Goal: Task Accomplishment & Management: Use online tool/utility

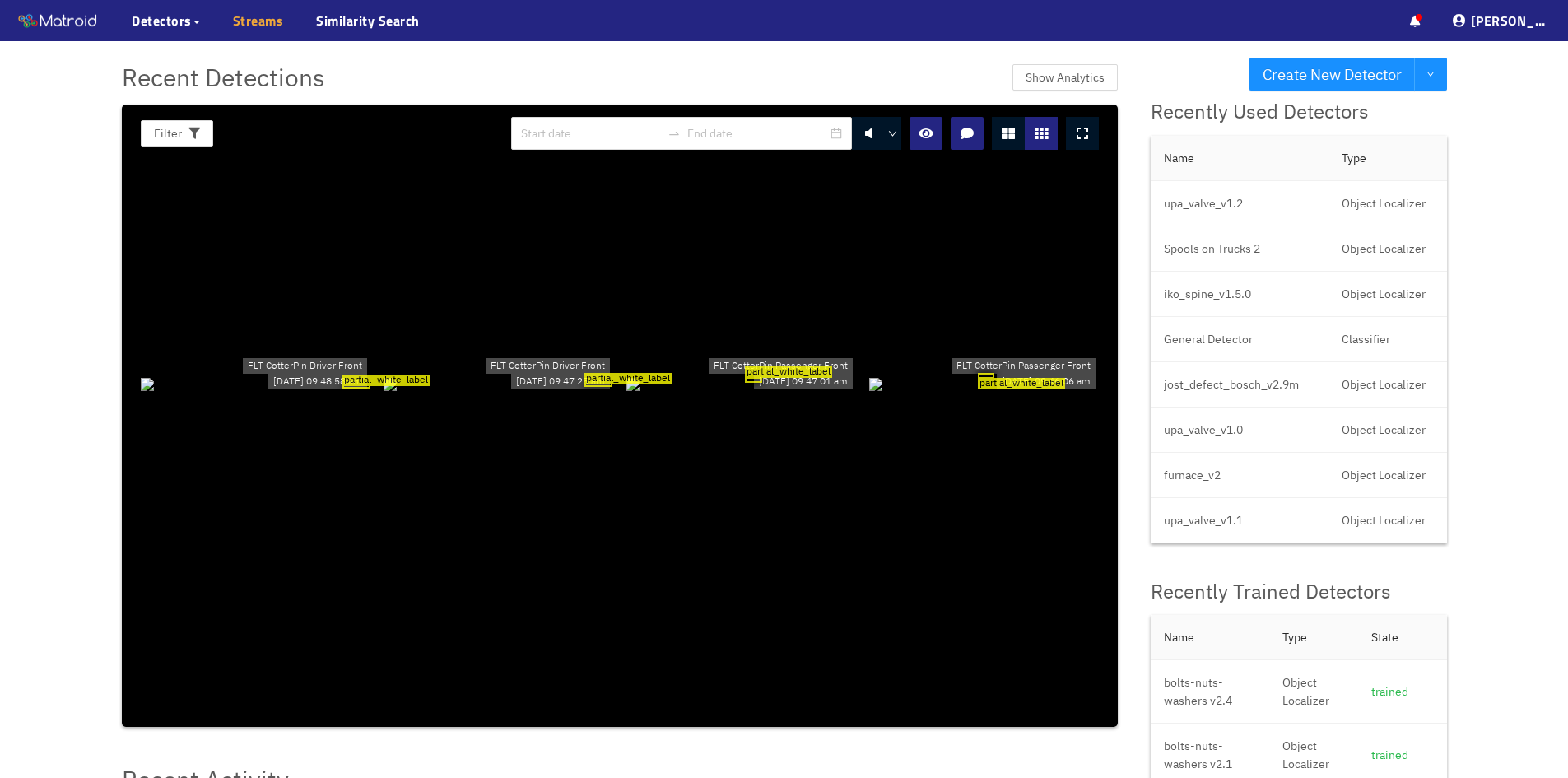
click at [256, 22] on link "Streams" at bounding box center [259, 20] width 51 height 20
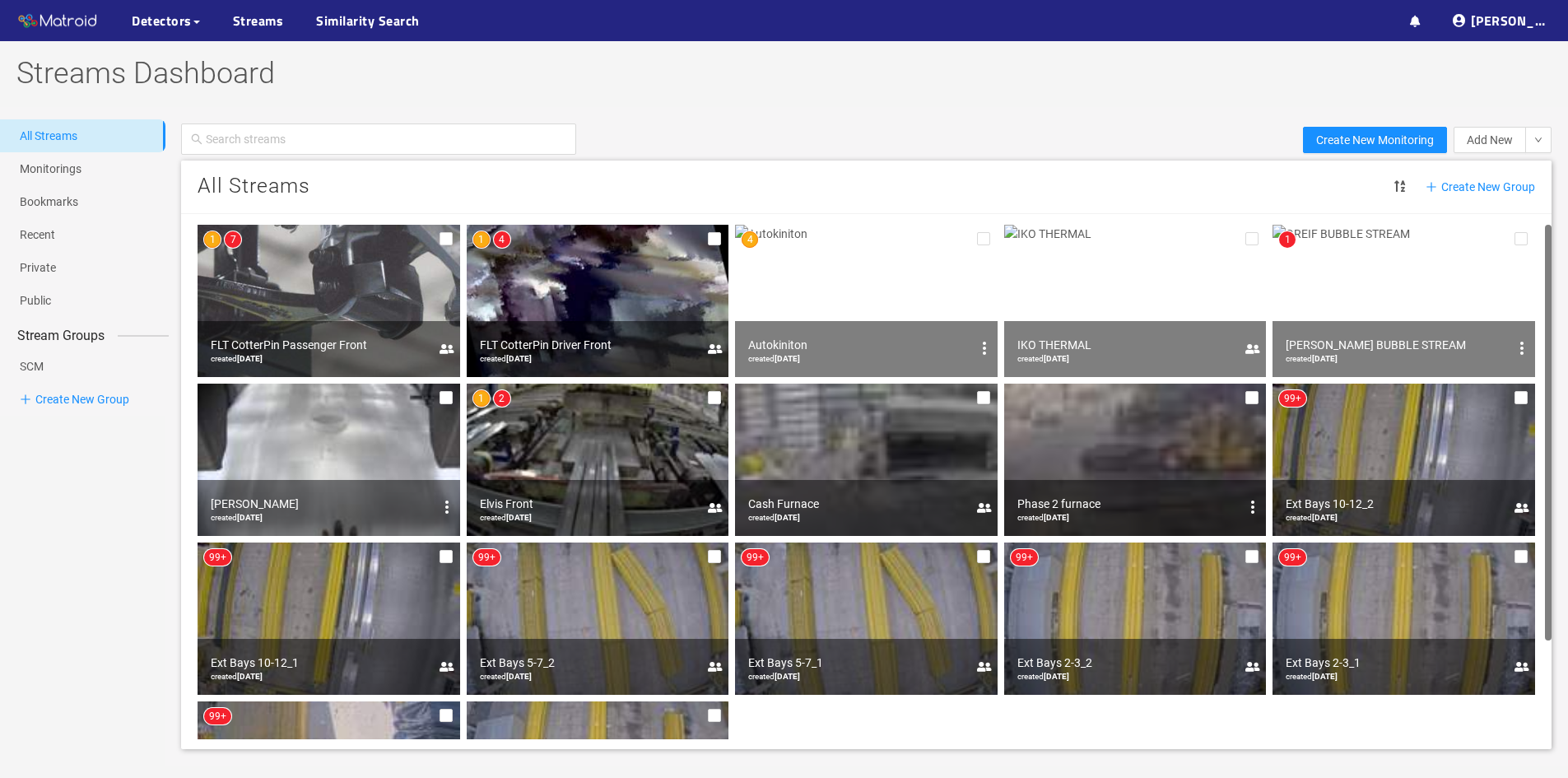
click at [316, 300] on img at bounding box center [329, 301] width 263 height 152
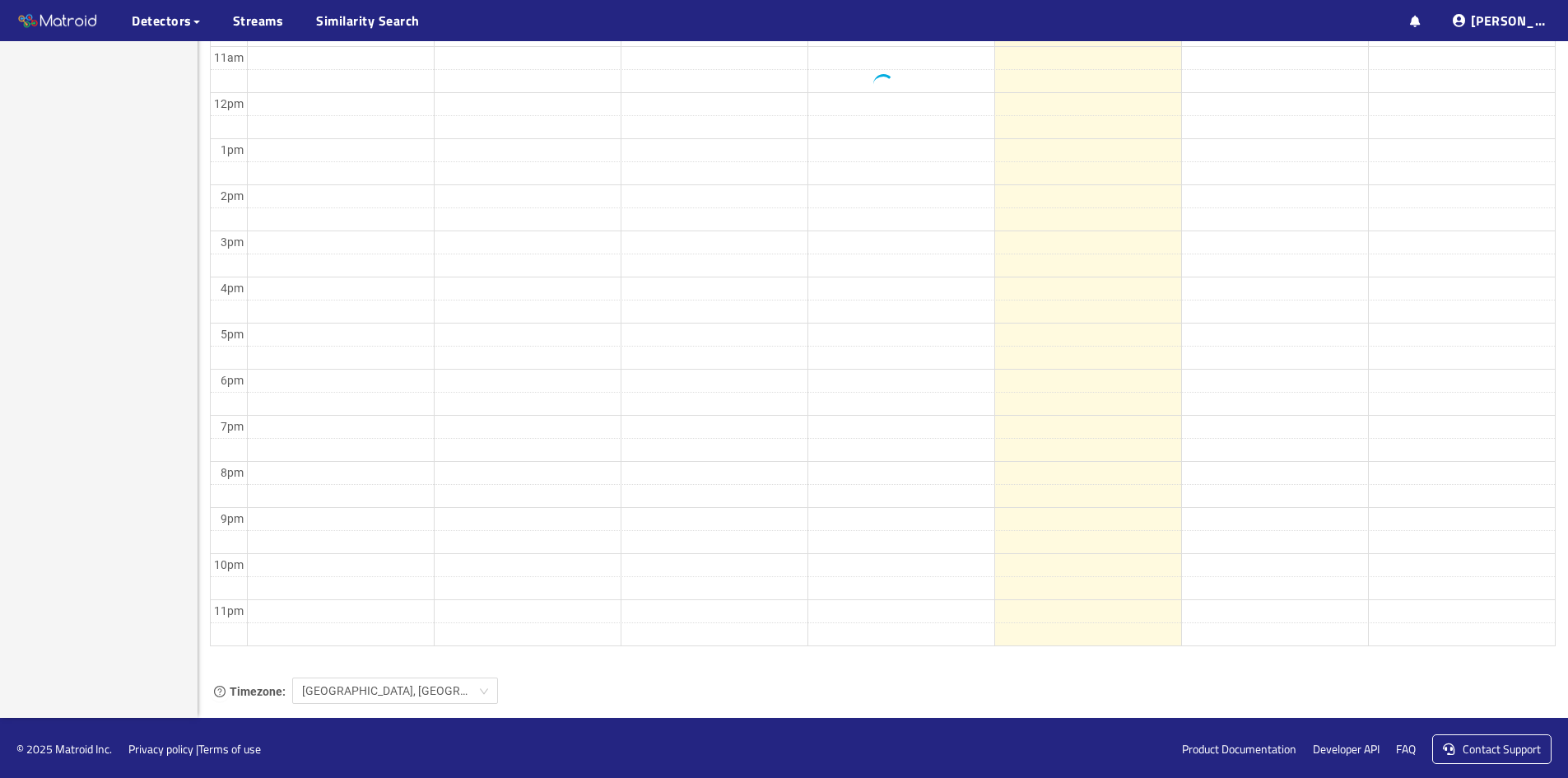
scroll to position [728, 0]
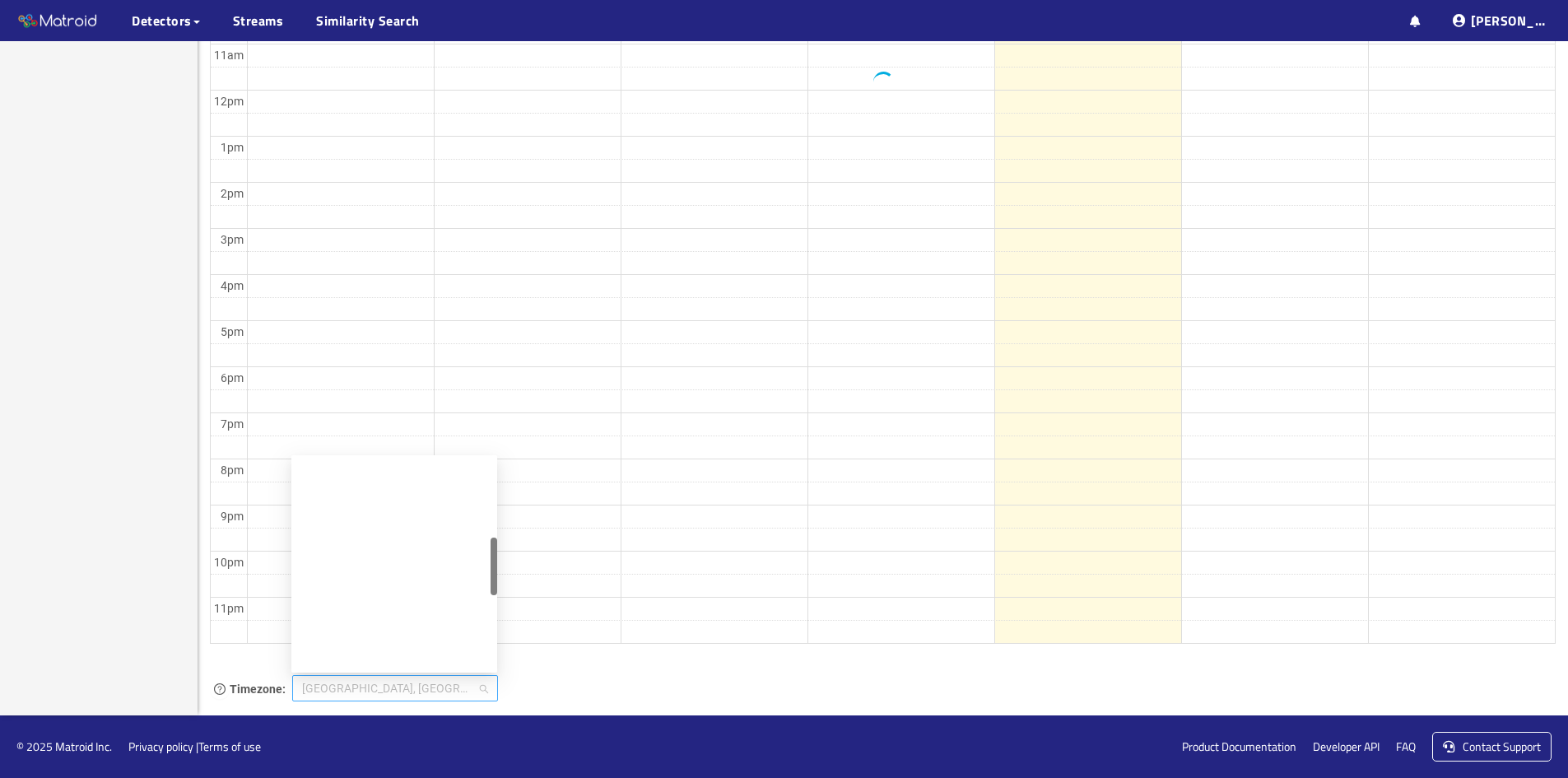
click at [377, 693] on span "[GEOGRAPHIC_DATA], [GEOGRAPHIC_DATA], [GEOGRAPHIC_DATA]" at bounding box center [395, 687] width 186 height 25
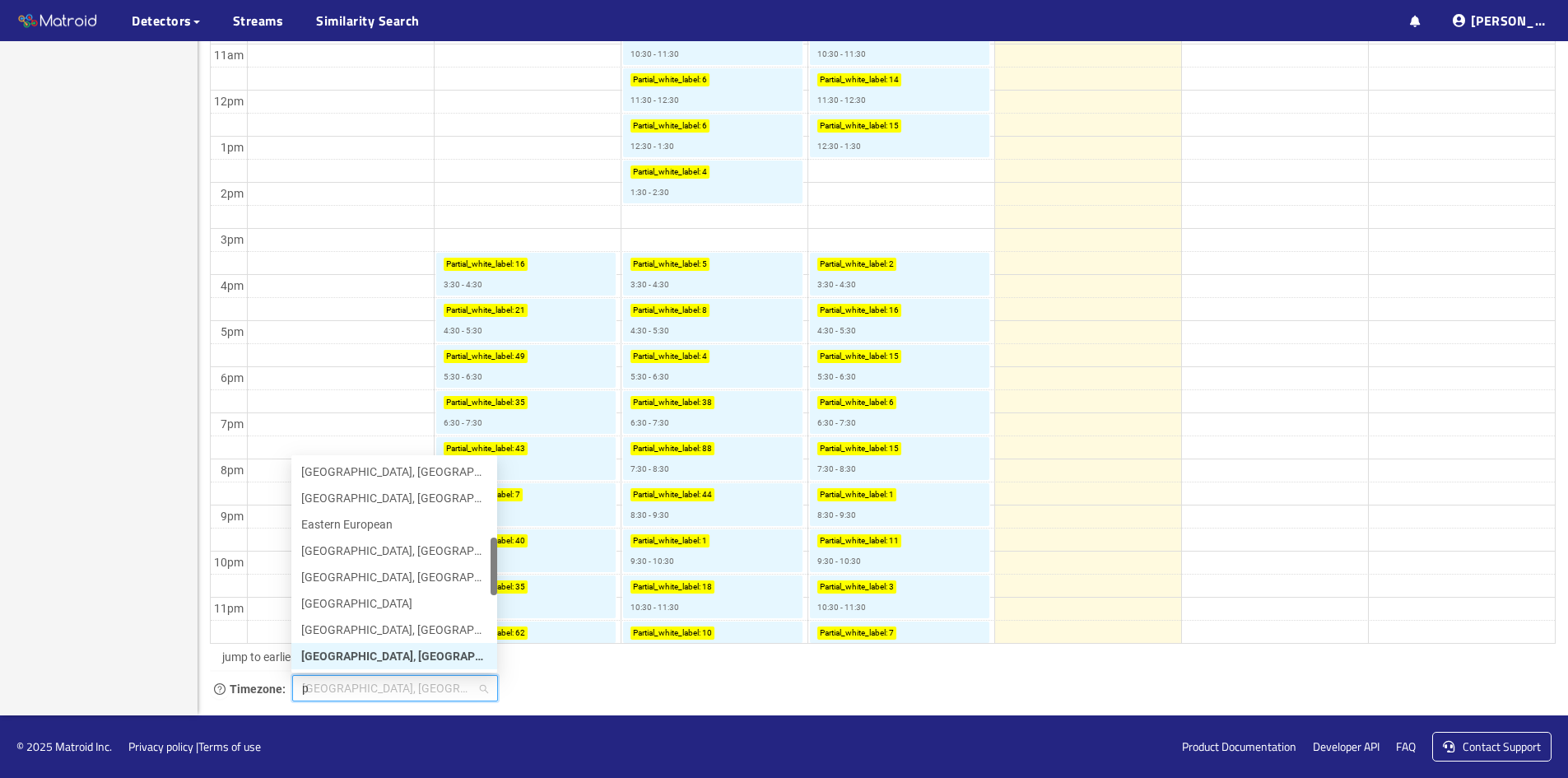
scroll to position [0, 0]
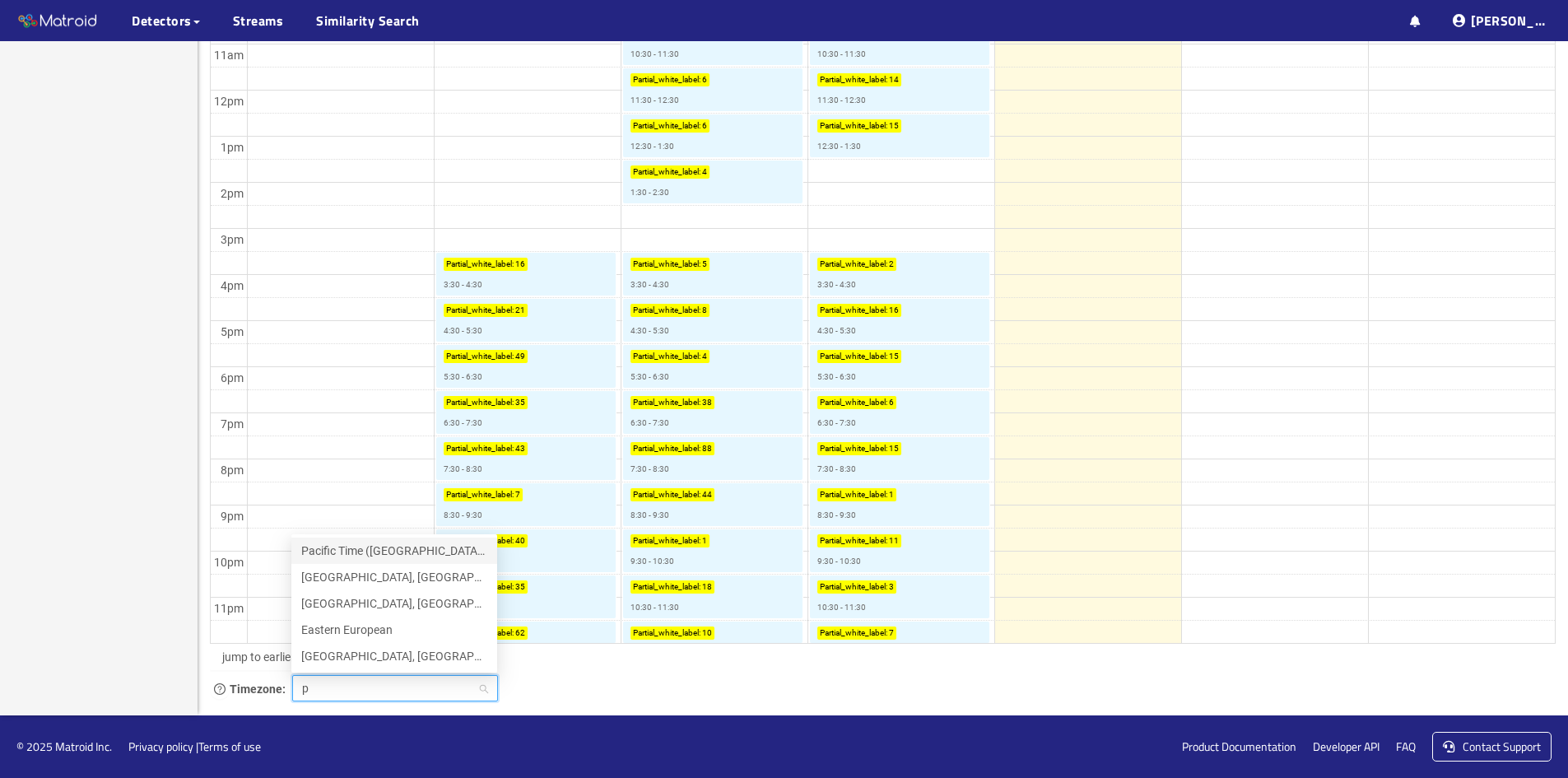
type input "pa"
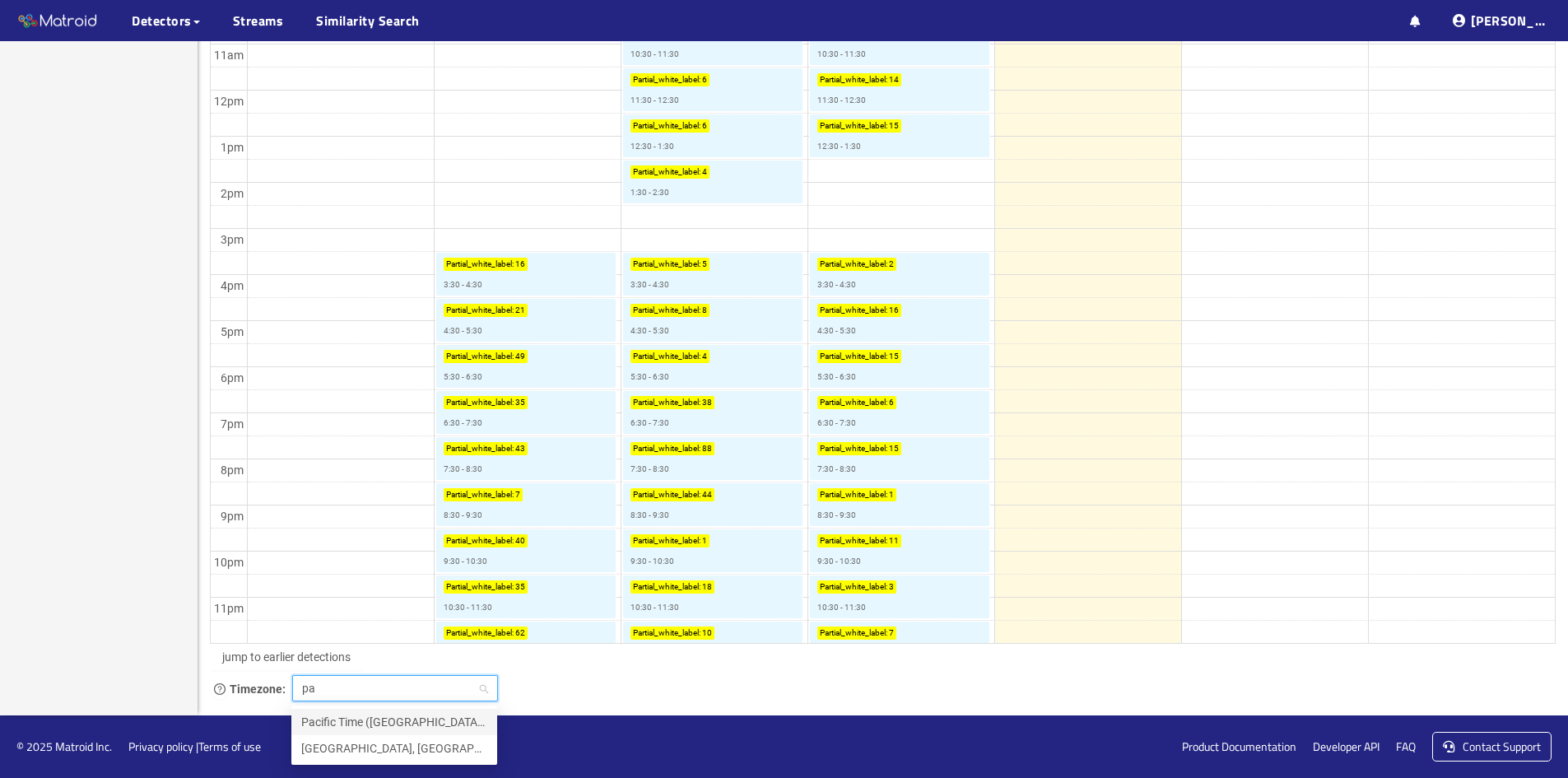
click at [357, 722] on div "Pacific Time ([GEOGRAPHIC_DATA] & [GEOGRAPHIC_DATA])" at bounding box center [395, 722] width 186 height 18
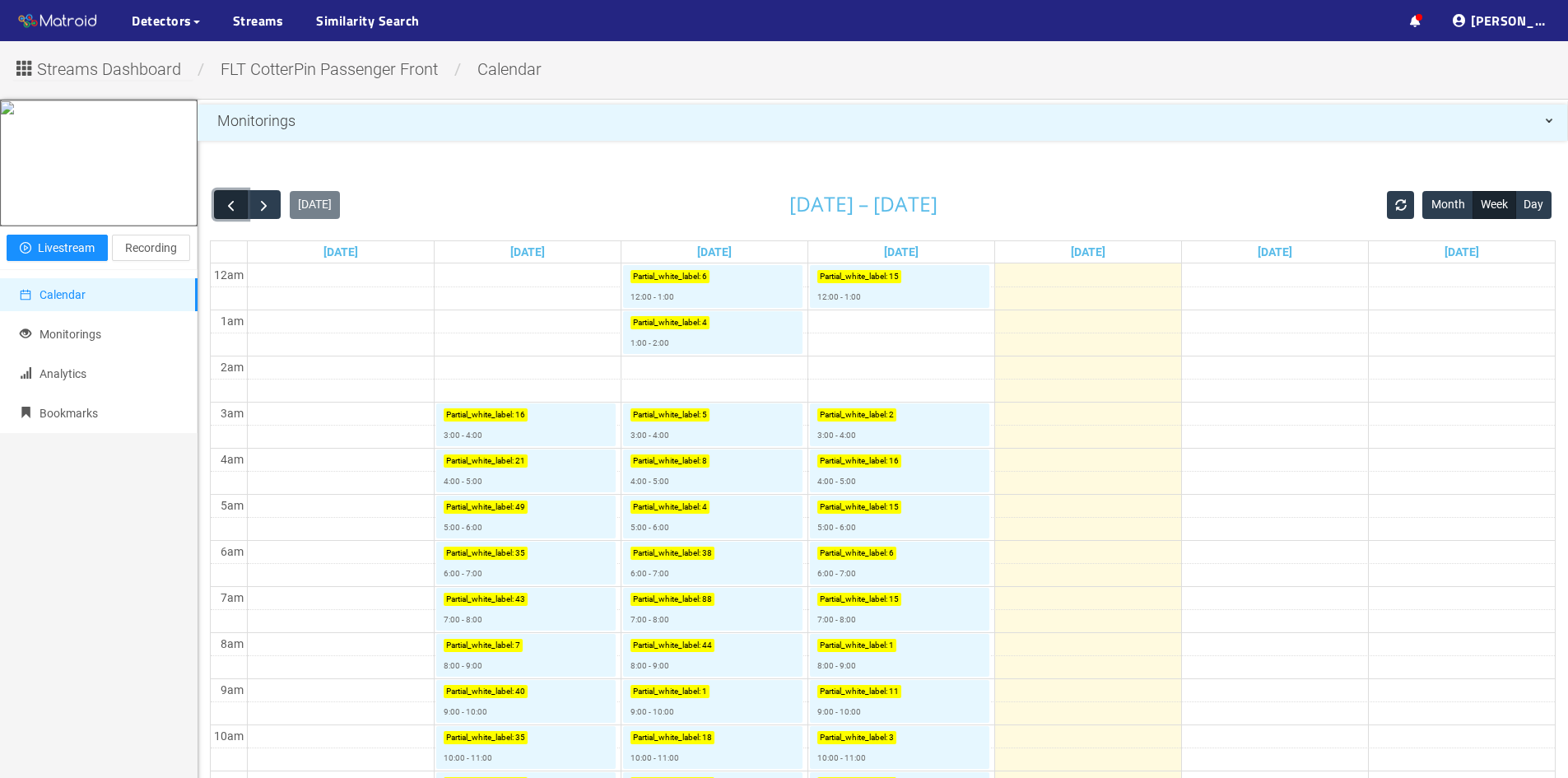
click at [240, 204] on span "button" at bounding box center [231, 205] width 17 height 17
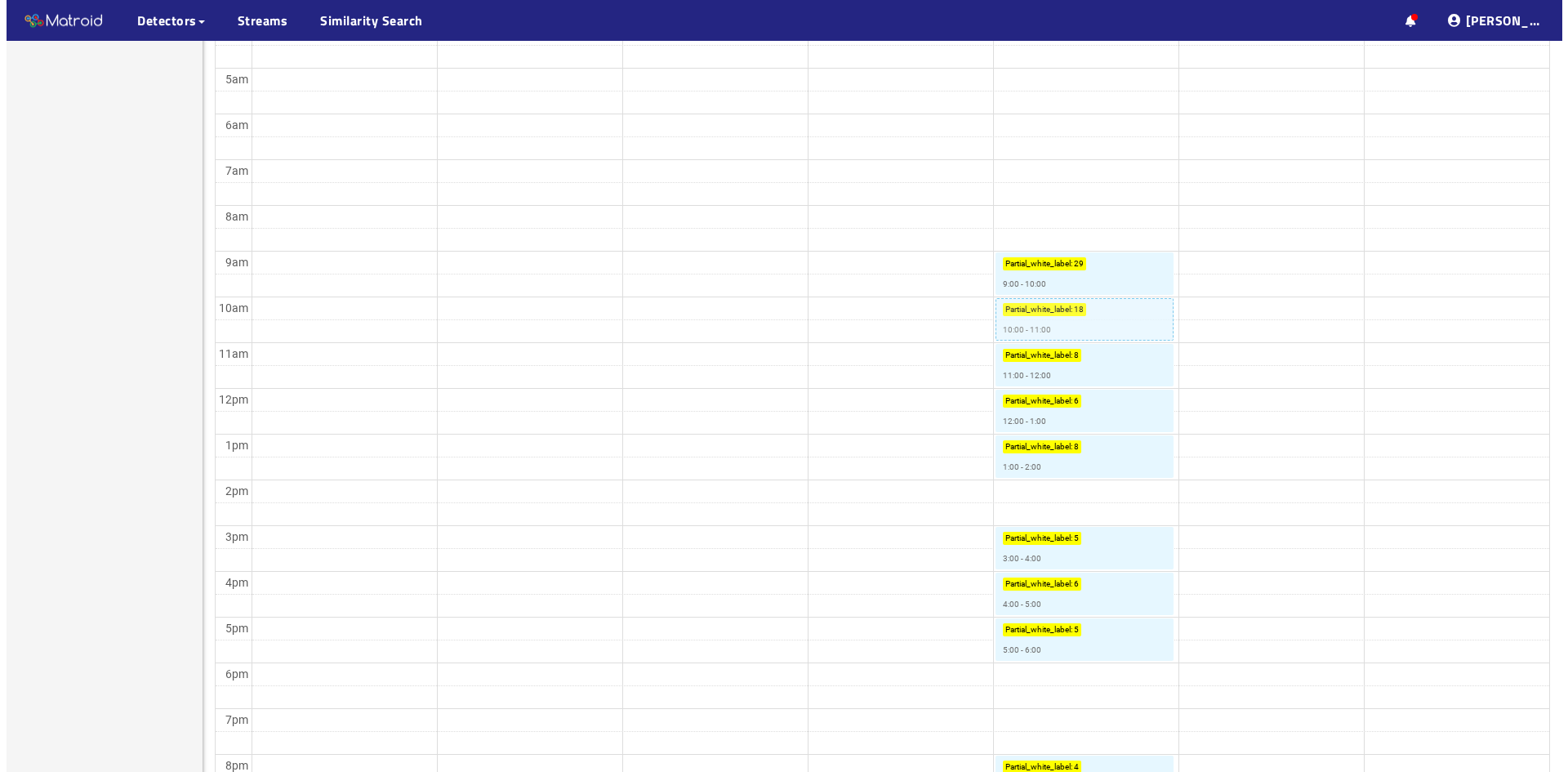
scroll to position [396, 0]
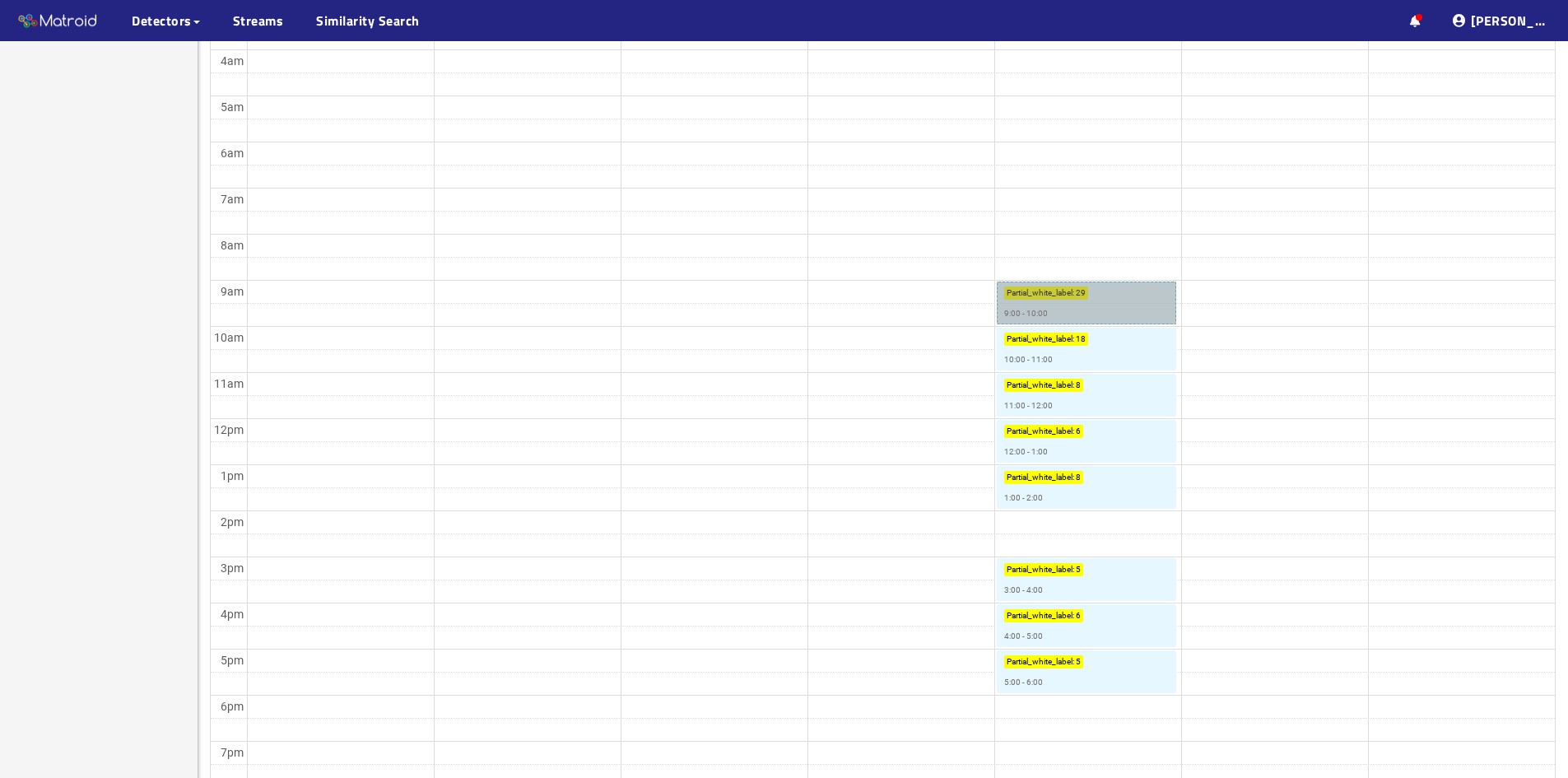
click at [1121, 302] on link "Partial_white_label : 29 9:00 - 10:00" at bounding box center [1086, 303] width 179 height 43
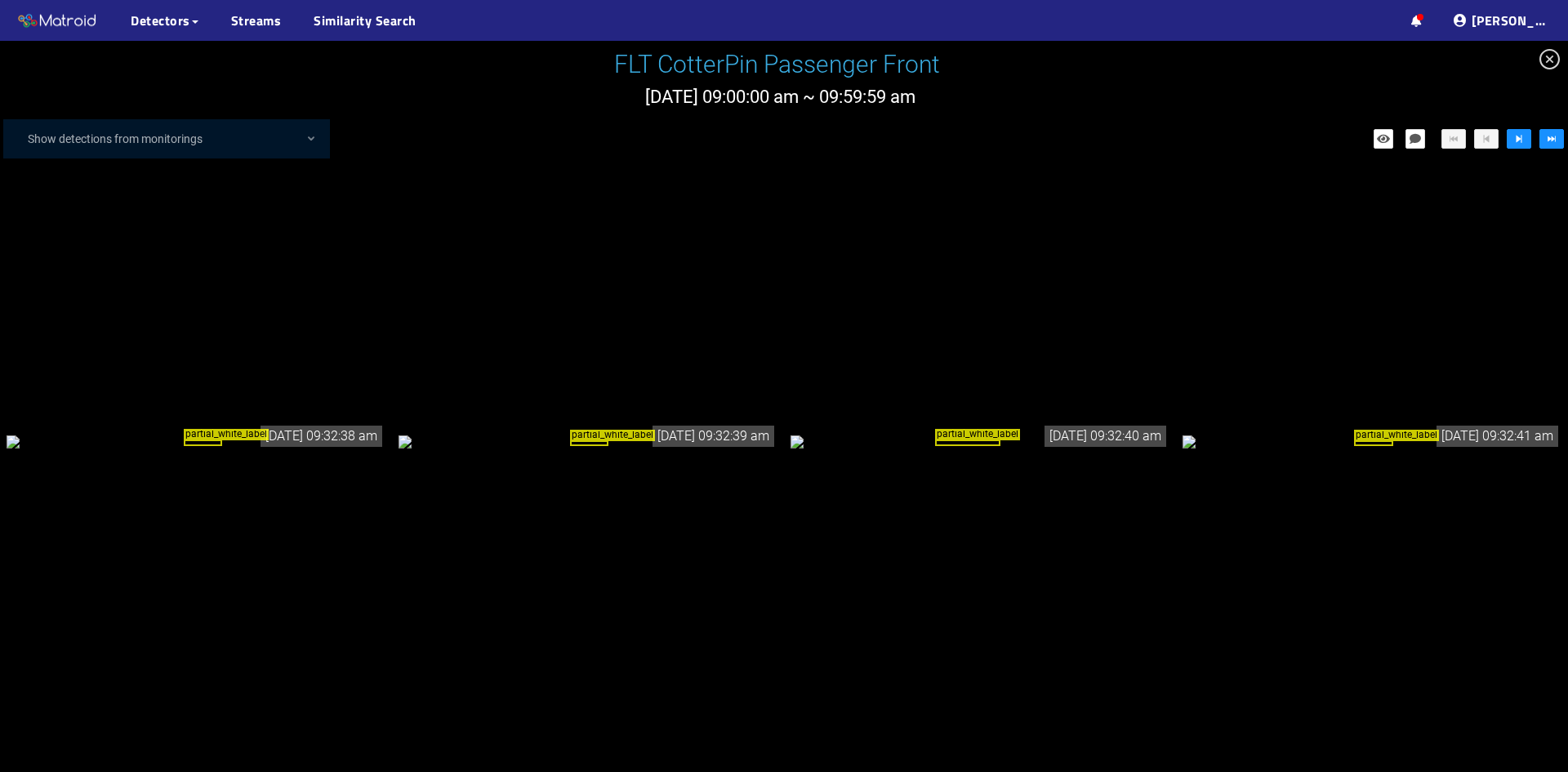
click at [163, 450] on div "partial_white_label" at bounding box center [196, 441] width 379 height 18
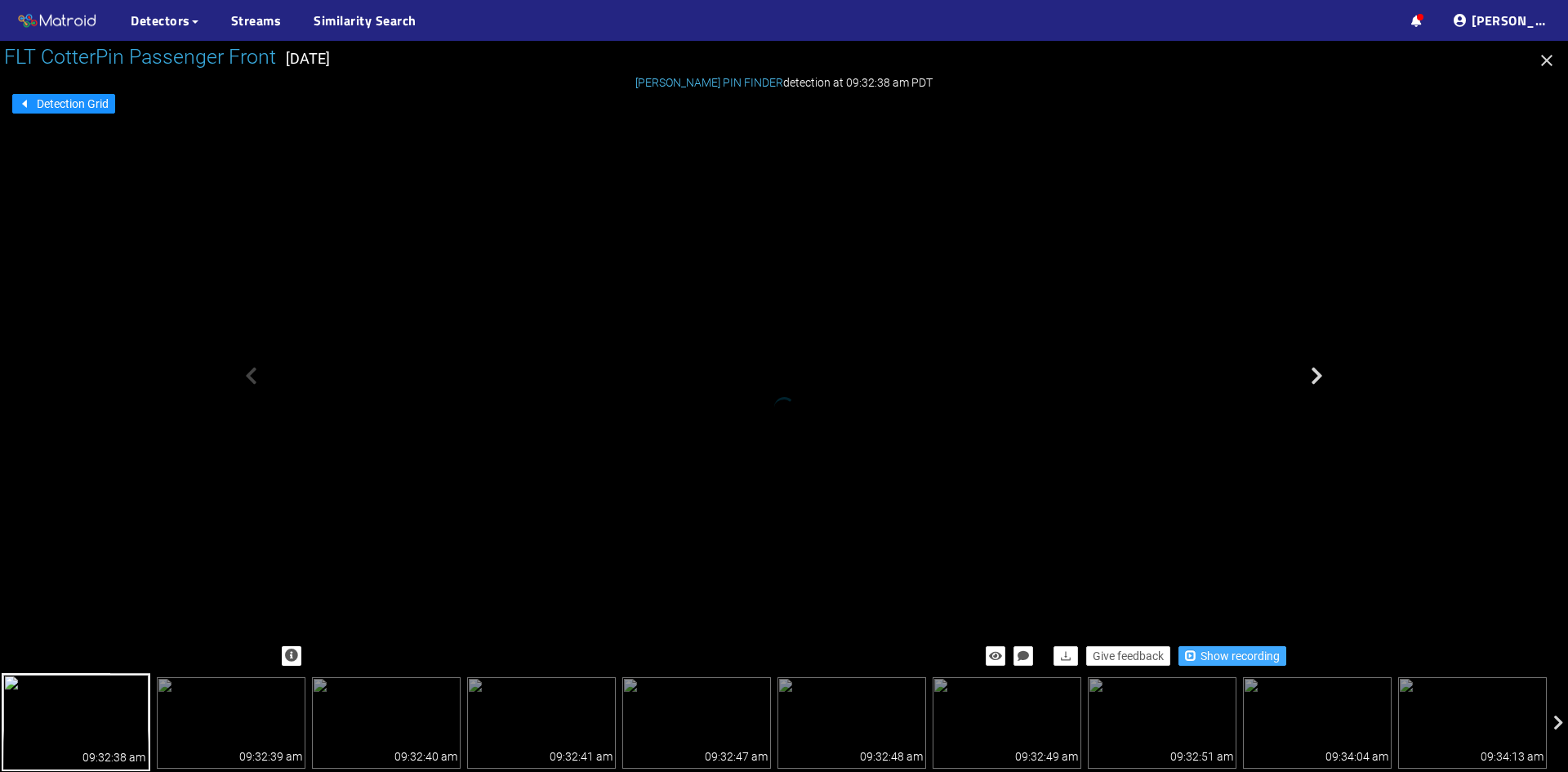
click at [1226, 658] on span "Show recording" at bounding box center [1240, 655] width 80 height 18
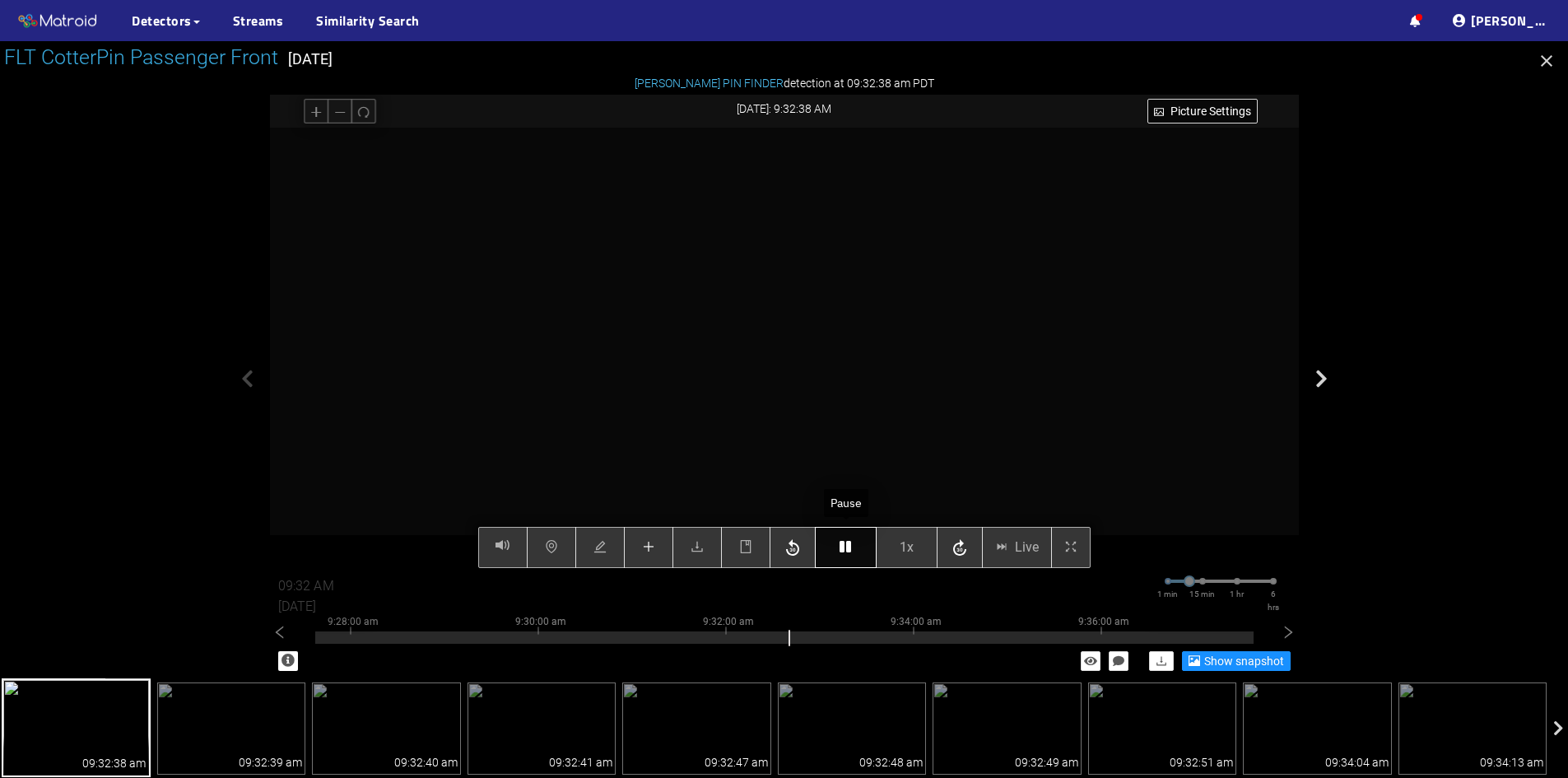
click at [849, 543] on icon "button" at bounding box center [845, 546] width 11 height 13
click at [652, 536] on button "button" at bounding box center [649, 547] width 50 height 41
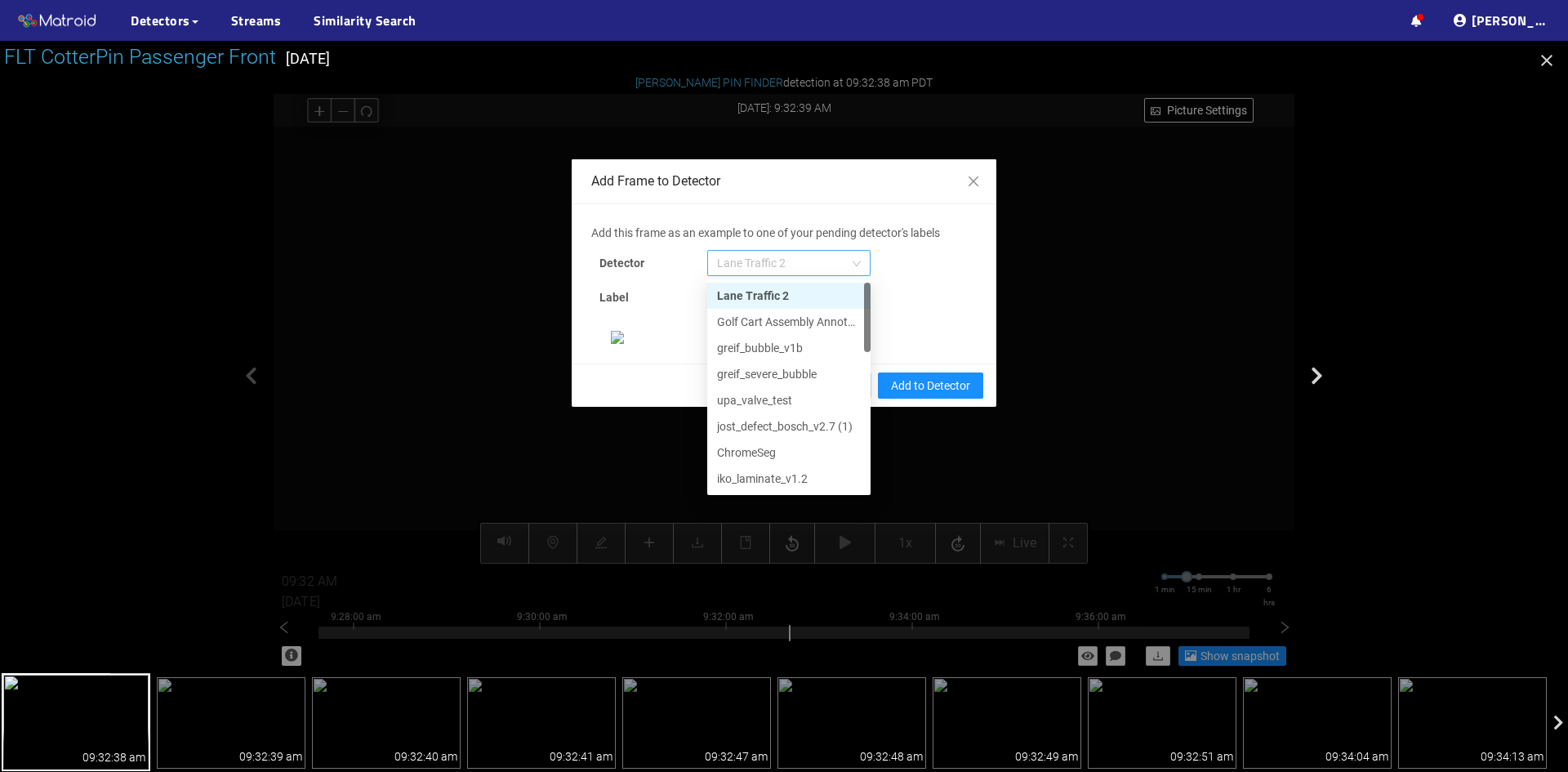
click at [769, 253] on span "Lane Traffic 2" at bounding box center [789, 263] width 144 height 25
click at [768, 469] on div "[PERSON_NAME] Pin" at bounding box center [789, 478] width 144 height 18
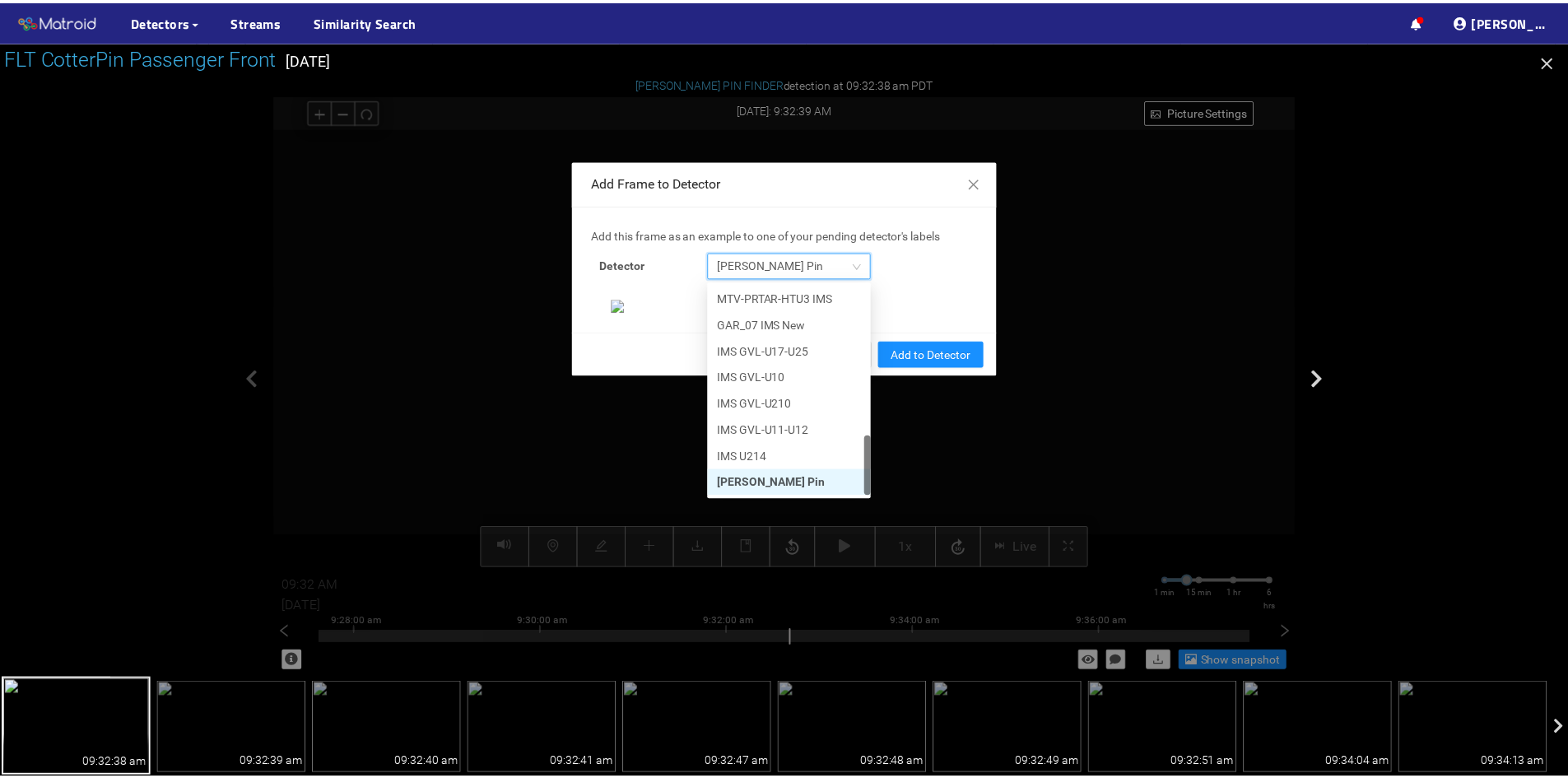
scroll to position [169, 0]
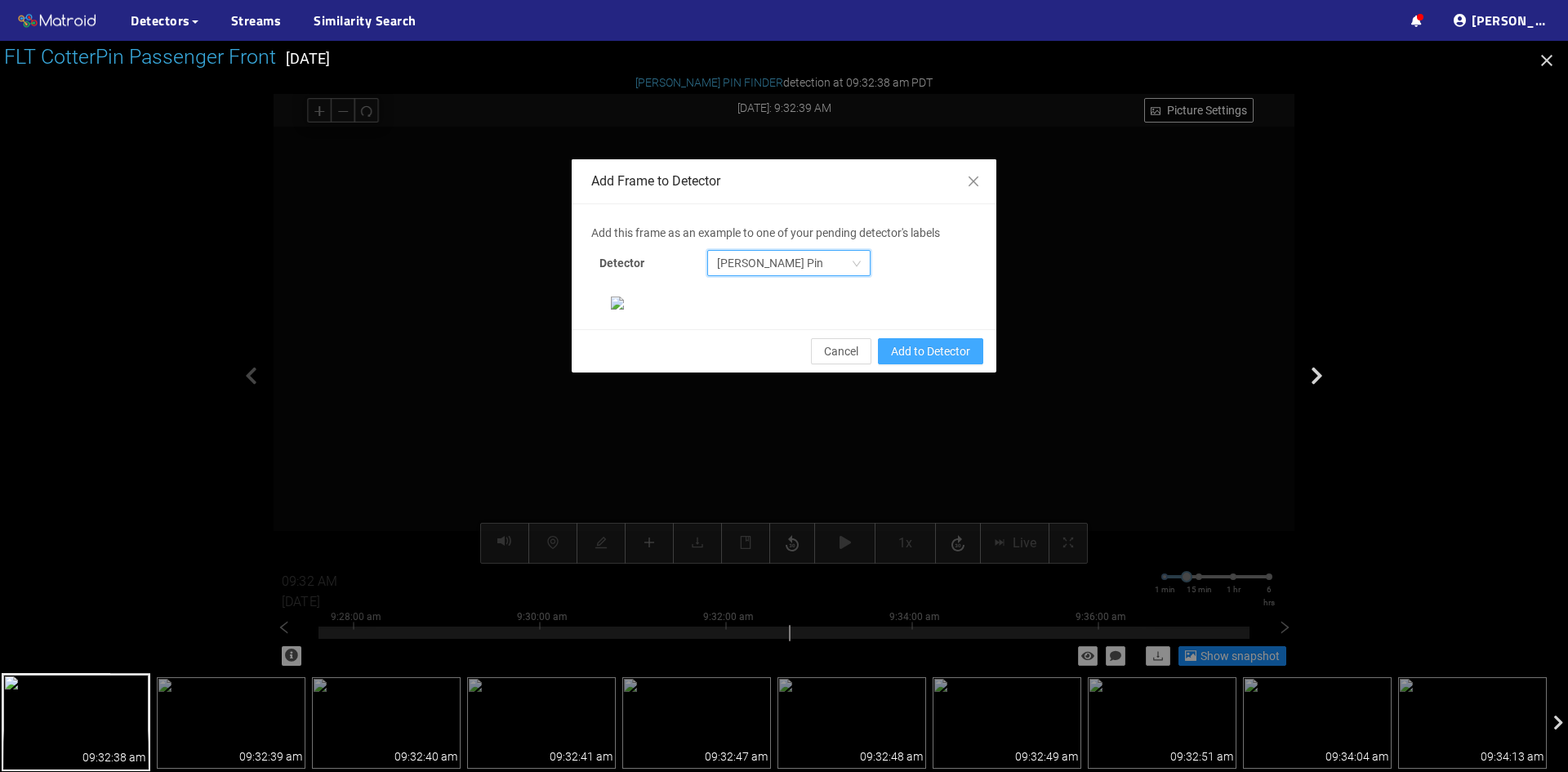
click at [920, 360] on span "Add to Detector" at bounding box center [931, 351] width 80 height 18
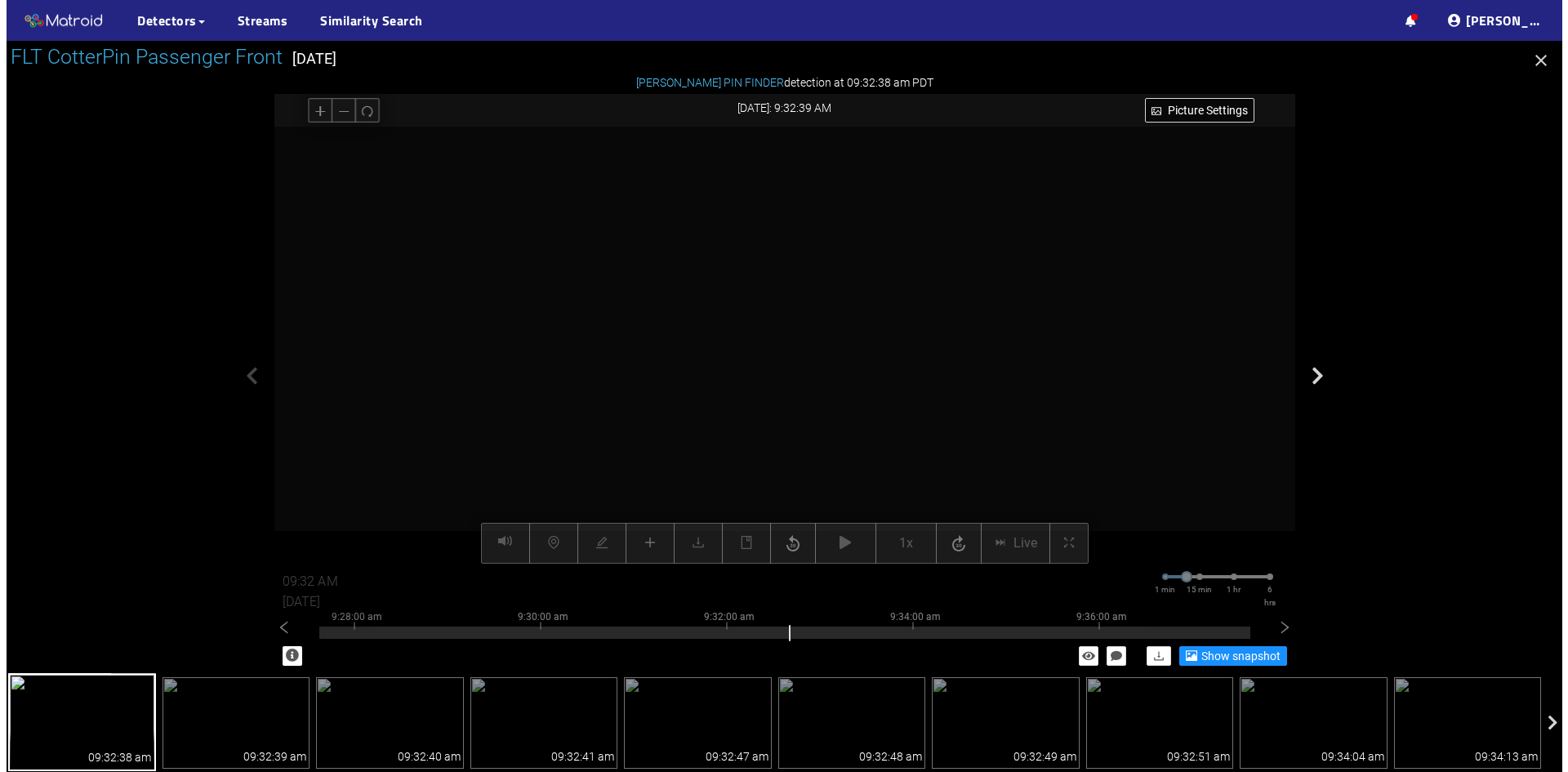
scroll to position [86, 0]
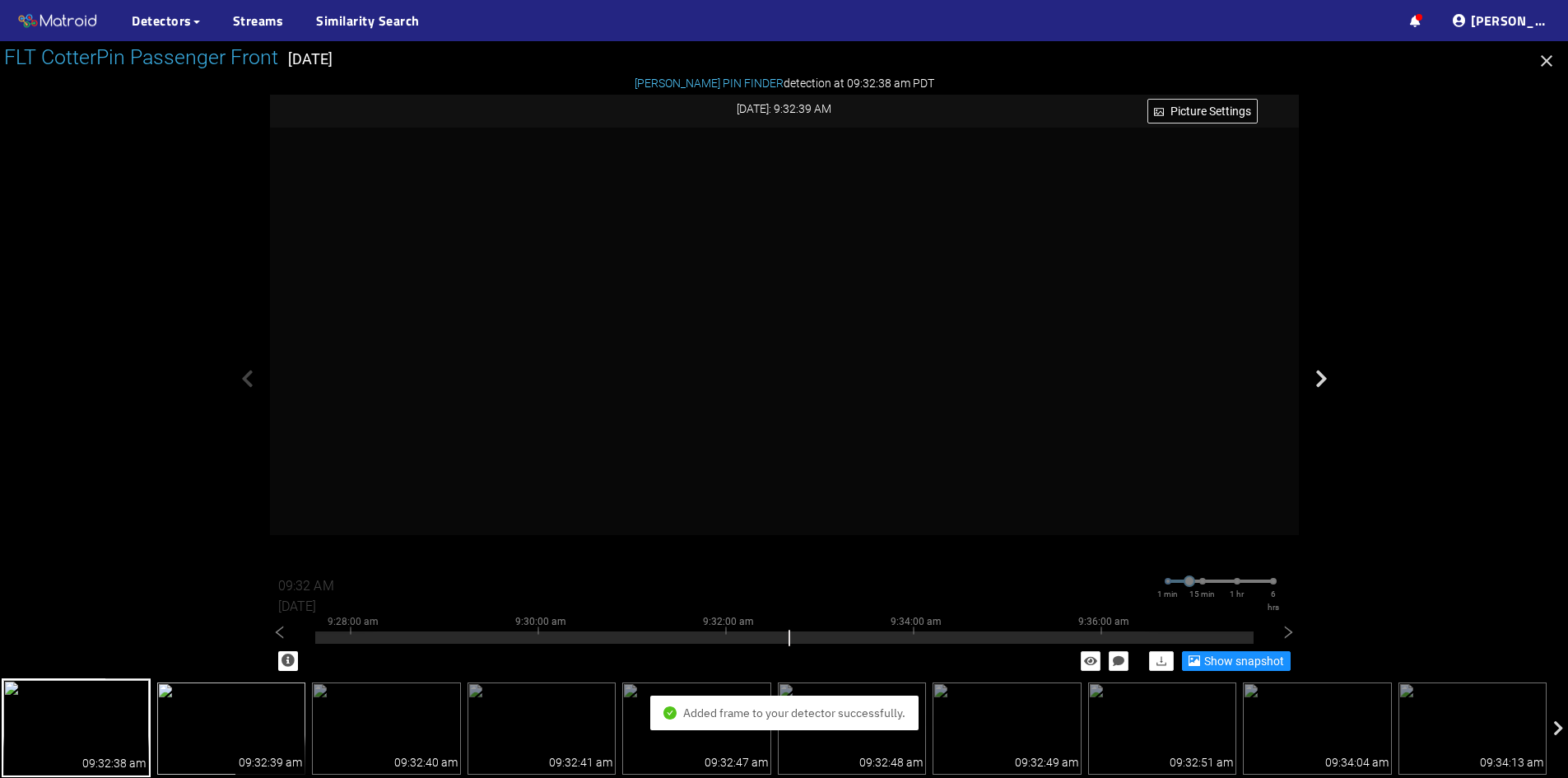
click at [202, 754] on img at bounding box center [231, 728] width 149 height 92
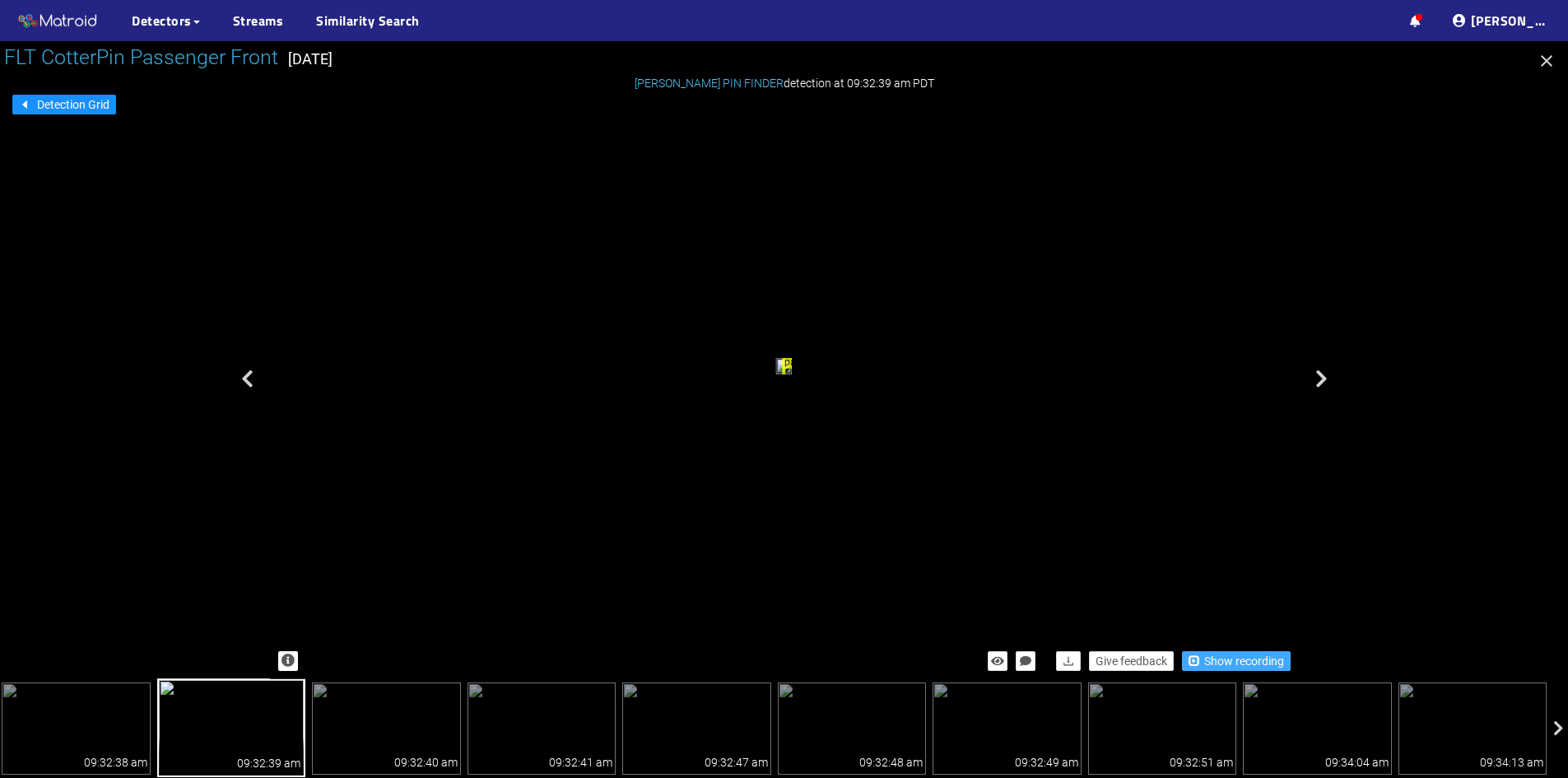
click at [1235, 652] on span "Show recording" at bounding box center [1244, 660] width 80 height 18
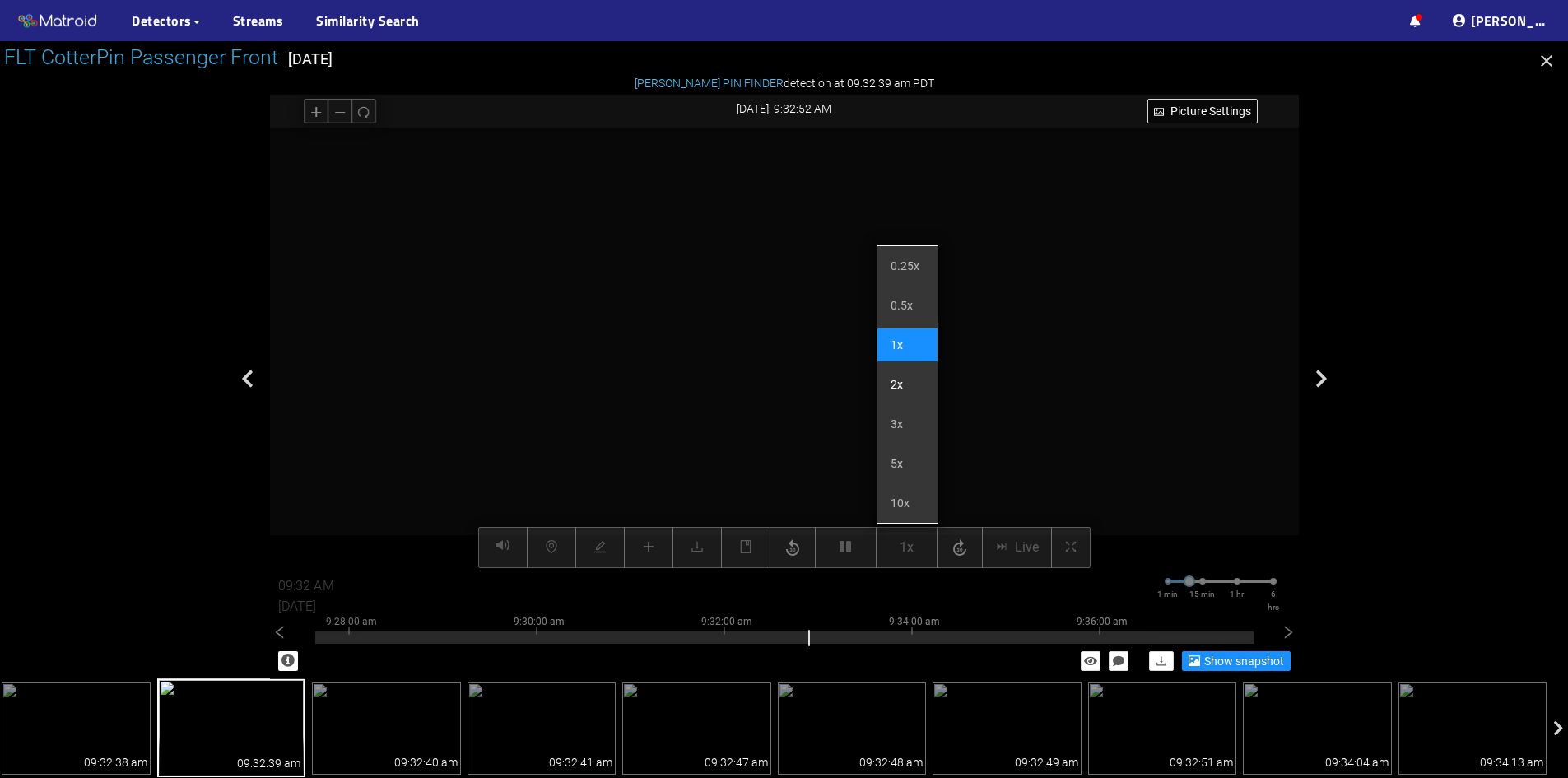
click at [903, 377] on li "2x" at bounding box center [908, 384] width 60 height 33
click at [893, 429] on li "3x" at bounding box center [908, 424] width 60 height 33
type input "09:34 AM"
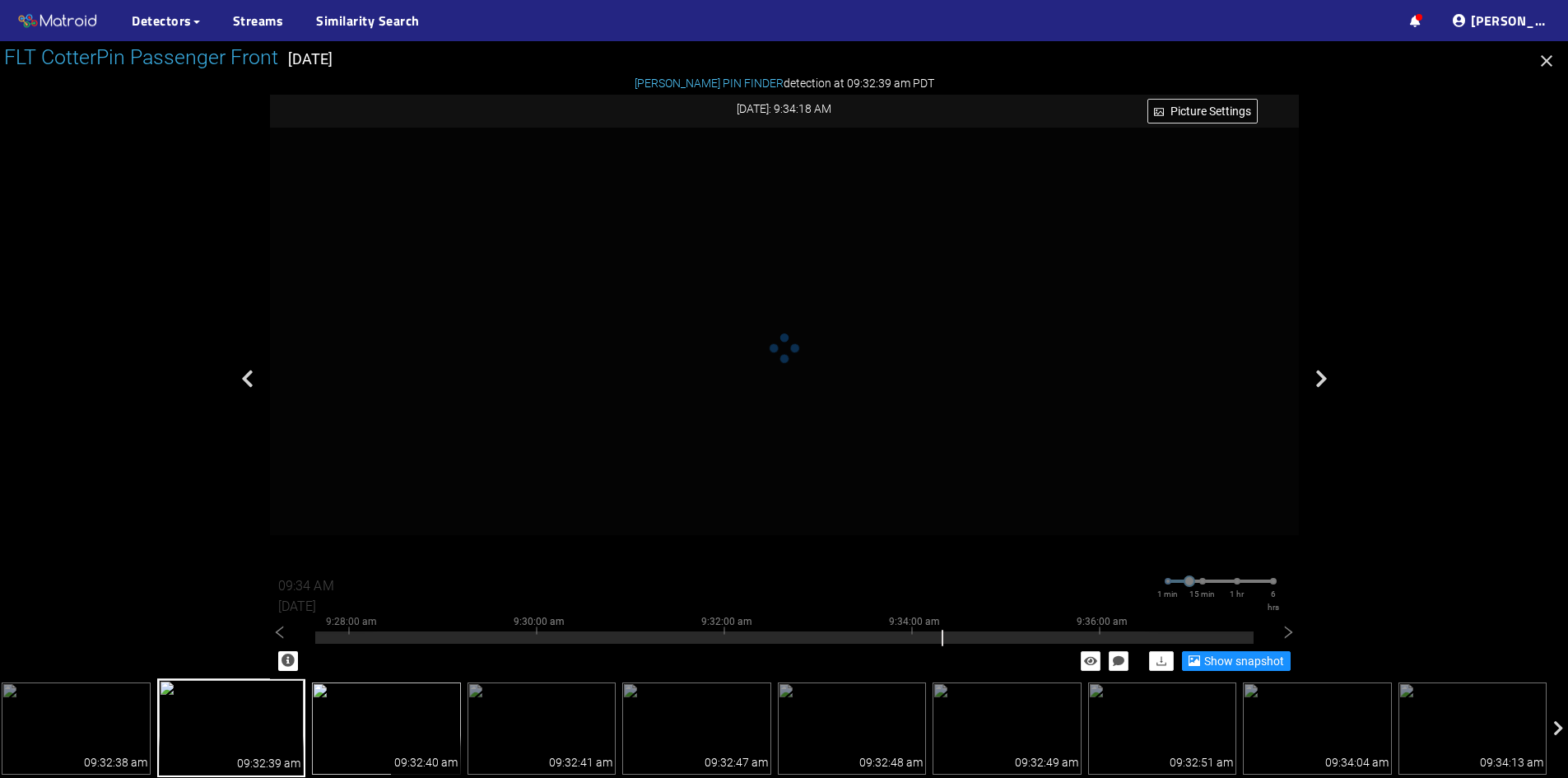
click at [383, 722] on img at bounding box center [386, 728] width 149 height 92
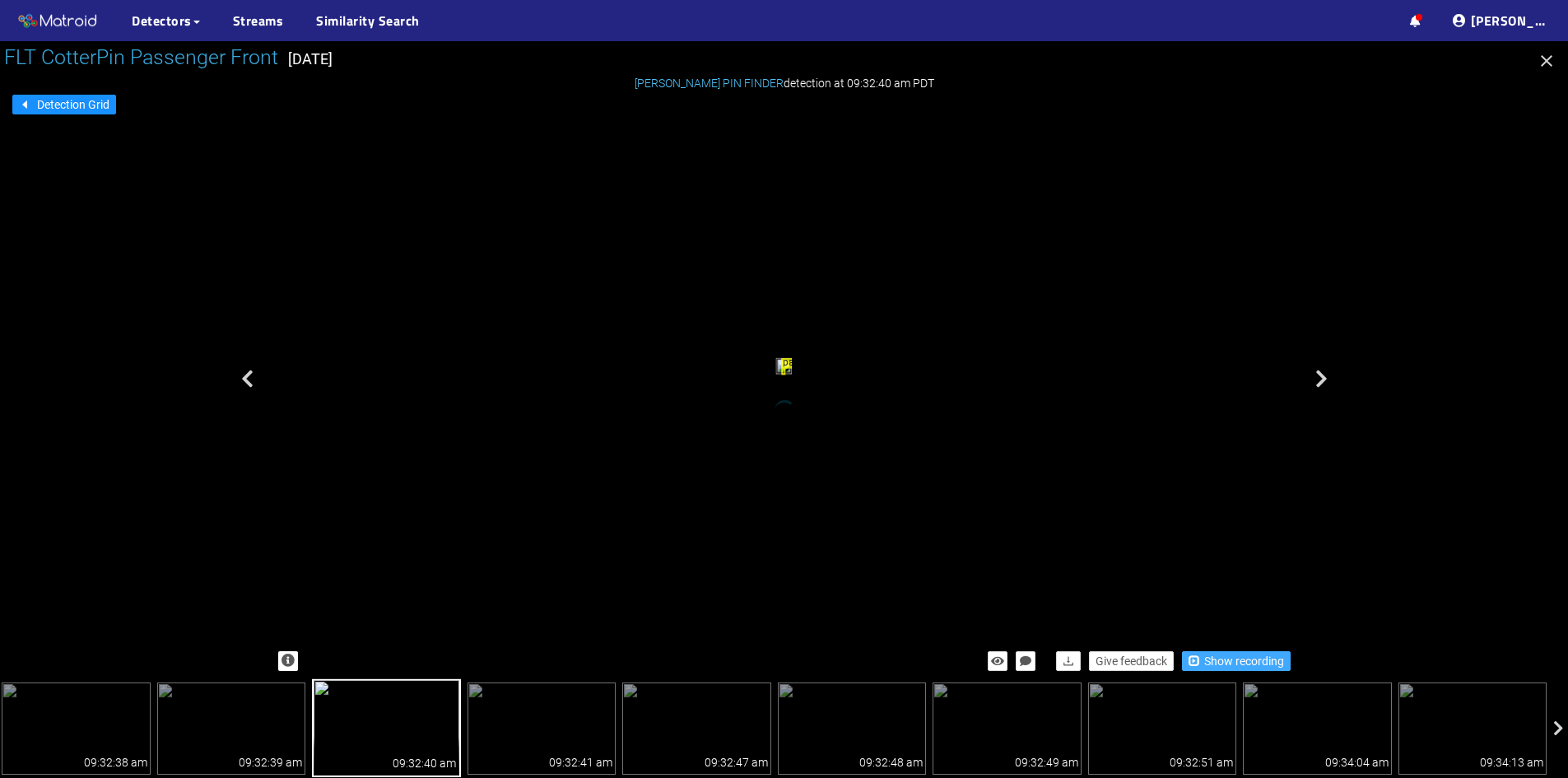
click at [1255, 664] on span "Show recording" at bounding box center [1244, 660] width 80 height 18
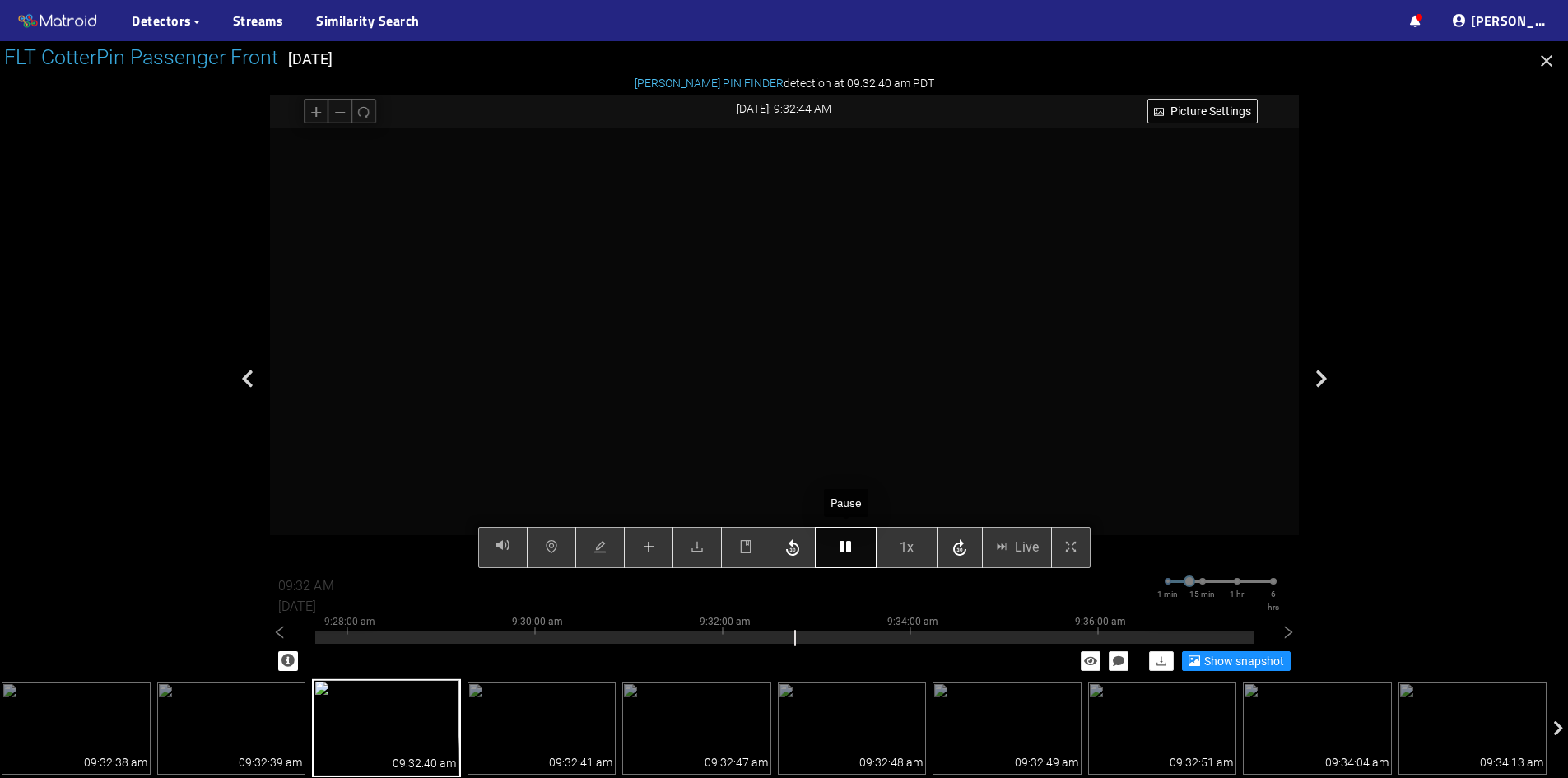
click at [835, 544] on button "button" at bounding box center [845, 547] width 61 height 41
click at [652, 550] on icon "plus" at bounding box center [648, 546] width 13 height 13
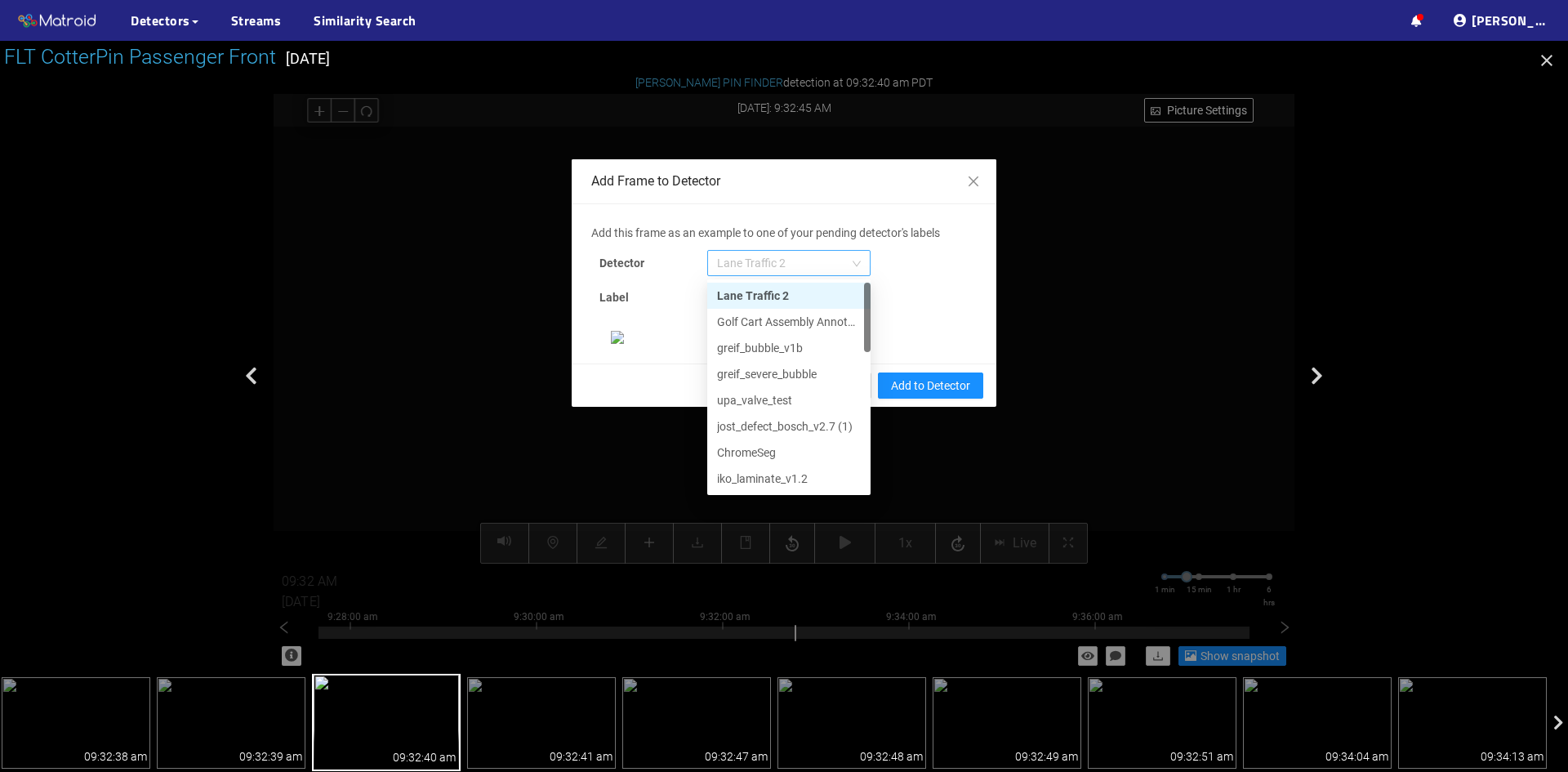
click at [765, 269] on span "Lane Traffic 2" at bounding box center [789, 263] width 144 height 25
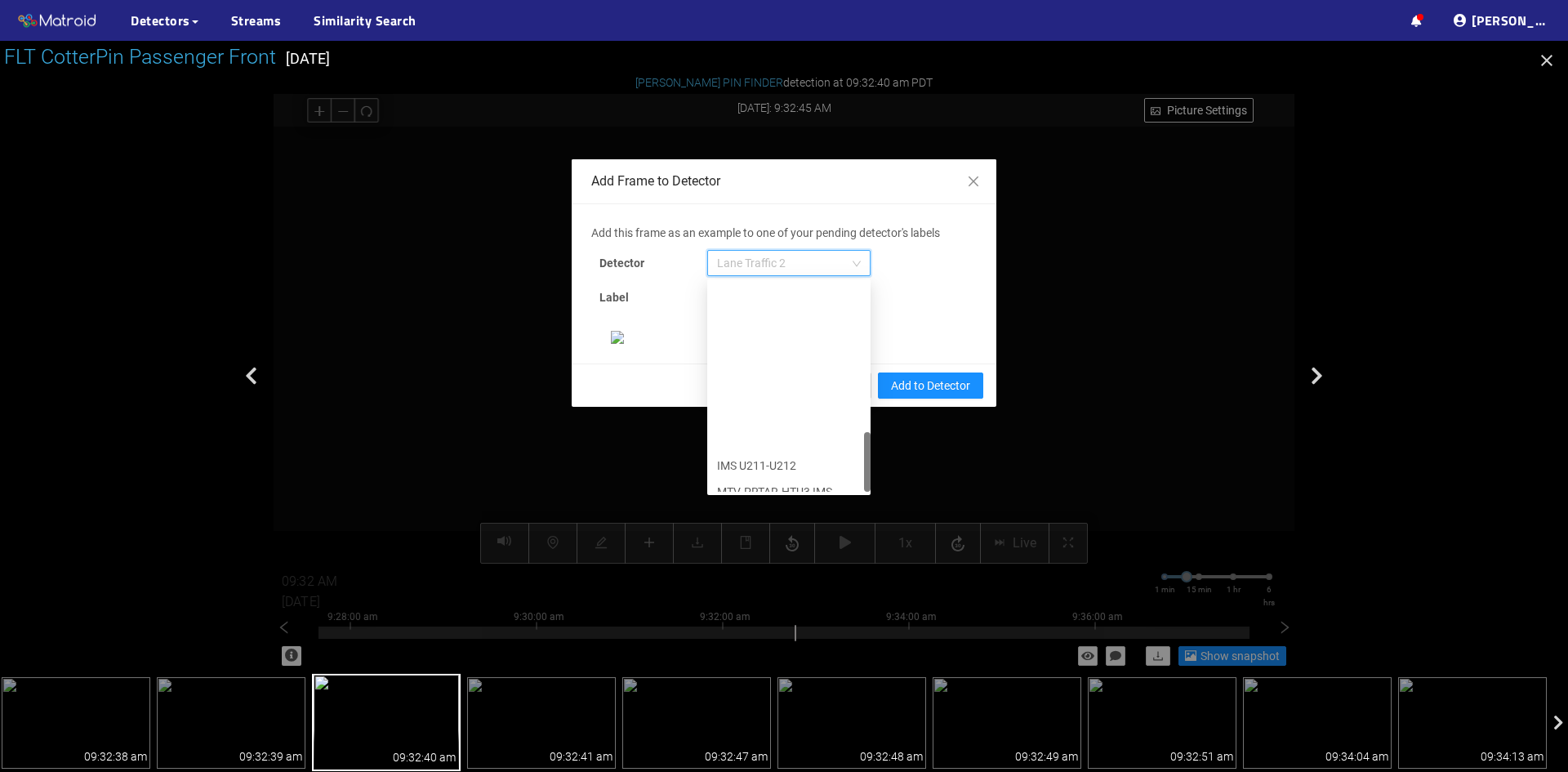
scroll to position [523, 0]
click at [742, 469] on div "[PERSON_NAME] Pin" at bounding box center [789, 478] width 144 height 18
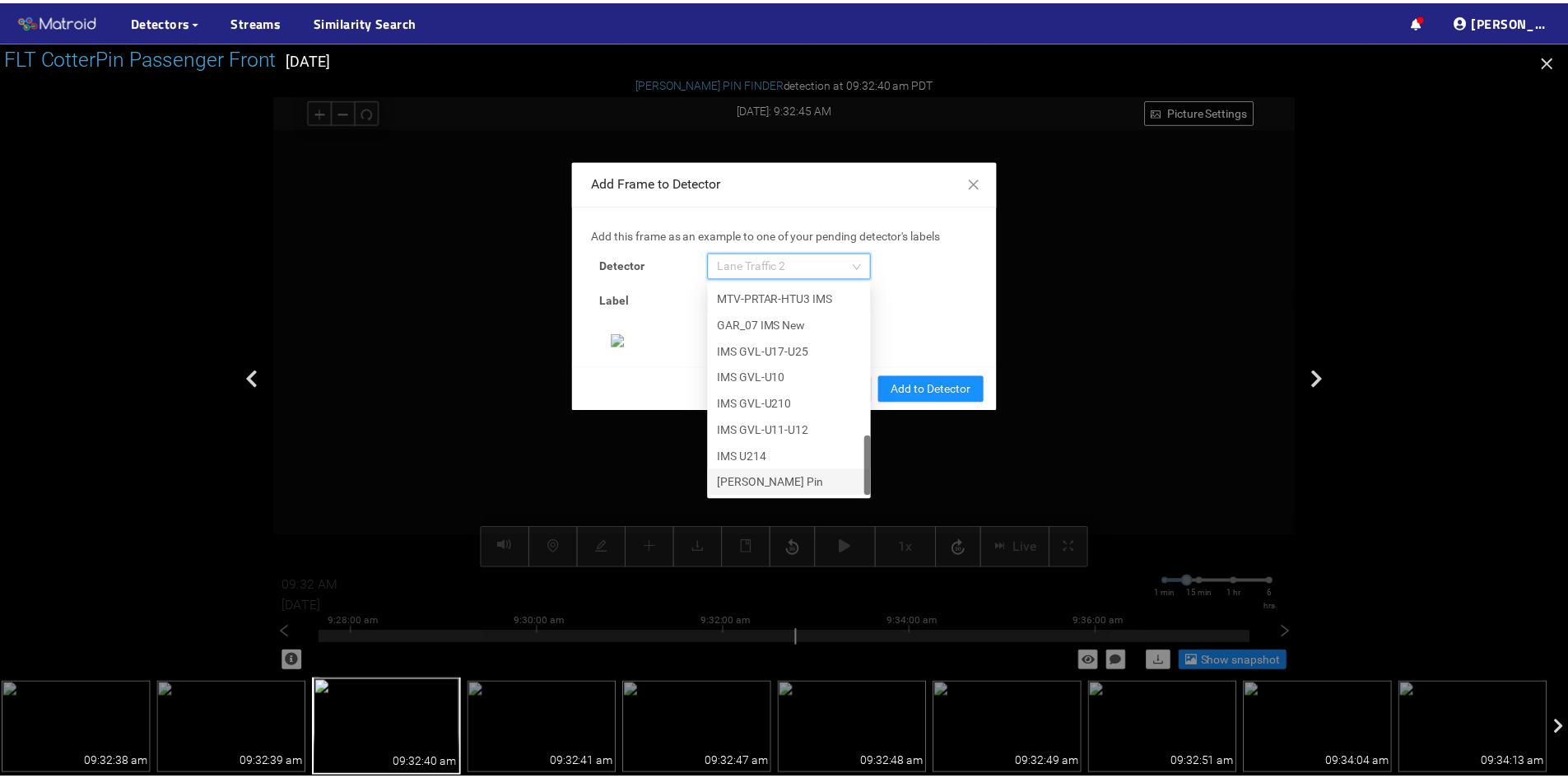
scroll to position [169, 0]
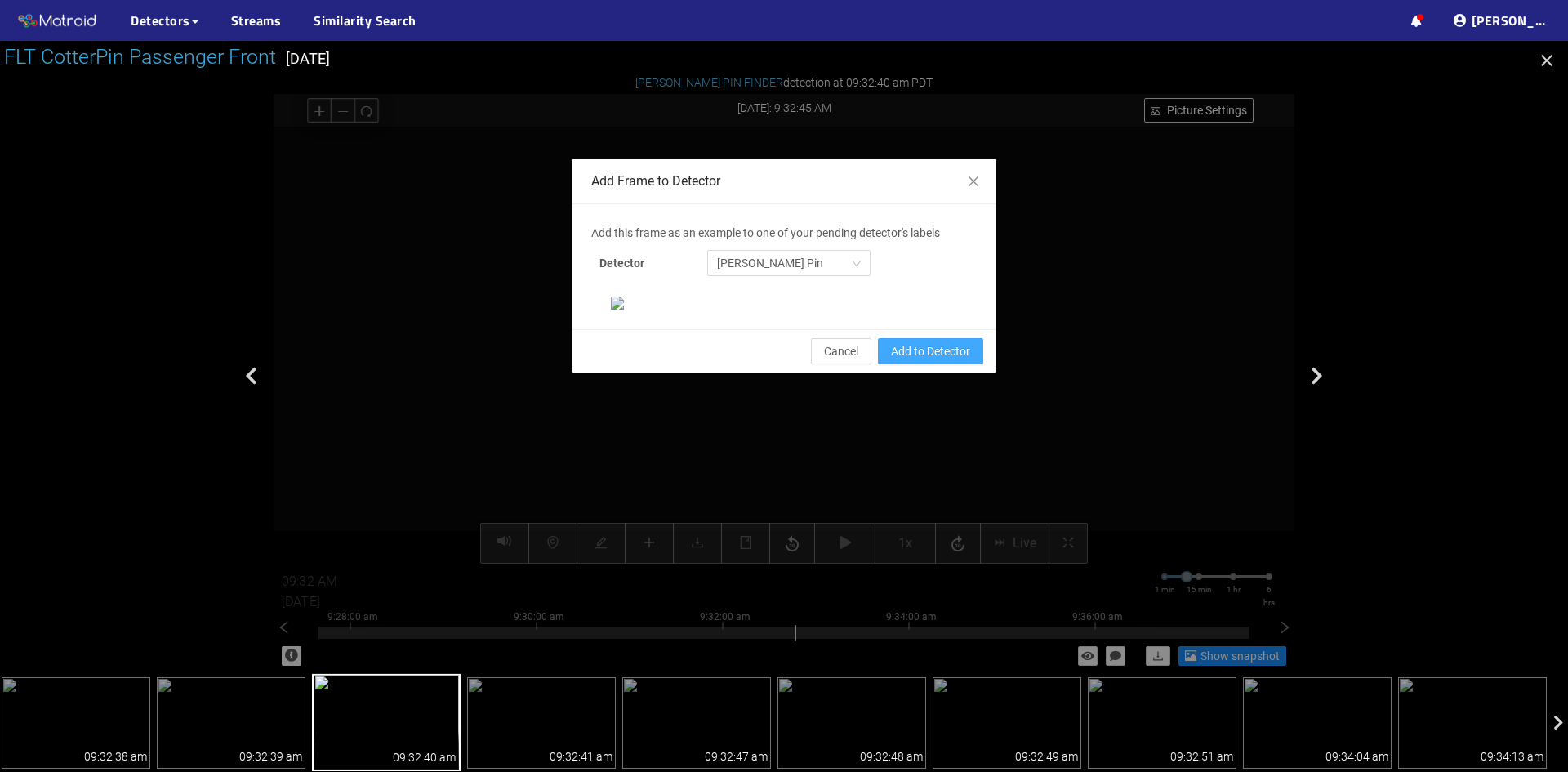
click at [925, 364] on button "Add to Detector" at bounding box center [930, 351] width 105 height 26
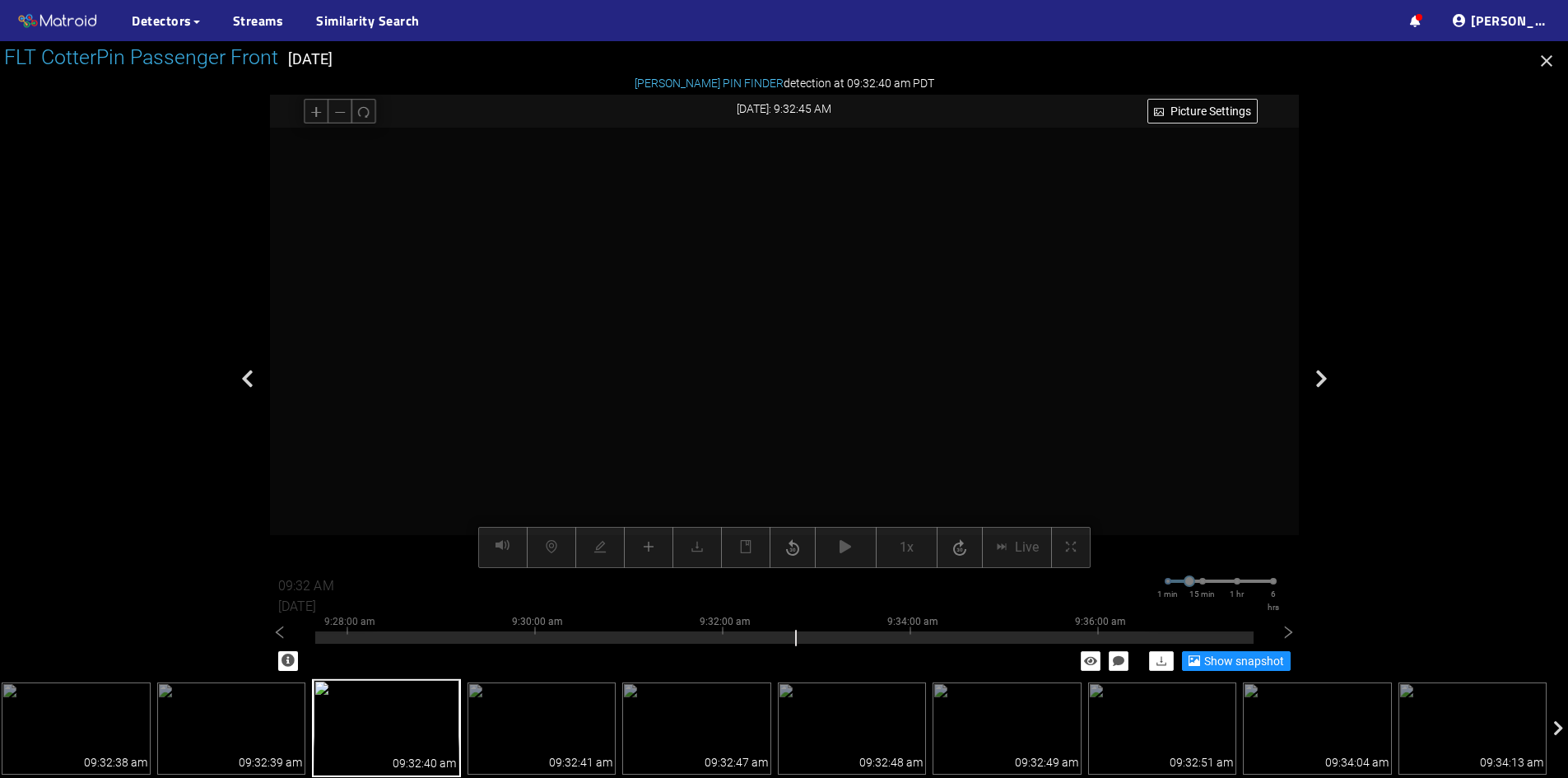
scroll to position [86, 0]
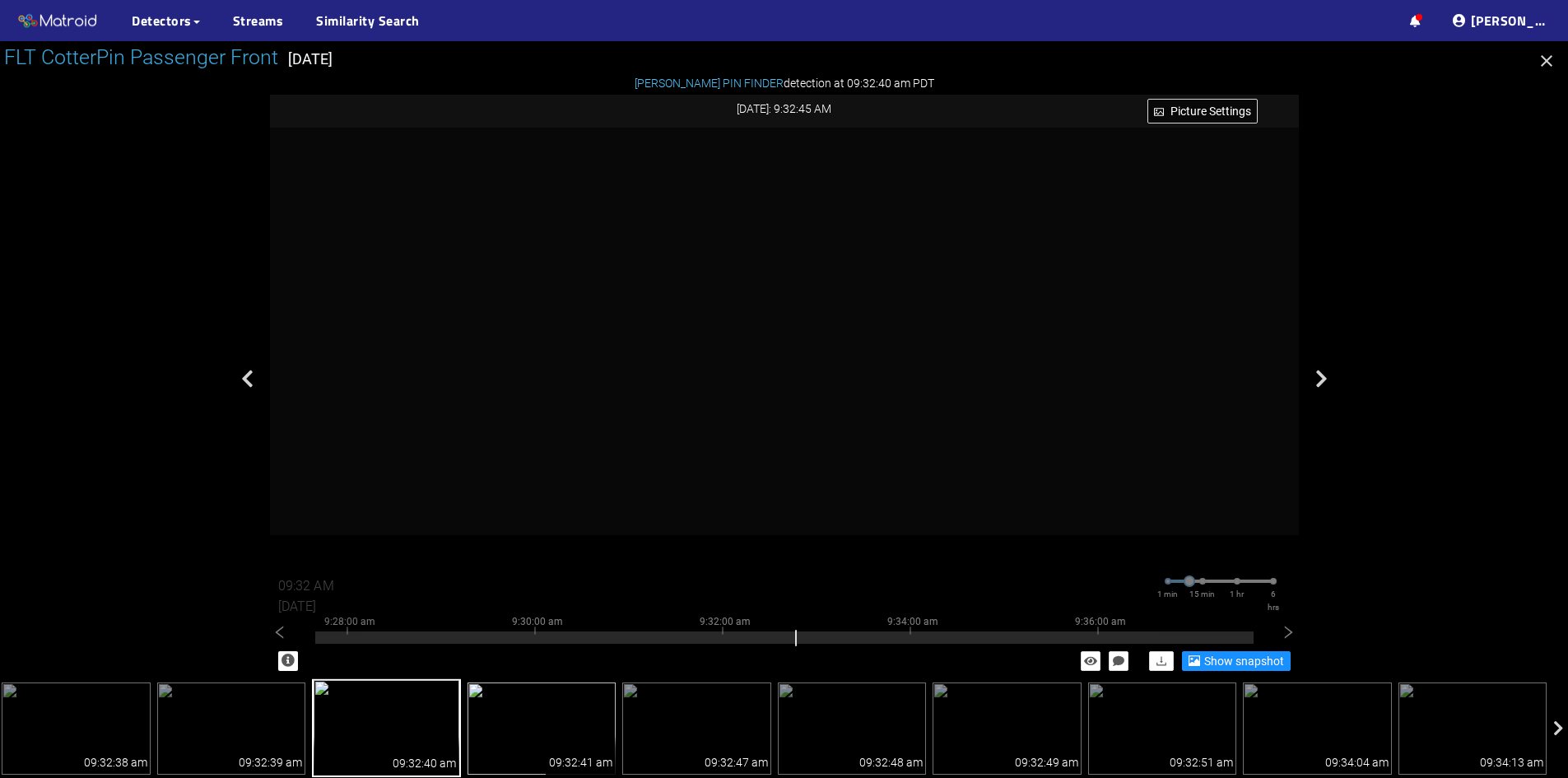
click at [512, 723] on img at bounding box center [542, 728] width 149 height 92
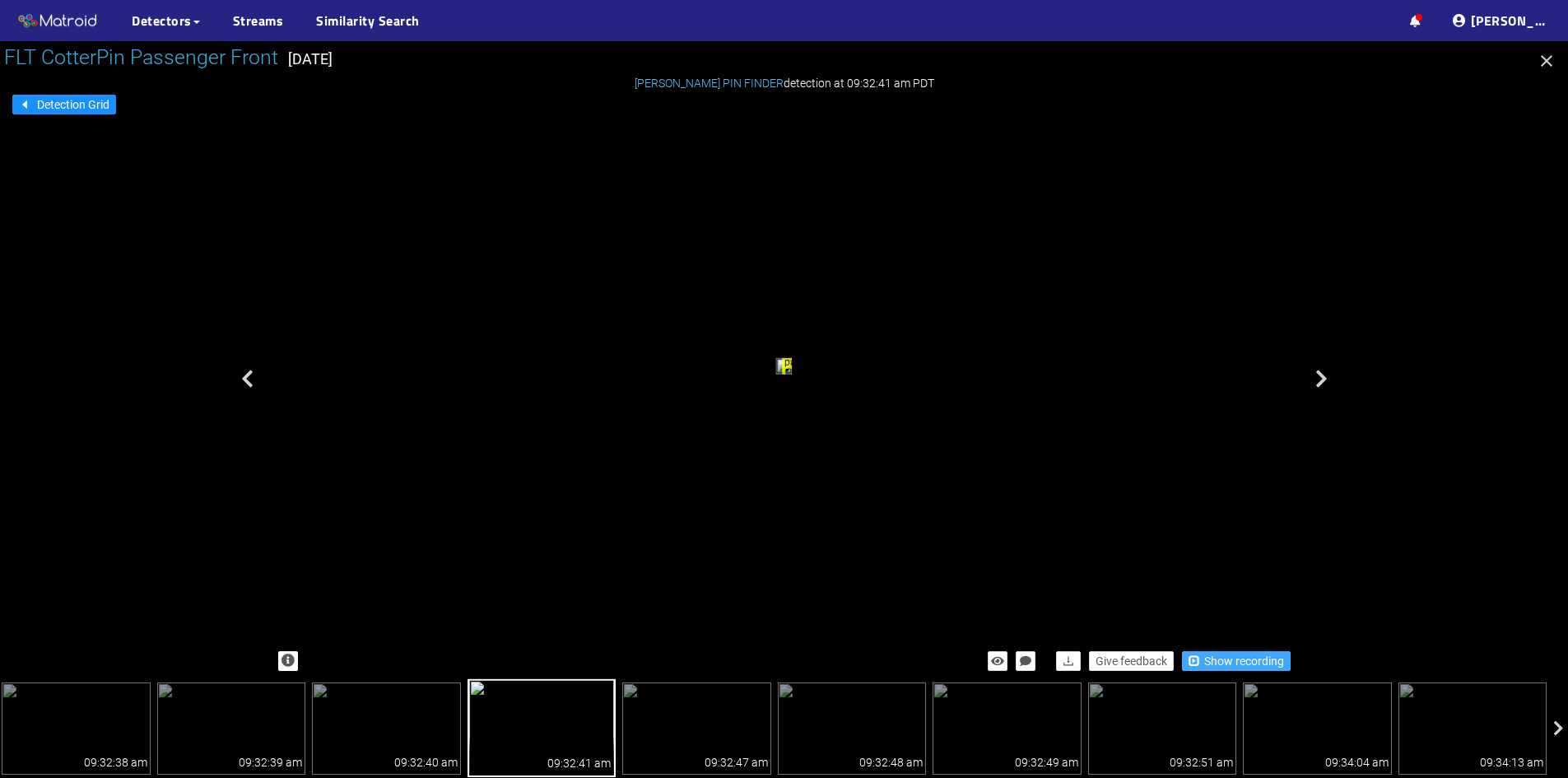
click at [1219, 662] on span "Show recording" at bounding box center [1244, 660] width 80 height 18
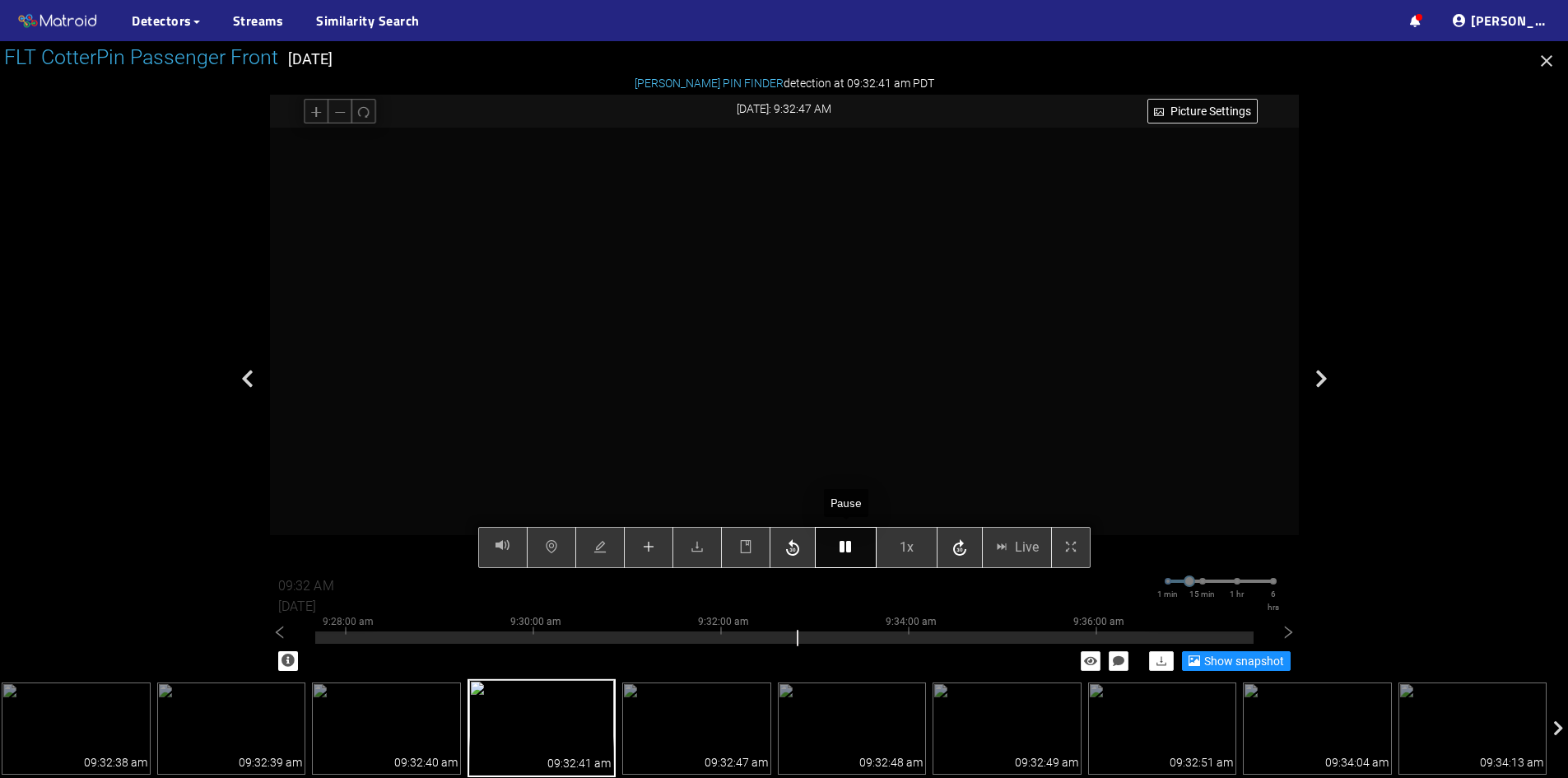
click at [841, 553] on icon "button" at bounding box center [845, 546] width 11 height 13
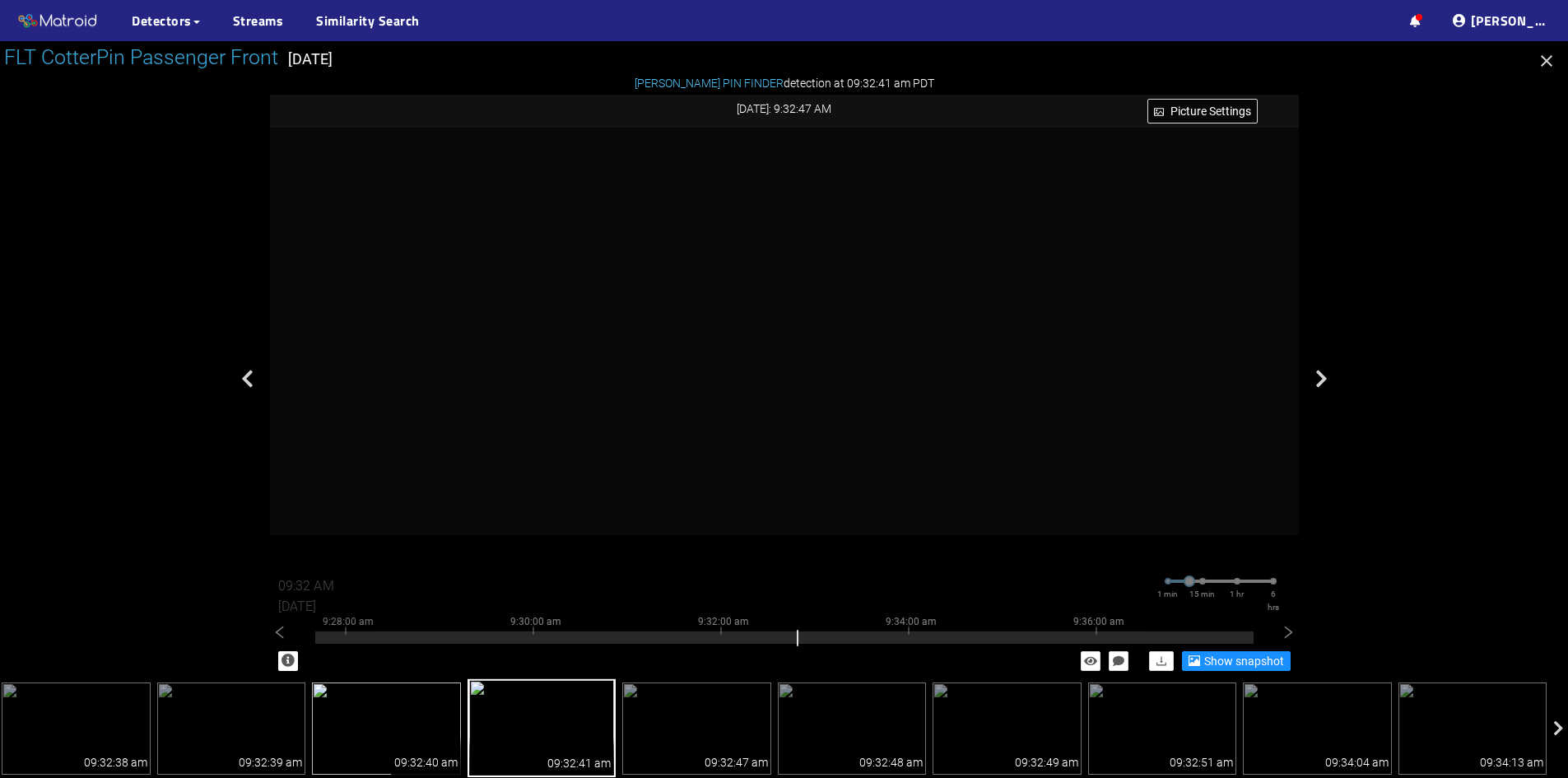
click at [398, 728] on img at bounding box center [386, 728] width 149 height 92
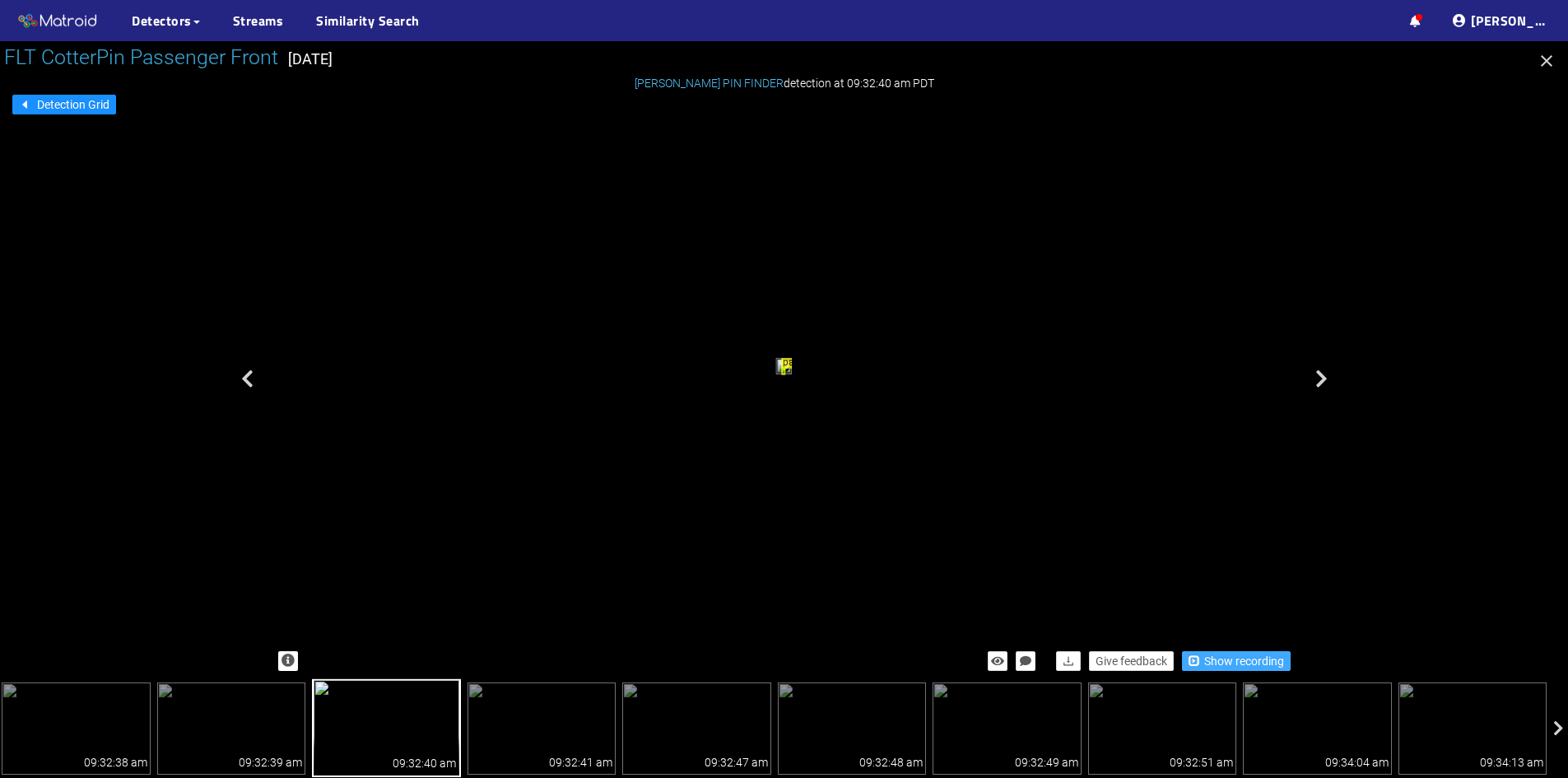
click at [1270, 661] on span "Show recording" at bounding box center [1244, 660] width 80 height 18
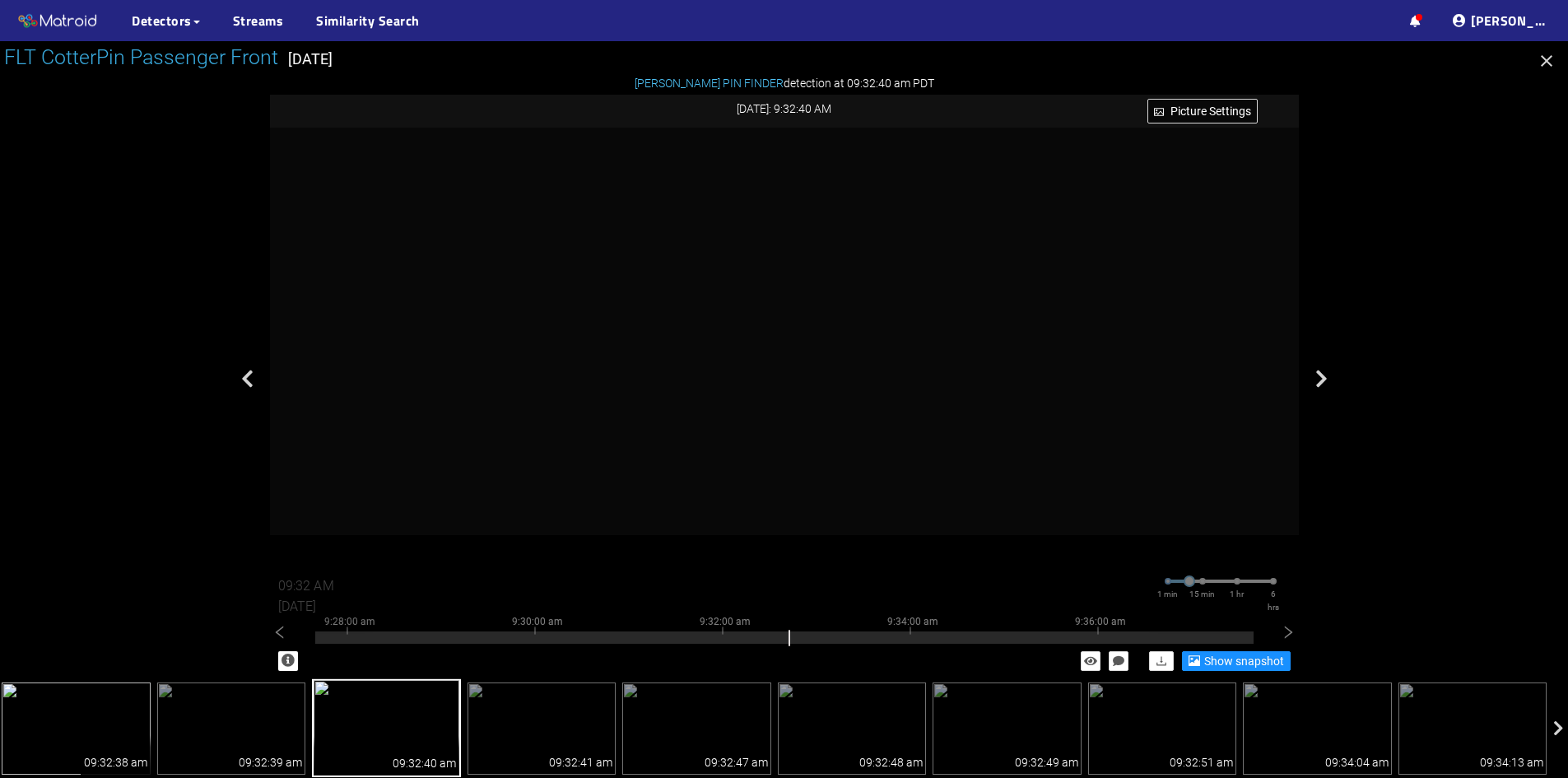
click at [57, 715] on img at bounding box center [76, 728] width 149 height 92
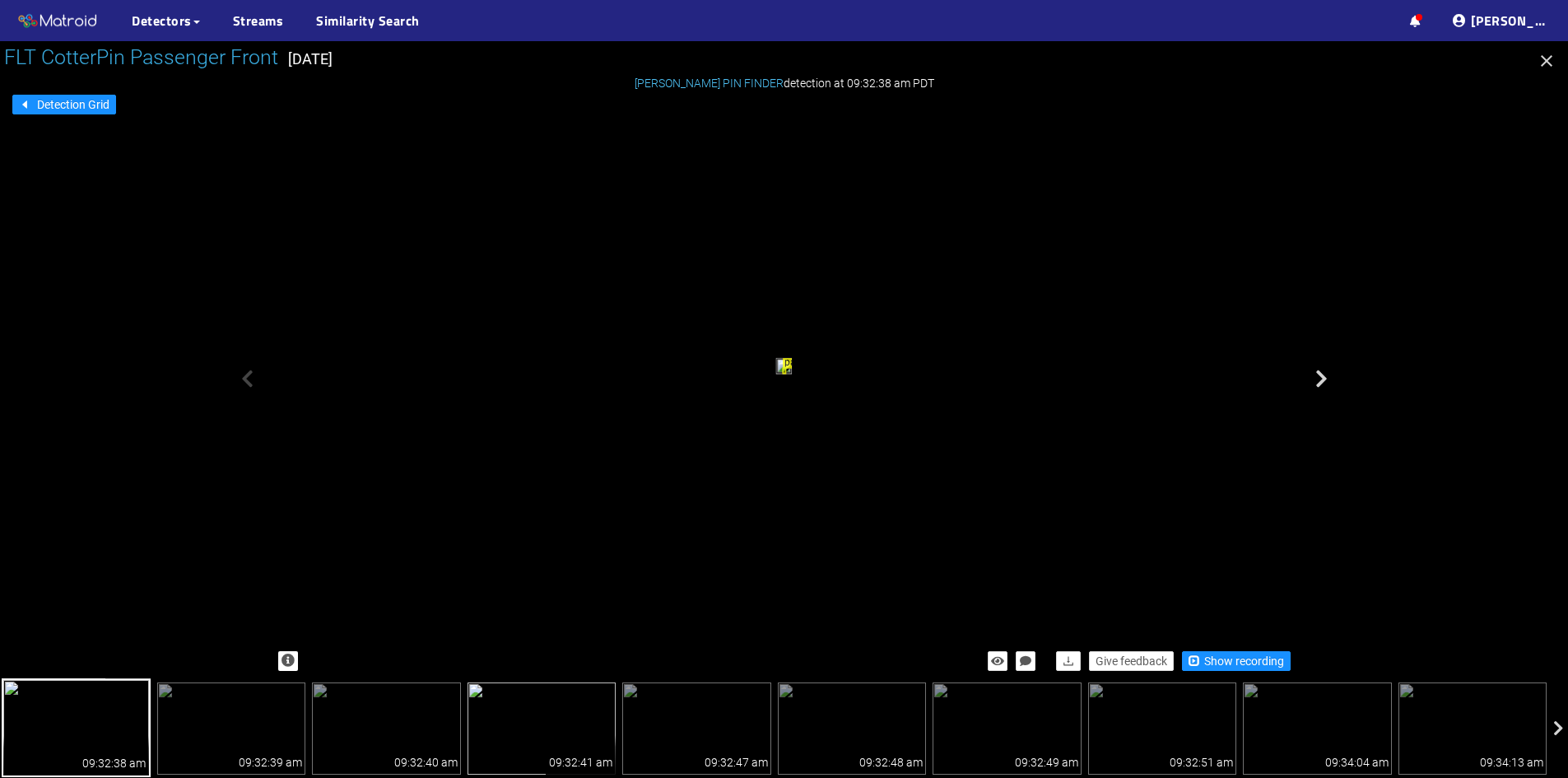
click at [570, 735] on div "09:32:41 am" at bounding box center [581, 755] width 70 height 39
click at [91, 728] on img at bounding box center [76, 728] width 149 height 92
click at [546, 730] on img at bounding box center [542, 728] width 149 height 92
click at [128, 740] on div "09:32:38 am" at bounding box center [115, 755] width 70 height 39
click at [731, 711] on img at bounding box center [697, 728] width 149 height 92
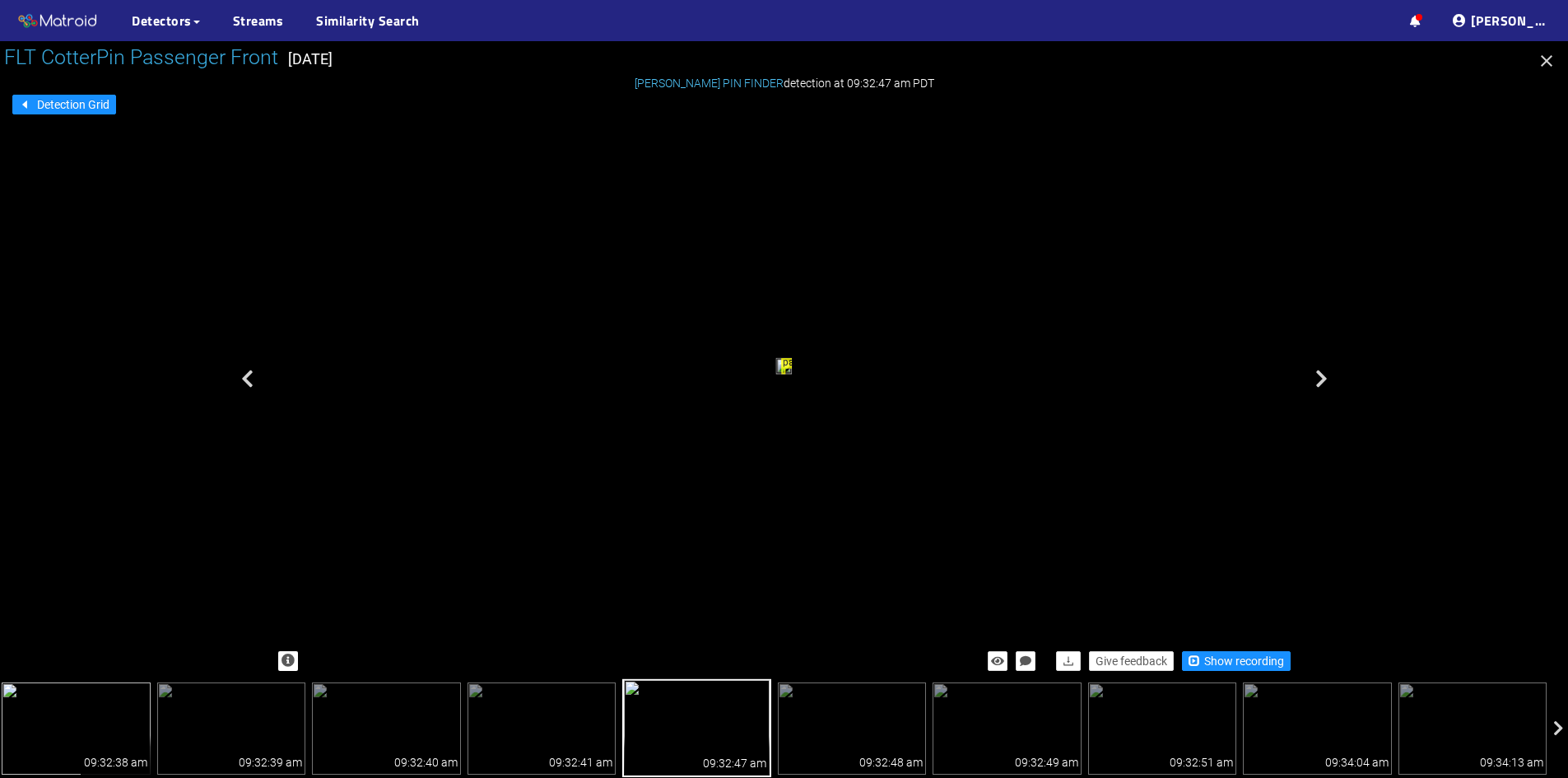
click at [19, 723] on img at bounding box center [76, 728] width 149 height 92
click at [727, 697] on img at bounding box center [697, 728] width 149 height 92
click at [823, 712] on img at bounding box center [852, 728] width 149 height 92
click at [723, 733] on img at bounding box center [697, 728] width 149 height 92
click at [860, 717] on img at bounding box center [852, 728] width 149 height 92
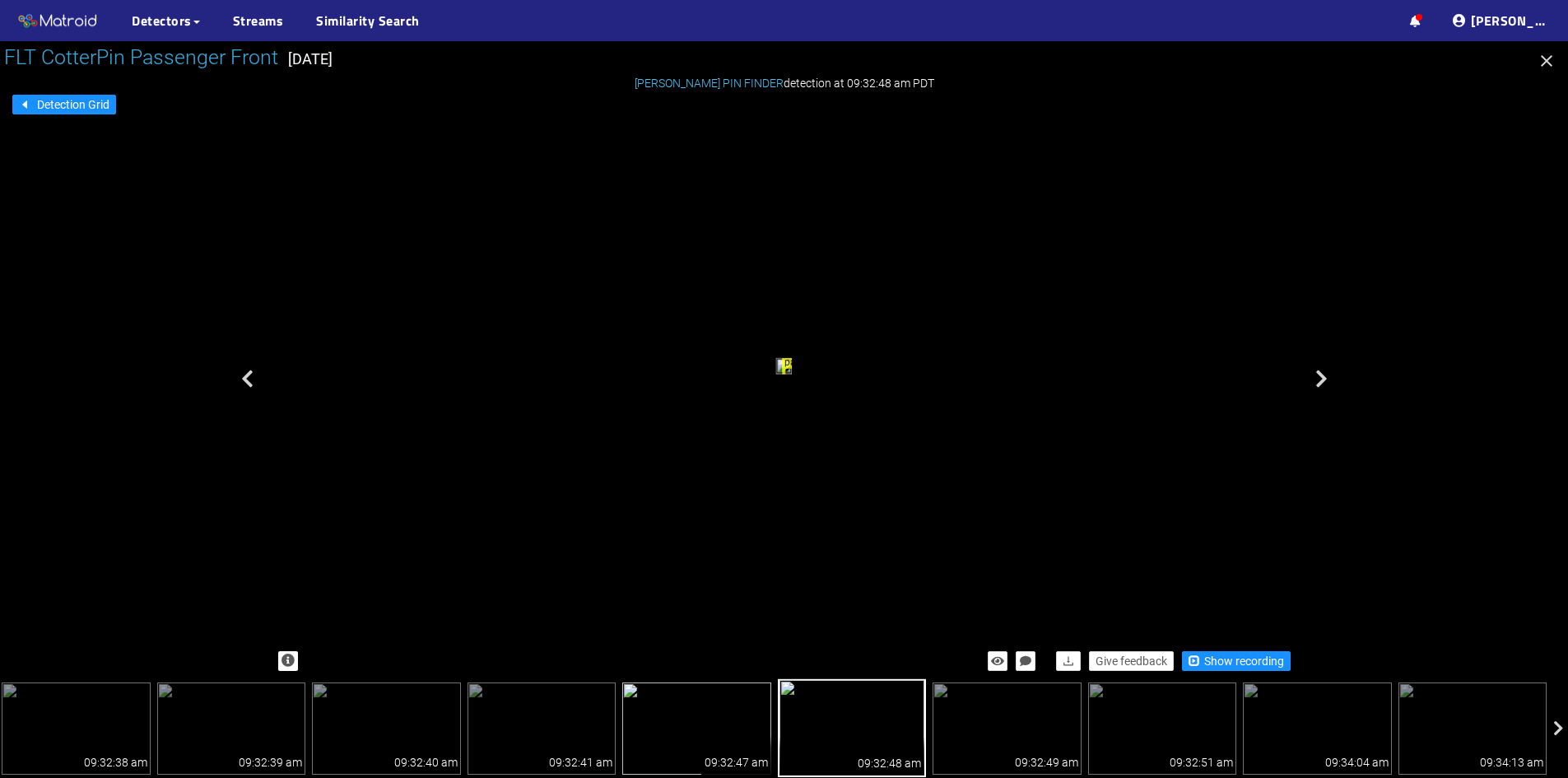
click at [721, 705] on img at bounding box center [697, 728] width 149 height 92
click at [814, 709] on img at bounding box center [852, 728] width 149 height 92
click at [711, 714] on img at bounding box center [697, 728] width 149 height 92
click at [843, 714] on img at bounding box center [852, 728] width 149 height 92
click at [1039, 718] on img at bounding box center [1007, 728] width 149 height 92
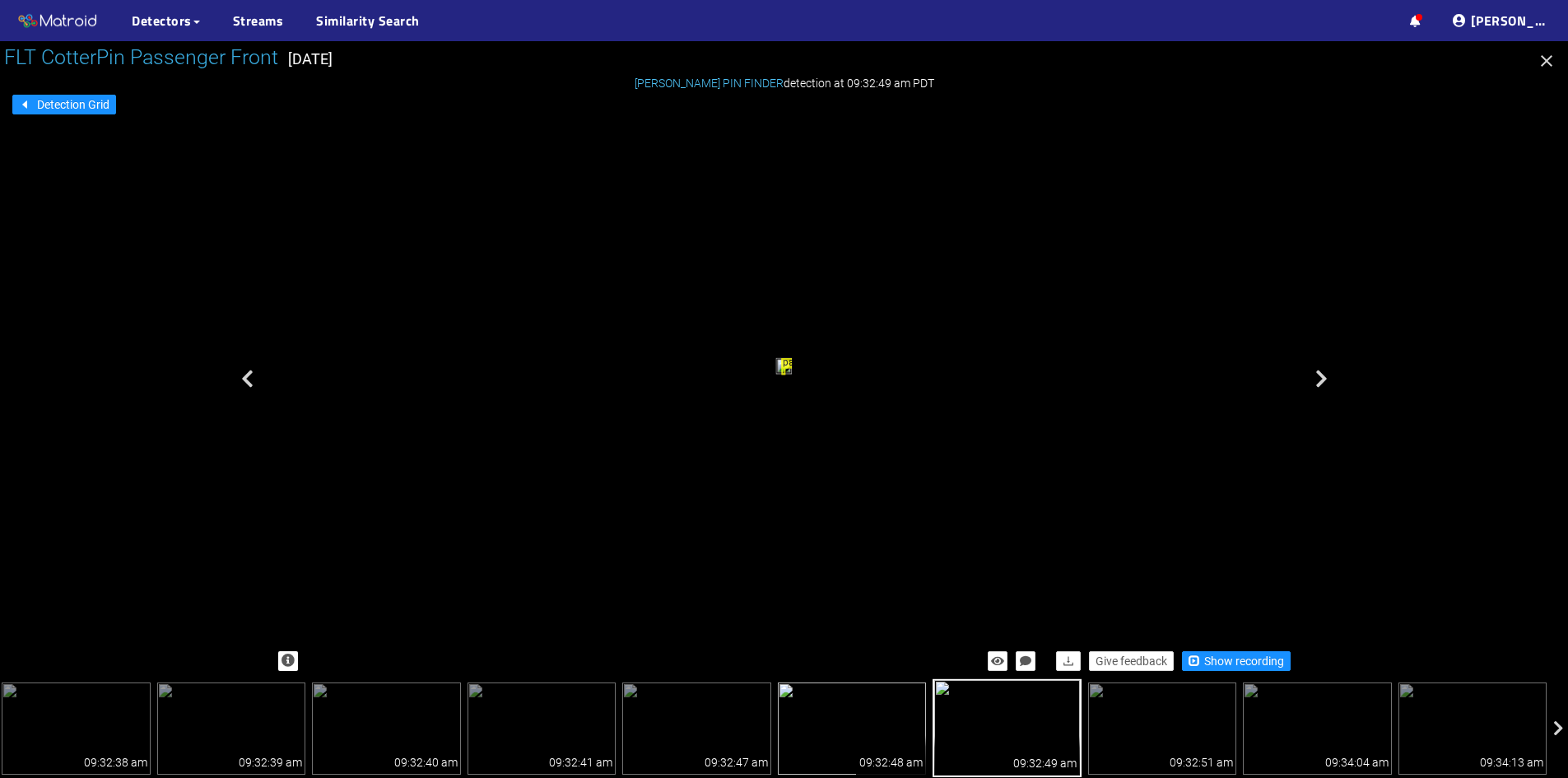
click at [852, 707] on img at bounding box center [852, 728] width 149 height 92
click at [1029, 720] on img at bounding box center [1007, 728] width 149 height 92
click at [858, 718] on img at bounding box center [852, 728] width 149 height 92
click at [1007, 716] on img at bounding box center [1007, 728] width 149 height 92
click at [1189, 716] on img at bounding box center [1162, 728] width 149 height 92
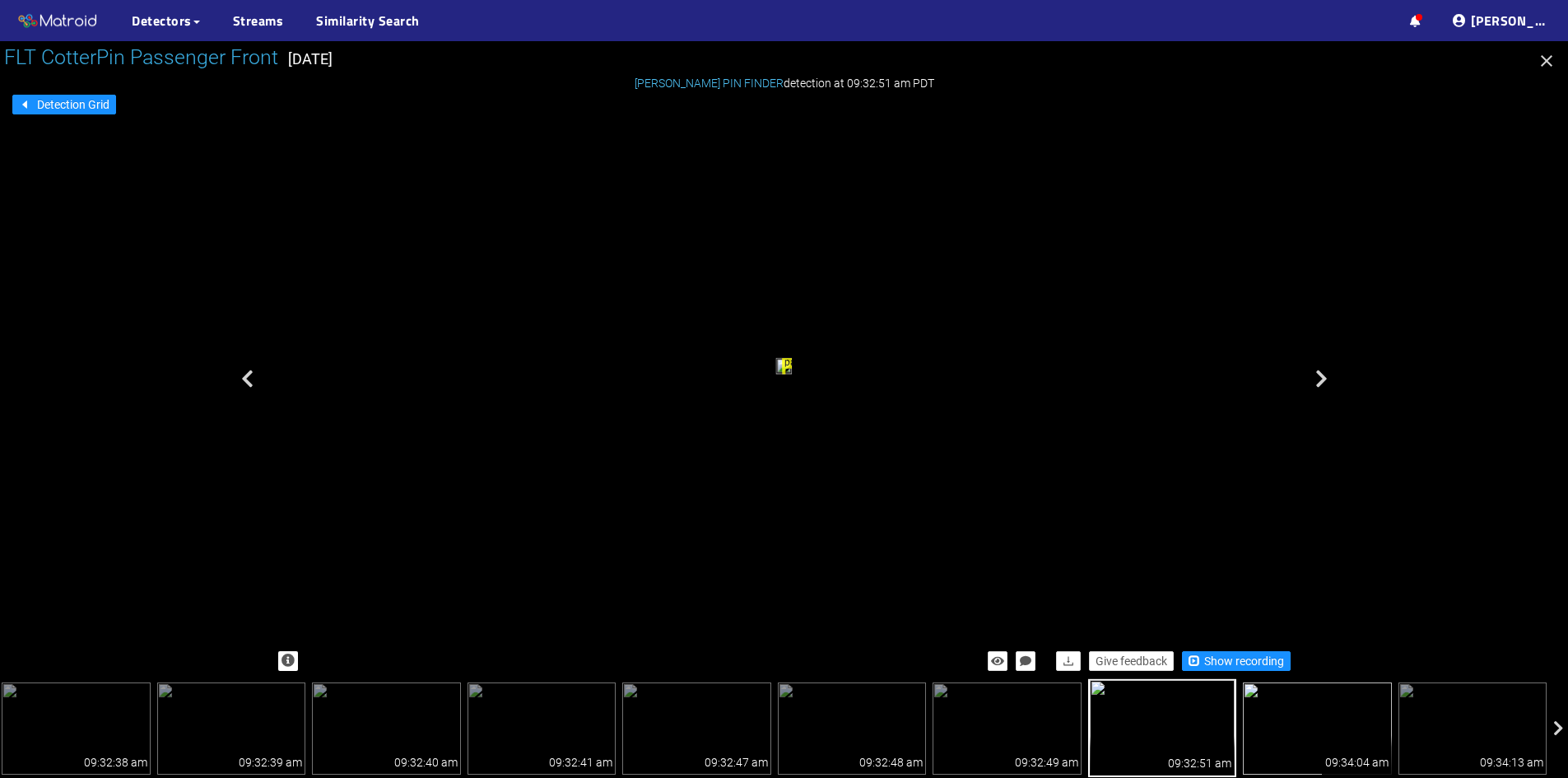
click at [1250, 739] on img at bounding box center [1318, 728] width 149 height 92
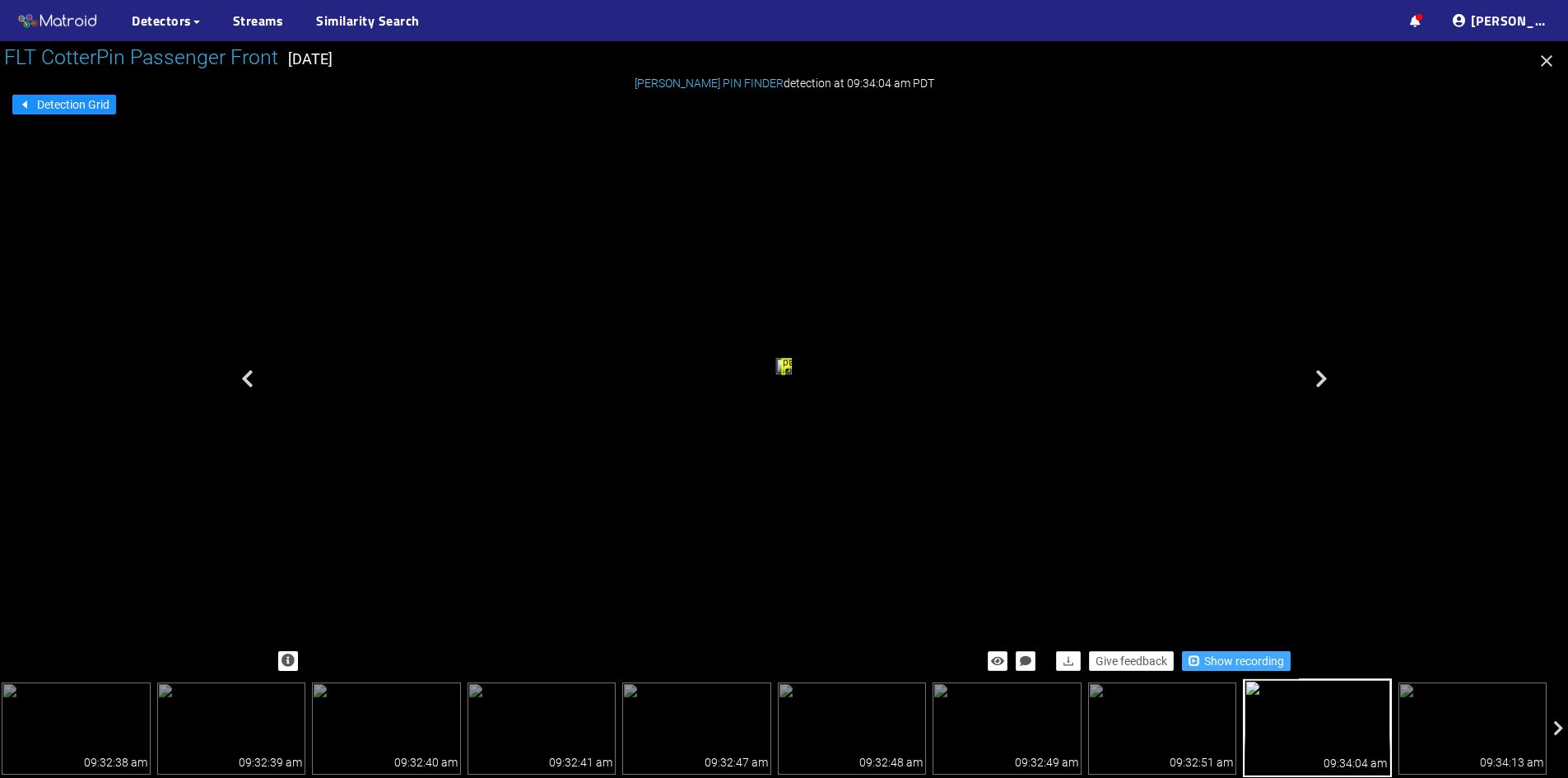
click at [1237, 663] on span "Show recording" at bounding box center [1244, 660] width 80 height 18
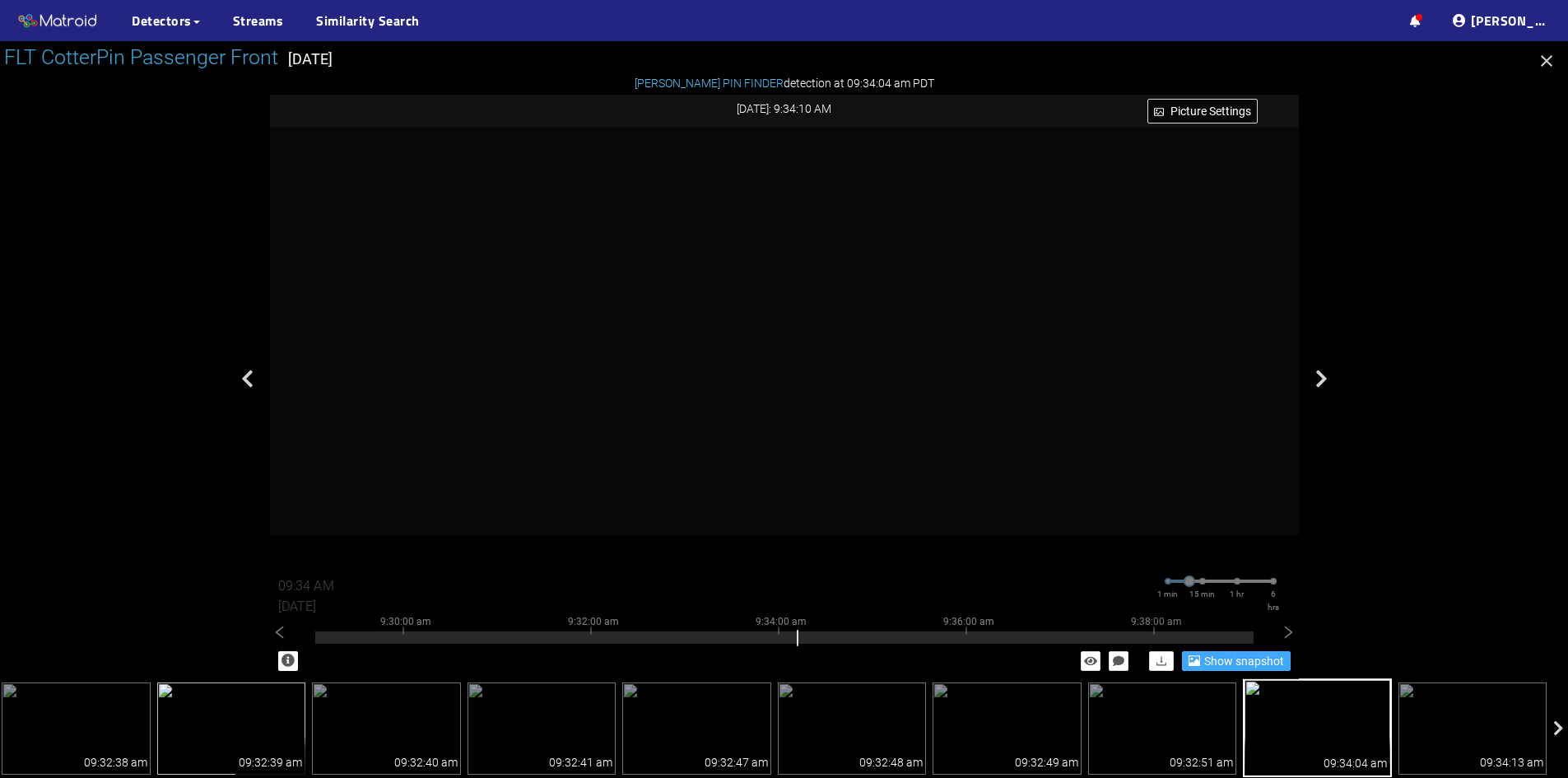
scroll to position [151, 0]
click at [545, 727] on img at bounding box center [542, 728] width 149 height 92
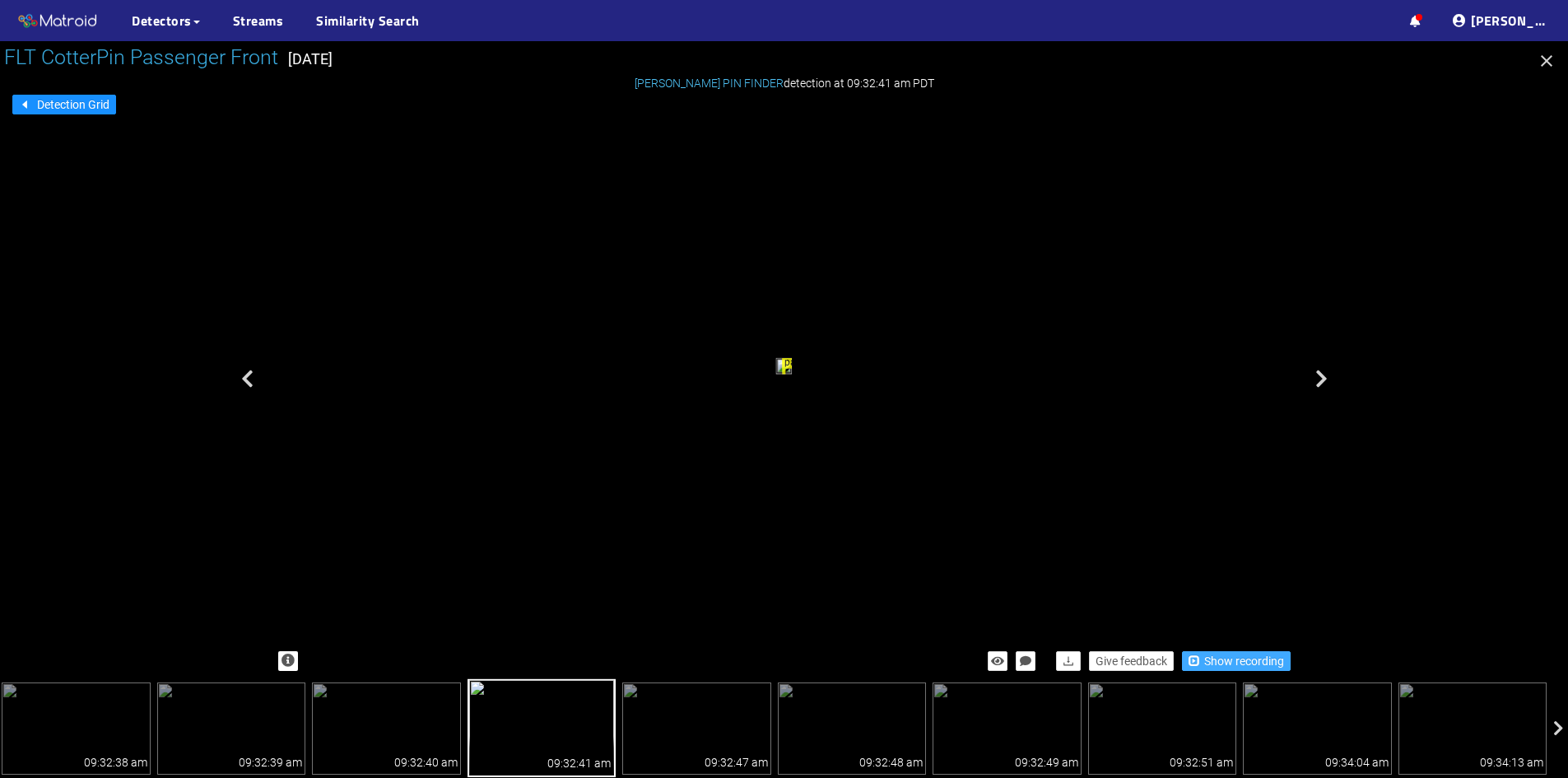
click at [1220, 659] on span "Show recording" at bounding box center [1244, 660] width 80 height 18
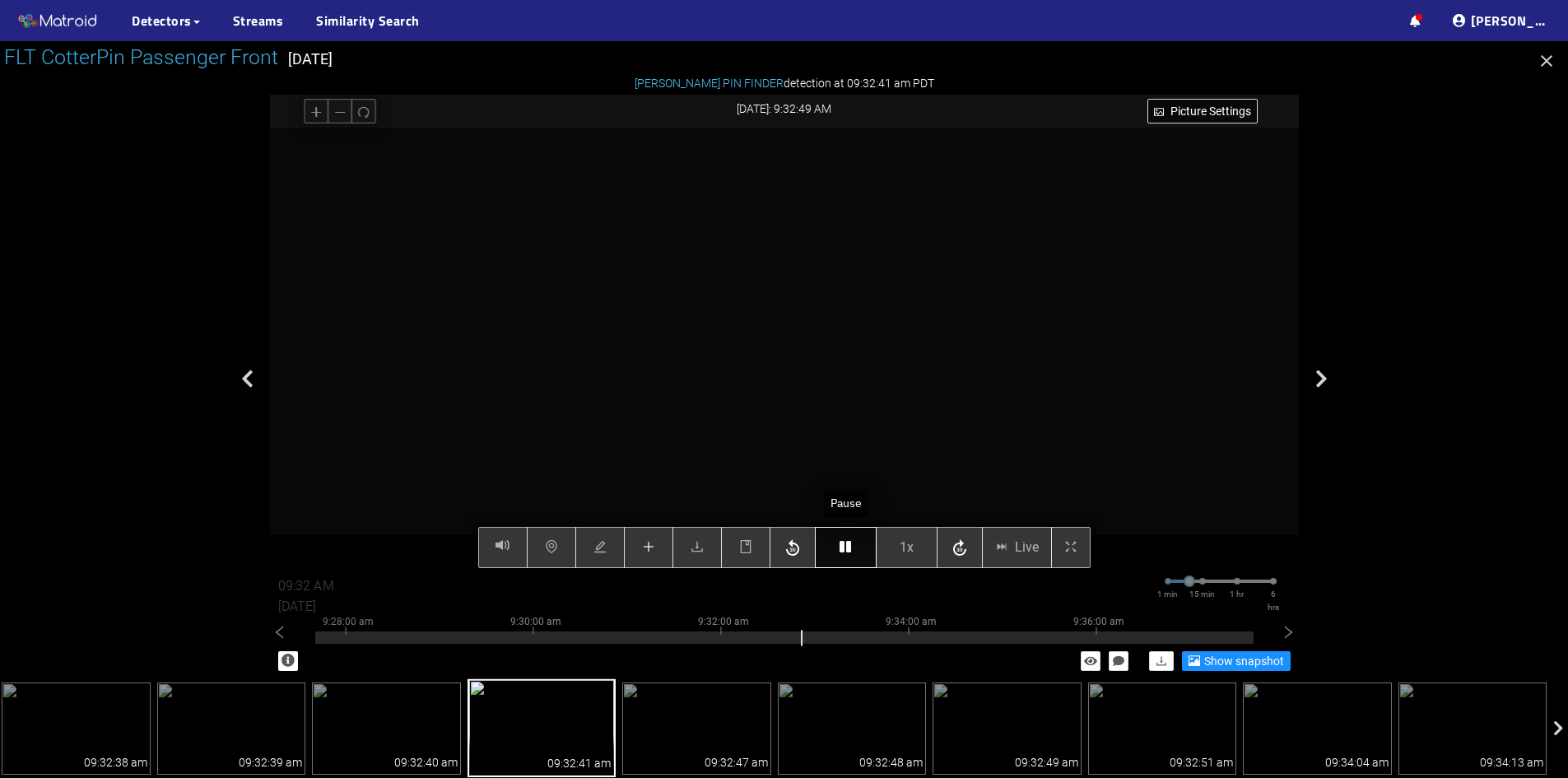
click at [840, 547] on icon "button" at bounding box center [845, 546] width 11 height 13
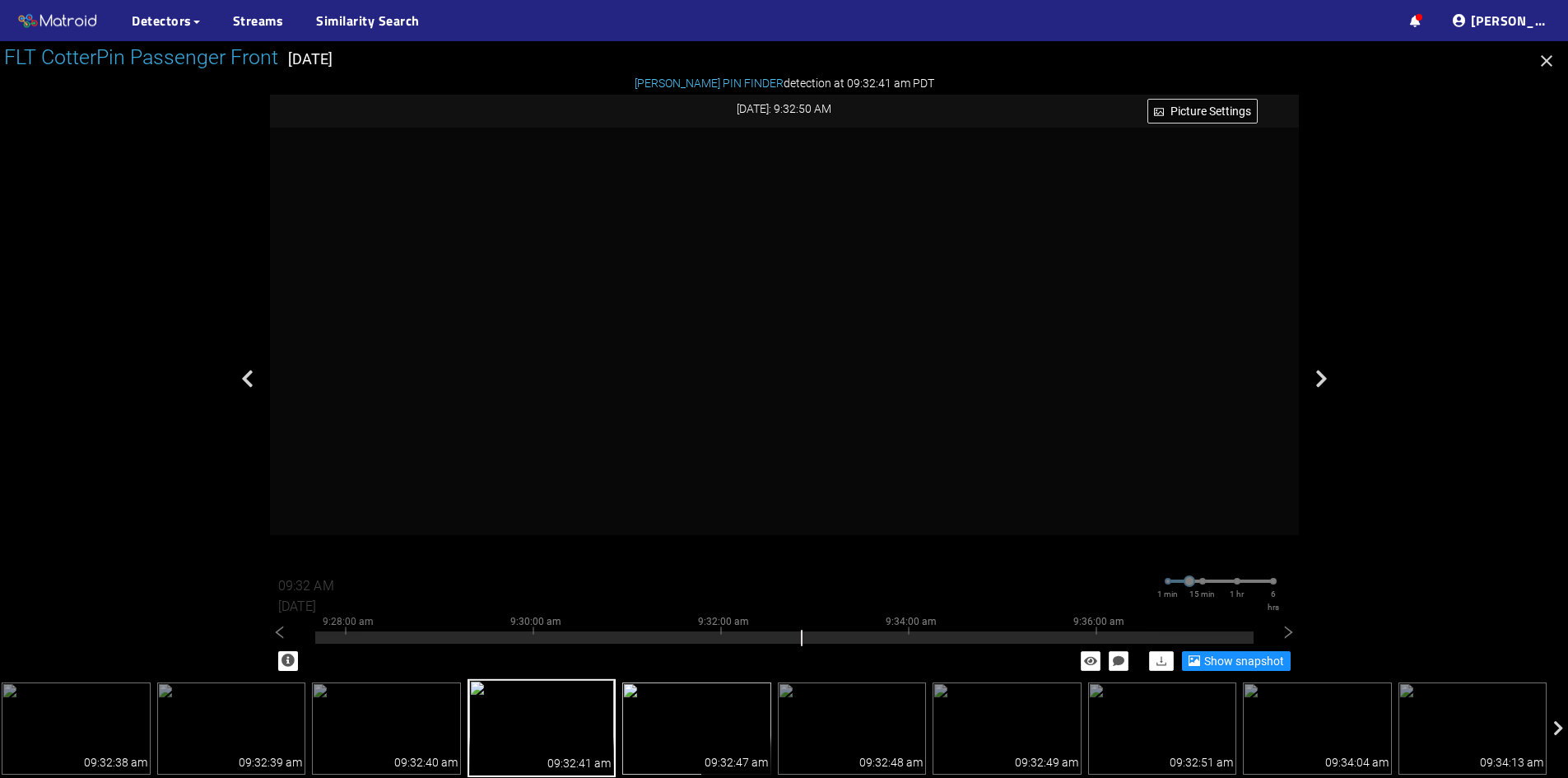
click at [671, 744] on img at bounding box center [697, 728] width 149 height 92
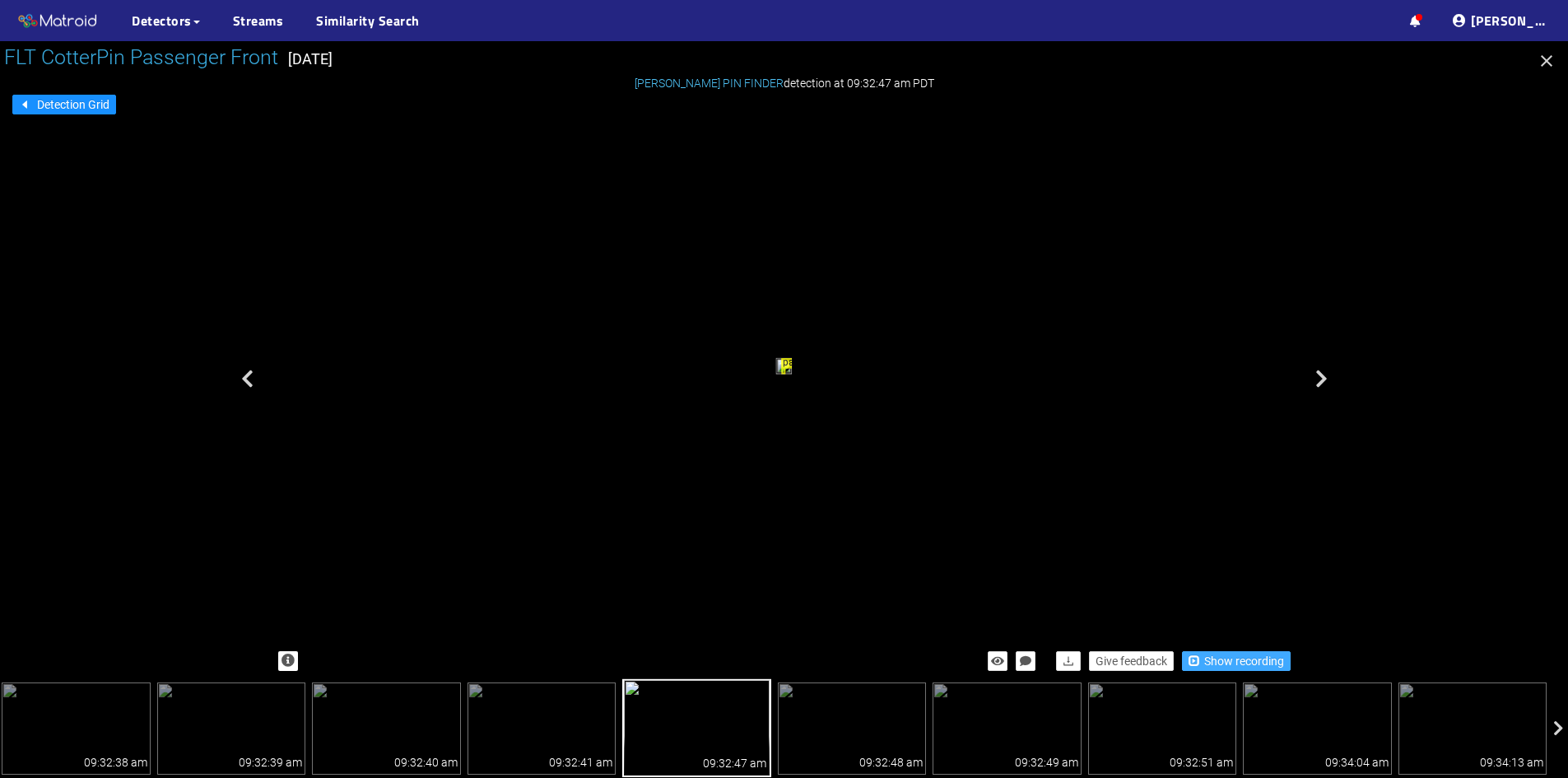
click at [1245, 664] on span "Show recording" at bounding box center [1244, 660] width 80 height 18
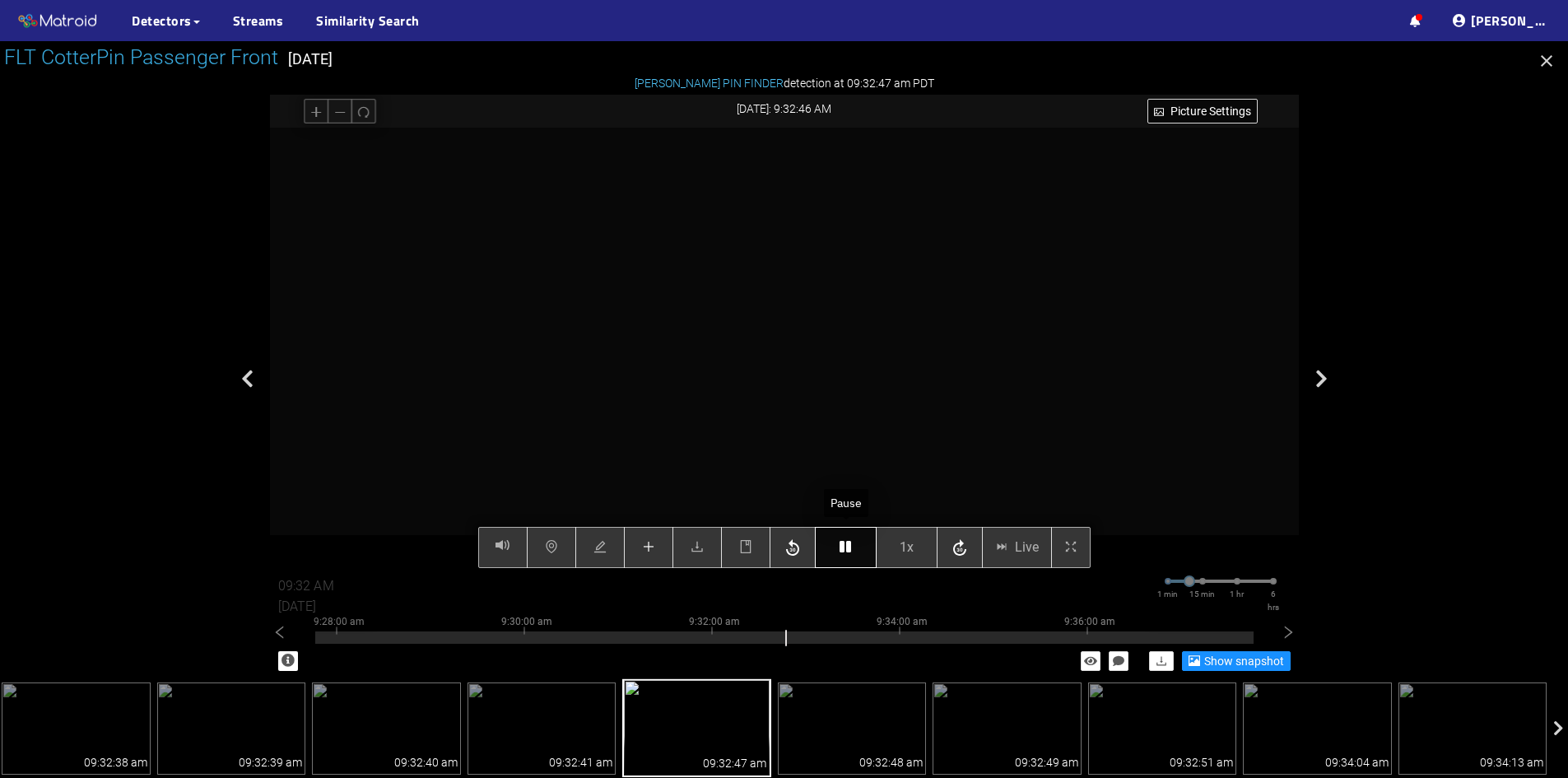
click at [851, 548] on icon "button" at bounding box center [845, 546] width 11 height 13
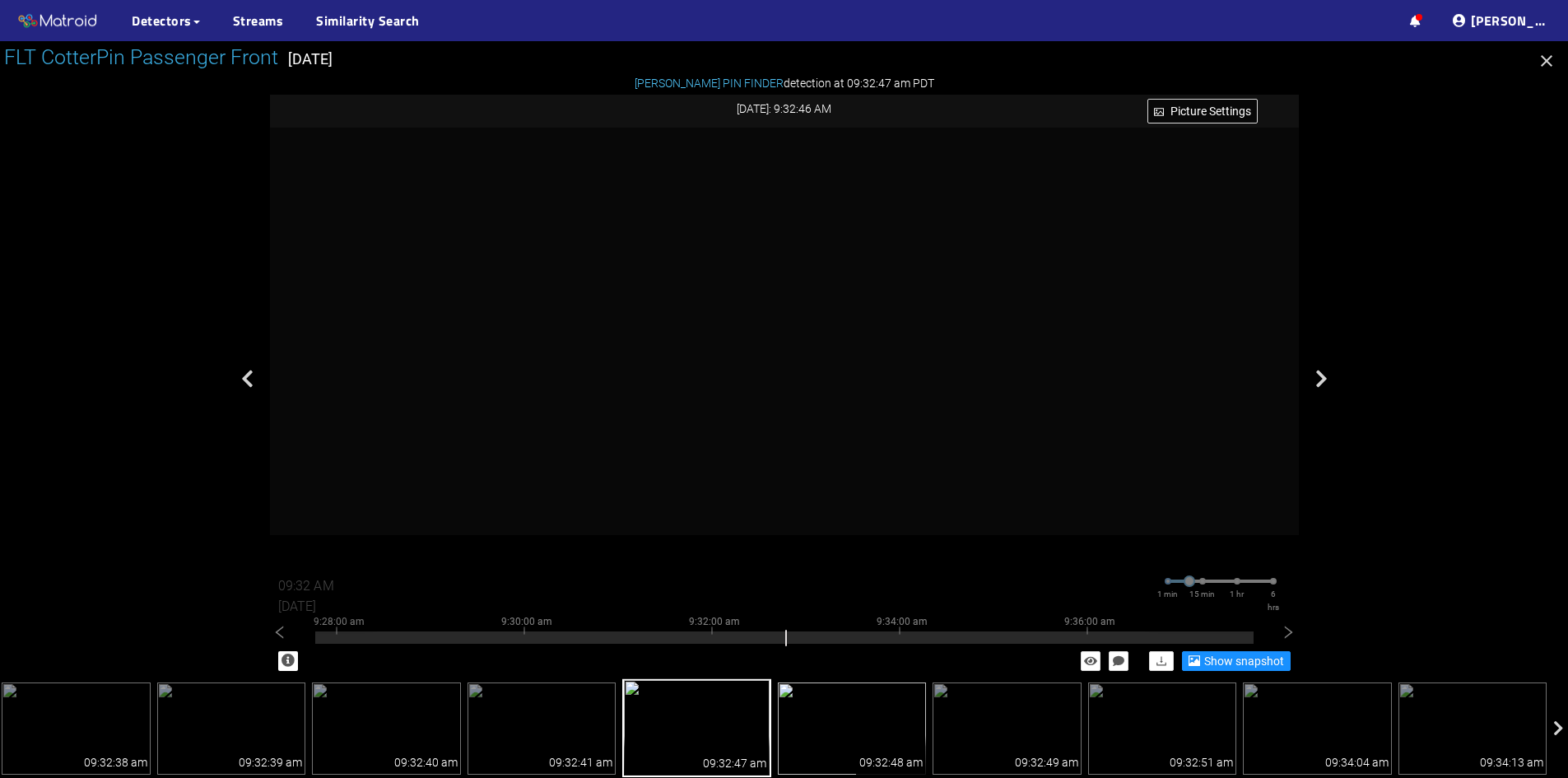
click at [847, 745] on img at bounding box center [852, 728] width 149 height 92
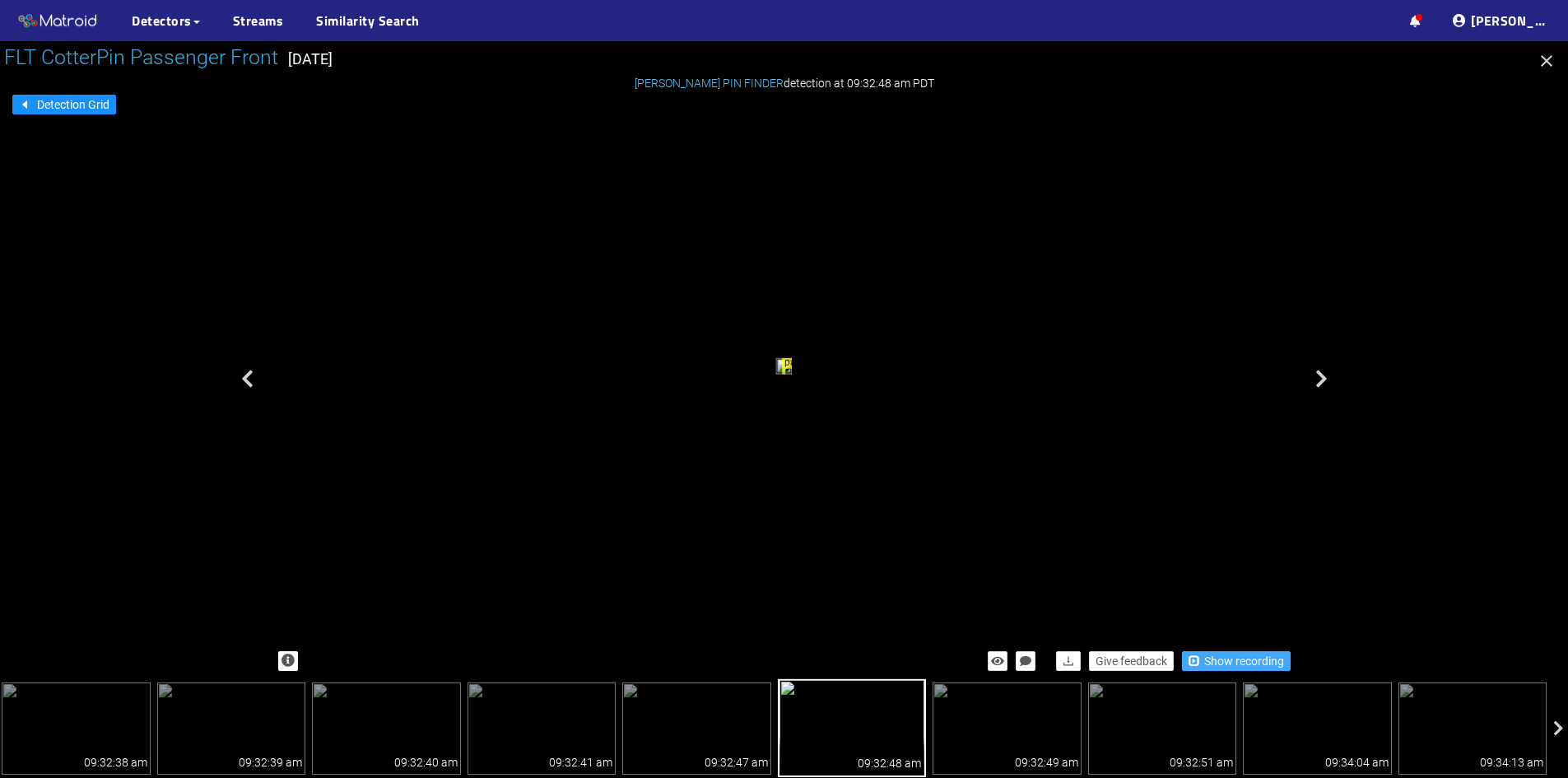
click at [1232, 662] on span "Show recording" at bounding box center [1244, 660] width 80 height 18
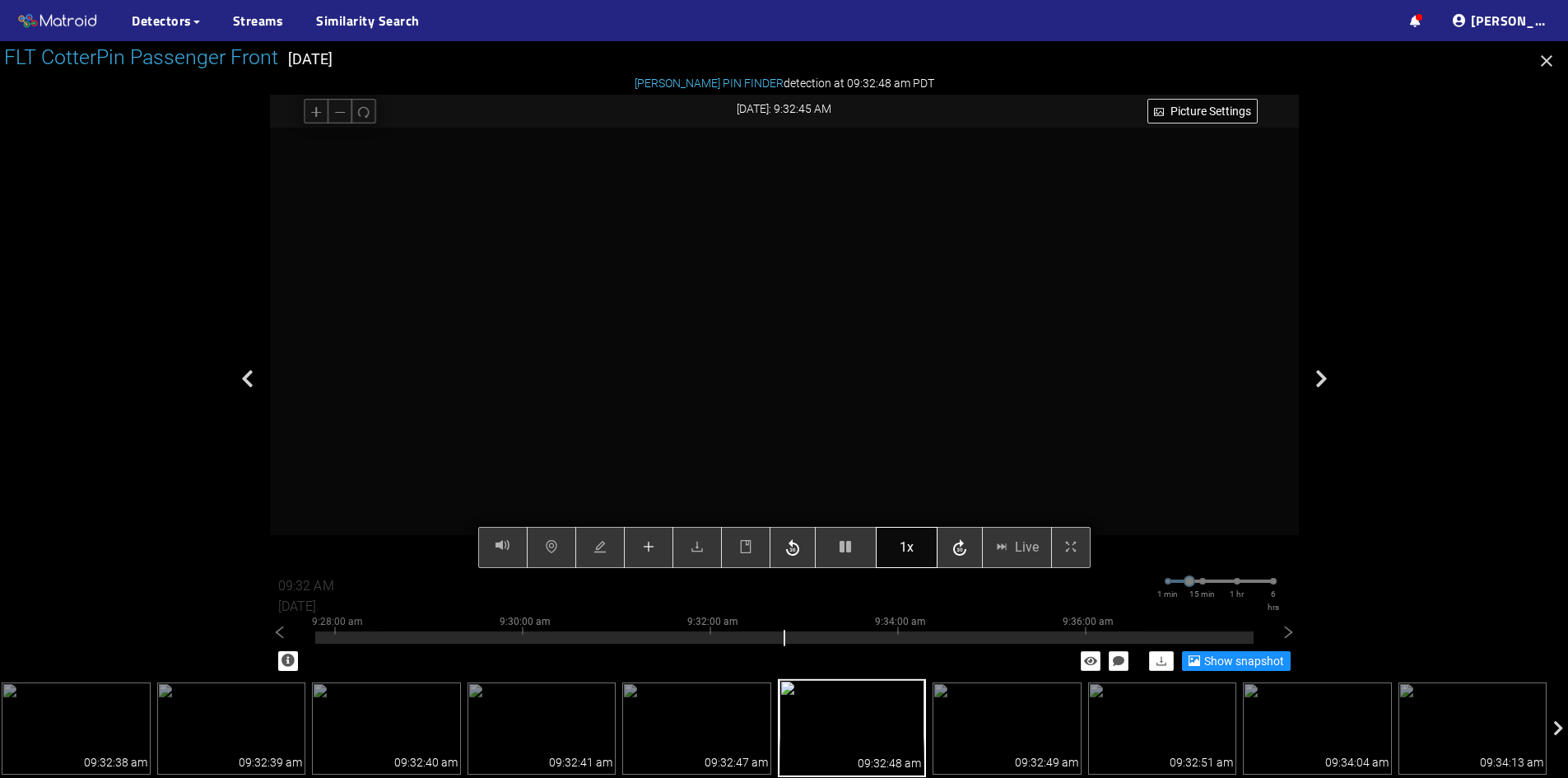
click at [909, 543] on span "1x" at bounding box center [907, 547] width 14 height 20
click at [840, 546] on icon "button" at bounding box center [845, 546] width 11 height 13
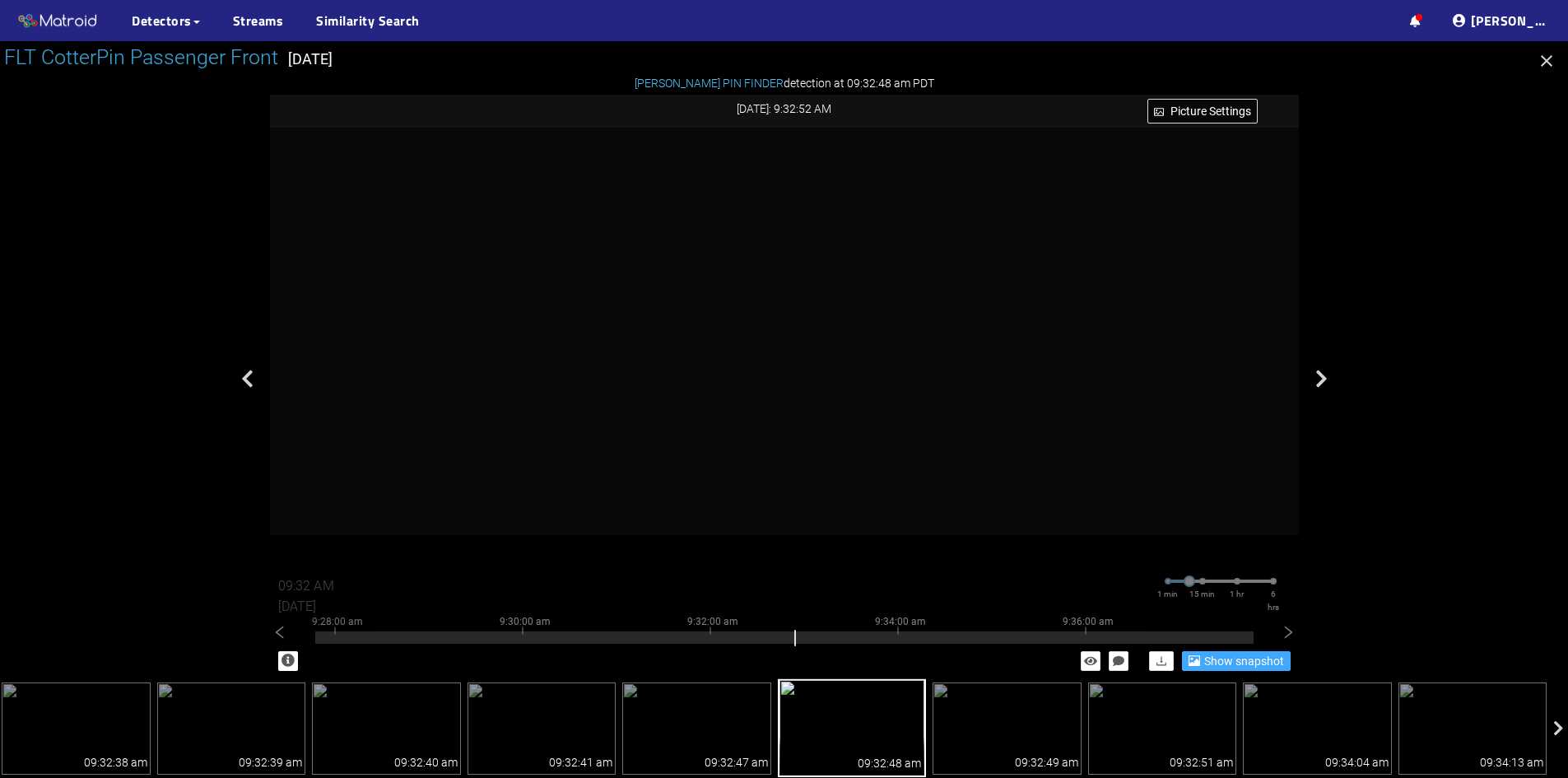
click at [1241, 655] on span "Show snapshot" at bounding box center [1244, 660] width 80 height 18
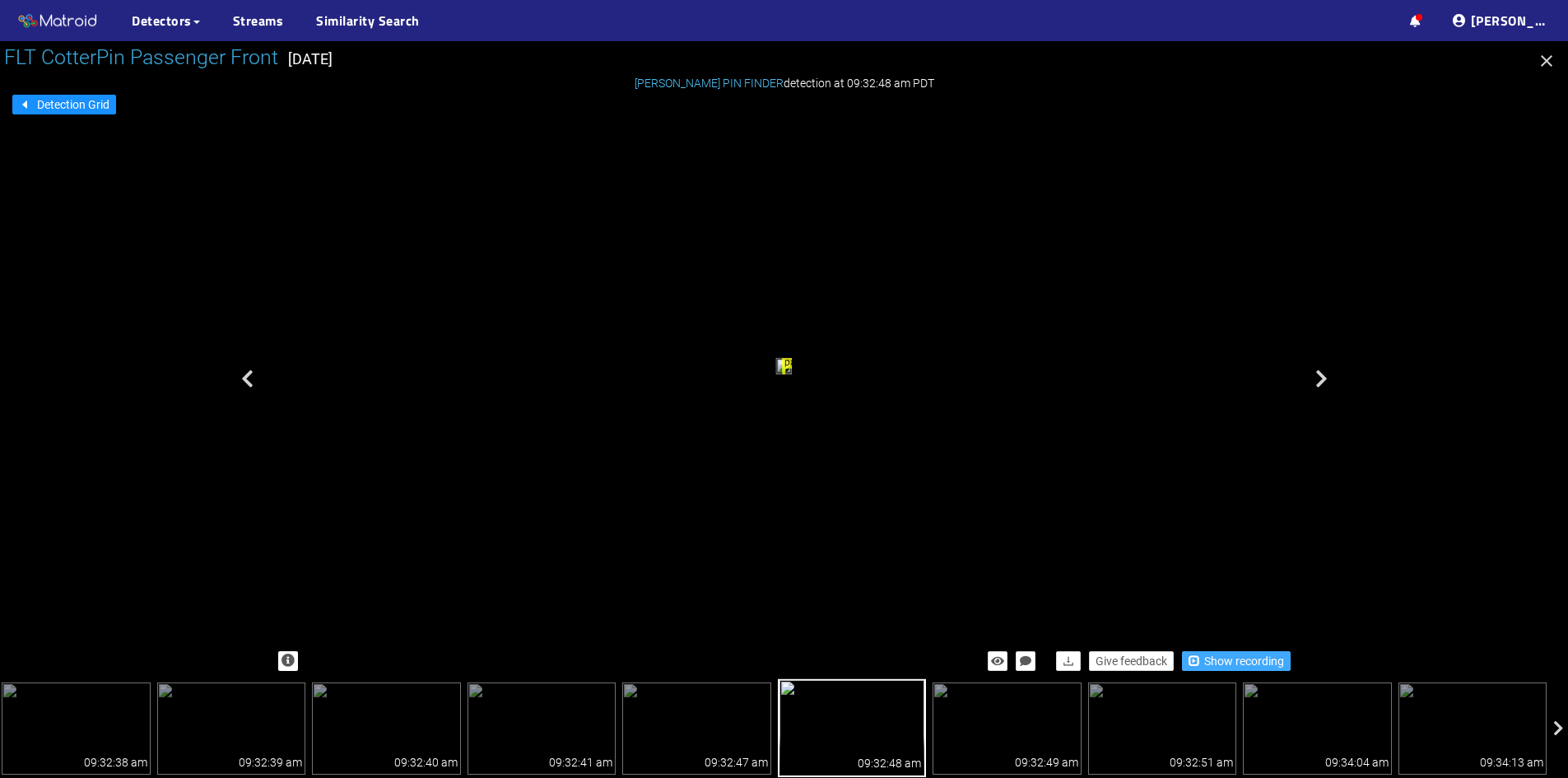
click at [1242, 653] on span "Show recording" at bounding box center [1244, 660] width 80 height 18
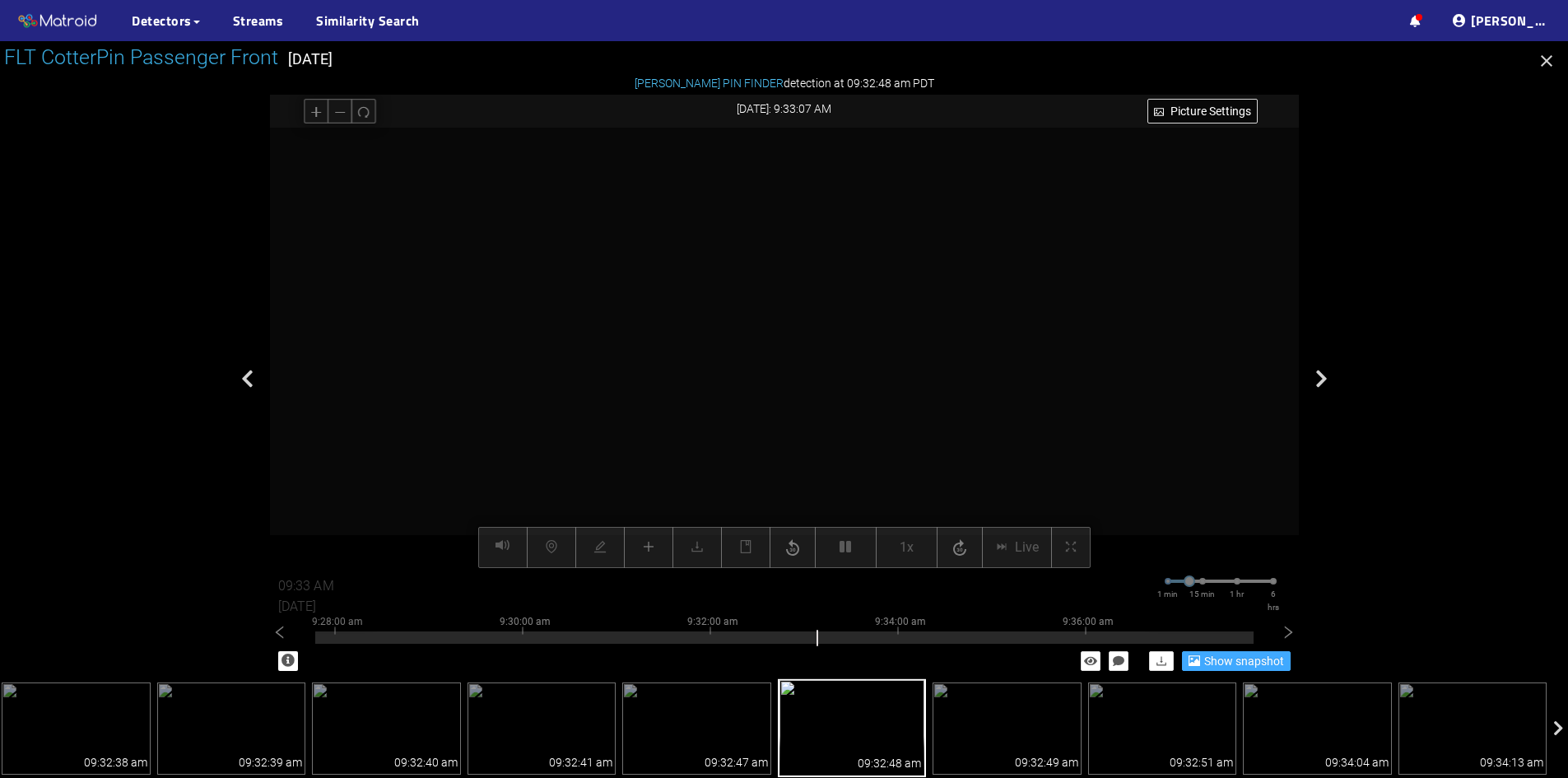
click at [1046, 458] on div at bounding box center [784, 348] width 1029 height 441
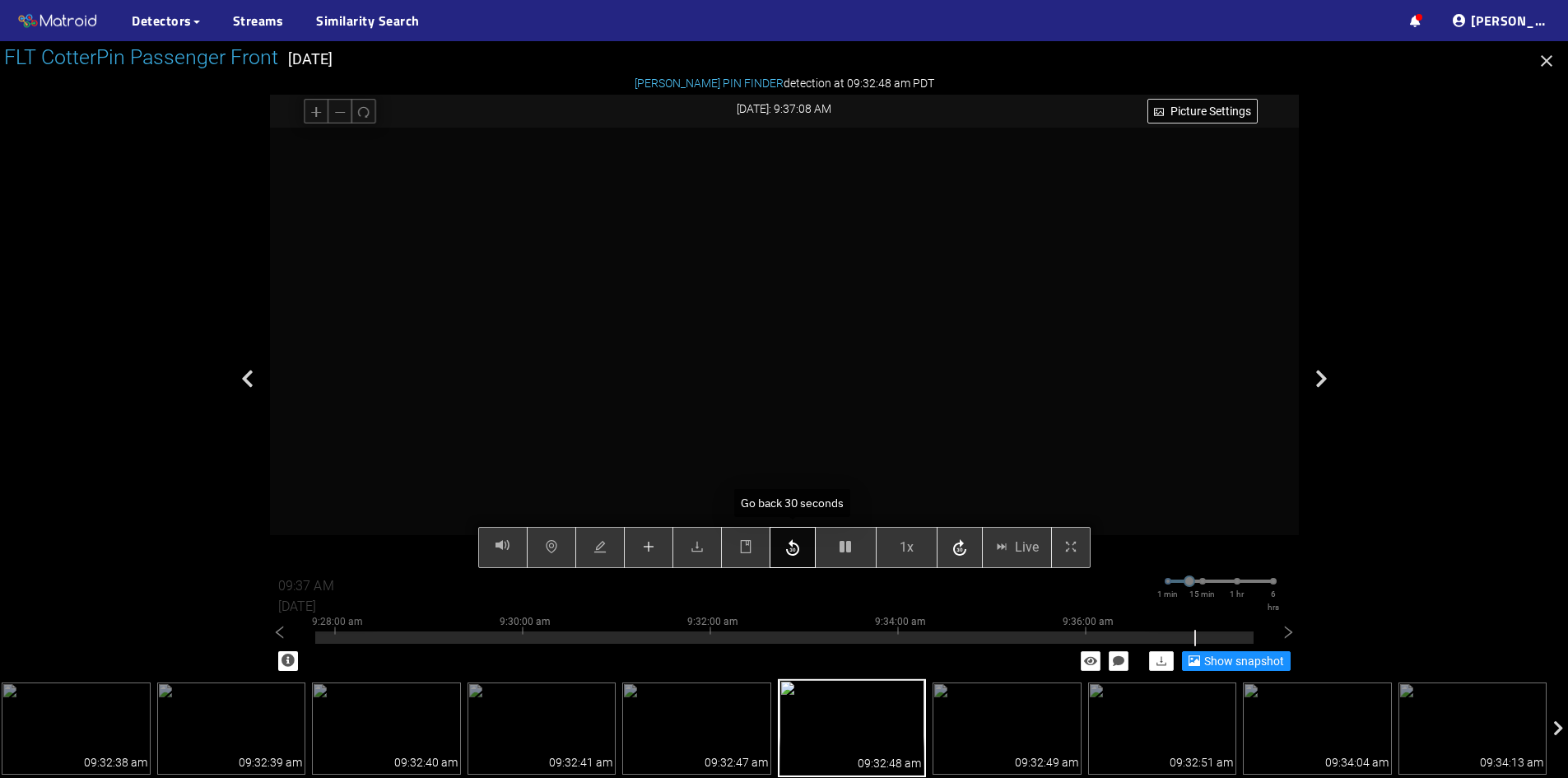
click at [796, 545] on icon "button" at bounding box center [793, 547] width 13 height 16
type input "09:36 AM"
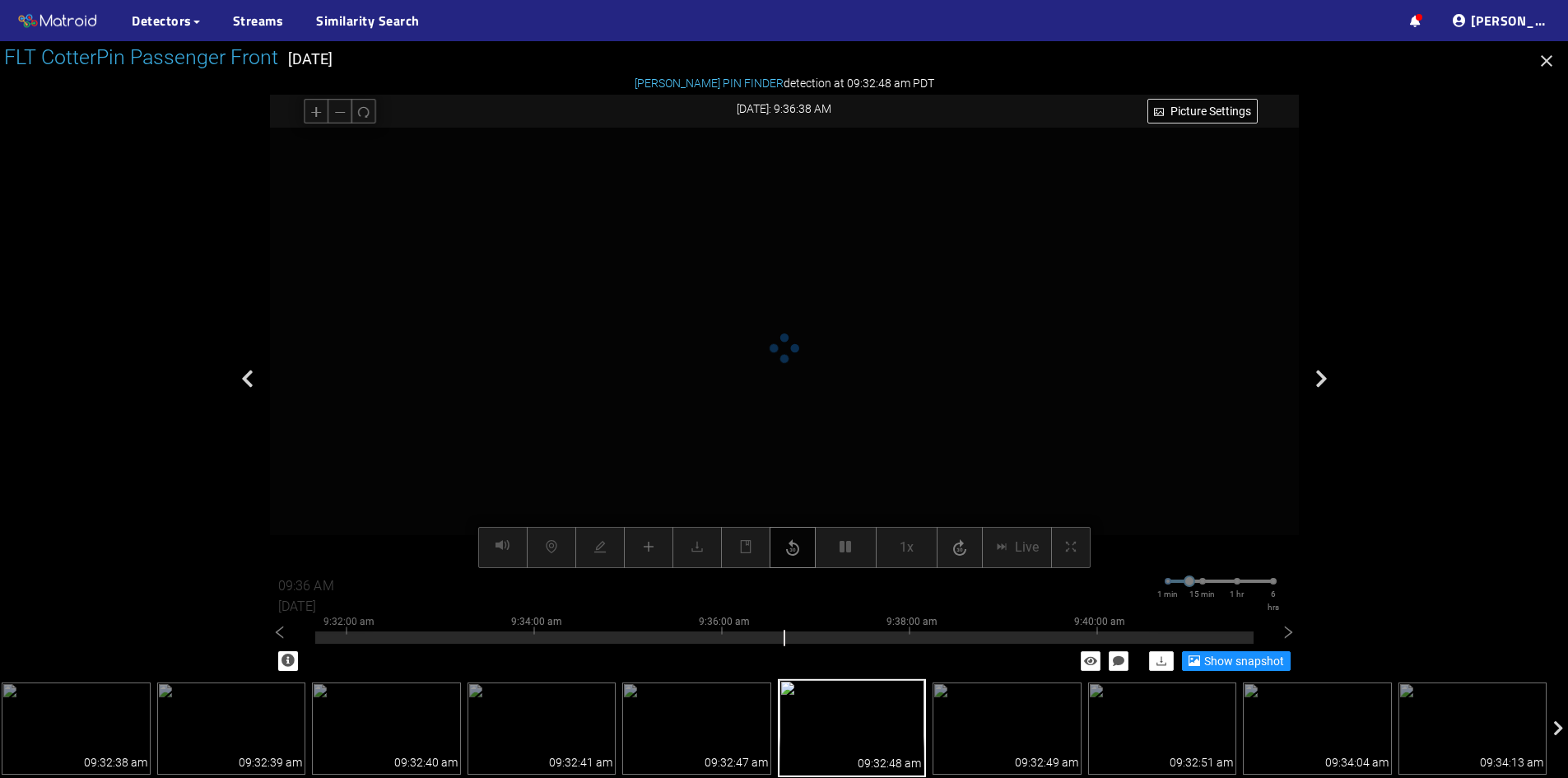
click at [796, 545] on icon "button" at bounding box center [793, 547] width 13 height 16
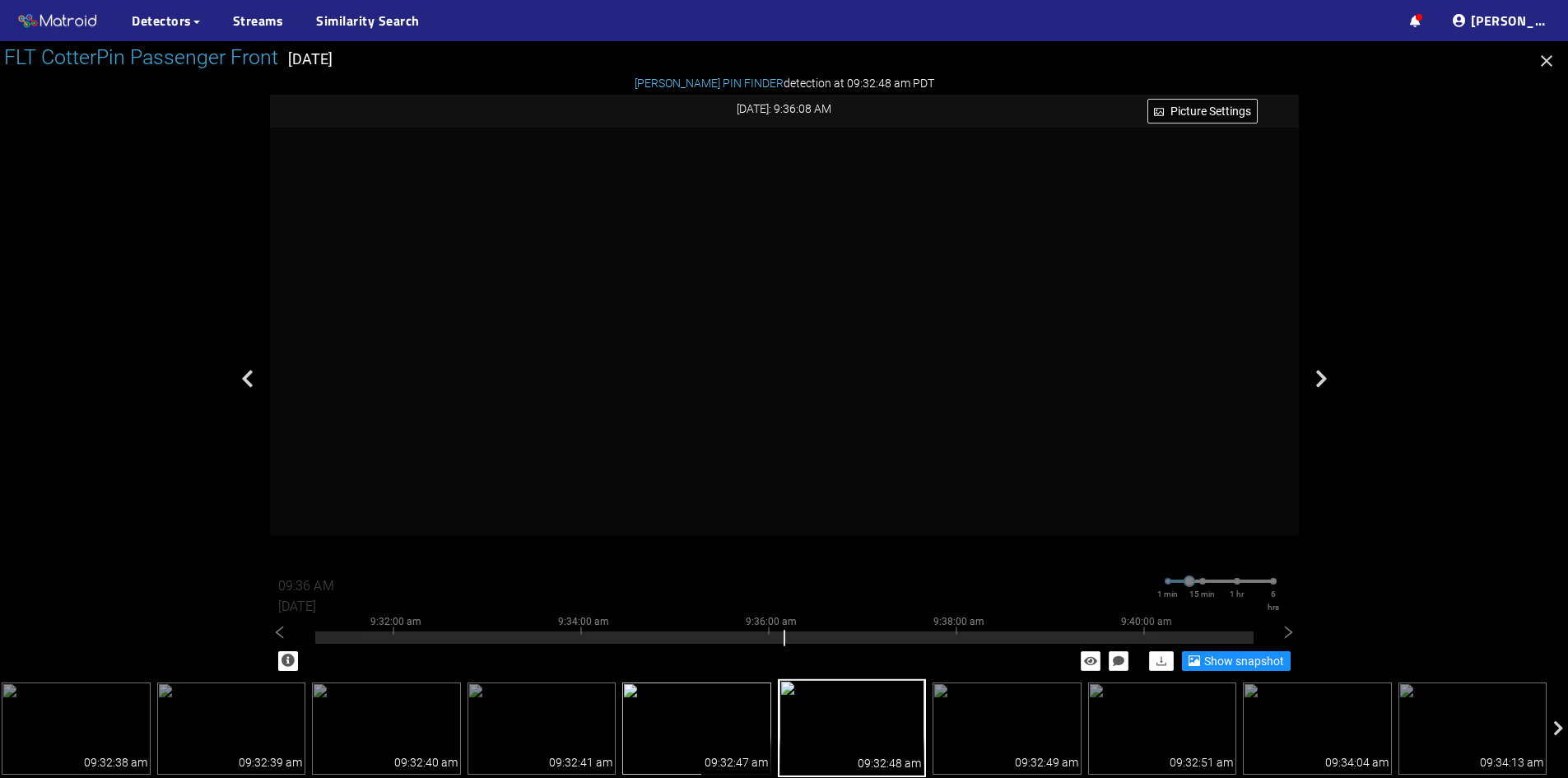
click at [701, 734] on img at bounding box center [697, 728] width 149 height 92
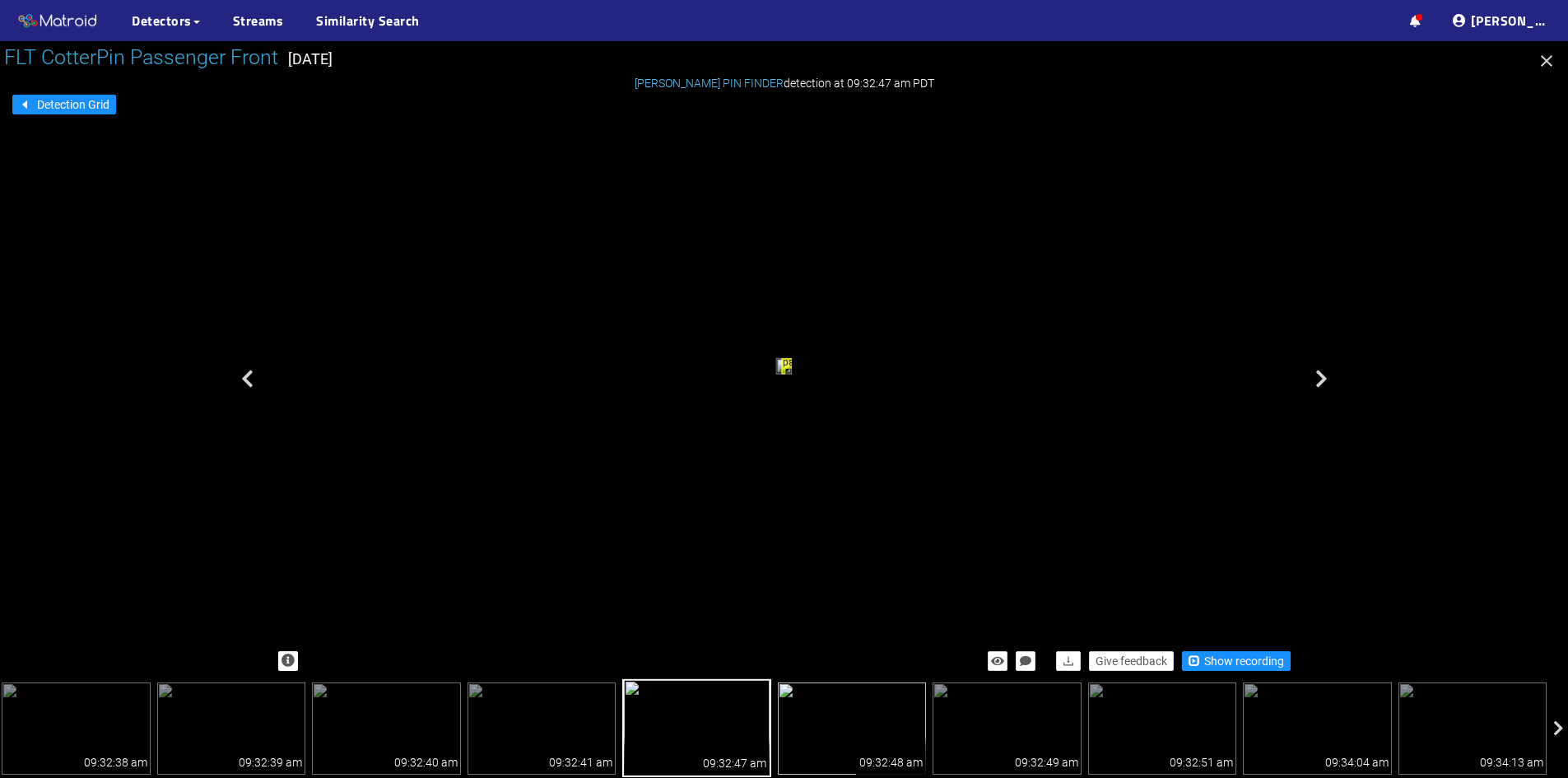
click at [840, 735] on img at bounding box center [852, 728] width 149 height 92
click at [1268, 653] on span "Show recording" at bounding box center [1244, 660] width 80 height 18
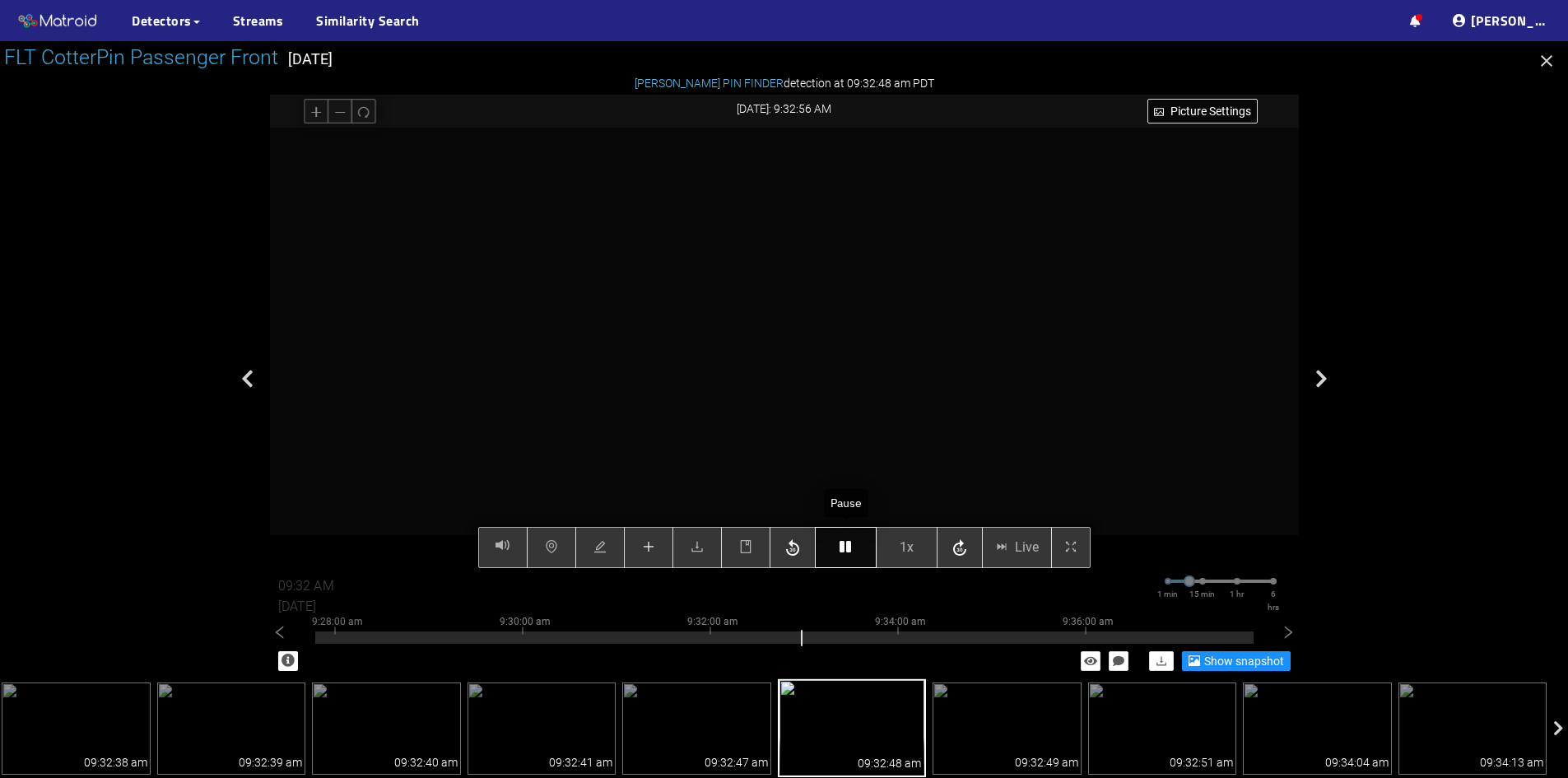
click at [845, 549] on icon "button" at bounding box center [845, 546] width 11 height 13
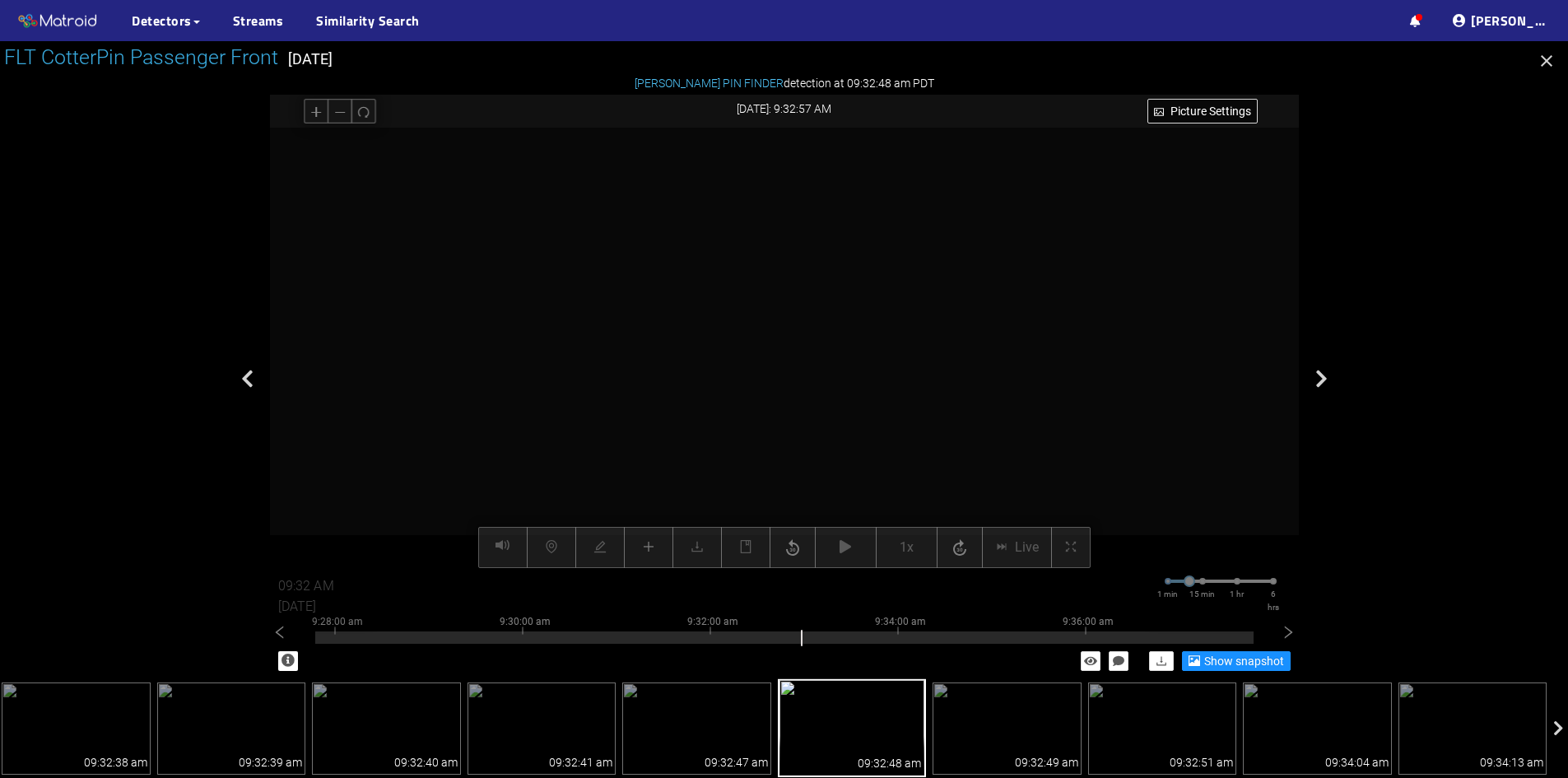
click at [1097, 333] on div at bounding box center [784, 348] width 1029 height 441
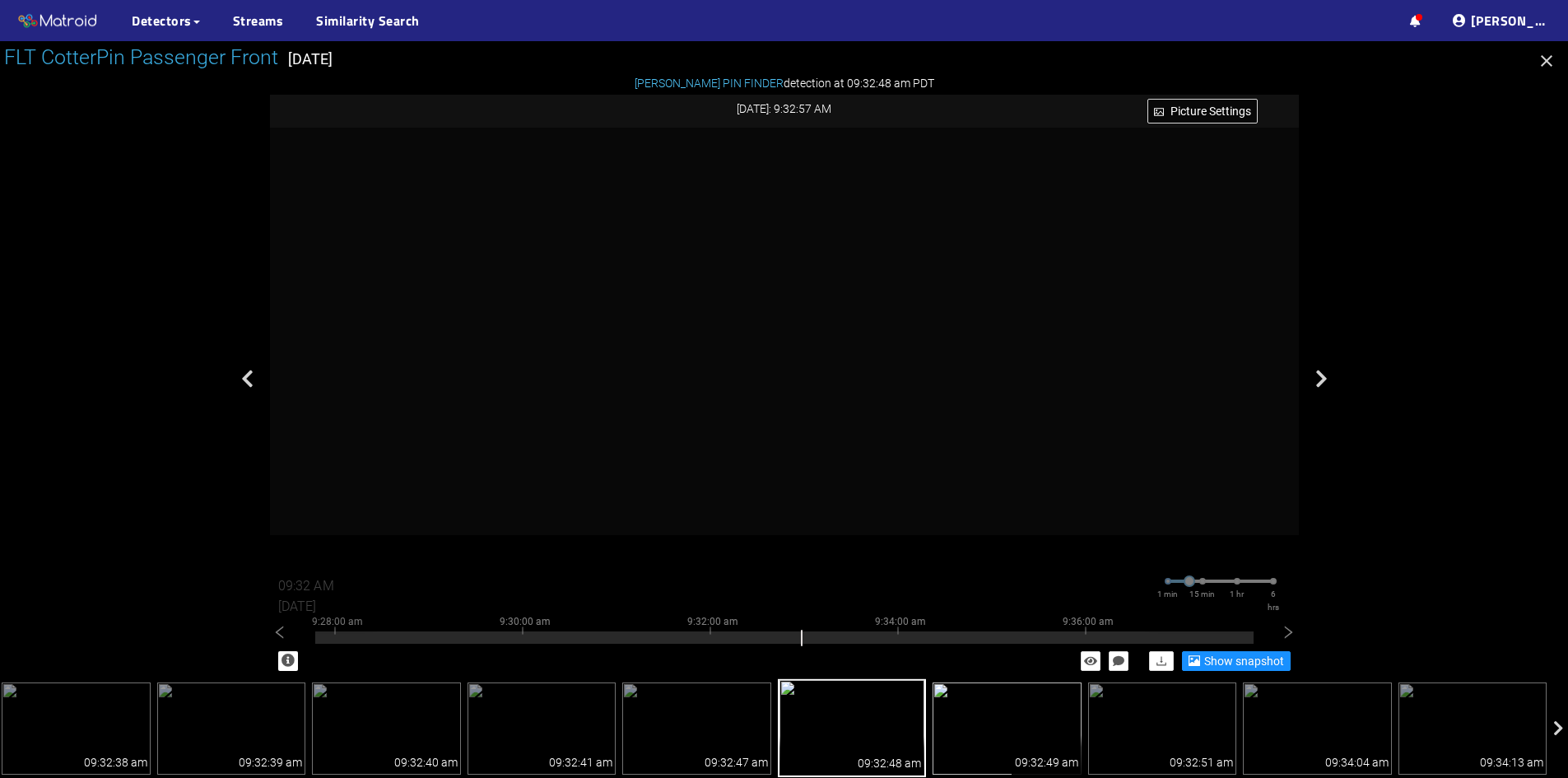
click at [974, 724] on img at bounding box center [1007, 728] width 149 height 92
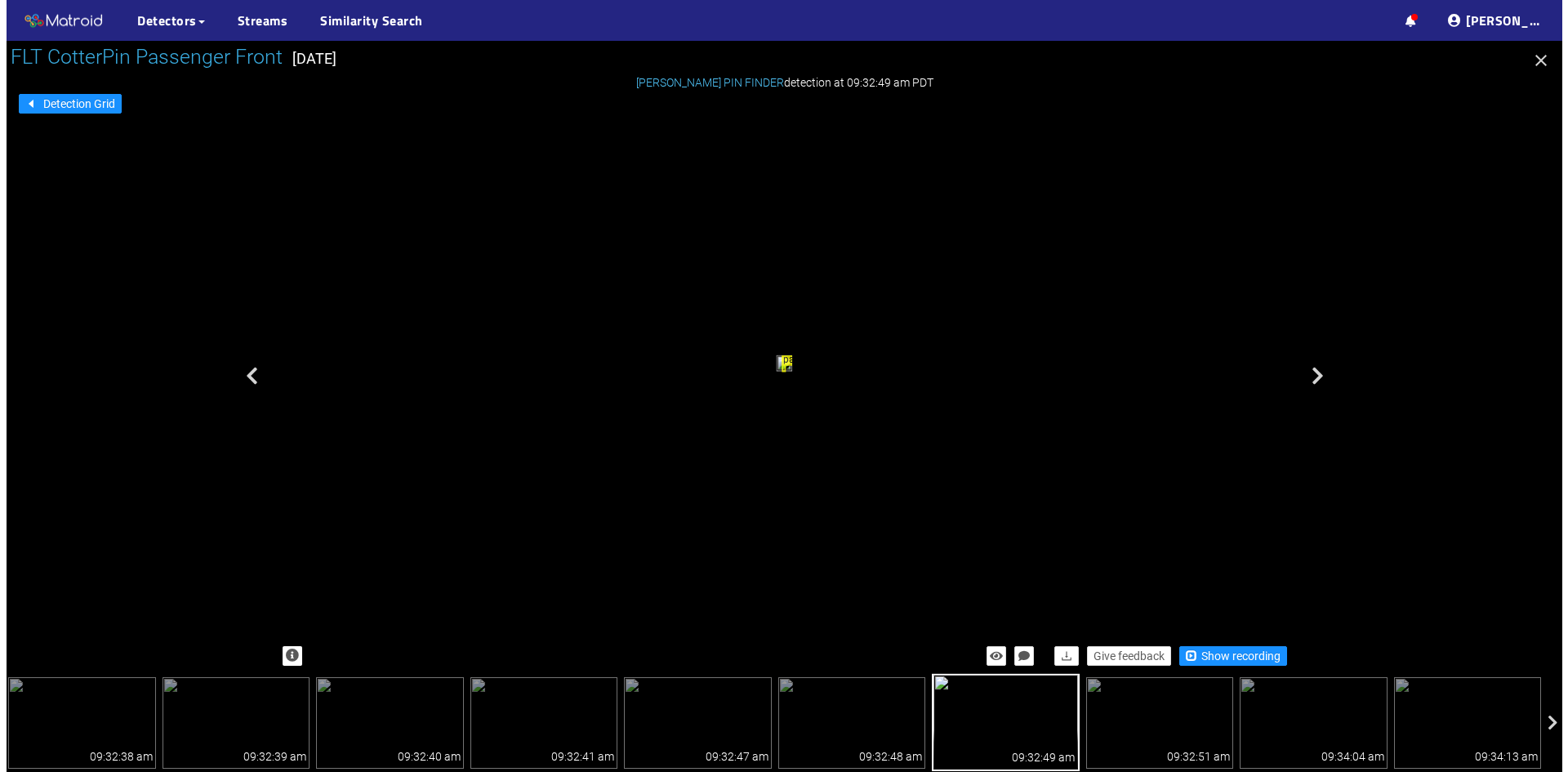
scroll to position [653, 0]
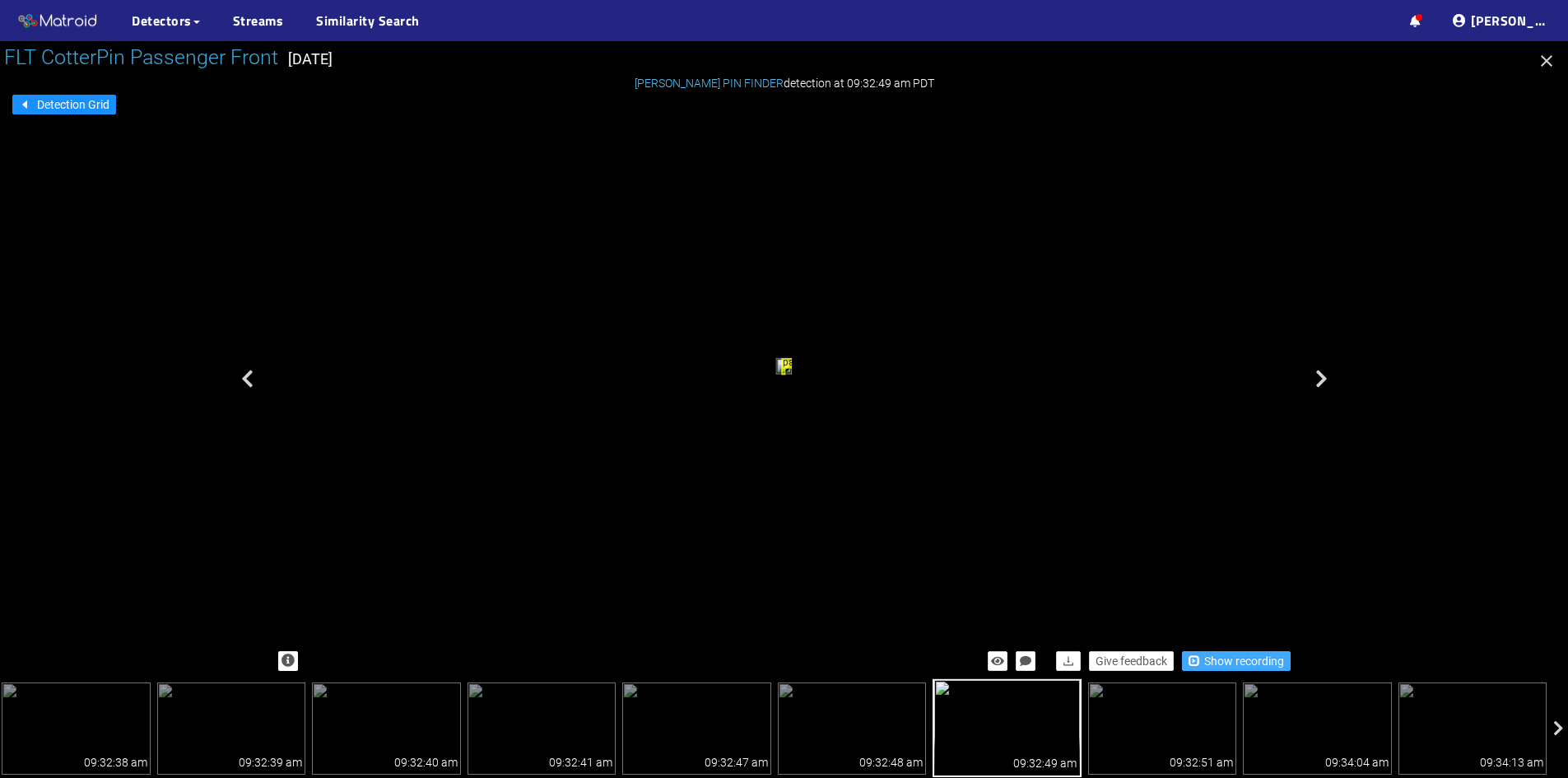
click at [1247, 664] on span "Show recording" at bounding box center [1244, 660] width 80 height 18
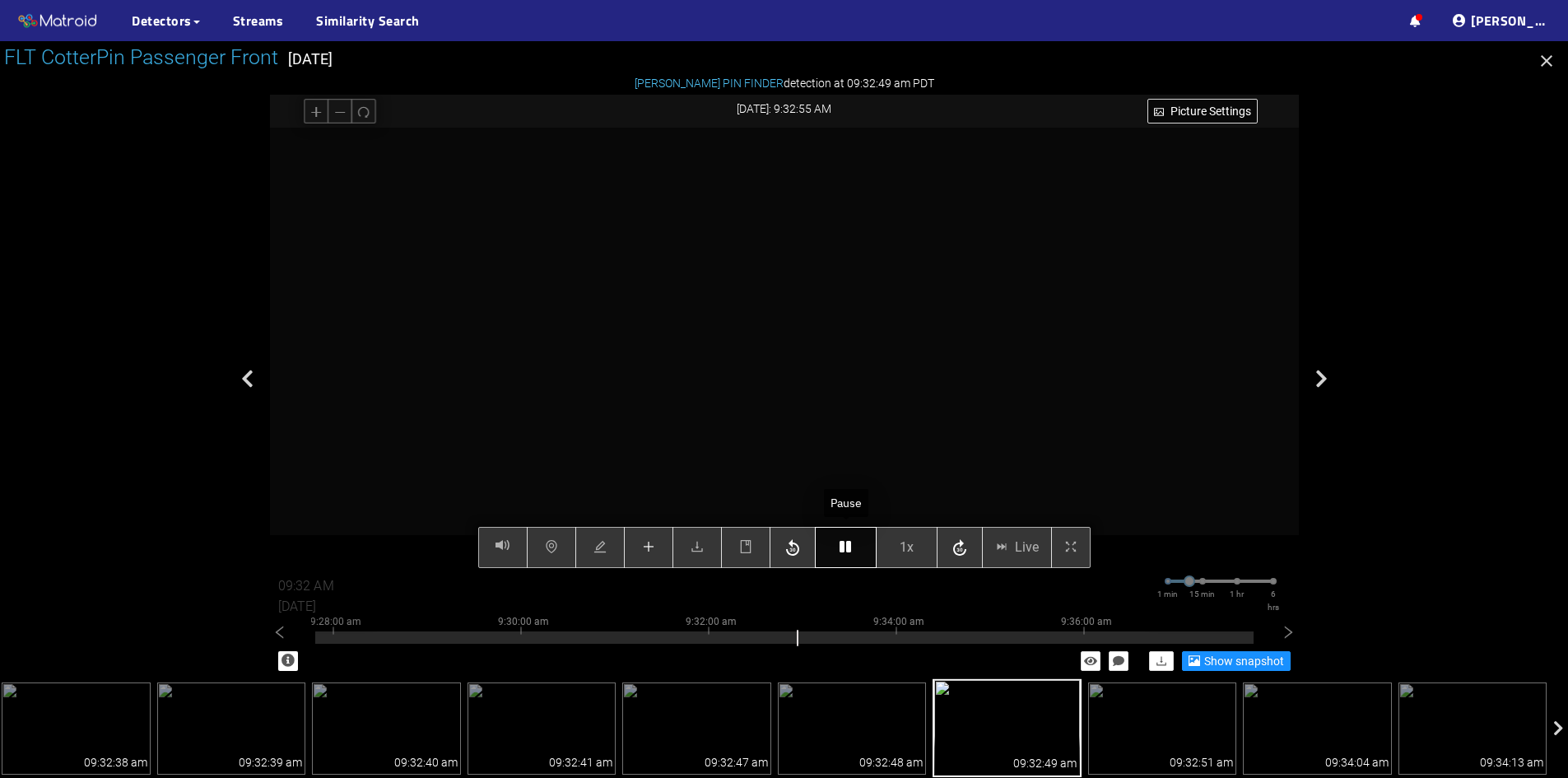
click at [850, 548] on icon "button" at bounding box center [845, 546] width 11 height 13
click at [846, 547] on icon "button" at bounding box center [845, 546] width 11 height 13
click at [849, 547] on icon "button" at bounding box center [845, 546] width 11 height 13
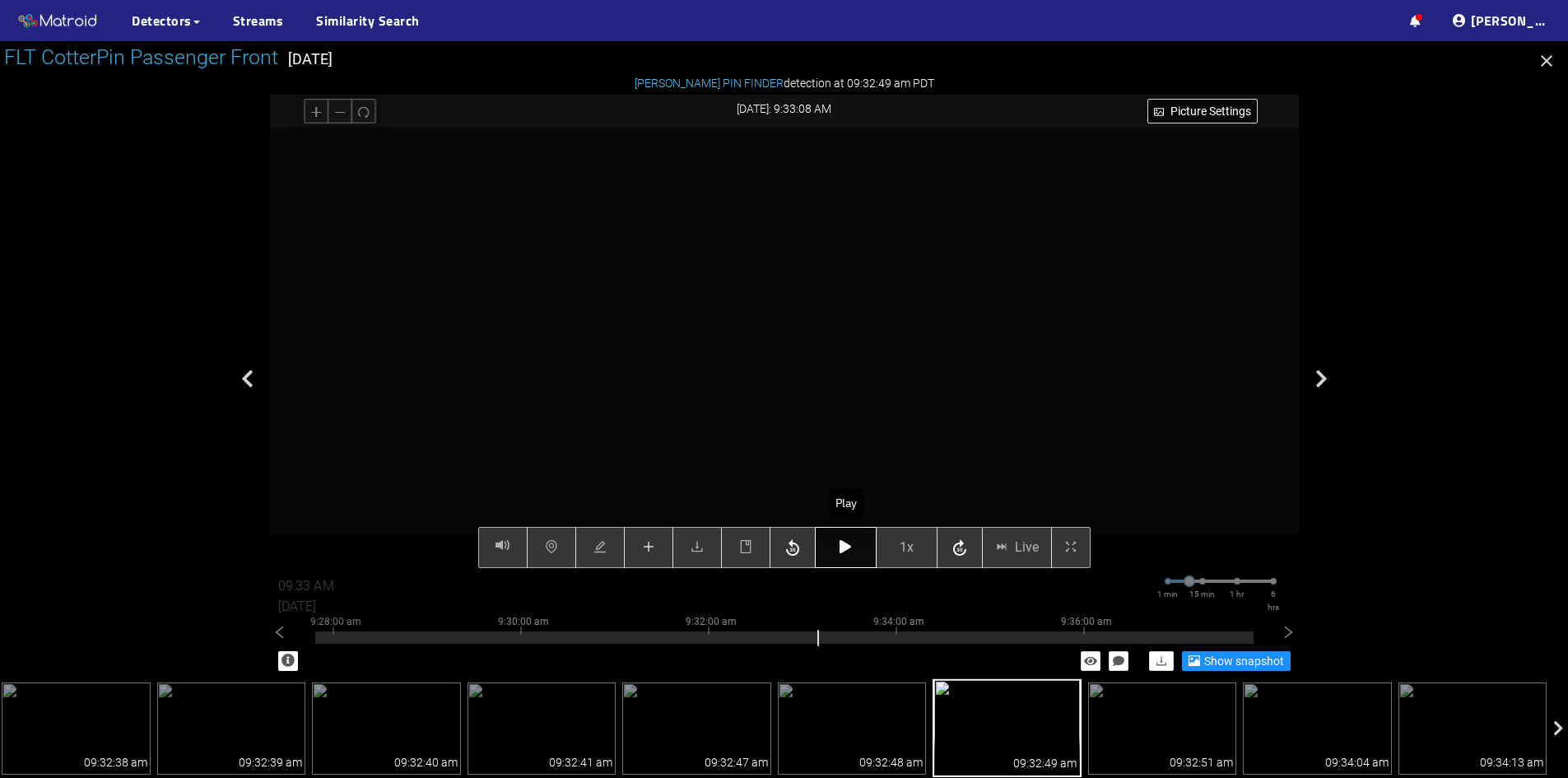
click at [849, 547] on icon "button" at bounding box center [845, 546] width 11 height 13
click at [844, 550] on icon "button" at bounding box center [845, 546] width 11 height 13
click at [849, 547] on icon "button" at bounding box center [845, 546] width 11 height 13
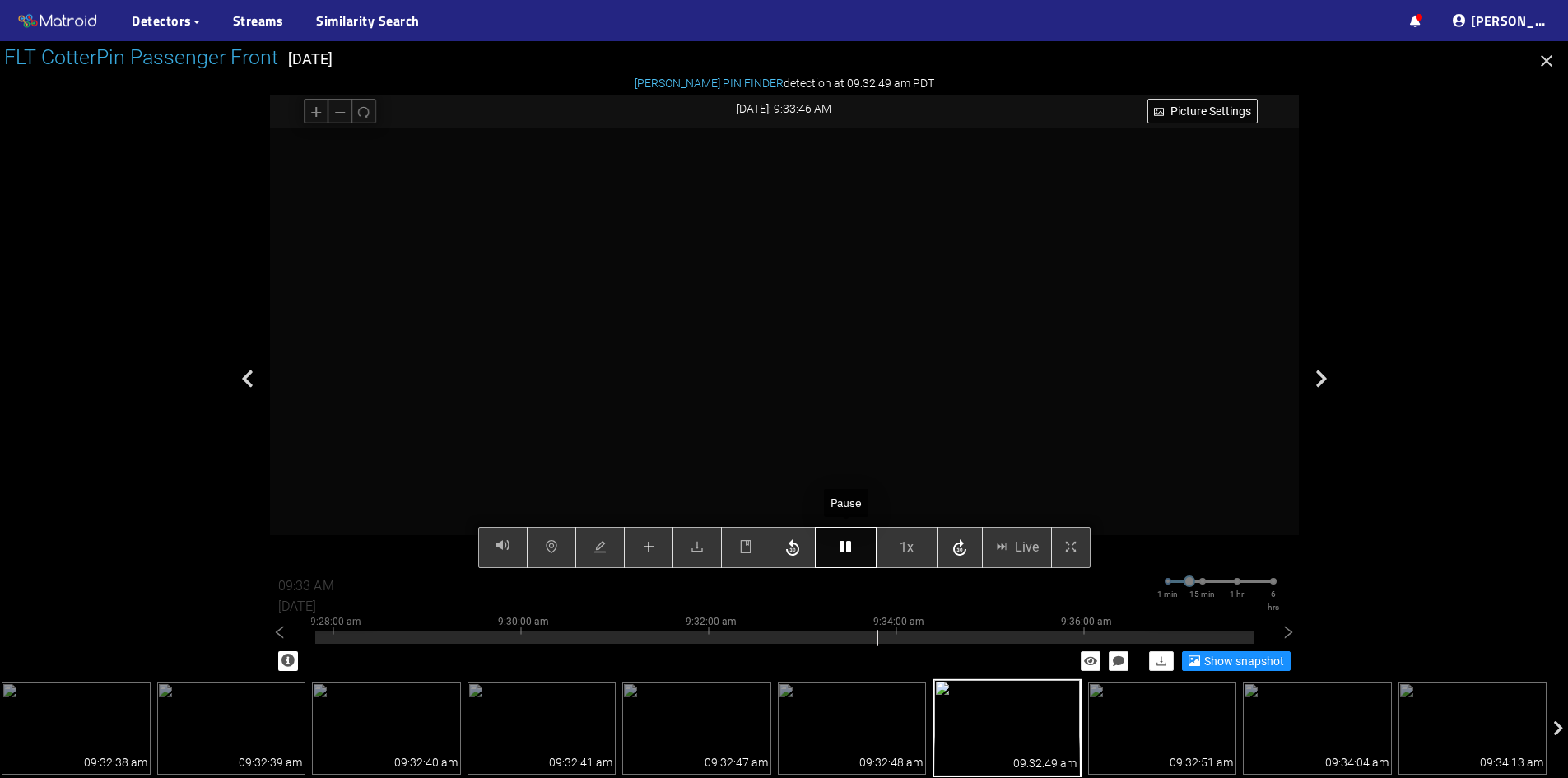
click at [854, 549] on button "button" at bounding box center [845, 547] width 61 height 41
click at [853, 553] on button "button" at bounding box center [845, 547] width 61 height 41
click at [853, 547] on button "button" at bounding box center [845, 547] width 61 height 41
click at [847, 559] on button "button" at bounding box center [845, 547] width 61 height 41
click at [842, 553] on icon "button" at bounding box center [845, 546] width 11 height 13
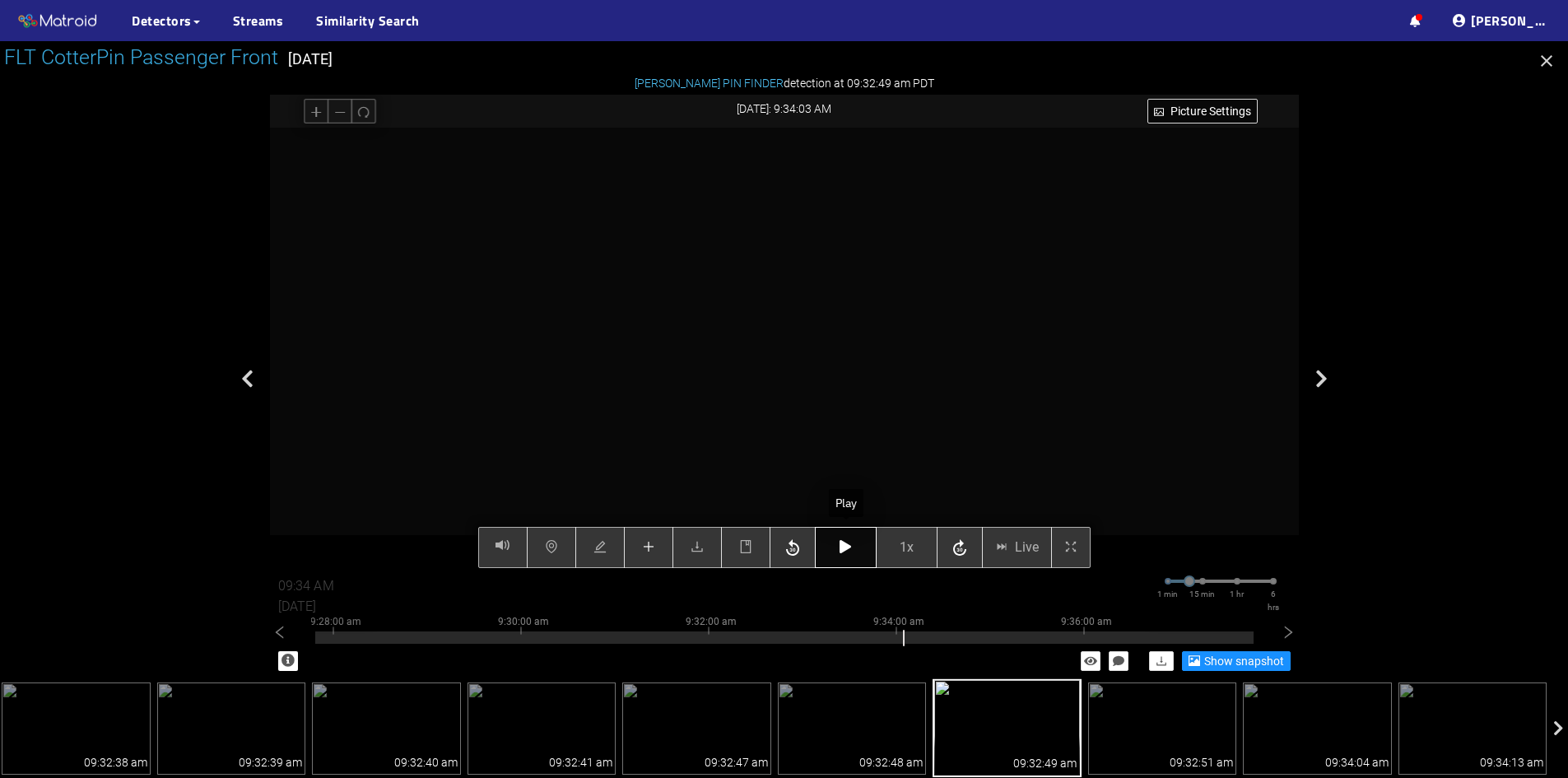
click at [842, 553] on icon "button" at bounding box center [845, 546] width 11 height 13
click at [847, 547] on icon "button" at bounding box center [845, 546] width 11 height 13
click at [851, 540] on button "button" at bounding box center [845, 547] width 61 height 41
click at [854, 551] on button "button" at bounding box center [845, 547] width 61 height 41
click at [840, 547] on icon "button" at bounding box center [845, 546] width 11 height 13
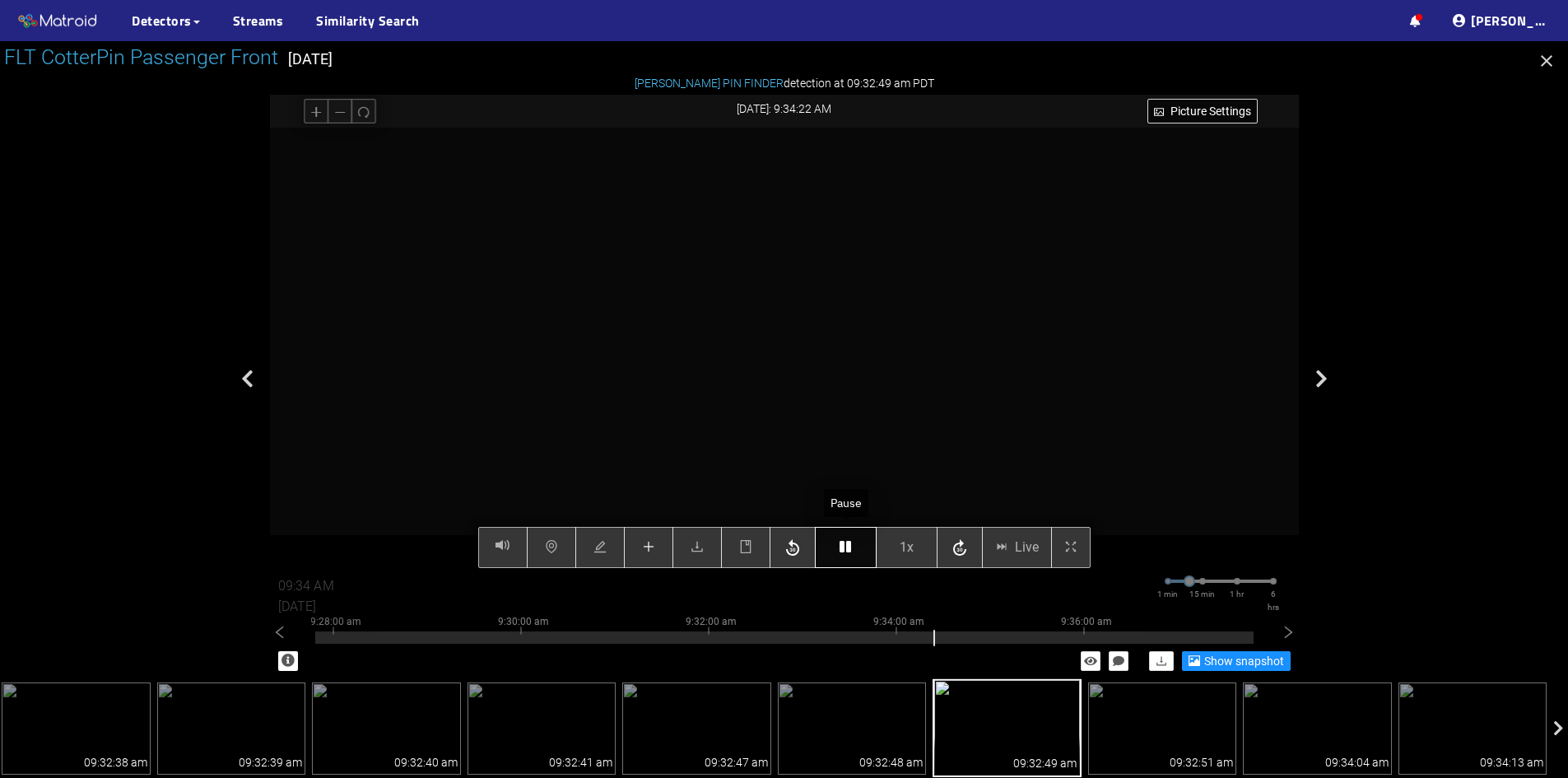
click at [840, 547] on icon "button" at bounding box center [845, 546] width 11 height 13
click at [857, 538] on button "button" at bounding box center [845, 547] width 61 height 41
click at [854, 551] on button "button" at bounding box center [845, 547] width 61 height 41
click at [857, 543] on button "button" at bounding box center [845, 547] width 61 height 41
click at [850, 542] on icon "button" at bounding box center [845, 546] width 11 height 13
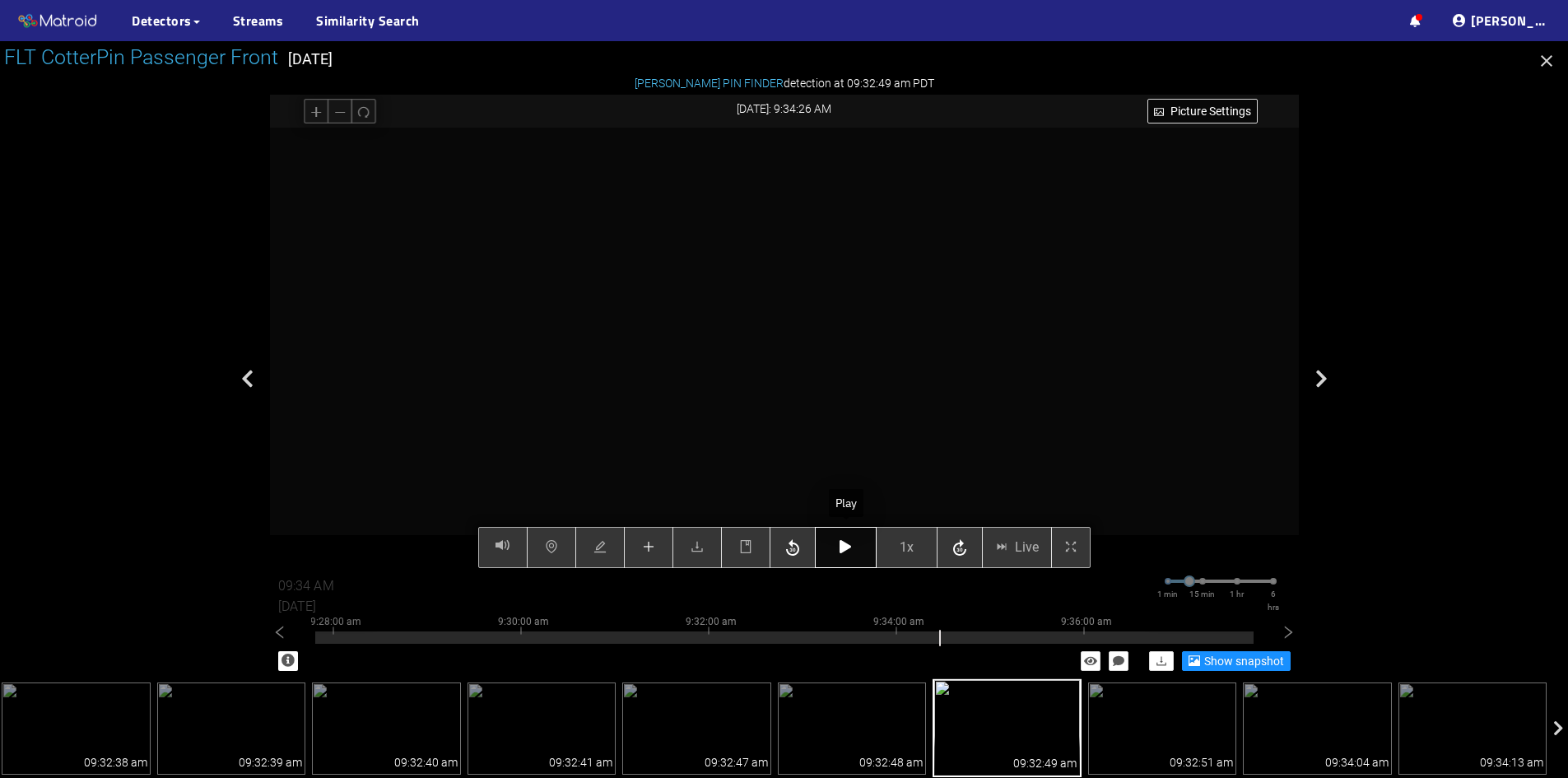
click at [850, 542] on icon "button" at bounding box center [845, 546] width 11 height 13
click at [847, 542] on icon "button" at bounding box center [845, 546] width 11 height 13
click at [840, 559] on button "button" at bounding box center [845, 547] width 61 height 41
click at [846, 550] on icon "button" at bounding box center [845, 546] width 11 height 13
click at [845, 550] on icon "button" at bounding box center [845, 546] width 11 height 13
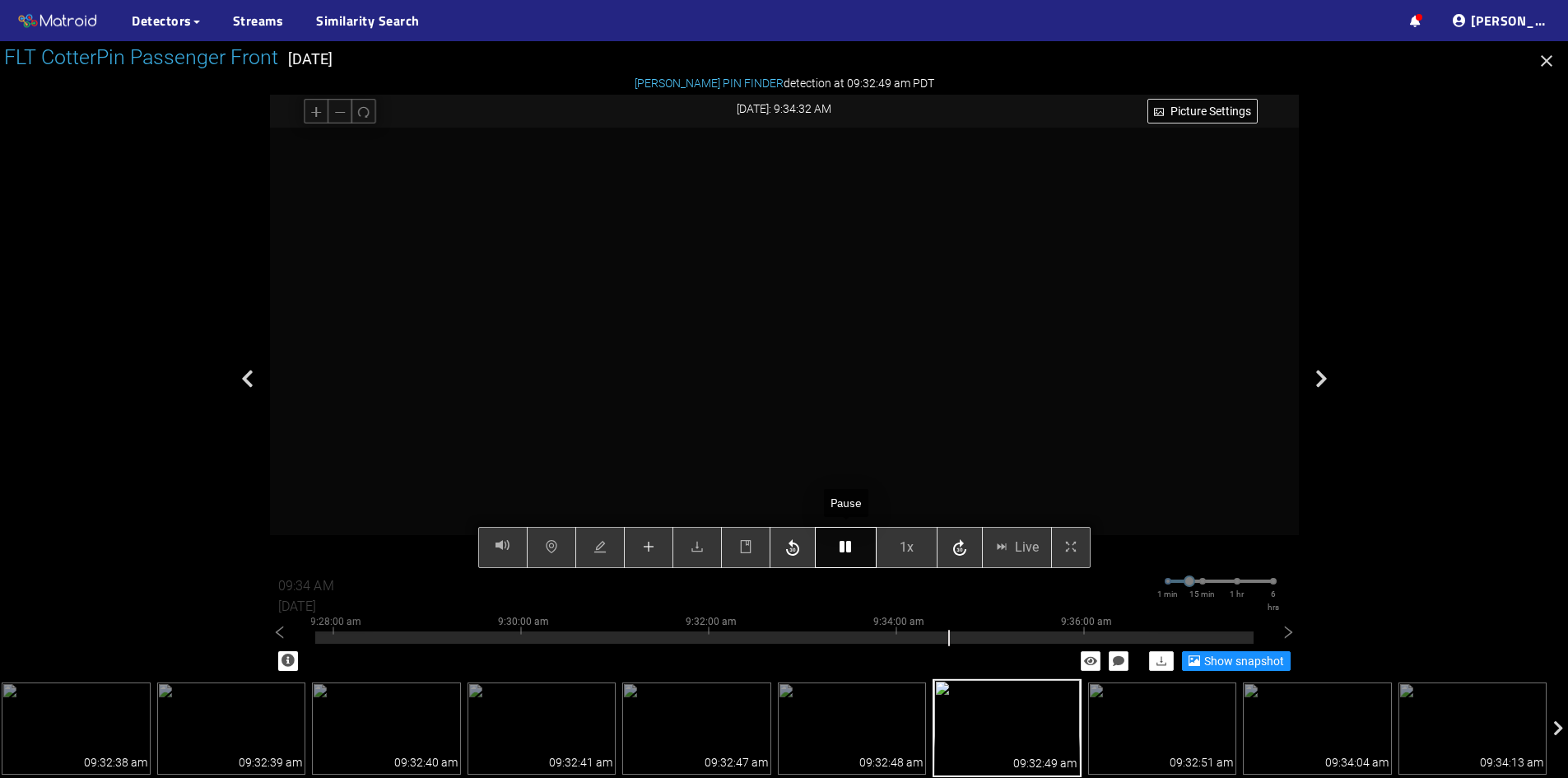
click at [846, 548] on icon "button" at bounding box center [845, 546] width 11 height 13
click at [848, 547] on icon "button" at bounding box center [845, 546] width 11 height 13
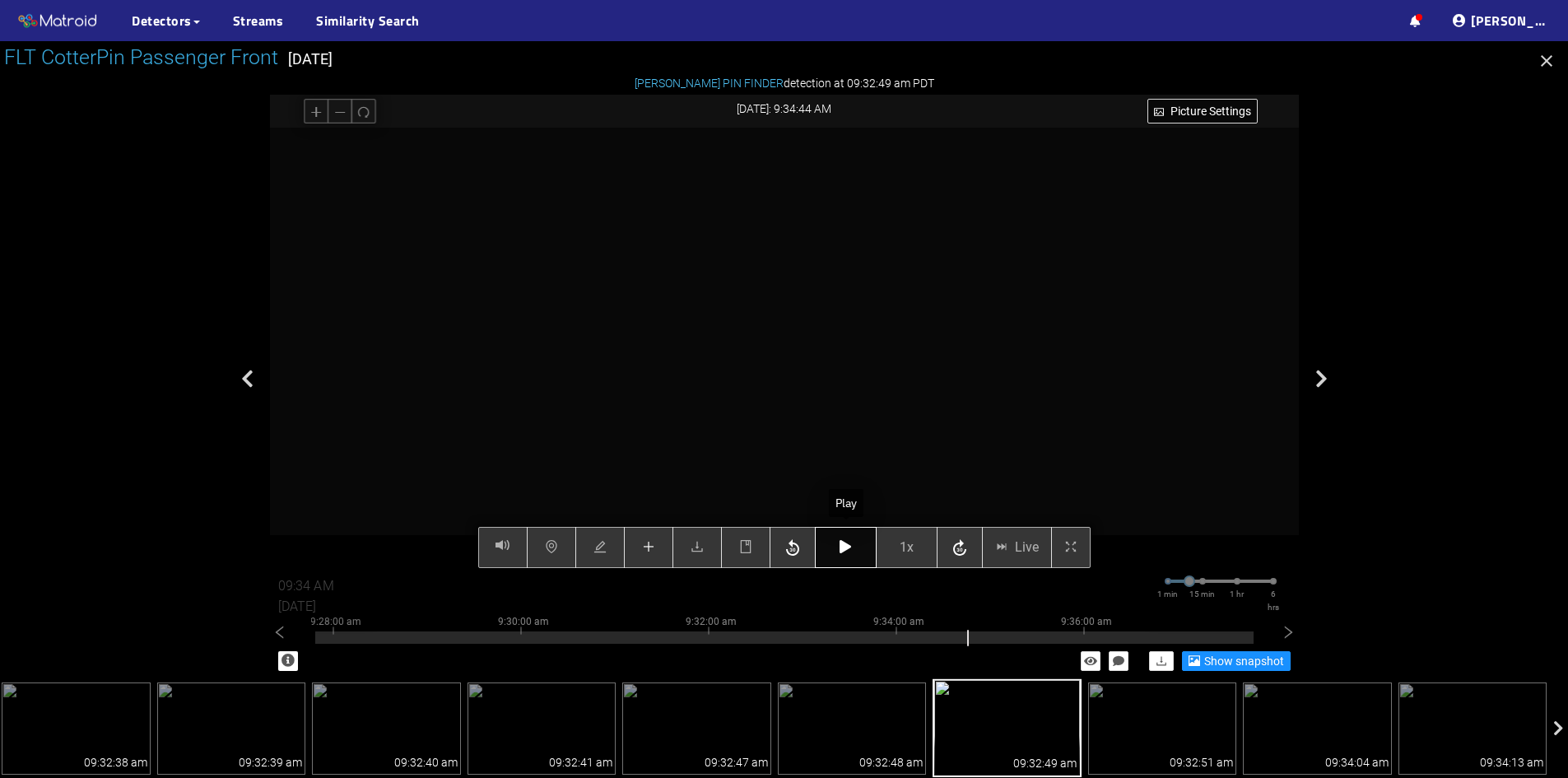
click at [848, 547] on icon "button" at bounding box center [845, 546] width 11 height 13
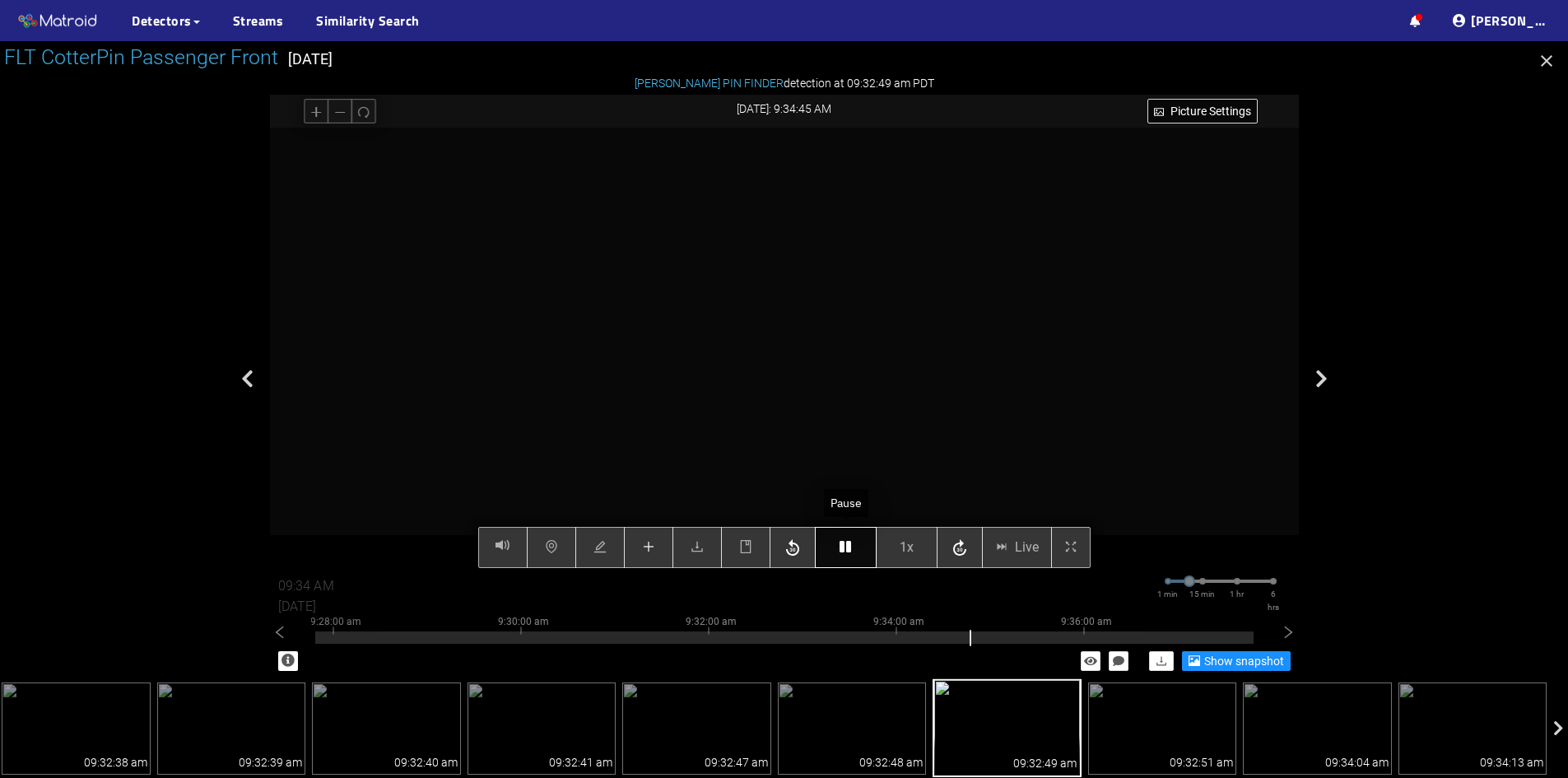
click at [848, 547] on icon "button" at bounding box center [845, 546] width 11 height 13
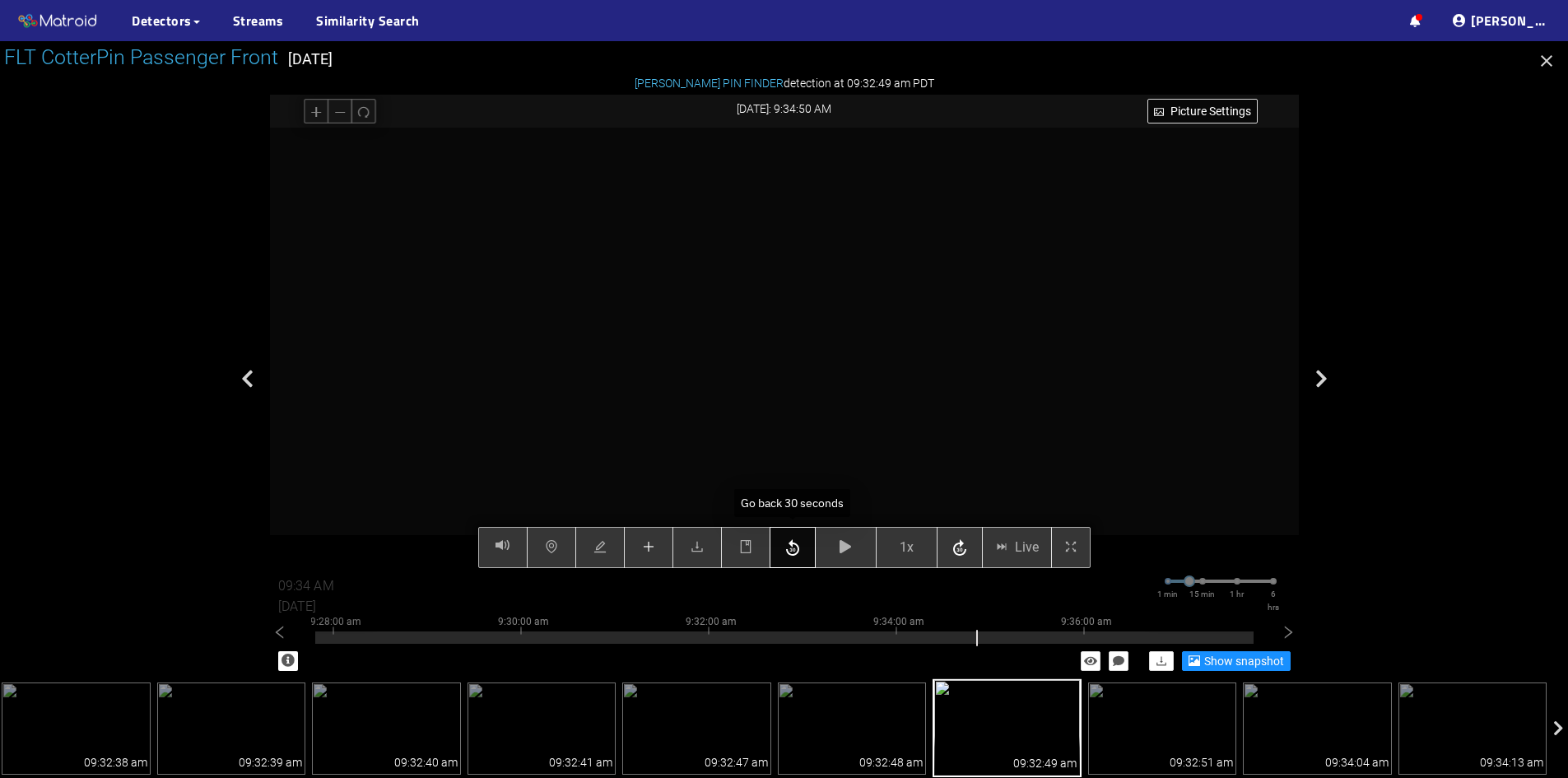
click at [792, 547] on icon "button" at bounding box center [793, 548] width 20 height 25
click at [840, 543] on icon "button" at bounding box center [845, 546] width 11 height 13
click at [841, 543] on icon "button" at bounding box center [845, 546] width 11 height 13
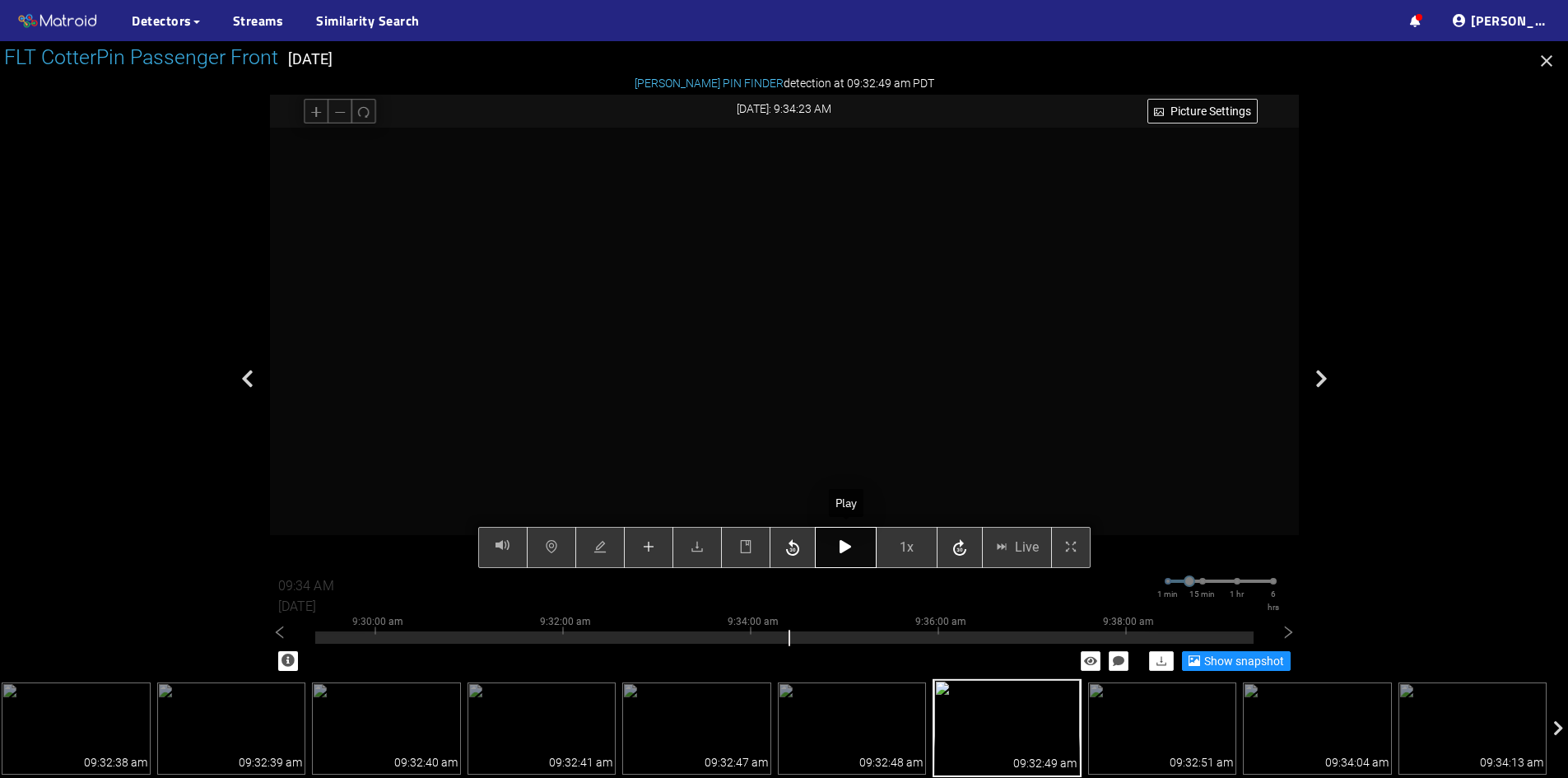
click at [841, 543] on icon "button" at bounding box center [845, 546] width 11 height 13
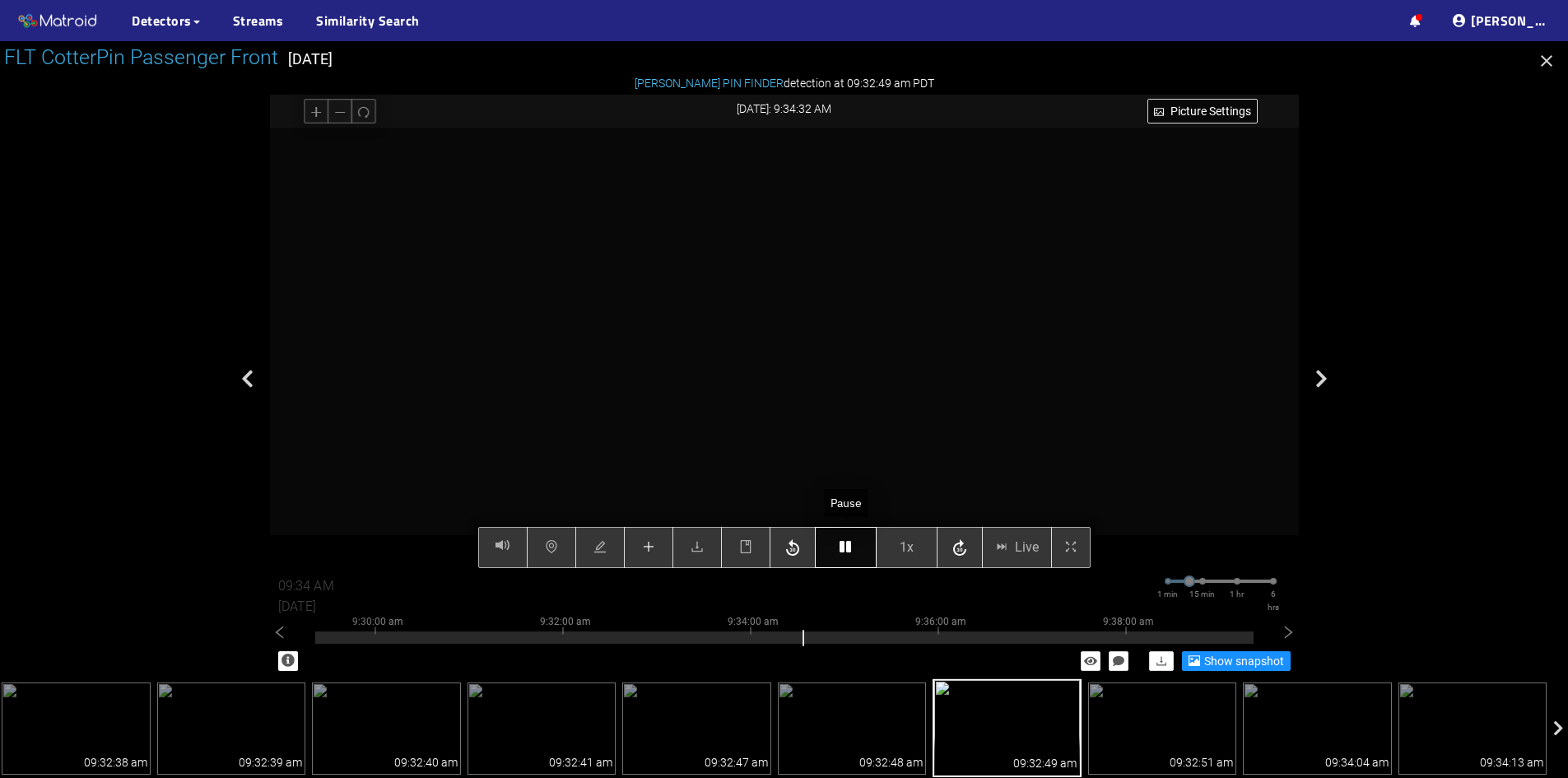
click at [845, 542] on icon "button" at bounding box center [845, 546] width 11 height 13
click at [844, 544] on icon "button" at bounding box center [845, 546] width 11 height 13
click at [842, 541] on icon "button" at bounding box center [845, 546] width 11 height 13
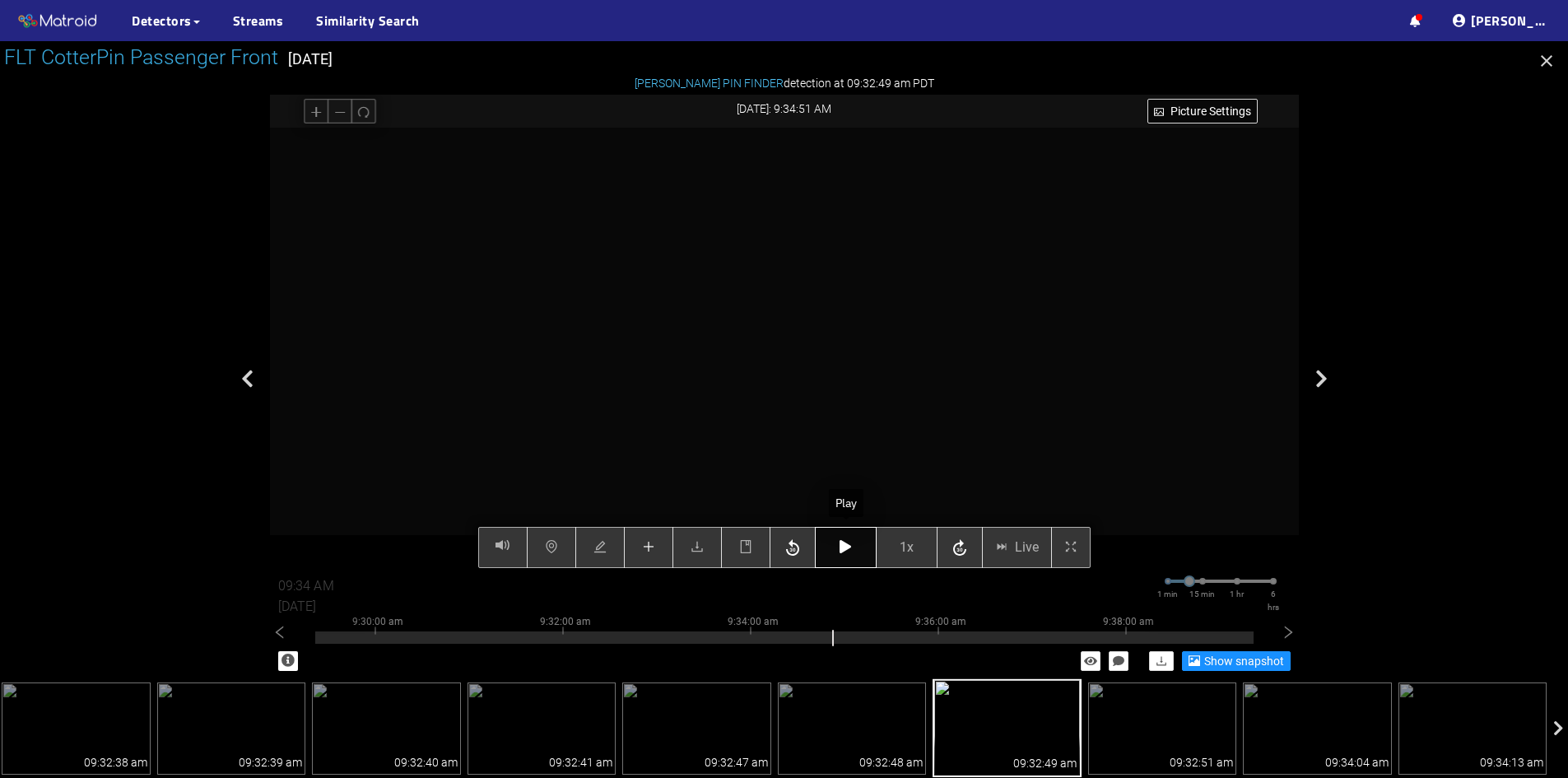
click at [843, 546] on icon "button" at bounding box center [845, 546] width 11 height 13
click at [845, 545] on icon "button" at bounding box center [845, 546] width 11 height 13
click at [789, 546] on icon "button" at bounding box center [793, 548] width 20 height 25
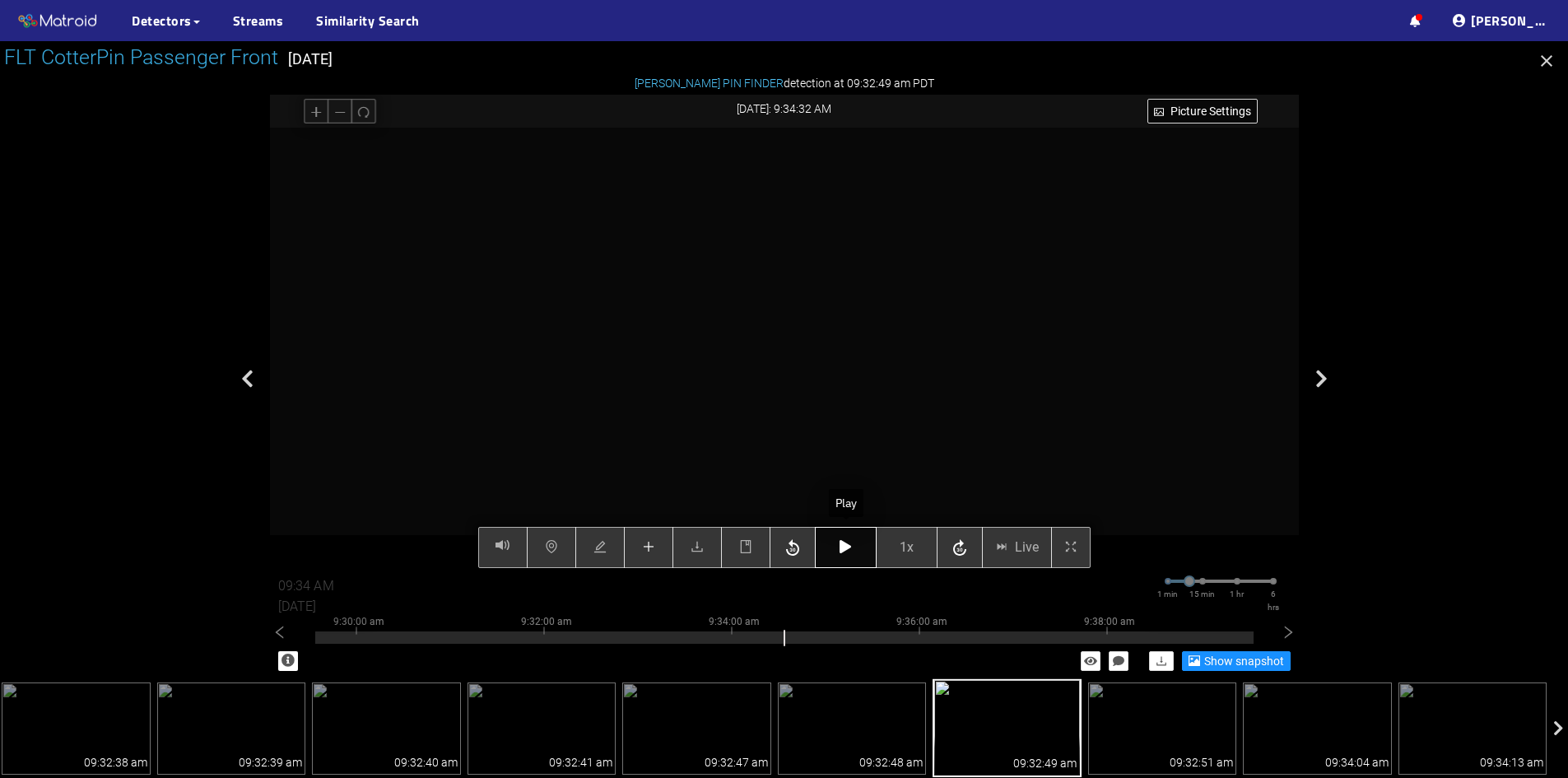
click at [851, 548] on icon "button" at bounding box center [845, 546] width 11 height 13
click at [850, 546] on icon "button" at bounding box center [845, 546] width 11 height 13
click at [844, 541] on icon "button" at bounding box center [845, 546] width 11 height 13
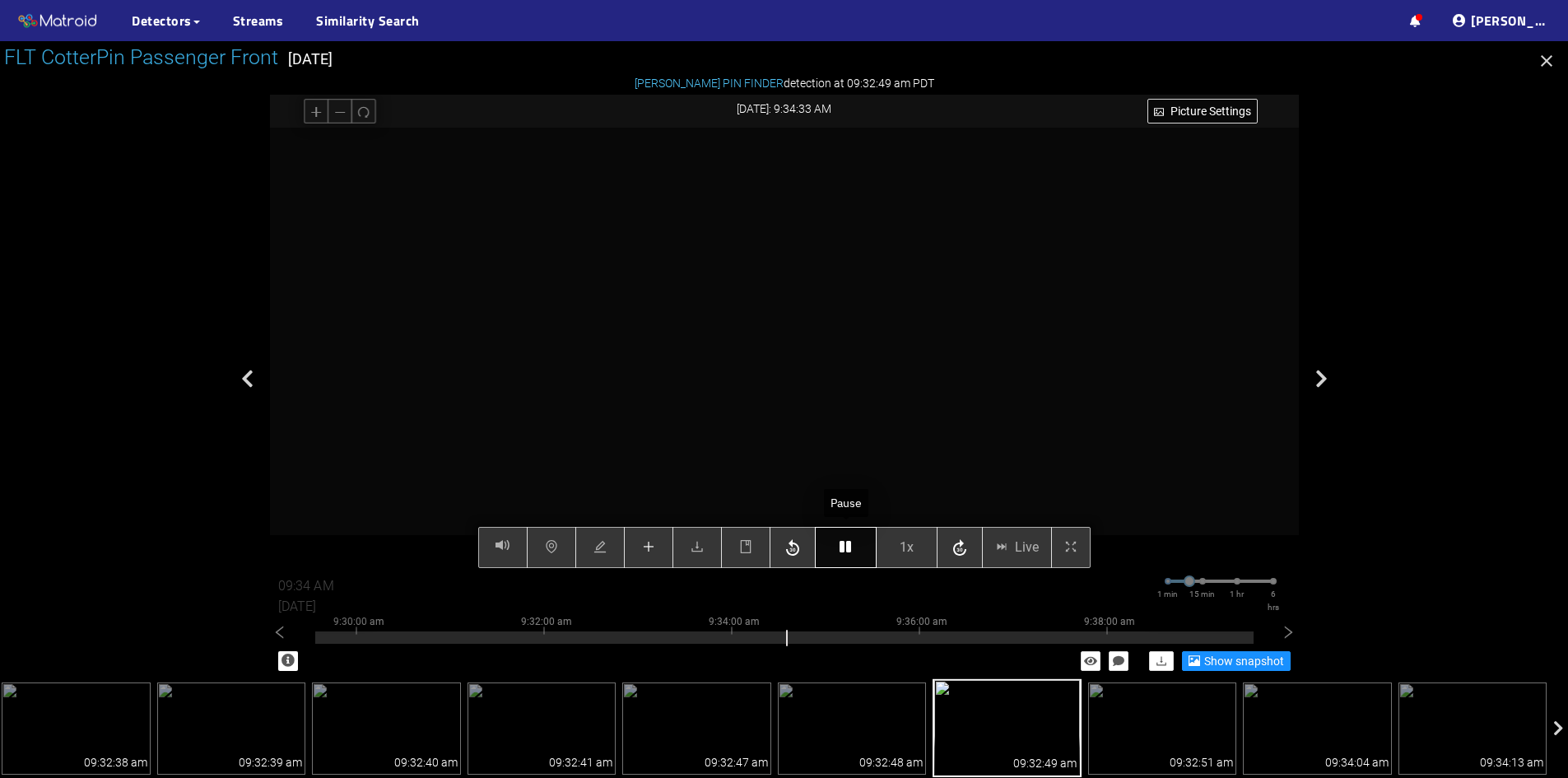
click at [844, 541] on icon "button" at bounding box center [845, 546] width 11 height 13
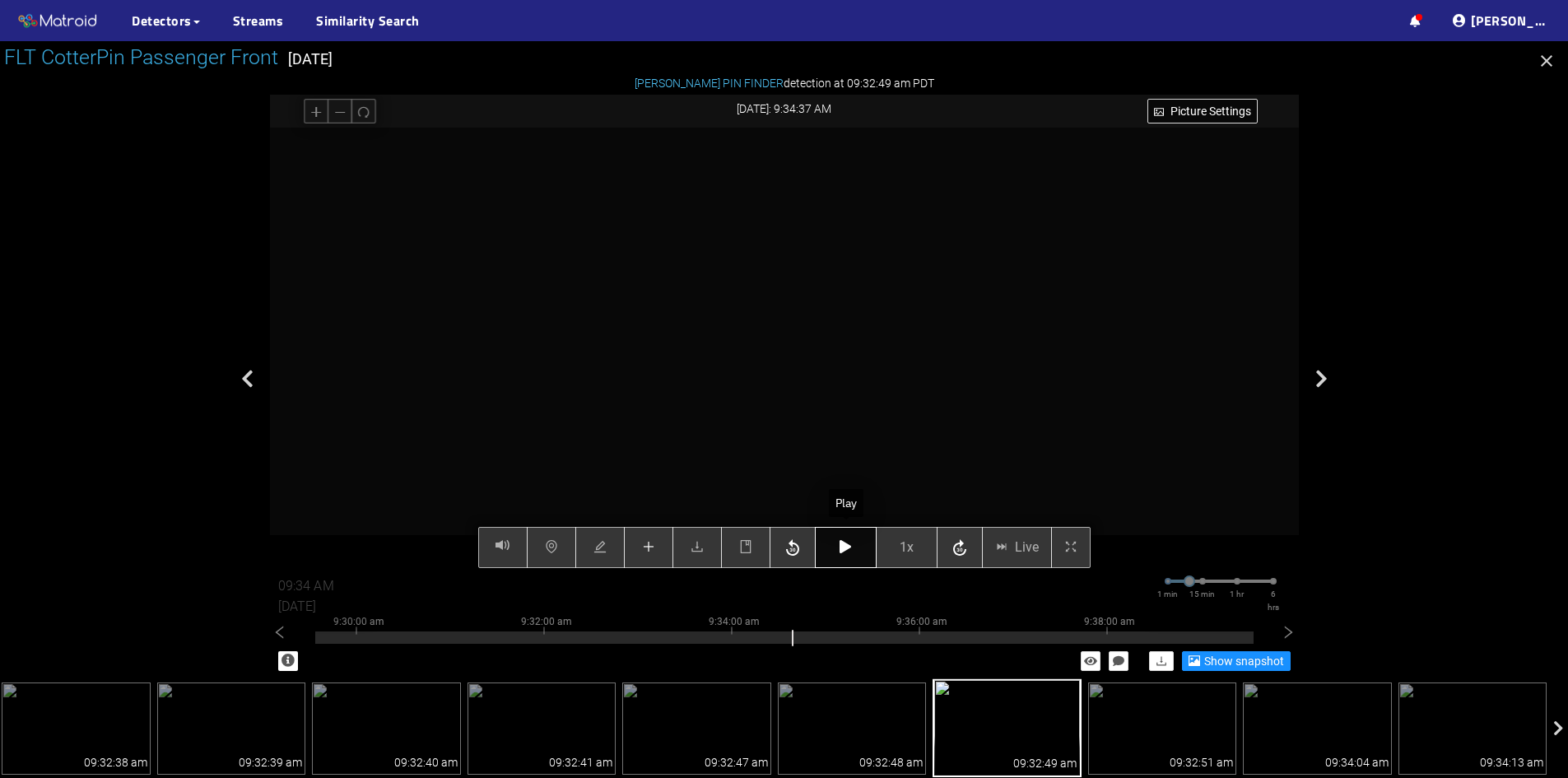
click at [844, 541] on icon "button" at bounding box center [845, 546] width 11 height 13
click at [856, 547] on button "button" at bounding box center [845, 547] width 61 height 41
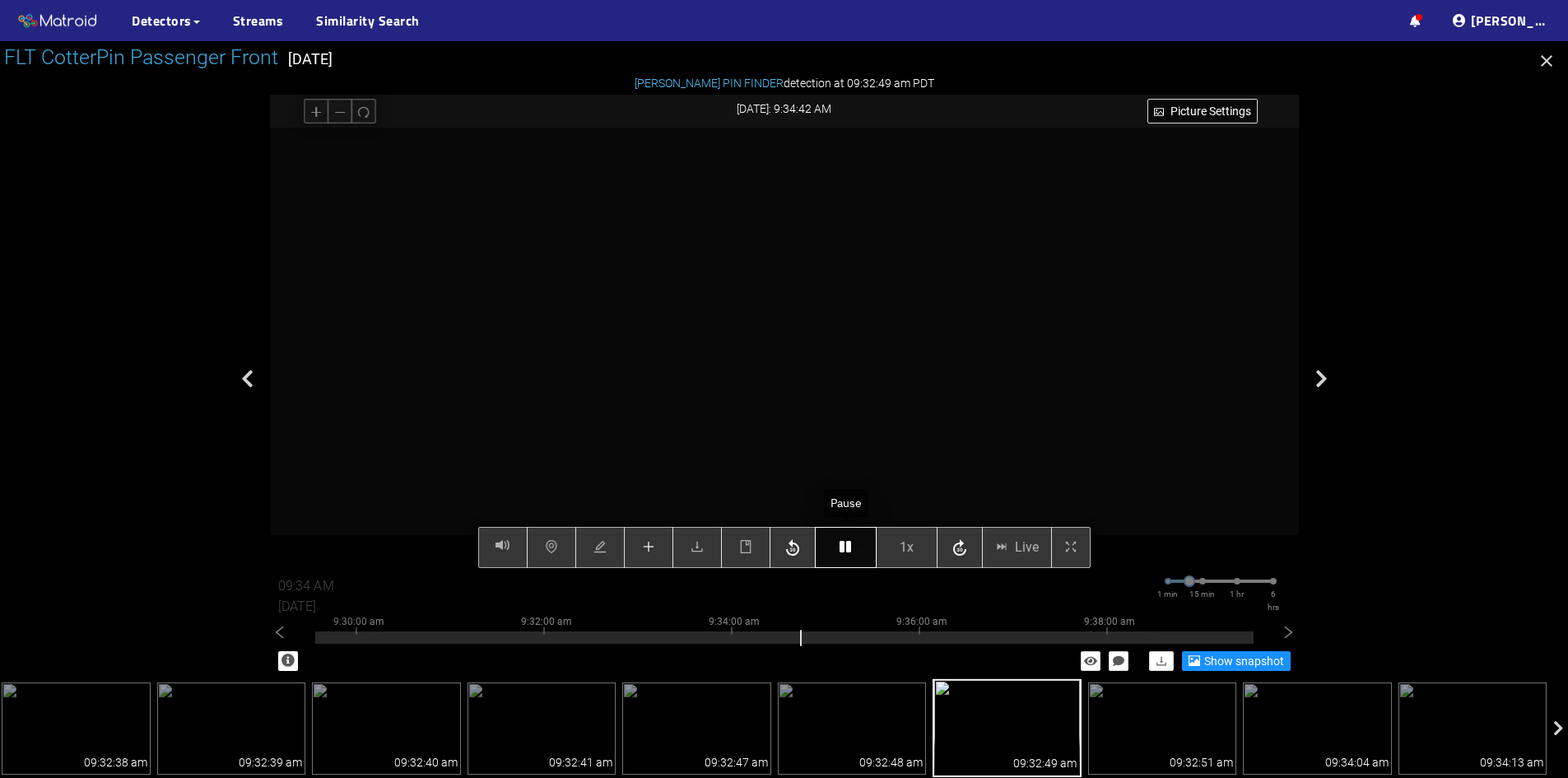
click at [856, 547] on button "button" at bounding box center [845, 547] width 61 height 41
click at [845, 547] on icon "button" at bounding box center [845, 546] width 11 height 13
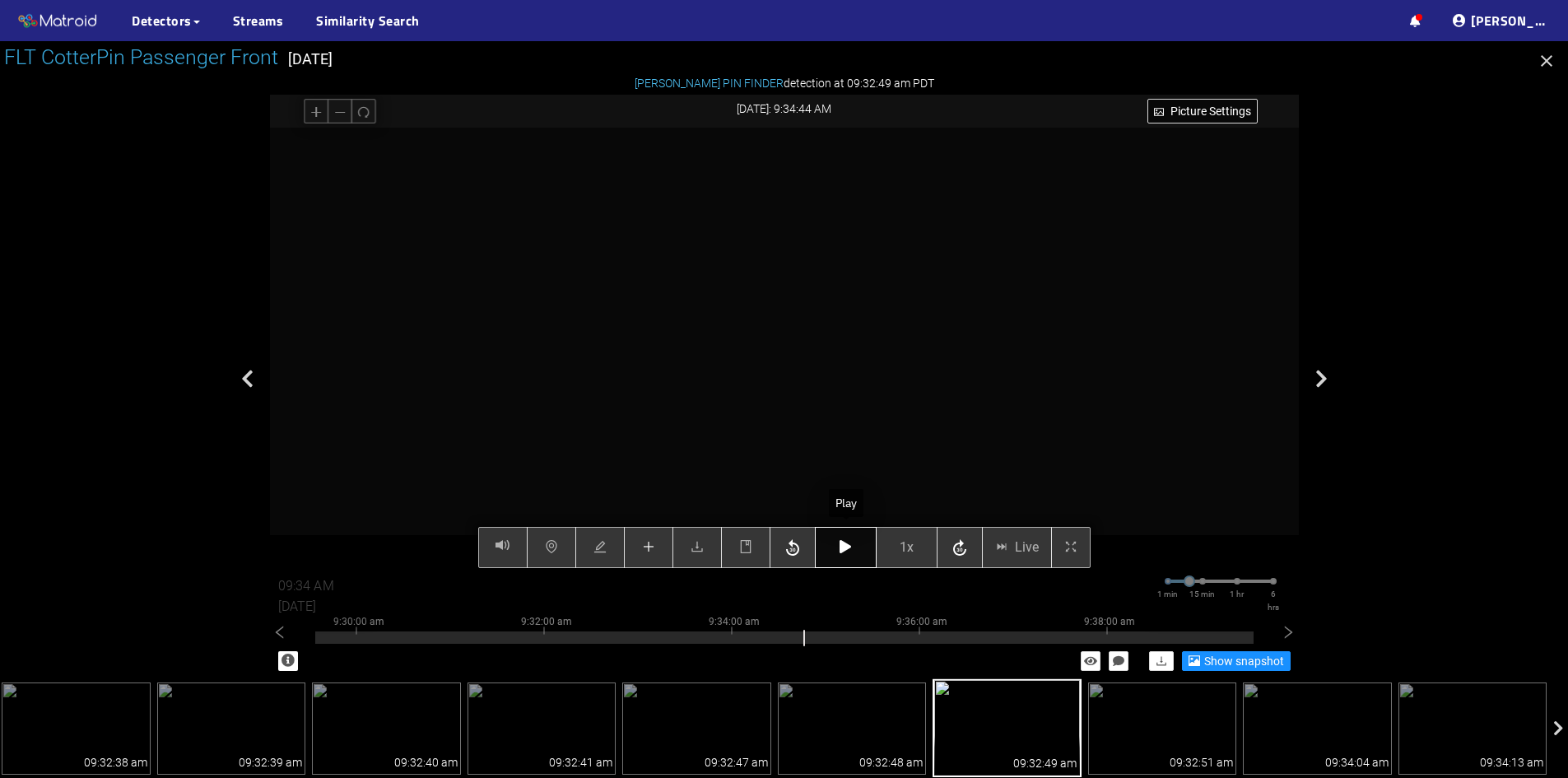
click at [845, 547] on icon "button" at bounding box center [845, 546] width 11 height 13
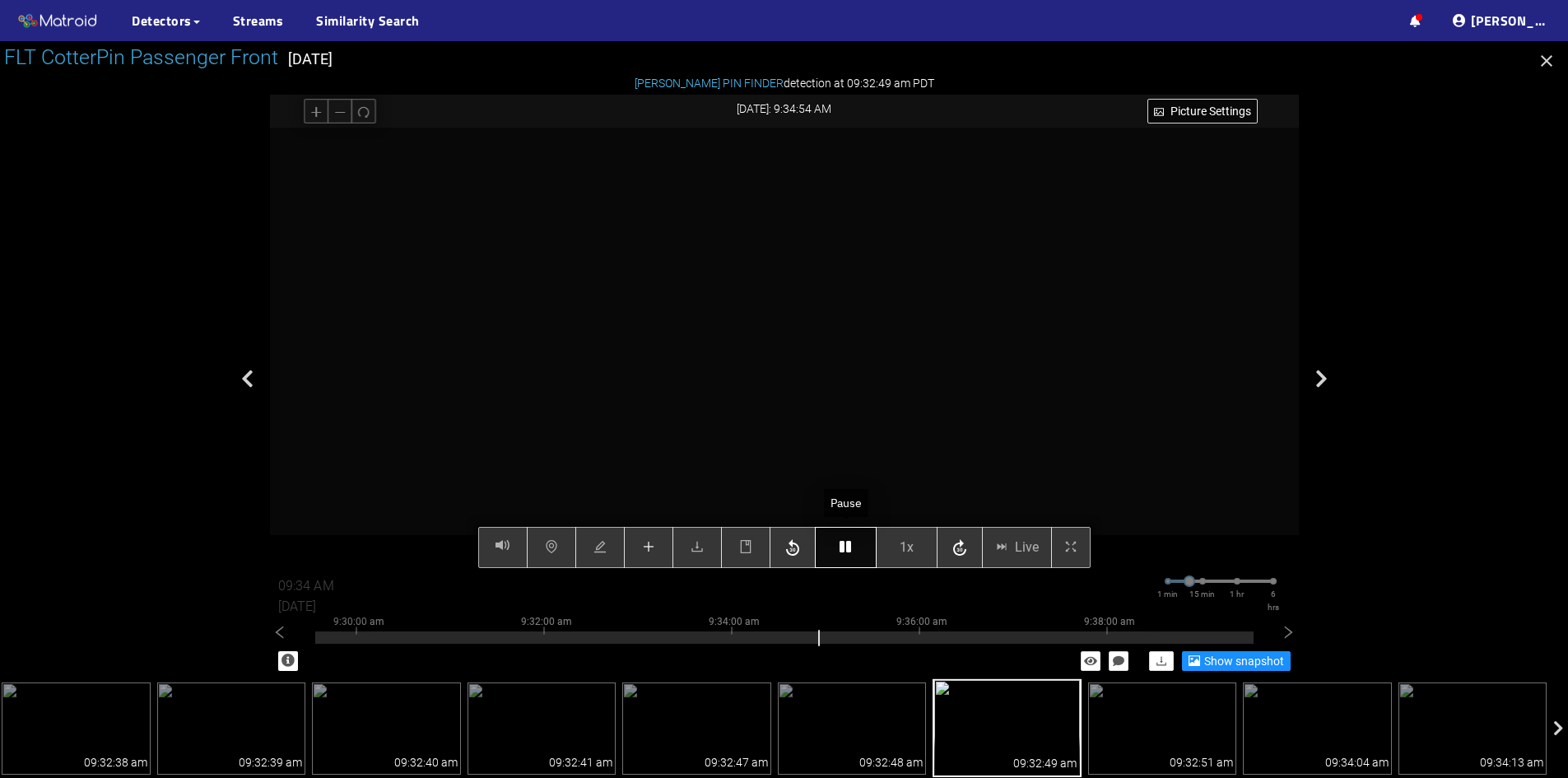
click at [848, 544] on icon "button" at bounding box center [845, 546] width 11 height 13
click at [848, 547] on icon "button" at bounding box center [845, 546] width 11 height 13
click at [851, 544] on icon "button" at bounding box center [845, 546] width 11 height 13
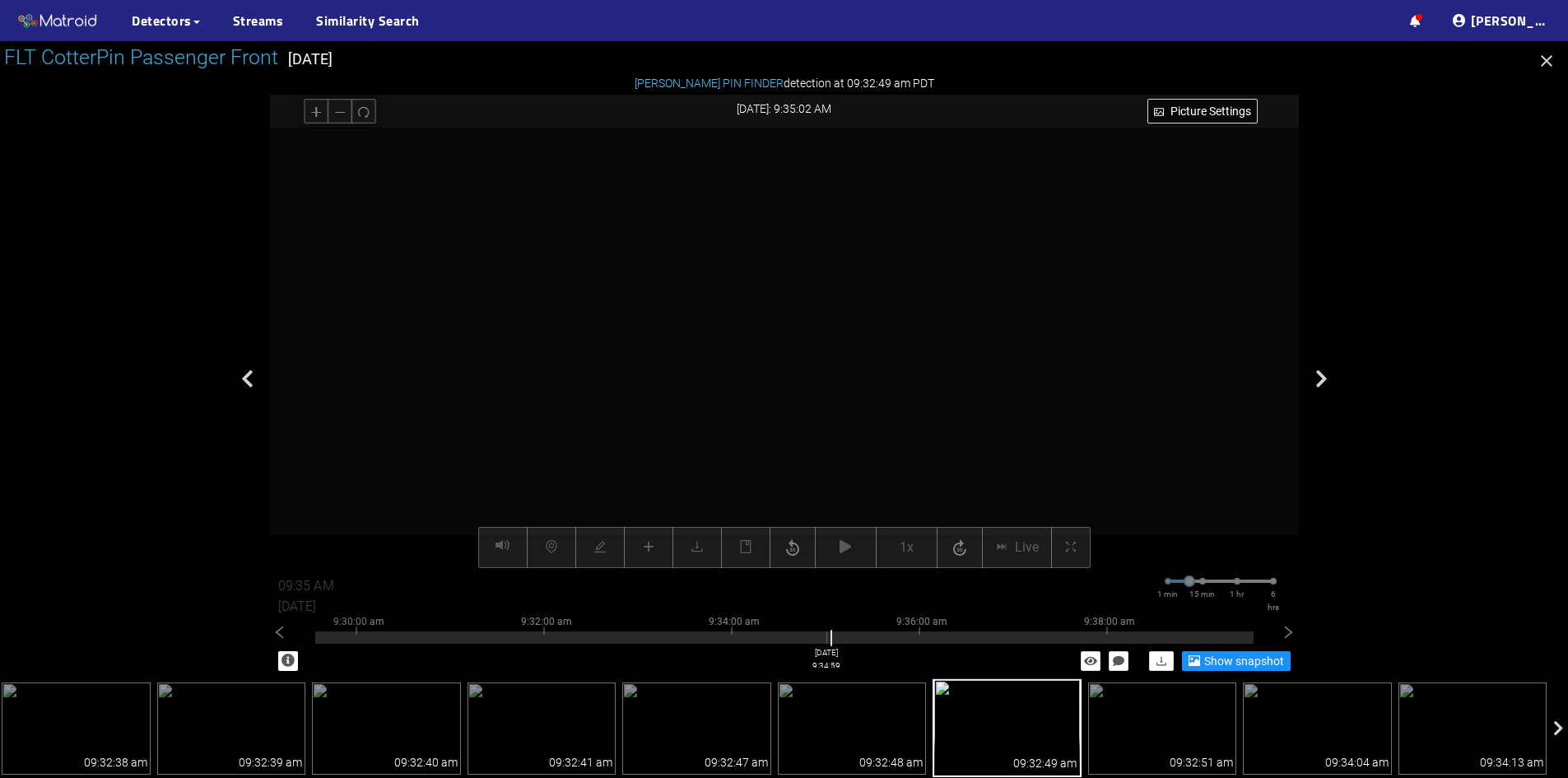
click at [827, 642] on div at bounding box center [784, 637] width 939 height 12
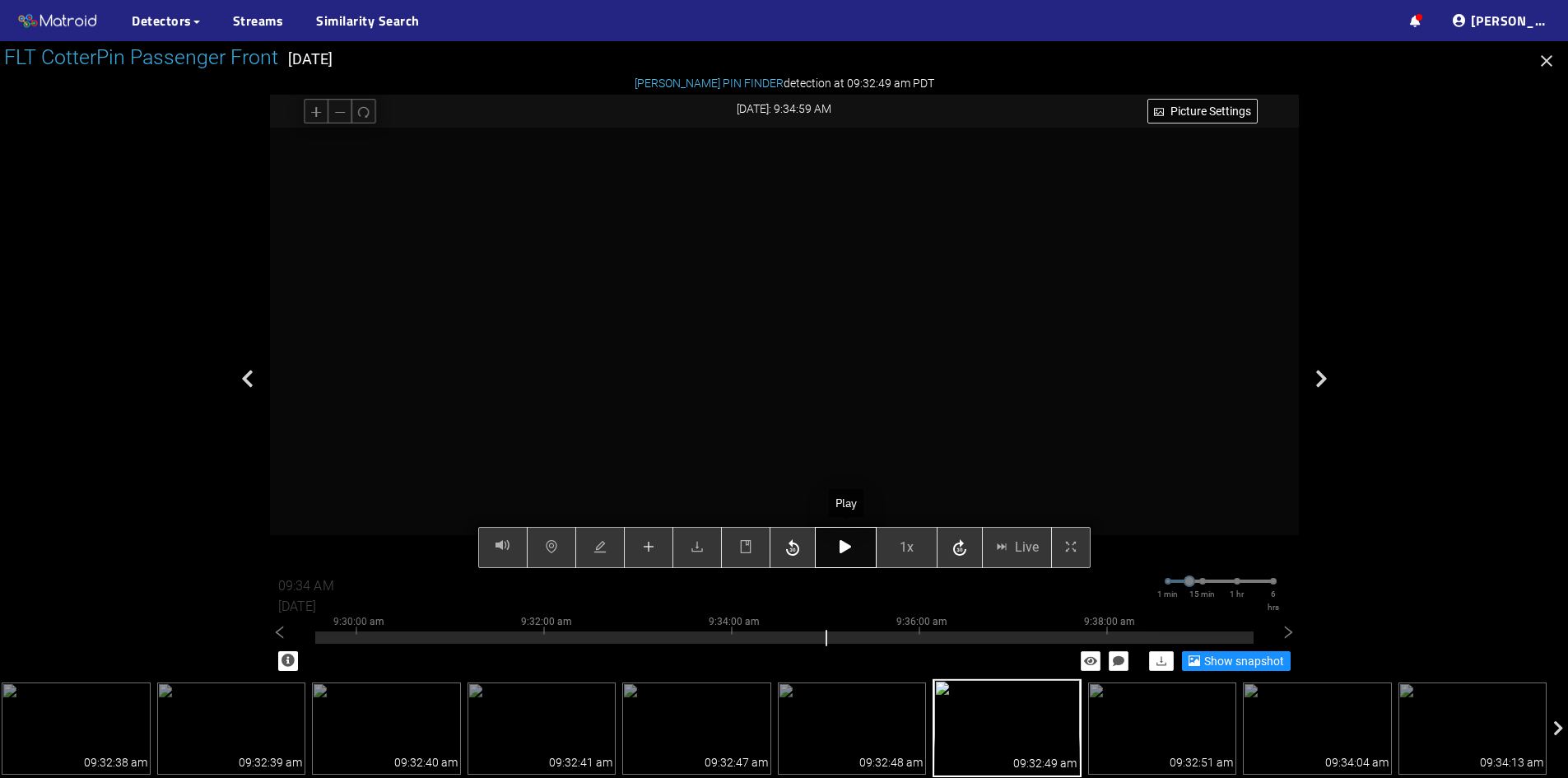
click at [848, 547] on icon "button" at bounding box center [845, 546] width 11 height 13
type input "09:35 AM"
click at [848, 547] on icon "button" at bounding box center [845, 546] width 11 height 13
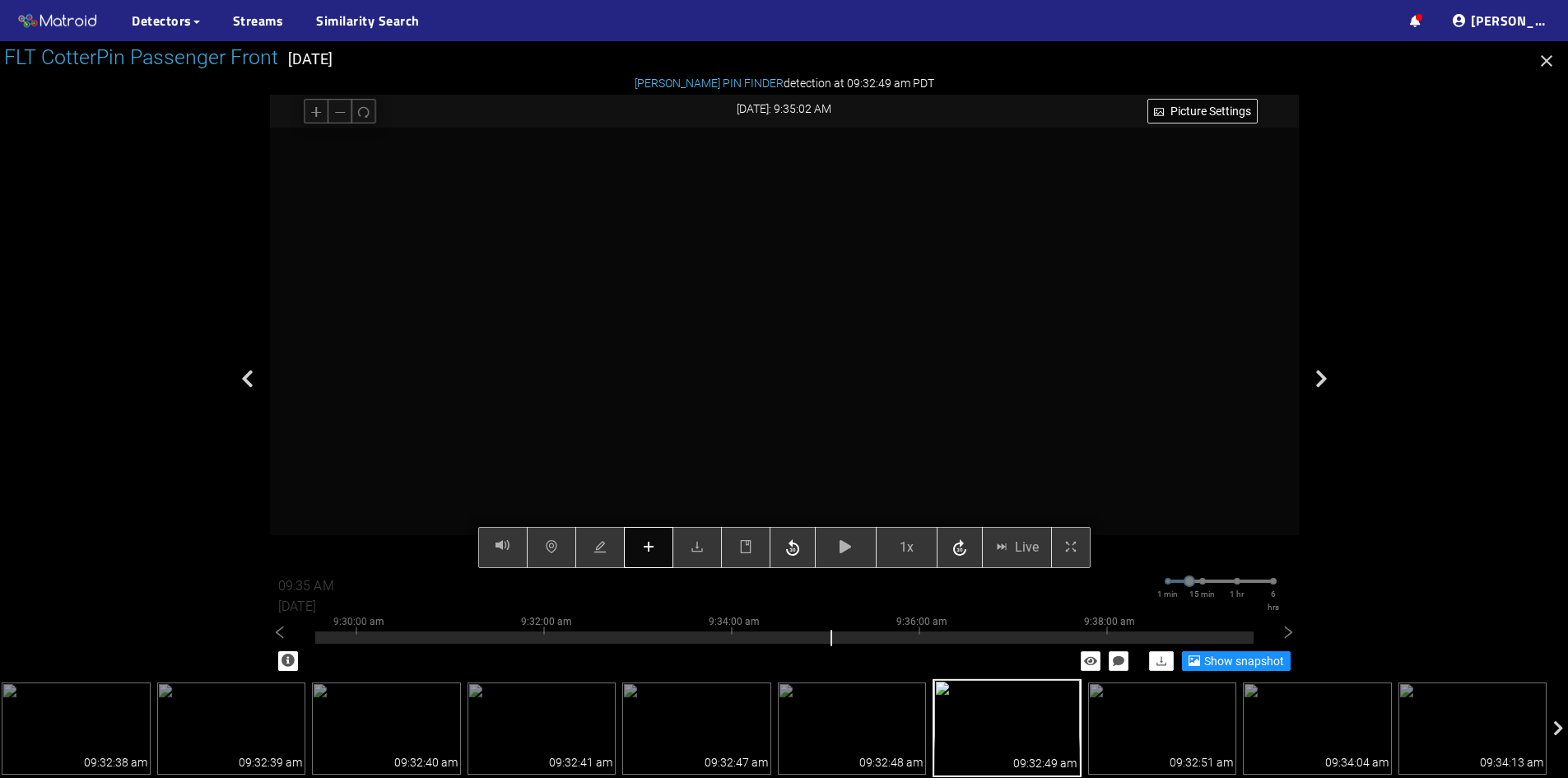
click at [642, 553] on icon "plus" at bounding box center [648, 546] width 13 height 13
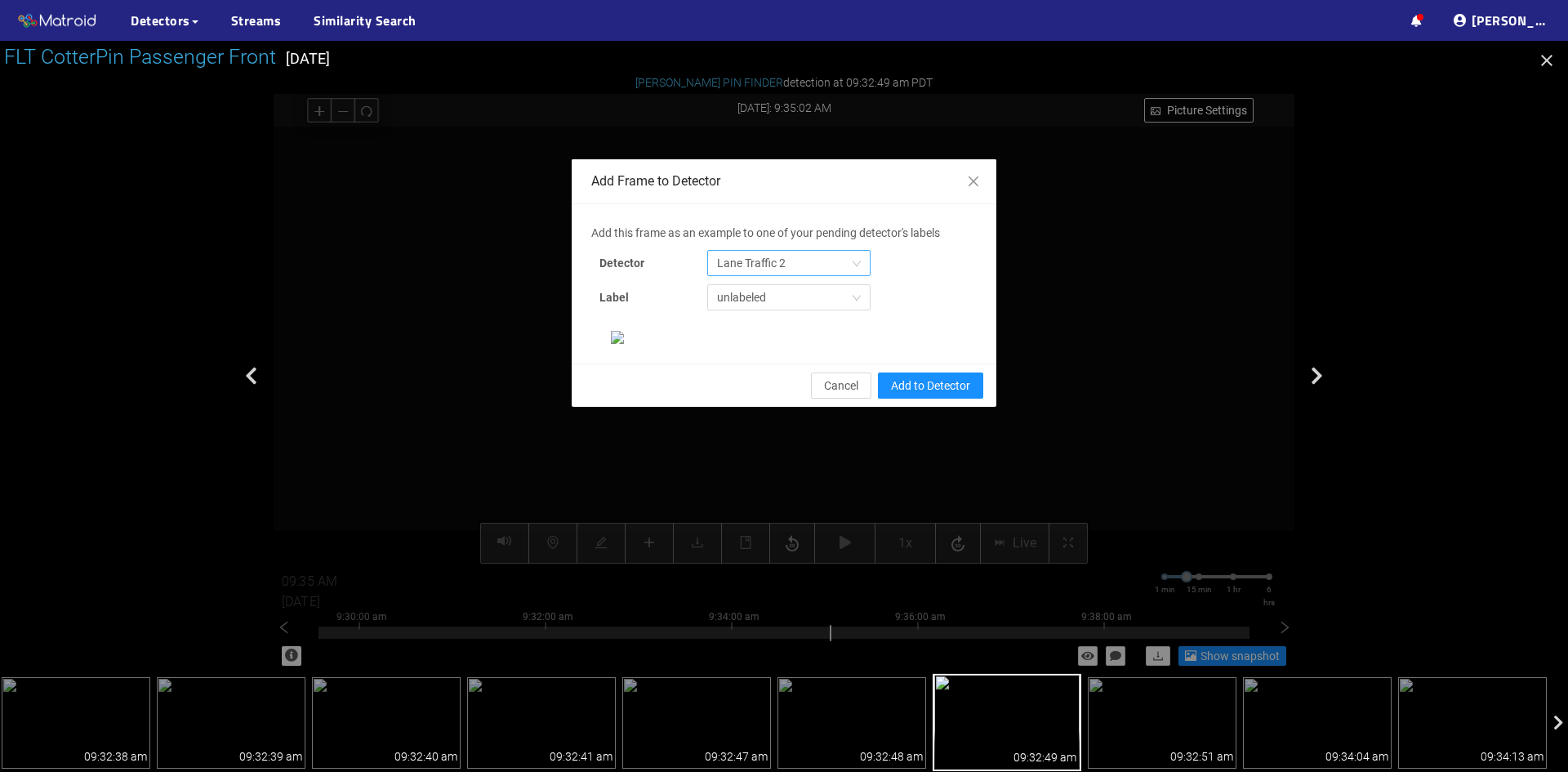
click at [819, 262] on span "Lane Traffic 2" at bounding box center [789, 263] width 144 height 25
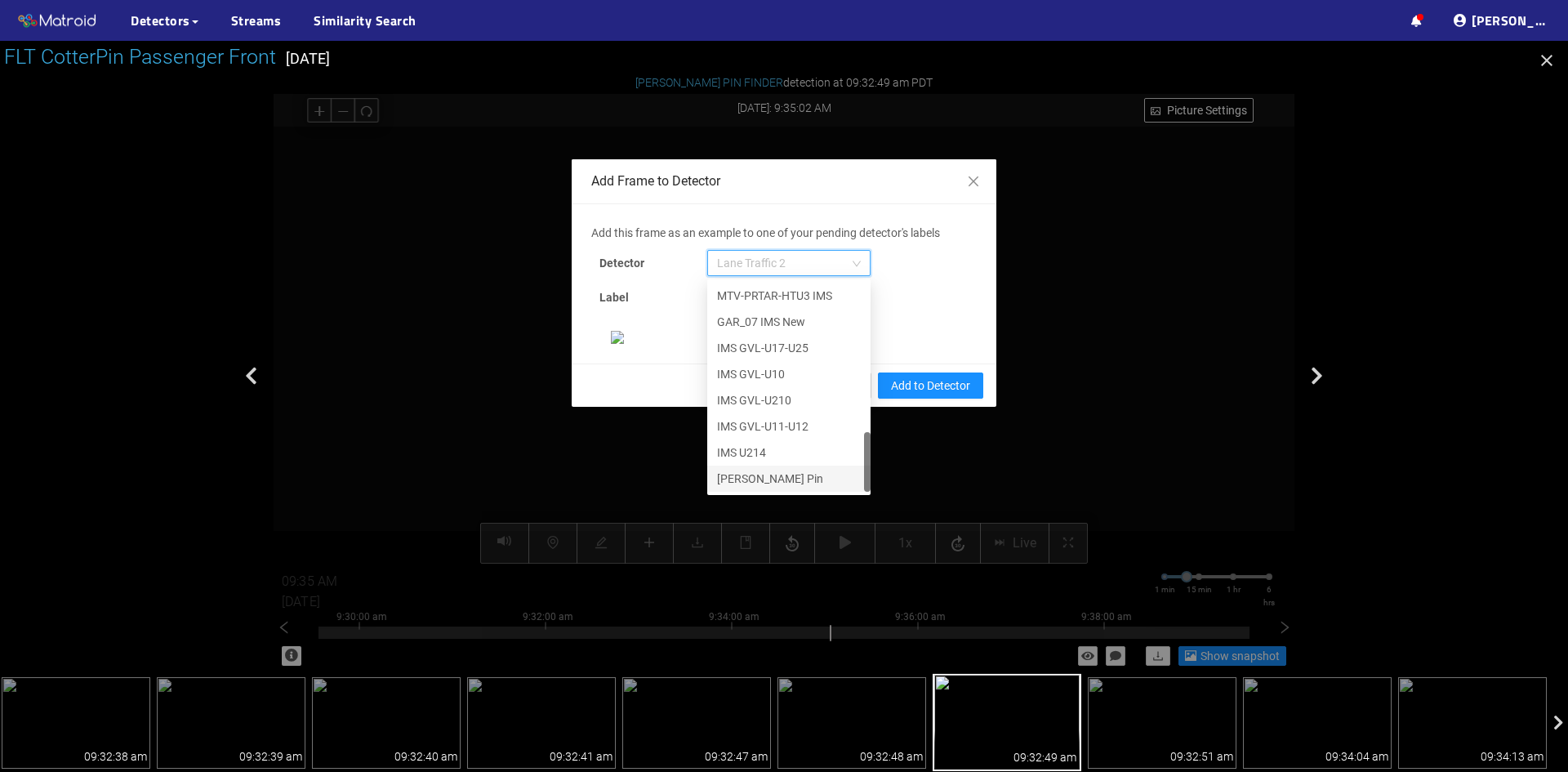
scroll to position [202, 0]
click at [783, 344] on img at bounding box center [784, 336] width 347 height 13
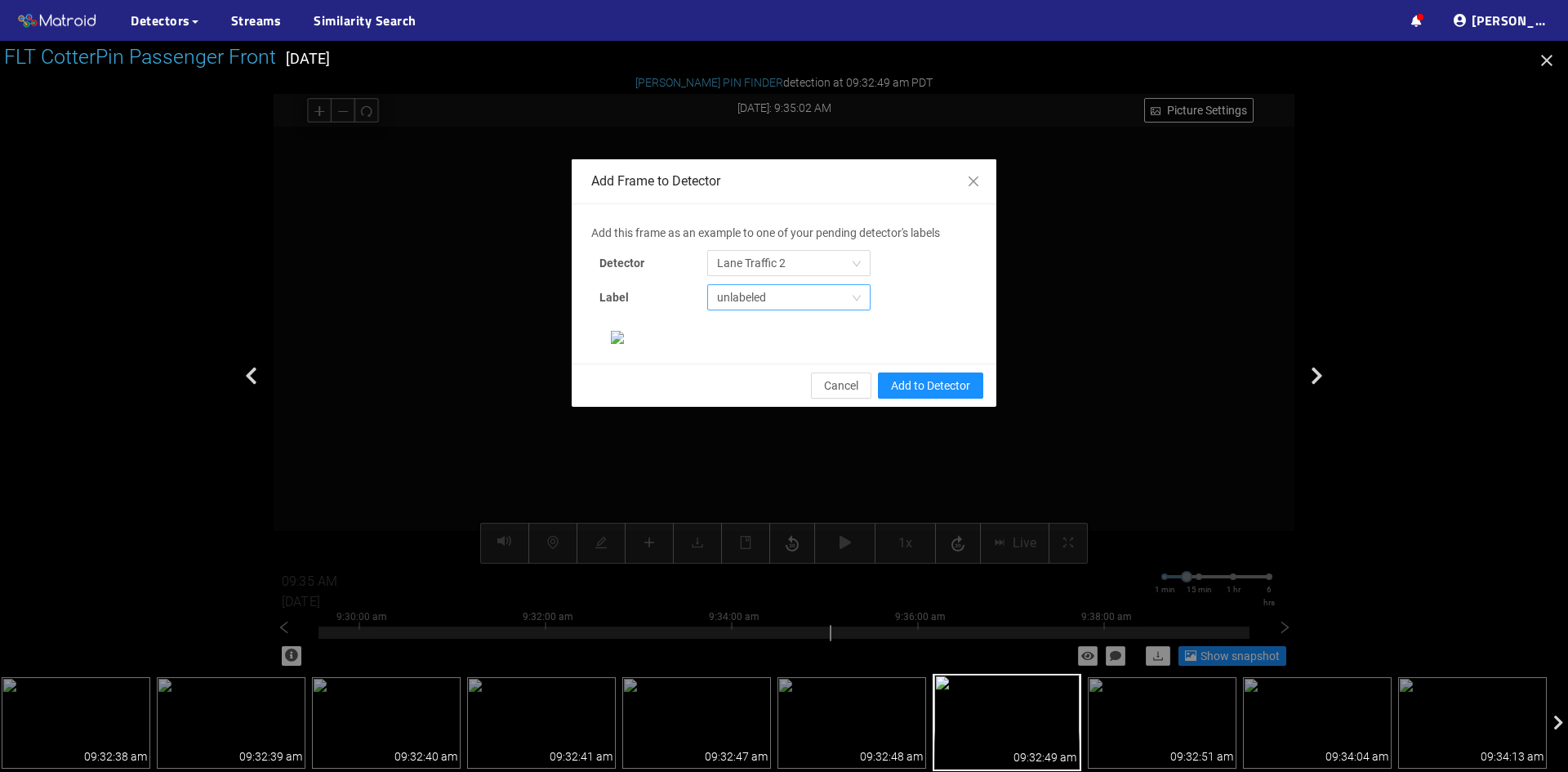
click at [795, 285] on span "unlabeled" at bounding box center [789, 297] width 144 height 25
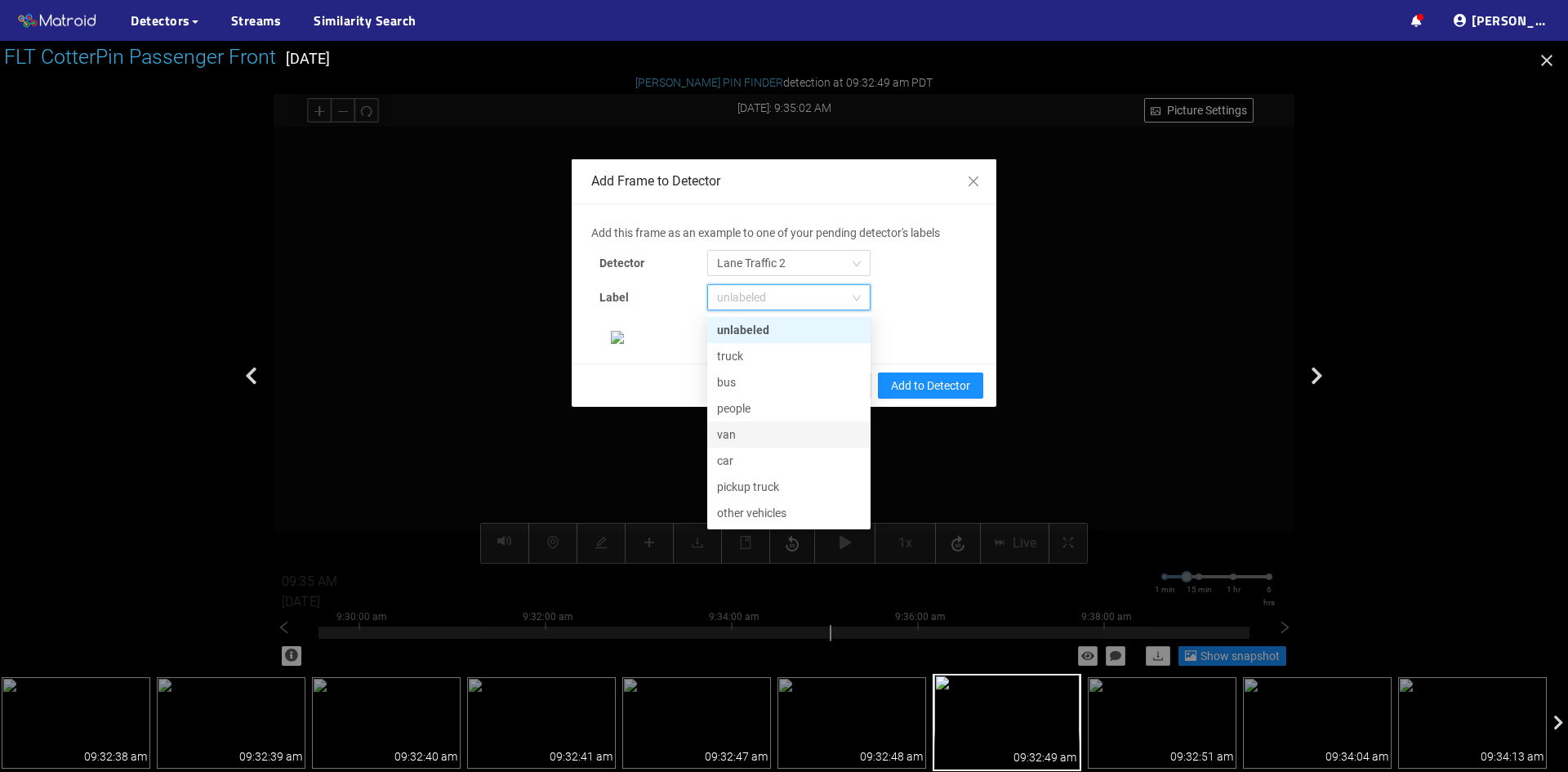
scroll to position [0, 0]
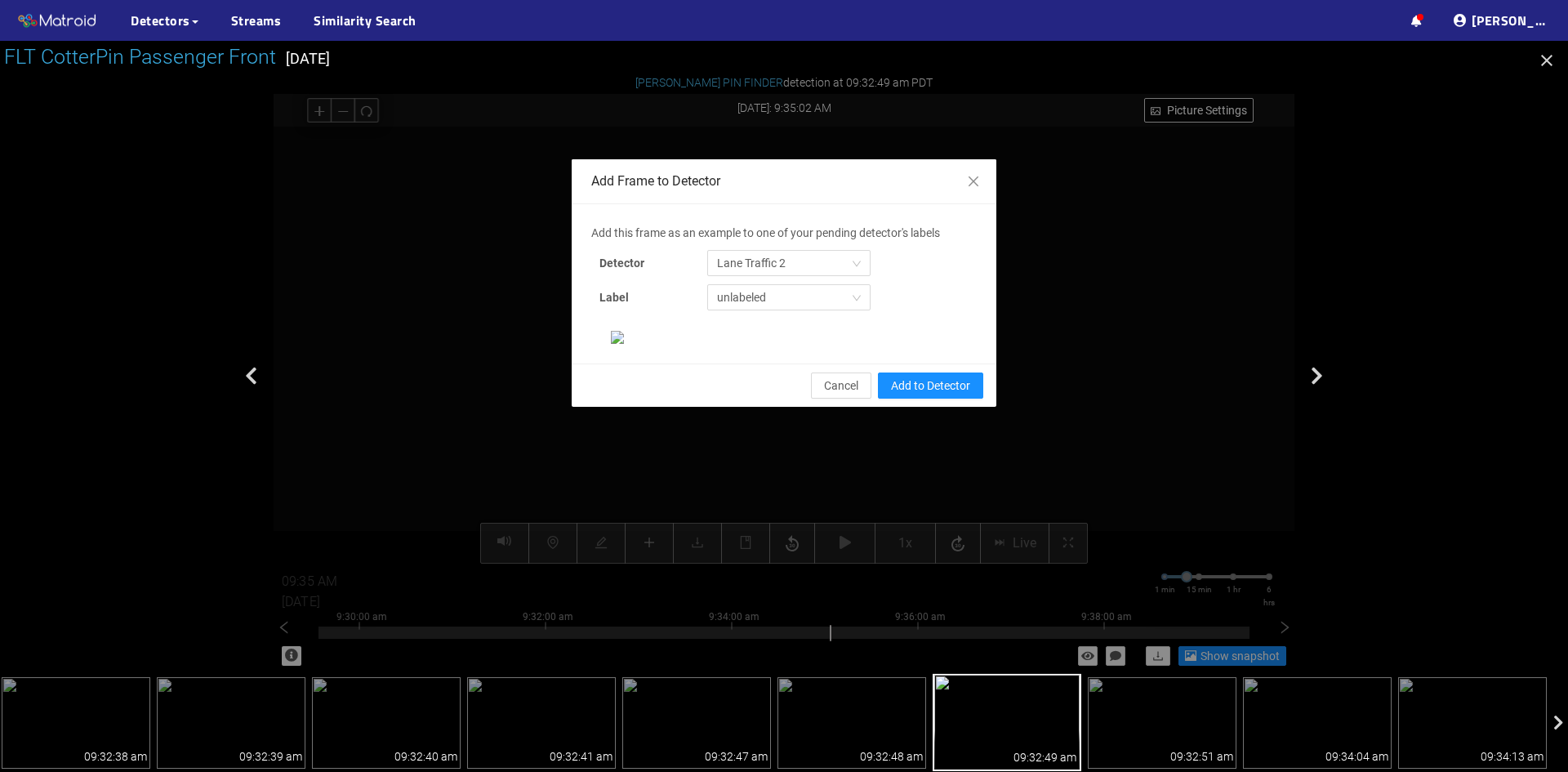
click at [940, 284] on div "Label unlabeled 654c58dd240202c39e9cb36b 654c58dd240202c39e9cb36d 654c58dd24020…" at bounding box center [784, 297] width 369 height 26
click at [968, 182] on icon "close" at bounding box center [972, 181] width 13 height 13
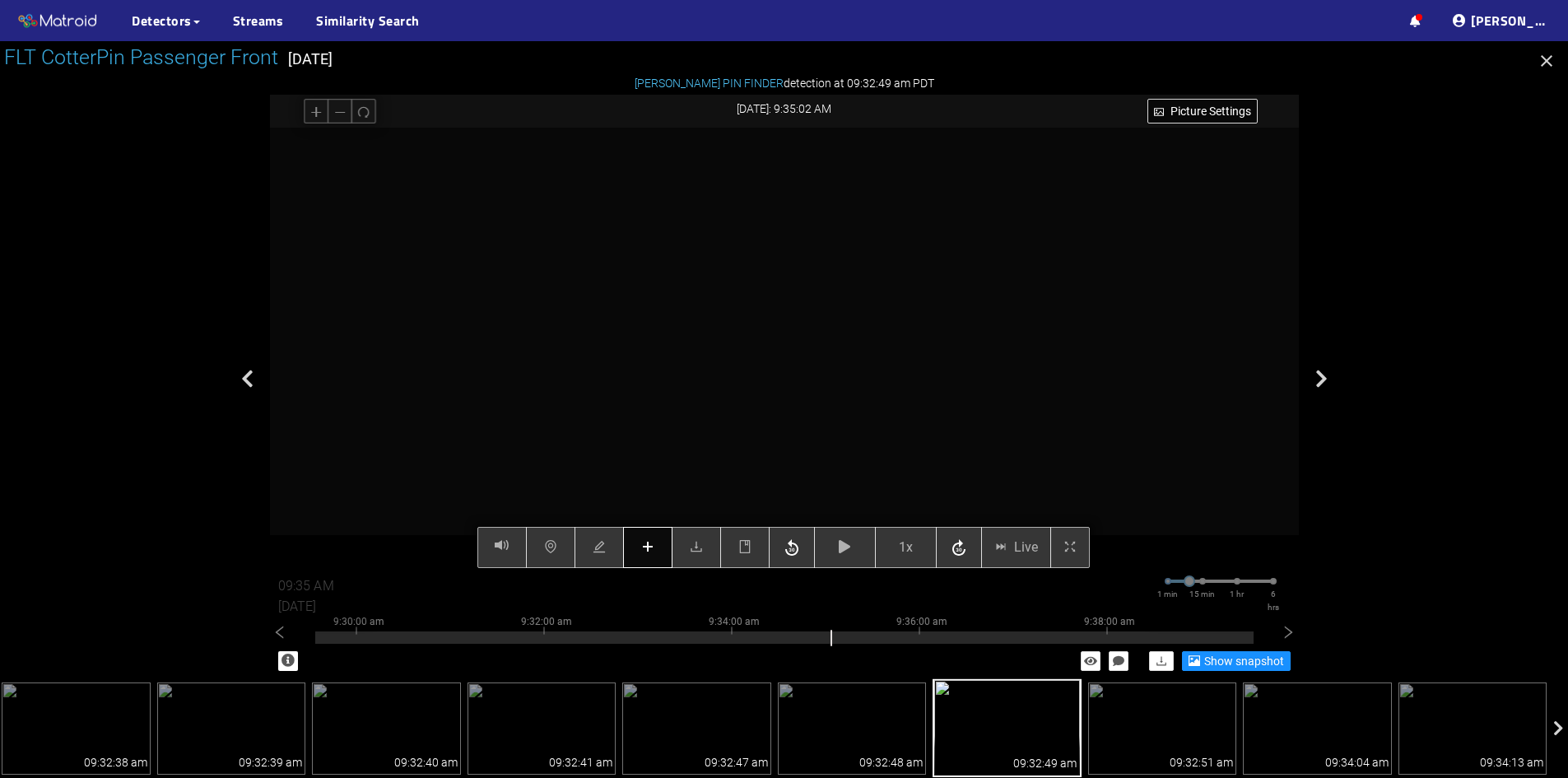
click at [652, 548] on div "Picture Settings 1x Live 09:35 AM 08/07/2025 1 min 15 min 1 hr 6 hrs 9:20:00 am…" at bounding box center [784, 348] width 1029 height 441
click at [648, 551] on div "Picture Settings 1x Live 09:35 AM 08/07/2025 1 min 15 min 1 hr 6 hrs 9:20:00 am…" at bounding box center [784, 348] width 1029 height 441
click at [644, 552] on icon "plus" at bounding box center [647, 546] width 13 height 13
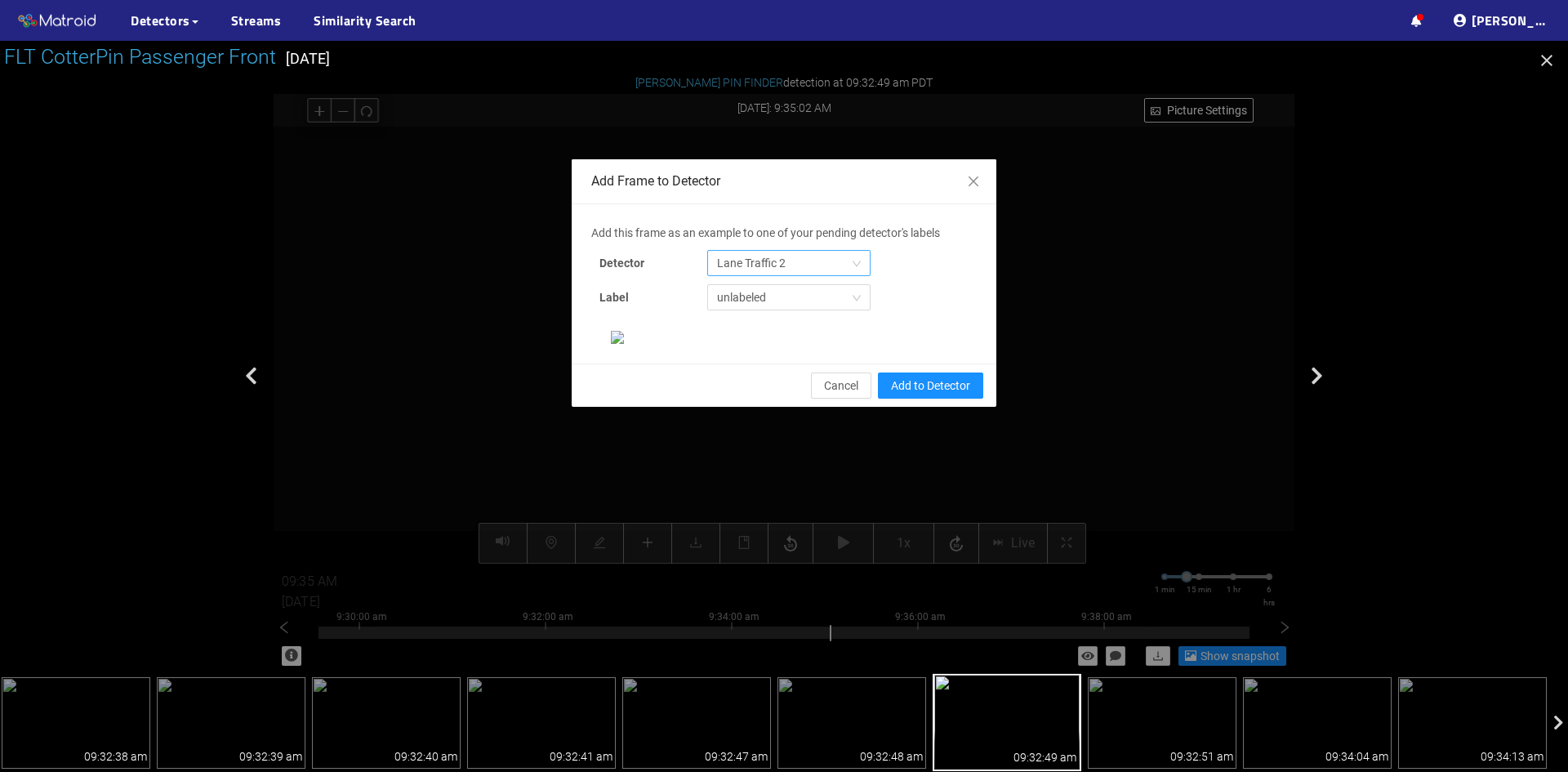
click at [845, 251] on span "Lane Traffic 2" at bounding box center [789, 263] width 144 height 25
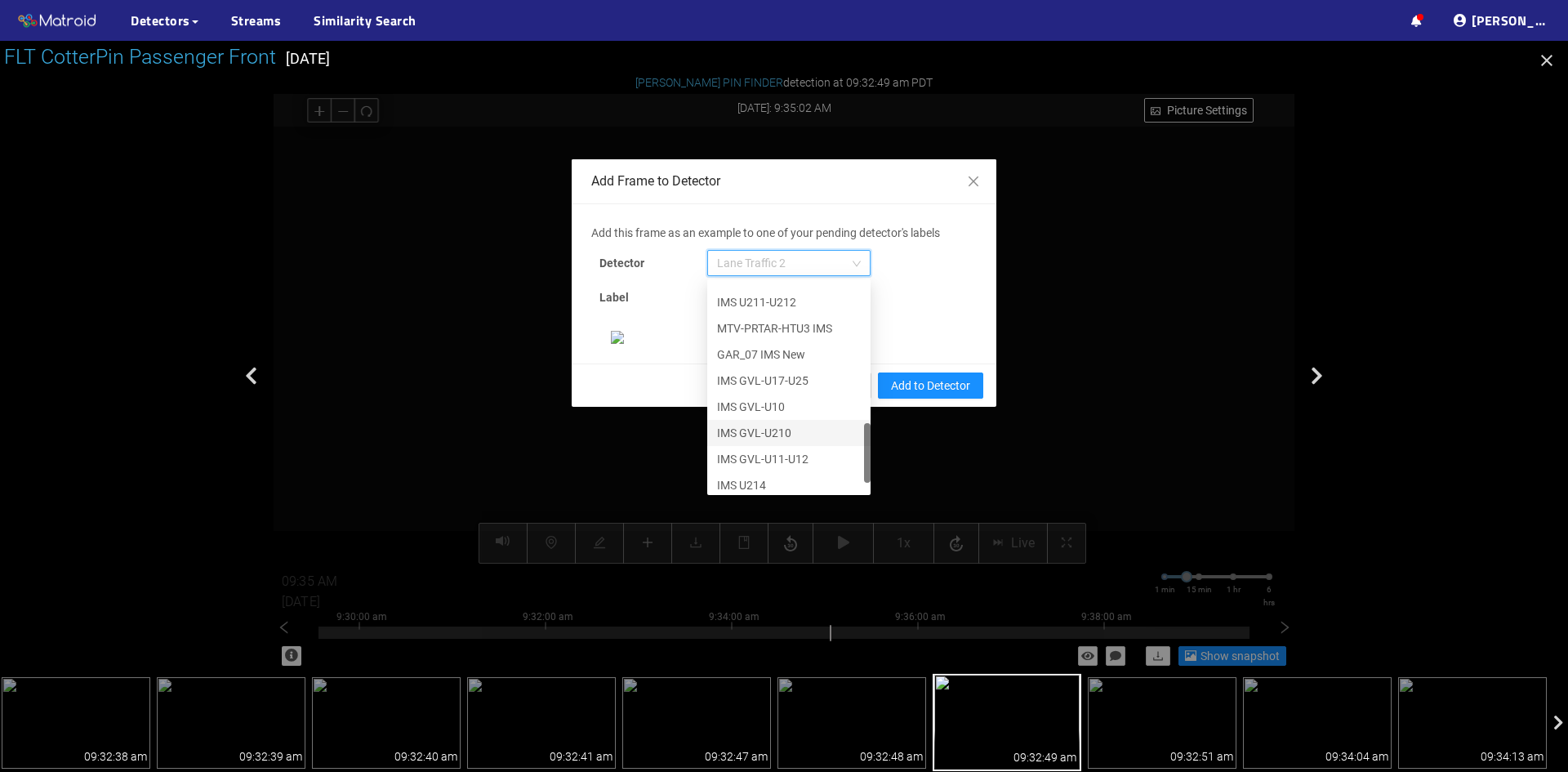
scroll to position [523, 0]
click at [768, 469] on div "[PERSON_NAME] Pin" at bounding box center [789, 478] width 144 height 18
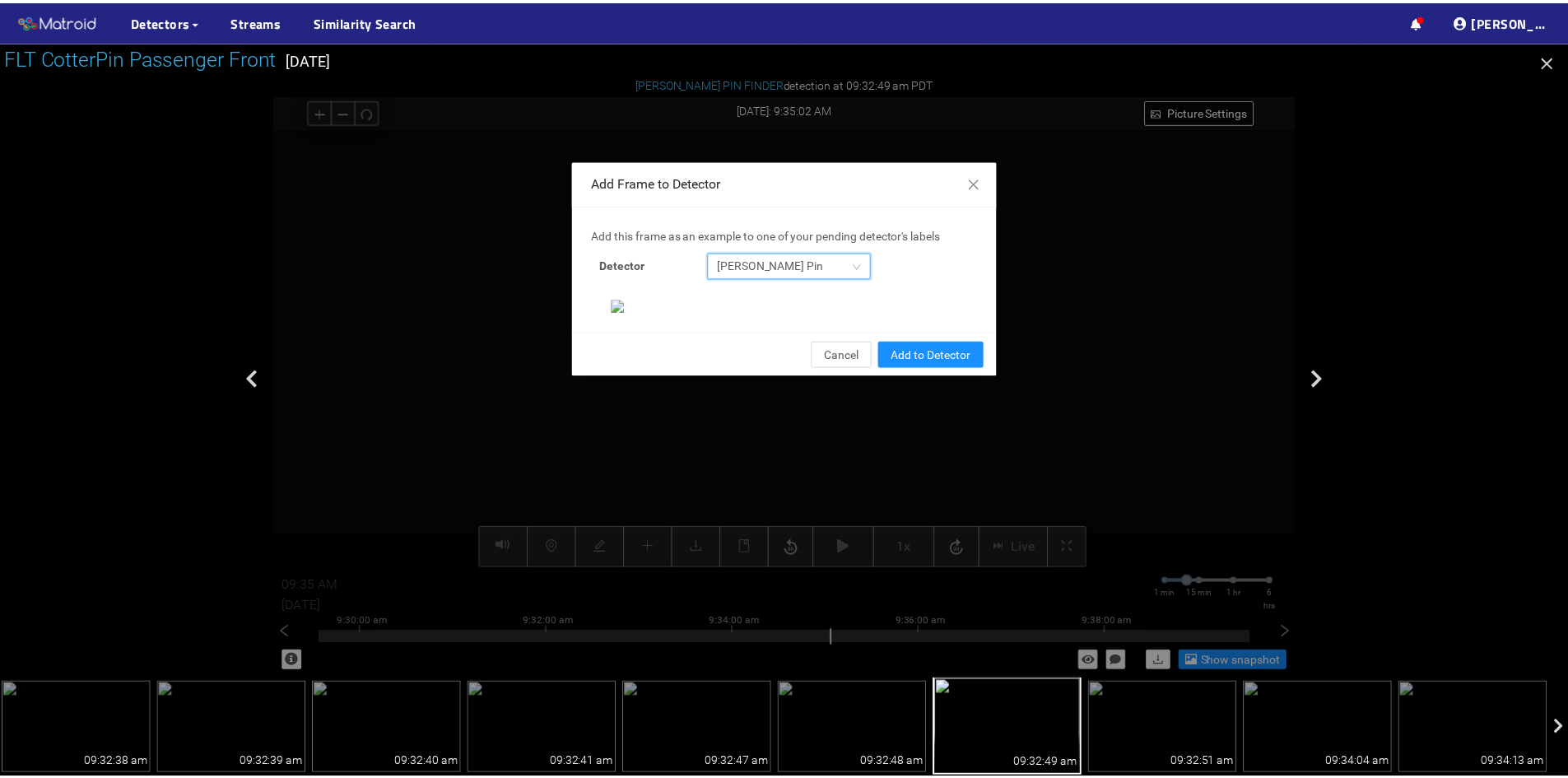
scroll to position [165, 0]
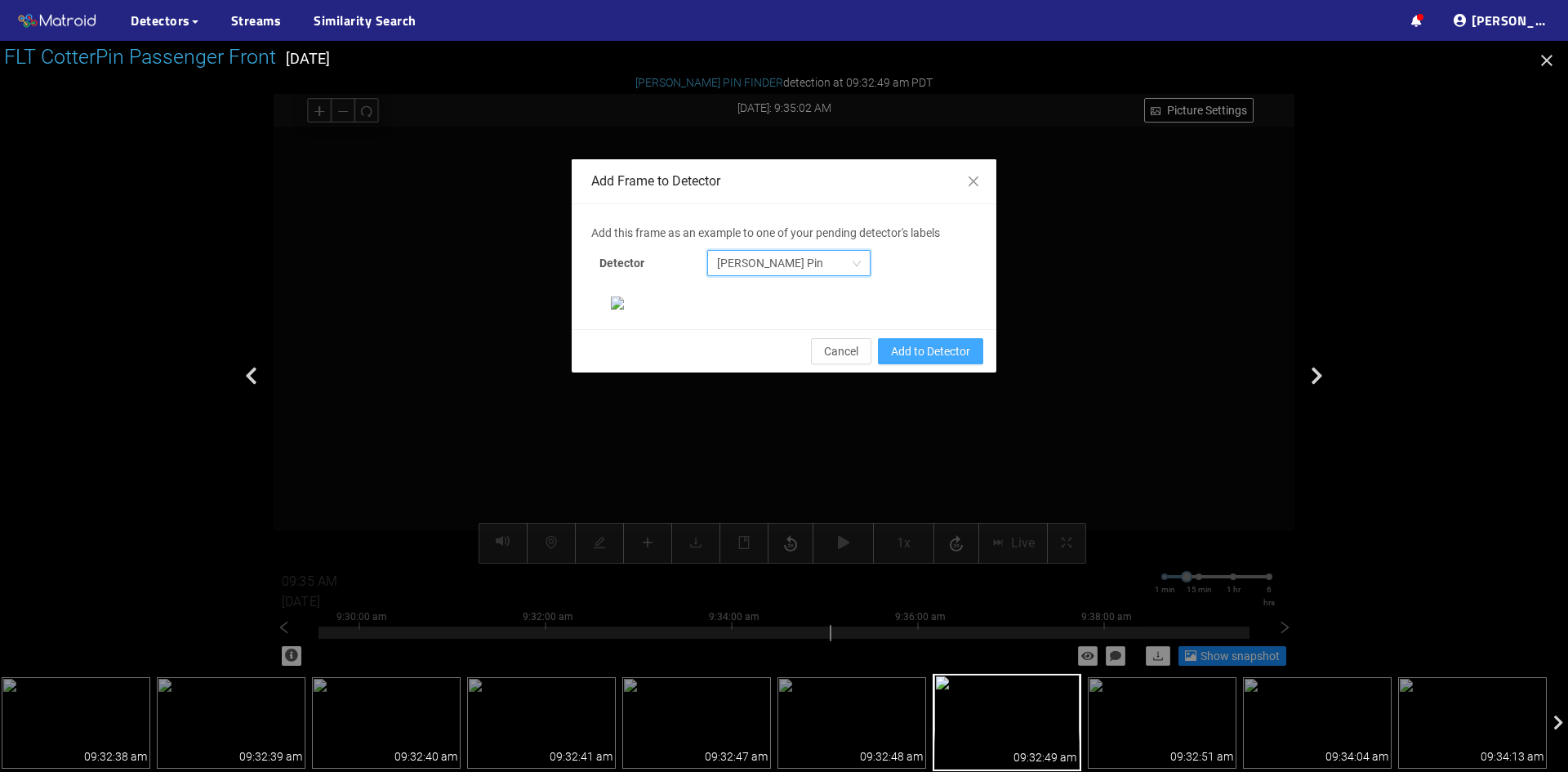
click at [925, 360] on span "Add to Detector" at bounding box center [931, 351] width 80 height 18
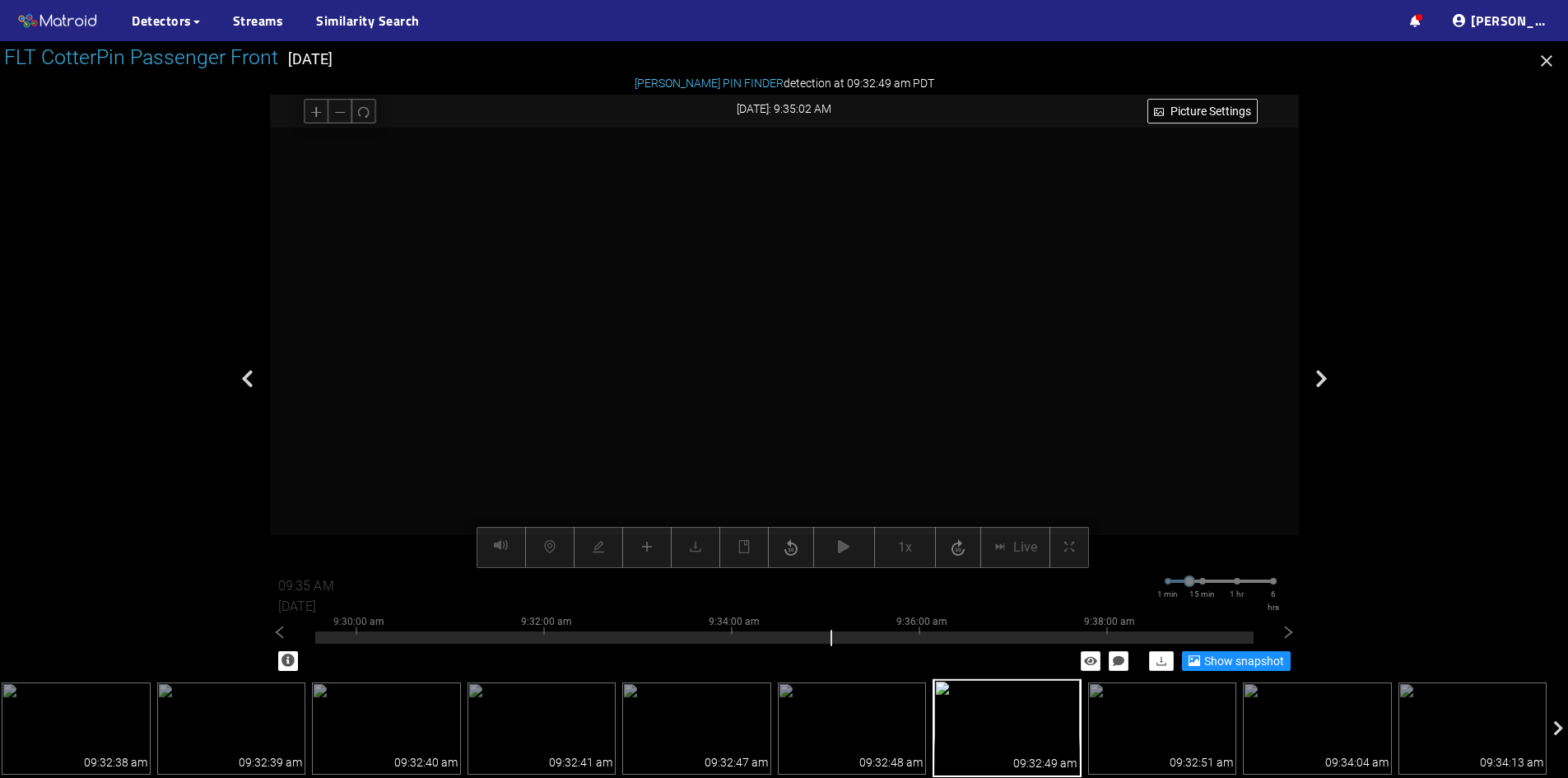
scroll to position [86, 0]
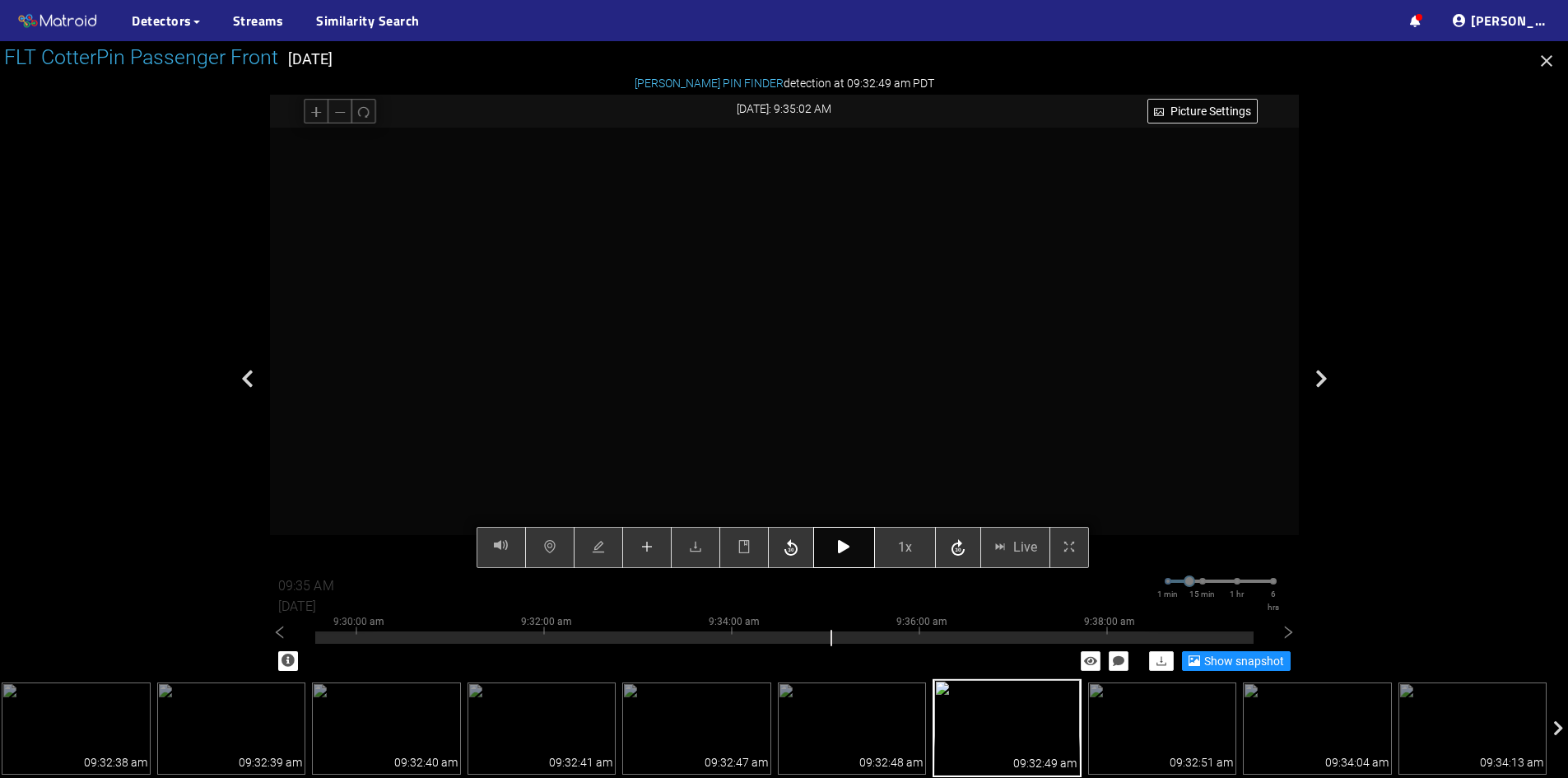
click at [848, 553] on icon "button" at bounding box center [843, 546] width 11 height 13
click at [846, 548] on icon "button" at bounding box center [843, 546] width 11 height 13
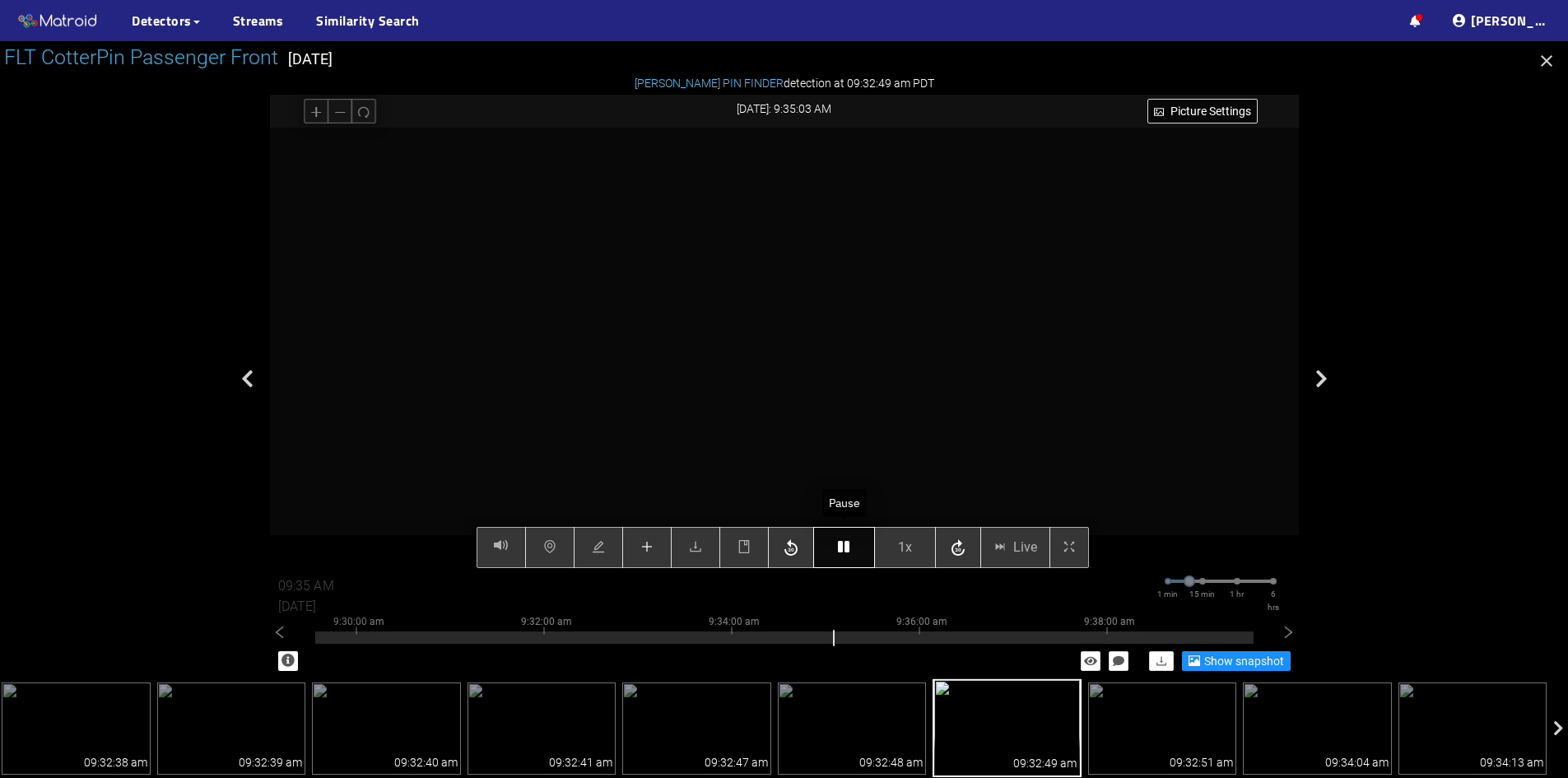
click at [846, 548] on icon "button" at bounding box center [843, 546] width 11 height 13
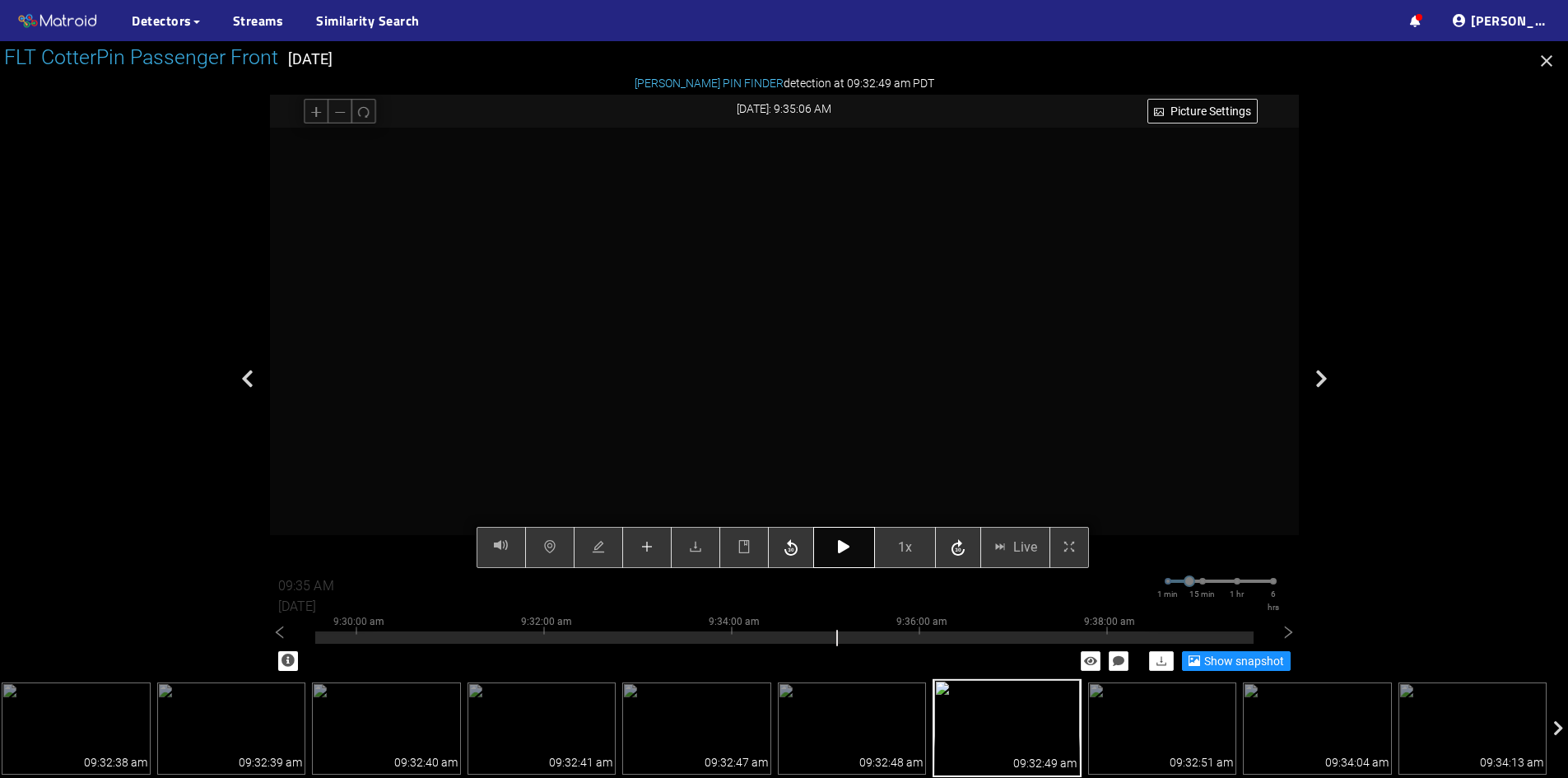
click at [844, 546] on icon "button" at bounding box center [843, 546] width 11 height 13
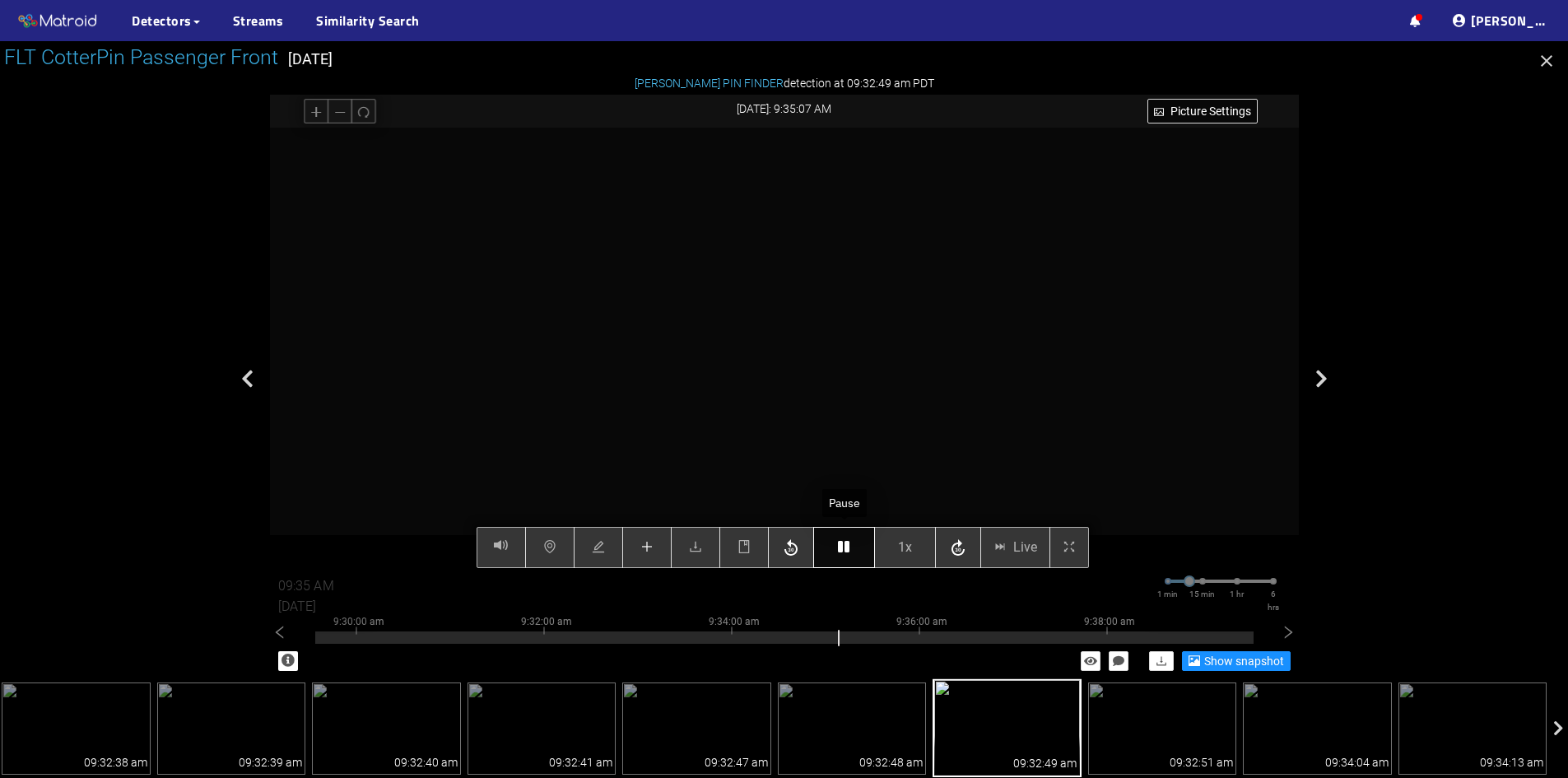
click at [844, 546] on icon "button" at bounding box center [843, 546] width 11 height 13
click at [851, 547] on button "button" at bounding box center [844, 547] width 61 height 41
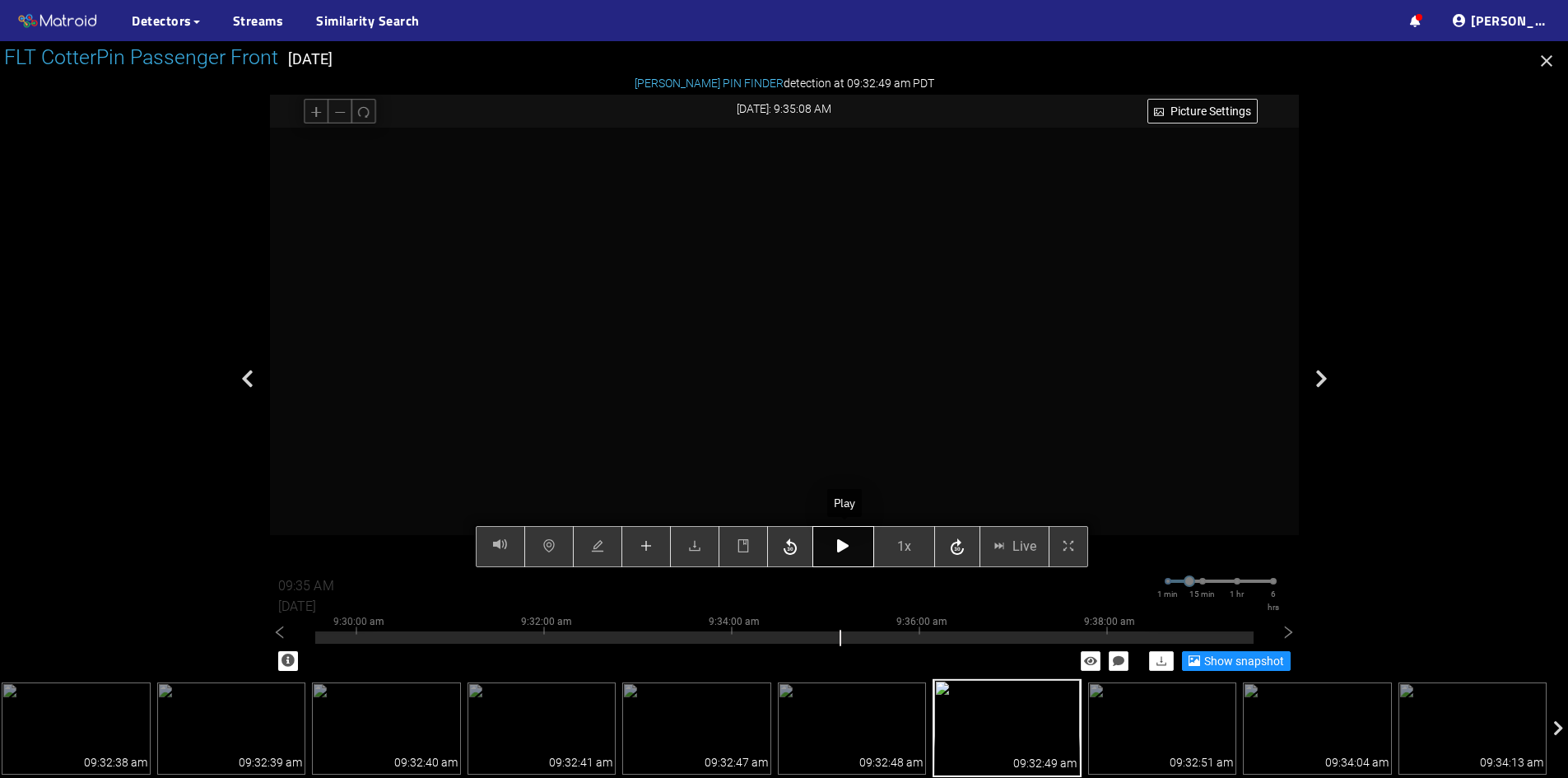
click at [848, 551] on div "Picture Settings 1x Live 09:35 AM 08/07/2025 1 min 15 min 1 hr 6 hrs 9:20:00 am…" at bounding box center [784, 348] width 1029 height 441
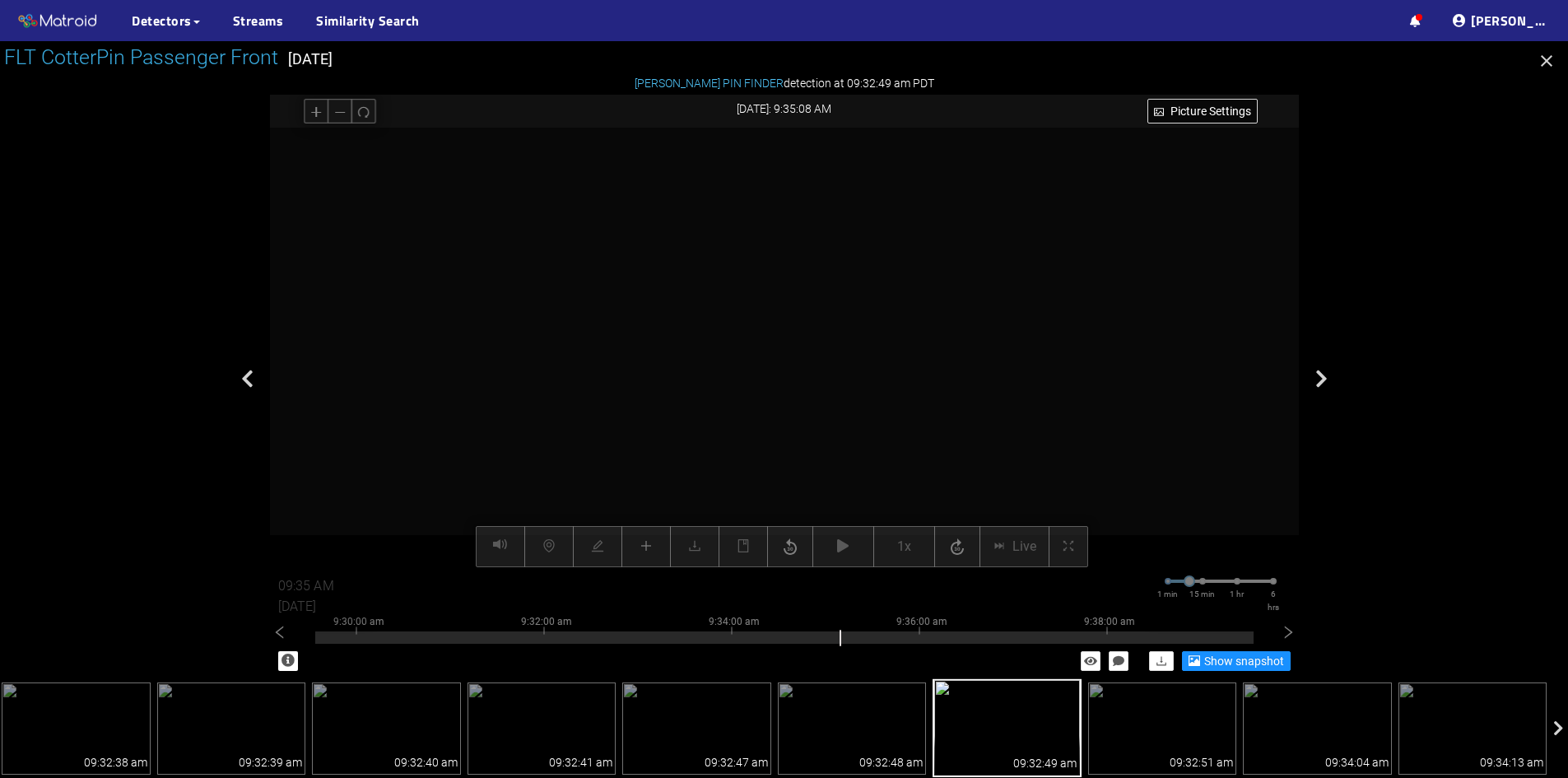
click at [848, 551] on icon "button" at bounding box center [842, 545] width 11 height 13
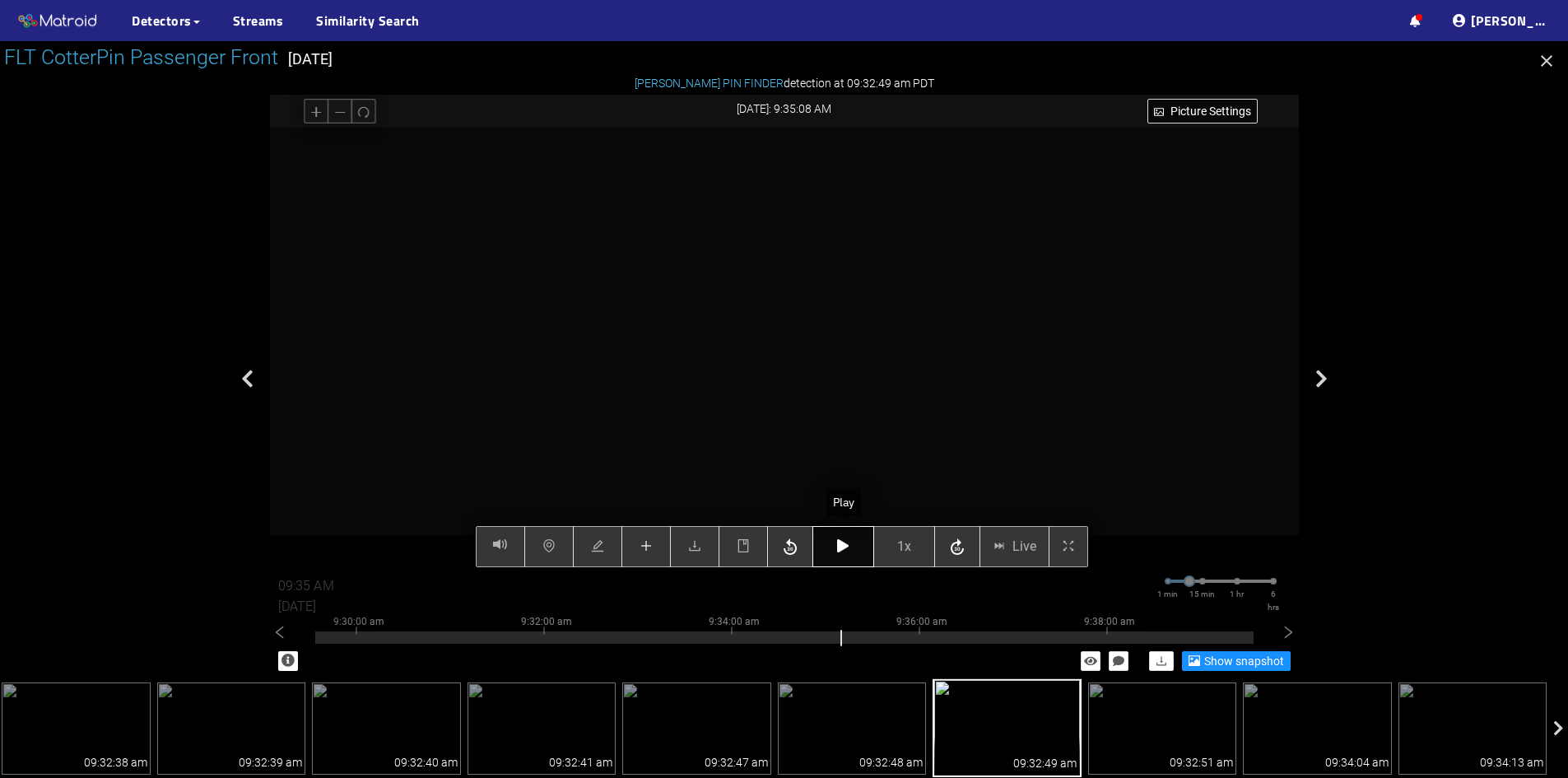
click at [841, 551] on icon "button" at bounding box center [842, 545] width 11 height 13
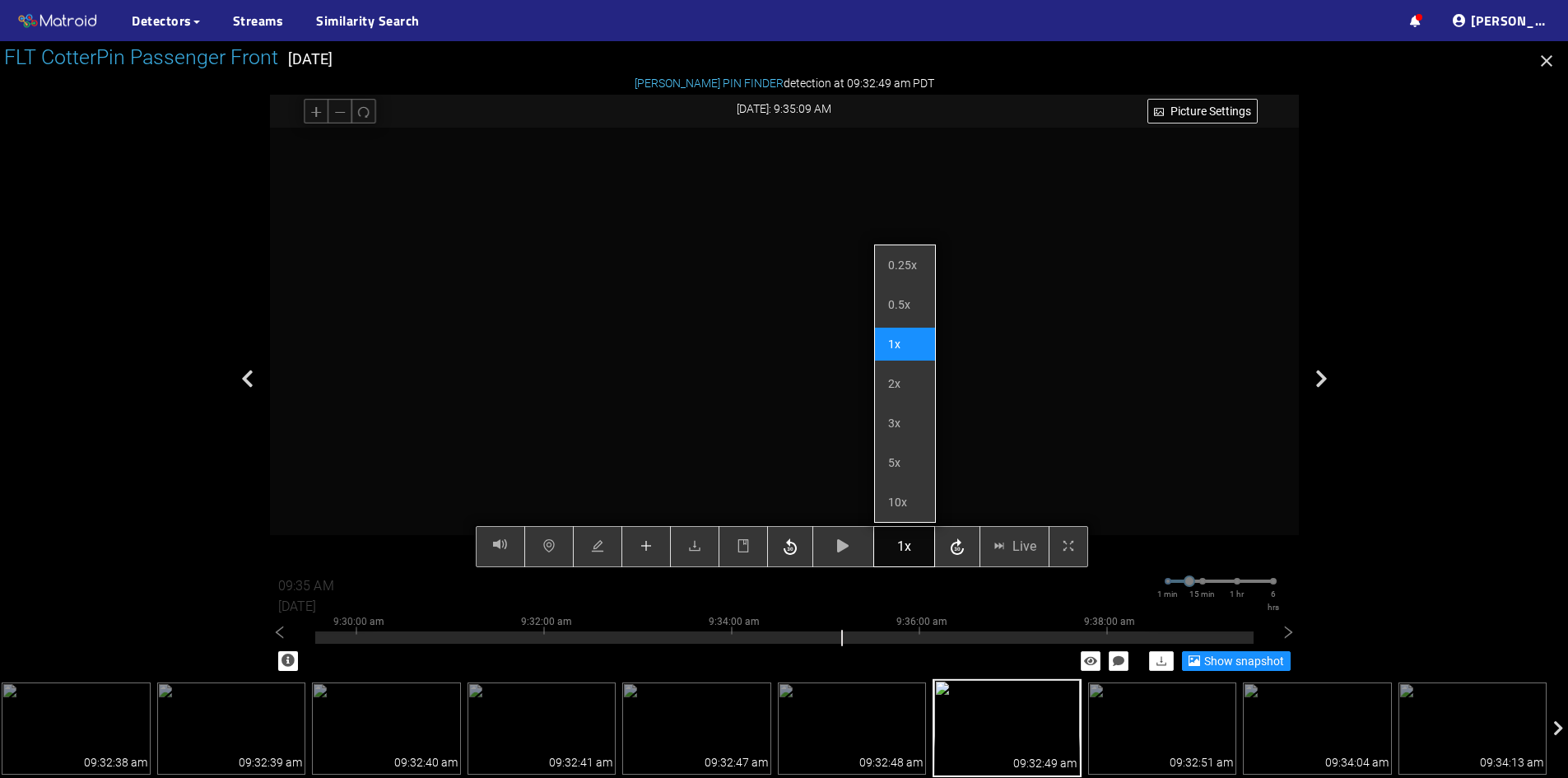
click at [905, 539] on span "1x" at bounding box center [904, 547] width 14 height 20
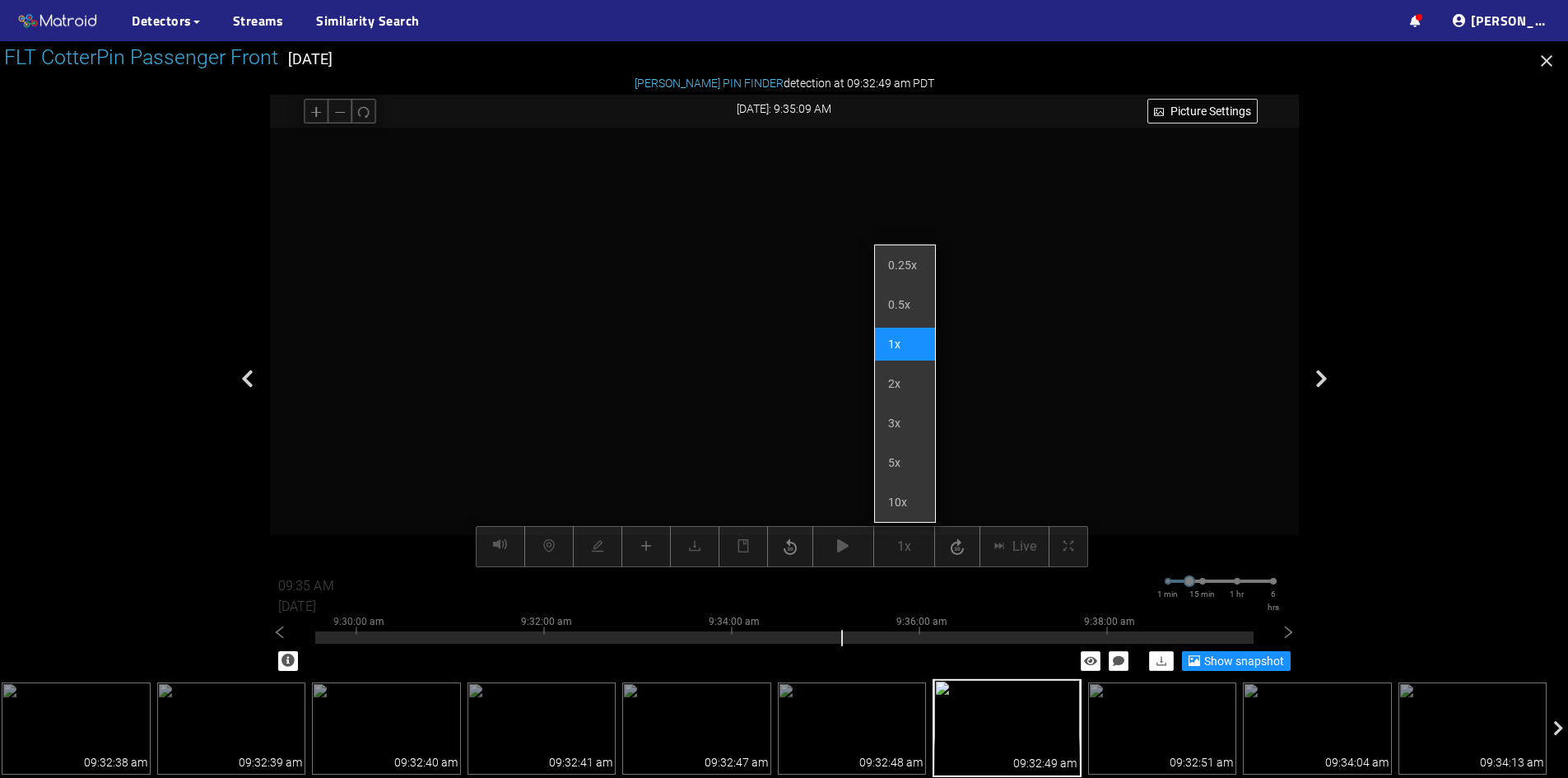
click at [911, 330] on li "1x" at bounding box center [905, 344] width 60 height 33
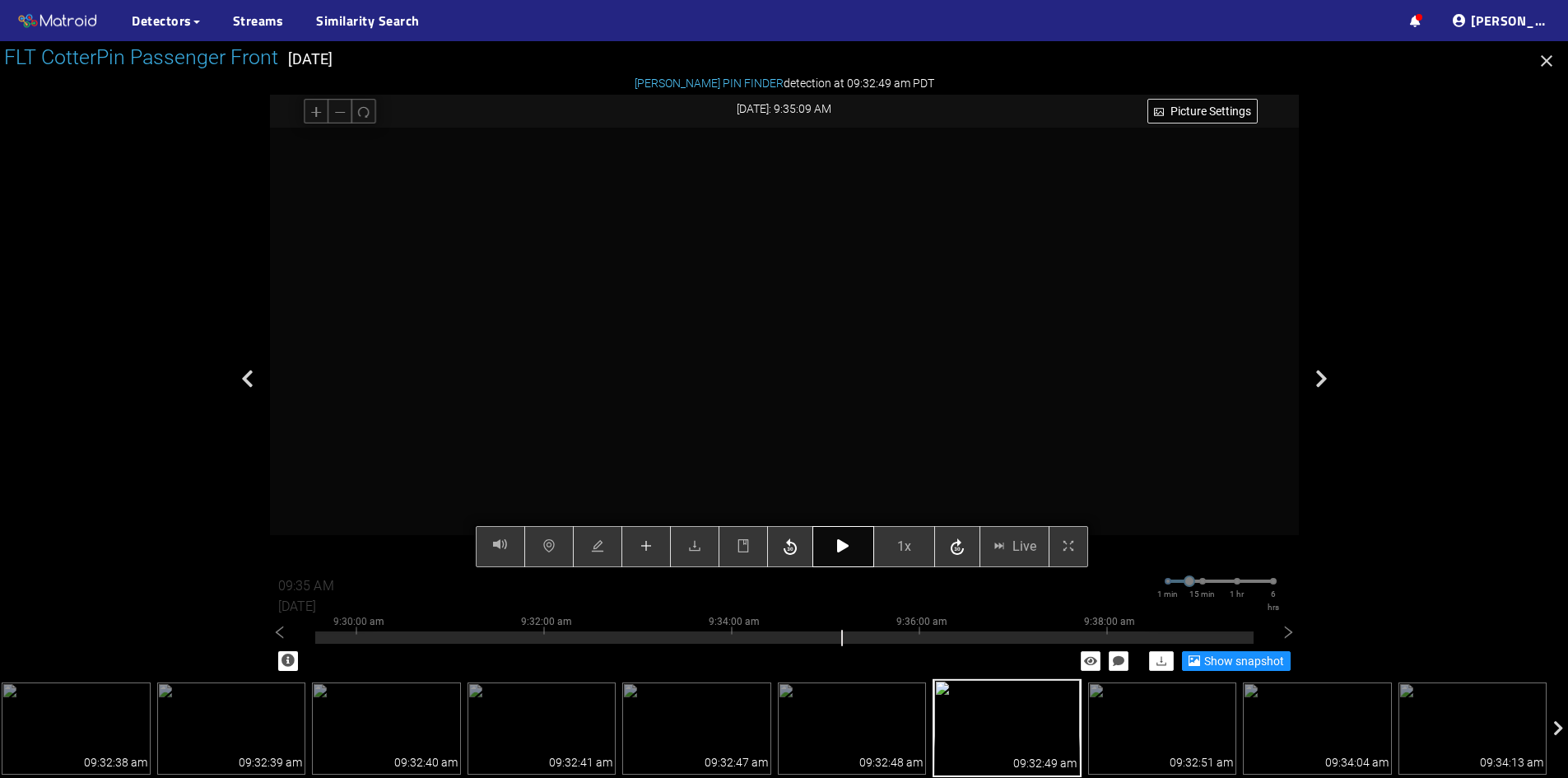
click at [854, 547] on button "button" at bounding box center [843, 547] width 61 height 41
click at [846, 556] on button "button" at bounding box center [843, 547] width 61 height 41
click at [845, 553] on icon "button" at bounding box center [842, 545] width 11 height 13
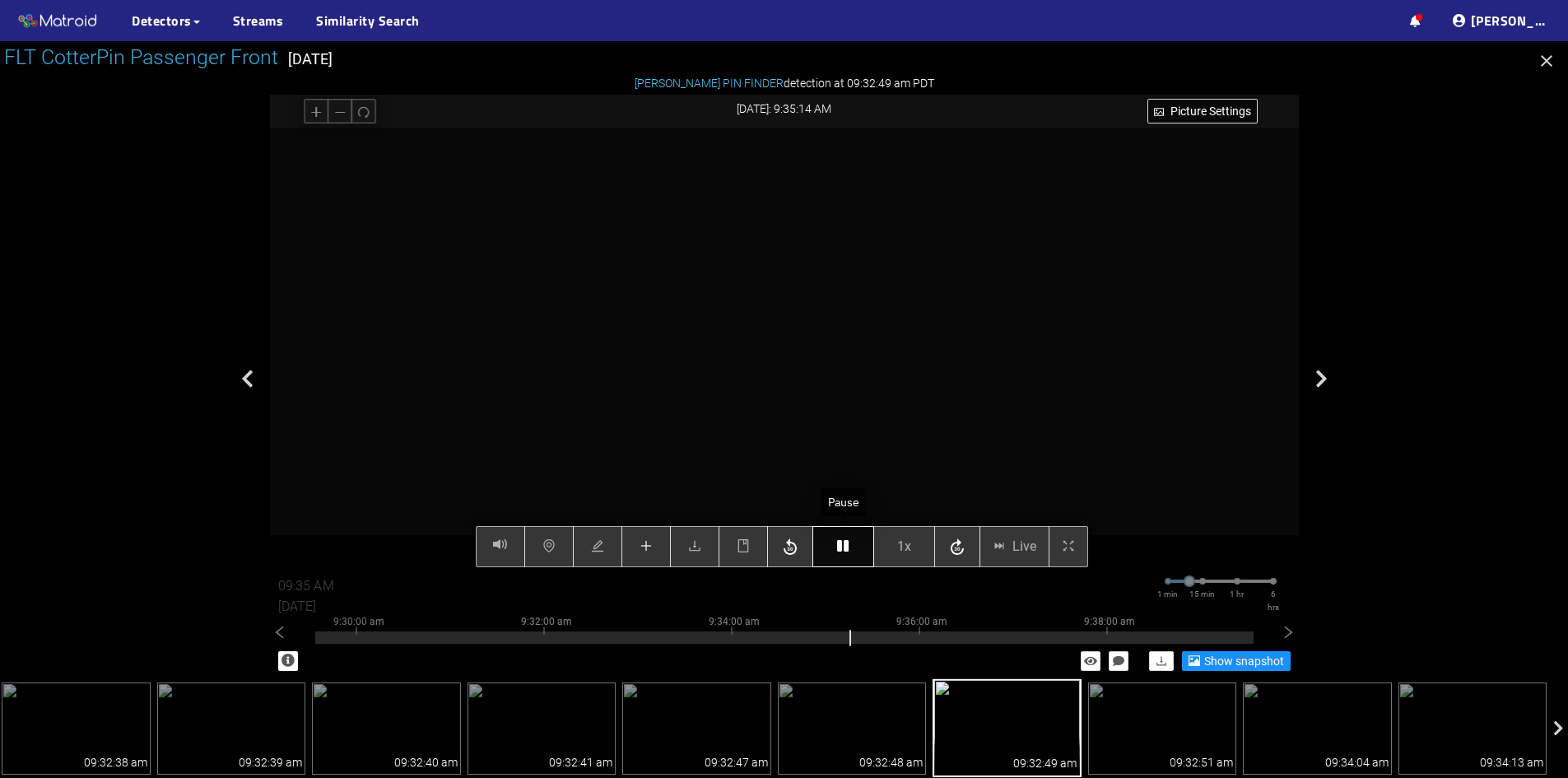
click at [845, 546] on icon "button" at bounding box center [842, 545] width 11 height 13
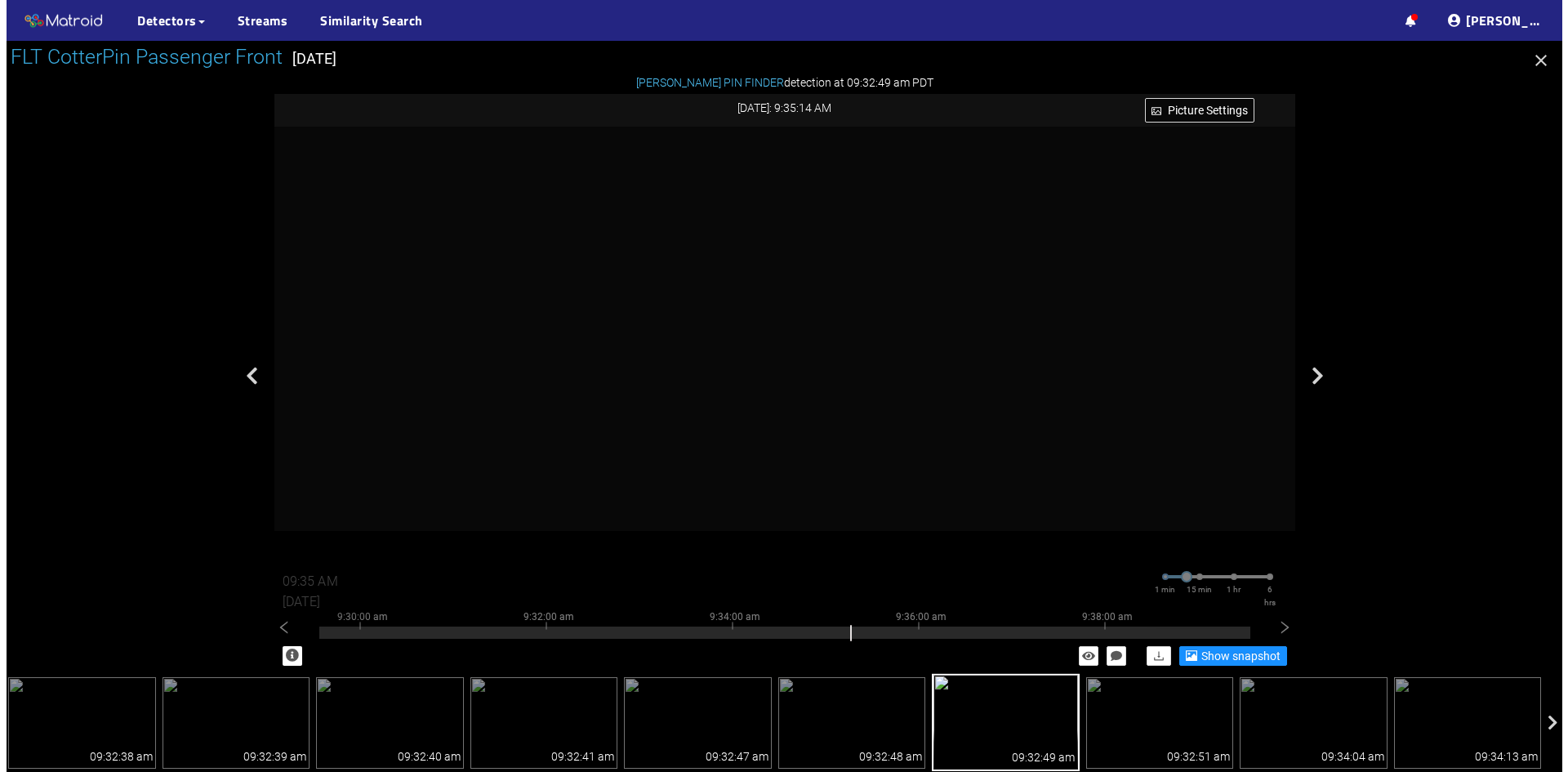
scroll to position [150, 0]
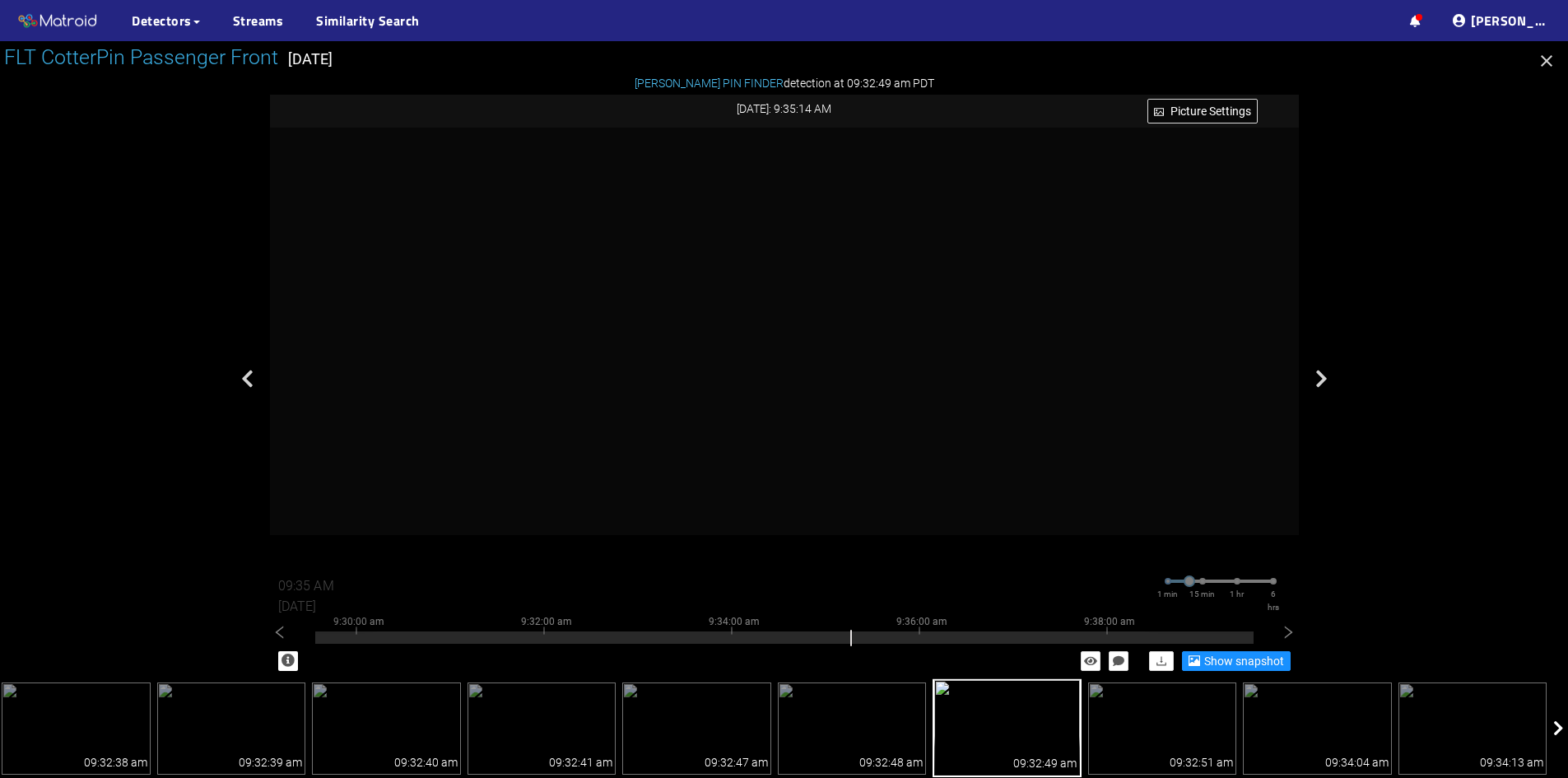
click at [1565, 721] on div at bounding box center [1559, 728] width 16 height 96
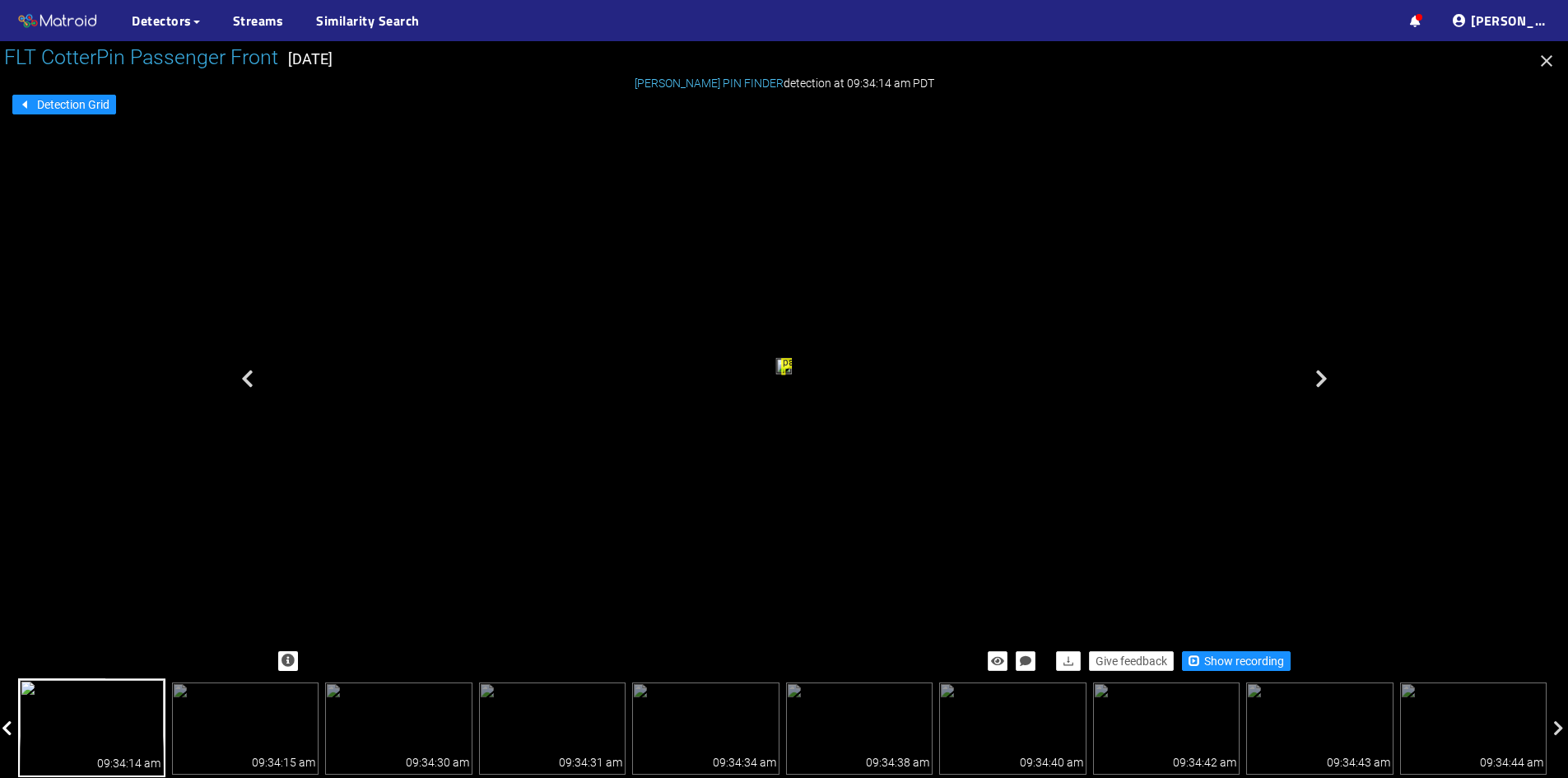
click at [12, 722] on div at bounding box center [8, 728] width 16 height 96
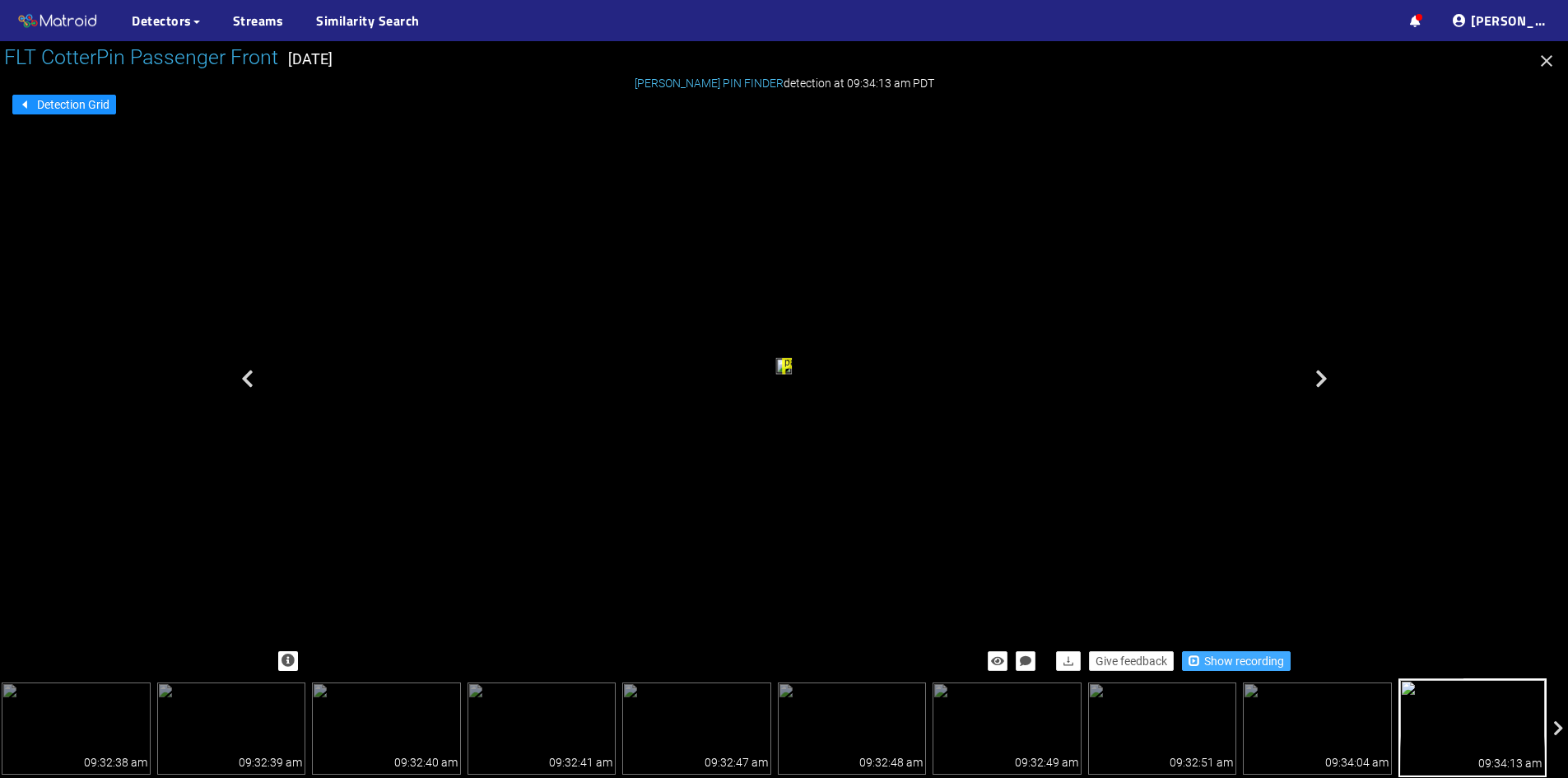
click at [1241, 666] on span "Show recording" at bounding box center [1244, 660] width 80 height 18
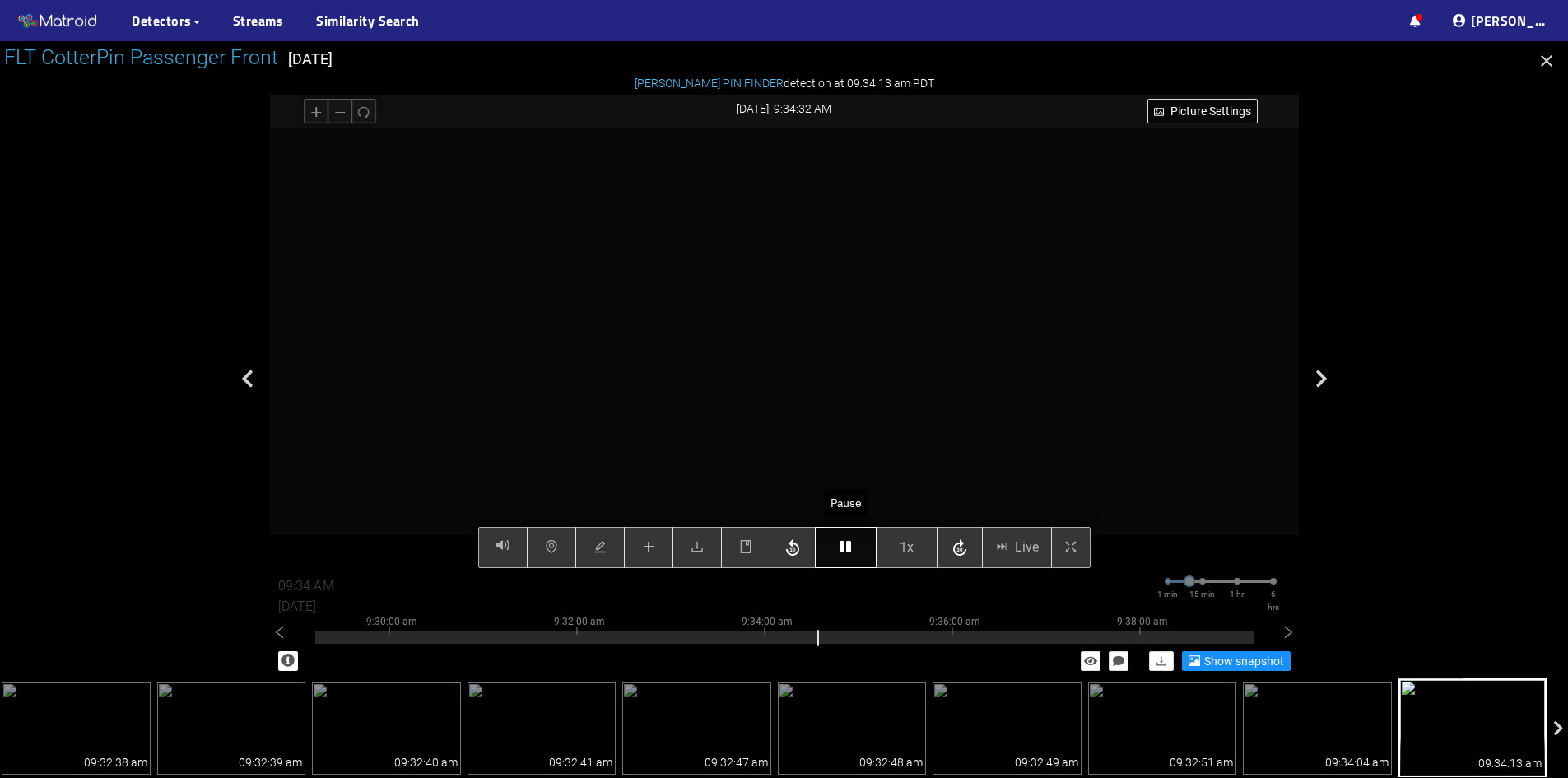
click at [861, 550] on button "button" at bounding box center [845, 547] width 61 height 41
click at [844, 550] on icon "button" at bounding box center [845, 546] width 11 height 13
click at [850, 548] on icon "button" at bounding box center [845, 546] width 11 height 13
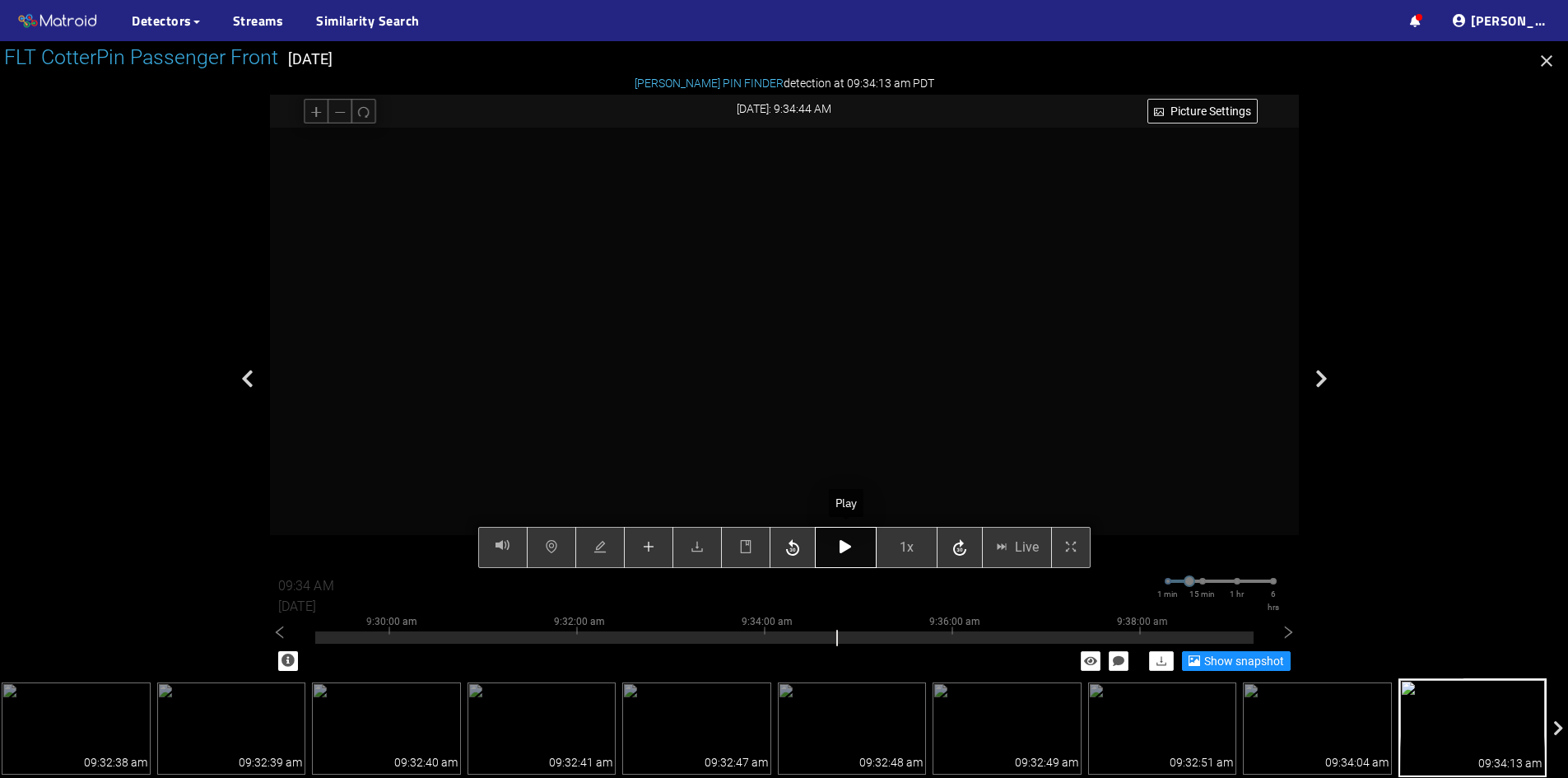
click at [850, 548] on icon "button" at bounding box center [845, 546] width 11 height 13
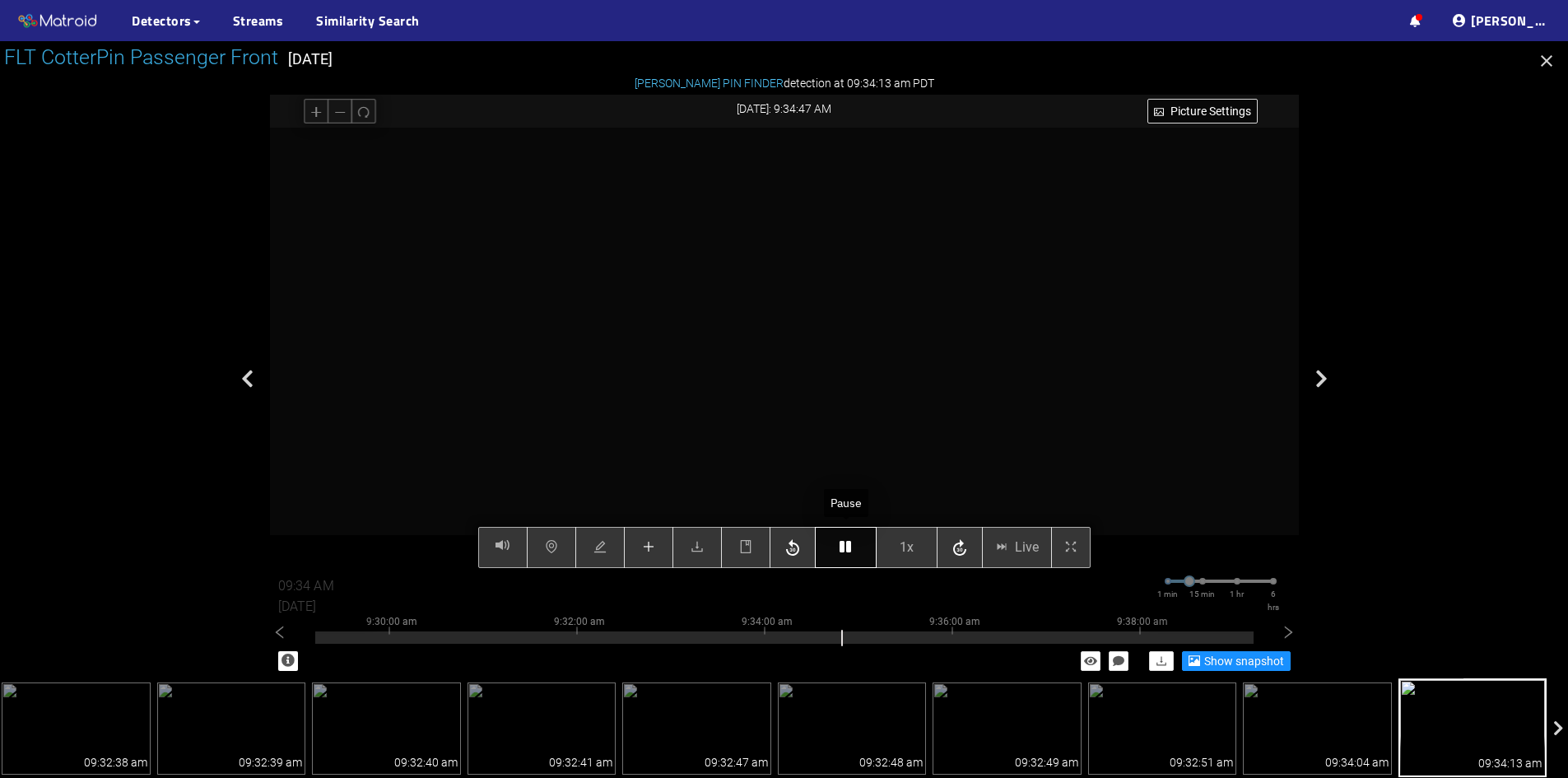
click at [850, 548] on icon "button" at bounding box center [845, 546] width 11 height 13
click at [847, 545] on icon "button" at bounding box center [845, 546] width 11 height 13
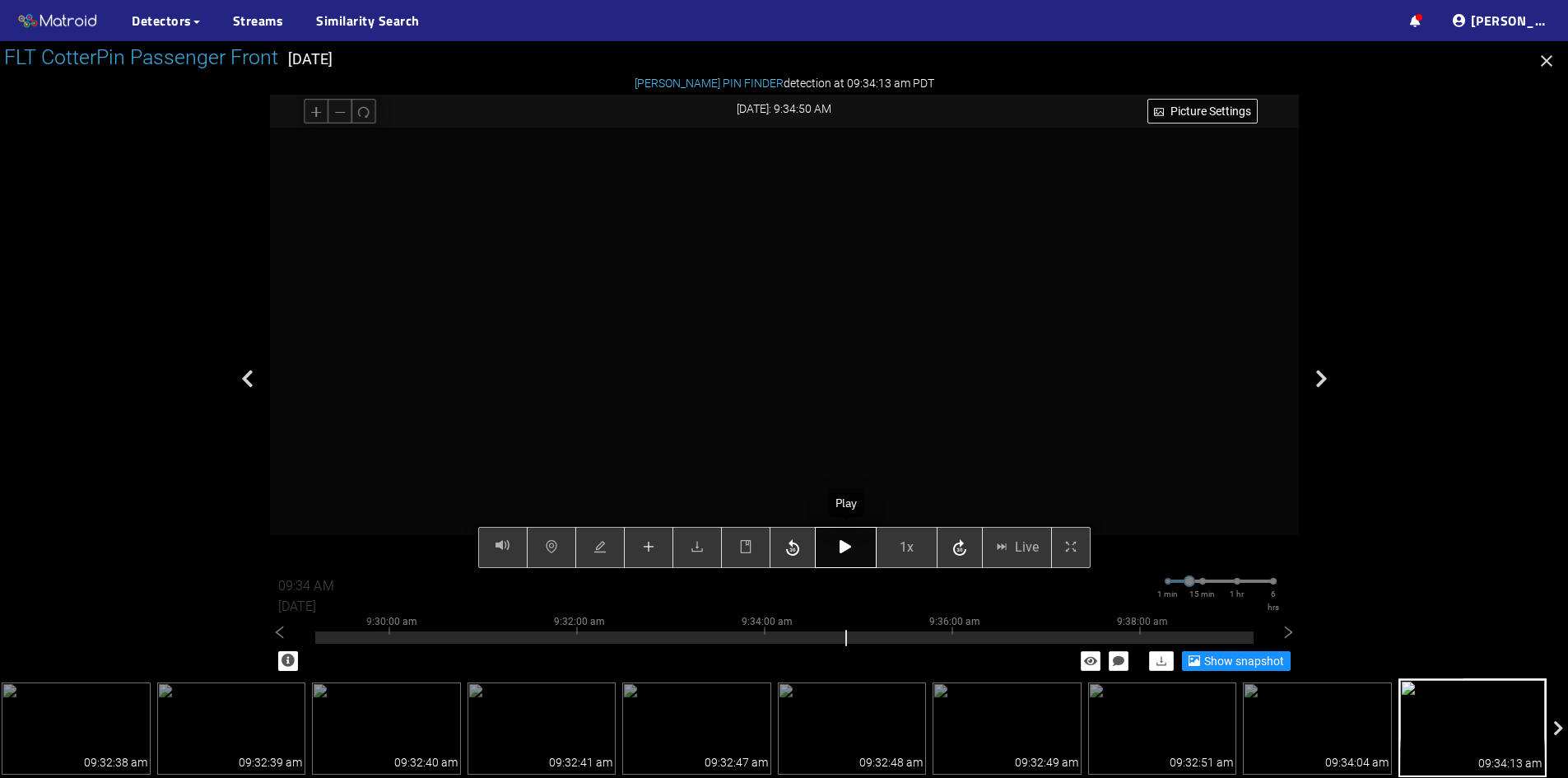
click at [847, 545] on icon "button" at bounding box center [845, 546] width 11 height 13
click at [846, 548] on icon "button" at bounding box center [845, 546] width 11 height 13
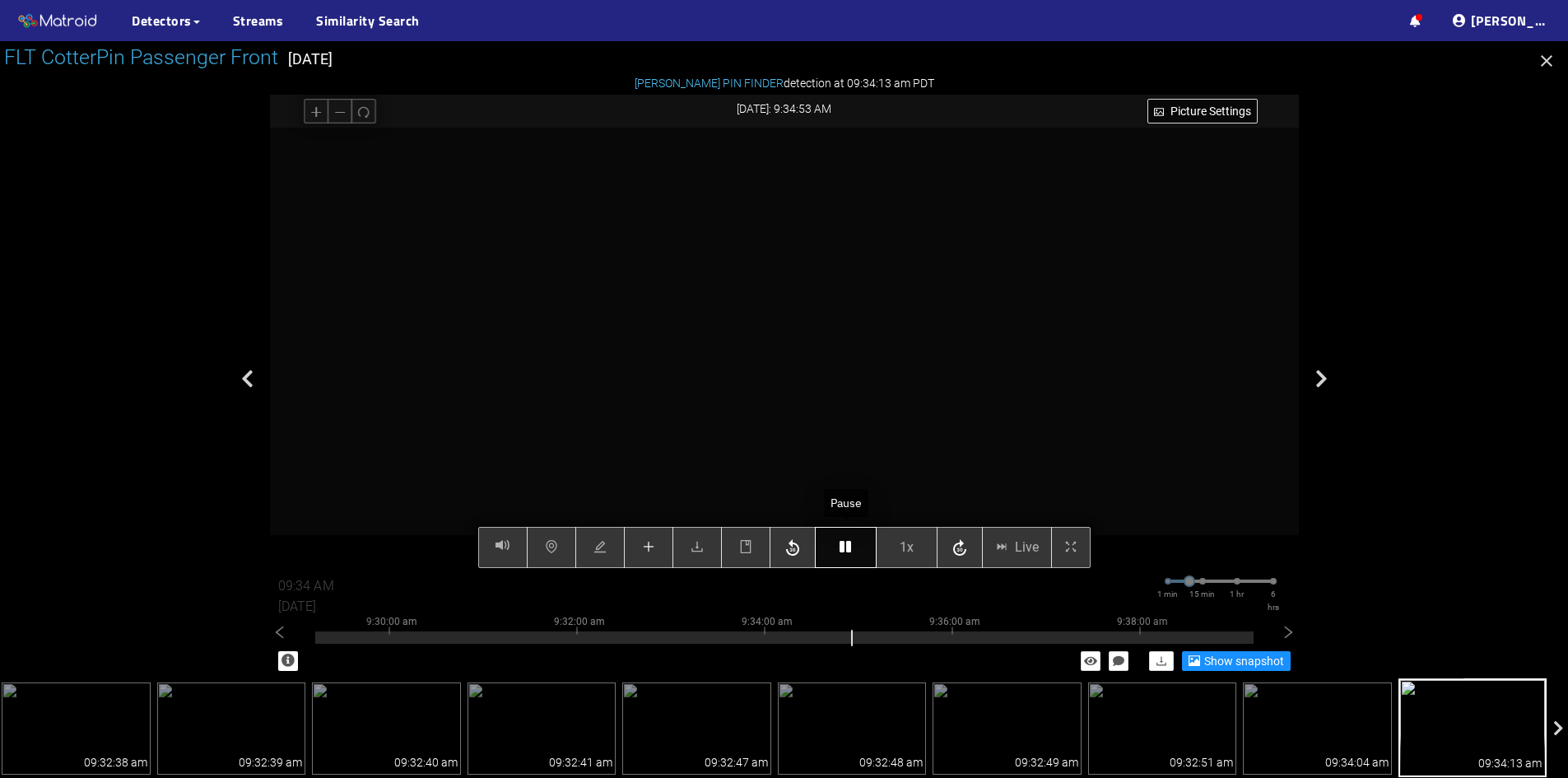
click at [846, 548] on icon "button" at bounding box center [845, 546] width 11 height 13
click at [845, 546] on icon "button" at bounding box center [845, 546] width 11 height 13
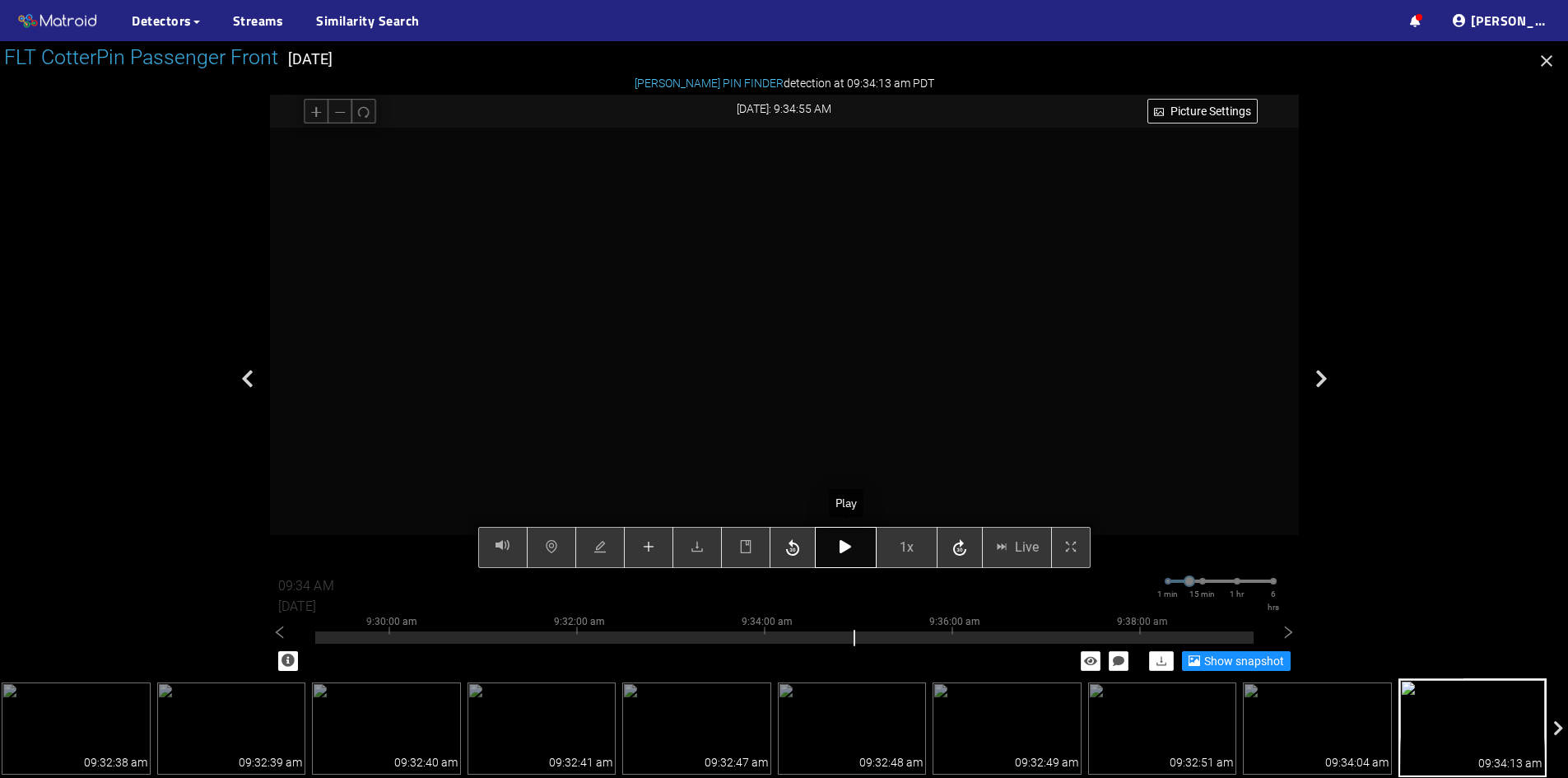
click at [845, 546] on icon "button" at bounding box center [845, 546] width 11 height 13
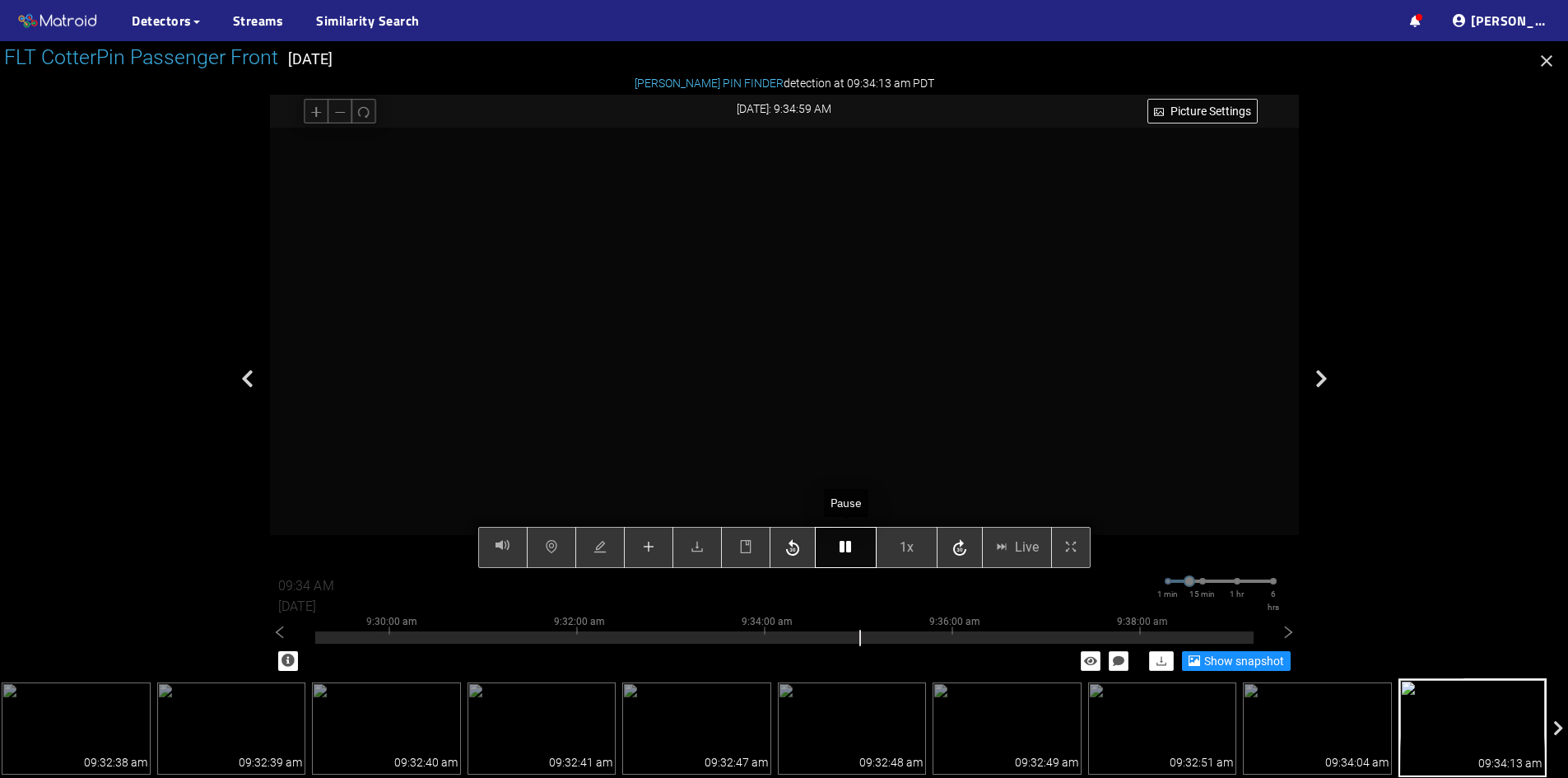
click at [845, 546] on icon "button" at bounding box center [845, 546] width 11 height 13
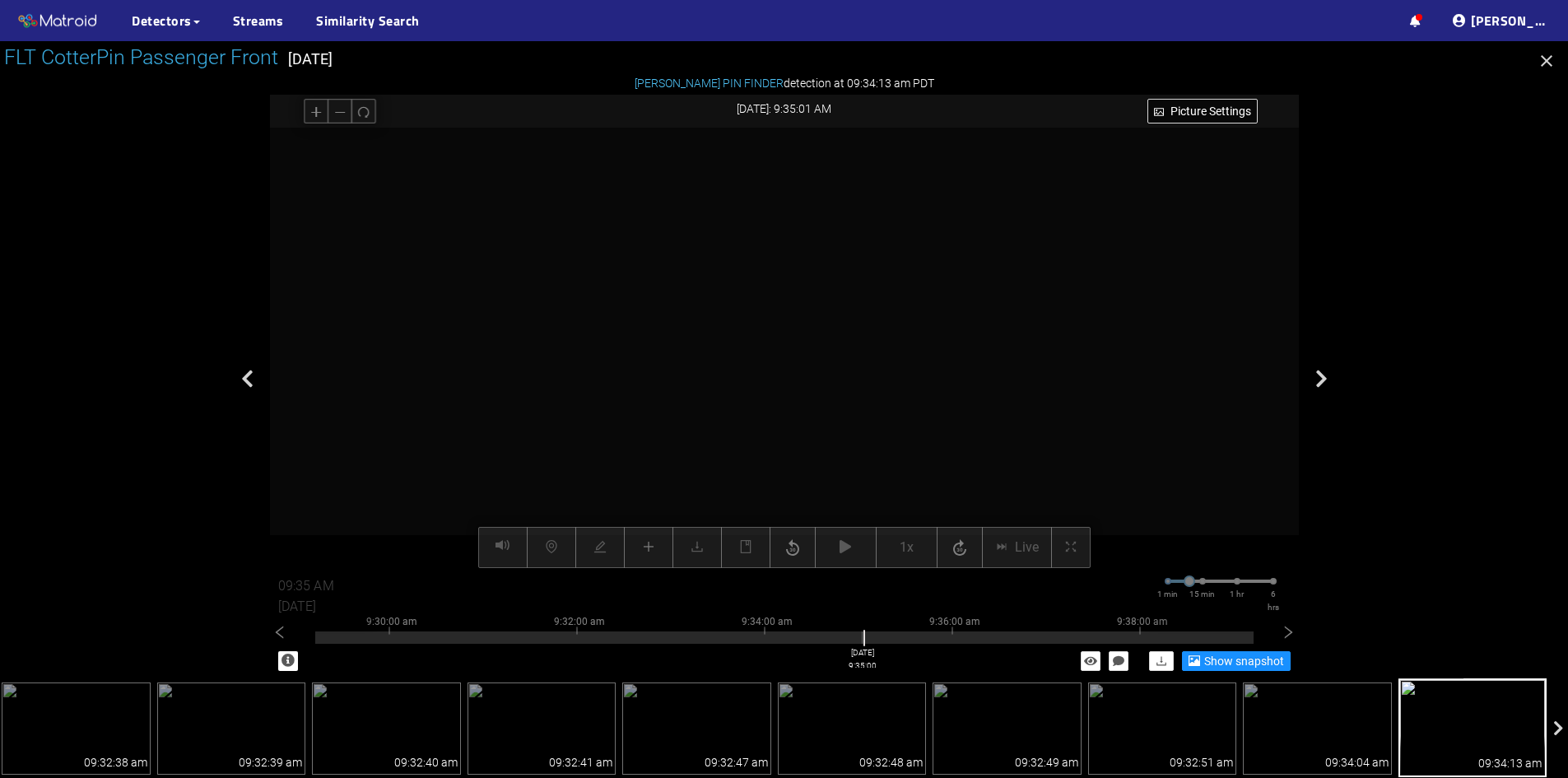
click at [862, 642] on div at bounding box center [784, 637] width 939 height 12
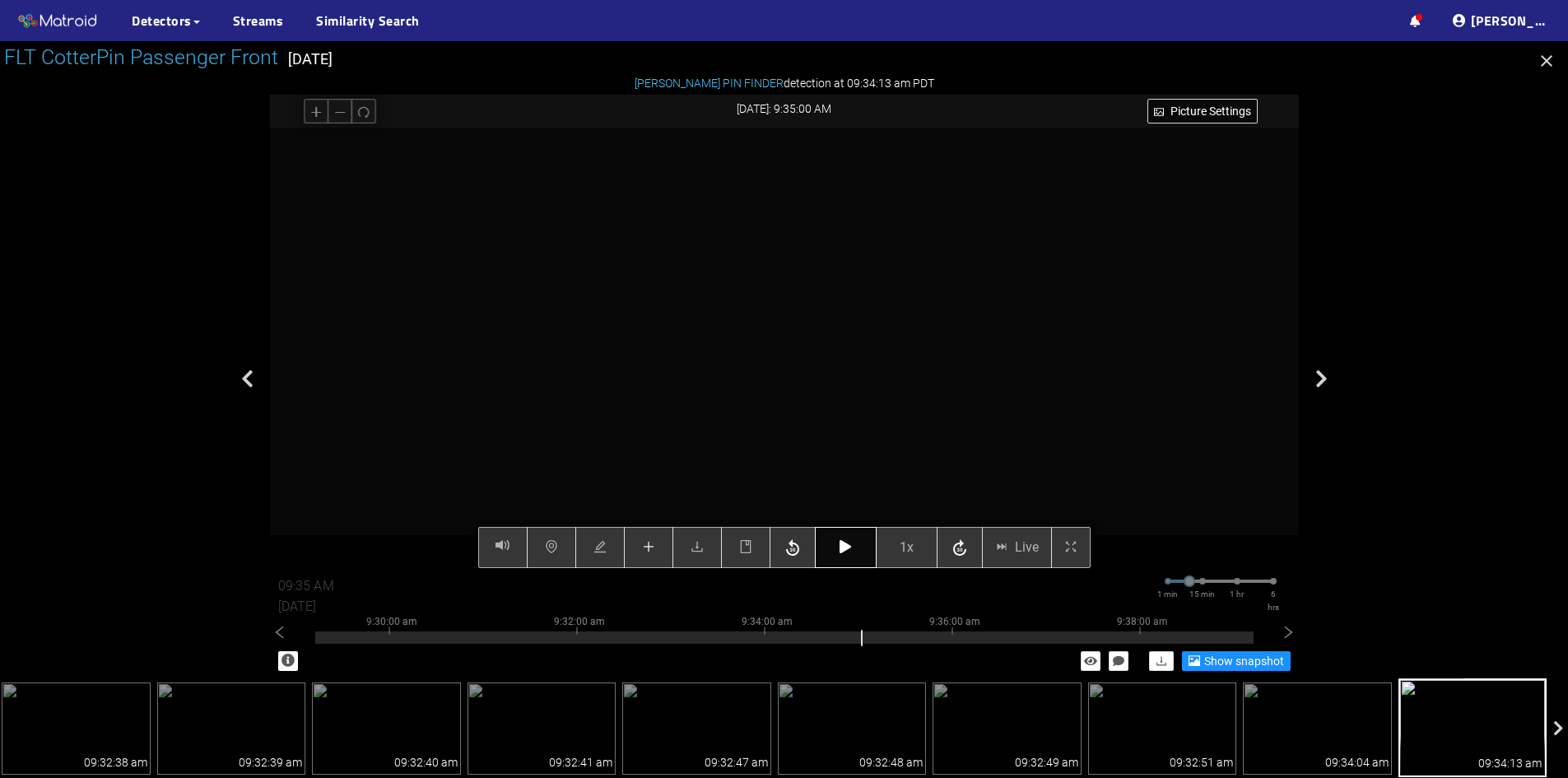
click at [851, 547] on icon "button" at bounding box center [845, 546] width 11 height 13
click at [639, 553] on button "button" at bounding box center [649, 547] width 50 height 41
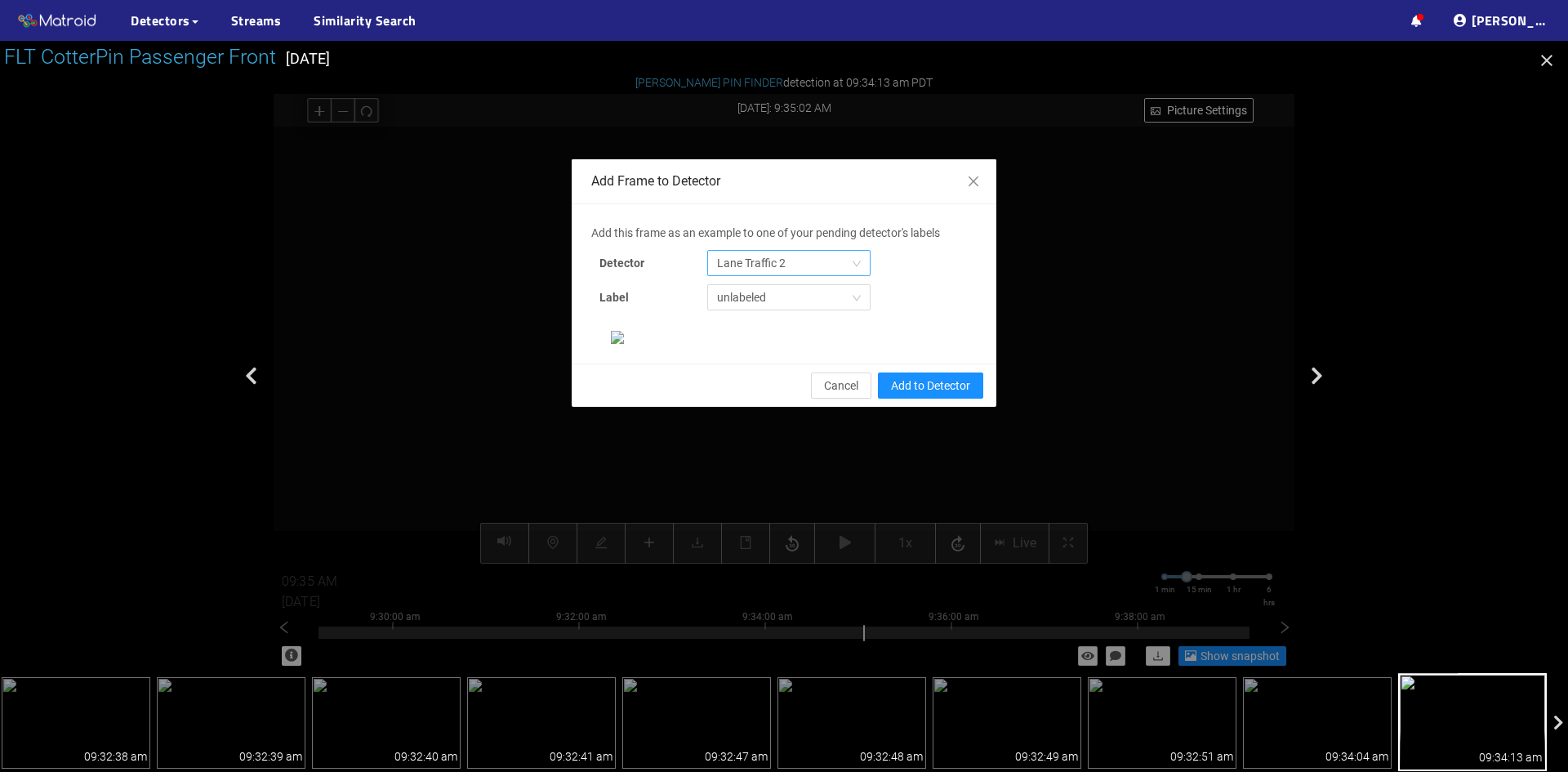
click at [813, 263] on span "Lane Traffic 2" at bounding box center [789, 263] width 144 height 25
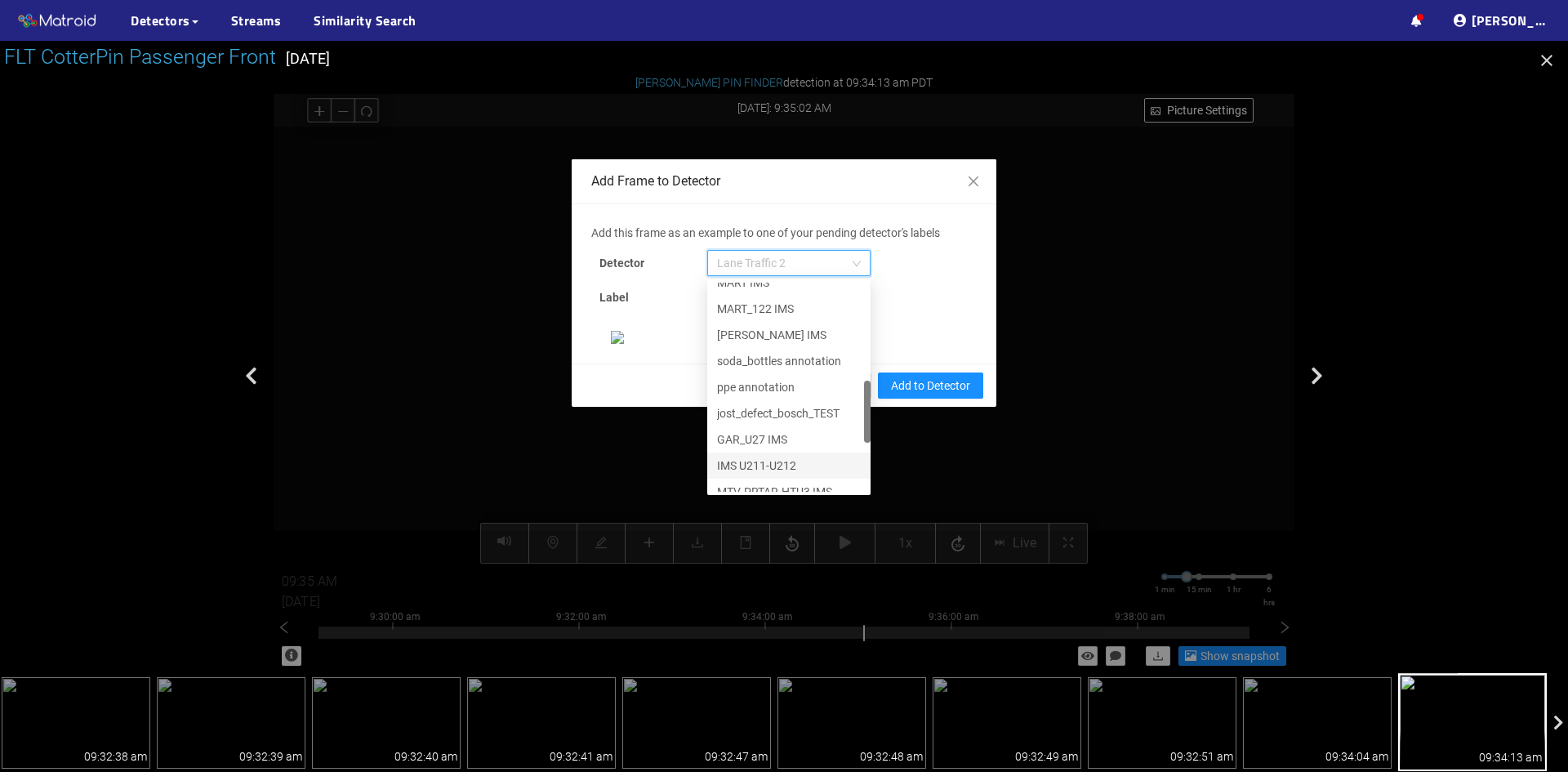
scroll to position [523, 0]
click at [746, 481] on div "[PERSON_NAME] Pin" at bounding box center [789, 478] width 144 height 18
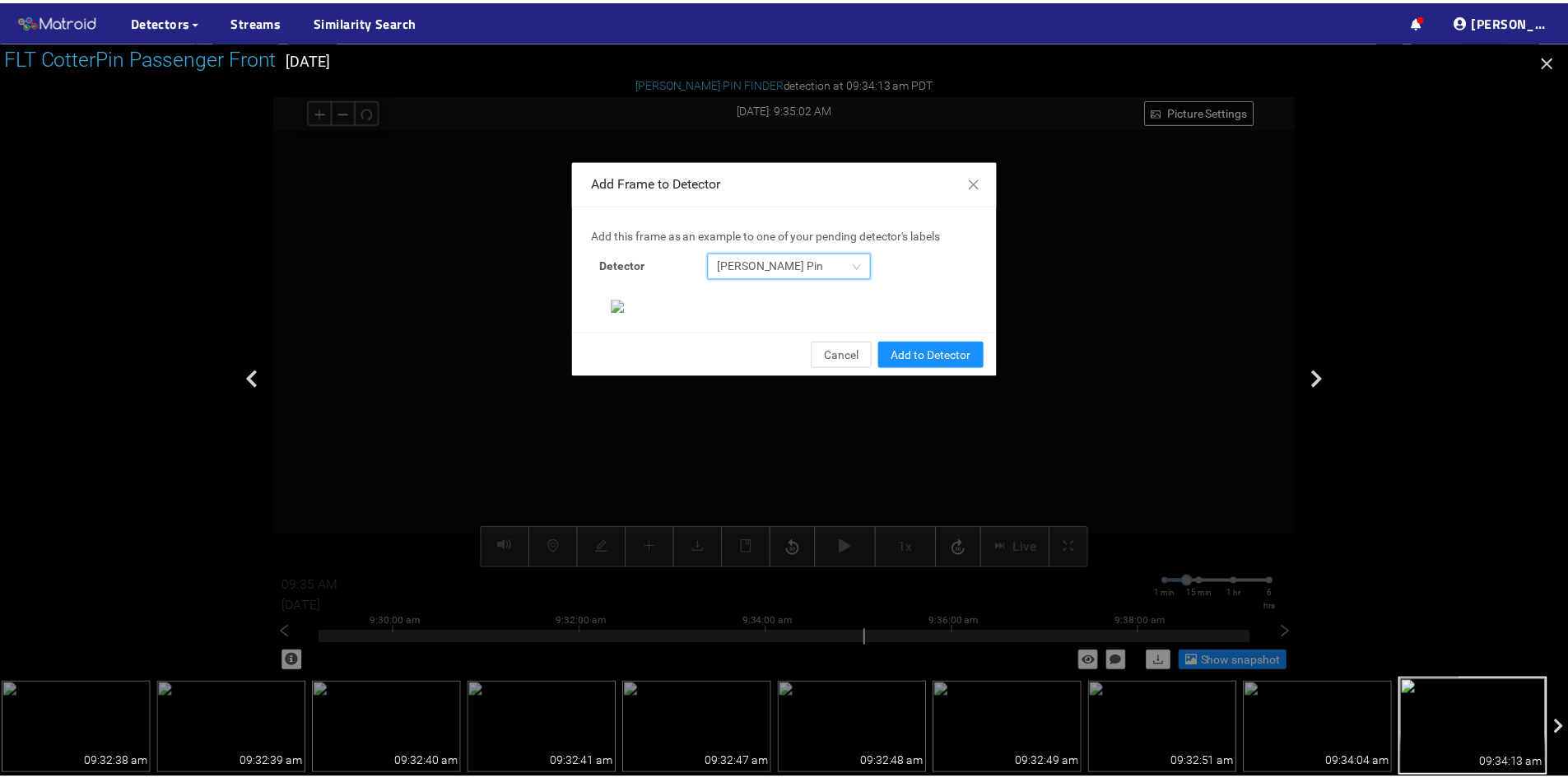
scroll to position [169, 0]
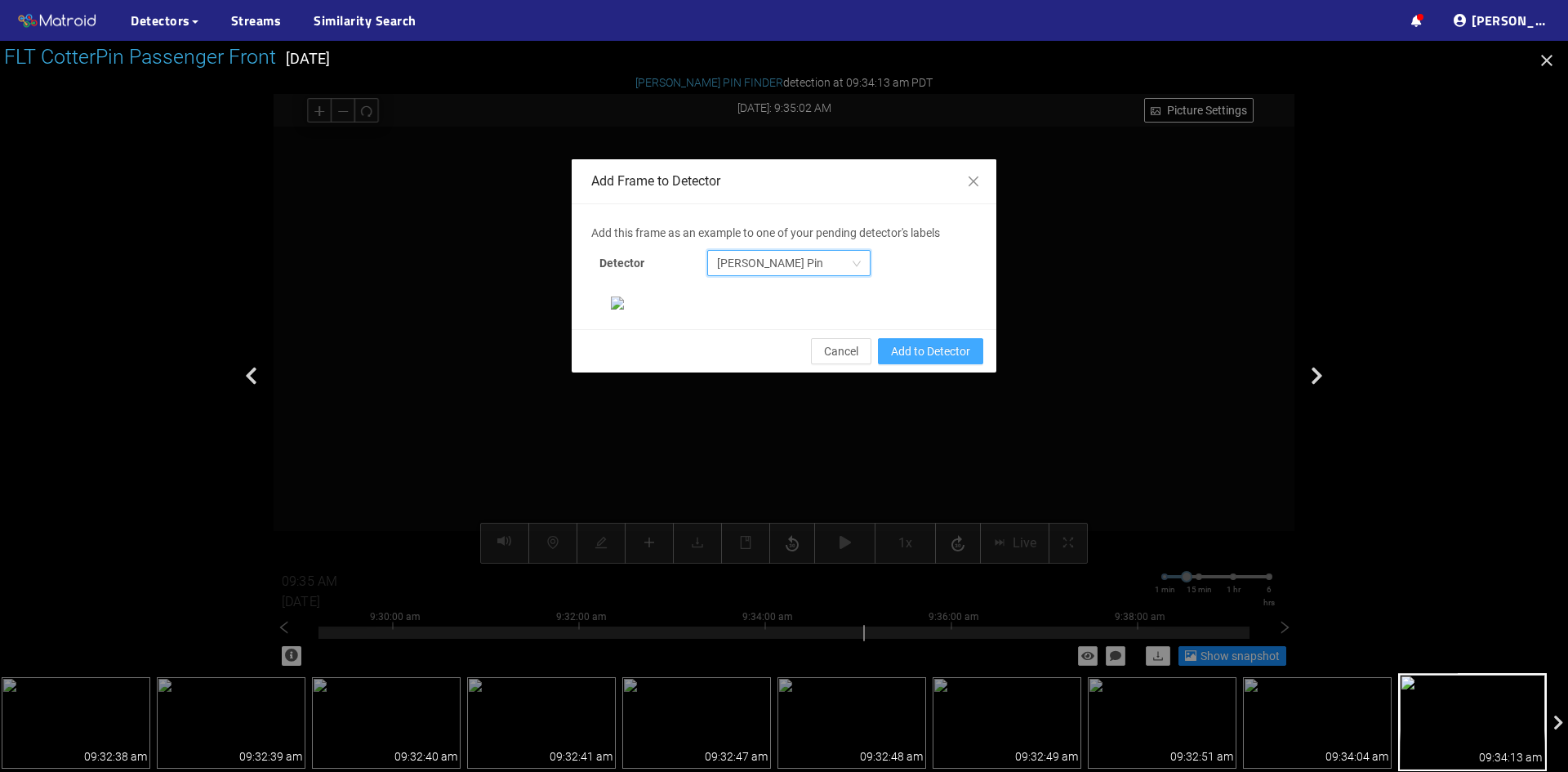
click at [923, 360] on span "Add to Detector" at bounding box center [931, 351] width 80 height 18
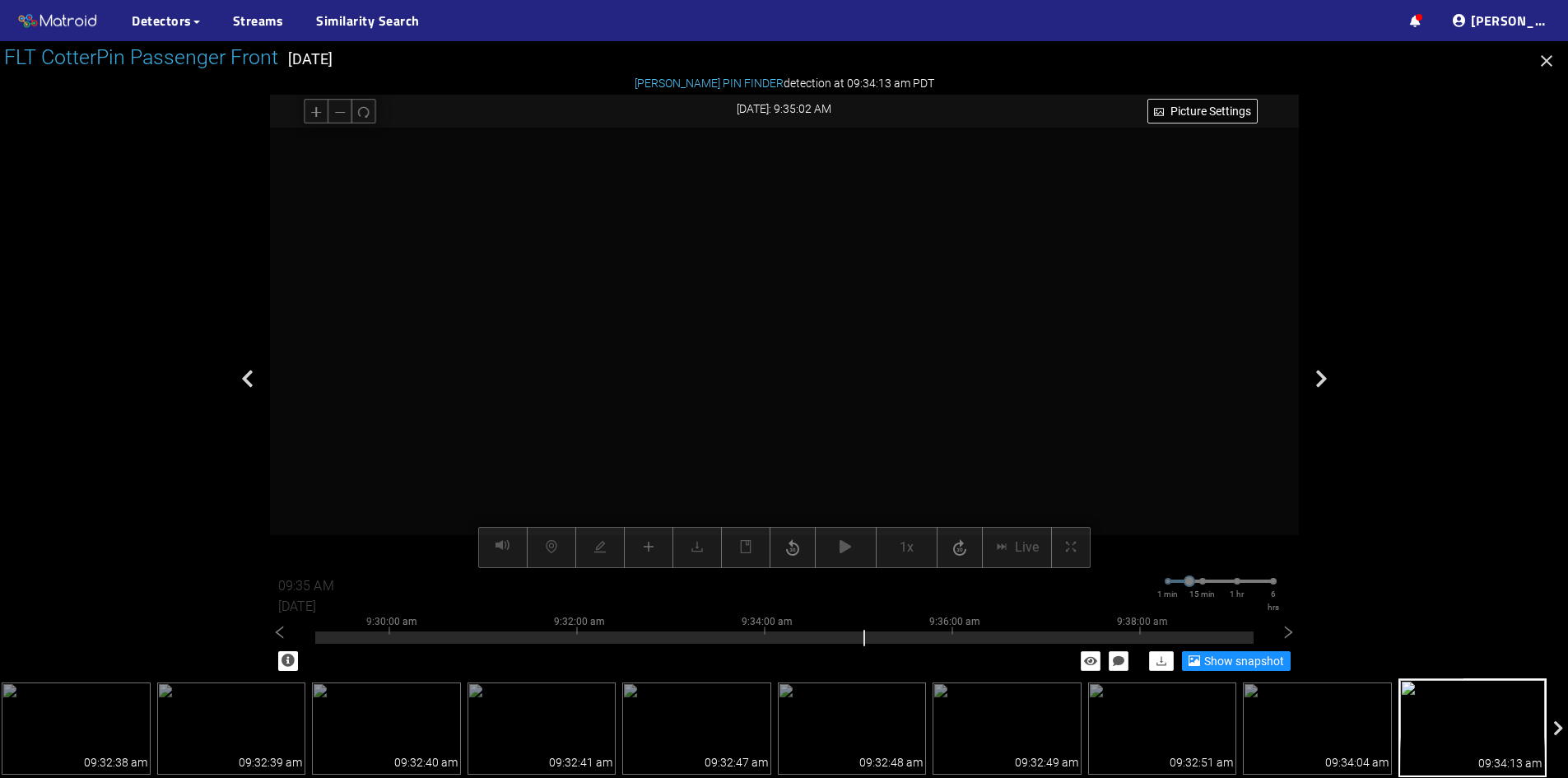
scroll to position [0, 0]
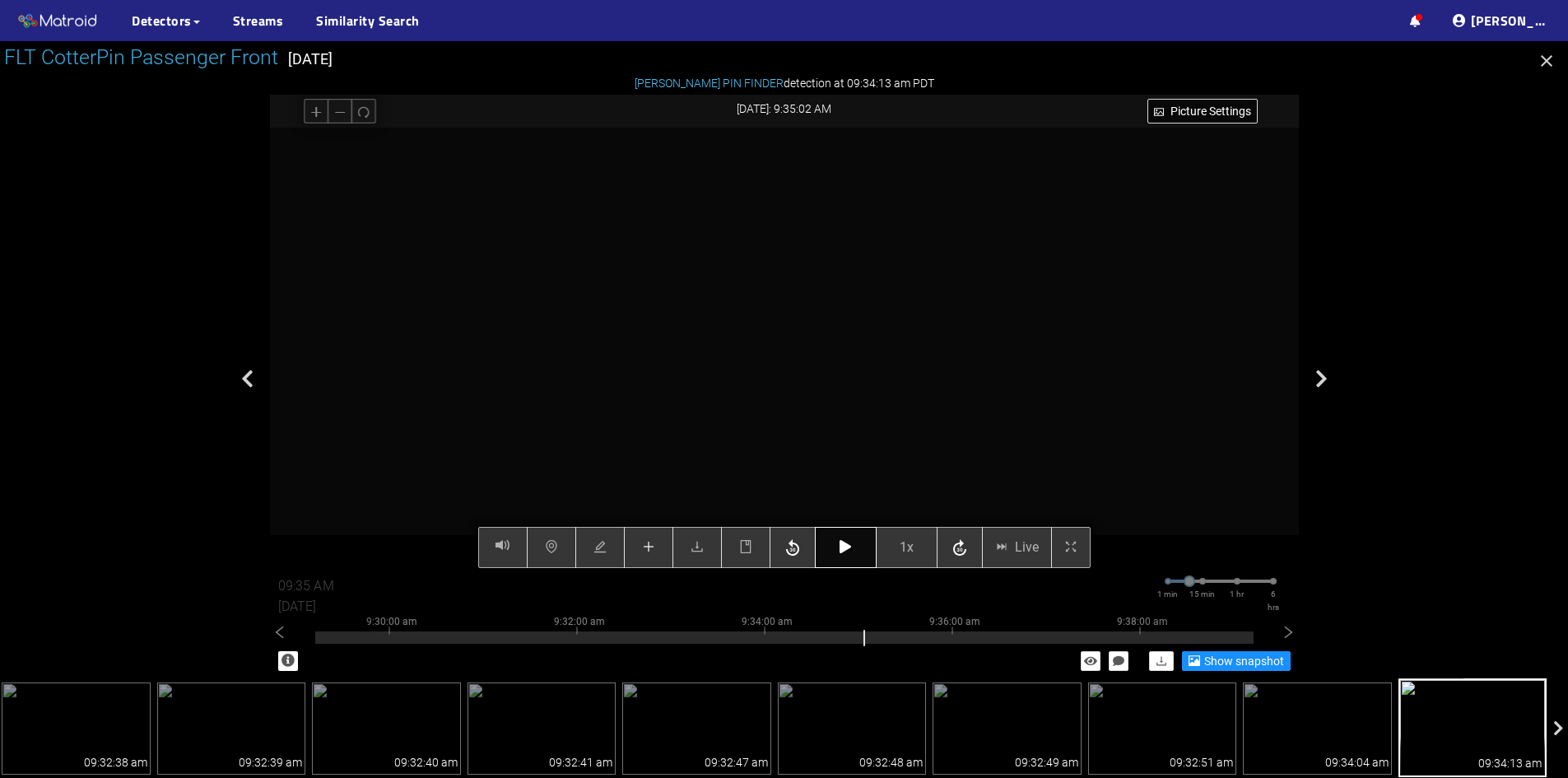
click at [848, 558] on button "button" at bounding box center [845, 547] width 61 height 41
click at [848, 556] on button "button" at bounding box center [845, 547] width 61 height 41
click at [850, 555] on button "button" at bounding box center [845, 547] width 61 height 41
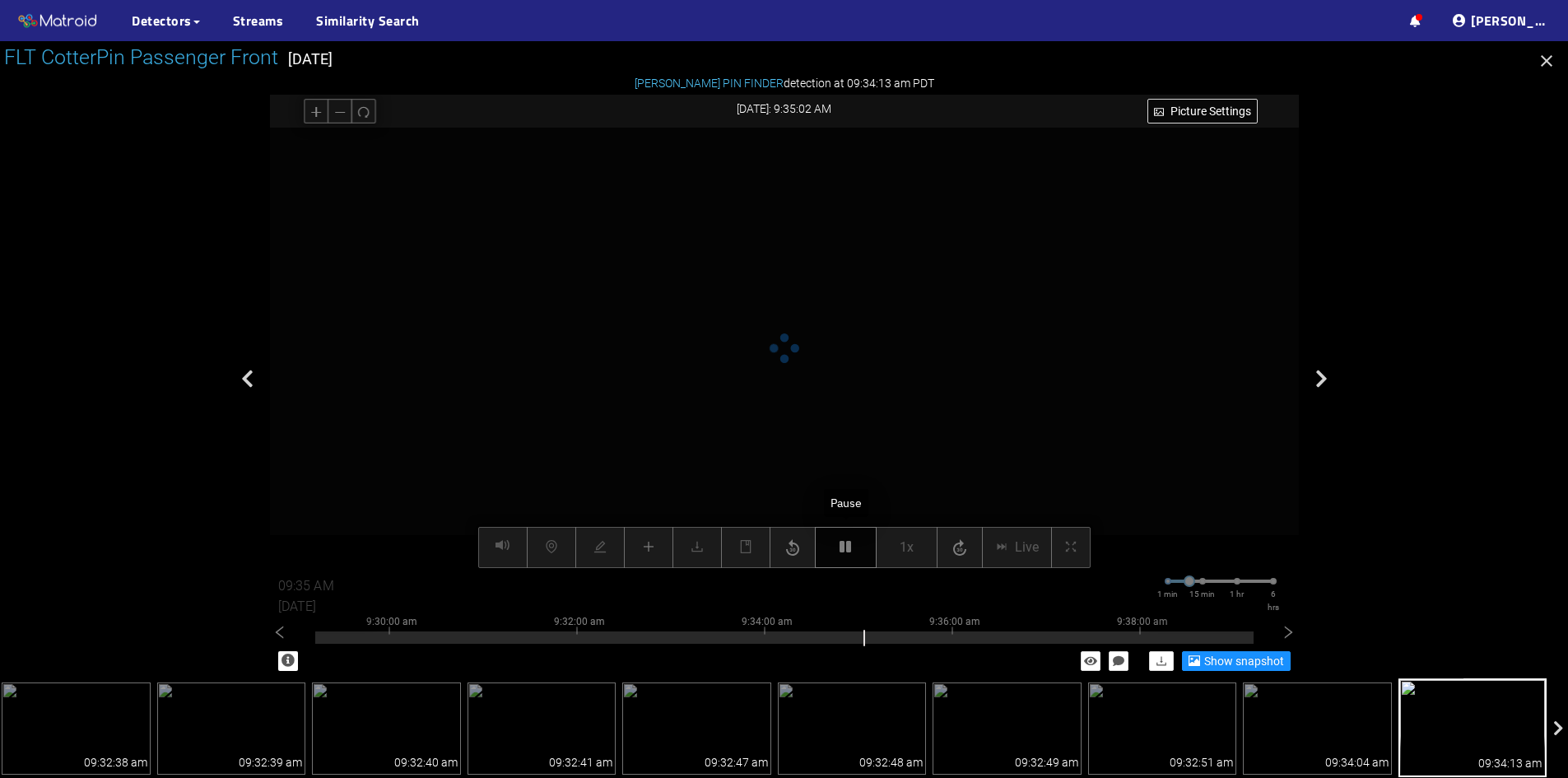
click at [851, 553] on icon "button" at bounding box center [845, 546] width 11 height 13
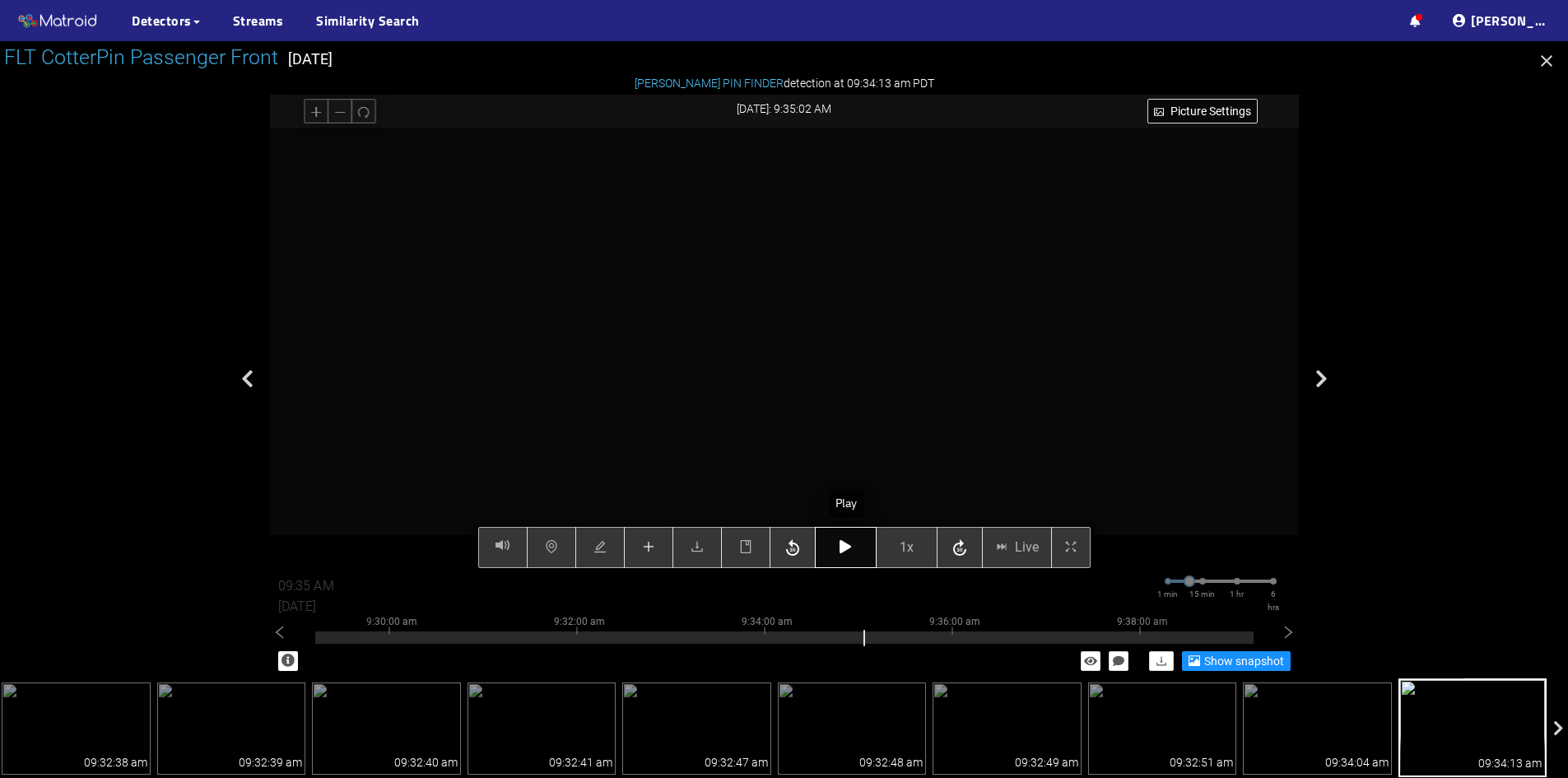
click at [845, 547] on icon "button" at bounding box center [845, 546] width 11 height 13
click at [843, 546] on icon "button" at bounding box center [845, 546] width 11 height 13
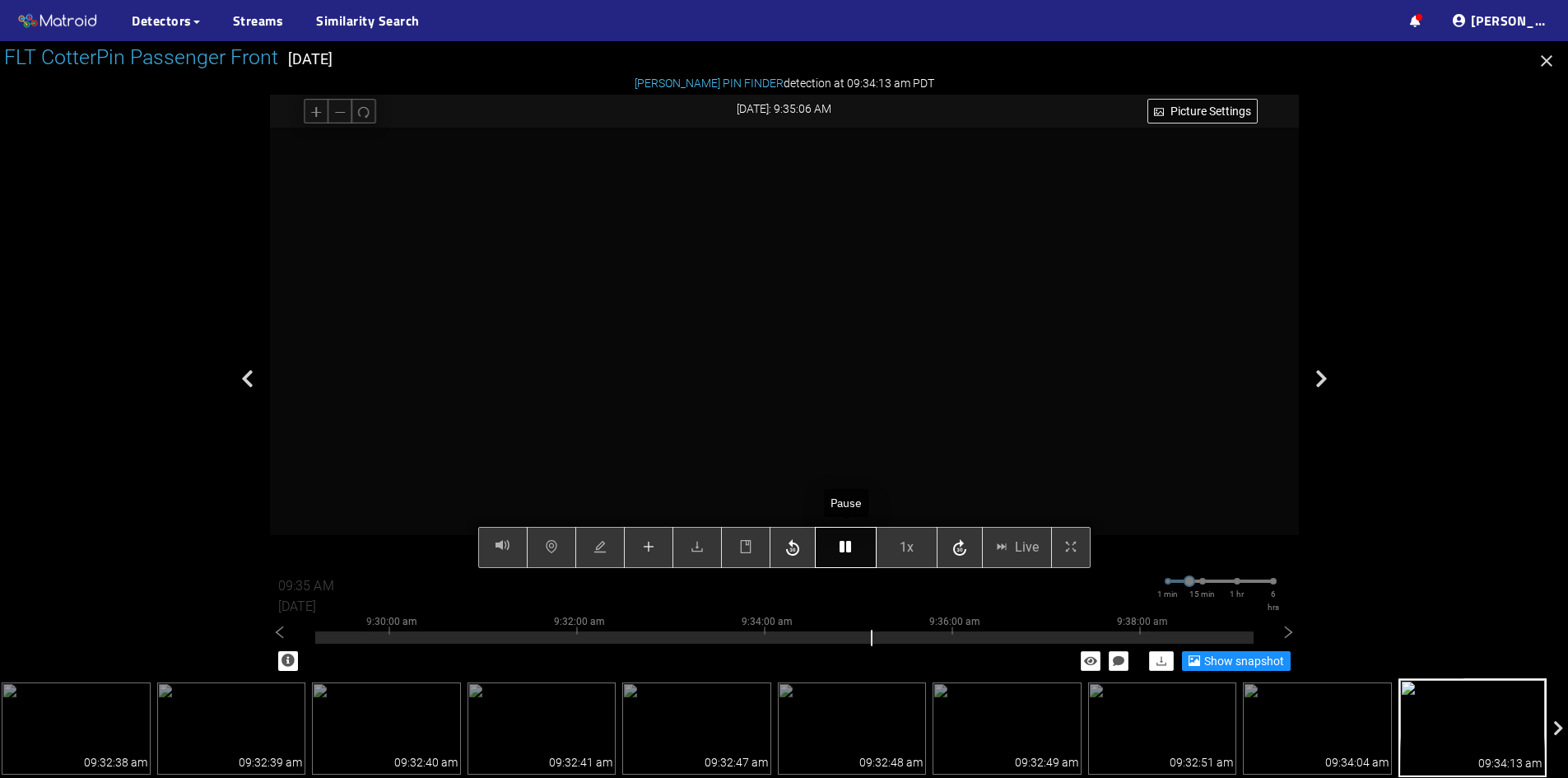
click at [843, 546] on icon "button" at bounding box center [845, 546] width 11 height 13
click at [849, 553] on icon "button" at bounding box center [845, 546] width 11 height 13
click at [849, 551] on icon "button" at bounding box center [845, 546] width 11 height 13
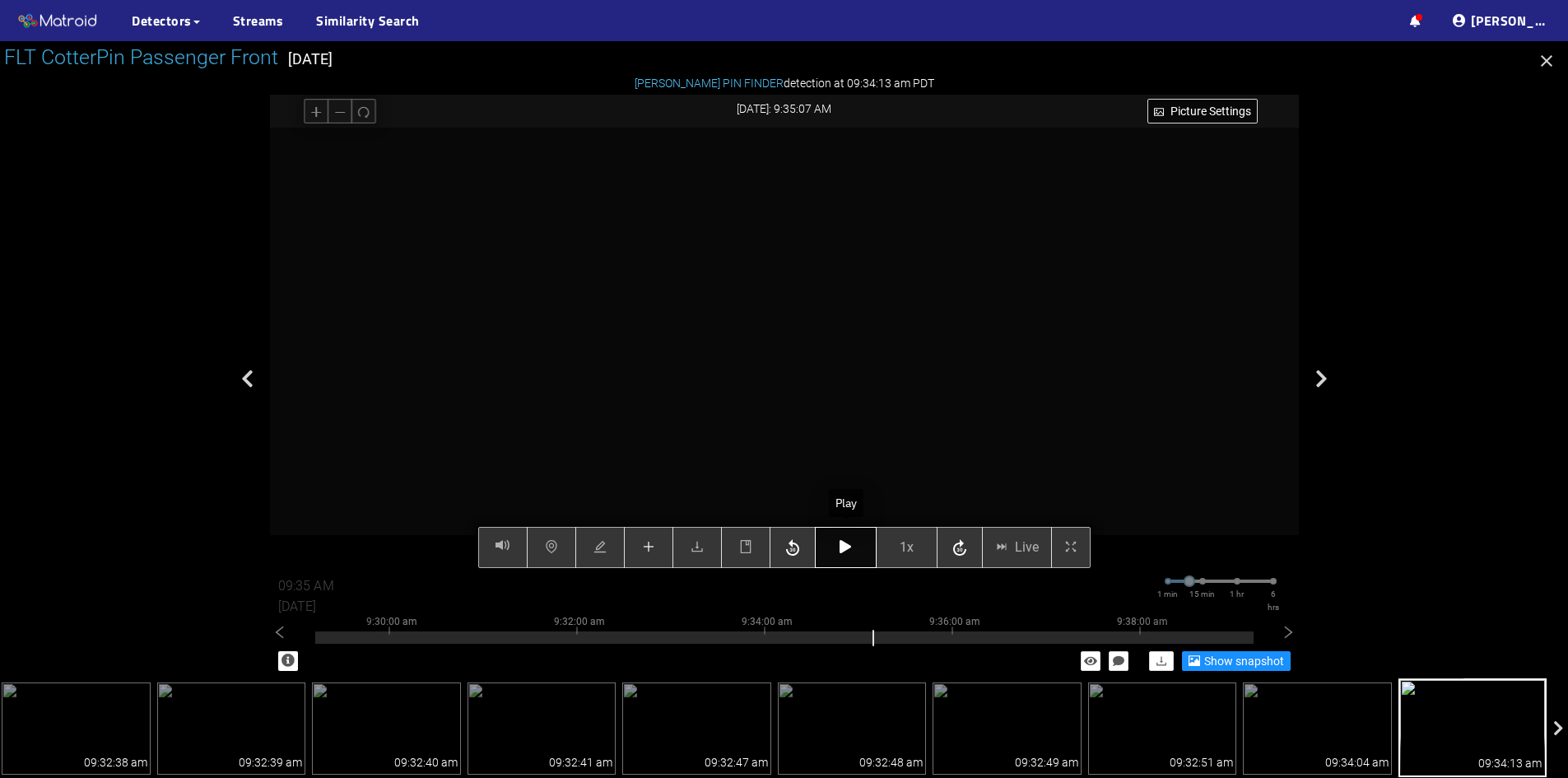
click at [849, 546] on icon "button" at bounding box center [845, 546] width 11 height 13
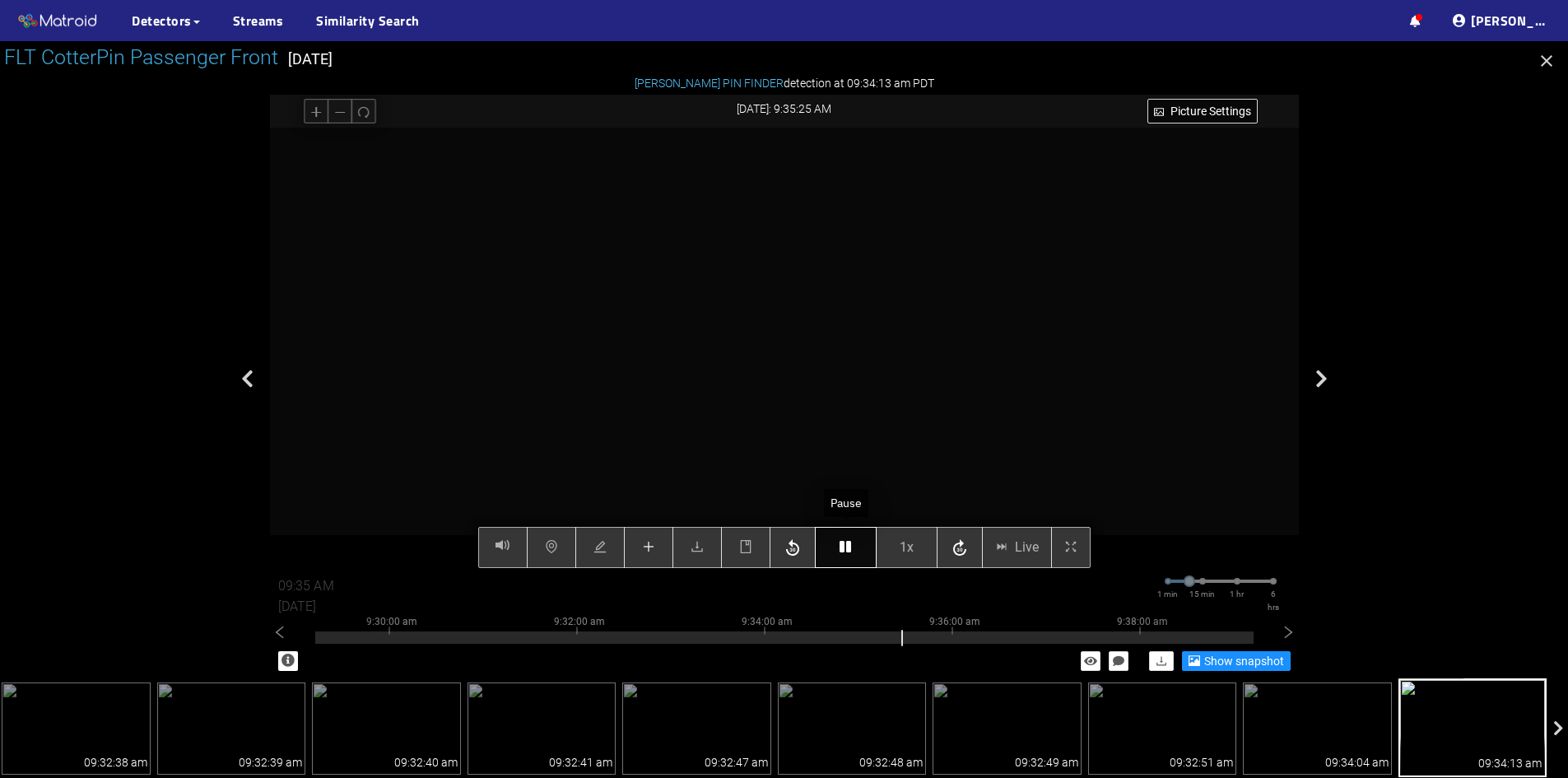
click at [849, 546] on icon "button" at bounding box center [845, 546] width 11 height 13
click at [849, 544] on div "Picture Settings 1x Live 09:35 AM 08/07/2025 1 min 15 min 1 hr 6 hrs 9:20:00 am…" at bounding box center [784, 348] width 1029 height 441
click at [848, 544] on icon "button" at bounding box center [845, 544] width 11 height 13
click at [846, 544] on icon "button" at bounding box center [845, 544] width 11 height 13
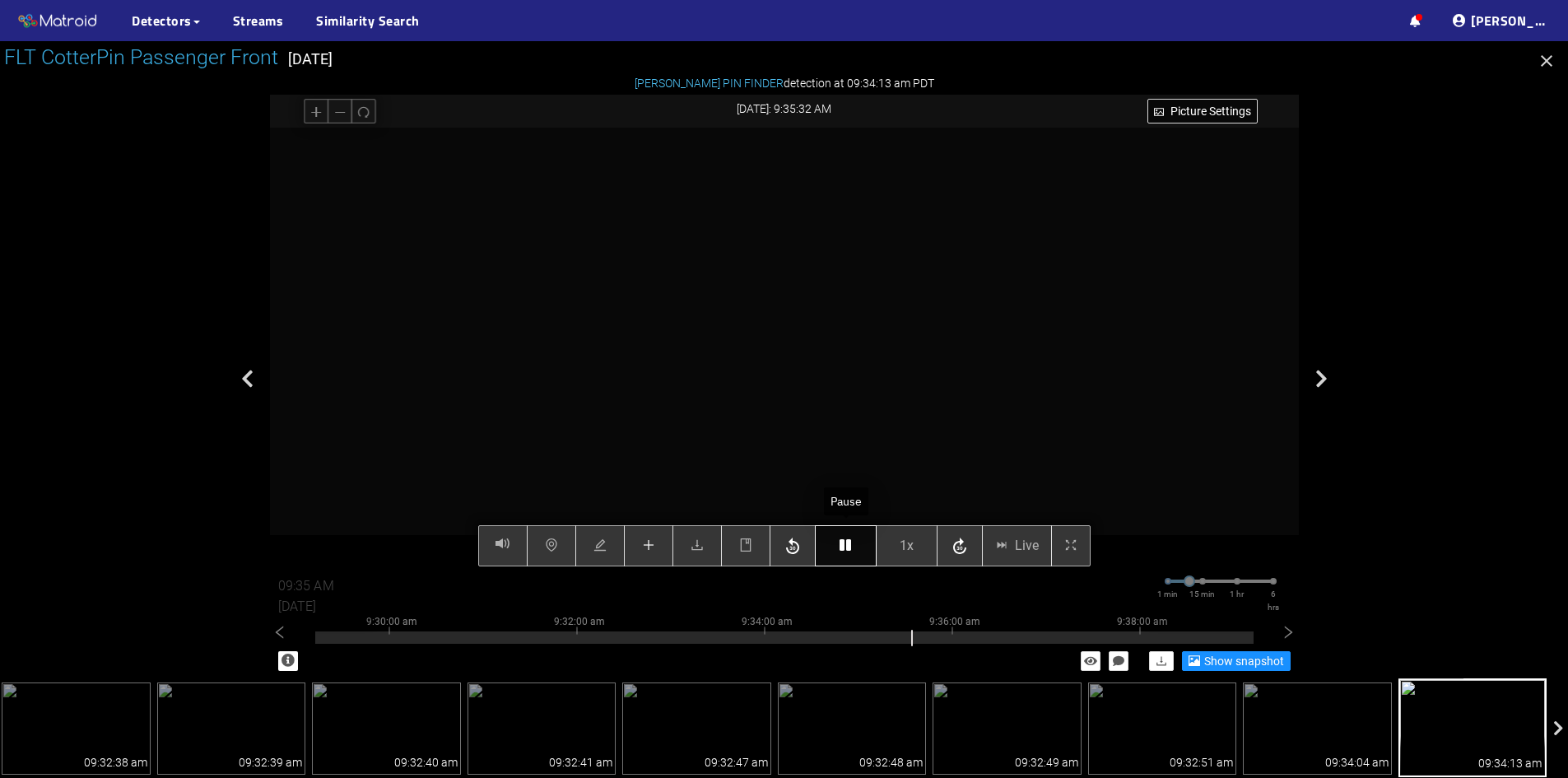
click at [846, 544] on icon "button" at bounding box center [845, 544] width 11 height 13
click at [845, 543] on icon "button" at bounding box center [845, 544] width 11 height 13
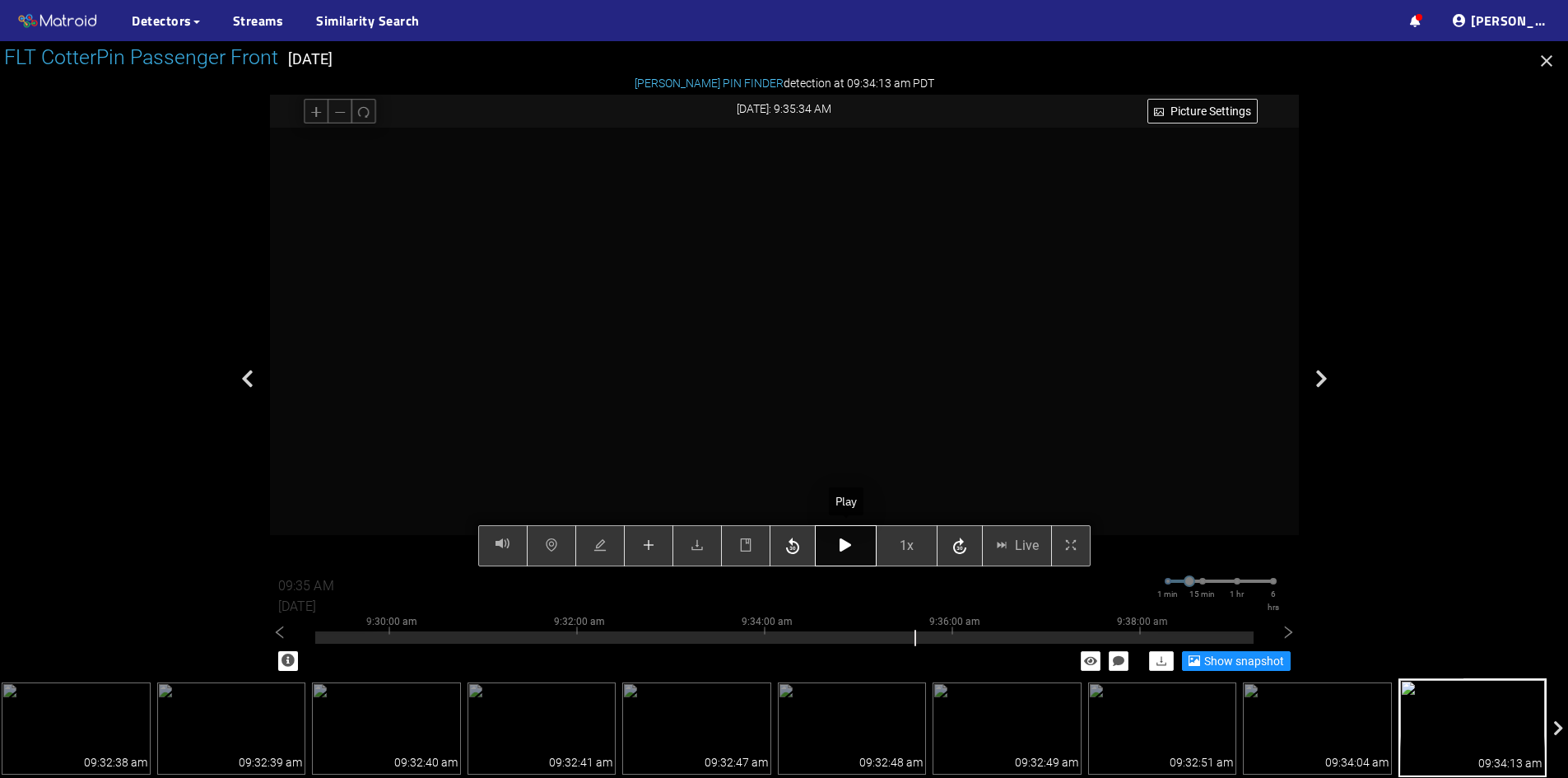
click at [845, 543] on icon "button" at bounding box center [845, 544] width 11 height 13
click at [851, 543] on icon "button" at bounding box center [845, 544] width 11 height 13
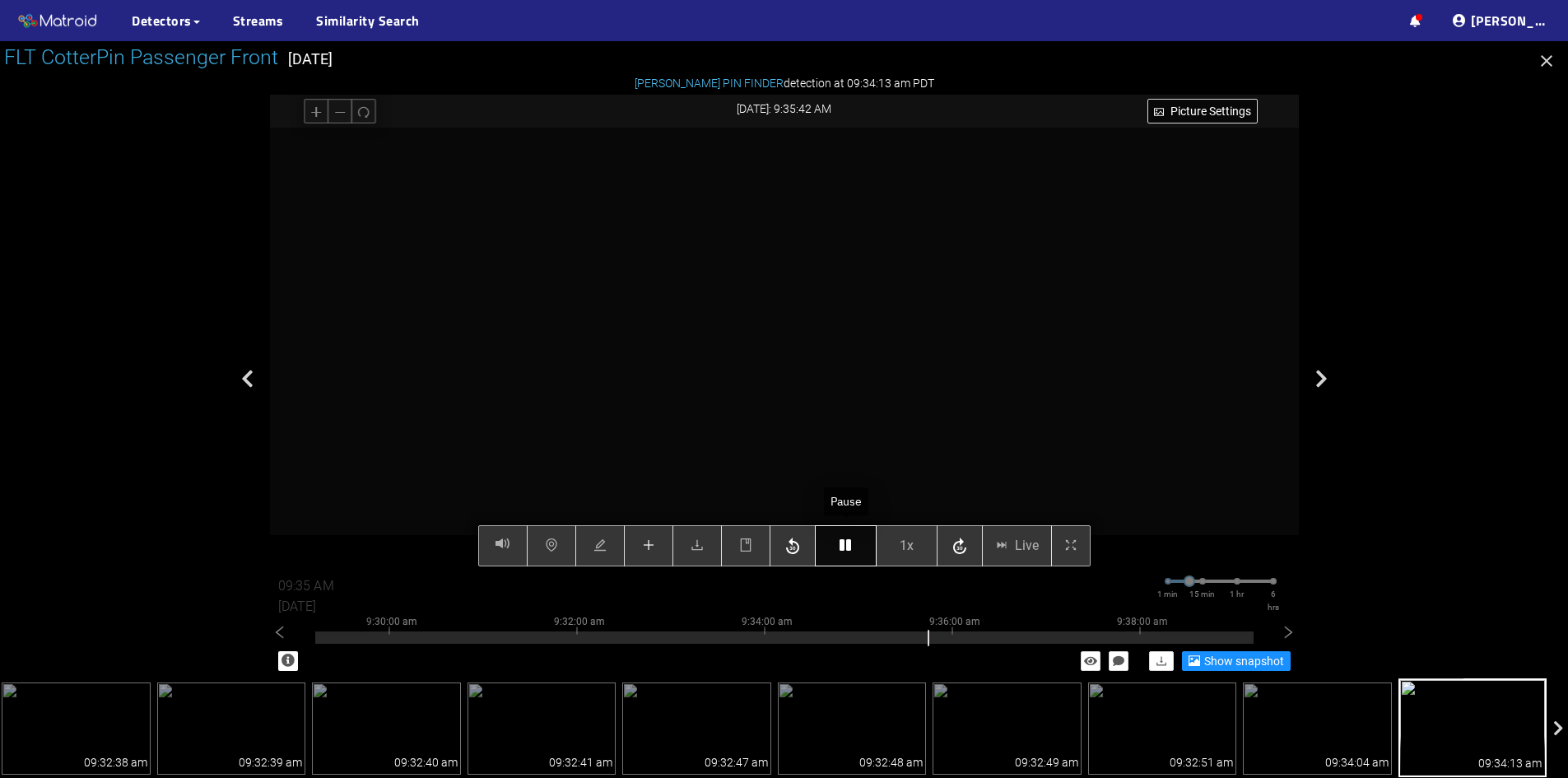
click at [851, 543] on icon "button" at bounding box center [845, 544] width 11 height 13
click at [849, 541] on icon "button" at bounding box center [845, 544] width 11 height 13
click at [847, 541] on icon "button" at bounding box center [845, 544] width 11 height 13
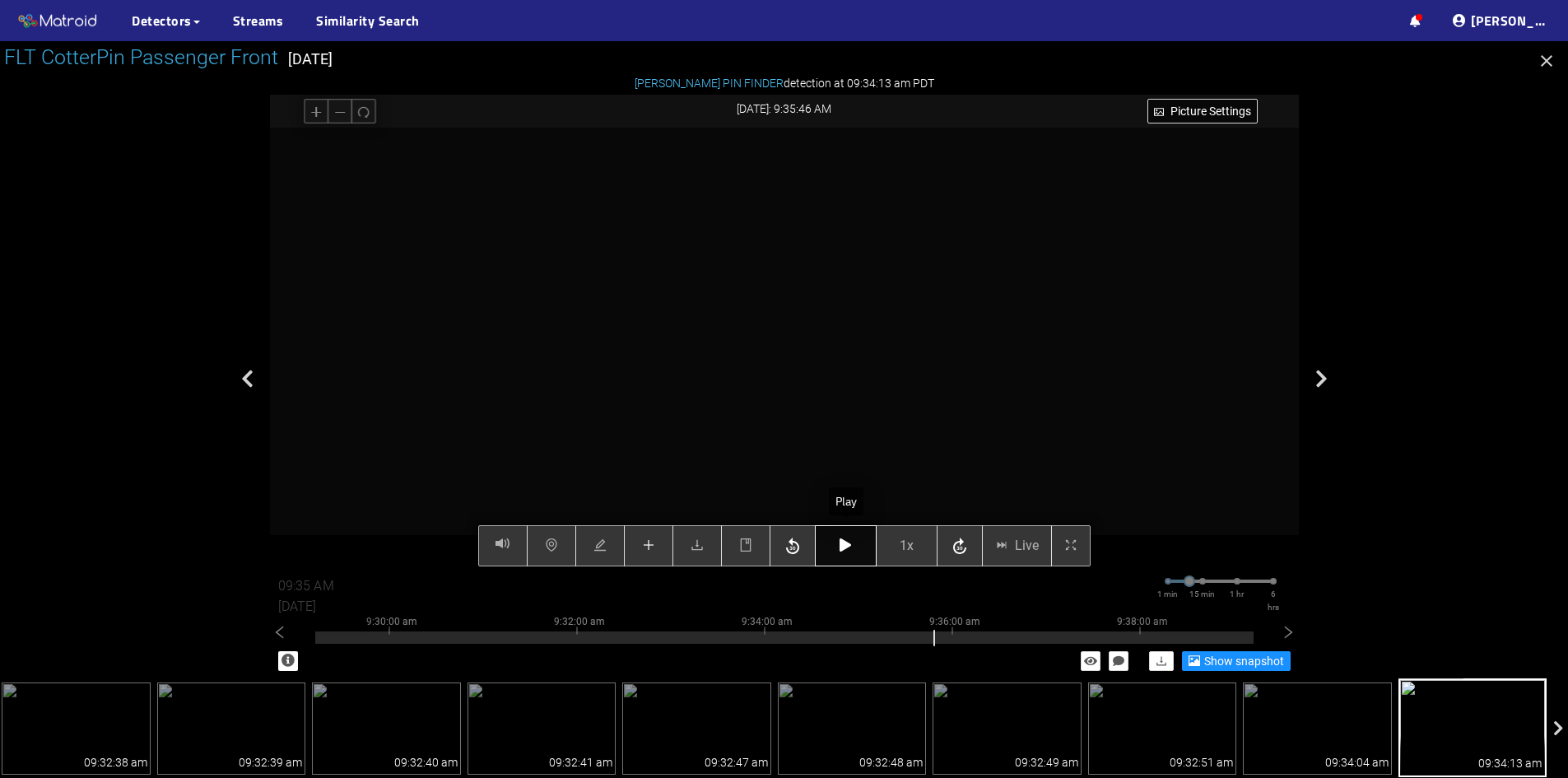
click at [849, 541] on icon "button" at bounding box center [845, 544] width 11 height 13
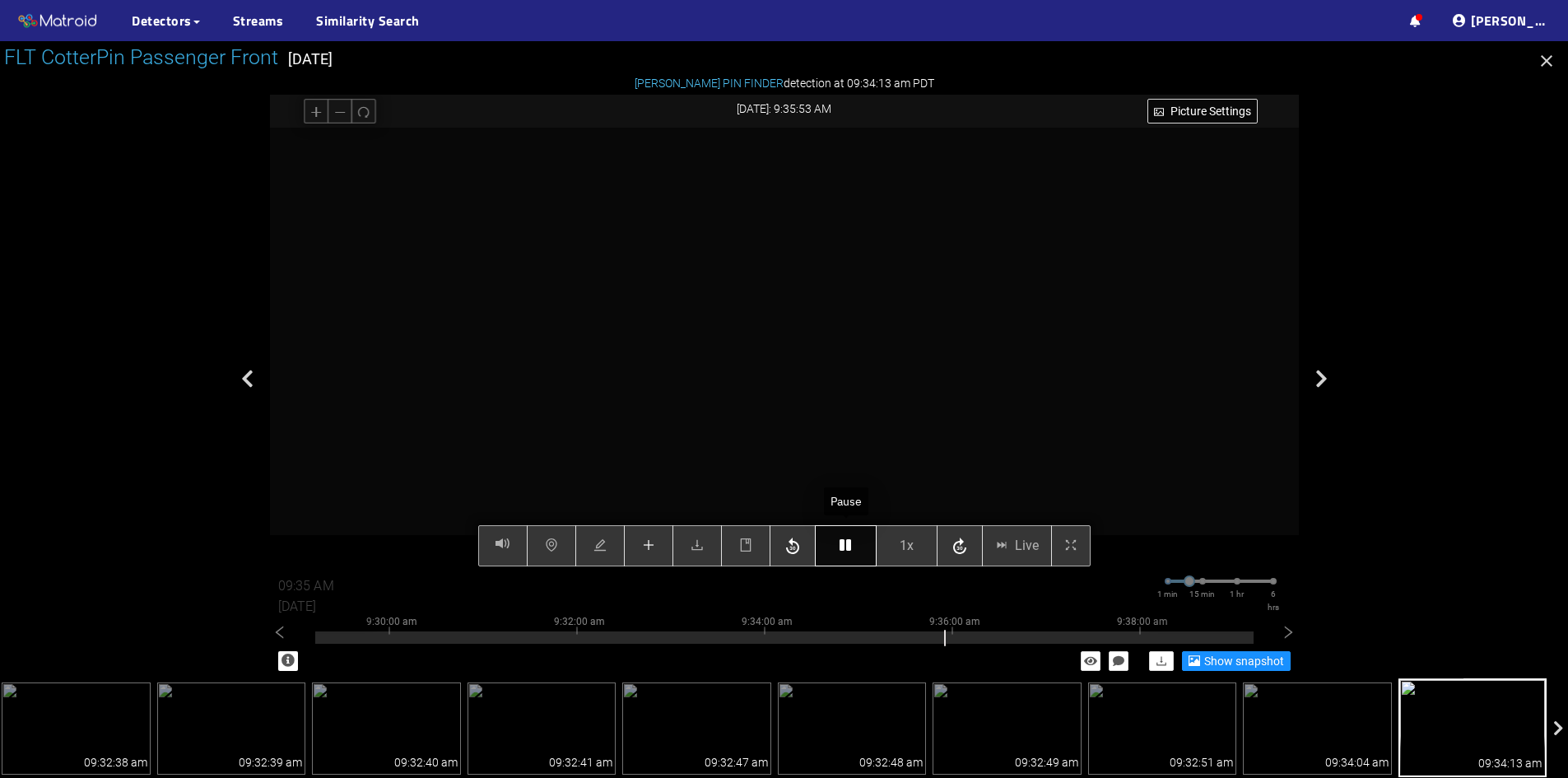
click at [849, 541] on icon "button" at bounding box center [845, 544] width 11 height 13
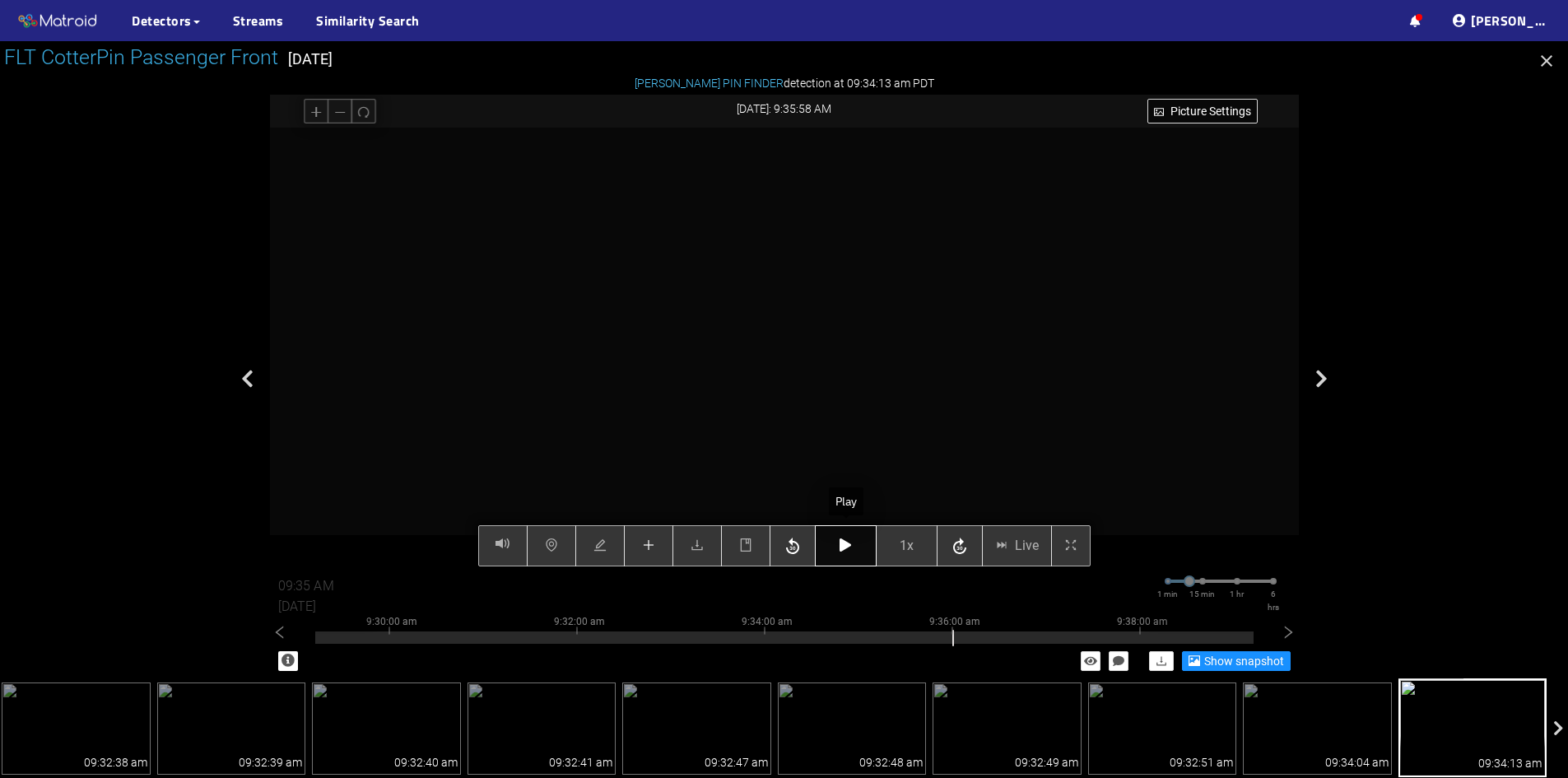
click at [849, 541] on icon "button" at bounding box center [845, 544] width 11 height 13
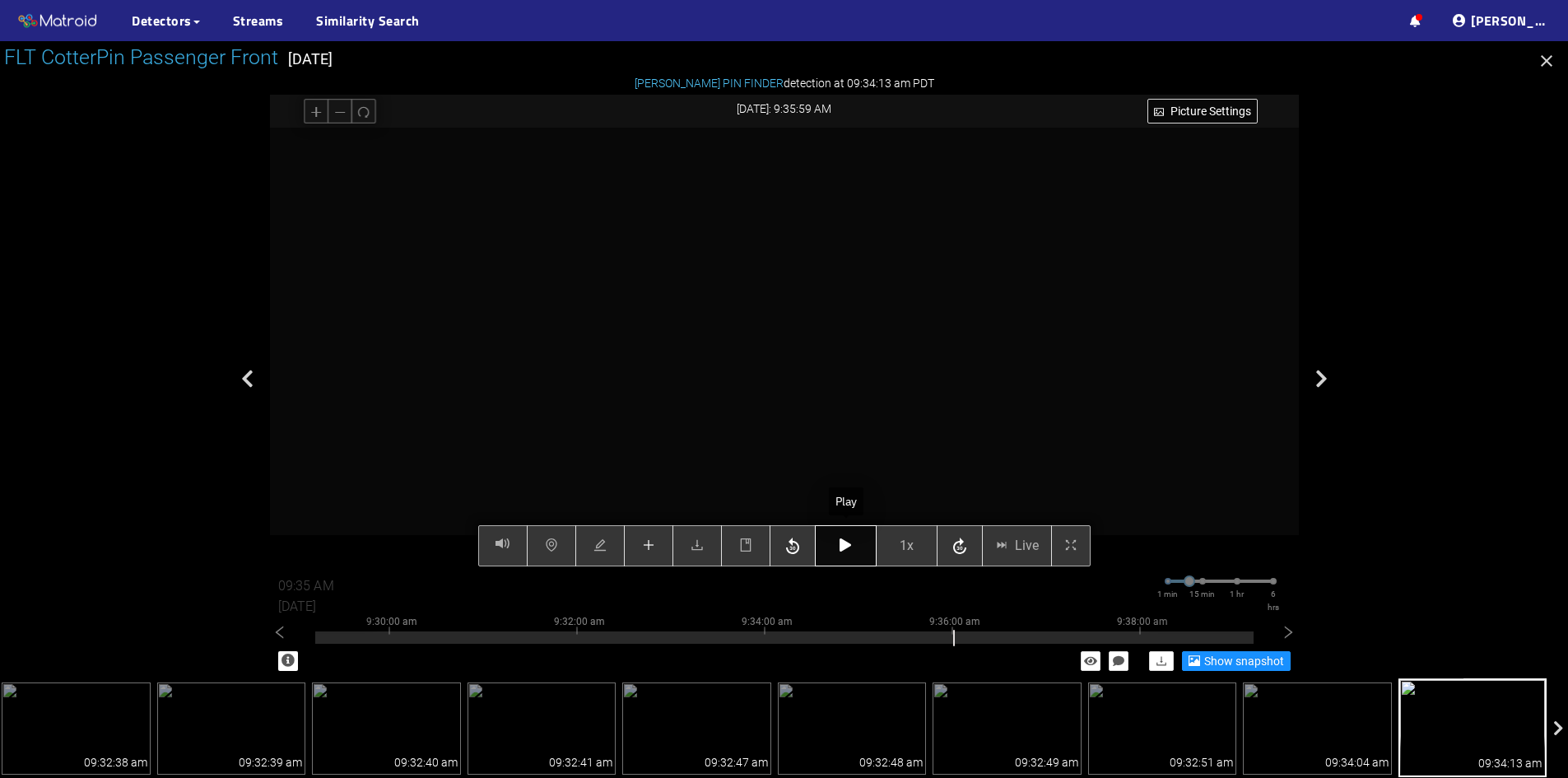
click at [849, 541] on icon "button" at bounding box center [845, 544] width 11 height 13
click at [646, 553] on span "plus" at bounding box center [648, 546] width 13 height 15
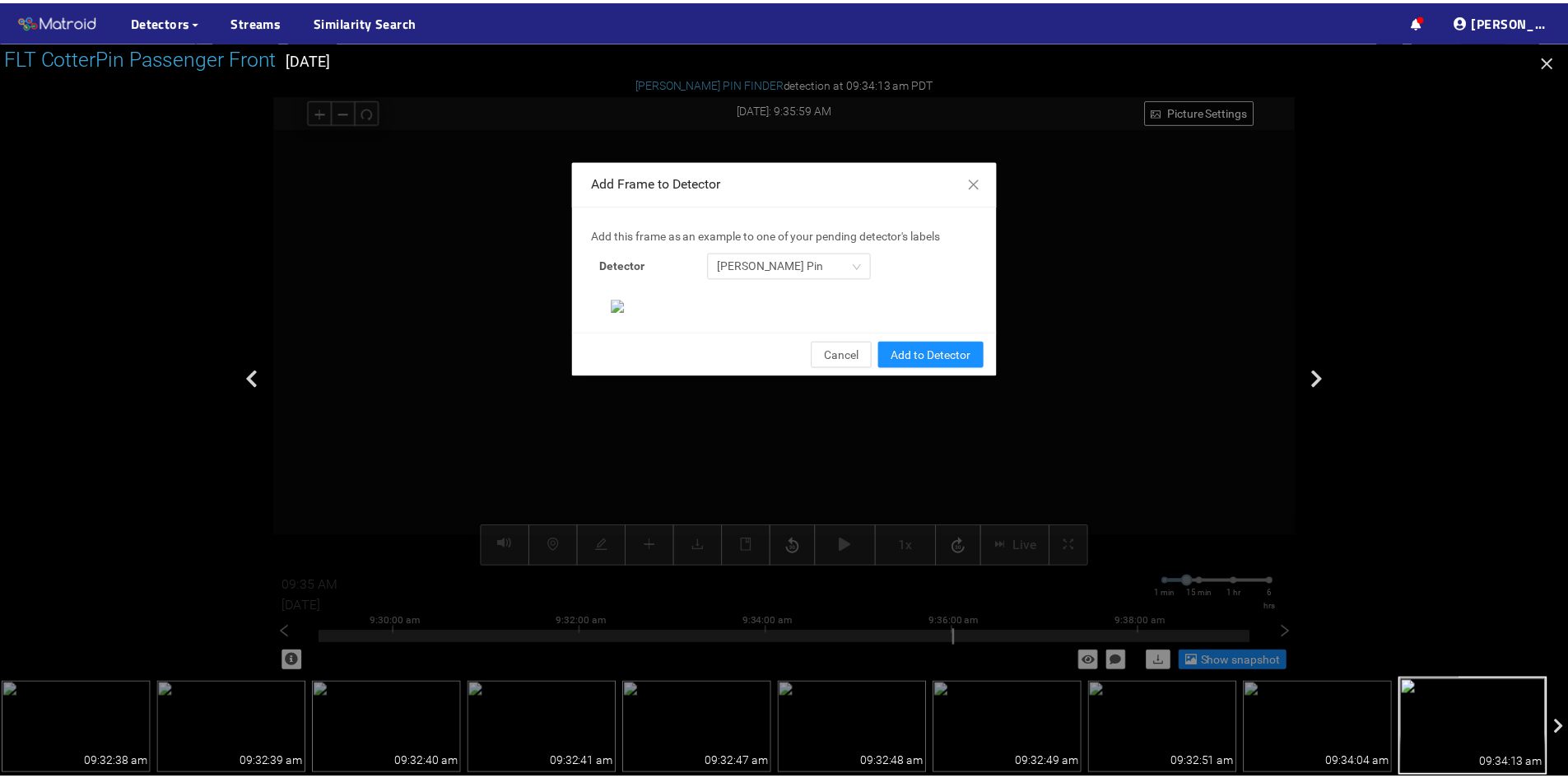
scroll to position [169, 0]
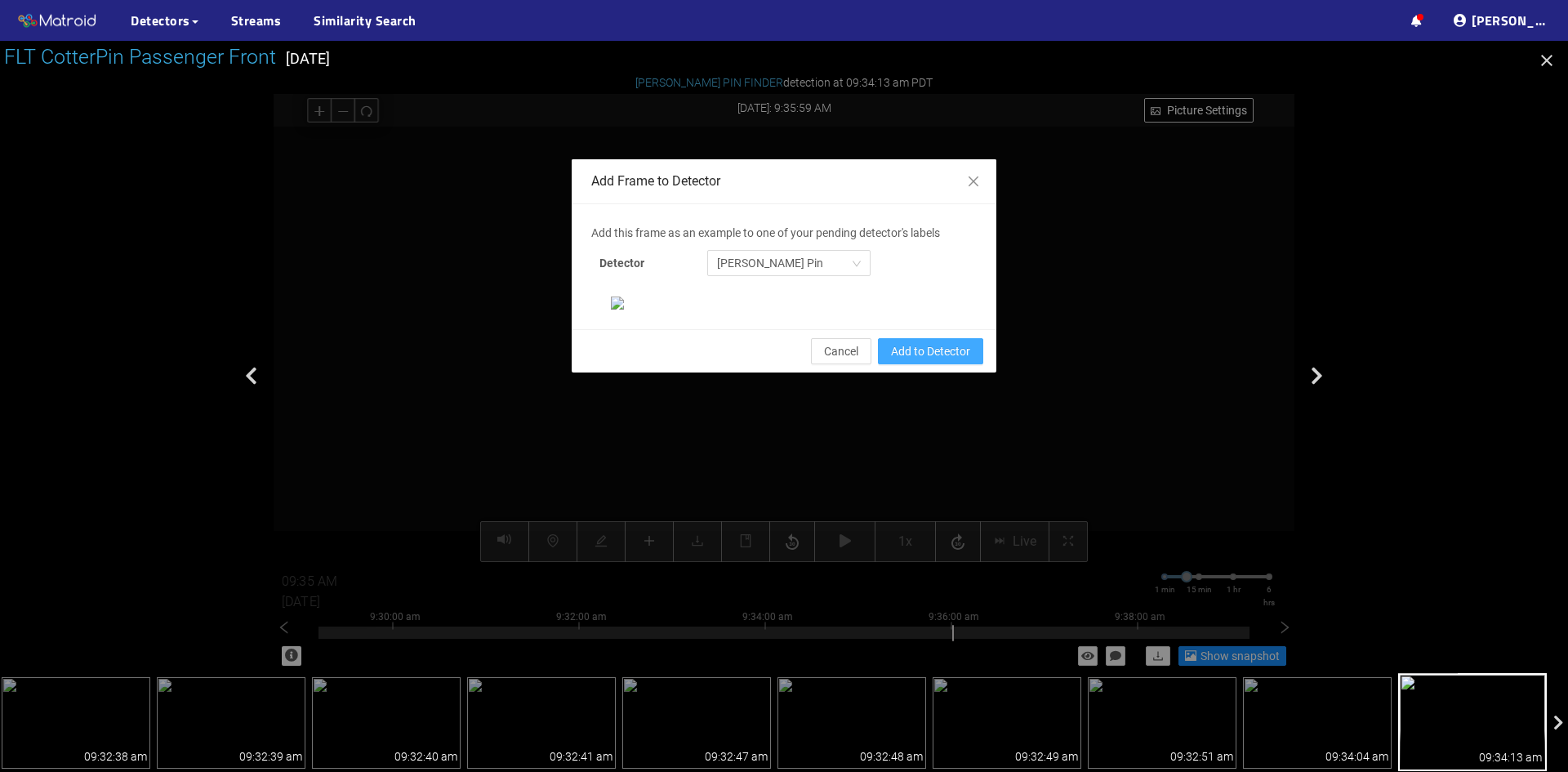
click at [921, 360] on span "Add to Detector" at bounding box center [931, 351] width 80 height 18
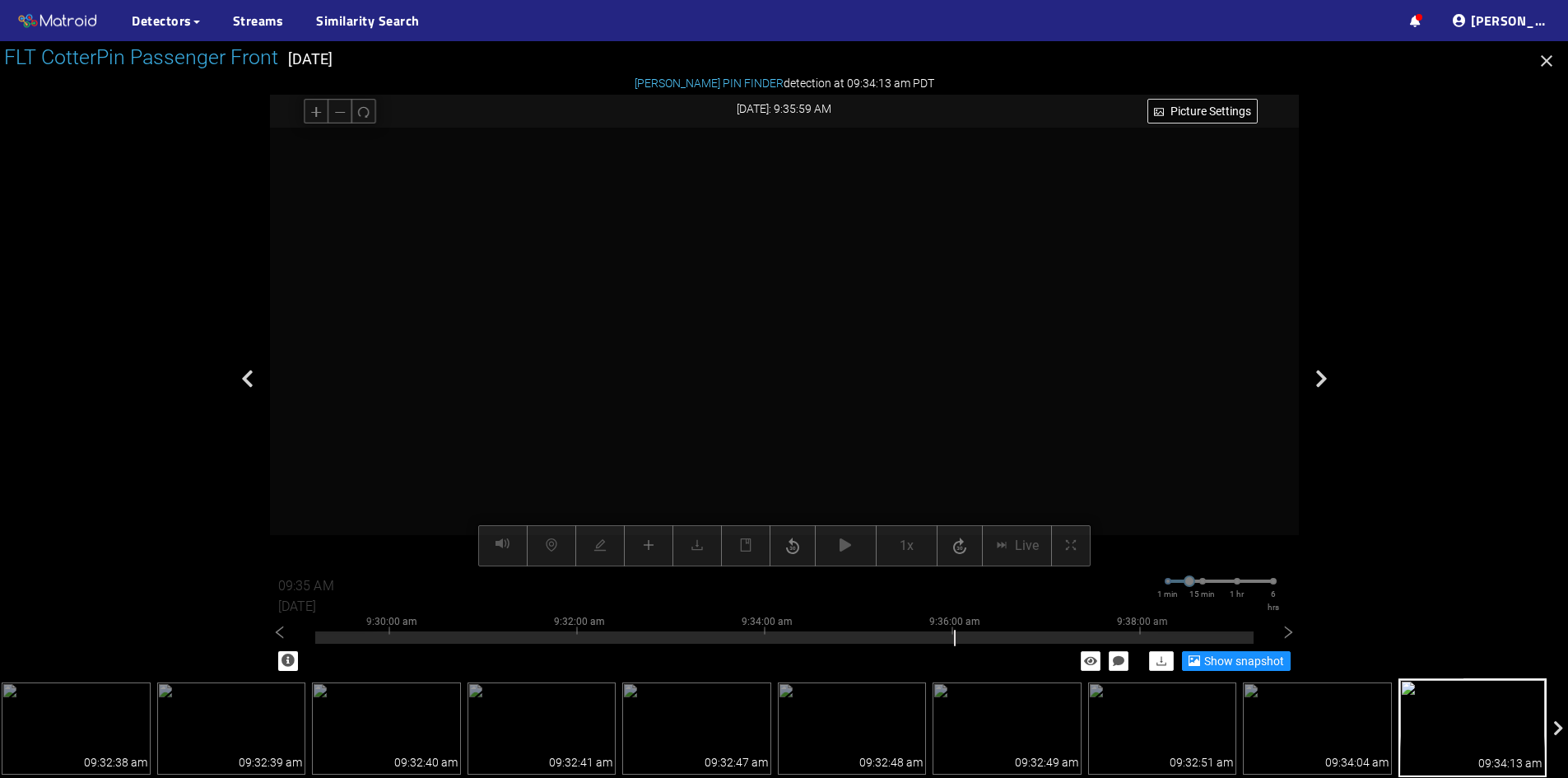
scroll to position [0, 0]
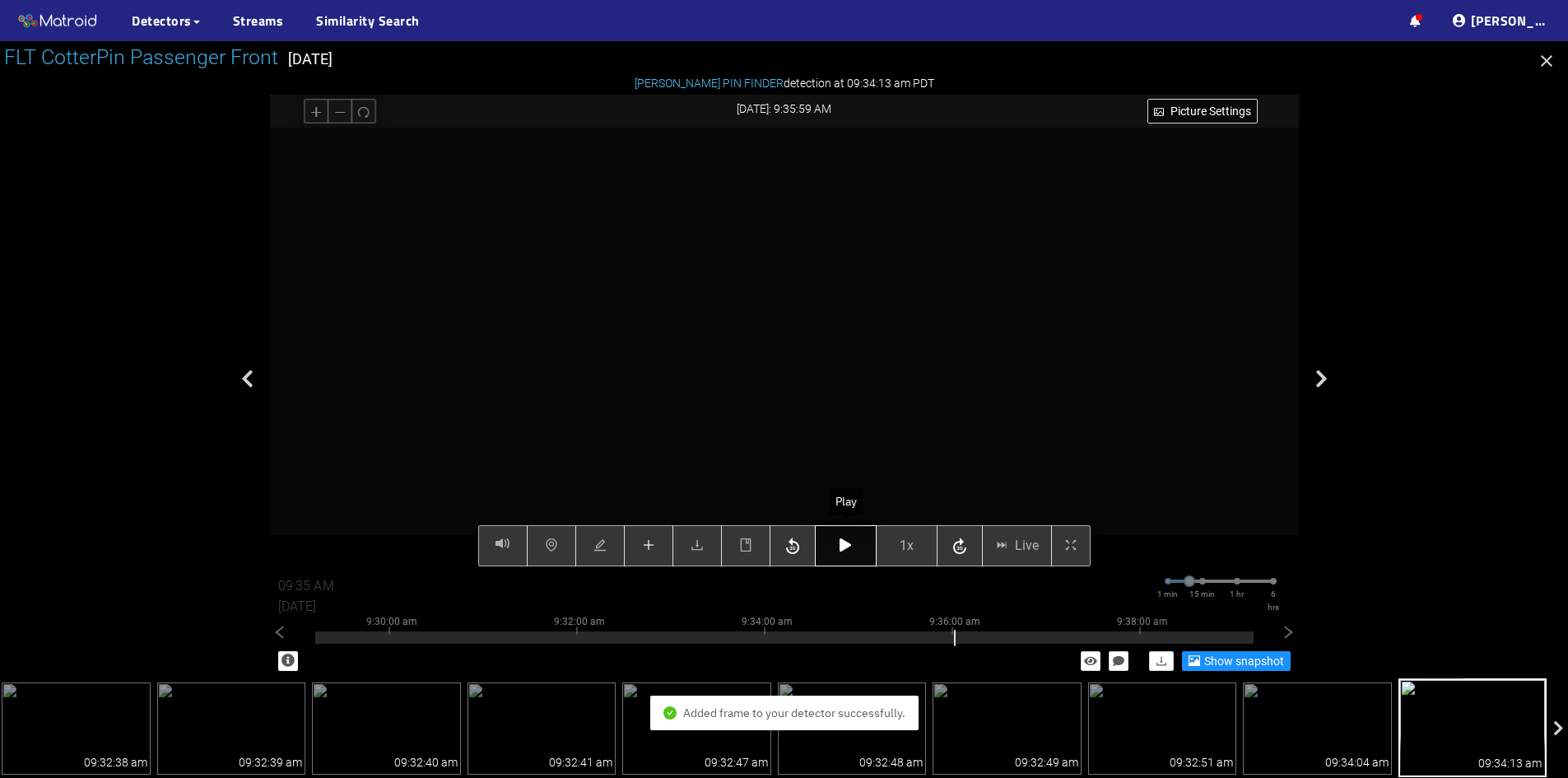
click at [844, 545] on icon "button" at bounding box center [845, 544] width 11 height 13
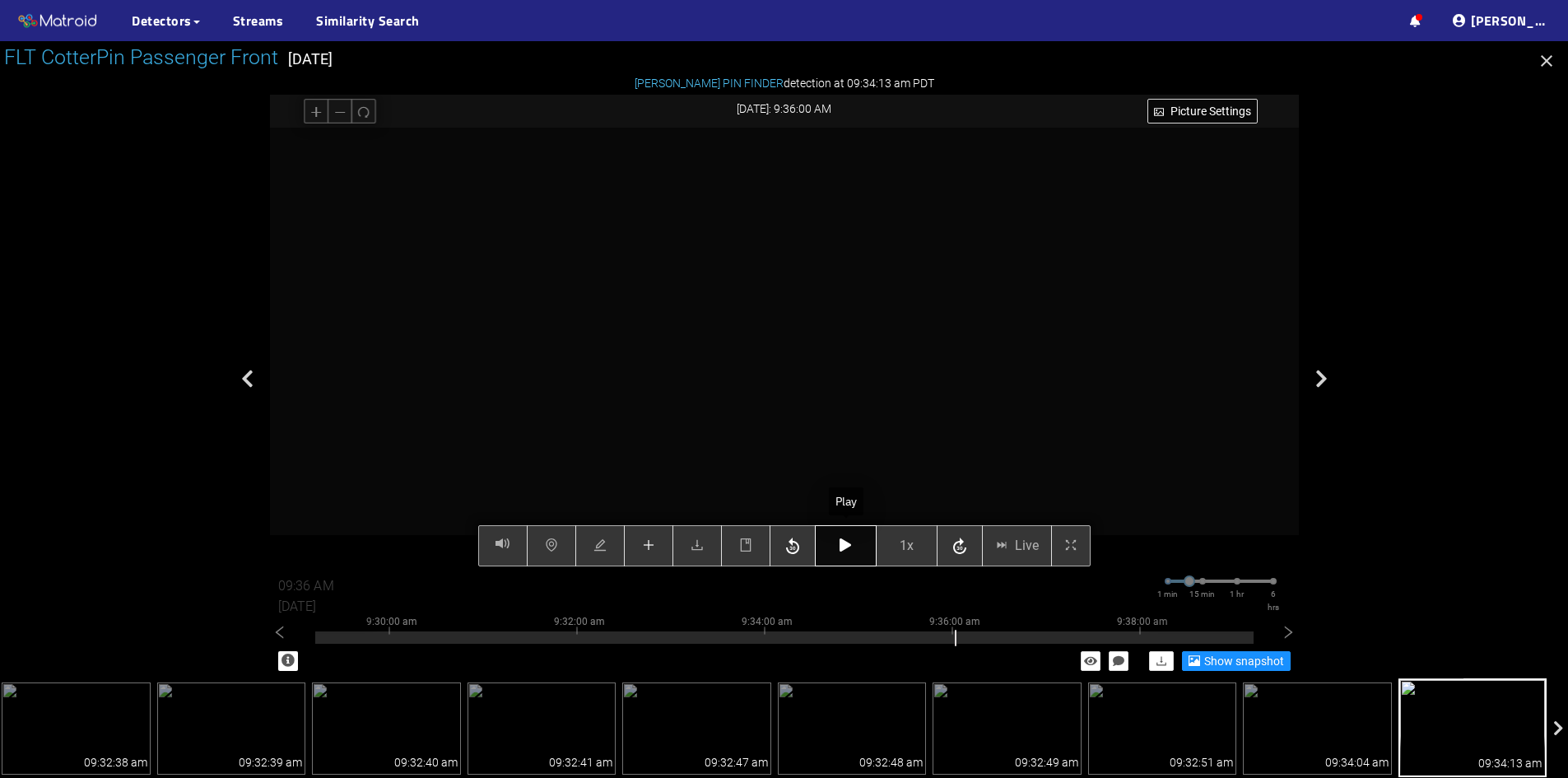
click at [844, 545] on icon "button" at bounding box center [845, 544] width 11 height 13
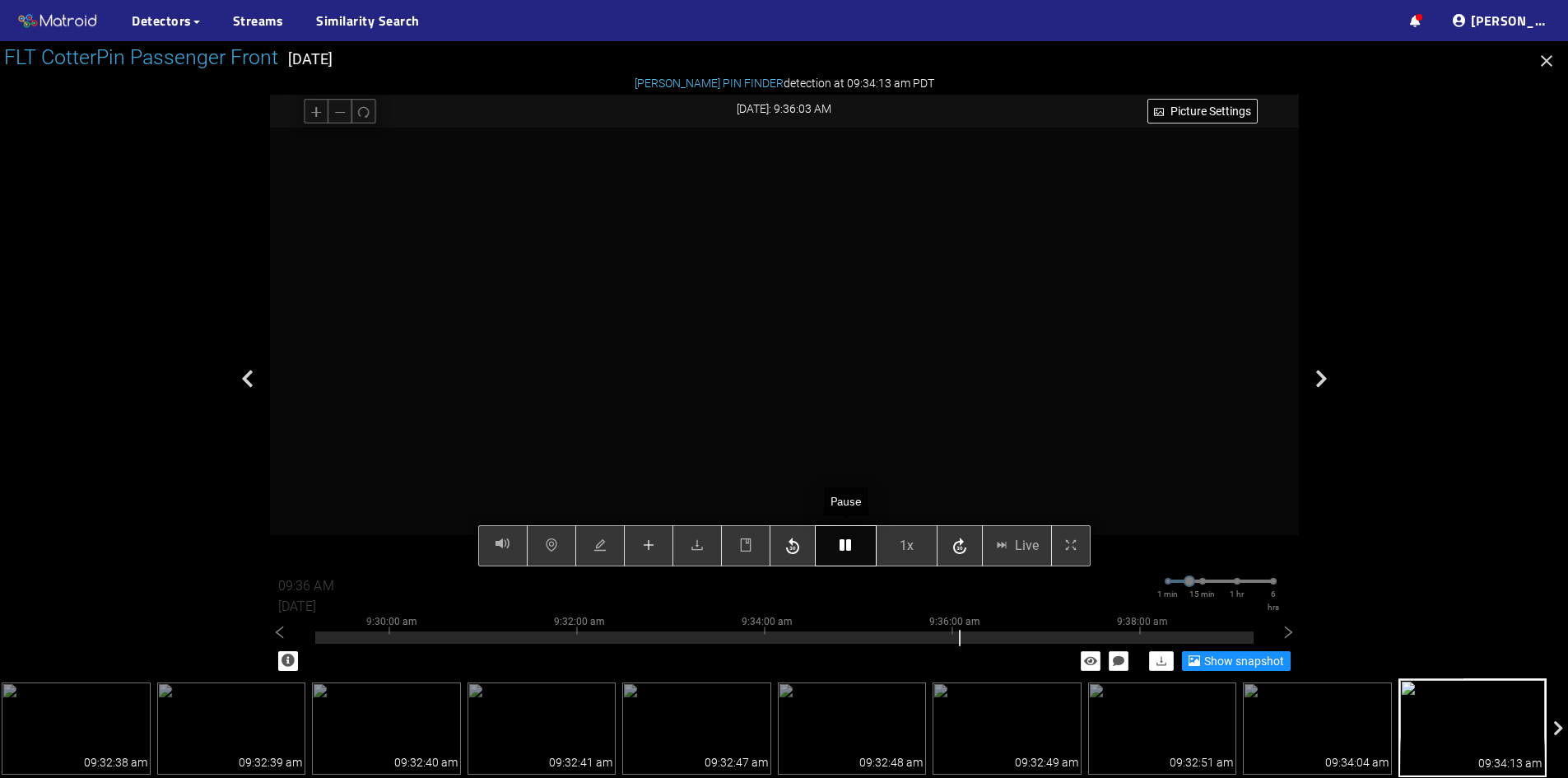
click at [844, 545] on icon "button" at bounding box center [845, 544] width 11 height 13
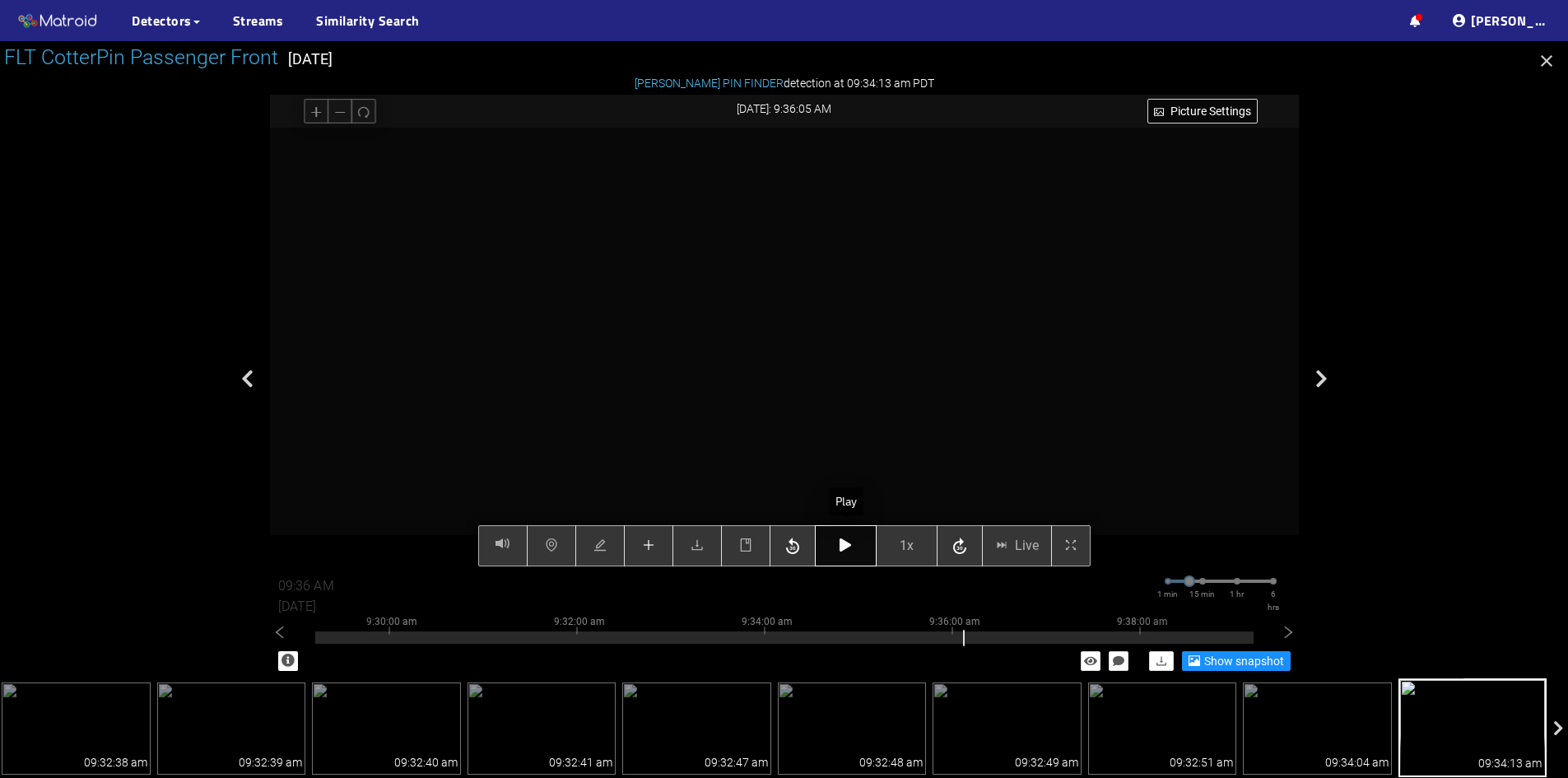
click at [844, 545] on icon "button" at bounding box center [845, 544] width 11 height 13
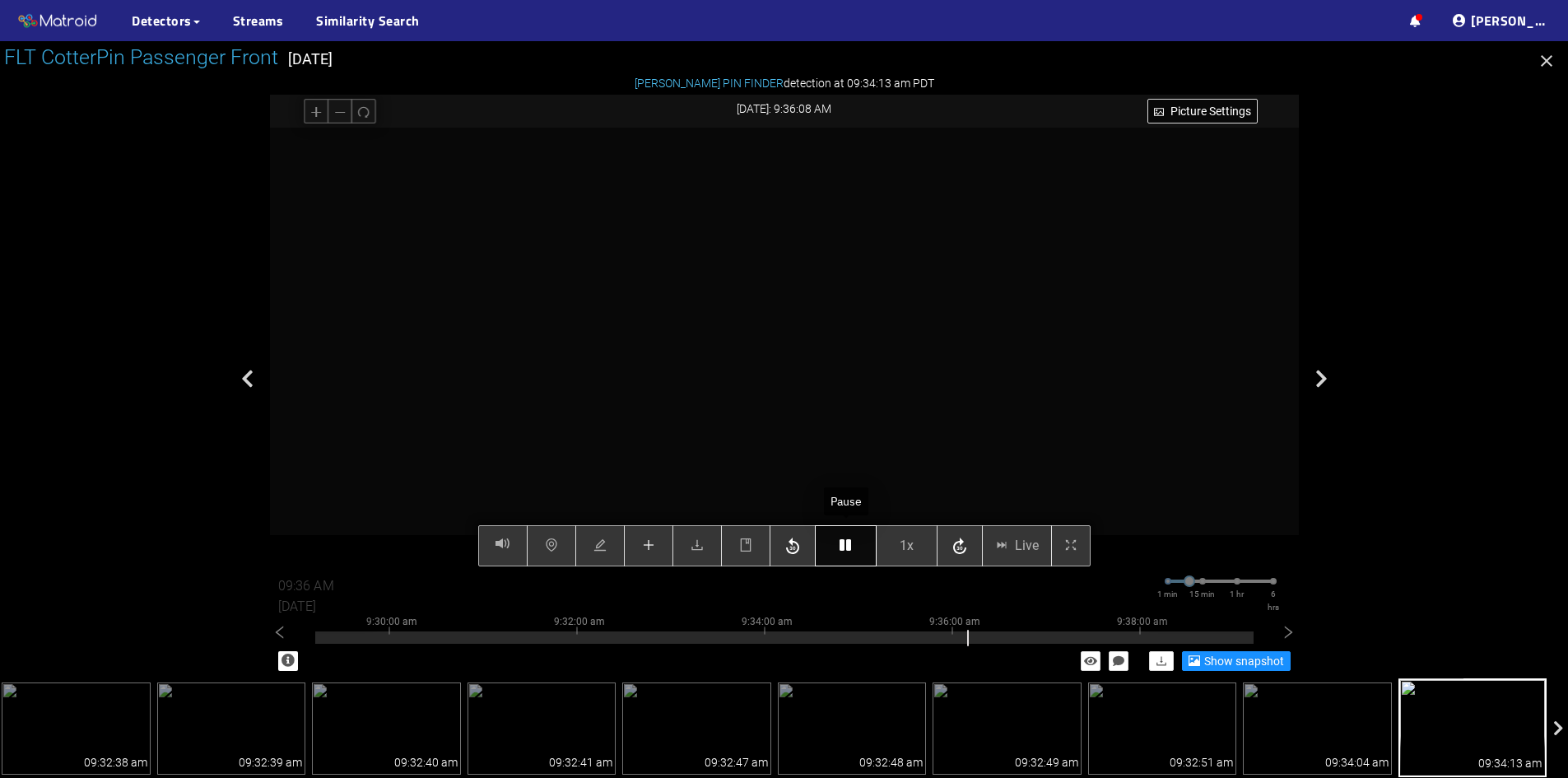
click at [844, 545] on icon "button" at bounding box center [845, 544] width 11 height 13
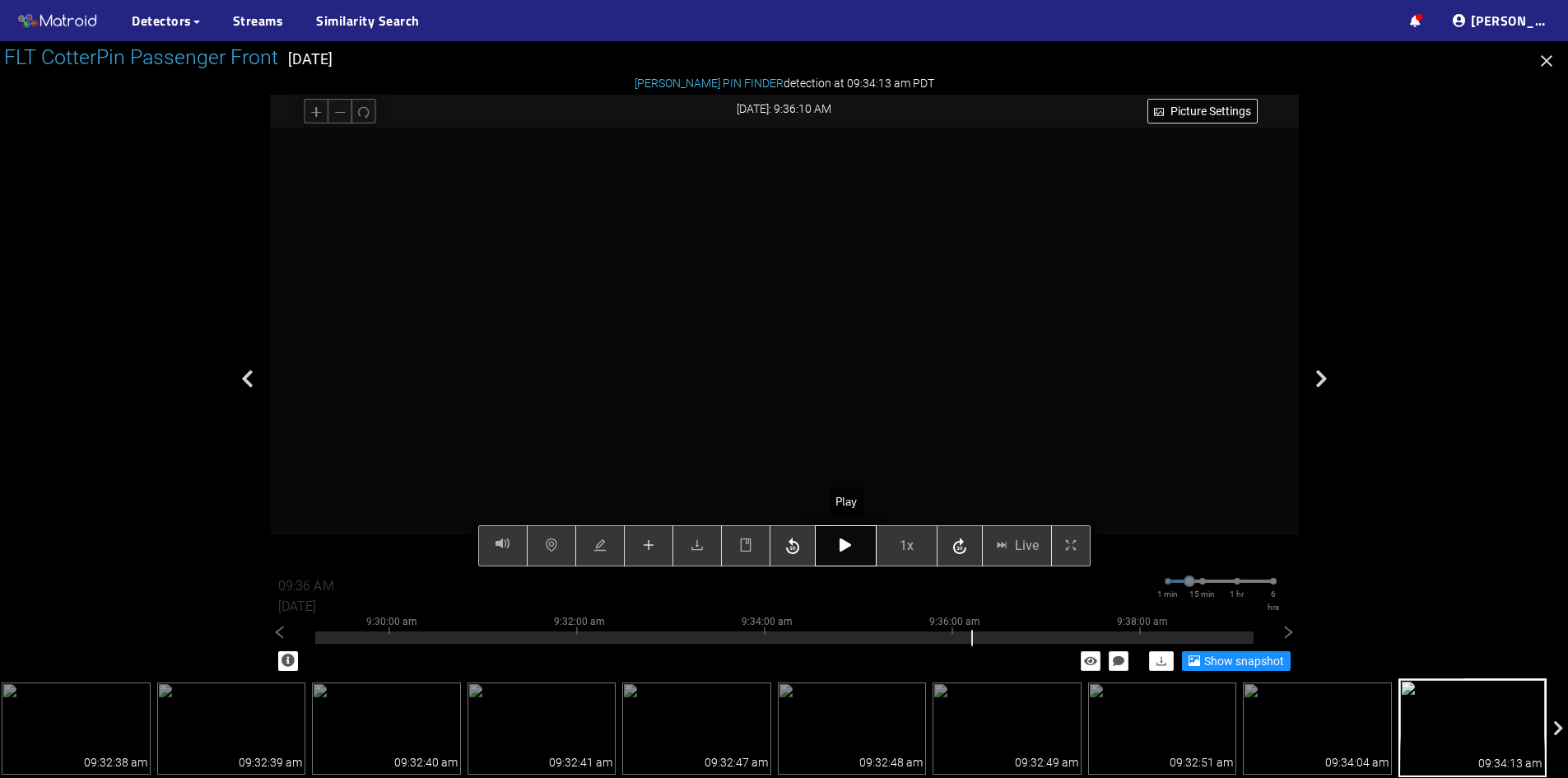
click at [844, 545] on icon "button" at bounding box center [845, 544] width 11 height 13
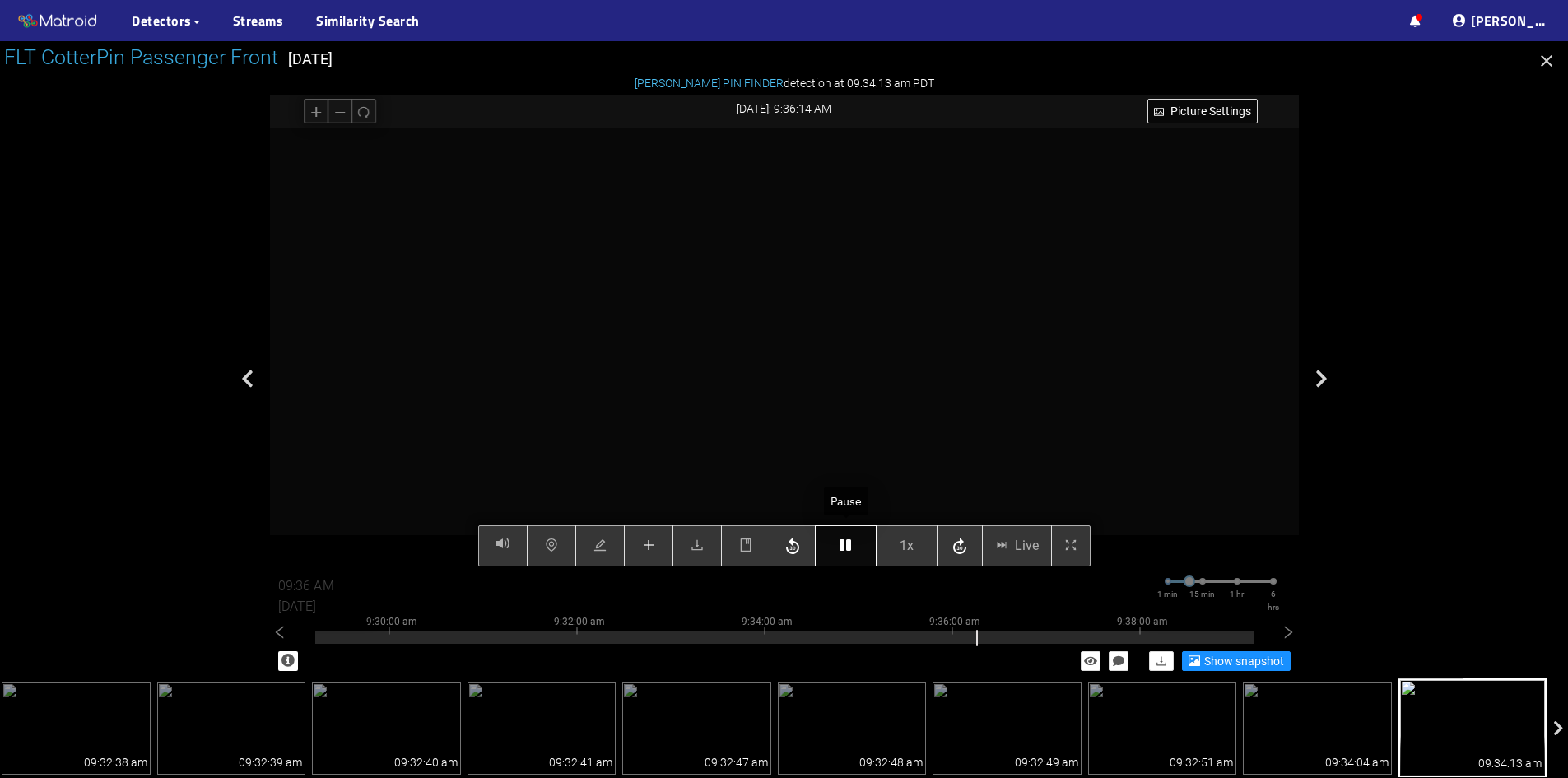
click at [845, 543] on icon "button" at bounding box center [845, 544] width 11 height 13
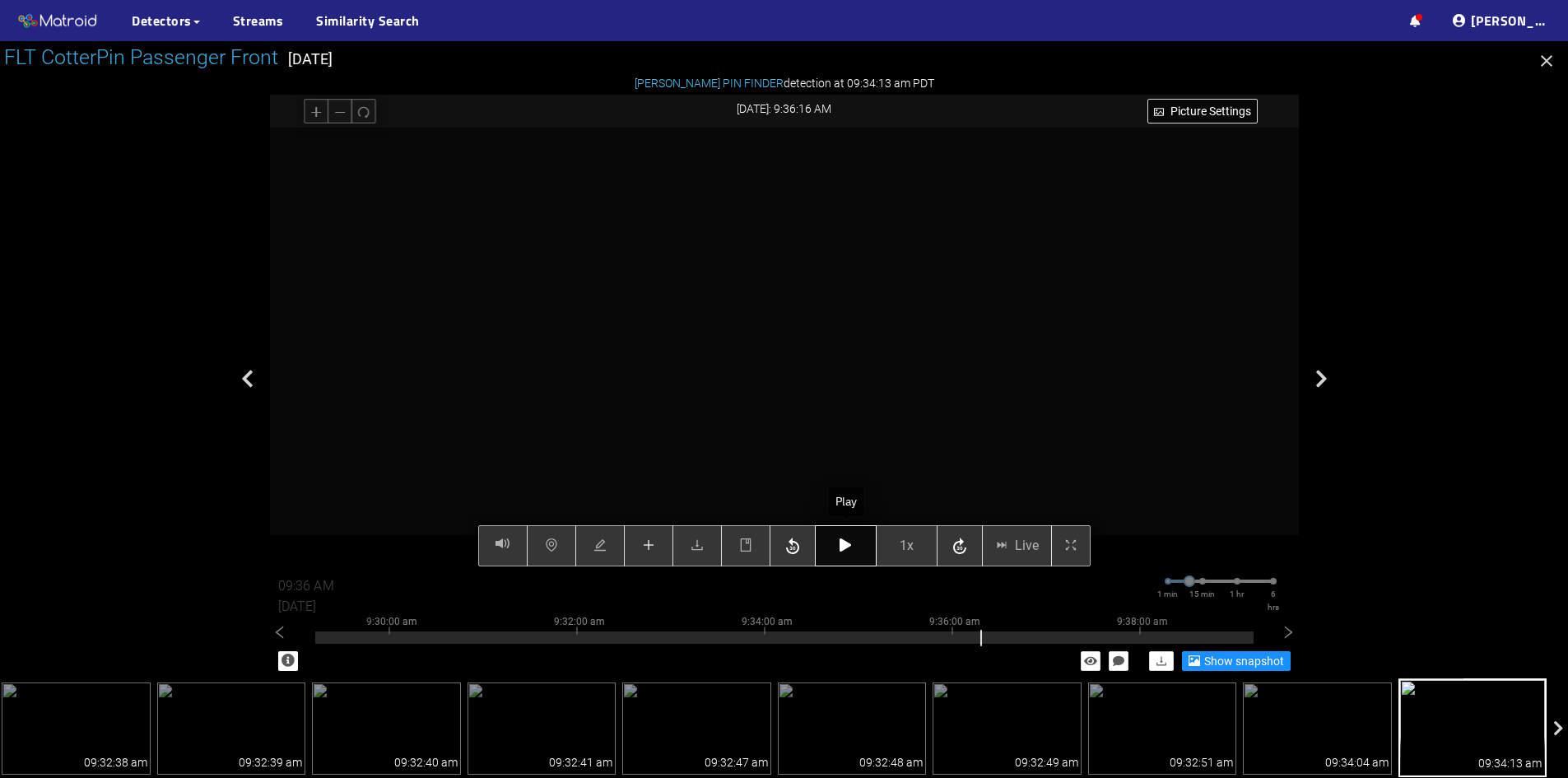
click at [845, 543] on icon "button" at bounding box center [845, 544] width 11 height 13
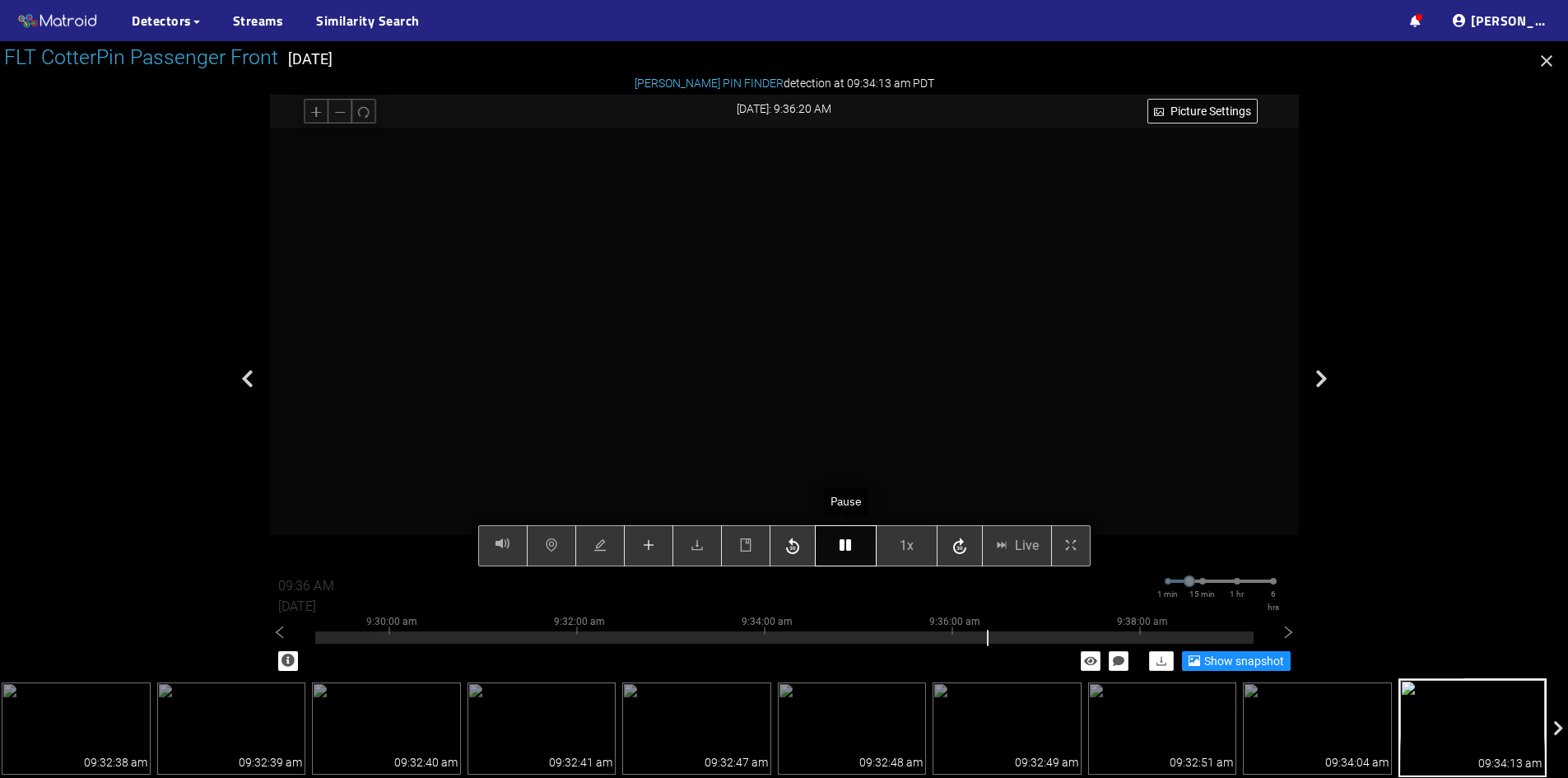
click at [845, 543] on icon "button" at bounding box center [845, 544] width 11 height 13
click at [845, 542] on icon "button" at bounding box center [845, 544] width 11 height 13
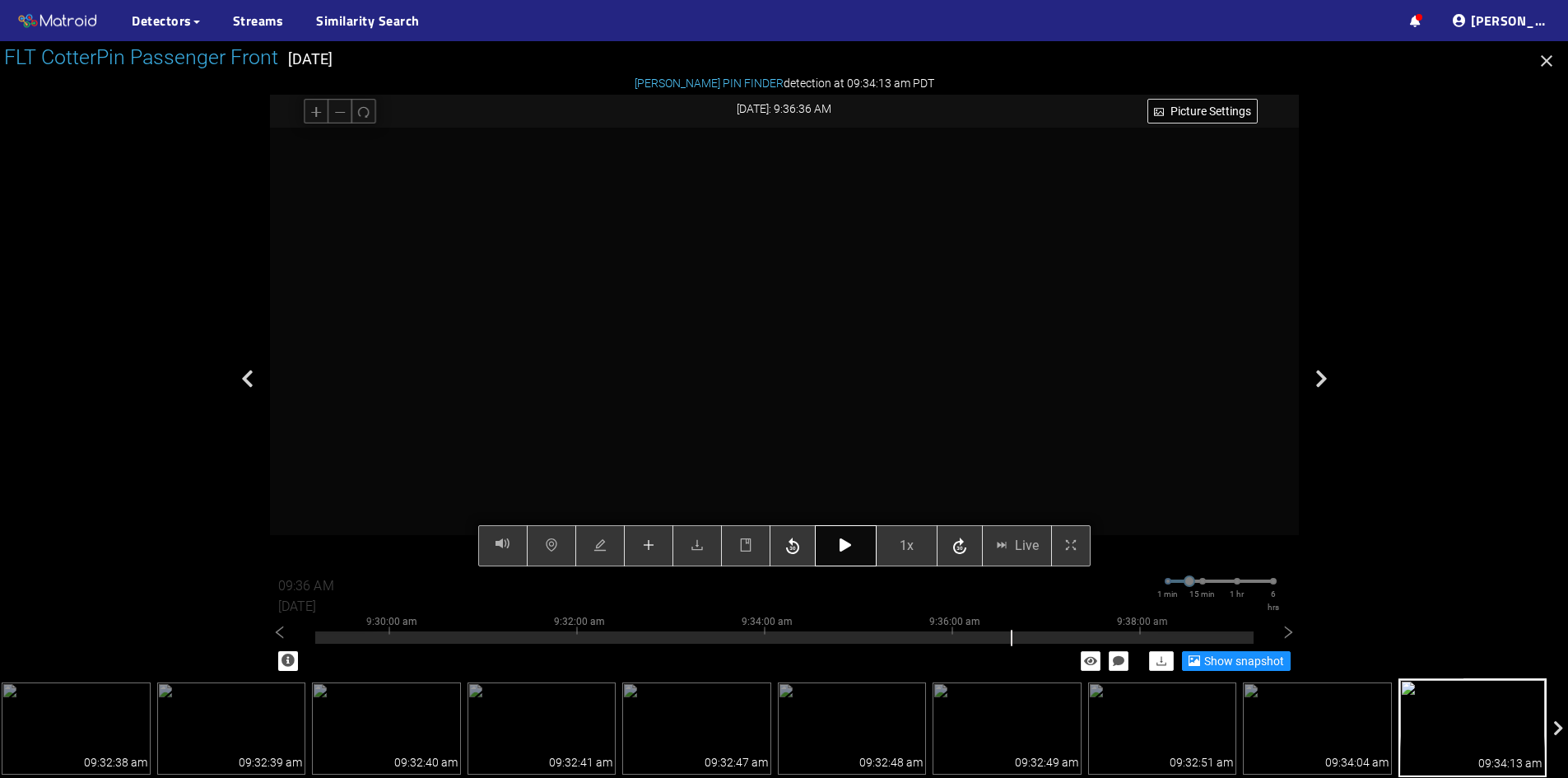
click at [842, 541] on icon "button" at bounding box center [845, 544] width 11 height 13
click at [890, 542] on button "1x" at bounding box center [907, 546] width 61 height 41
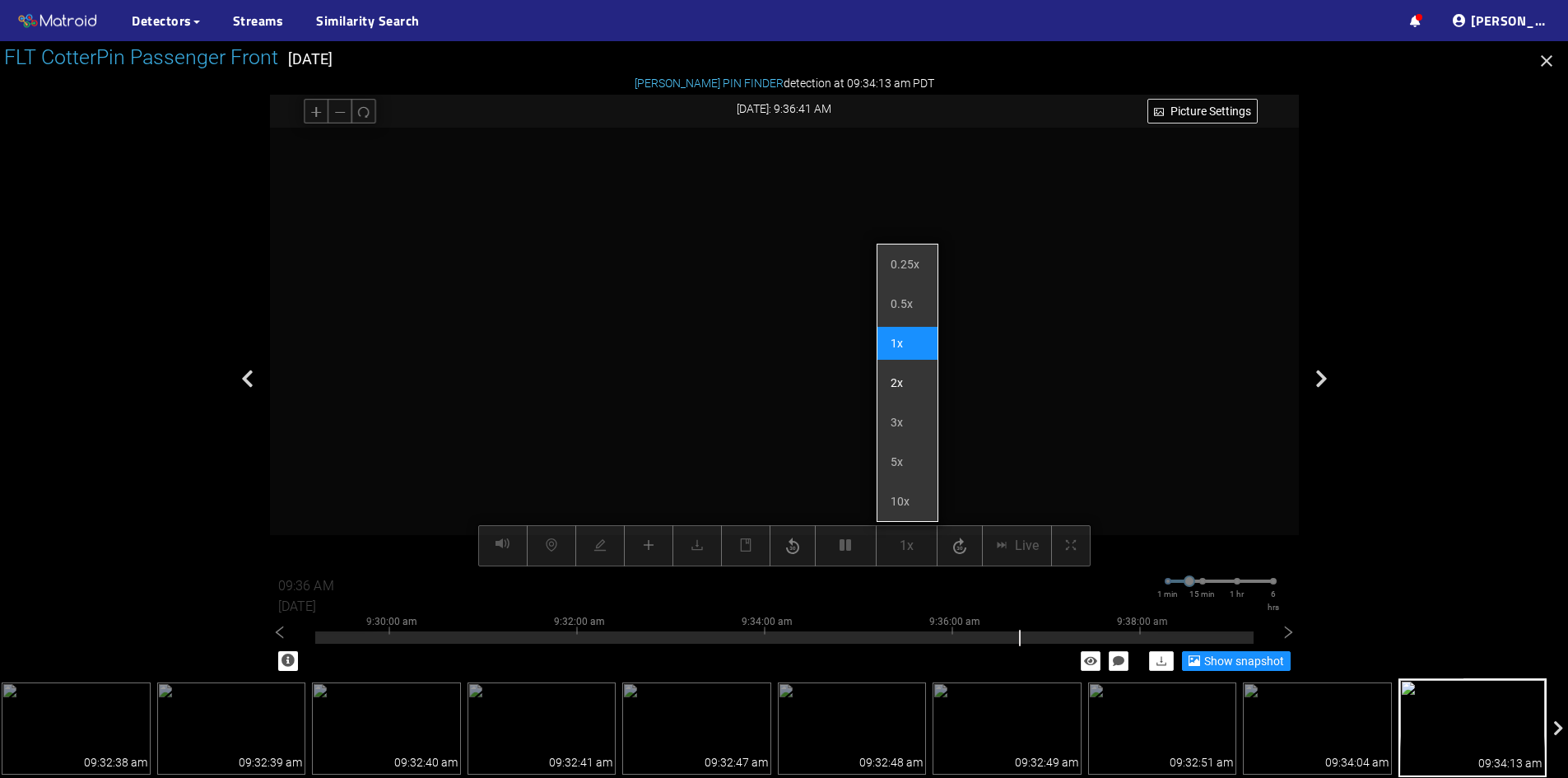
click at [901, 392] on li "2x" at bounding box center [908, 383] width 60 height 33
click at [904, 379] on li "2x" at bounding box center [908, 383] width 60 height 33
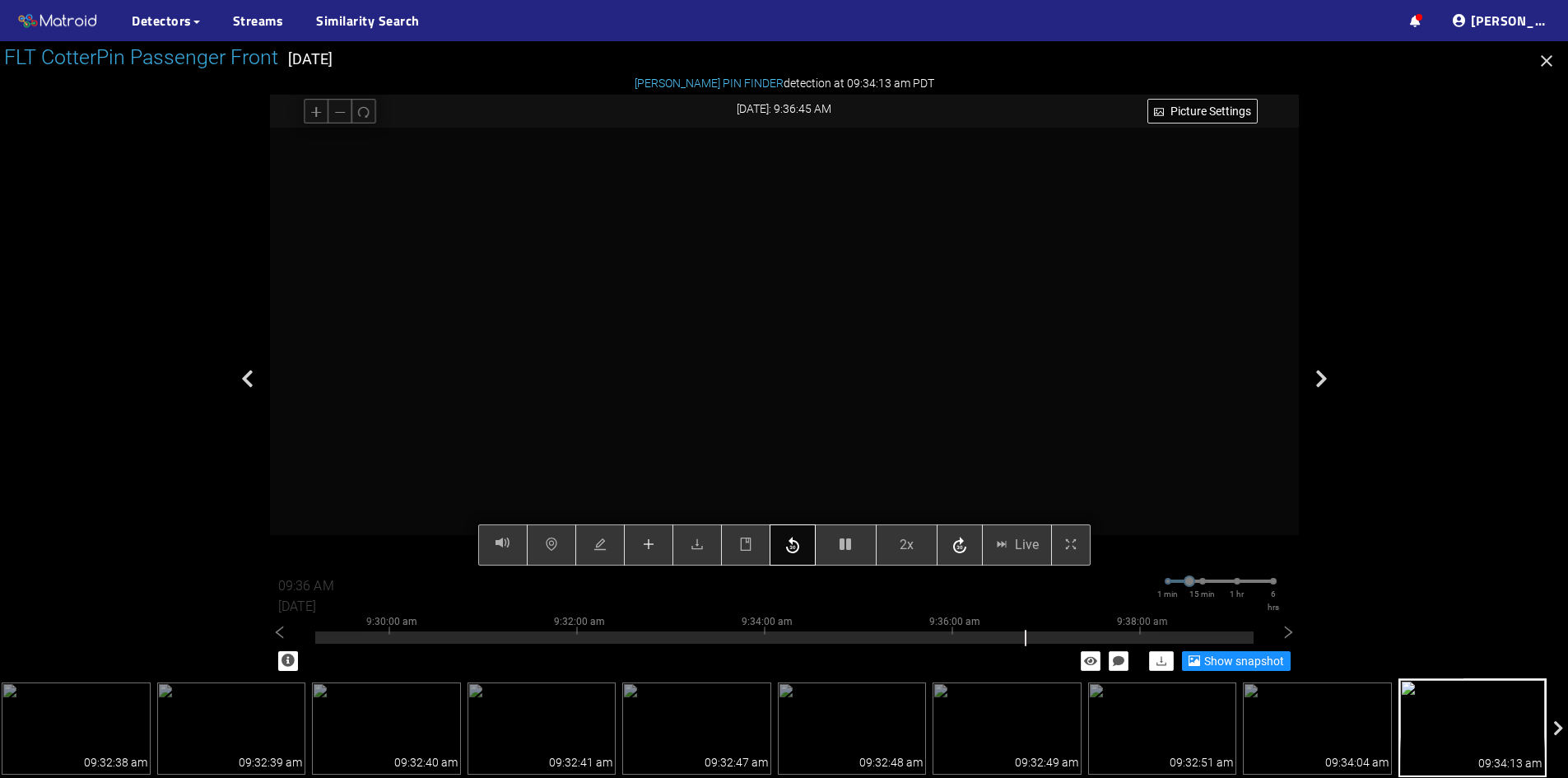
click at [812, 544] on button "button" at bounding box center [793, 545] width 46 height 41
click at [845, 538] on button "button" at bounding box center [845, 545] width 61 height 41
click at [849, 549] on icon "button" at bounding box center [845, 544] width 11 height 13
click at [844, 544] on icon "button" at bounding box center [845, 544] width 11 height 13
click at [845, 546] on icon "button" at bounding box center [845, 544] width 11 height 13
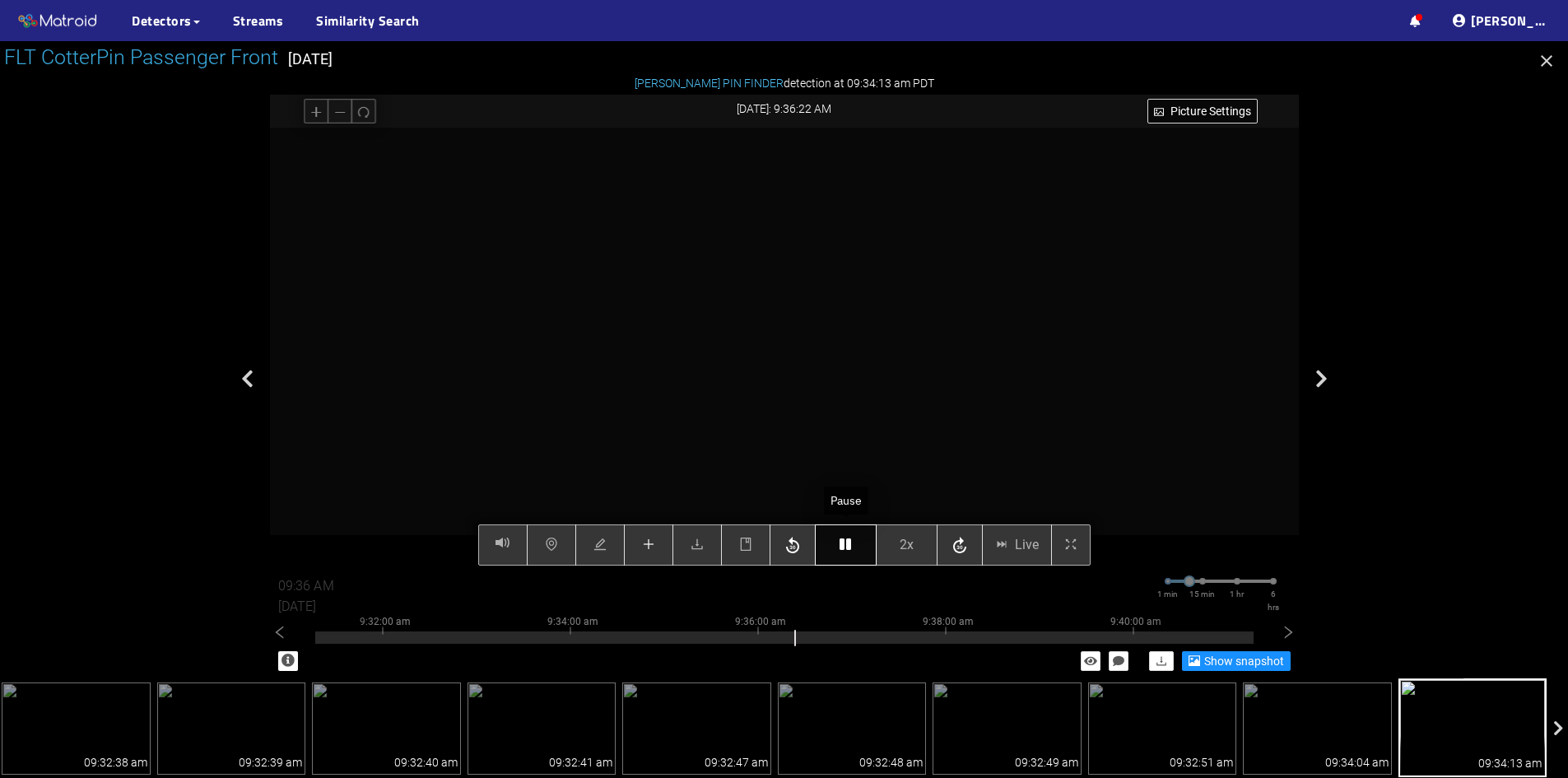
click at [845, 546] on icon "button" at bounding box center [845, 544] width 11 height 13
click at [845, 539] on icon "button" at bounding box center [845, 544] width 11 height 13
click at [847, 547] on icon "button" at bounding box center [845, 544] width 11 height 13
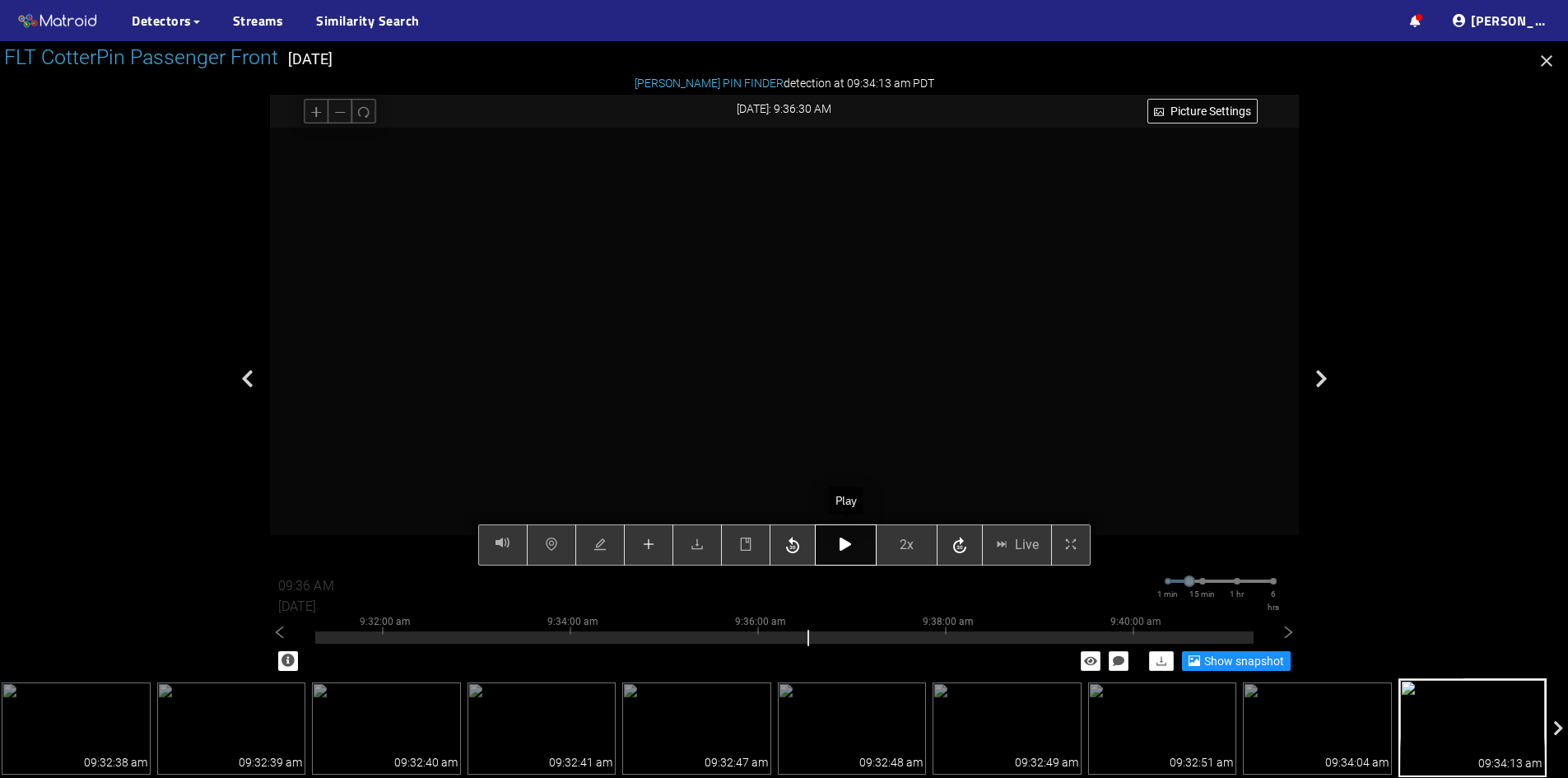
click at [843, 542] on icon "button" at bounding box center [845, 544] width 11 height 13
click at [843, 547] on icon "button" at bounding box center [845, 544] width 11 height 13
click at [840, 546] on icon "button" at bounding box center [845, 544] width 11 height 13
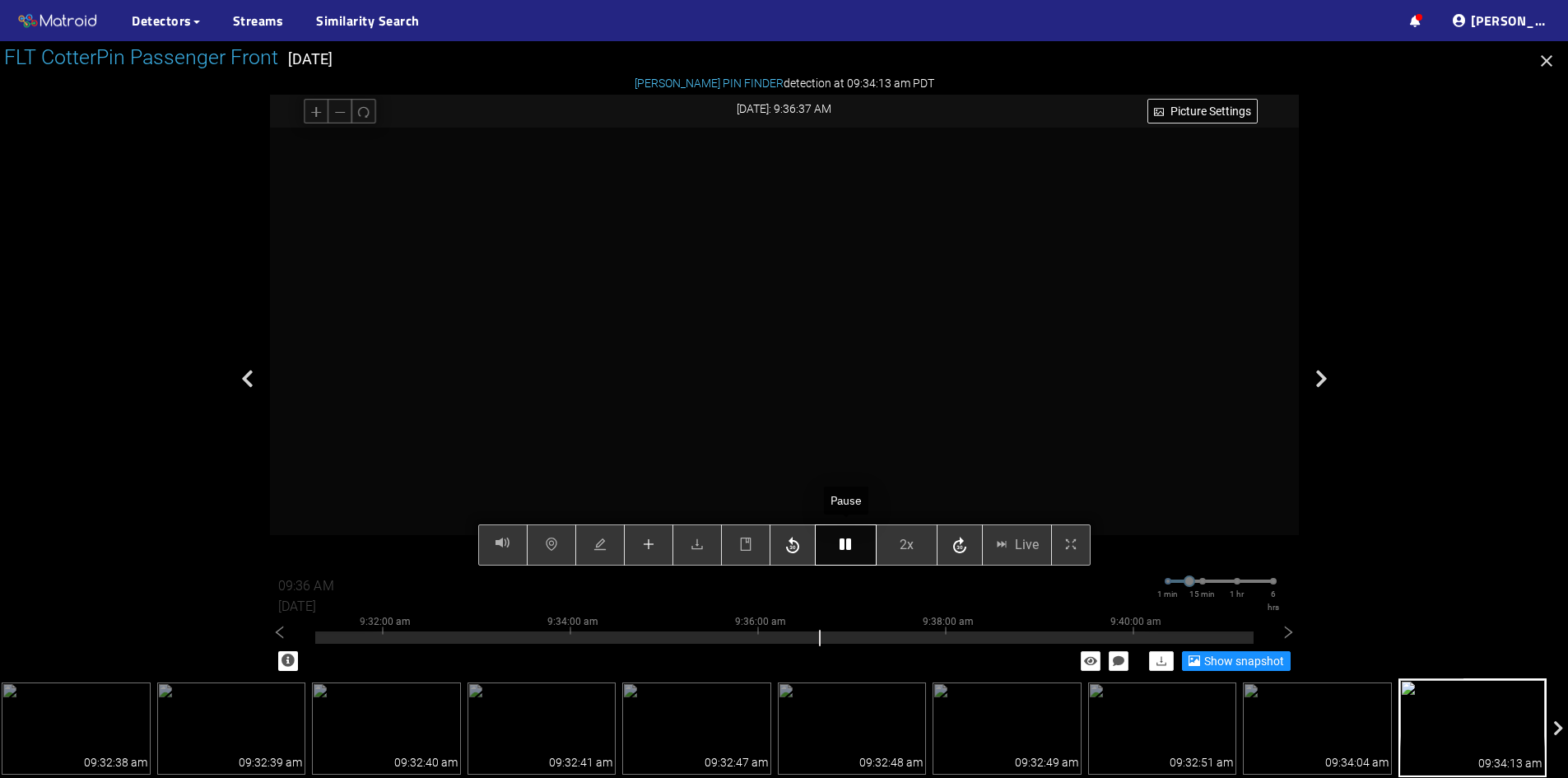
click at [844, 545] on icon "button" at bounding box center [845, 544] width 11 height 13
click at [845, 540] on icon "button" at bounding box center [845, 544] width 11 height 13
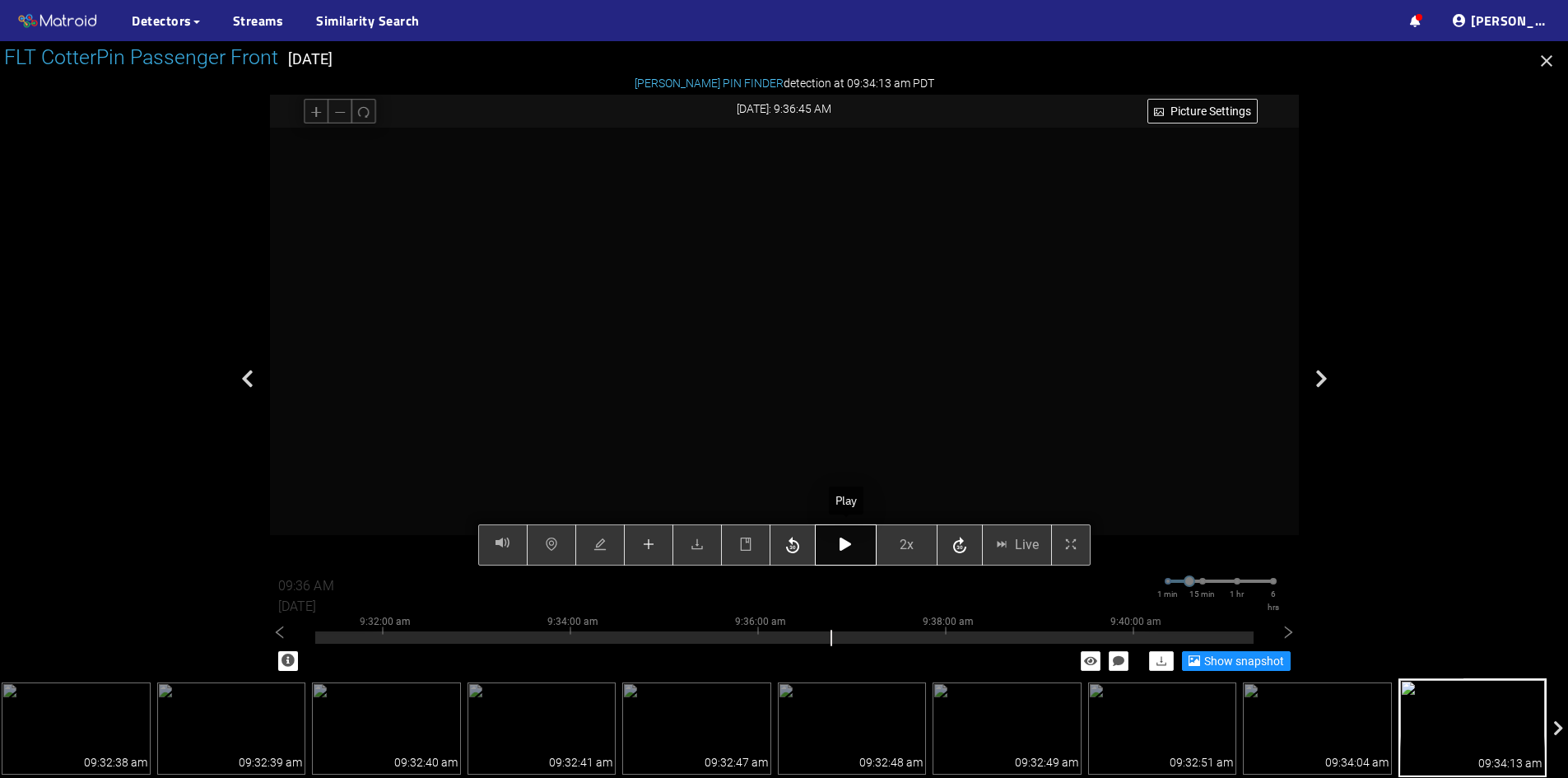
click at [848, 541] on icon "button" at bounding box center [845, 544] width 11 height 13
click at [847, 543] on icon "button" at bounding box center [845, 544] width 11 height 13
click at [857, 548] on button "button" at bounding box center [845, 545] width 61 height 41
click at [851, 547] on icon "button" at bounding box center [845, 544] width 11 height 13
click at [845, 542] on icon "button" at bounding box center [845, 544] width 11 height 13
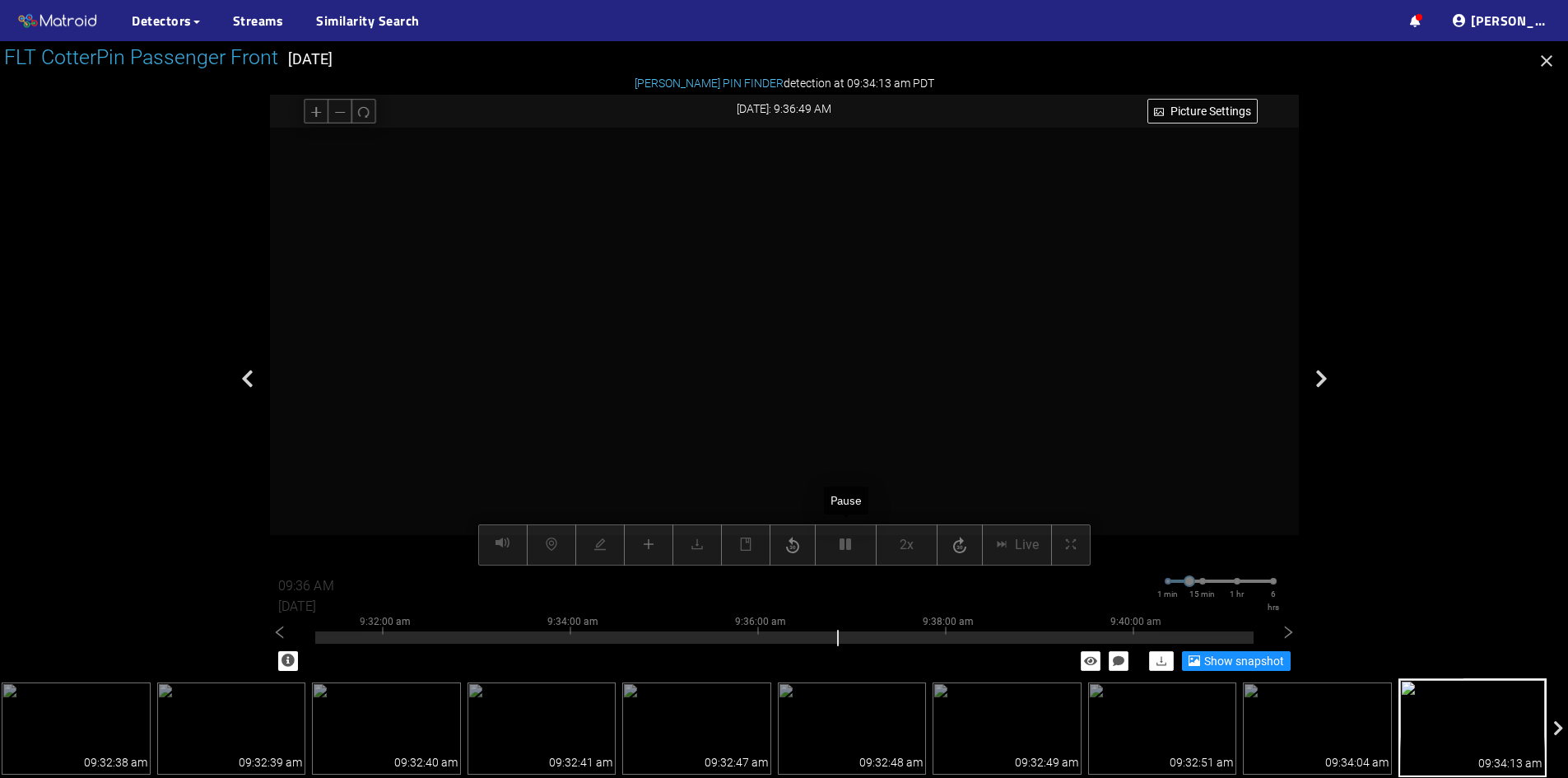
click at [843, 542] on div "Picture Settings 2x Live 09:36 AM 08/07/2025 1 min 15 min 1 hr 6 hrs 9:22:00 am…" at bounding box center [784, 348] width 1029 height 441
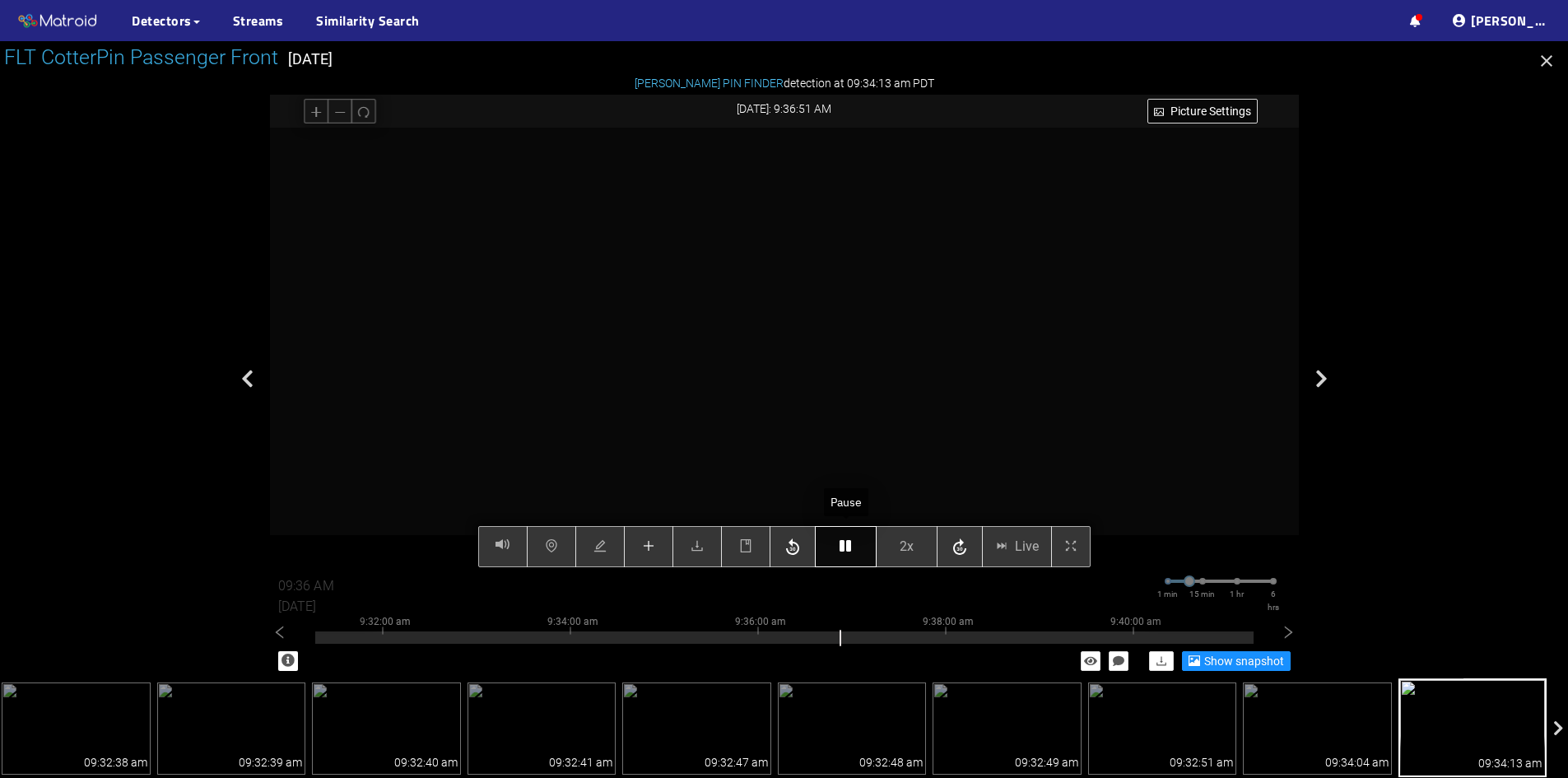
click at [848, 545] on icon "button" at bounding box center [845, 545] width 11 height 13
click at [849, 545] on icon "button" at bounding box center [845, 545] width 11 height 13
click at [795, 543] on icon "button" at bounding box center [793, 546] width 13 height 16
click at [848, 547] on icon "button" at bounding box center [845, 545] width 11 height 13
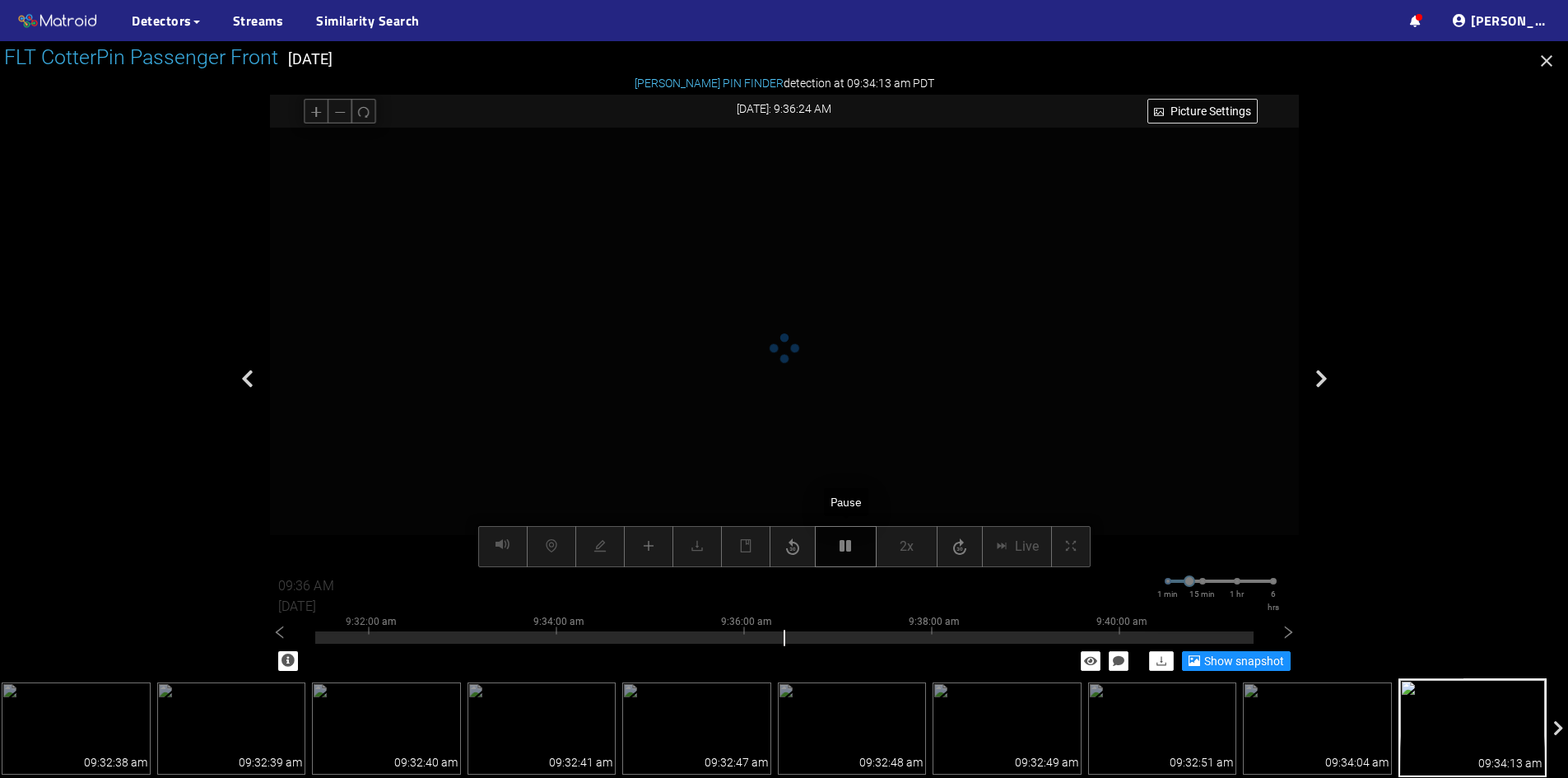
click at [848, 547] on icon "button" at bounding box center [845, 545] width 11 height 13
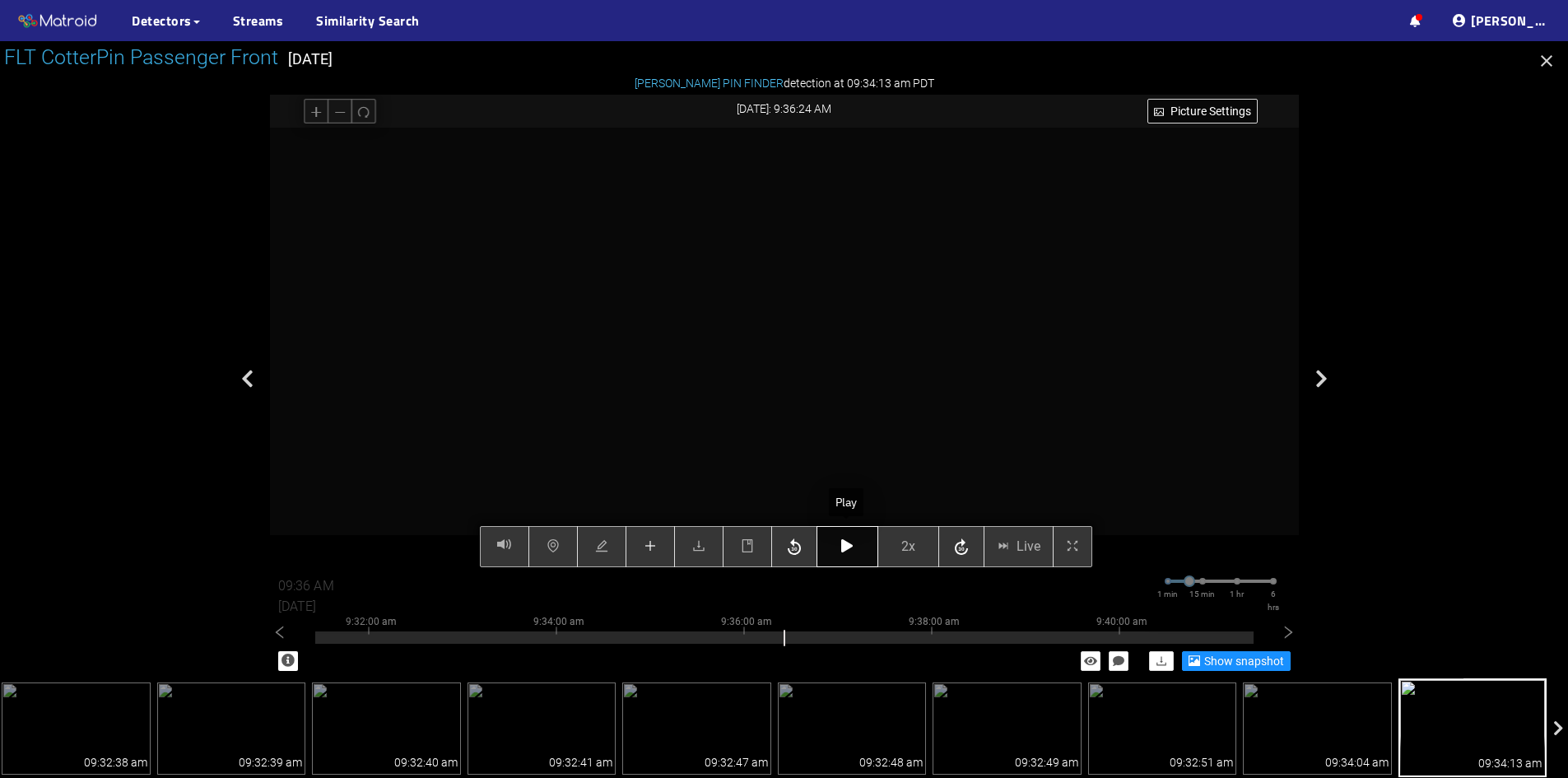
click at [844, 542] on div "Picture Settings 2x Live 09:36 AM 08/07/2025 1 min 15 min 1 hr 6 hrs 9:22:00 am…" at bounding box center [784, 348] width 1029 height 441
click at [849, 545] on icon "button" at bounding box center [846, 545] width 11 height 13
click at [848, 546] on icon "button" at bounding box center [846, 545] width 11 height 13
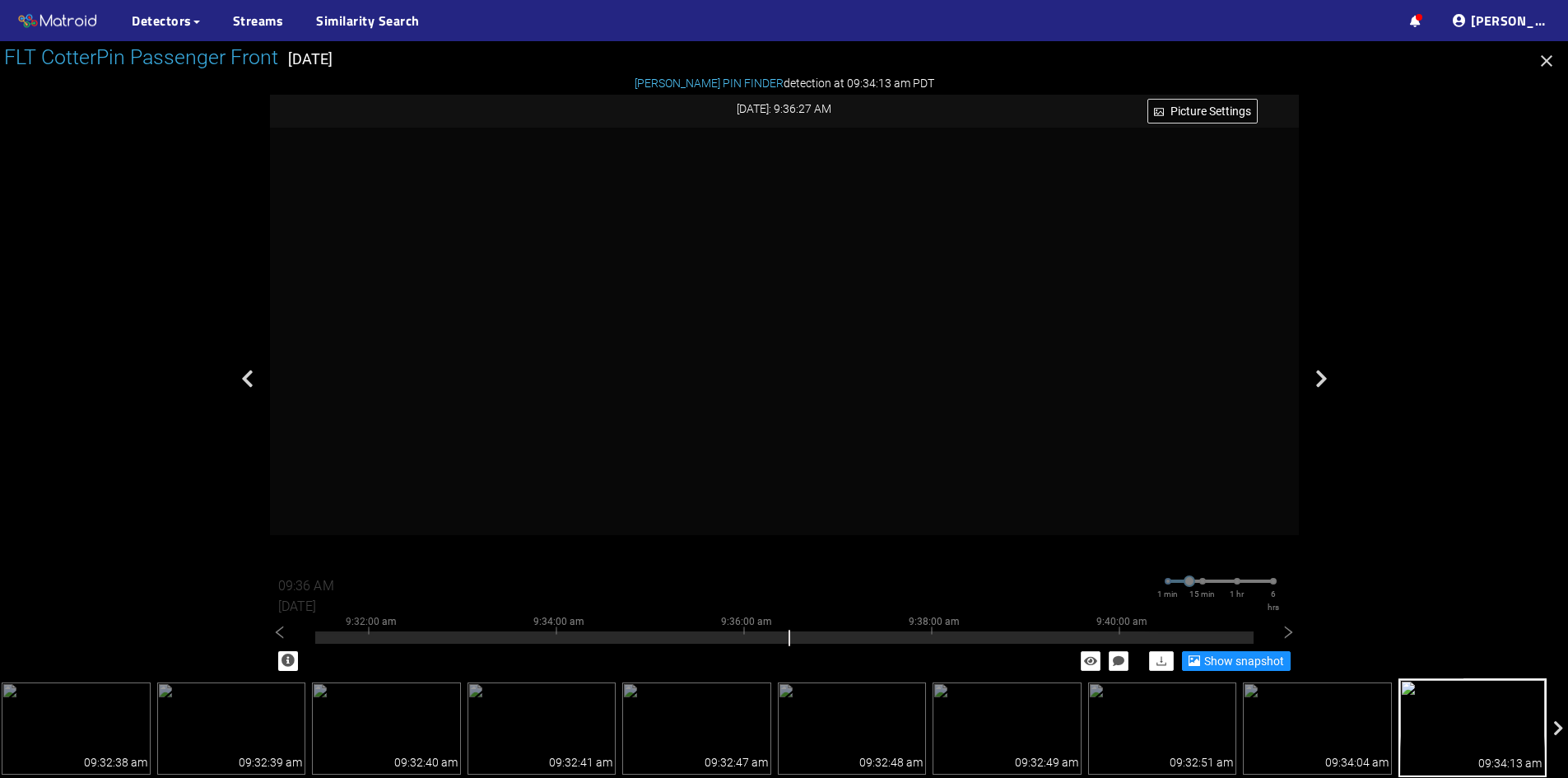
scroll to position [728, 0]
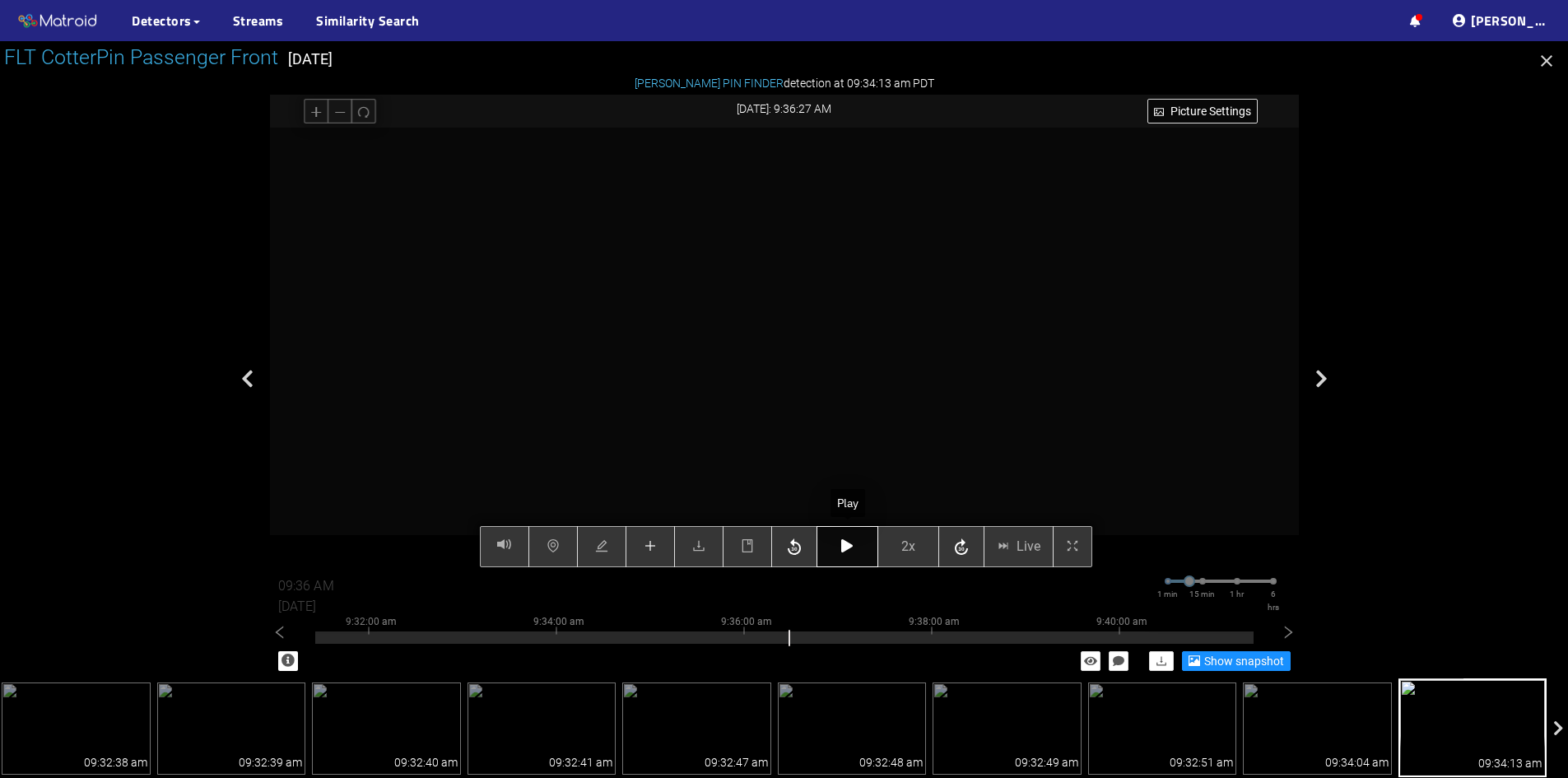
click at [840, 552] on button "button" at bounding box center [847, 547] width 61 height 41
click at [849, 548] on icon "button" at bounding box center [846, 545] width 11 height 13
click at [850, 547] on icon "button" at bounding box center [846, 545] width 11 height 13
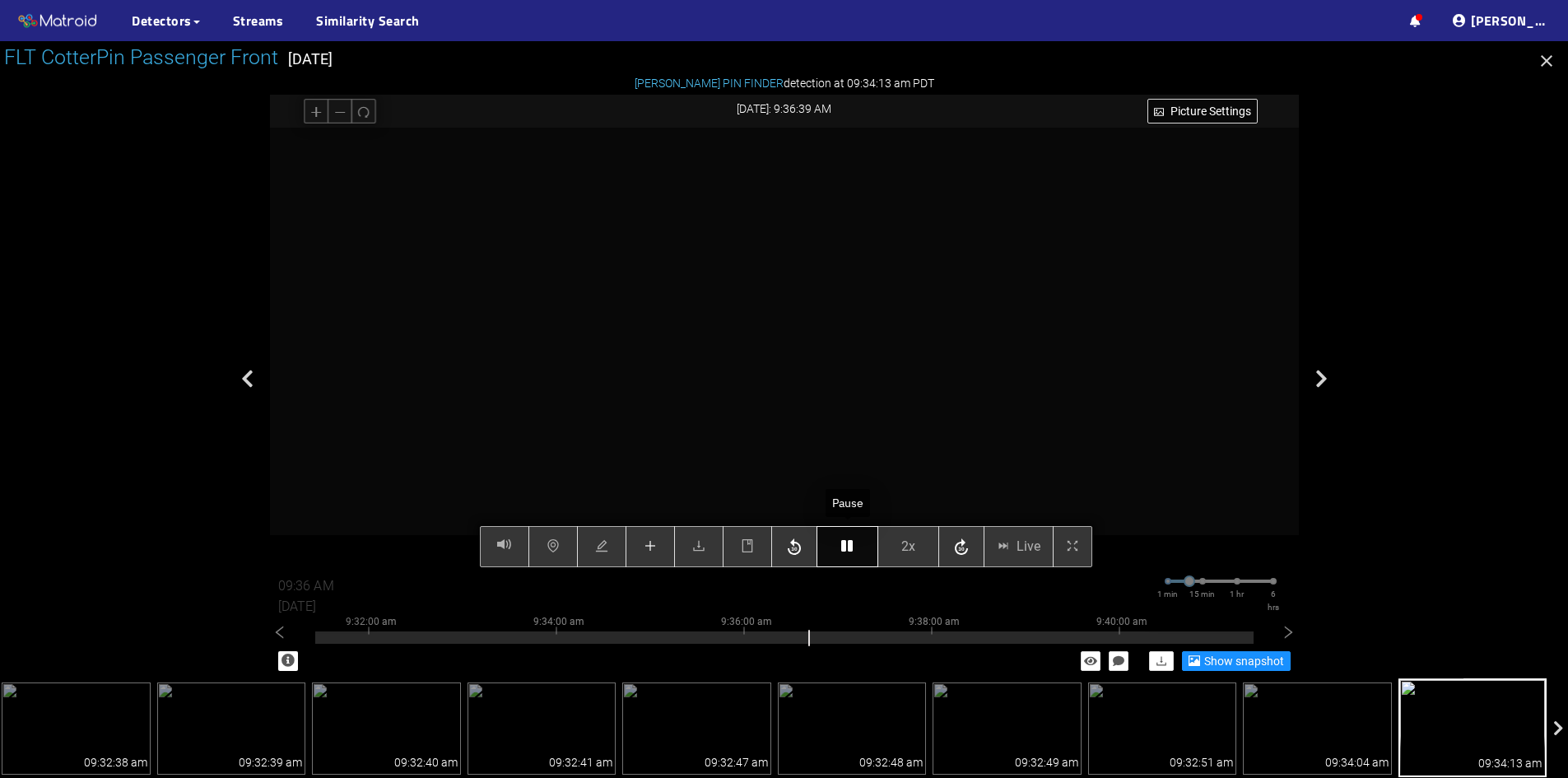
click at [852, 547] on icon "button" at bounding box center [846, 545] width 11 height 13
click at [840, 546] on button "button" at bounding box center [847, 547] width 61 height 41
click at [850, 547] on icon "button" at bounding box center [846, 545] width 11 height 13
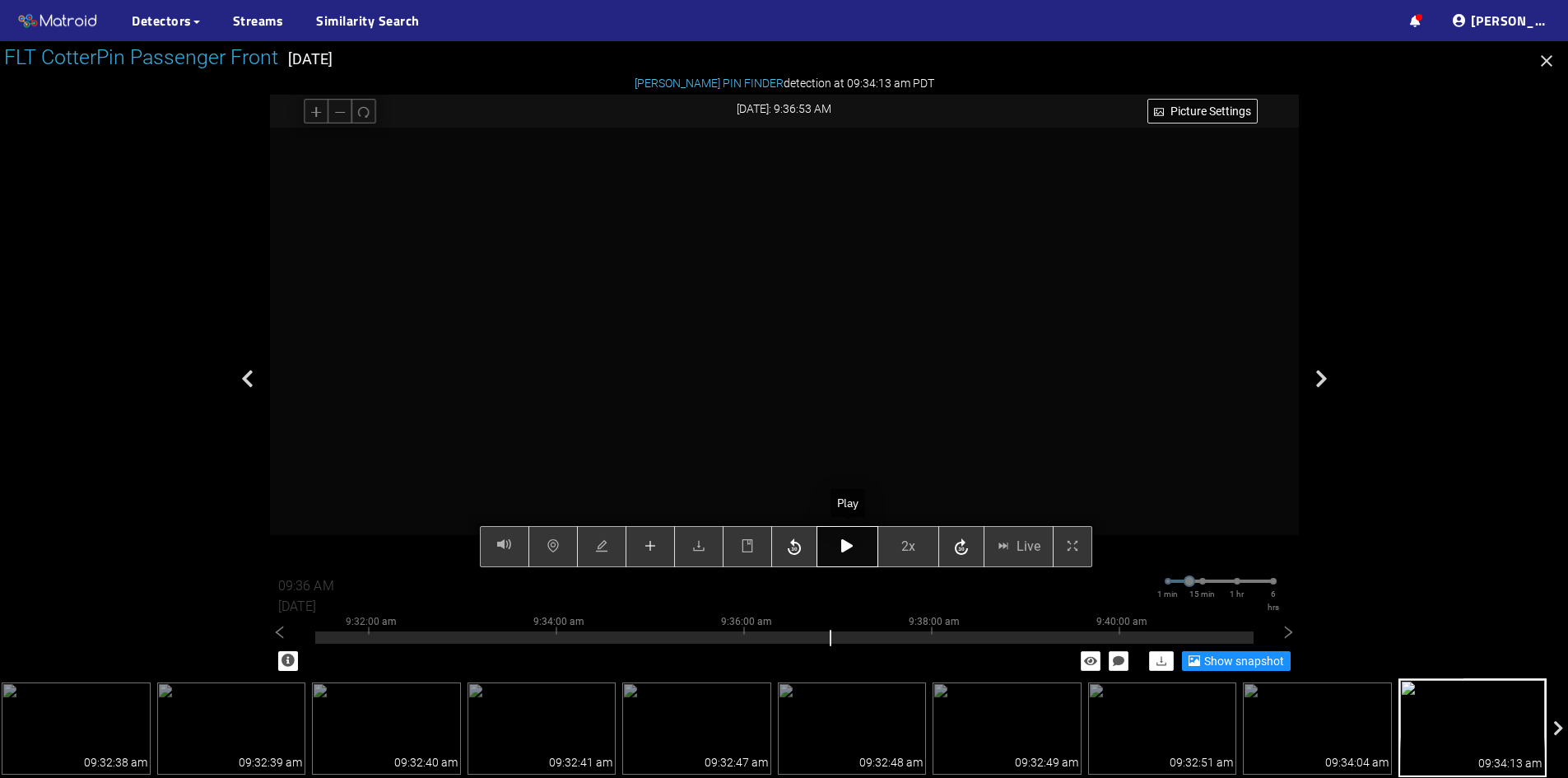
click at [850, 547] on icon "button" at bounding box center [846, 545] width 11 height 13
click at [849, 549] on icon "button" at bounding box center [846, 545] width 11 height 13
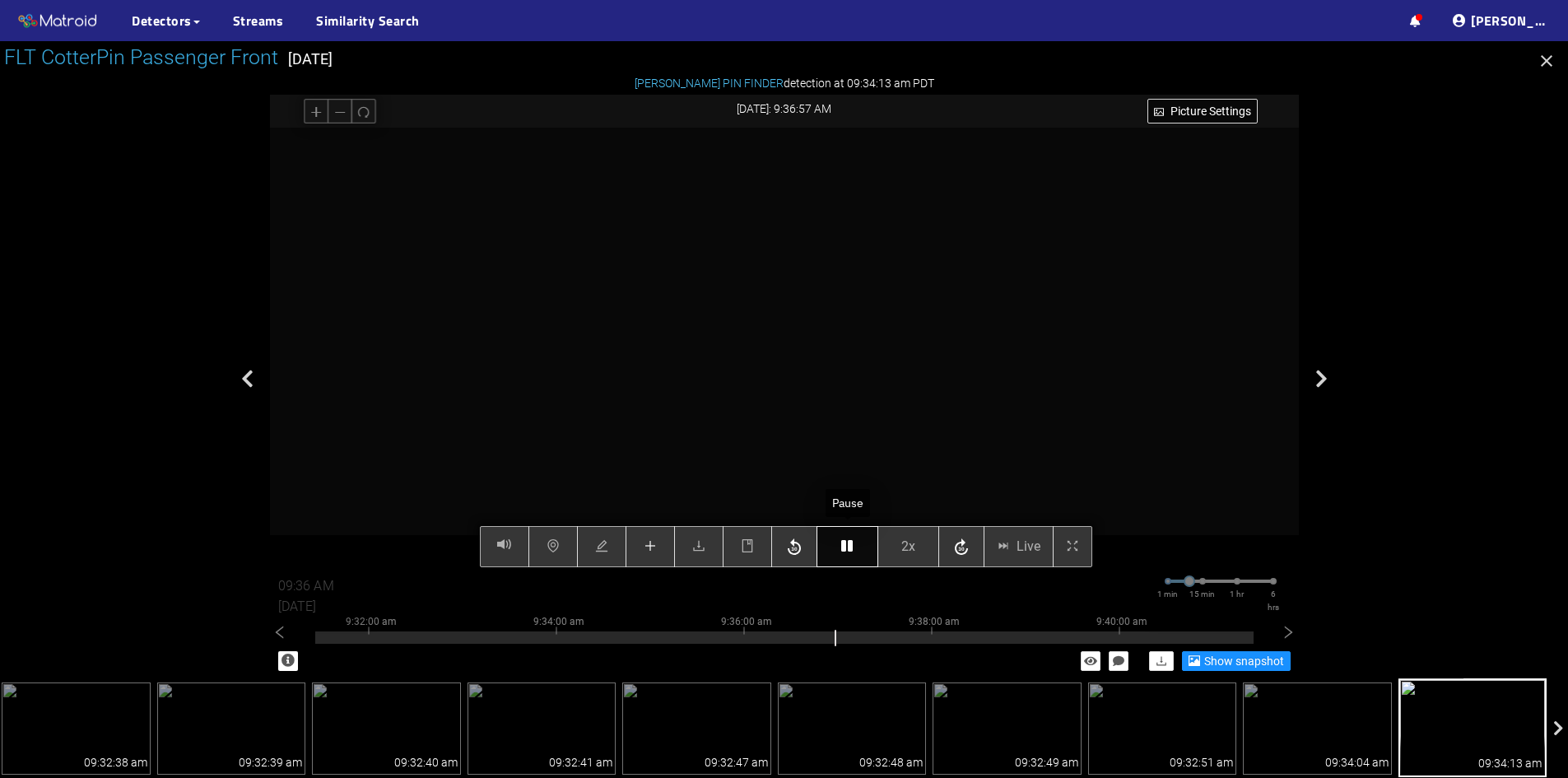
click at [849, 549] on icon "button" at bounding box center [846, 545] width 11 height 13
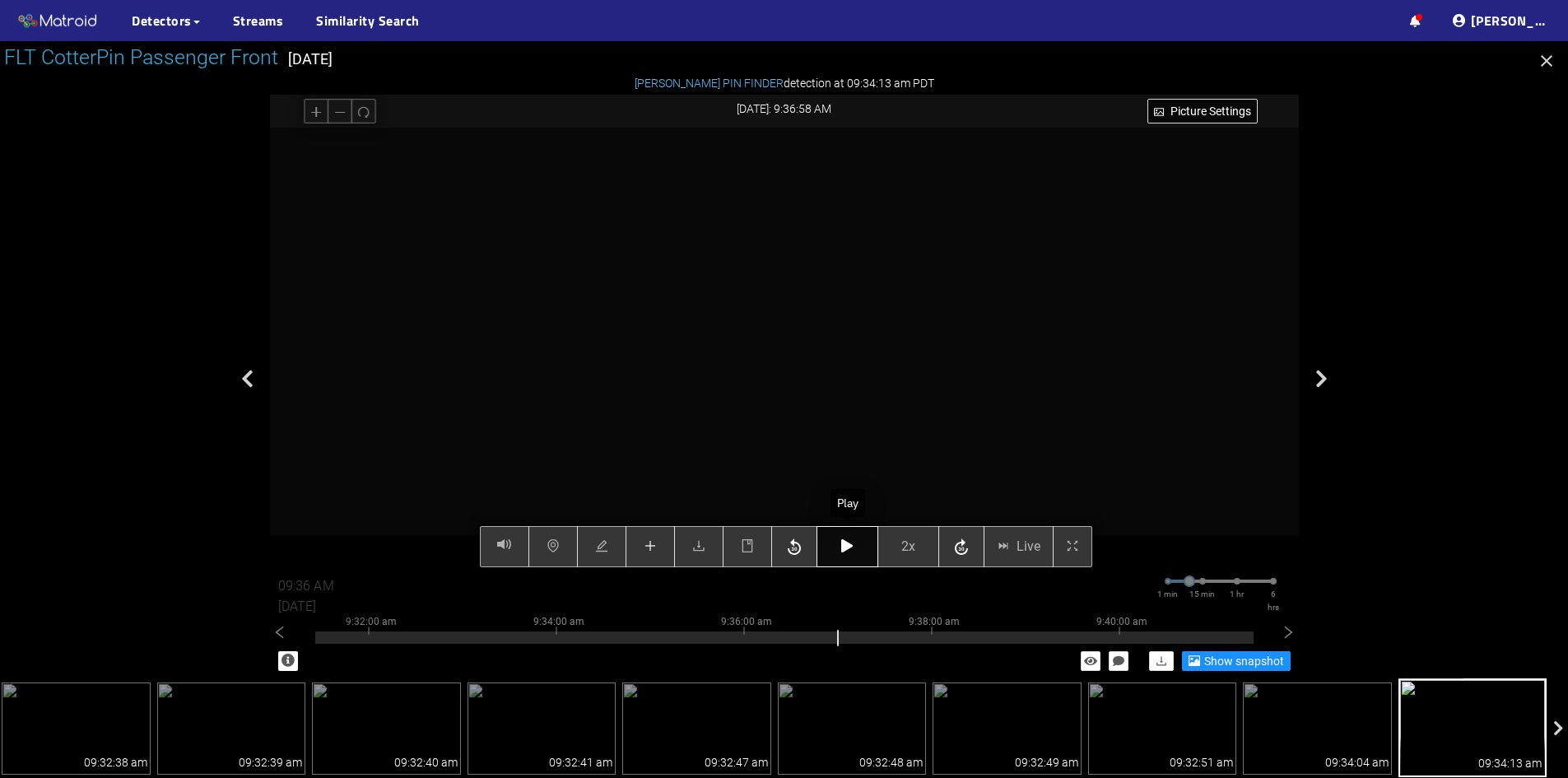
click at [850, 545] on icon "button" at bounding box center [846, 545] width 11 height 13
click at [848, 547] on icon "button" at bounding box center [846, 545] width 11 height 13
click at [847, 551] on icon "button" at bounding box center [846, 545] width 11 height 13
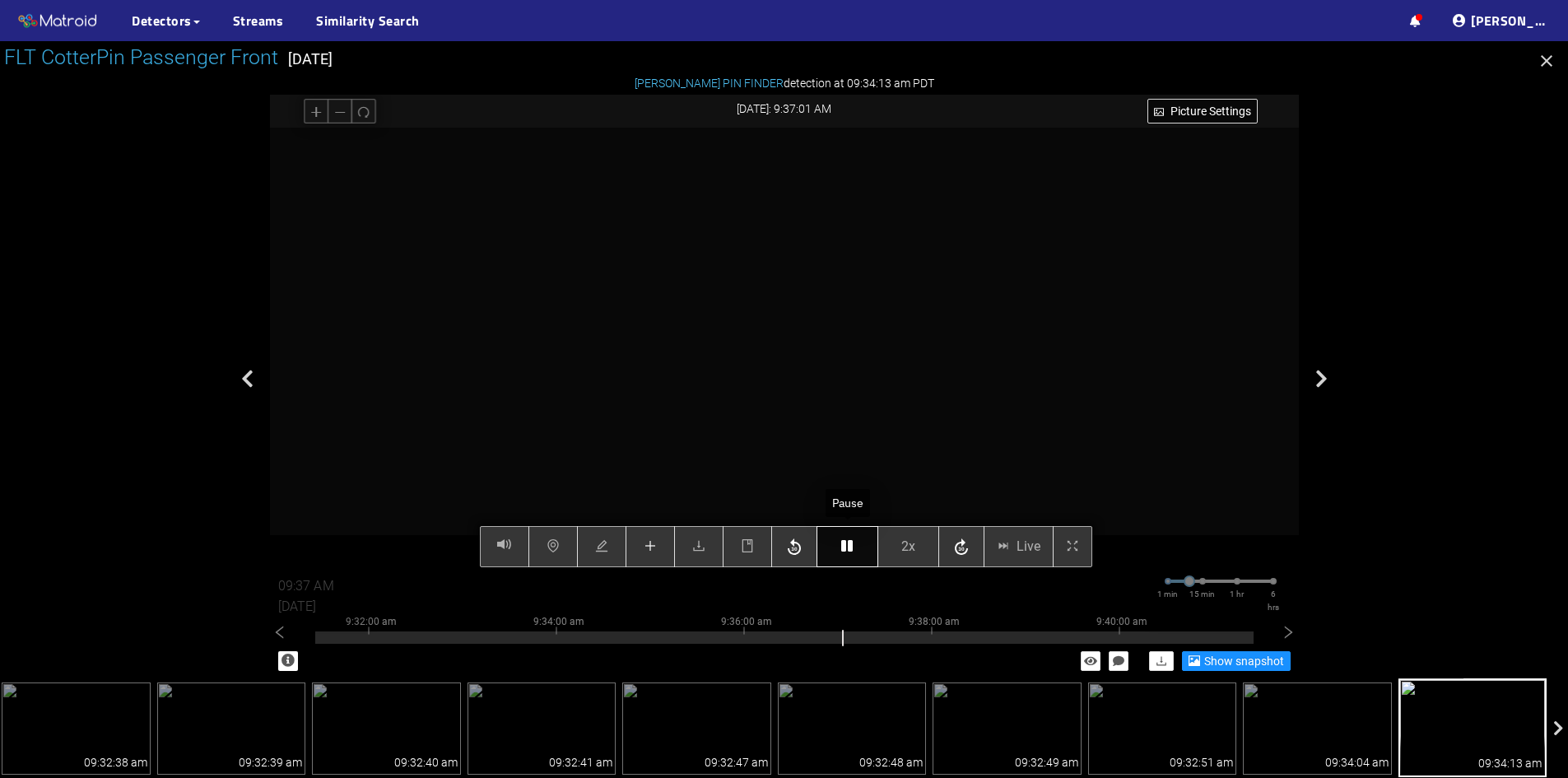
click at [847, 551] on icon "button" at bounding box center [846, 545] width 11 height 13
click at [850, 551] on icon "button" at bounding box center [846, 545] width 11 height 13
click at [837, 545] on button "button" at bounding box center [847, 547] width 61 height 41
click at [852, 548] on icon "button" at bounding box center [846, 545] width 11 height 13
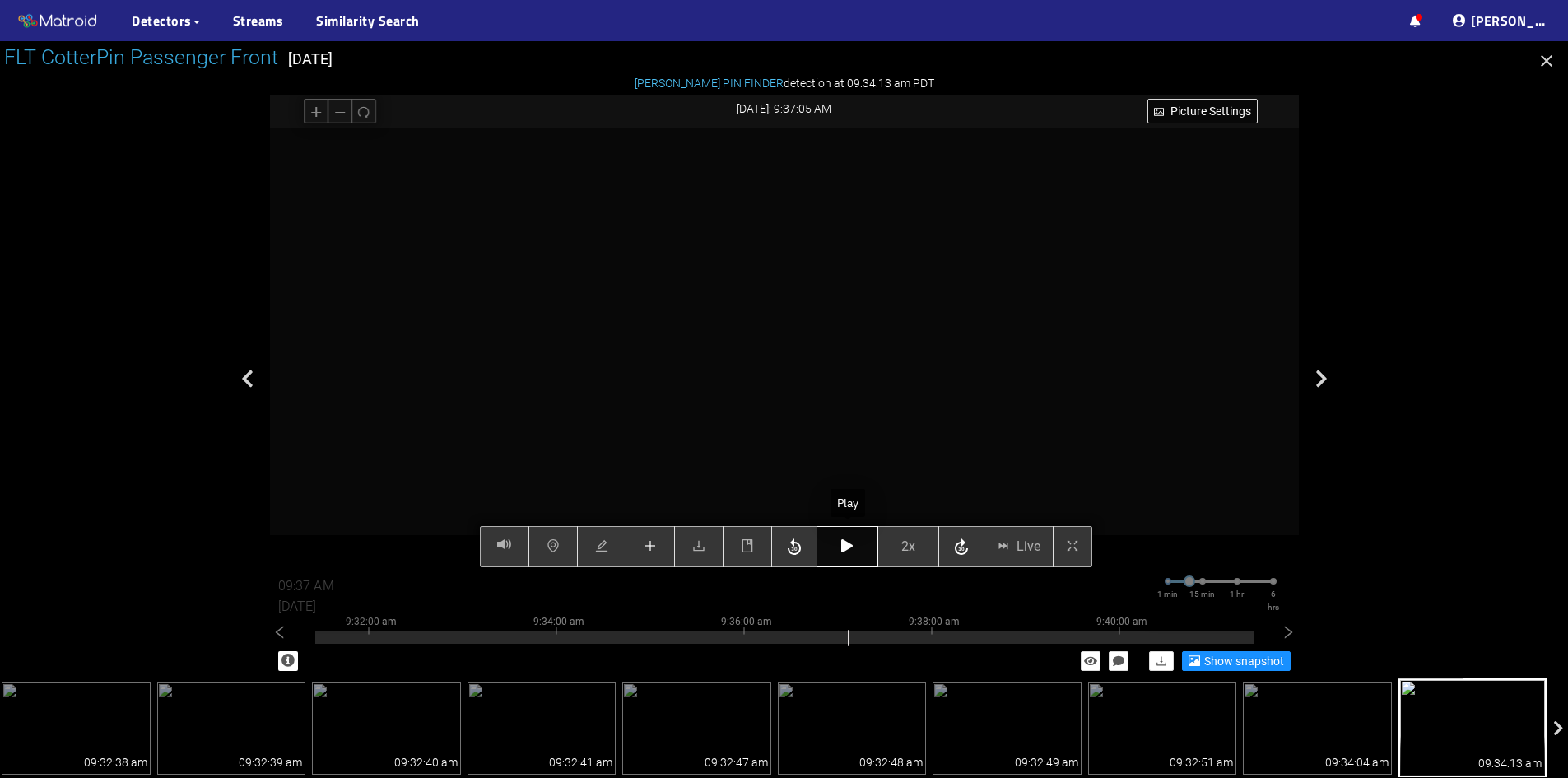
click at [852, 548] on icon "button" at bounding box center [846, 545] width 11 height 13
click at [851, 544] on icon "button" at bounding box center [846, 545] width 11 height 13
click at [851, 543] on icon "button" at bounding box center [846, 545] width 11 height 13
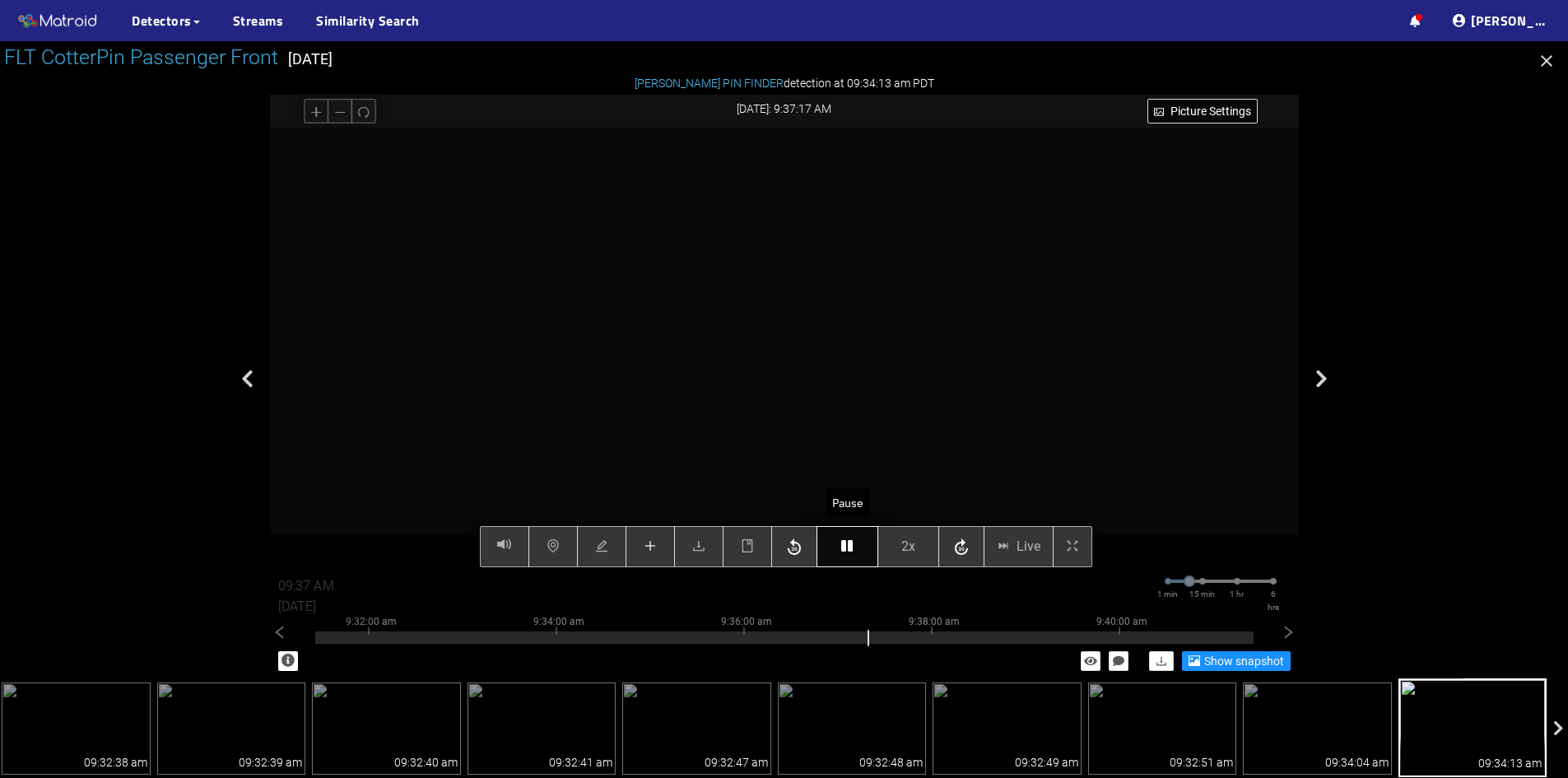
click at [851, 543] on icon "button" at bounding box center [846, 545] width 11 height 13
click at [845, 550] on icon "button" at bounding box center [846, 545] width 11 height 13
click at [851, 542] on icon "button" at bounding box center [846, 545] width 11 height 13
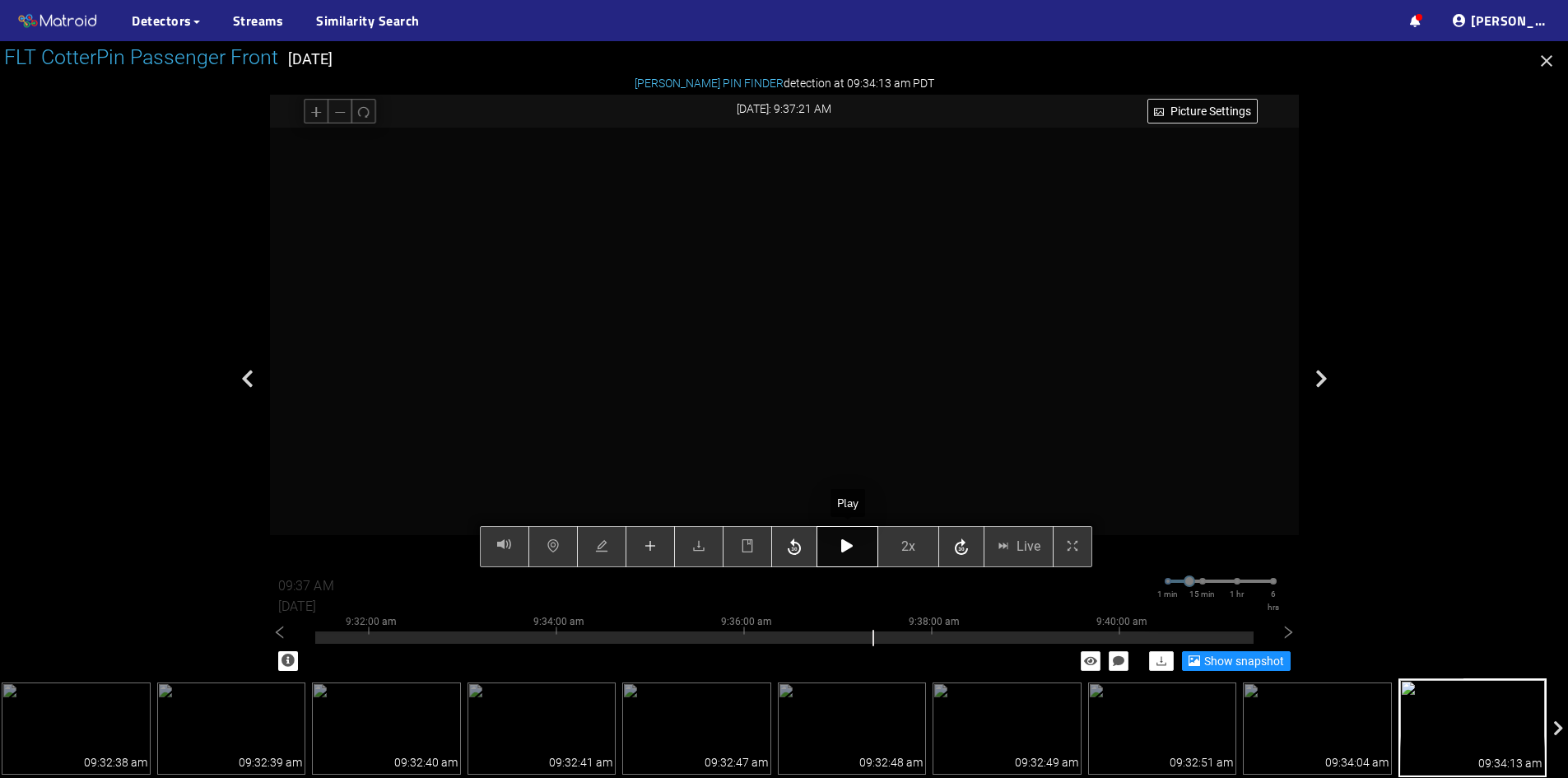
click at [851, 542] on icon "button" at bounding box center [846, 545] width 11 height 13
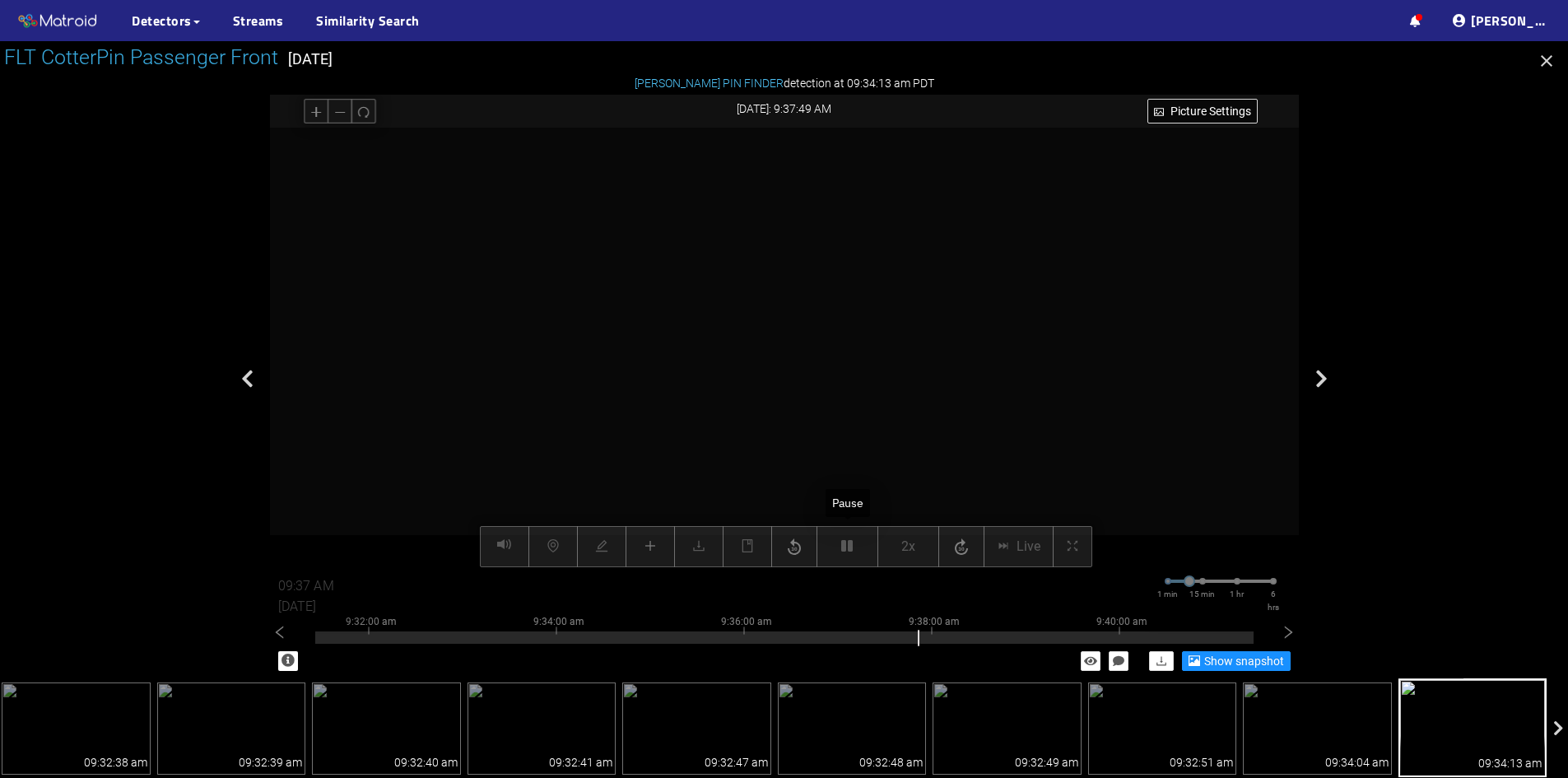
click at [852, 542] on div "Picture Settings 2x Live 09:37 AM 08/07/2025 1 min 15 min 1 hr 6 hrs 9:22:00 am…" at bounding box center [784, 348] width 1029 height 441
click at [852, 542] on icon "button" at bounding box center [847, 545] width 11 height 13
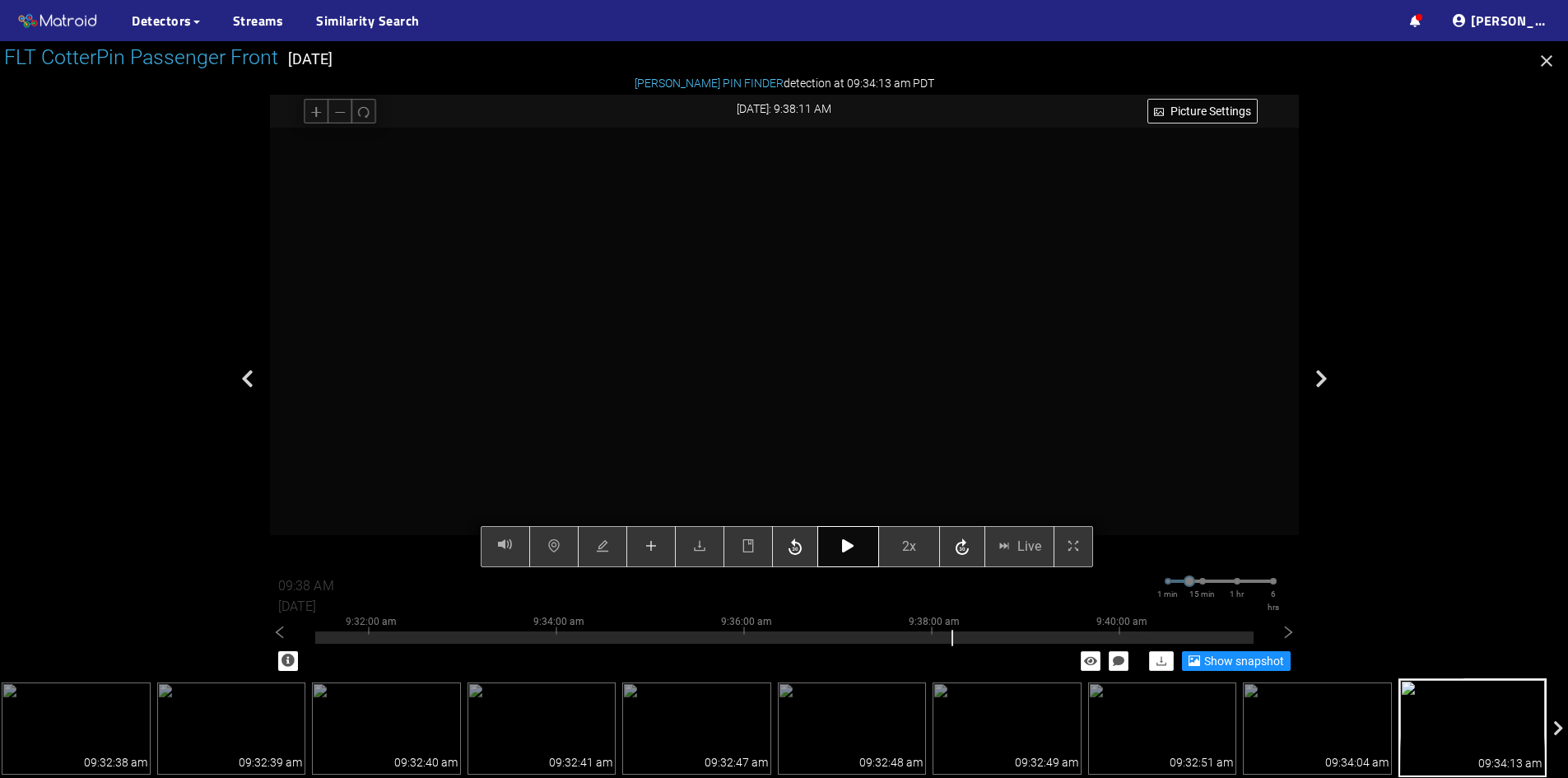
click at [847, 538] on button "button" at bounding box center [848, 547] width 61 height 41
click at [852, 547] on icon "button" at bounding box center [847, 545] width 11 height 13
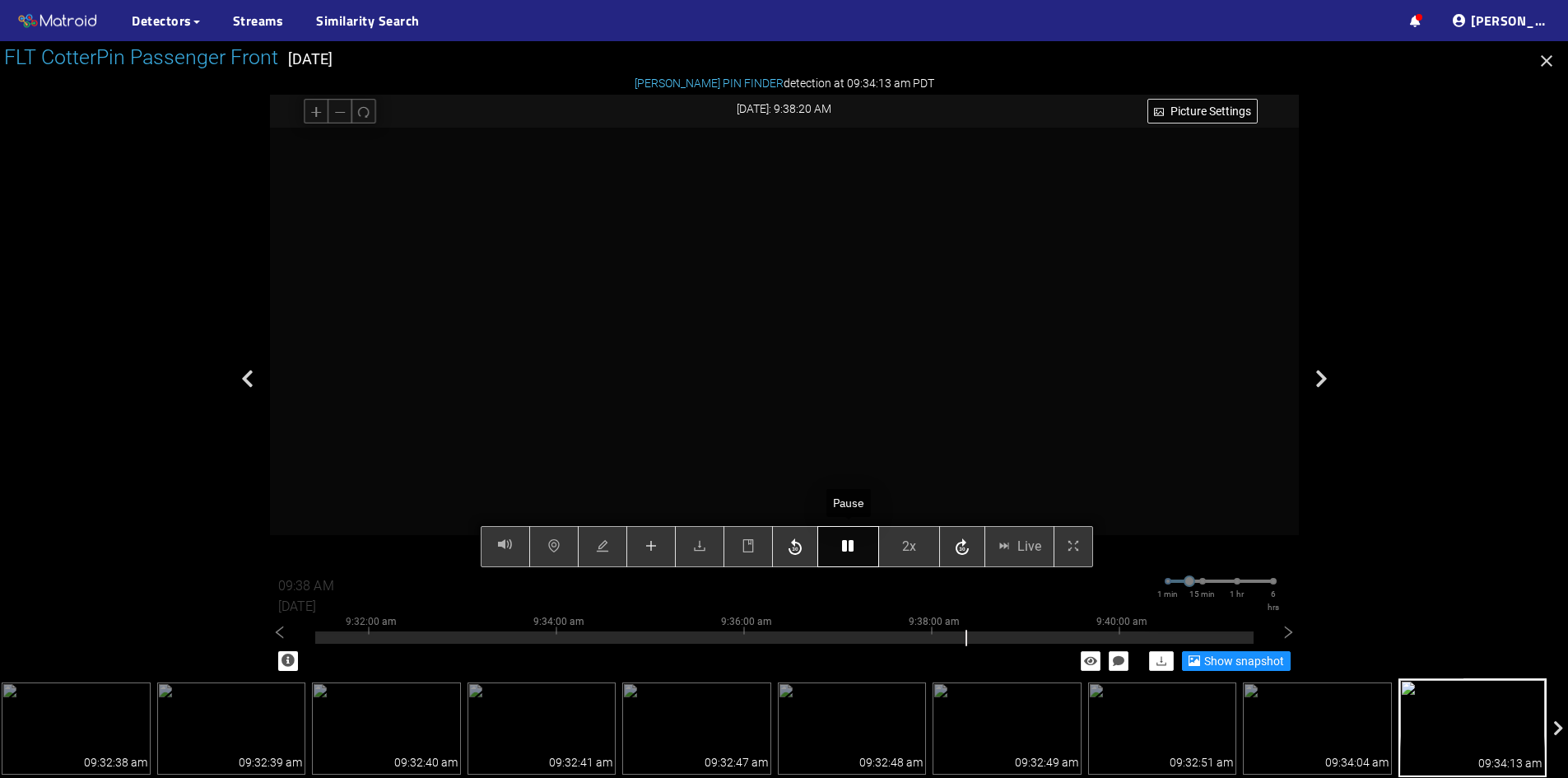
click at [852, 547] on icon "button" at bounding box center [847, 545] width 11 height 13
click at [841, 546] on button "button" at bounding box center [848, 547] width 61 height 41
click at [851, 550] on icon "button" at bounding box center [847, 545] width 11 height 13
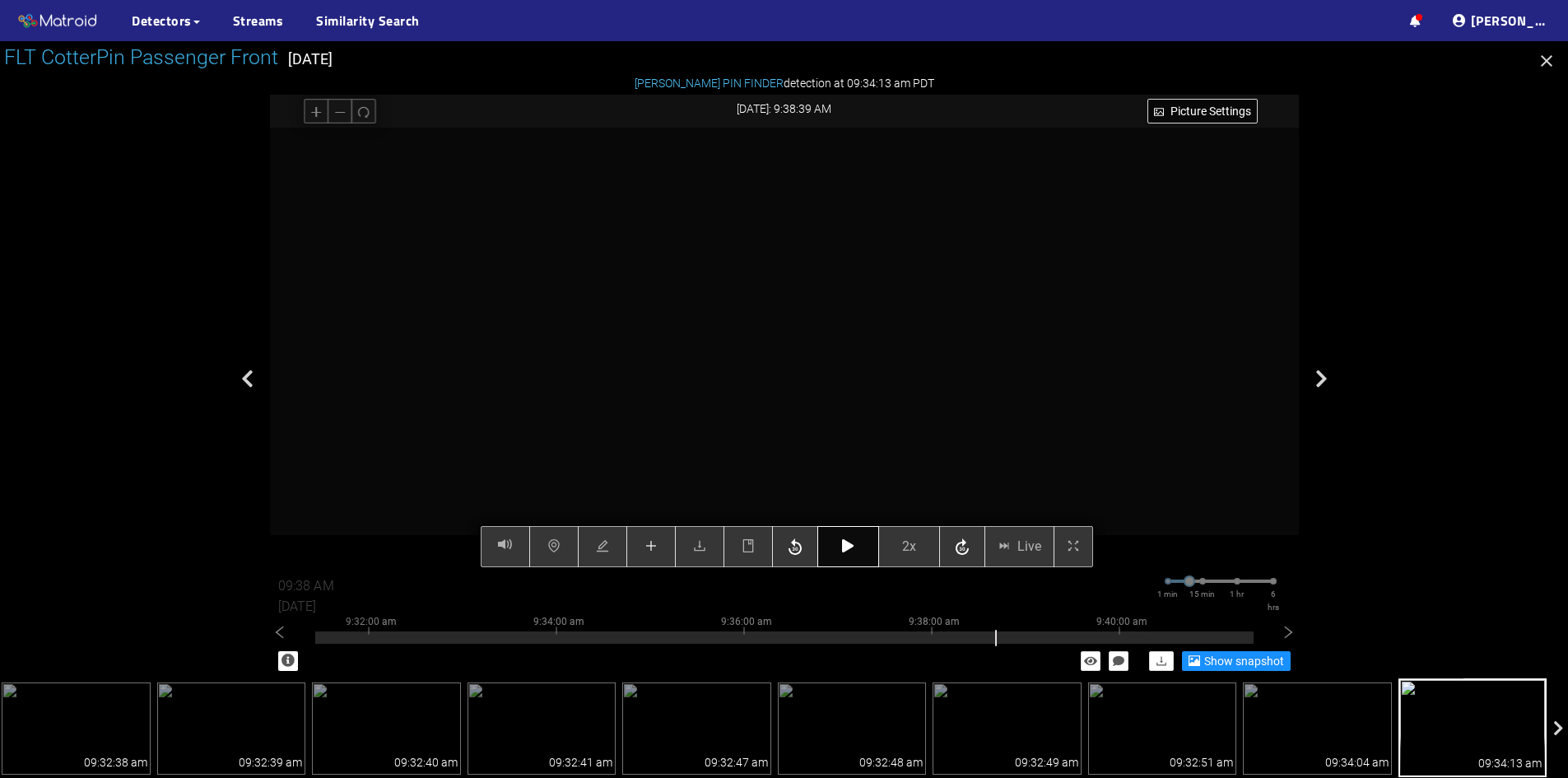
click at [859, 540] on button "button" at bounding box center [848, 547] width 61 height 41
click at [860, 539] on button "button" at bounding box center [848, 547] width 61 height 41
click at [859, 542] on button "button" at bounding box center [848, 547] width 61 height 41
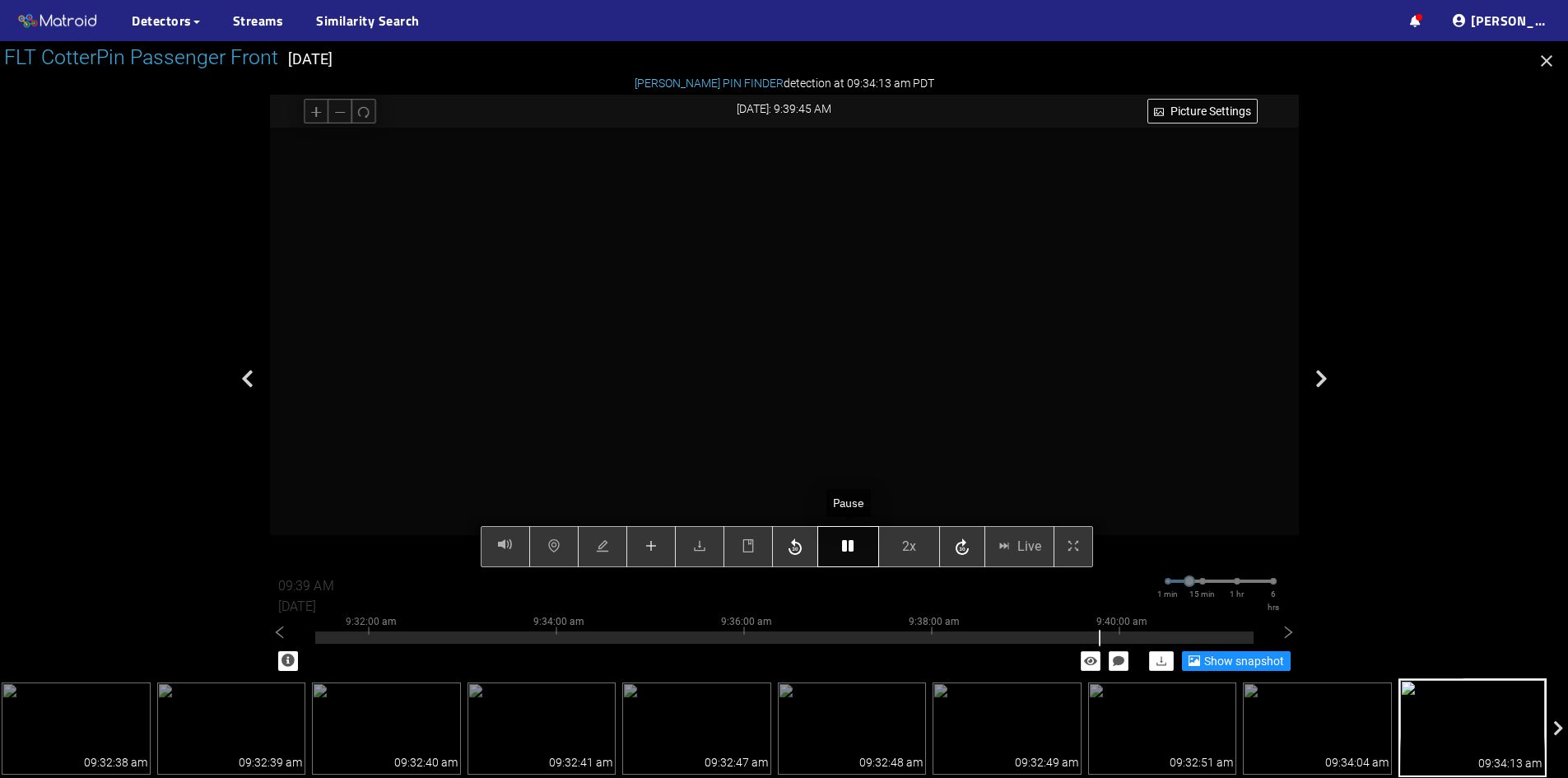
click at [859, 542] on button "button" at bounding box center [848, 547] width 61 height 41
click at [844, 547] on icon "button" at bounding box center [847, 545] width 11 height 13
click at [851, 550] on icon "button" at bounding box center [847, 545] width 11 height 13
click at [839, 541] on button "button" at bounding box center [848, 547] width 61 height 41
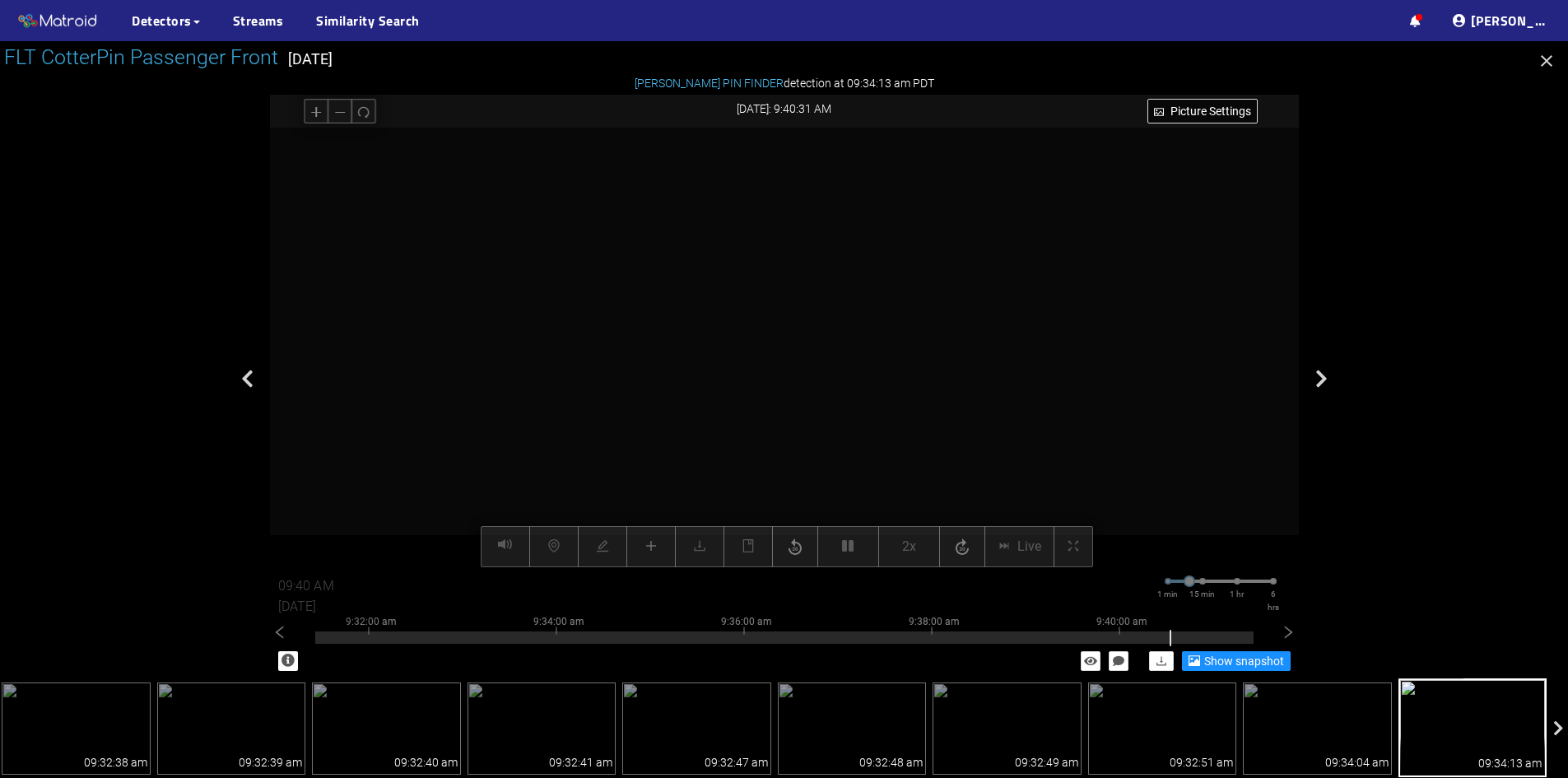
click at [1015, 462] on div at bounding box center [784, 348] width 1029 height 441
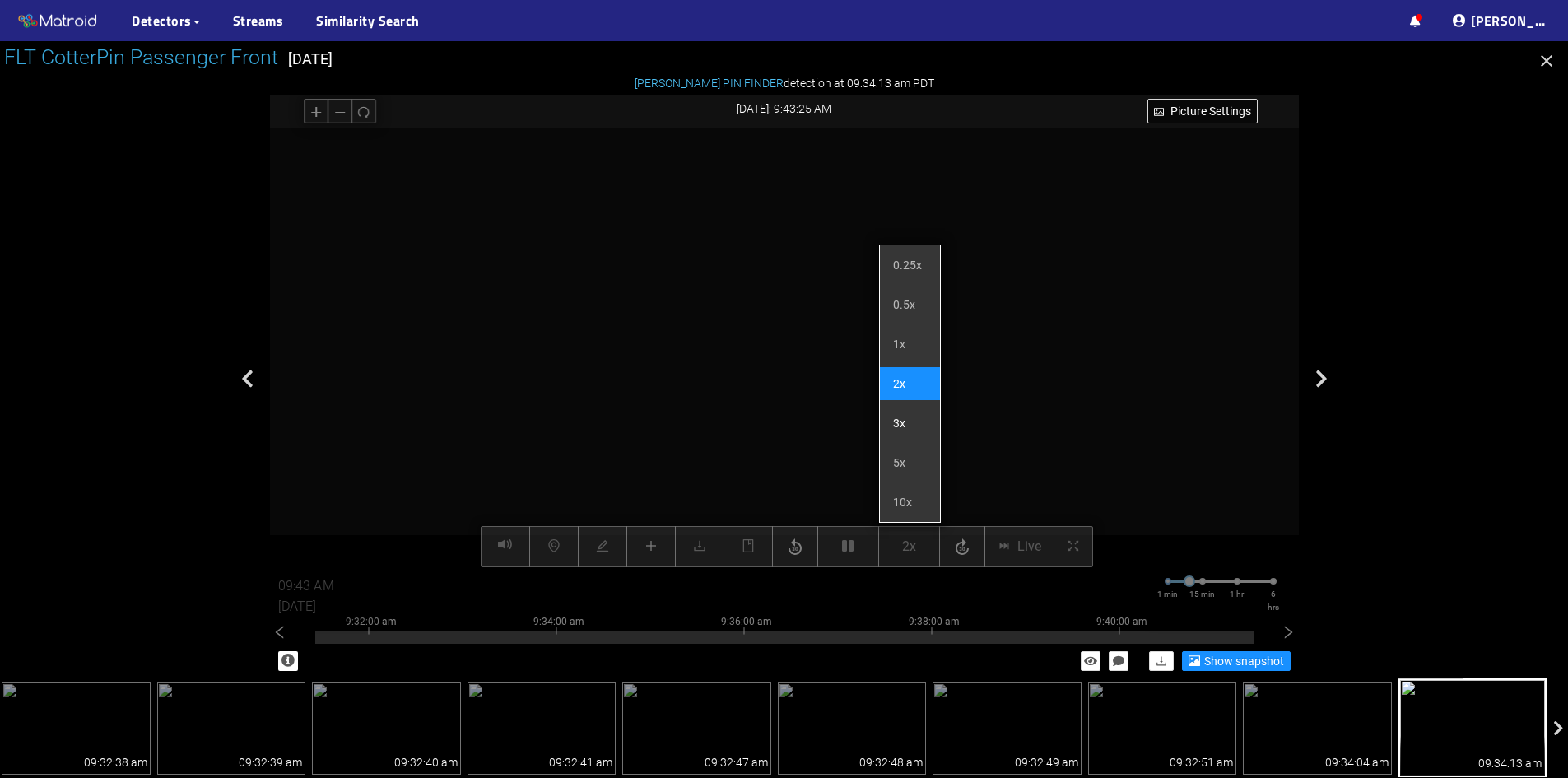
click at [903, 424] on li "3x" at bounding box center [910, 423] width 60 height 33
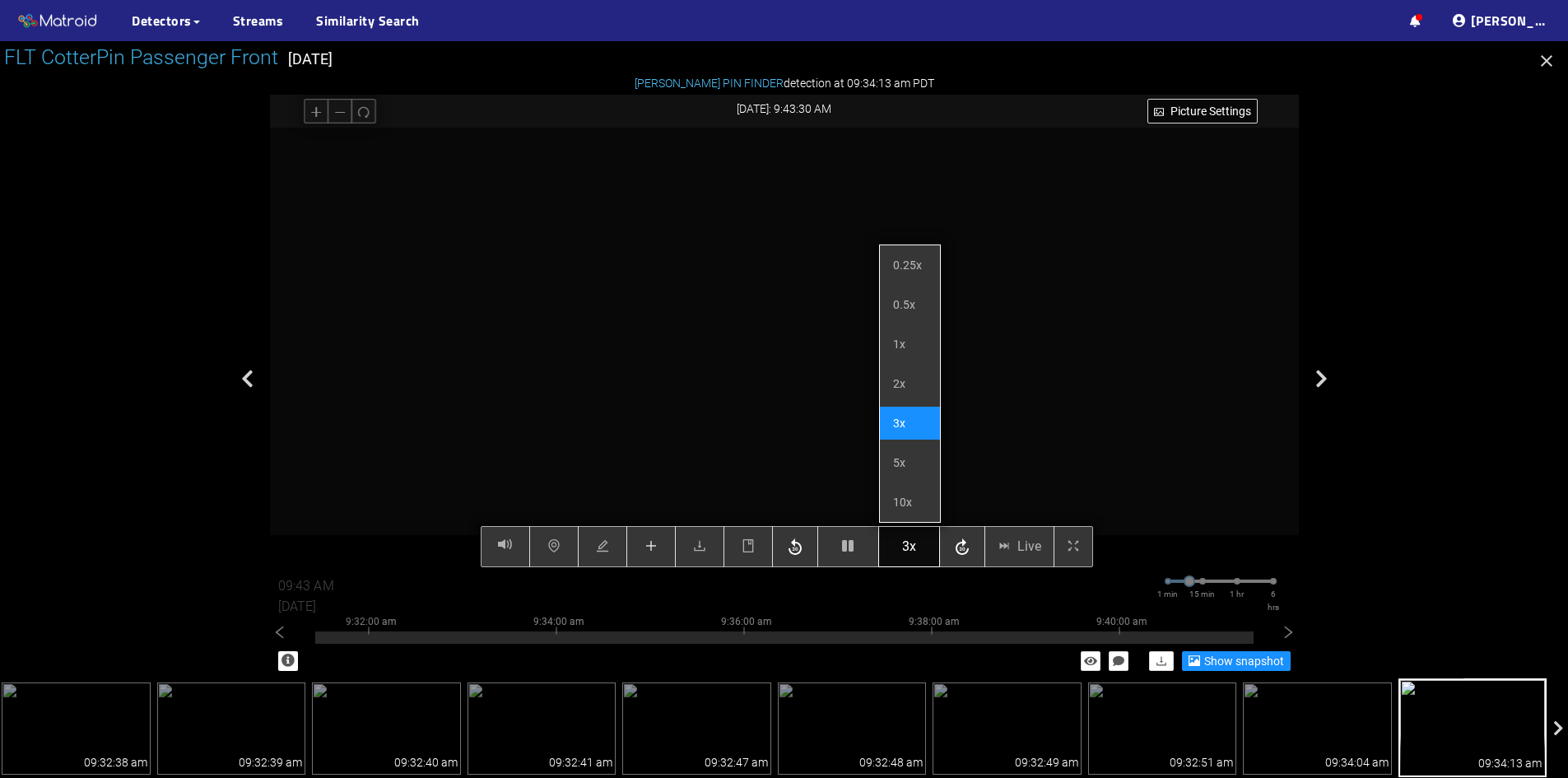
click at [916, 546] on span "3x" at bounding box center [910, 547] width 14 height 20
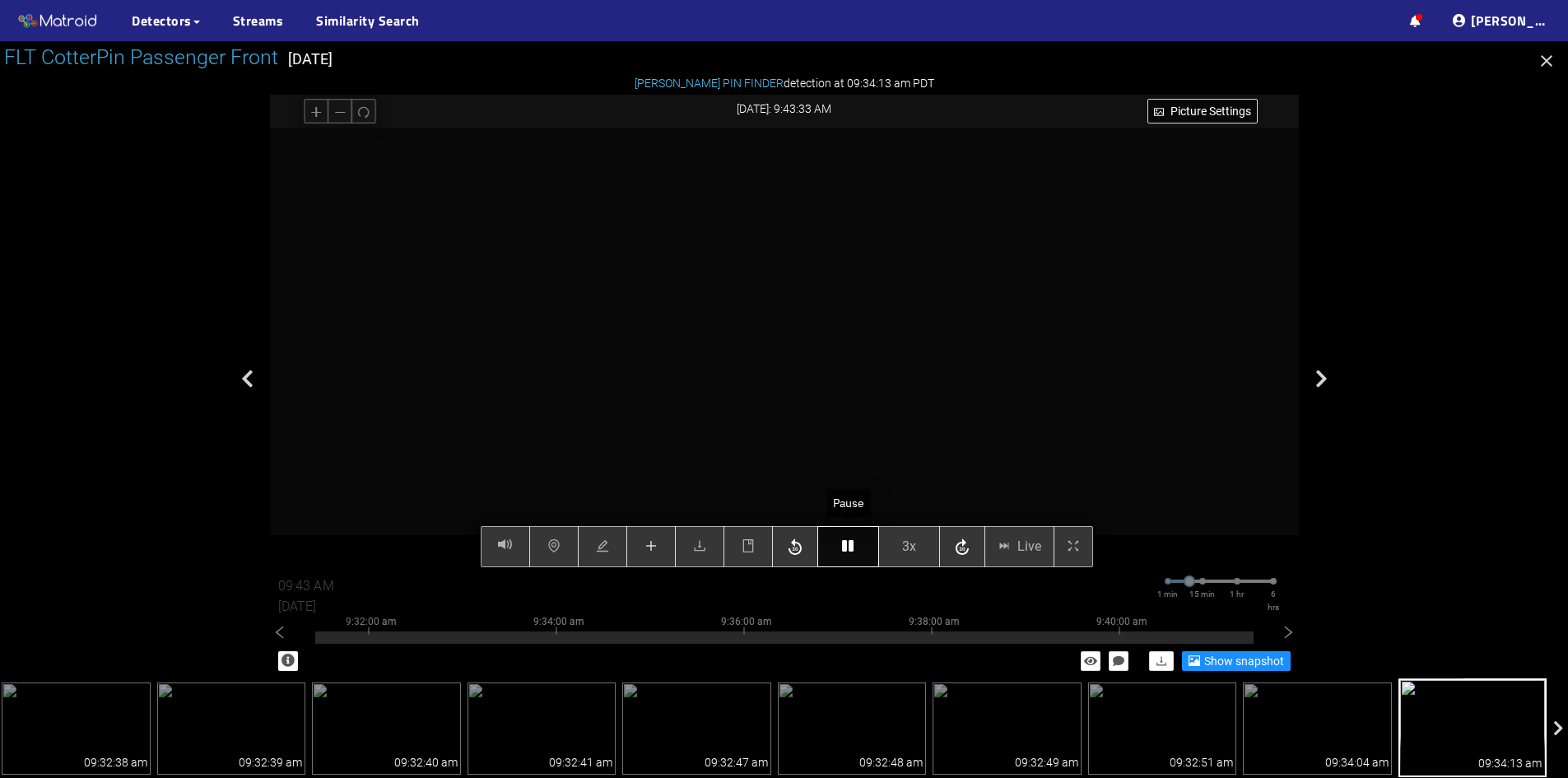
click at [854, 545] on icon "button" at bounding box center [847, 545] width 11 height 13
click at [853, 545] on icon "button" at bounding box center [847, 545] width 11 height 13
click at [904, 545] on div "Picture Settings 3x Live 09:43 AM 08/07/2025 1 min 15 min 1 hr 6 hrs 9:22:00 am…" at bounding box center [784, 348] width 1029 height 441
click at [915, 546] on span "3x" at bounding box center [910, 547] width 14 height 20
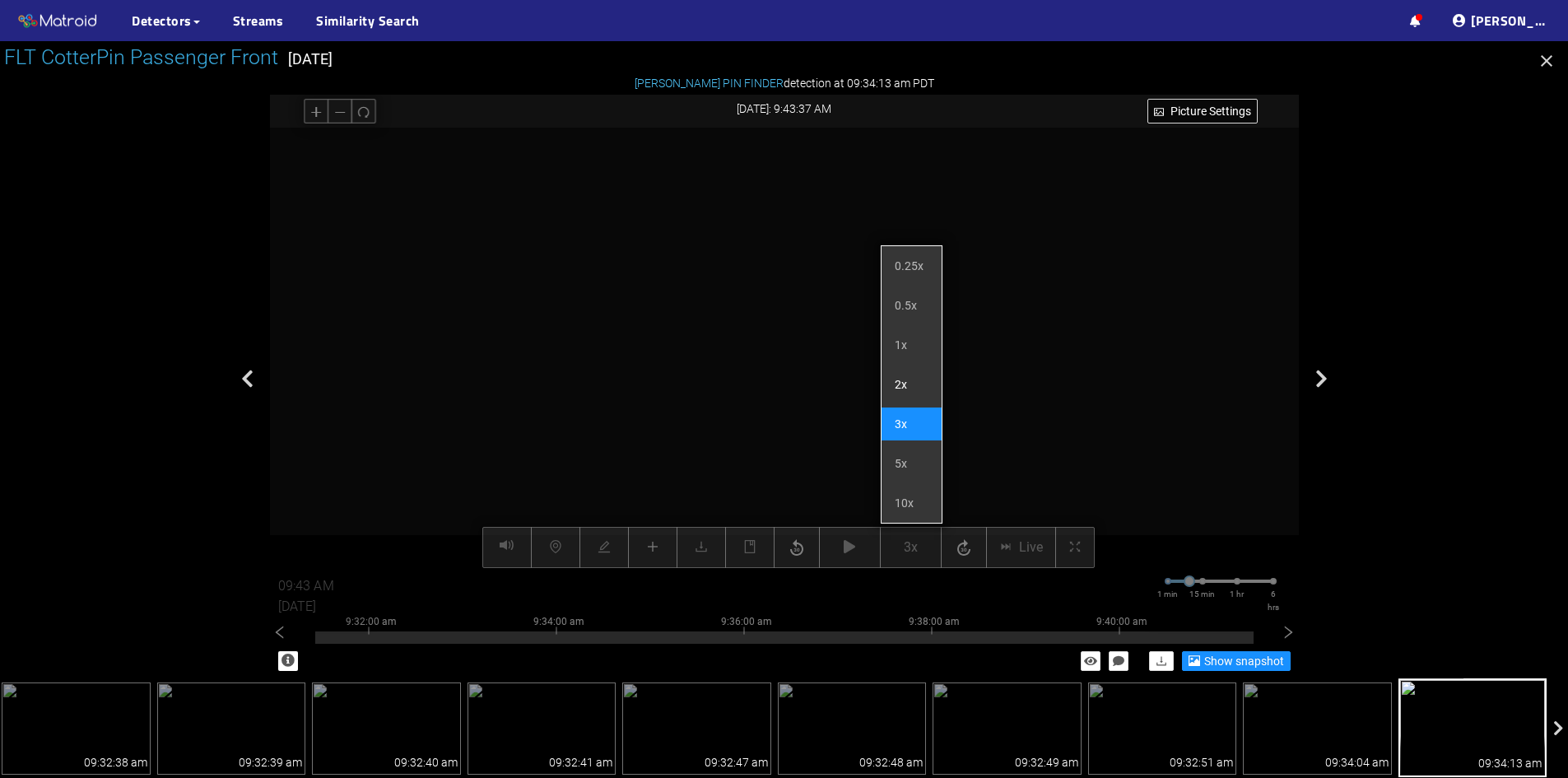
click at [909, 387] on li "2x" at bounding box center [911, 384] width 60 height 33
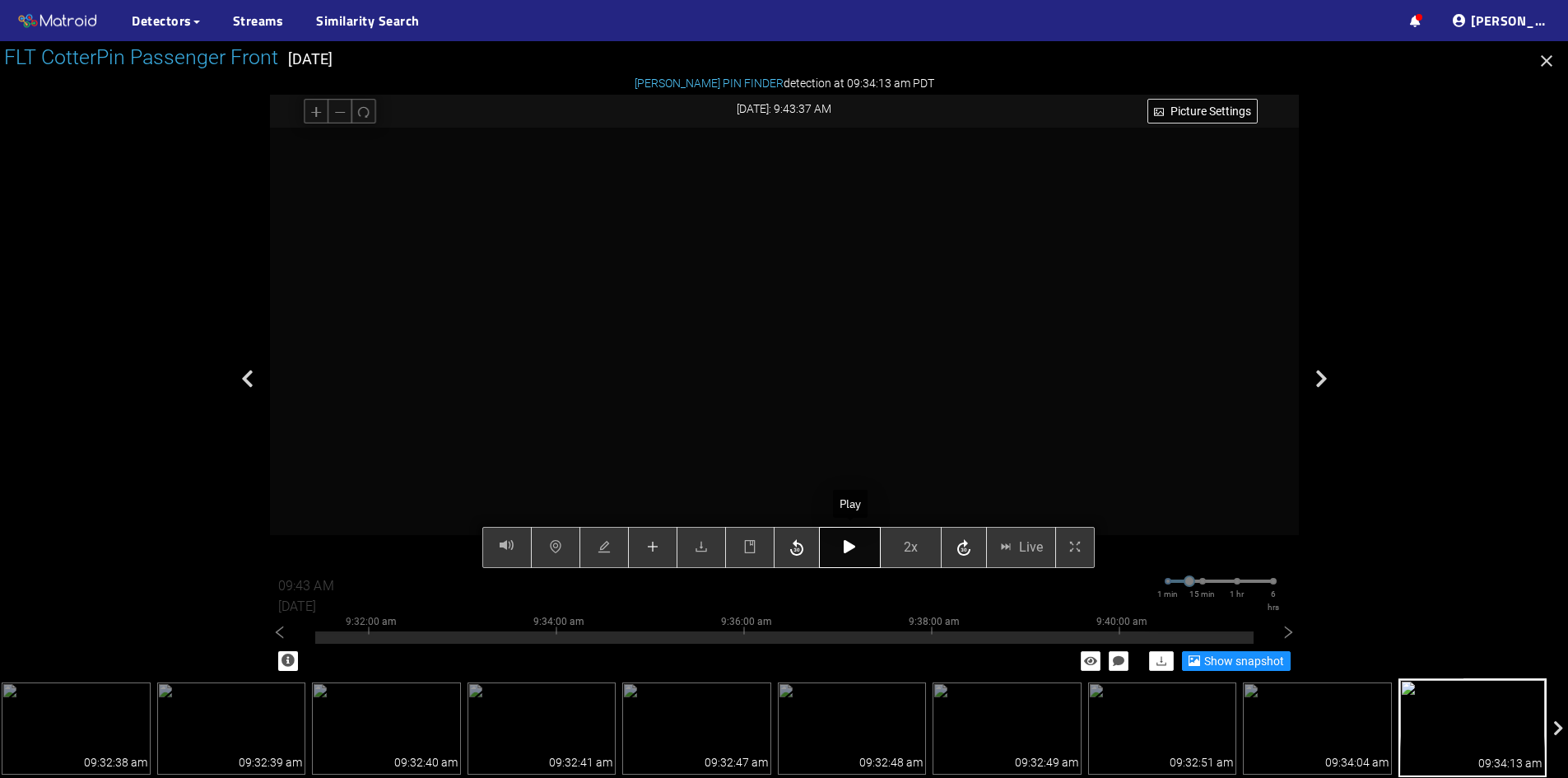
click at [855, 553] on icon "button" at bounding box center [849, 546] width 11 height 13
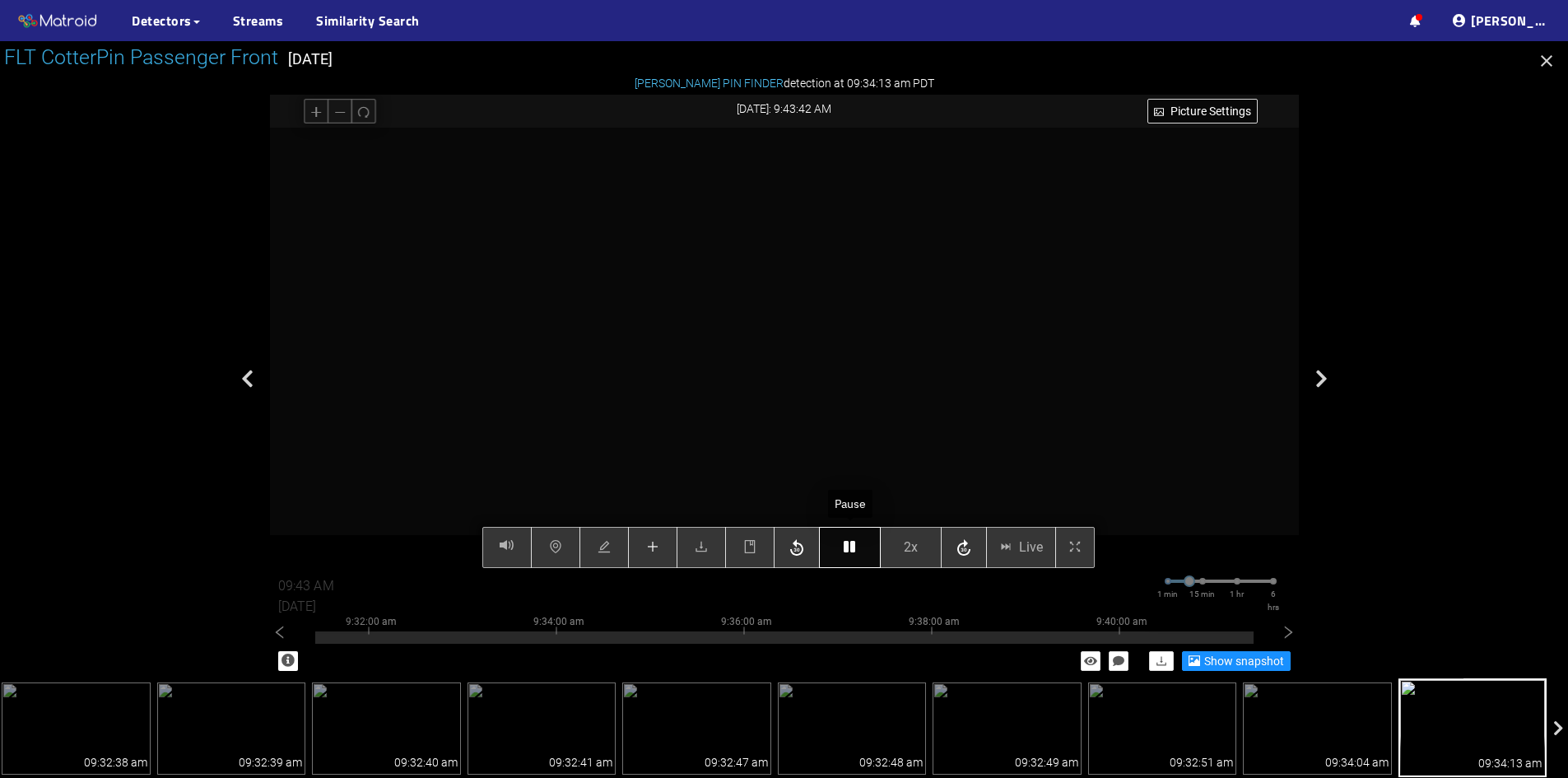
click at [855, 553] on icon "button" at bounding box center [849, 546] width 11 height 13
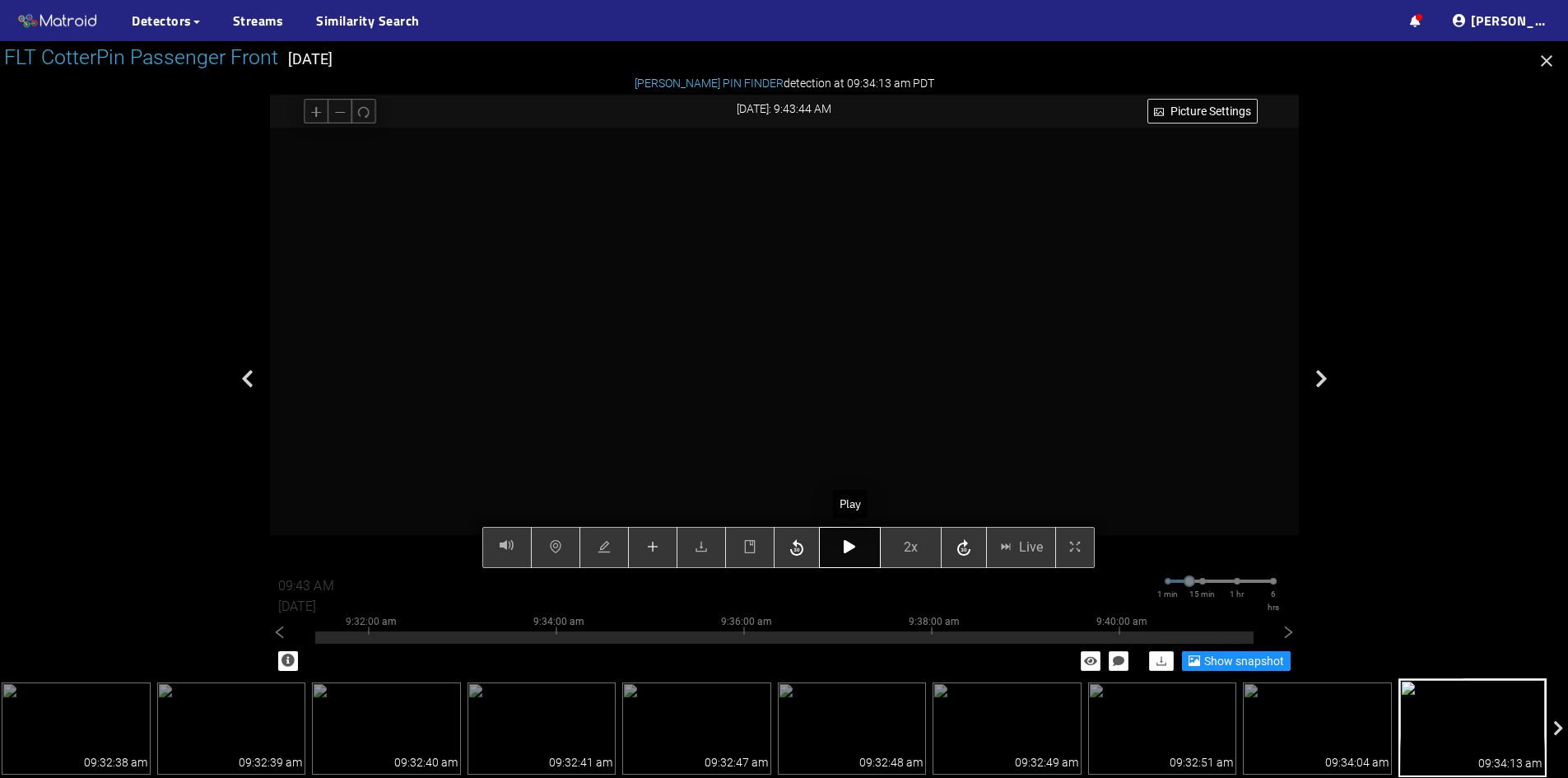
click at [855, 553] on icon "button" at bounding box center [849, 546] width 11 height 13
type input "09:44 AM"
click at [852, 550] on icon "button" at bounding box center [849, 546] width 11 height 13
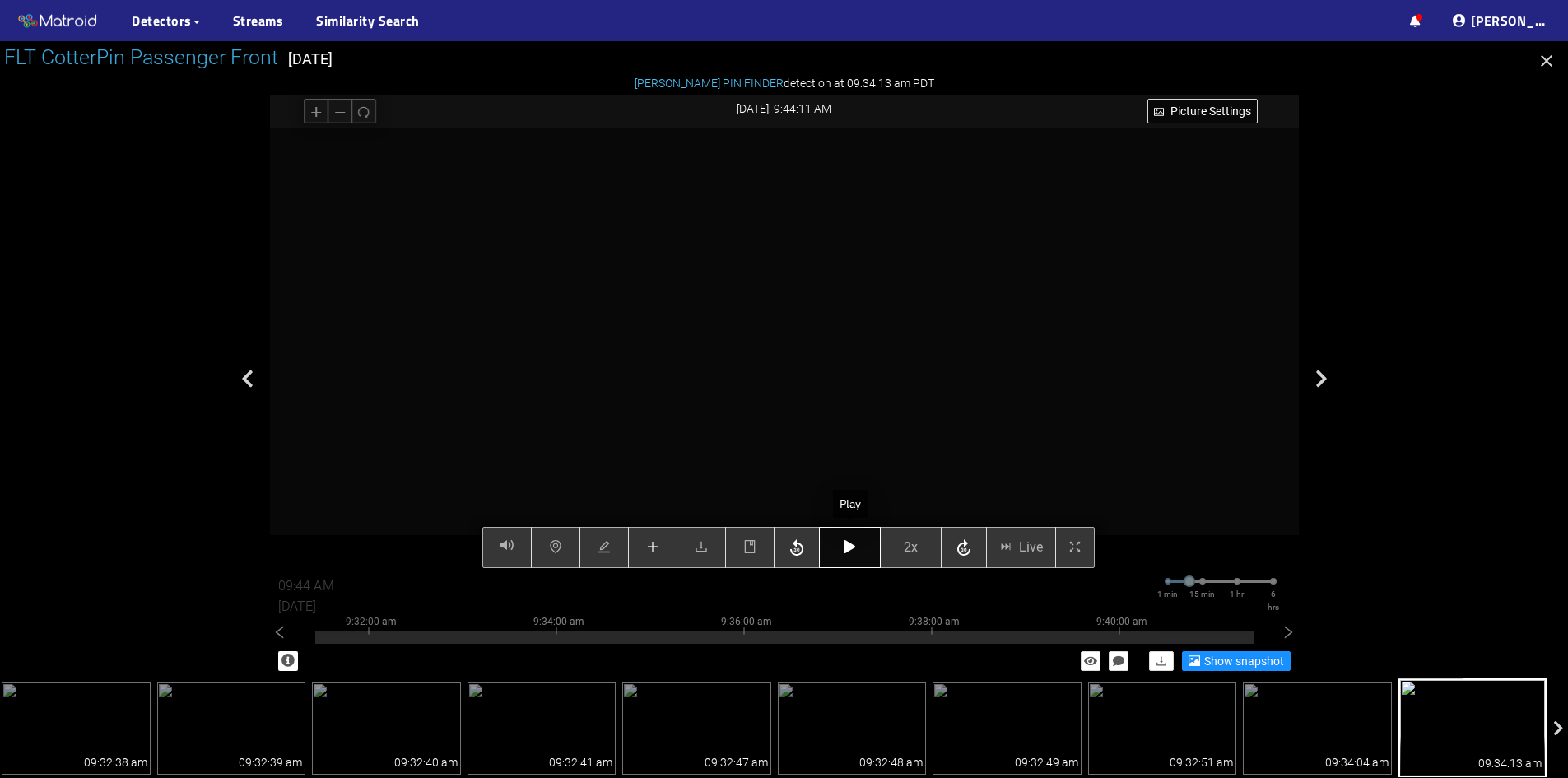
click at [852, 550] on icon "button" at bounding box center [849, 546] width 11 height 13
click at [851, 551] on icon "button" at bounding box center [849, 546] width 11 height 13
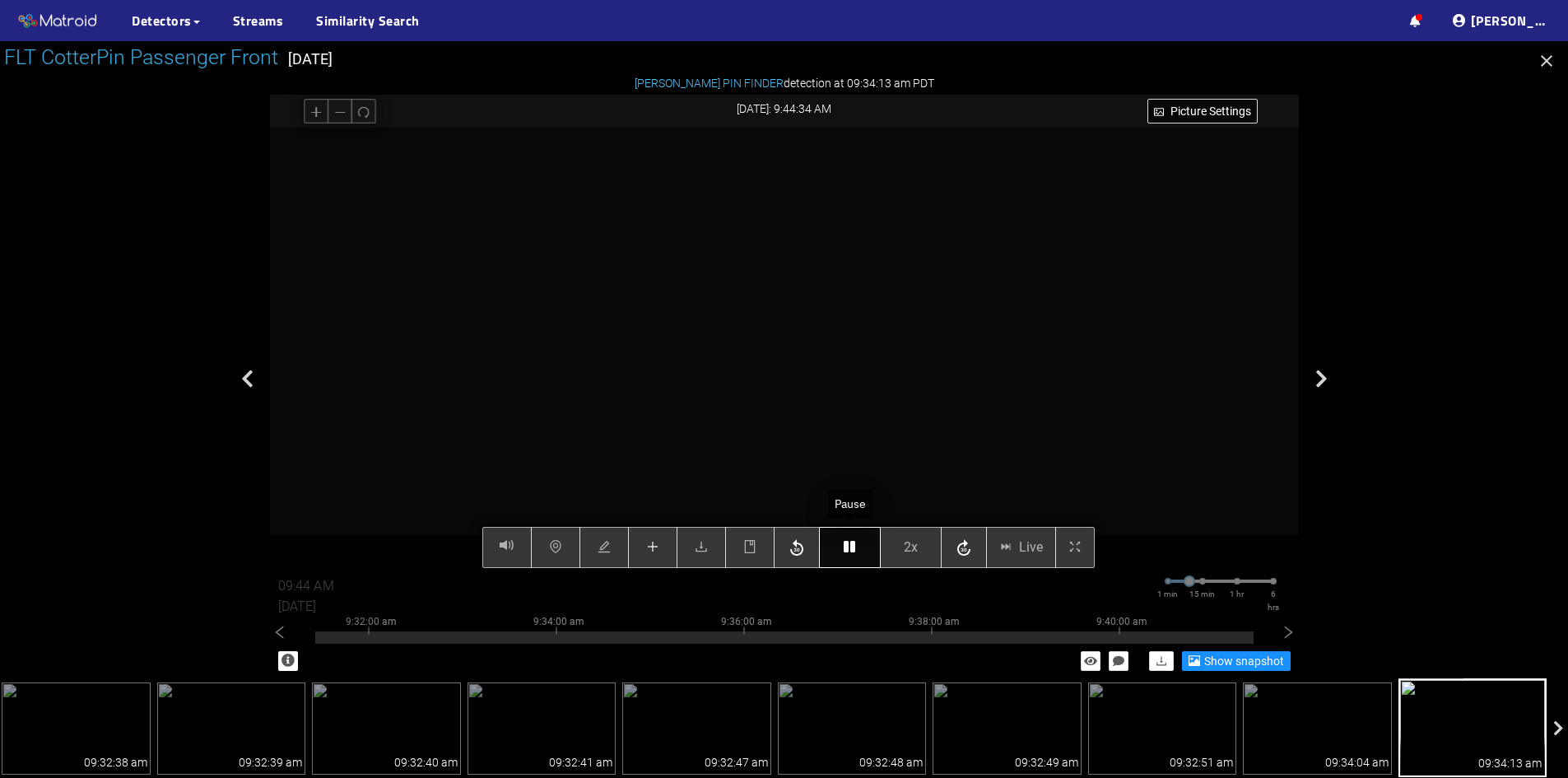
click at [851, 551] on icon "button" at bounding box center [849, 546] width 11 height 13
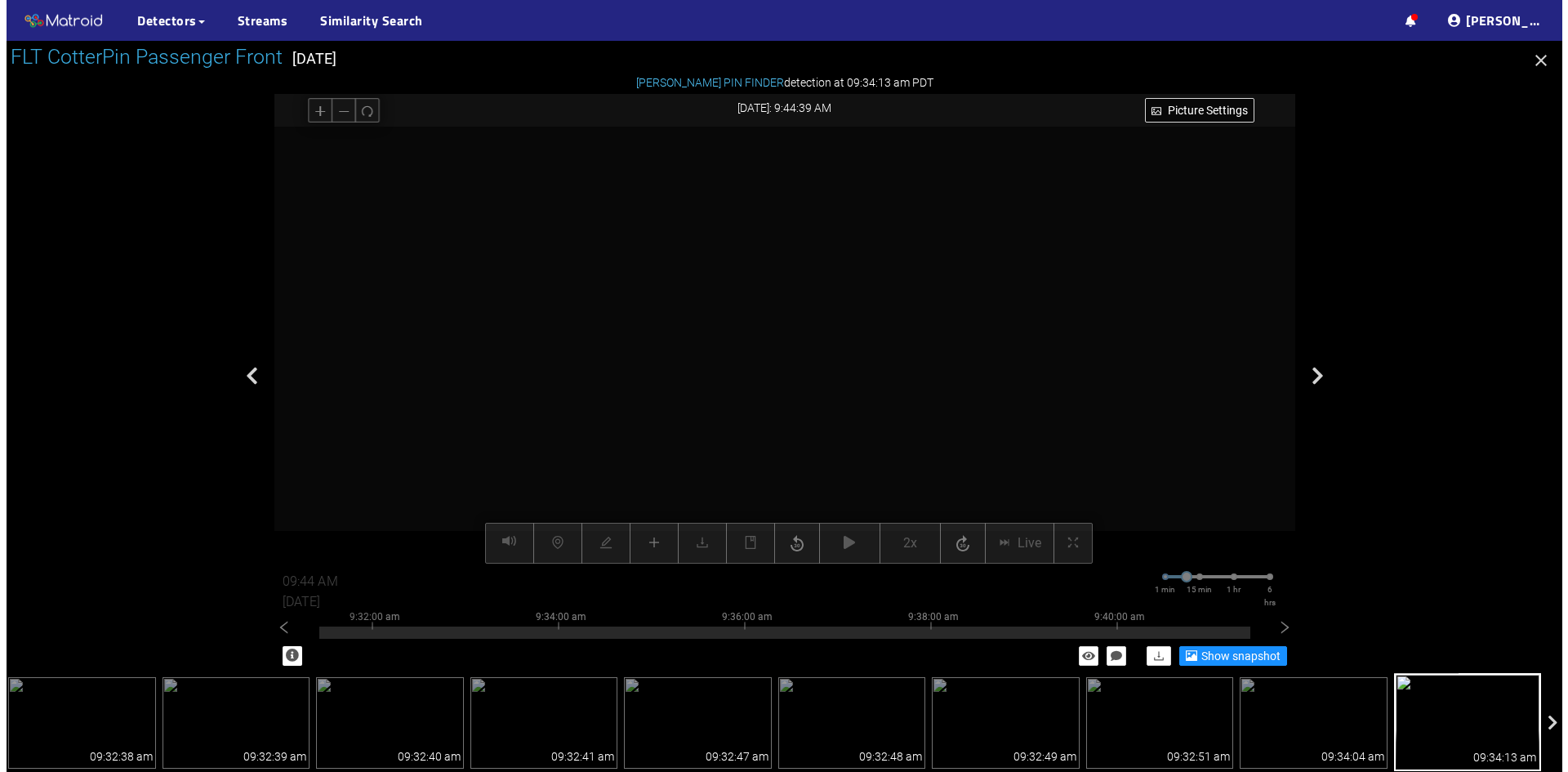
scroll to position [558, 0]
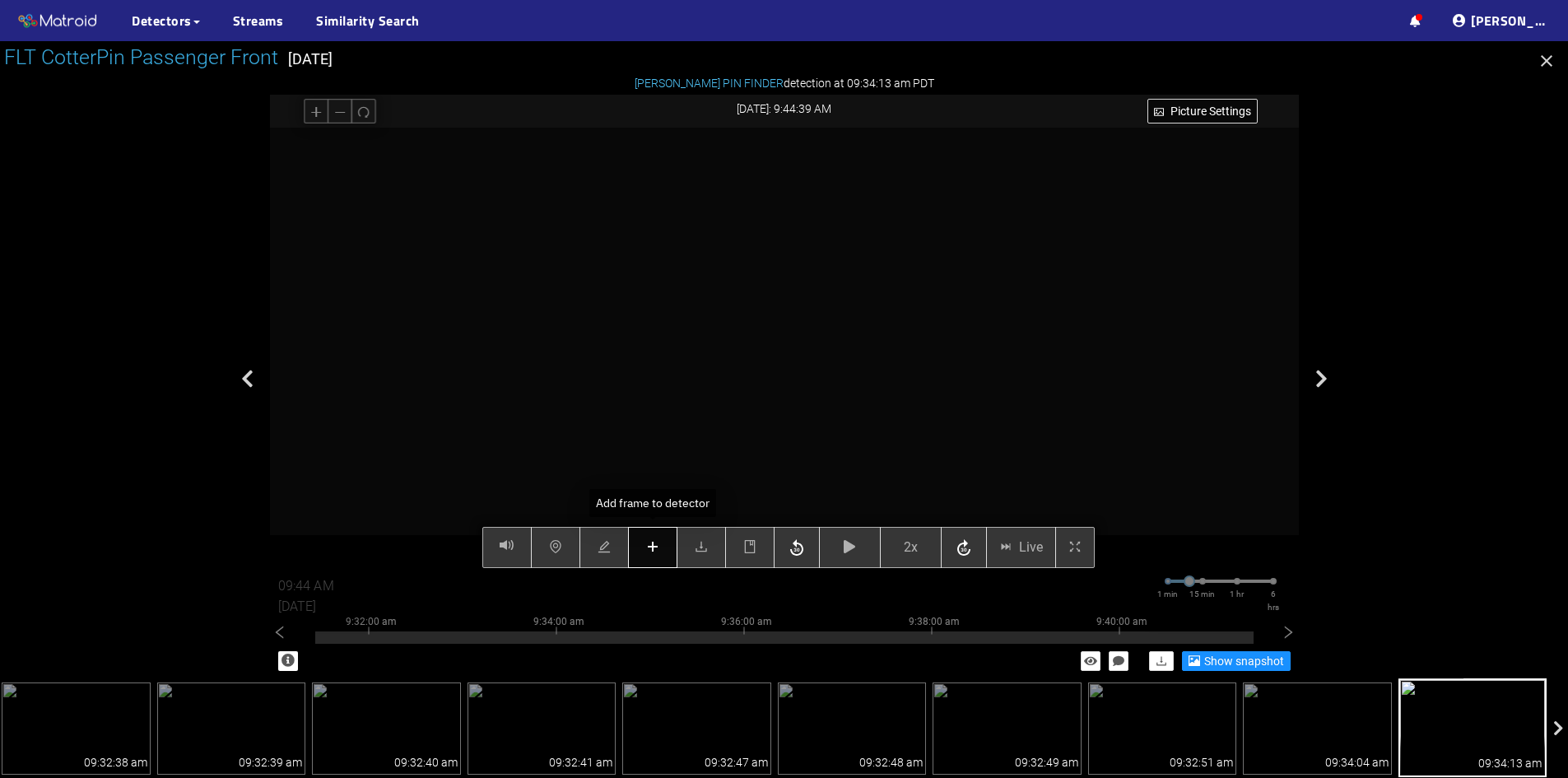
click at [659, 550] on icon "plus" at bounding box center [652, 546] width 13 height 13
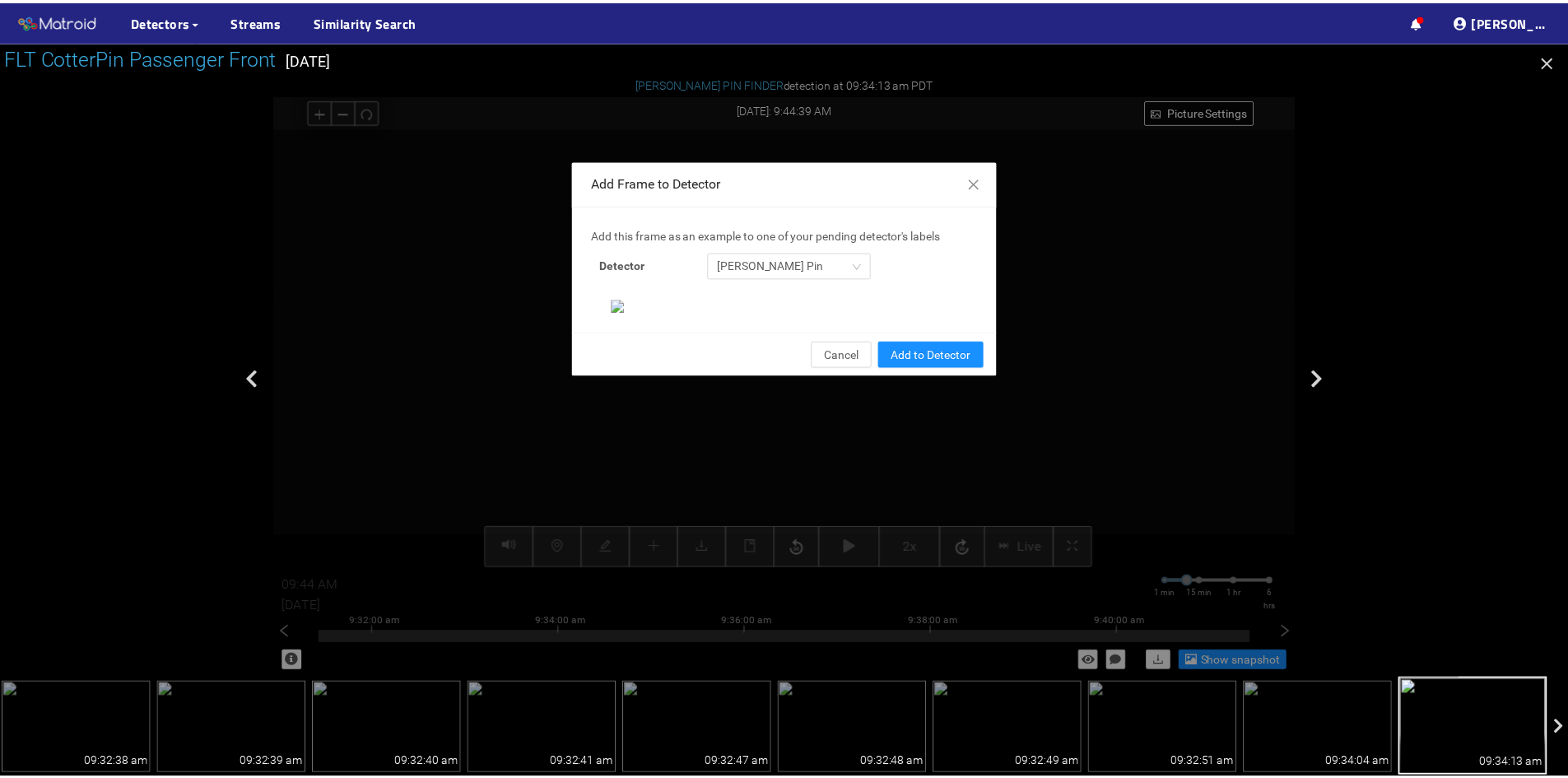
scroll to position [169, 0]
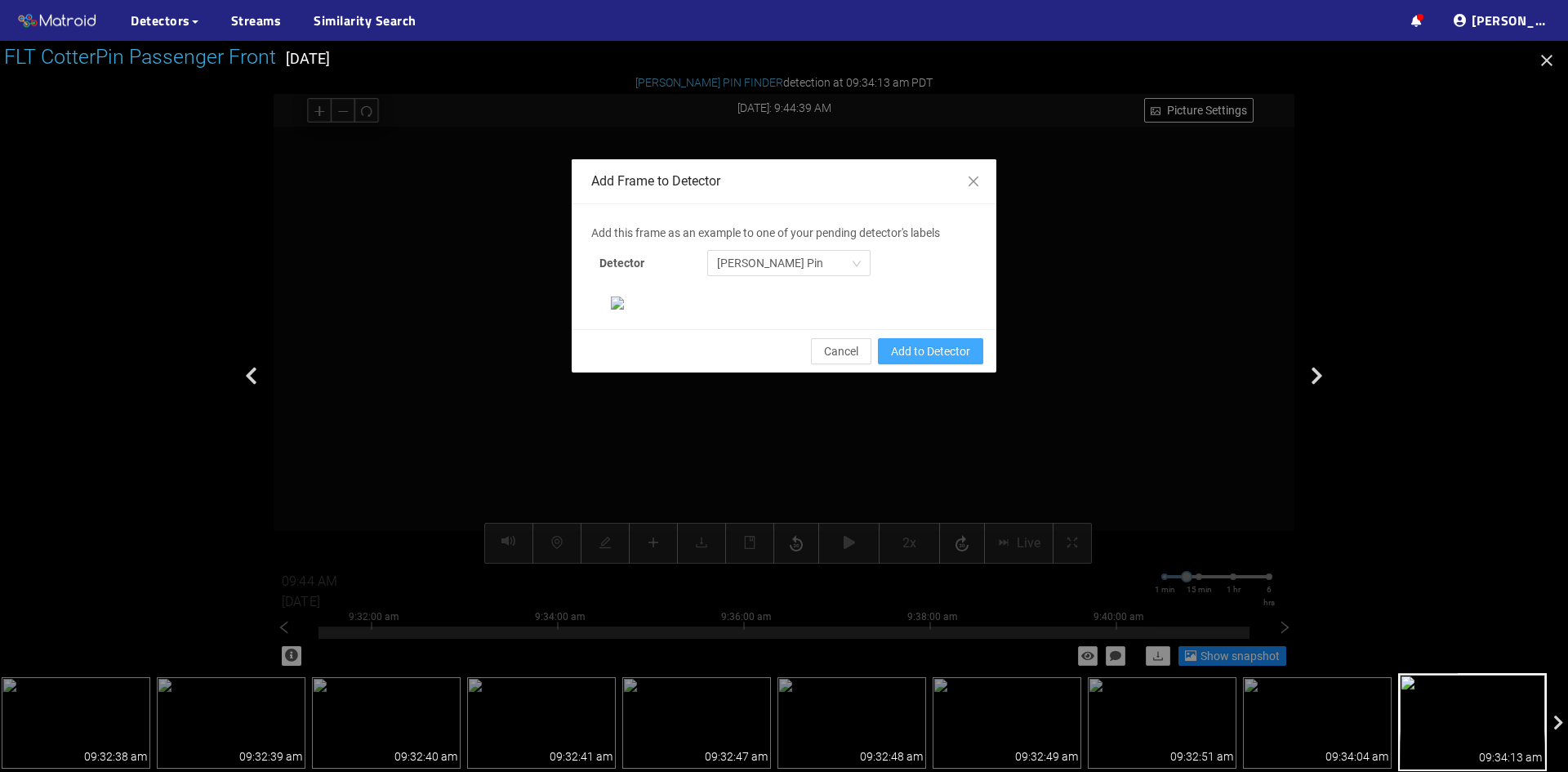
click at [919, 360] on span "Add to Detector" at bounding box center [931, 351] width 80 height 18
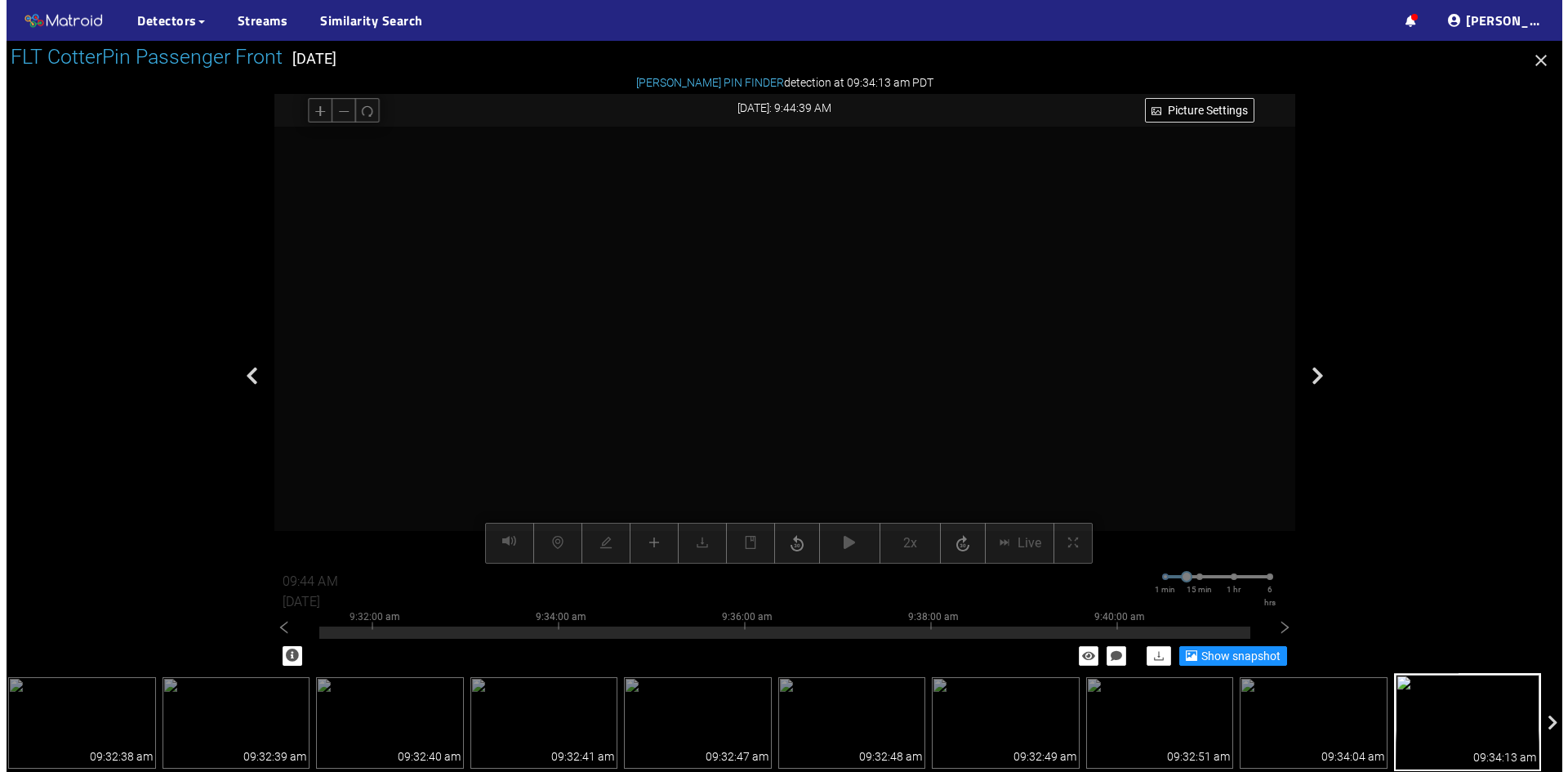
scroll to position [86, 0]
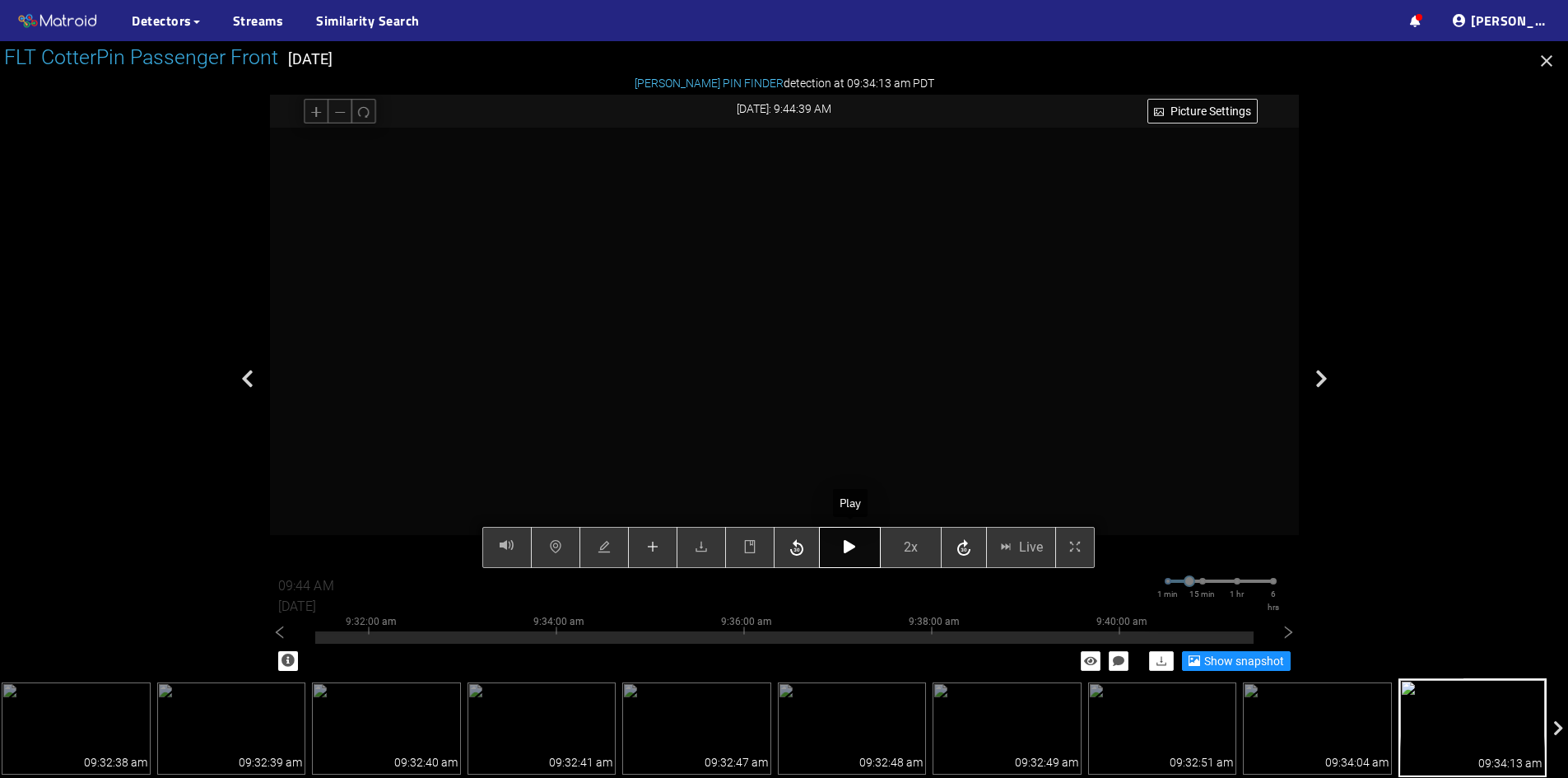
click at [842, 550] on button "button" at bounding box center [850, 547] width 61 height 41
click at [851, 547] on icon "button" at bounding box center [849, 546] width 11 height 13
click at [807, 544] on icon "button" at bounding box center [797, 548] width 20 height 25
click at [840, 541] on button "button" at bounding box center [850, 547] width 61 height 41
click at [851, 544] on icon "button" at bounding box center [849, 546] width 11 height 13
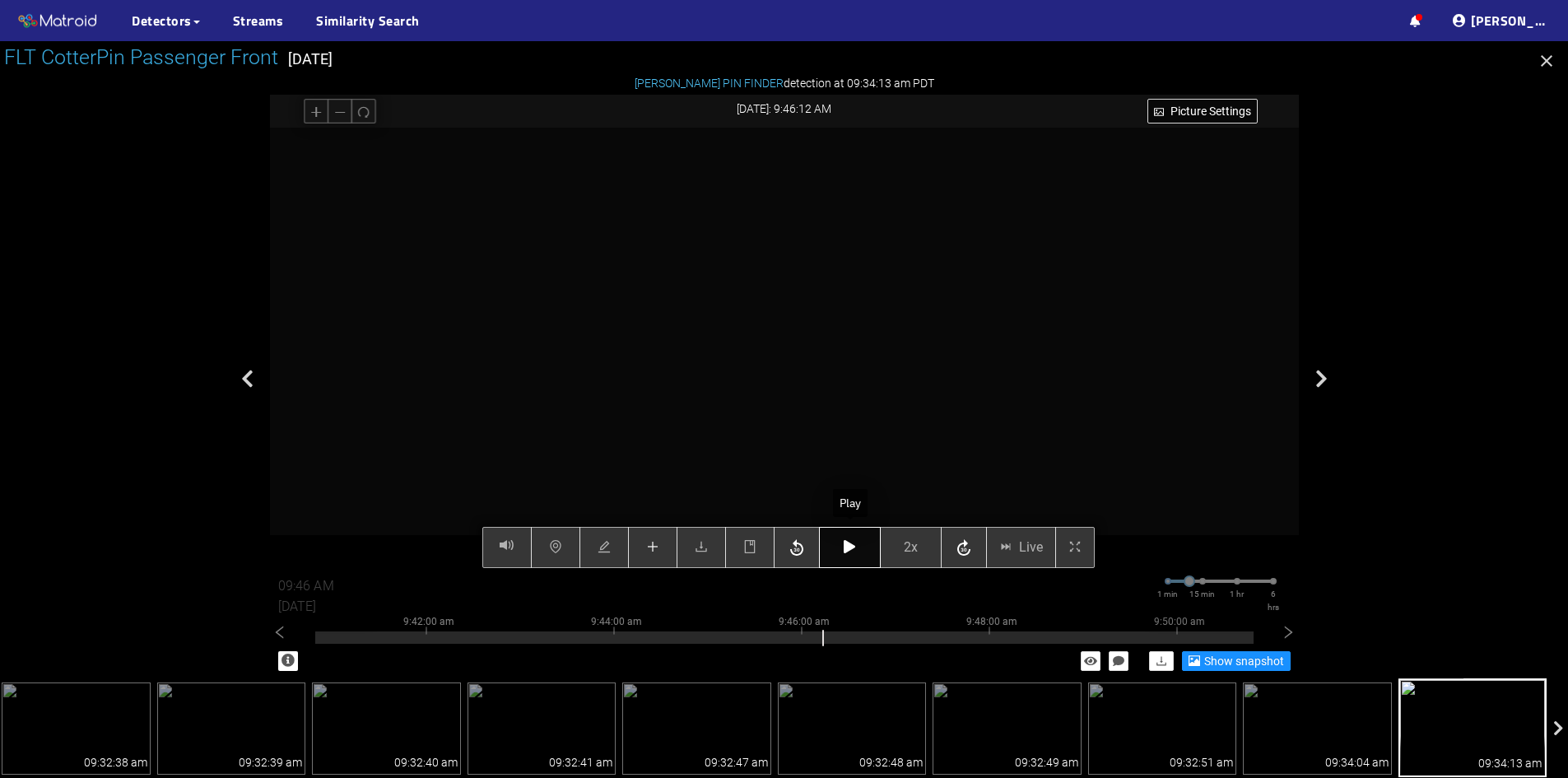
click at [851, 544] on icon "button" at bounding box center [849, 546] width 11 height 13
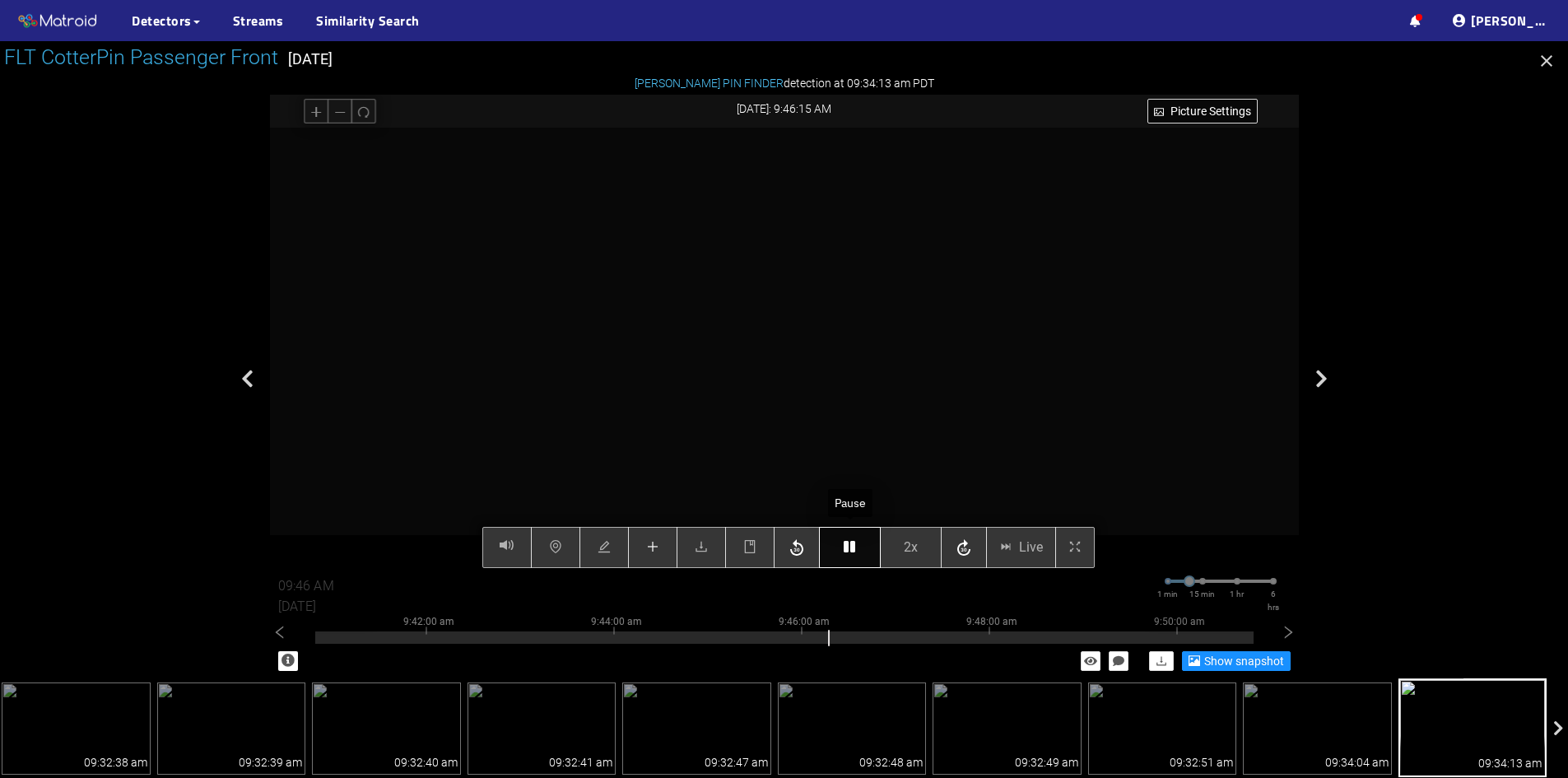
click at [851, 544] on icon "button" at bounding box center [849, 546] width 11 height 13
click at [851, 545] on div "Picture Settings 2x Live 09:46 AM 08/07/2025 1 min 15 min 1 hr 6 hrs 9:32:00 am…" at bounding box center [784, 348] width 1029 height 441
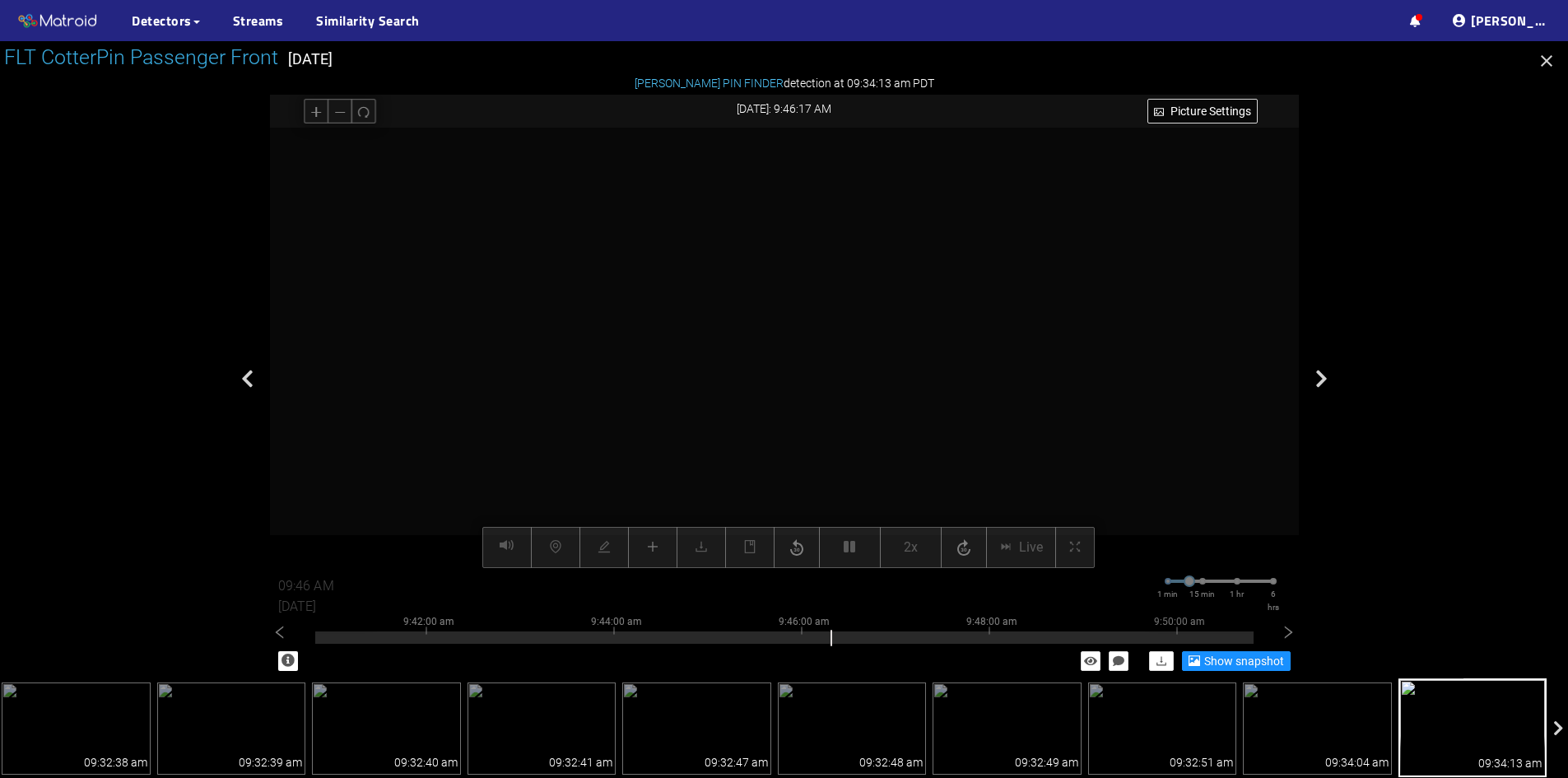
click at [851, 545] on icon "button" at bounding box center [849, 546] width 11 height 13
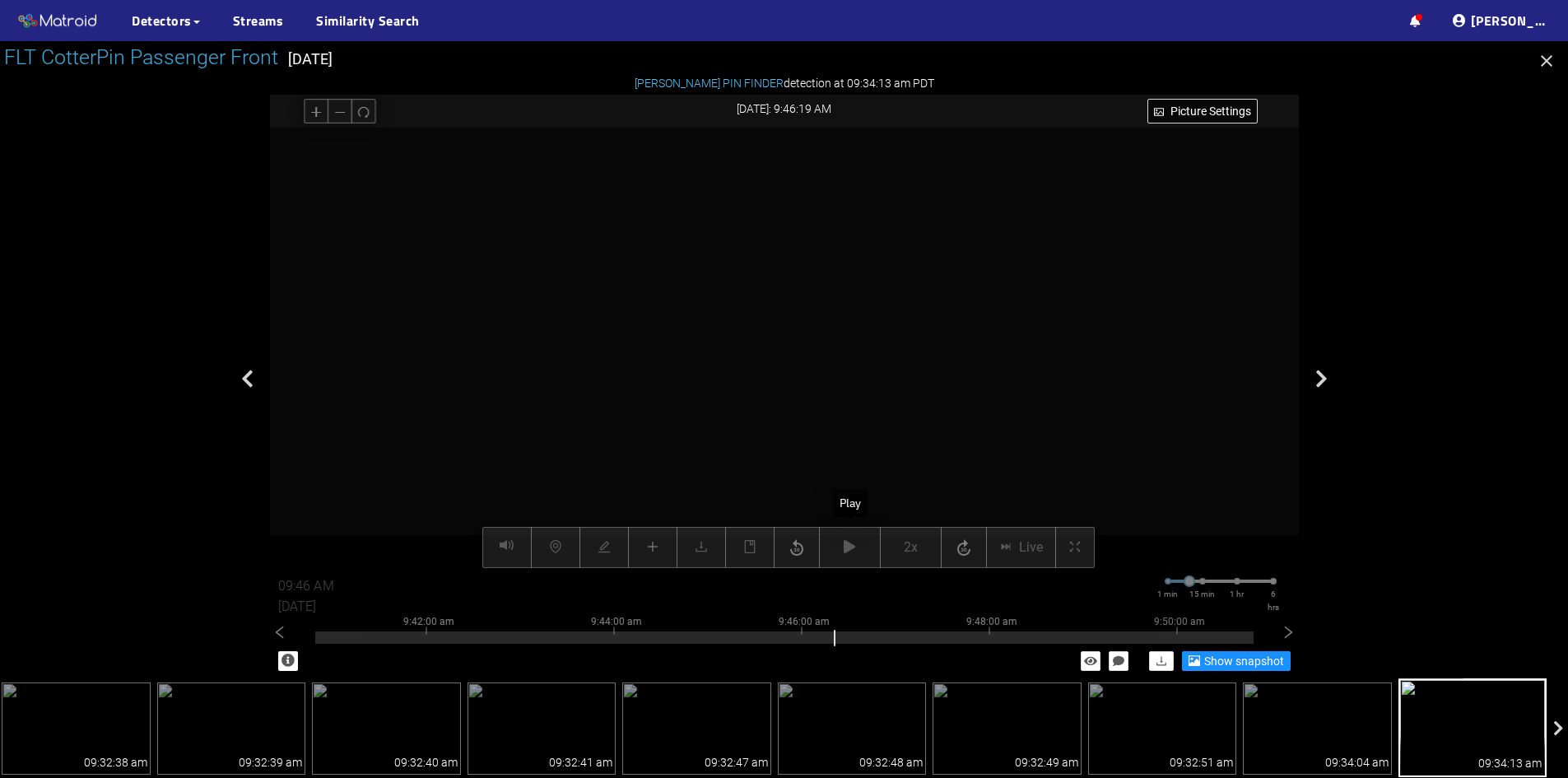
click at [851, 545] on icon "button" at bounding box center [849, 546] width 11 height 13
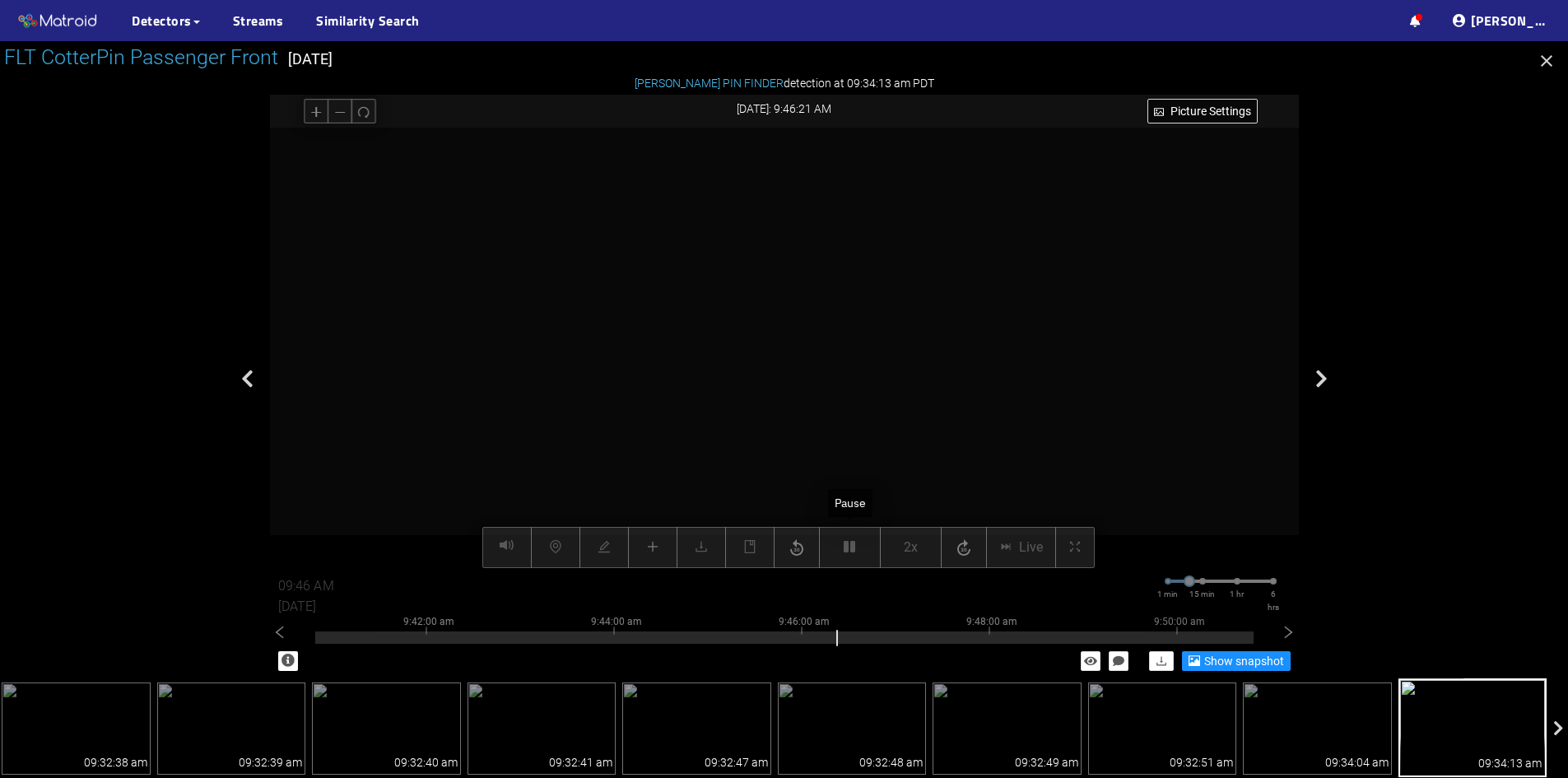
click at [851, 545] on icon "button" at bounding box center [849, 546] width 11 height 13
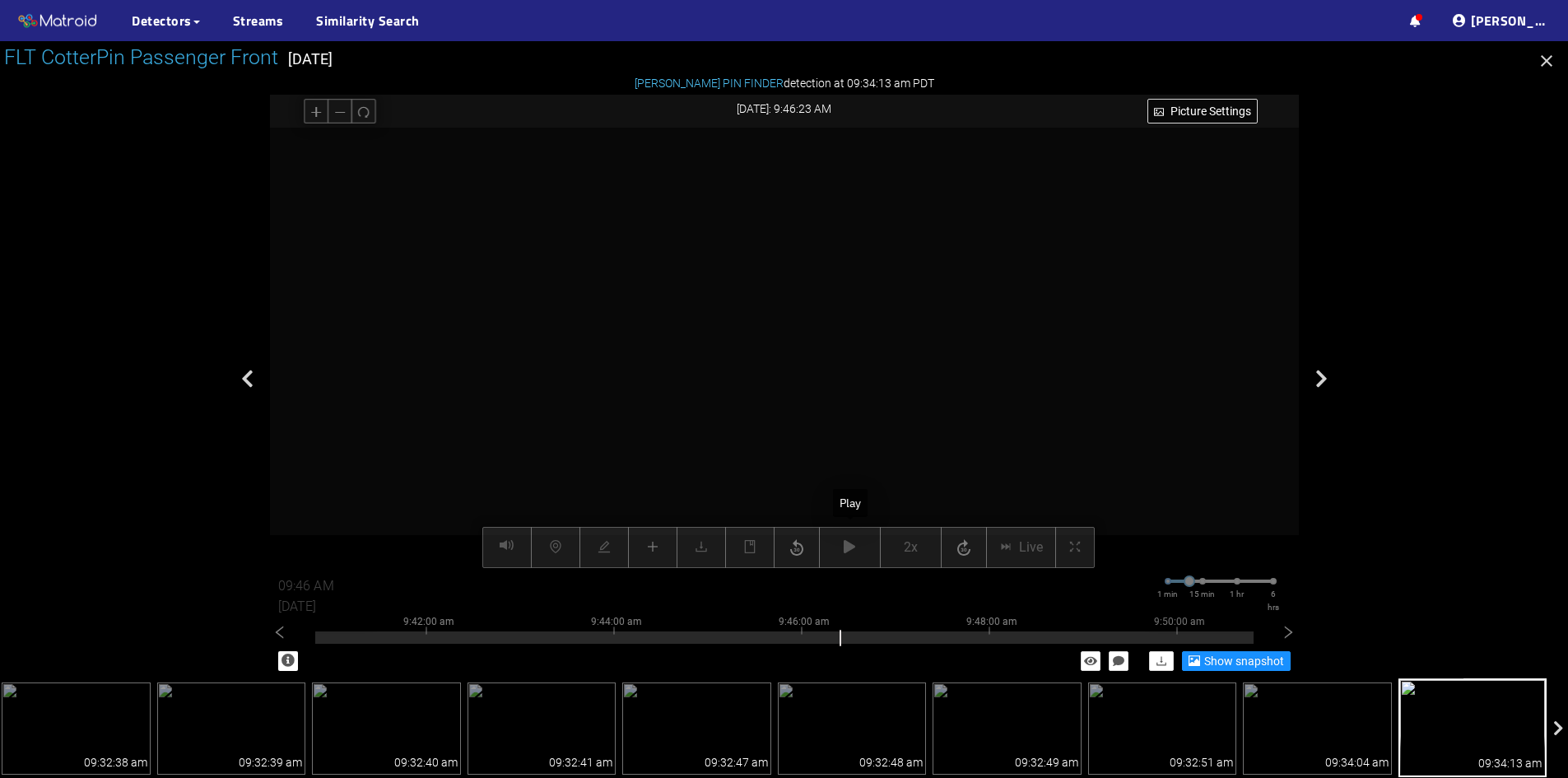
click at [851, 545] on icon "button" at bounding box center [849, 546] width 11 height 13
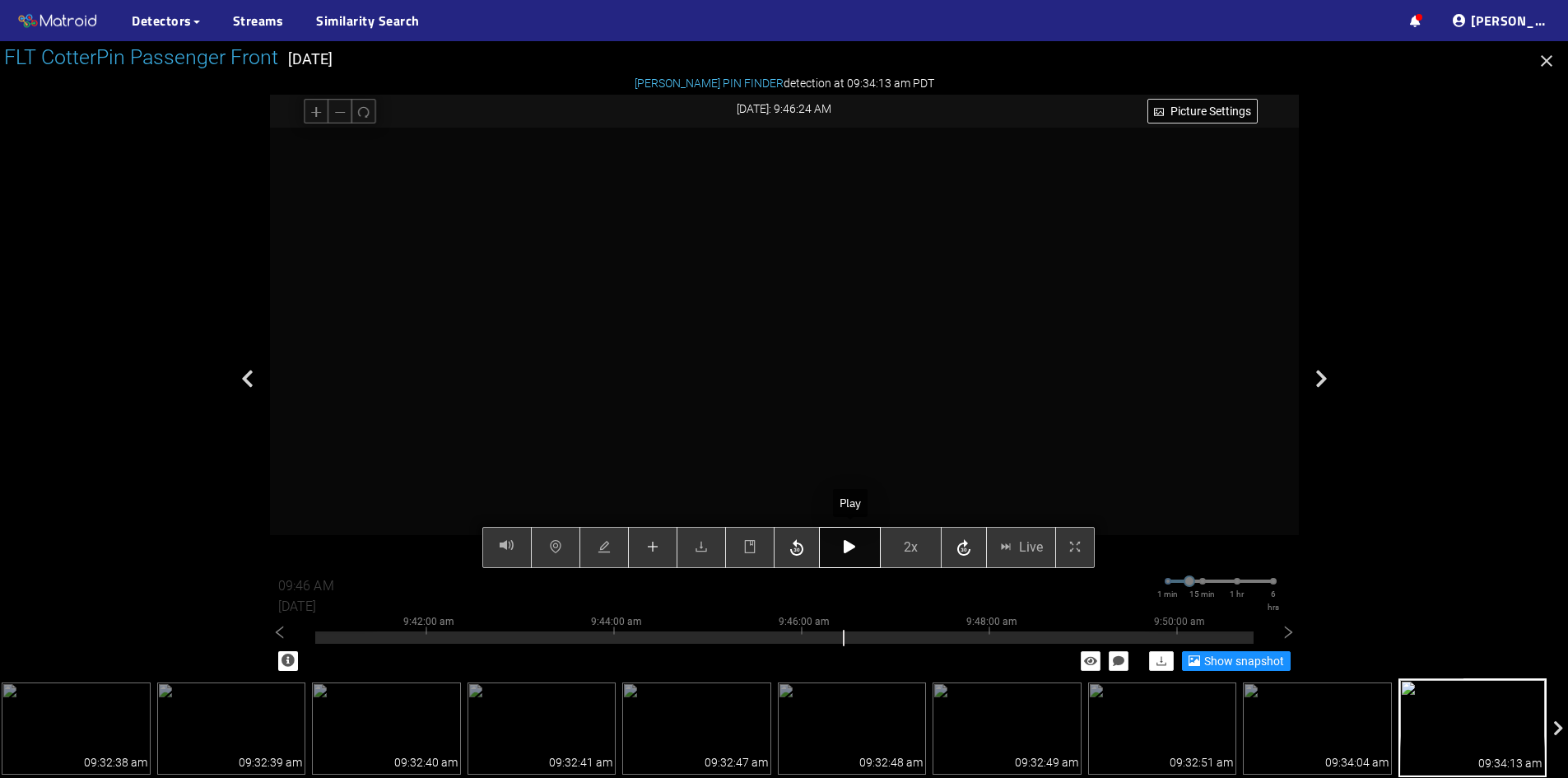
click at [852, 539] on button "button" at bounding box center [850, 547] width 61 height 41
click at [862, 549] on button "button" at bounding box center [850, 547] width 61 height 41
click at [862, 548] on button "button" at bounding box center [850, 547] width 61 height 41
click at [861, 548] on button "button" at bounding box center [850, 547] width 61 height 41
click at [661, 553] on button "button" at bounding box center [653, 547] width 50 height 41
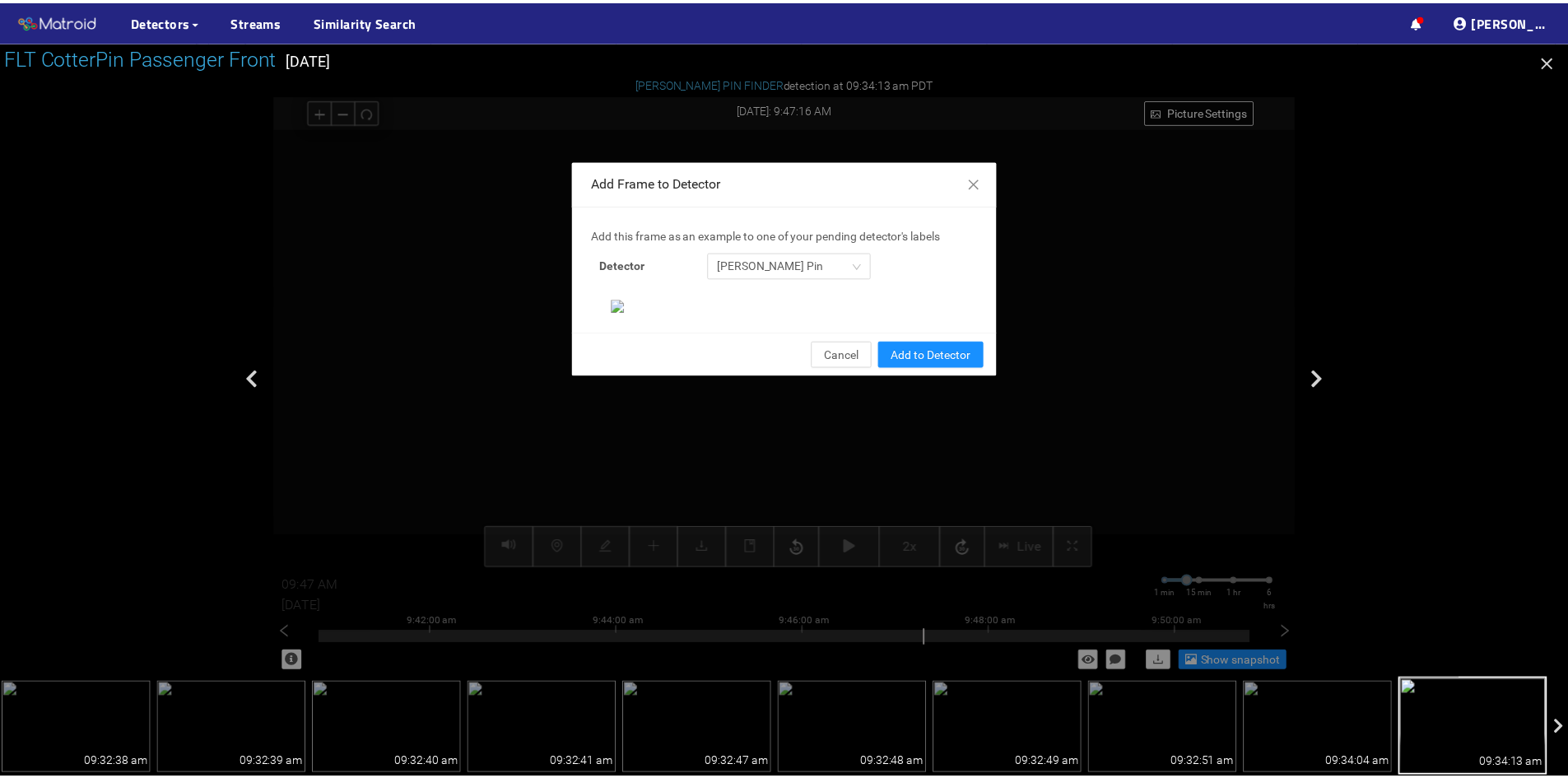
scroll to position [169, 0]
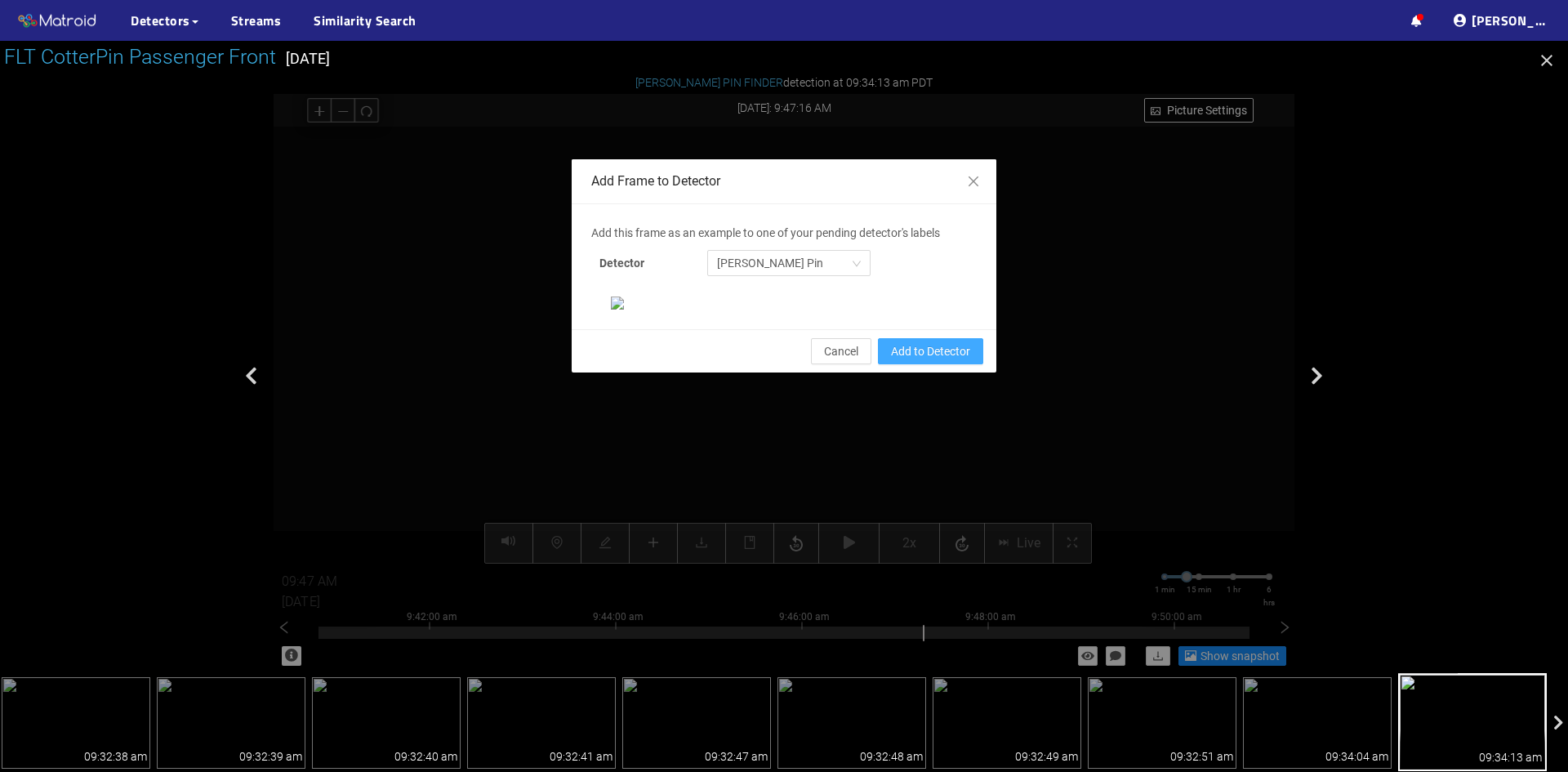
click at [915, 360] on span "Add to Detector" at bounding box center [931, 351] width 80 height 18
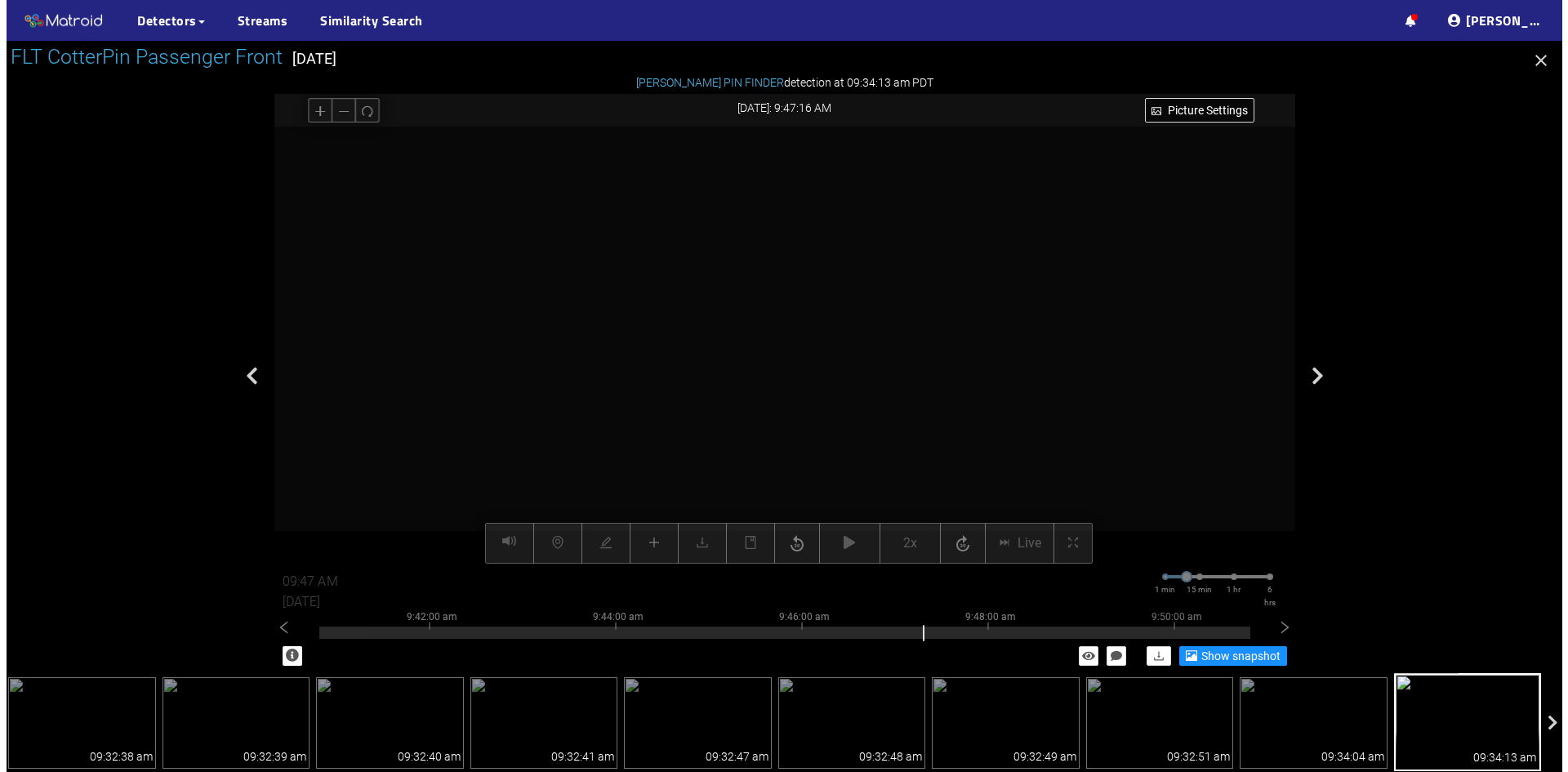
scroll to position [86, 0]
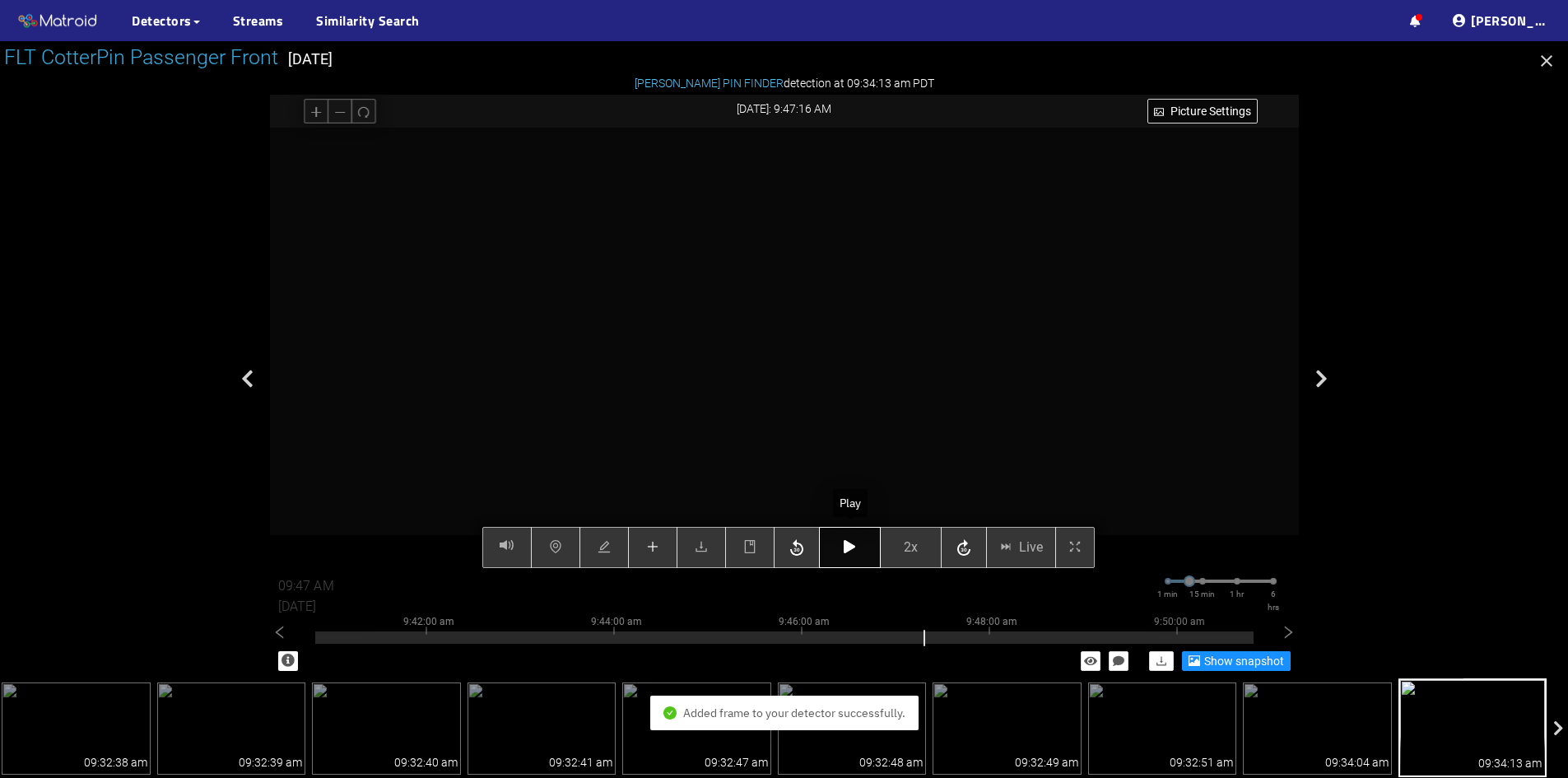
click at [853, 548] on icon "button" at bounding box center [849, 546] width 11 height 13
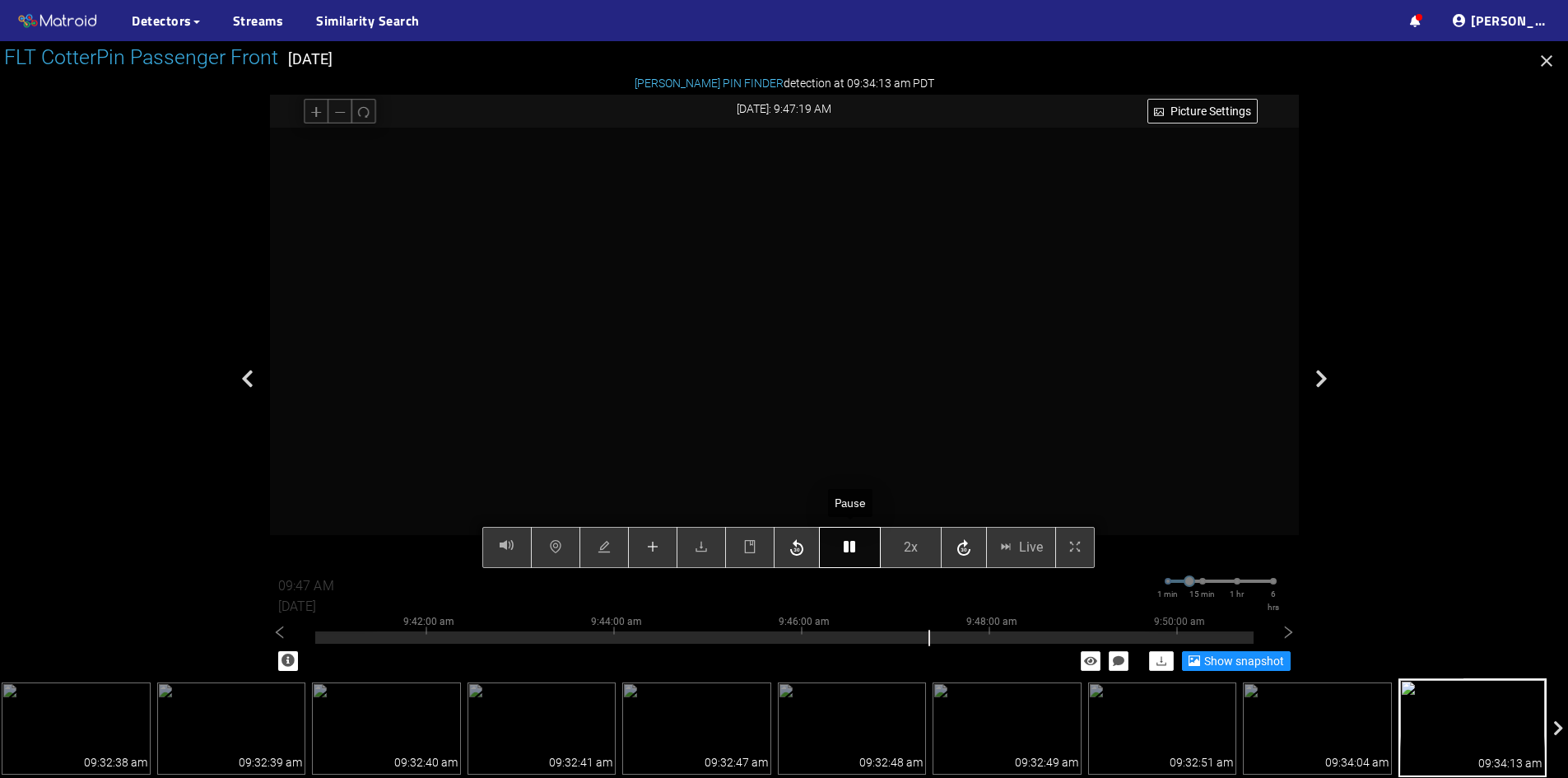
click at [854, 547] on icon "button" at bounding box center [849, 546] width 11 height 13
click at [867, 542] on button "button" at bounding box center [850, 547] width 61 height 41
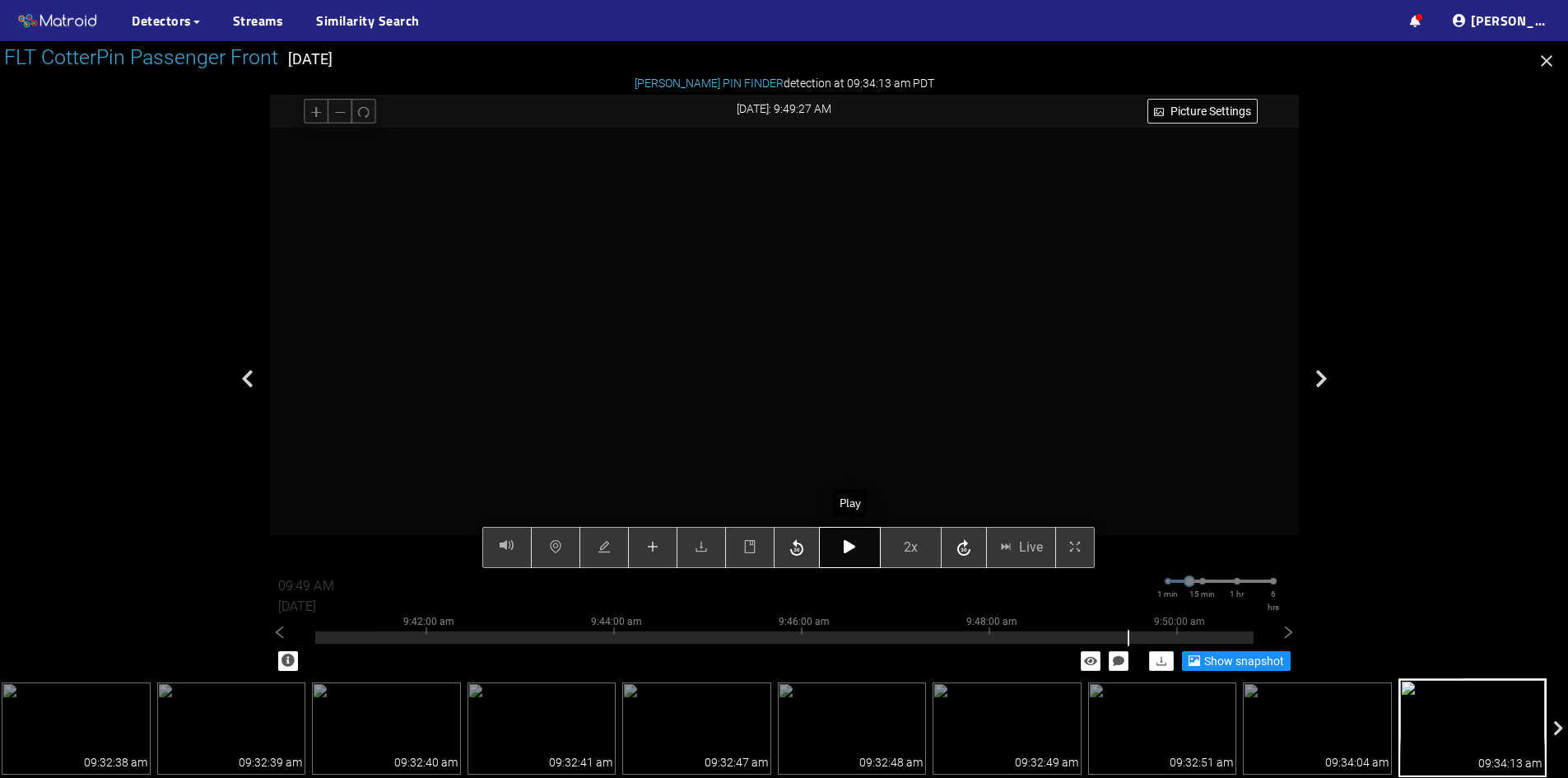
click at [867, 542] on button "button" at bounding box center [850, 547] width 61 height 41
click at [854, 546] on icon "button" at bounding box center [849, 546] width 11 height 13
click at [898, 547] on button "2x" at bounding box center [911, 547] width 61 height 41
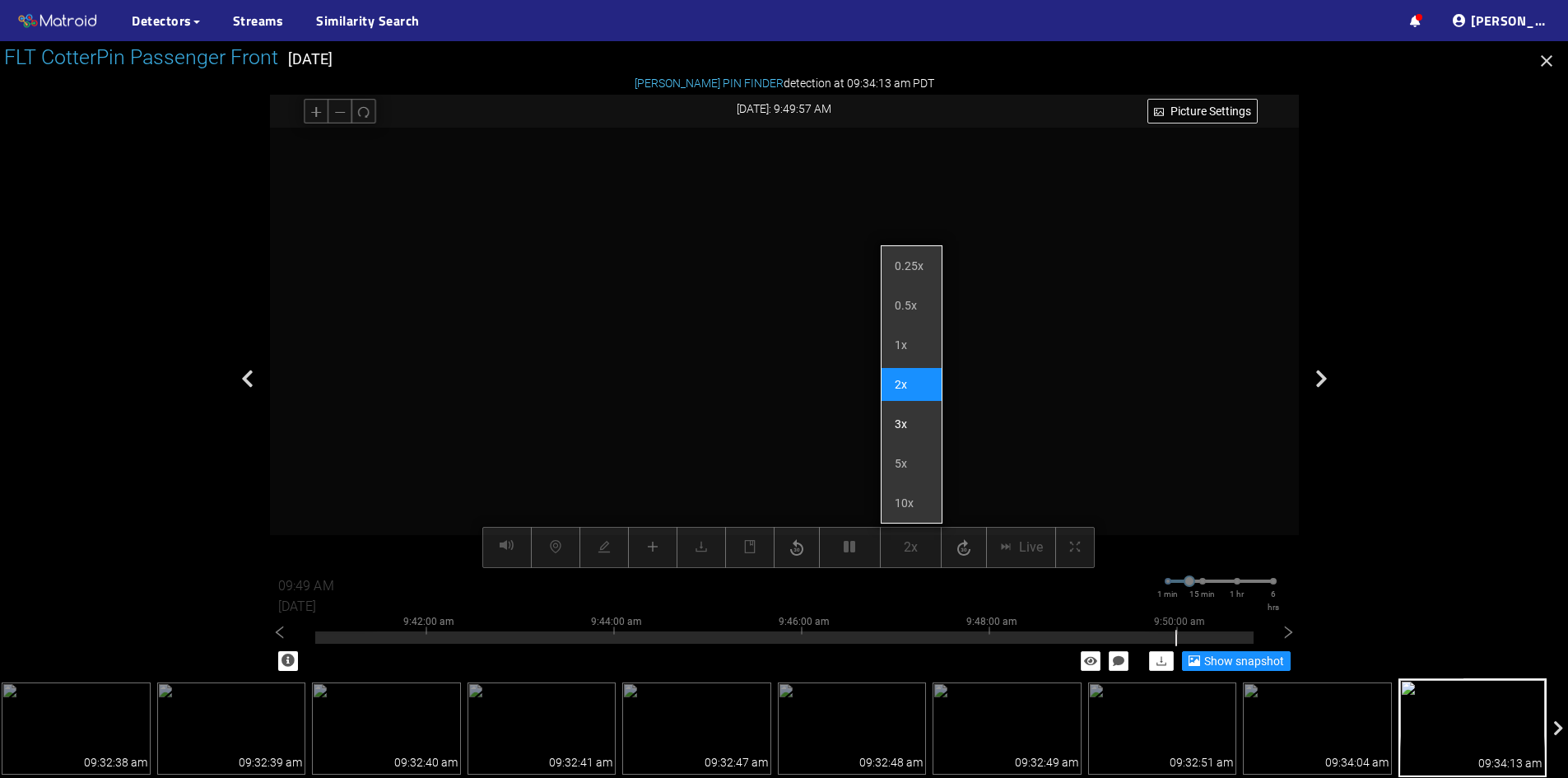
click at [914, 425] on li "3x" at bounding box center [911, 424] width 60 height 33
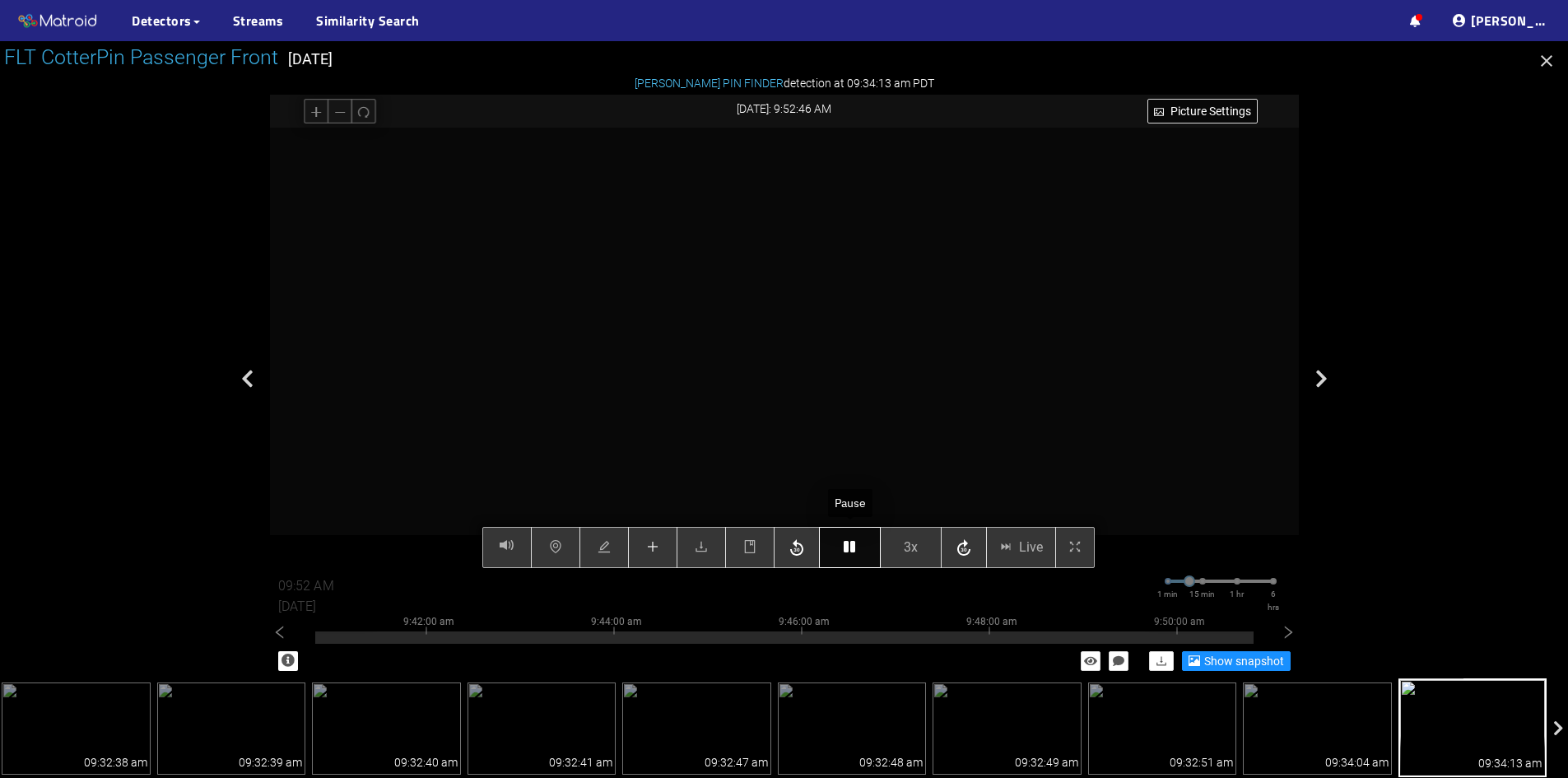
click at [847, 551] on icon "button" at bounding box center [849, 546] width 11 height 13
click at [903, 550] on button "3x" at bounding box center [911, 547] width 61 height 41
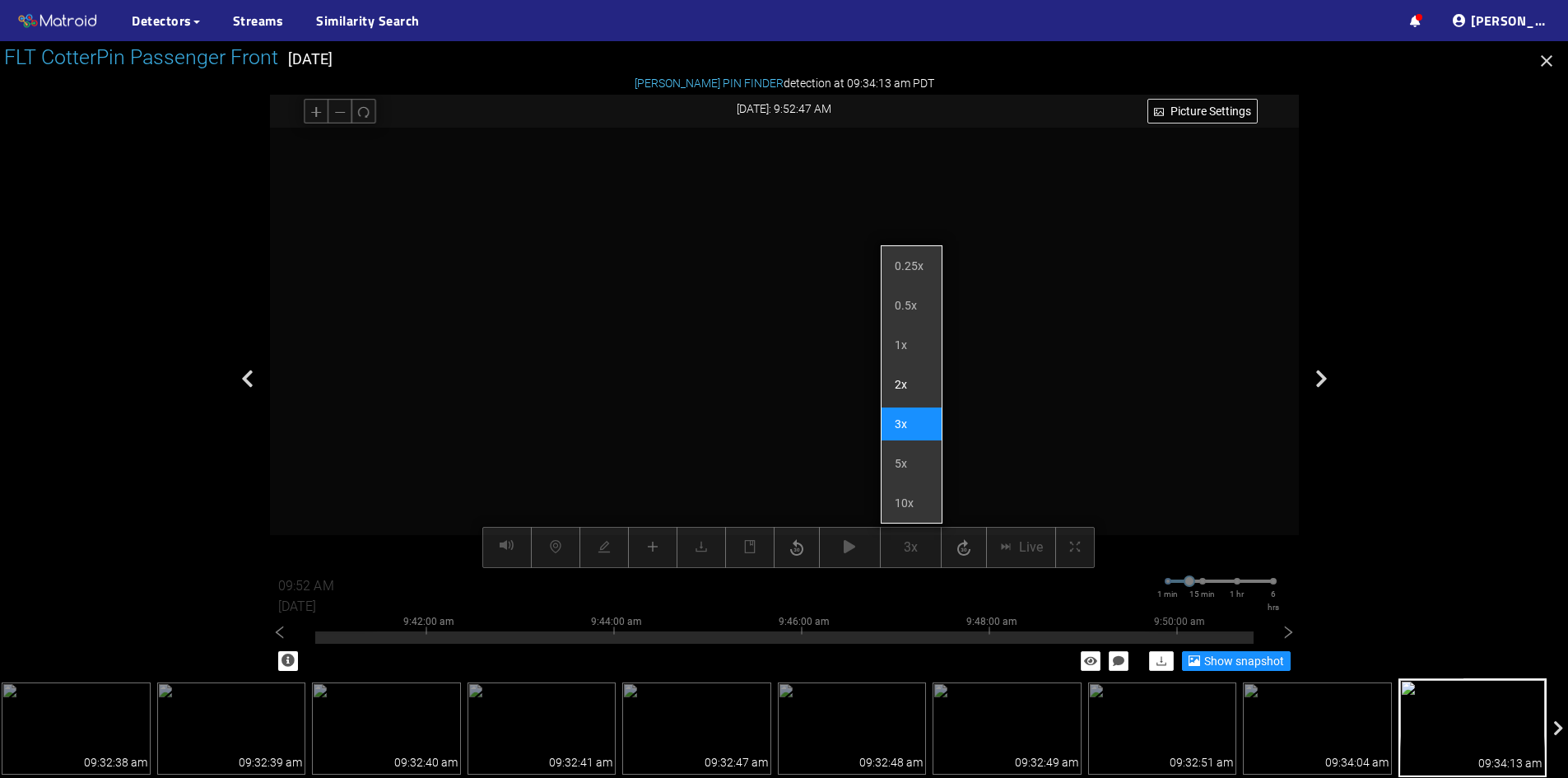
click at [910, 377] on li "2x" at bounding box center [911, 384] width 60 height 33
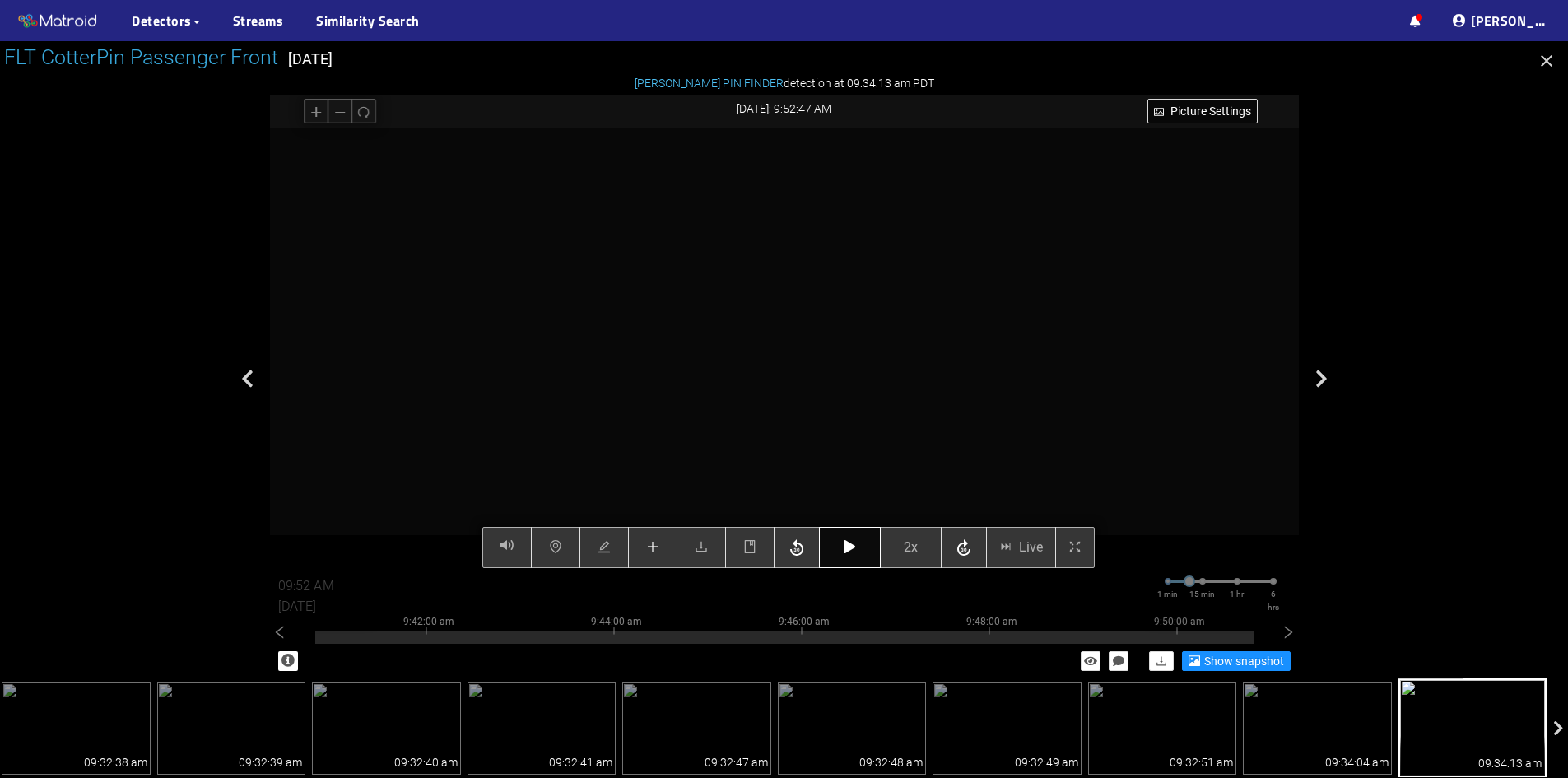
click at [845, 547] on icon "button" at bounding box center [849, 546] width 11 height 13
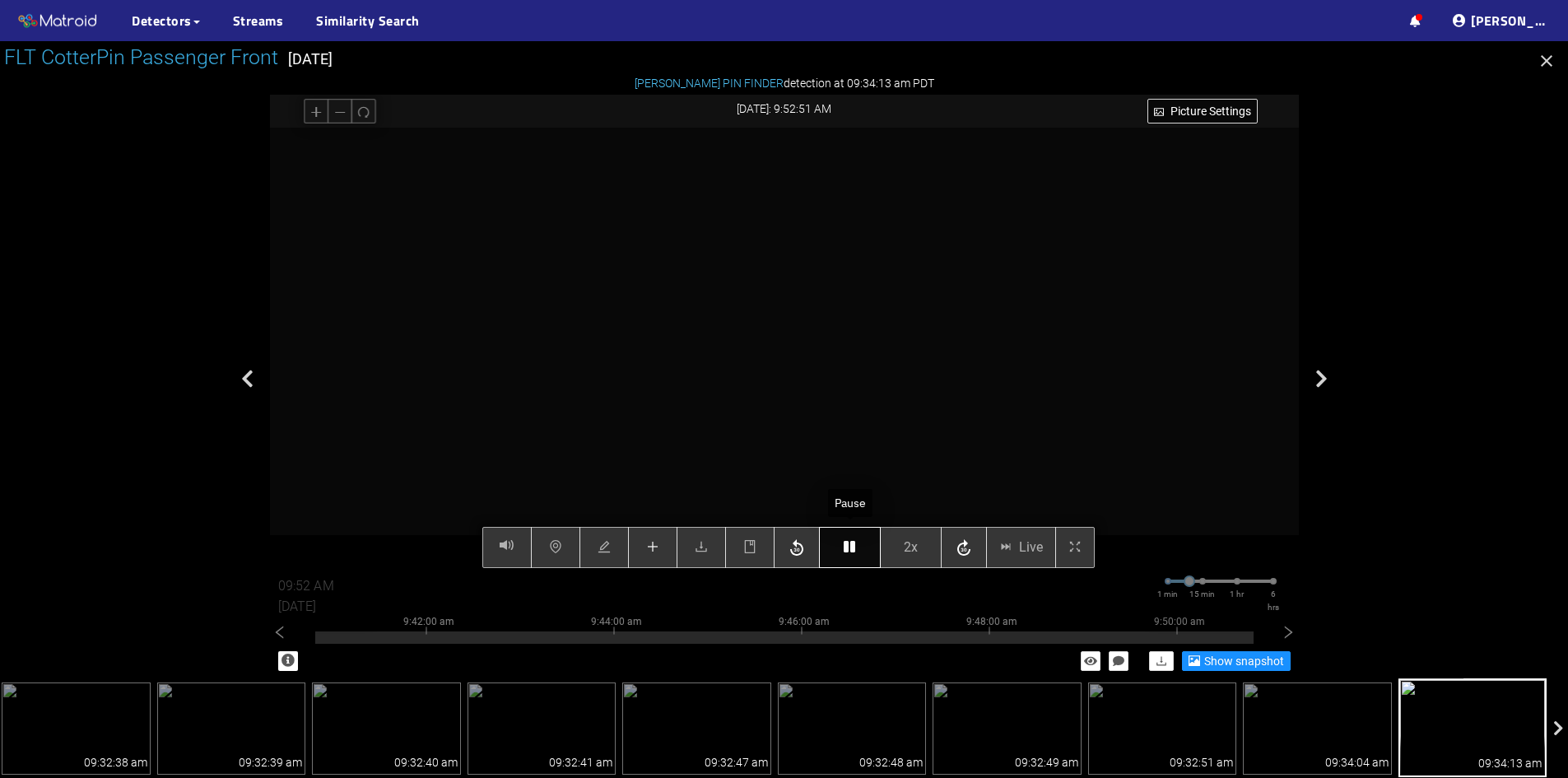
click at [845, 547] on icon "button" at bounding box center [849, 546] width 11 height 13
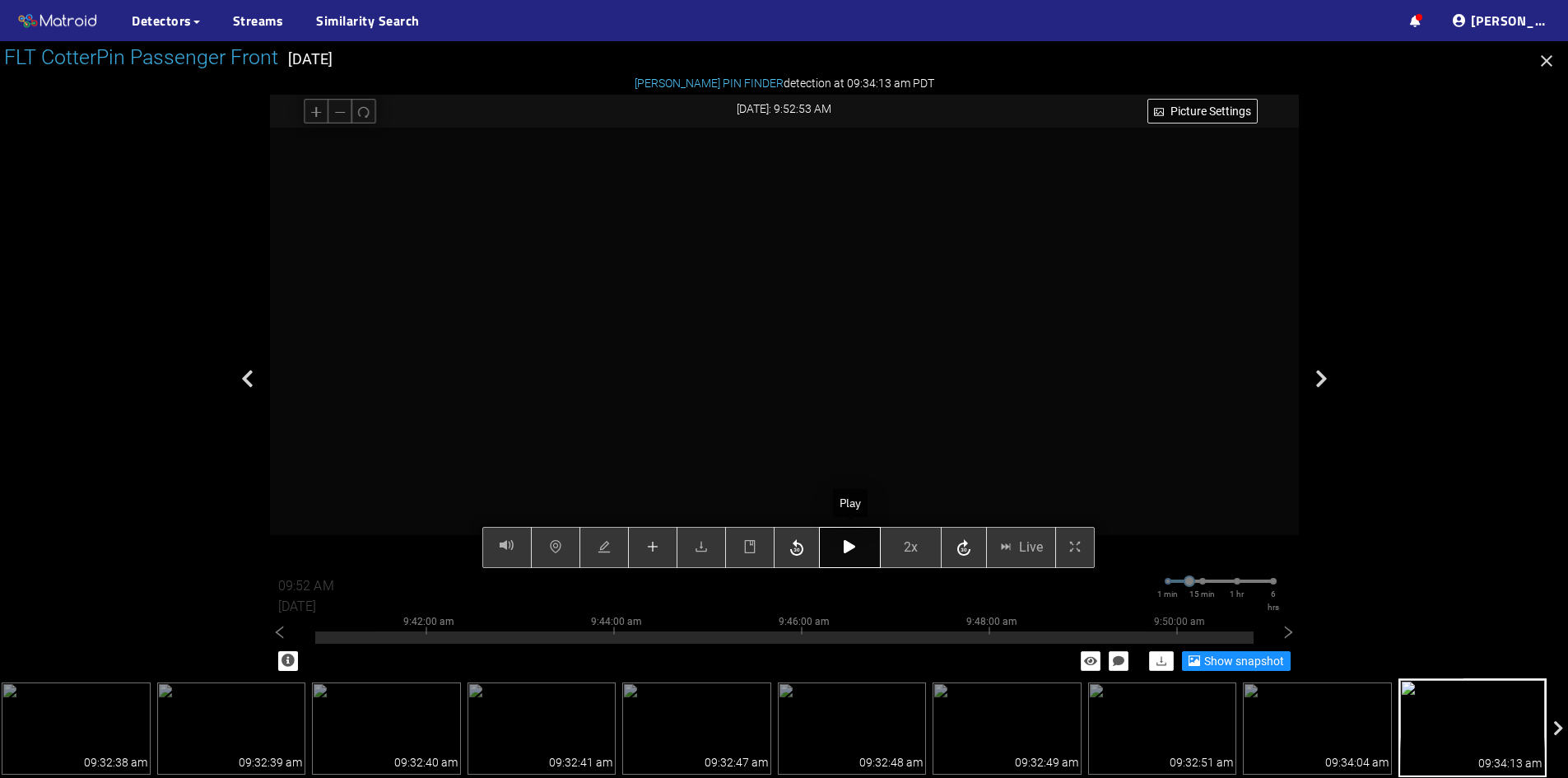
click at [845, 547] on icon "button" at bounding box center [849, 546] width 11 height 13
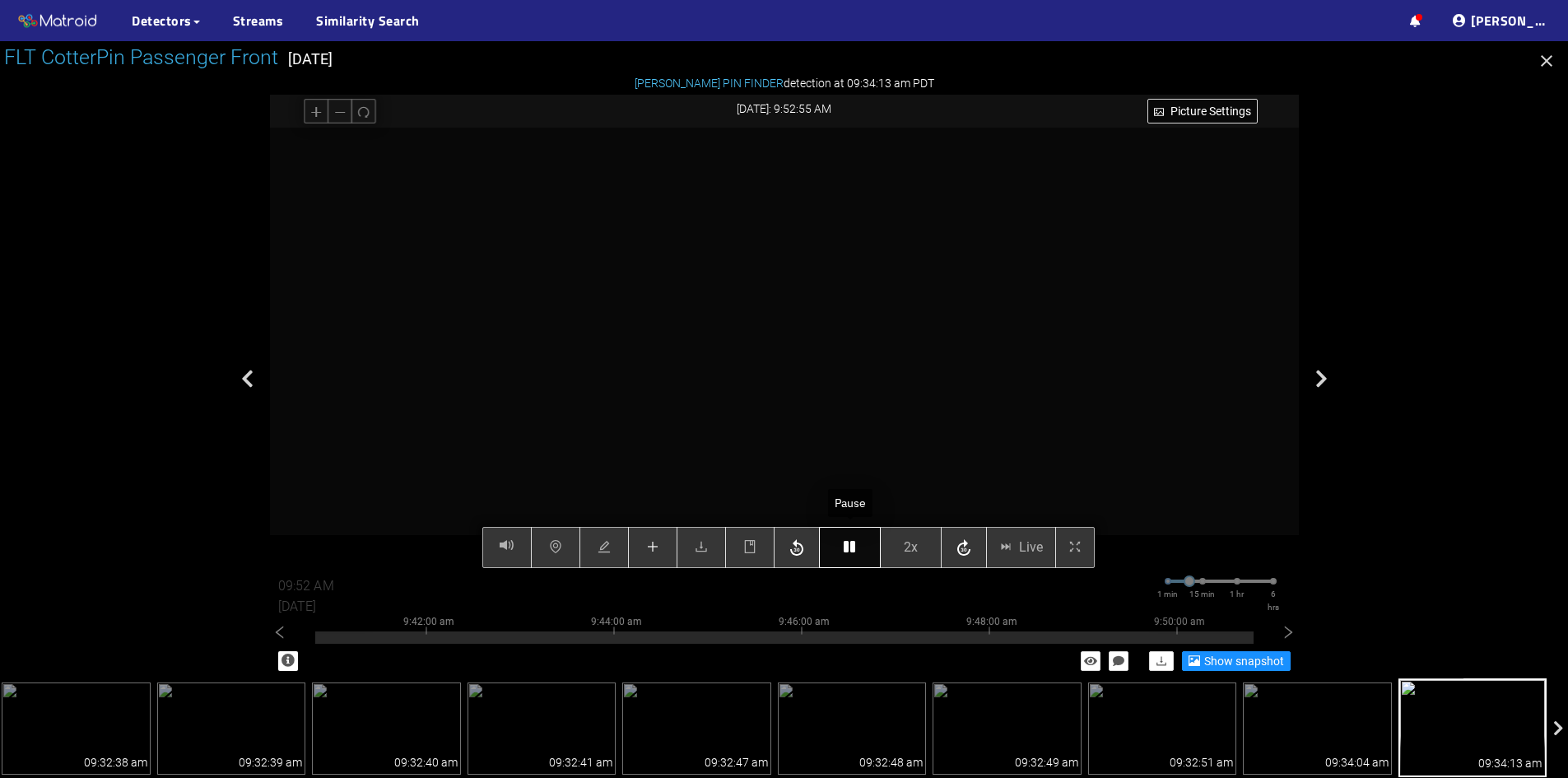
click at [845, 547] on icon "button" at bounding box center [849, 546] width 11 height 13
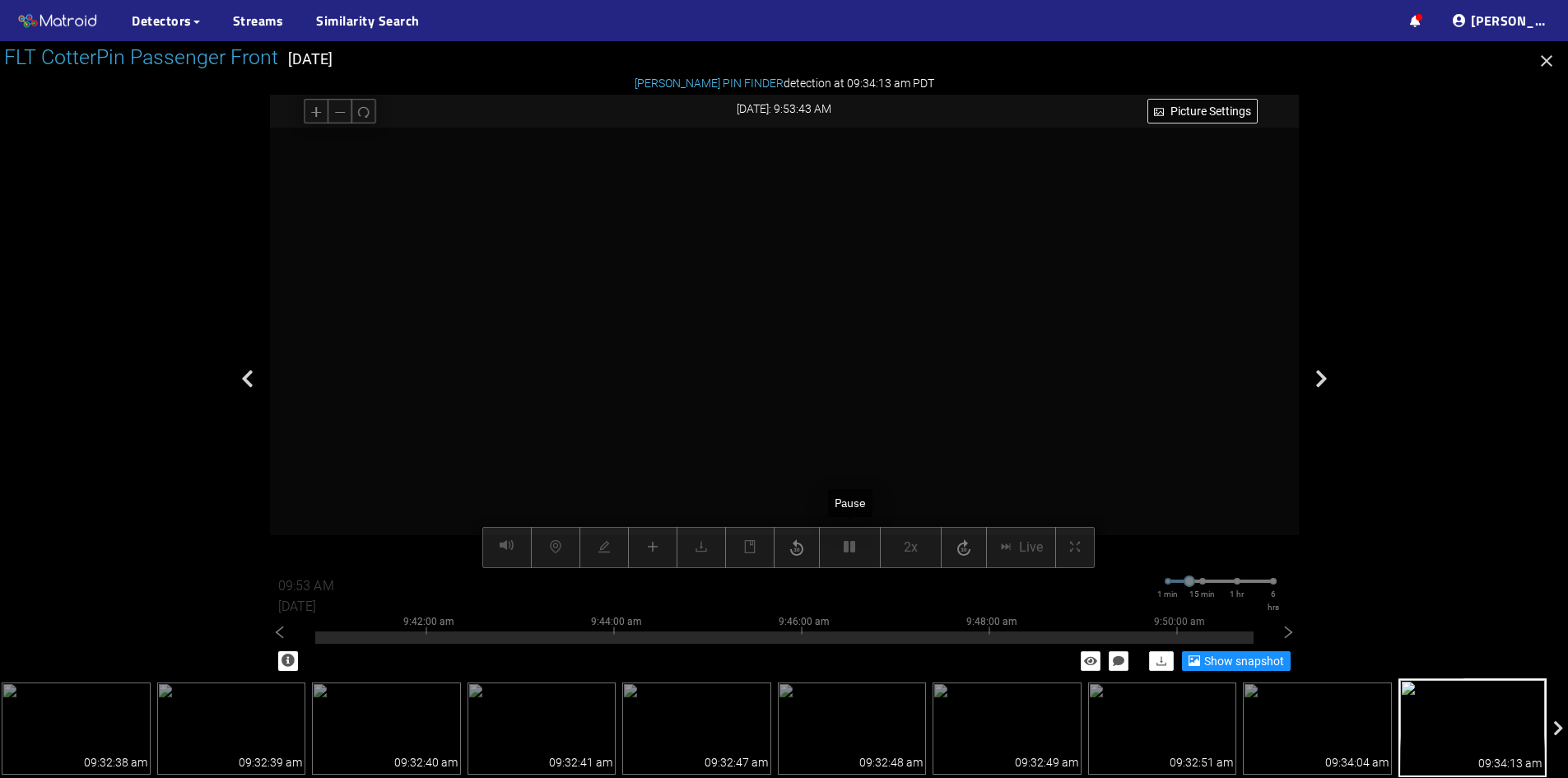
click at [852, 543] on div "Picture Settings 2x Live 09:53 AM 08/07/2025 1 min 15 min 1 hr 6 hrs 9:32:00 am…" at bounding box center [784, 348] width 1029 height 441
click at [852, 543] on icon "button" at bounding box center [848, 546] width 11 height 13
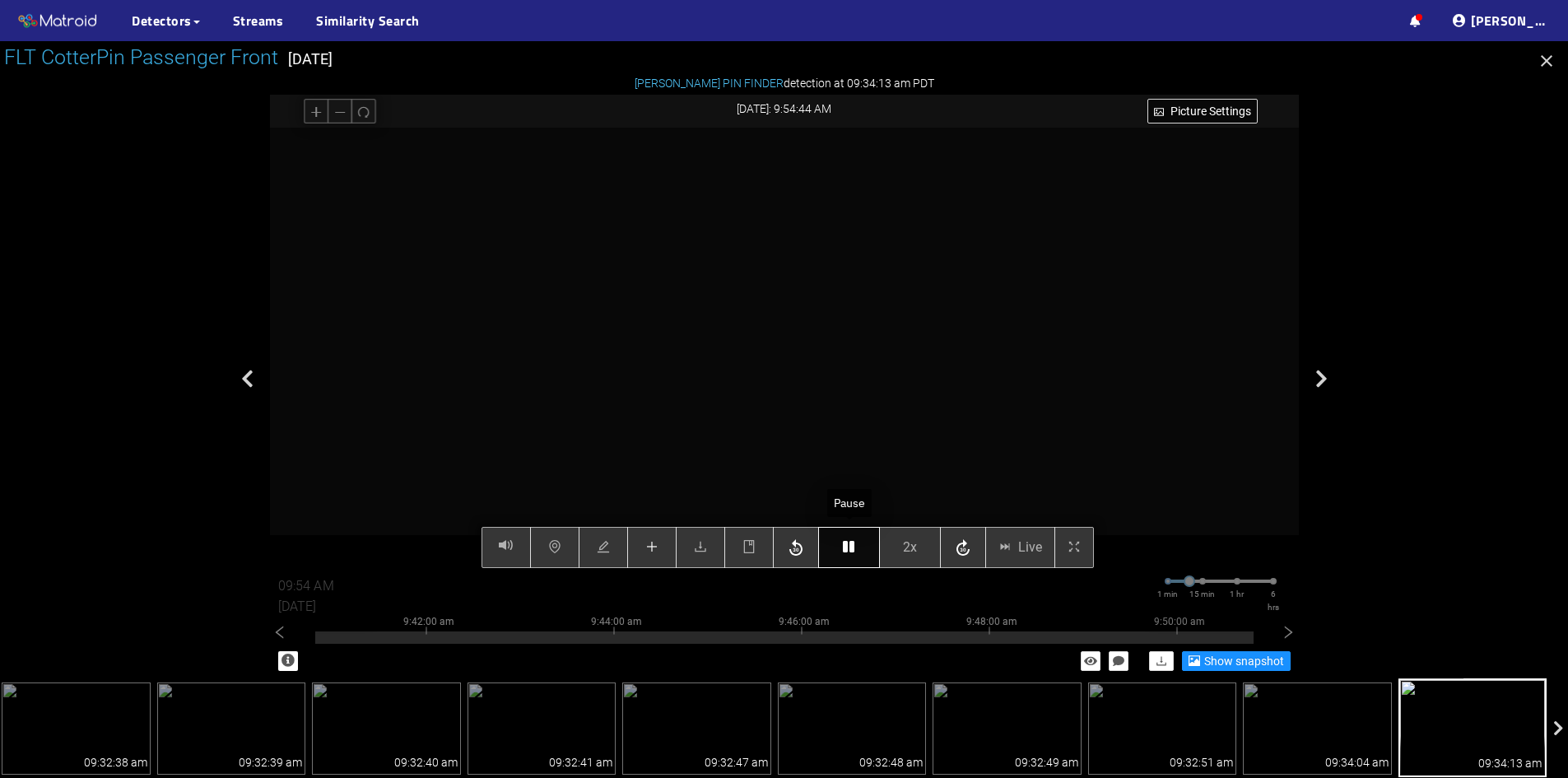
click at [857, 541] on button "button" at bounding box center [849, 547] width 61 height 41
click at [845, 546] on icon "button" at bounding box center [848, 546] width 11 height 13
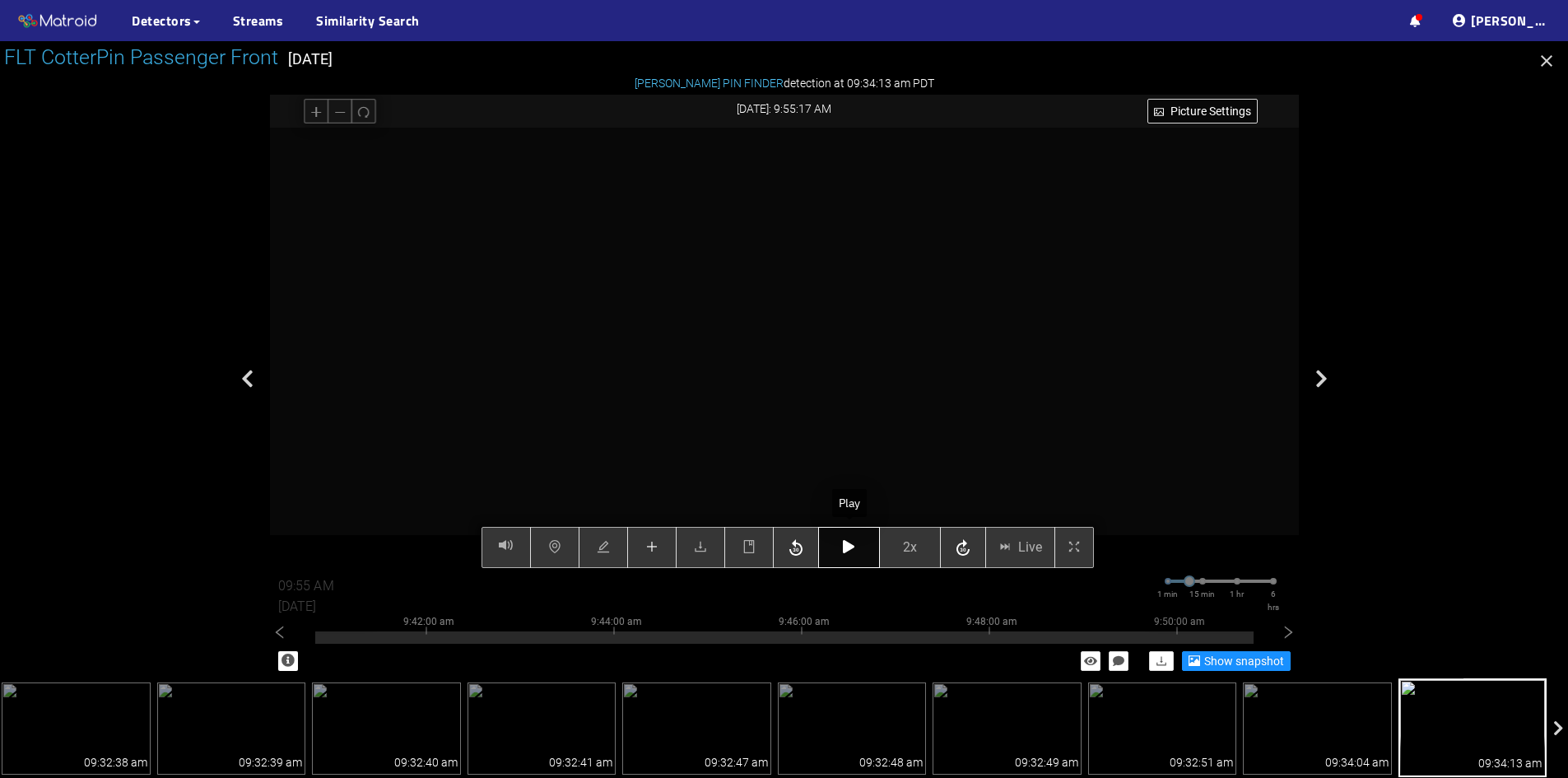
click at [845, 546] on icon "button" at bounding box center [848, 546] width 11 height 13
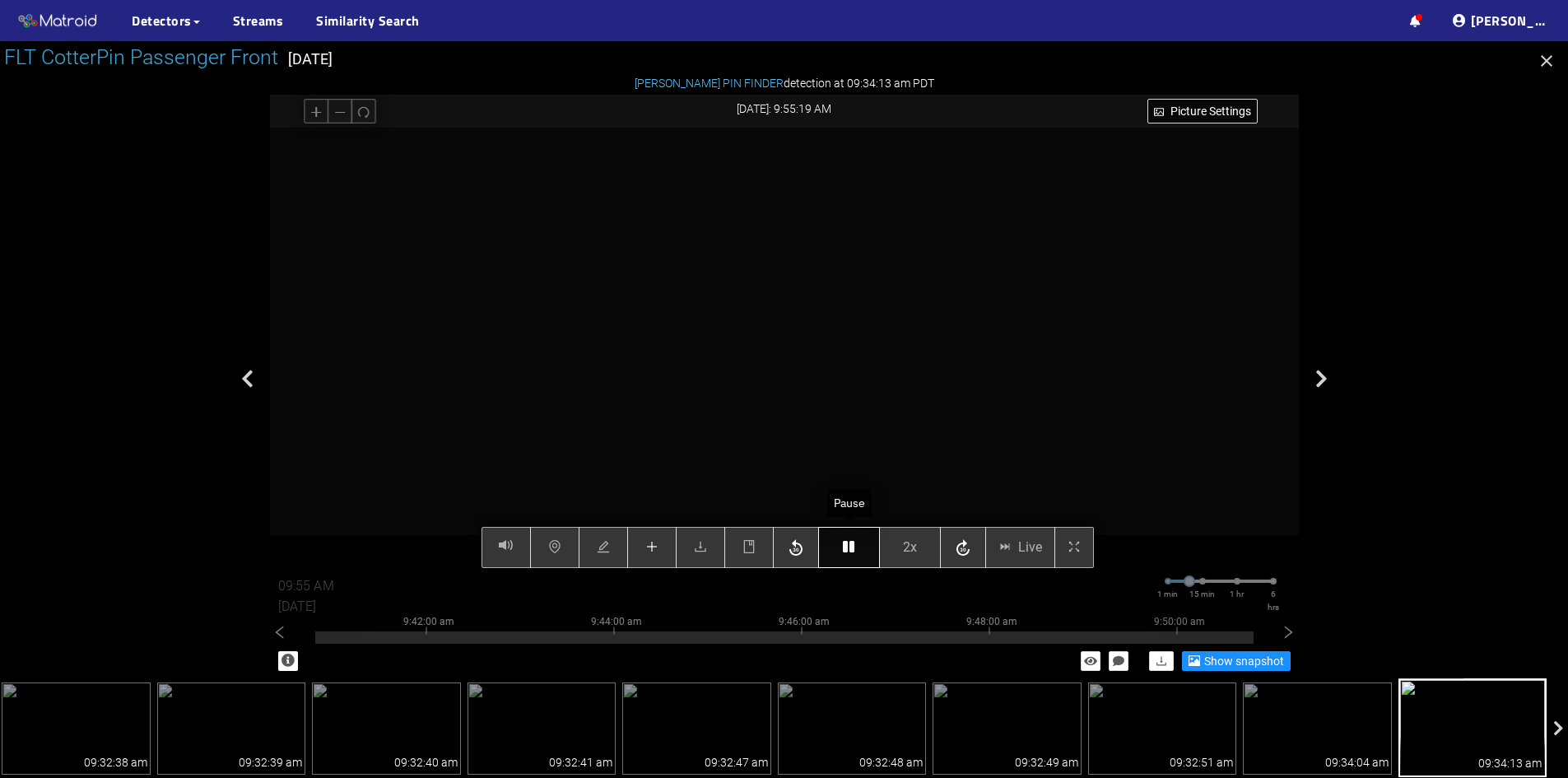
click at [845, 546] on icon "button" at bounding box center [848, 546] width 11 height 13
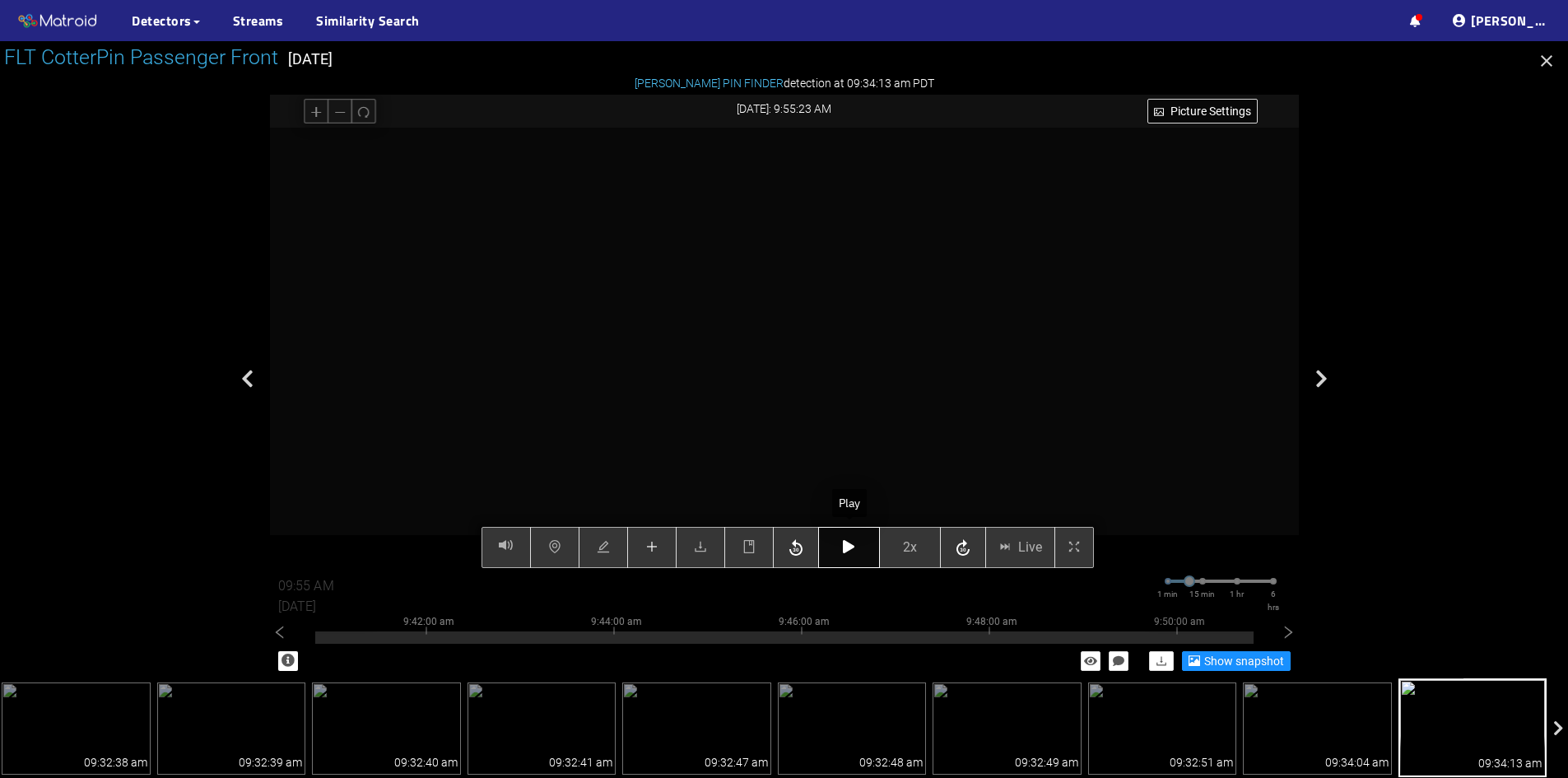
click at [845, 546] on icon "button" at bounding box center [848, 546] width 11 height 13
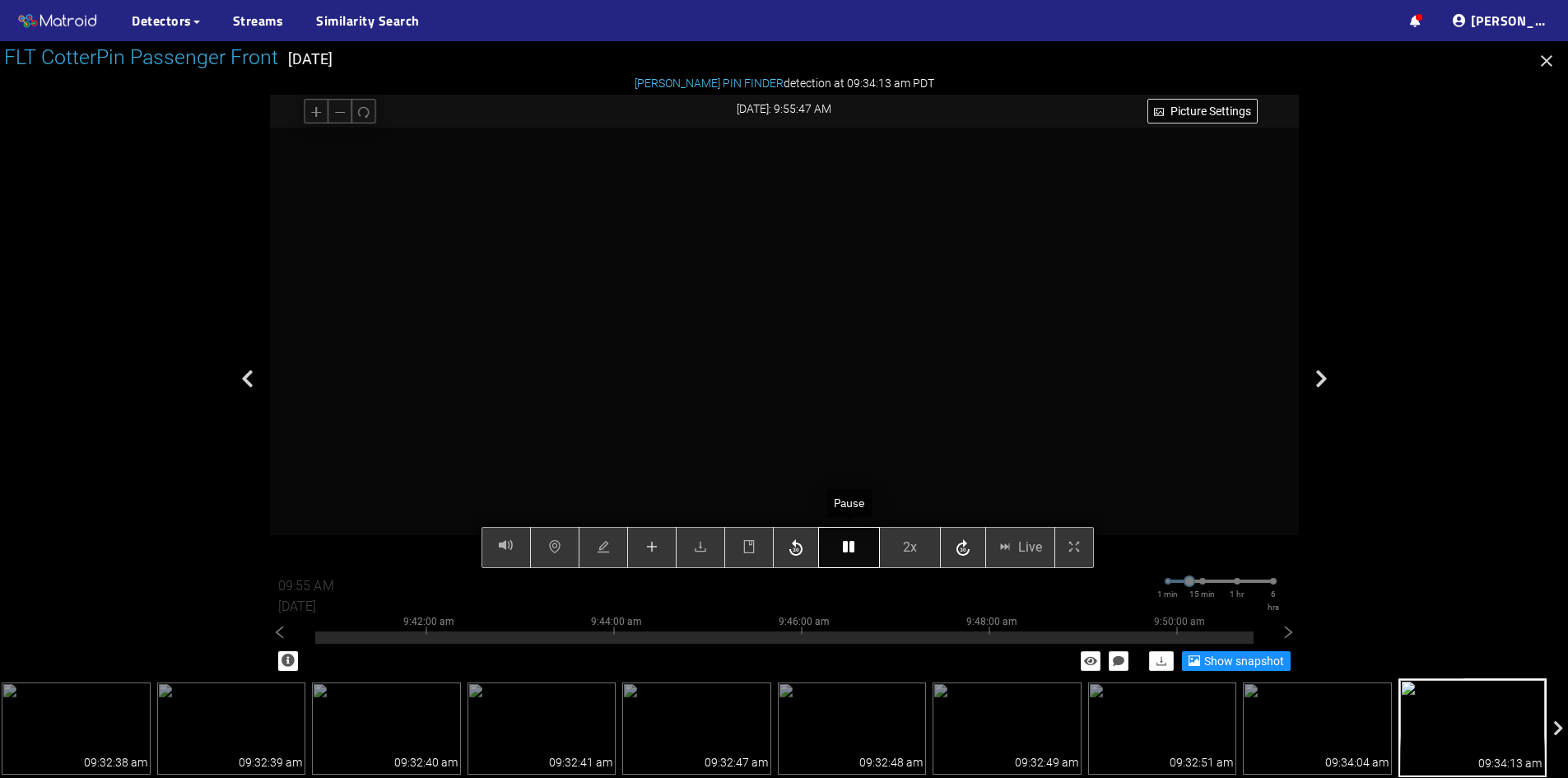
click at [845, 546] on icon "button" at bounding box center [848, 546] width 11 height 13
click at [850, 541] on icon "button" at bounding box center [848, 546] width 11 height 13
click at [847, 541] on icon "button" at bounding box center [848, 546] width 11 height 13
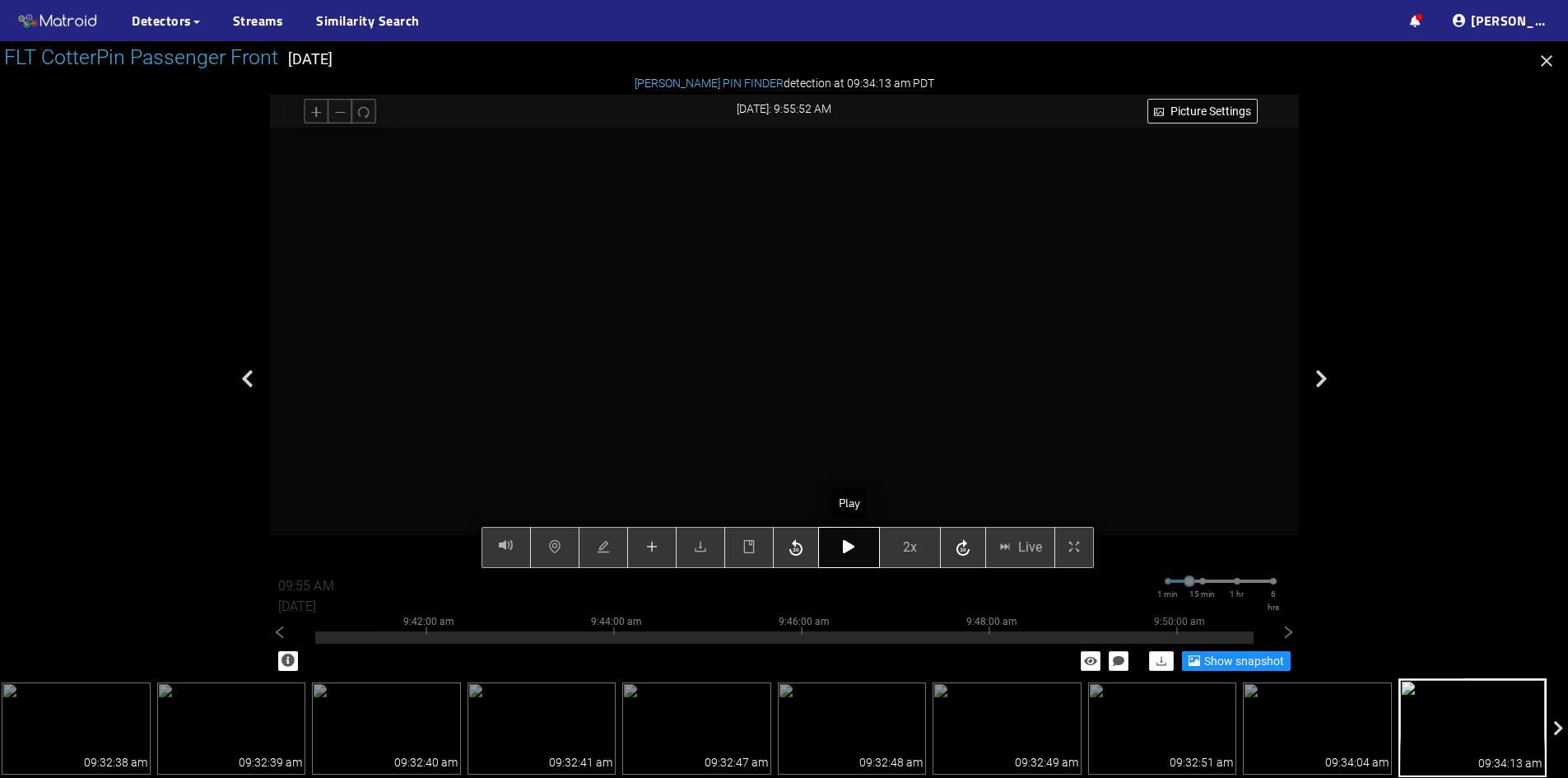
click at [847, 541] on icon "button" at bounding box center [848, 546] width 11 height 13
click at [851, 545] on icon "button" at bounding box center [848, 546] width 11 height 13
click at [851, 543] on icon "button" at bounding box center [848, 546] width 11 height 13
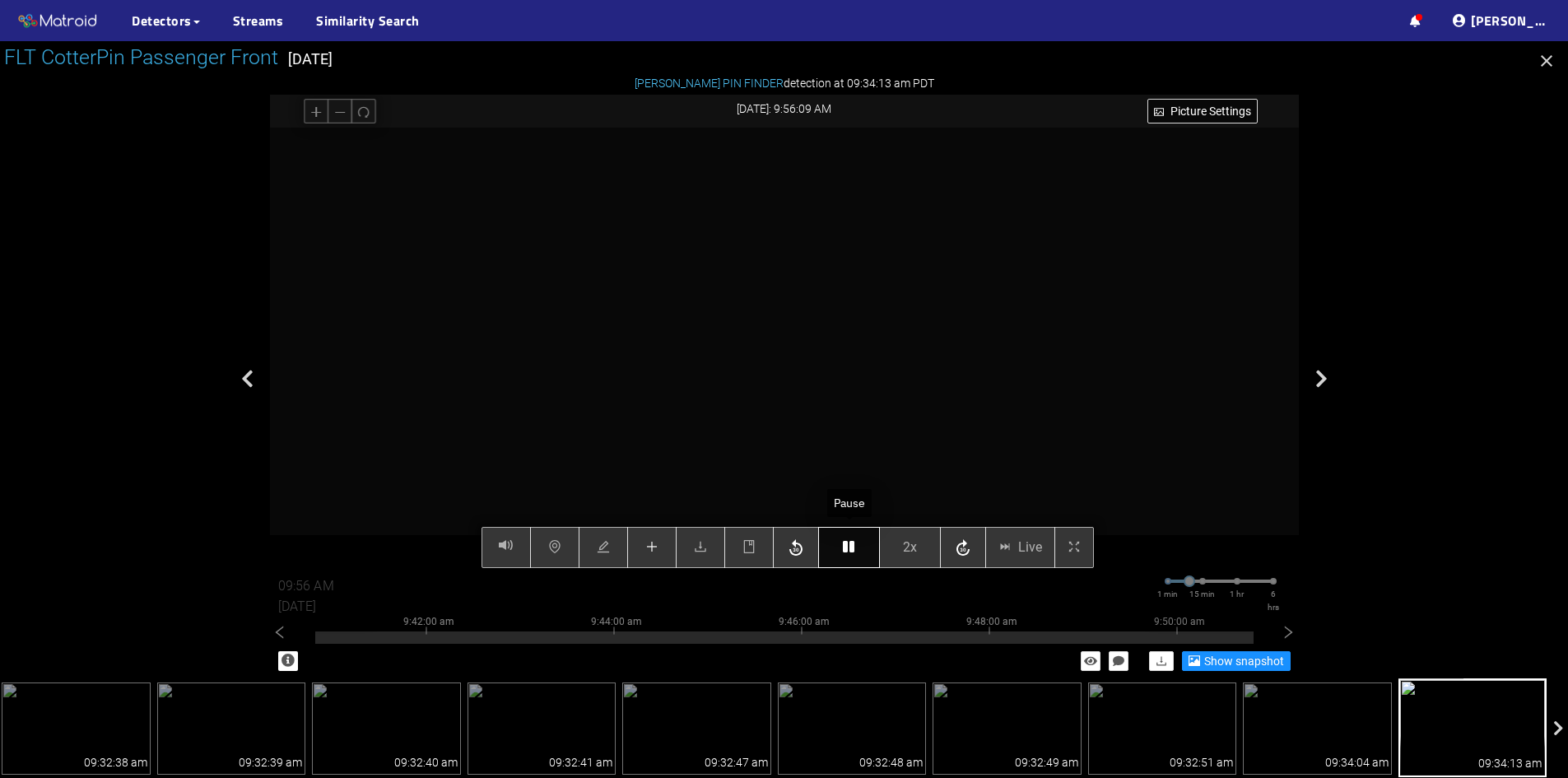
click at [851, 543] on icon "button" at bounding box center [848, 546] width 11 height 13
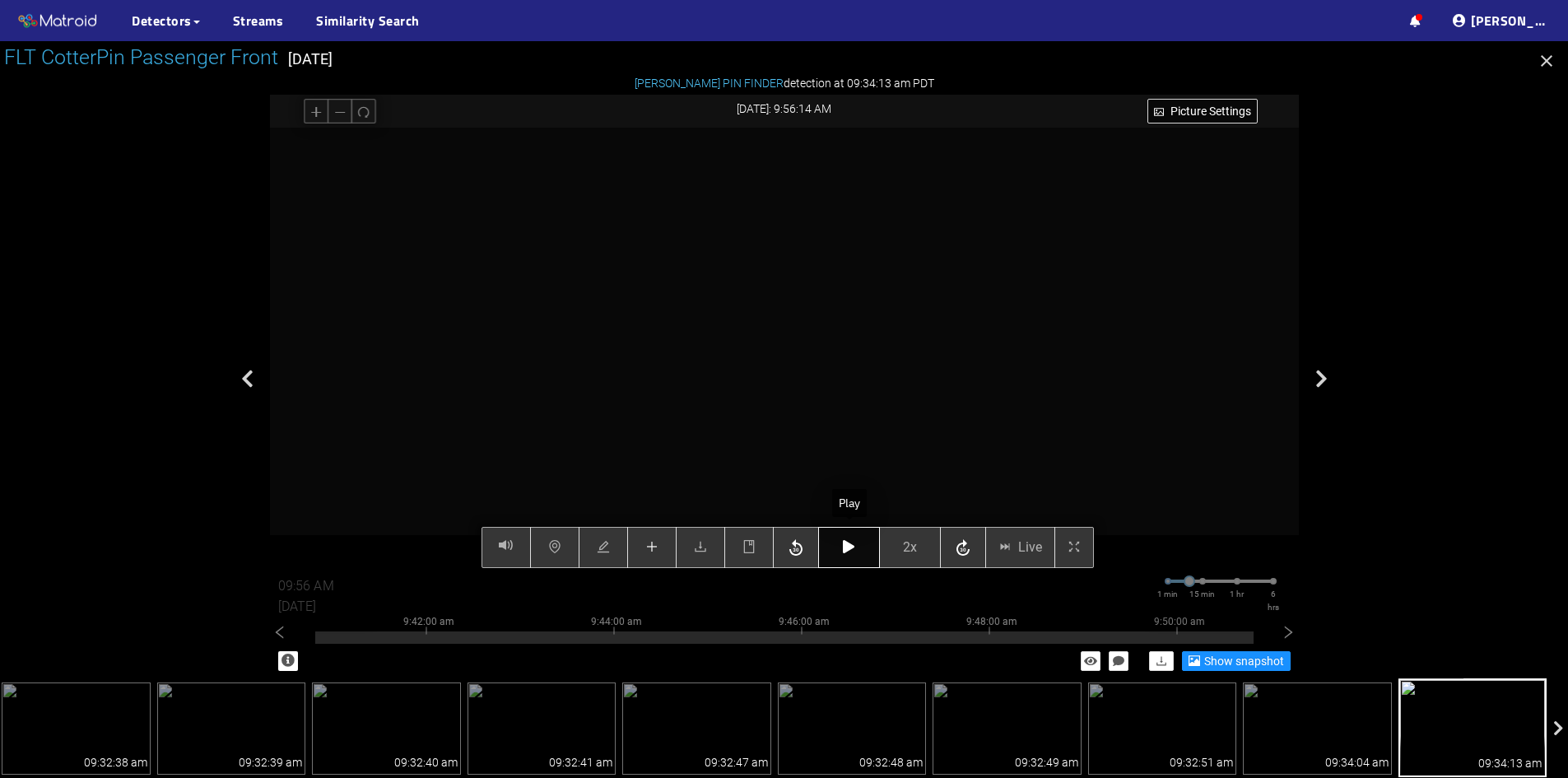
click at [851, 543] on icon "button" at bounding box center [848, 546] width 11 height 13
click at [652, 547] on icon "plus" at bounding box center [652, 547] width 11 height 1
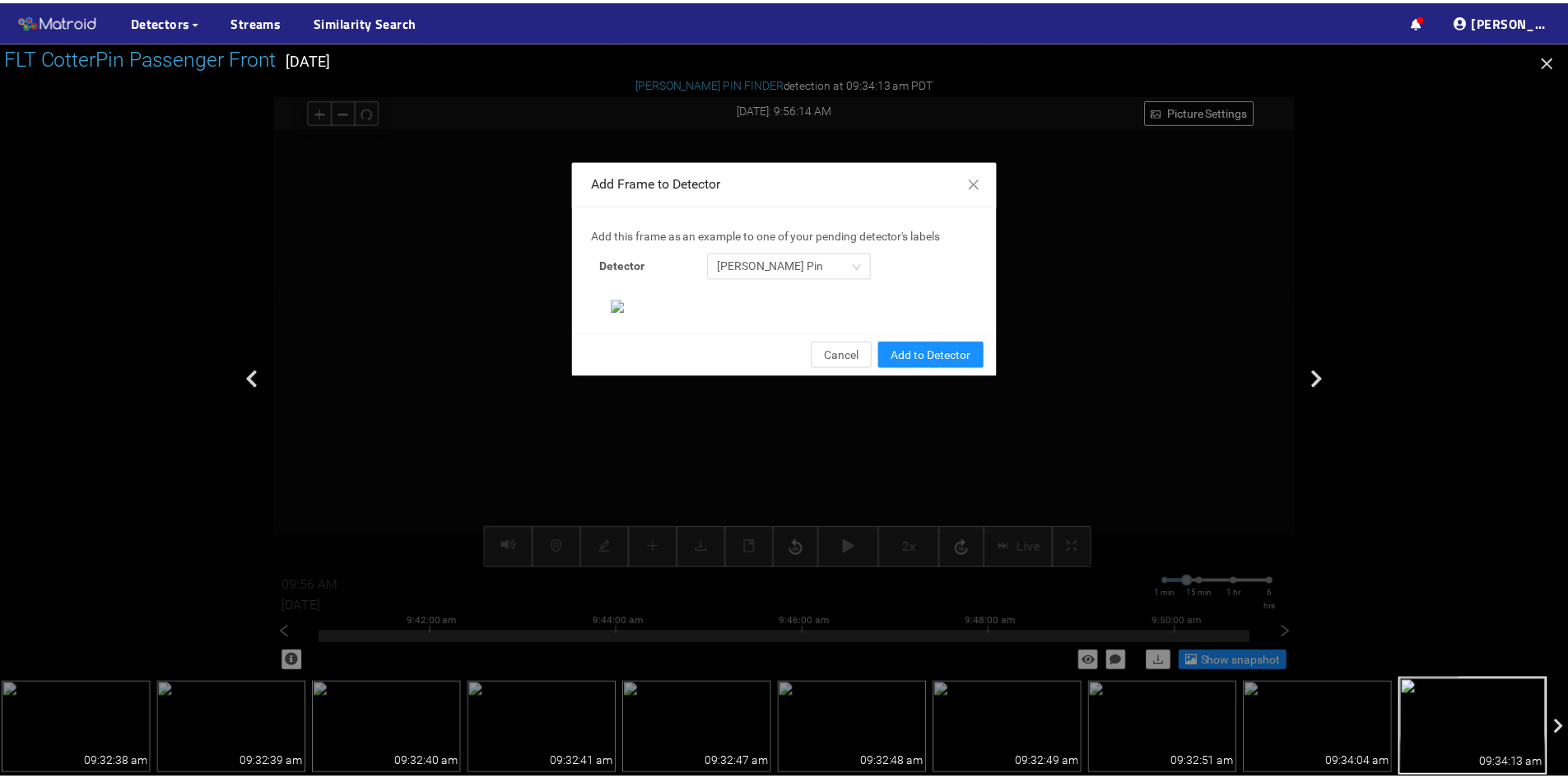
scroll to position [169, 0]
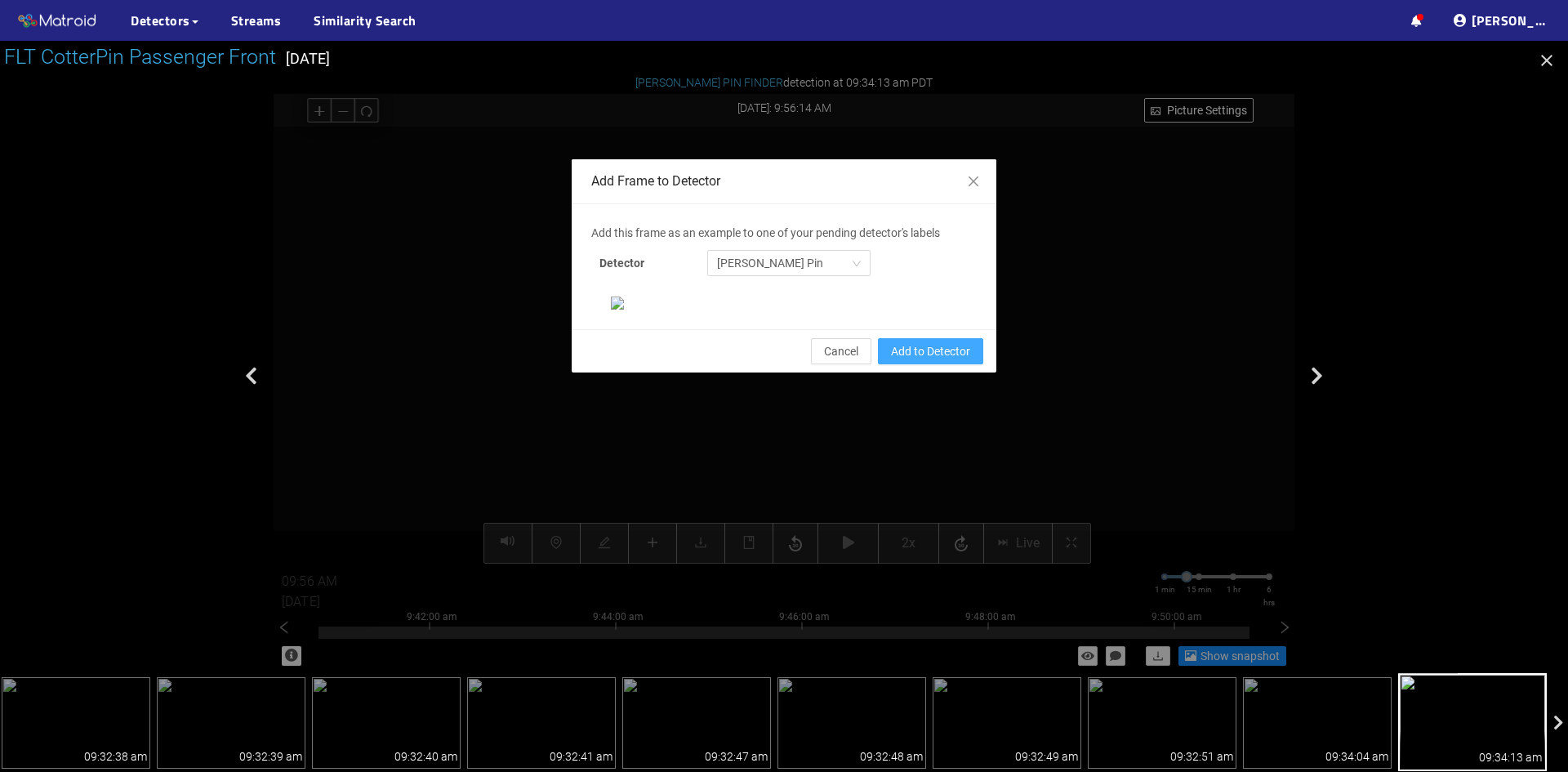
click at [918, 360] on span "Add to Detector" at bounding box center [931, 351] width 80 height 18
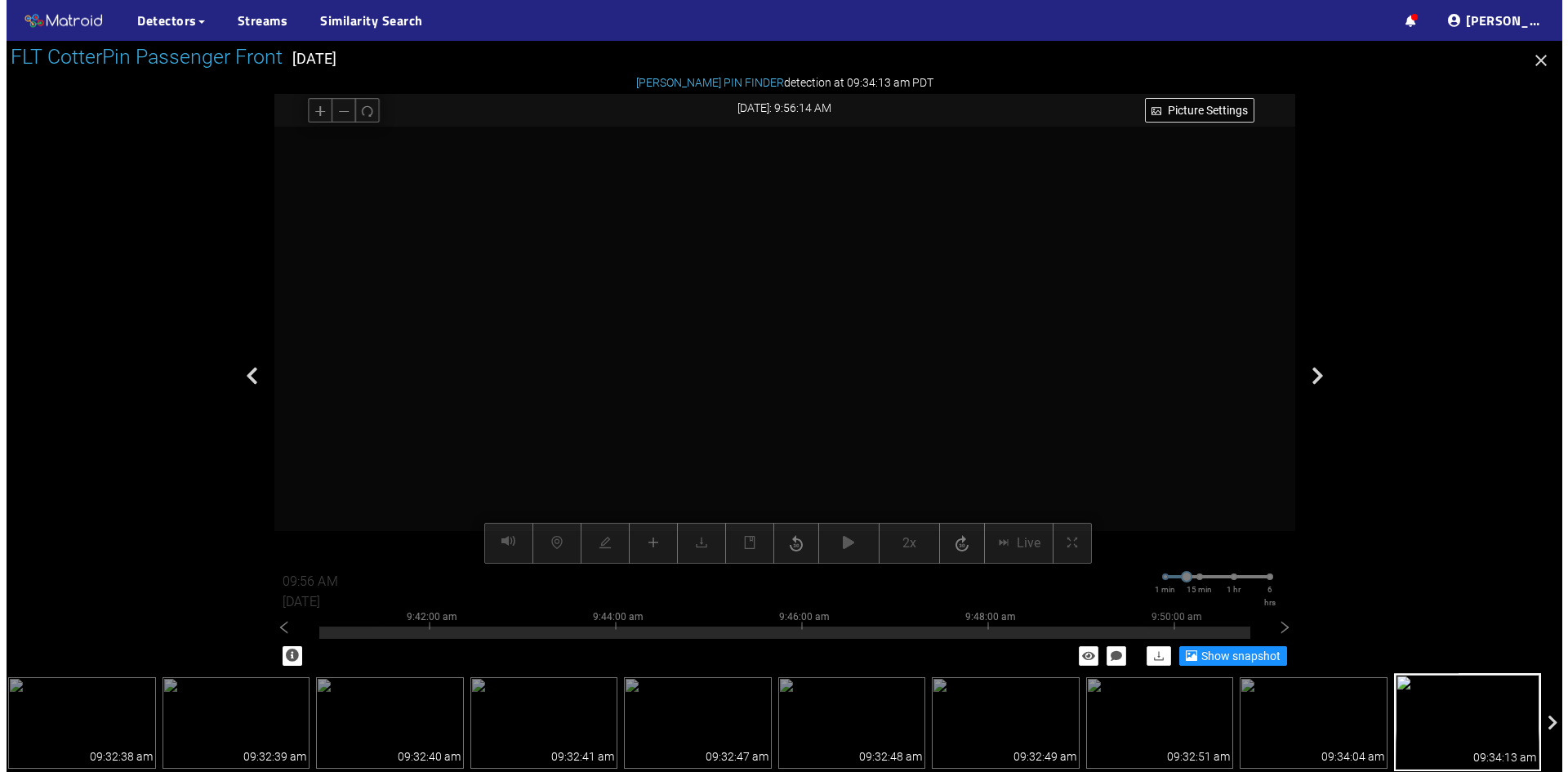
scroll to position [86, 0]
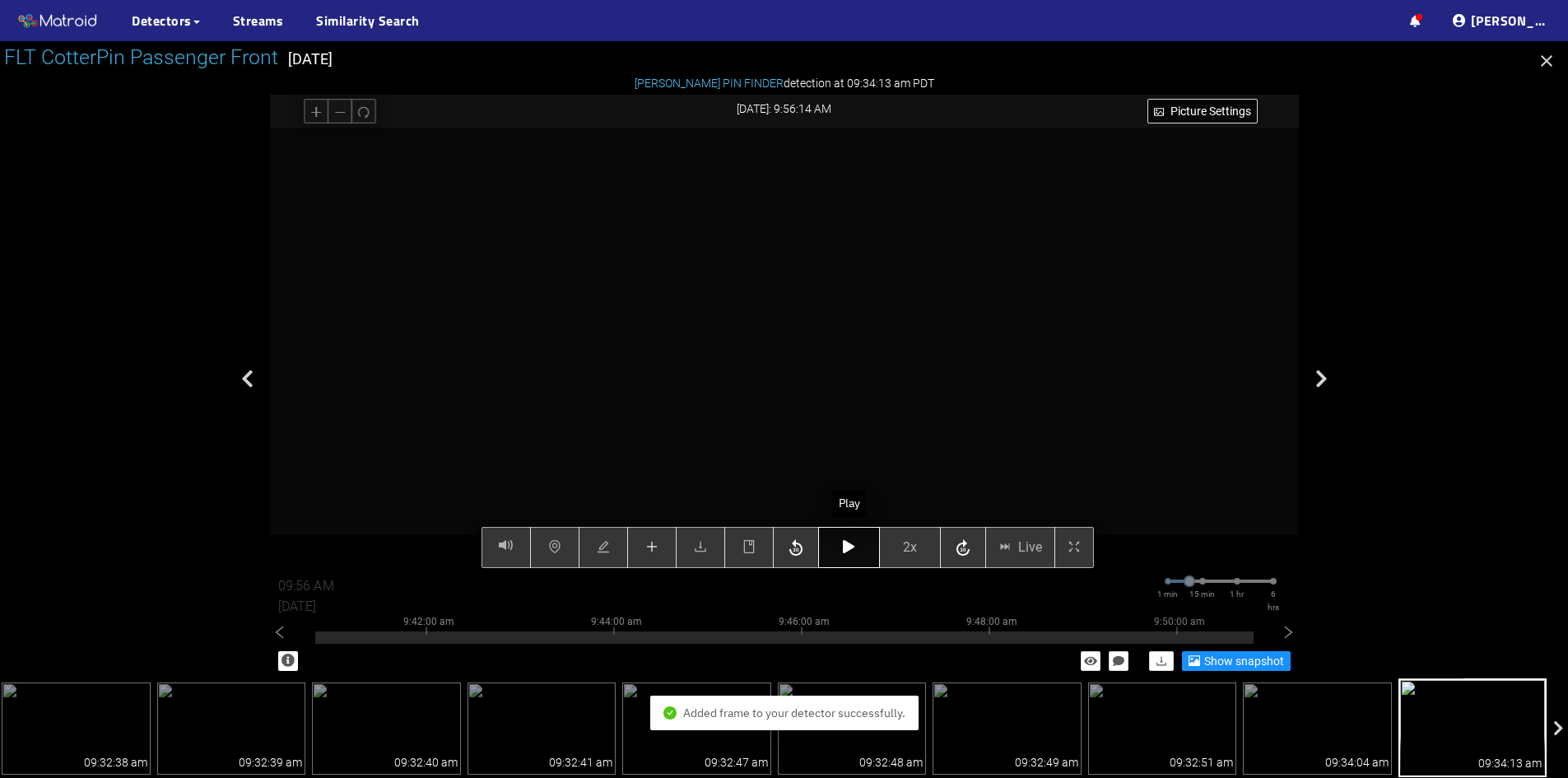
click at [855, 549] on icon "button" at bounding box center [848, 546] width 11 height 13
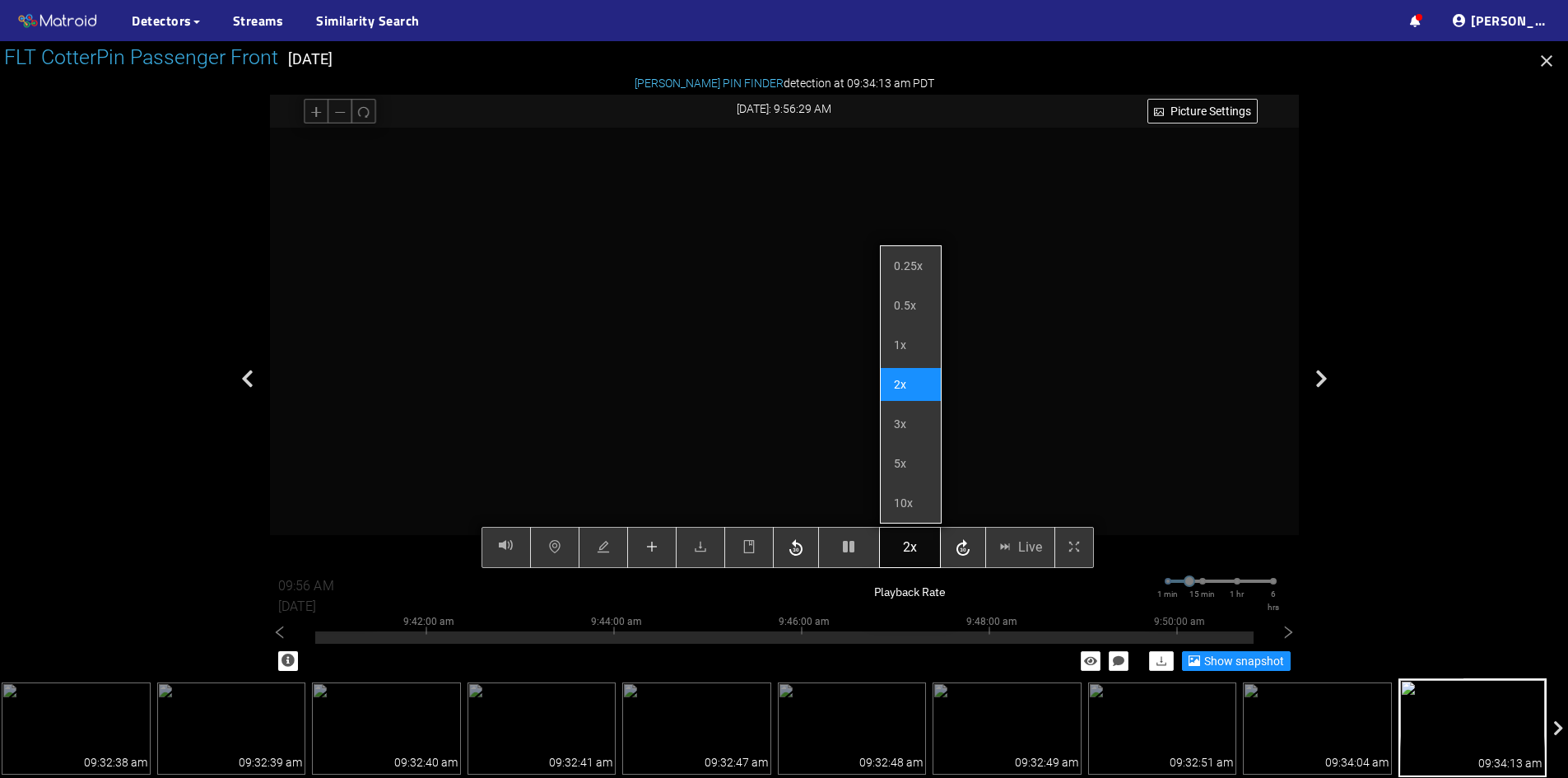
click at [921, 547] on button "2x" at bounding box center [910, 547] width 61 height 41
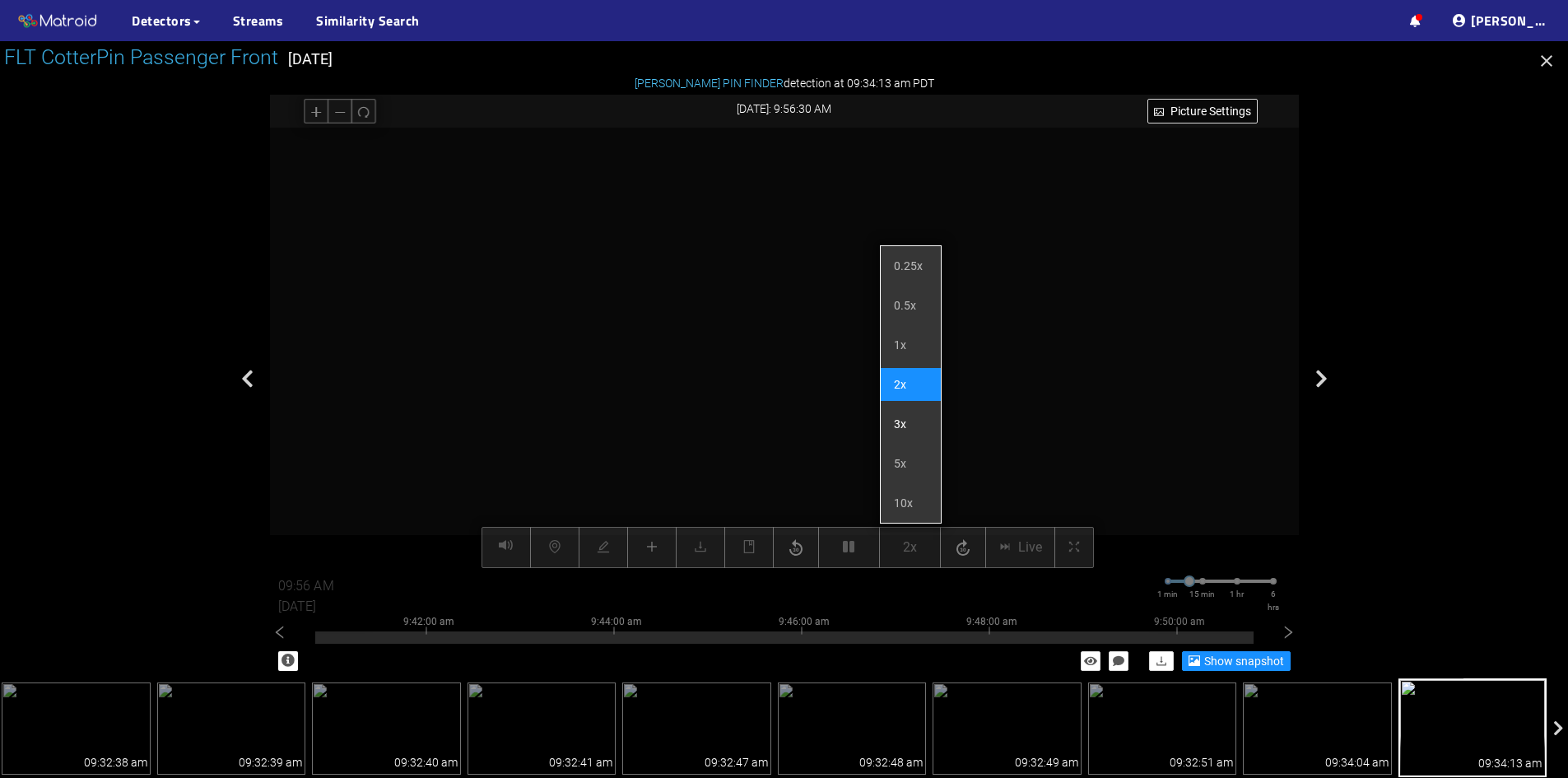
click at [920, 420] on li "3x" at bounding box center [910, 424] width 60 height 33
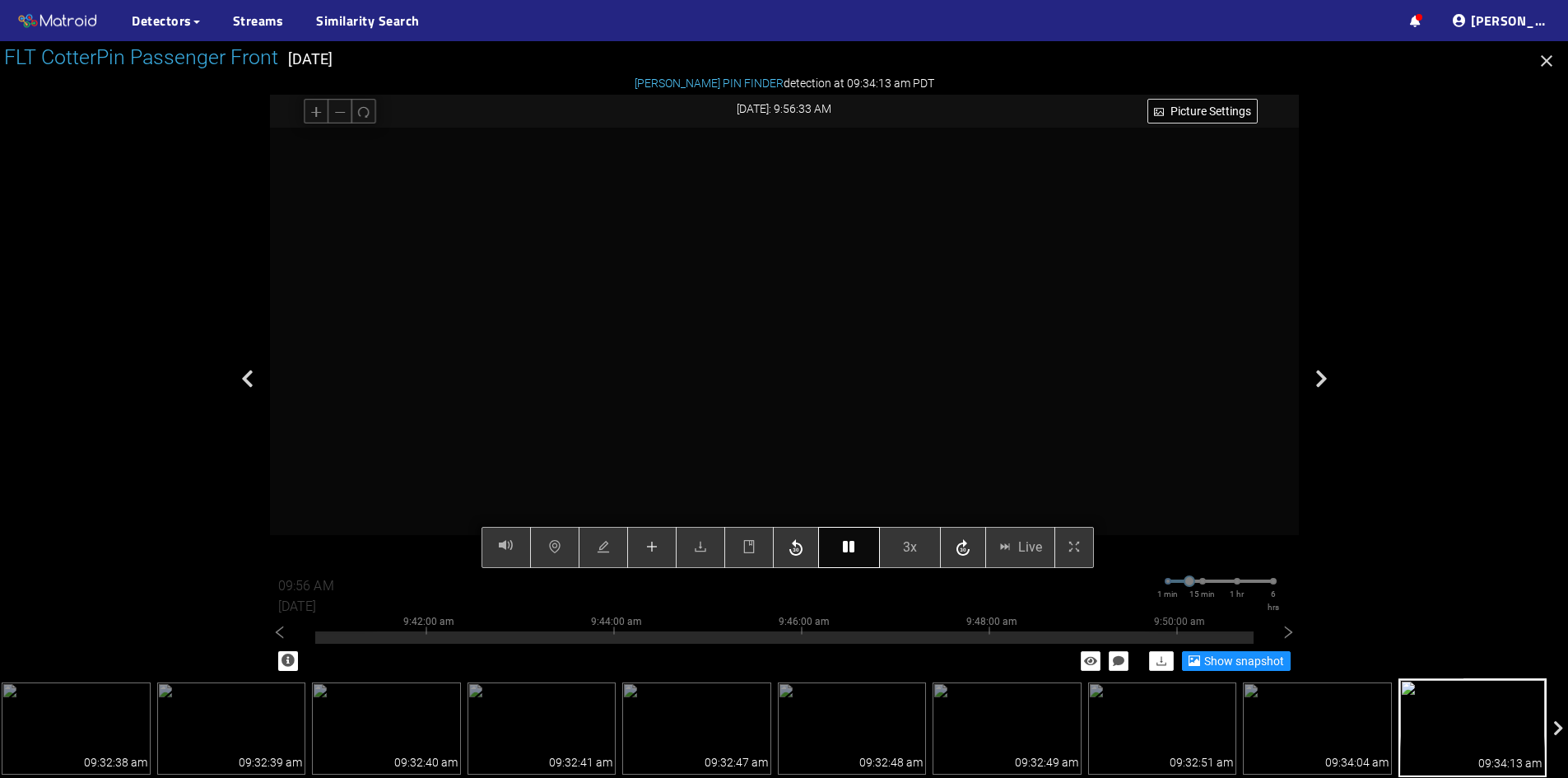
click at [858, 547] on button "button" at bounding box center [849, 547] width 61 height 41
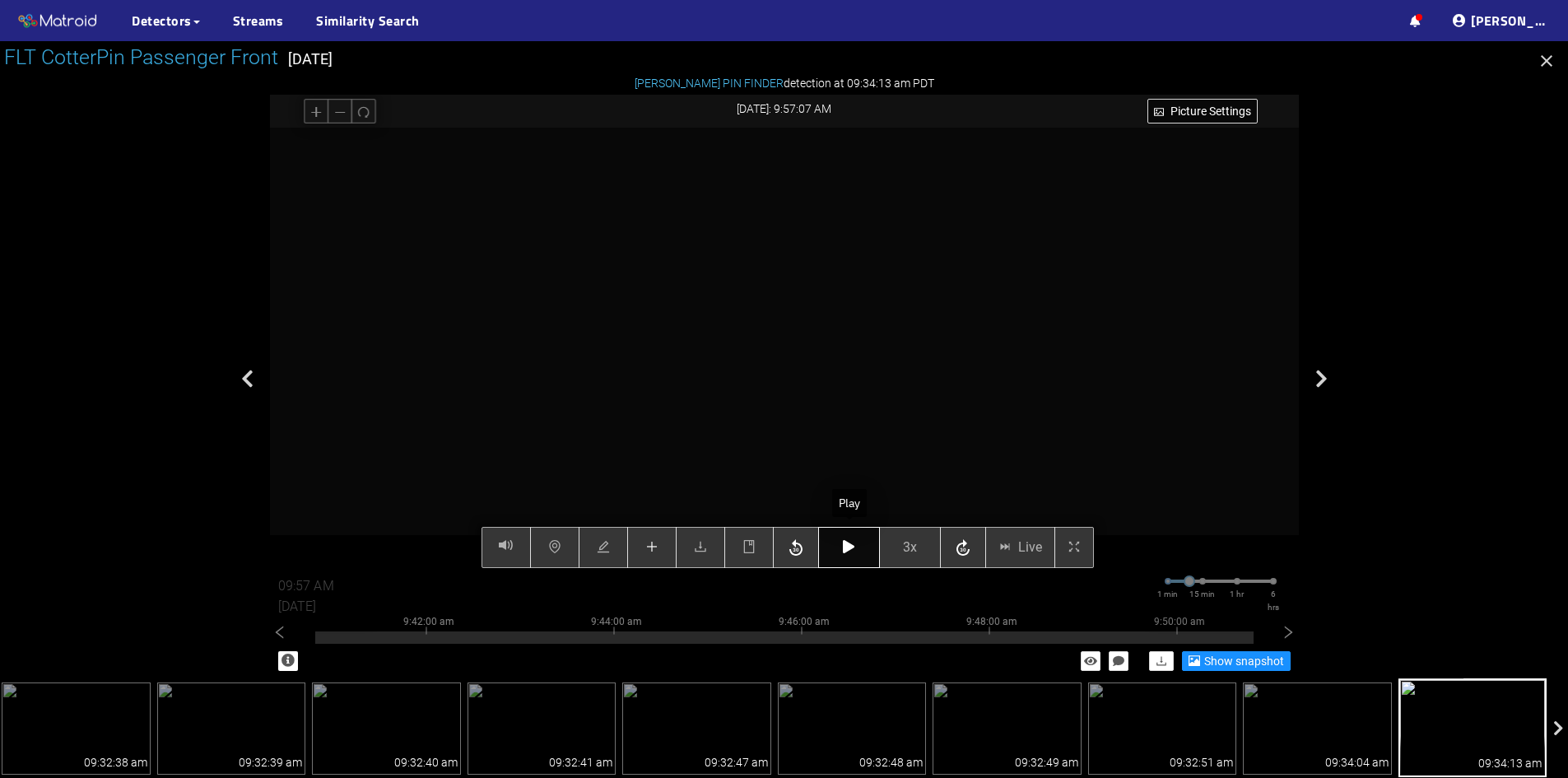
click at [848, 556] on button "button" at bounding box center [849, 547] width 61 height 41
click at [852, 548] on icon "button" at bounding box center [848, 546] width 11 height 13
click at [852, 544] on icon "button" at bounding box center [848, 546] width 11 height 13
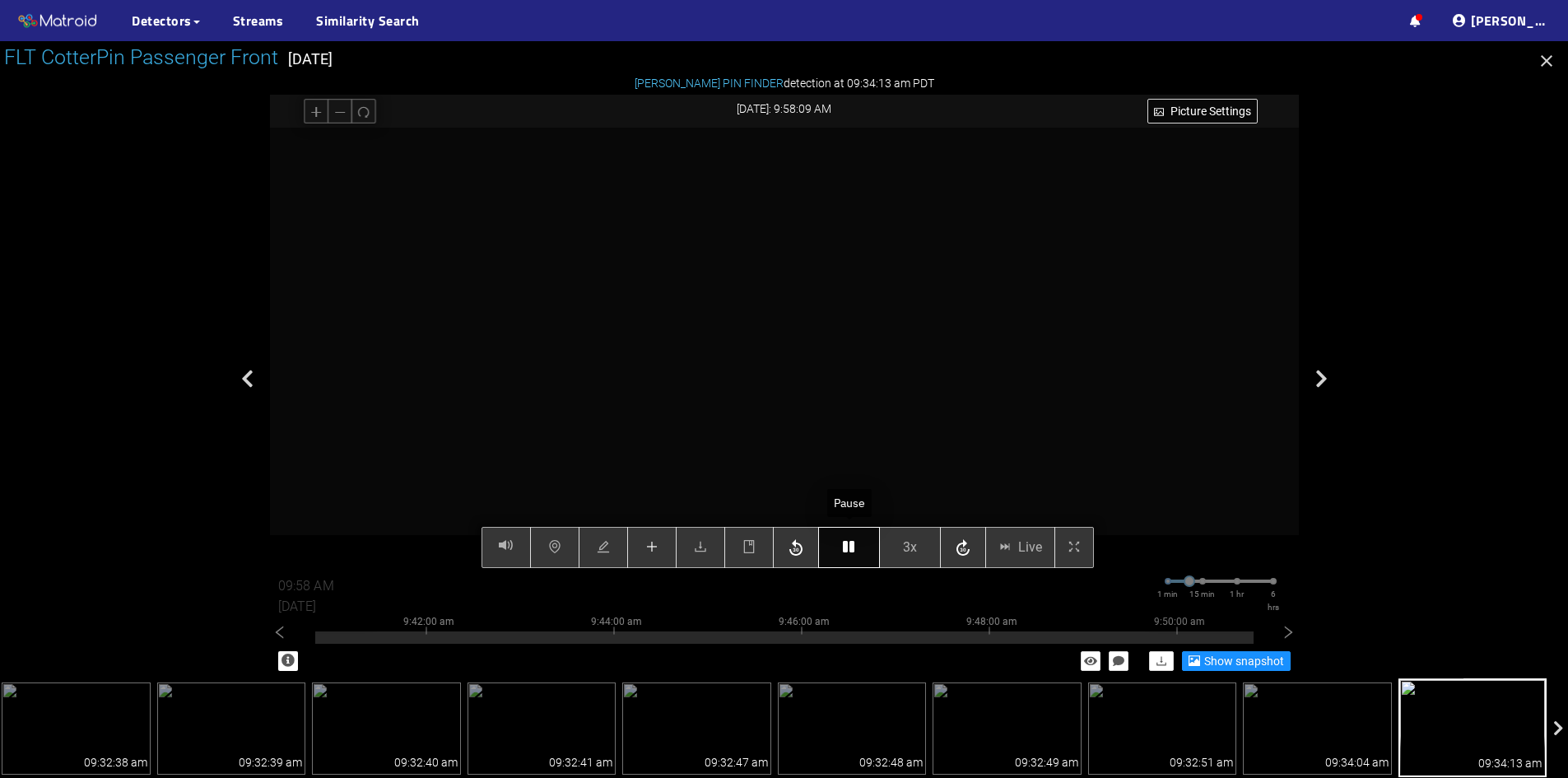
click at [851, 543] on icon "button" at bounding box center [848, 546] width 11 height 13
click at [855, 553] on icon "button" at bounding box center [848, 546] width 11 height 13
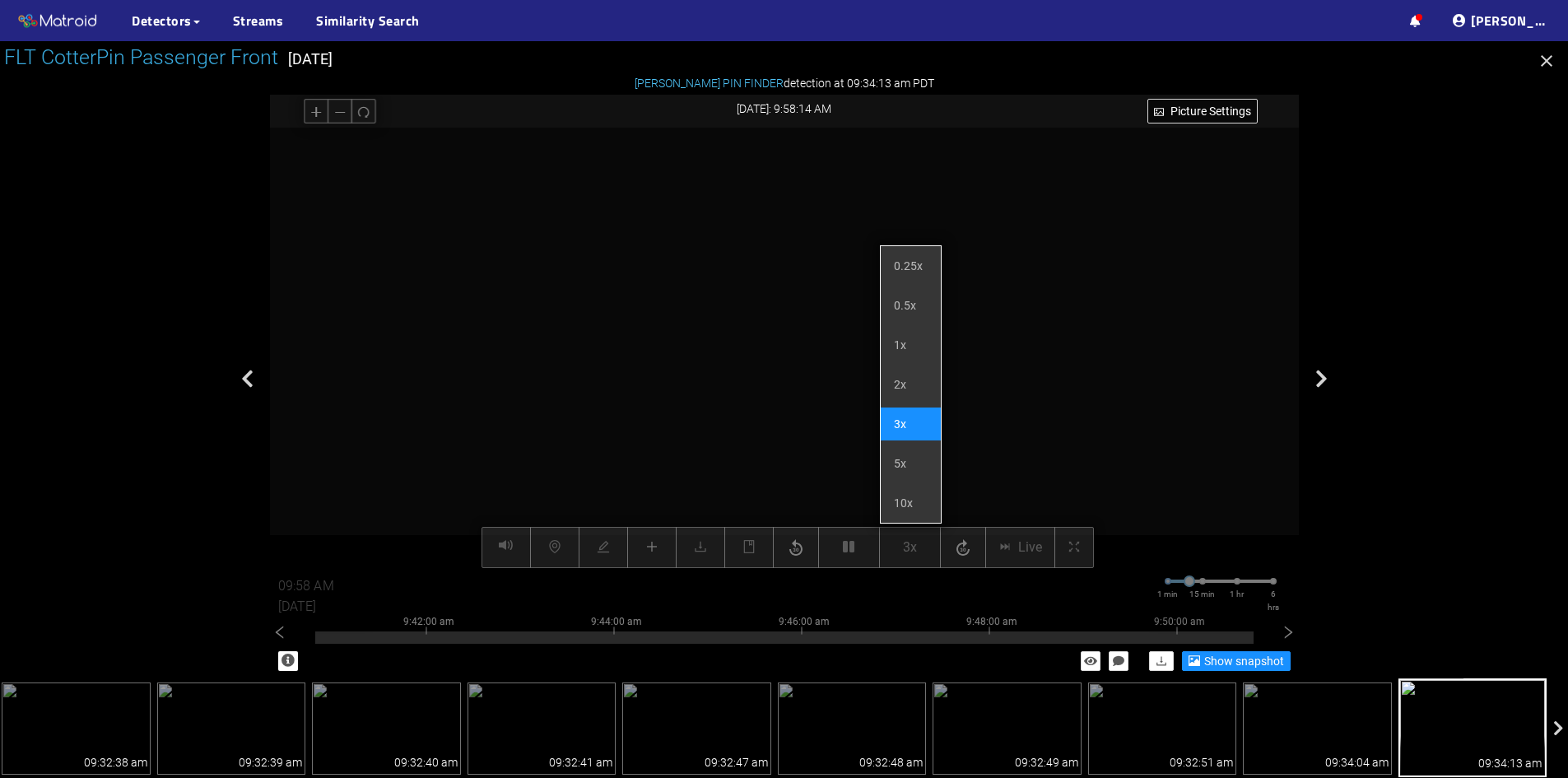
click at [918, 544] on div "Picture Settings 3x Live 09:58 AM 08/07/2025 1 min 15 min 1 hr 6 hrs 9:32:00 am…" at bounding box center [784, 348] width 1029 height 441
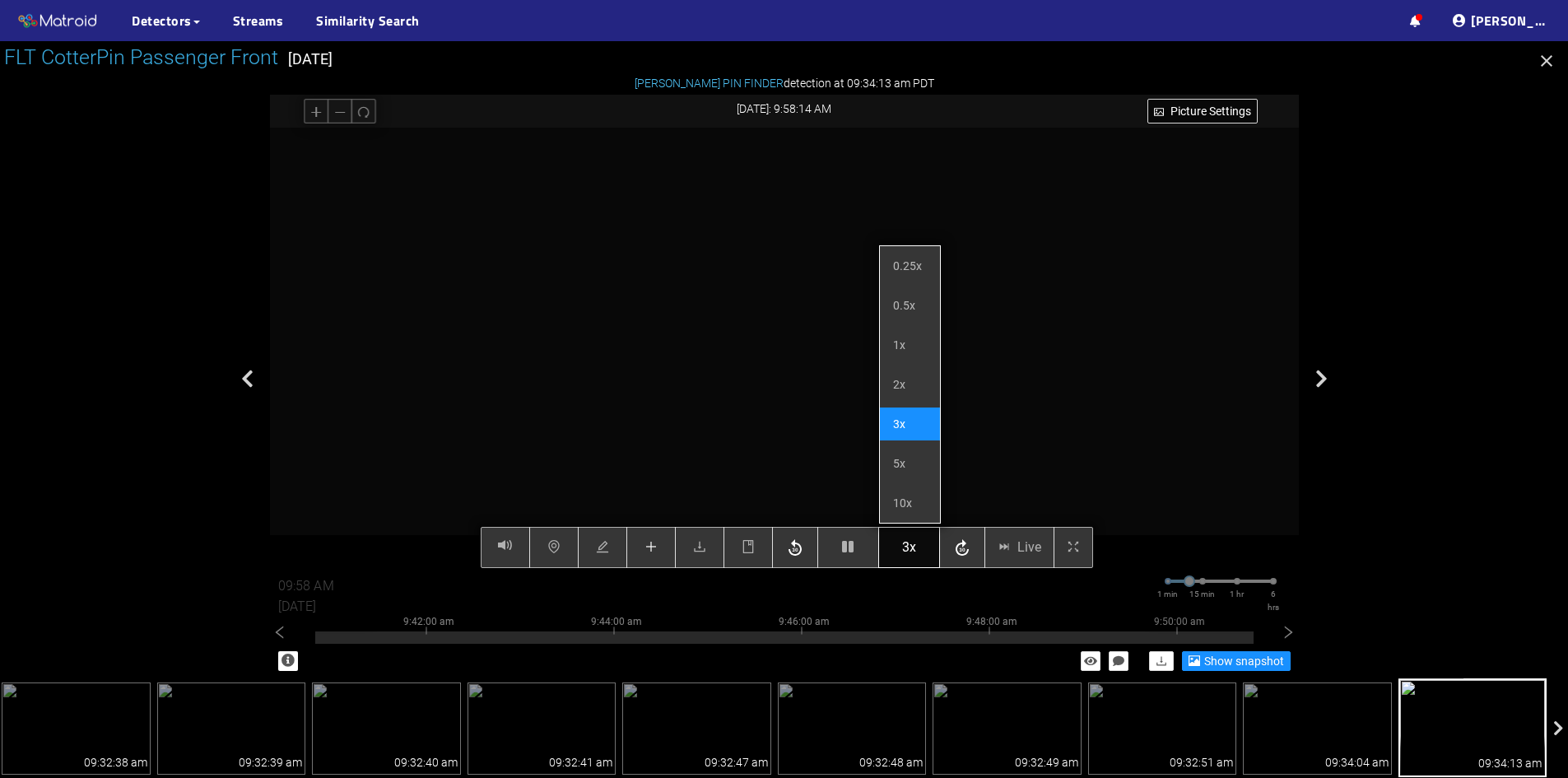
click at [927, 549] on button "3x" at bounding box center [910, 547] width 61 height 41
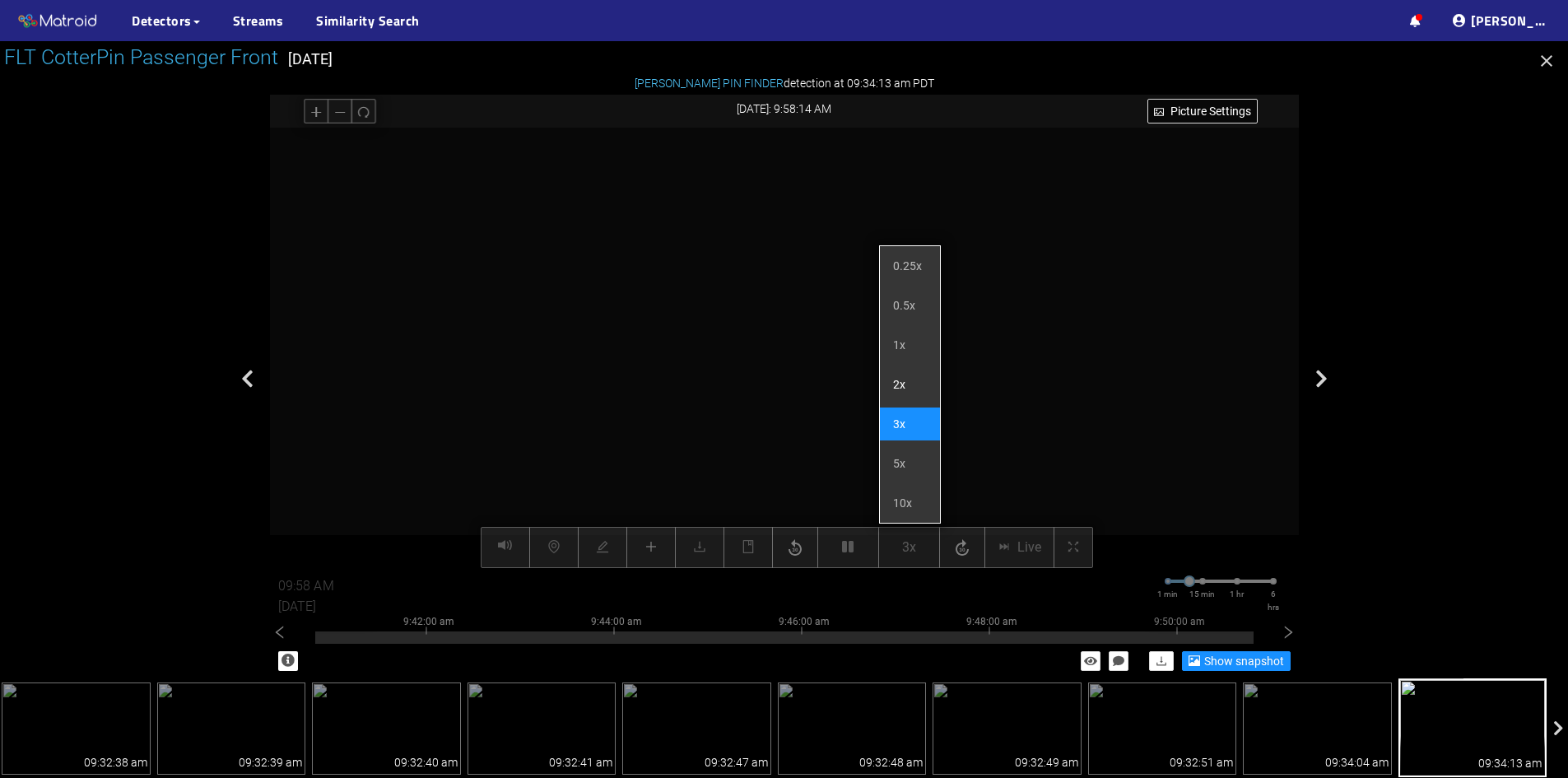
click at [895, 379] on li "2x" at bounding box center [910, 384] width 60 height 33
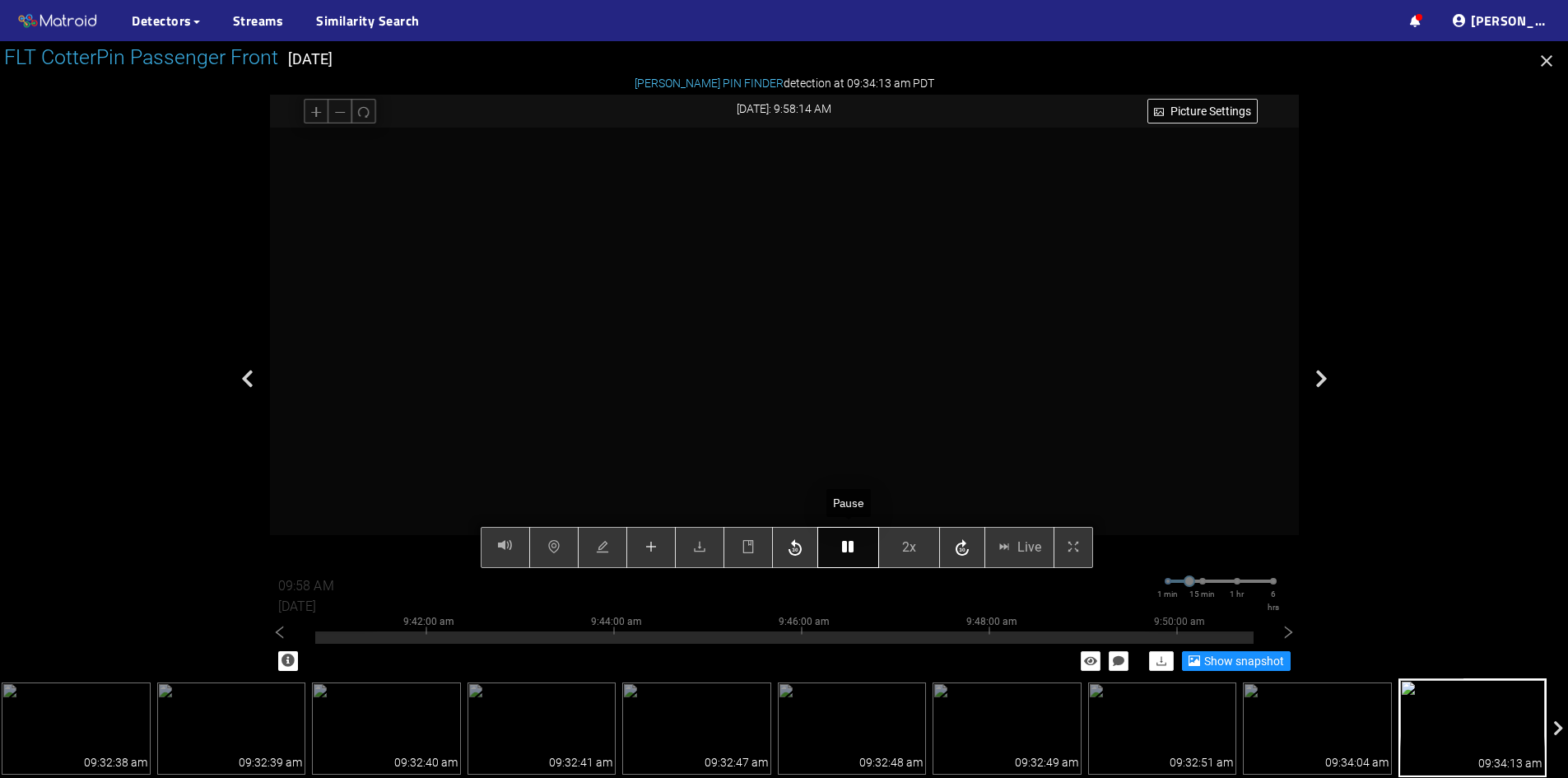
click at [857, 553] on button "button" at bounding box center [848, 547] width 61 height 41
click at [848, 542] on icon "button" at bounding box center [847, 546] width 11 height 13
click at [838, 545] on button "button" at bounding box center [848, 547] width 61 height 41
click at [840, 545] on button "button" at bounding box center [848, 547] width 61 height 41
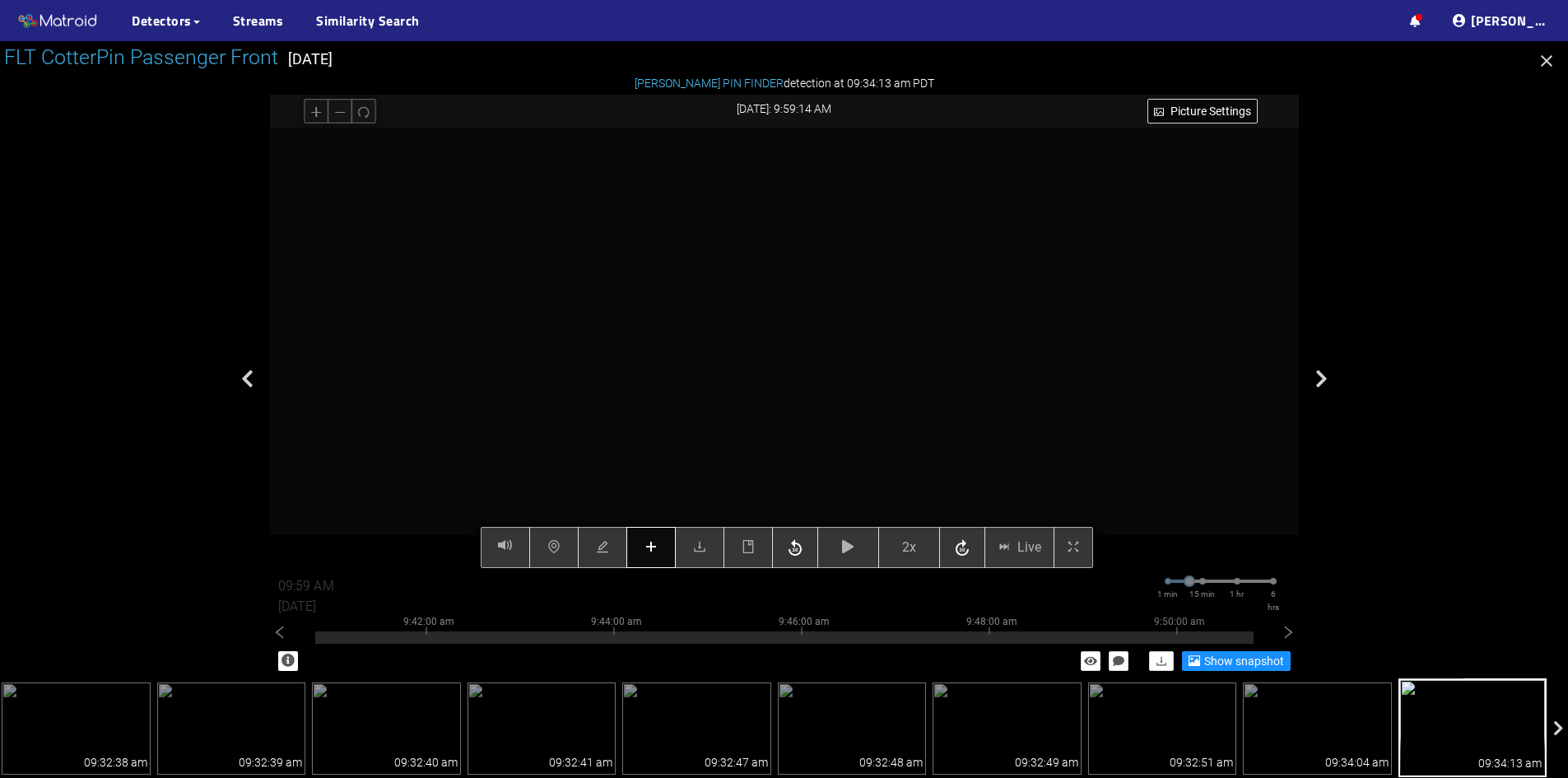
click at [657, 553] on icon "plus" at bounding box center [651, 546] width 13 height 13
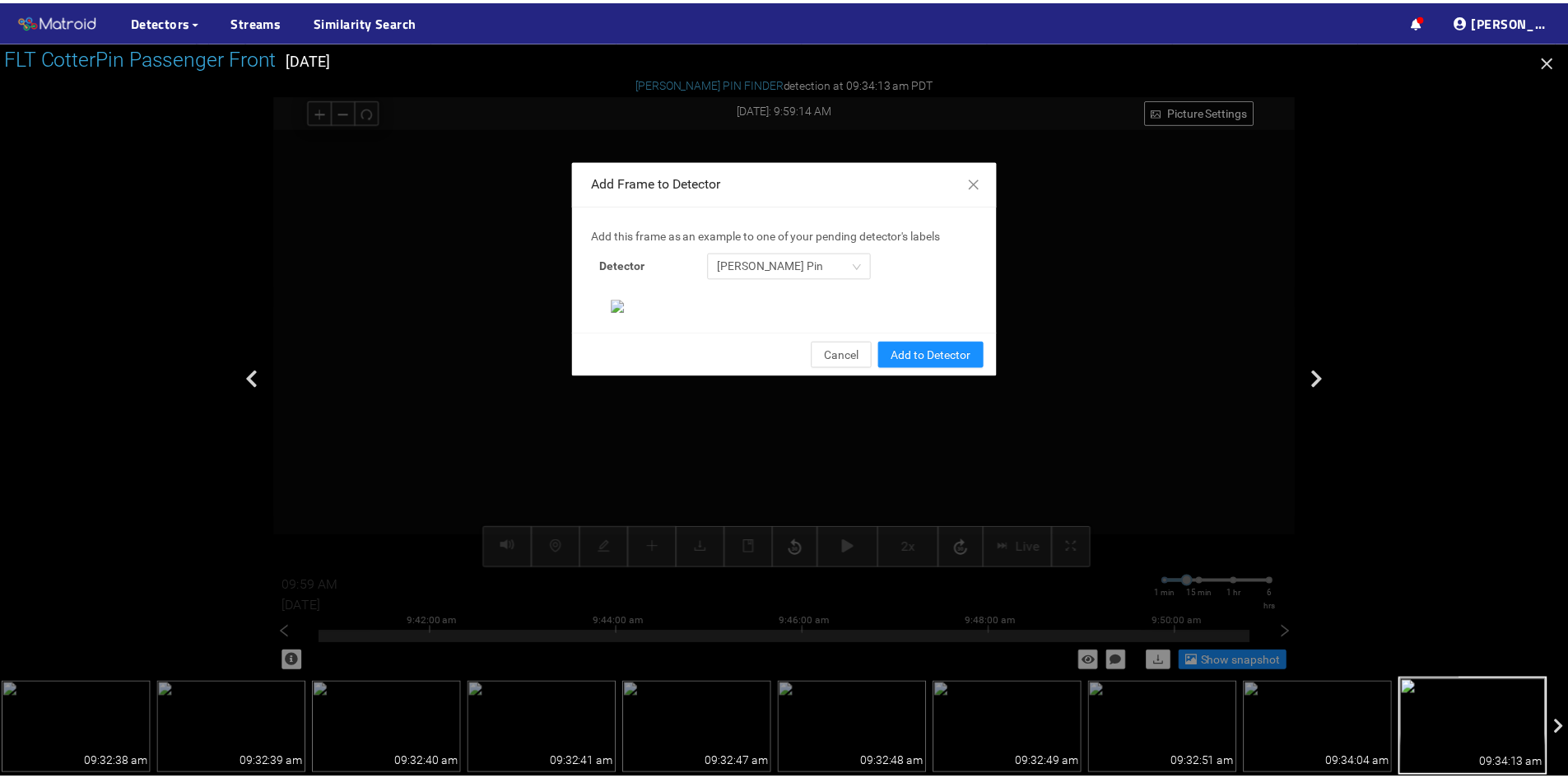
scroll to position [169, 0]
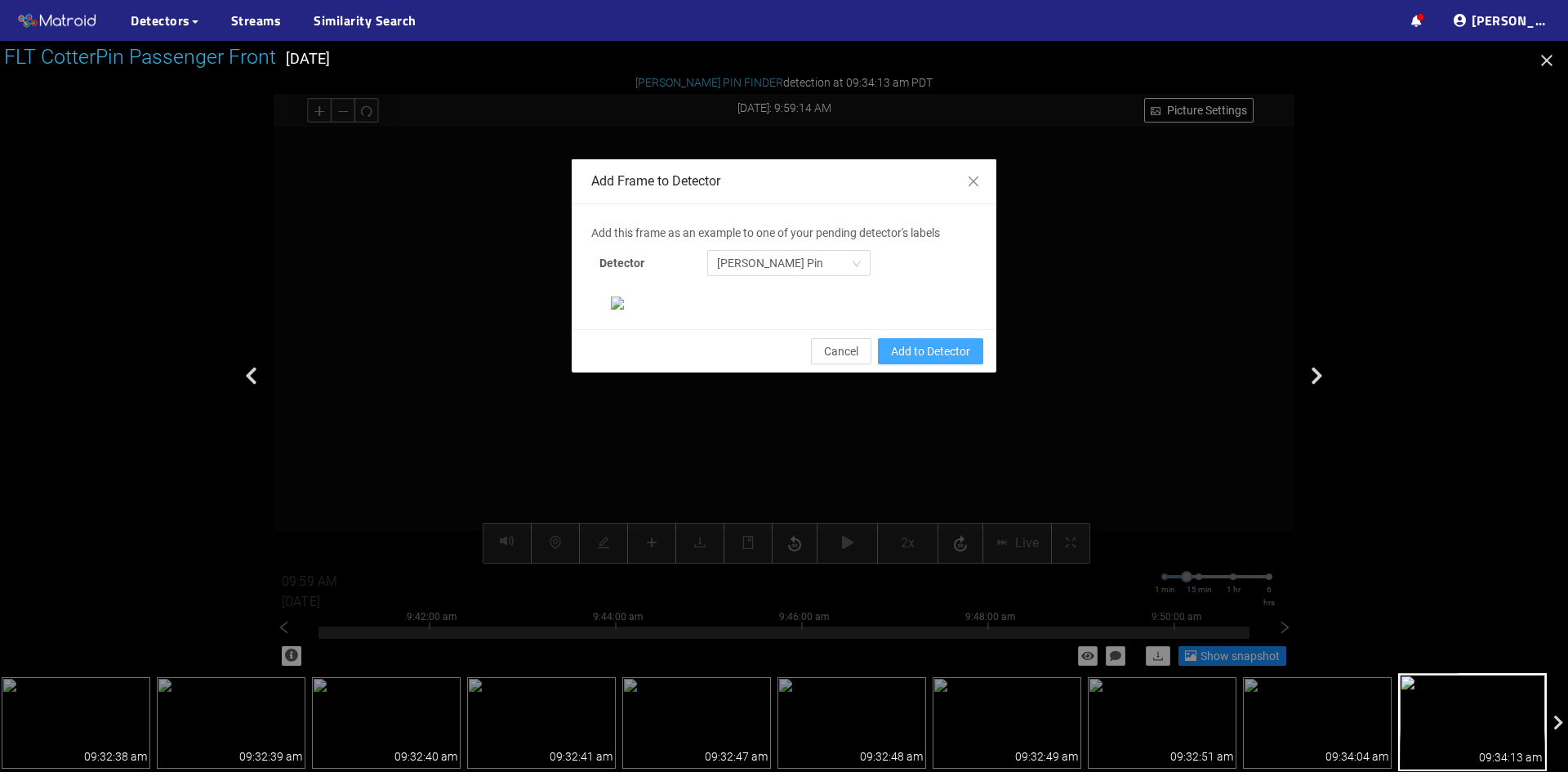
click at [917, 360] on span "Add to Detector" at bounding box center [931, 351] width 80 height 18
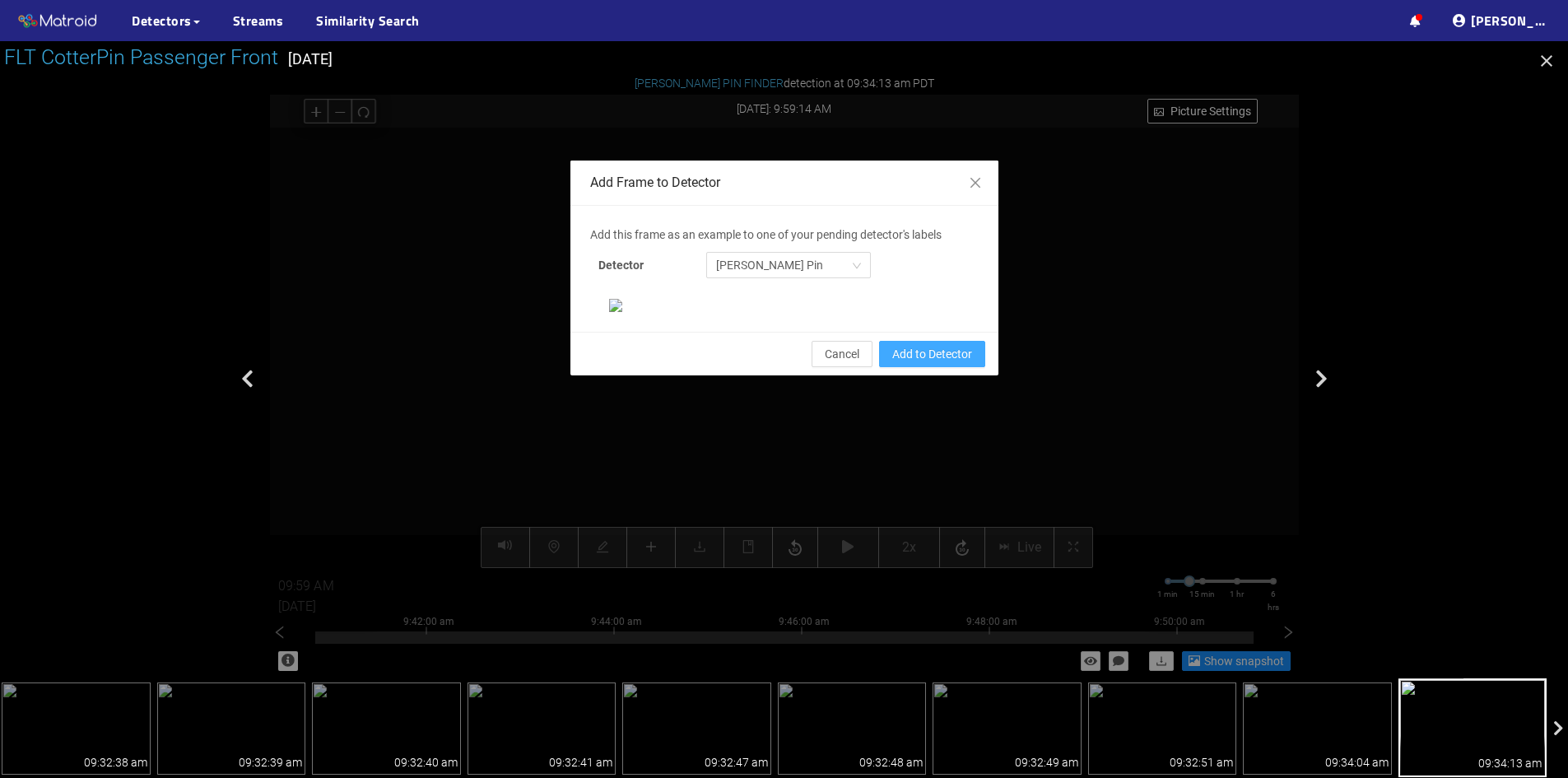
scroll to position [86, 0]
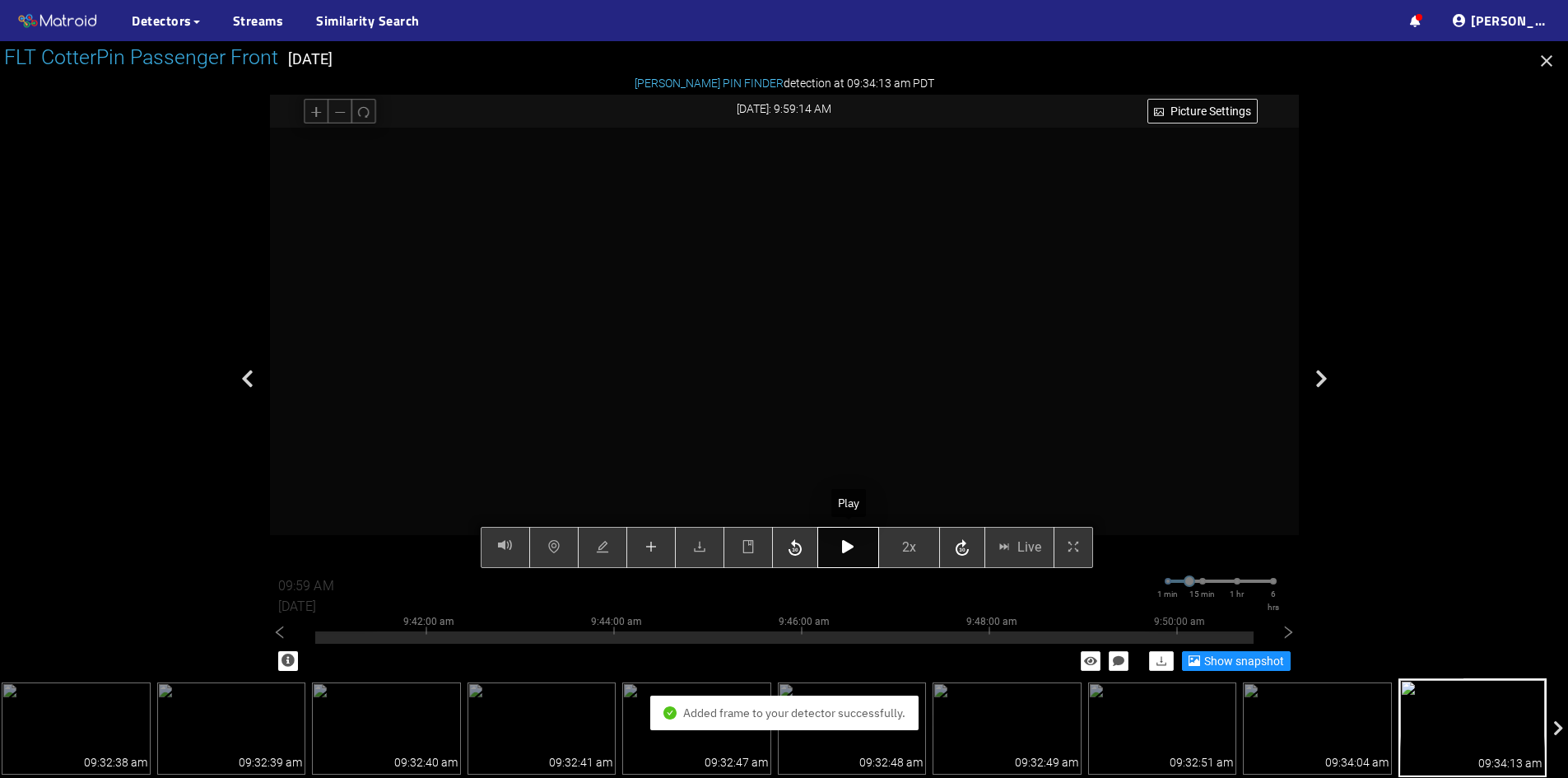
click at [842, 547] on icon "button" at bounding box center [847, 546] width 11 height 13
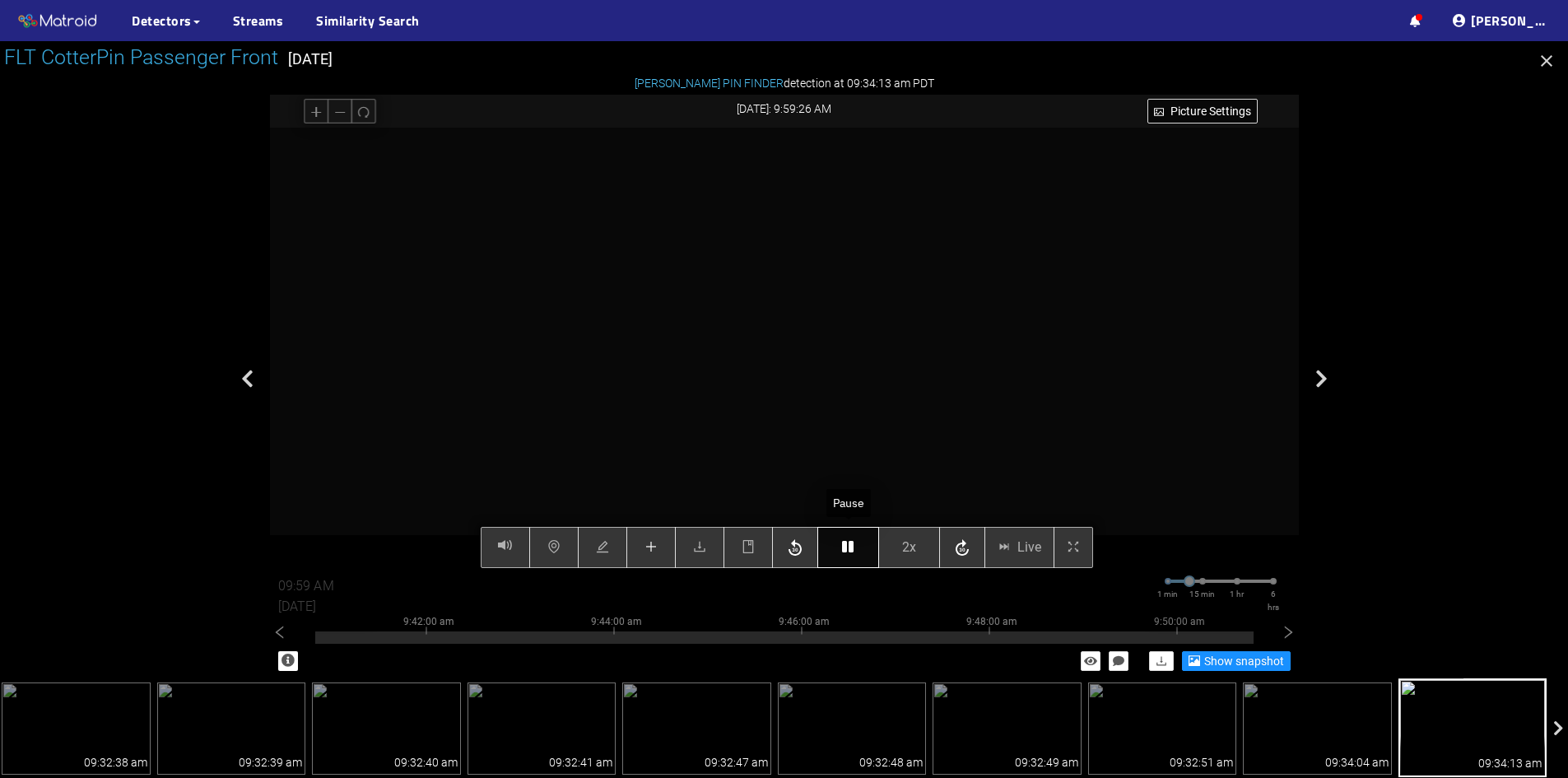
click at [842, 547] on icon "button" at bounding box center [847, 546] width 11 height 13
type input "10:00 AM"
click at [842, 548] on div "Picture Settings 2x Live 10:00 AM 08/07/2025 1 min 15 min 1 hr 6 hrs 9:32:00 am…" at bounding box center [784, 348] width 1029 height 441
click at [845, 549] on icon "button" at bounding box center [847, 546] width 11 height 13
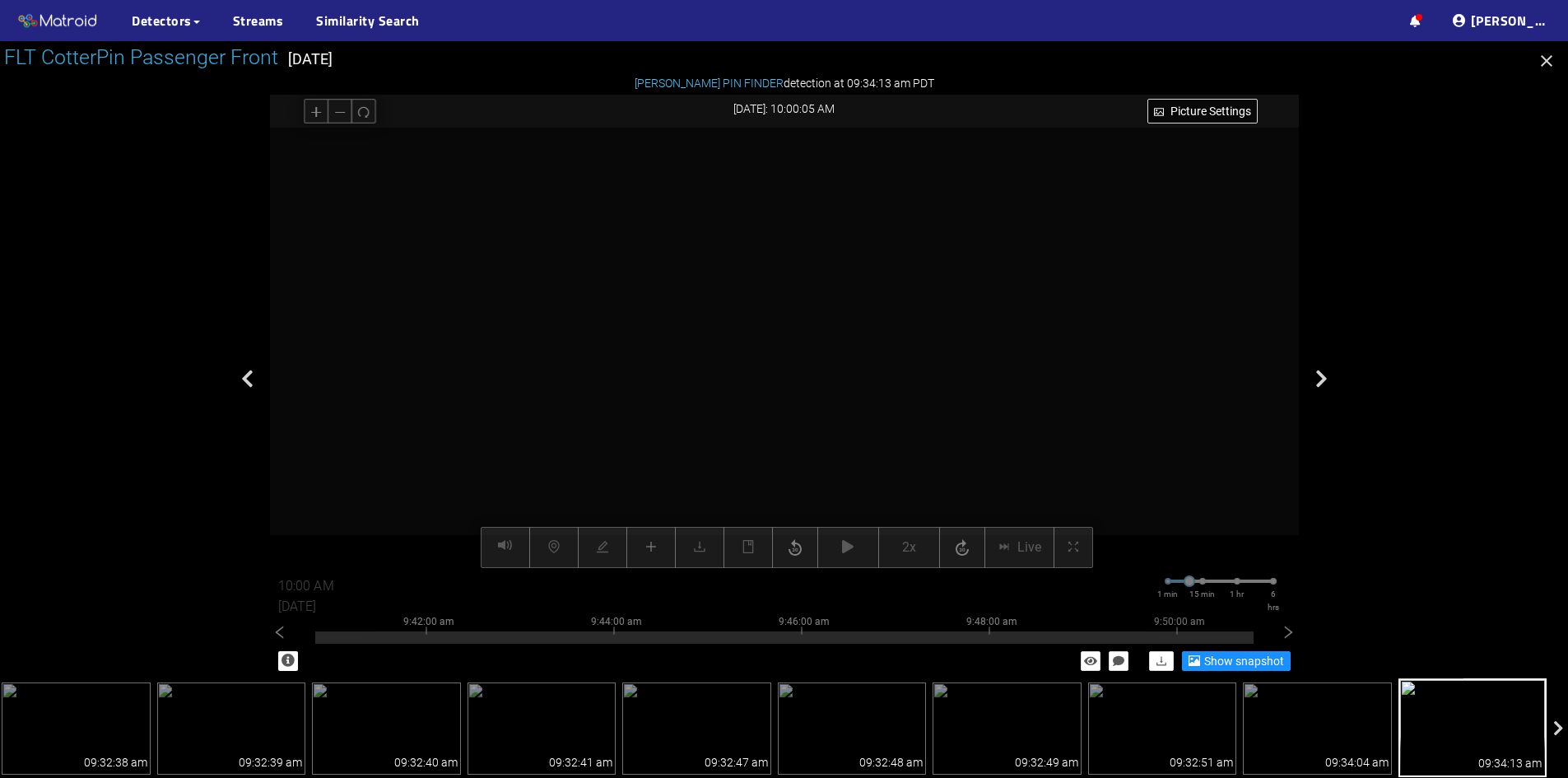
click at [1105, 348] on div at bounding box center [784, 348] width 1029 height 441
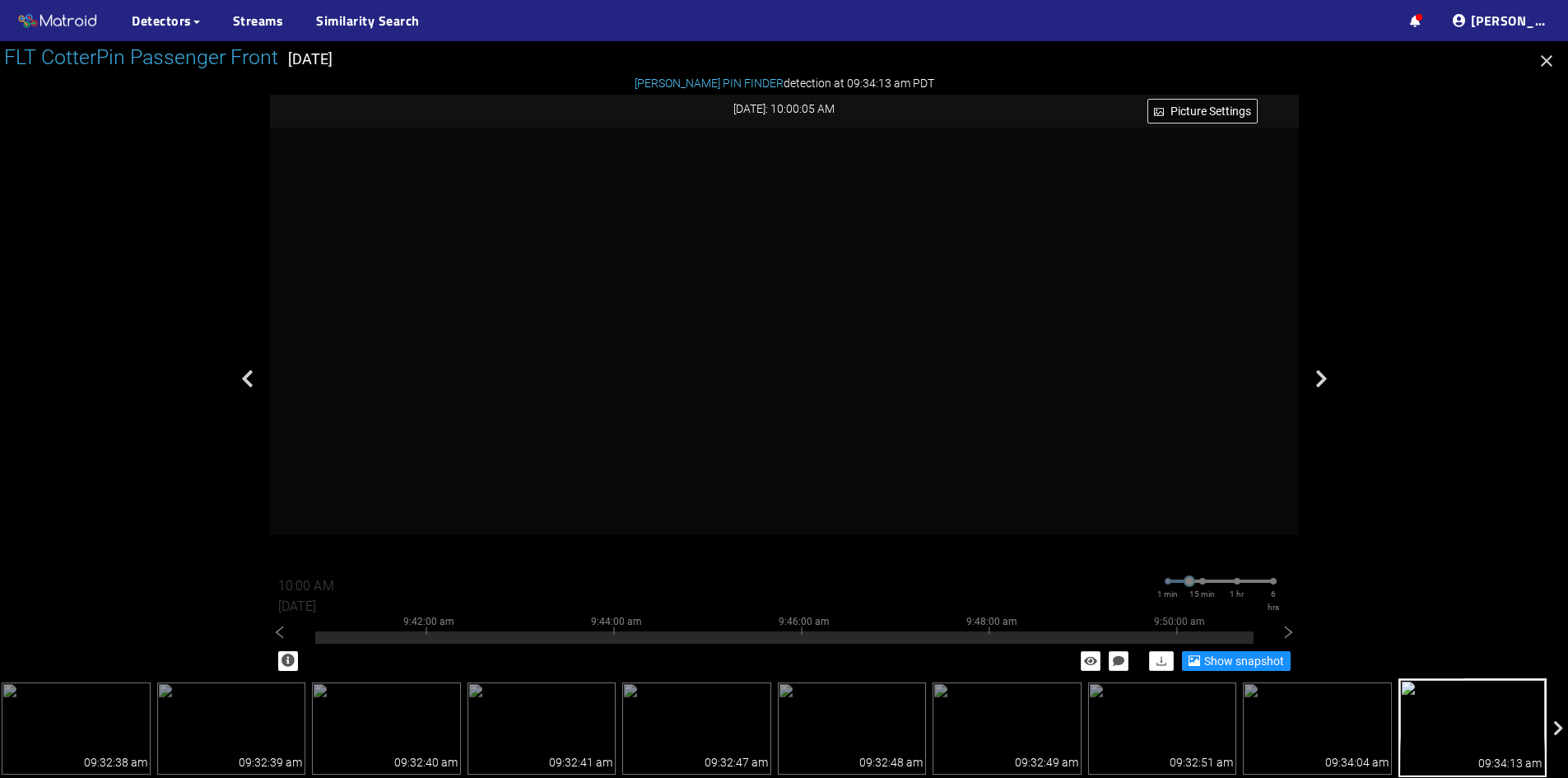
click at [1545, 65] on icon "button" at bounding box center [1547, 61] width 20 height 20
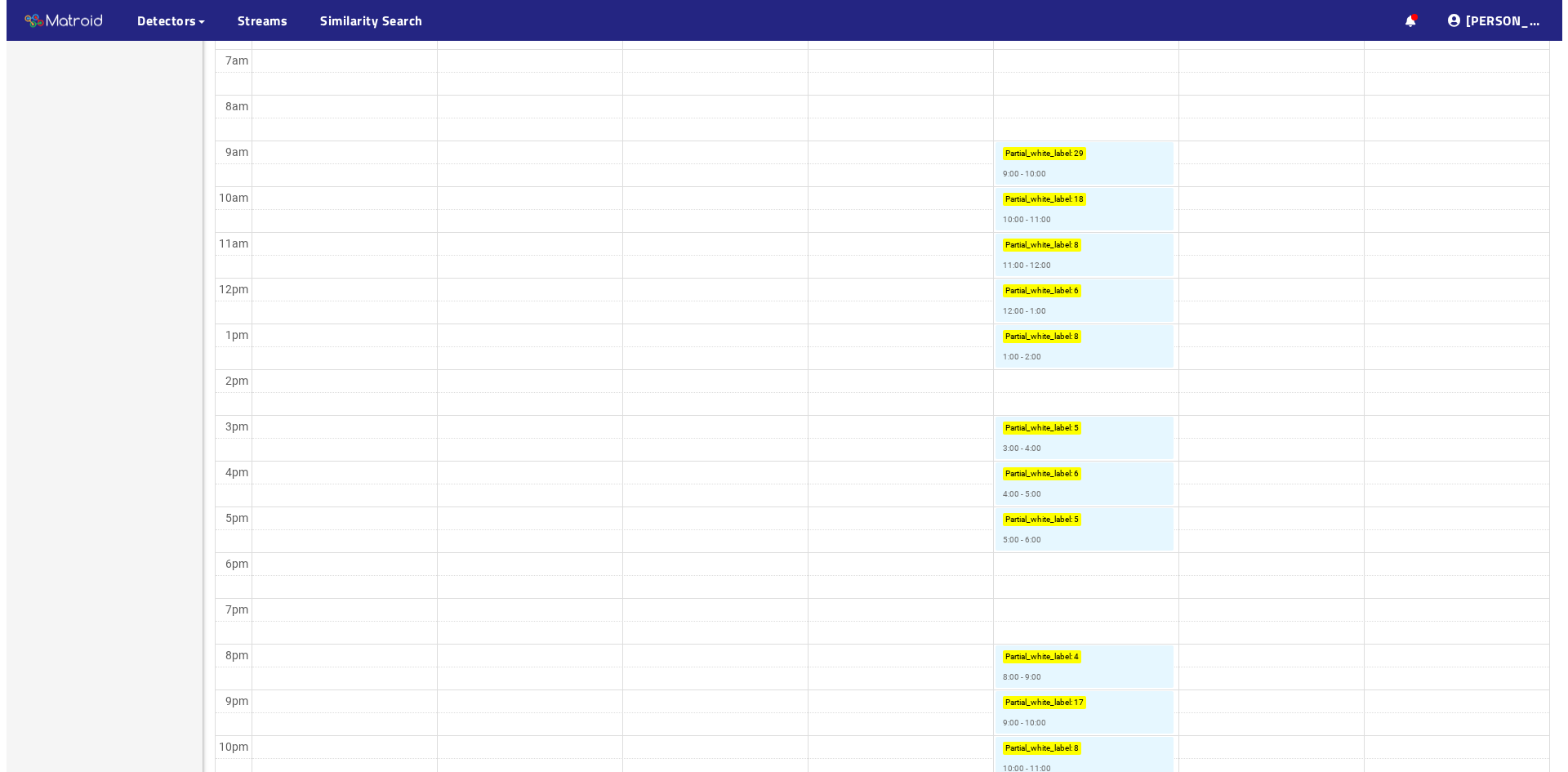
scroll to position [558, 0]
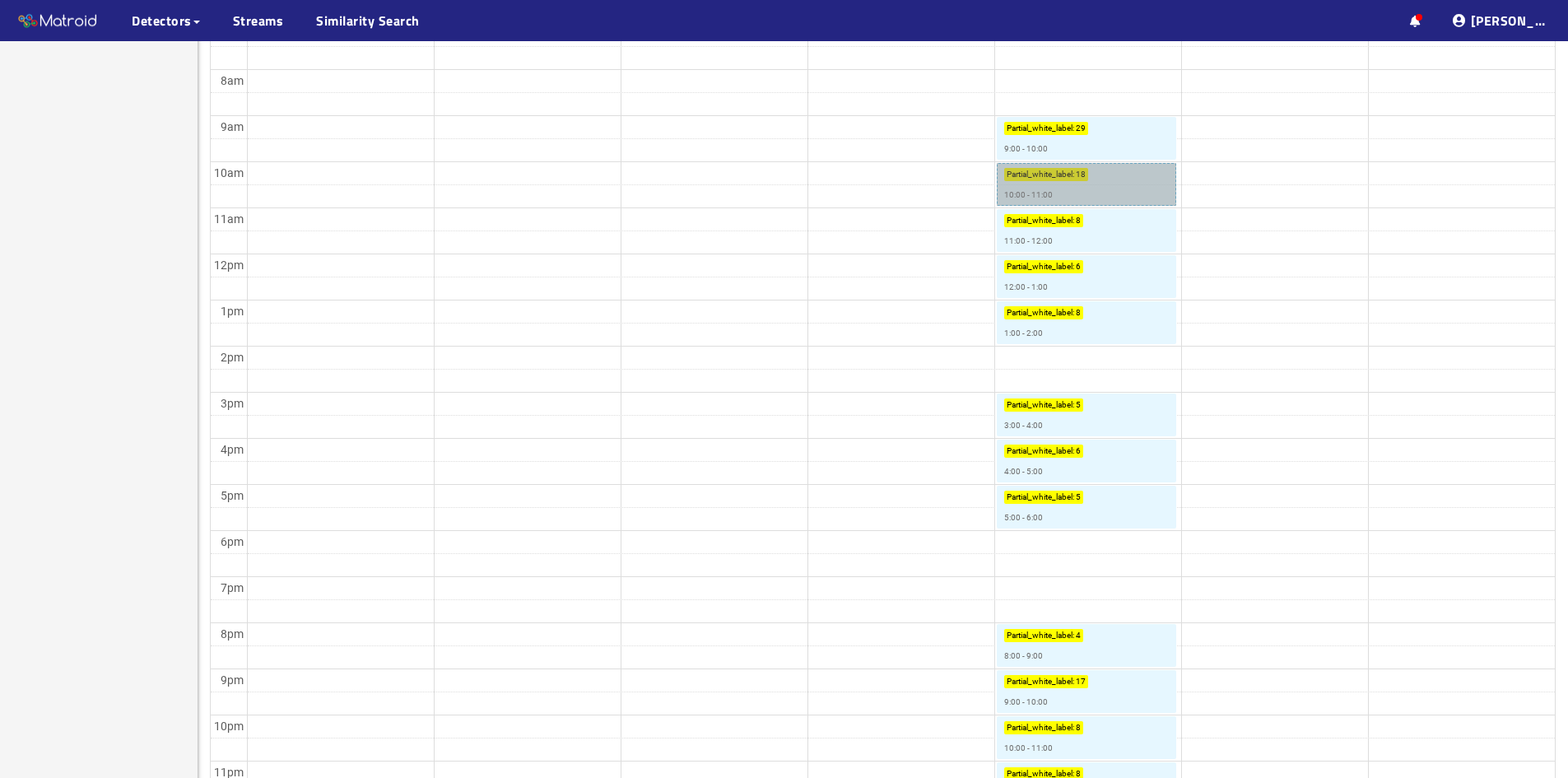
click at [1124, 181] on link "Partial_white_label : 18 10:00 - 11:00" at bounding box center [1086, 184] width 179 height 43
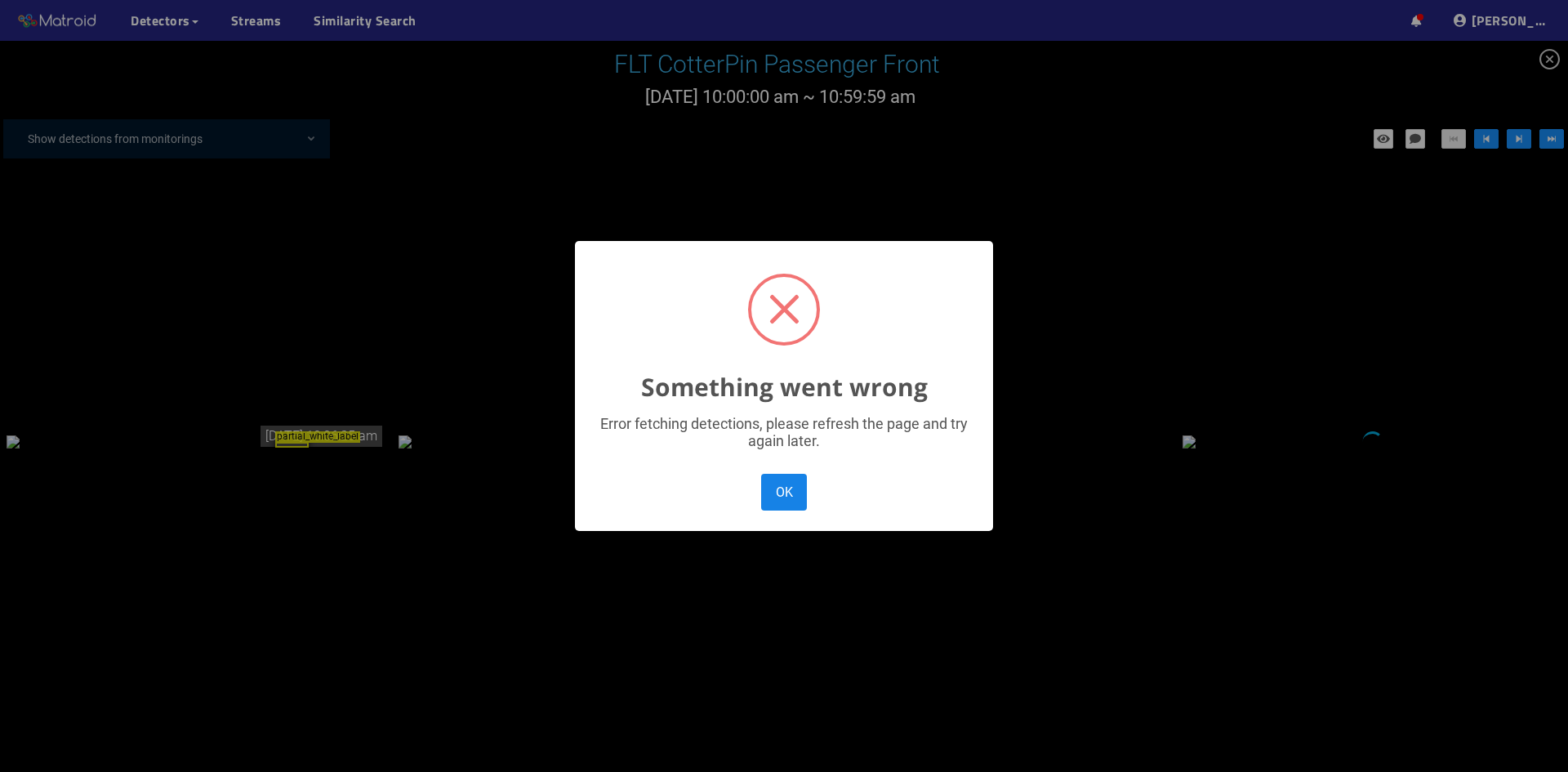
click at [776, 495] on button "OK" at bounding box center [784, 492] width 46 height 36
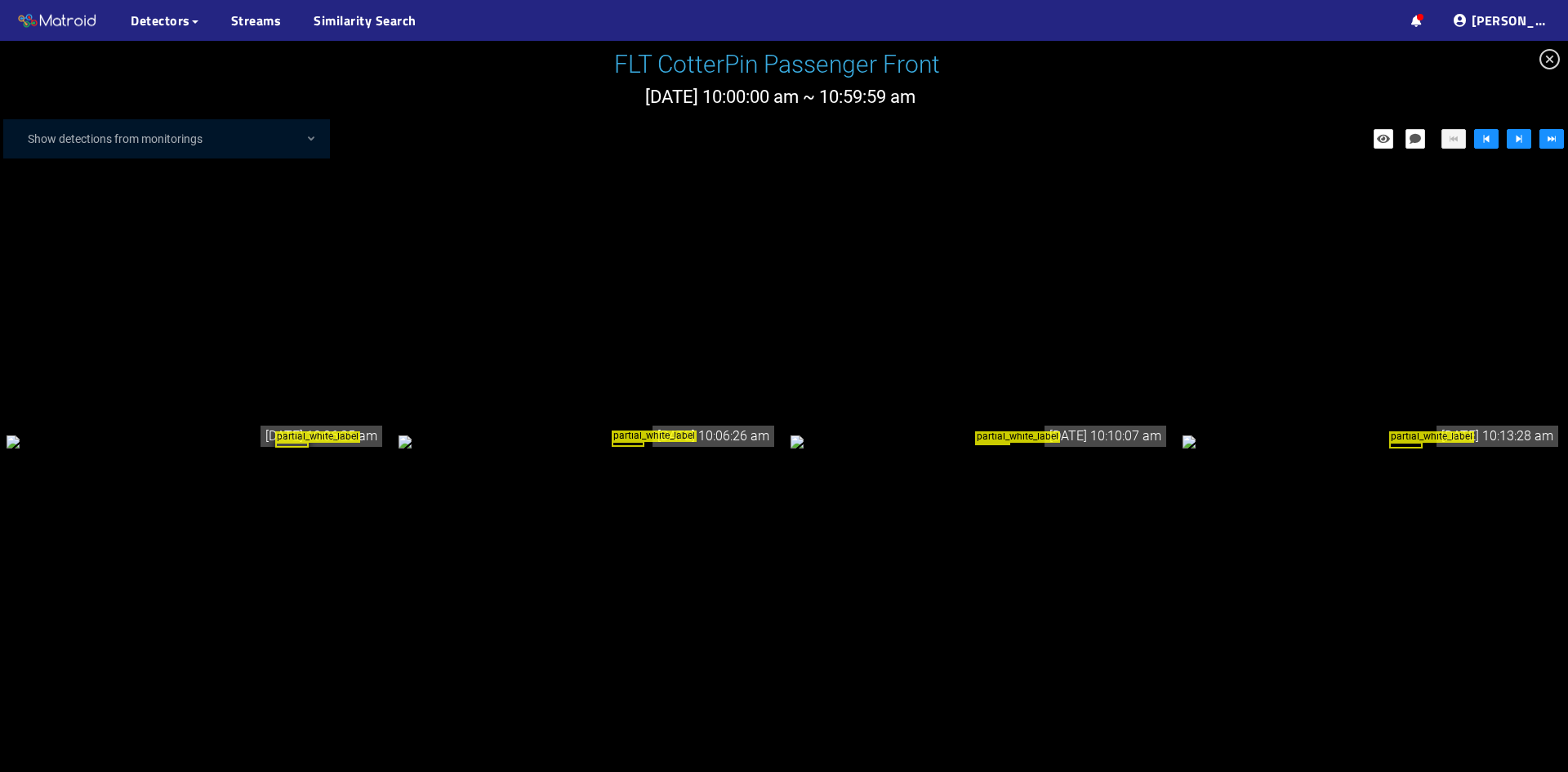
click at [219, 438] on div "partial_white_label" at bounding box center [196, 441] width 379 height 18
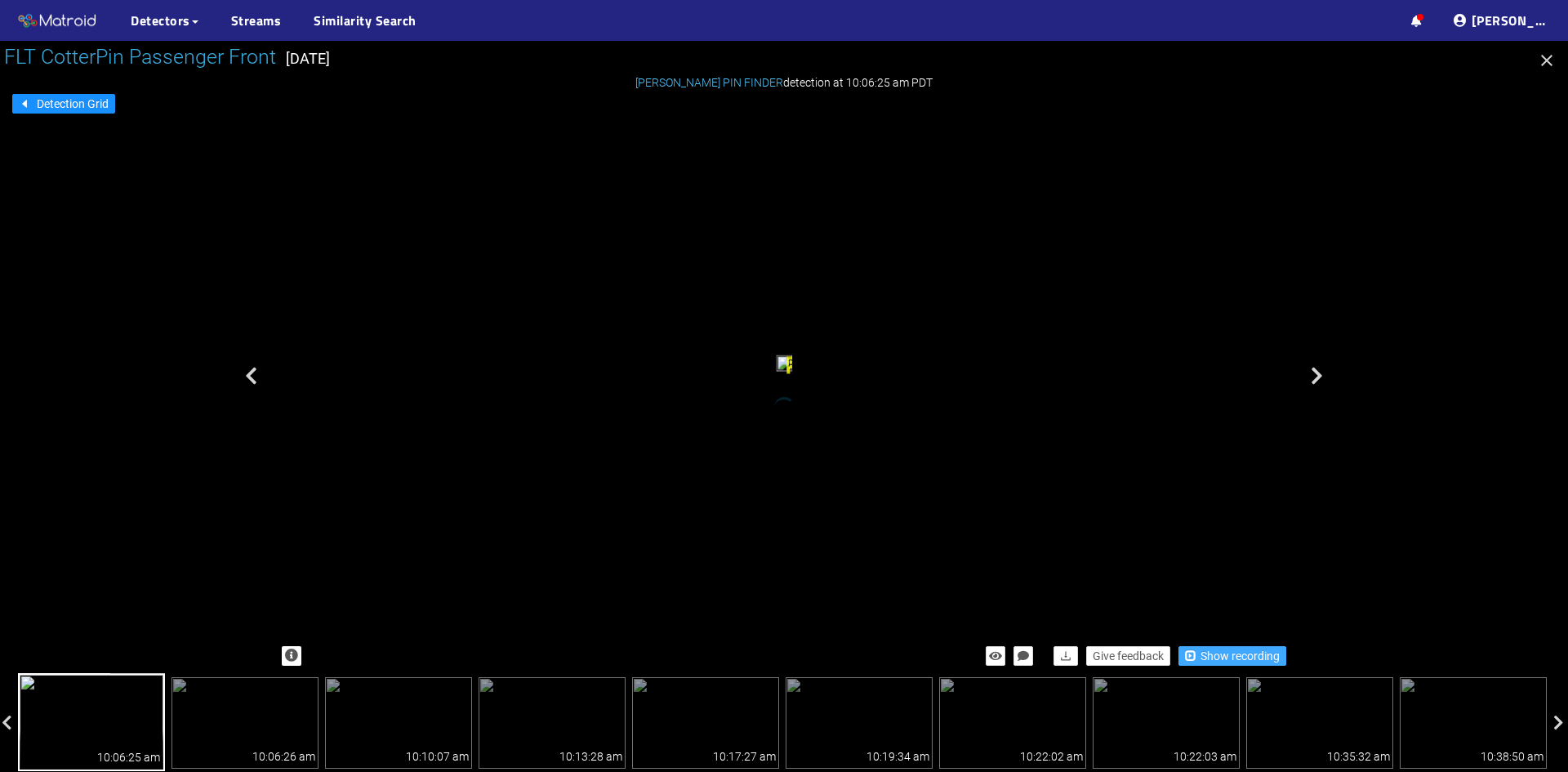
click at [1237, 658] on span "Show recording" at bounding box center [1240, 655] width 80 height 18
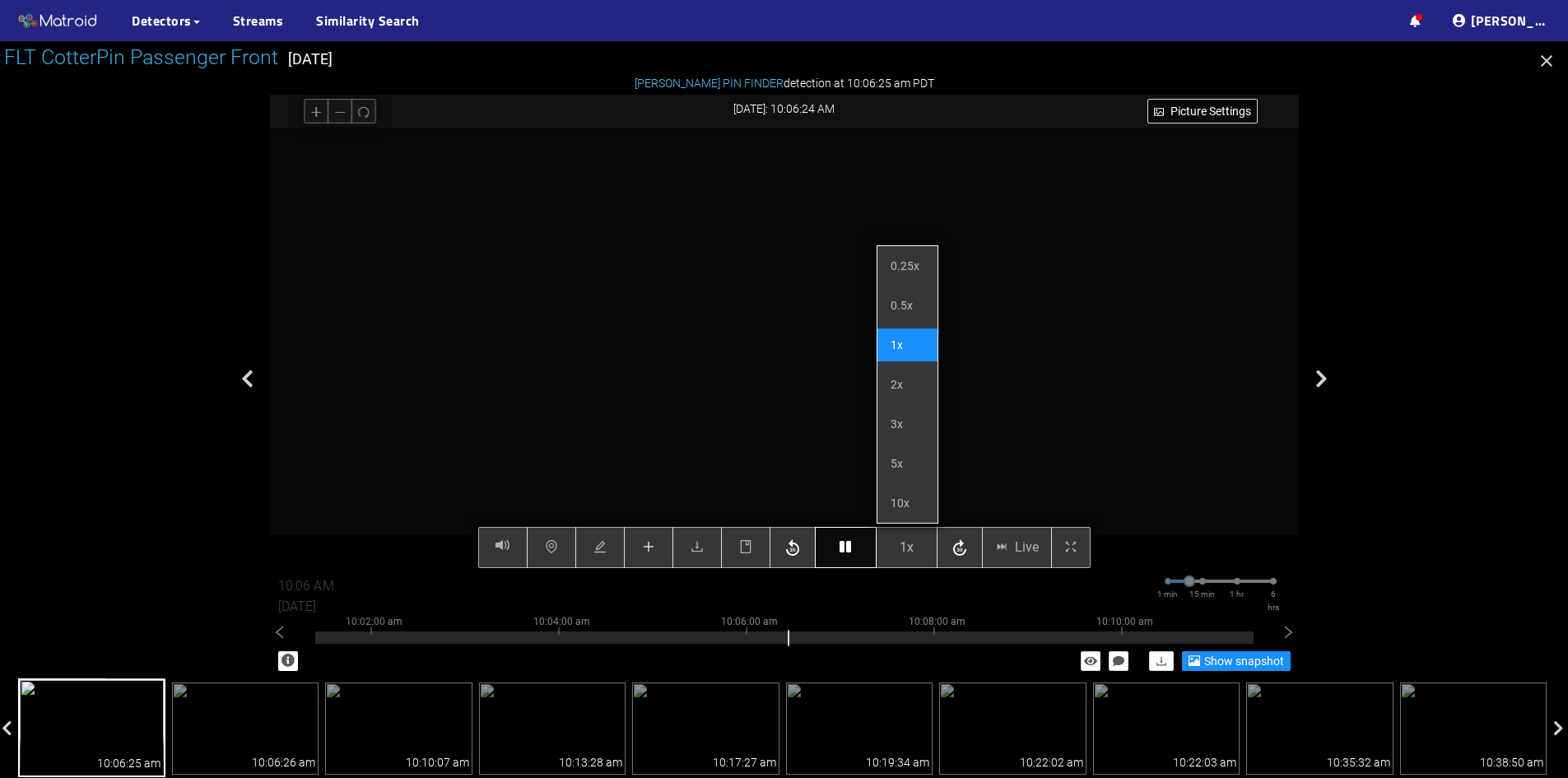
click at [844, 546] on icon "button" at bounding box center [845, 546] width 11 height 13
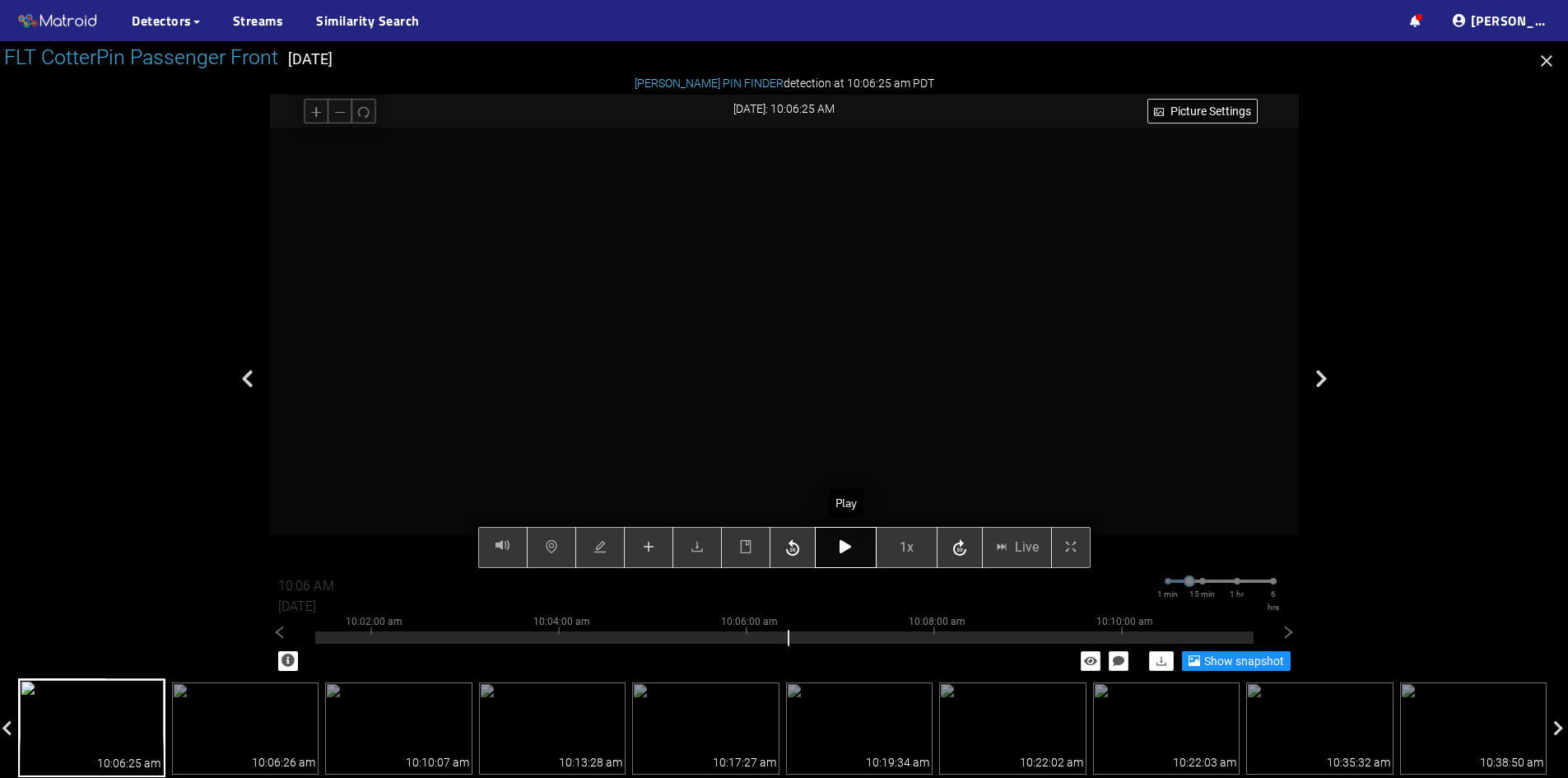
click at [844, 546] on icon "button" at bounding box center [845, 546] width 11 height 13
click at [654, 557] on button "button" at bounding box center [649, 547] width 50 height 41
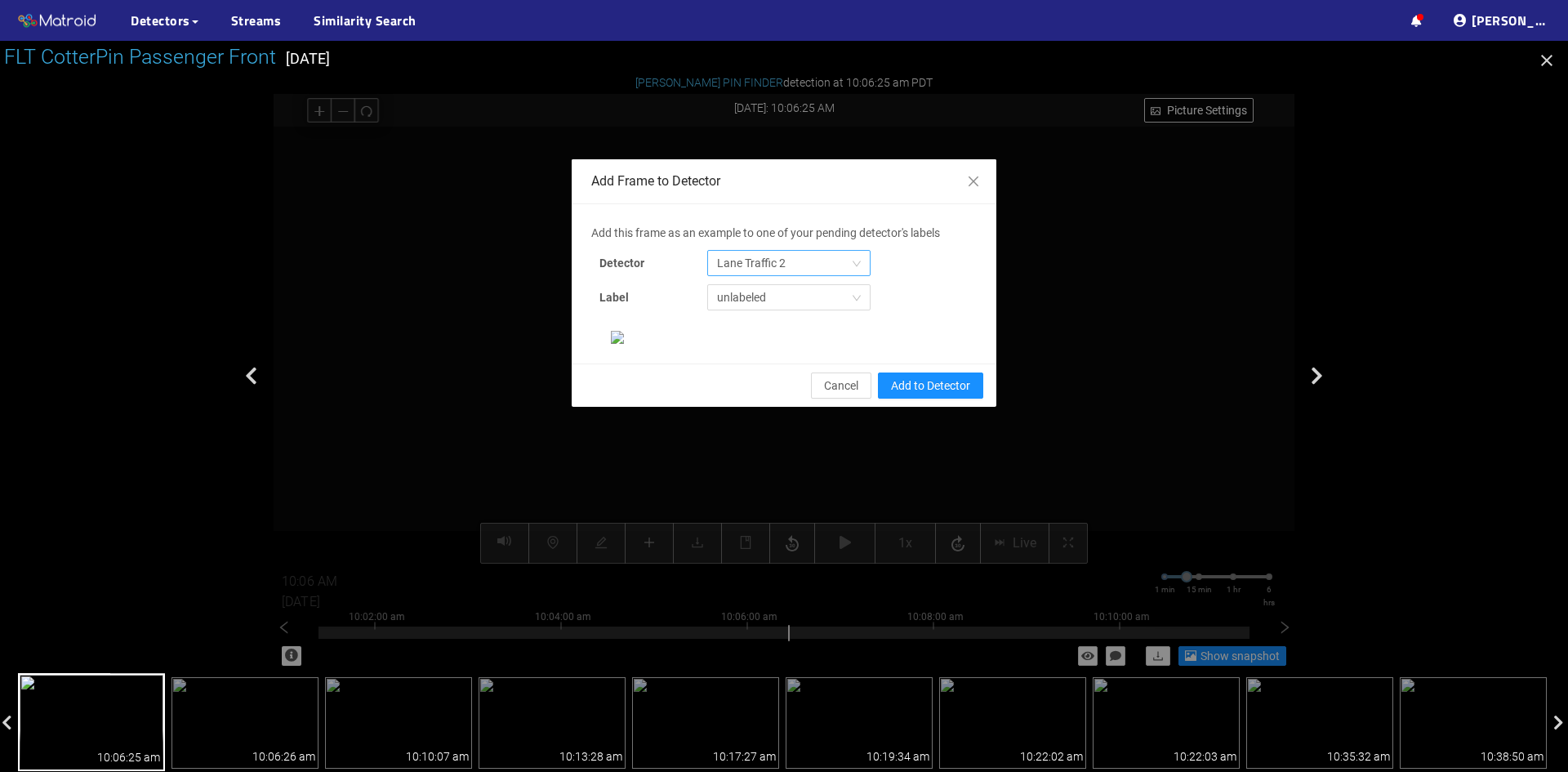
click at [841, 261] on span "Lane Traffic 2" at bounding box center [789, 263] width 144 height 25
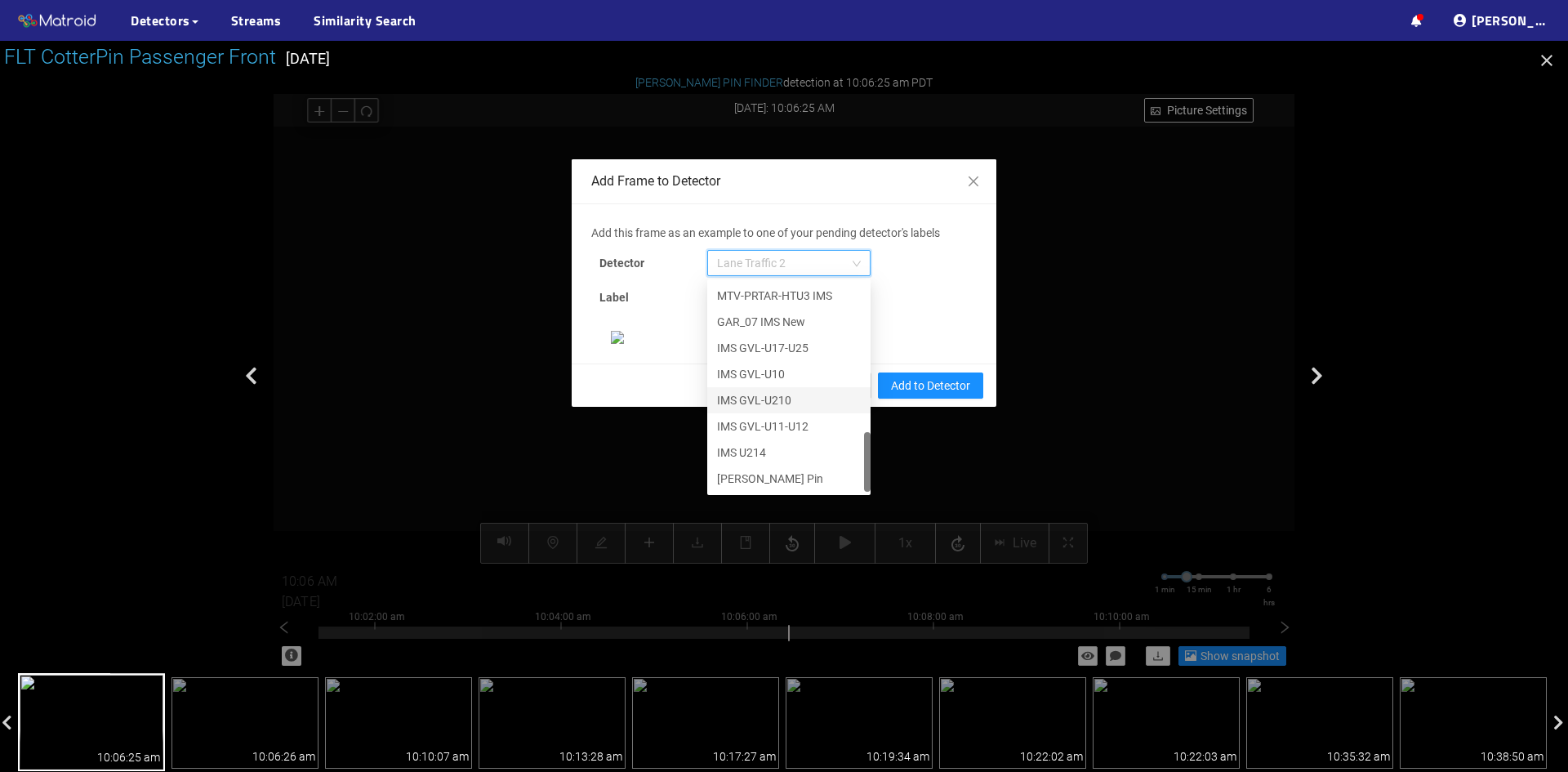
scroll to position [81, 0]
click at [776, 469] on div "[PERSON_NAME] Pin" at bounding box center [789, 478] width 144 height 18
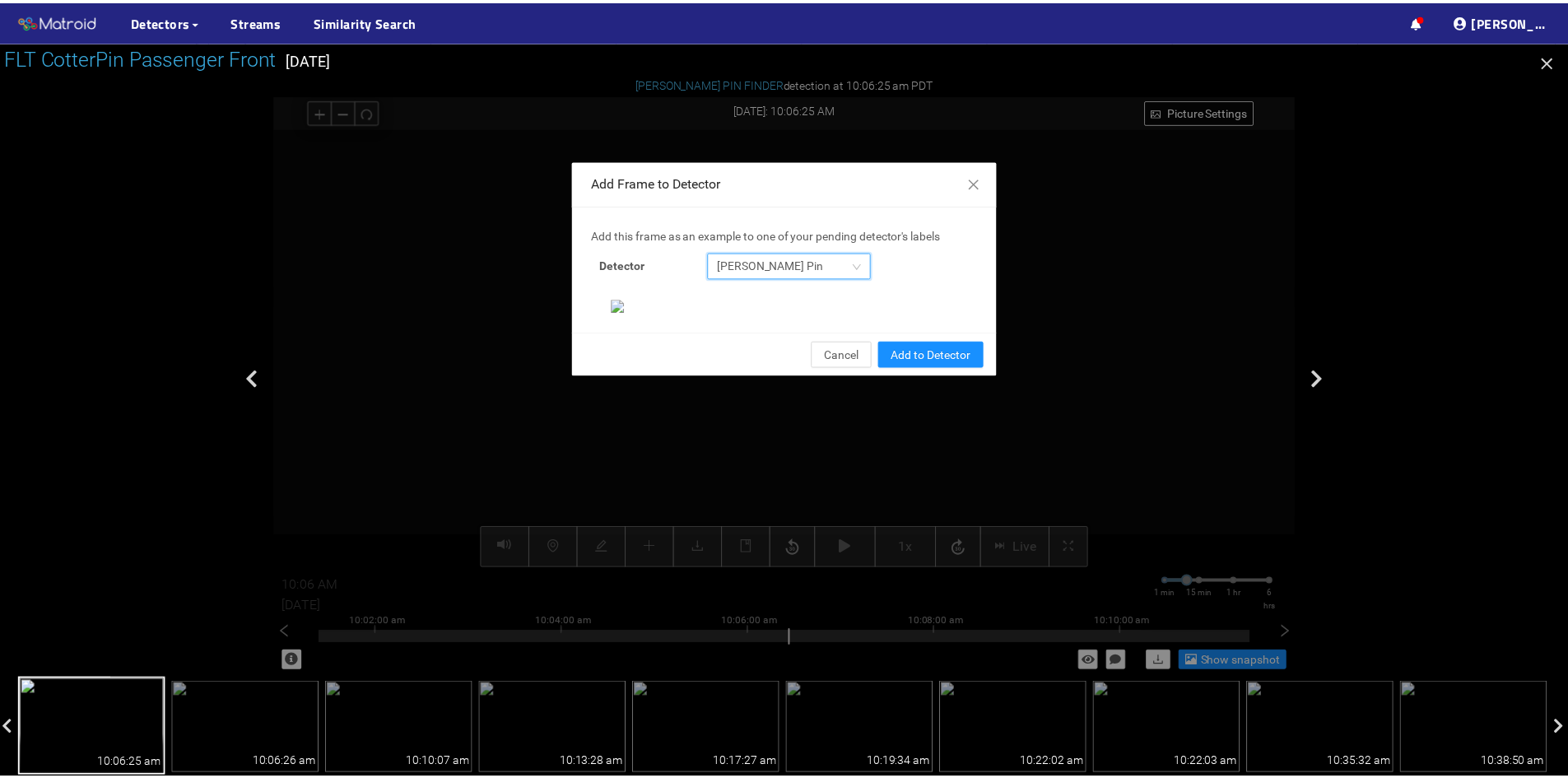
scroll to position [169, 0]
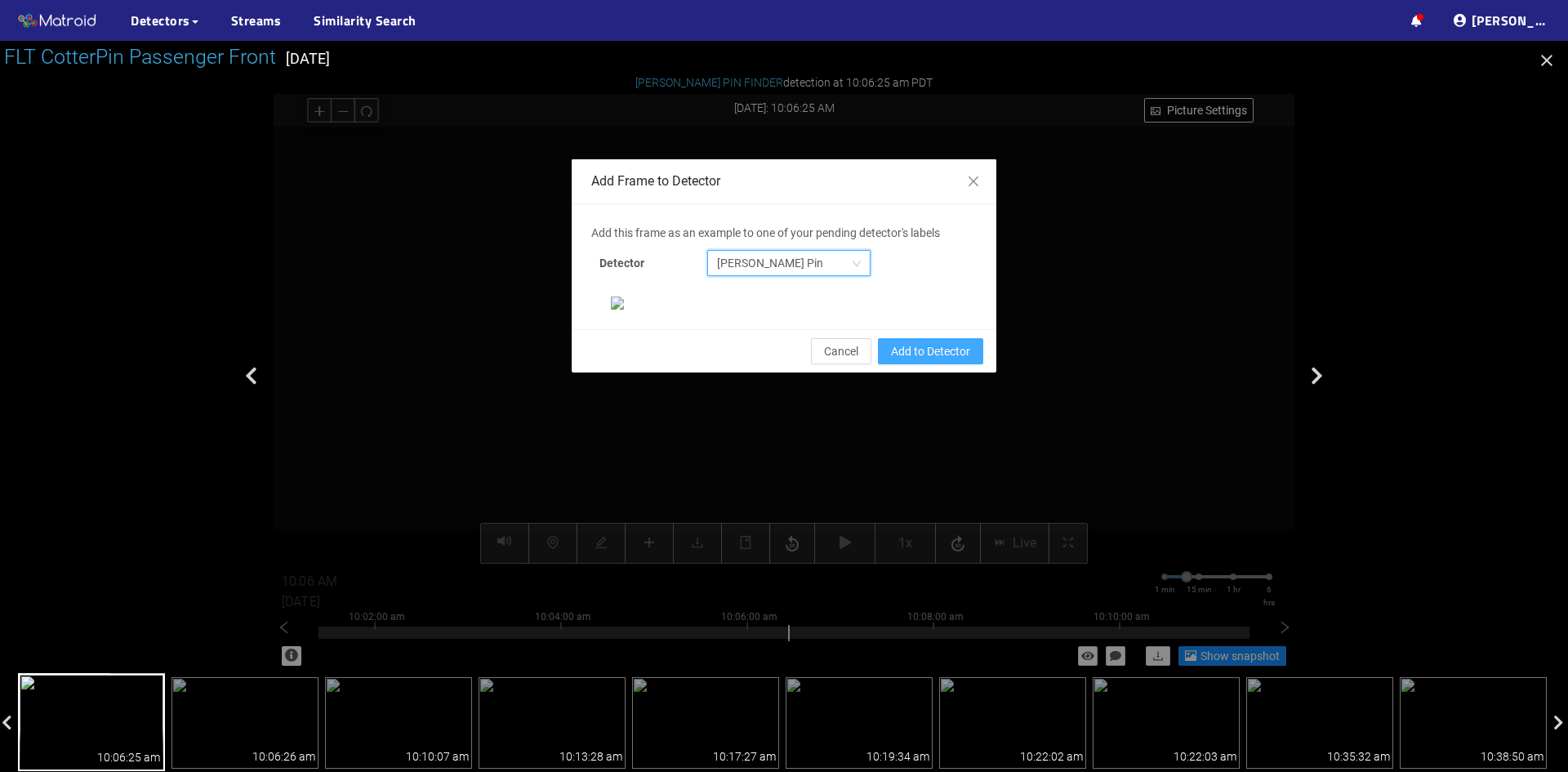
click at [911, 360] on span "Add to Detector" at bounding box center [931, 351] width 80 height 18
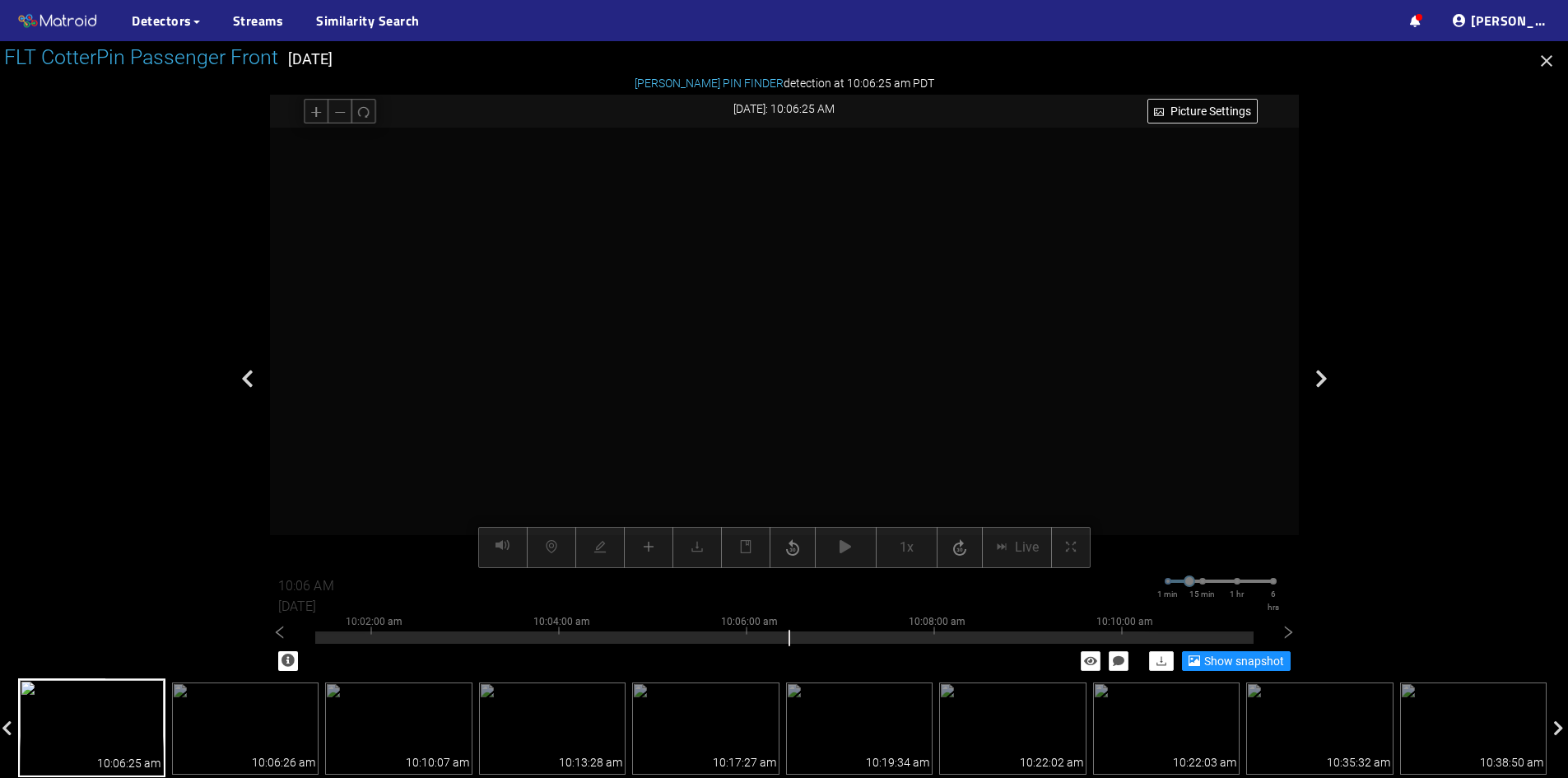
scroll to position [86, 0]
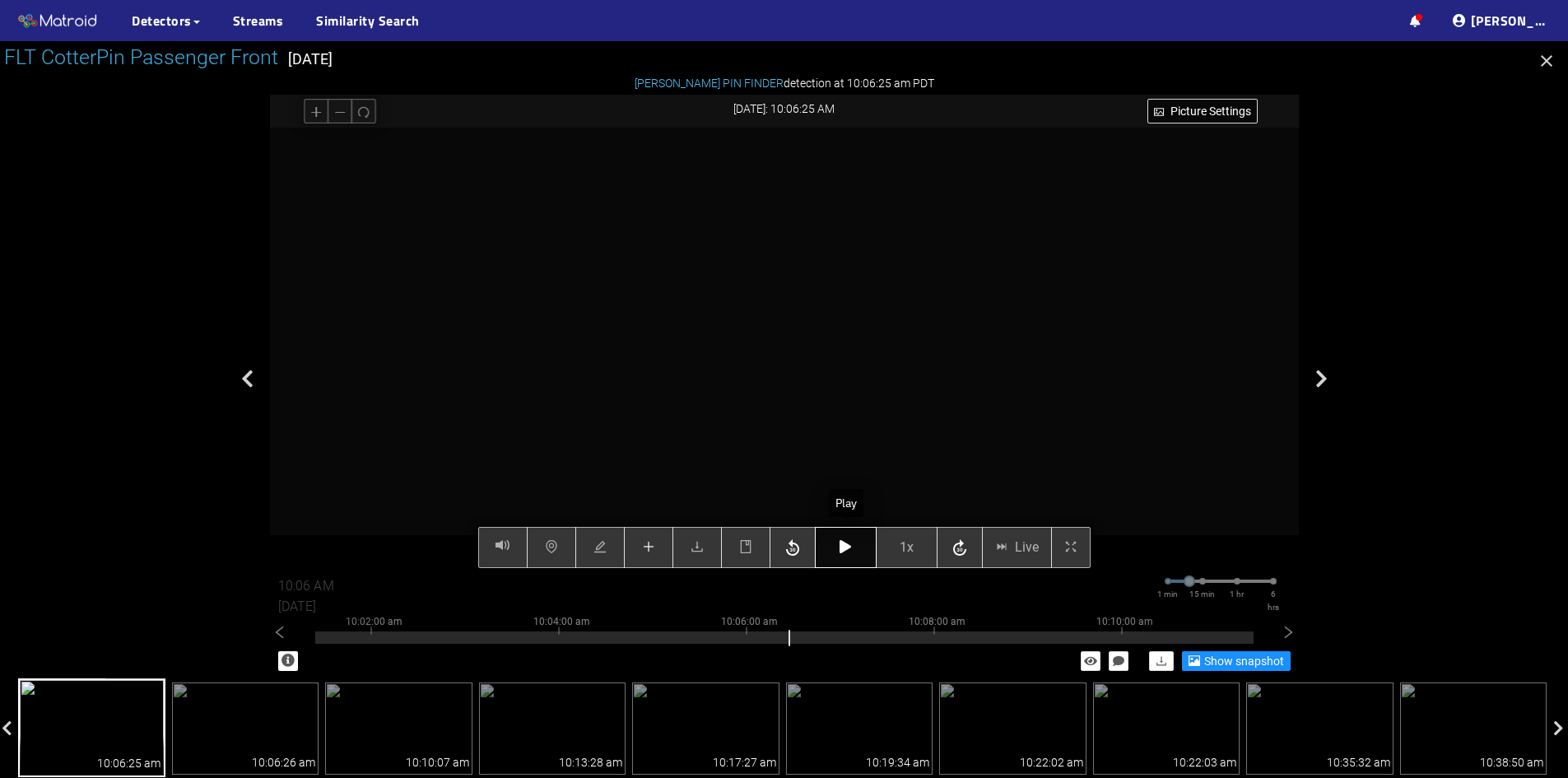
click at [856, 551] on button "button" at bounding box center [845, 547] width 61 height 41
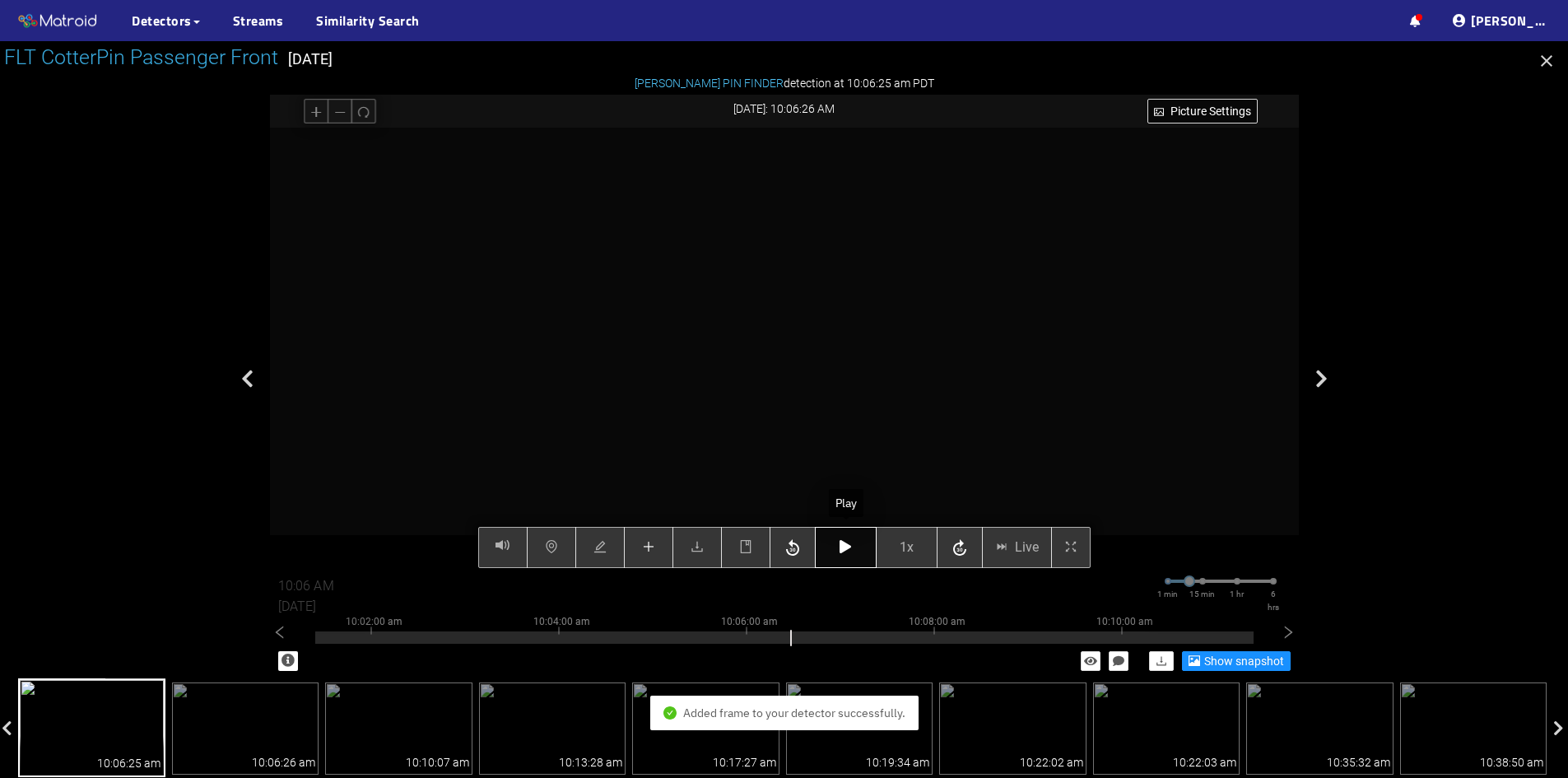
click at [856, 551] on button "button" at bounding box center [845, 547] width 61 height 41
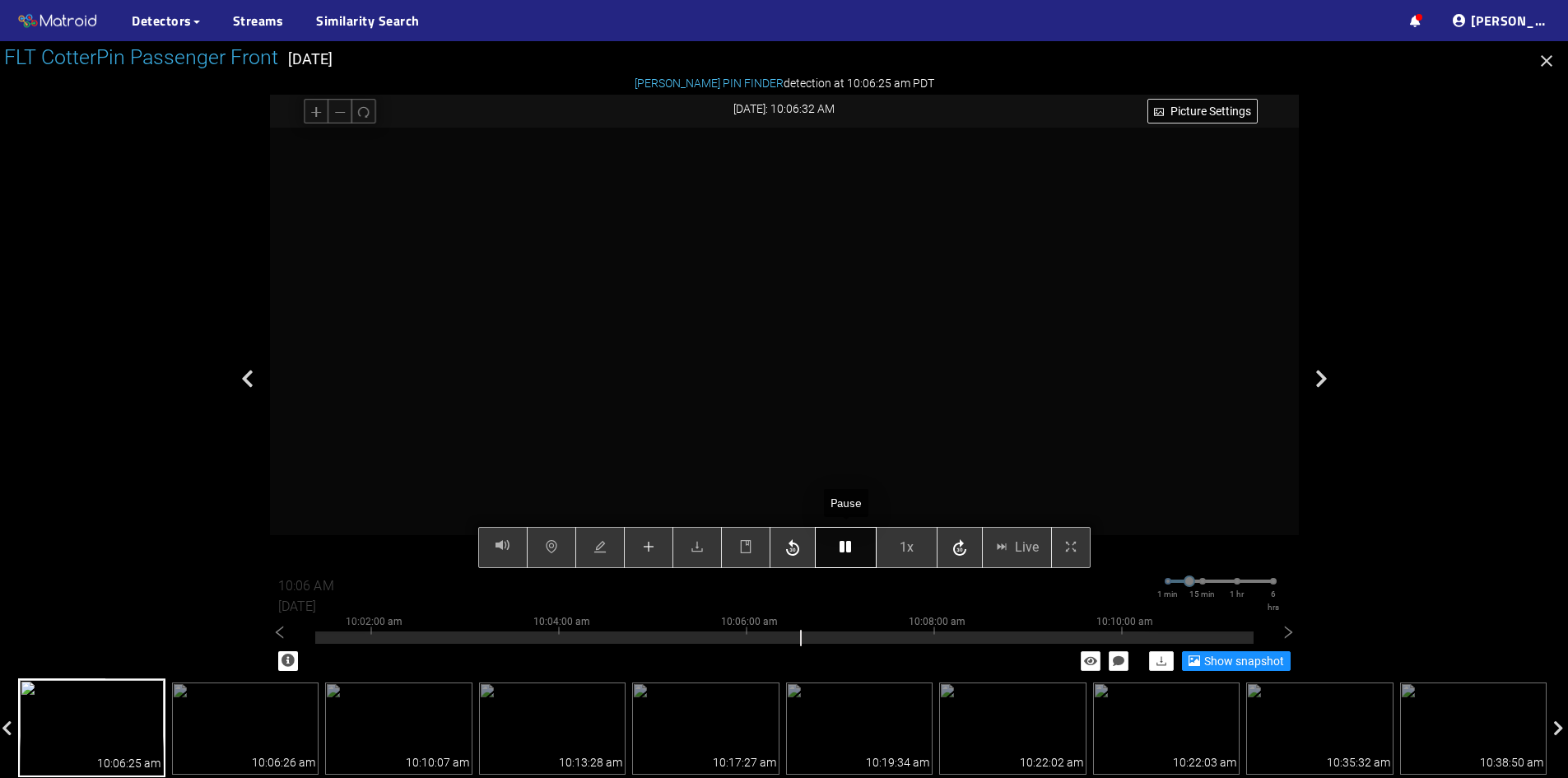
click at [856, 551] on button "button" at bounding box center [845, 547] width 61 height 41
click at [841, 549] on icon "button" at bounding box center [845, 546] width 11 height 13
click at [846, 547] on icon "button" at bounding box center [845, 546] width 11 height 13
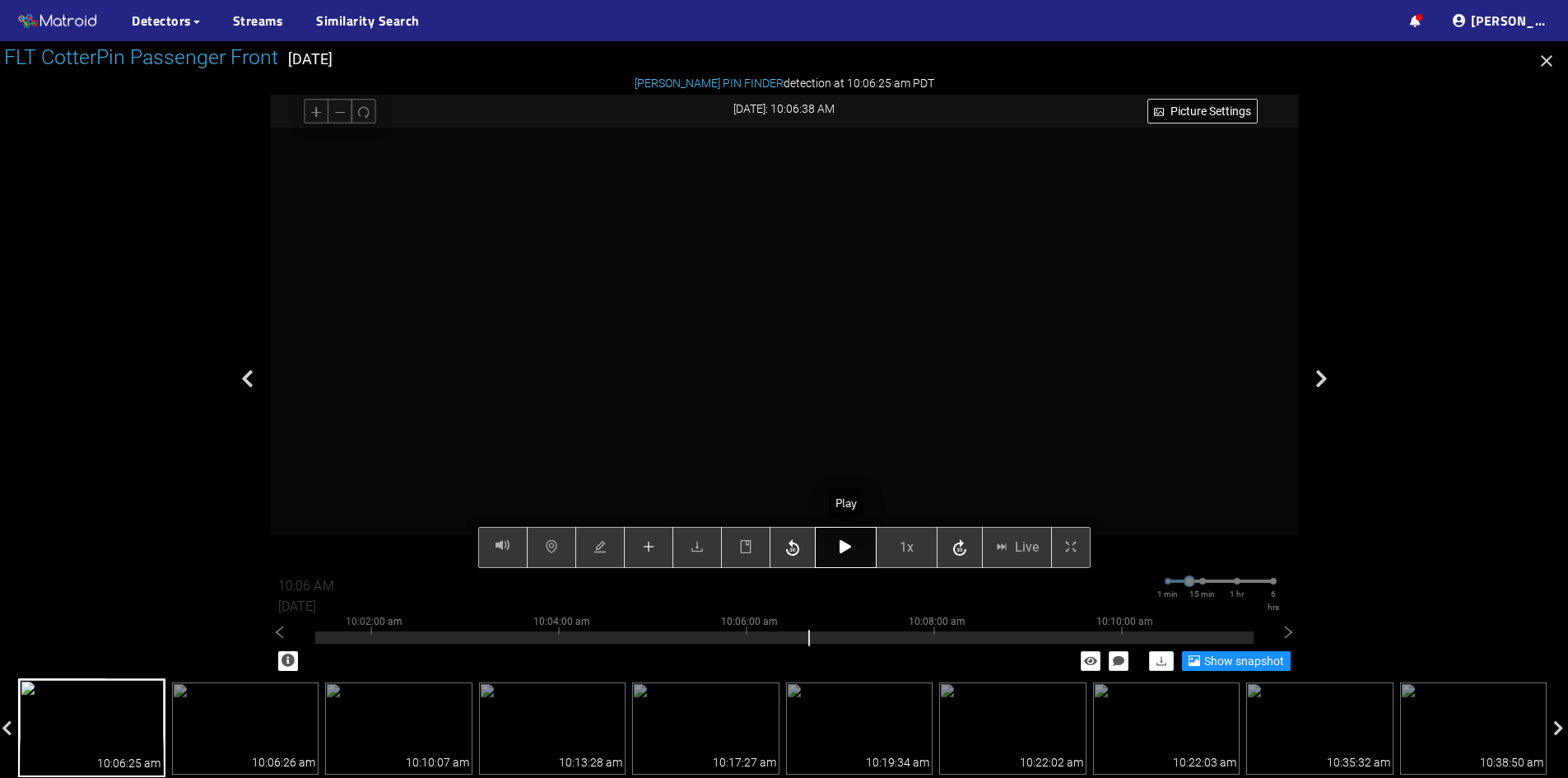
click at [846, 547] on icon "button" at bounding box center [845, 546] width 11 height 13
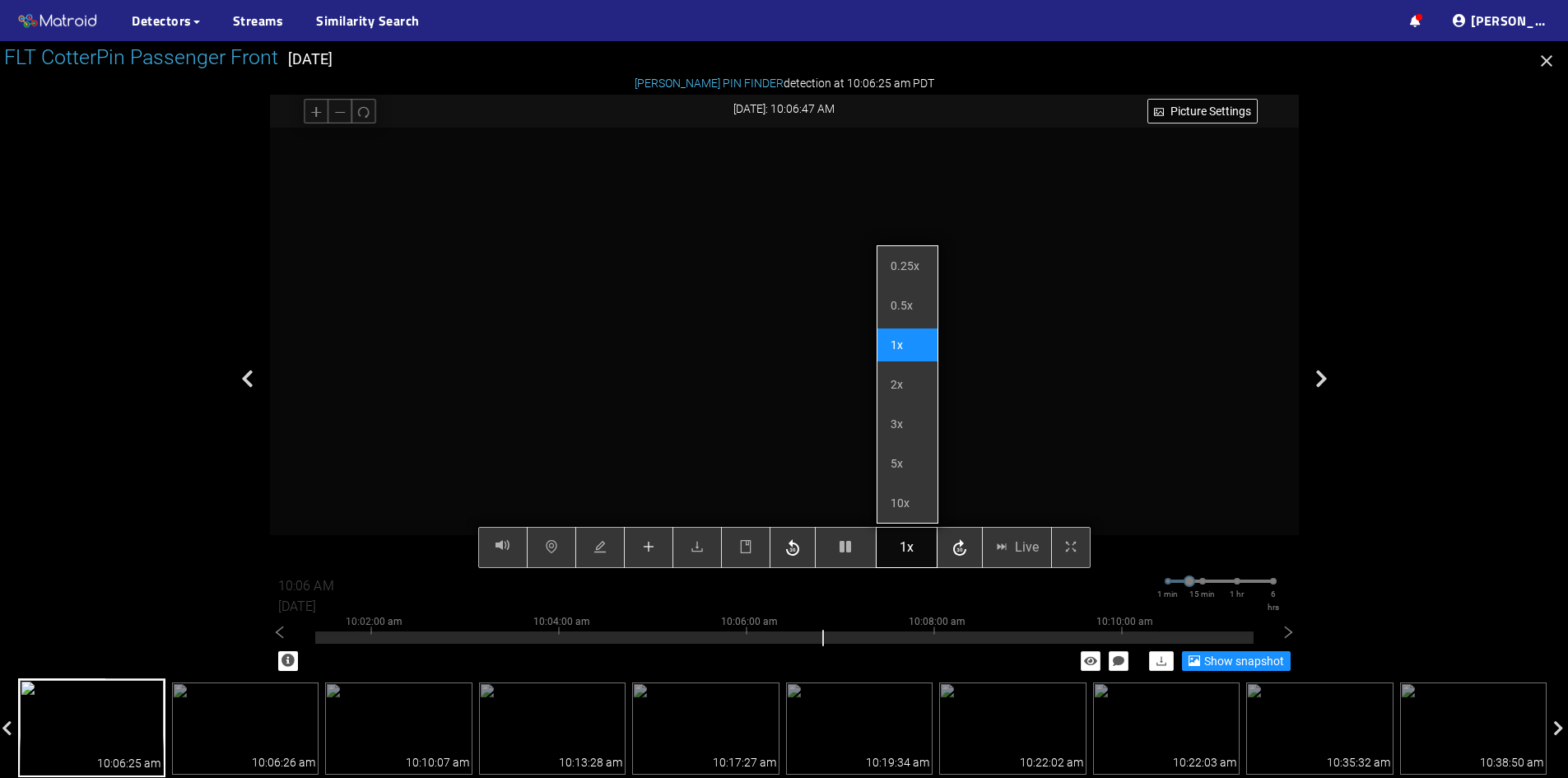
click at [892, 550] on button "1x" at bounding box center [907, 547] width 61 height 41
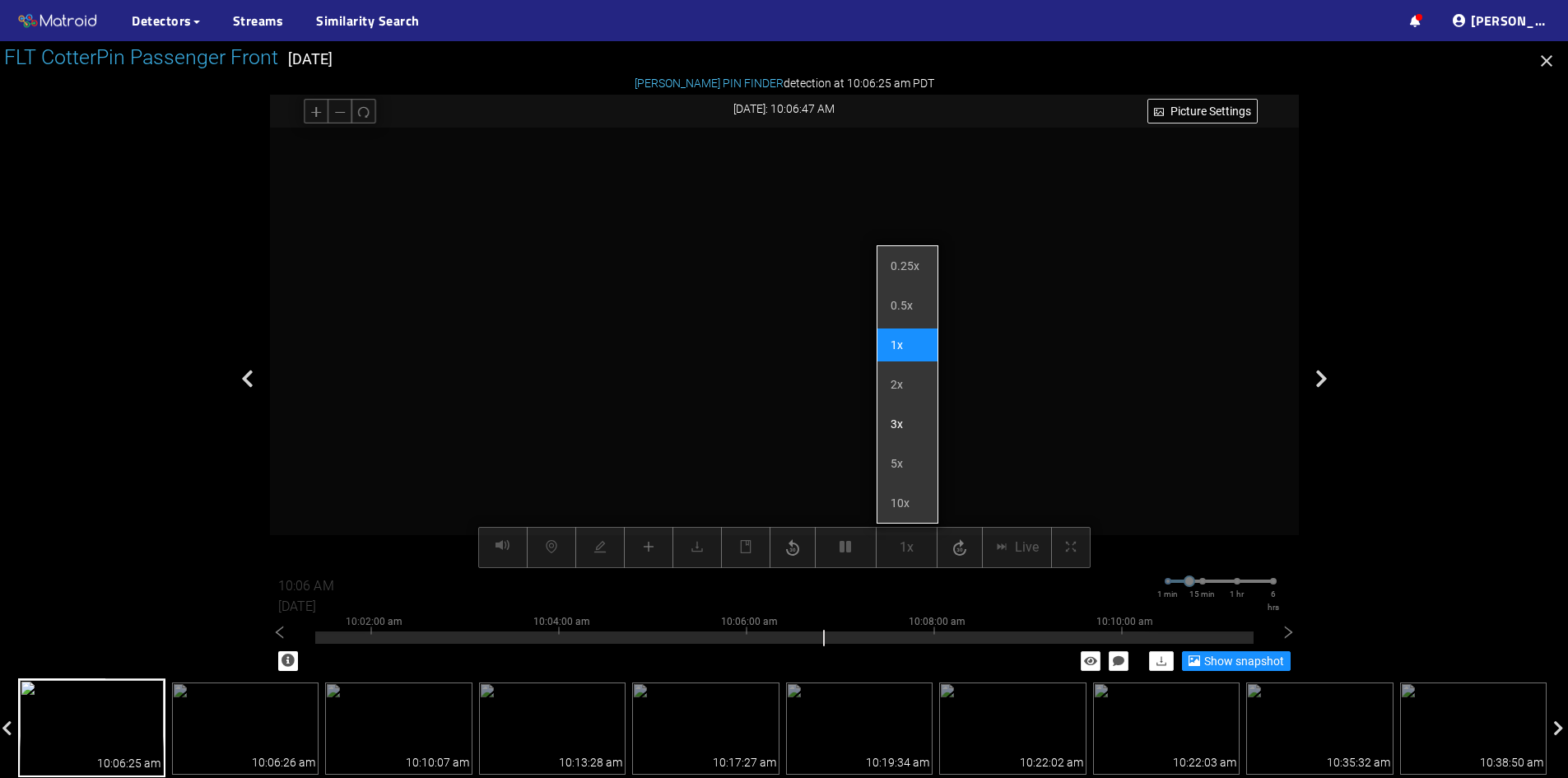
click at [892, 414] on li "3x" at bounding box center [908, 424] width 60 height 33
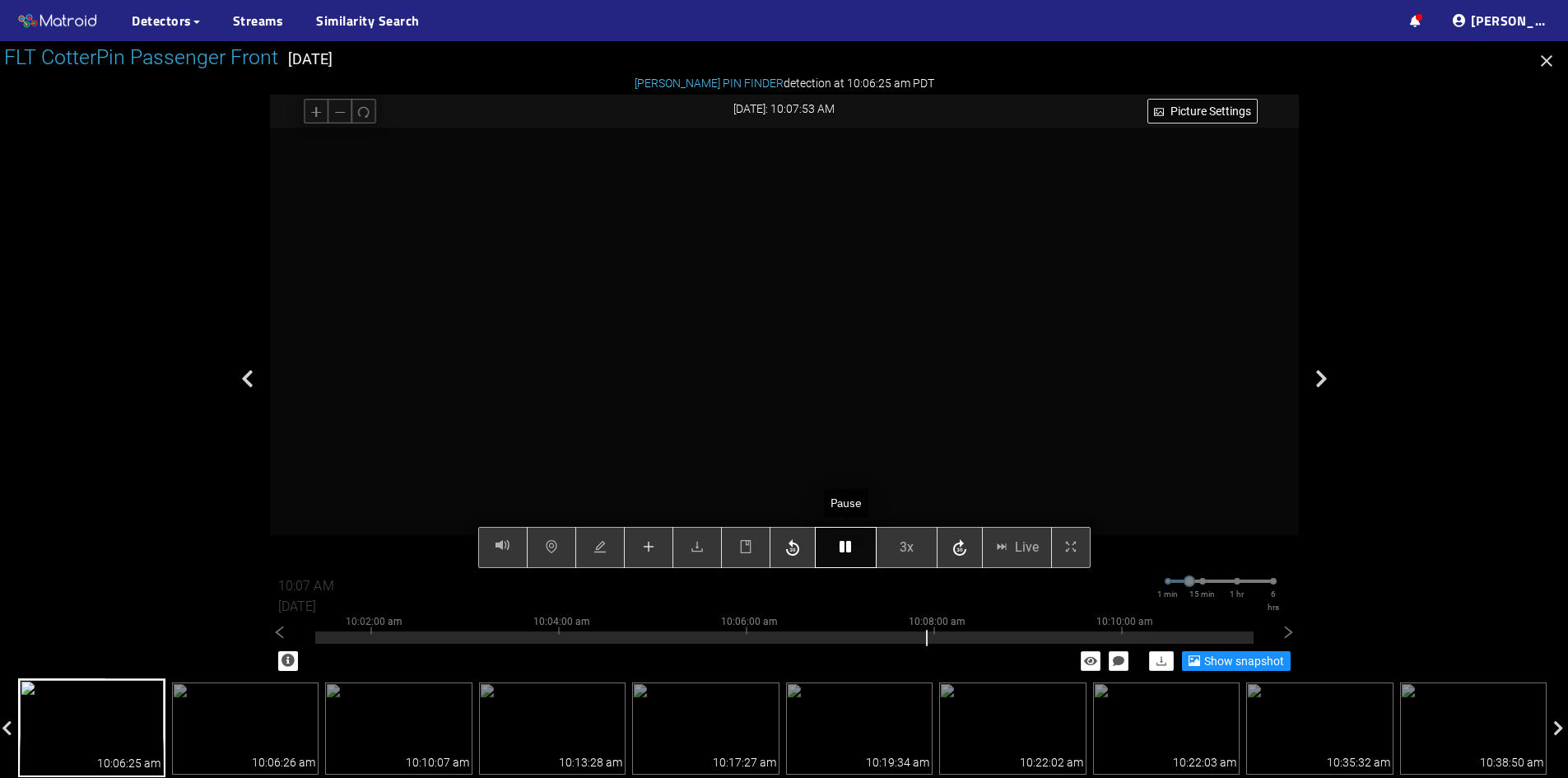
click at [857, 543] on button "button" at bounding box center [845, 547] width 61 height 41
click at [843, 540] on button "button" at bounding box center [845, 547] width 61 height 41
click at [848, 547] on icon "button" at bounding box center [845, 546] width 11 height 13
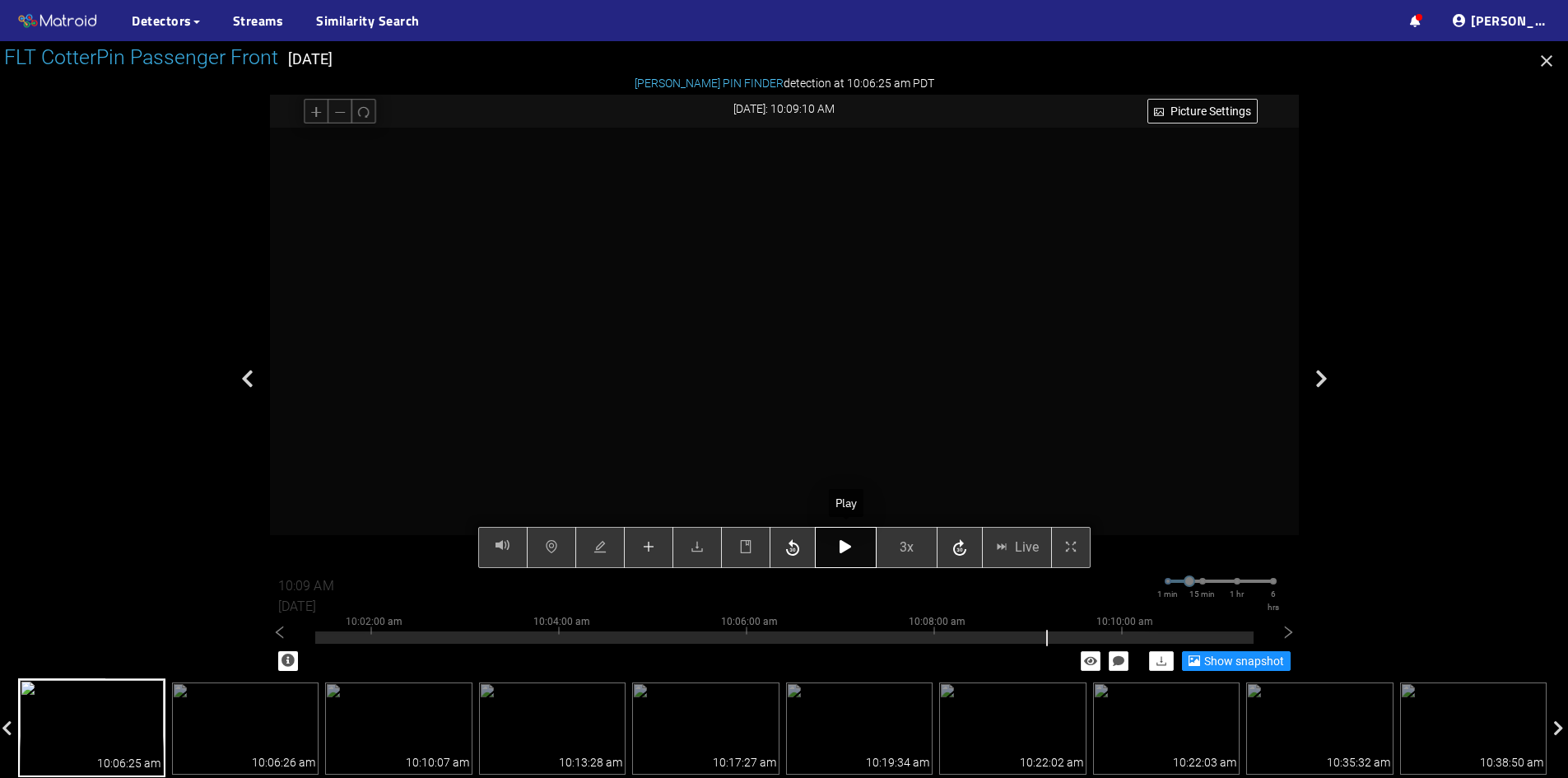
click at [848, 547] on icon "button" at bounding box center [845, 546] width 11 height 13
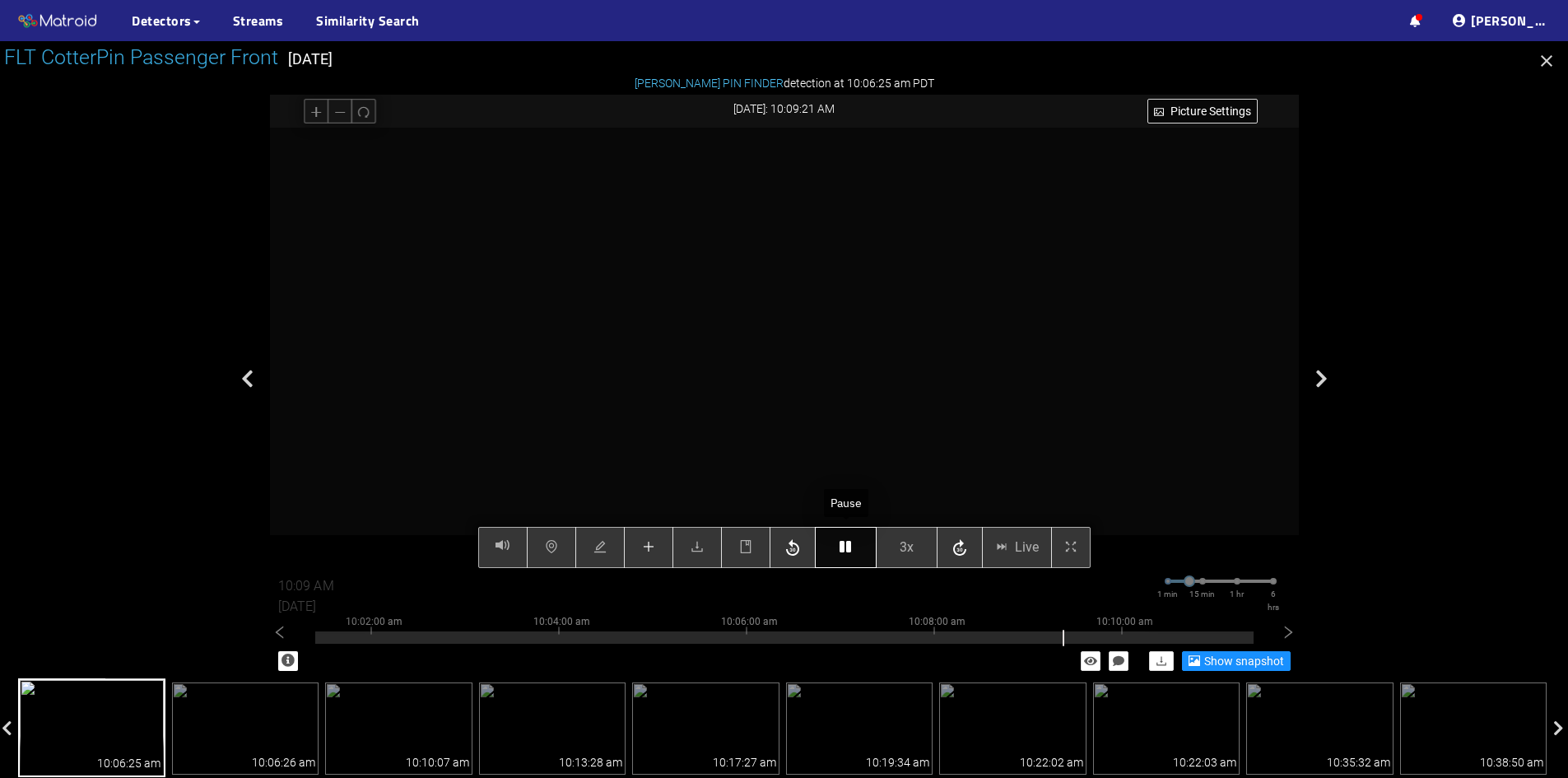
click at [848, 547] on icon "button" at bounding box center [845, 546] width 11 height 13
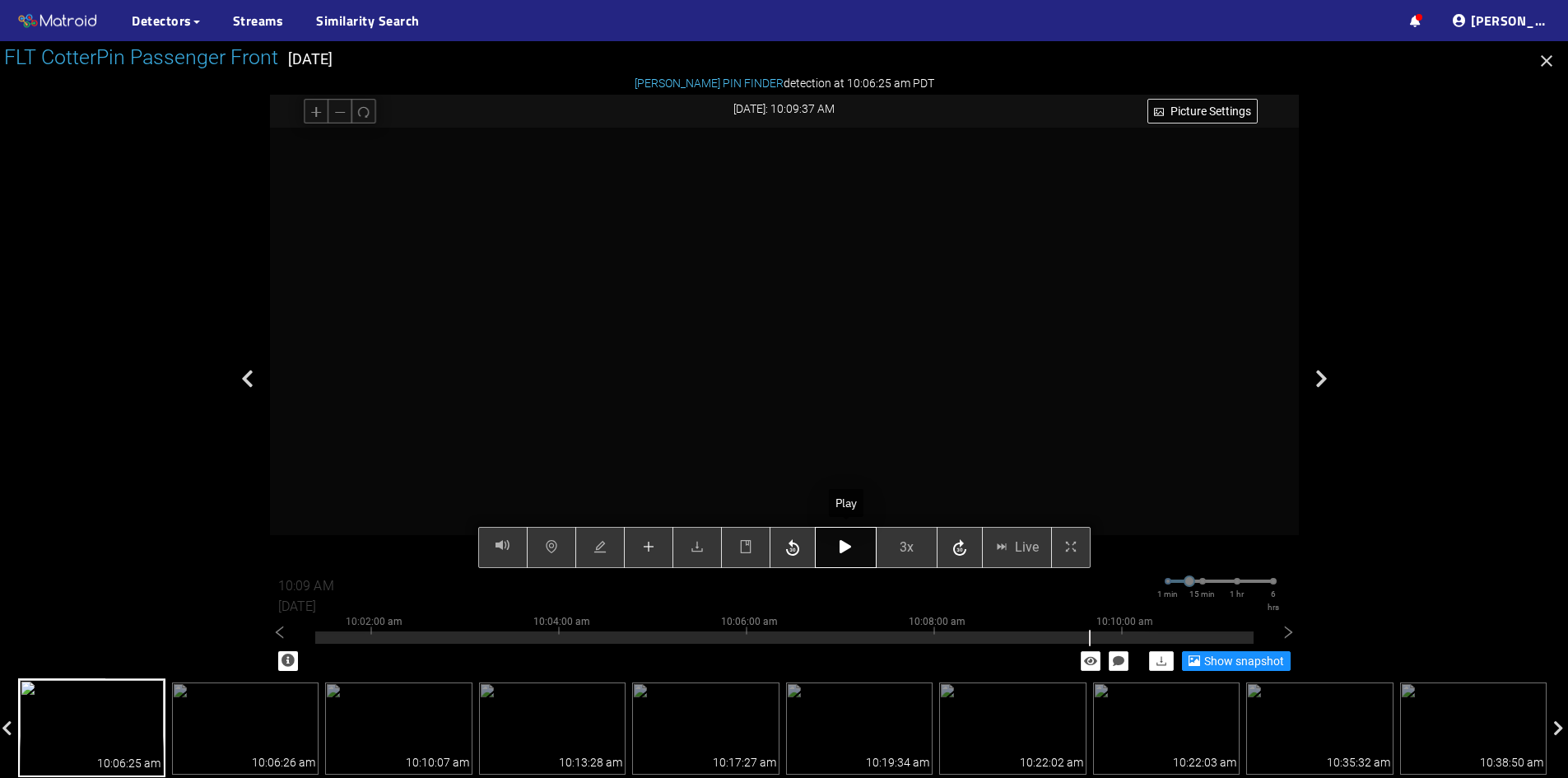
click at [848, 547] on icon "button" at bounding box center [845, 546] width 11 height 13
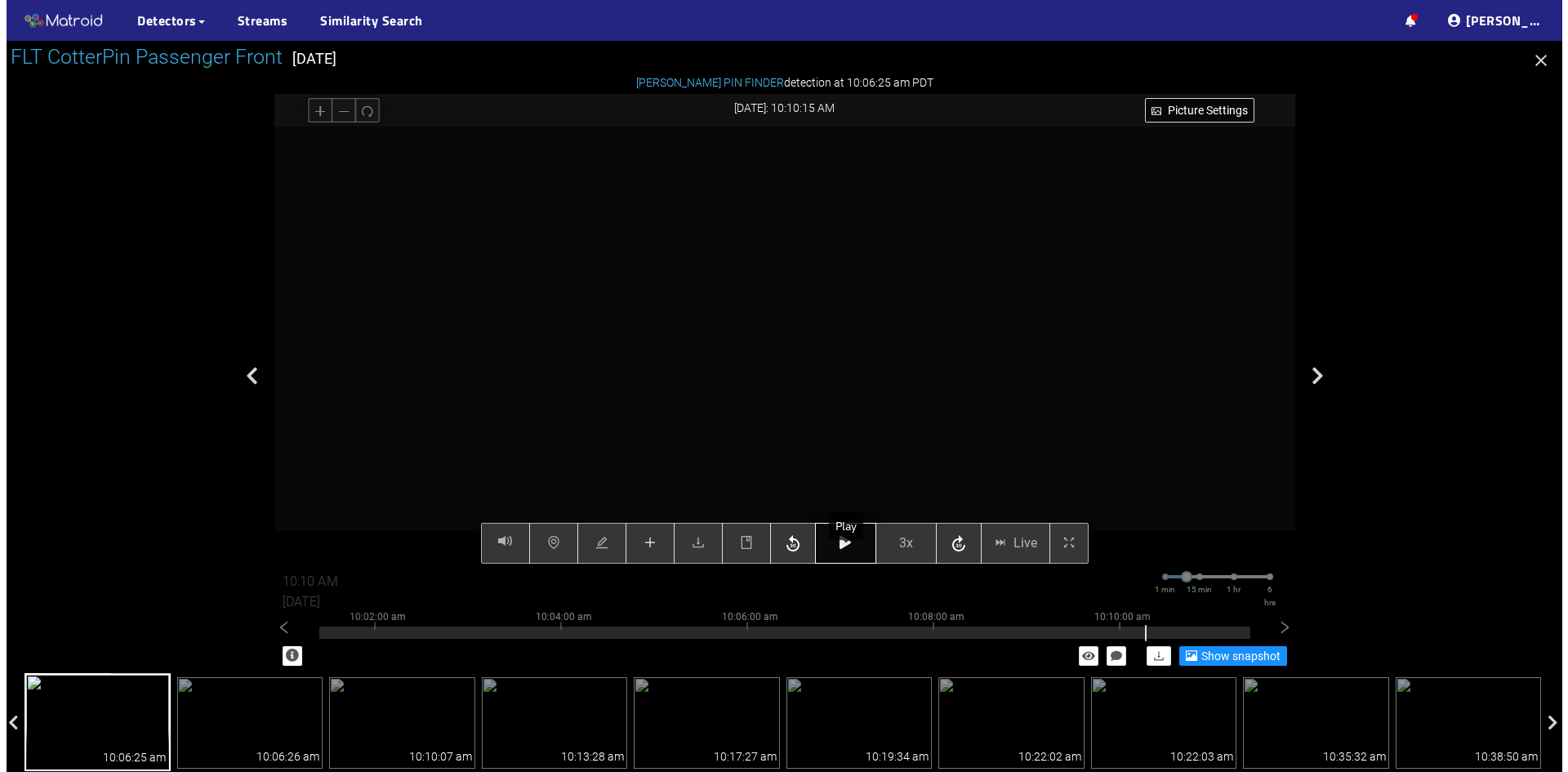
scroll to position [722, 0]
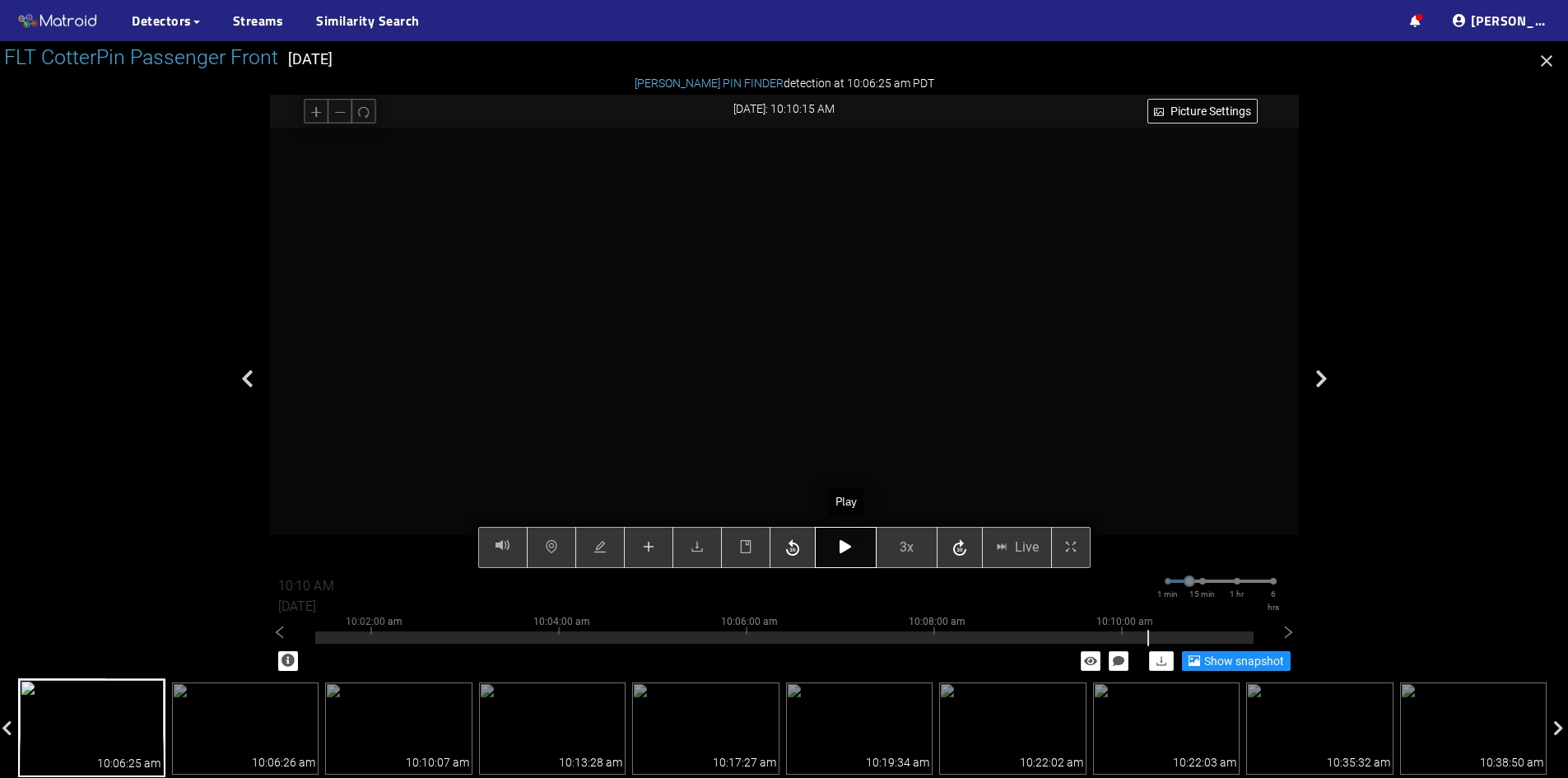
click at [850, 550] on icon "button" at bounding box center [845, 546] width 11 height 13
click at [847, 544] on icon "button" at bounding box center [845, 546] width 11 height 13
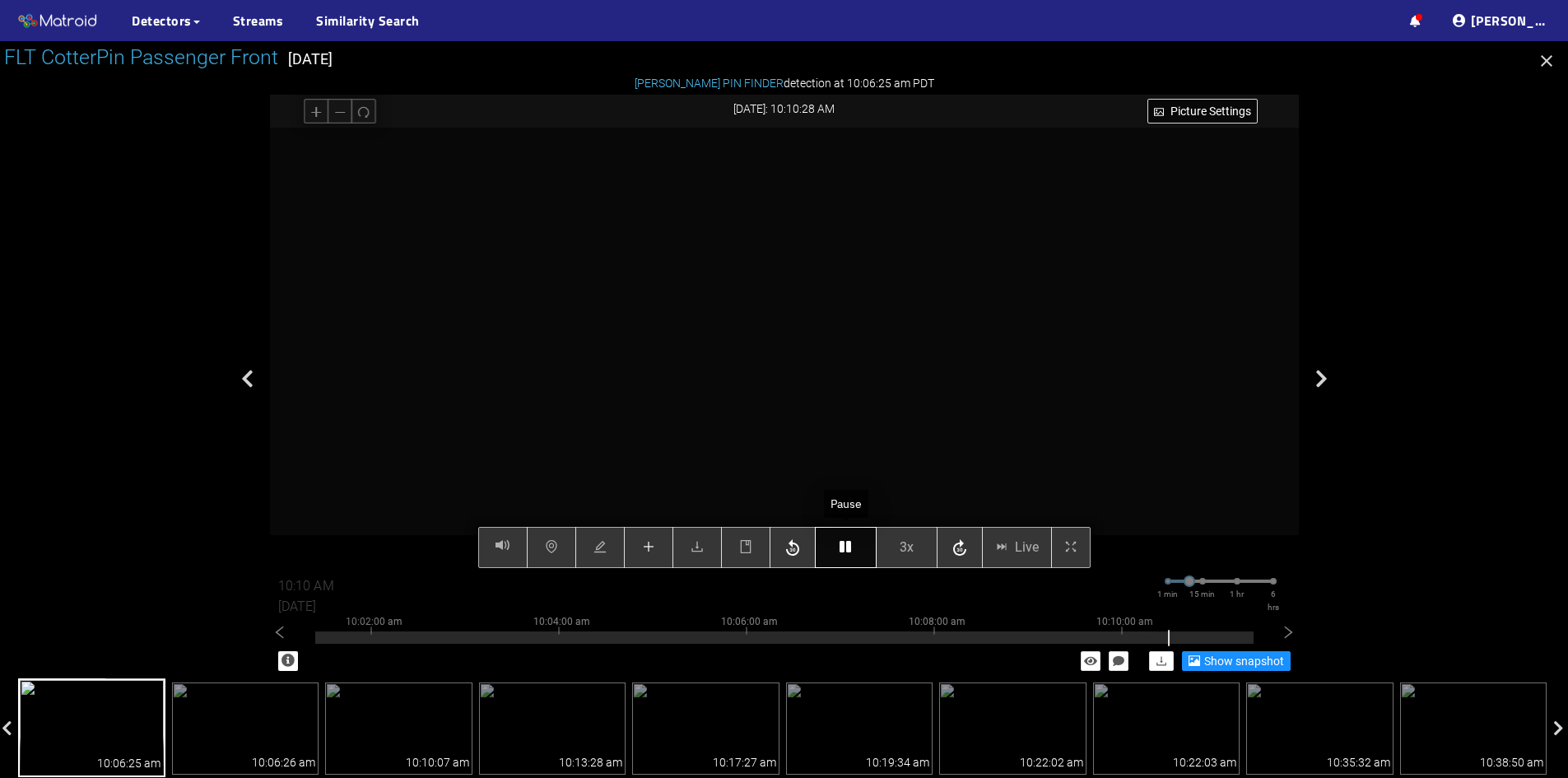
click at [847, 544] on icon "button" at bounding box center [845, 546] width 11 height 13
click at [844, 546] on icon "button" at bounding box center [845, 546] width 11 height 13
click at [848, 544] on icon "button" at bounding box center [845, 546] width 11 height 13
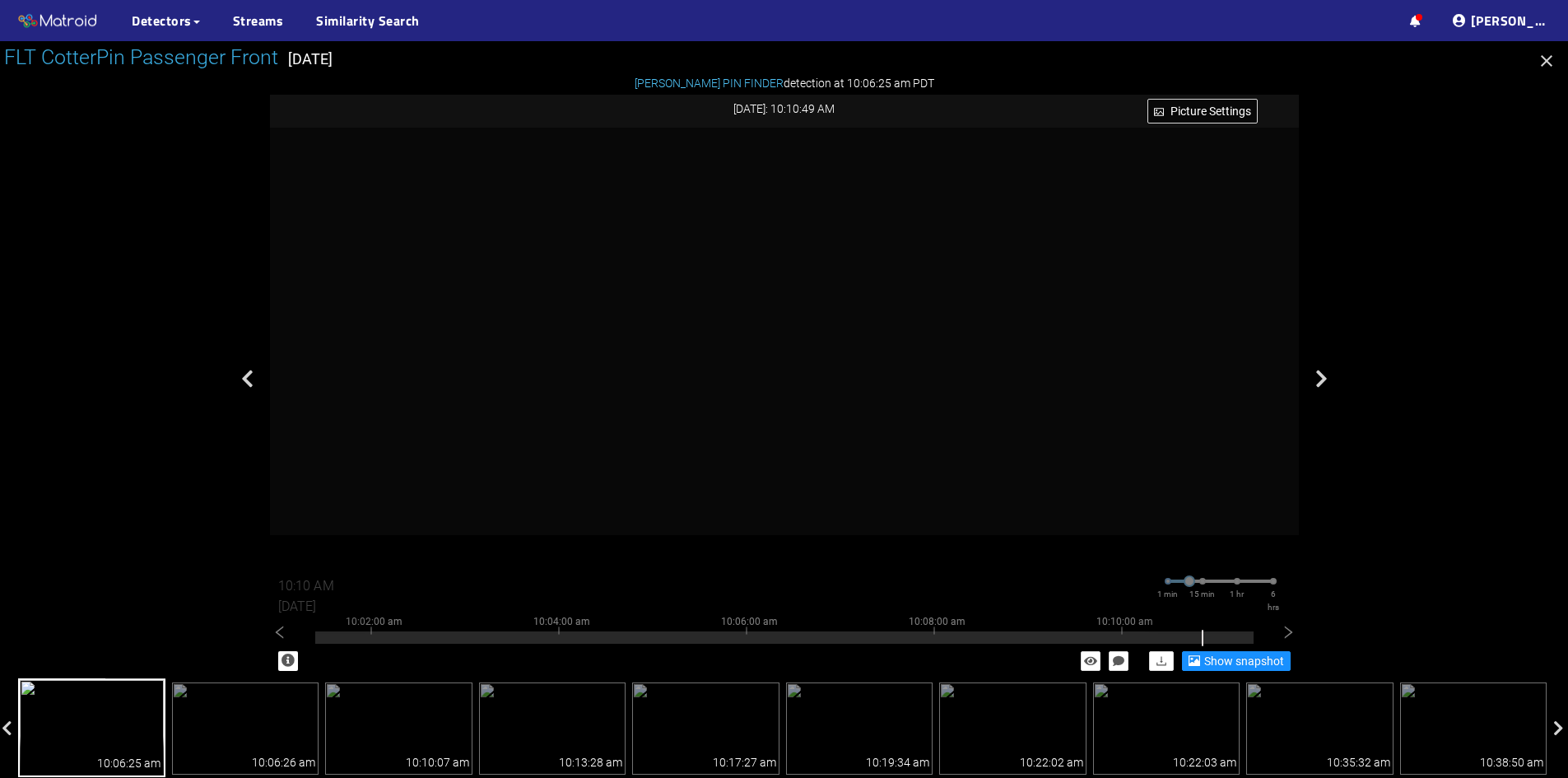
drag, startPoint x: 649, startPoint y: 549, endPoint x: 683, endPoint y: 501, distance: 58.8
click at [648, 548] on div "Picture Settings 3x Live 10:10 AM 08/07/2025 1 min 15 min 1 hr 6 hrs 9:52:00 am…" at bounding box center [784, 348] width 1029 height 441
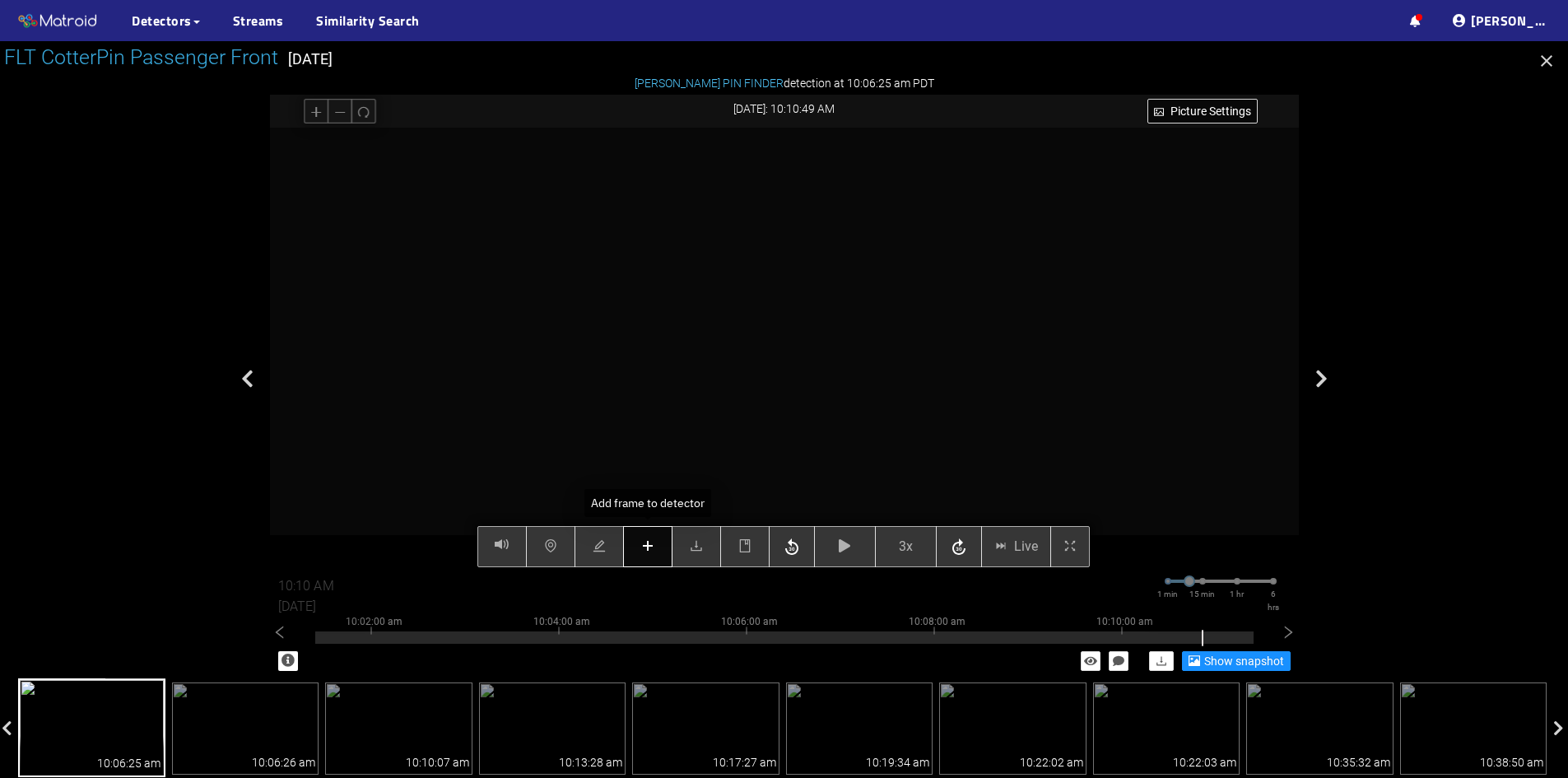
click at [652, 549] on icon "plus" at bounding box center [647, 545] width 13 height 13
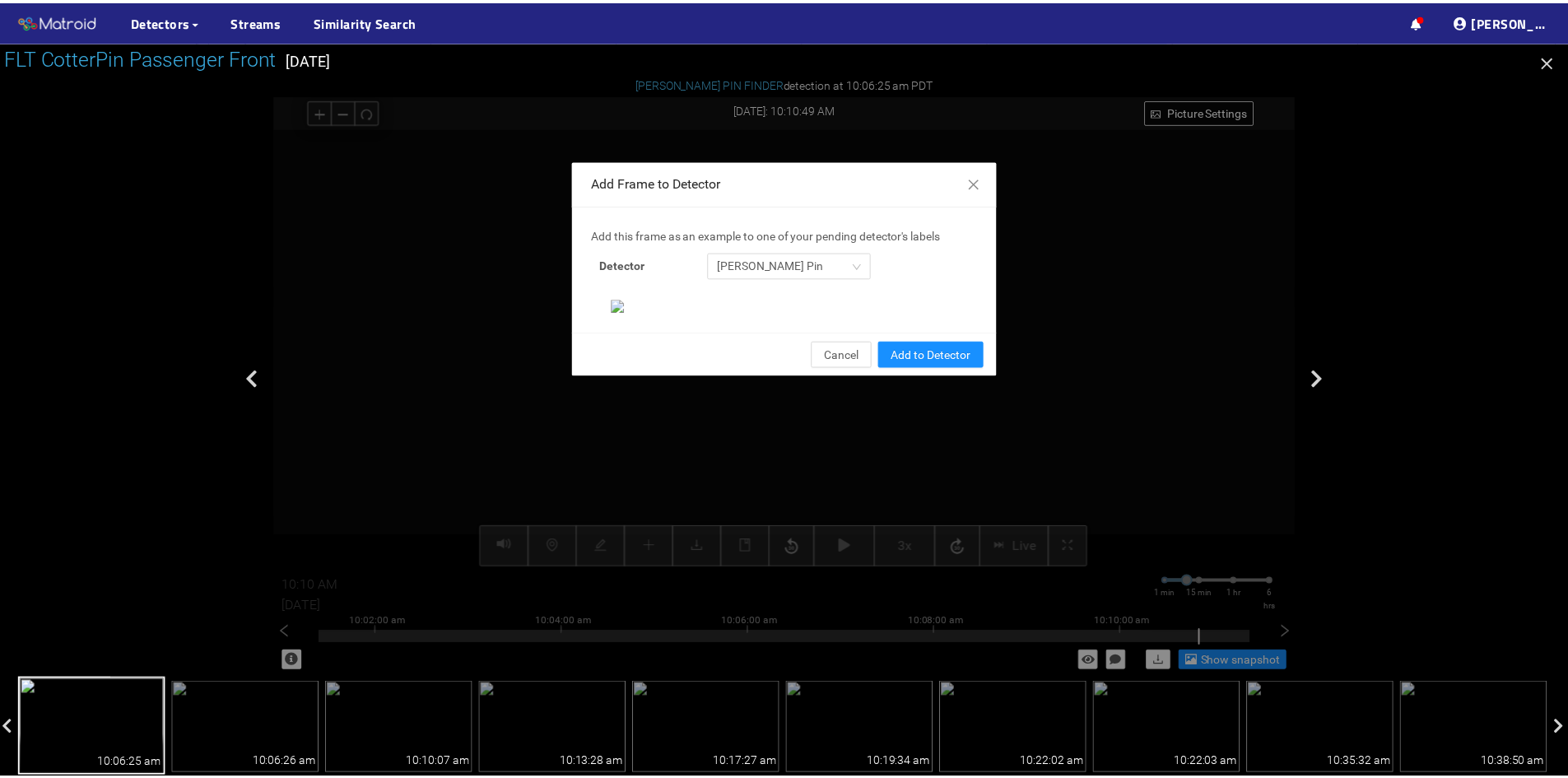
scroll to position [169, 0]
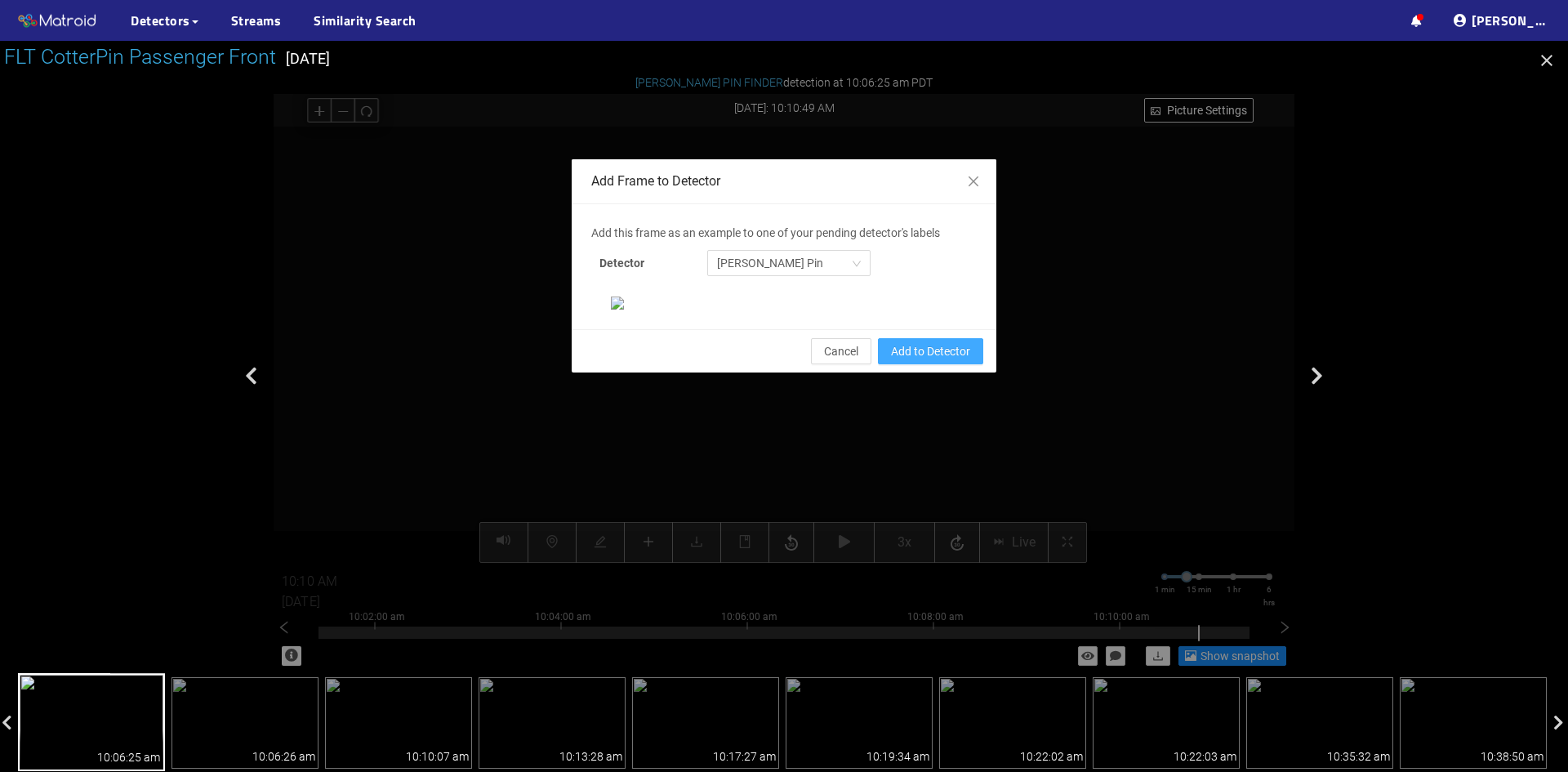
click at [935, 360] on span "Add to Detector" at bounding box center [931, 351] width 80 height 18
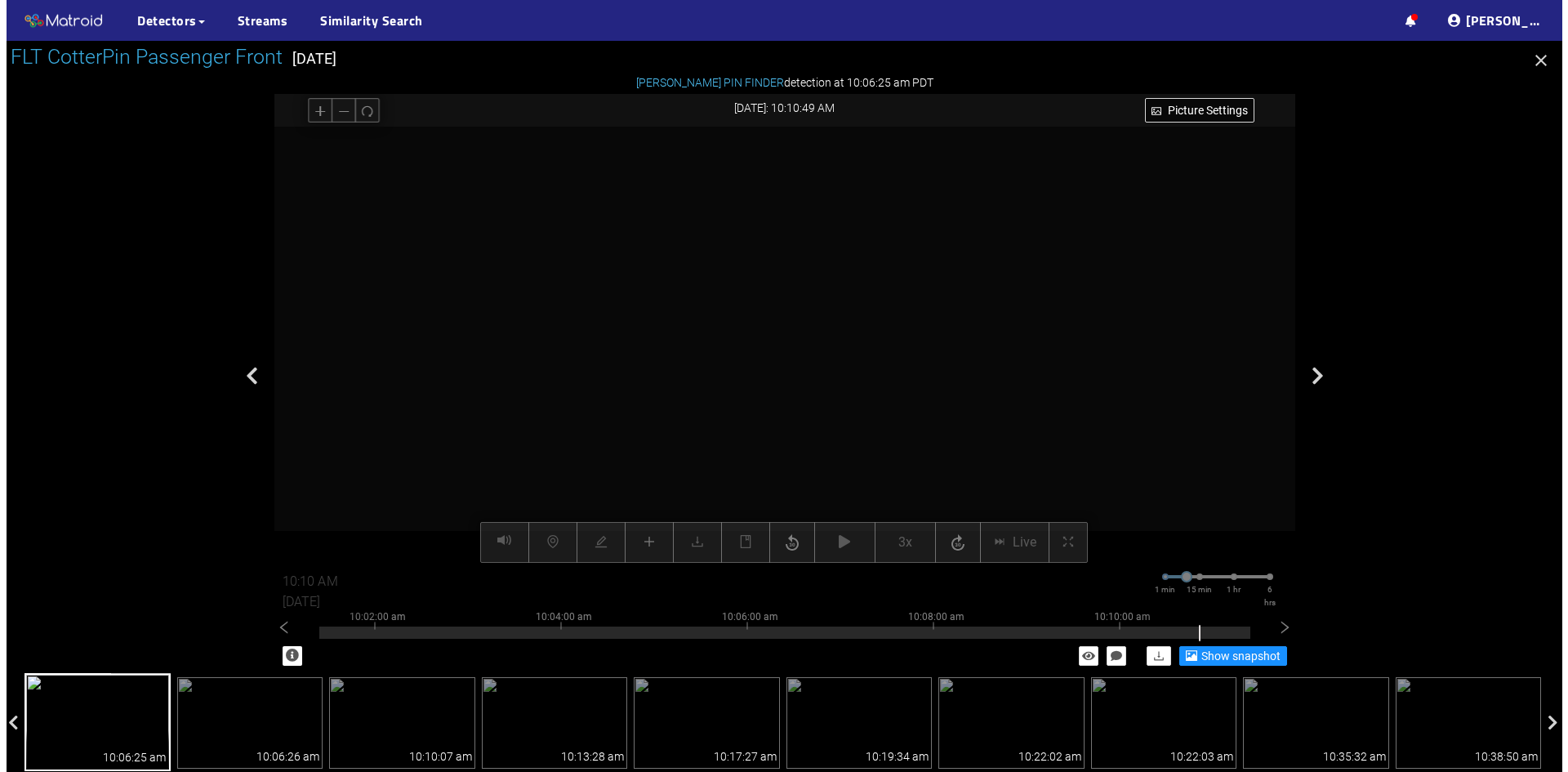
scroll to position [86, 0]
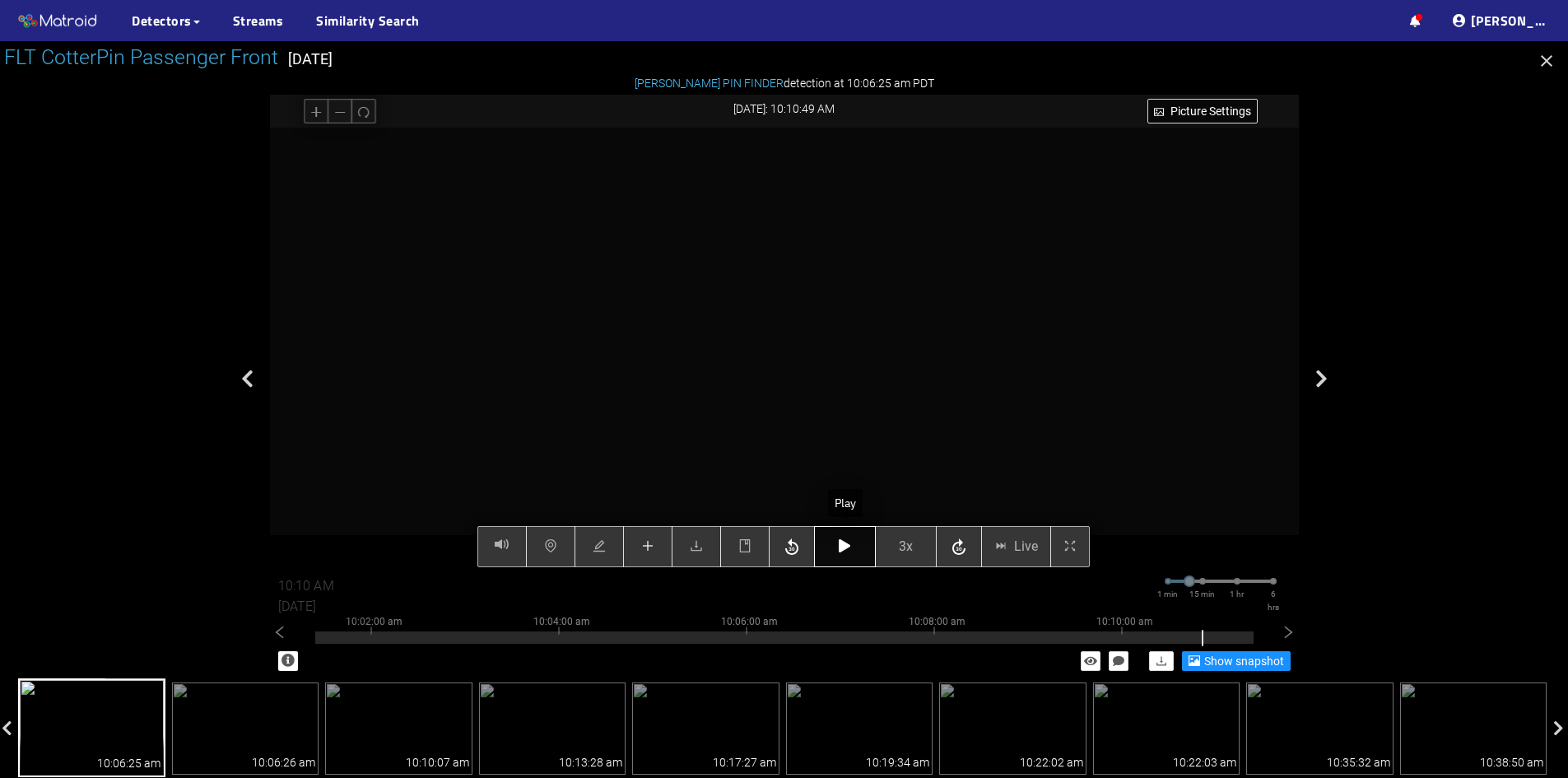
click at [841, 547] on icon "button" at bounding box center [844, 545] width 11 height 13
click at [842, 547] on icon "button" at bounding box center [844, 545] width 11 height 13
click at [841, 548] on icon "button" at bounding box center [844, 545] width 11 height 13
click at [843, 547] on icon "button" at bounding box center [844, 545] width 11 height 13
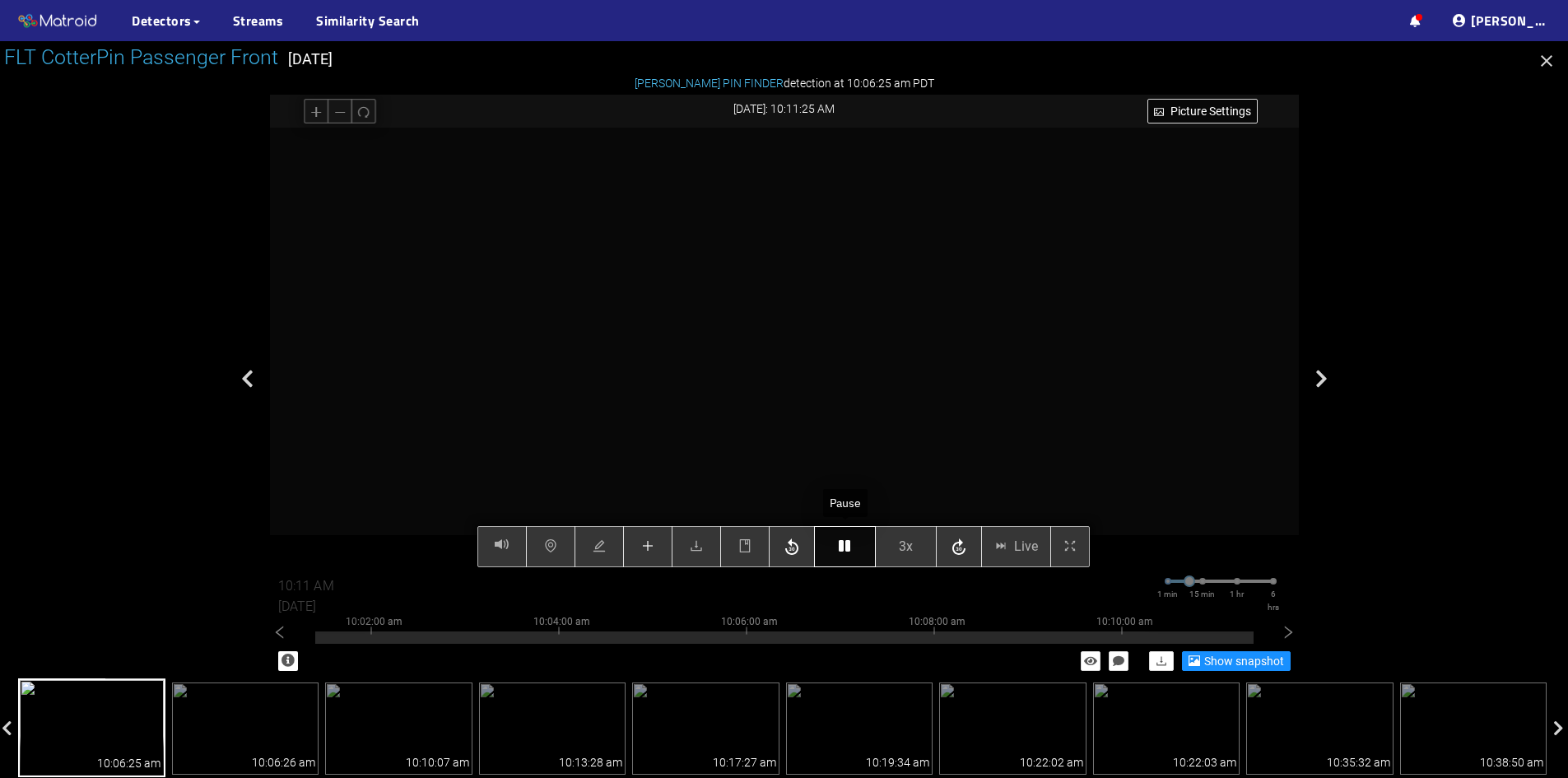
click at [843, 547] on icon "button" at bounding box center [844, 545] width 11 height 13
click at [840, 547] on icon "button" at bounding box center [844, 545] width 11 height 13
click at [846, 542] on icon "button" at bounding box center [844, 545] width 11 height 13
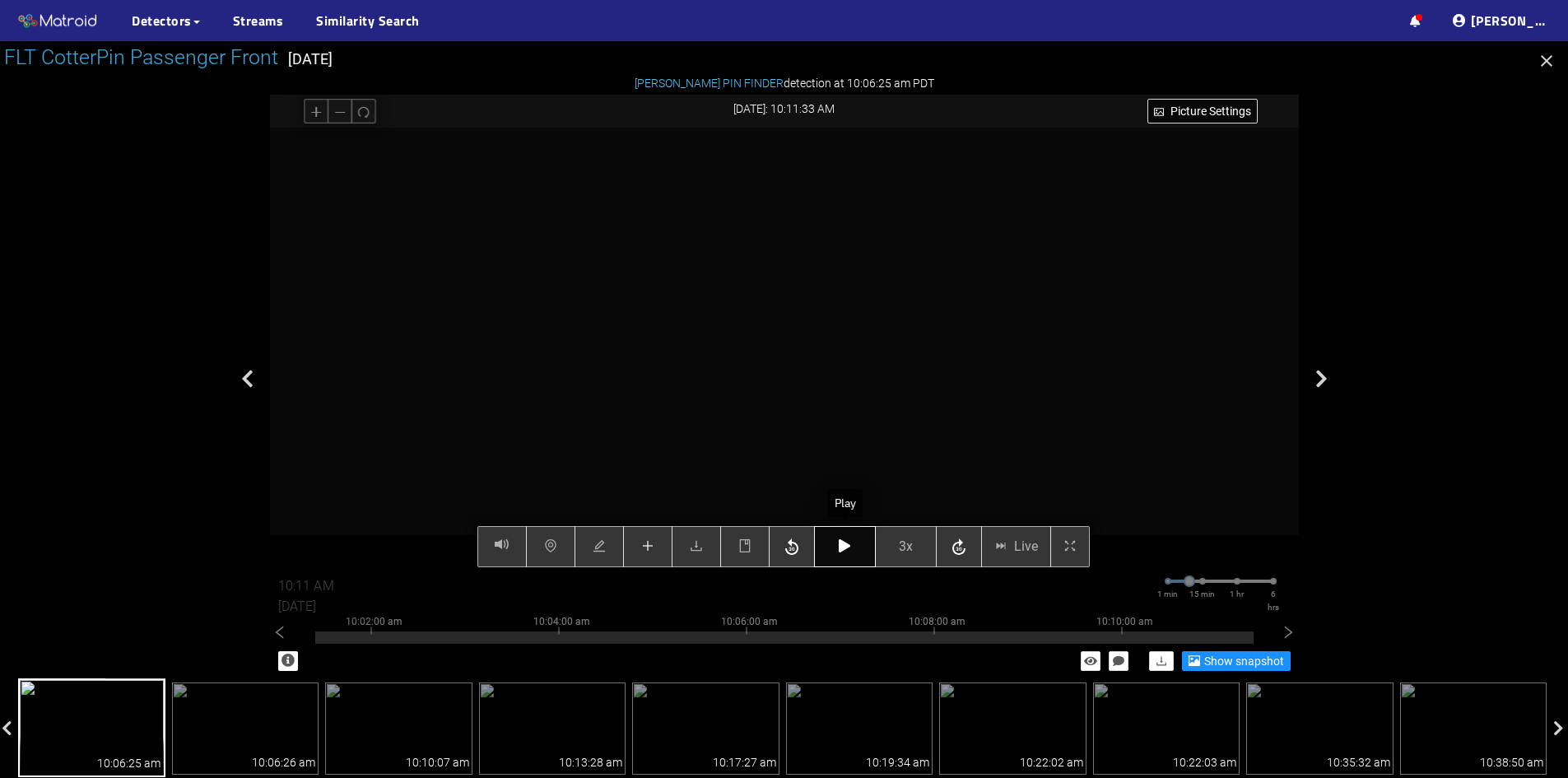
click at [845, 543] on icon "button" at bounding box center [844, 545] width 11 height 13
click at [847, 546] on icon "button" at bounding box center [844, 545] width 11 height 13
click at [847, 543] on icon "button" at bounding box center [844, 545] width 11 height 13
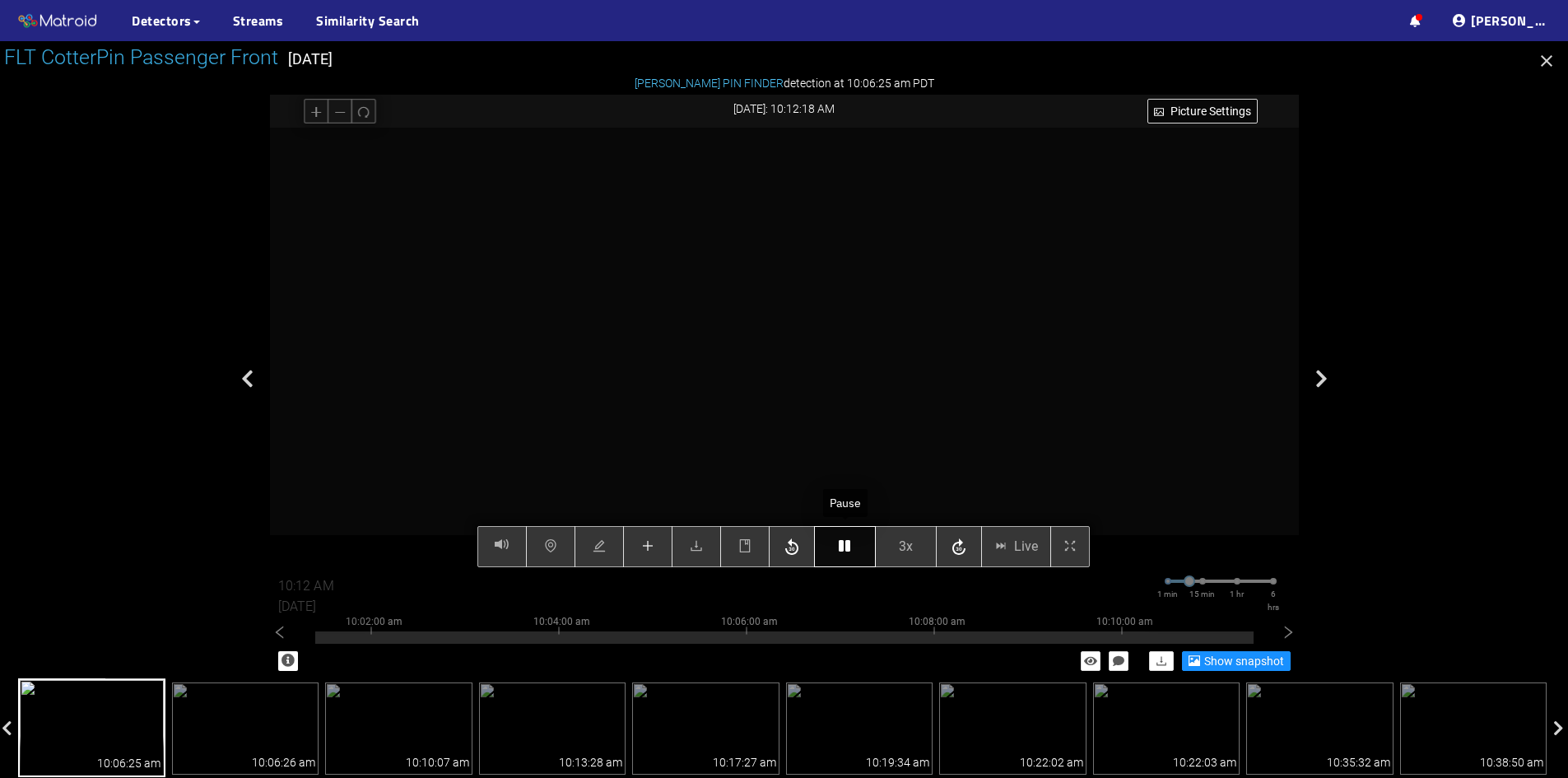
click at [847, 543] on icon "button" at bounding box center [844, 545] width 11 height 13
click at [854, 544] on button "button" at bounding box center [845, 547] width 61 height 41
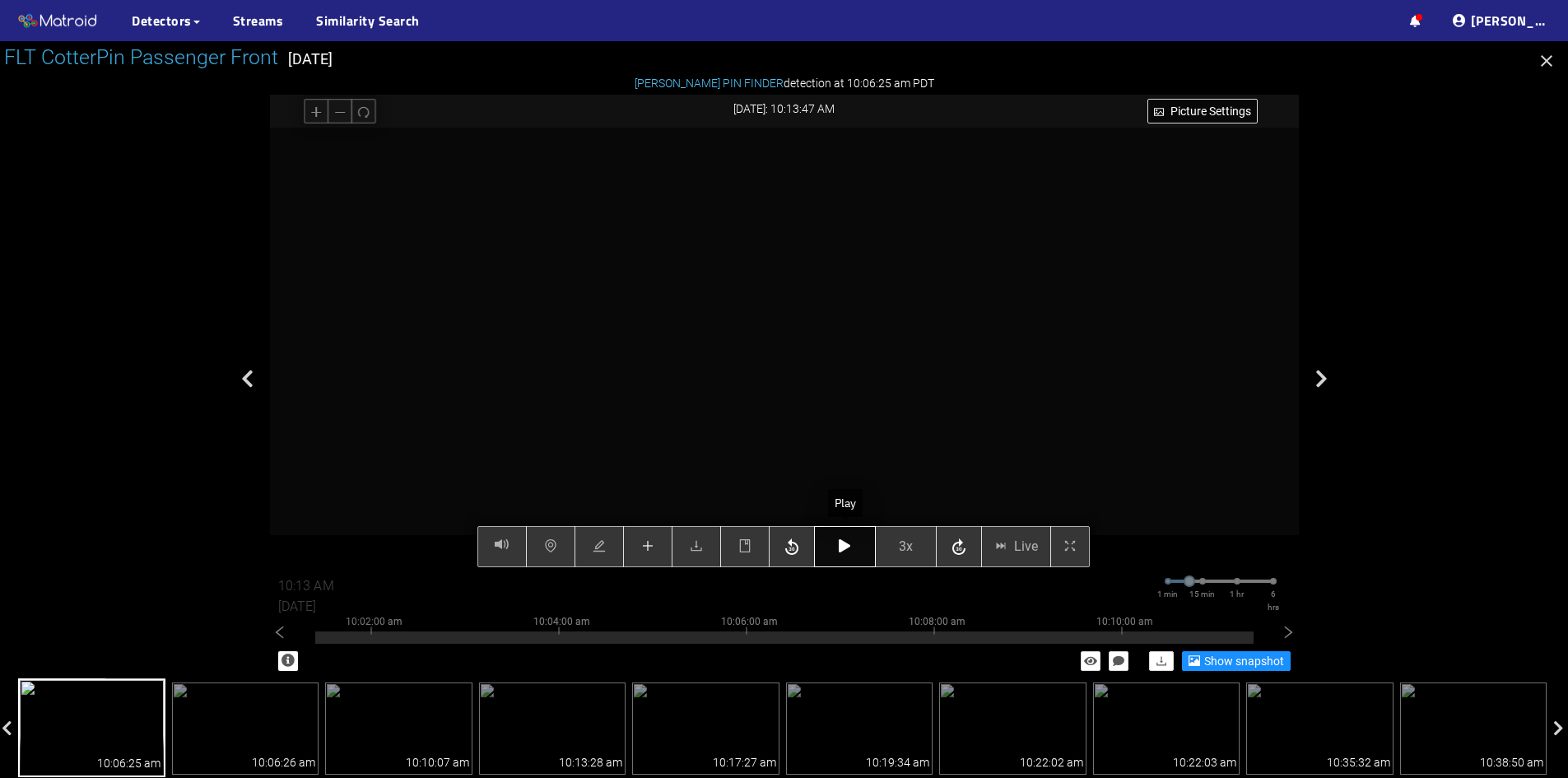
click at [852, 545] on button "button" at bounding box center [845, 547] width 61 height 41
click at [846, 544] on icon "button" at bounding box center [844, 545] width 11 height 13
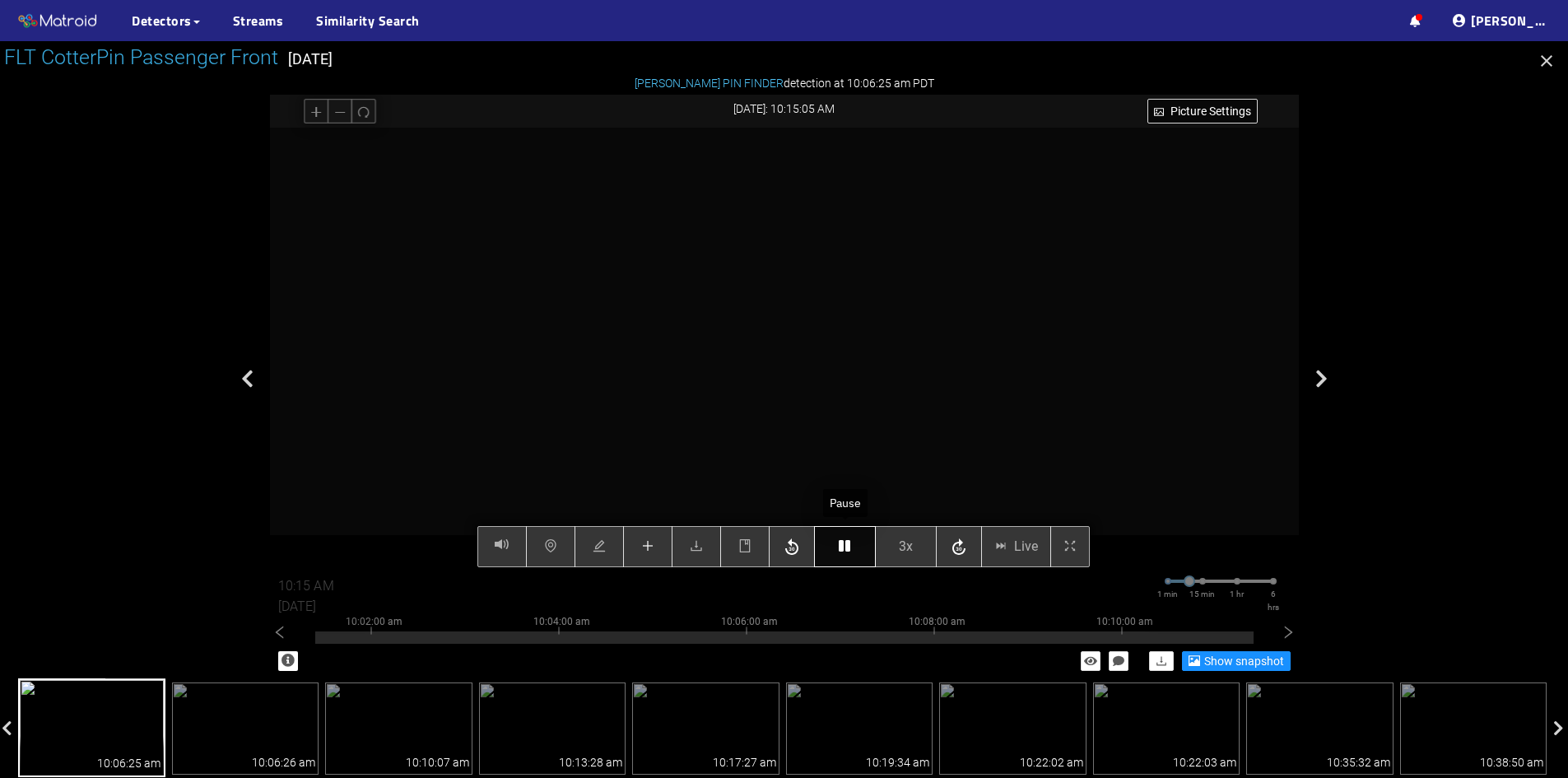
click at [846, 544] on icon "button" at bounding box center [844, 545] width 11 height 13
click at [849, 556] on button "button" at bounding box center [845, 547] width 61 height 41
click at [851, 551] on icon "button" at bounding box center [844, 545] width 11 height 13
click at [854, 554] on button "button" at bounding box center [845, 547] width 61 height 41
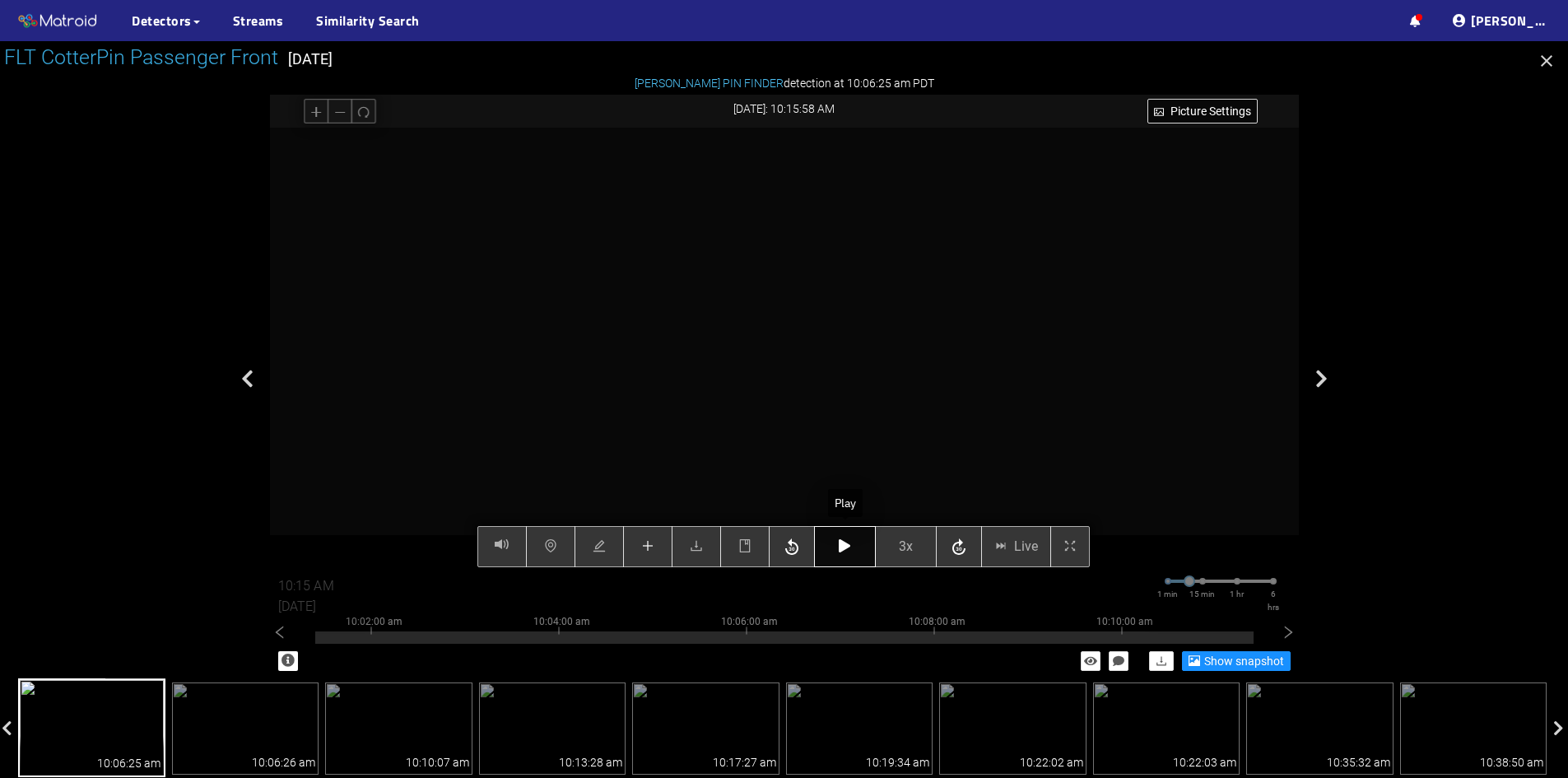
click at [854, 550] on button "button" at bounding box center [845, 547] width 61 height 41
click at [846, 545] on icon "button" at bounding box center [844, 545] width 11 height 13
click at [843, 549] on icon "button" at bounding box center [844, 545] width 11 height 13
click at [856, 549] on button "button" at bounding box center [845, 547] width 61 height 41
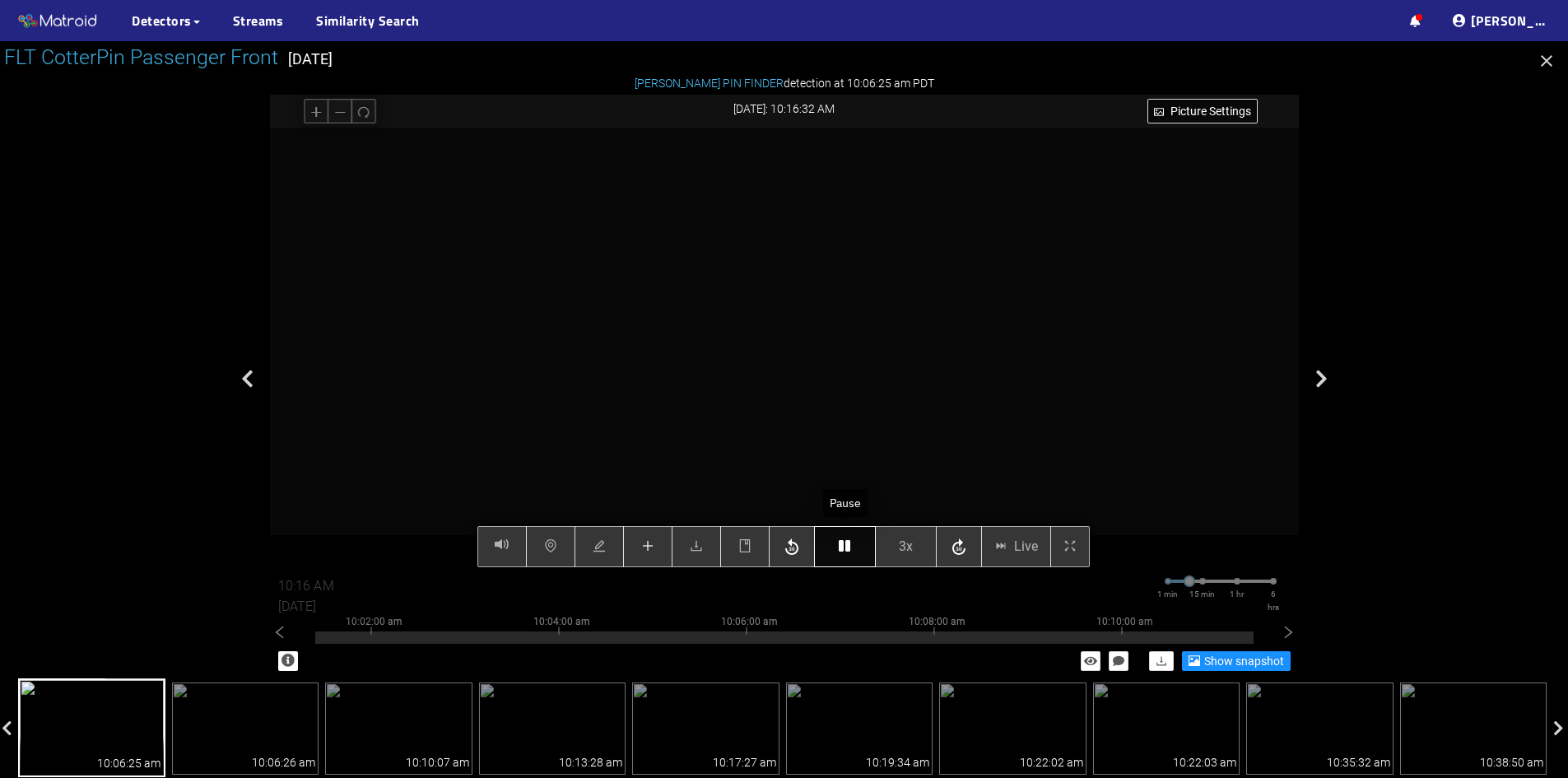
click at [856, 549] on button "button" at bounding box center [845, 547] width 61 height 41
click at [851, 548] on icon "button" at bounding box center [844, 545] width 11 height 13
click at [840, 542] on icon "button" at bounding box center [844, 545] width 11 height 13
click at [850, 539] on button "button" at bounding box center [845, 547] width 61 height 41
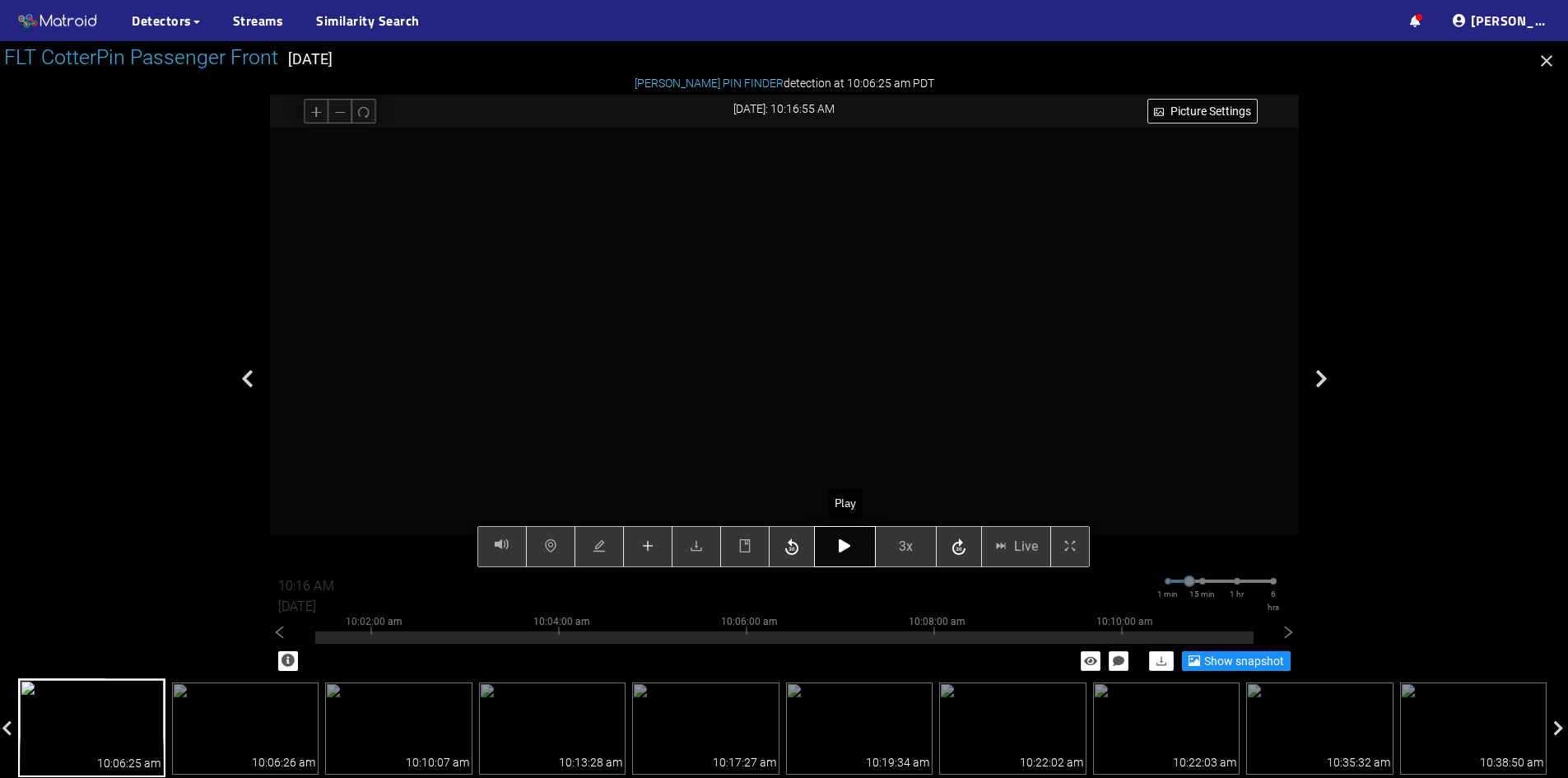
click at [850, 539] on button "button" at bounding box center [845, 547] width 61 height 41
click at [852, 547] on button "button" at bounding box center [845, 547] width 61 height 41
type input "10:17 AM"
click at [849, 547] on icon "button" at bounding box center [844, 545] width 11 height 13
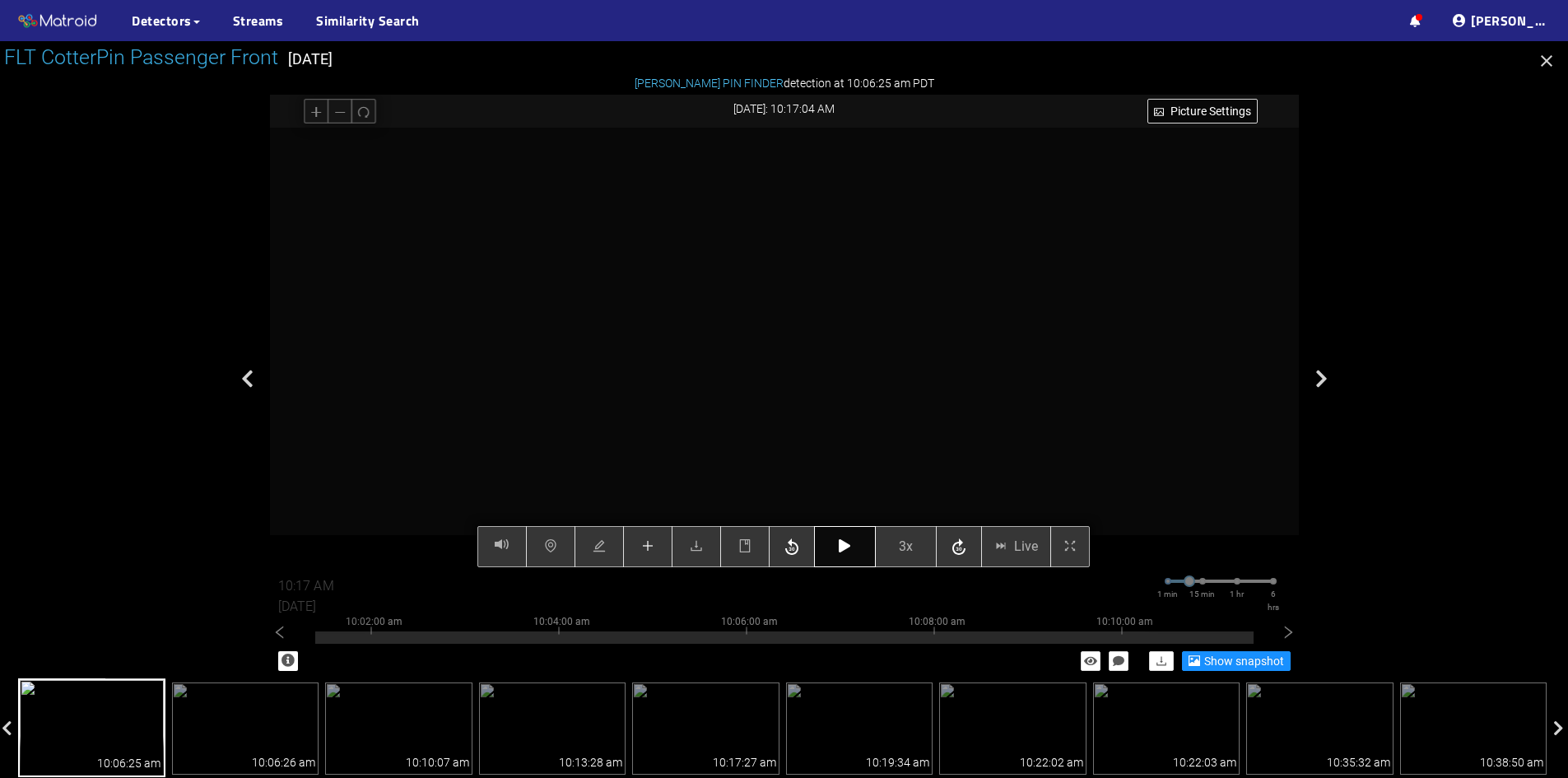
click at [851, 547] on icon "button" at bounding box center [844, 545] width 11 height 13
click at [857, 552] on button "button" at bounding box center [845, 547] width 61 height 41
click at [863, 549] on button "button" at bounding box center [845, 547] width 61 height 41
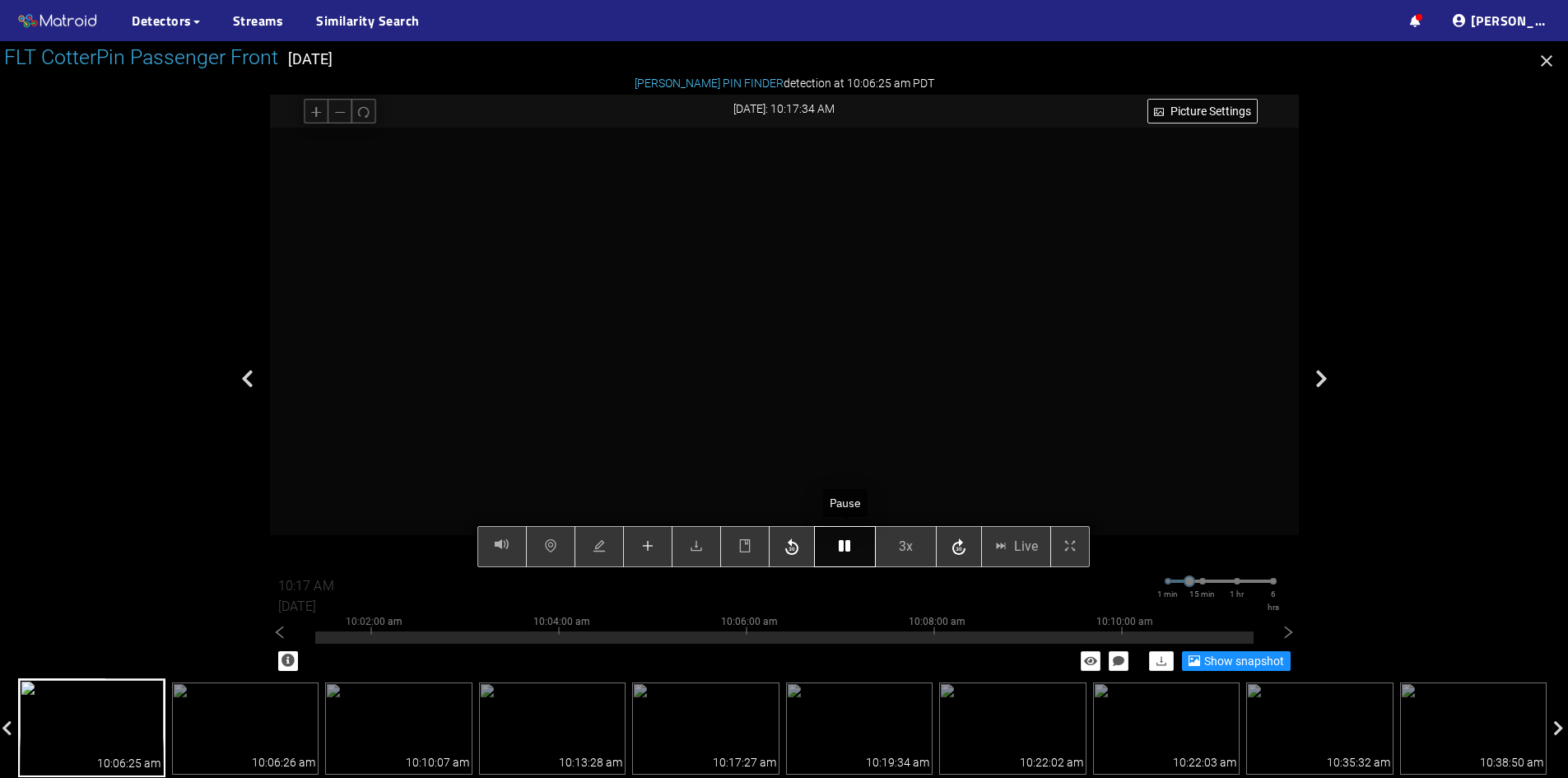
click at [854, 551] on button "button" at bounding box center [845, 547] width 61 height 41
click at [852, 547] on button "button" at bounding box center [845, 547] width 61 height 41
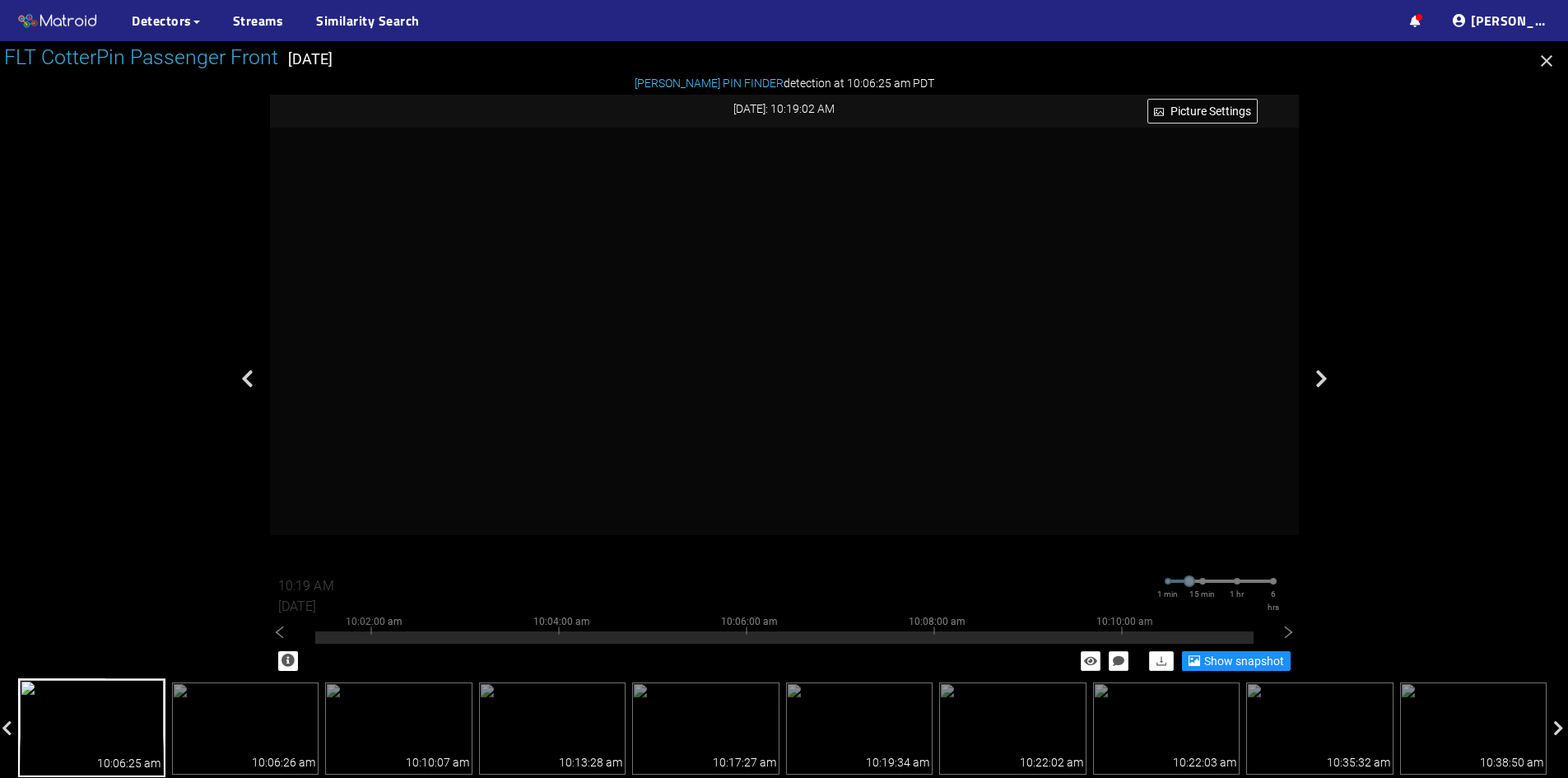
click at [1035, 91] on div "COTTER PIN FINDER detection at 10:06:25 am PDT" at bounding box center [784, 83] width 1029 height 18
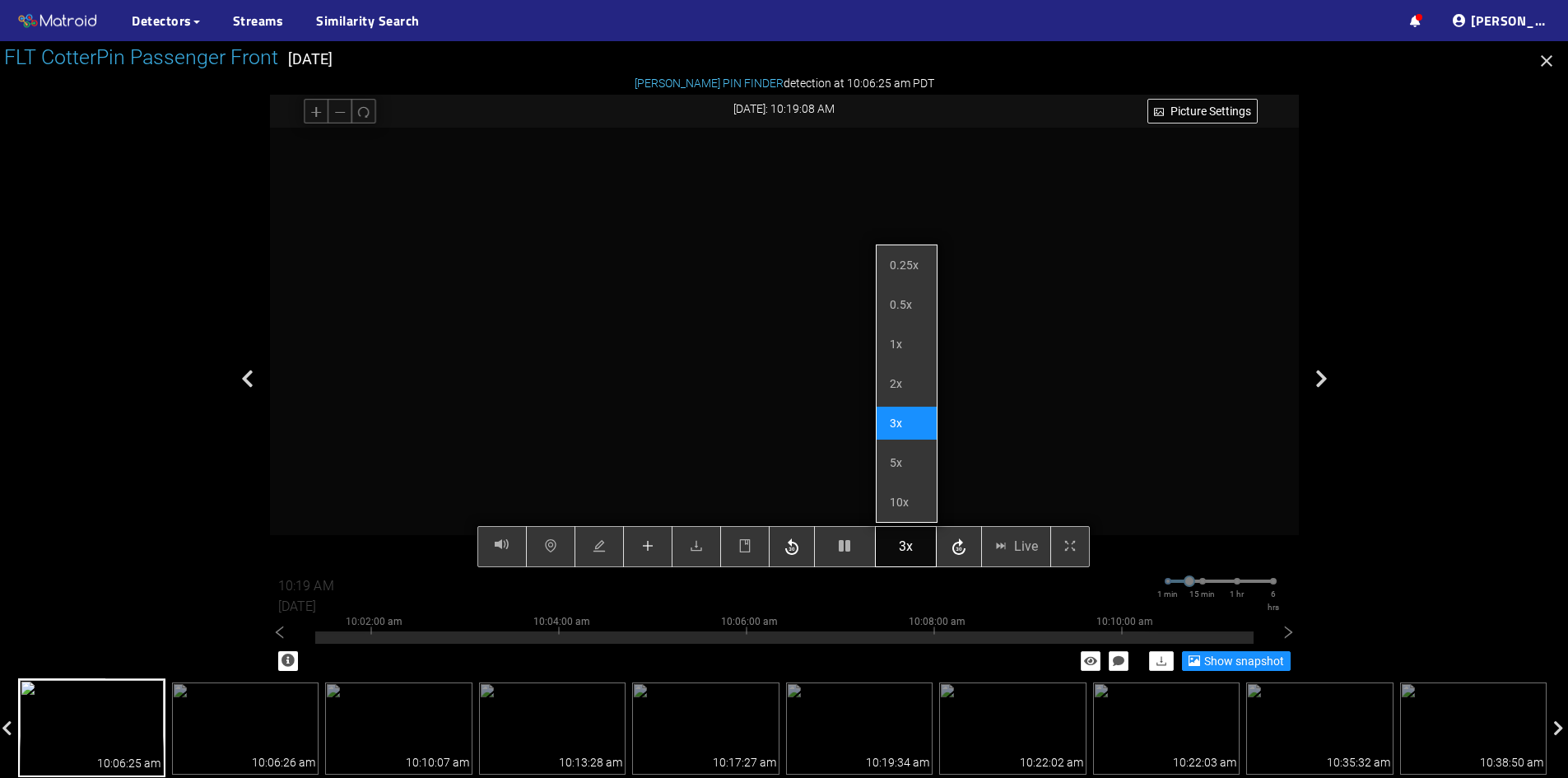
click at [909, 547] on span "3x" at bounding box center [906, 547] width 14 height 20
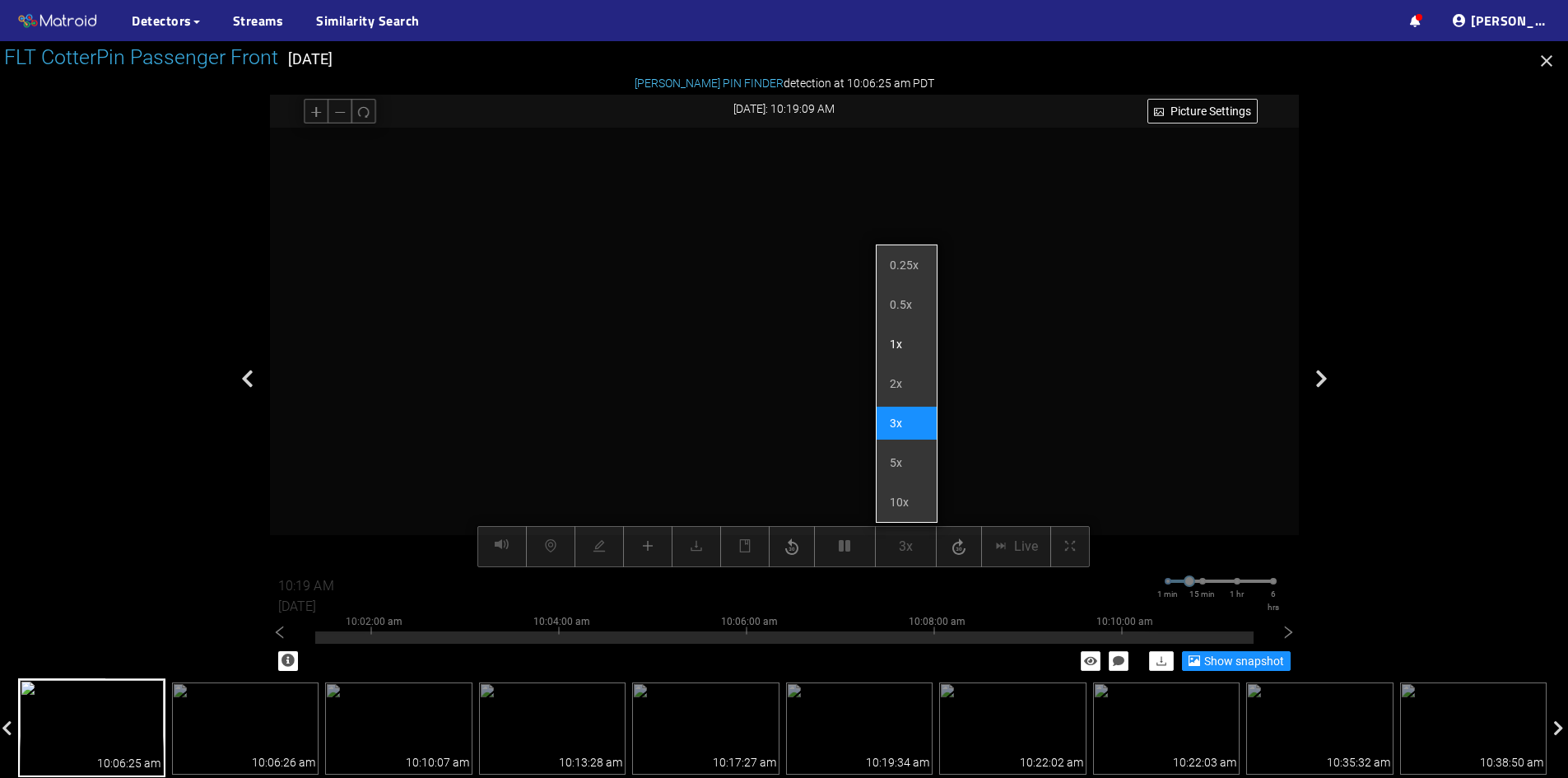
click at [907, 340] on li "1x" at bounding box center [907, 344] width 60 height 33
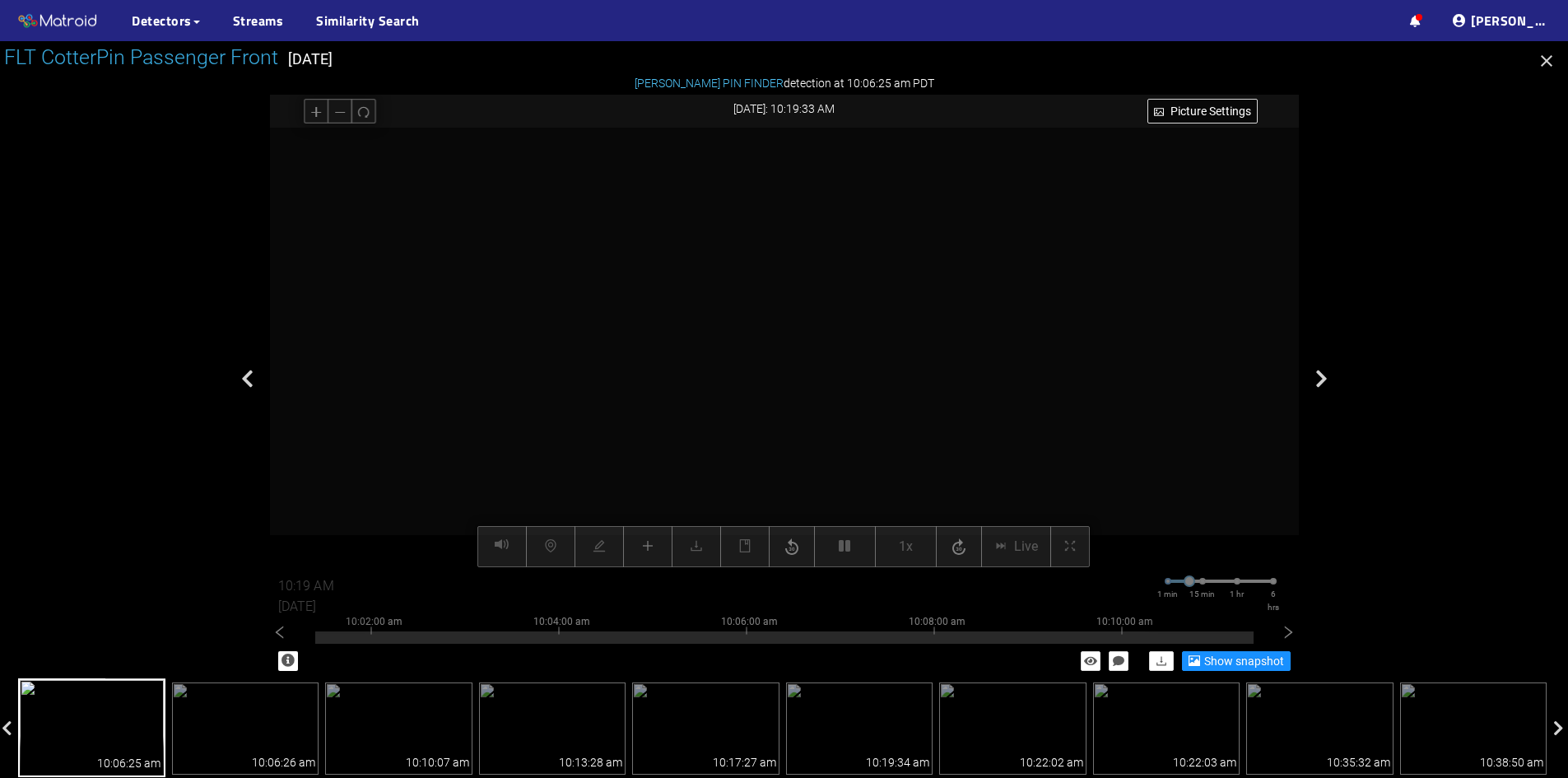
click at [1231, 312] on div at bounding box center [784, 348] width 1029 height 441
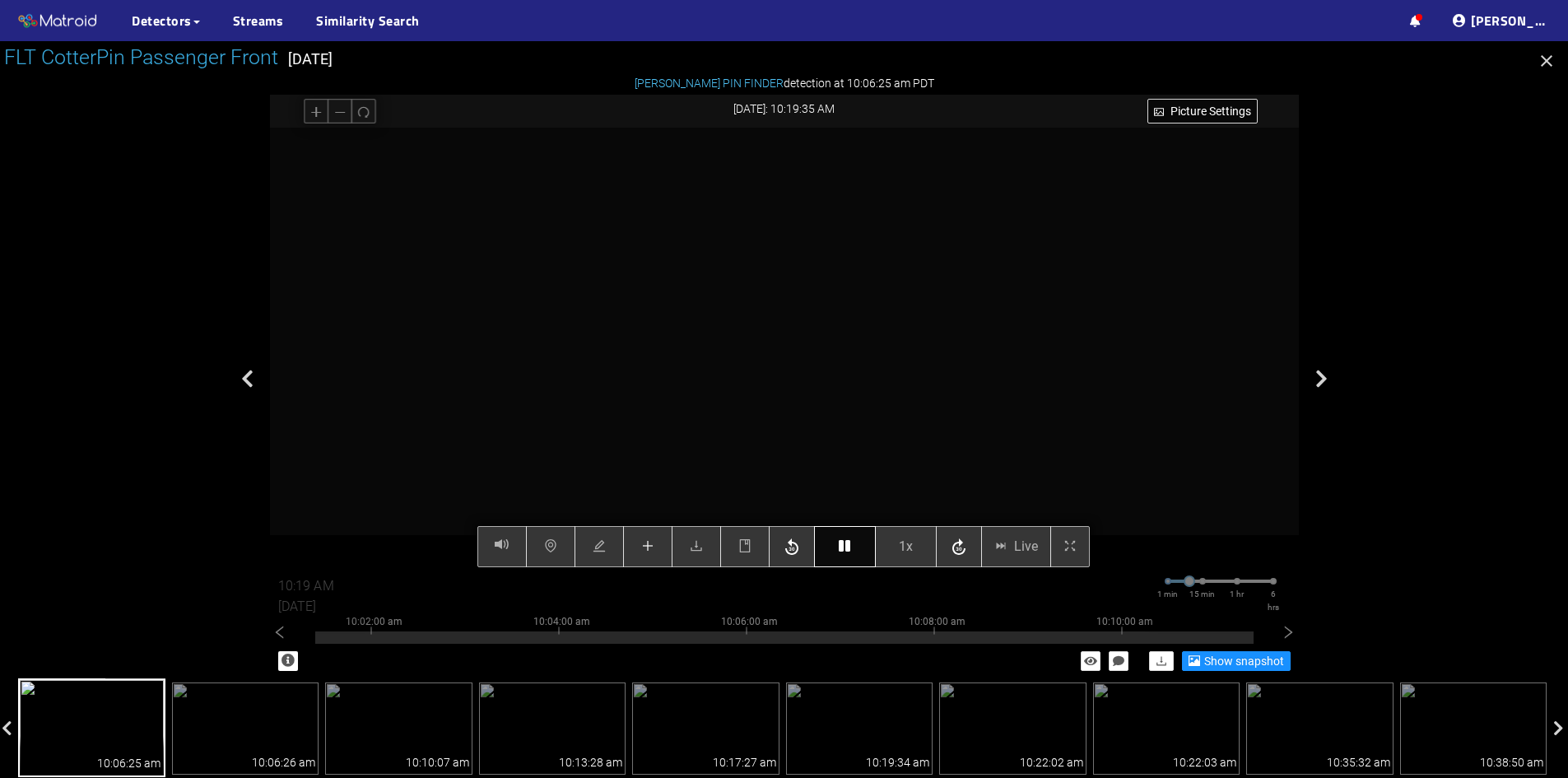
click at [846, 558] on button "button" at bounding box center [845, 547] width 61 height 41
click at [847, 547] on icon "button" at bounding box center [844, 545] width 11 height 13
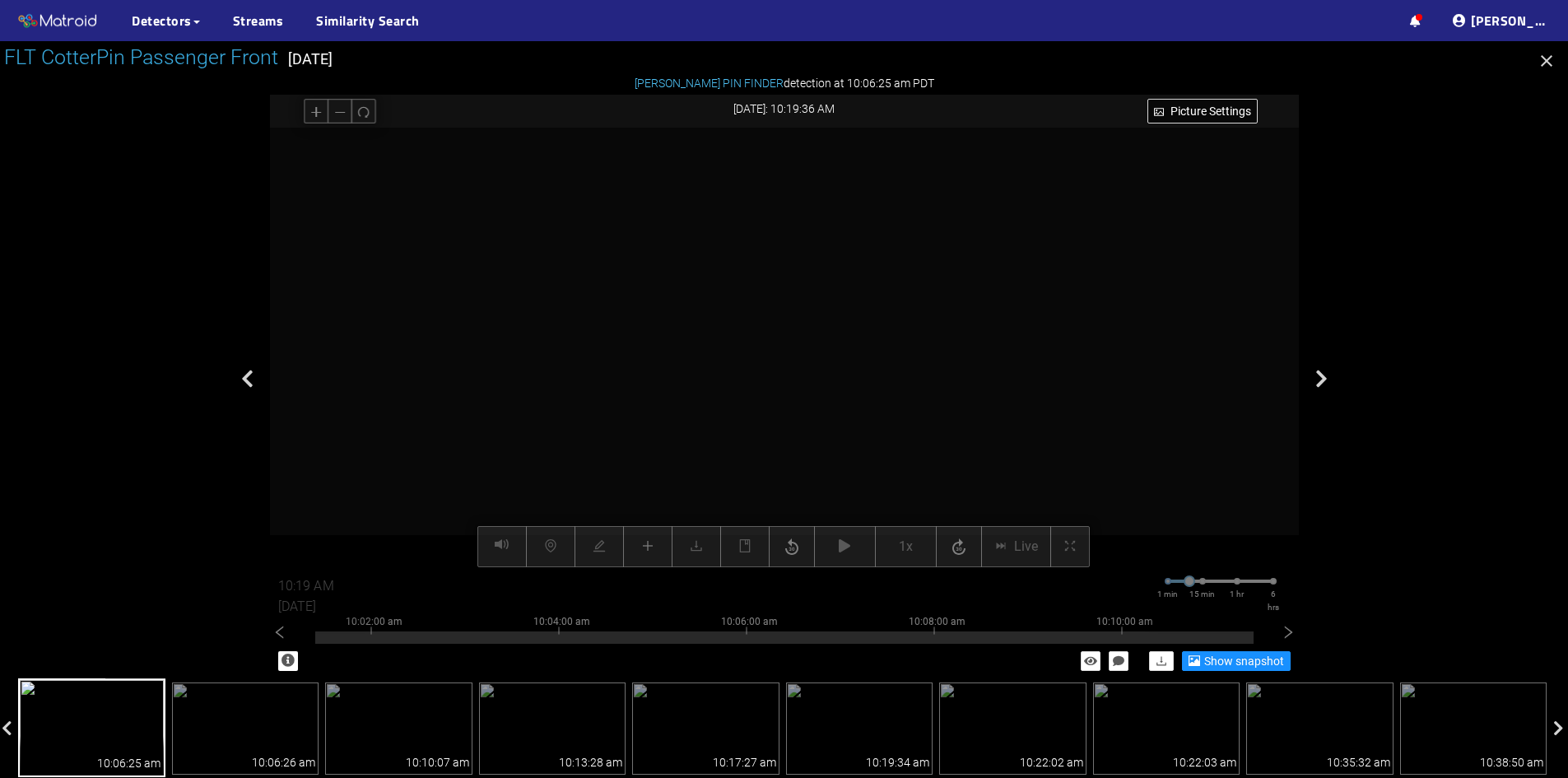
click at [1097, 430] on div at bounding box center [784, 348] width 1029 height 441
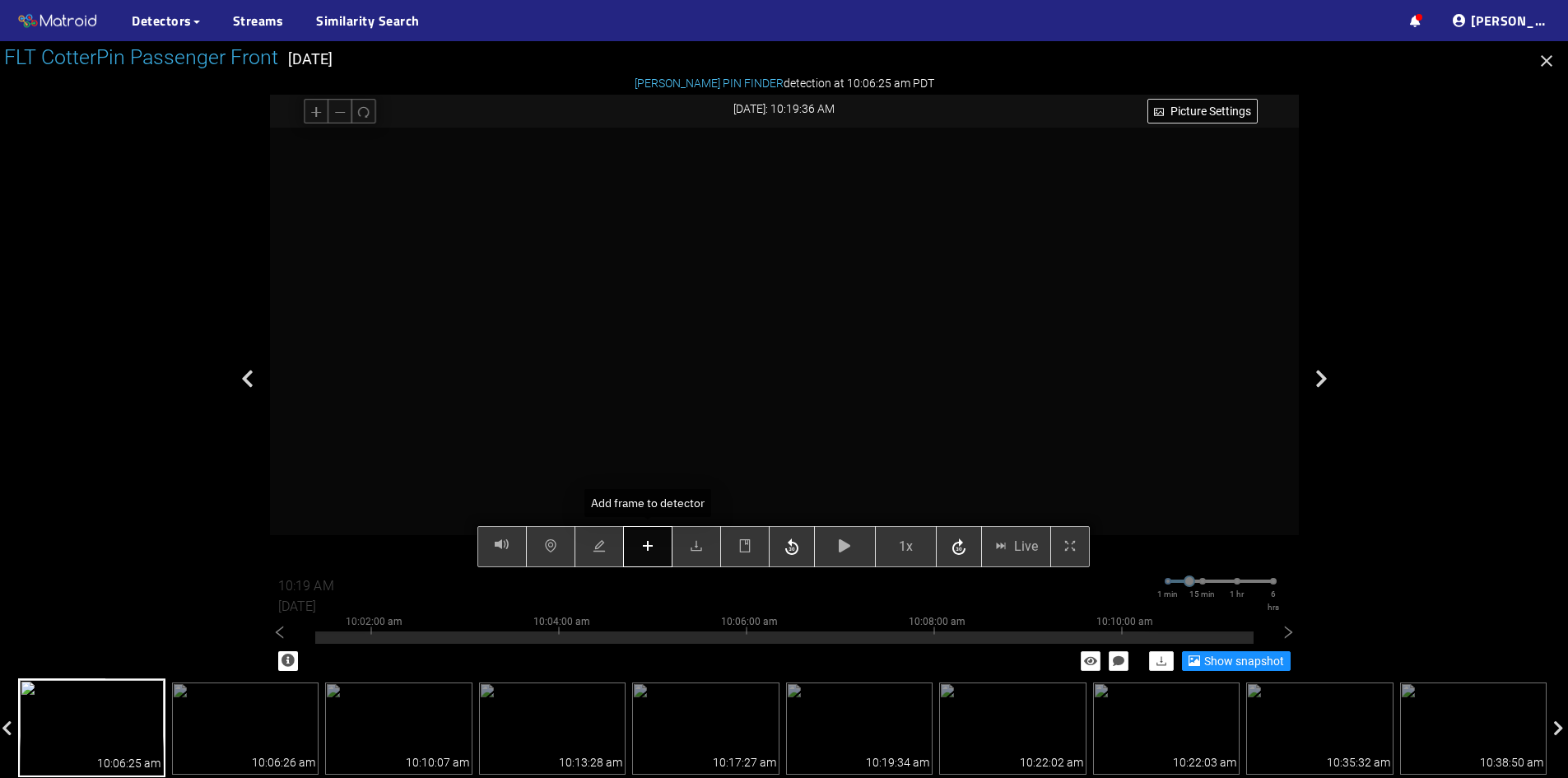
click at [662, 548] on button "button" at bounding box center [648, 547] width 50 height 41
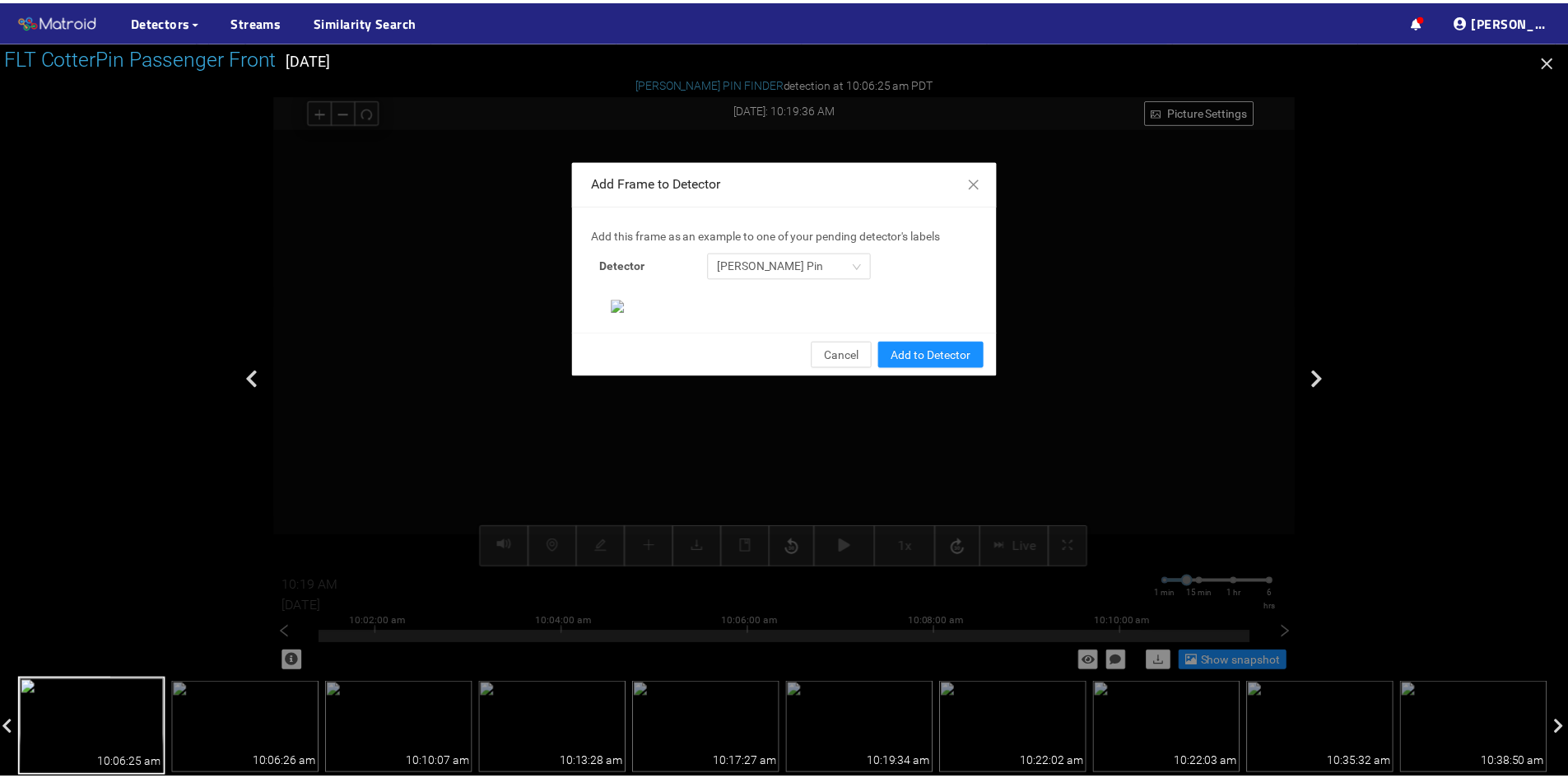
scroll to position [169, 0]
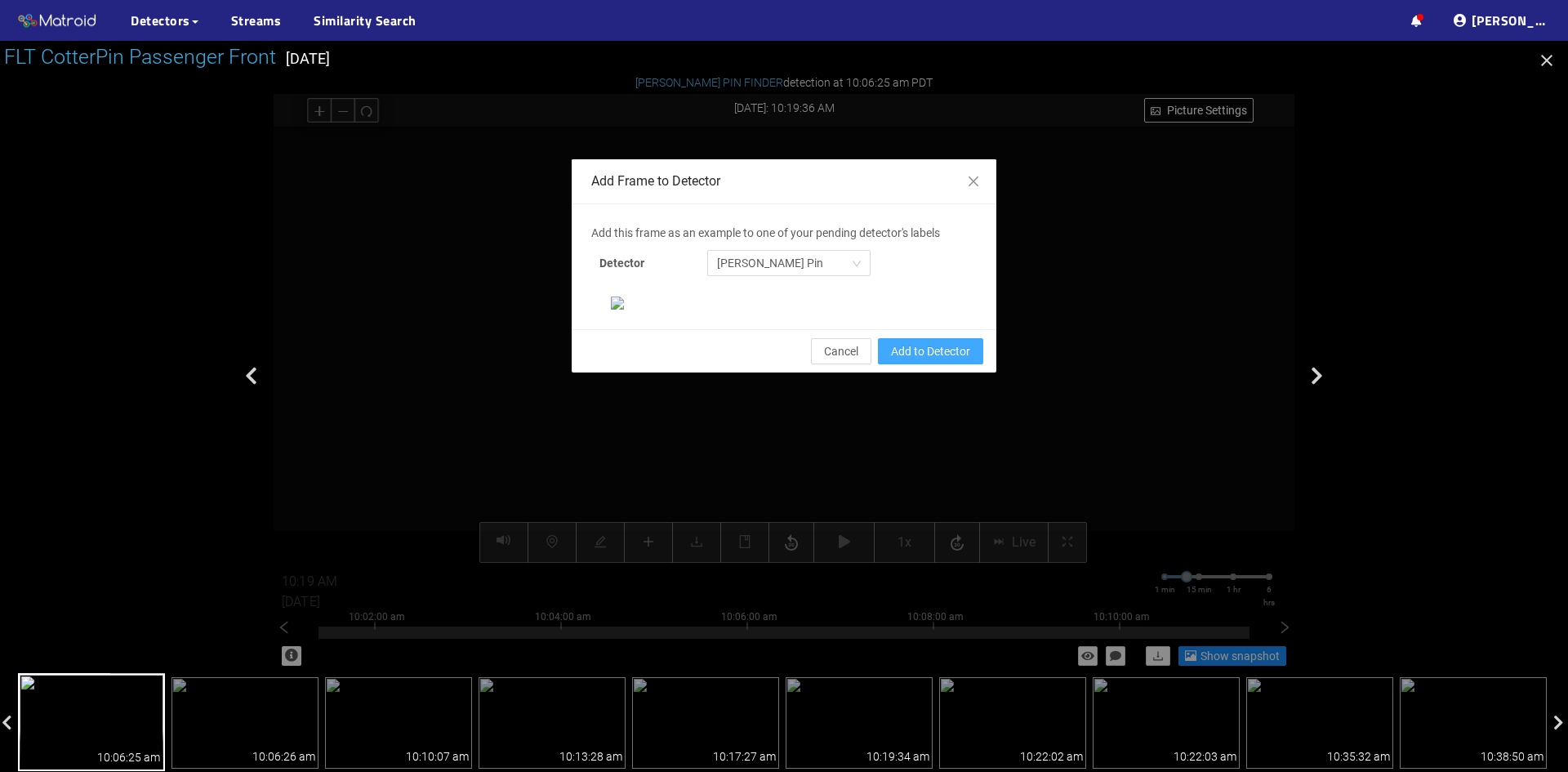
click at [905, 360] on span "Add to Detector" at bounding box center [931, 351] width 80 height 18
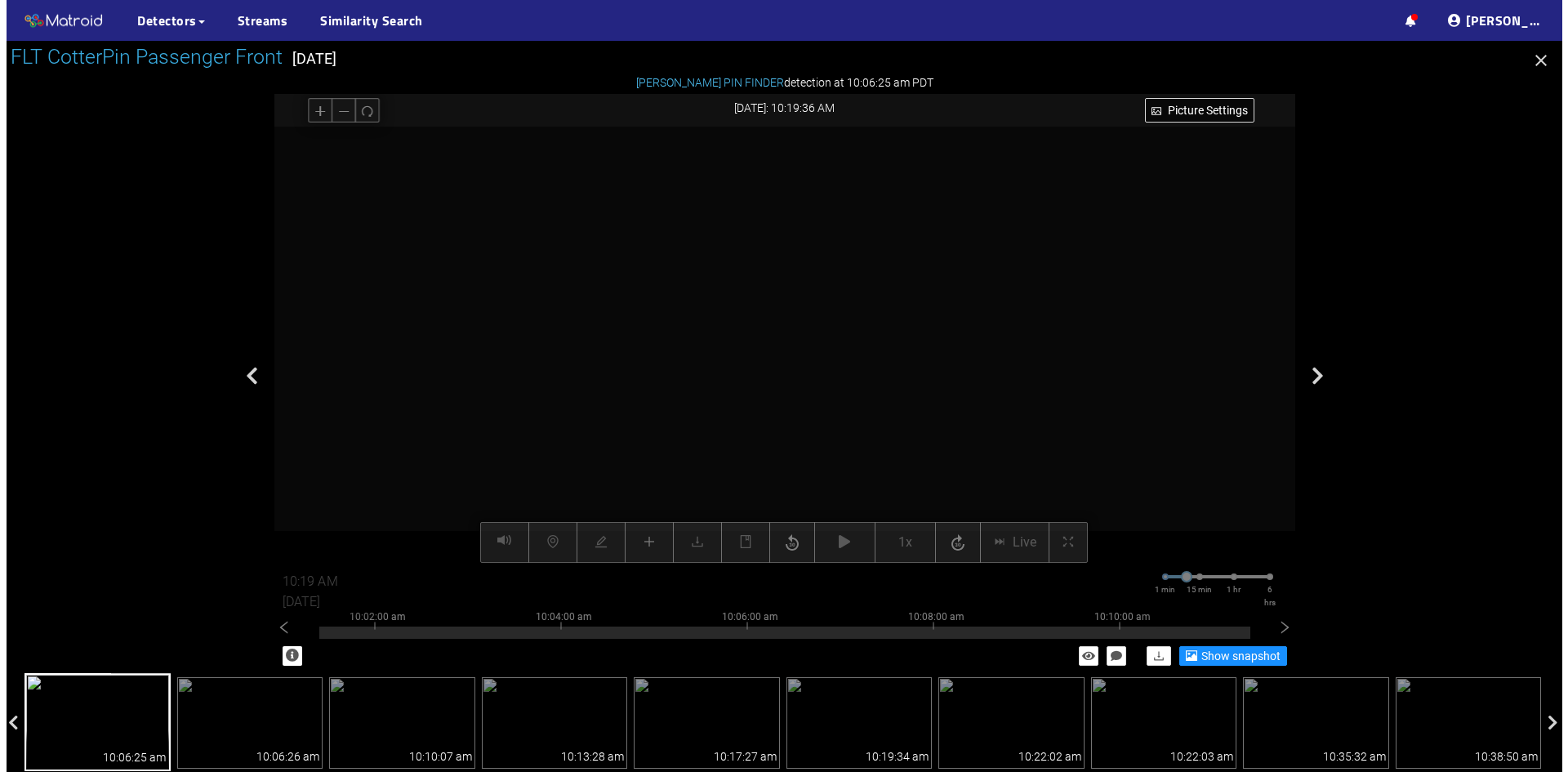
scroll to position [86, 0]
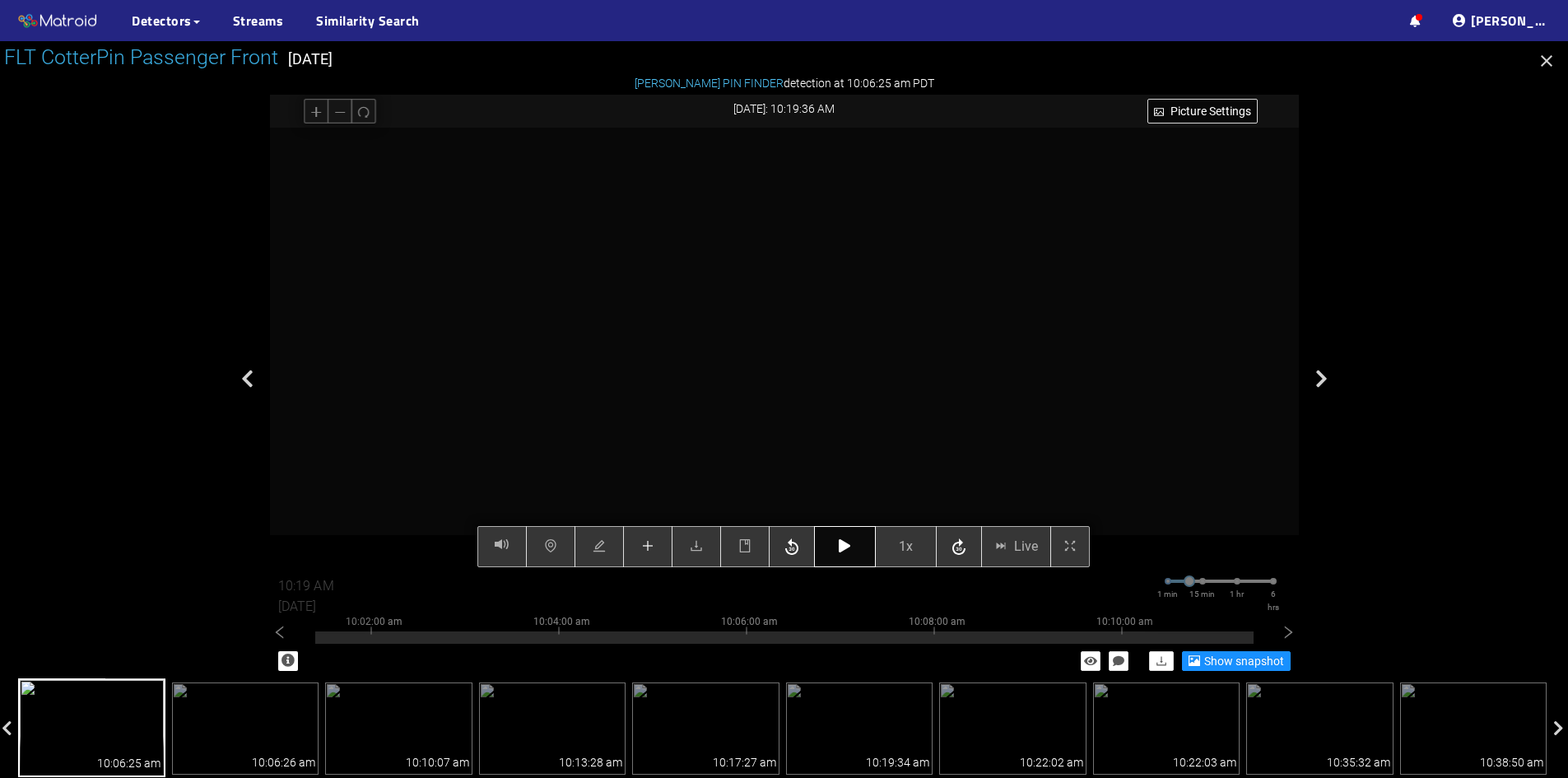
click at [844, 541] on icon "button" at bounding box center [844, 545] width 11 height 13
click at [906, 560] on button "1x" at bounding box center [906, 547] width 61 height 41
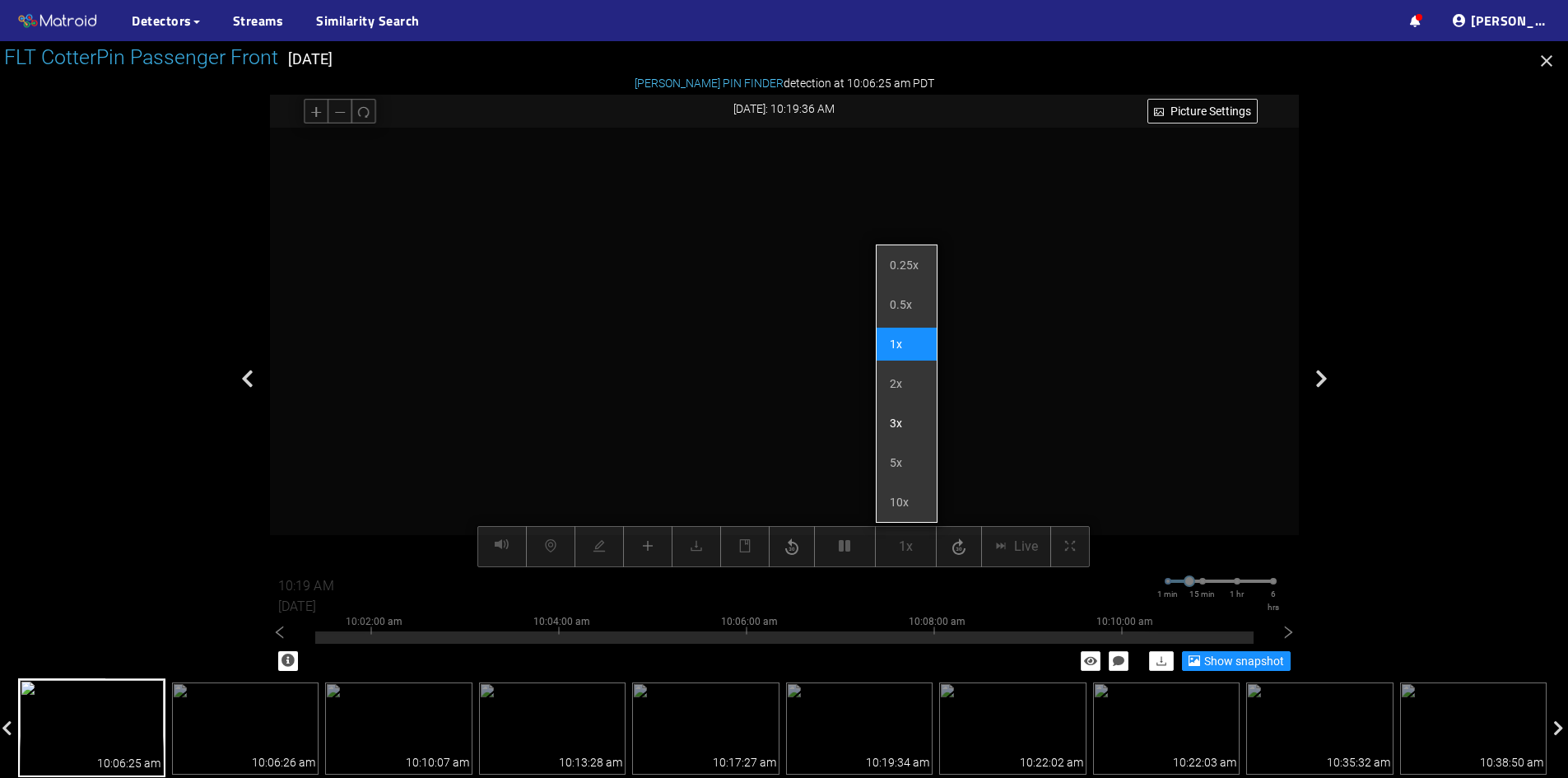
click at [892, 425] on li "3x" at bounding box center [907, 423] width 60 height 33
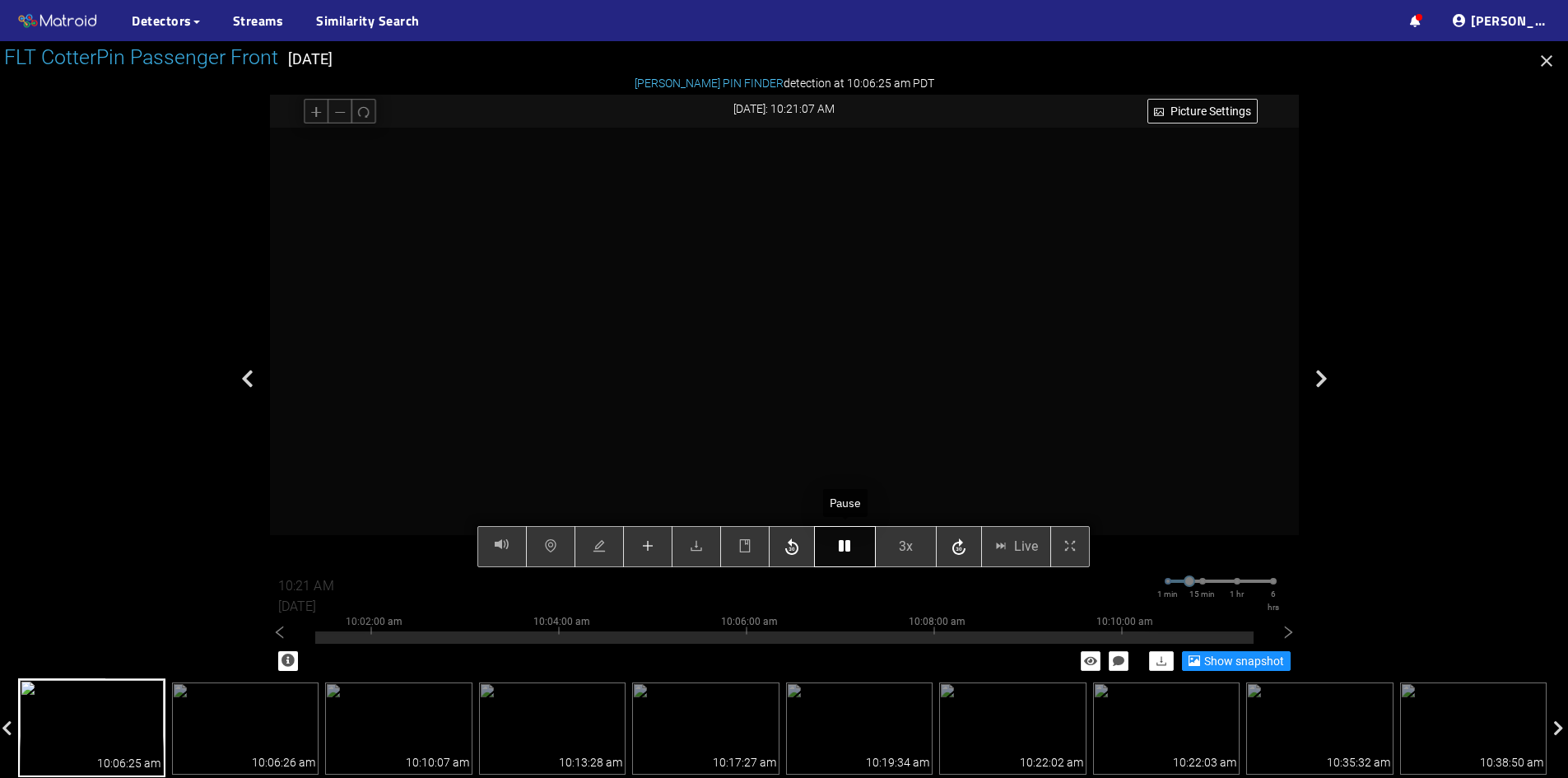
click at [841, 547] on icon "button" at bounding box center [844, 545] width 11 height 13
click at [848, 547] on icon "button" at bounding box center [844, 545] width 11 height 13
click at [850, 547] on icon "button" at bounding box center [844, 545] width 11 height 13
click at [843, 546] on icon "button" at bounding box center [844, 545] width 11 height 13
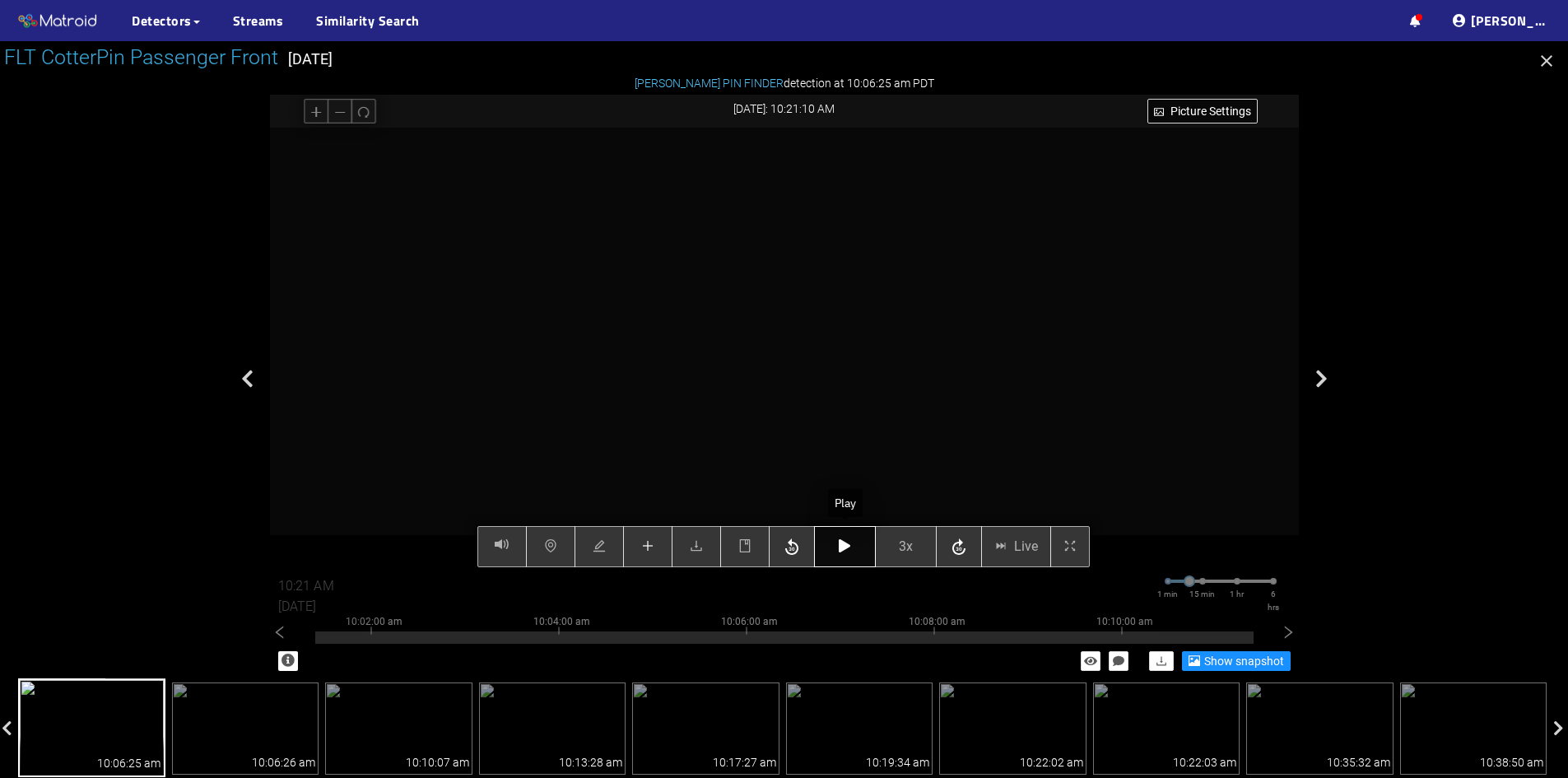
click at [843, 546] on icon "button" at bounding box center [844, 545] width 11 height 13
click at [837, 553] on button "button" at bounding box center [845, 547] width 61 height 41
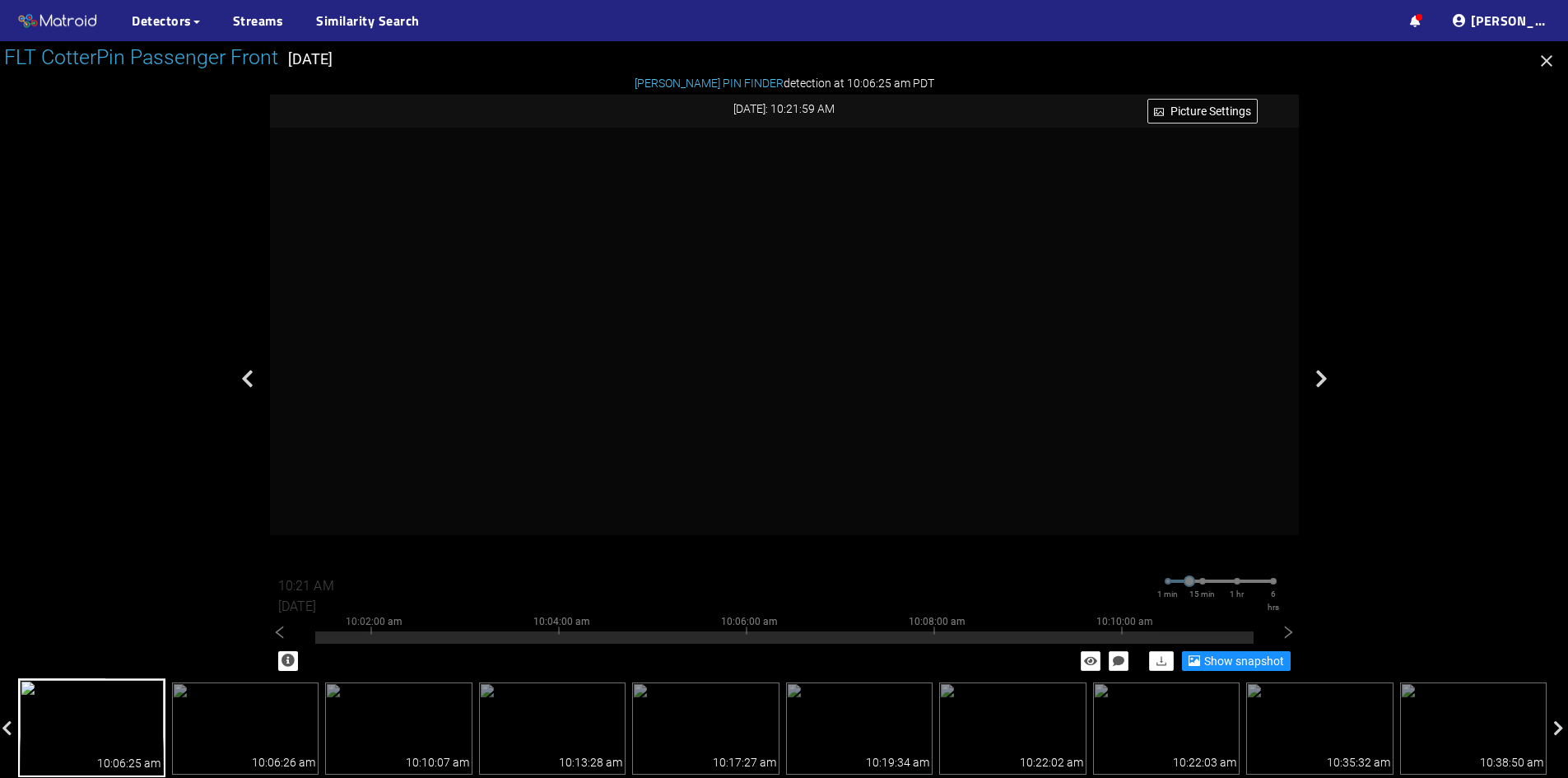
type input "10:22 AM"
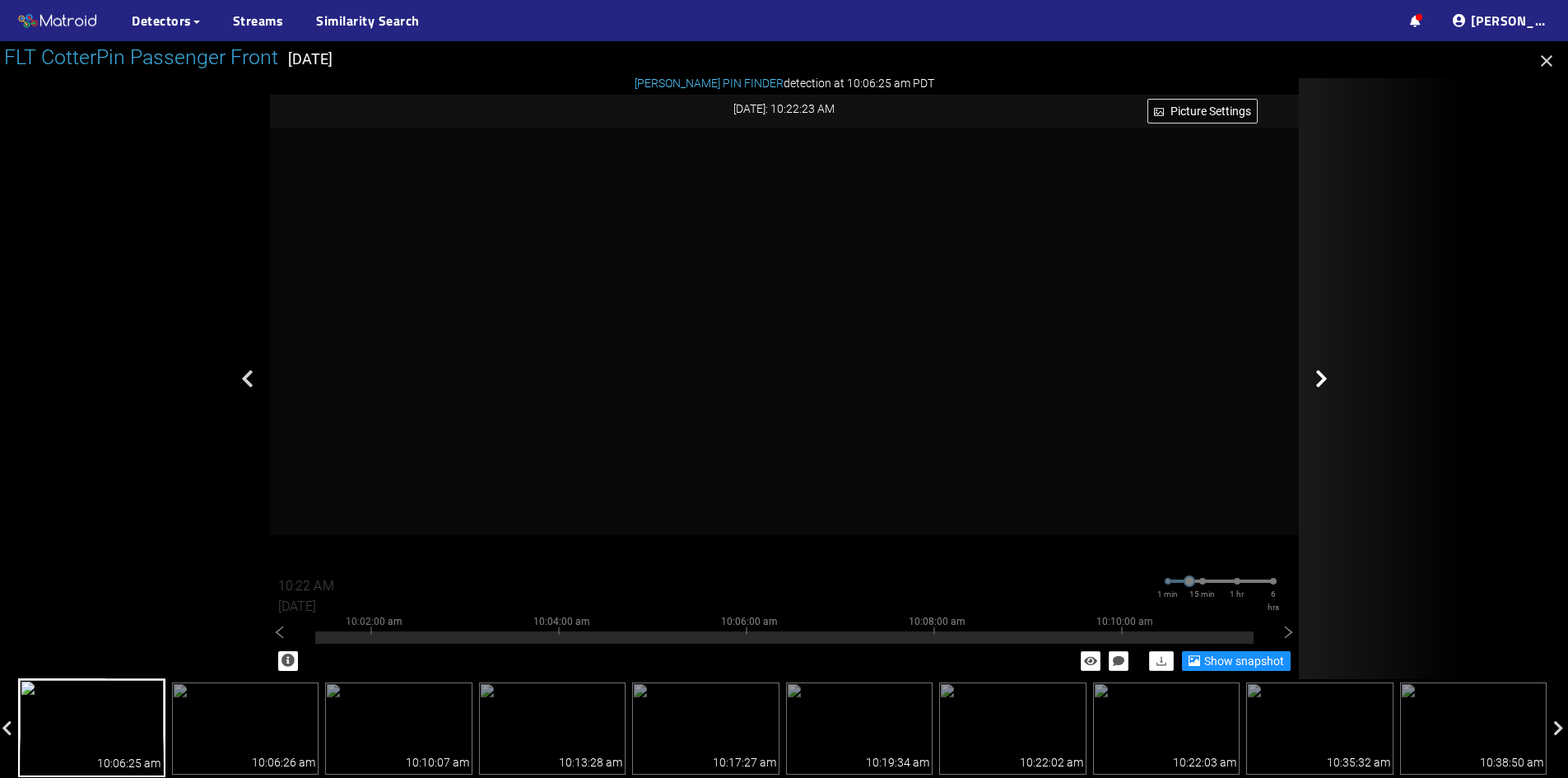
click at [1436, 340] on div at bounding box center [1381, 379] width 165 height 601
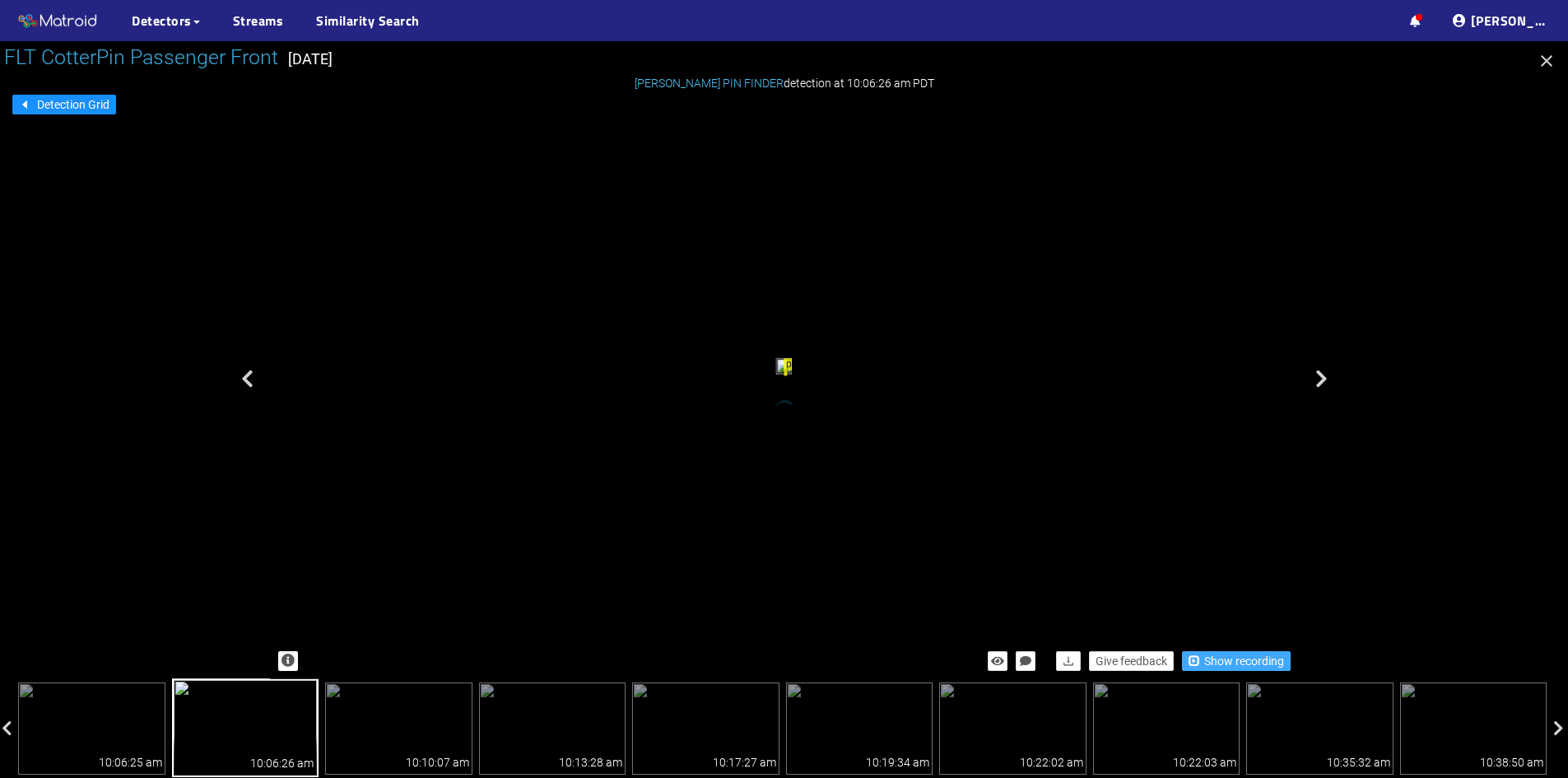
click at [1222, 664] on span "Show recording" at bounding box center [1244, 660] width 80 height 18
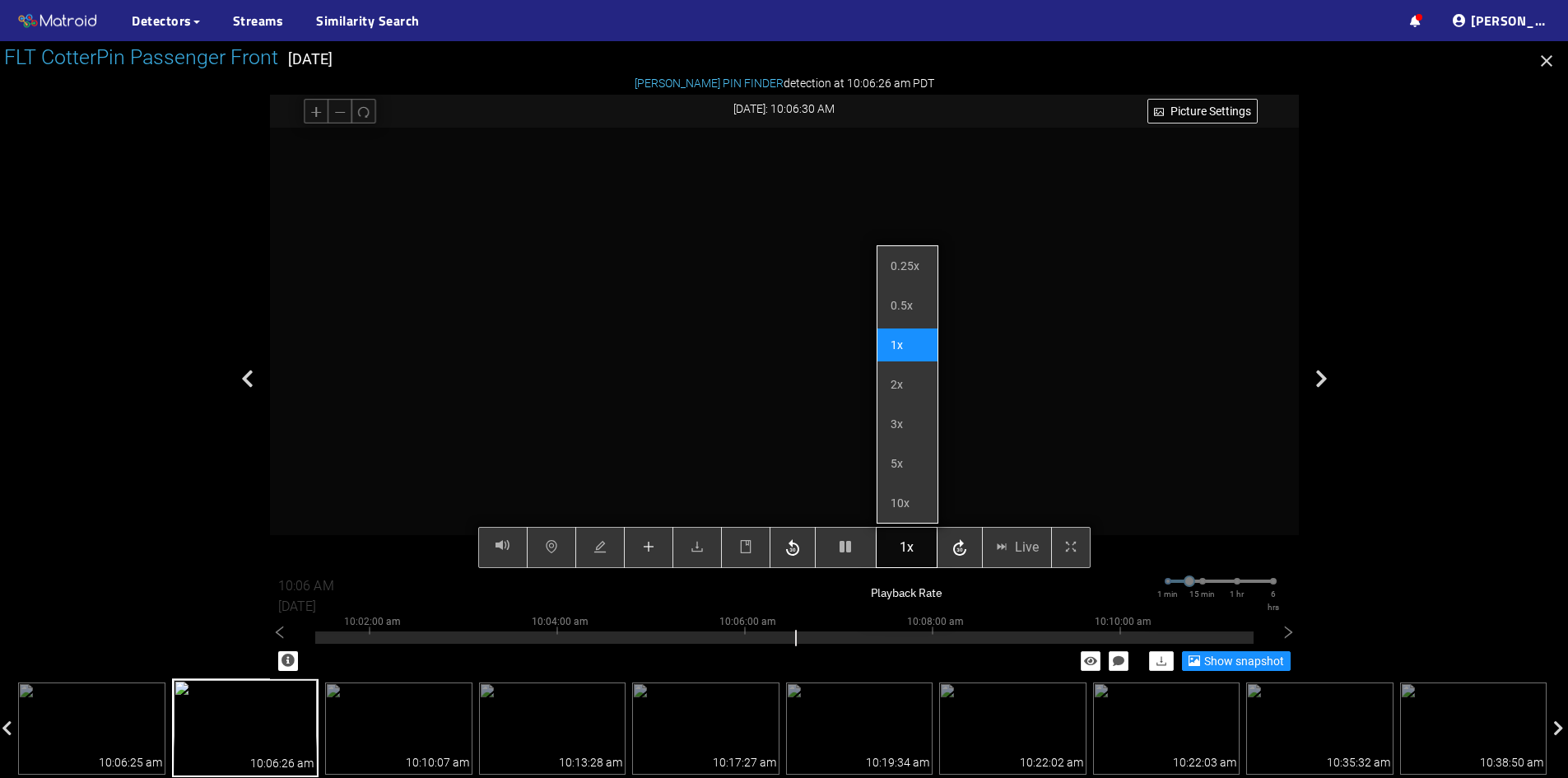
click at [907, 547] on span "1x" at bounding box center [907, 547] width 14 height 20
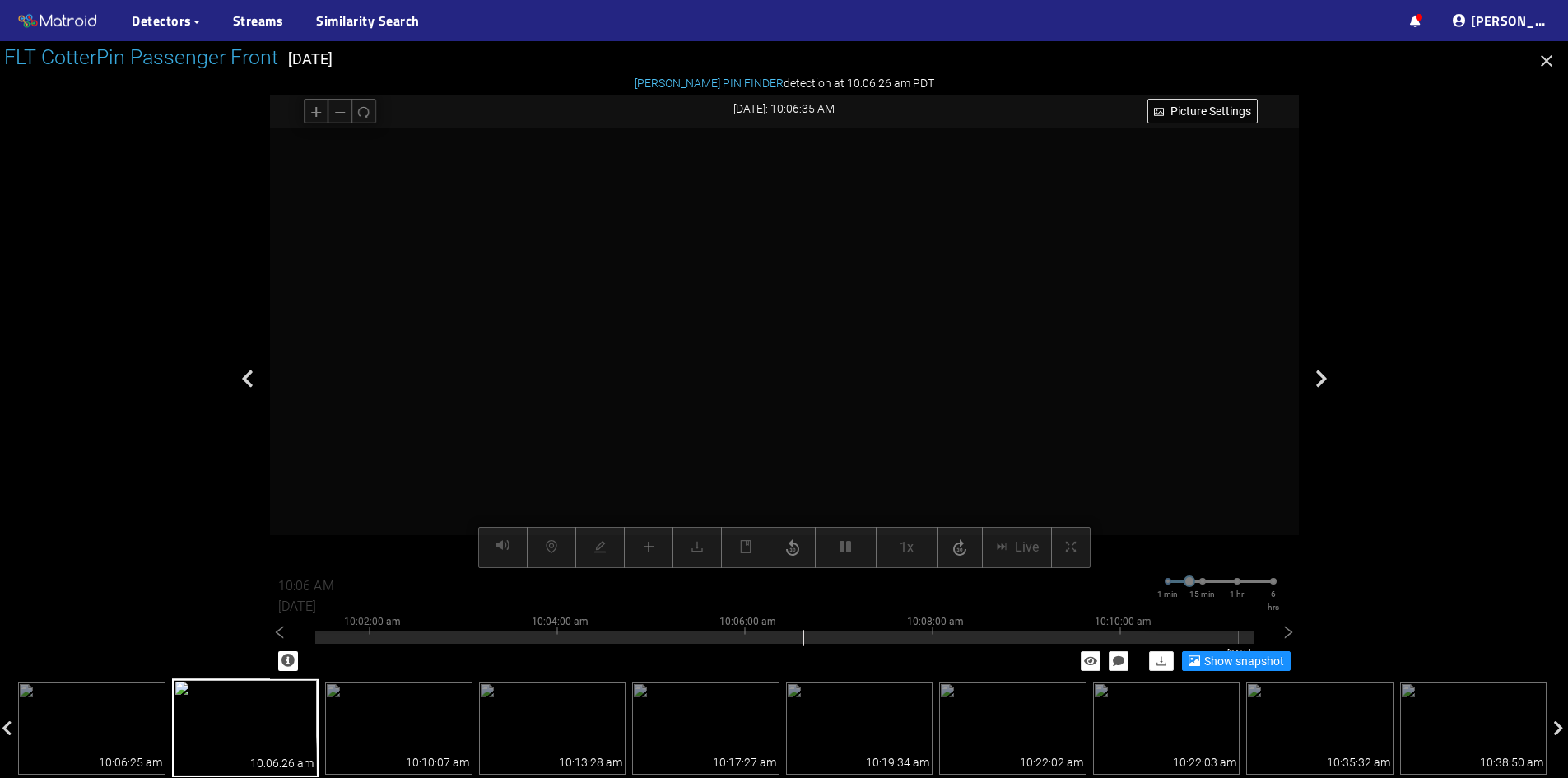
drag, startPoint x: 809, startPoint y: 639, endPoint x: 1238, endPoint y: 635, distance: 429.0
click at [1238, 635] on div at bounding box center [784, 637] width 939 height 12
click at [1293, 634] on icon "right" at bounding box center [1288, 633] width 16 height 16
click at [1133, 634] on div at bounding box center [784, 633] width 939 height 3
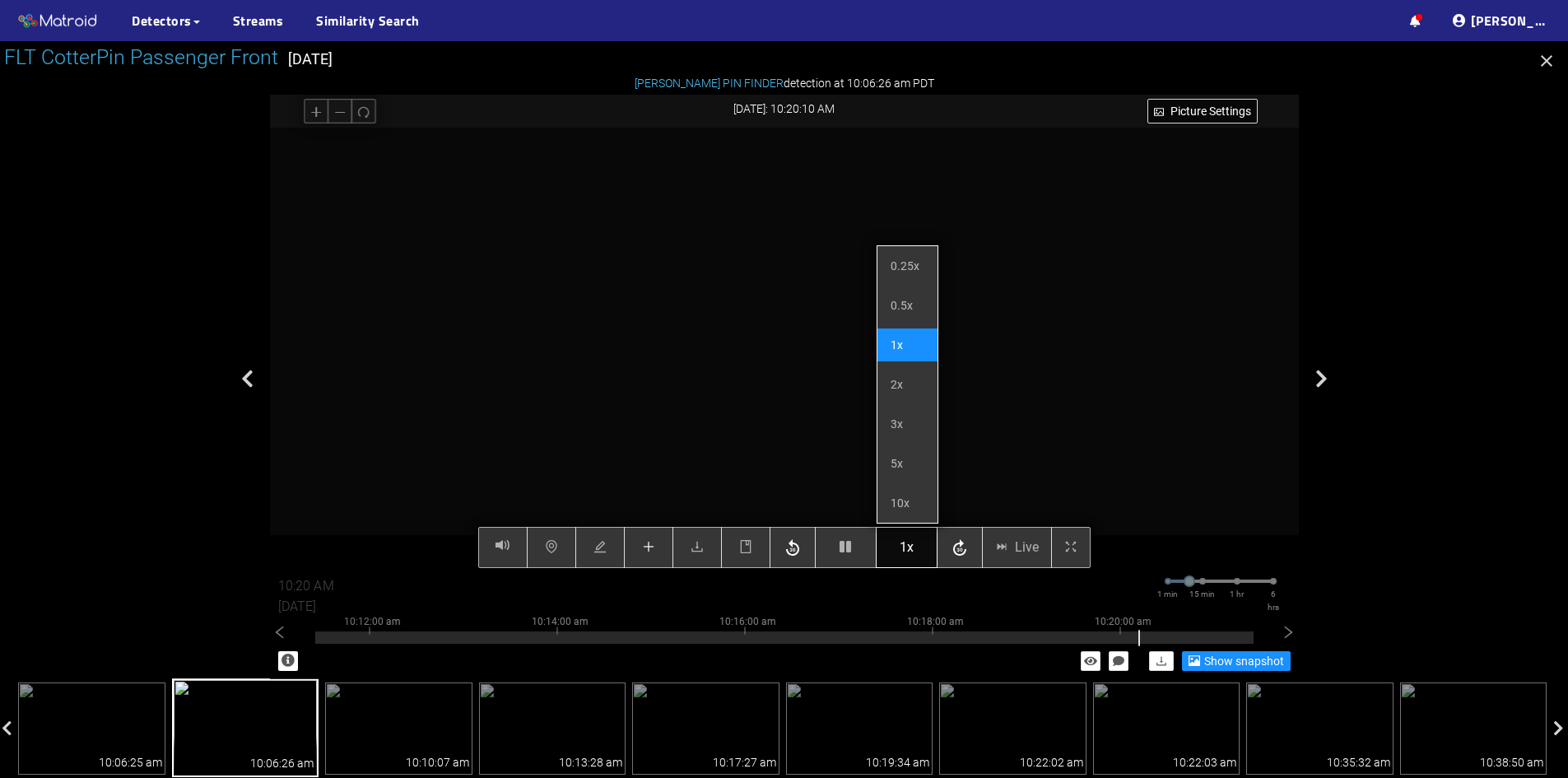
click at [910, 552] on span "1x" at bounding box center [907, 547] width 14 height 20
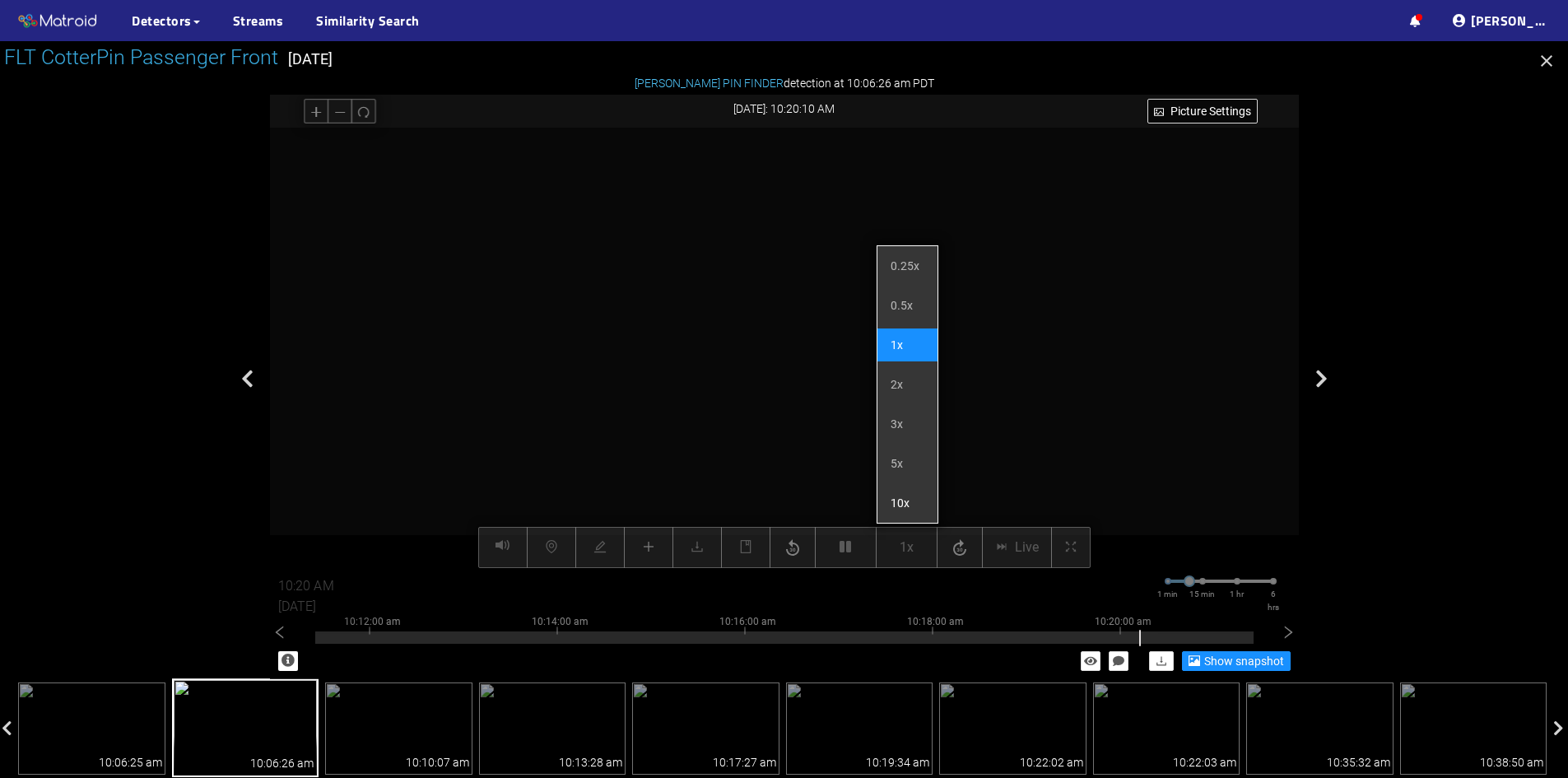
click at [905, 492] on li "10x" at bounding box center [908, 503] width 60 height 33
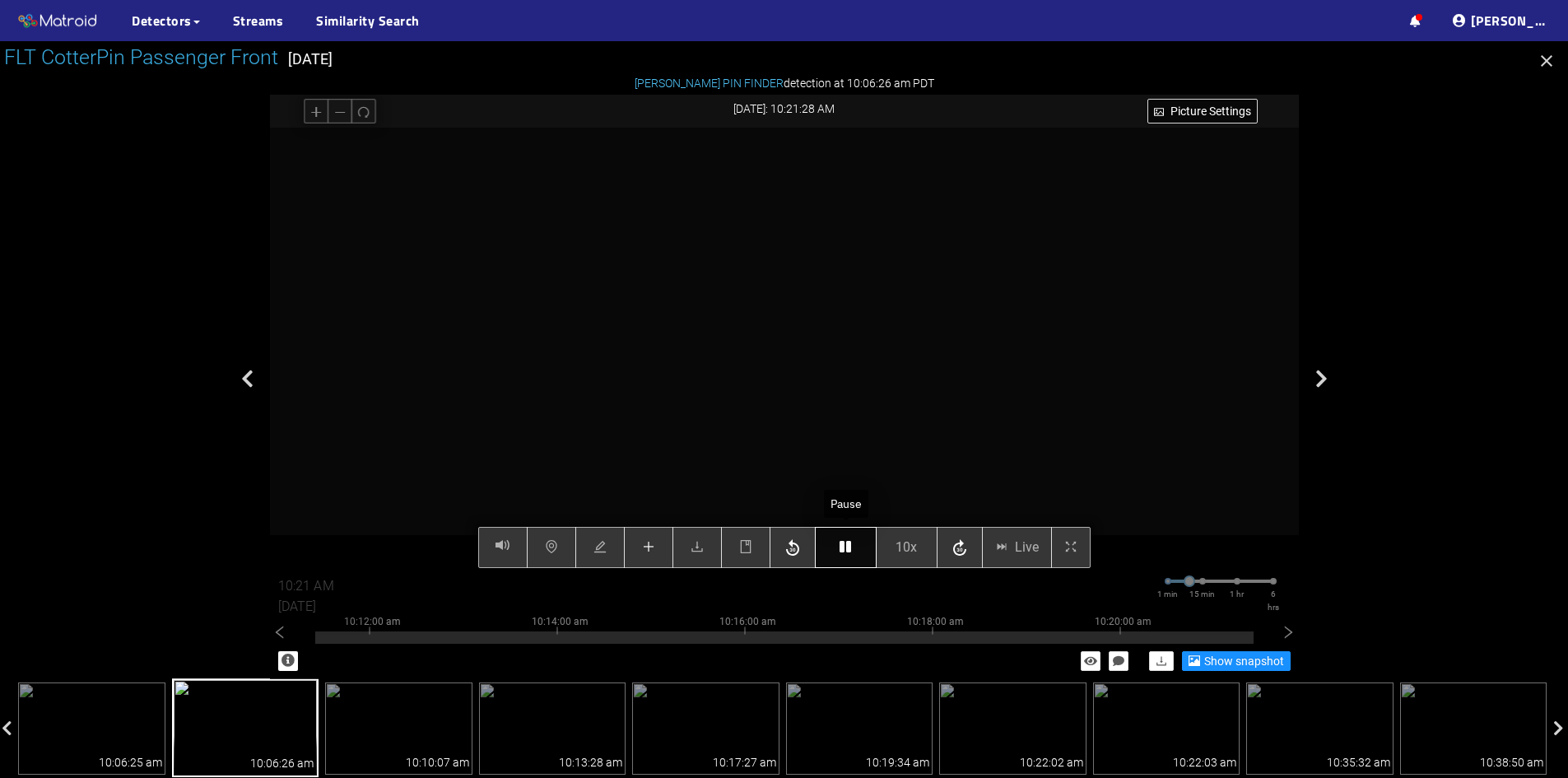
click at [860, 544] on button "button" at bounding box center [845, 547] width 61 height 41
click at [915, 554] on span "10x" at bounding box center [906, 547] width 21 height 20
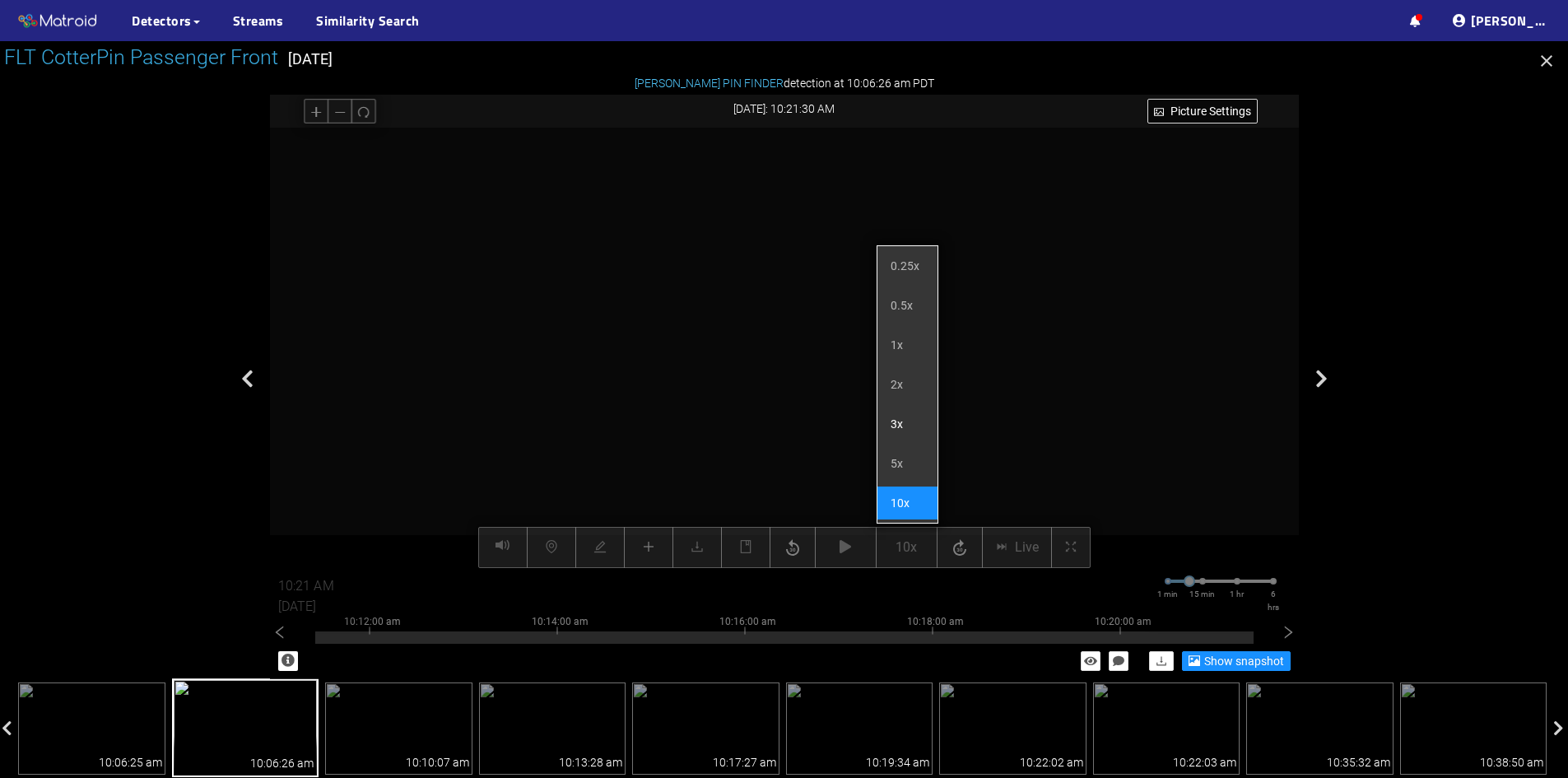
click at [906, 419] on li "3x" at bounding box center [908, 424] width 60 height 33
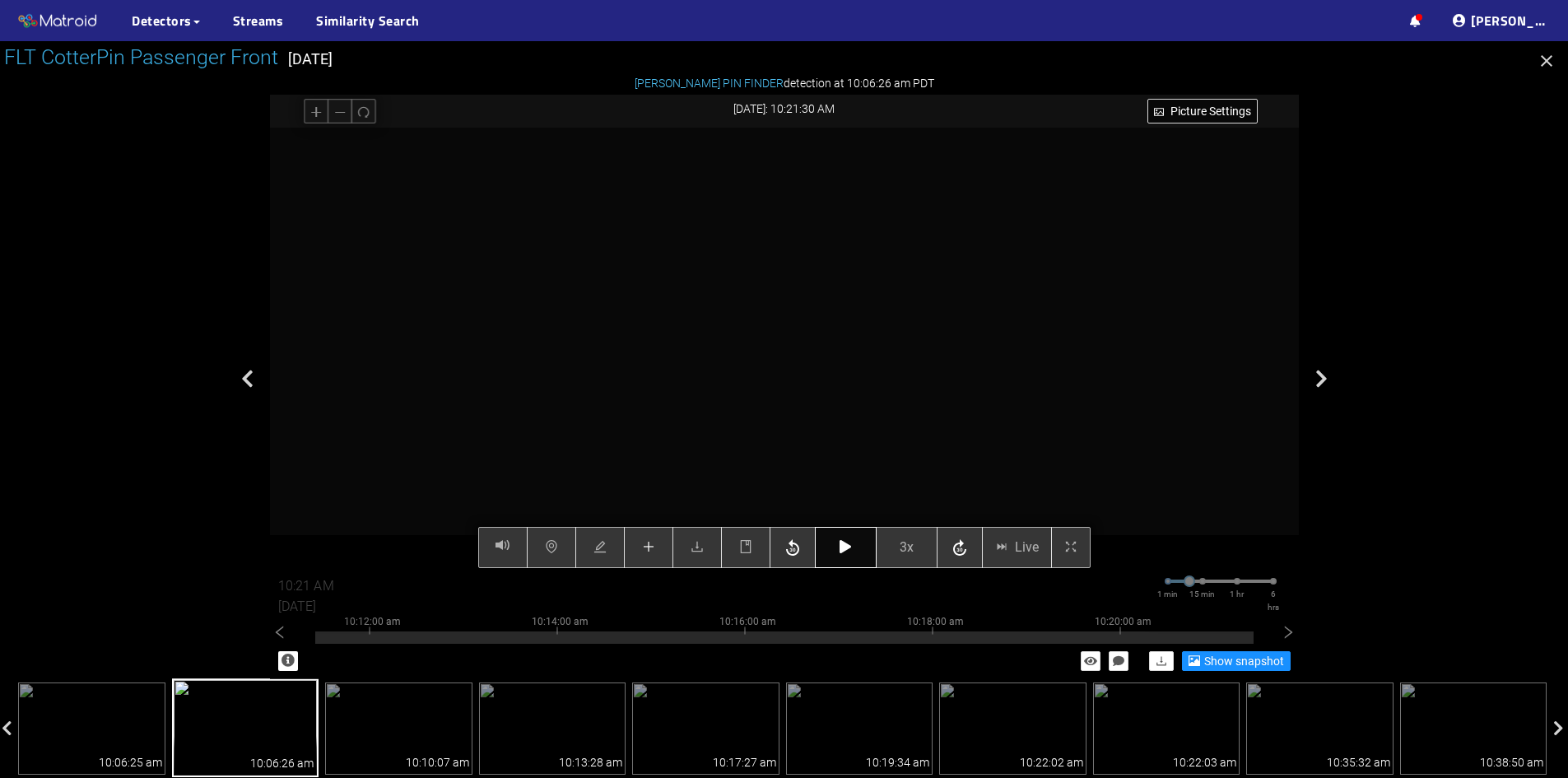
click at [856, 541] on button "button" at bounding box center [845, 547] width 61 height 41
click at [858, 544] on button "button" at bounding box center [845, 547] width 61 height 41
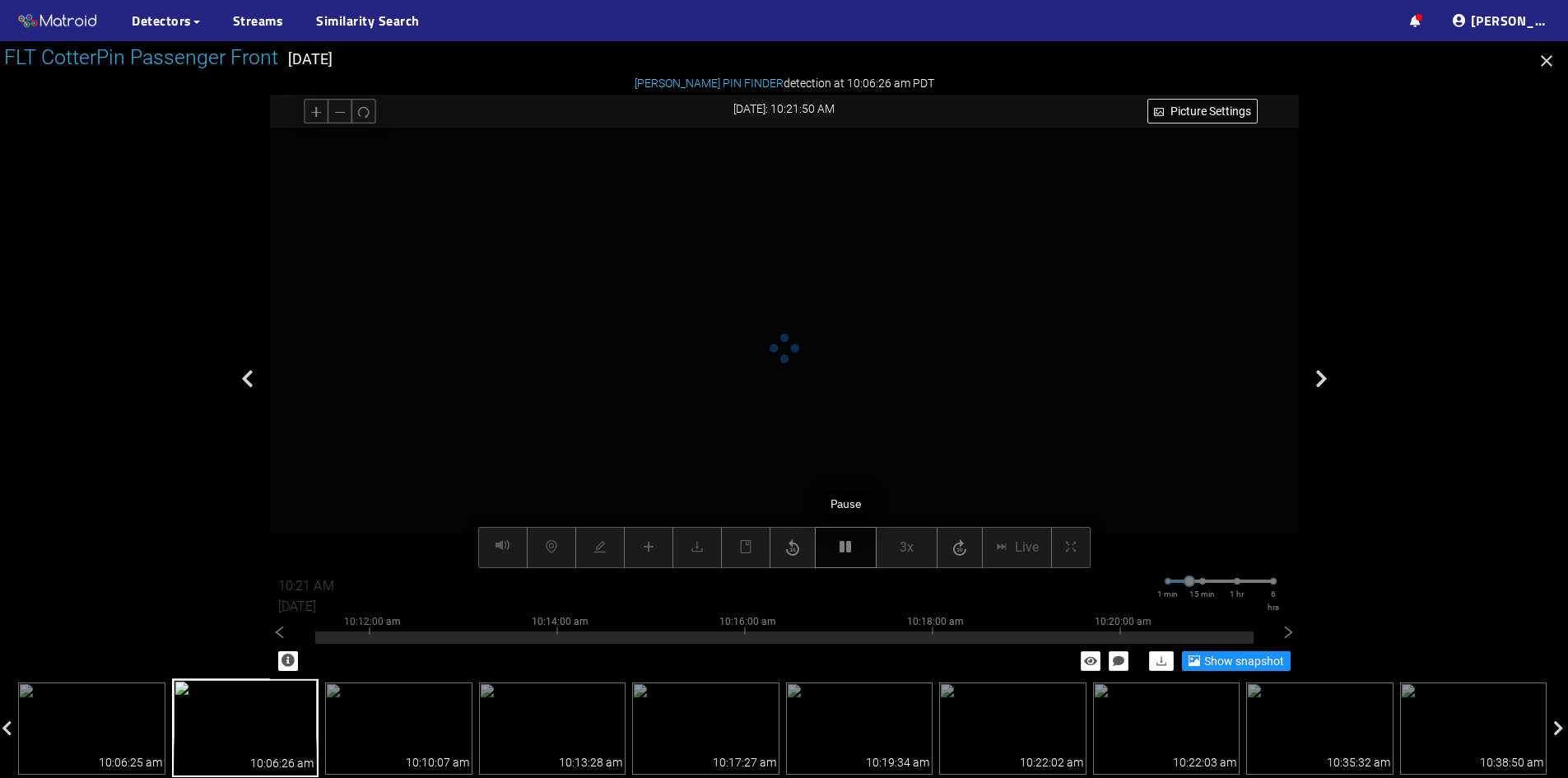
click at [848, 547] on icon "button" at bounding box center [845, 546] width 11 height 13
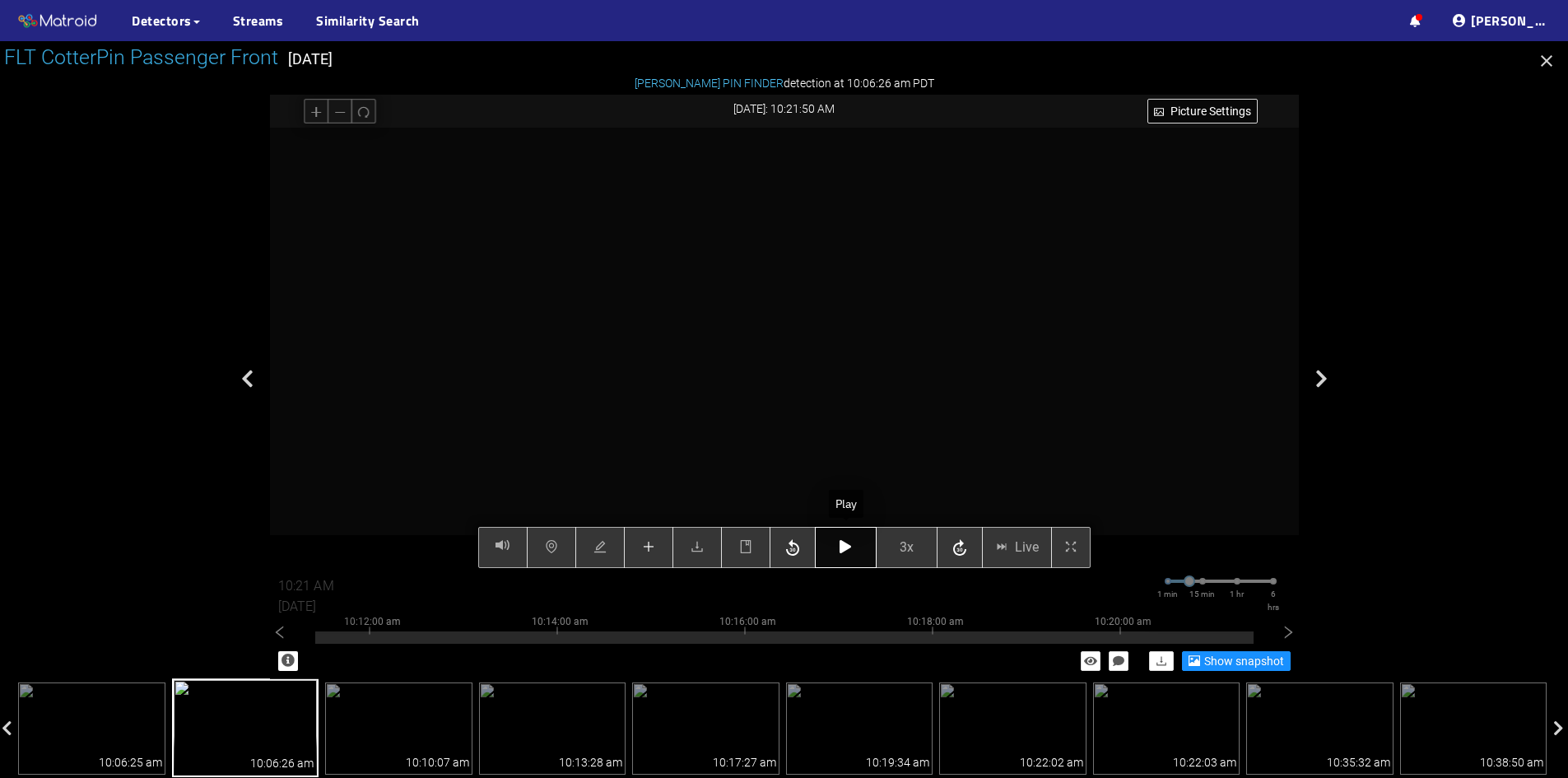
click at [848, 547] on icon "button" at bounding box center [845, 546] width 11 height 13
click at [846, 551] on icon "button" at bounding box center [845, 546] width 11 height 13
click at [838, 551] on button "button" at bounding box center [845, 547] width 61 height 41
click at [847, 549] on icon "button" at bounding box center [845, 546] width 11 height 13
click at [652, 553] on icon "plus" at bounding box center [648, 546] width 13 height 13
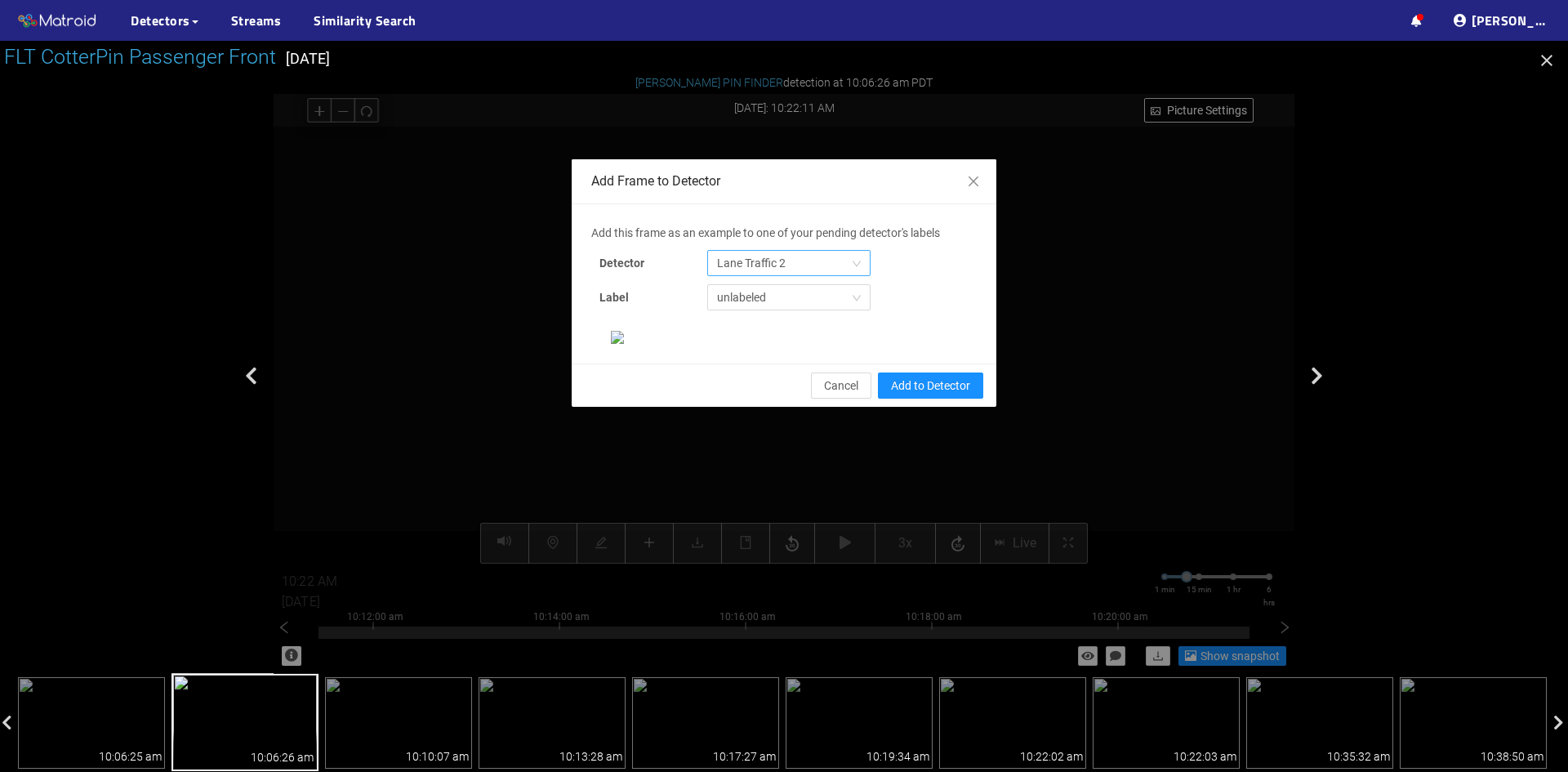
click at [816, 256] on span "Lane Traffic 2" at bounding box center [789, 263] width 144 height 25
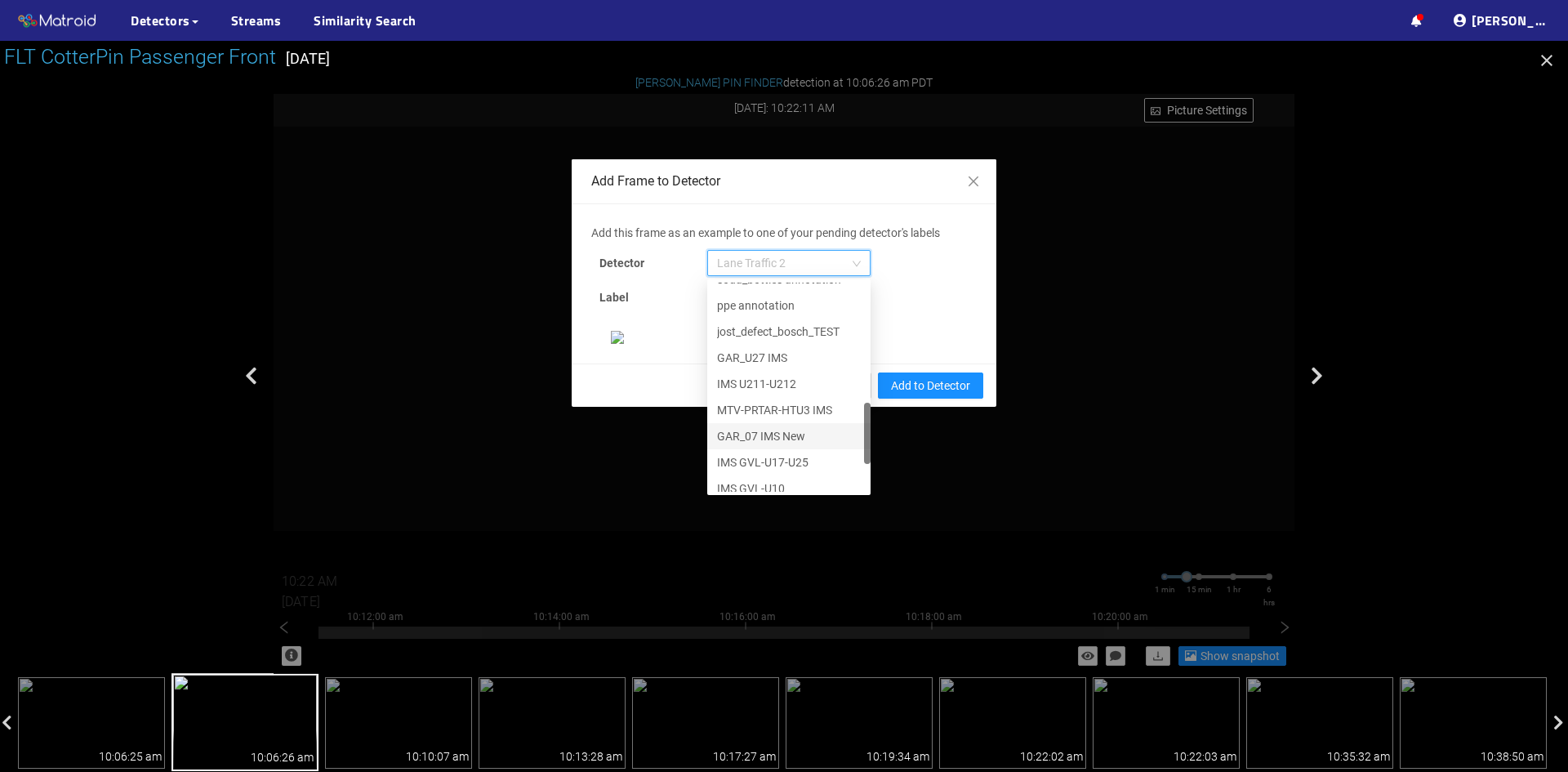
scroll to position [523, 0]
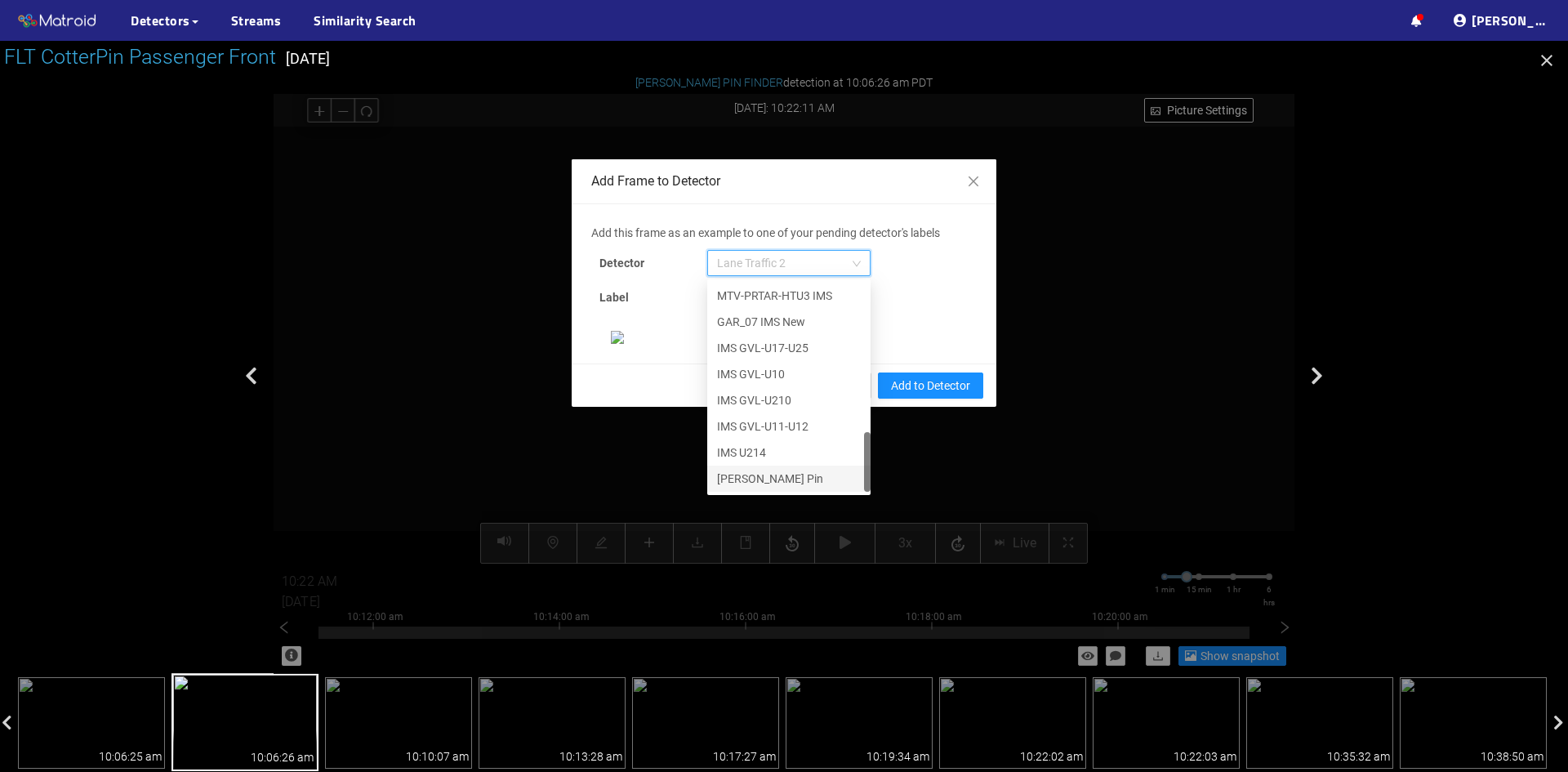
click at [734, 480] on div "[PERSON_NAME] Pin" at bounding box center [789, 478] width 144 height 18
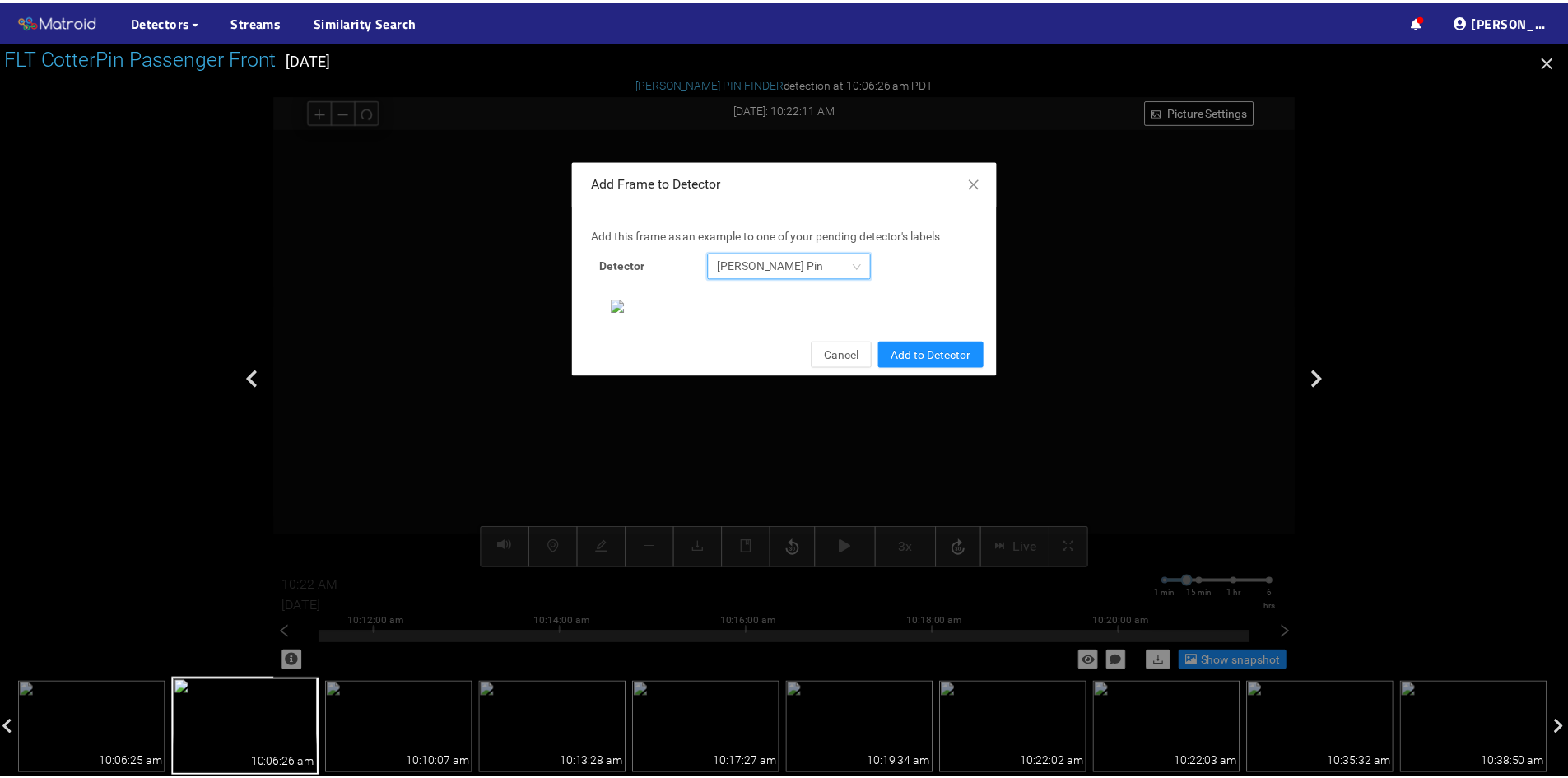
scroll to position [169, 0]
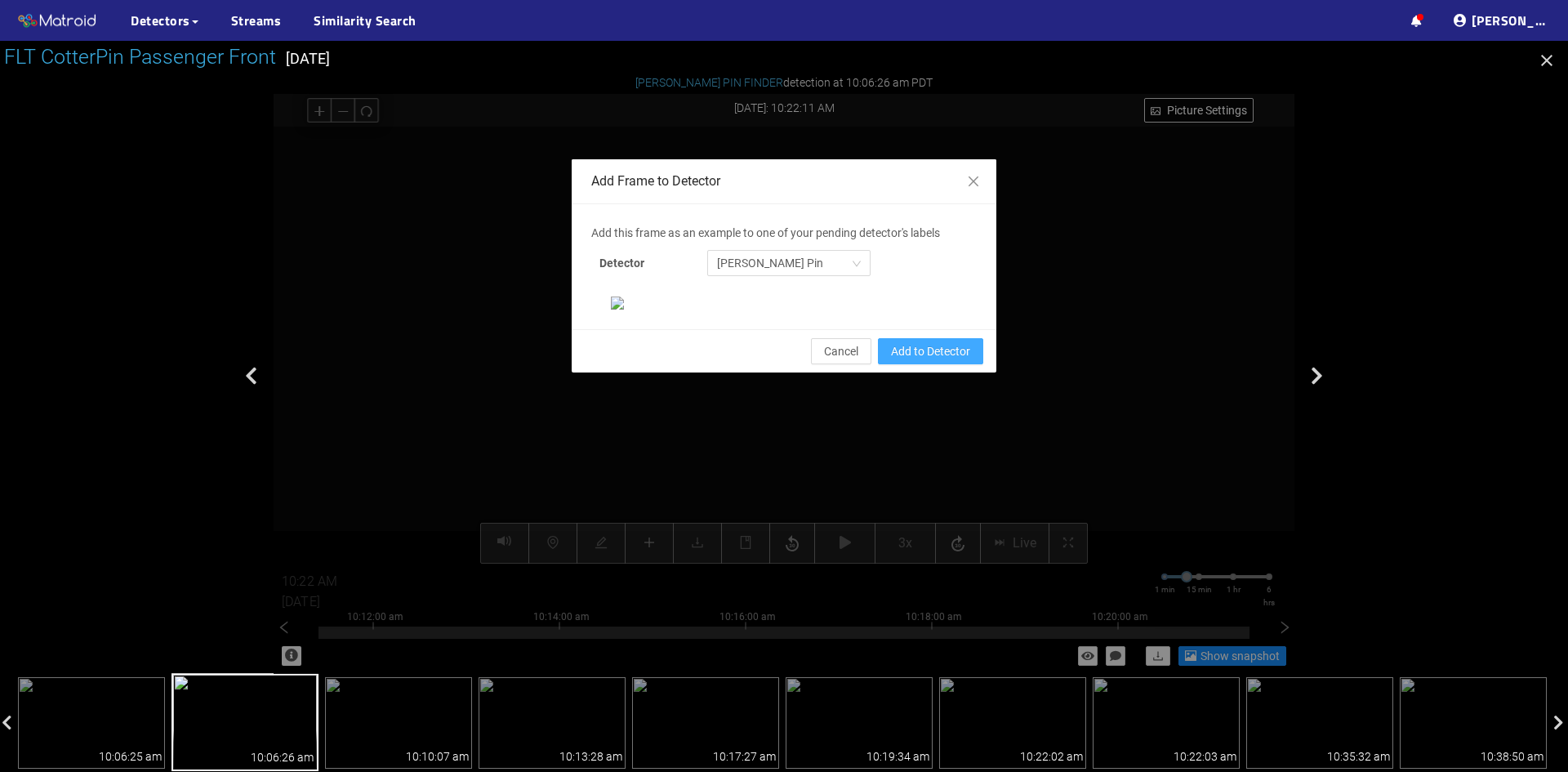
click at [911, 360] on span "Add to Detector" at bounding box center [931, 351] width 80 height 18
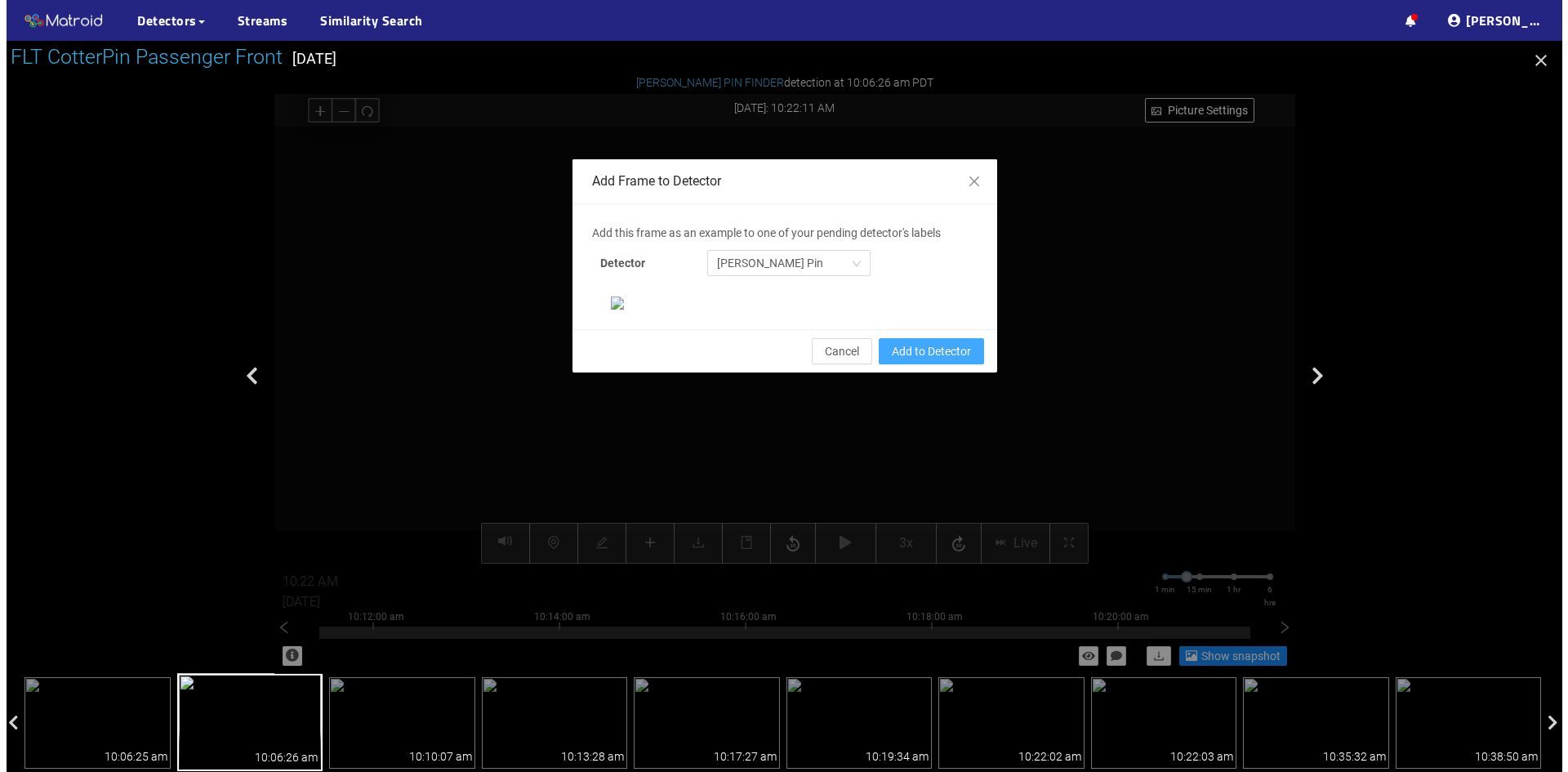
scroll to position [86, 0]
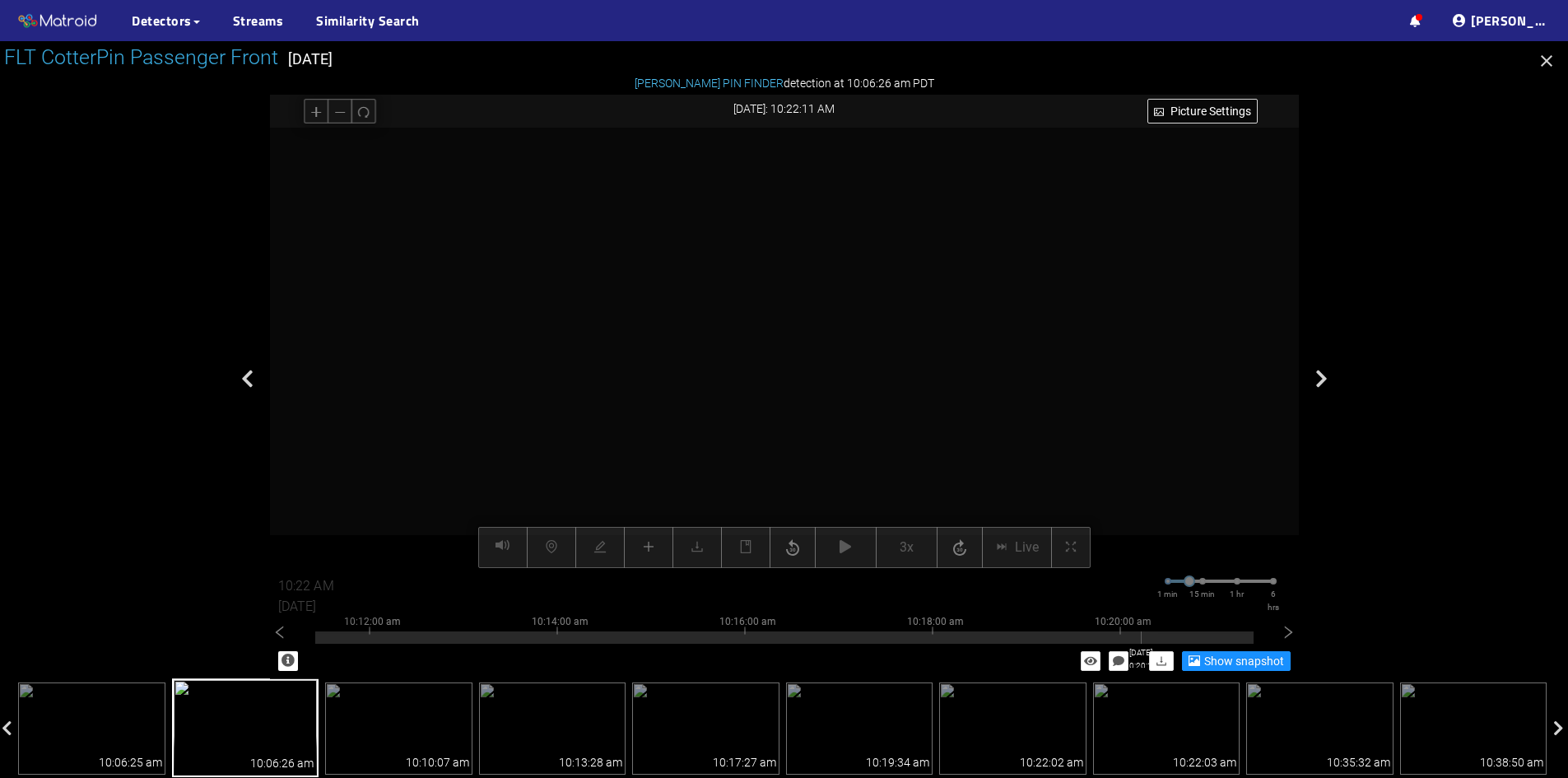
click at [1141, 633] on div at bounding box center [784, 633] width 939 height 3
drag, startPoint x: 1141, startPoint y: 633, endPoint x: 1177, endPoint y: 635, distance: 36.1
click at [1177, 635] on div "10:12:00 am 10:14:00 am 10:16:00 am 10:18:00 am 10:20:00 am" at bounding box center [784, 634] width 939 height 10
click at [1293, 635] on icon "right" at bounding box center [1288, 633] width 16 height 16
click at [744, 637] on div at bounding box center [784, 637] width 939 height 12
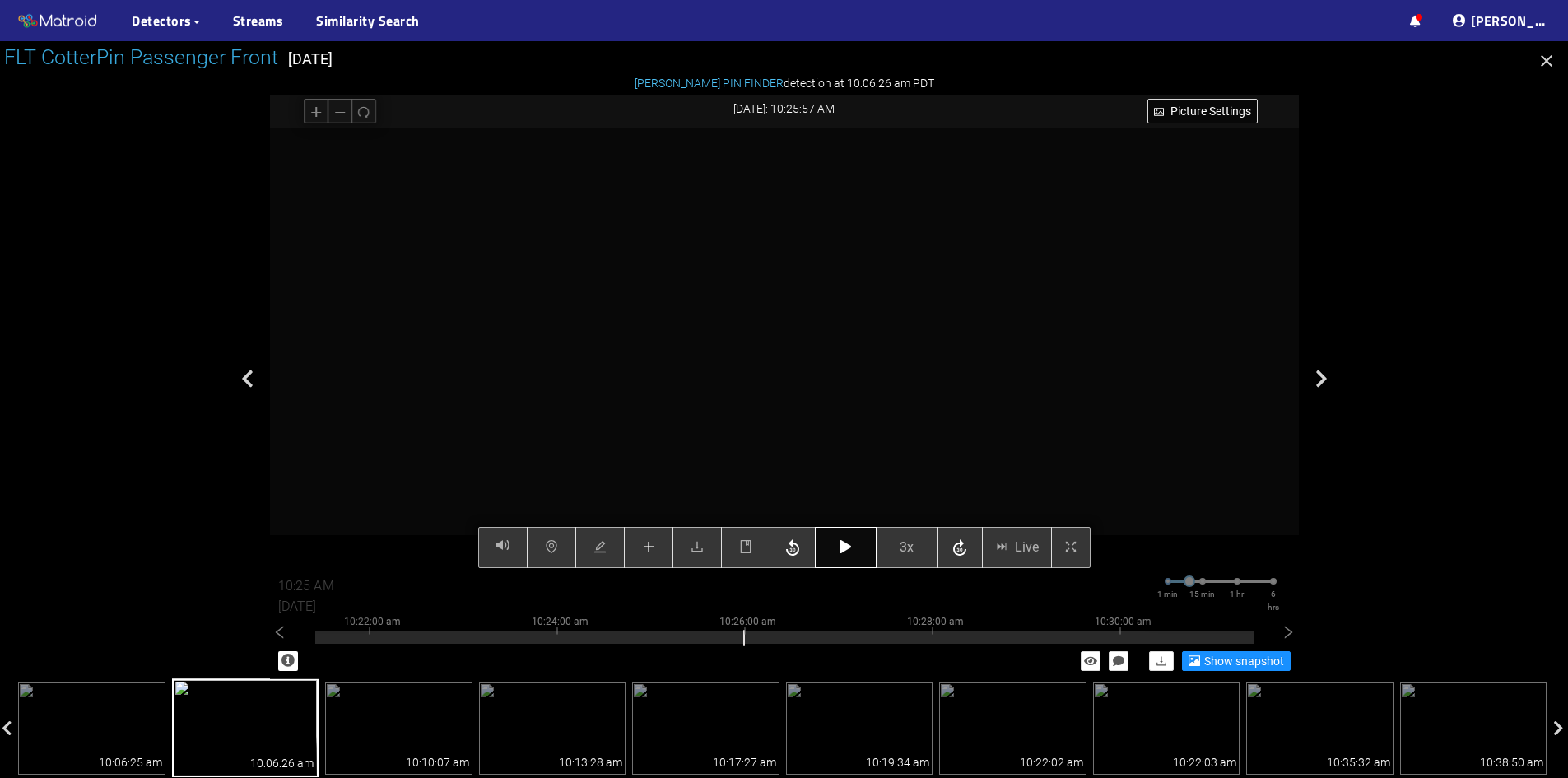
click at [840, 559] on button "button" at bounding box center [845, 547] width 61 height 41
click at [846, 547] on icon "button" at bounding box center [845, 546] width 11 height 13
click at [854, 547] on button "button" at bounding box center [845, 547] width 61 height 41
click at [859, 543] on button "button" at bounding box center [845, 547] width 61 height 41
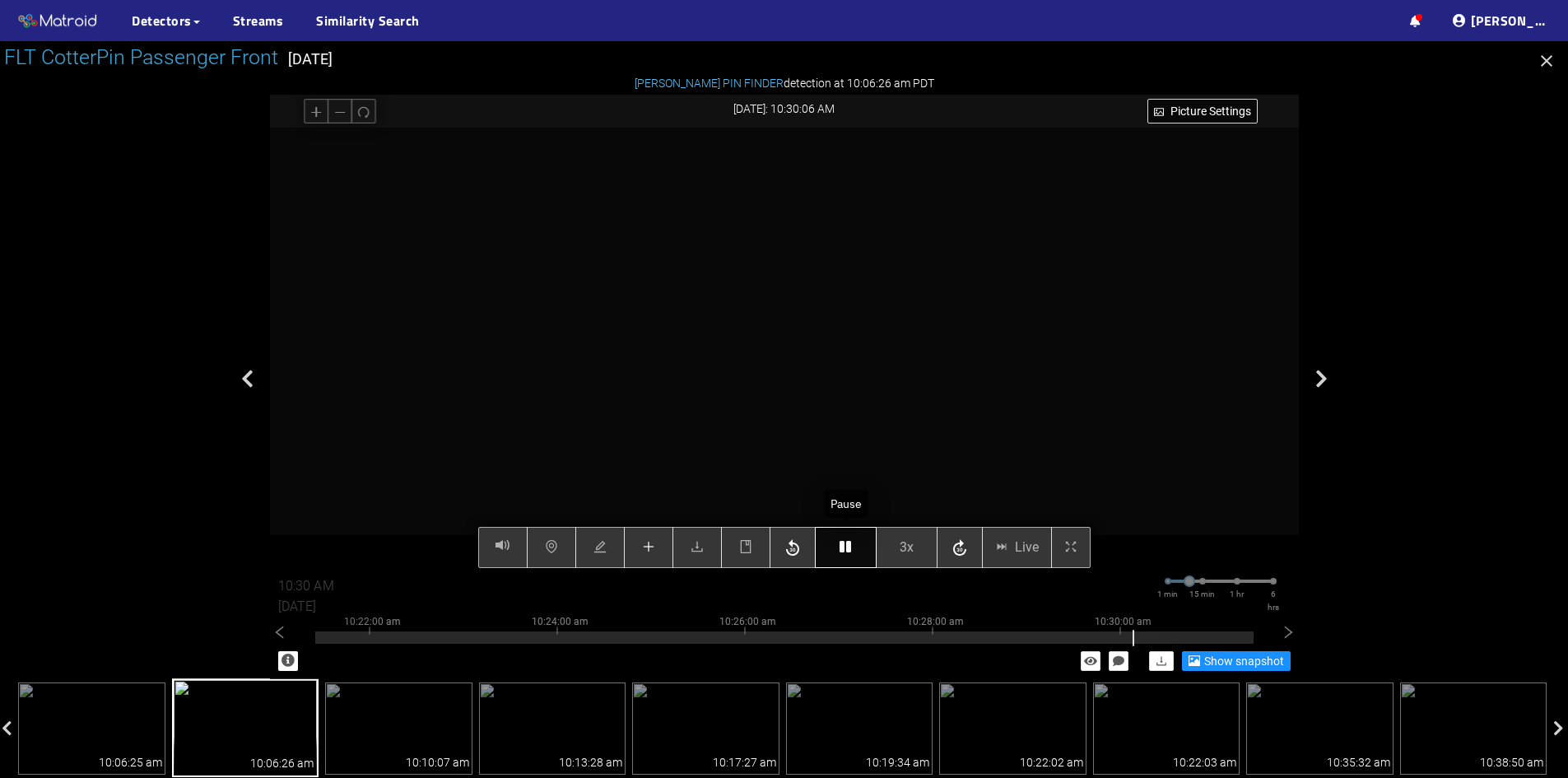
click at [853, 557] on button "button" at bounding box center [845, 547] width 61 height 41
click at [845, 540] on button "button" at bounding box center [845, 547] width 61 height 41
click at [845, 543] on icon "button" at bounding box center [845, 546] width 11 height 13
click at [854, 553] on button "button" at bounding box center [845, 547] width 61 height 41
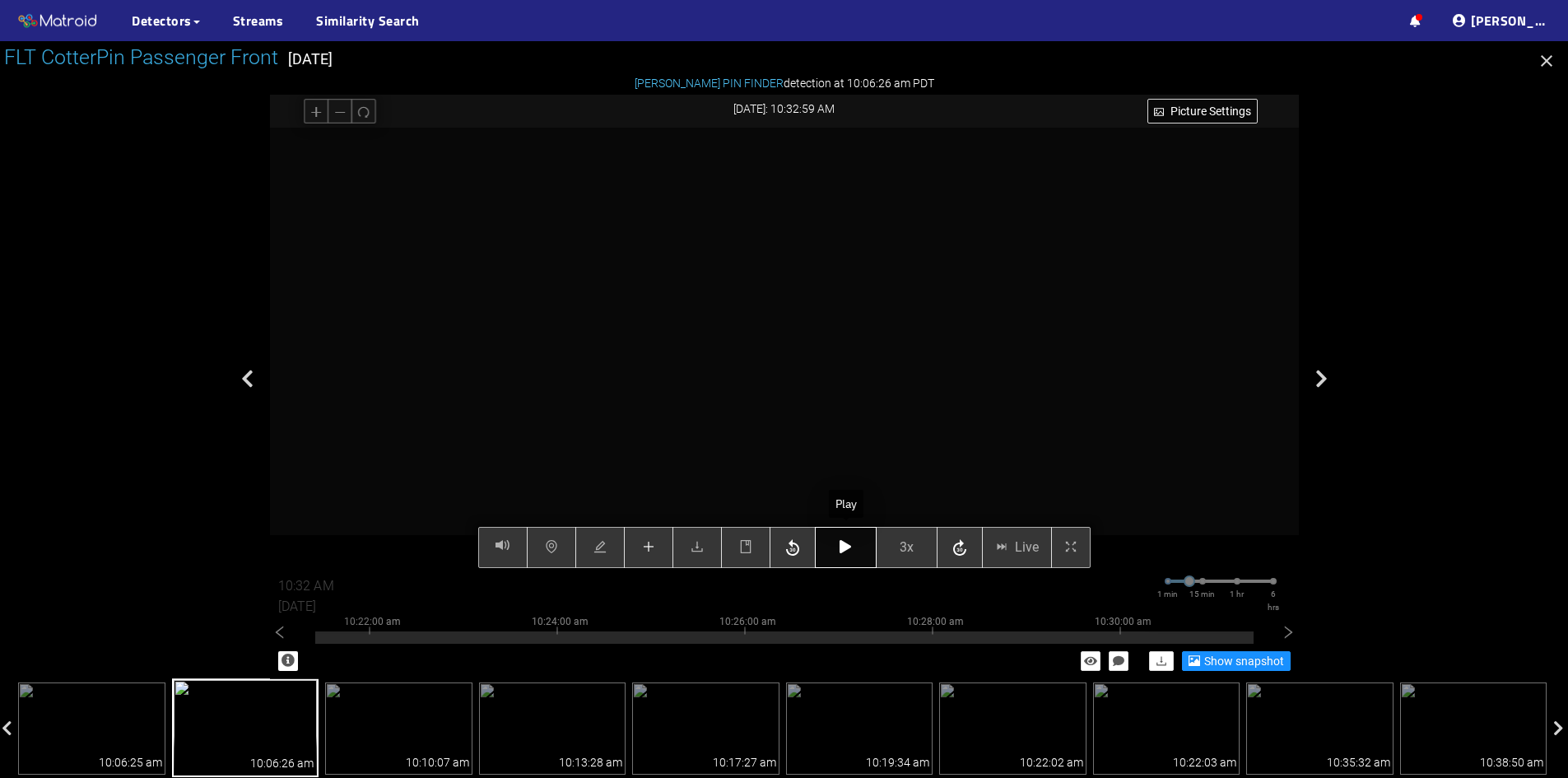
click at [854, 553] on button "button" at bounding box center [845, 547] width 61 height 41
click at [855, 552] on button "button" at bounding box center [845, 547] width 61 height 41
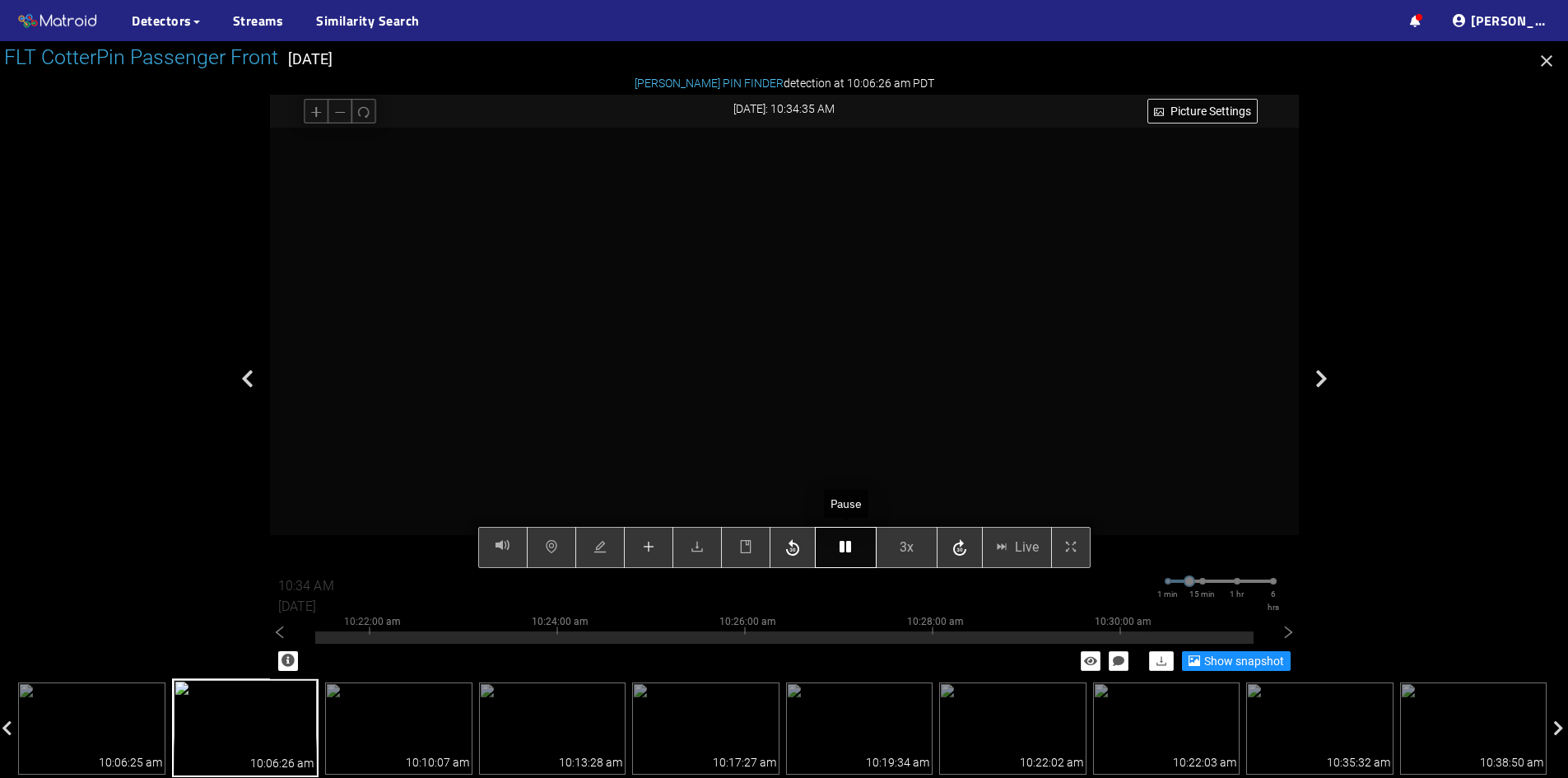
click at [855, 552] on button "button" at bounding box center [845, 547] width 61 height 41
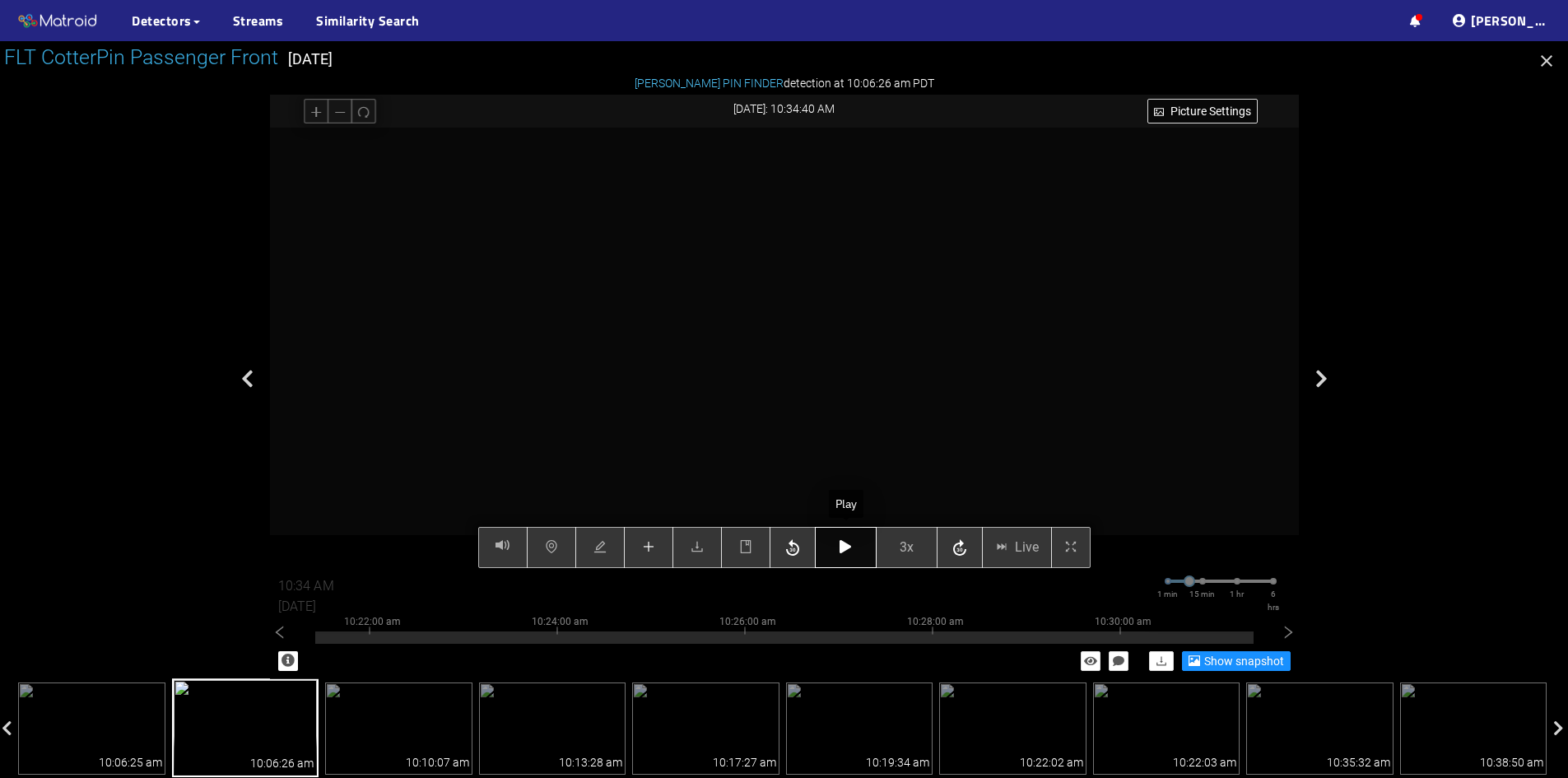
click at [855, 552] on button "button" at bounding box center [845, 547] width 61 height 41
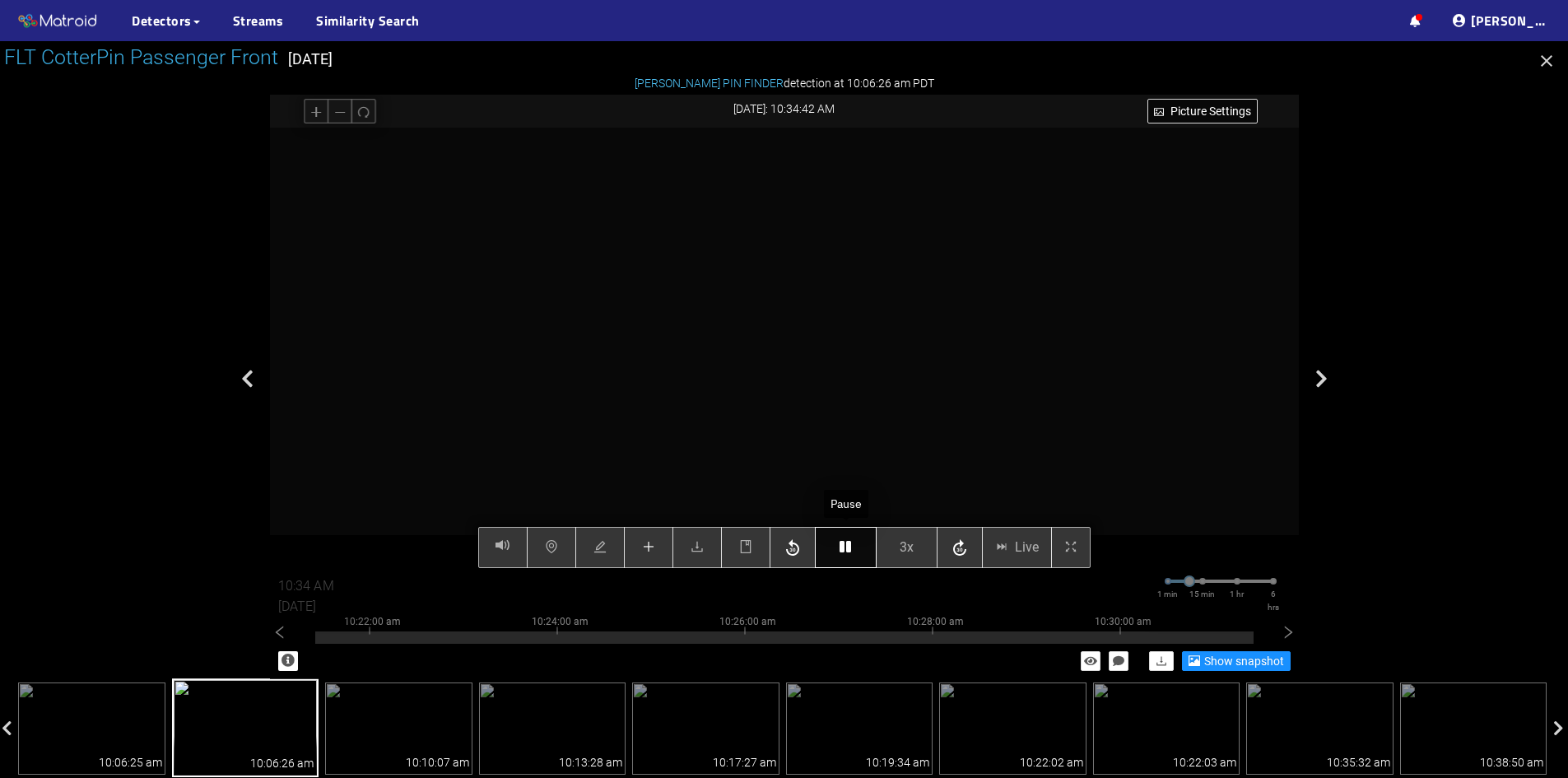
click at [855, 552] on button "button" at bounding box center [845, 547] width 61 height 41
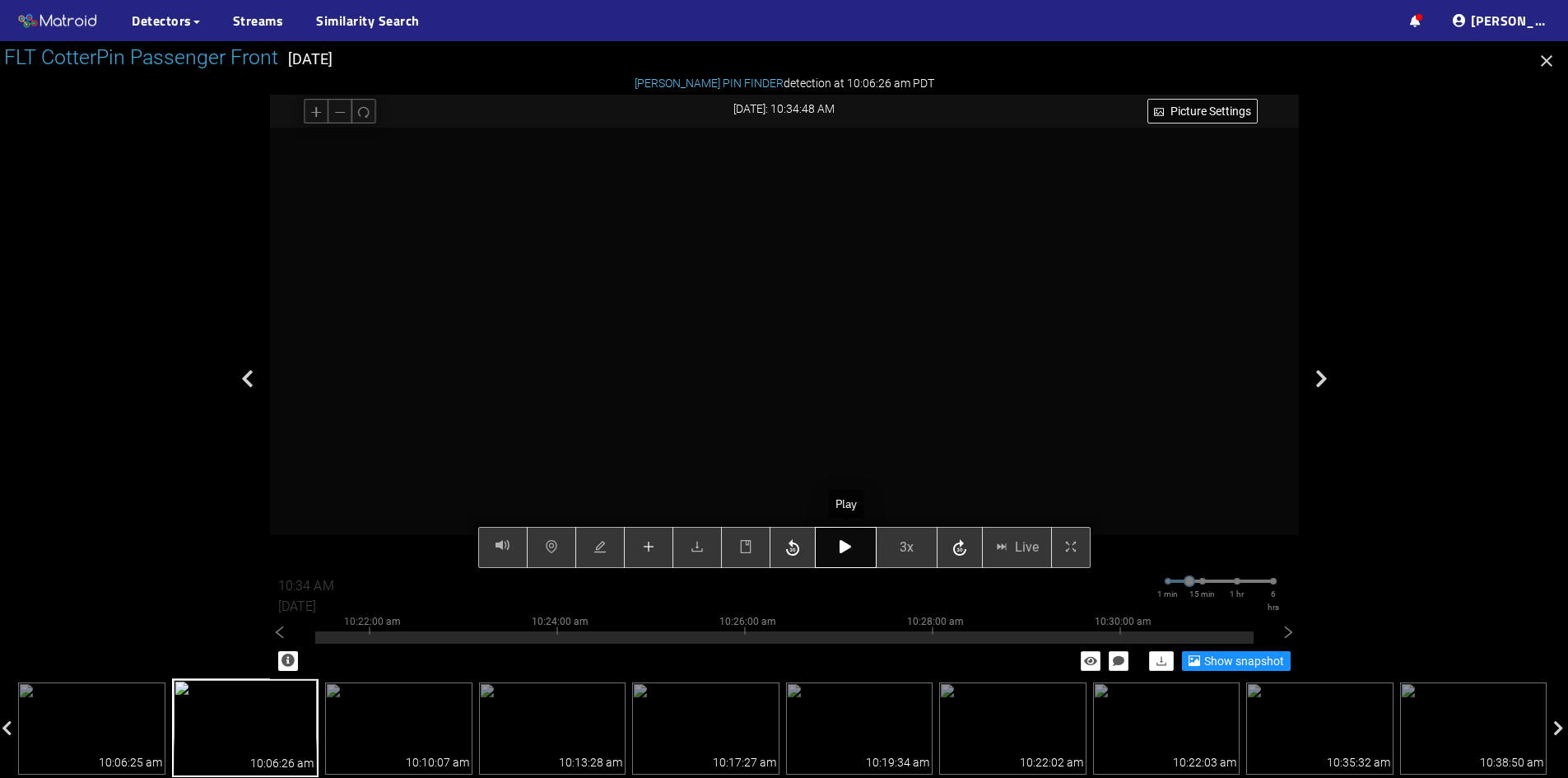
click at [855, 552] on button "button" at bounding box center [845, 547] width 61 height 41
click at [851, 550] on icon "button" at bounding box center [845, 546] width 11 height 13
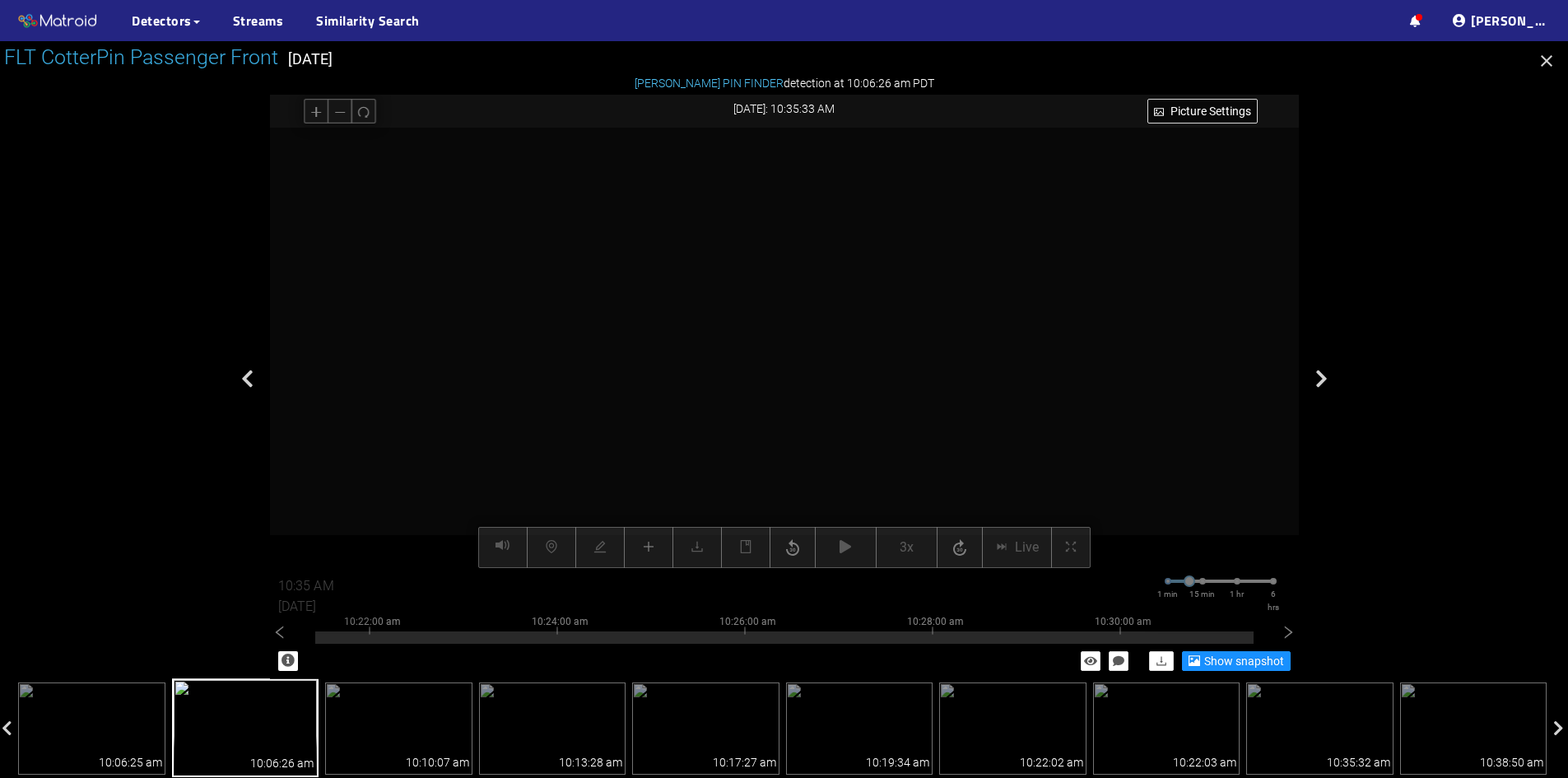
click at [845, 551] on div "Picture Settings 3x Live 10:35 AM 08/07/2025 1 min 15 min 1 hr 6 hrs 10:12:00 a…" at bounding box center [784, 348] width 1029 height 441
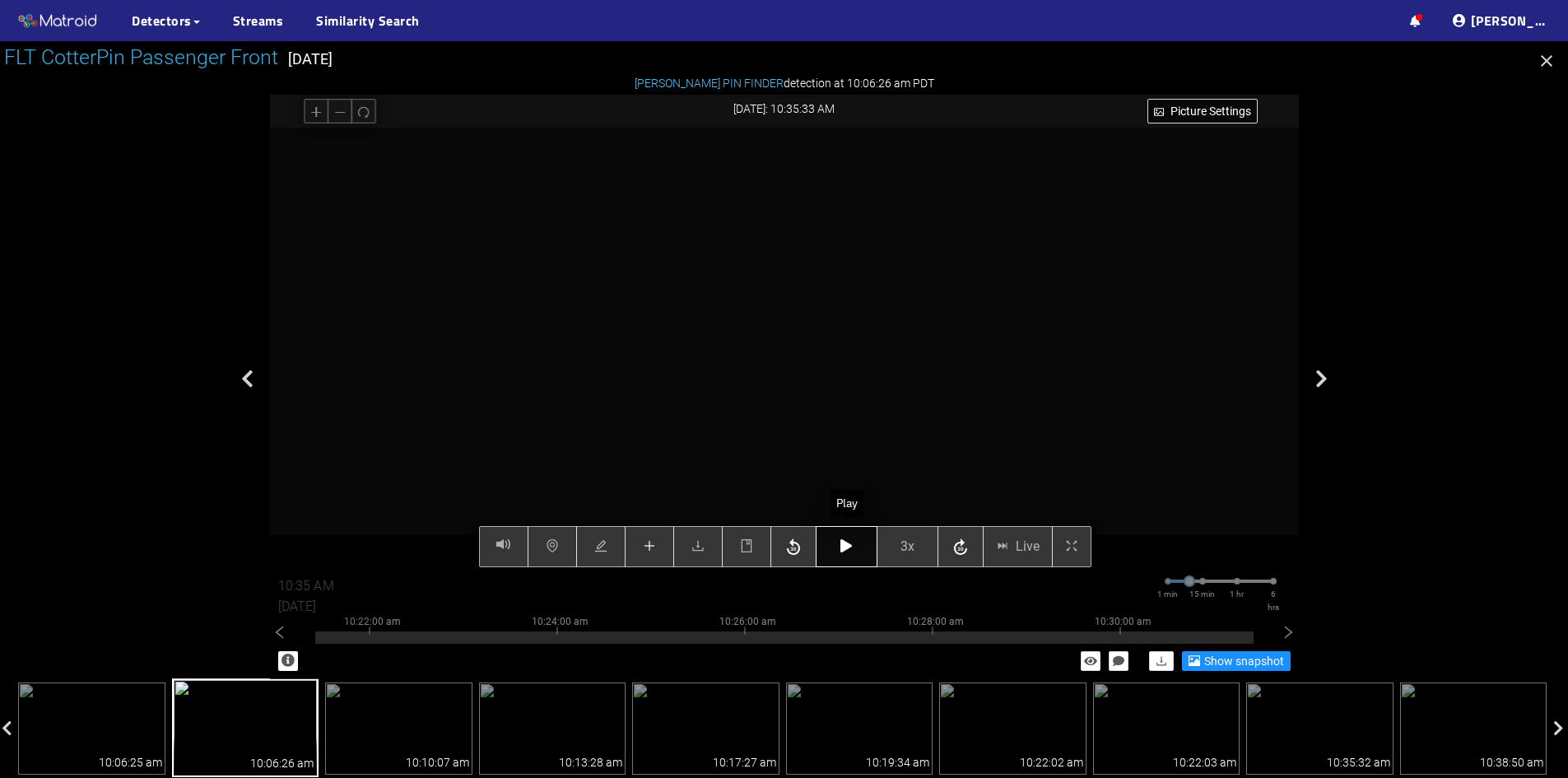
click at [845, 551] on icon "button" at bounding box center [845, 545] width 11 height 13
click at [847, 553] on icon "button" at bounding box center [845, 545] width 11 height 13
click at [847, 551] on icon "button" at bounding box center [845, 545] width 11 height 13
click at [653, 552] on icon "plus" at bounding box center [649, 545] width 13 height 13
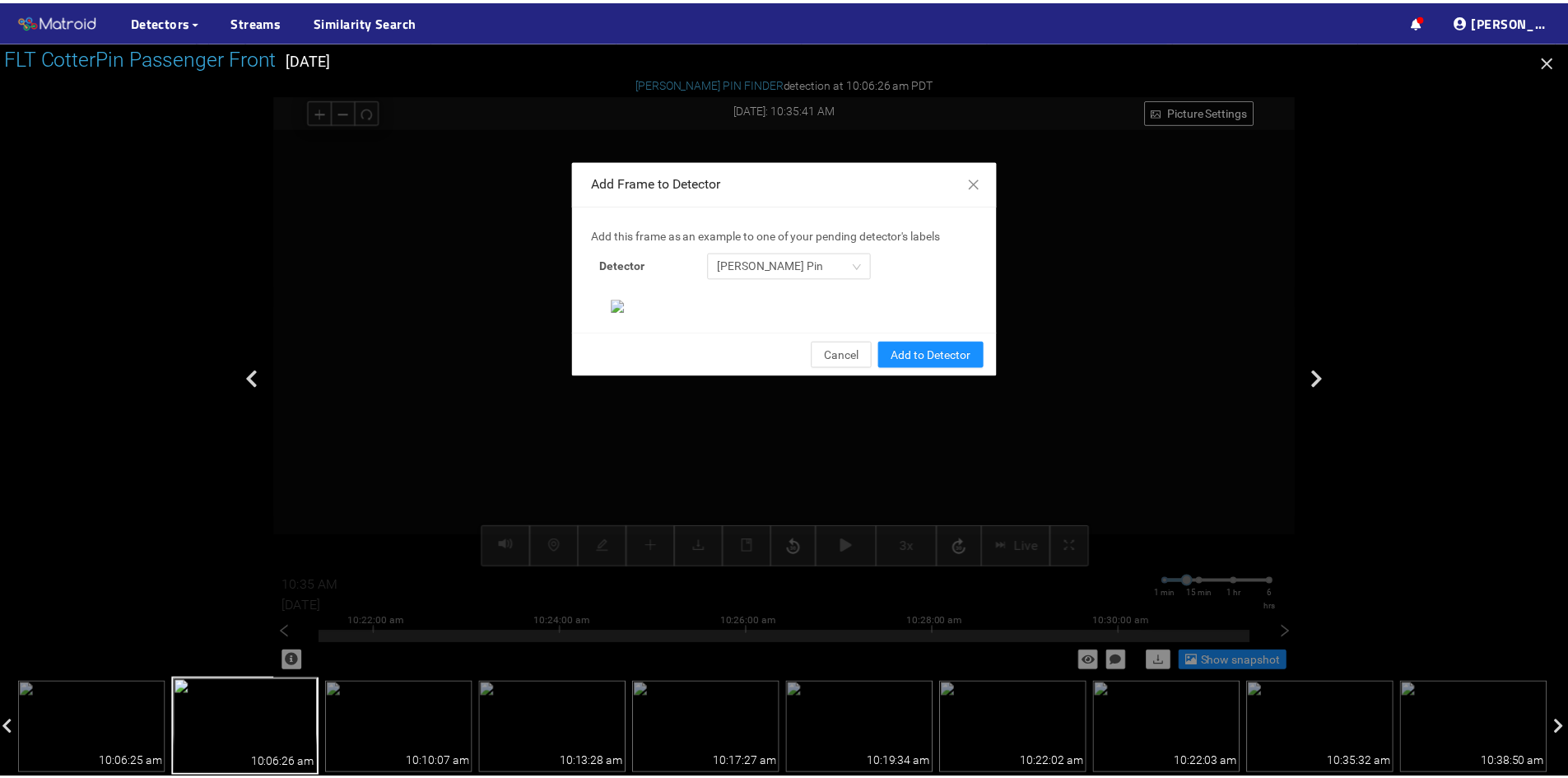
scroll to position [169, 0]
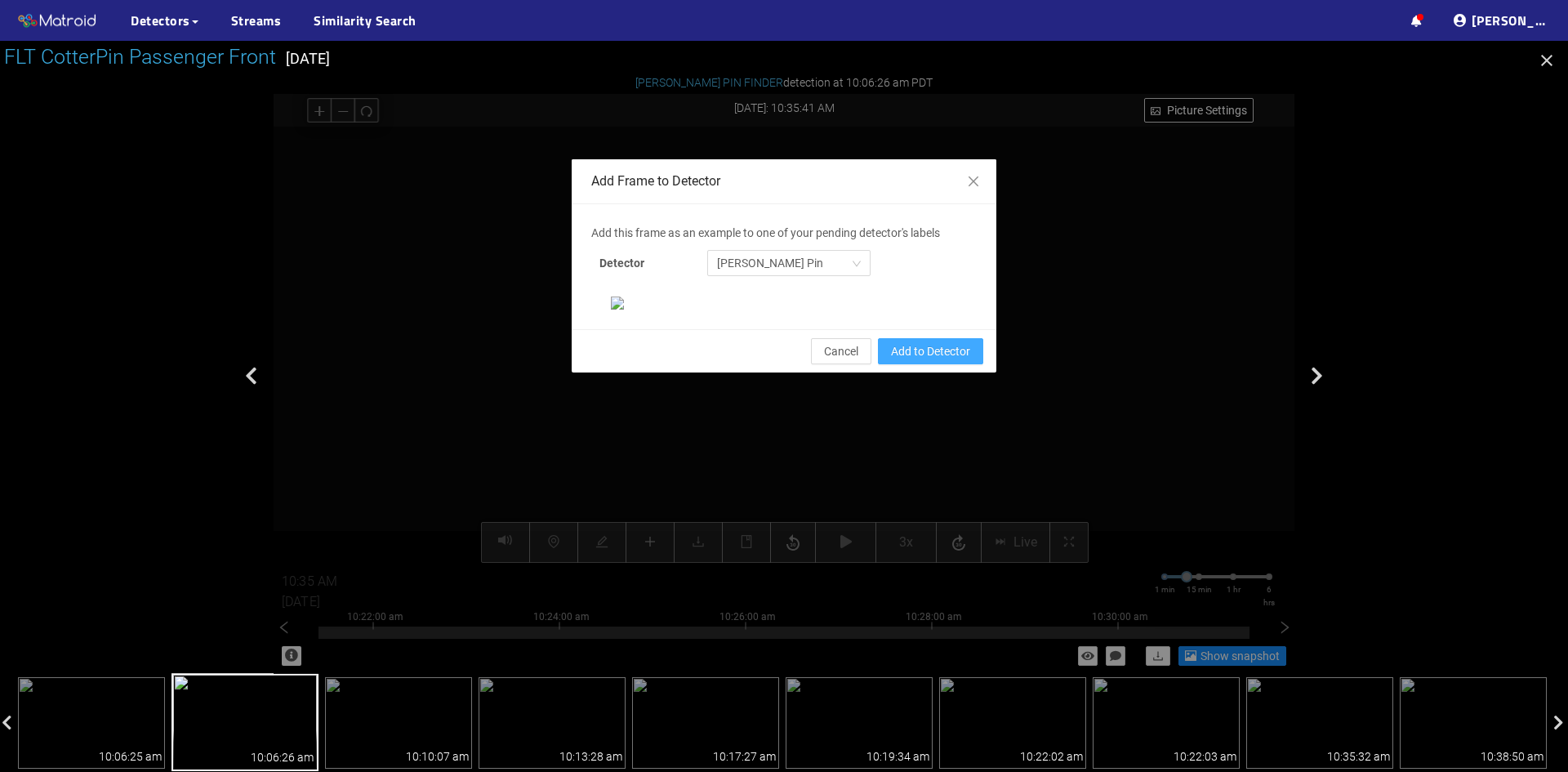
click at [925, 360] on span "Add to Detector" at bounding box center [931, 351] width 80 height 18
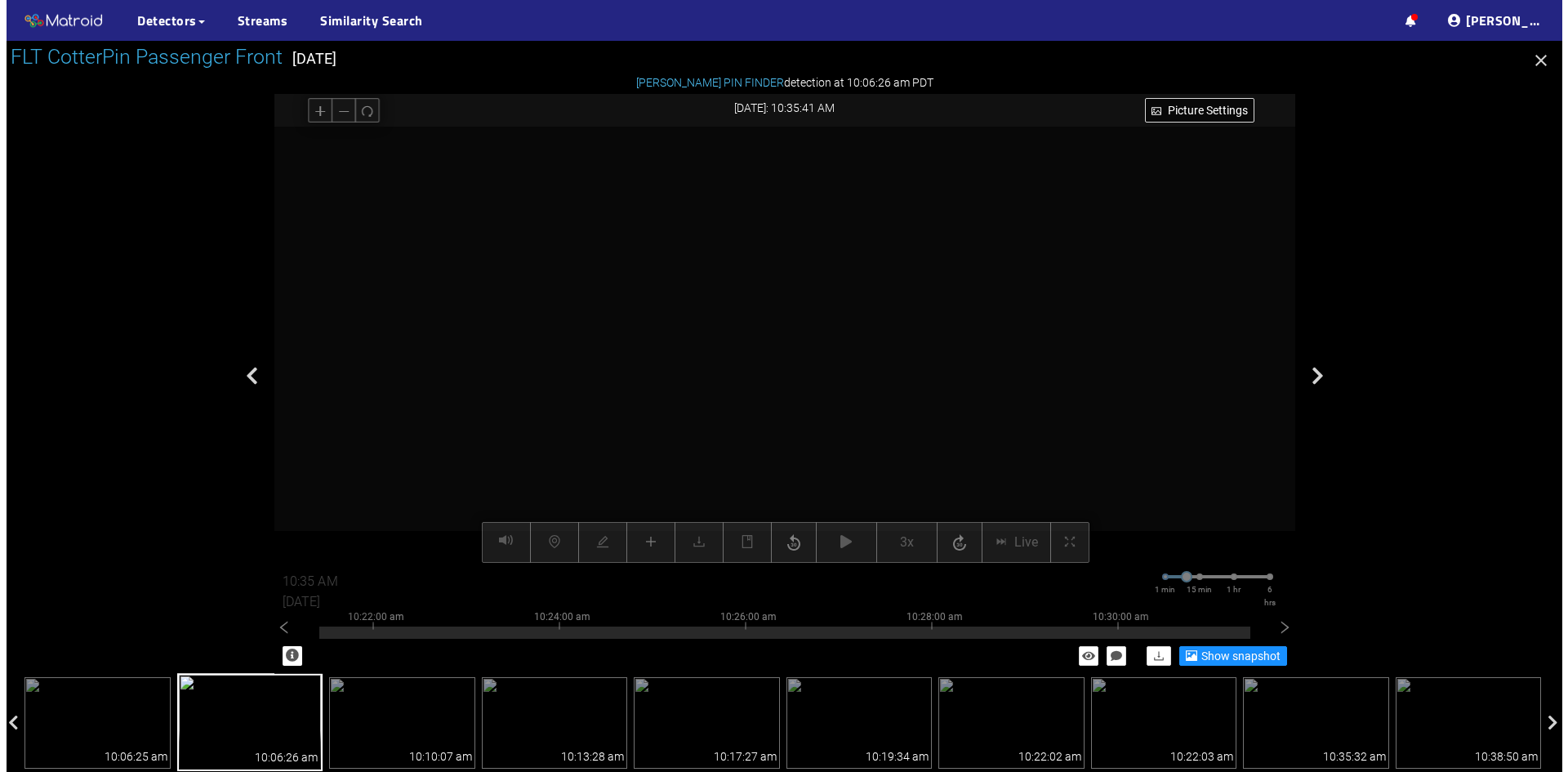
scroll to position [86, 0]
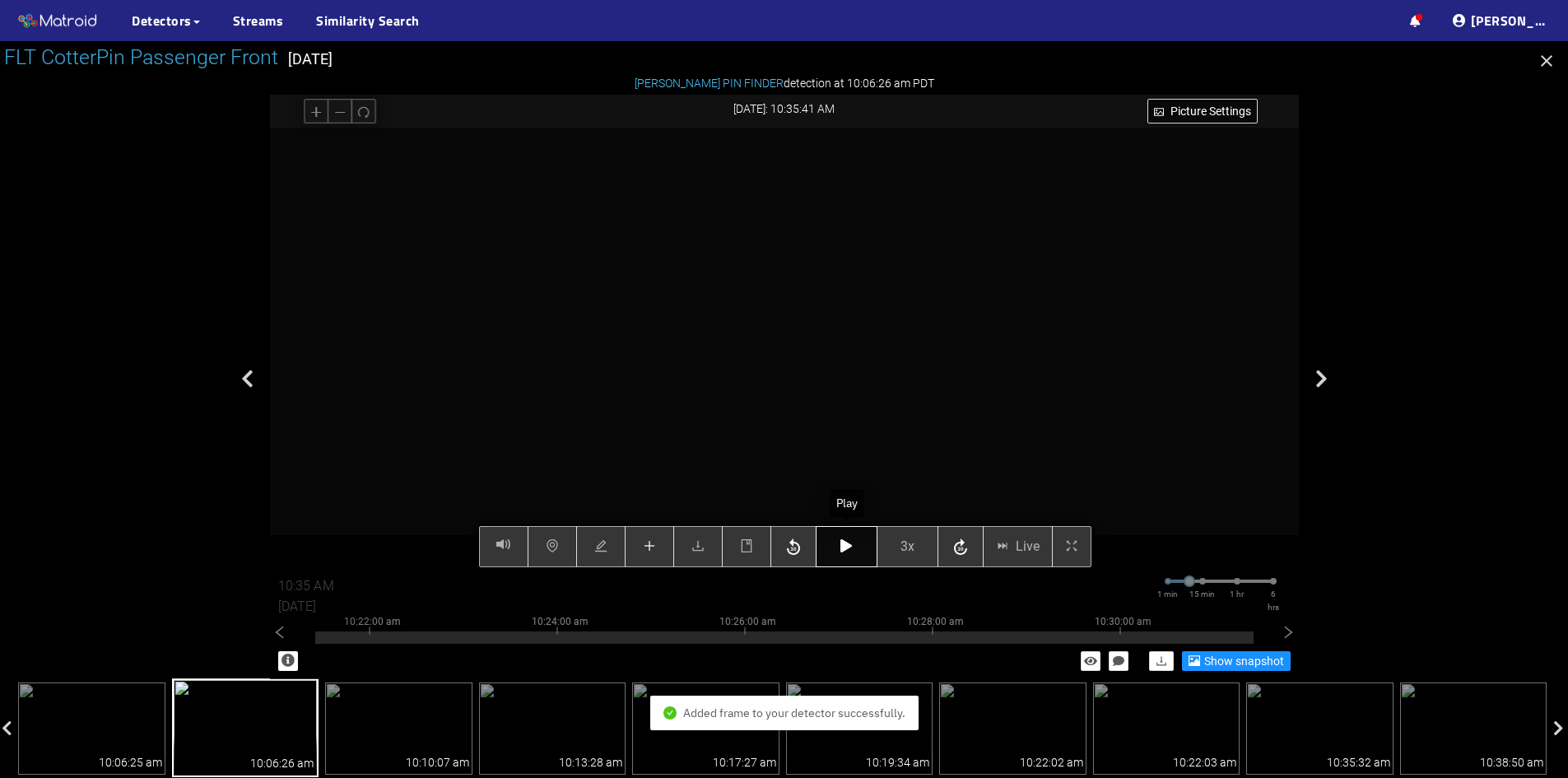
click at [842, 551] on icon "button" at bounding box center [845, 545] width 11 height 13
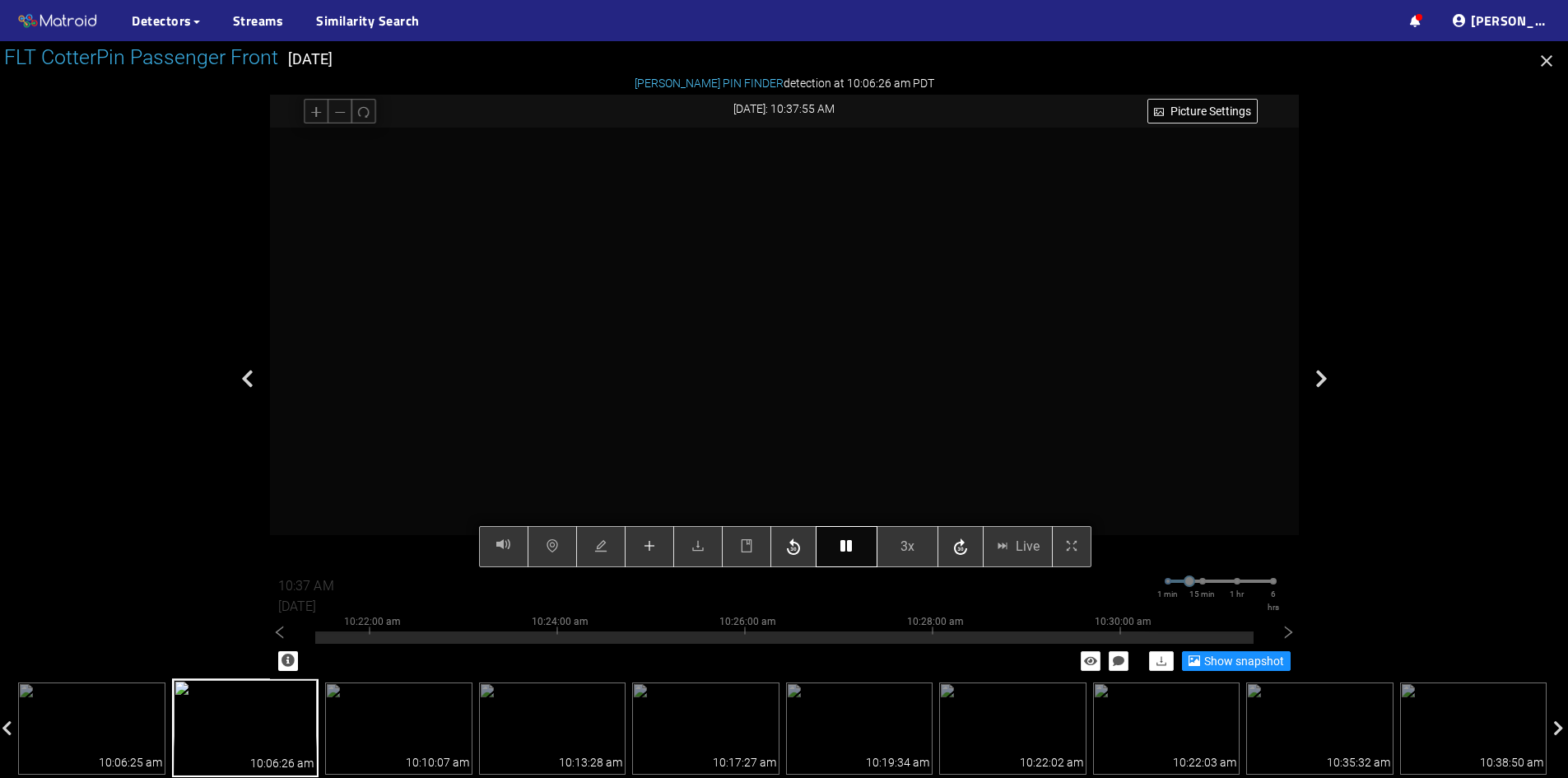
click at [845, 553] on icon "button" at bounding box center [845, 545] width 11 height 13
click at [843, 548] on icon "button" at bounding box center [845, 545] width 11 height 13
click at [849, 548] on icon "button" at bounding box center [845, 545] width 11 height 13
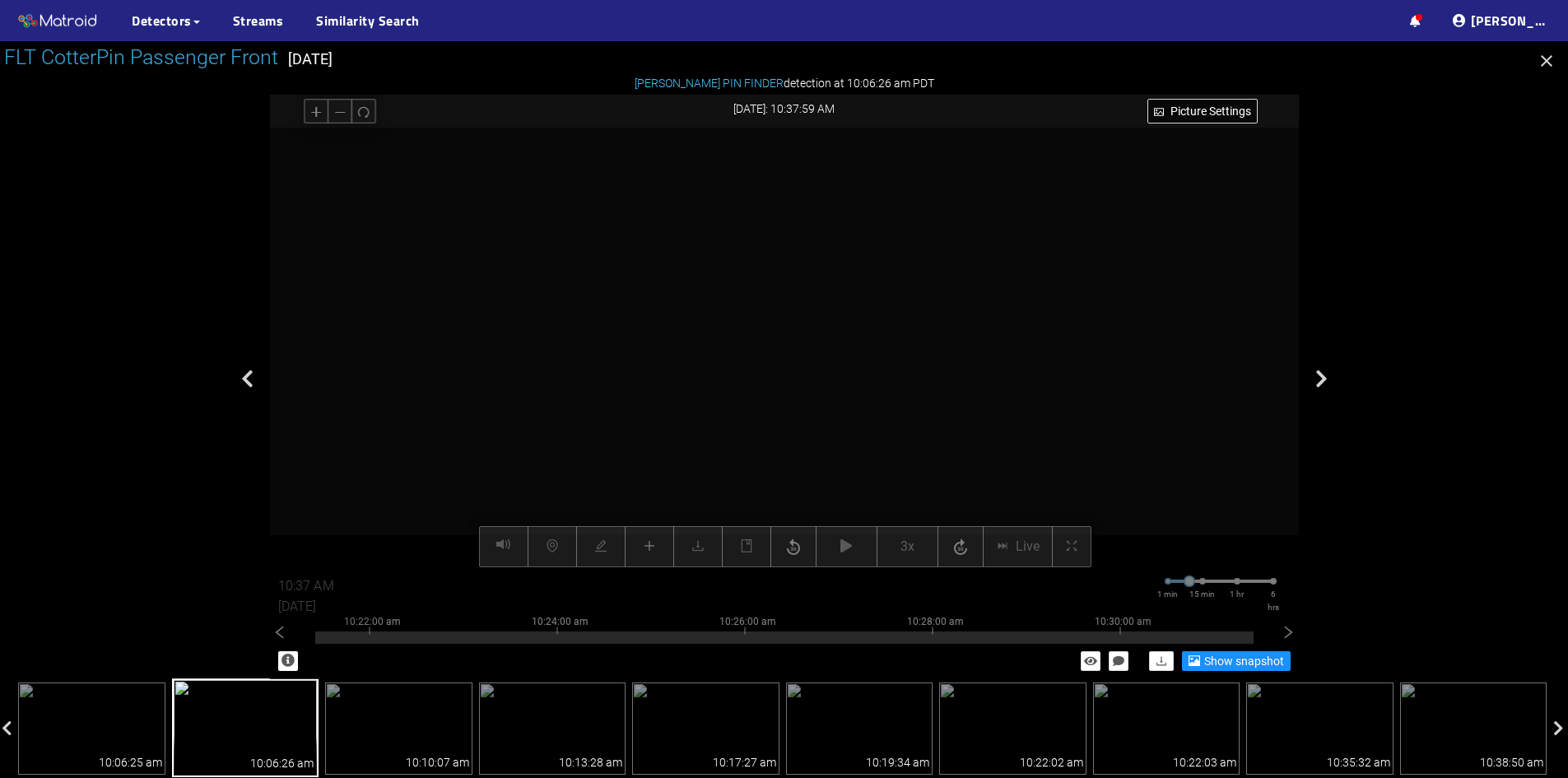
click at [470, 401] on div at bounding box center [784, 348] width 1029 height 441
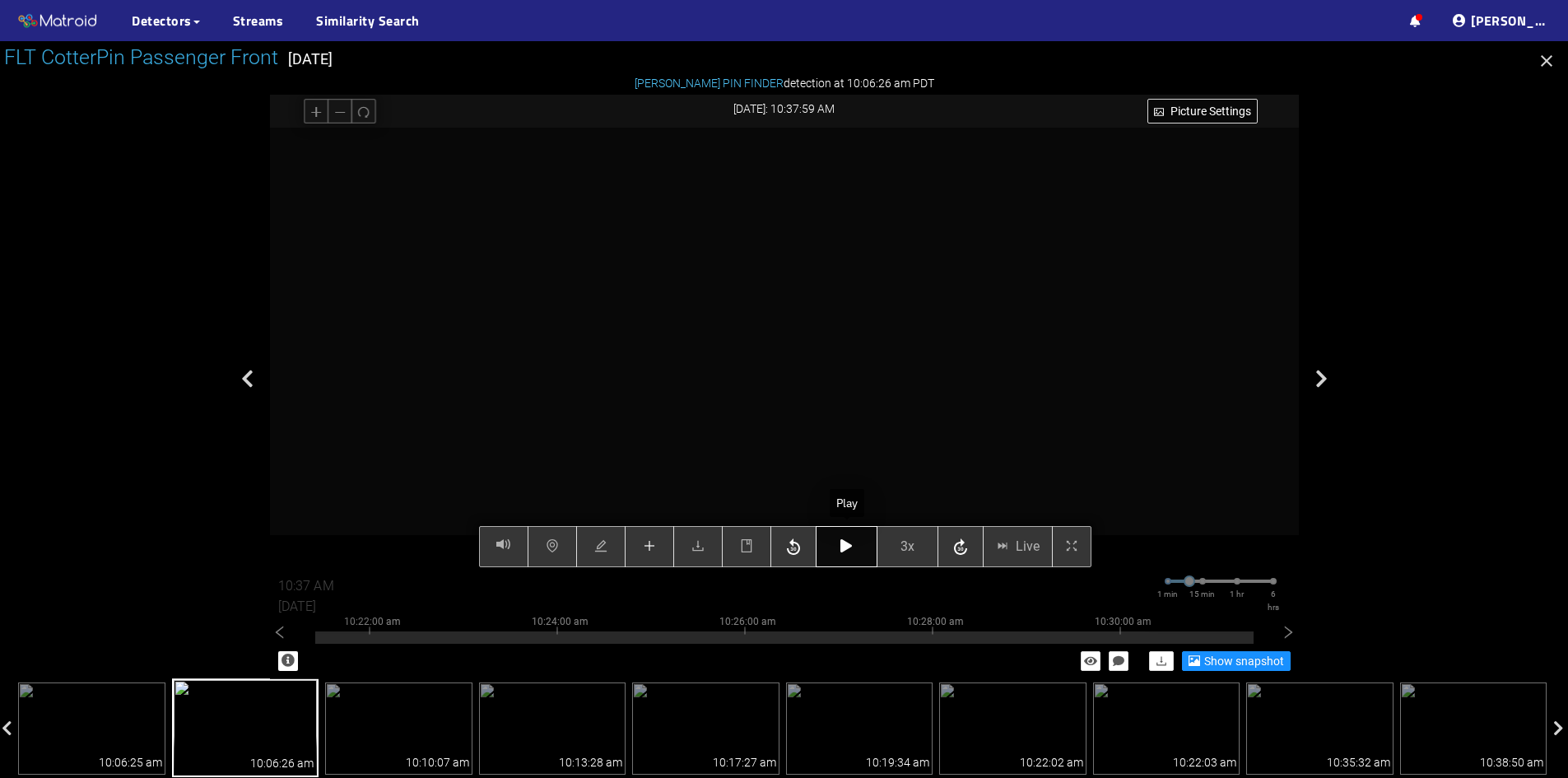
click at [850, 552] on icon "button" at bounding box center [845, 545] width 11 height 13
click at [851, 541] on icon "button" at bounding box center [845, 545] width 11 height 13
click at [847, 546] on icon "button" at bounding box center [845, 545] width 11 height 13
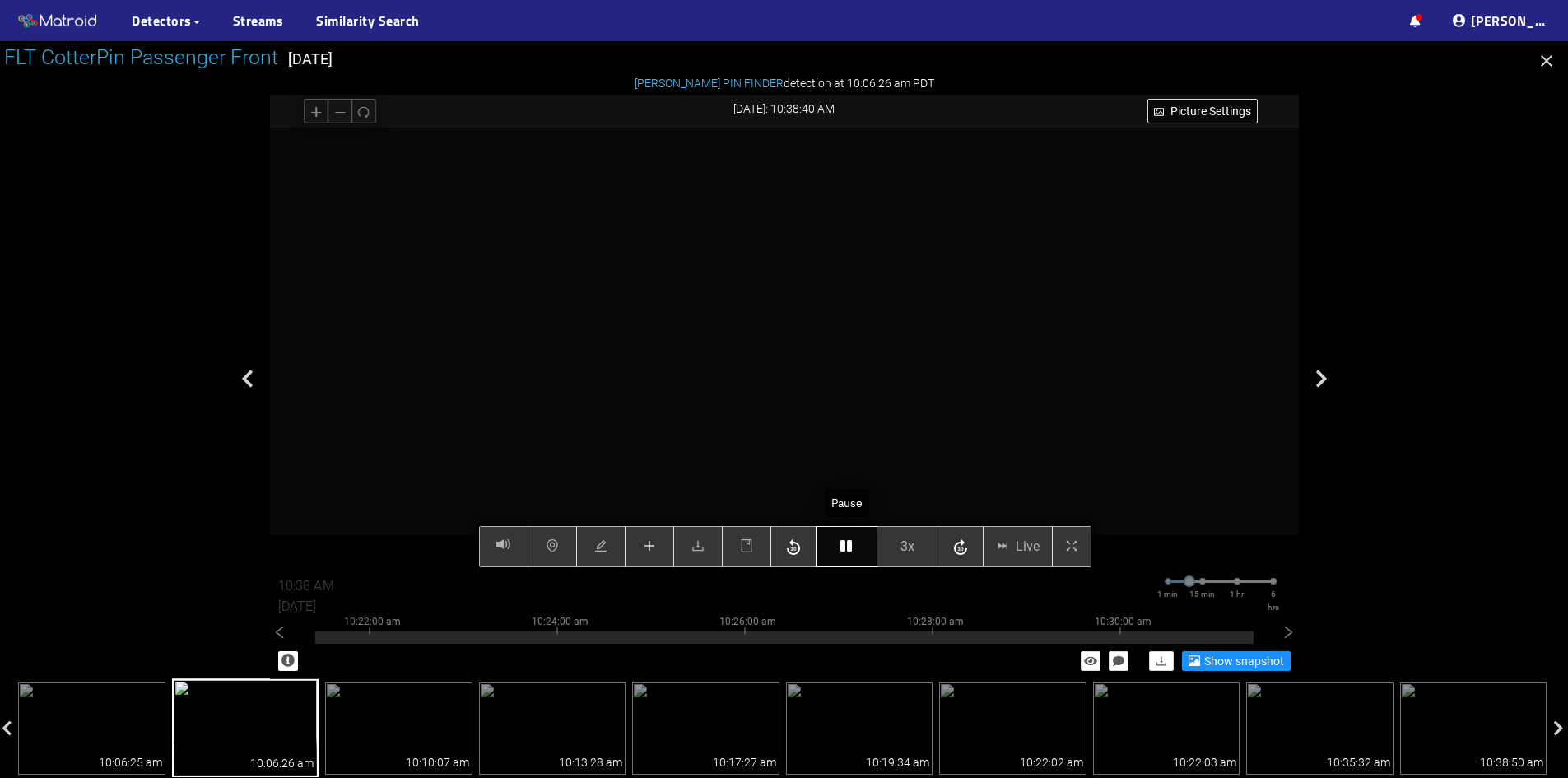
click at [848, 545] on icon "button" at bounding box center [845, 545] width 11 height 13
click at [846, 548] on icon "button" at bounding box center [845, 545] width 11 height 13
click at [844, 546] on icon "button" at bounding box center [845, 545] width 11 height 13
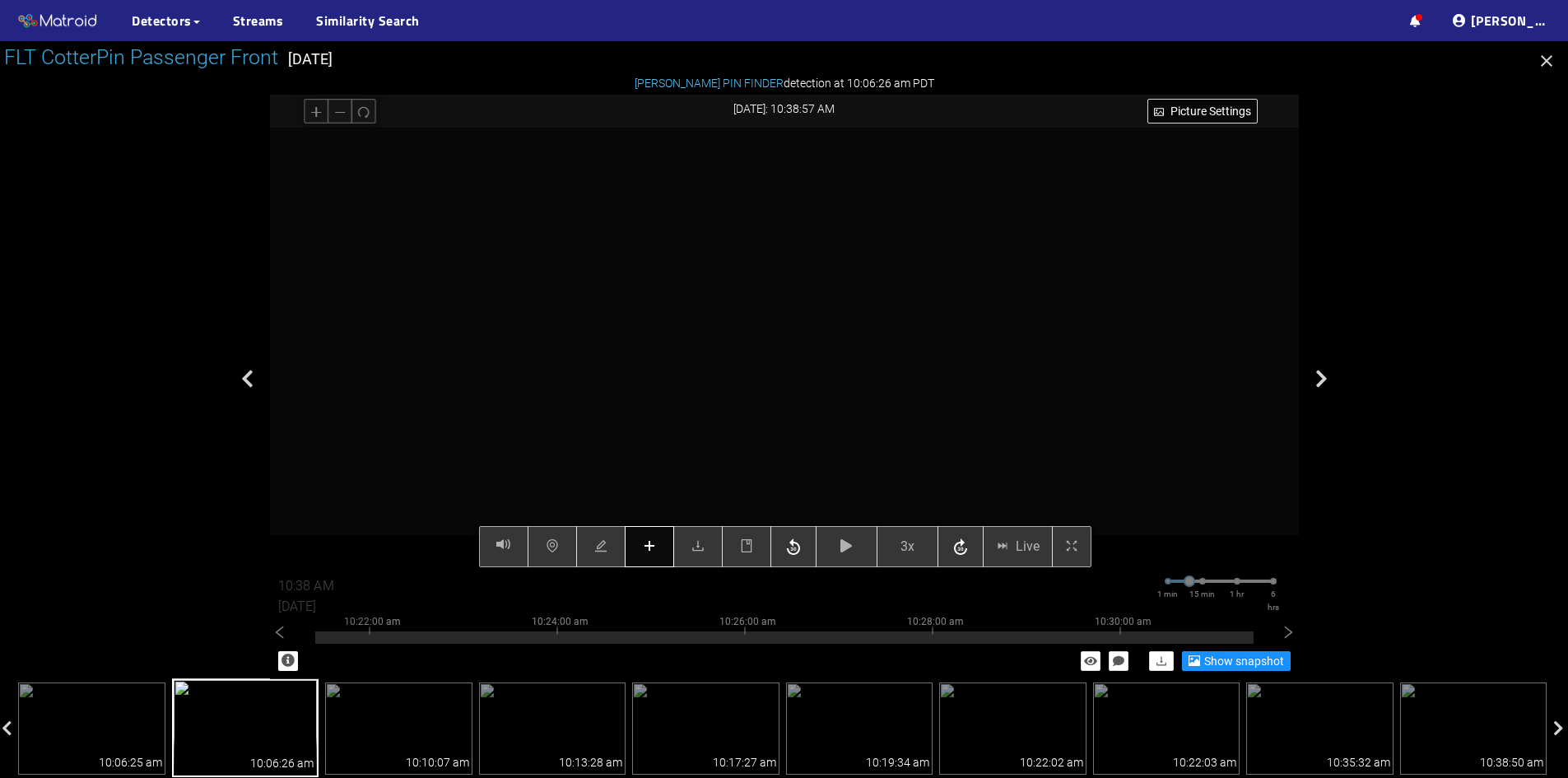
click at [658, 547] on button "button" at bounding box center [650, 547] width 50 height 41
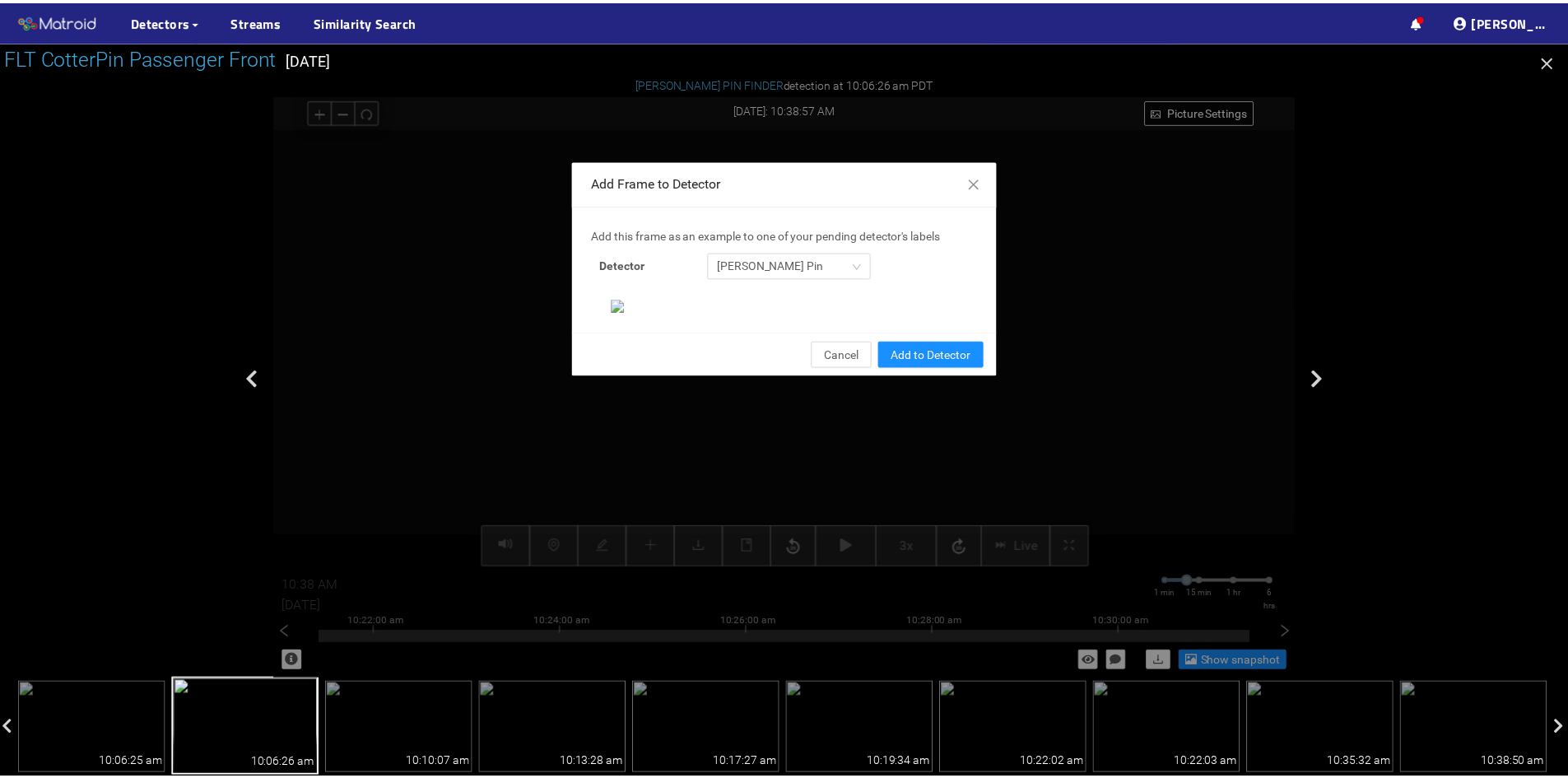
scroll to position [169, 0]
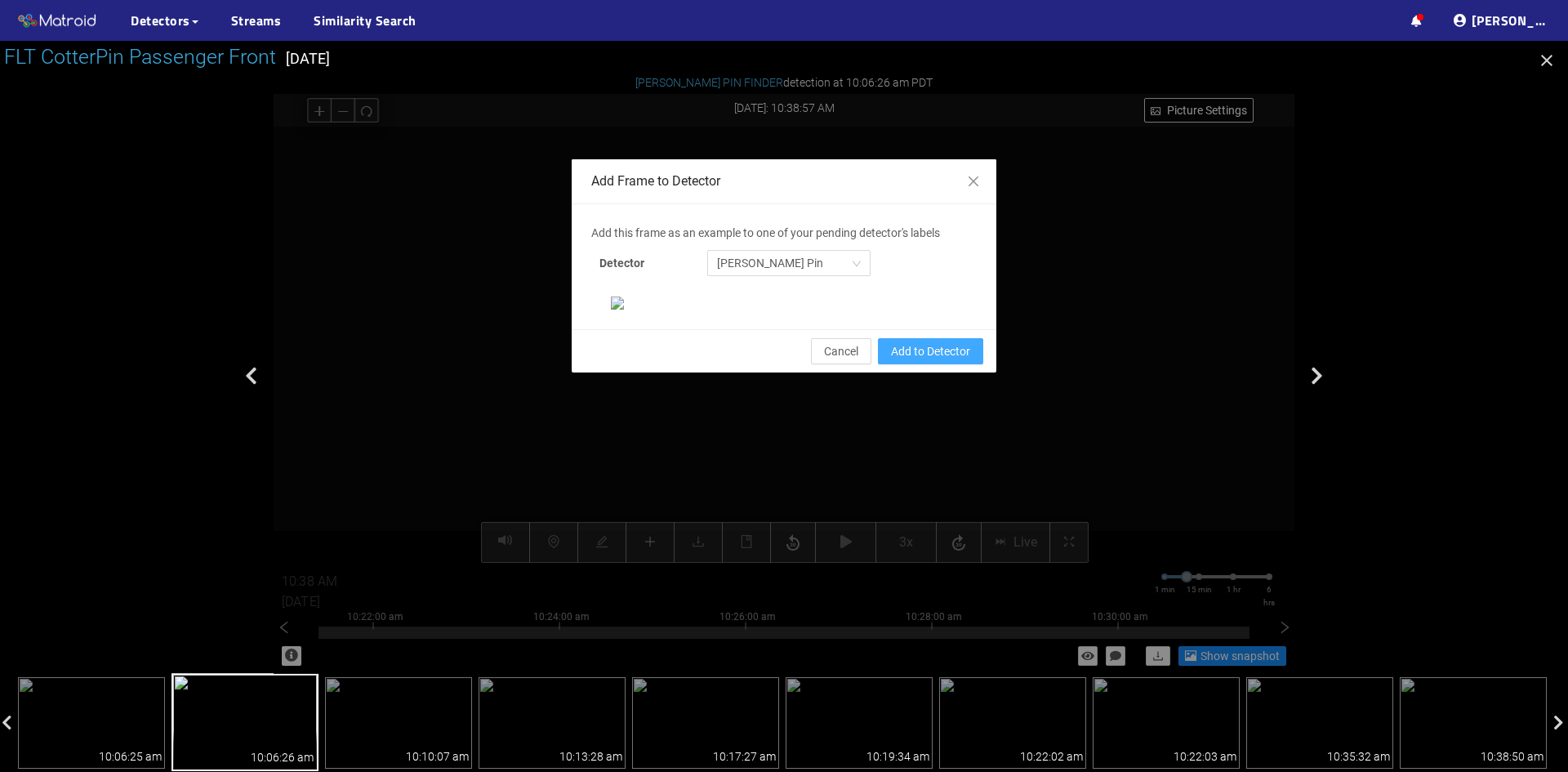
click at [906, 360] on span "Add to Detector" at bounding box center [931, 351] width 80 height 18
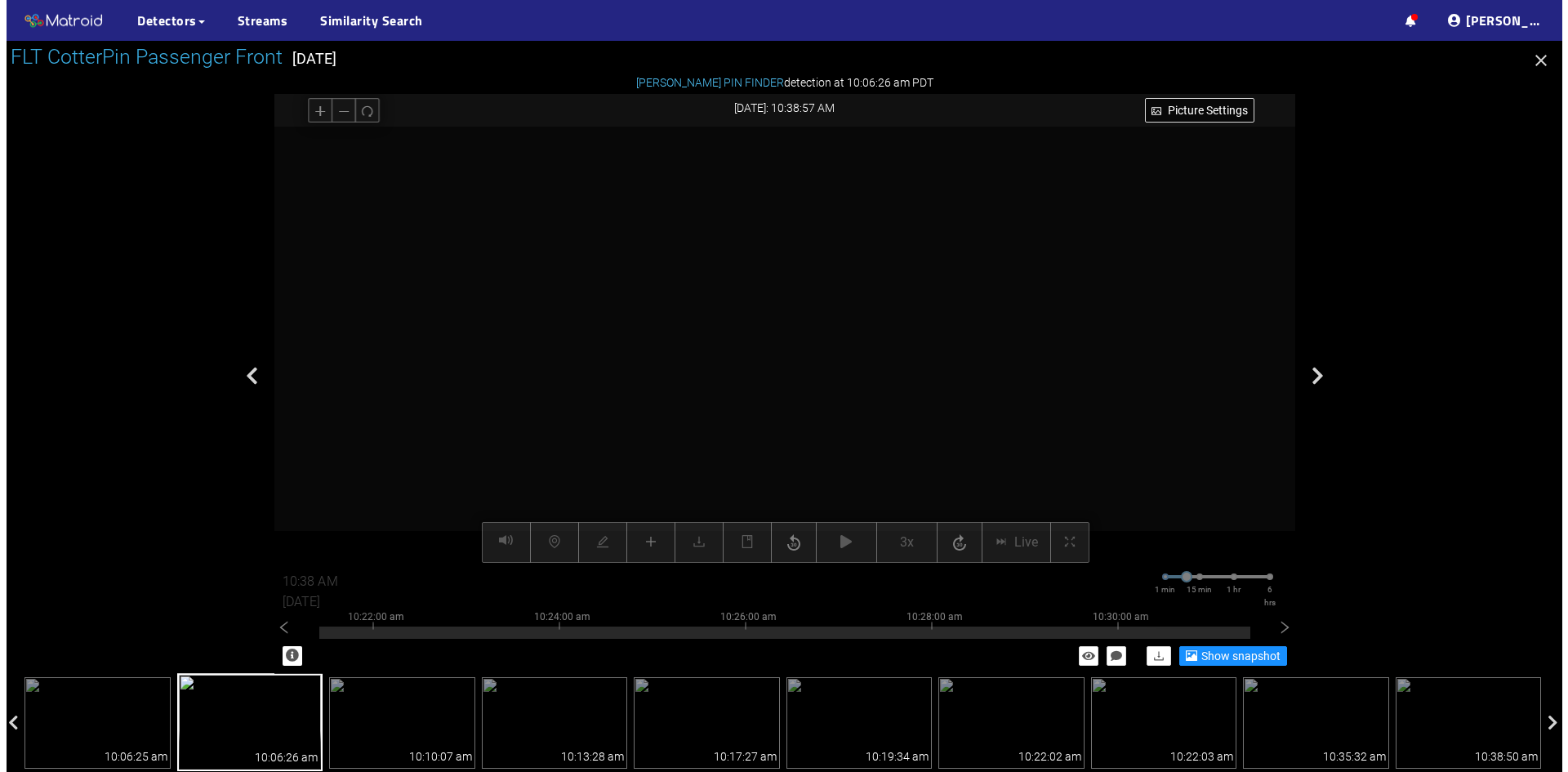
scroll to position [86, 0]
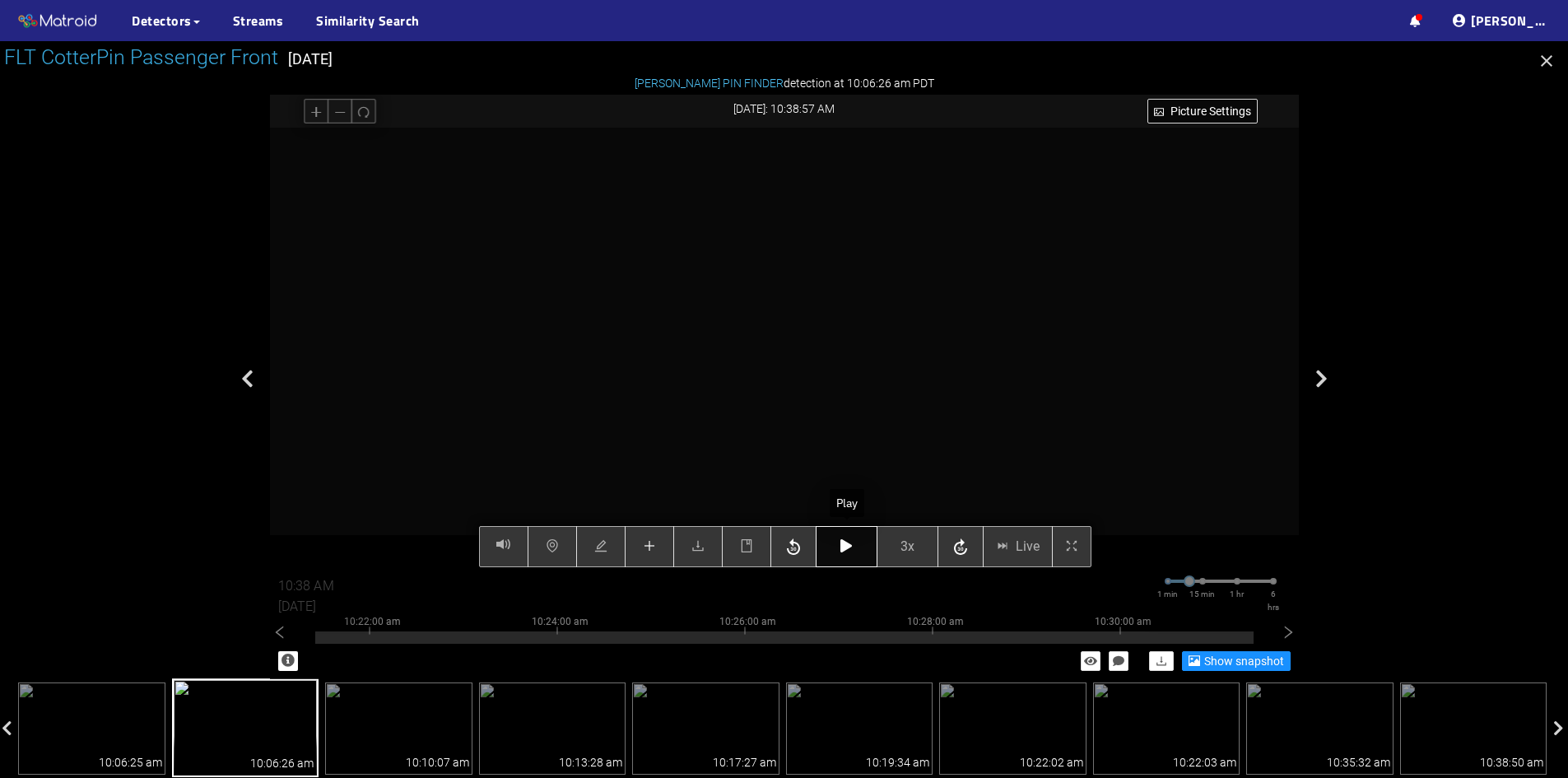
click at [837, 545] on button "button" at bounding box center [846, 547] width 61 height 41
click at [852, 549] on icon "button" at bounding box center [845, 545] width 11 height 13
click at [855, 552] on button "button" at bounding box center [846, 547] width 61 height 41
click at [857, 543] on button "button" at bounding box center [846, 547] width 61 height 41
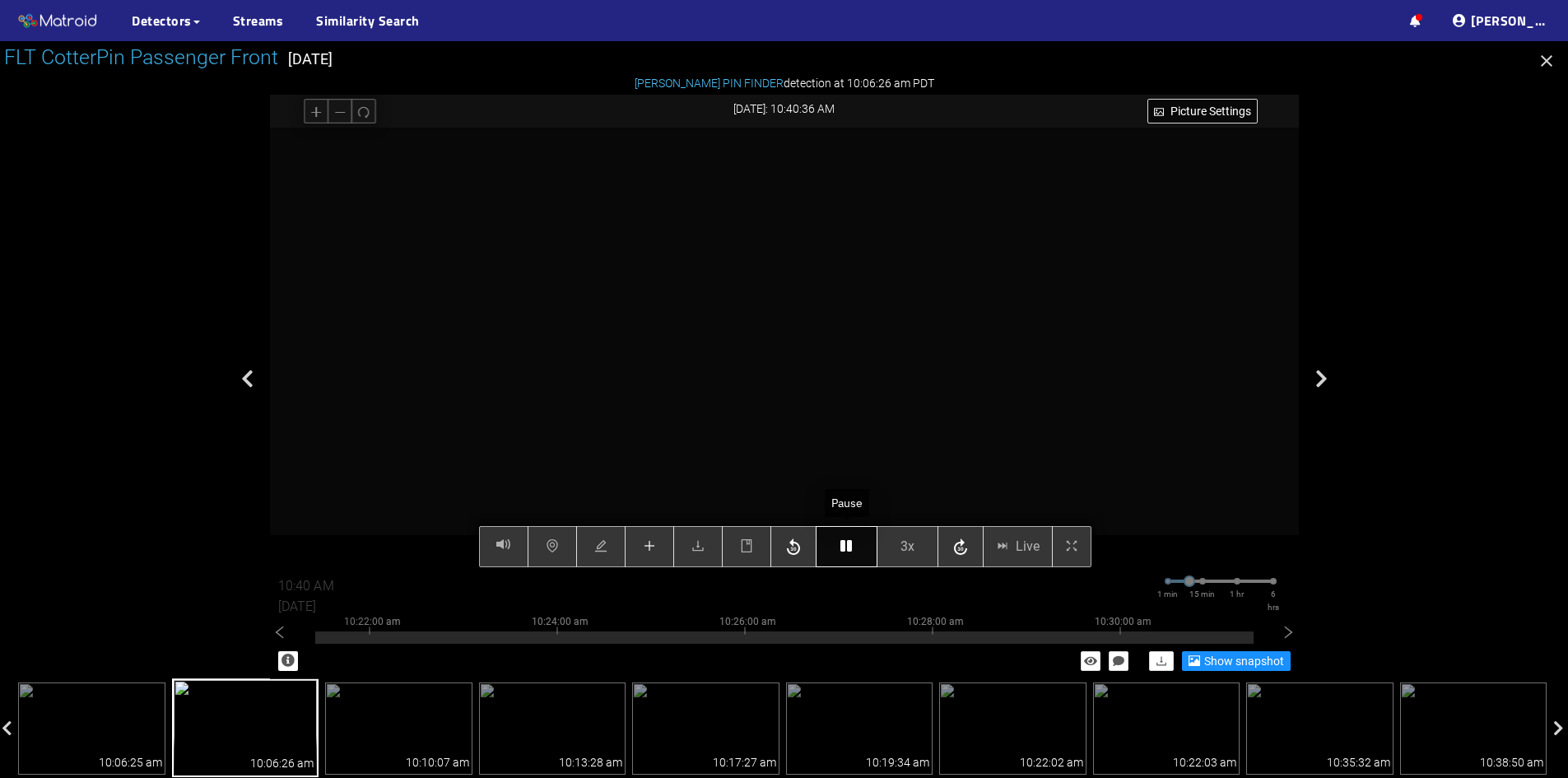
click at [857, 543] on button "button" at bounding box center [846, 547] width 61 height 41
click at [851, 548] on icon "button" at bounding box center [845, 545] width 11 height 13
click at [845, 546] on icon "button" at bounding box center [845, 545] width 11 height 13
click at [851, 547] on icon "button" at bounding box center [845, 545] width 11 height 13
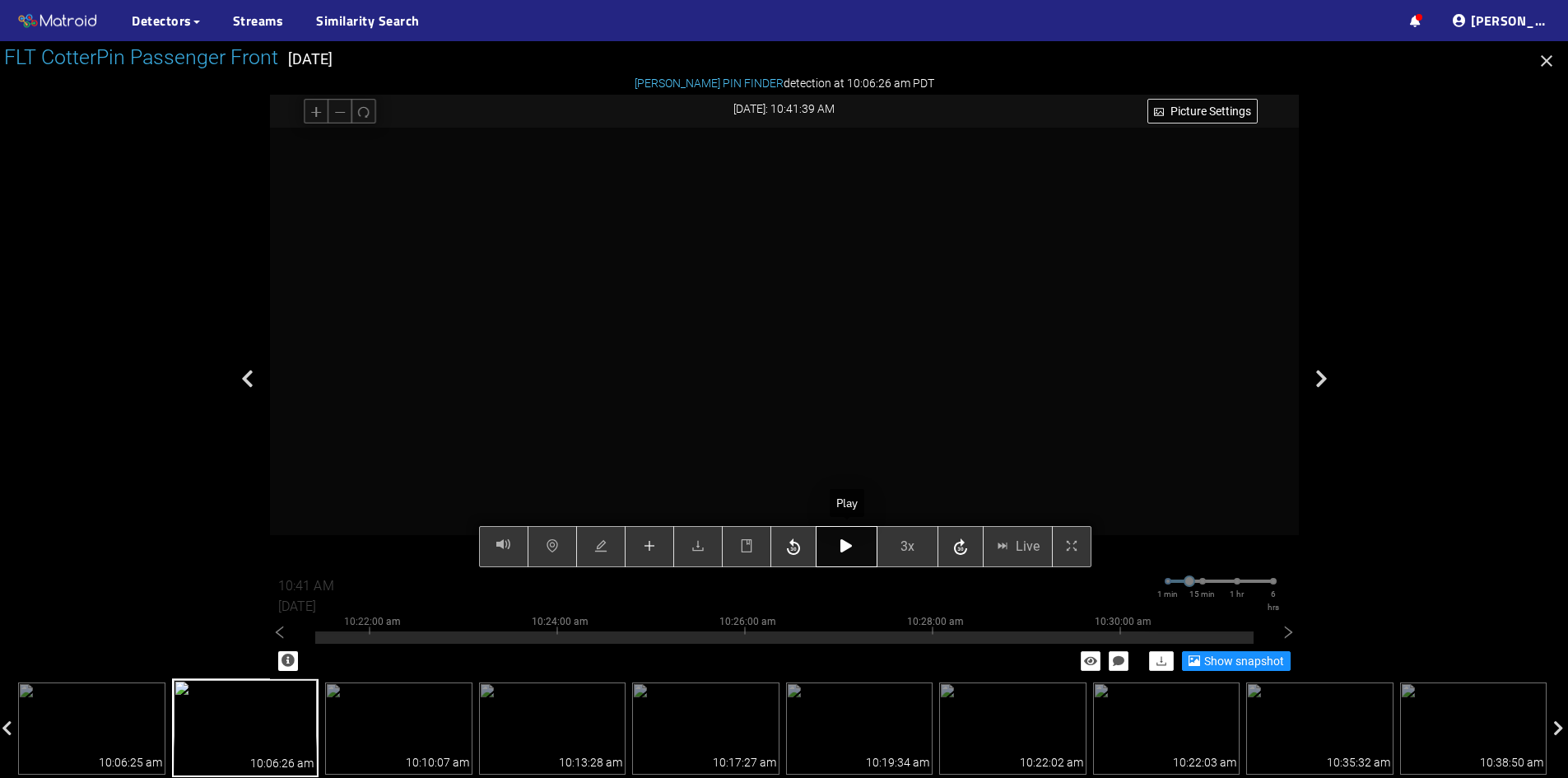
click at [847, 545] on icon "button" at bounding box center [845, 545] width 11 height 13
click at [843, 538] on button "button" at bounding box center [846, 547] width 61 height 41
click at [645, 545] on icon "plus" at bounding box center [649, 545] width 13 height 13
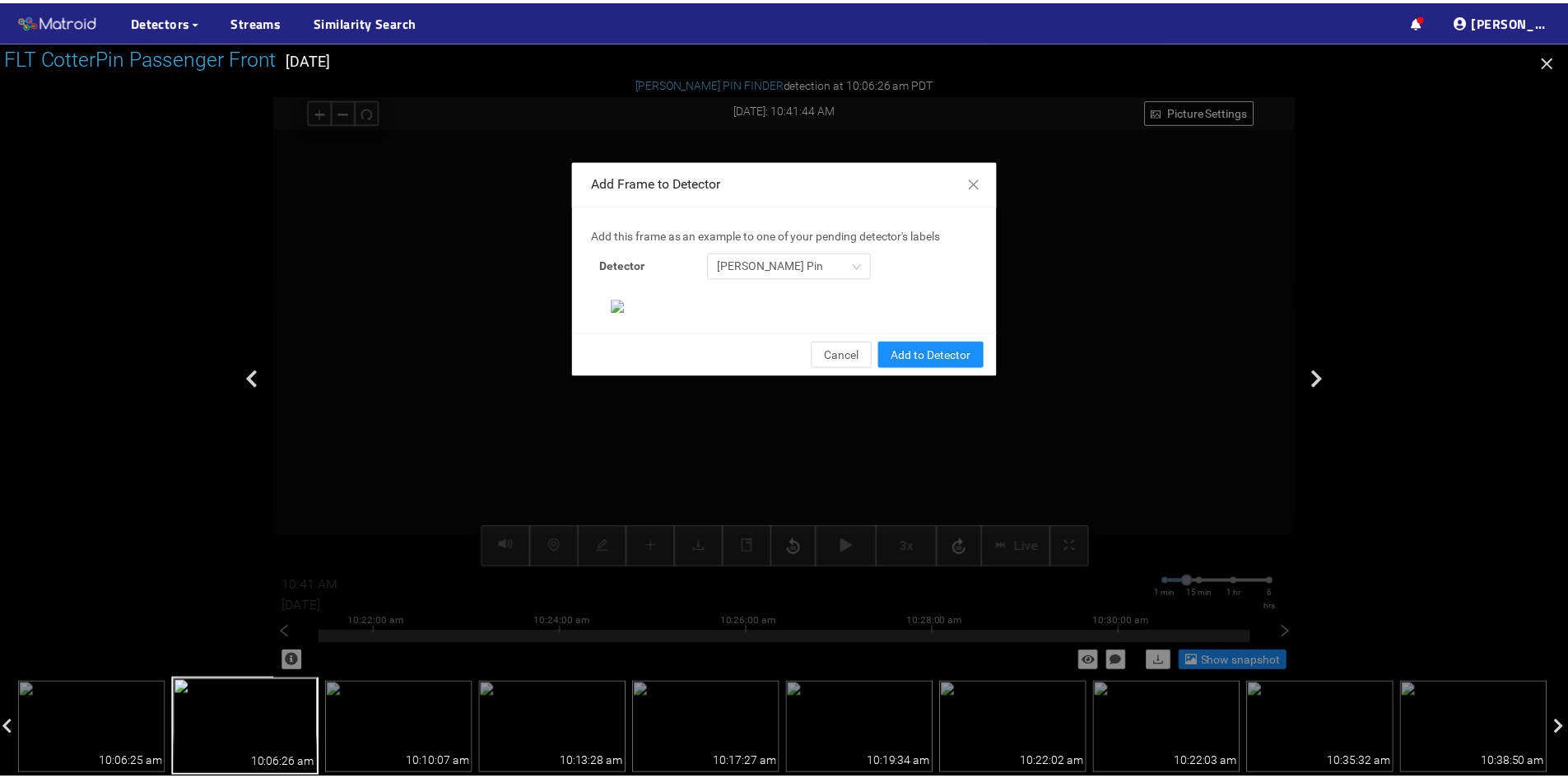
scroll to position [169, 0]
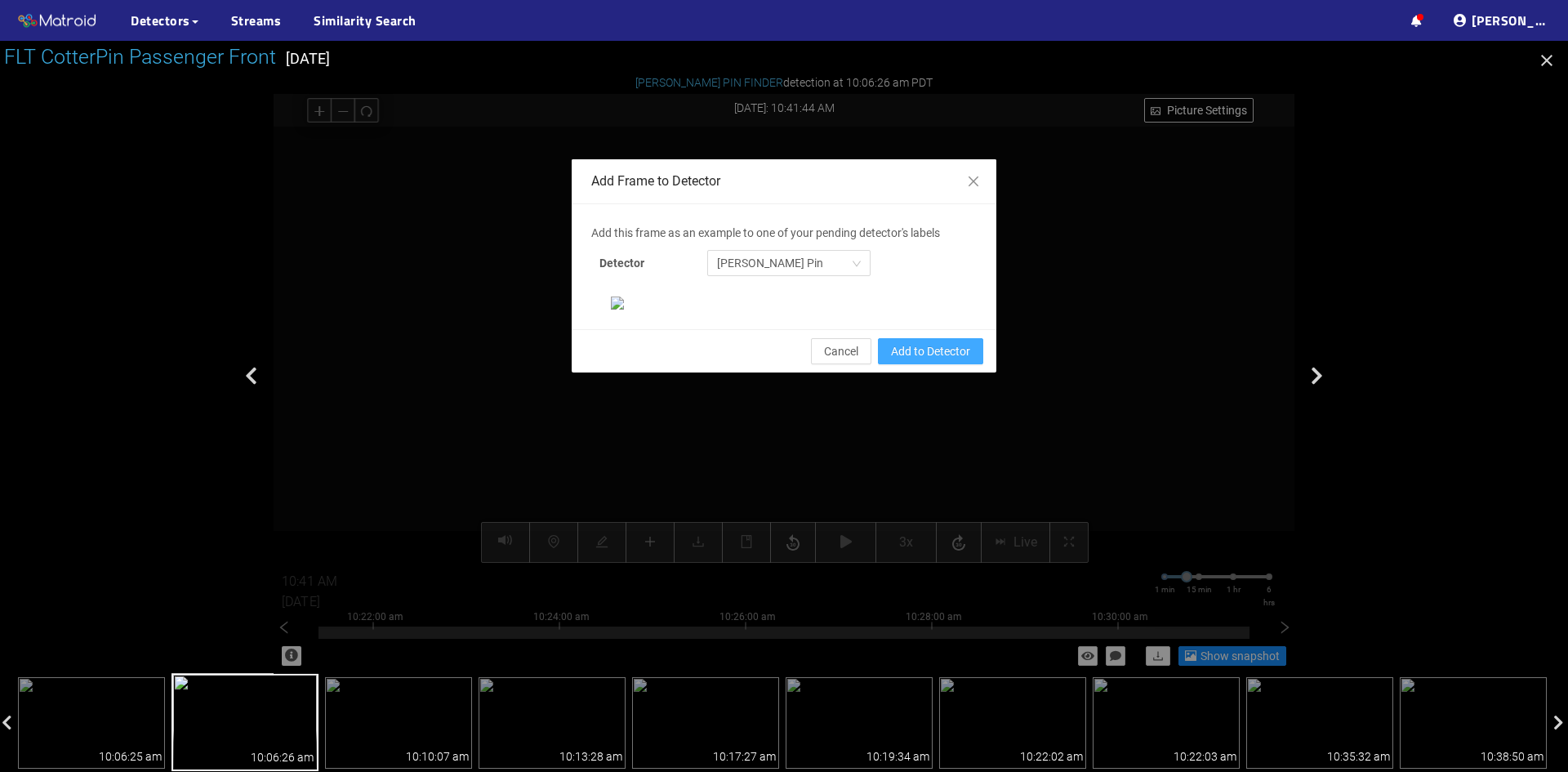
click at [935, 360] on span "Add to Detector" at bounding box center [931, 351] width 80 height 18
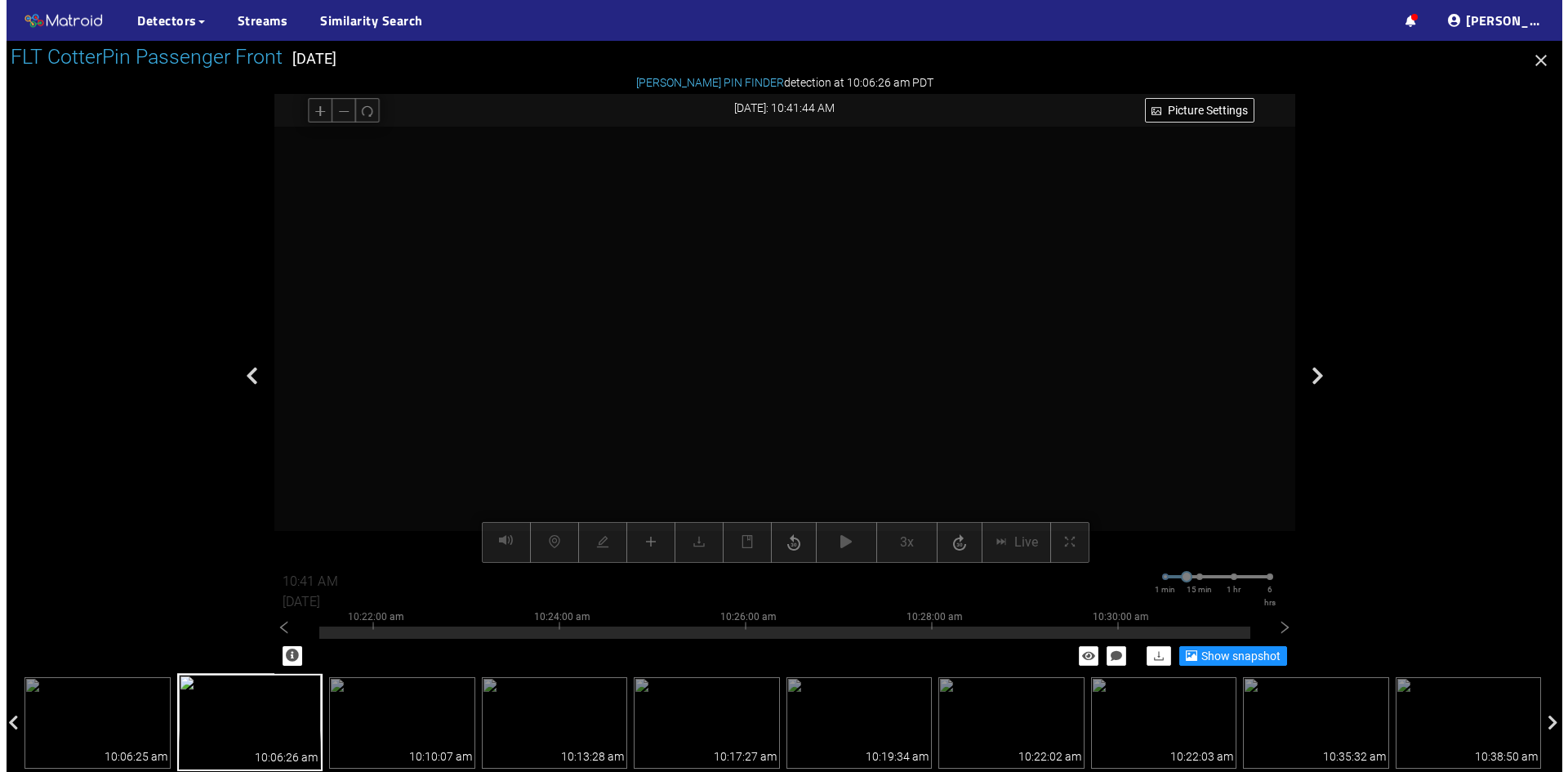
scroll to position [86, 0]
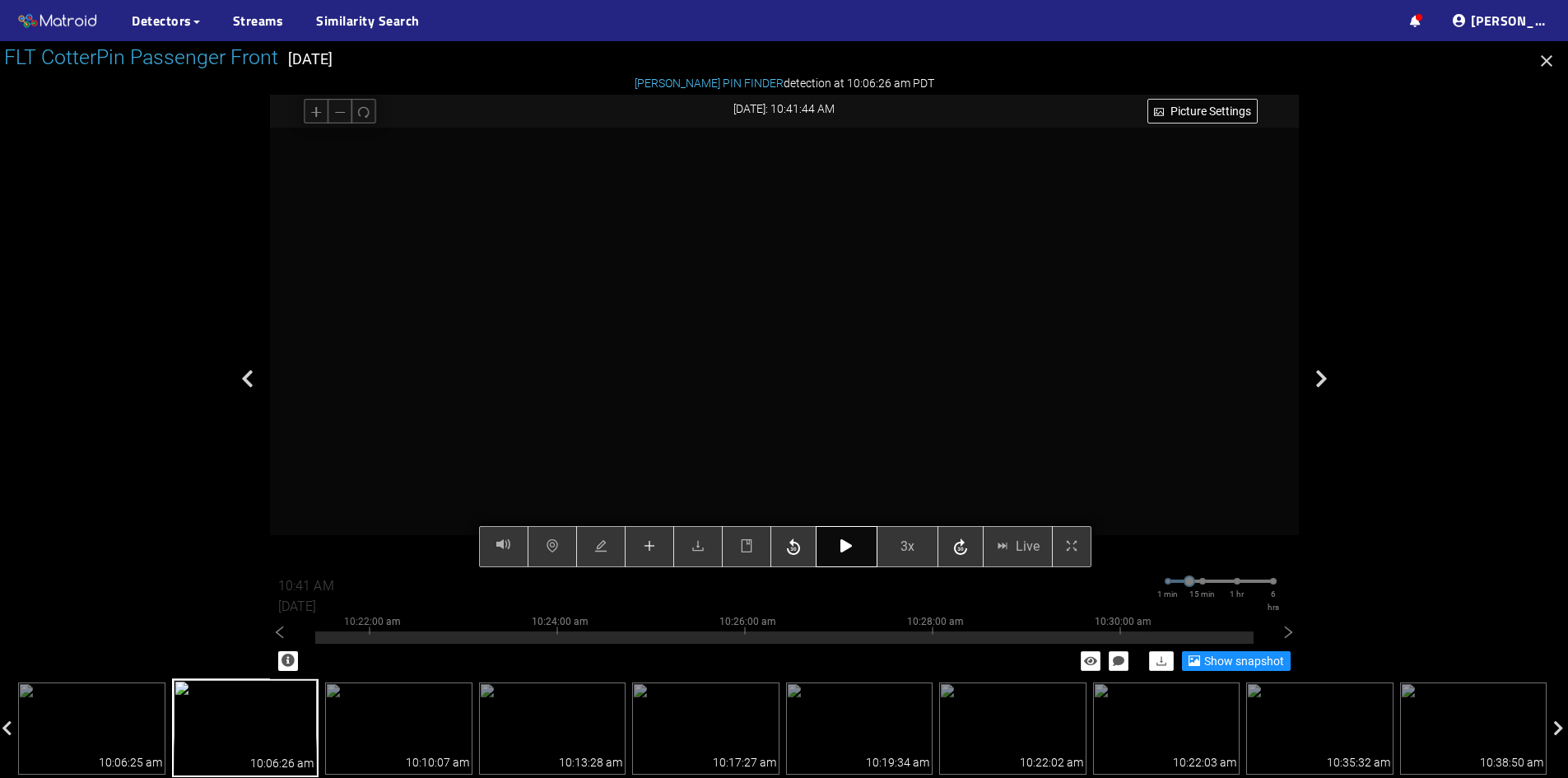
click at [847, 560] on button "button" at bounding box center [846, 547] width 61 height 41
click at [851, 552] on icon "button" at bounding box center [845, 545] width 11 height 13
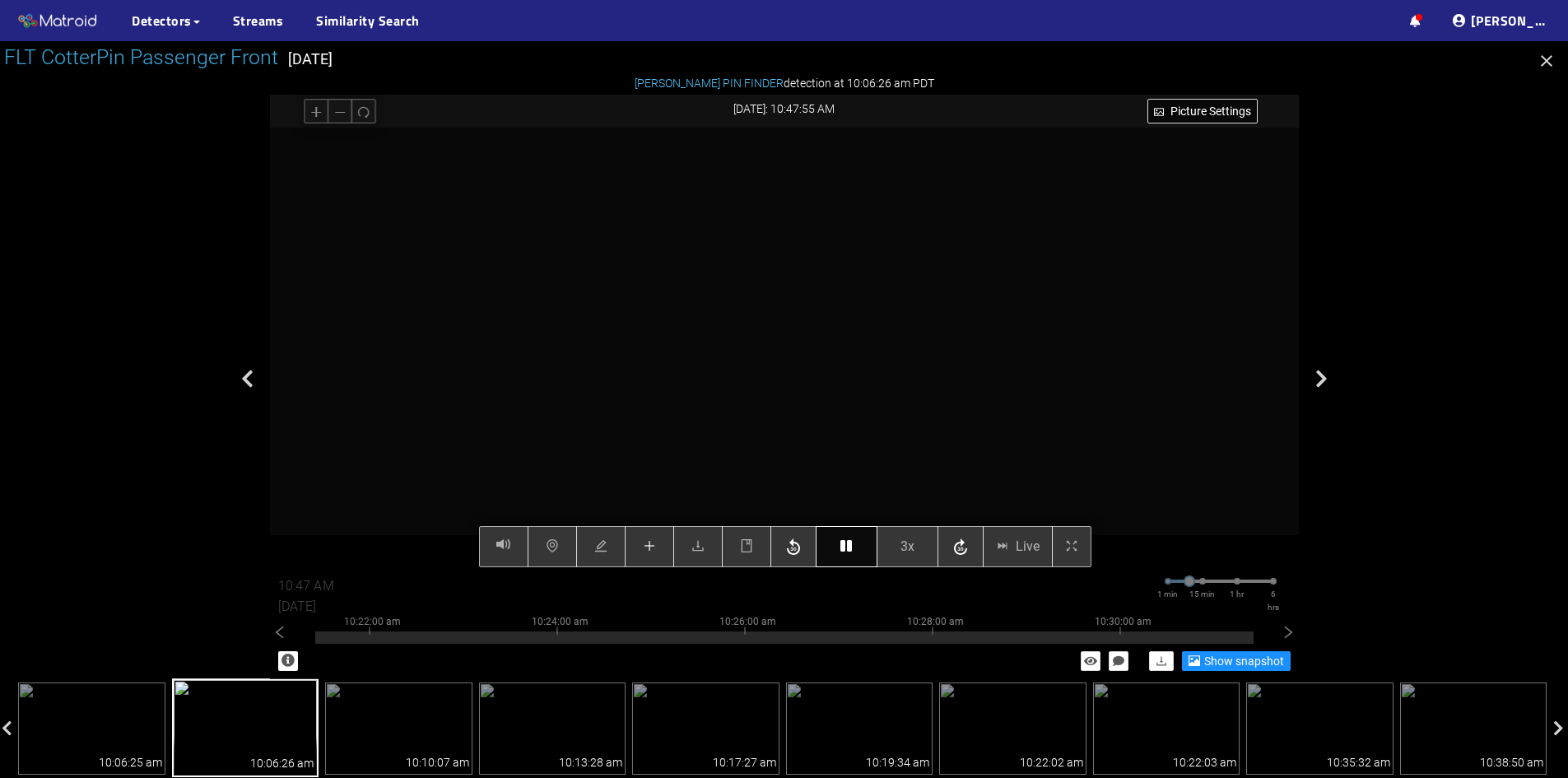
click at [848, 535] on button "button" at bounding box center [846, 547] width 61 height 41
click at [854, 543] on button "button" at bounding box center [846, 547] width 61 height 41
click at [855, 546] on button "button" at bounding box center [846, 547] width 61 height 41
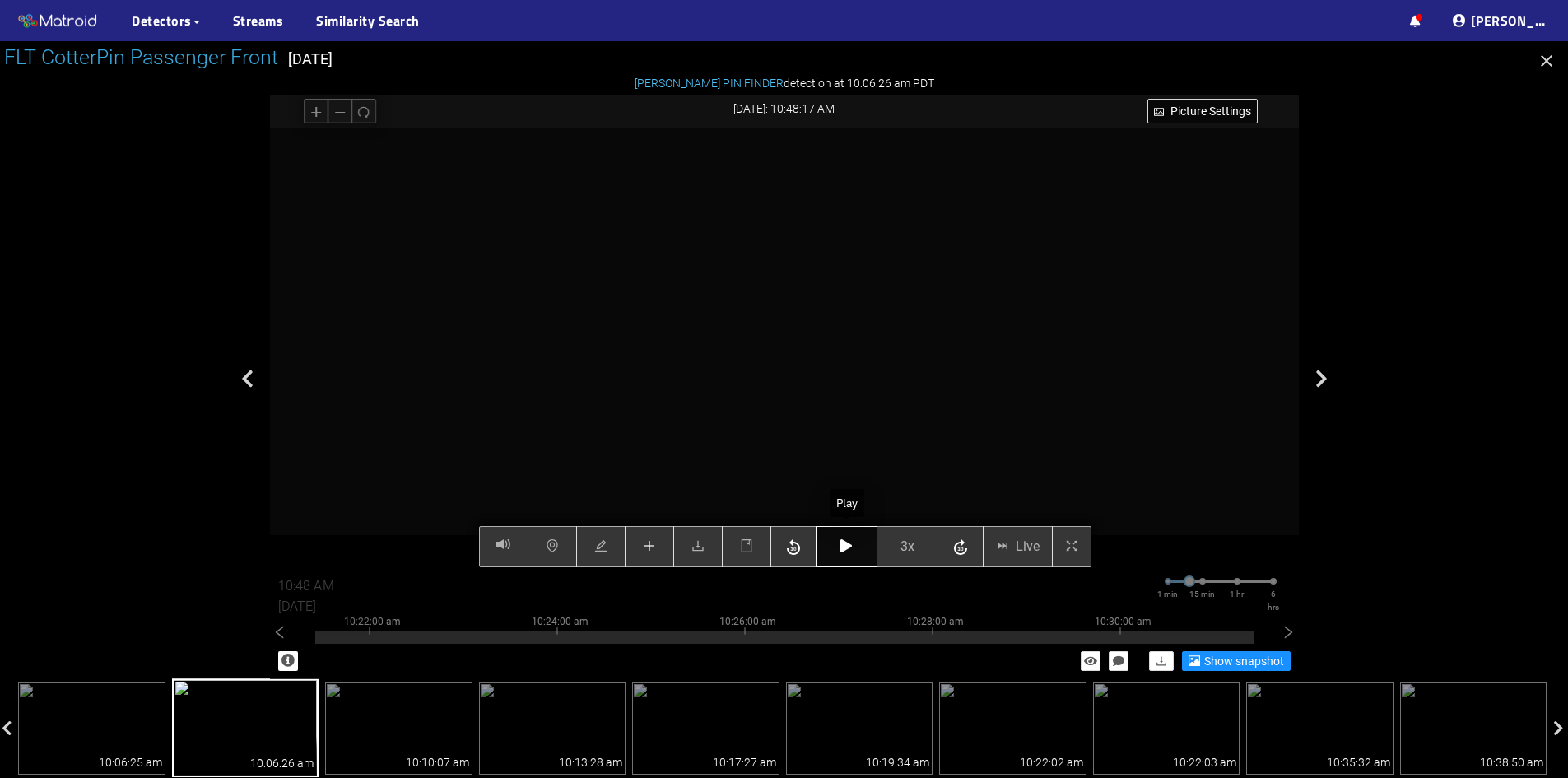
click at [845, 558] on button "button" at bounding box center [846, 547] width 61 height 41
click at [848, 549] on icon "button" at bounding box center [845, 545] width 11 height 13
click at [647, 548] on icon "plus" at bounding box center [649, 545] width 13 height 13
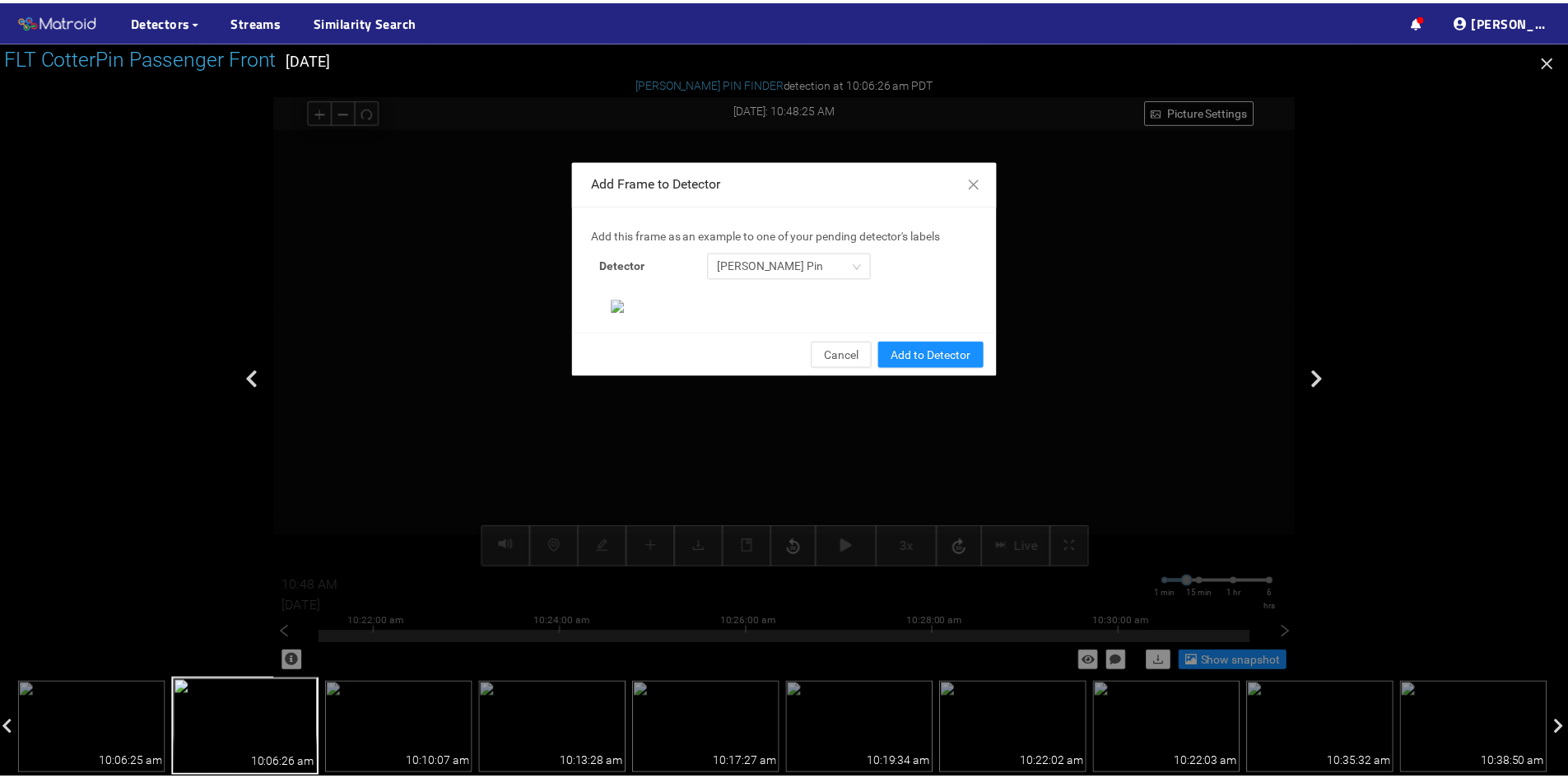
scroll to position [169, 0]
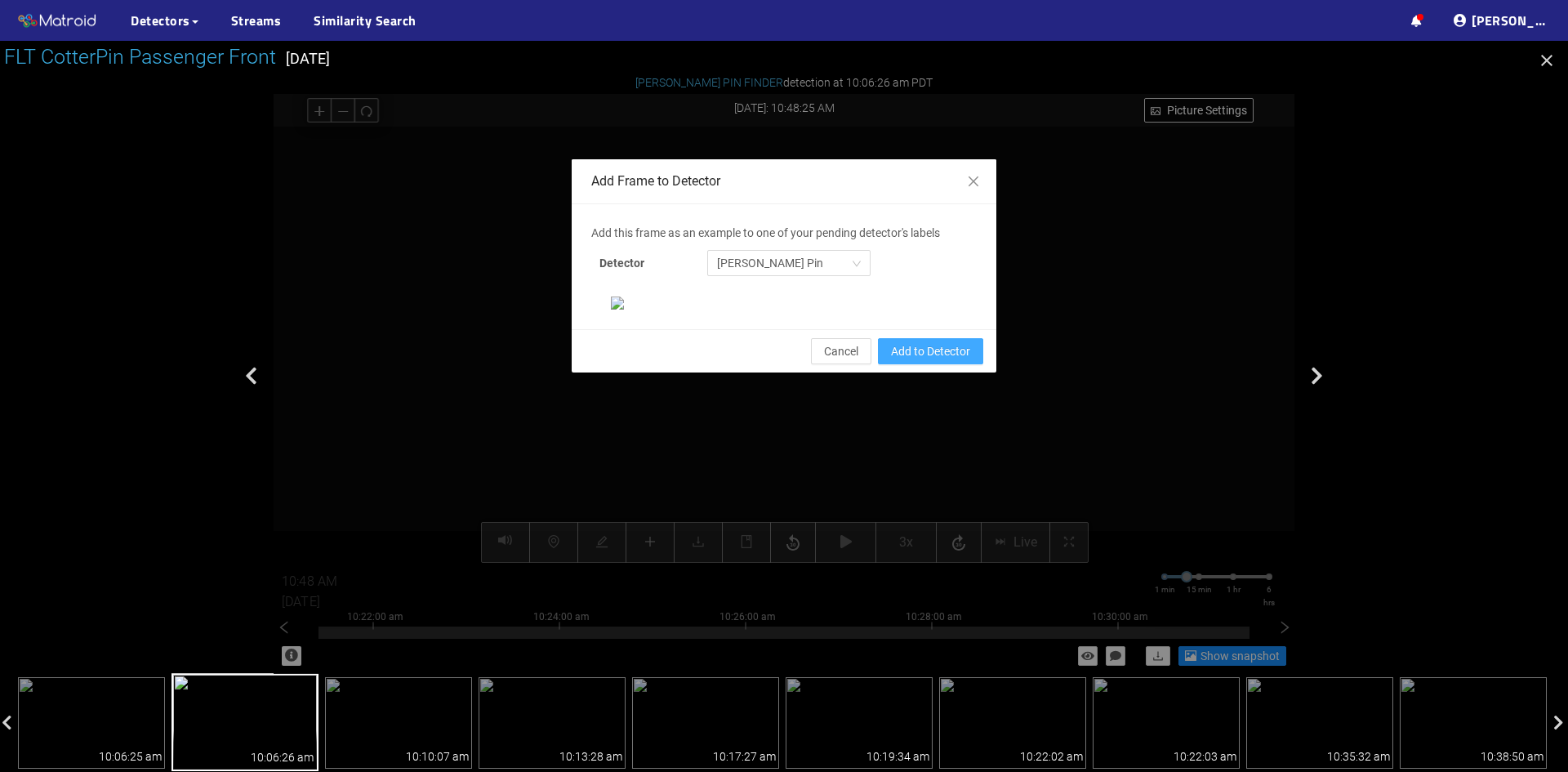
click at [932, 360] on span "Add to Detector" at bounding box center [931, 351] width 80 height 18
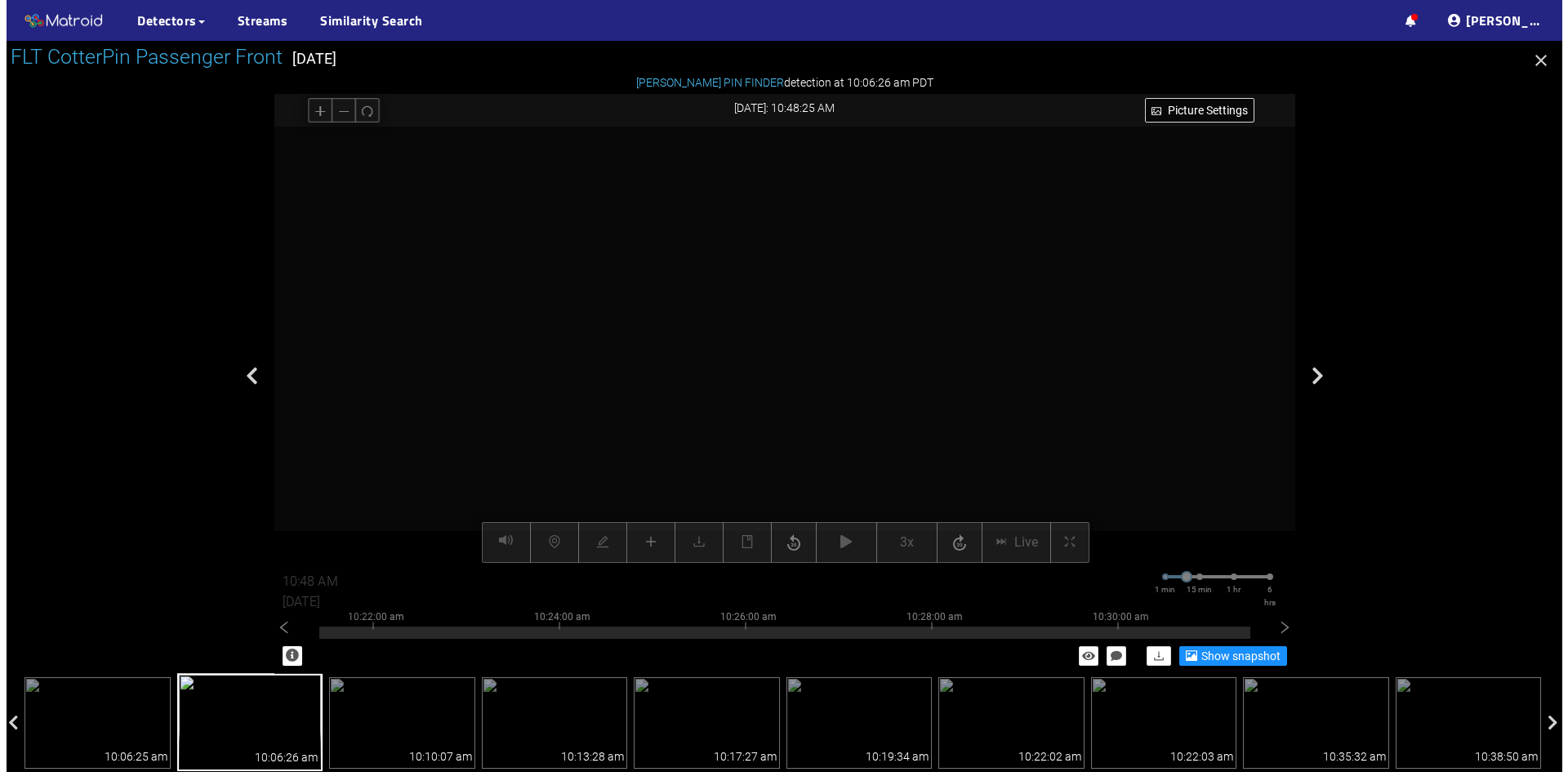
scroll to position [86, 0]
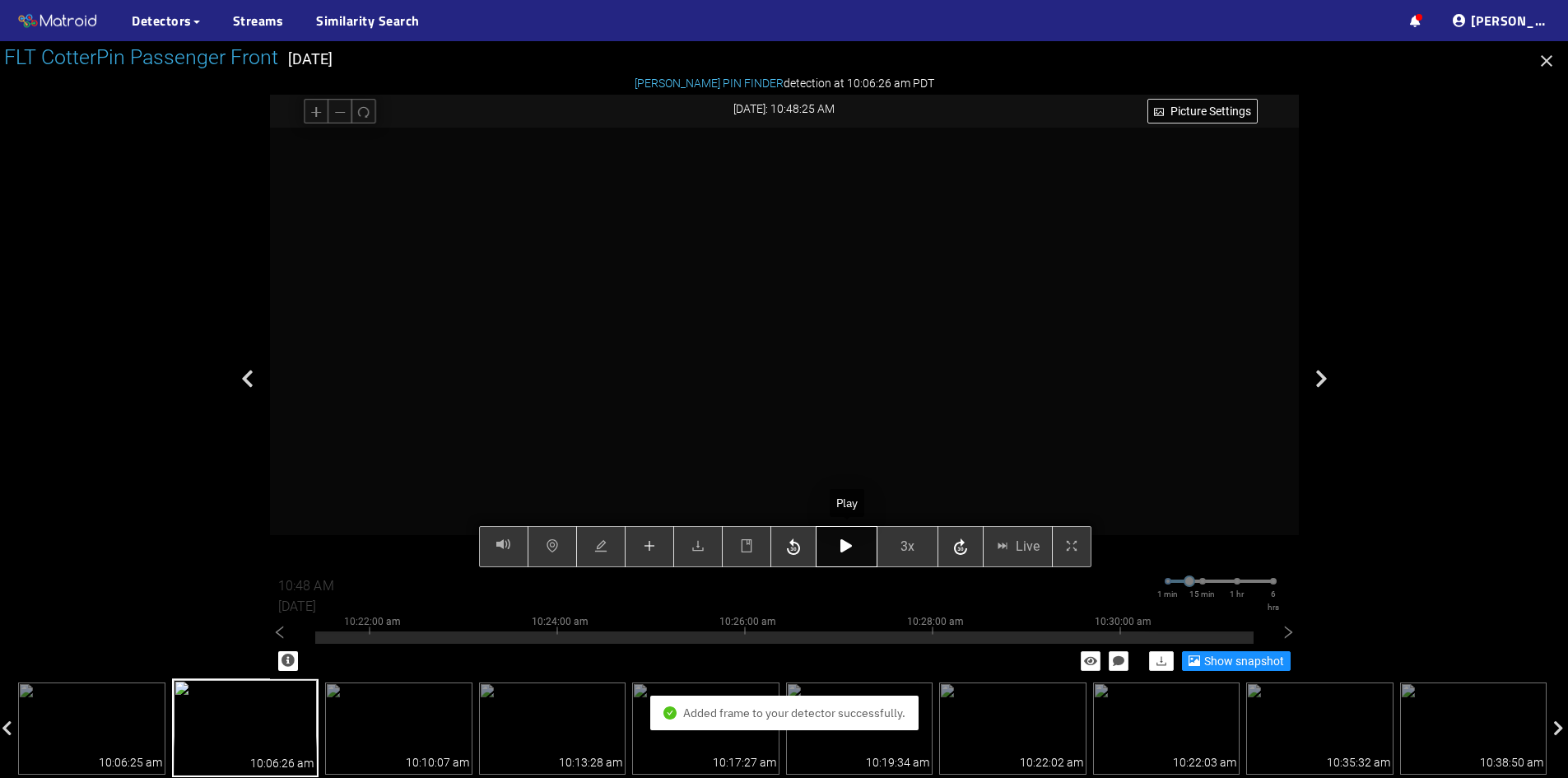
click at [850, 553] on icon "button" at bounding box center [845, 545] width 11 height 13
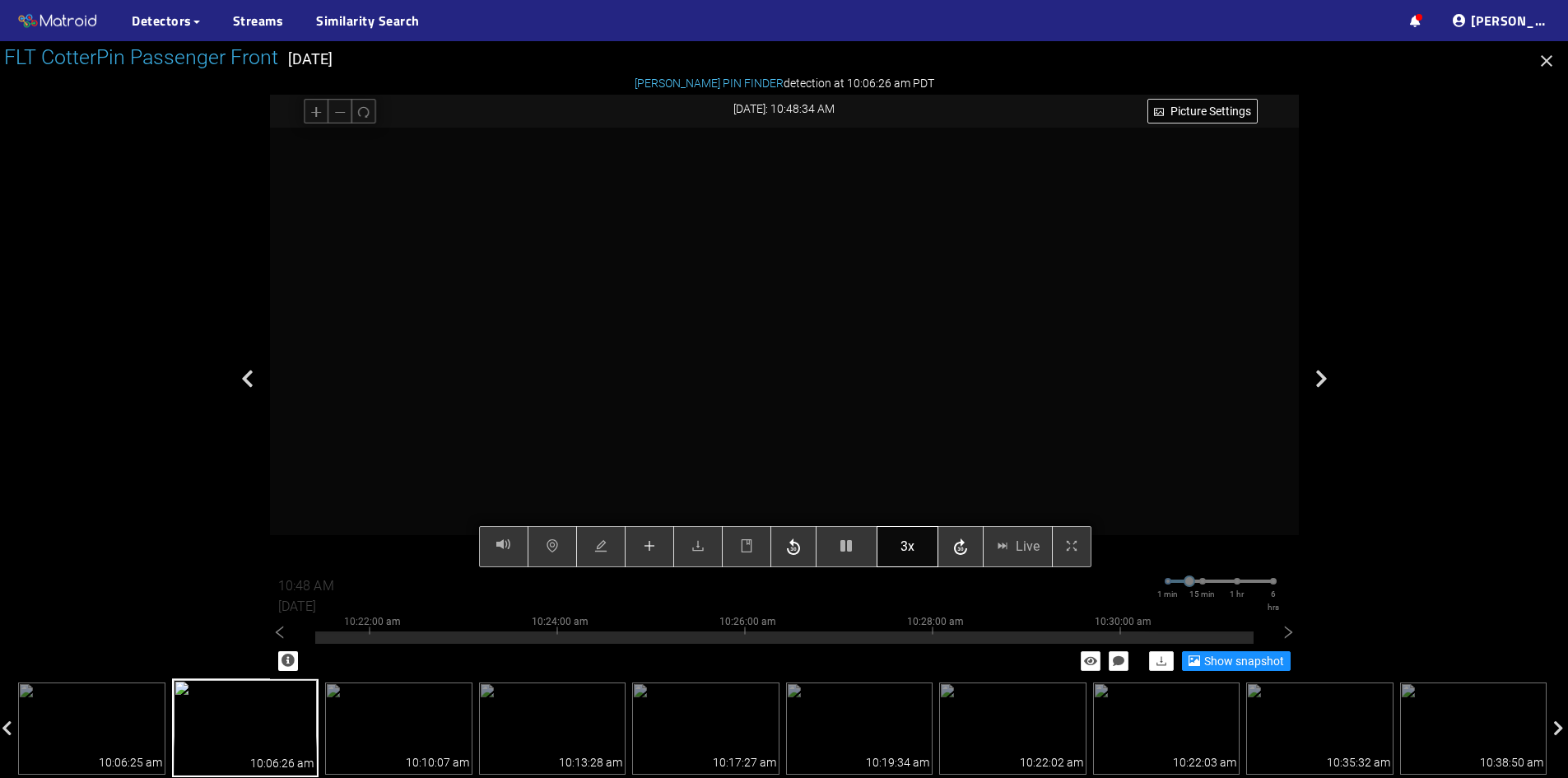
click at [916, 544] on button "3x" at bounding box center [908, 547] width 61 height 41
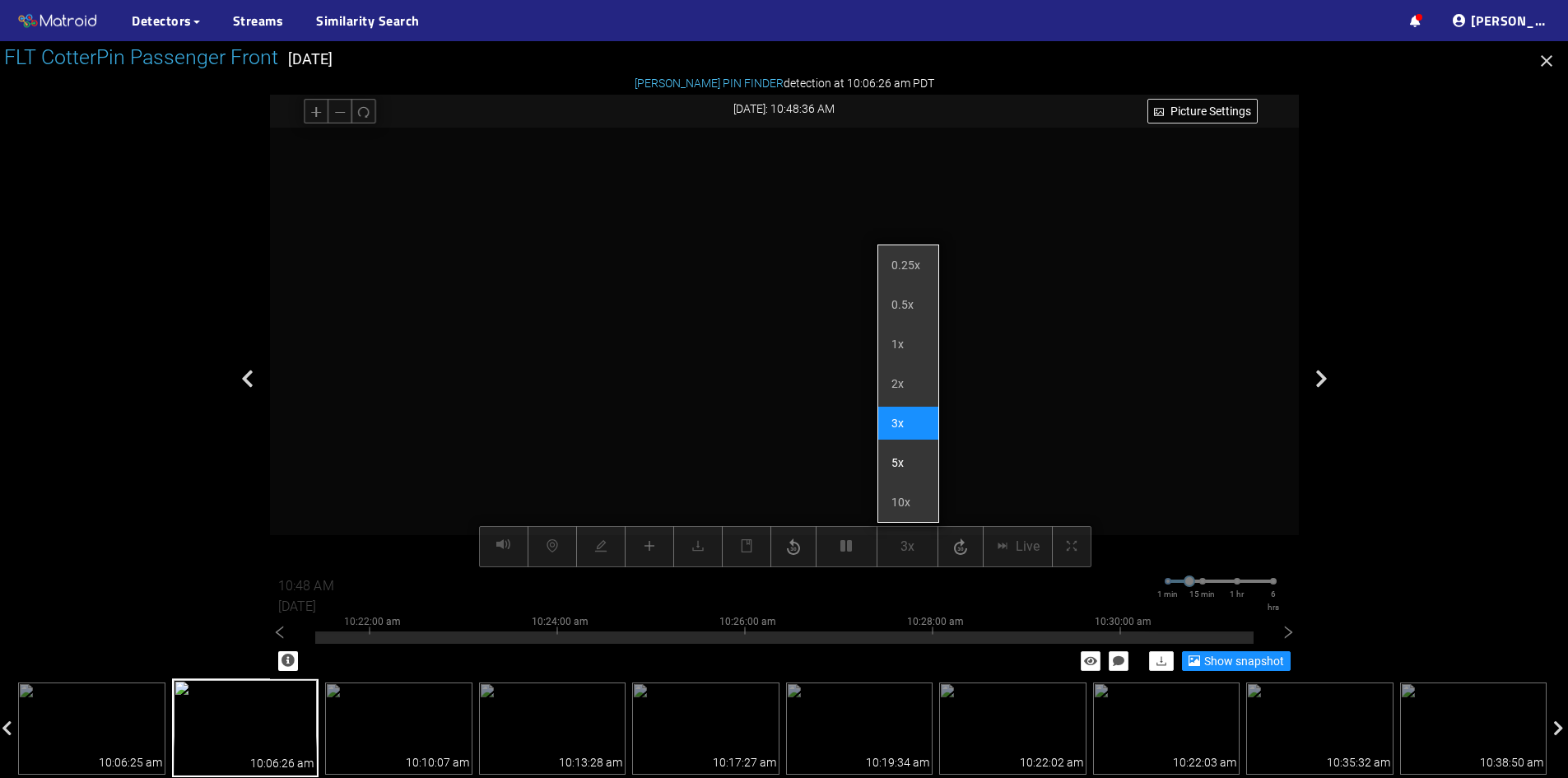
click at [902, 469] on li "5x" at bounding box center [909, 462] width 60 height 33
click at [1027, 451] on div at bounding box center [784, 348] width 1029 height 441
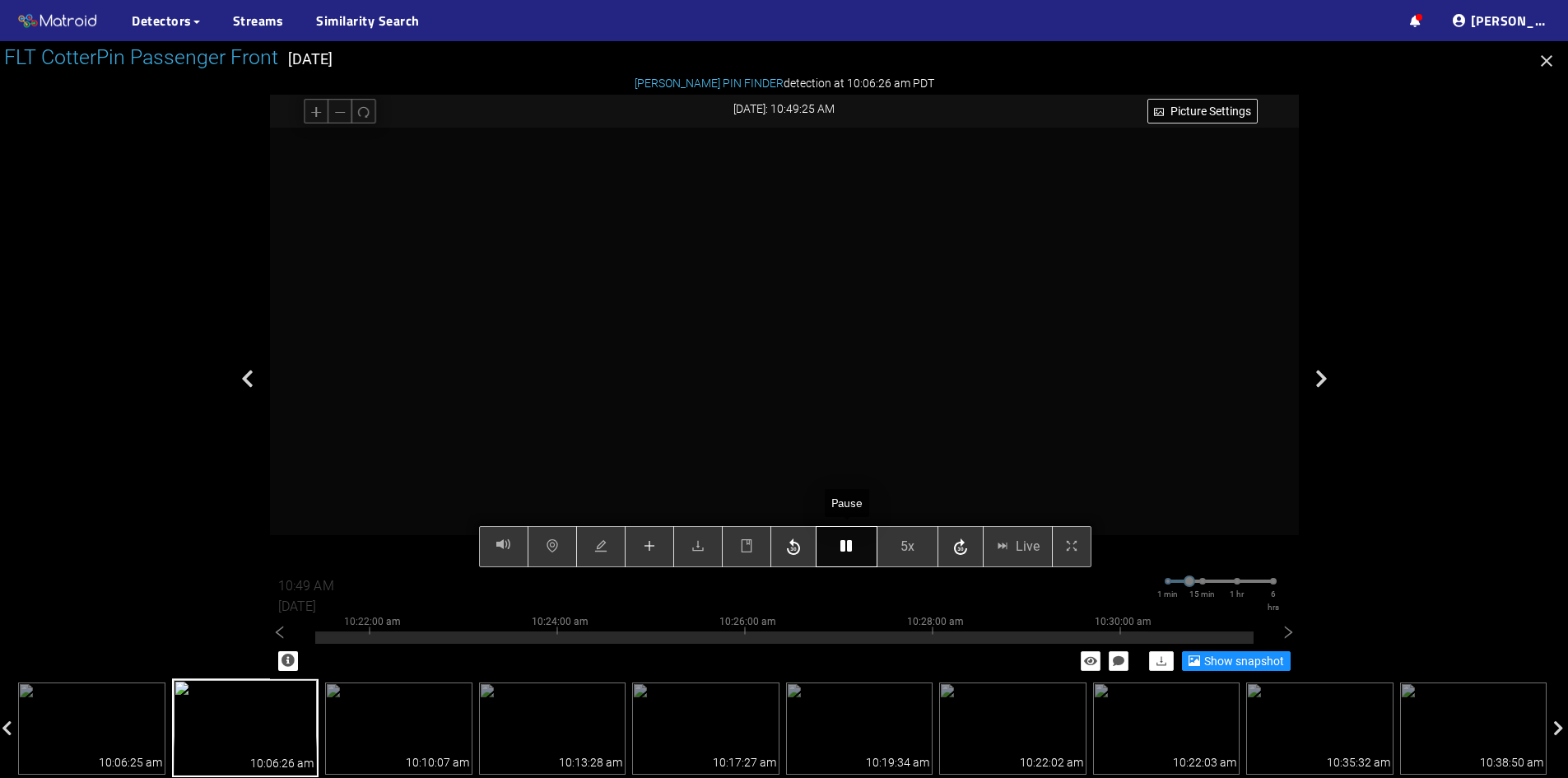
click at [852, 546] on icon "button" at bounding box center [845, 545] width 11 height 13
click at [840, 547] on icon "button" at bounding box center [845, 545] width 11 height 13
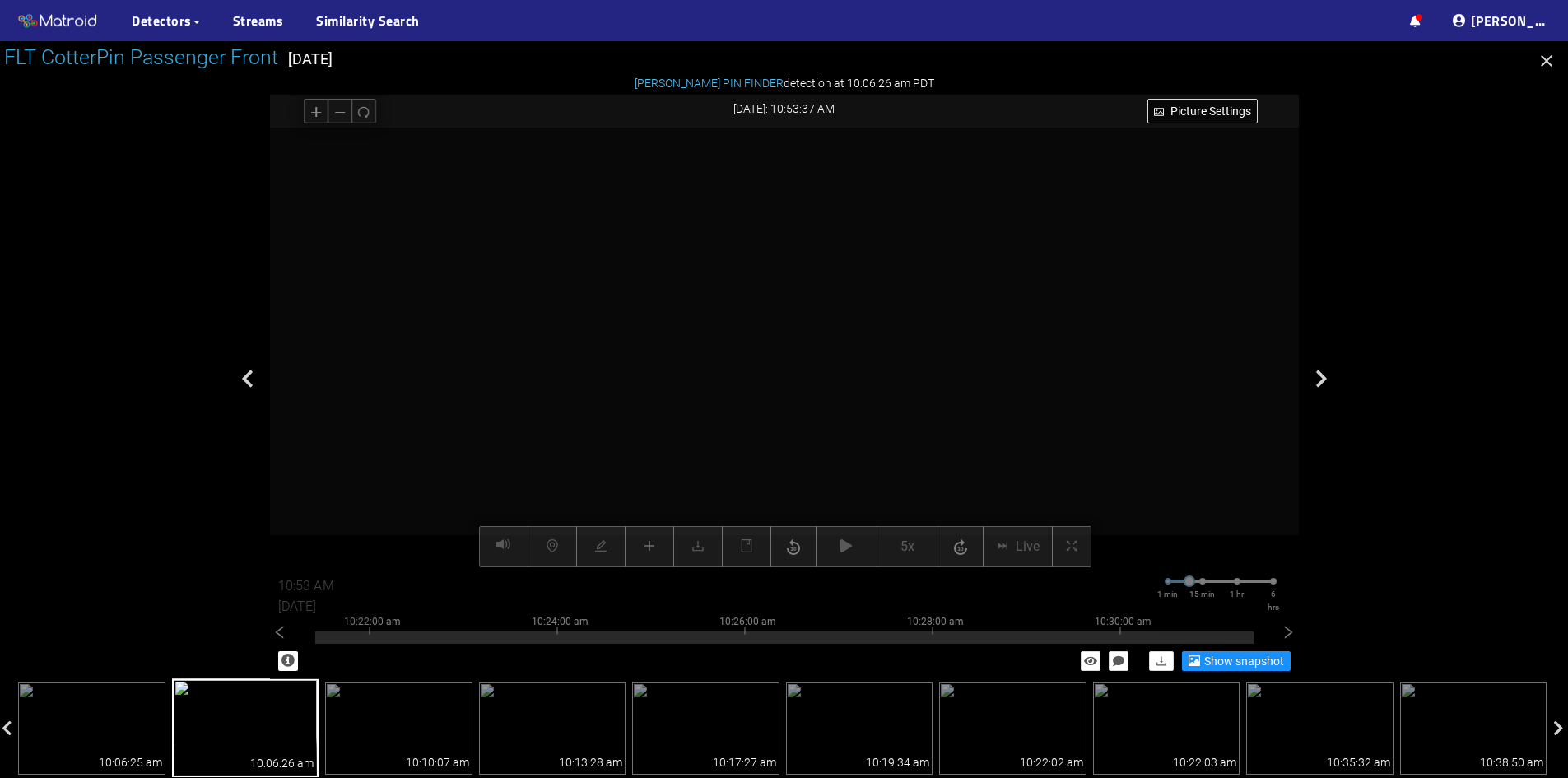
click at [1103, 342] on div at bounding box center [784, 348] width 1029 height 441
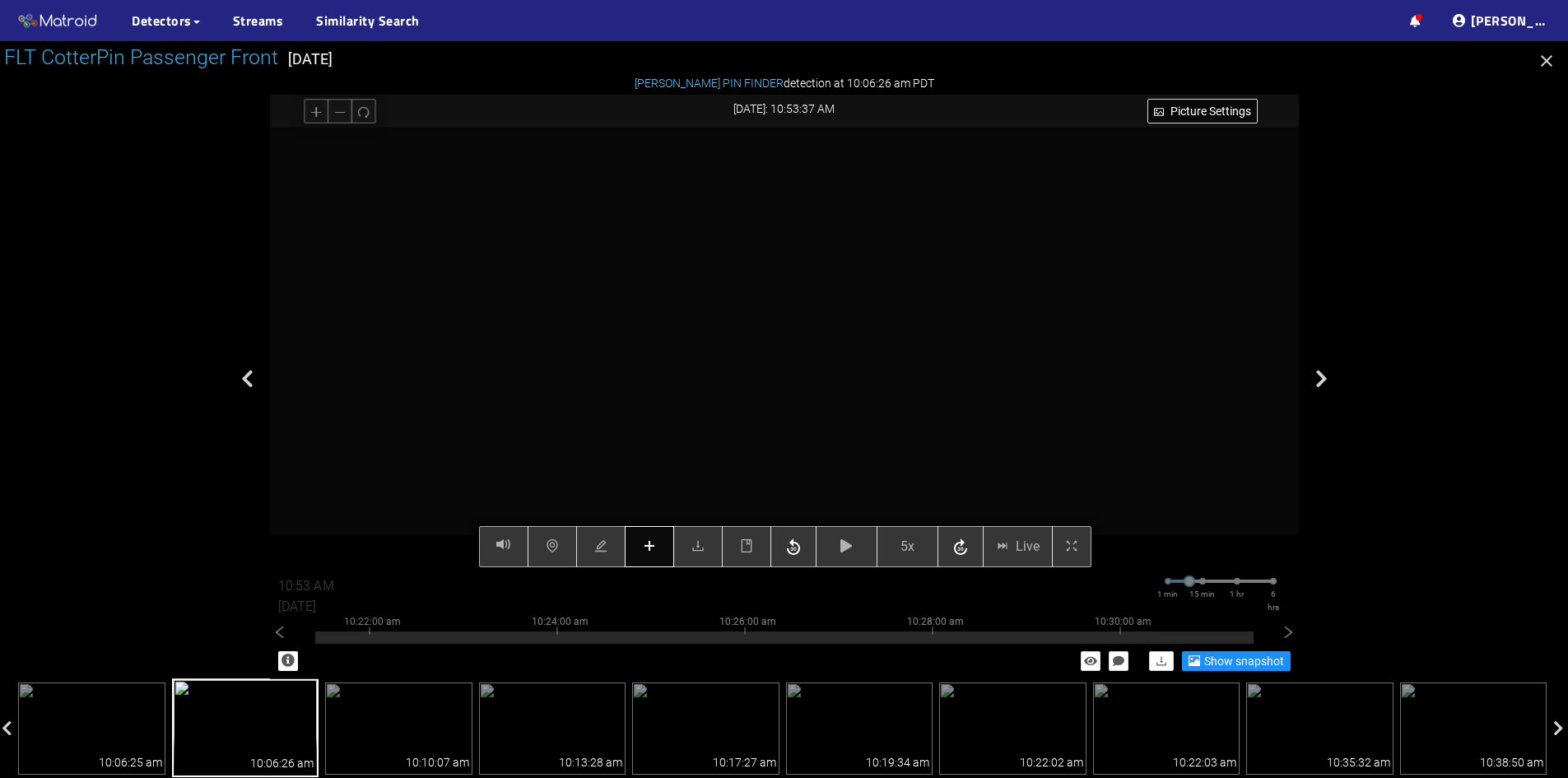
click at [665, 536] on button "button" at bounding box center [650, 547] width 50 height 41
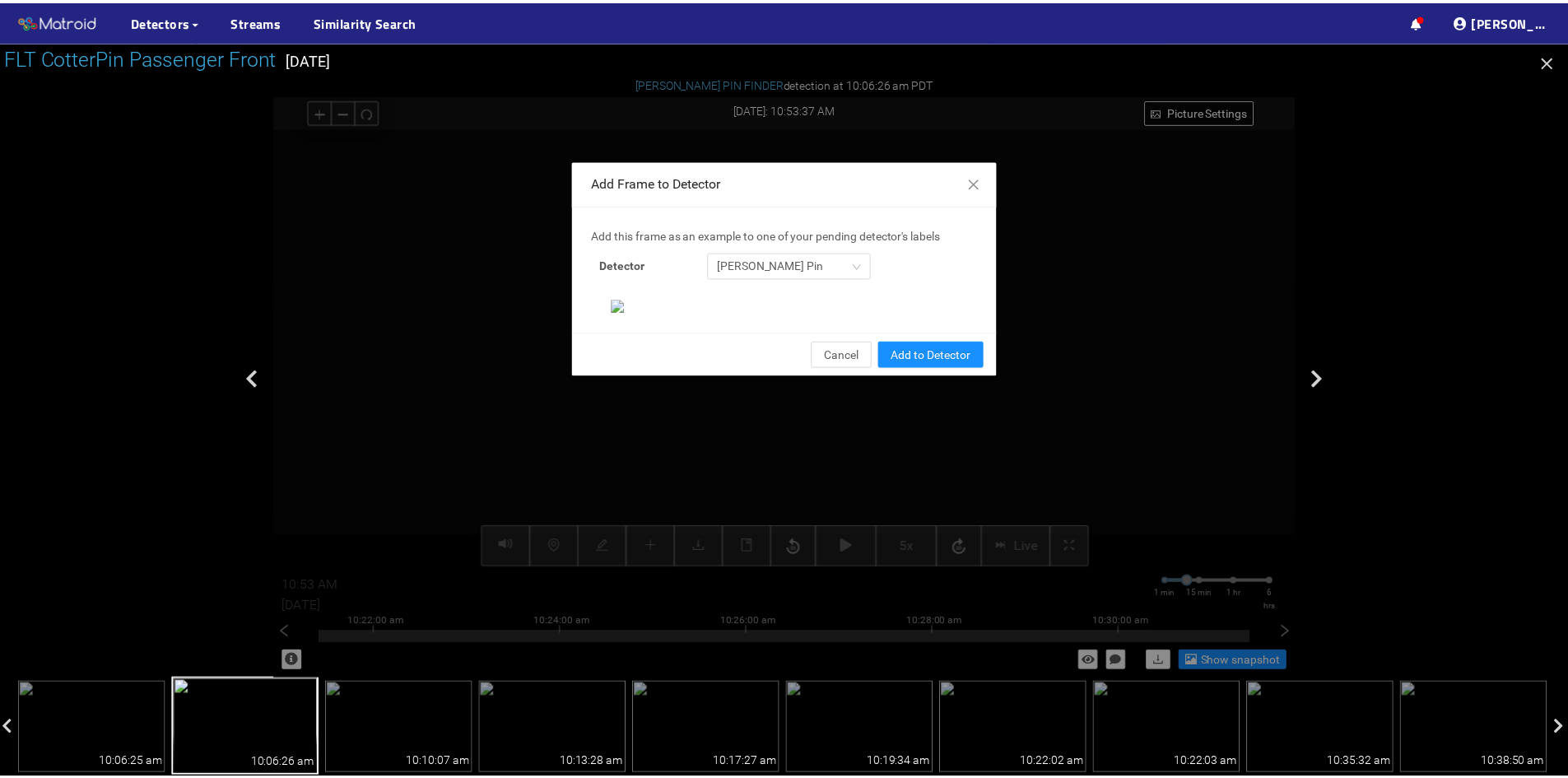
scroll to position [169, 0]
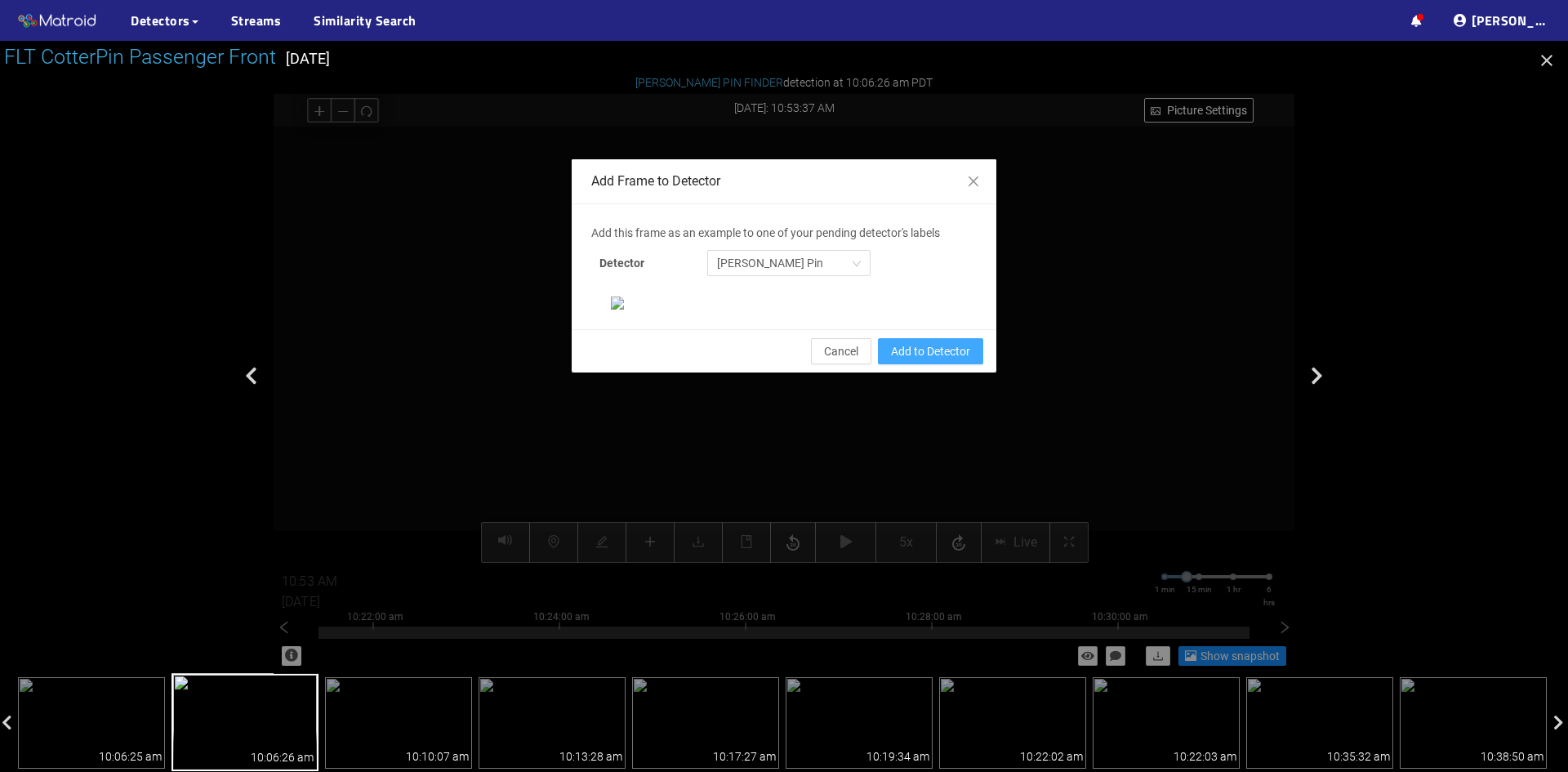
click at [919, 360] on span "Add to Detector" at bounding box center [931, 351] width 80 height 18
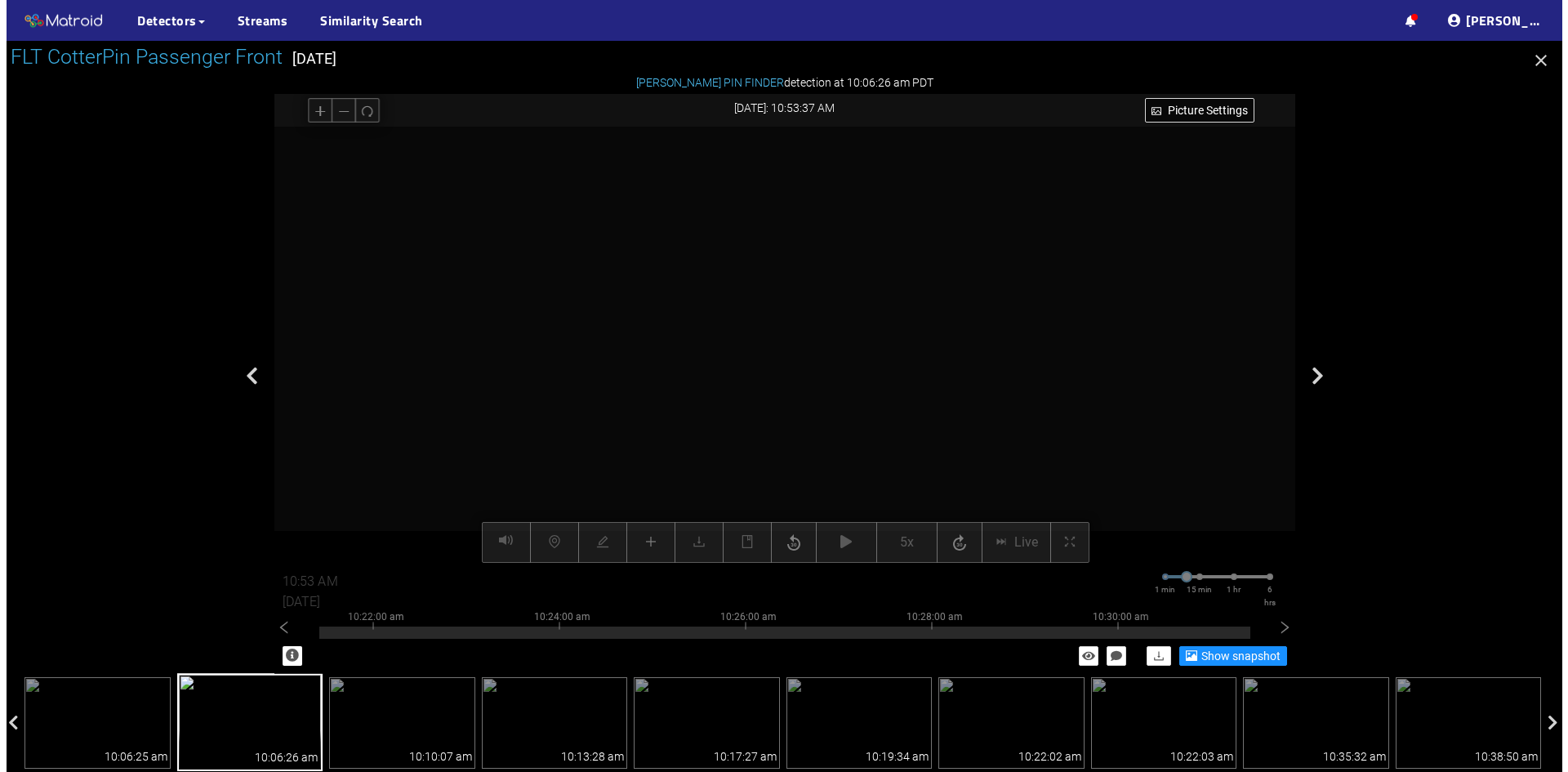
scroll to position [86, 0]
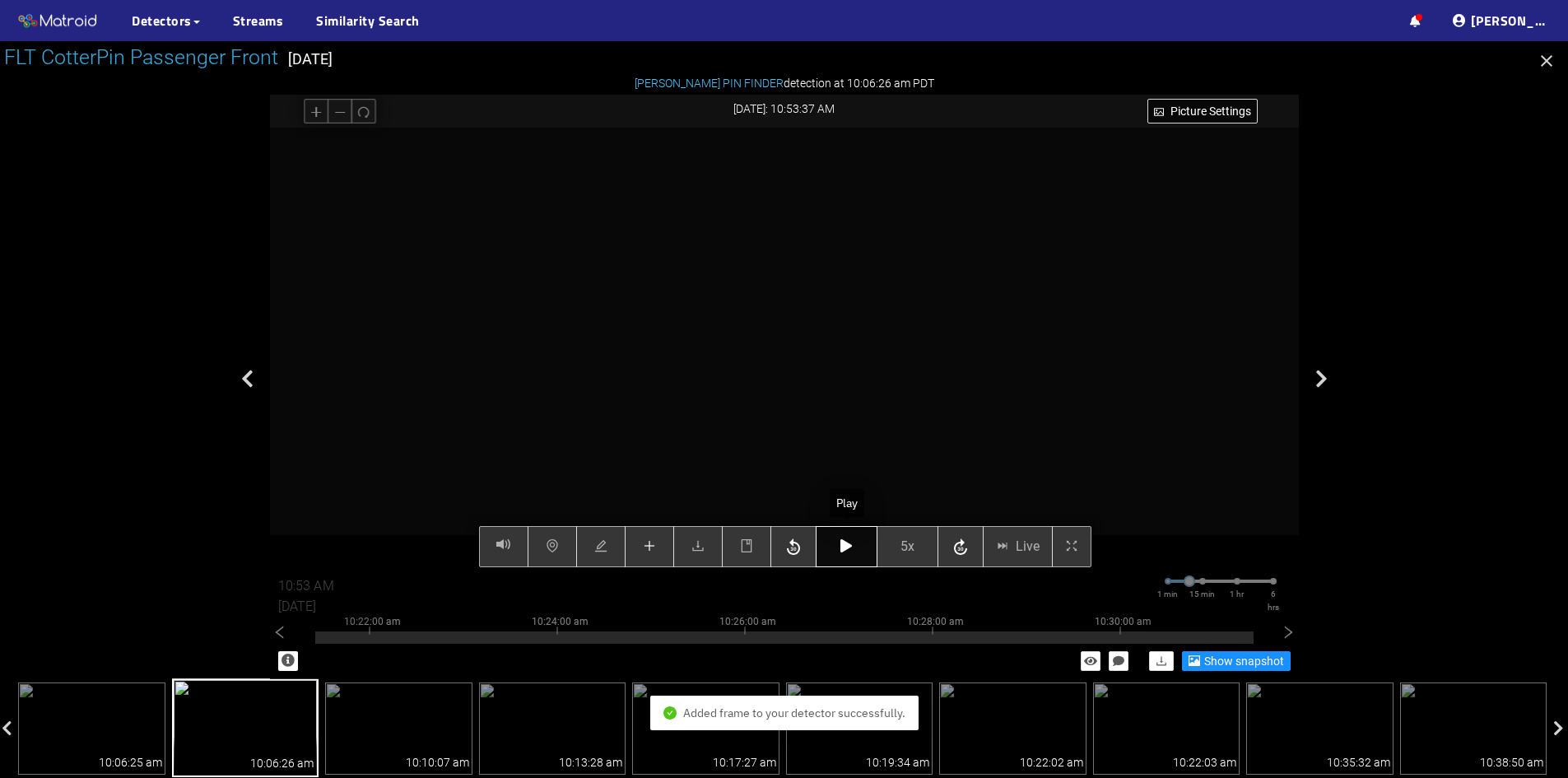
click at [840, 540] on button "button" at bounding box center [846, 547] width 61 height 41
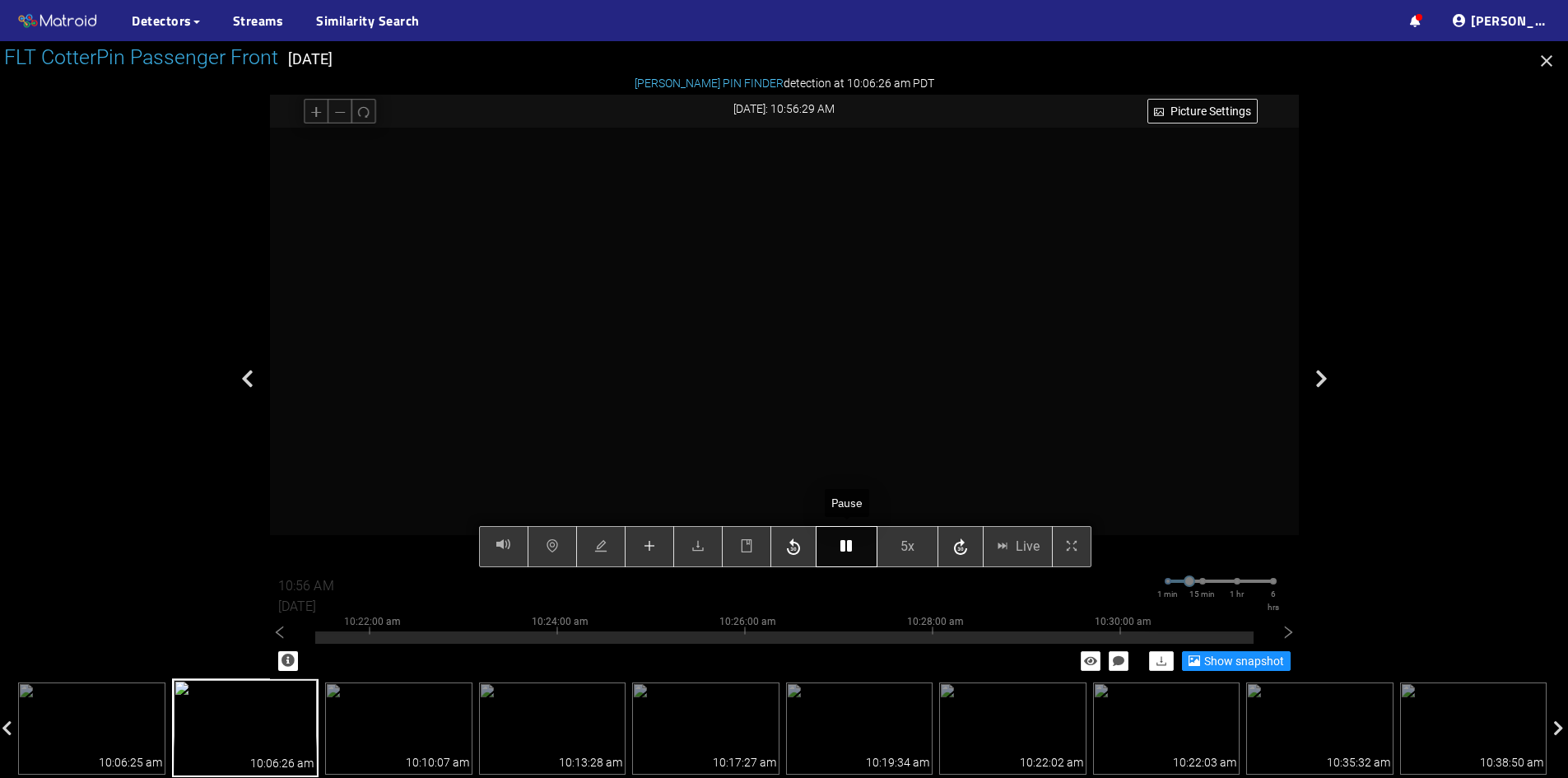
click at [848, 549] on icon "button" at bounding box center [845, 545] width 11 height 13
click at [647, 550] on icon "plus" at bounding box center [649, 545] width 13 height 13
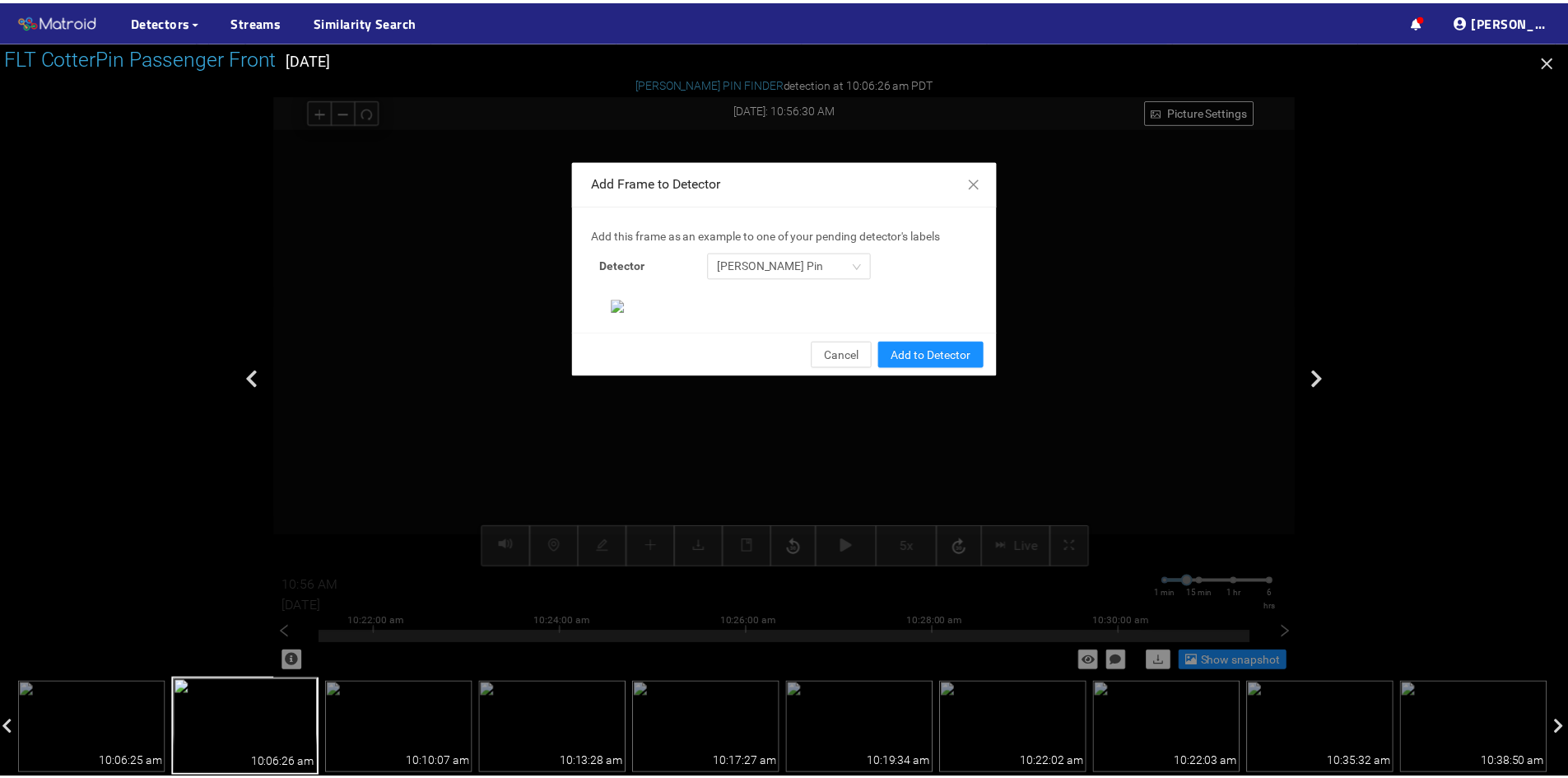
scroll to position [169, 0]
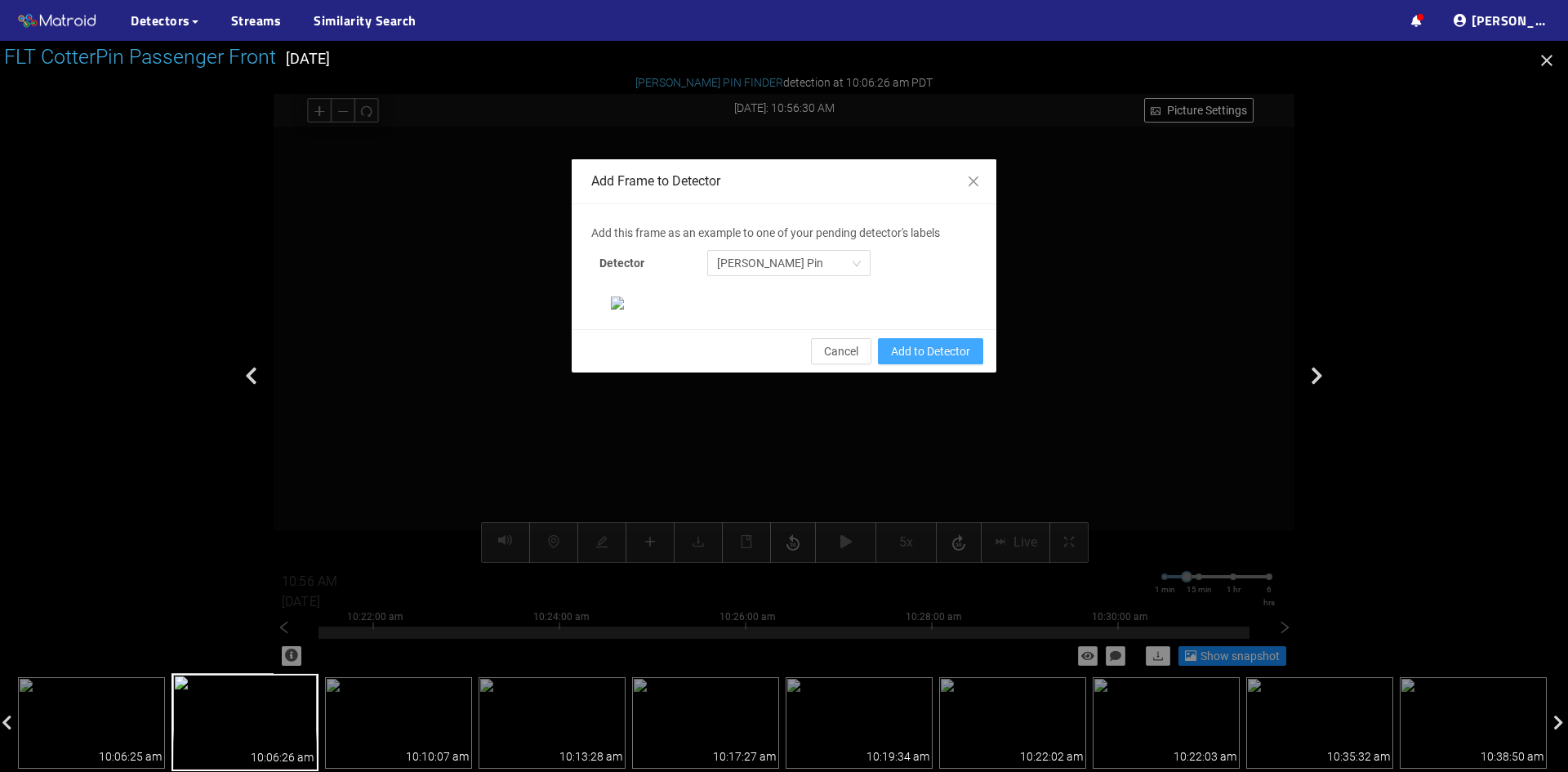
click at [928, 360] on span "Add to Detector" at bounding box center [931, 351] width 80 height 18
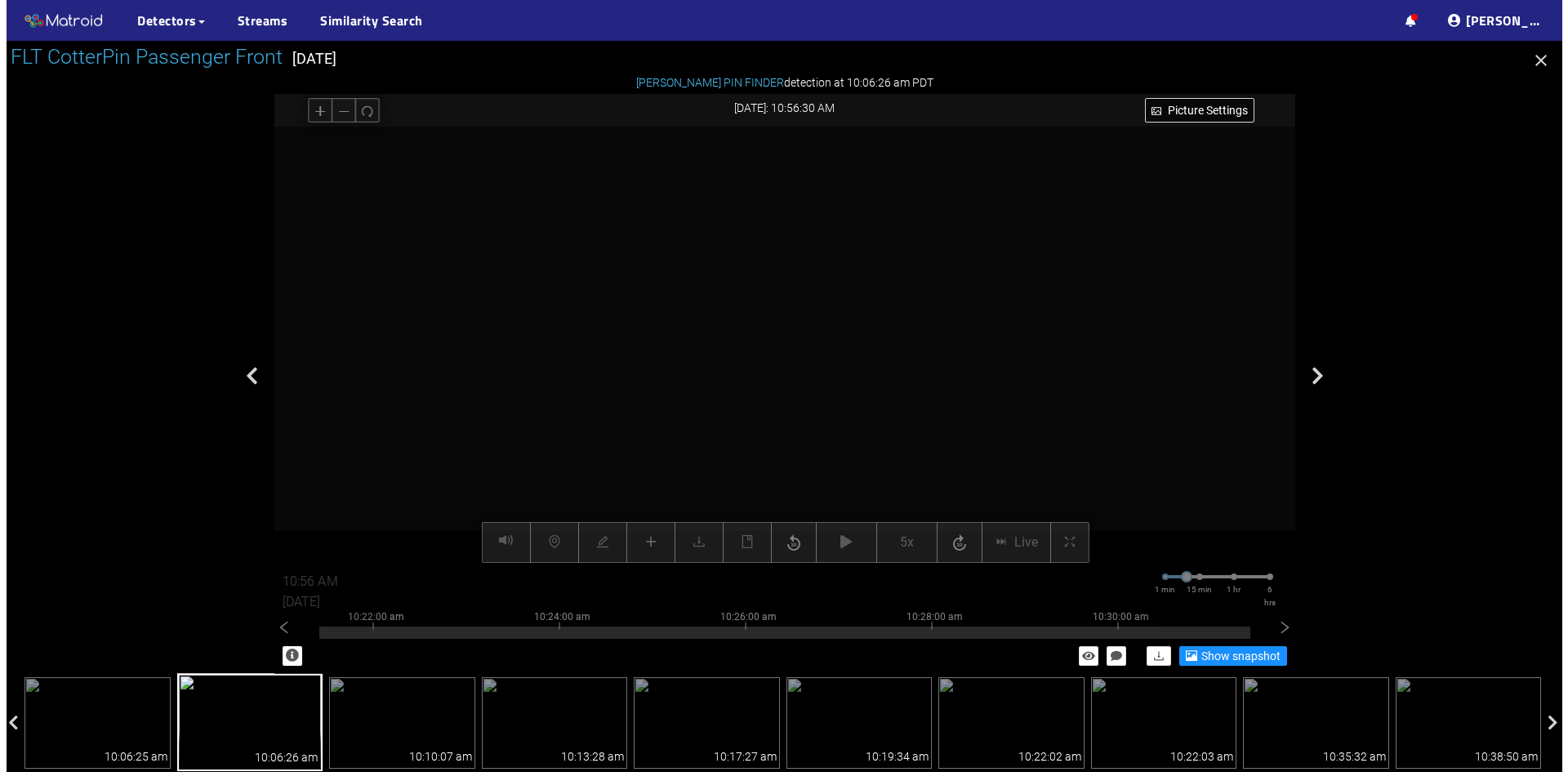
scroll to position [86, 0]
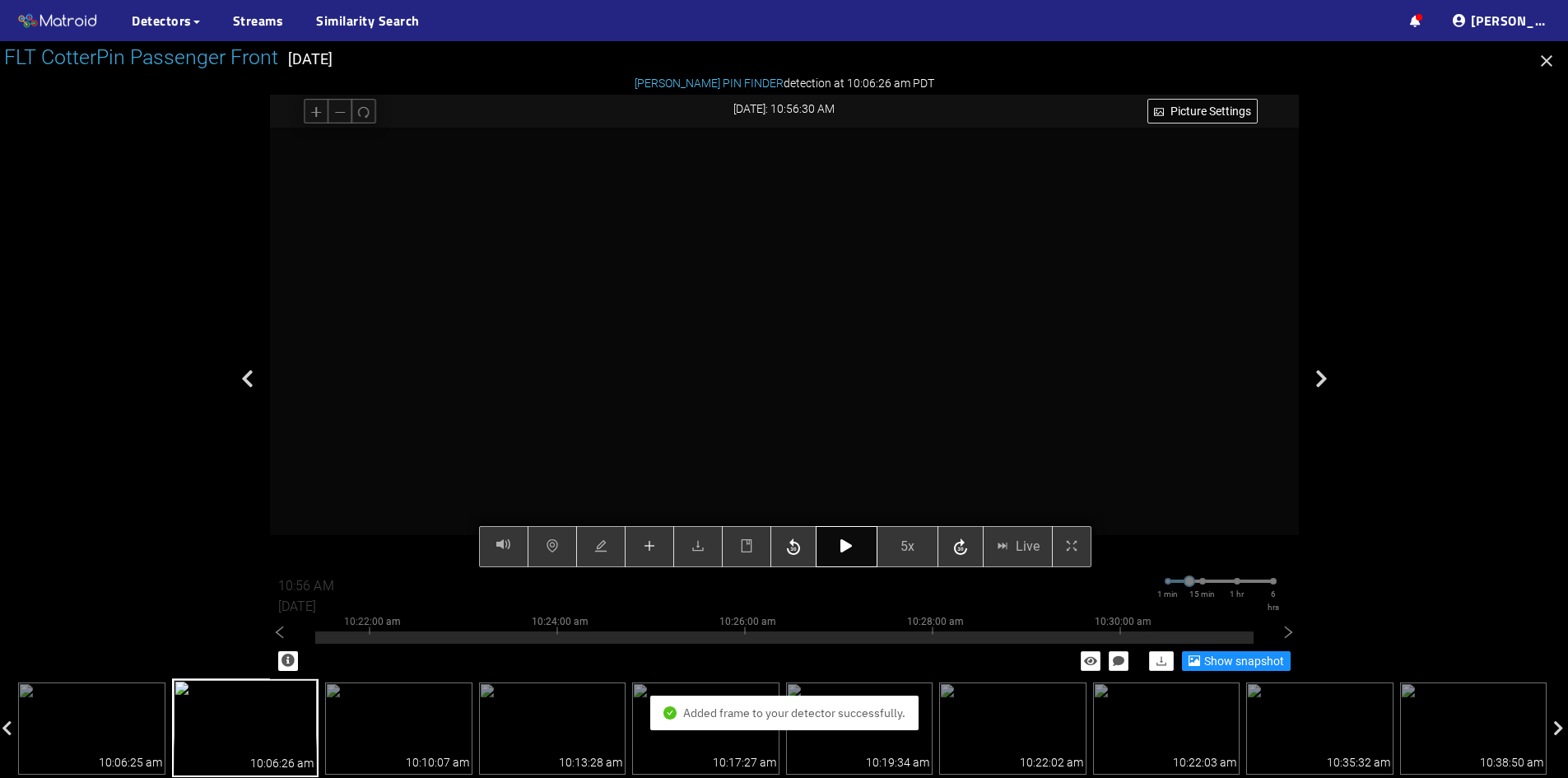
click at [851, 552] on icon "button" at bounding box center [845, 545] width 11 height 13
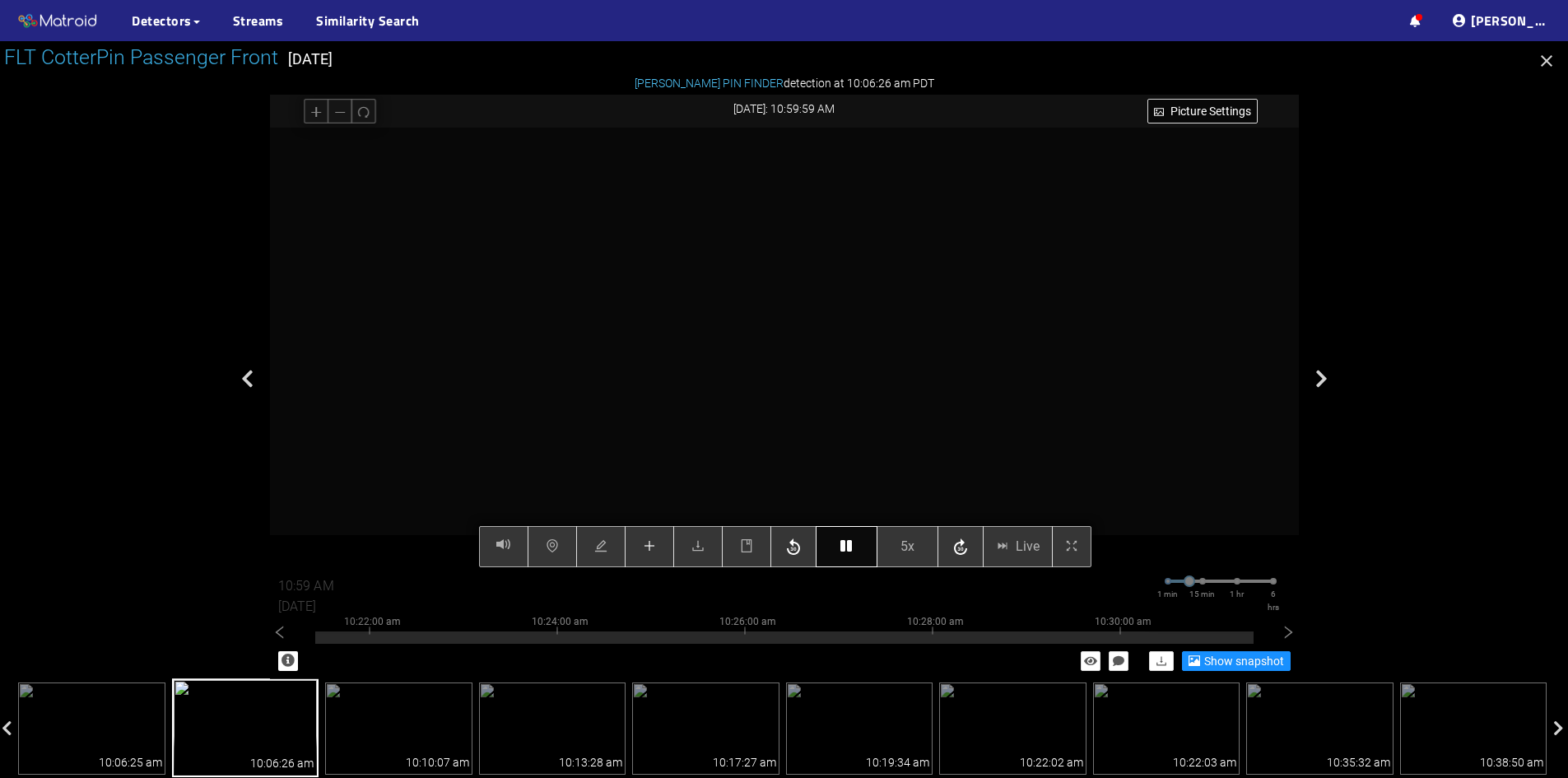
type input "11:00 AM"
click at [857, 550] on button "button" at bounding box center [846, 547] width 61 height 41
click at [661, 547] on button "button" at bounding box center [650, 547] width 50 height 41
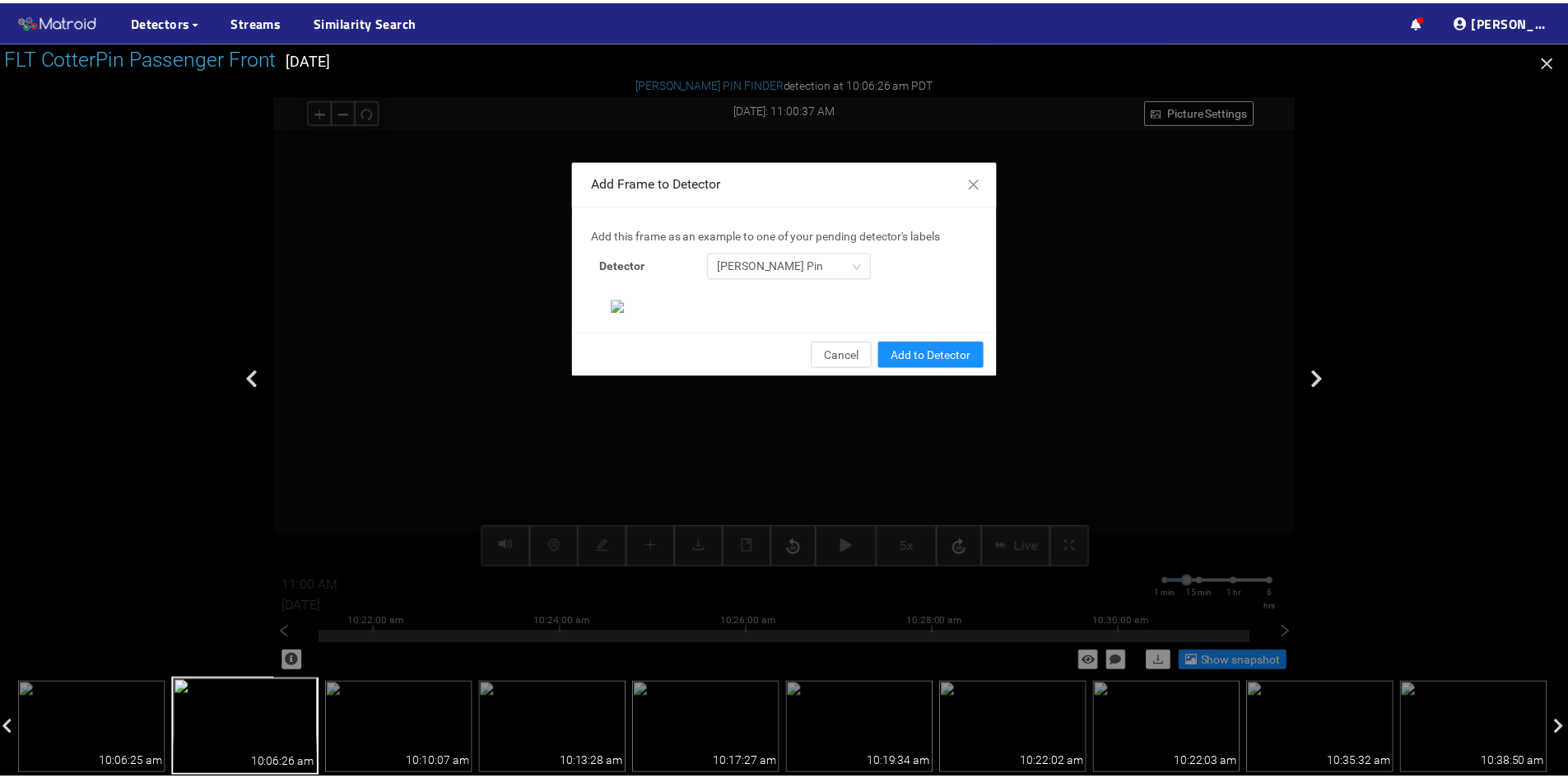
scroll to position [169, 0]
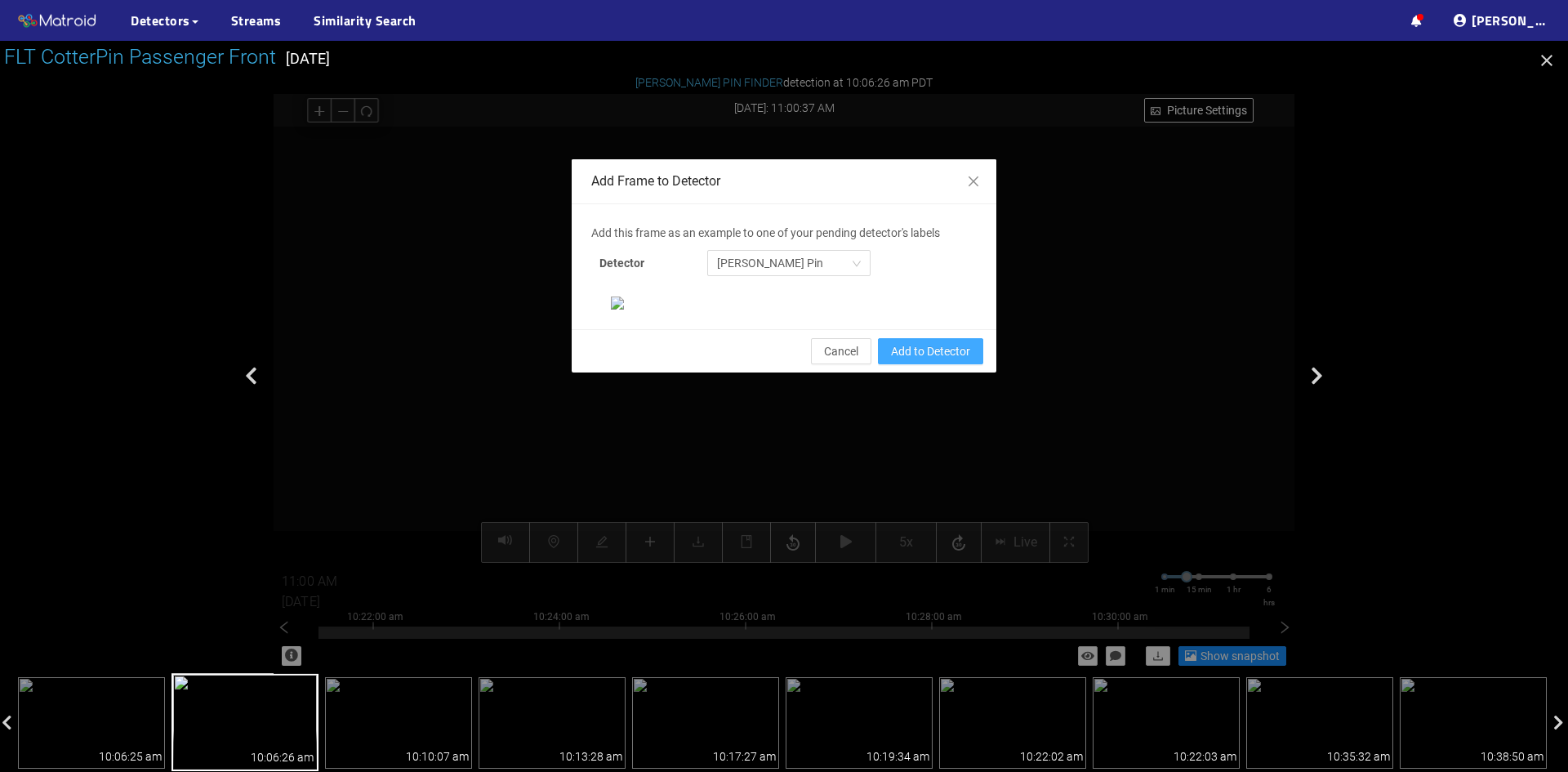
click at [932, 360] on span "Add to Detector" at bounding box center [931, 351] width 80 height 18
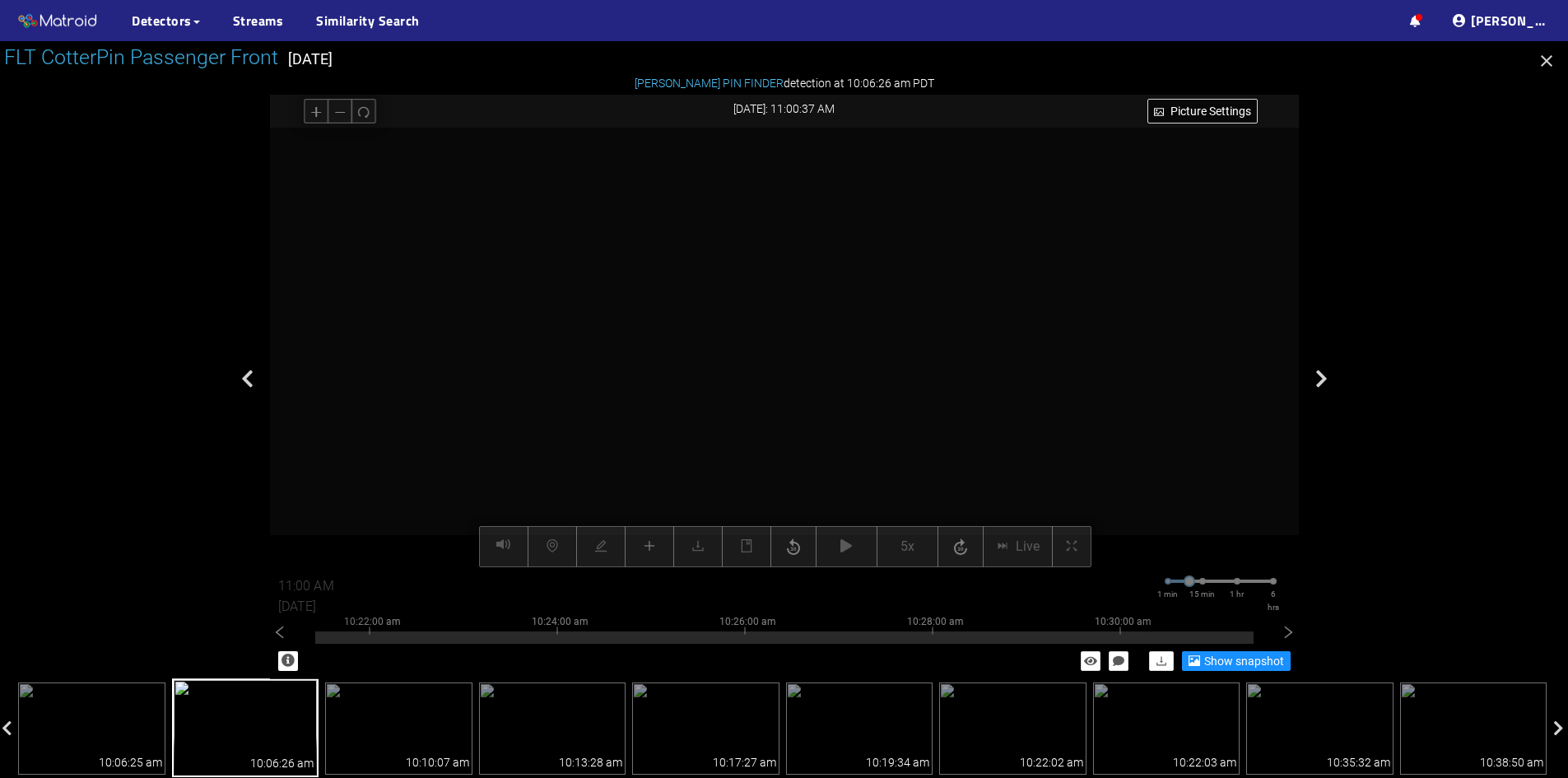
scroll to position [86, 0]
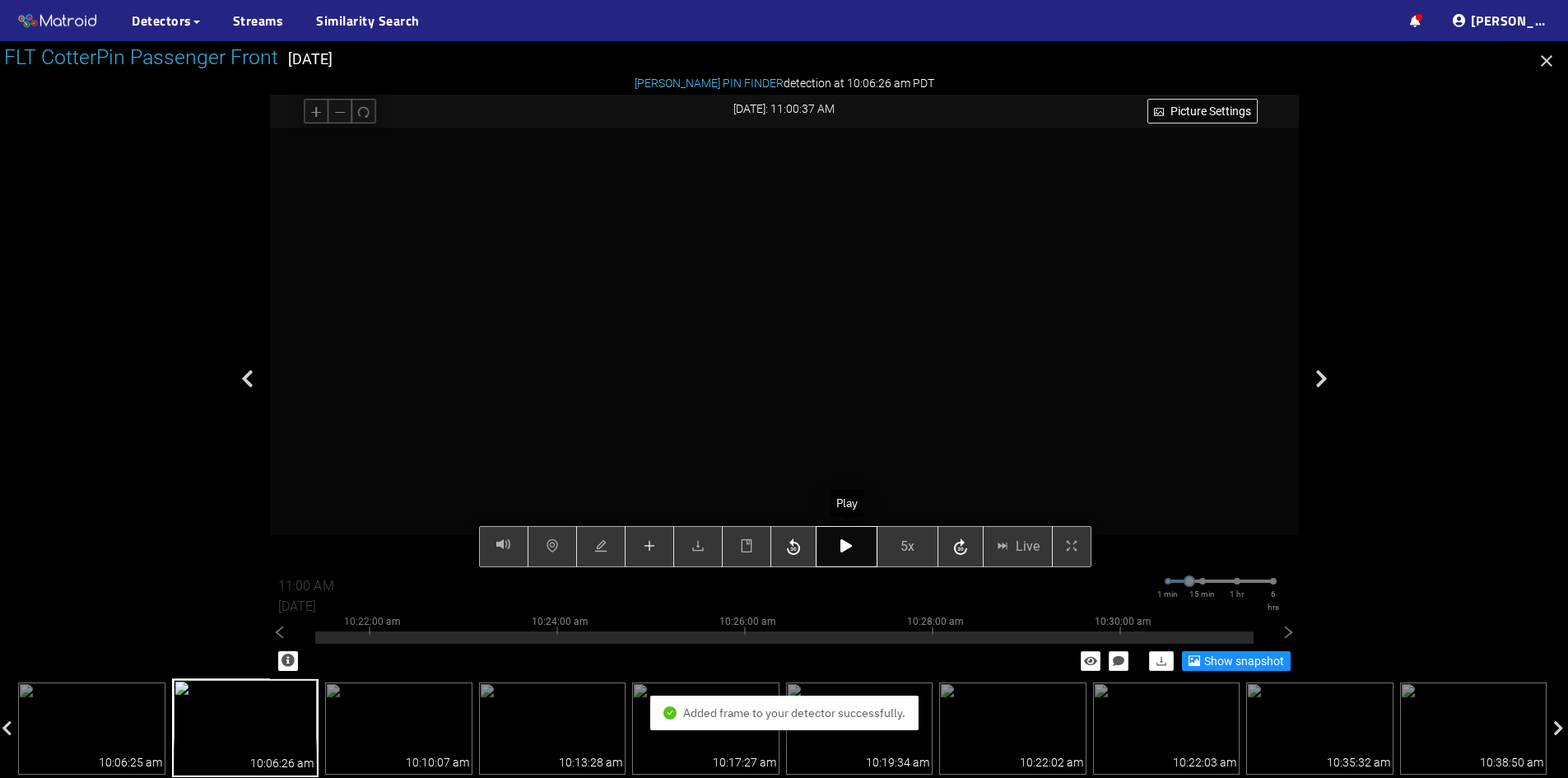
click at [838, 547] on button "button" at bounding box center [846, 547] width 61 height 41
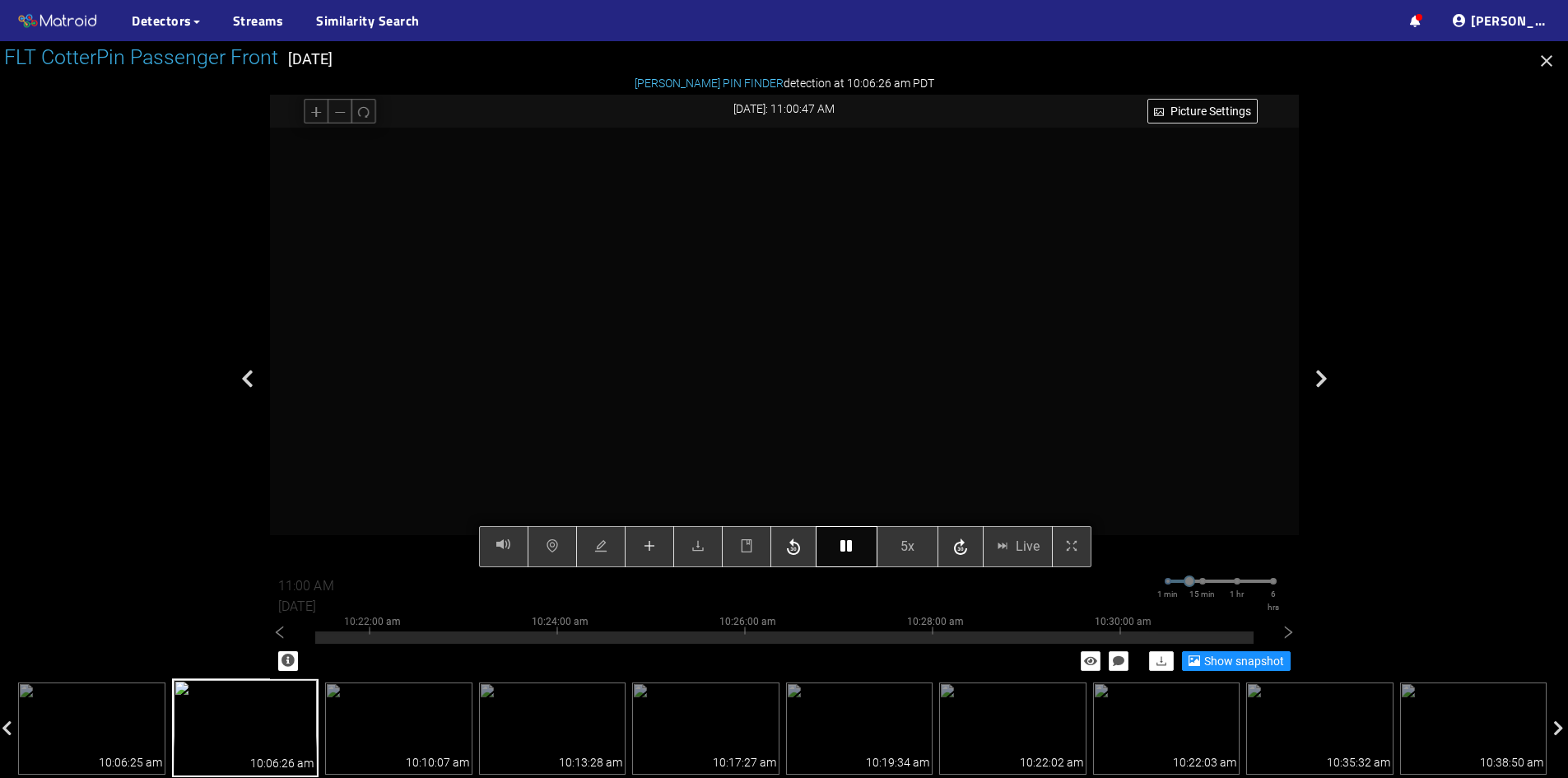
click at [848, 548] on icon "button" at bounding box center [845, 545] width 11 height 13
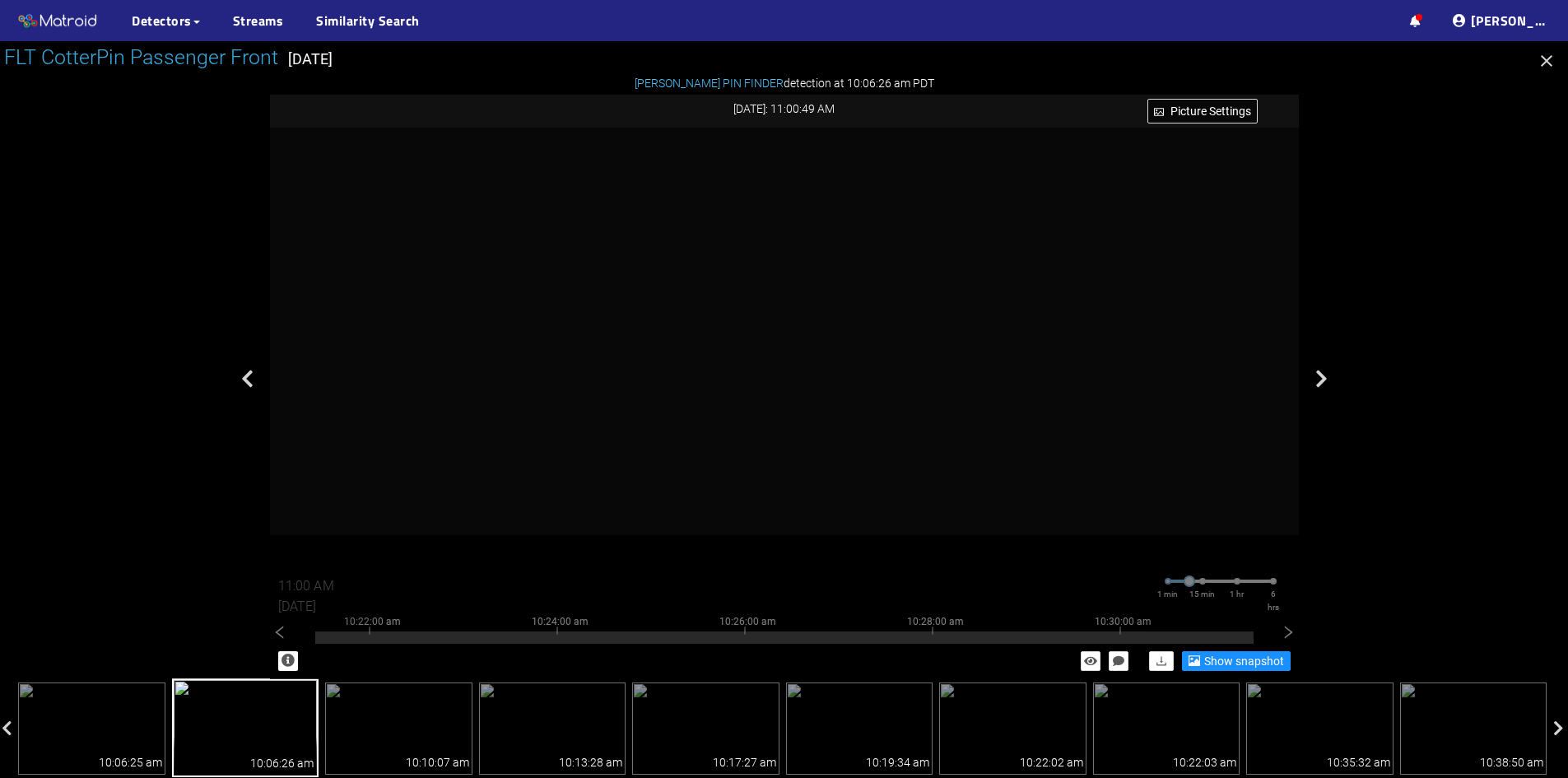
click at [1548, 58] on icon "button" at bounding box center [1547, 61] width 11 height 11
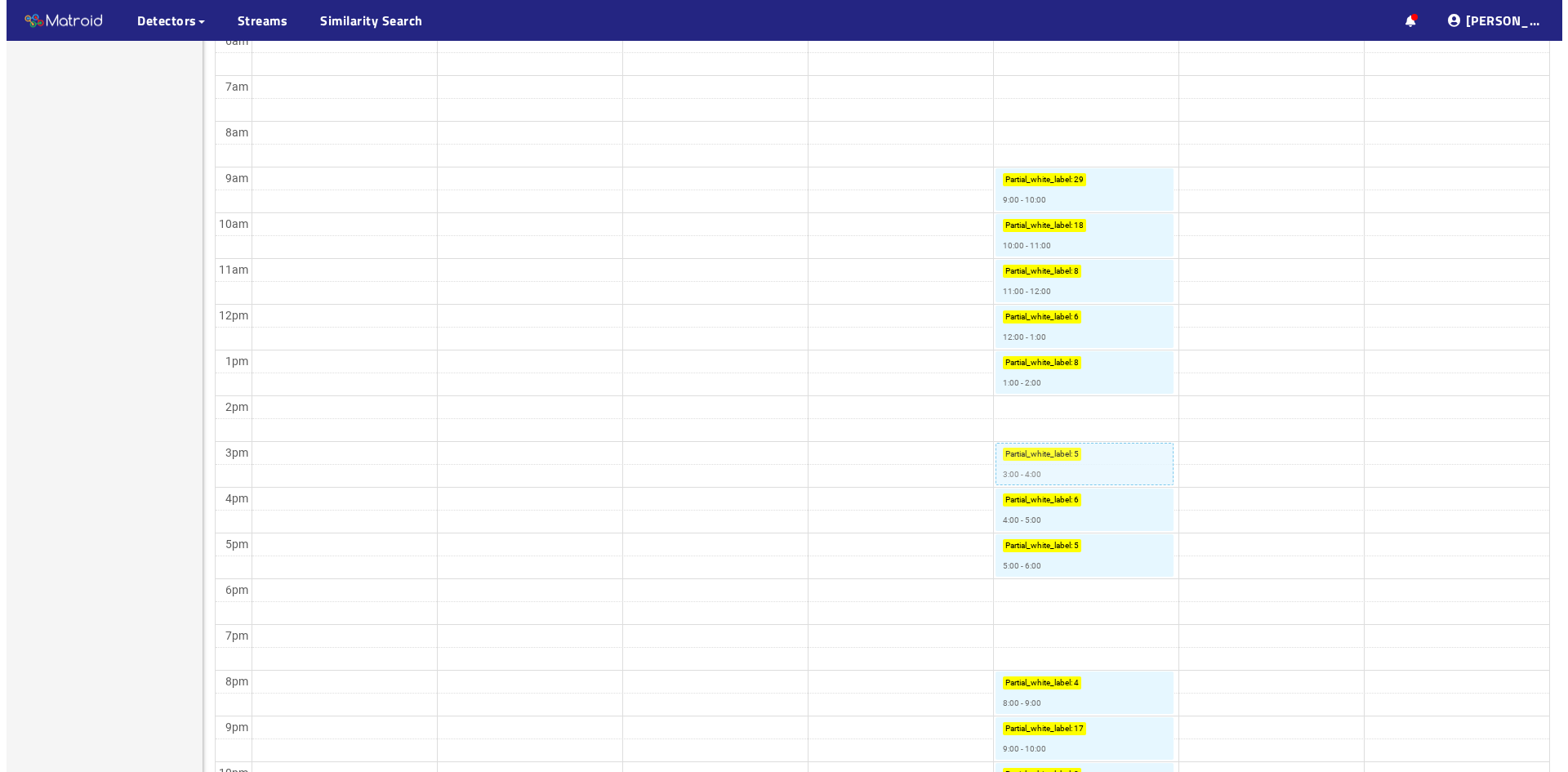
scroll to position [477, 0]
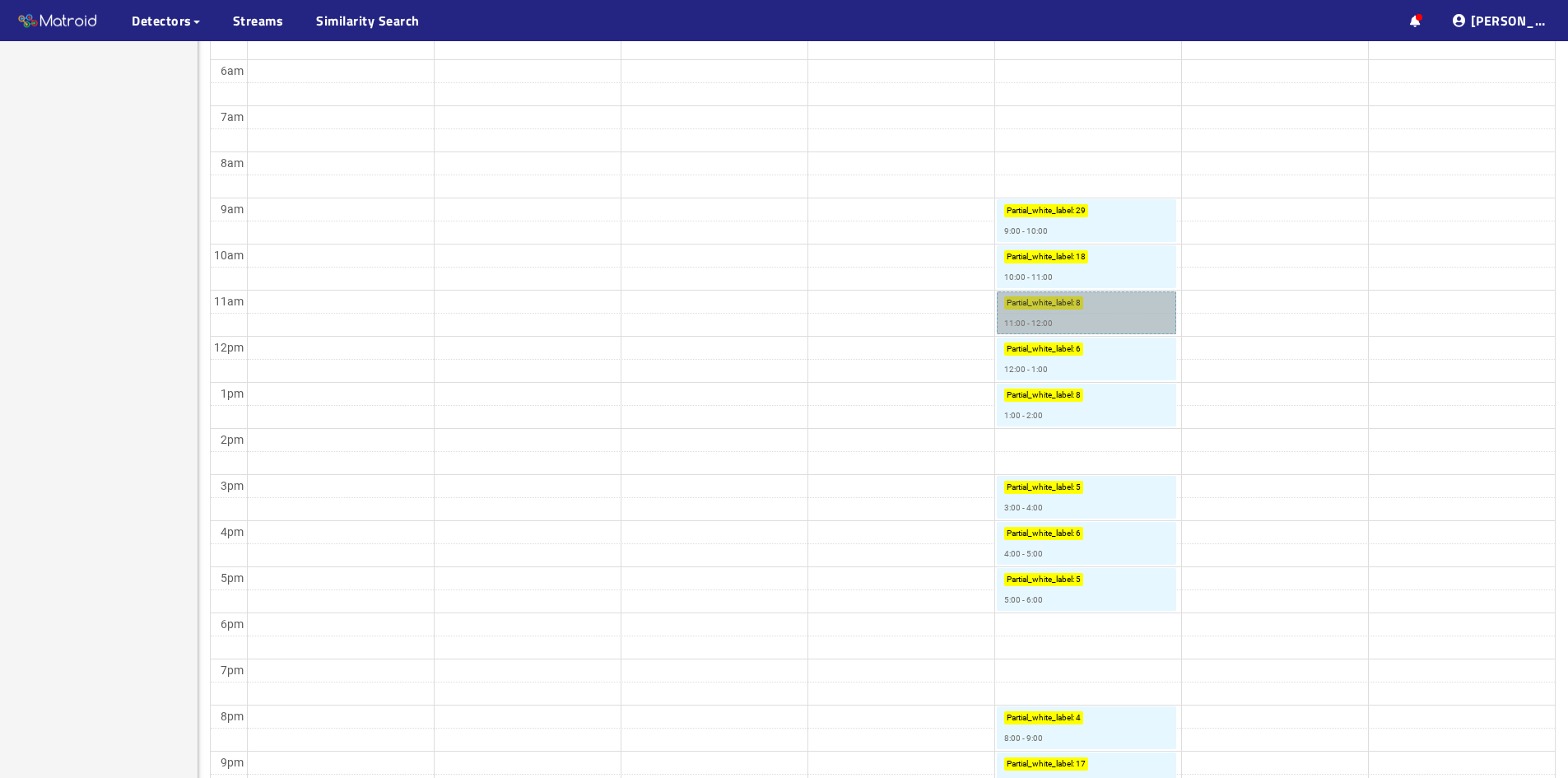
click at [1058, 296] on link "Partial_white_label : 8 11:00 - 12:00" at bounding box center [1086, 313] width 179 height 43
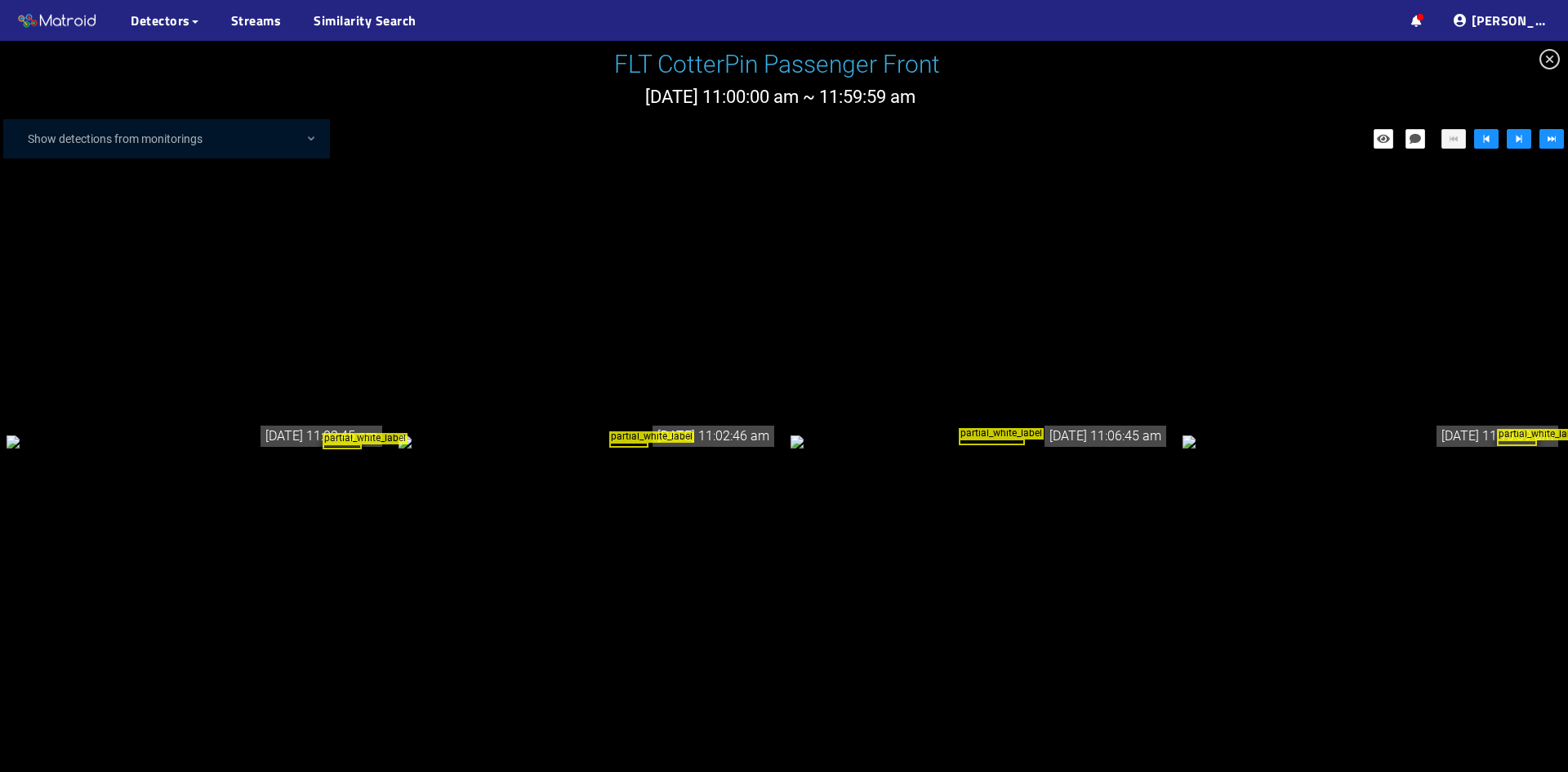
click at [284, 432] on div "partial_white_label" at bounding box center [196, 441] width 379 height 18
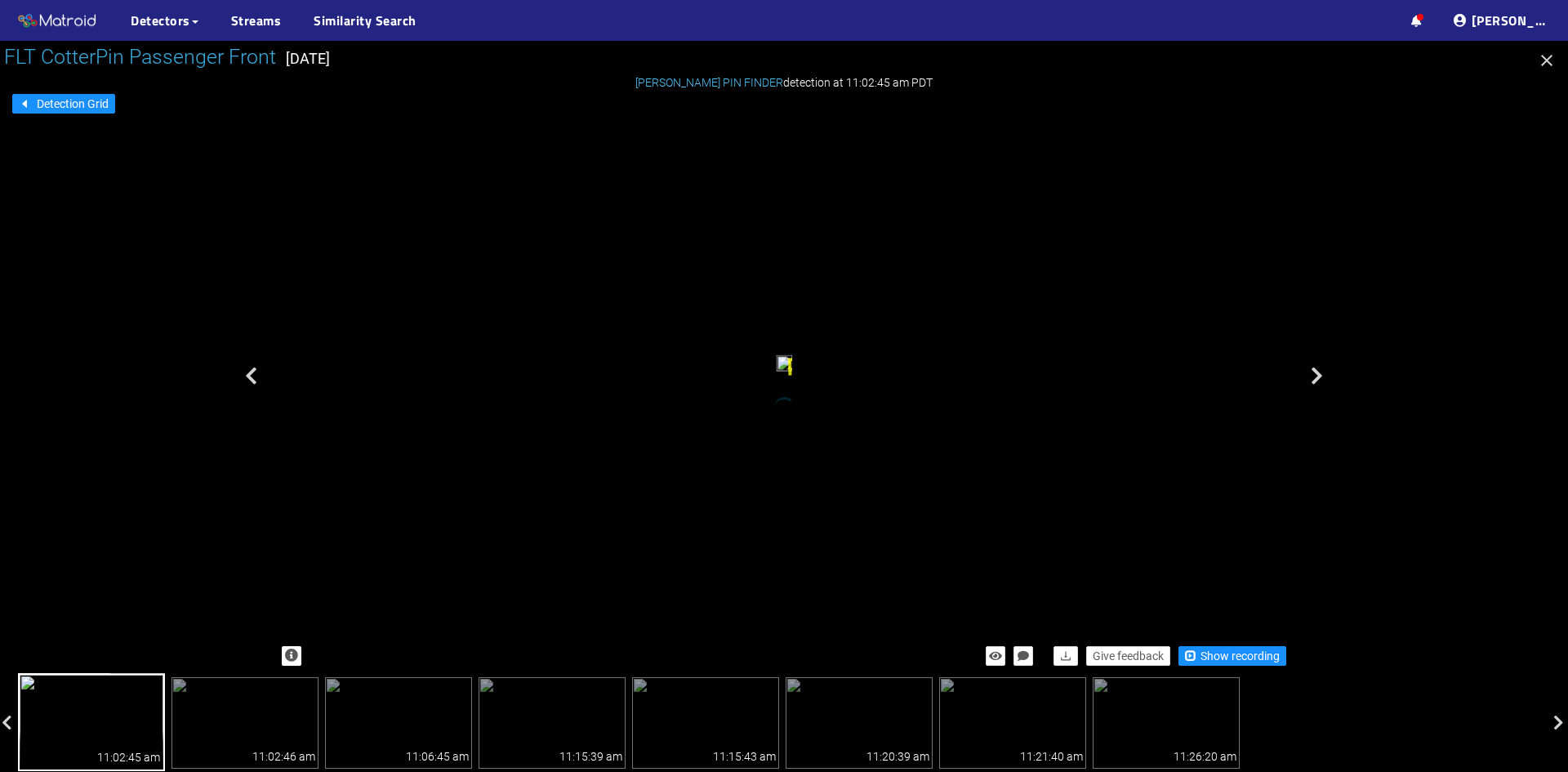
click at [67, 730] on div "11:02:45 am" at bounding box center [91, 750] width 144 height 39
click at [1227, 653] on span "Show recording" at bounding box center [1240, 655] width 80 height 18
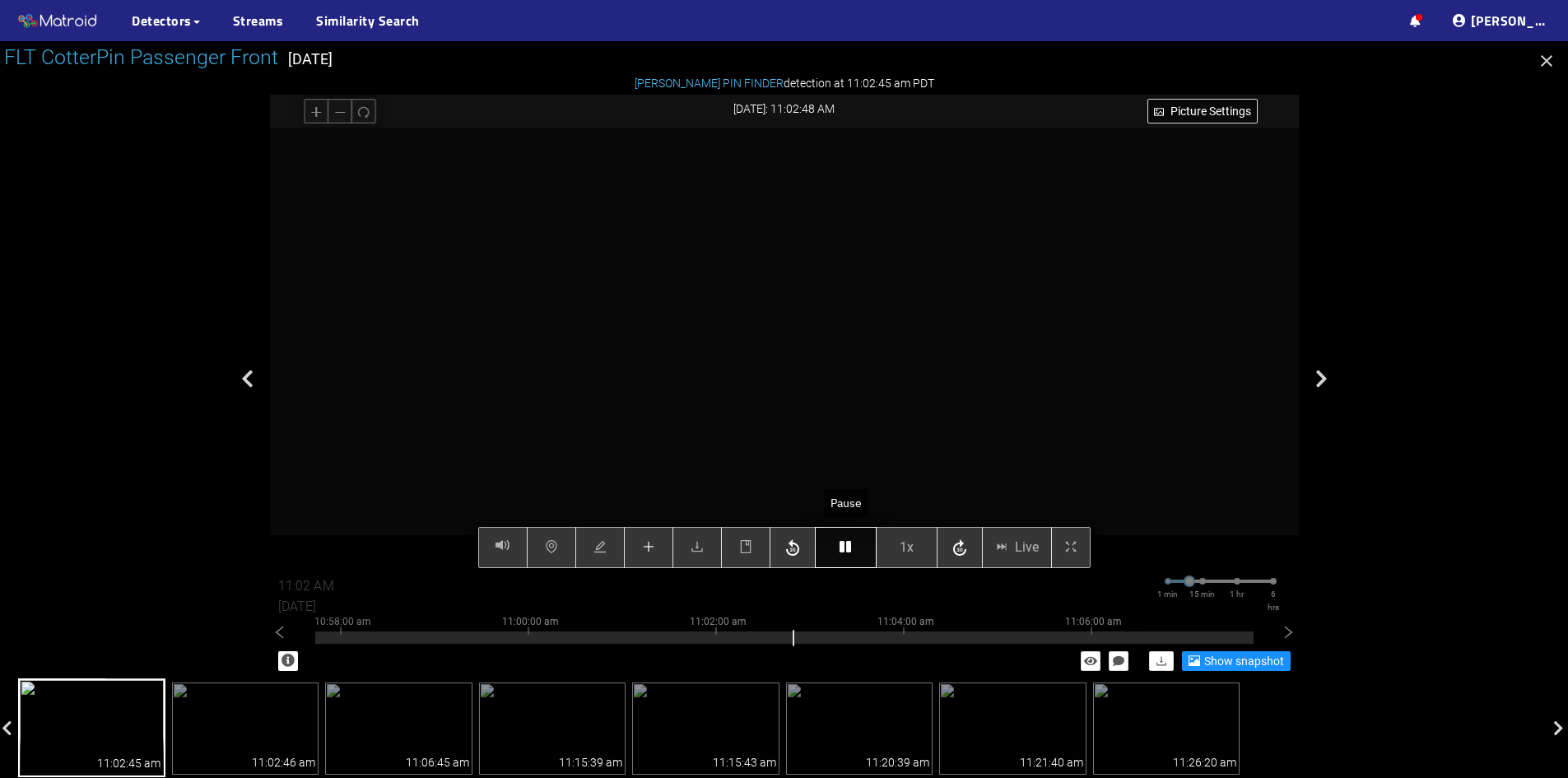
click at [841, 553] on icon "button" at bounding box center [845, 546] width 11 height 13
click at [652, 561] on button "button" at bounding box center [649, 547] width 50 height 41
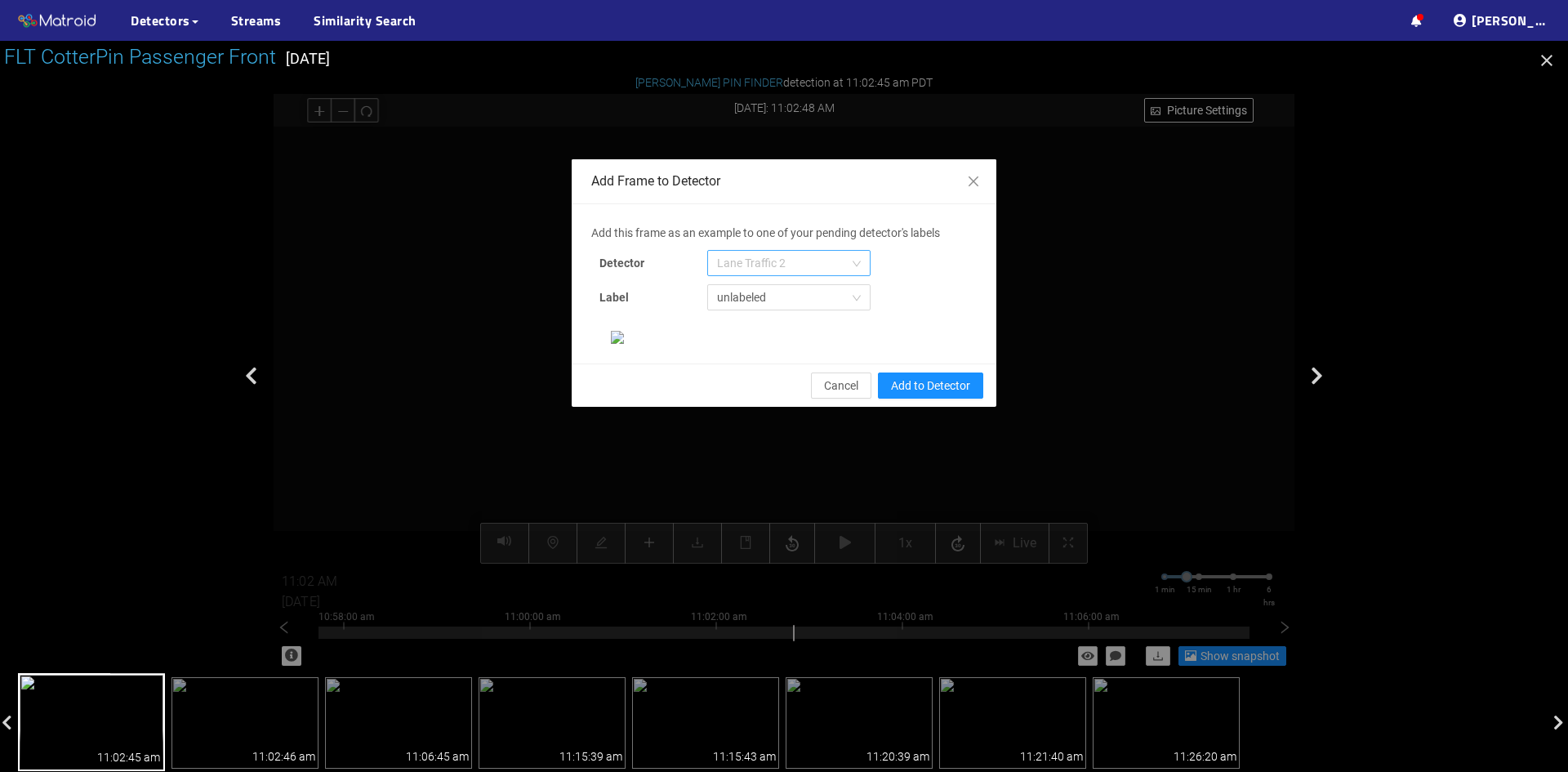
click at [798, 267] on span "Lane Traffic 2" at bounding box center [789, 263] width 144 height 25
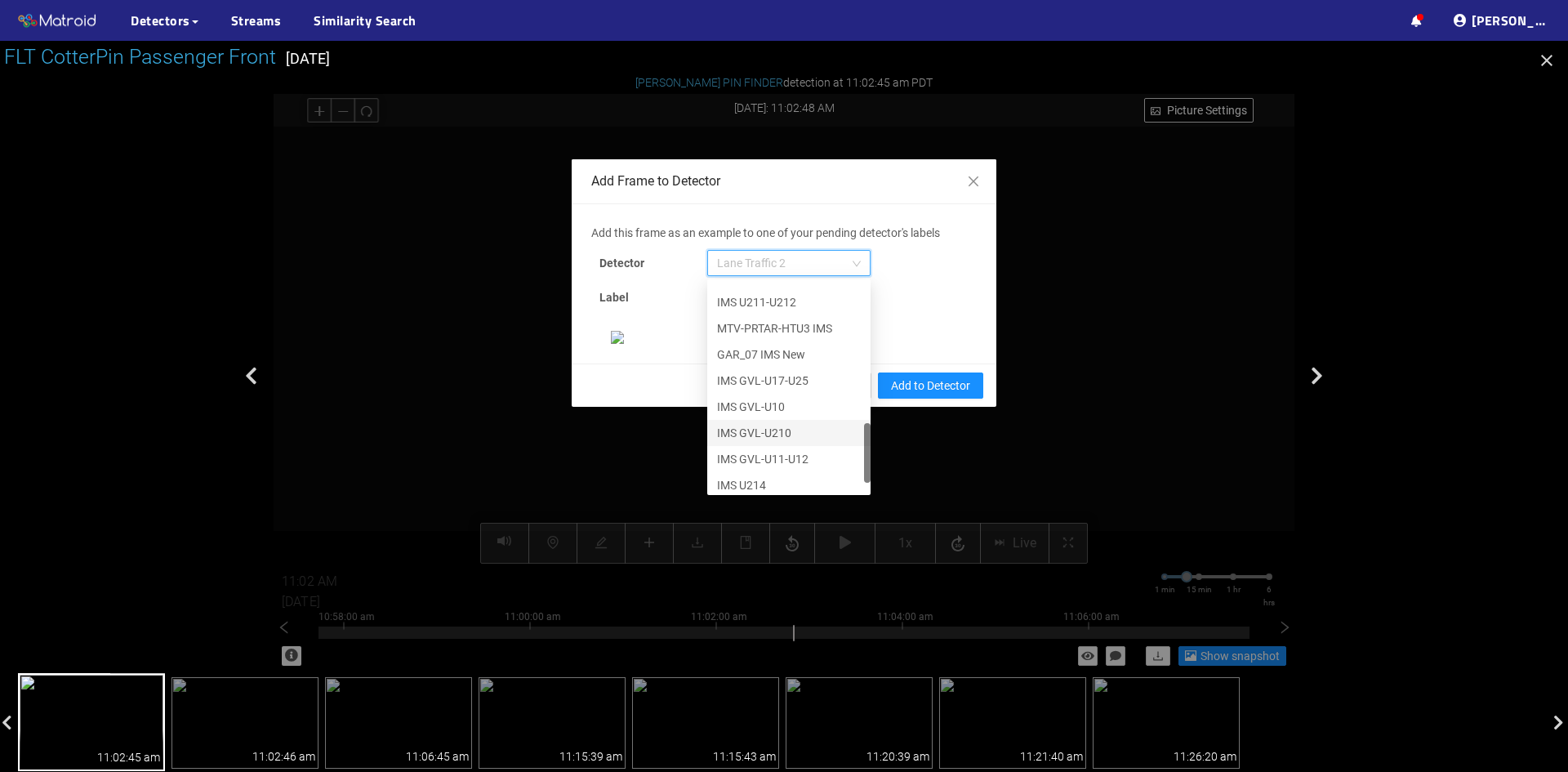
scroll to position [523, 0]
click at [756, 478] on div "[PERSON_NAME] Pin" at bounding box center [789, 478] width 144 height 18
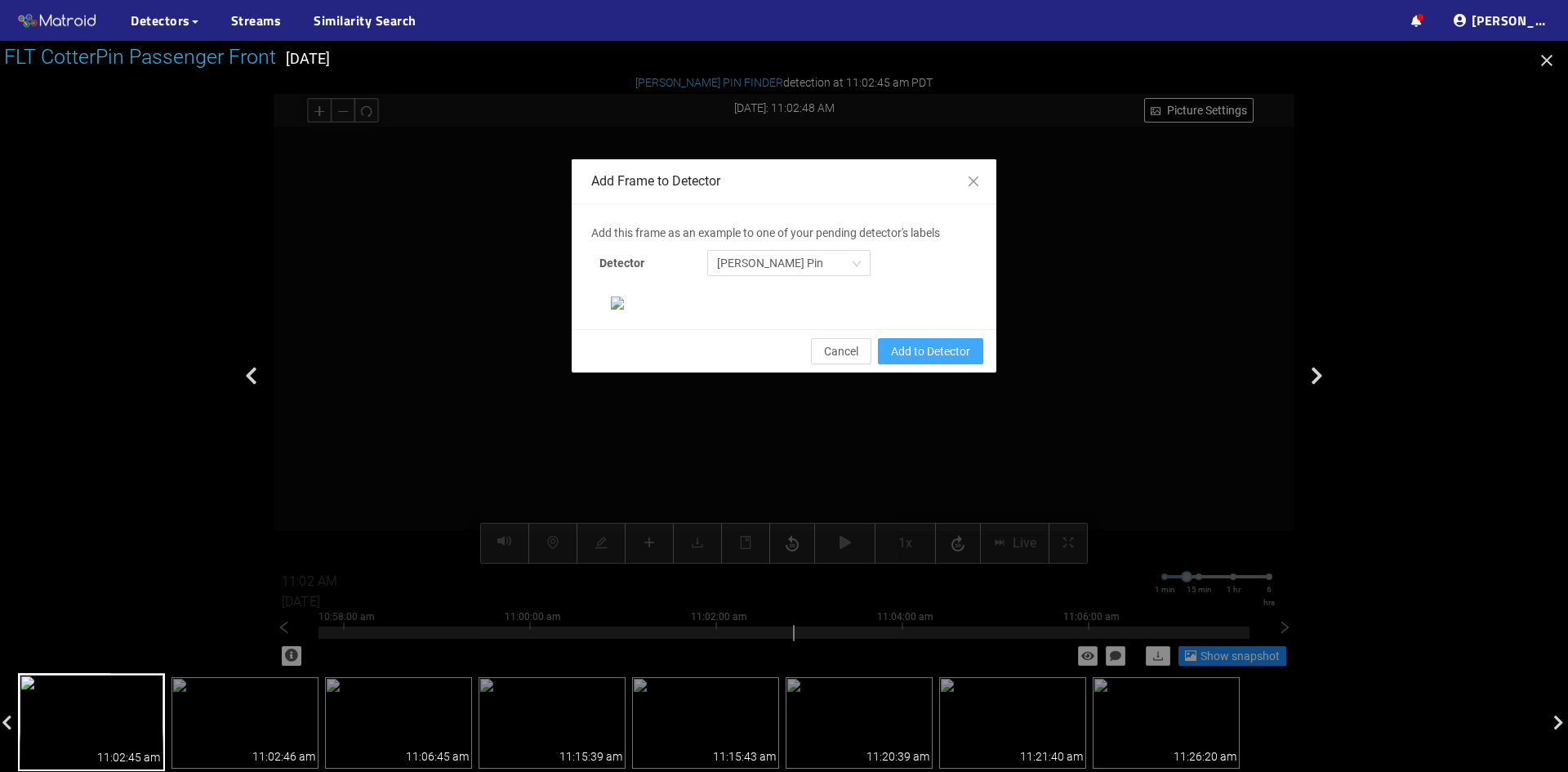
click at [910, 360] on span "Add to Detector" at bounding box center [931, 351] width 80 height 18
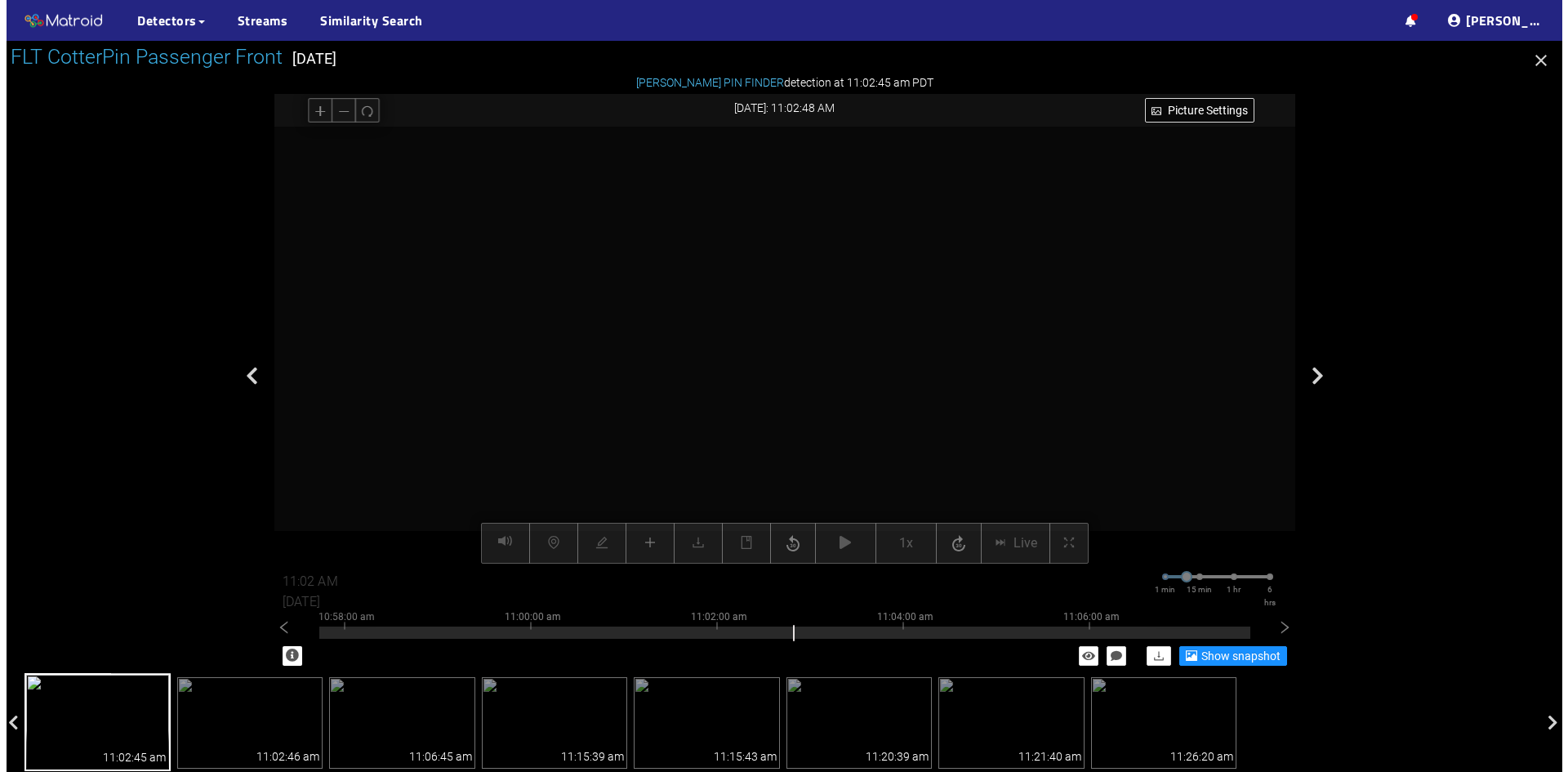
scroll to position [0, 0]
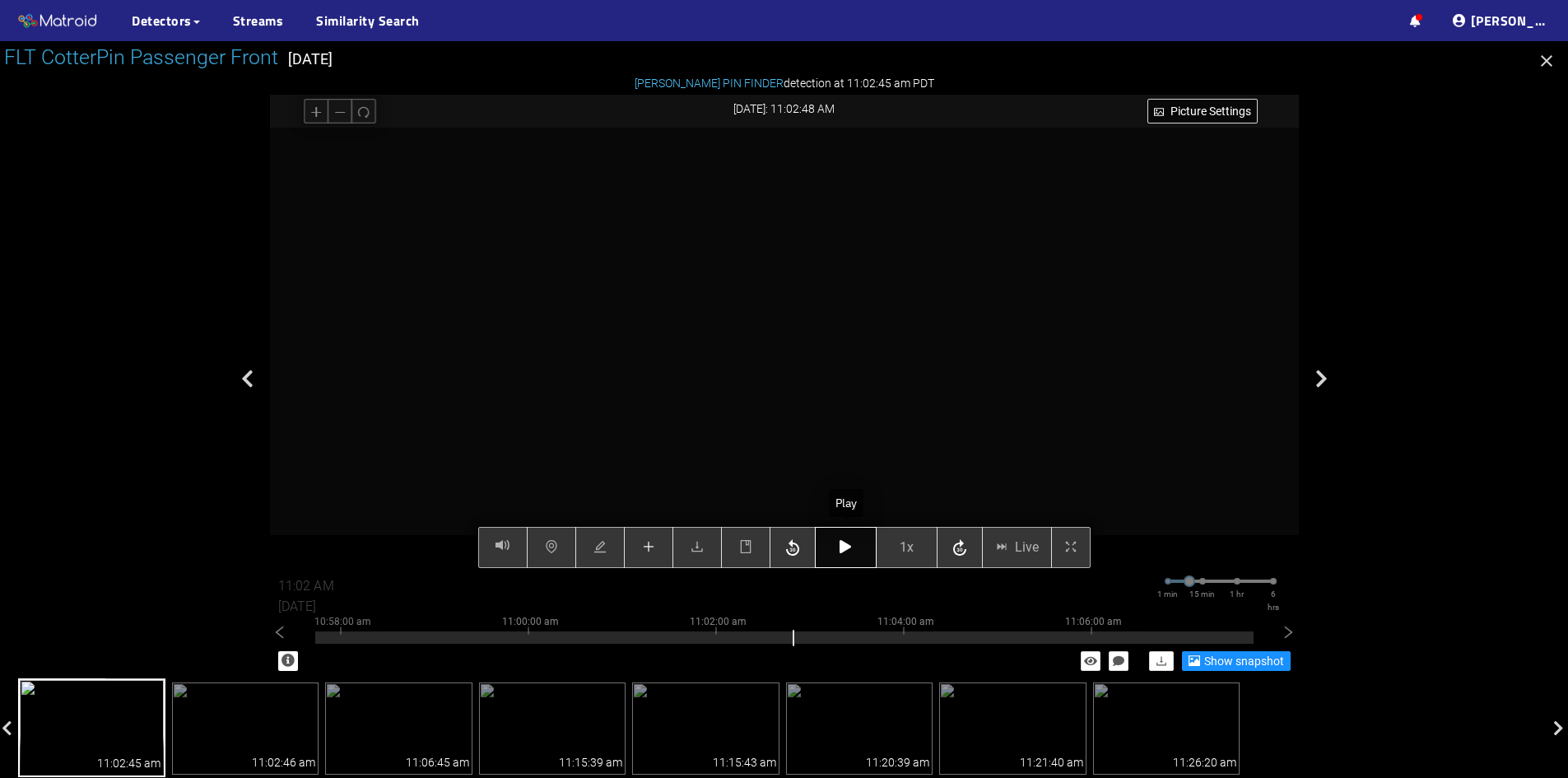
click at [839, 547] on button "button" at bounding box center [845, 547] width 61 height 41
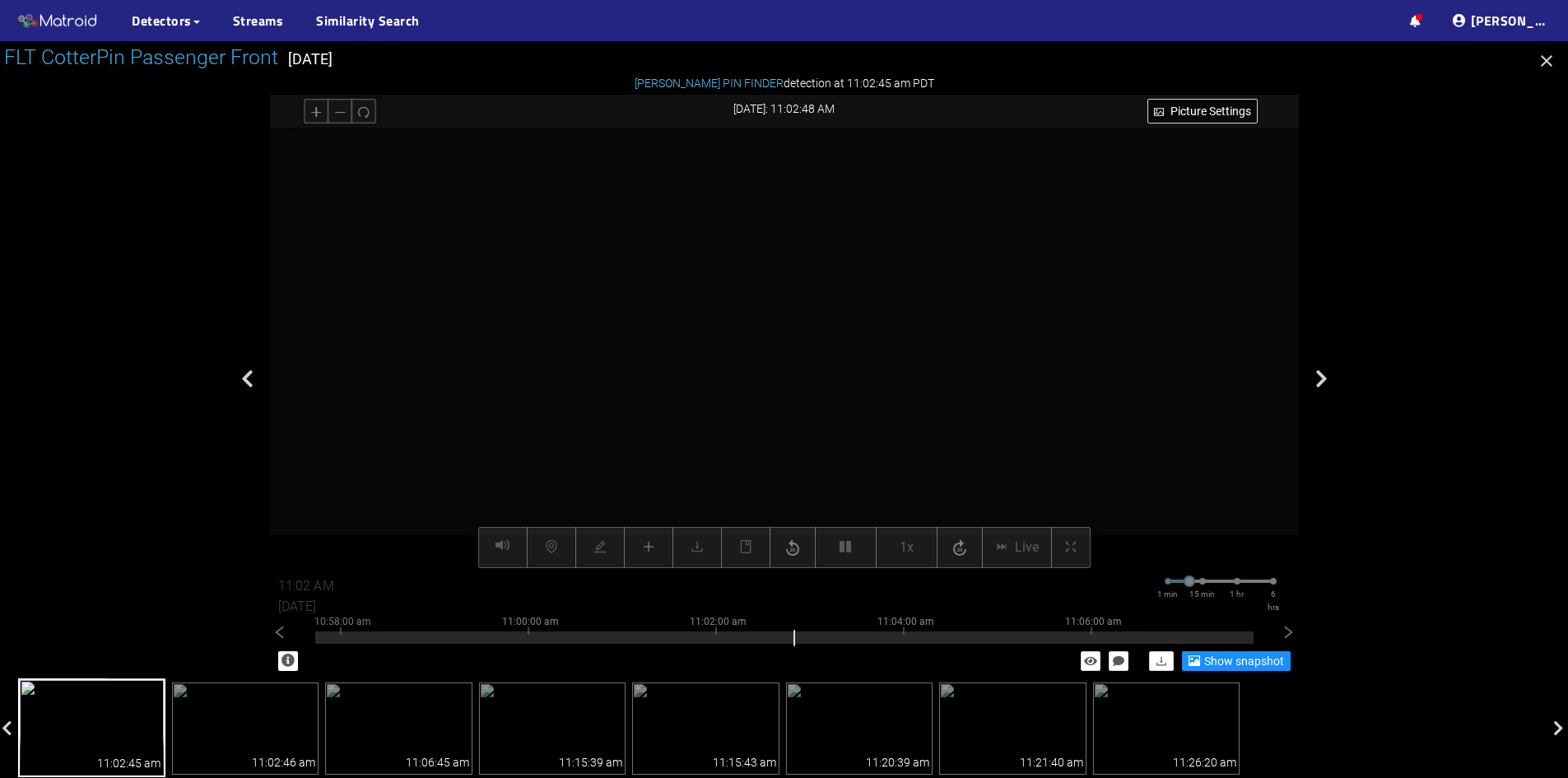
click at [896, 547] on div "Picture Settings 1x Live 11:02 AM 08/07/2025 1 min 15 min 1 hr 6 hrs 10:48:00 a…" at bounding box center [784, 348] width 1029 height 441
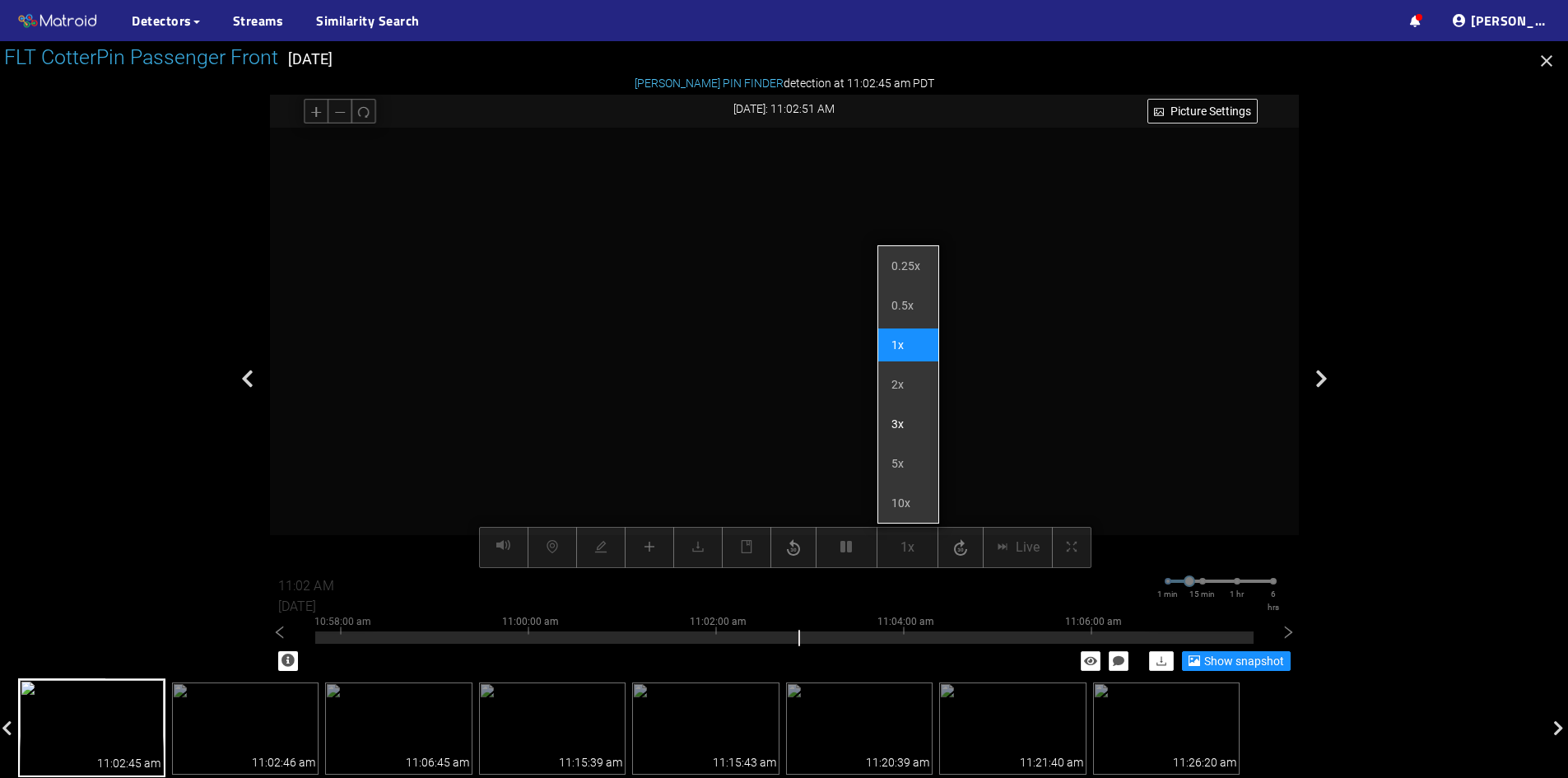
click at [904, 426] on li "3x" at bounding box center [909, 424] width 60 height 33
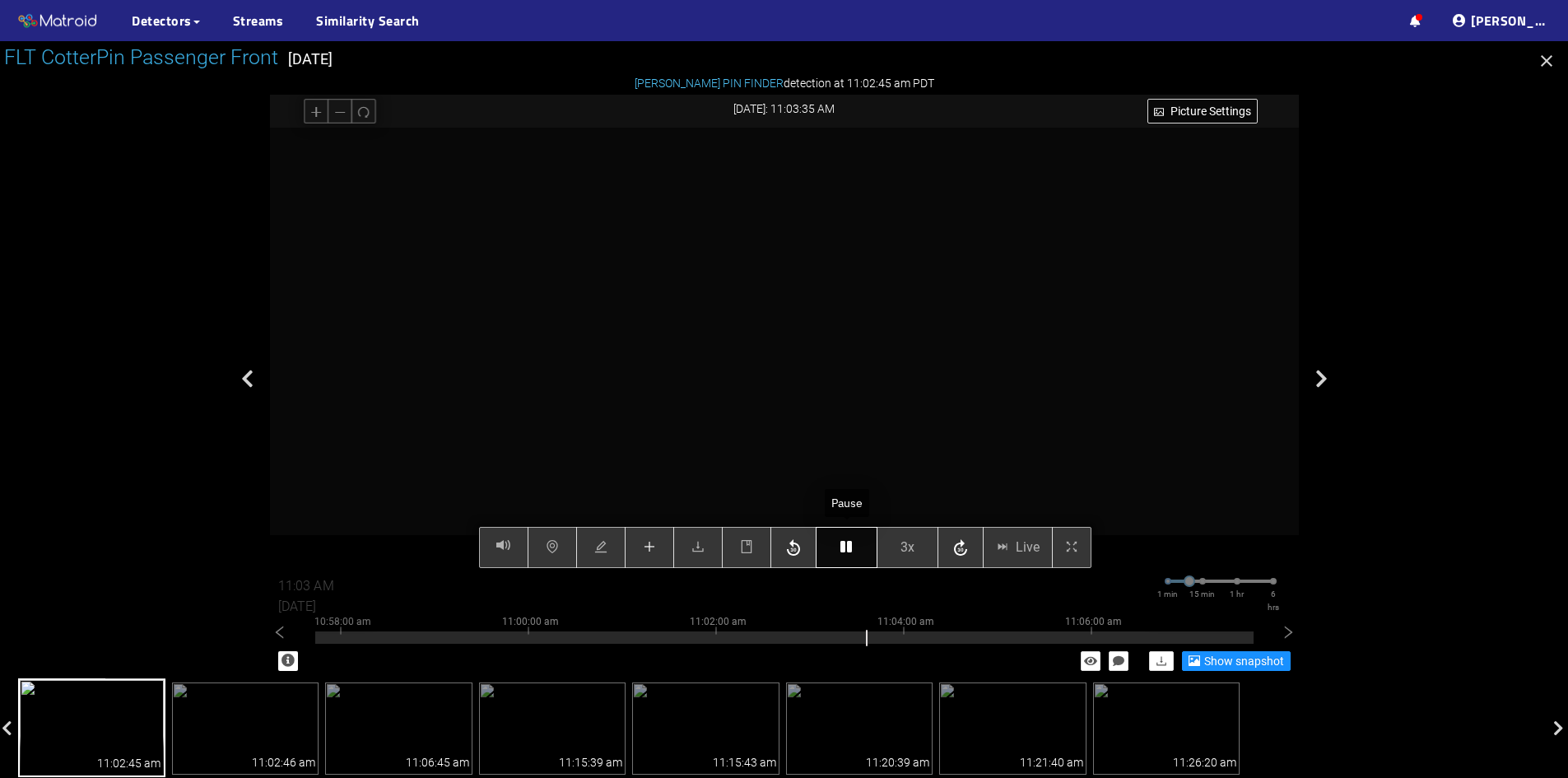
click at [847, 556] on button "button" at bounding box center [846, 547] width 61 height 41
click at [847, 555] on button "button" at bounding box center [846, 547] width 61 height 41
click at [852, 546] on icon "button" at bounding box center [845, 546] width 11 height 13
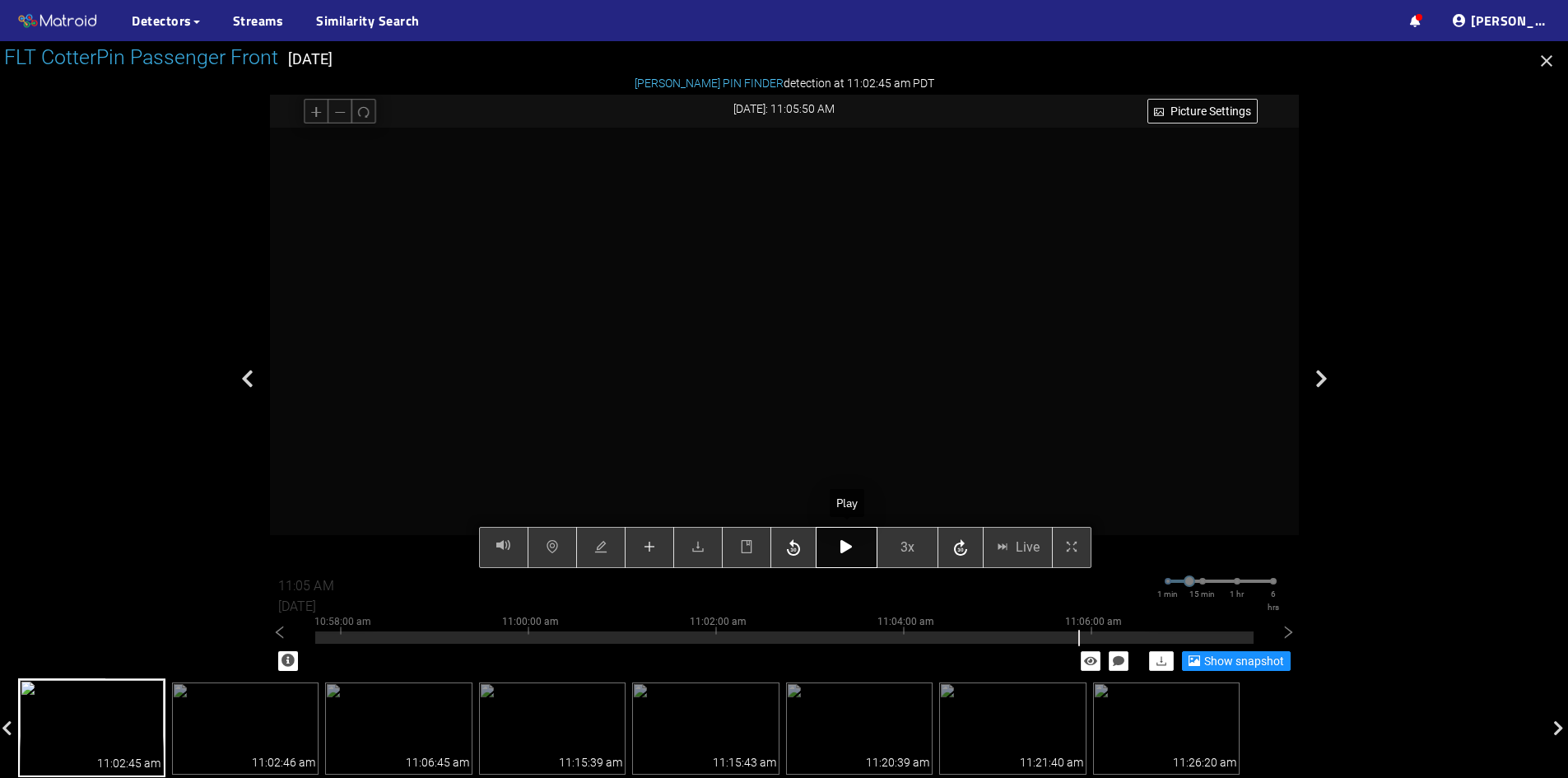
click at [852, 546] on icon "button" at bounding box center [845, 546] width 11 height 13
click at [851, 546] on icon "button" at bounding box center [845, 546] width 11 height 13
click at [850, 543] on icon "button" at bounding box center [845, 546] width 11 height 13
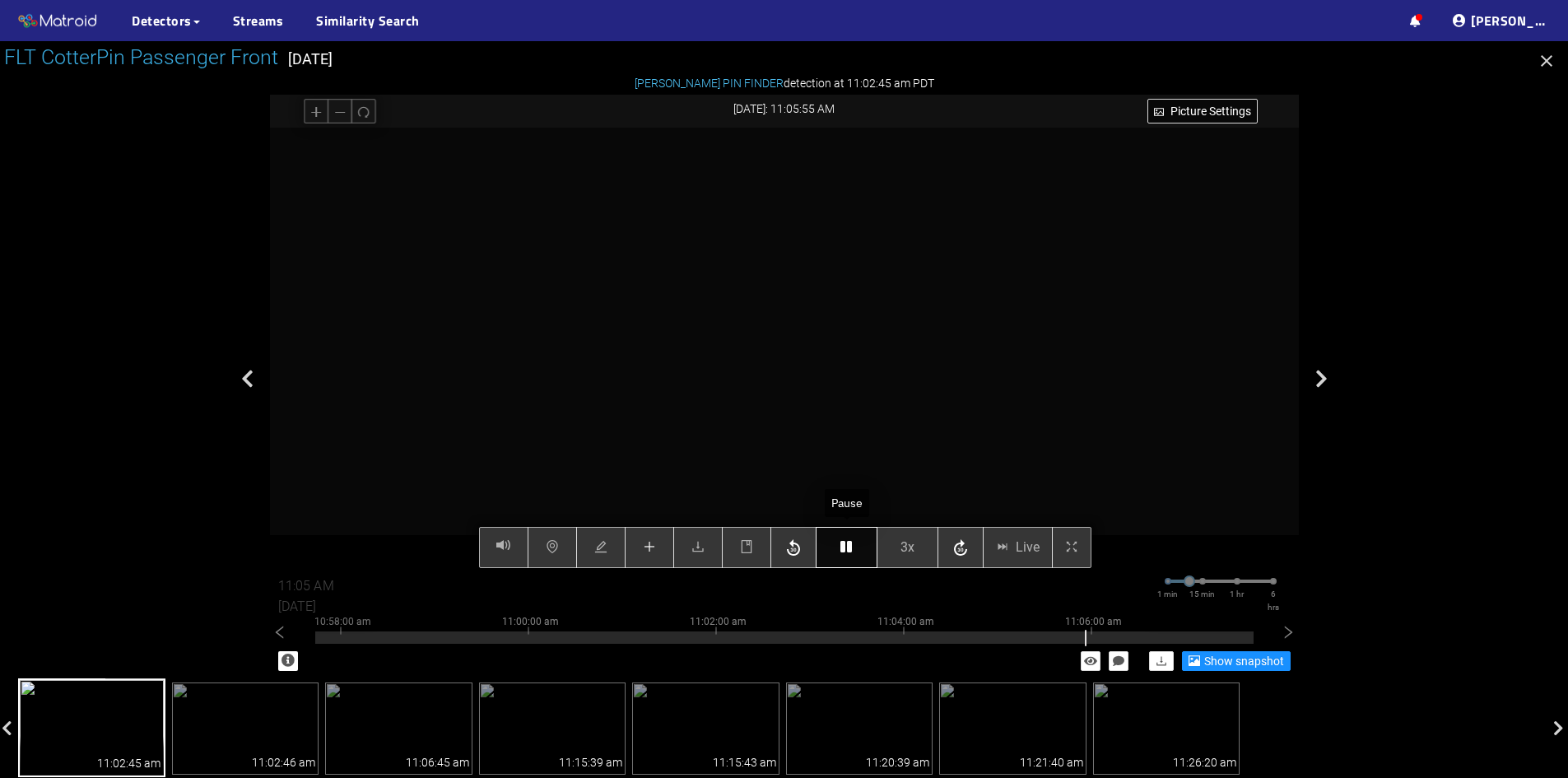
click at [850, 543] on icon "button" at bounding box center [845, 546] width 11 height 13
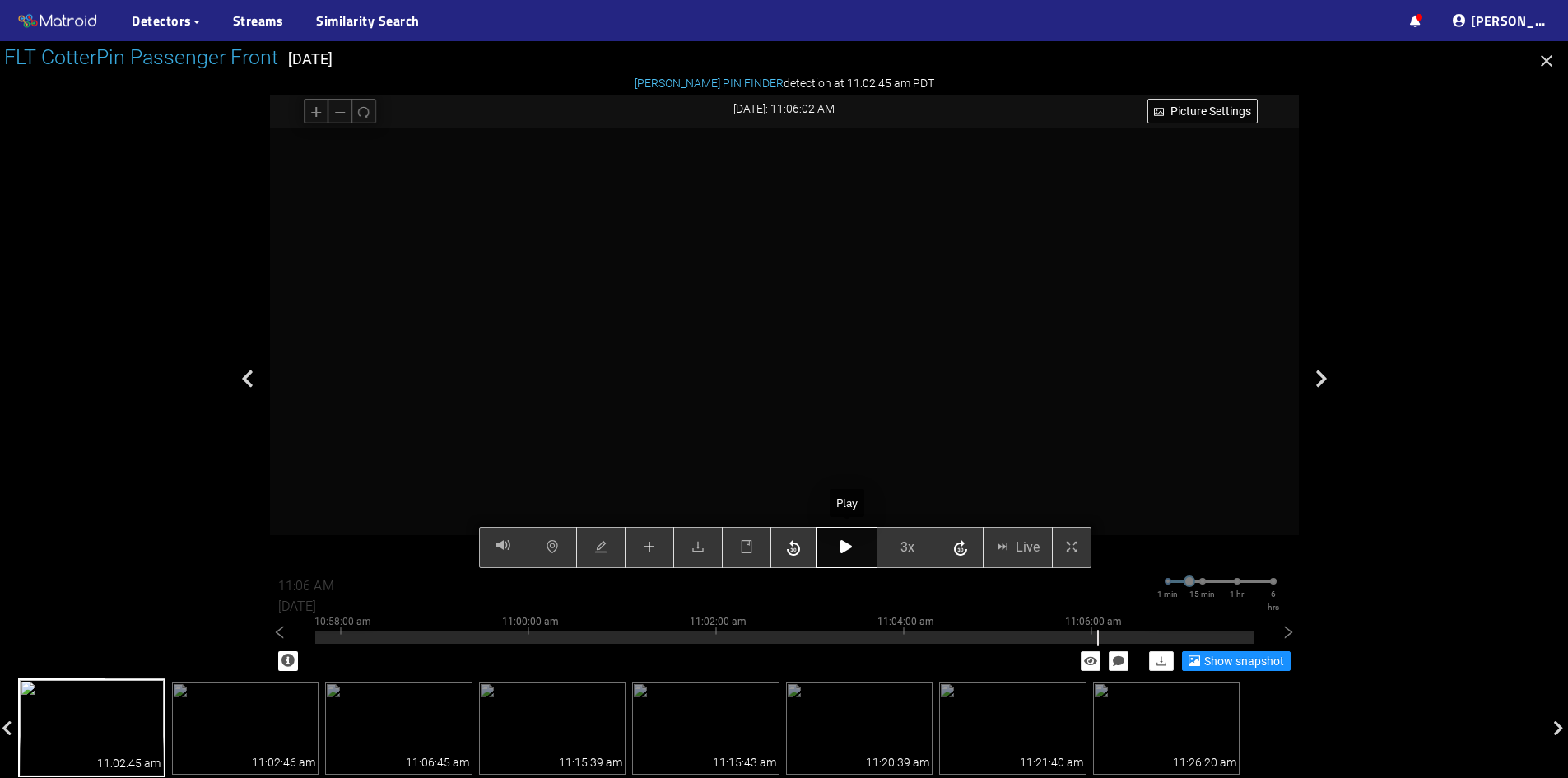
click at [850, 543] on icon "button" at bounding box center [845, 546] width 11 height 13
click at [847, 556] on button "button" at bounding box center [846, 547] width 61 height 41
click at [862, 556] on button "button" at bounding box center [846, 547] width 61 height 41
click at [854, 552] on button "button" at bounding box center [846, 547] width 61 height 41
click at [647, 547] on icon "plus" at bounding box center [649, 547] width 11 height 1
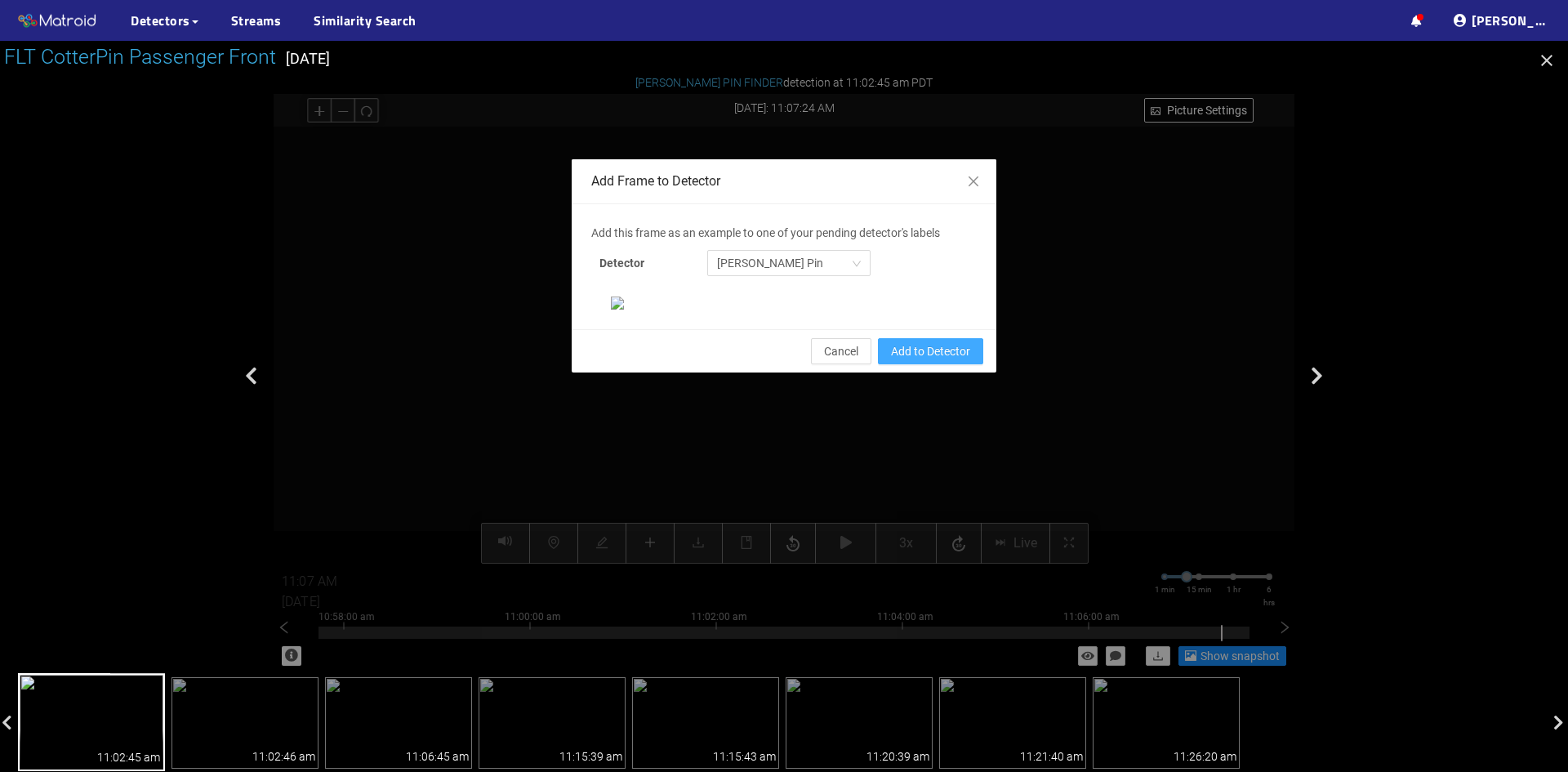
click at [942, 360] on span "Add to Detector" at bounding box center [931, 351] width 80 height 18
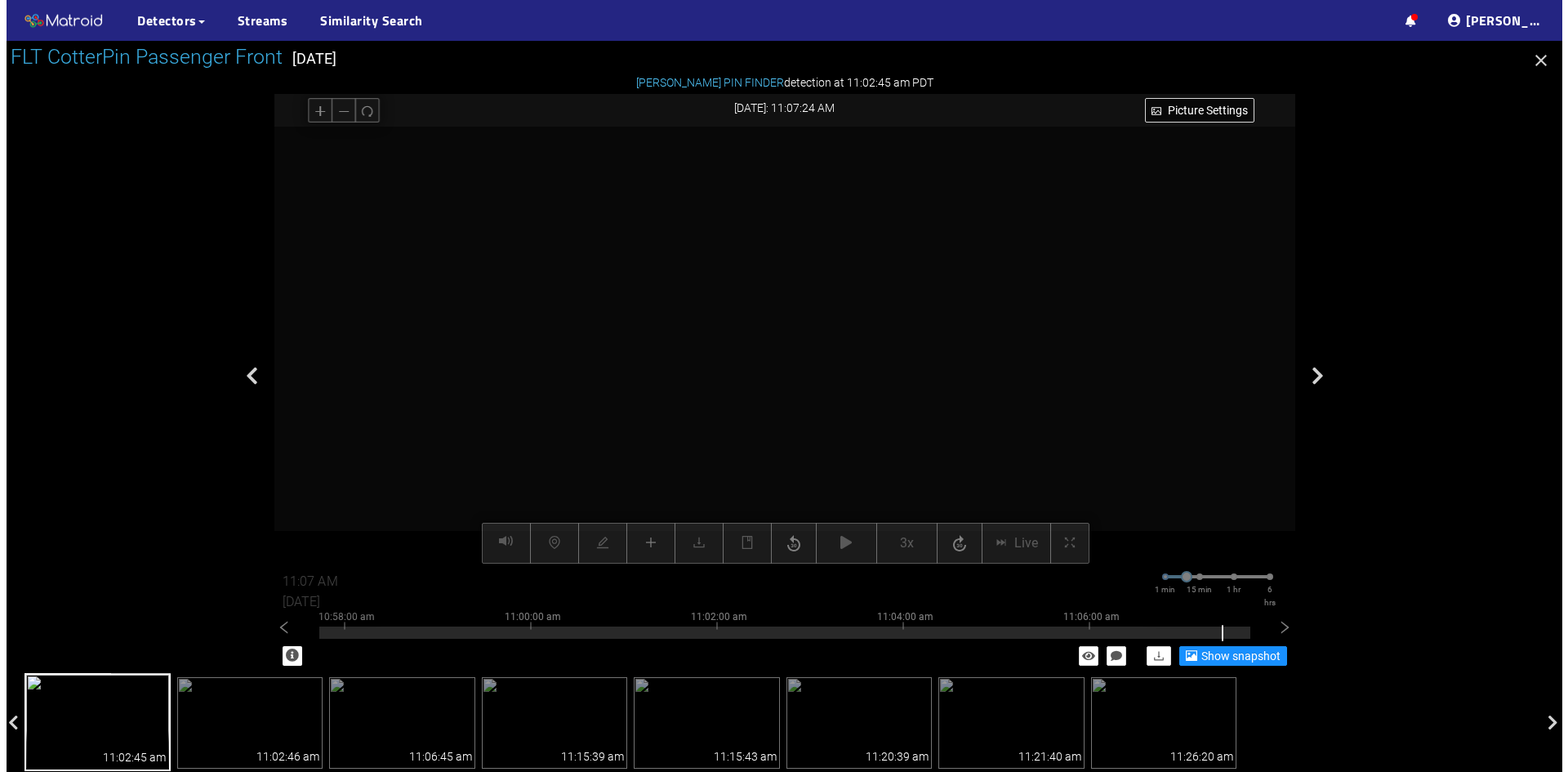
scroll to position [86, 0]
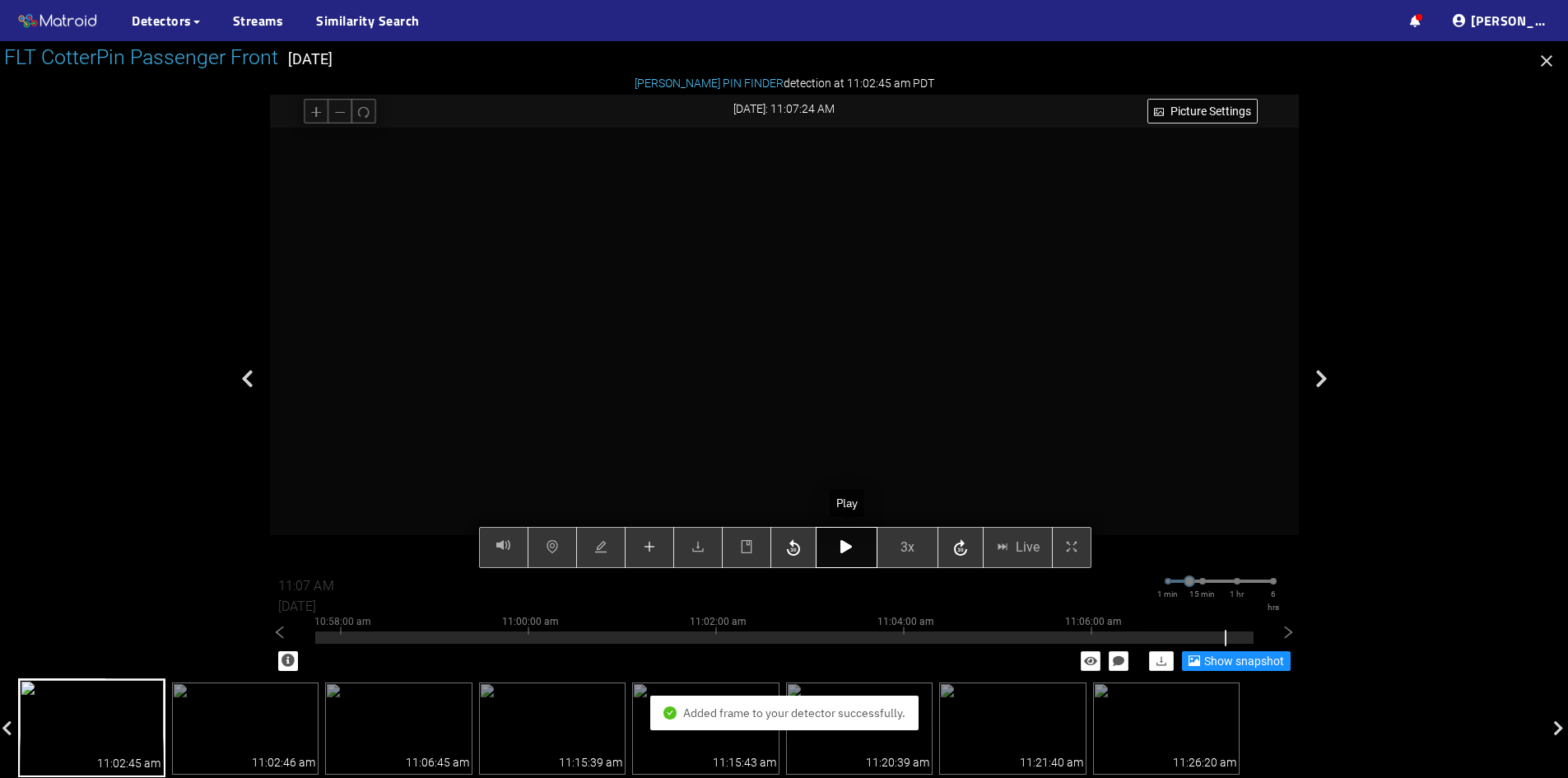
click at [856, 550] on button "button" at bounding box center [846, 547] width 61 height 41
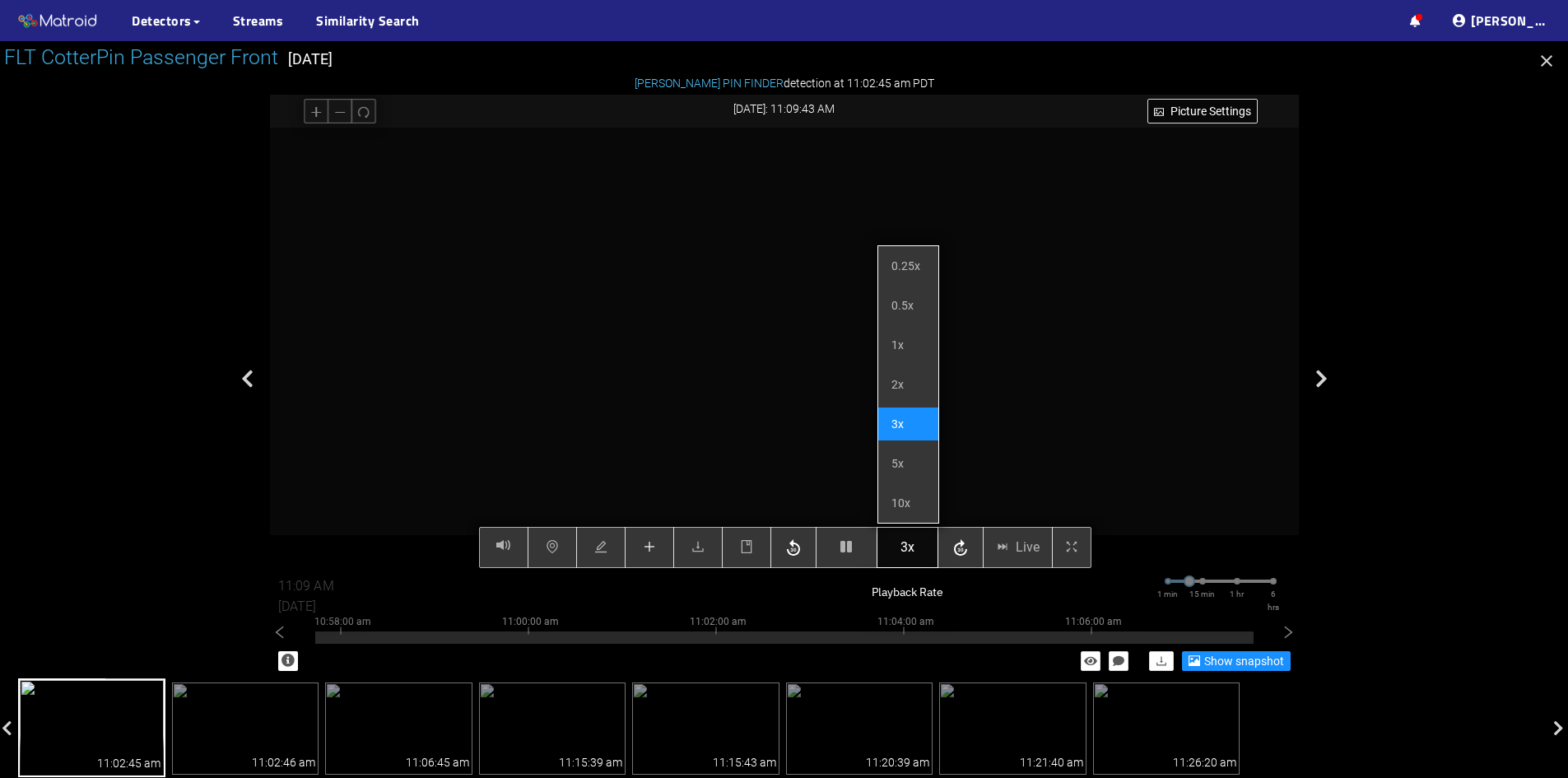
click at [914, 556] on span "3x" at bounding box center [908, 547] width 14 height 20
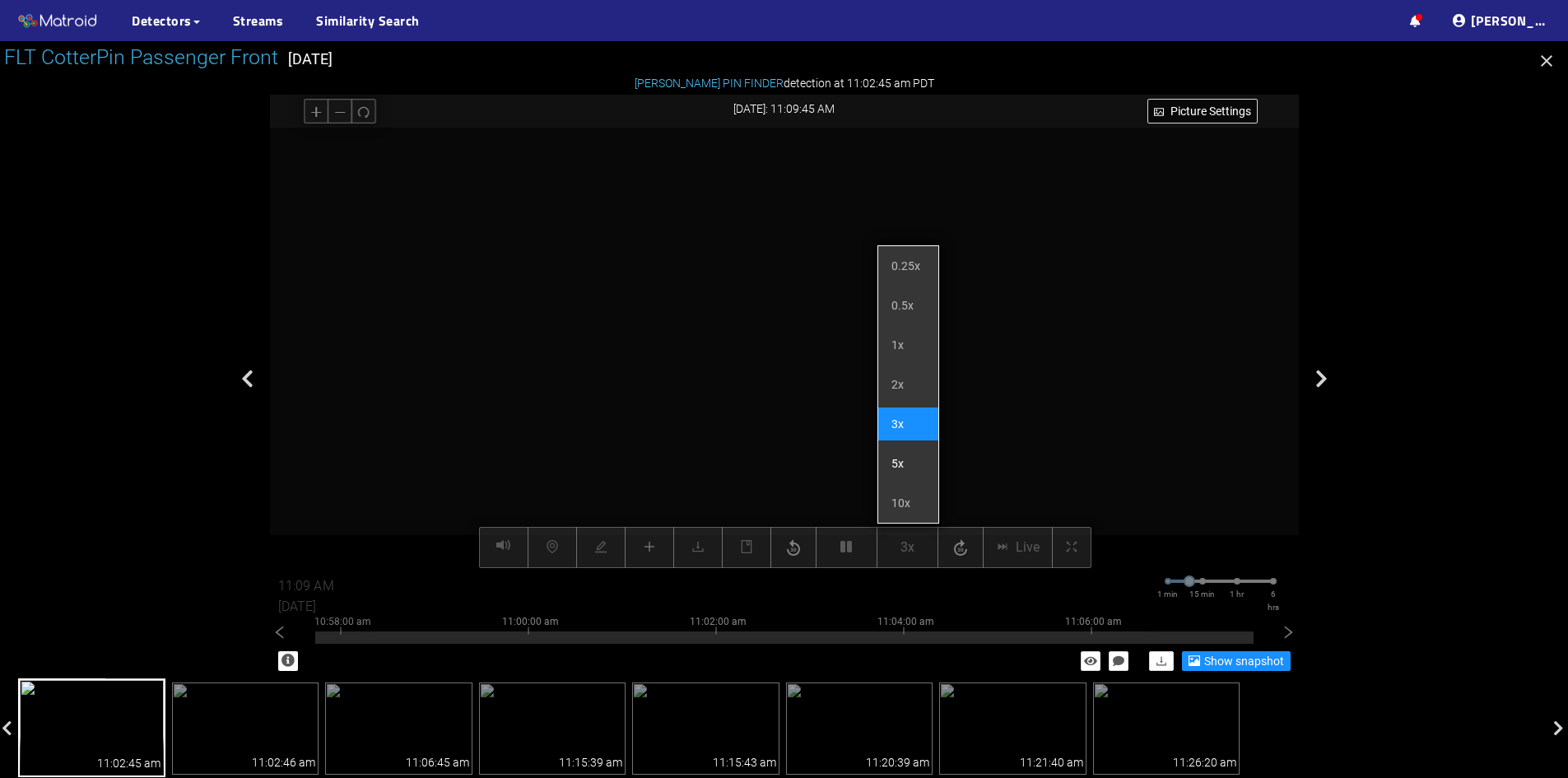
click at [905, 463] on li "5x" at bounding box center [909, 463] width 60 height 33
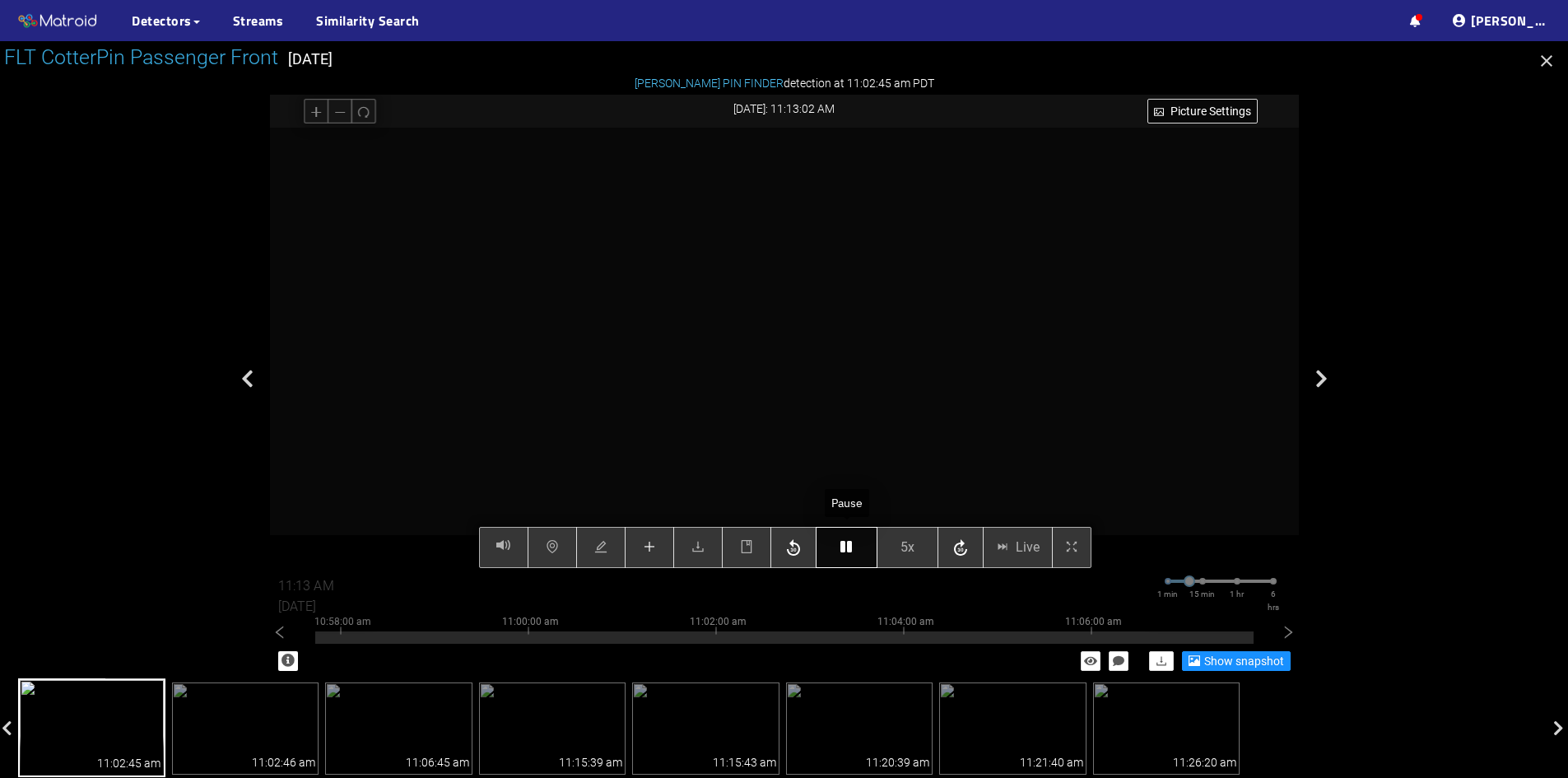
click at [842, 556] on button "button" at bounding box center [846, 547] width 61 height 41
click at [840, 553] on icon "button" at bounding box center [845, 546] width 11 height 13
click at [908, 552] on span "5x" at bounding box center [908, 547] width 14 height 20
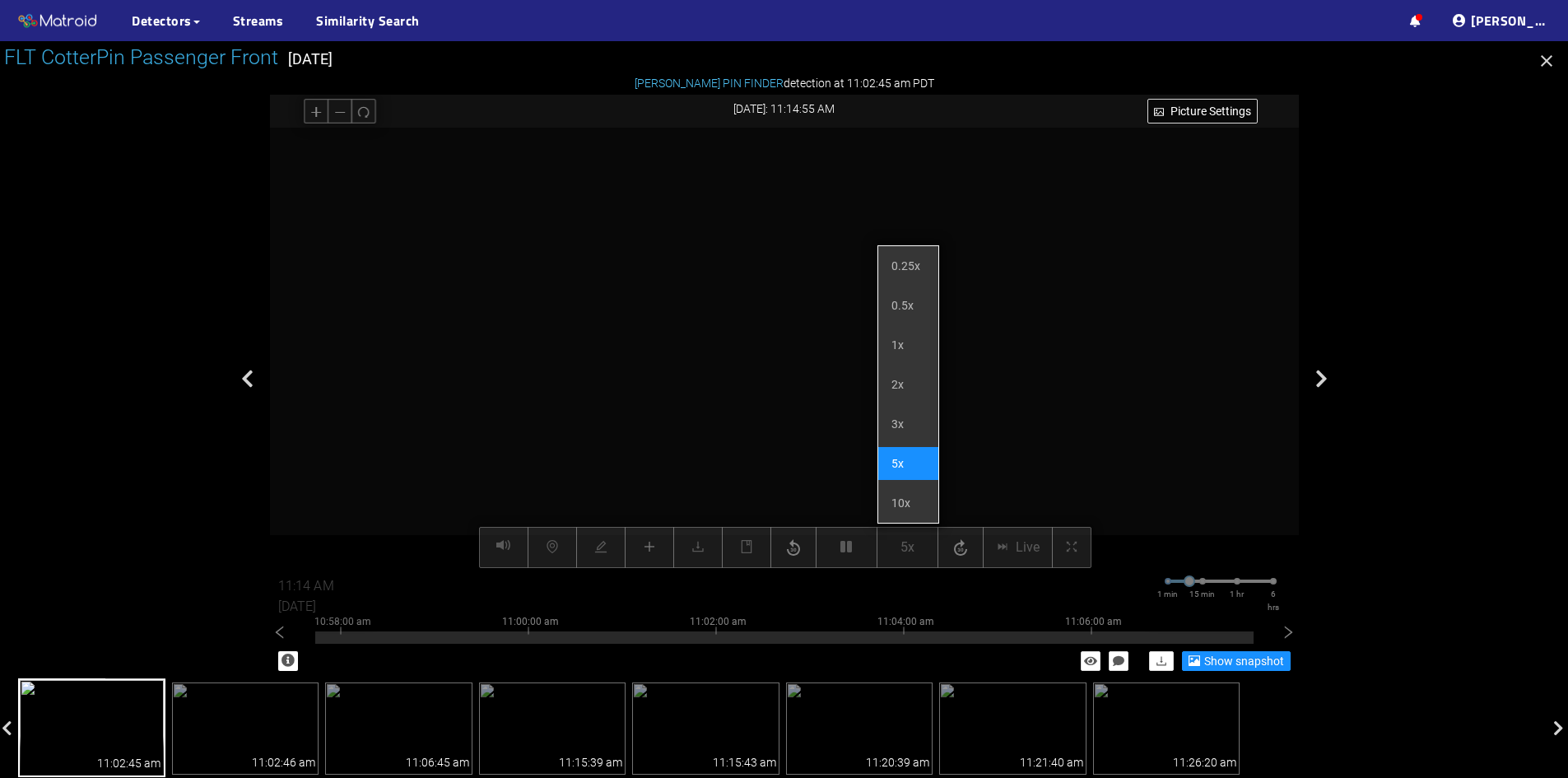
click at [898, 455] on li "5x" at bounding box center [909, 463] width 60 height 33
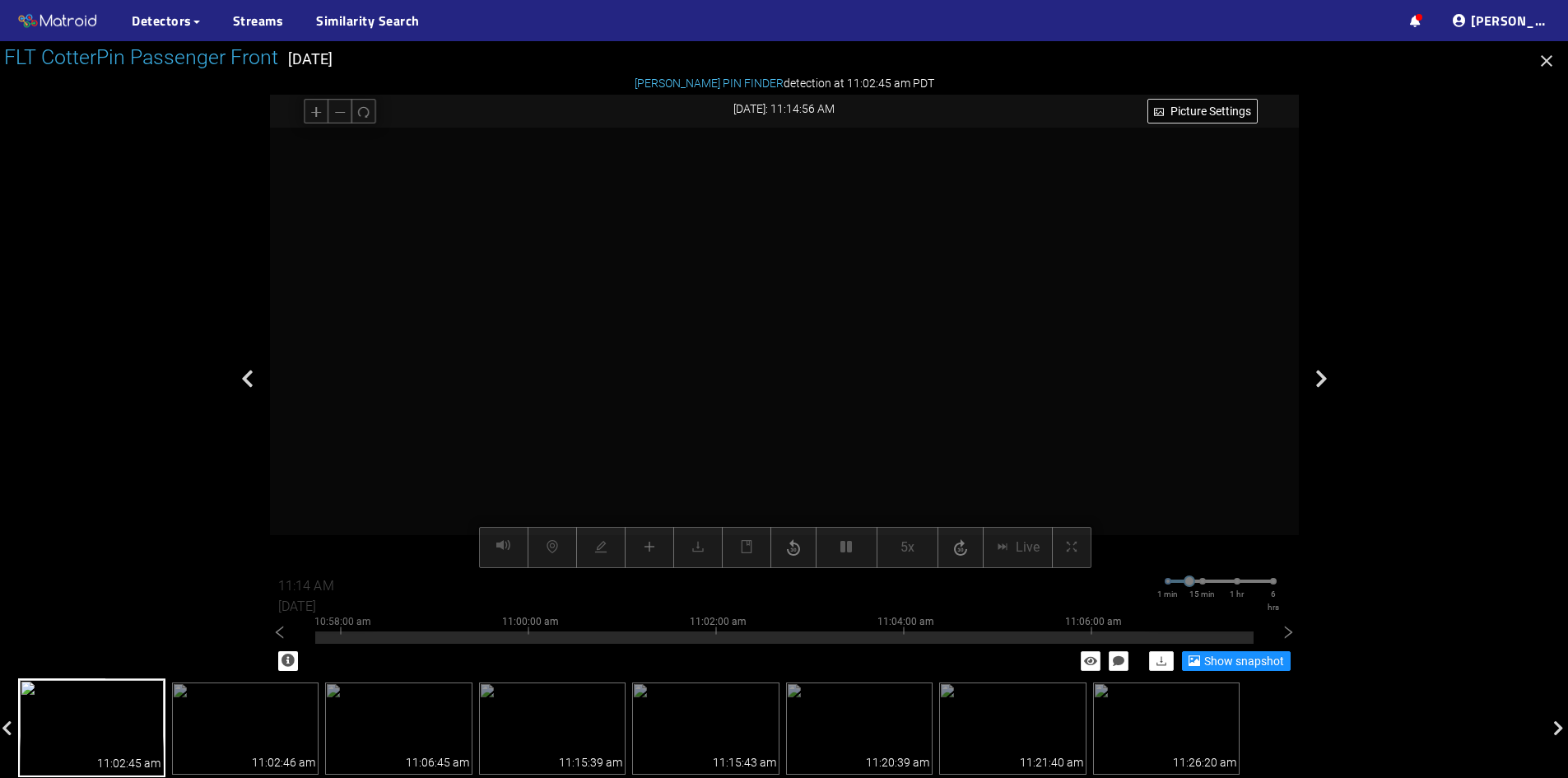
click at [1045, 455] on div at bounding box center [784, 348] width 1029 height 441
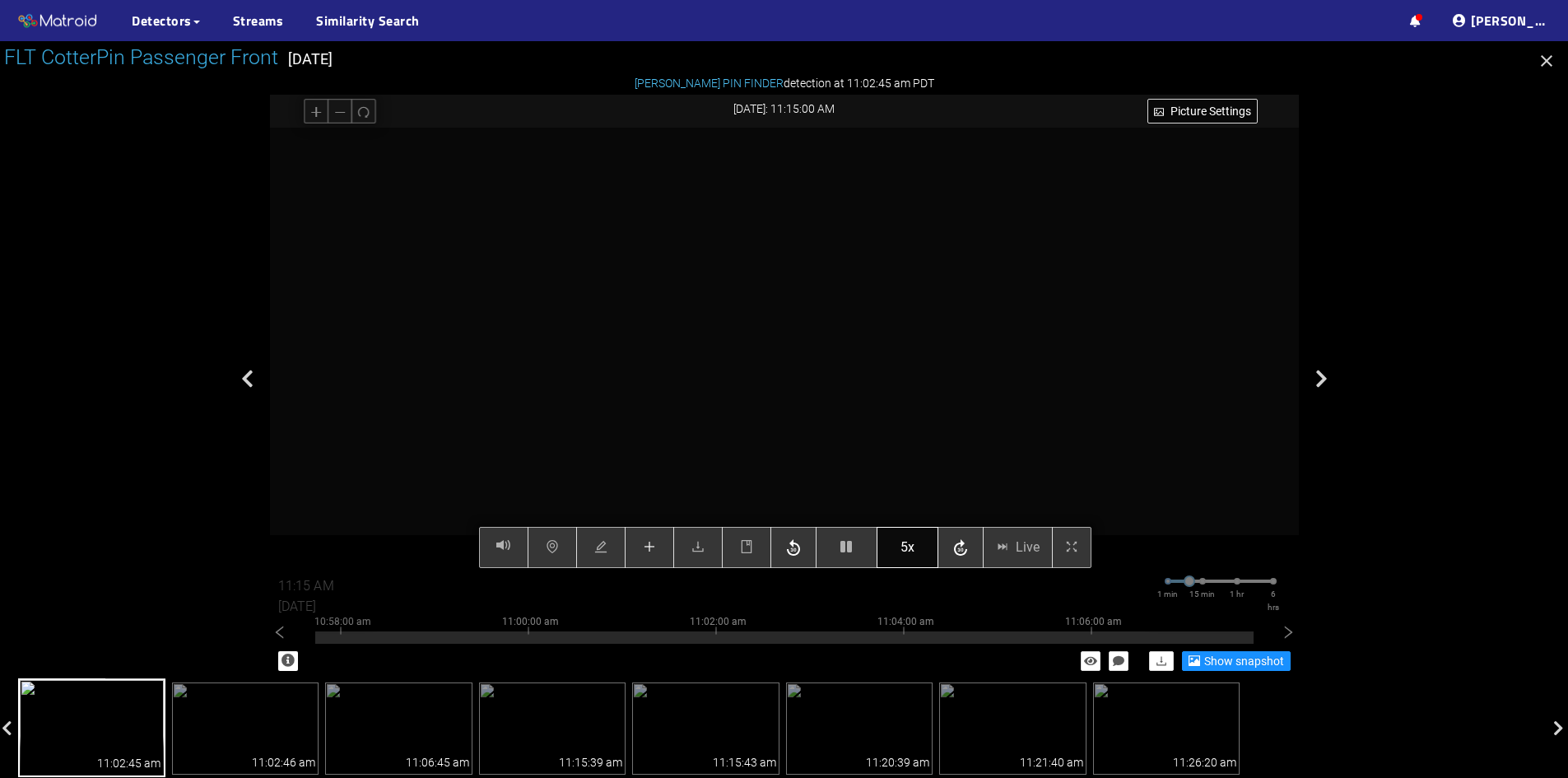
click at [904, 547] on span "5x" at bounding box center [908, 547] width 14 height 20
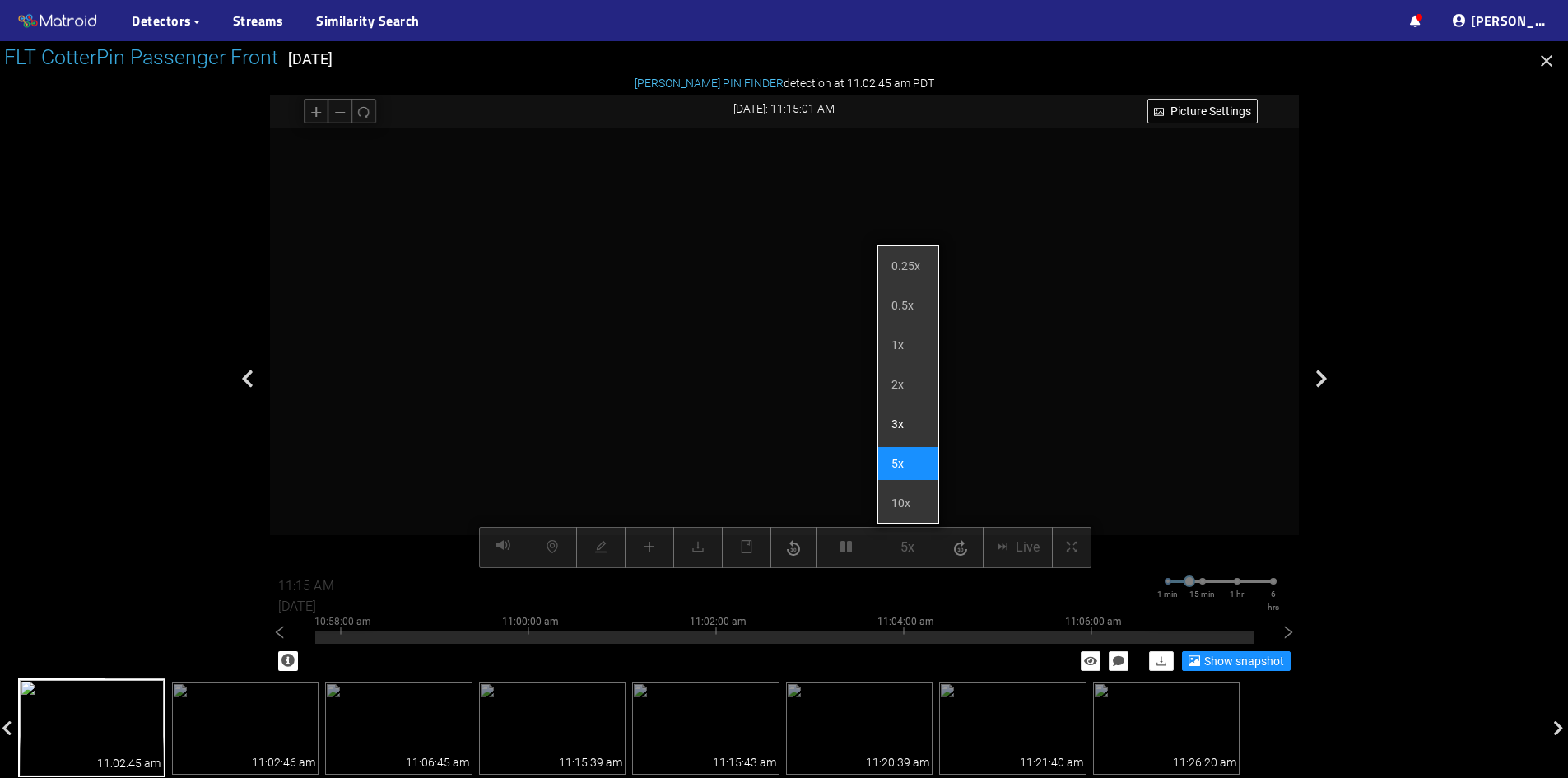
click at [916, 420] on li "3x" at bounding box center [909, 424] width 60 height 33
click at [900, 463] on li "5x" at bounding box center [909, 463] width 60 height 33
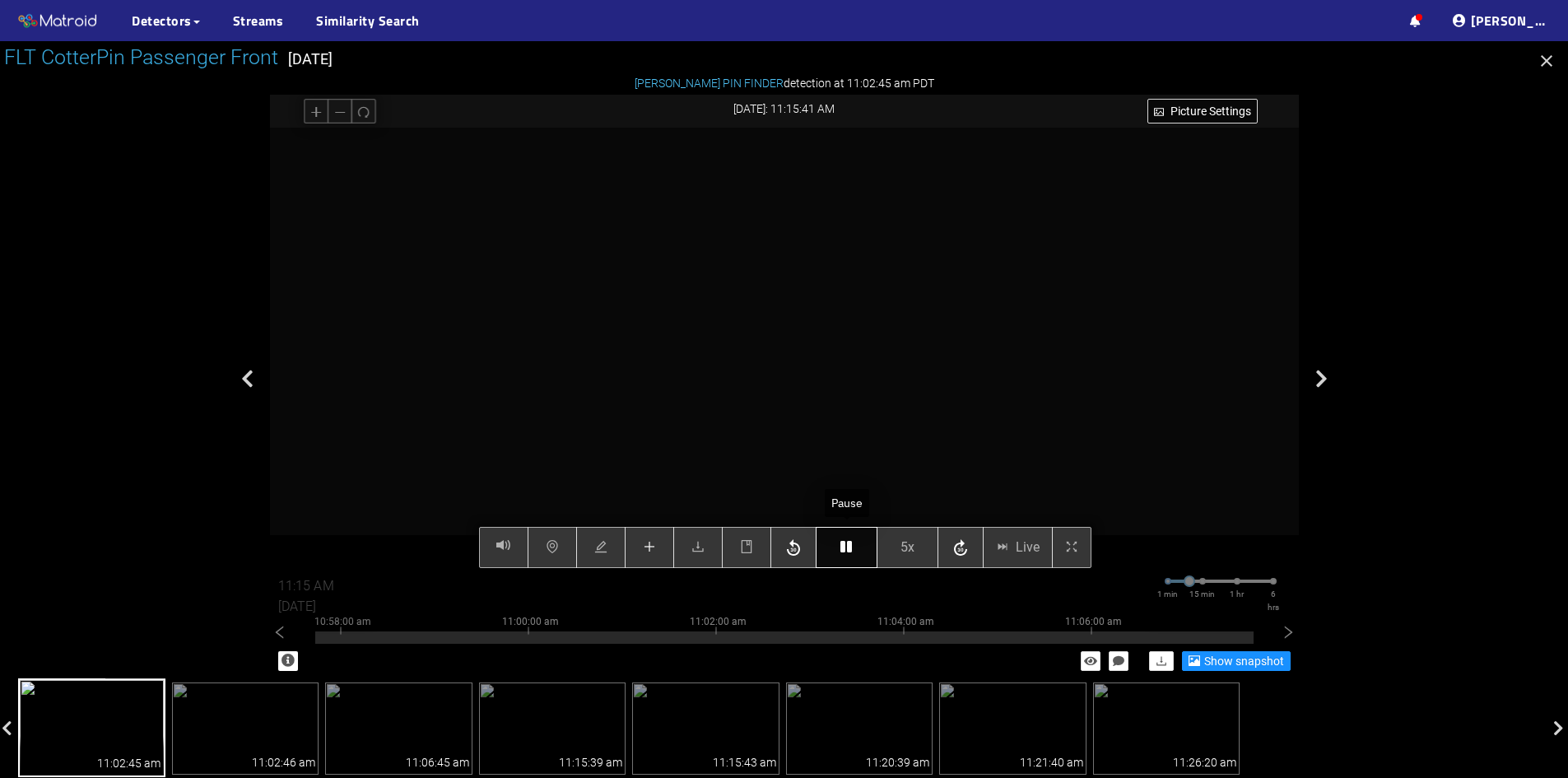
click at [839, 553] on button "button" at bounding box center [846, 547] width 61 height 41
click at [846, 547] on icon "button" at bounding box center [845, 546] width 11 height 13
click at [652, 553] on icon "plus" at bounding box center [649, 546] width 13 height 13
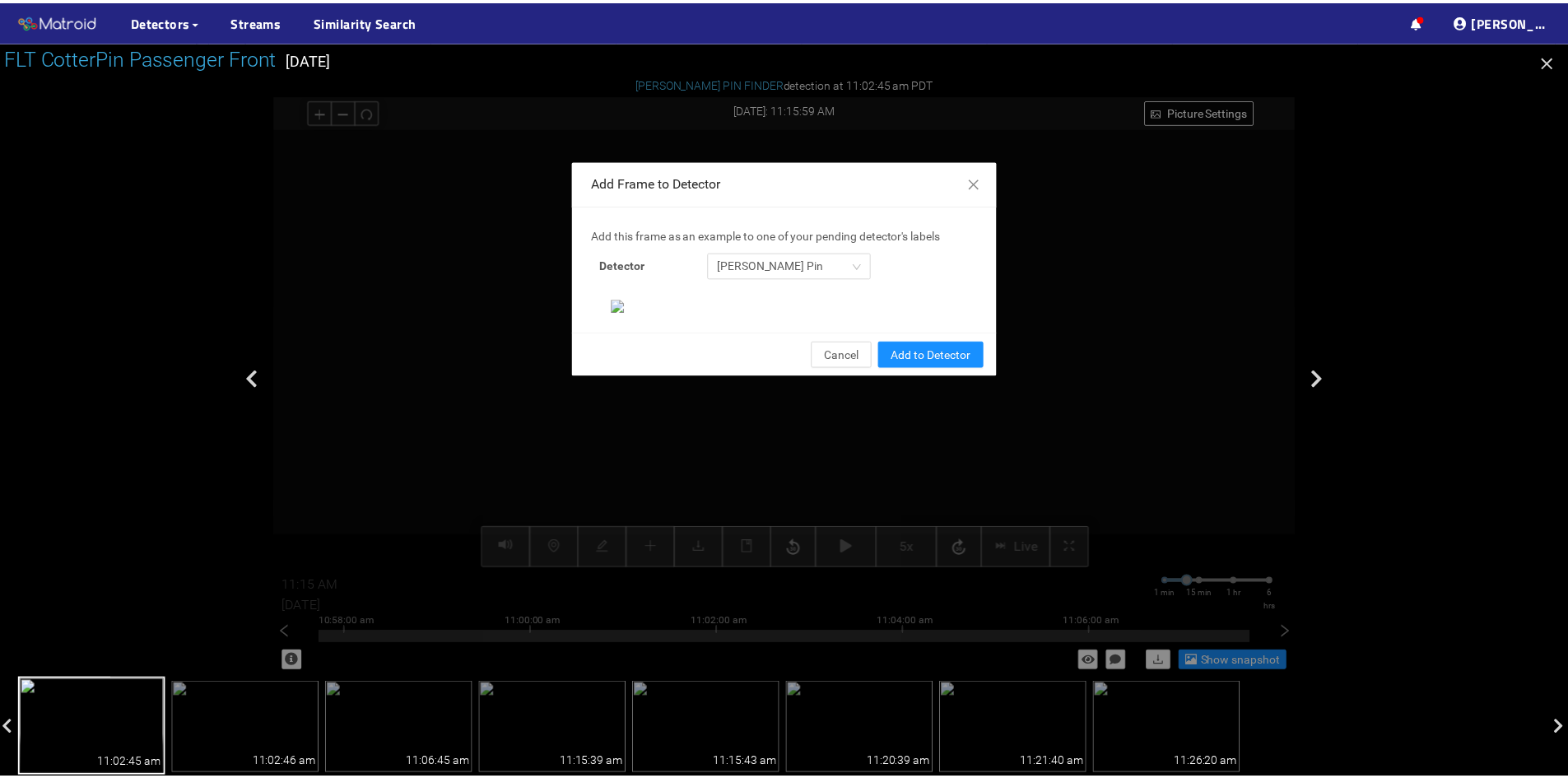
scroll to position [169, 0]
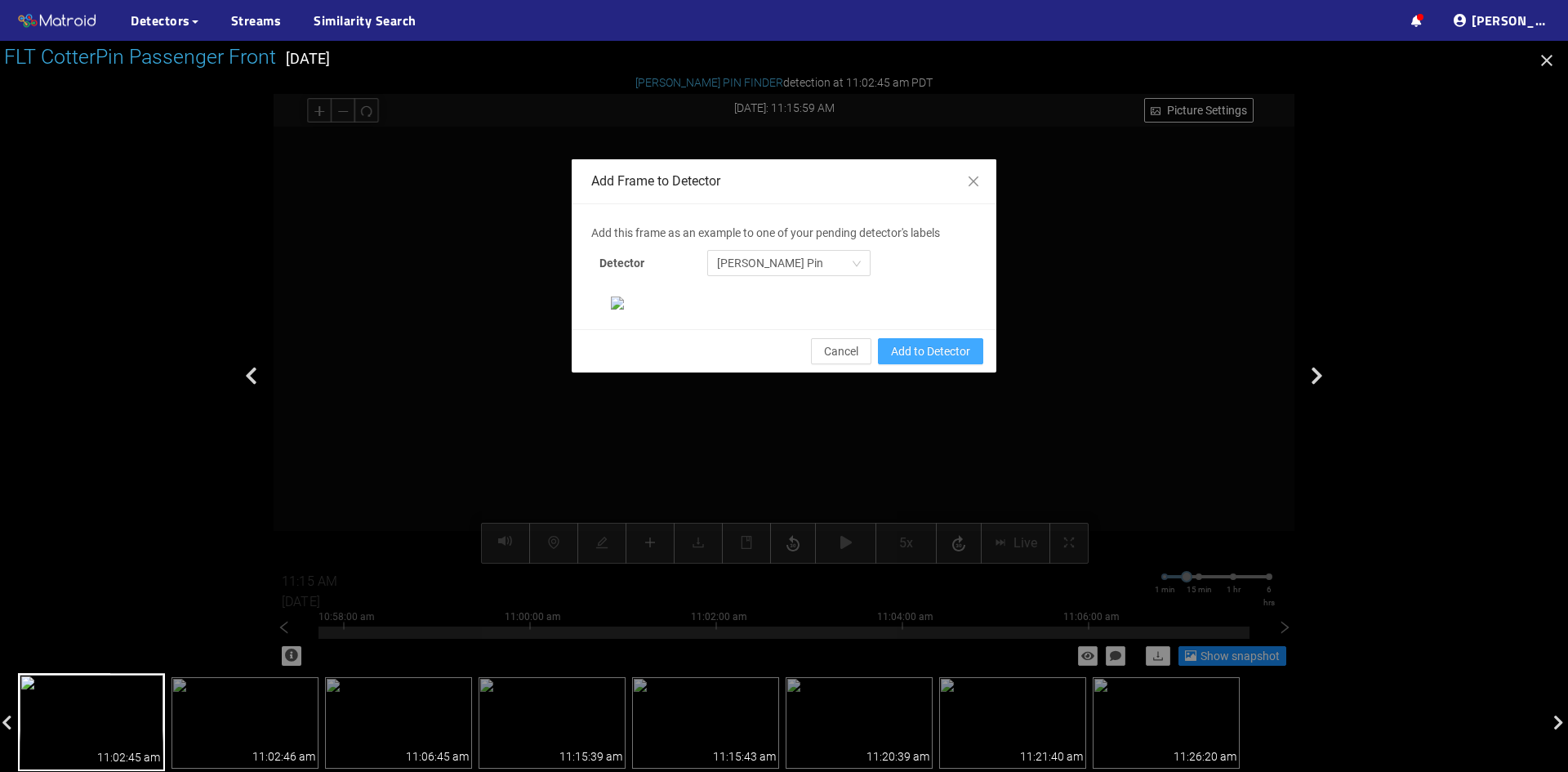
click at [924, 360] on span "Add to Detector" at bounding box center [931, 351] width 80 height 18
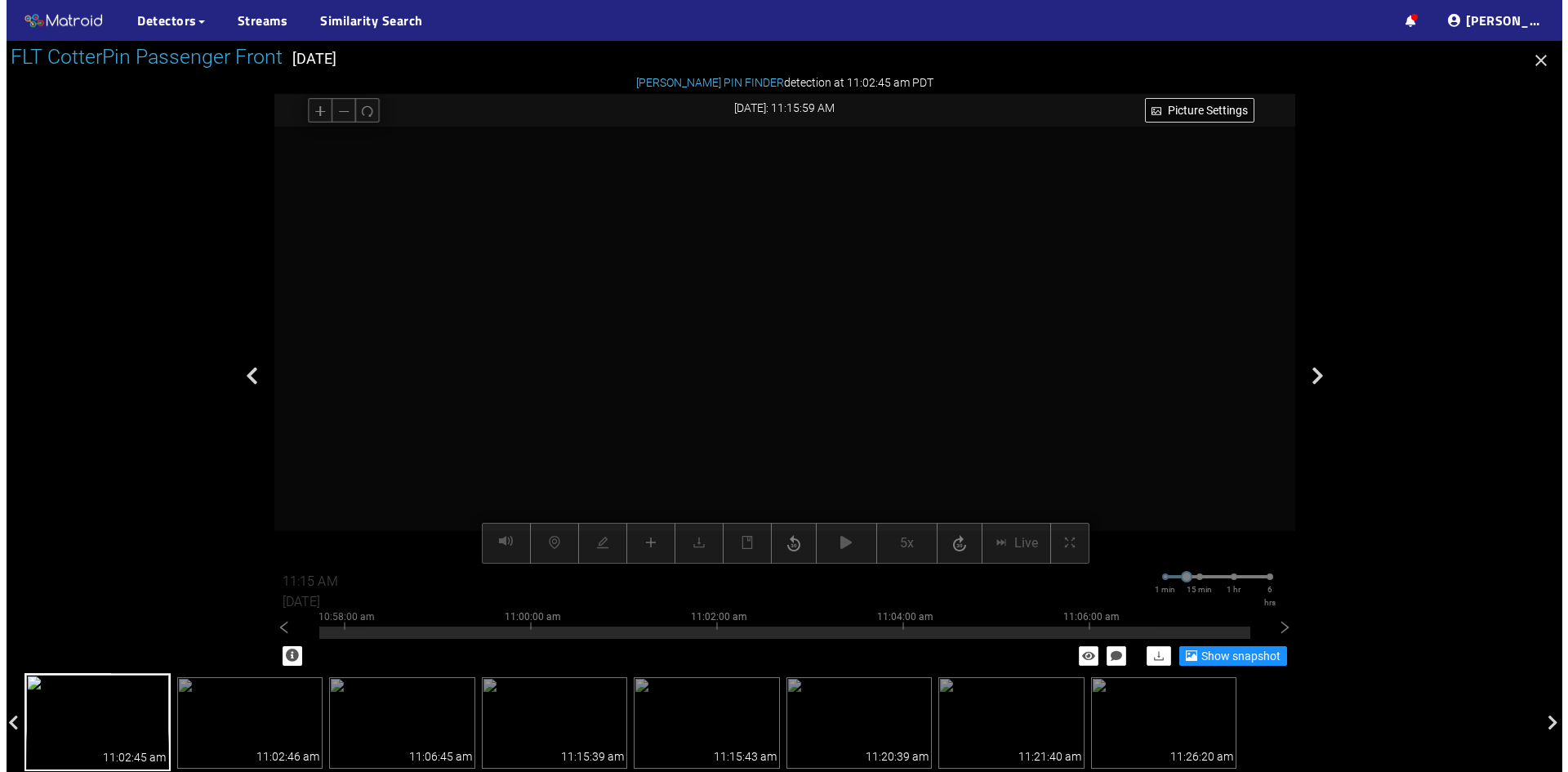
scroll to position [86, 0]
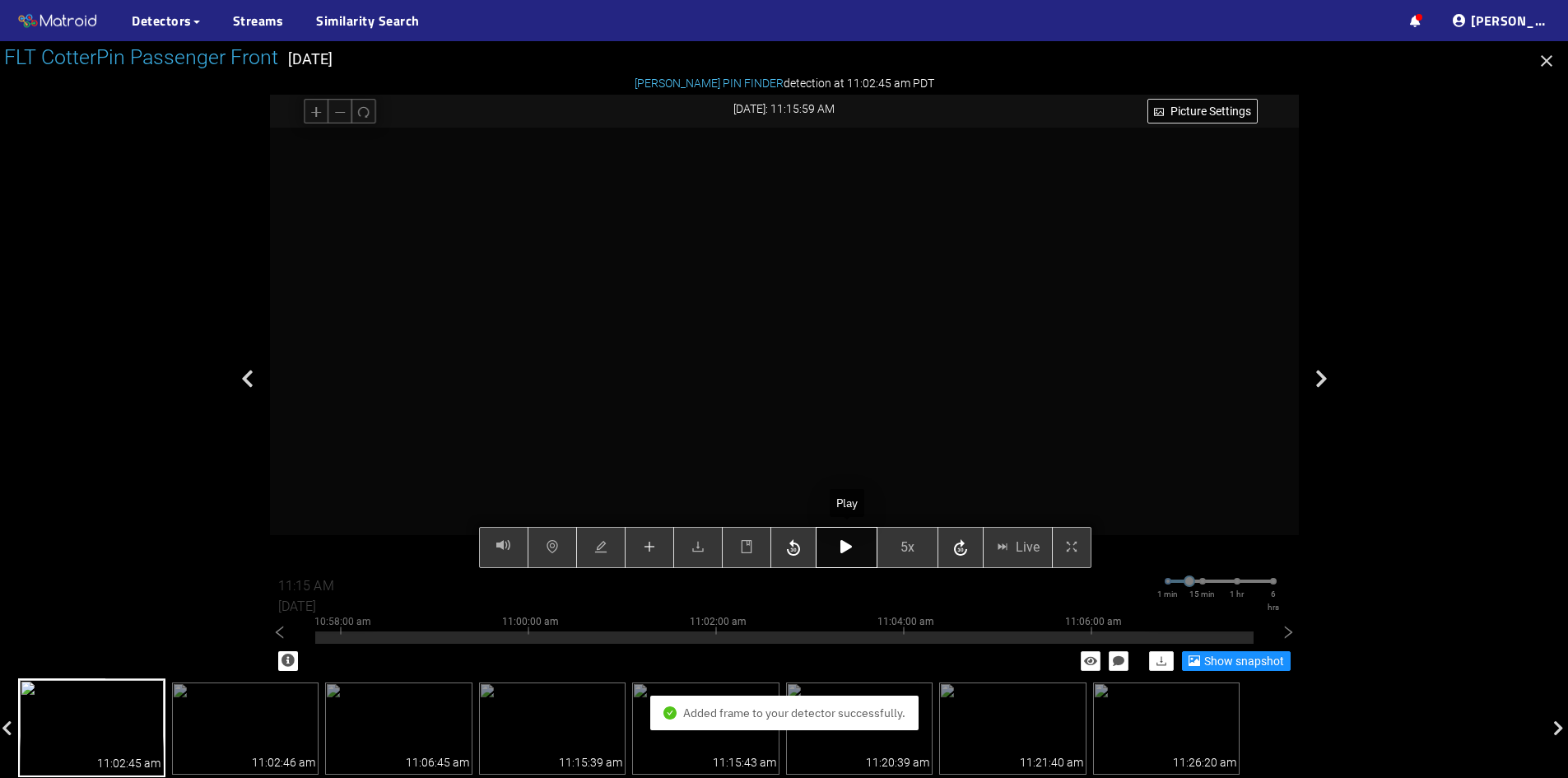
click at [845, 553] on icon "button" at bounding box center [845, 546] width 11 height 13
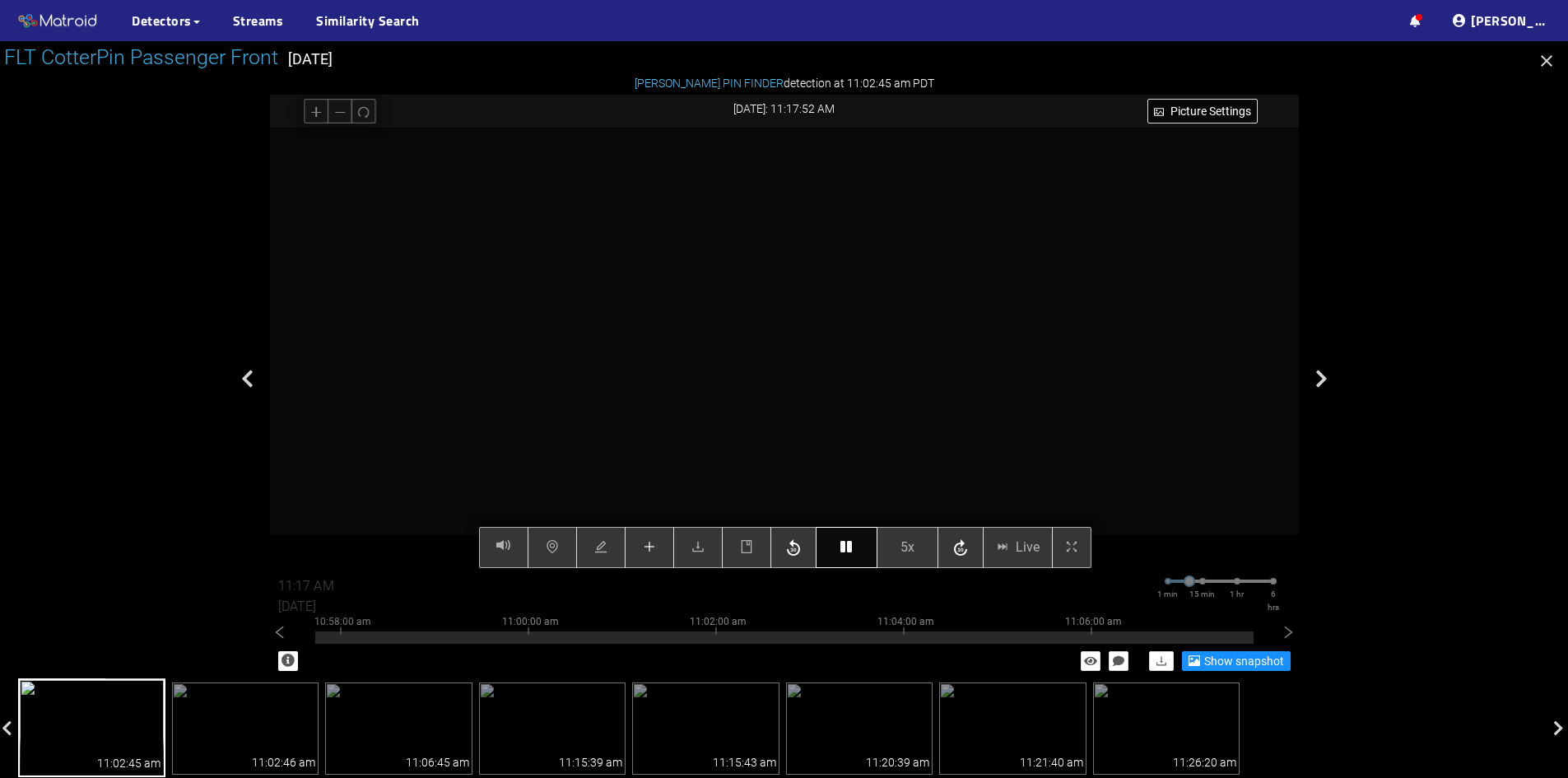
click at [845, 547] on icon "button" at bounding box center [845, 546] width 11 height 13
click at [863, 551] on button "button" at bounding box center [846, 547] width 61 height 41
click at [844, 544] on icon "button" at bounding box center [845, 546] width 11 height 13
click at [634, 552] on button "button" at bounding box center [650, 547] width 50 height 41
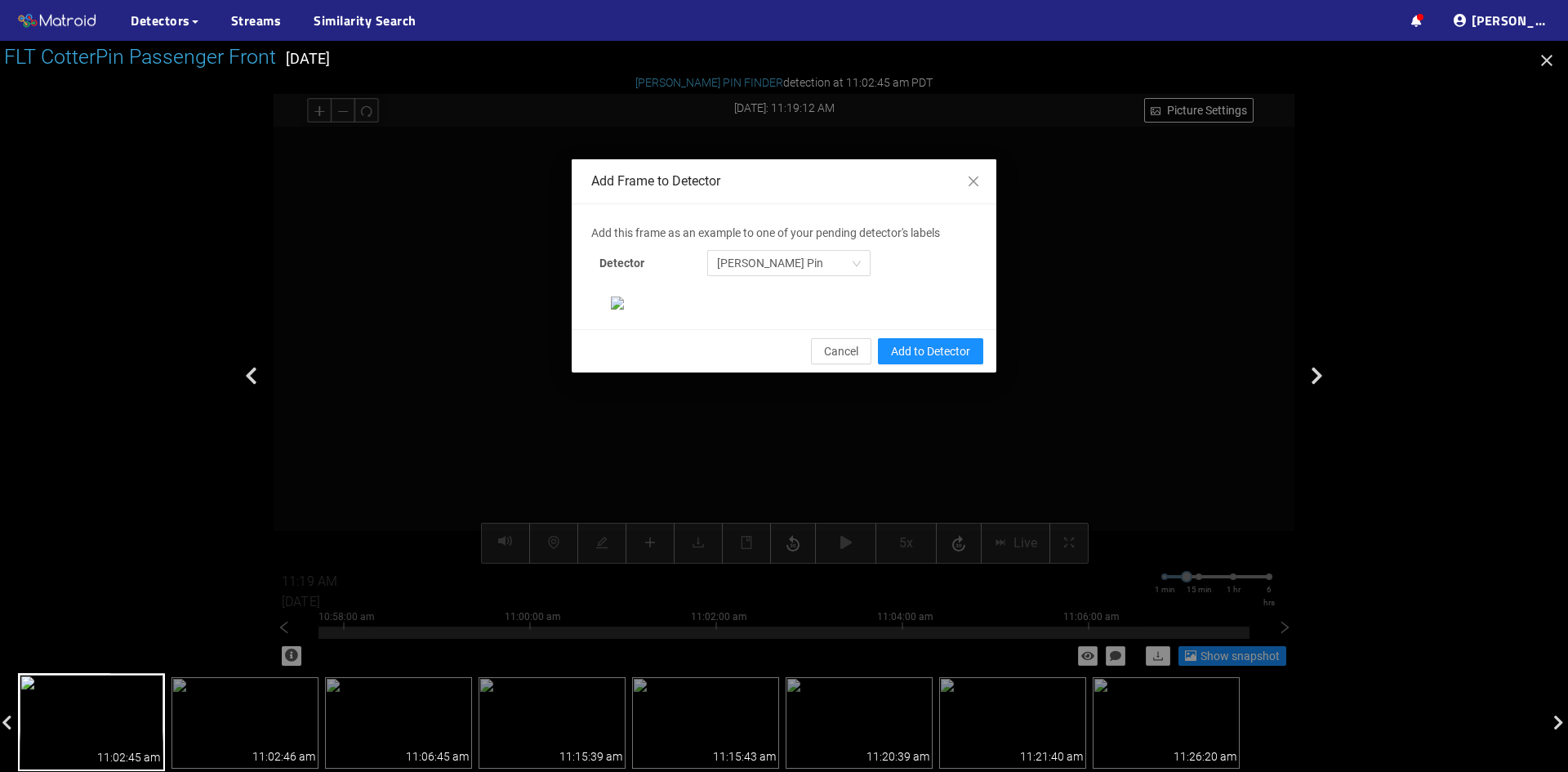
scroll to position [0, 0]
click at [933, 360] on span "Add to Detector" at bounding box center [931, 351] width 80 height 18
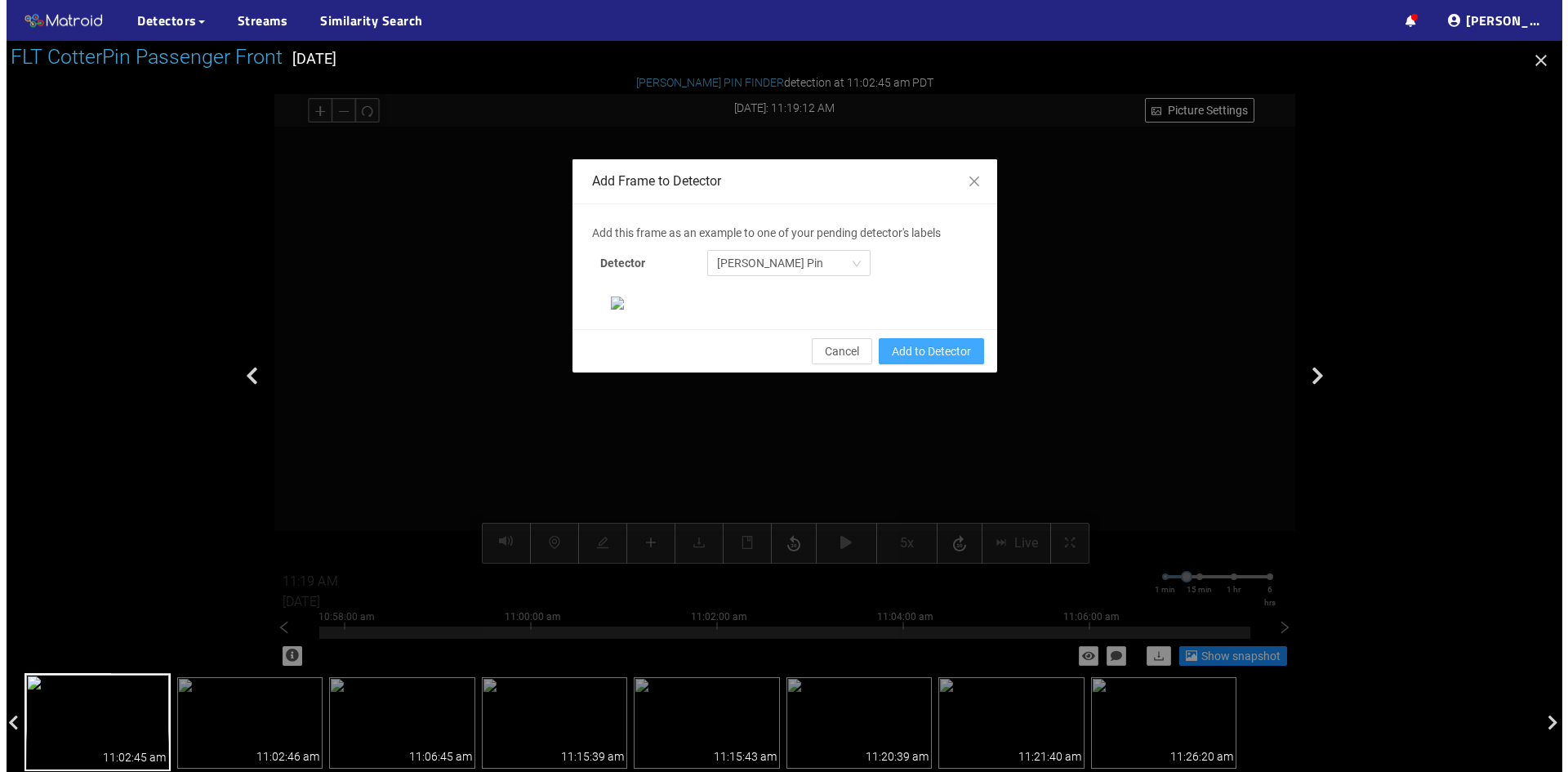
scroll to position [86, 0]
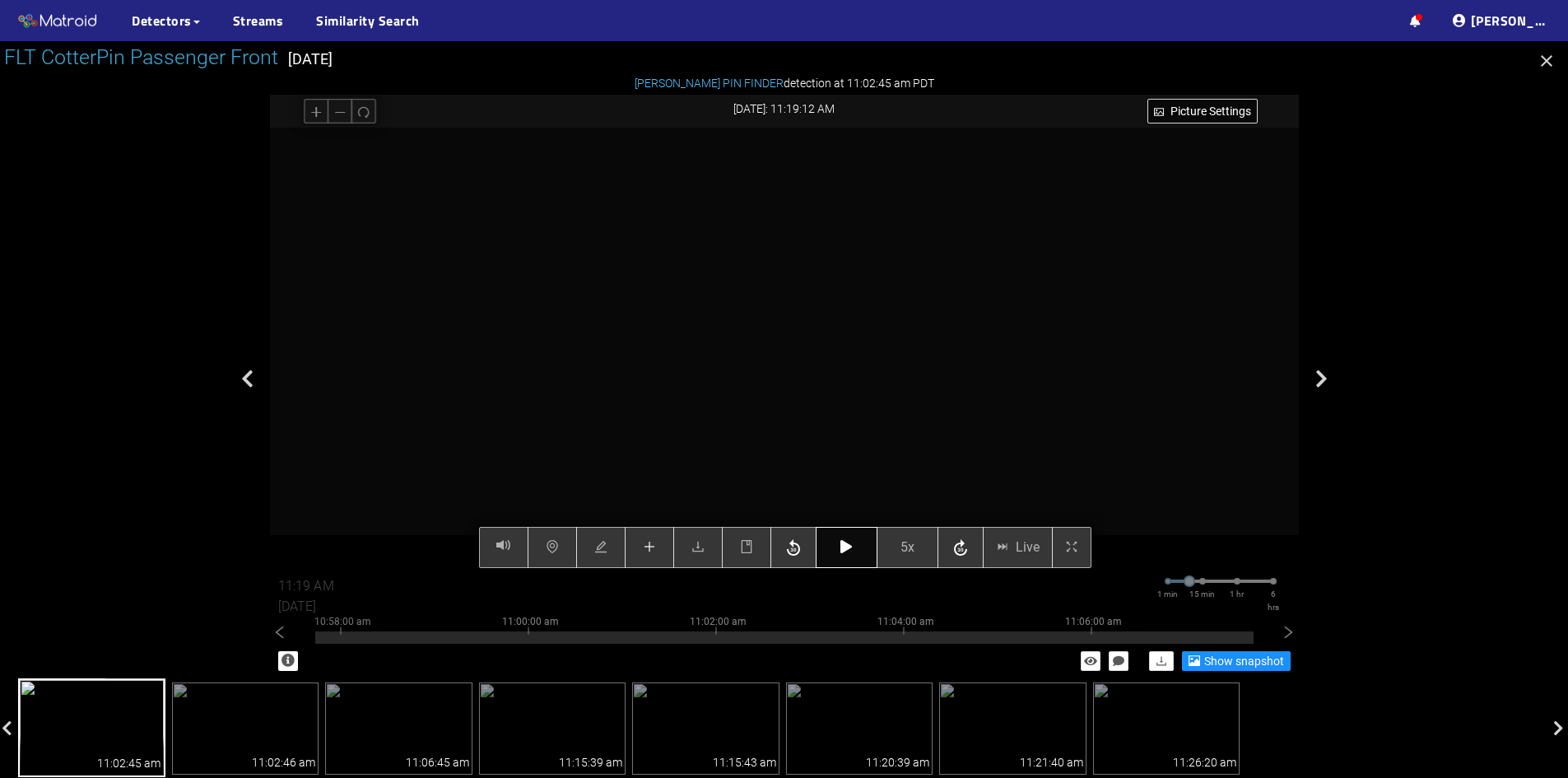
click at [841, 539] on button "button" at bounding box center [846, 547] width 61 height 41
click at [843, 558] on button "button" at bounding box center [846, 547] width 61 height 41
click at [796, 553] on icon "button" at bounding box center [793, 548] width 20 height 25
click at [840, 551] on button "button" at bounding box center [846, 547] width 61 height 41
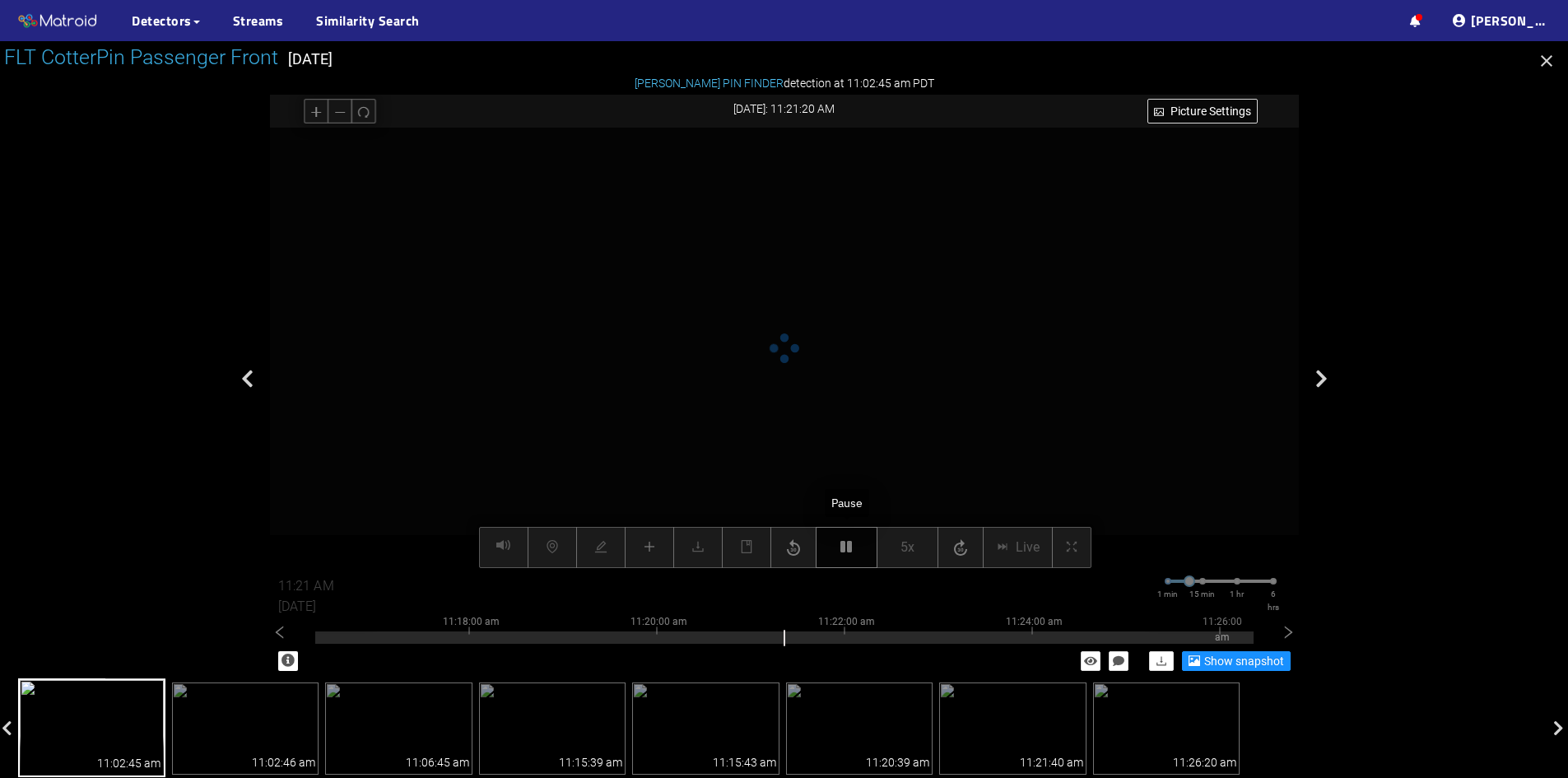
click at [845, 552] on icon "button" at bounding box center [845, 546] width 11 height 13
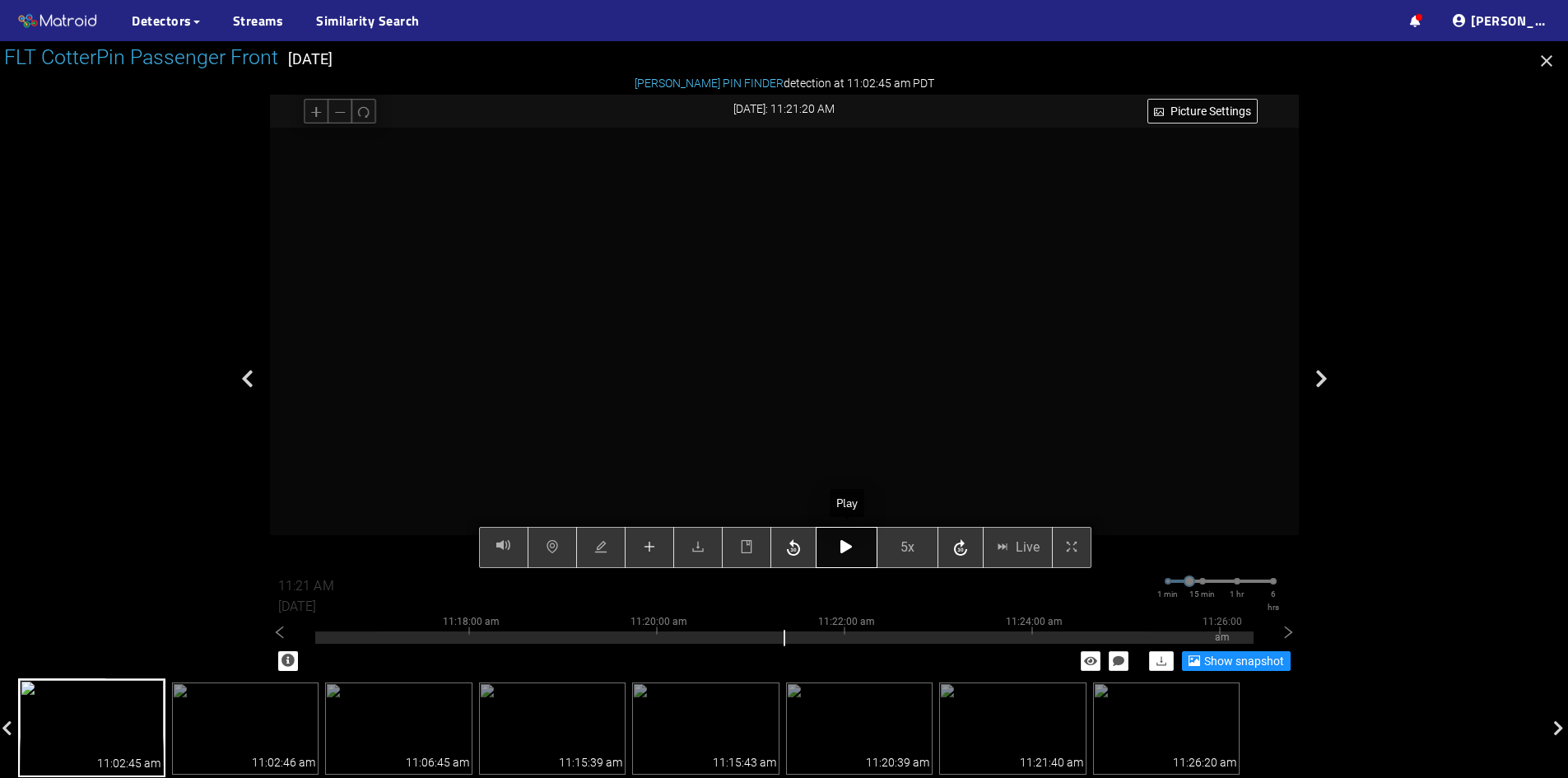
click at [845, 552] on icon "button" at bounding box center [845, 546] width 11 height 13
click at [851, 548] on icon "button" at bounding box center [845, 546] width 11 height 13
click at [835, 547] on button "button" at bounding box center [846, 547] width 61 height 41
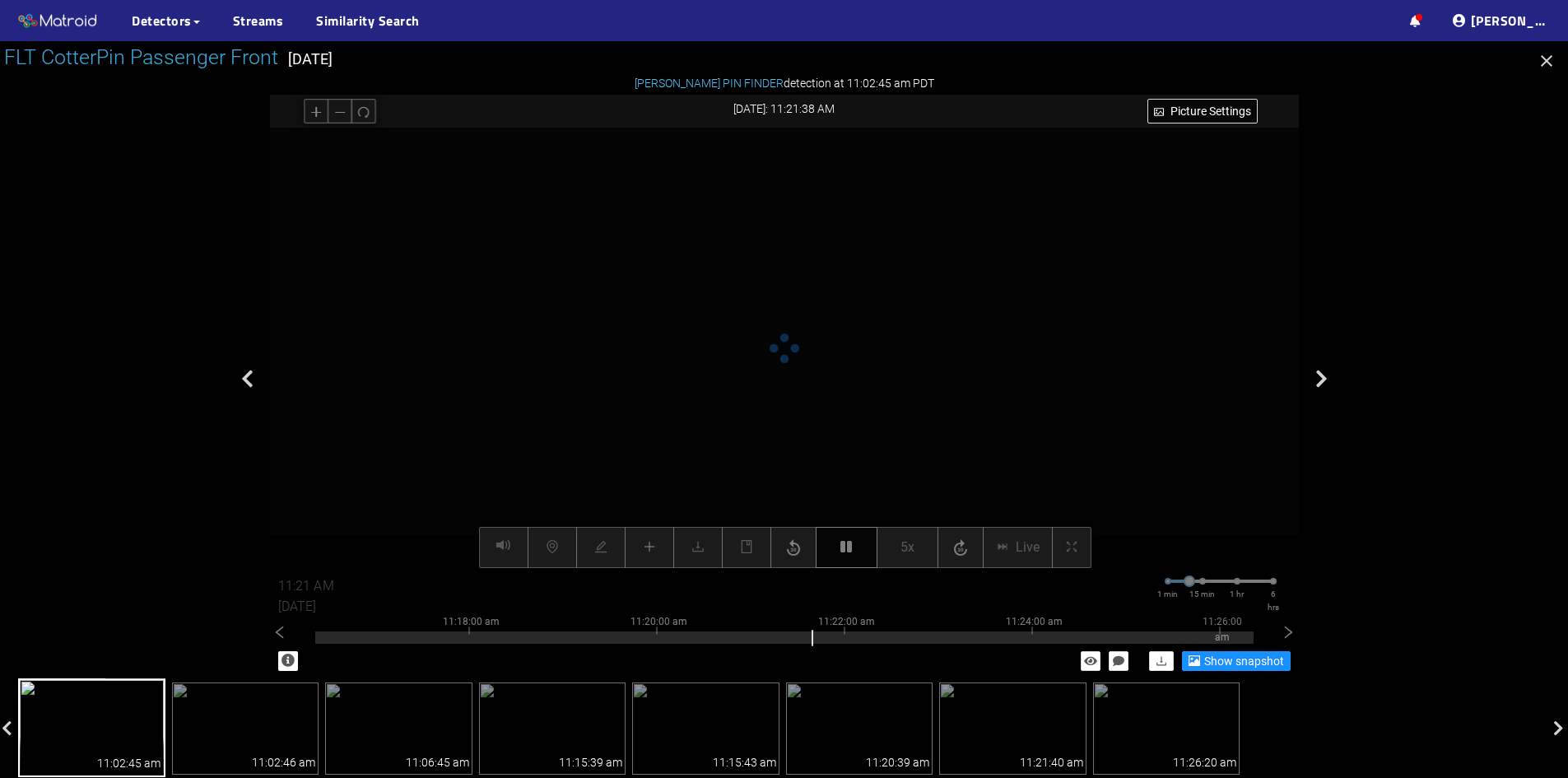
click at [835, 547] on button "button" at bounding box center [846, 547] width 61 height 41
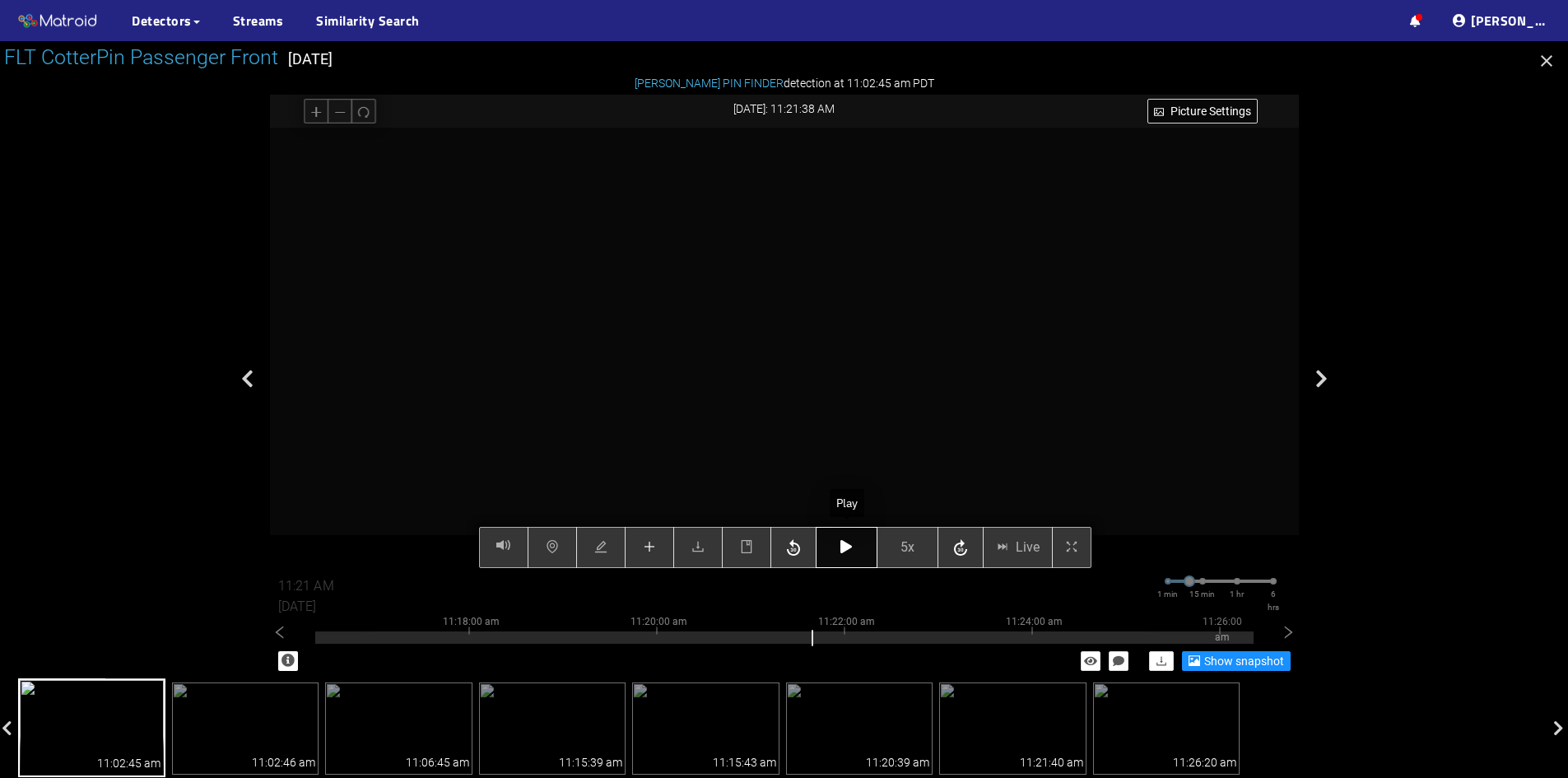
click at [842, 545] on icon "button" at bounding box center [845, 546] width 11 height 13
click at [855, 546] on div "Picture Settings 5x Live 11:24 AM 08/07/2025 1 min 15 min 1 hr 6 hrs 11:08:00 a…" at bounding box center [784, 348] width 1029 height 441
click at [835, 547] on button "button" at bounding box center [846, 547] width 61 height 41
click at [858, 549] on button "button" at bounding box center [846, 547] width 61 height 41
click at [851, 545] on icon "button" at bounding box center [845, 546] width 11 height 13
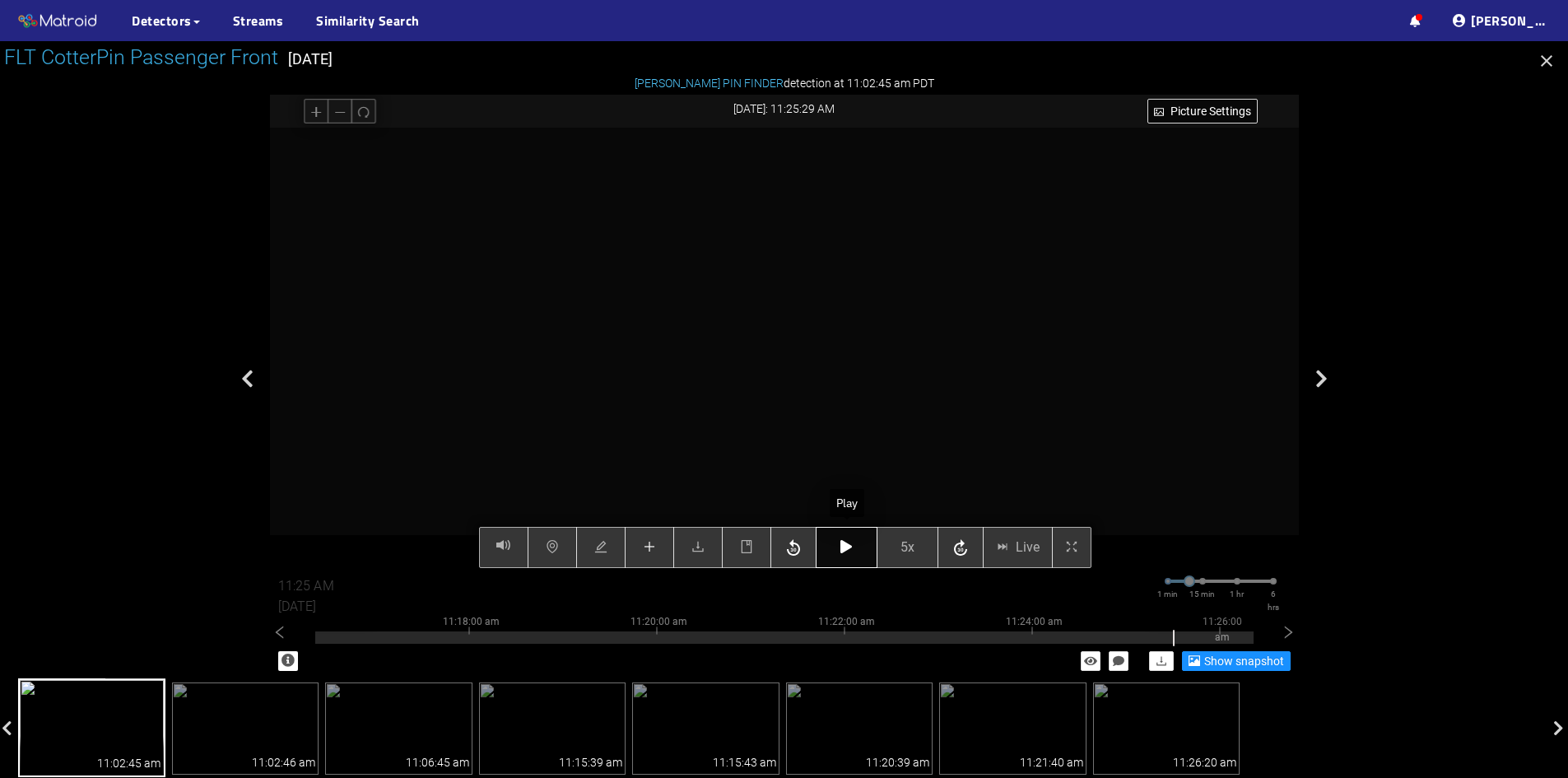
click at [851, 545] on icon "button" at bounding box center [845, 546] width 11 height 13
click at [841, 546] on icon "button" at bounding box center [845, 546] width 11 height 13
click at [848, 548] on icon "button" at bounding box center [845, 546] width 11 height 13
click at [849, 555] on button "button" at bounding box center [846, 547] width 61 height 41
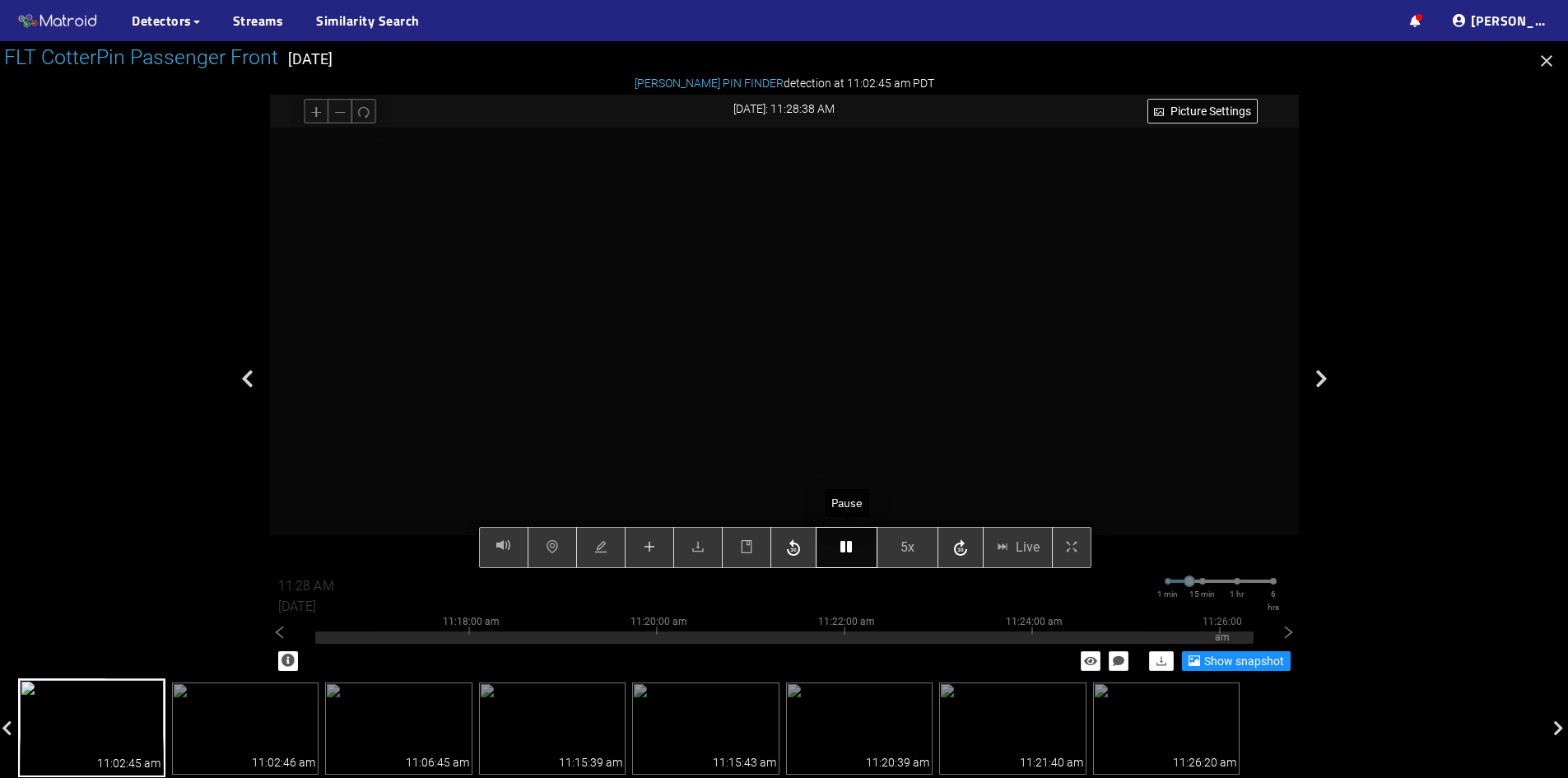
click at [843, 553] on icon "button" at bounding box center [845, 546] width 11 height 13
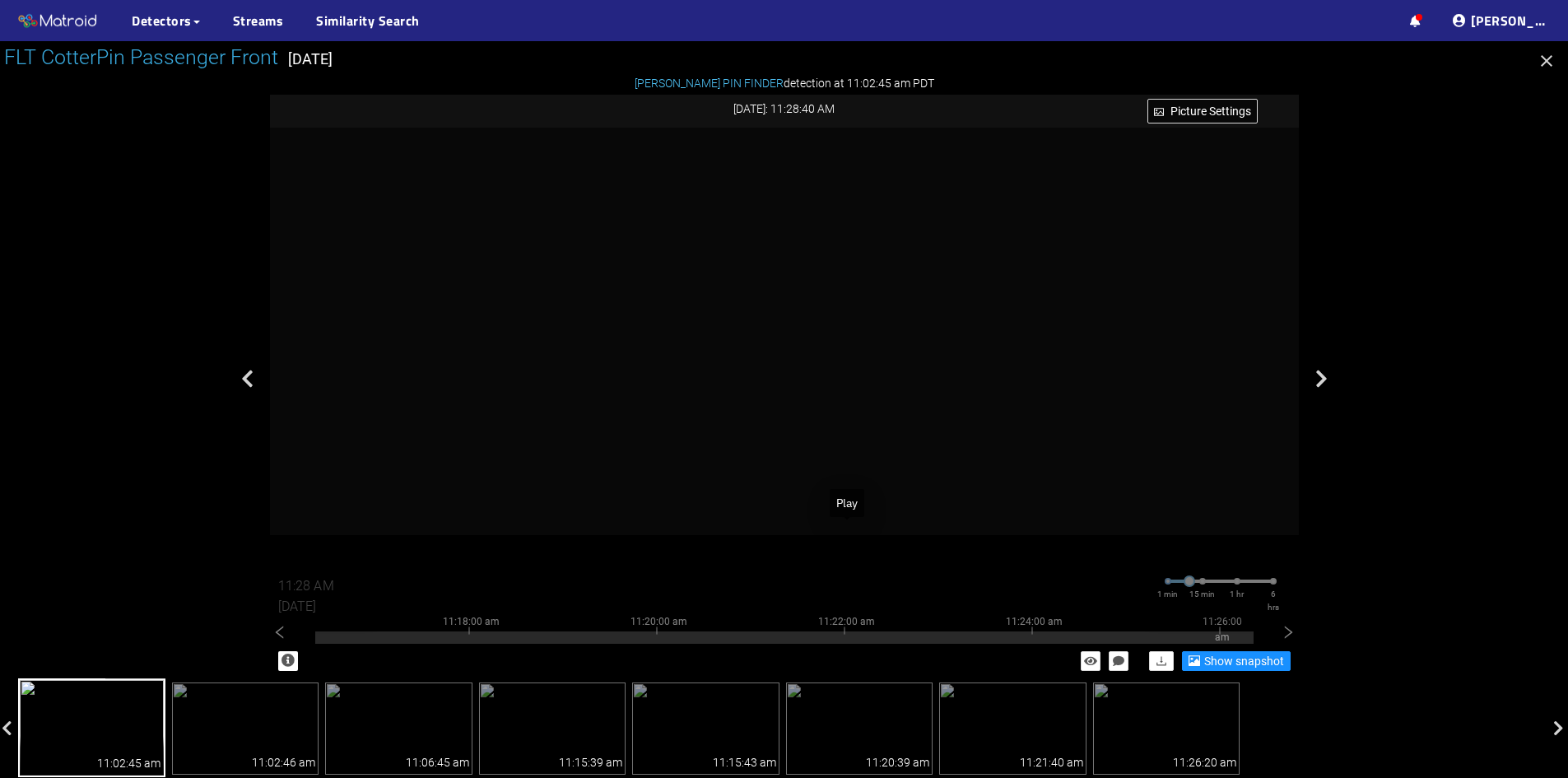
click at [851, 511] on div "Play" at bounding box center [847, 503] width 34 height 28
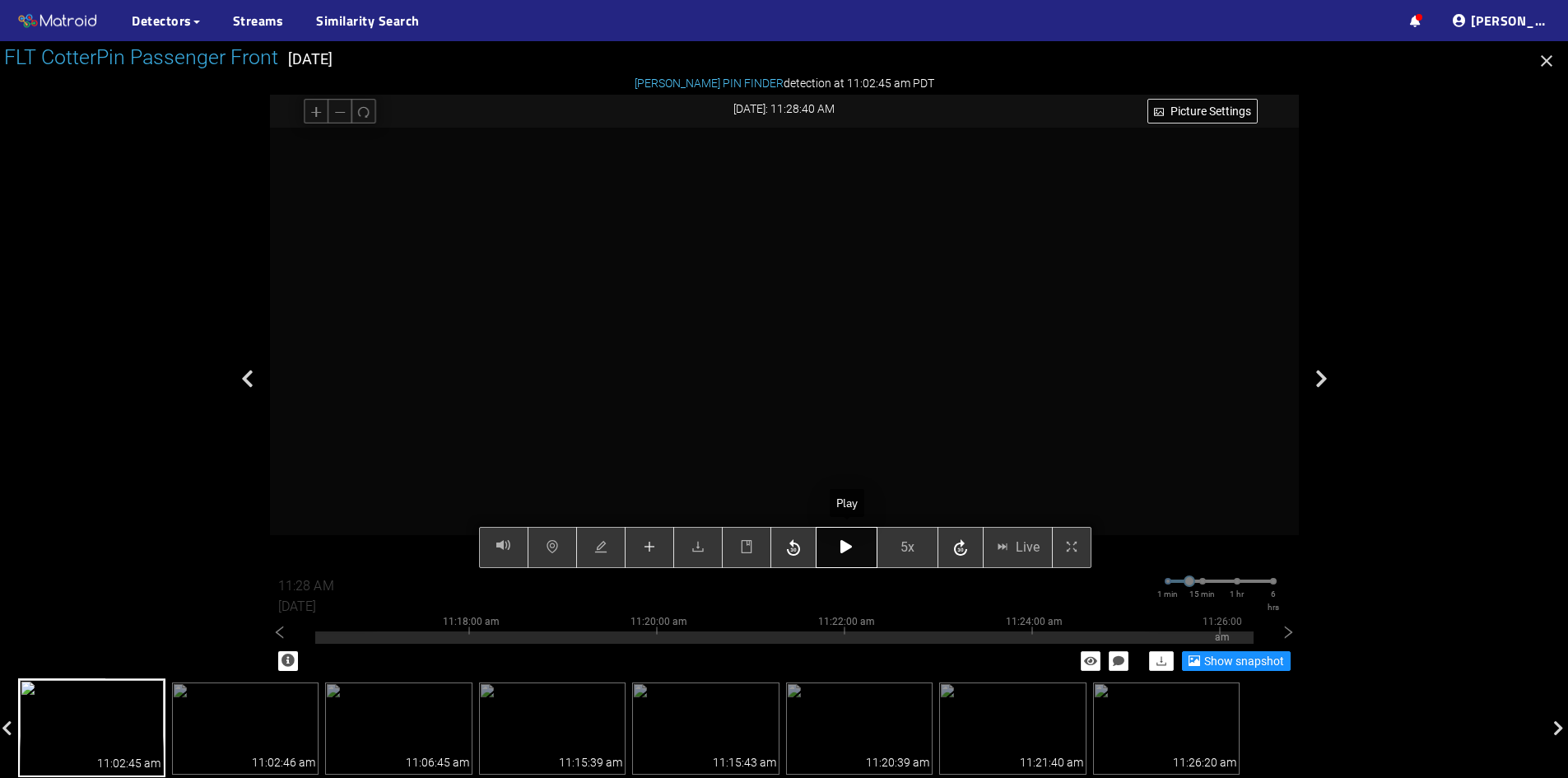
click at [855, 553] on button "button" at bounding box center [846, 547] width 61 height 41
click at [847, 551] on icon "button" at bounding box center [845, 546] width 11 height 13
click at [851, 557] on button "button" at bounding box center [846, 547] width 61 height 41
click at [851, 548] on icon "button" at bounding box center [845, 546] width 11 height 13
click at [855, 553] on button "button" at bounding box center [846, 547] width 61 height 41
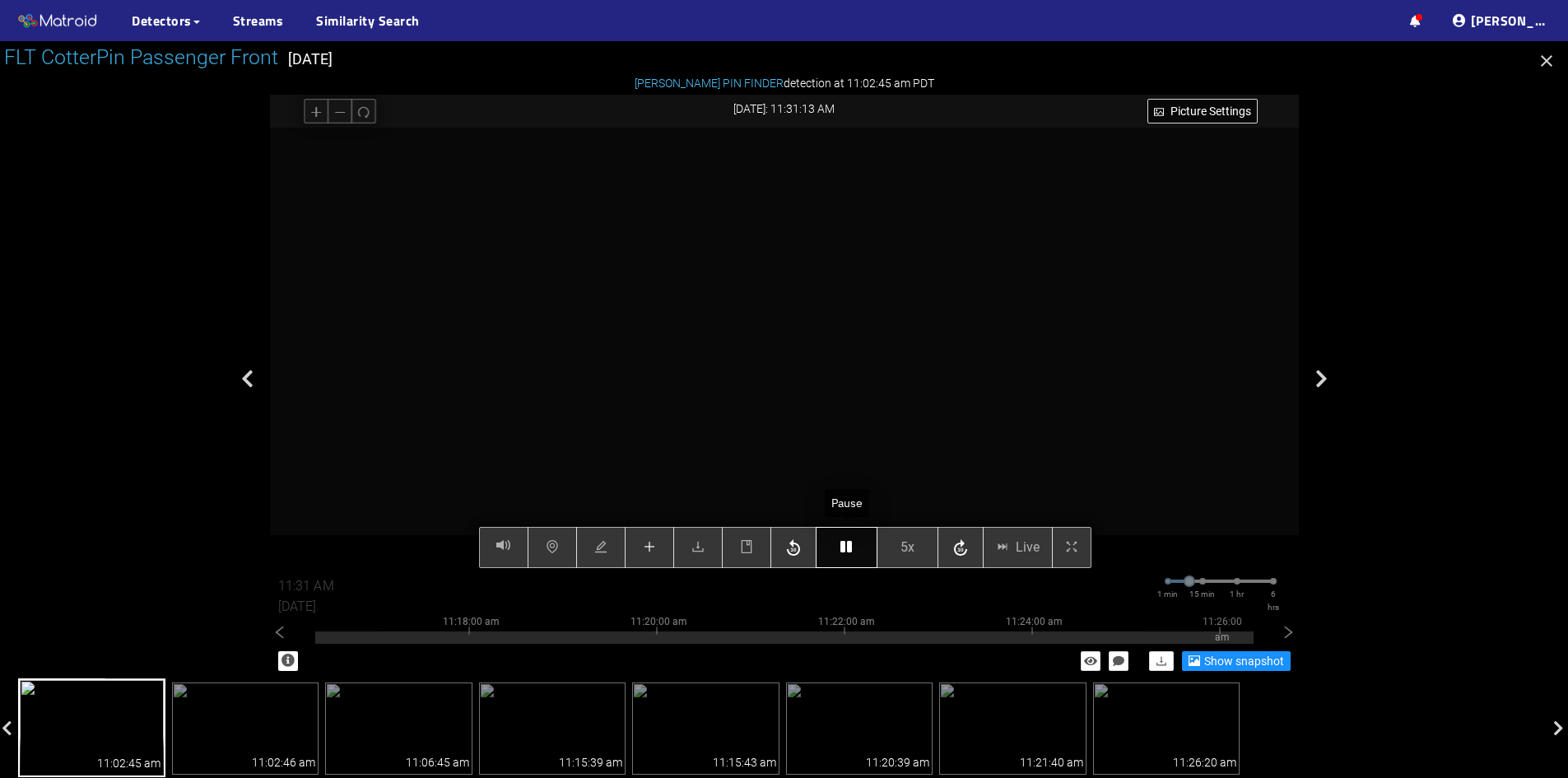
click at [842, 546] on icon "button" at bounding box center [845, 546] width 11 height 13
click at [847, 548] on icon "button" at bounding box center [845, 546] width 11 height 13
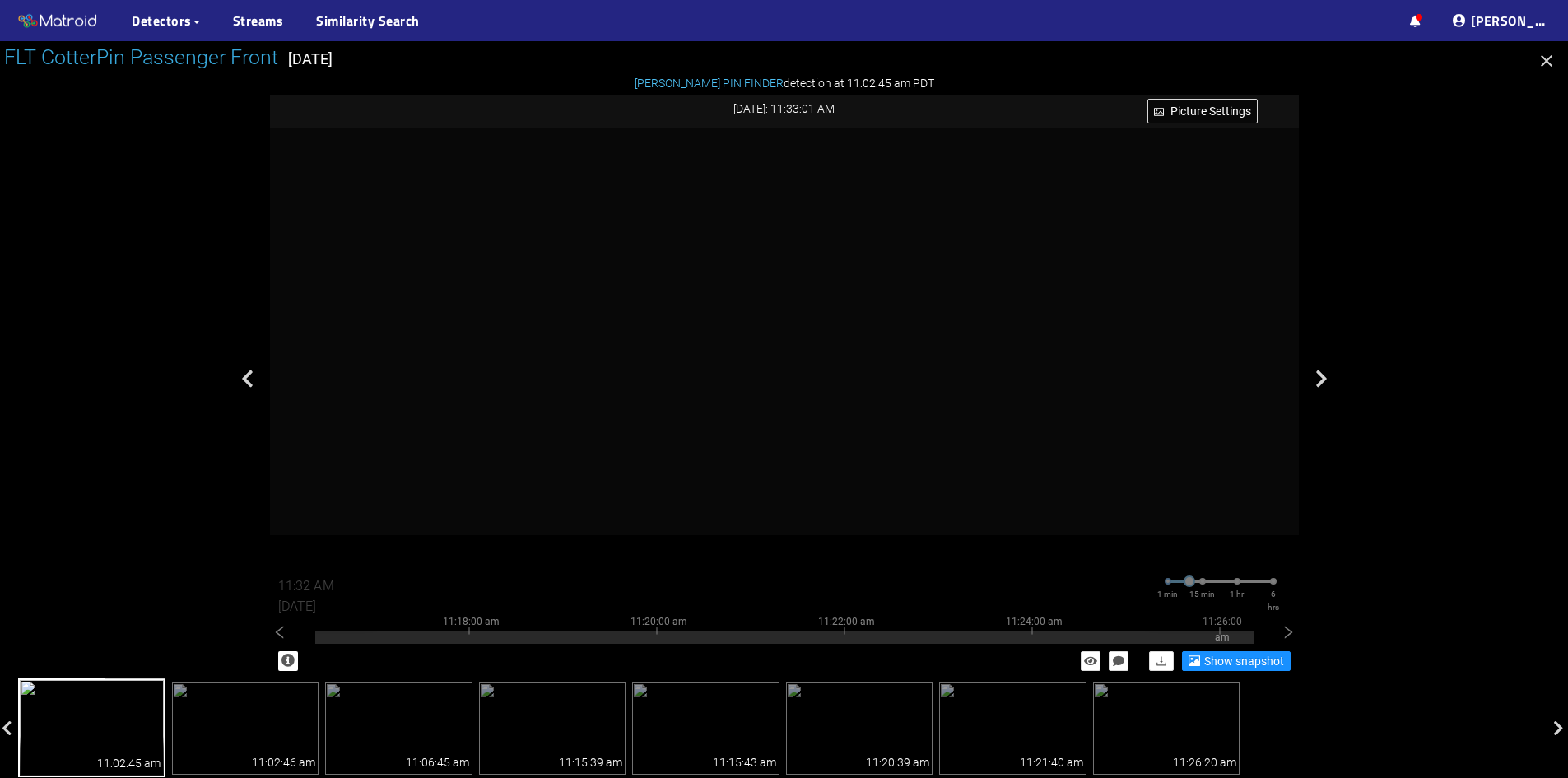
type input "11:33 AM"
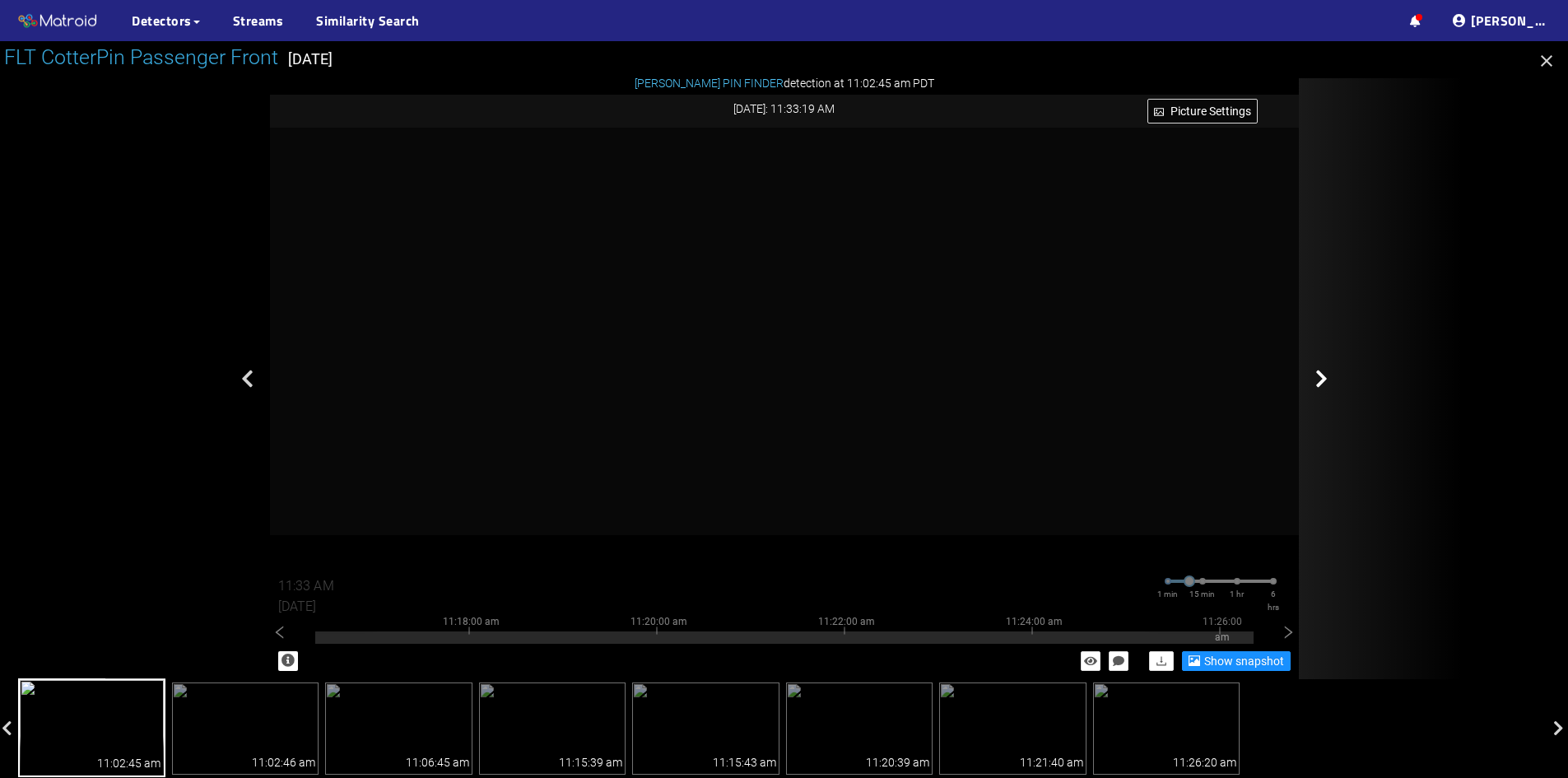
click at [1368, 92] on div at bounding box center [1381, 379] width 165 height 601
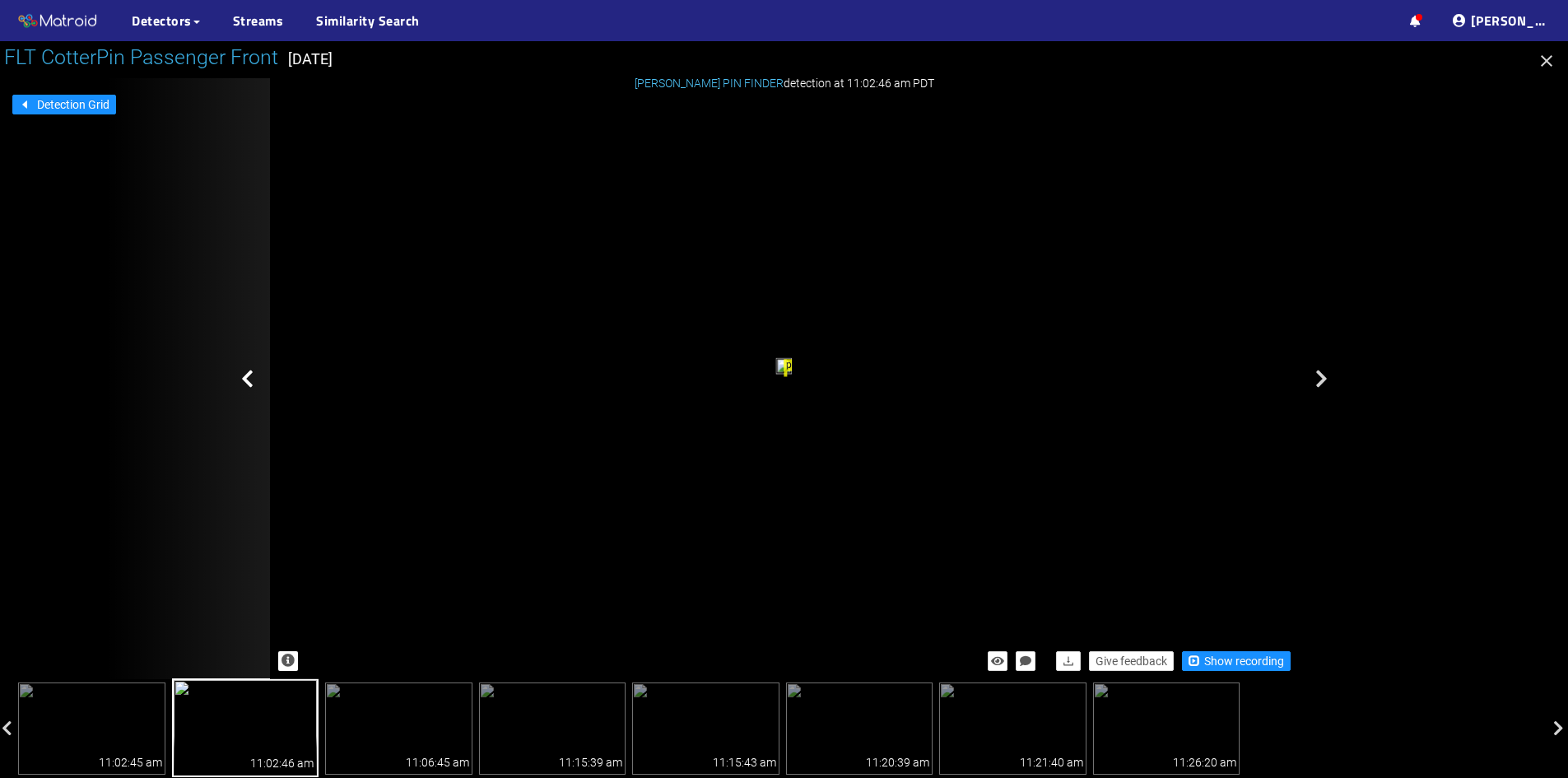
click at [240, 377] on div at bounding box center [187, 379] width 165 height 601
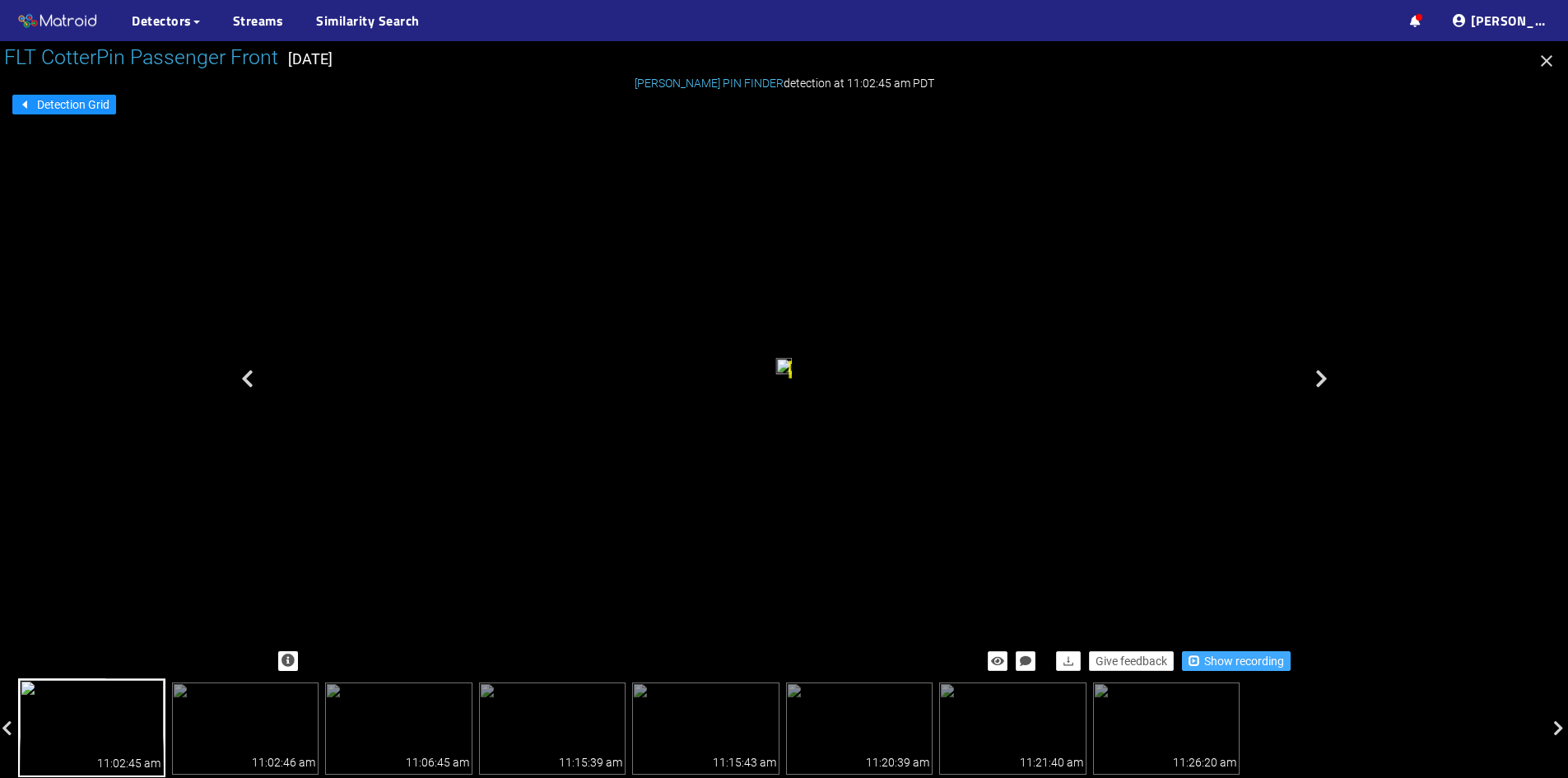
click at [1226, 664] on span "Show recording" at bounding box center [1244, 660] width 80 height 18
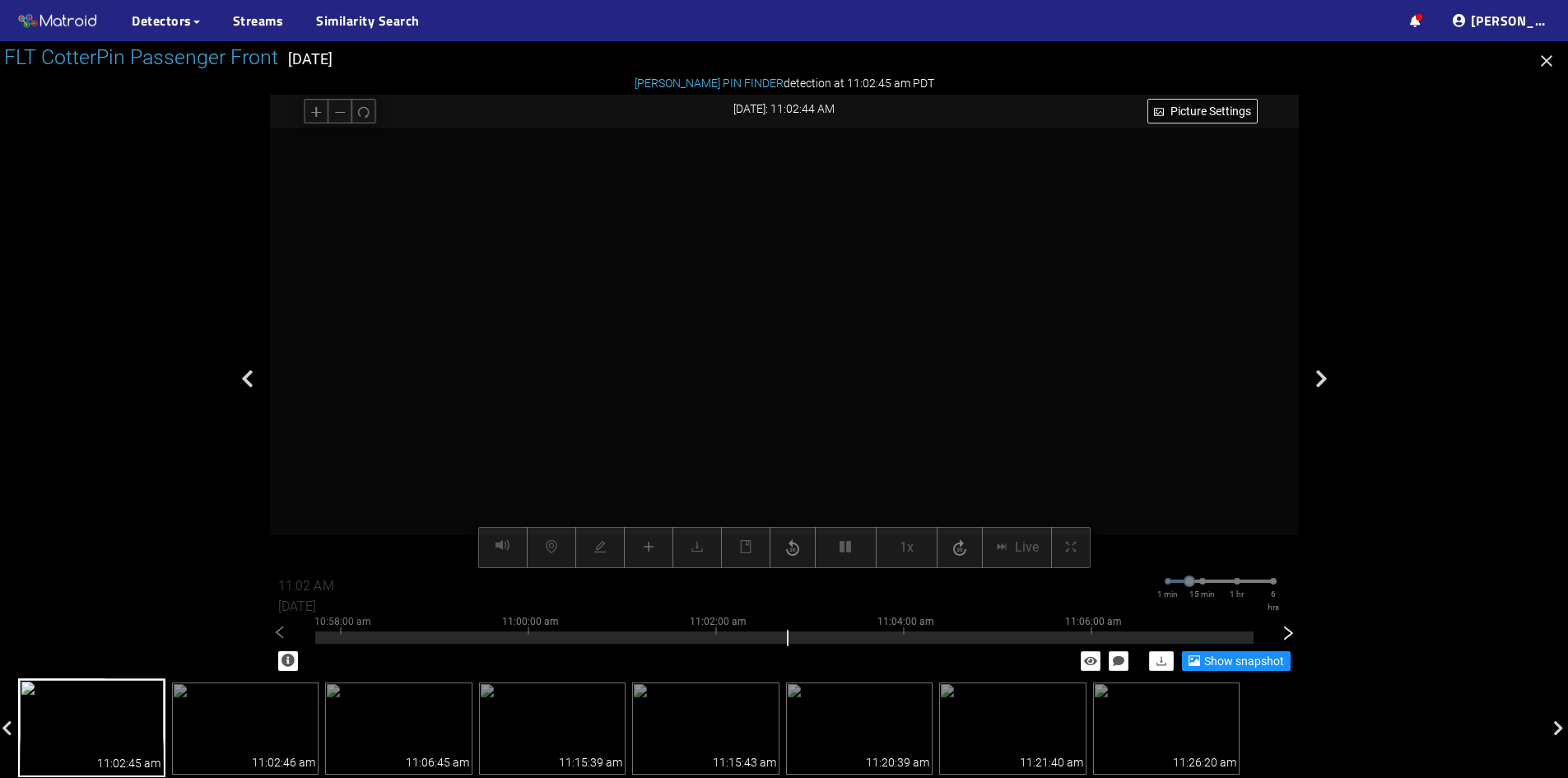
click at [1291, 630] on icon "right" at bounding box center [1288, 633] width 16 height 16
click at [900, 629] on div "11:28:00 am 11:30:00 am 11:32:00 am 11:34:00 am 11:36:00 am" at bounding box center [784, 634] width 939 height 10
click at [1290, 636] on icon "right" at bounding box center [1289, 633] width 9 height 14
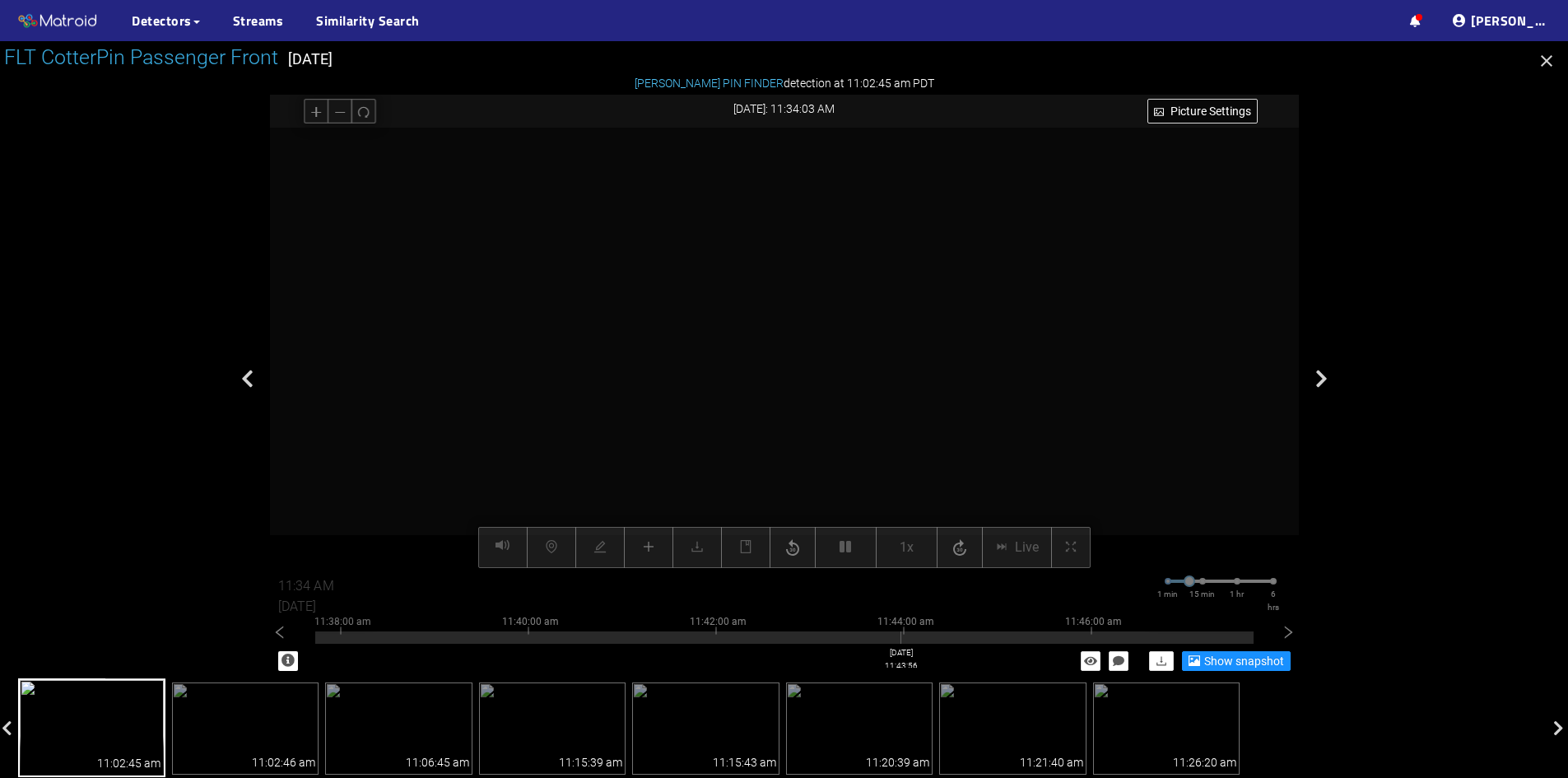
click at [902, 638] on div at bounding box center [784, 637] width 939 height 12
click at [289, 632] on div at bounding box center [280, 631] width 20 height 20
click at [343, 635] on div at bounding box center [784, 637] width 939 height 12
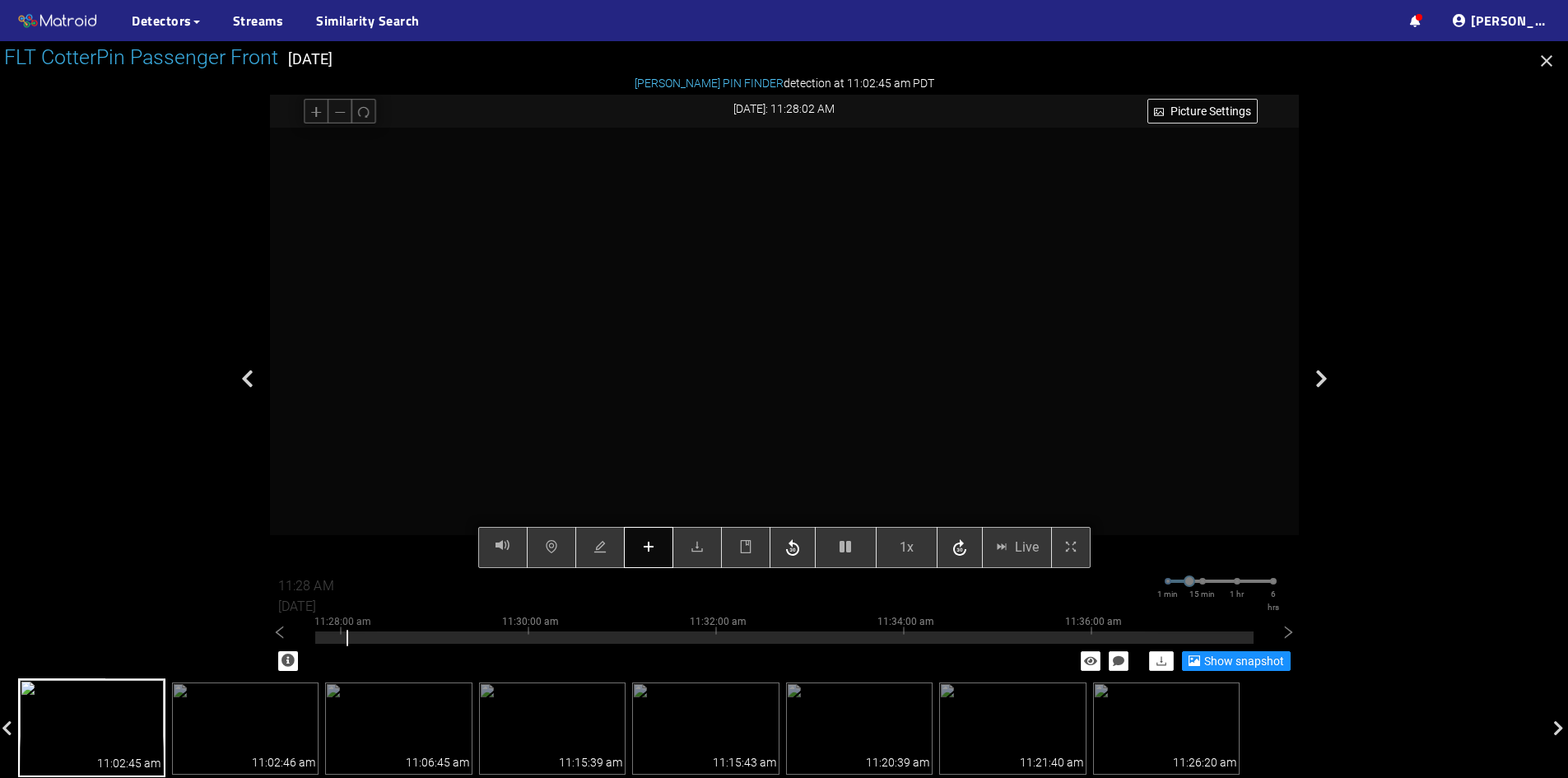
click at [652, 553] on icon "plus" at bounding box center [648, 546] width 13 height 13
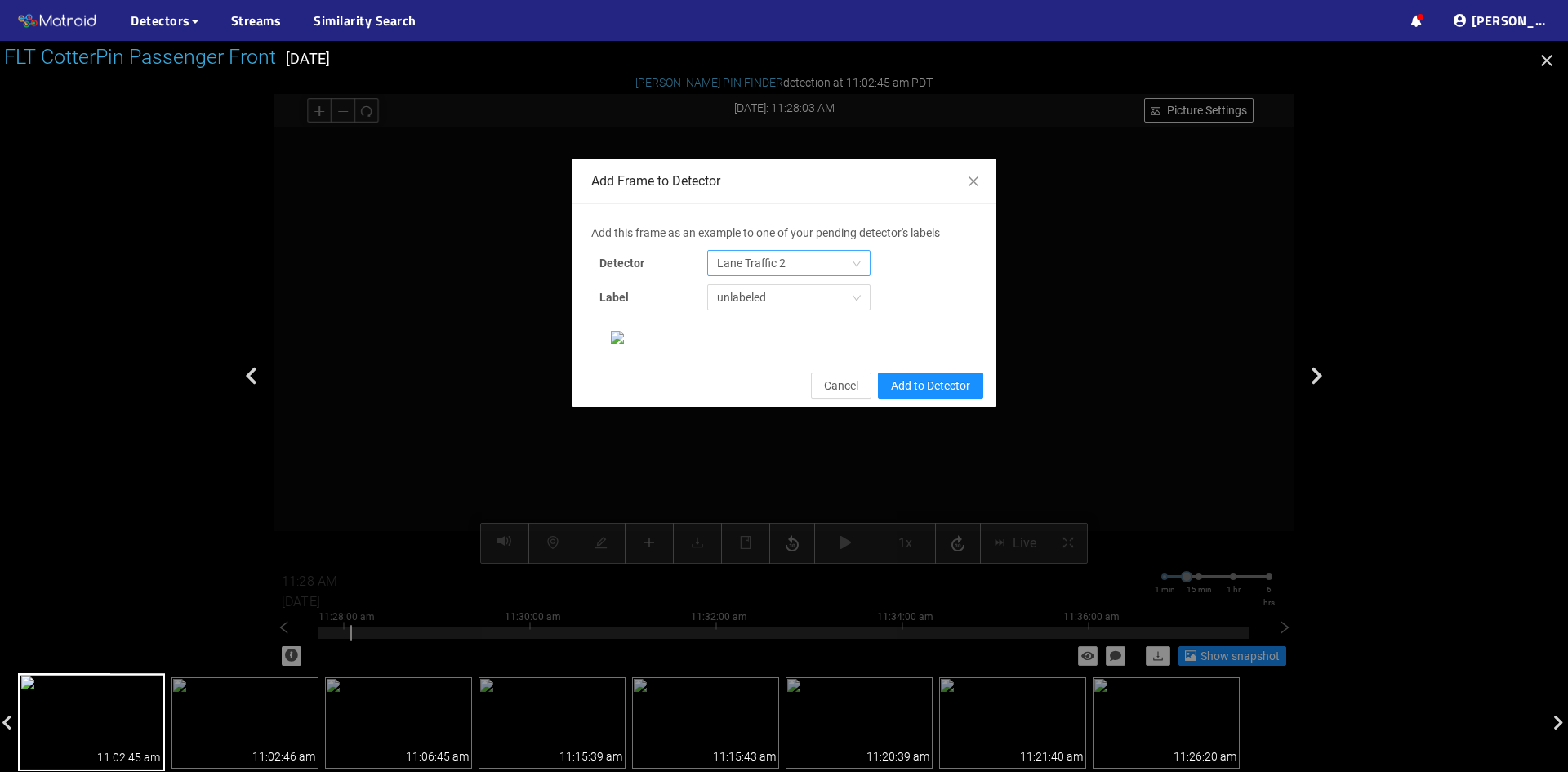
click at [774, 264] on span "Lane Traffic 2" at bounding box center [789, 263] width 144 height 25
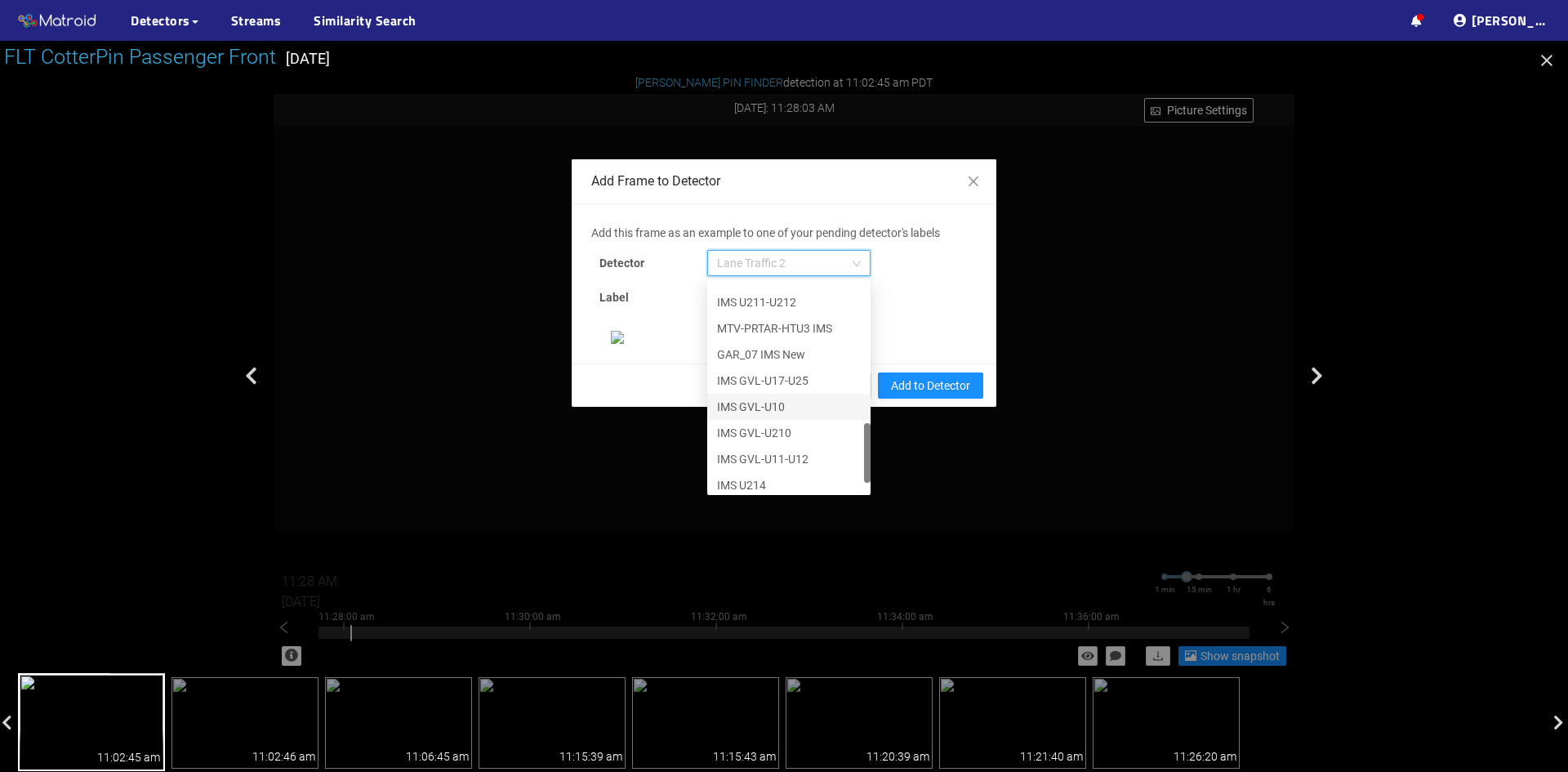
scroll to position [523, 0]
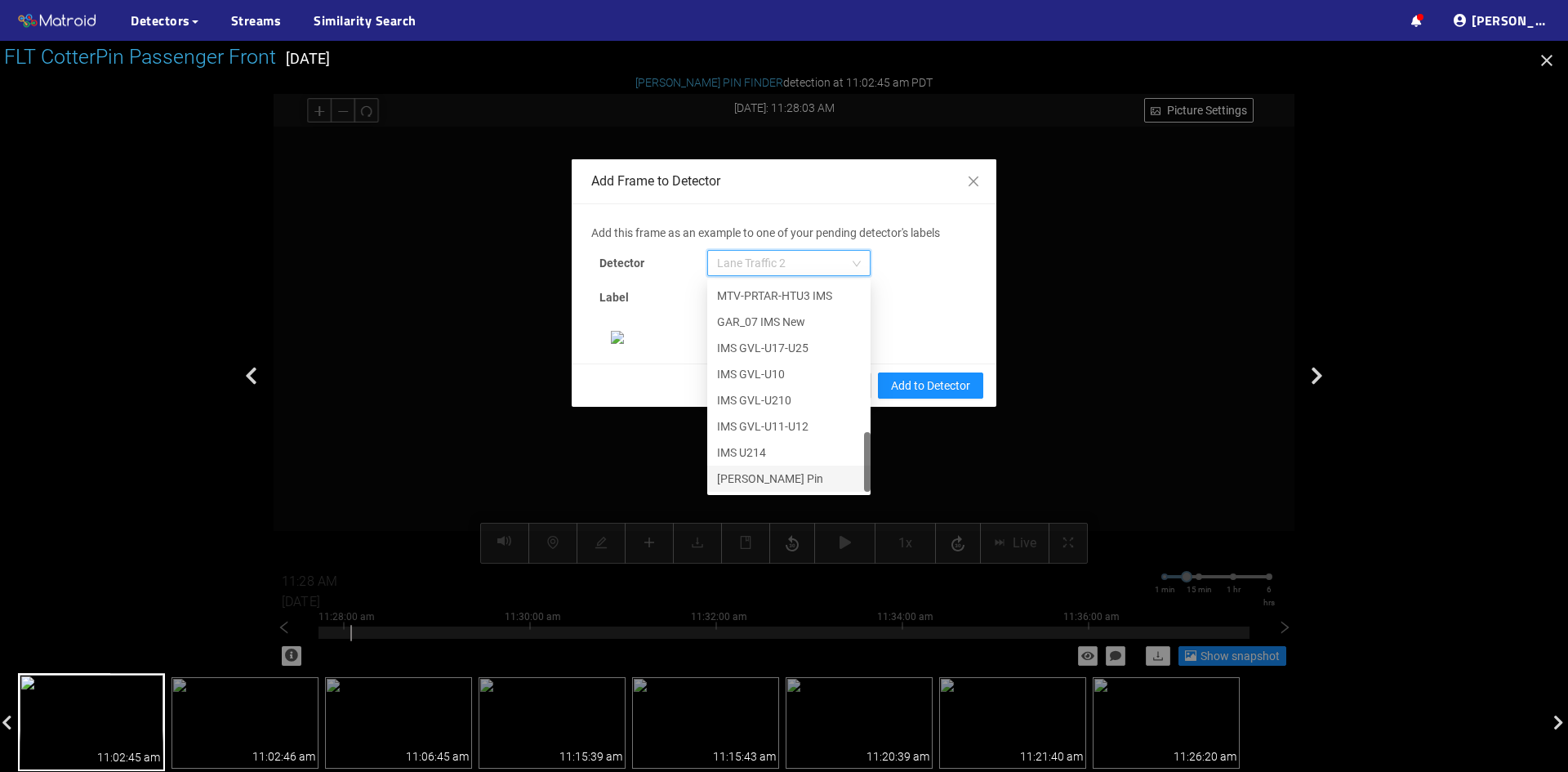
click at [750, 476] on div "[PERSON_NAME] Pin" at bounding box center [789, 478] width 144 height 18
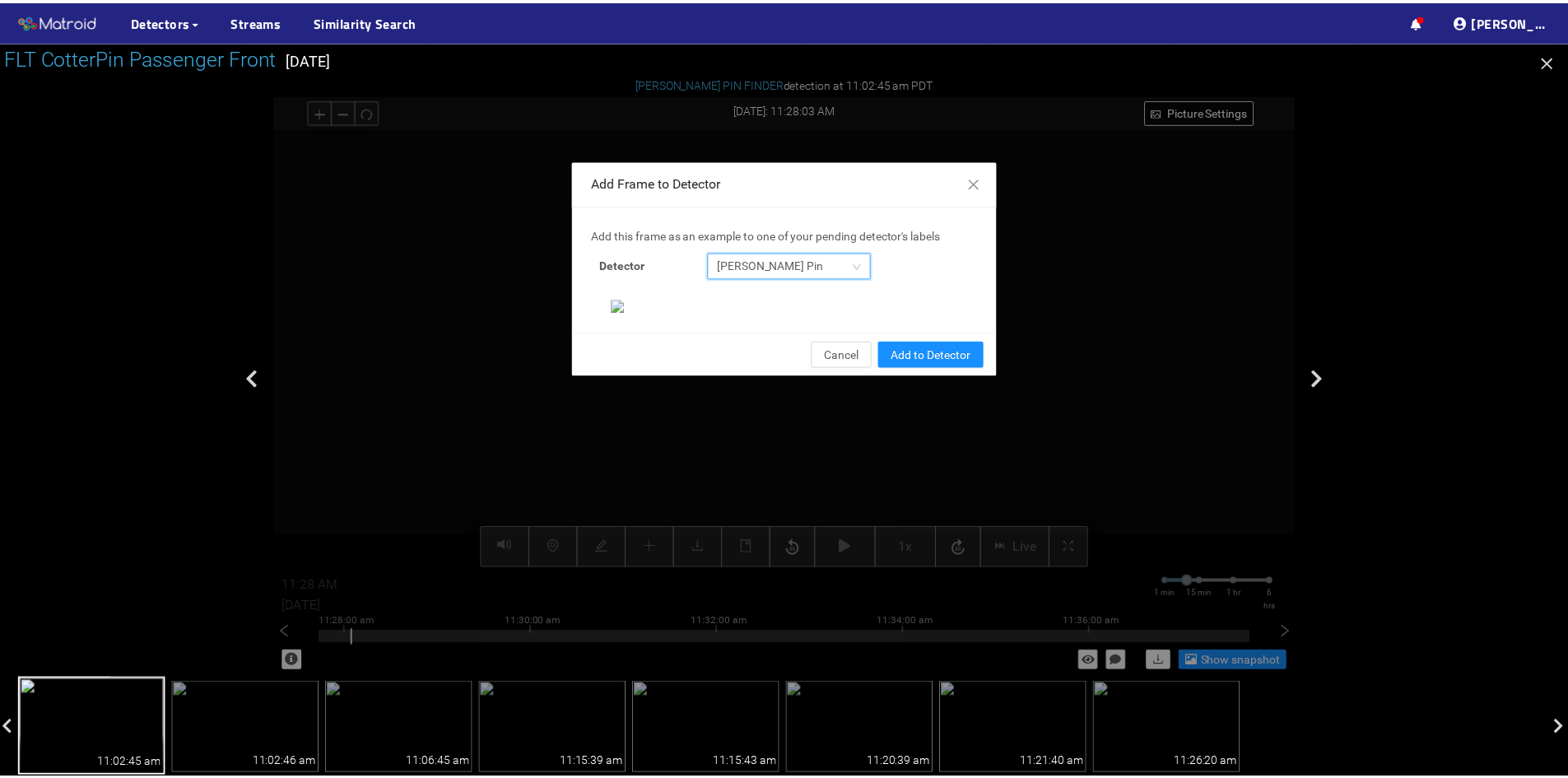
scroll to position [169, 0]
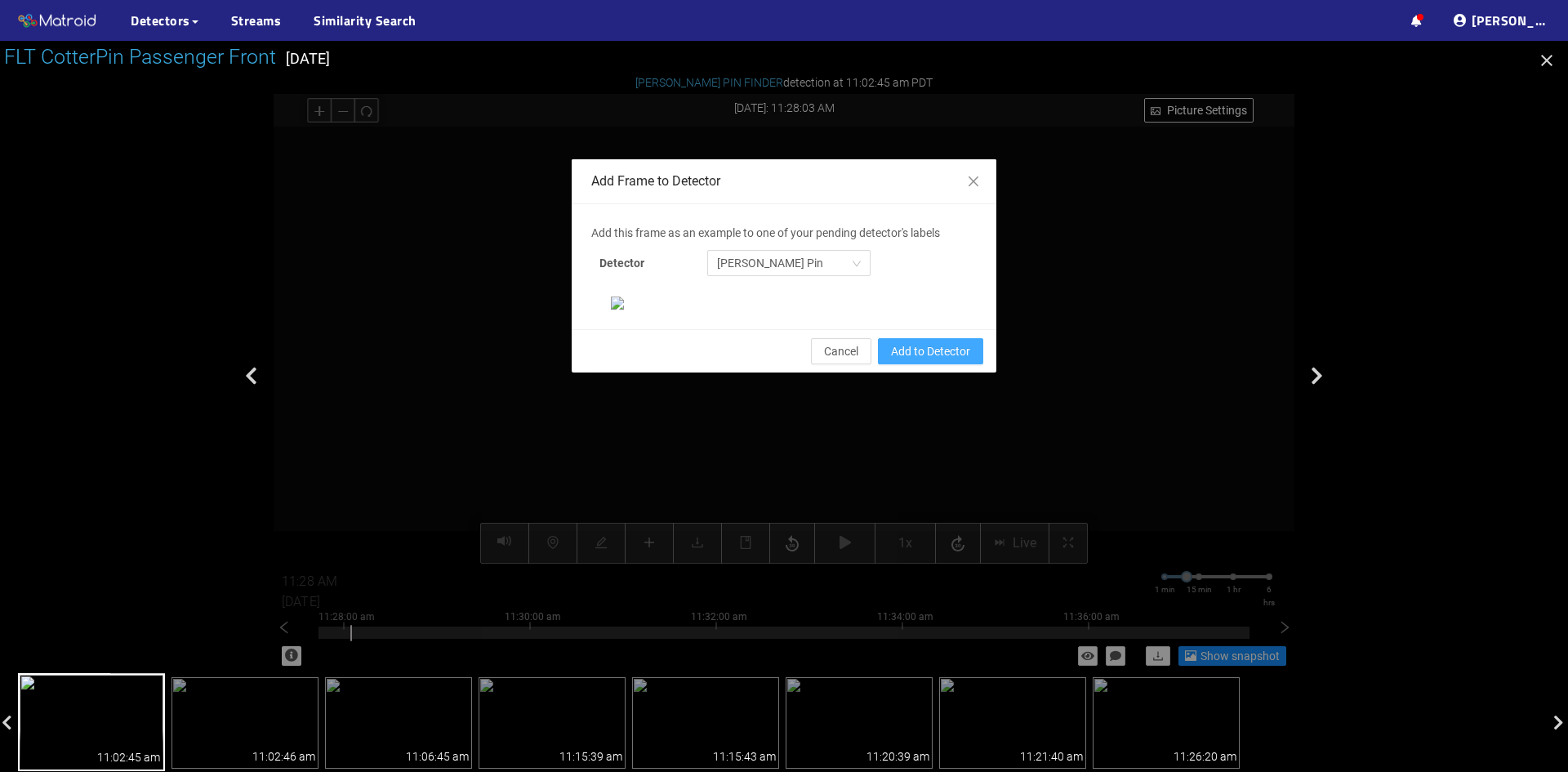
click at [920, 360] on span "Add to Detector" at bounding box center [931, 351] width 80 height 18
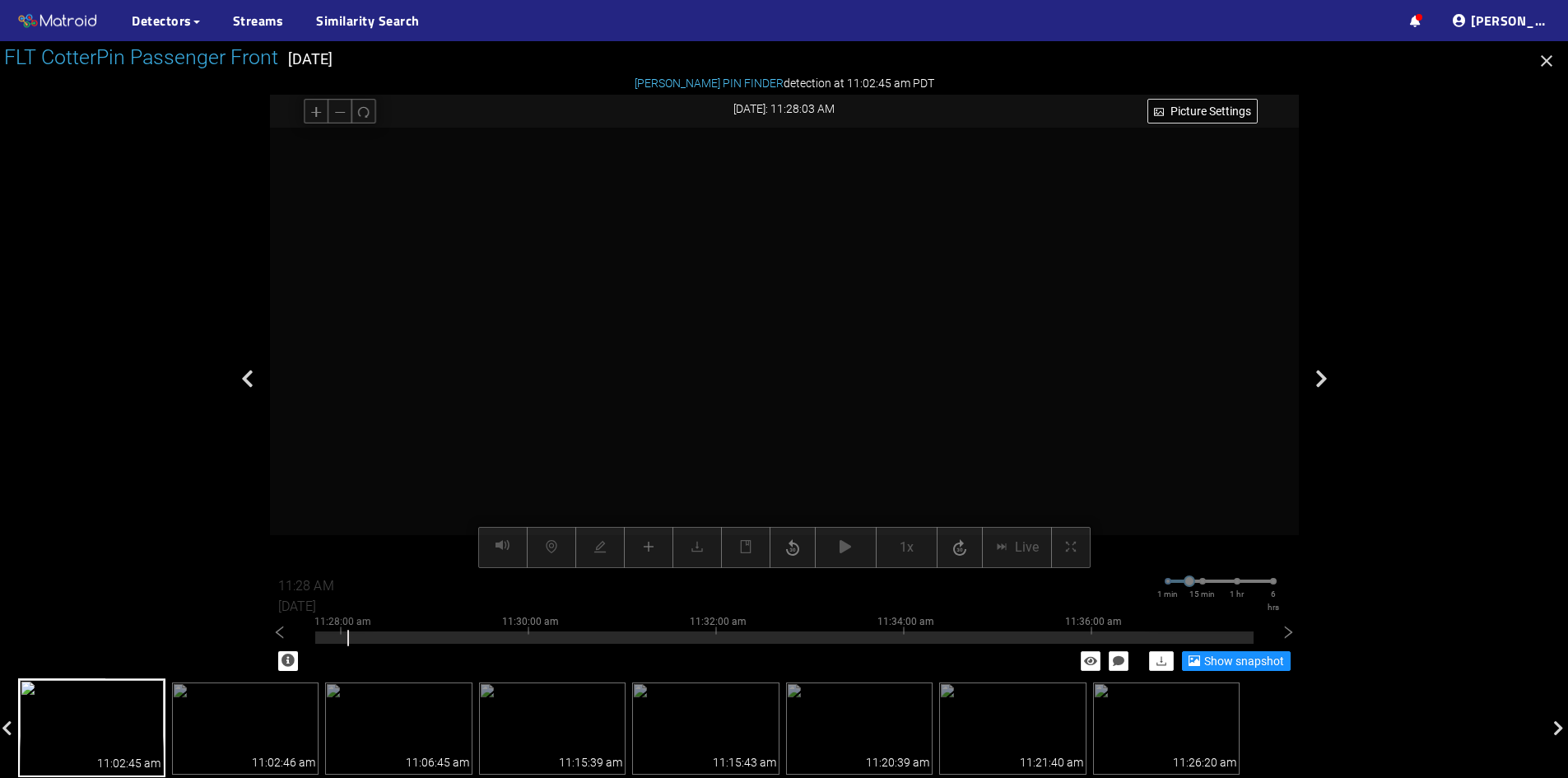
scroll to position [86, 0]
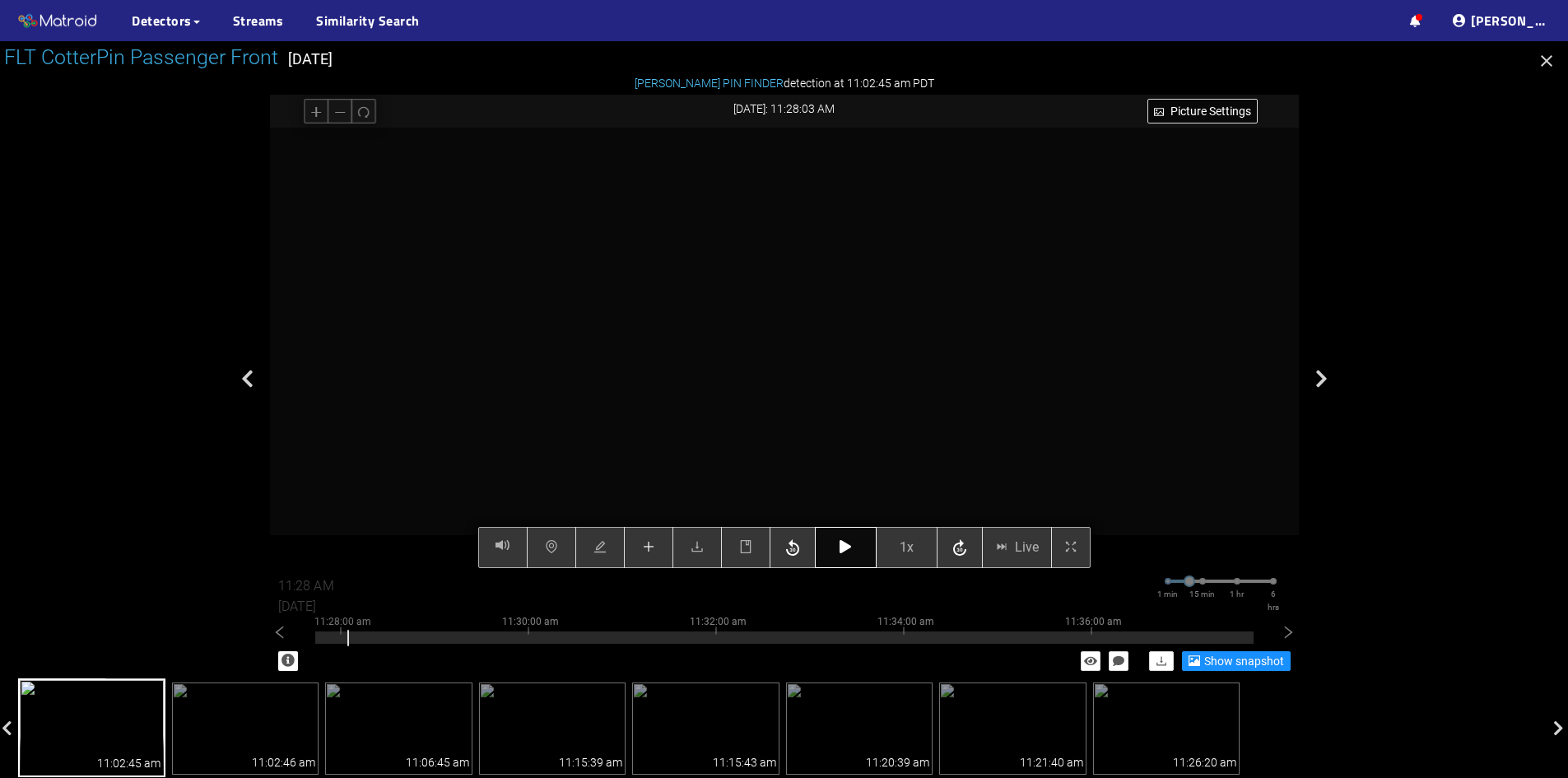
click at [835, 556] on button "button" at bounding box center [845, 547] width 61 height 41
click at [851, 555] on button "button" at bounding box center [845, 547] width 61 height 41
click at [846, 541] on icon "button" at bounding box center [845, 546] width 11 height 13
click at [851, 552] on icon "button" at bounding box center [845, 546] width 11 height 13
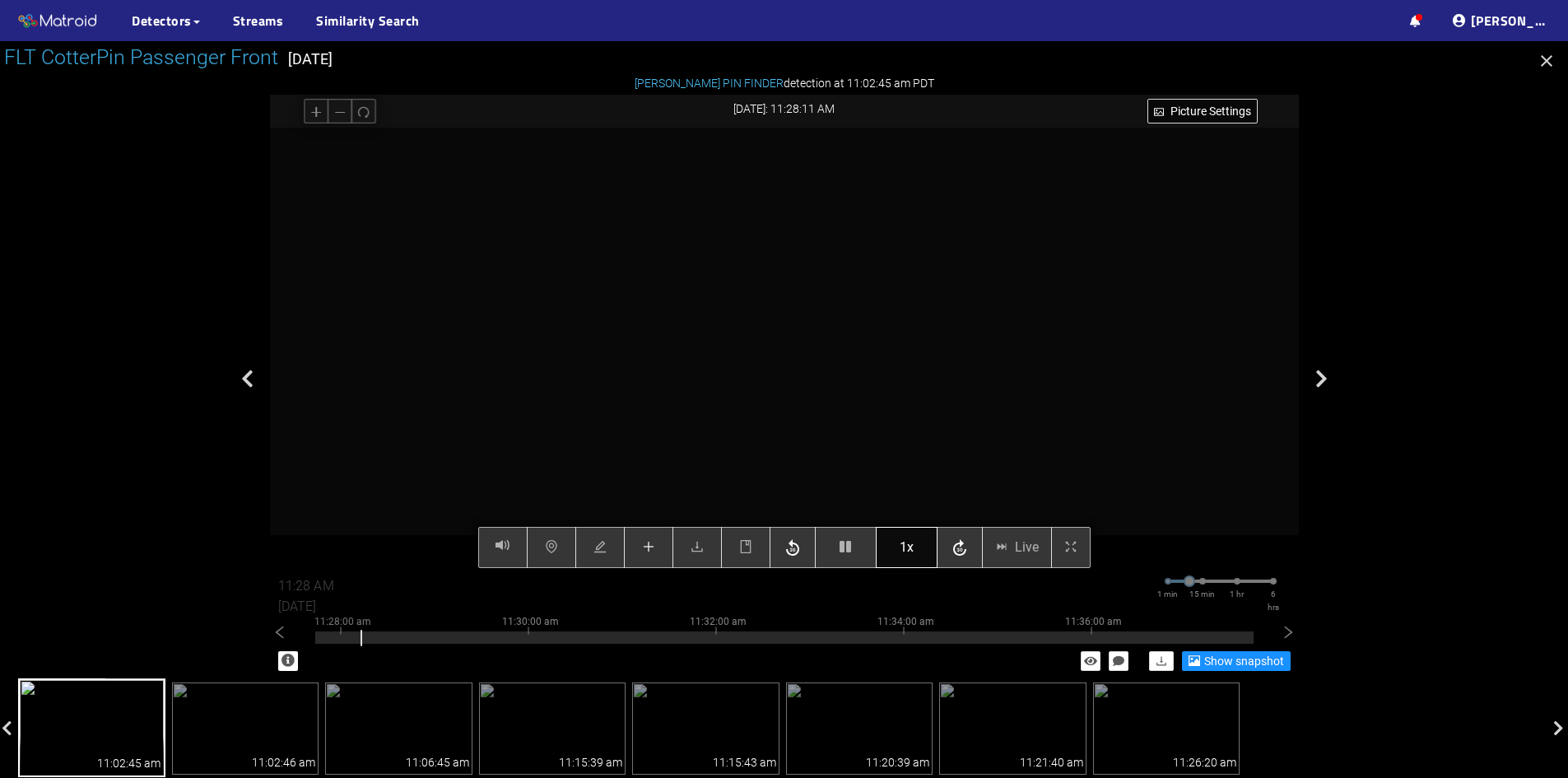
click at [905, 547] on span "1x" at bounding box center [907, 547] width 14 height 20
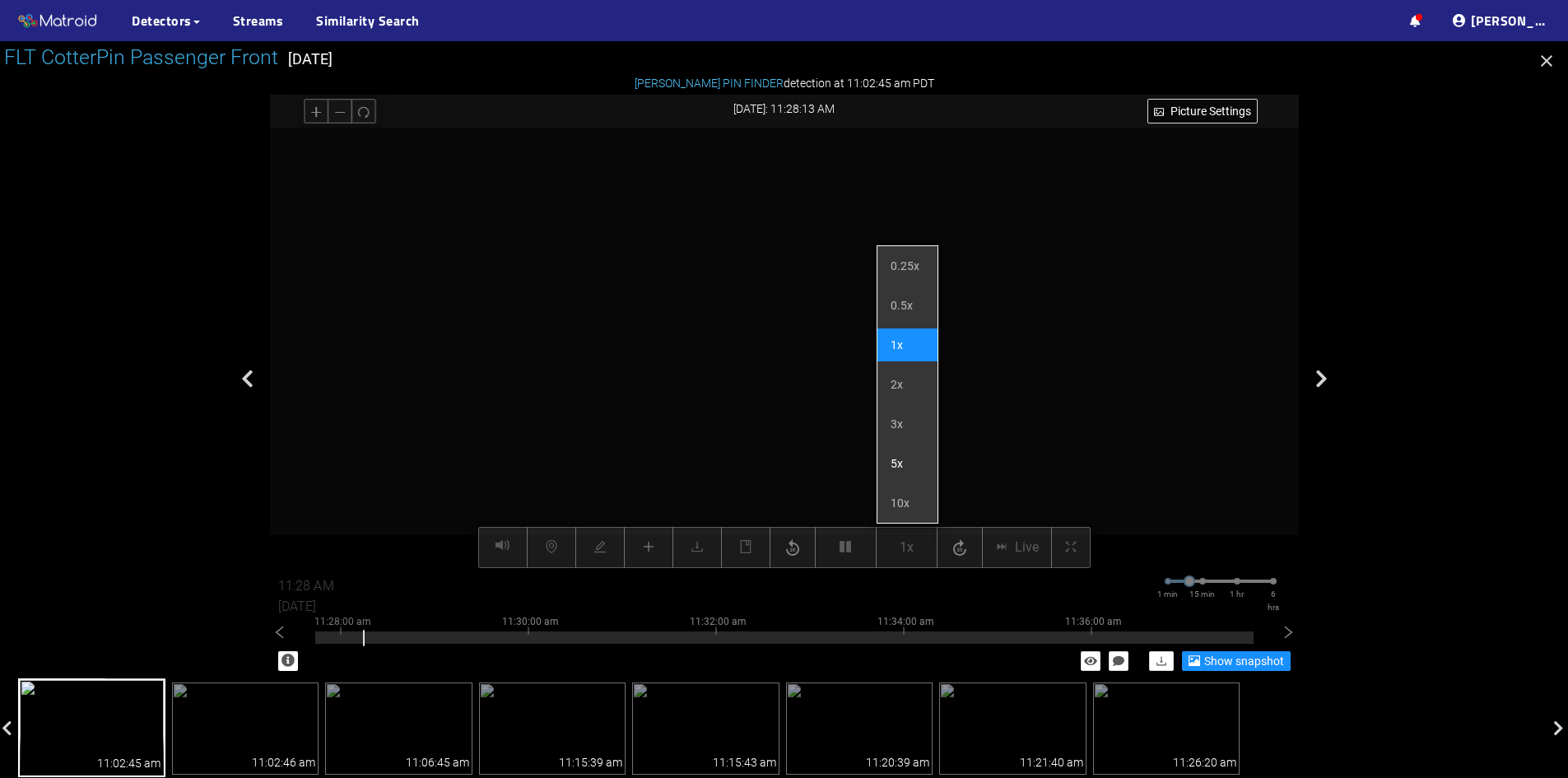
click at [904, 457] on li "5x" at bounding box center [908, 463] width 60 height 33
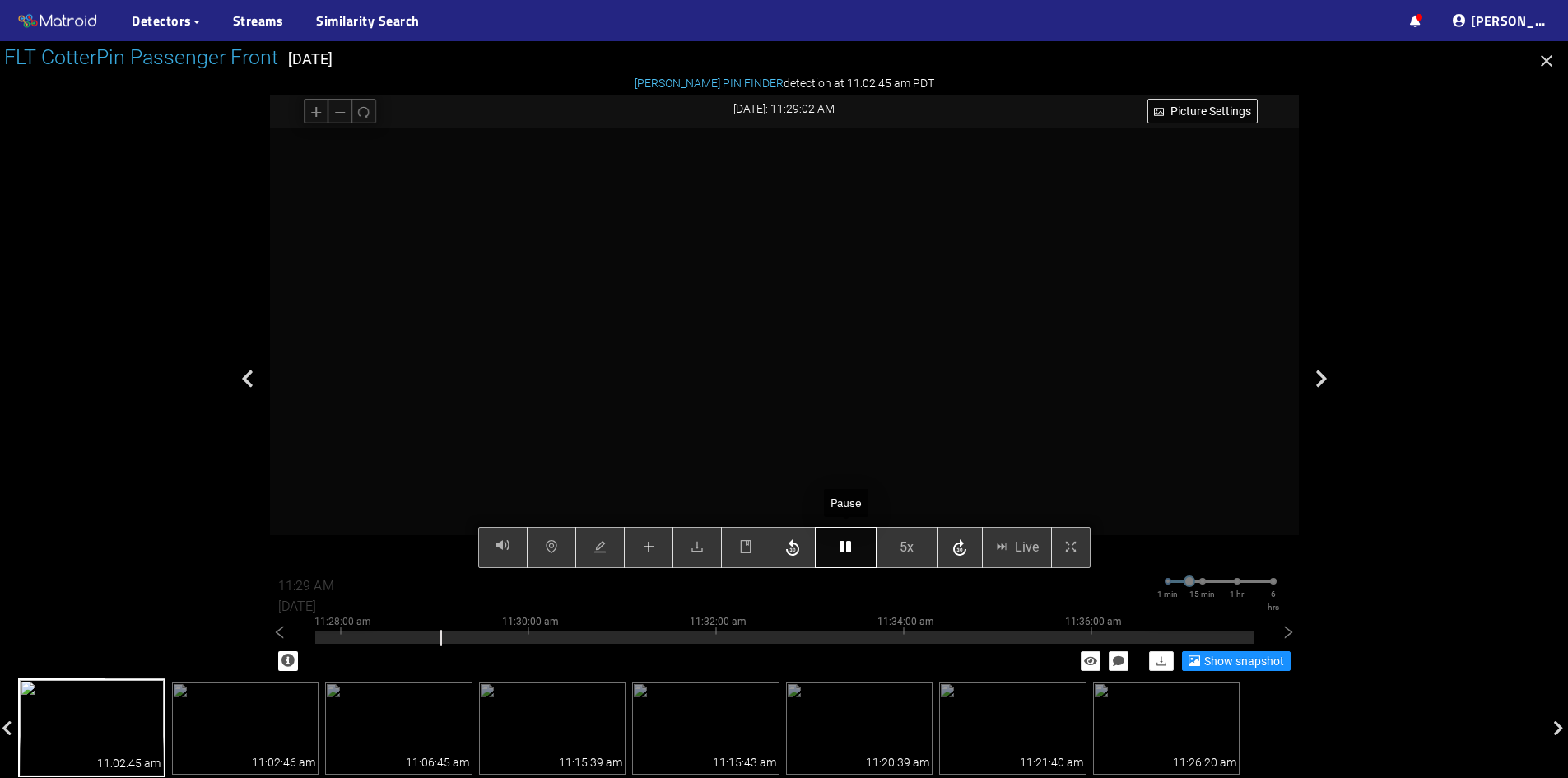
click at [847, 550] on icon "button" at bounding box center [845, 546] width 11 height 13
click at [840, 551] on icon "button" at bounding box center [845, 546] width 11 height 13
click at [847, 550] on icon "button" at bounding box center [845, 546] width 11 height 13
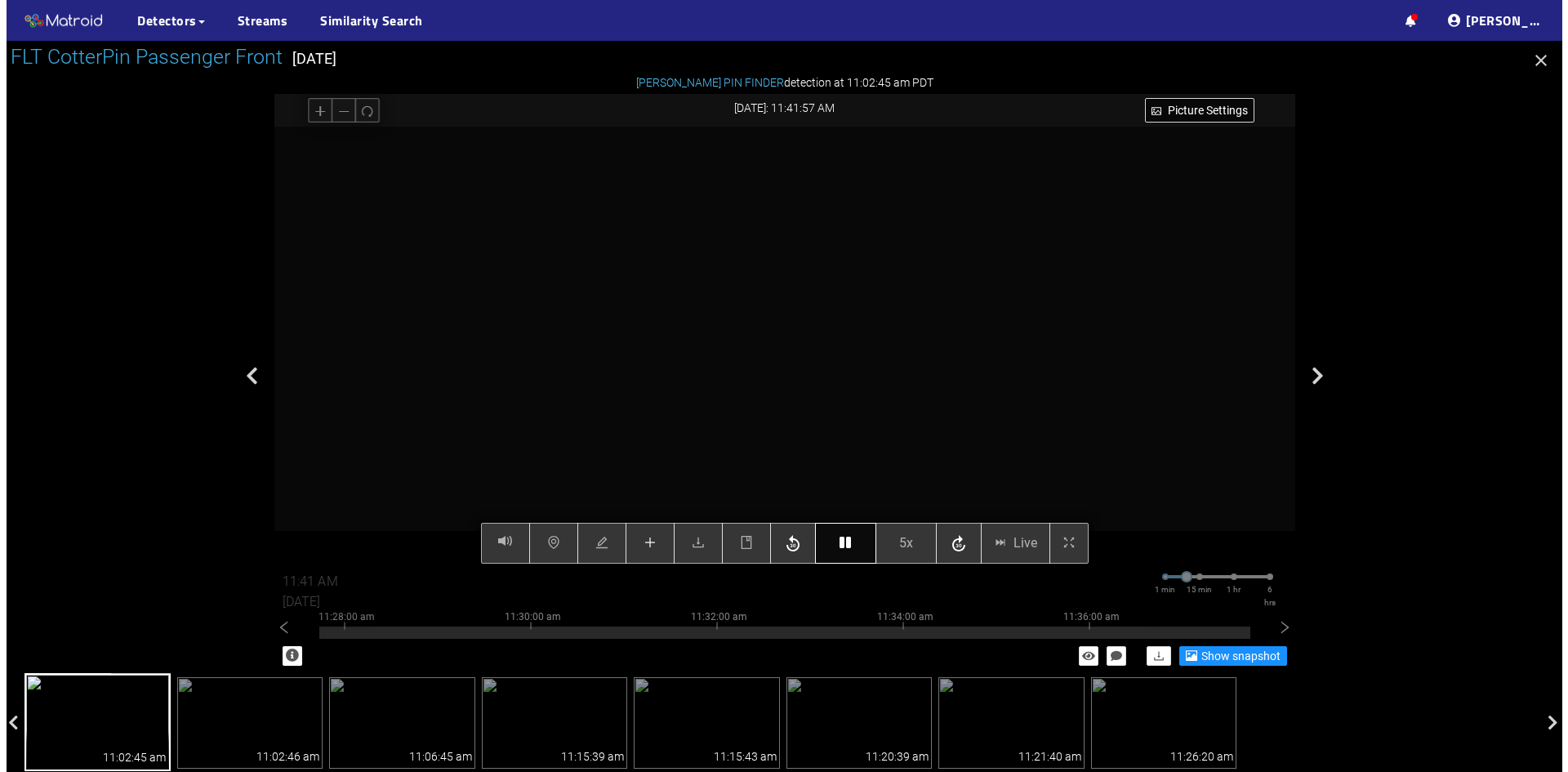
scroll to position [0, 0]
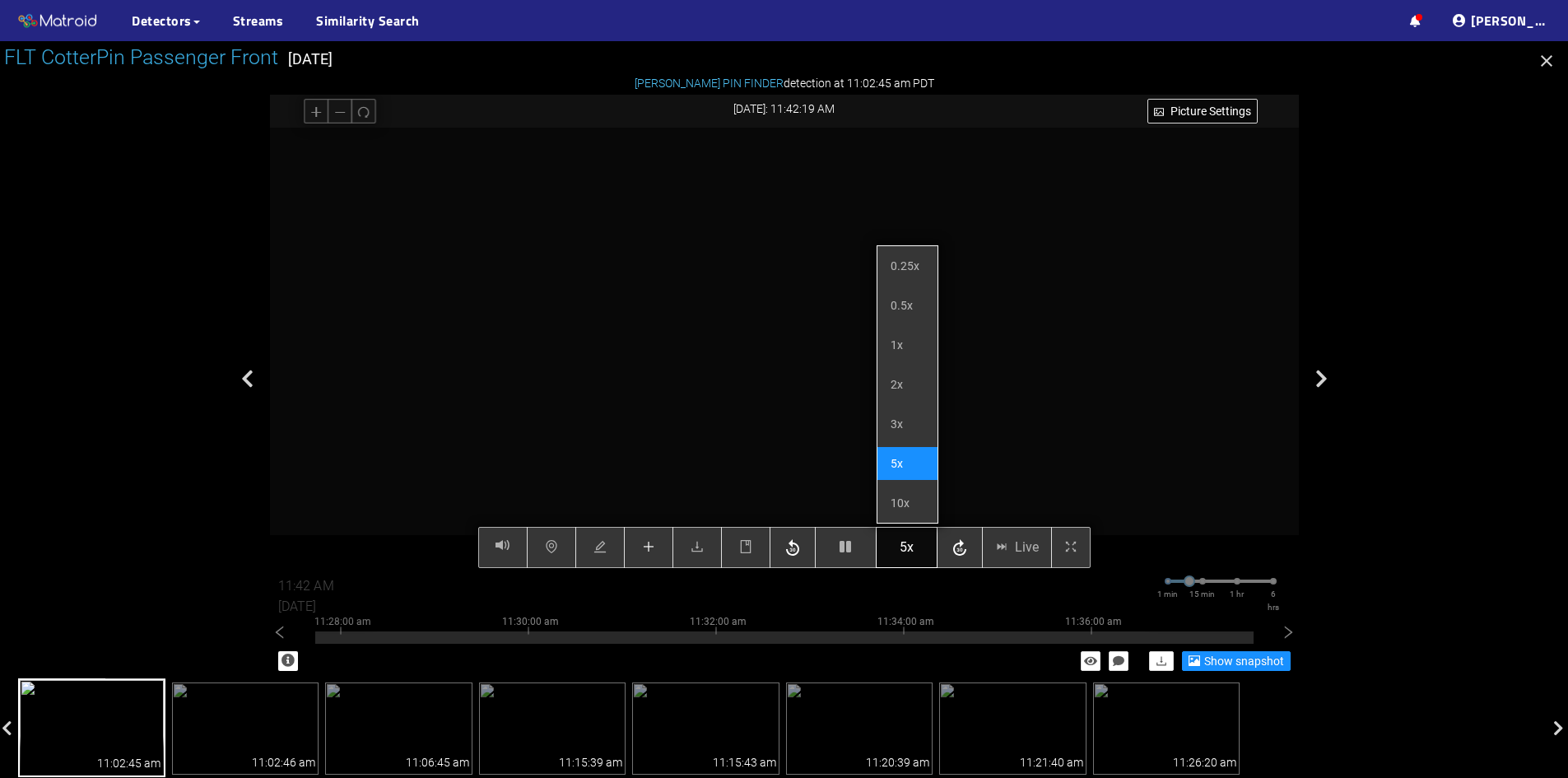
click at [898, 547] on button "5x" at bounding box center [907, 547] width 61 height 41
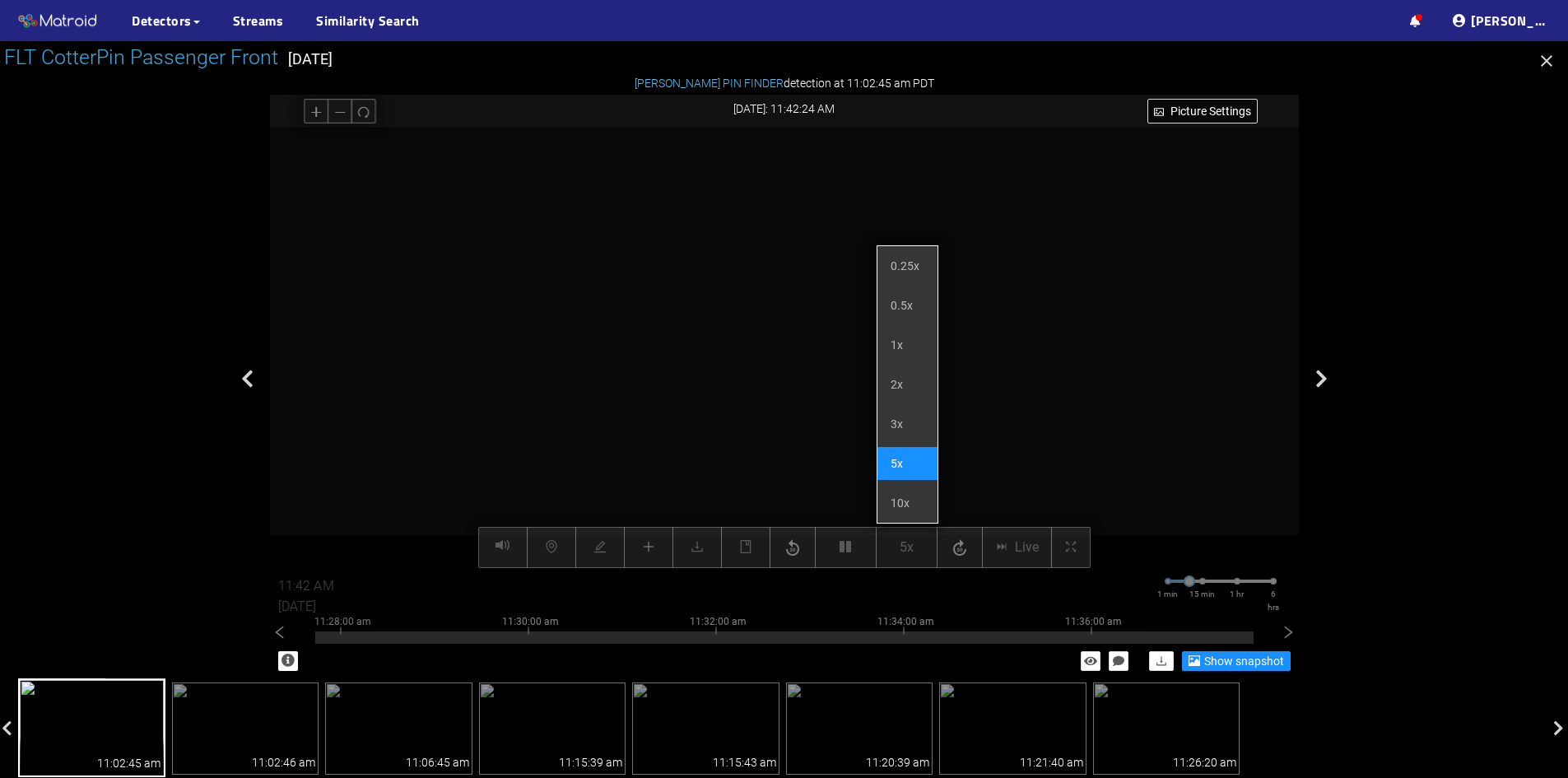
click at [909, 465] on li "5x" at bounding box center [908, 463] width 60 height 33
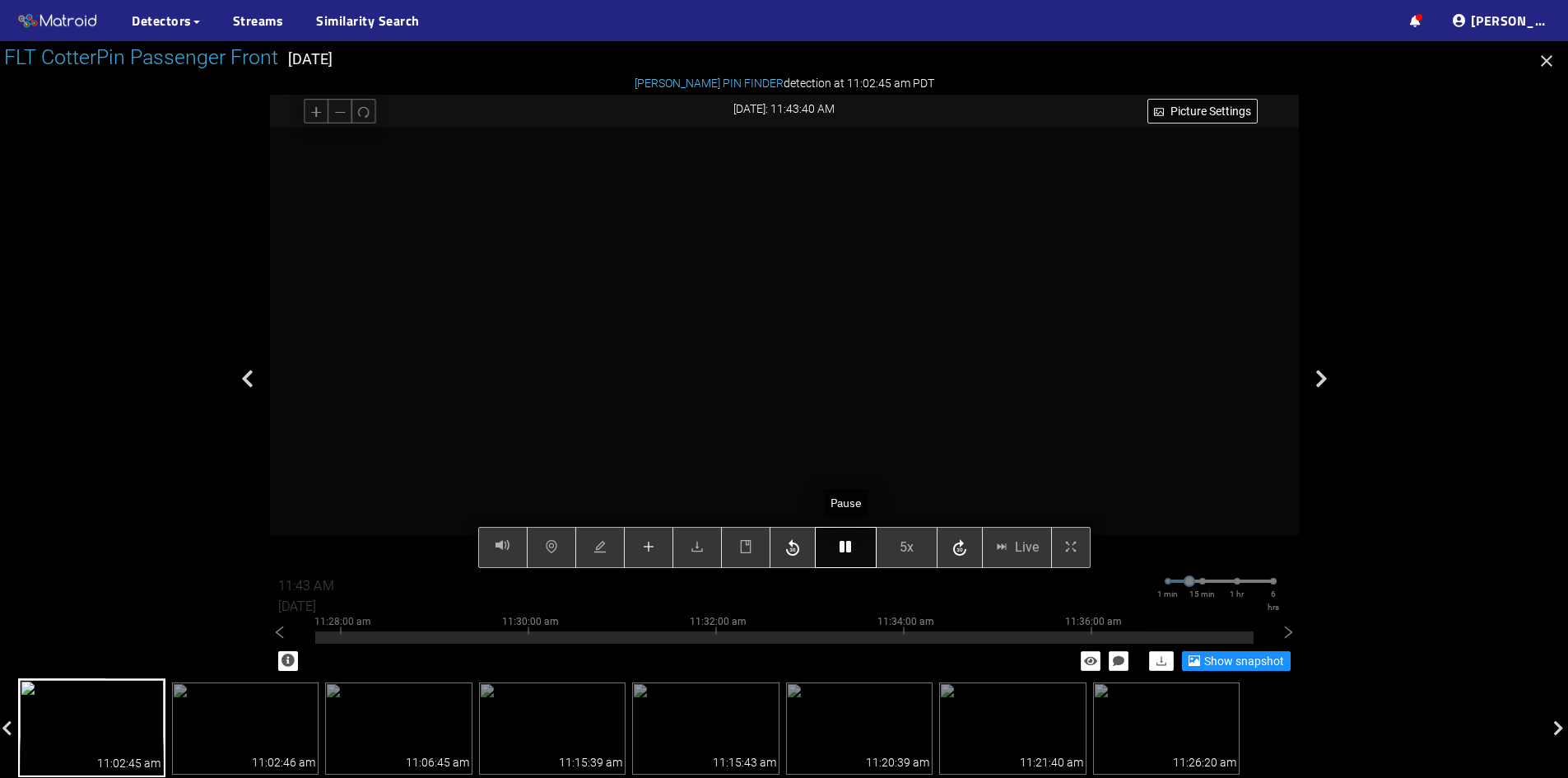
click at [853, 545] on button "button" at bounding box center [845, 547] width 61 height 41
click at [856, 548] on button "button" at bounding box center [845, 547] width 61 height 41
click at [854, 547] on button "button" at bounding box center [845, 547] width 61 height 41
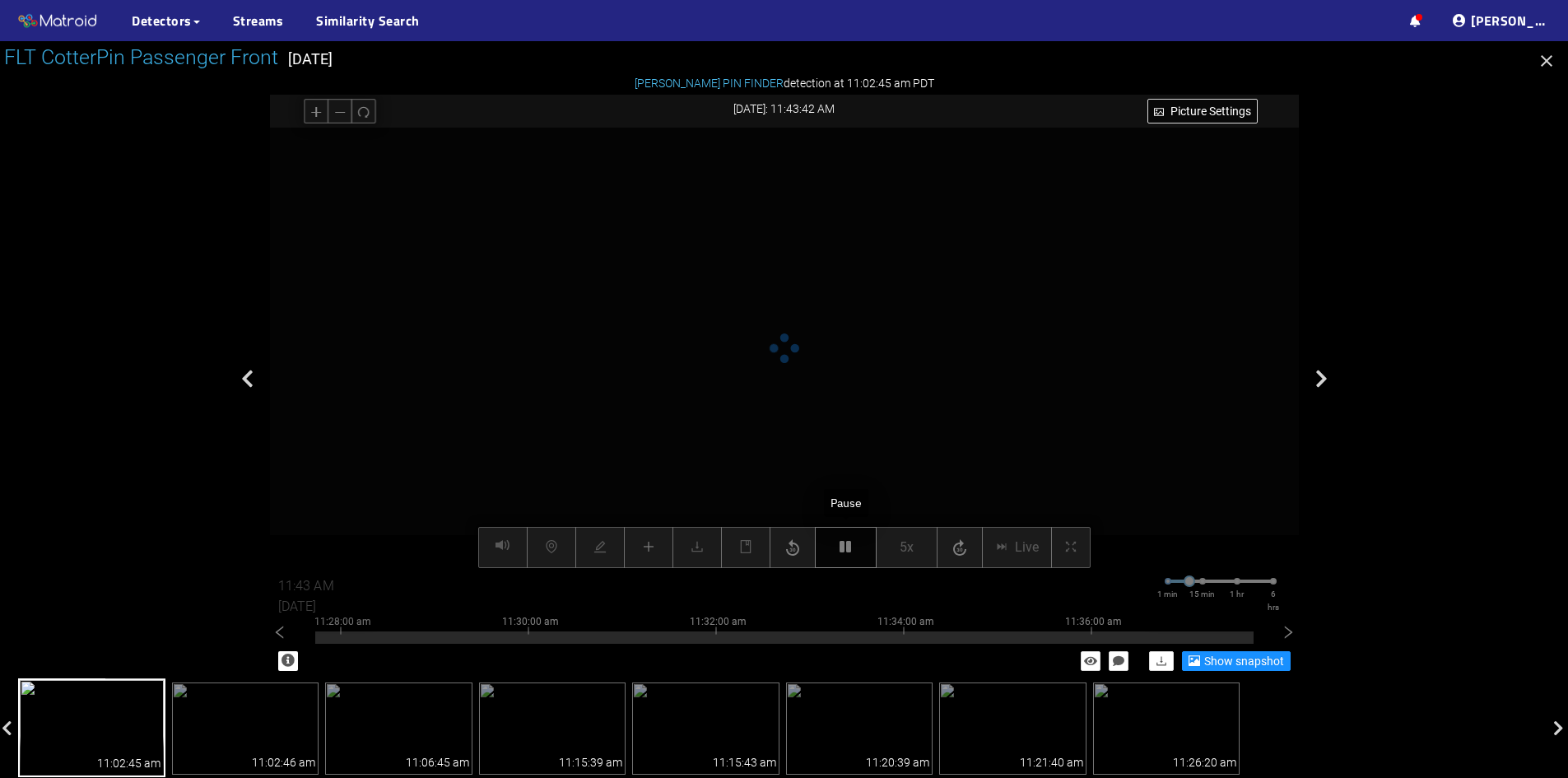
click at [854, 547] on button "button" at bounding box center [845, 547] width 61 height 41
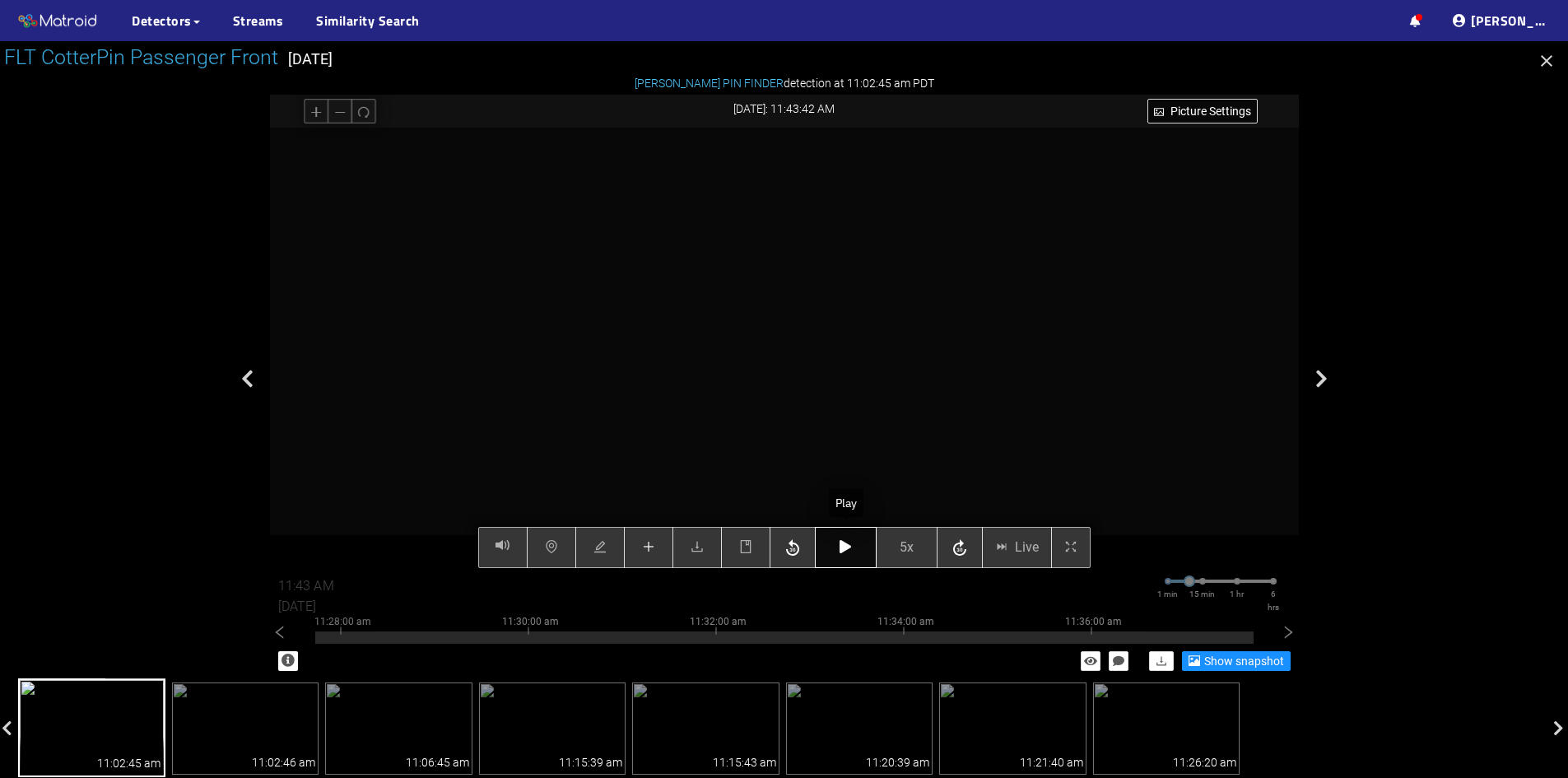
click at [854, 547] on button "button" at bounding box center [845, 547] width 61 height 41
click at [855, 547] on button "button" at bounding box center [845, 547] width 61 height 41
click at [641, 541] on button "button" at bounding box center [649, 547] width 50 height 41
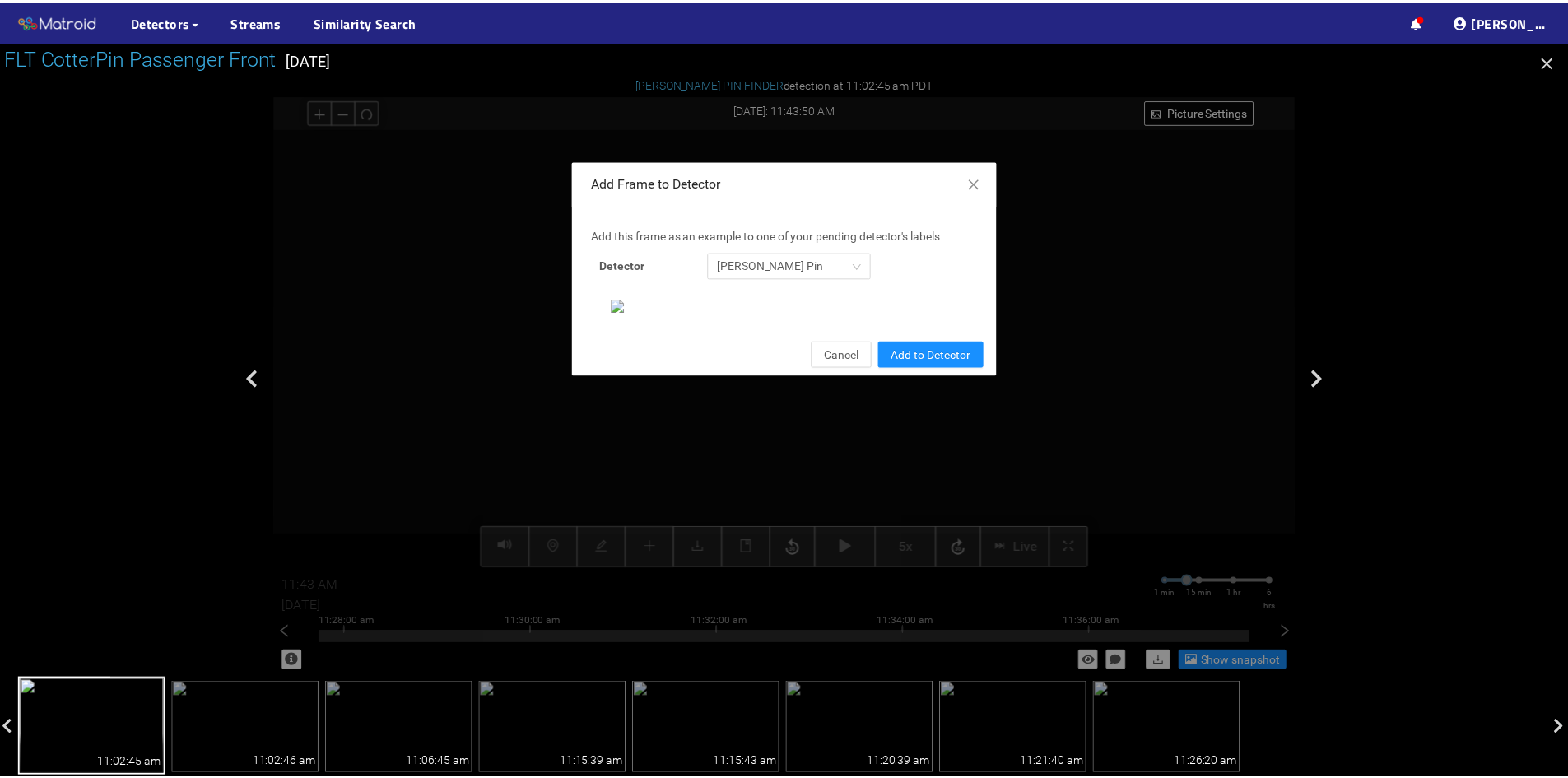
scroll to position [169, 0]
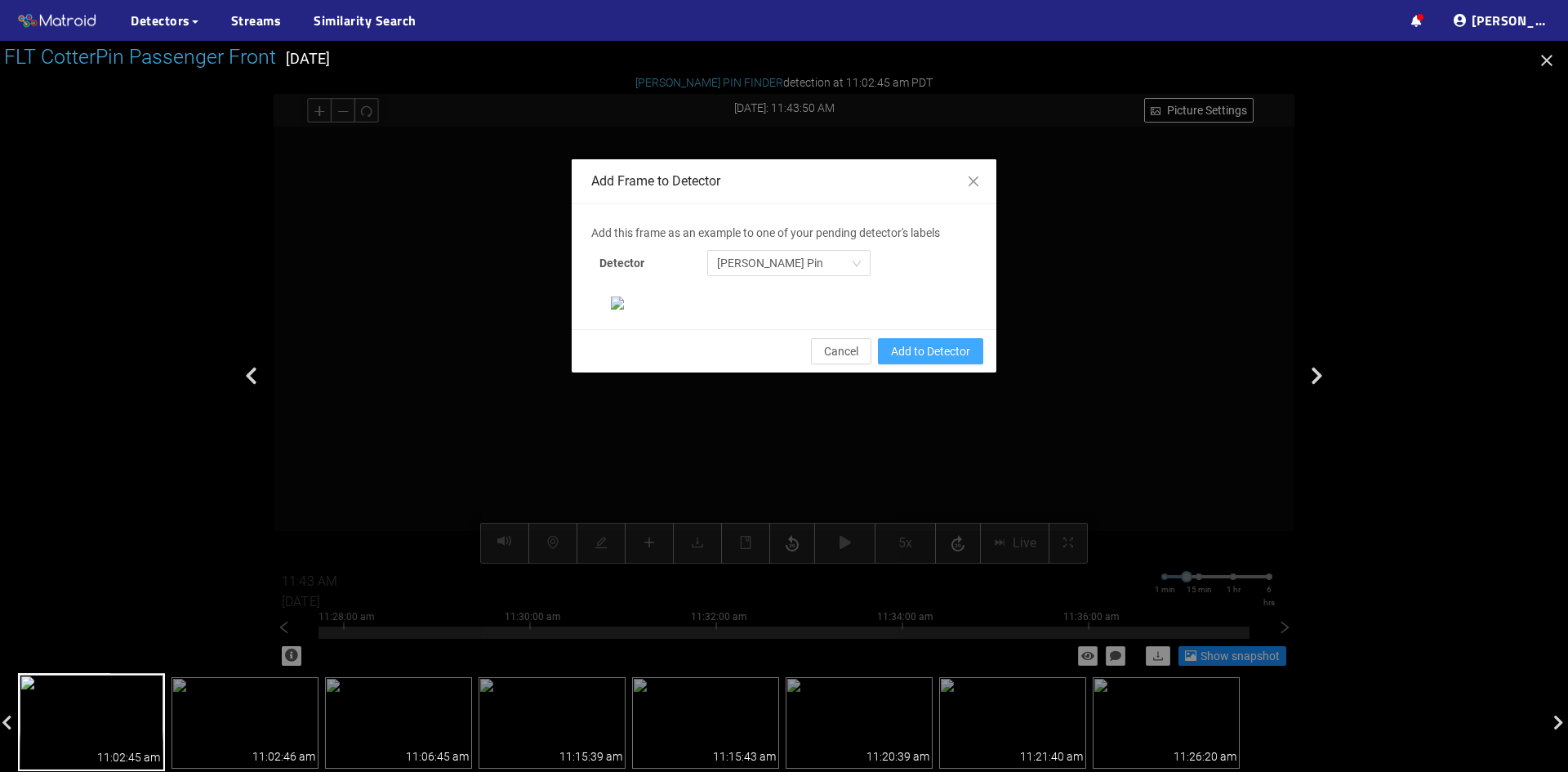
click at [938, 360] on span "Add to Detector" at bounding box center [931, 351] width 80 height 18
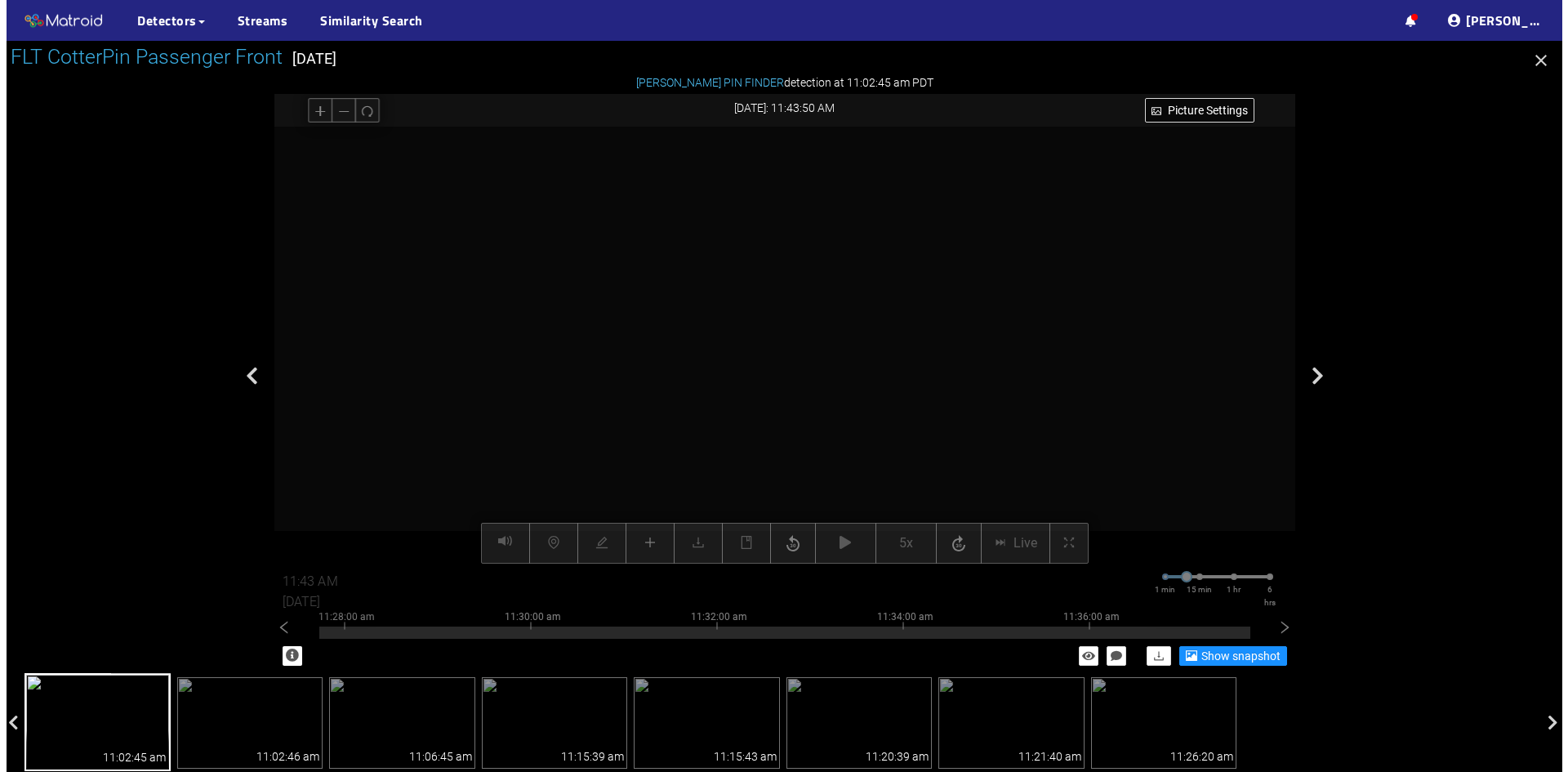
scroll to position [86, 0]
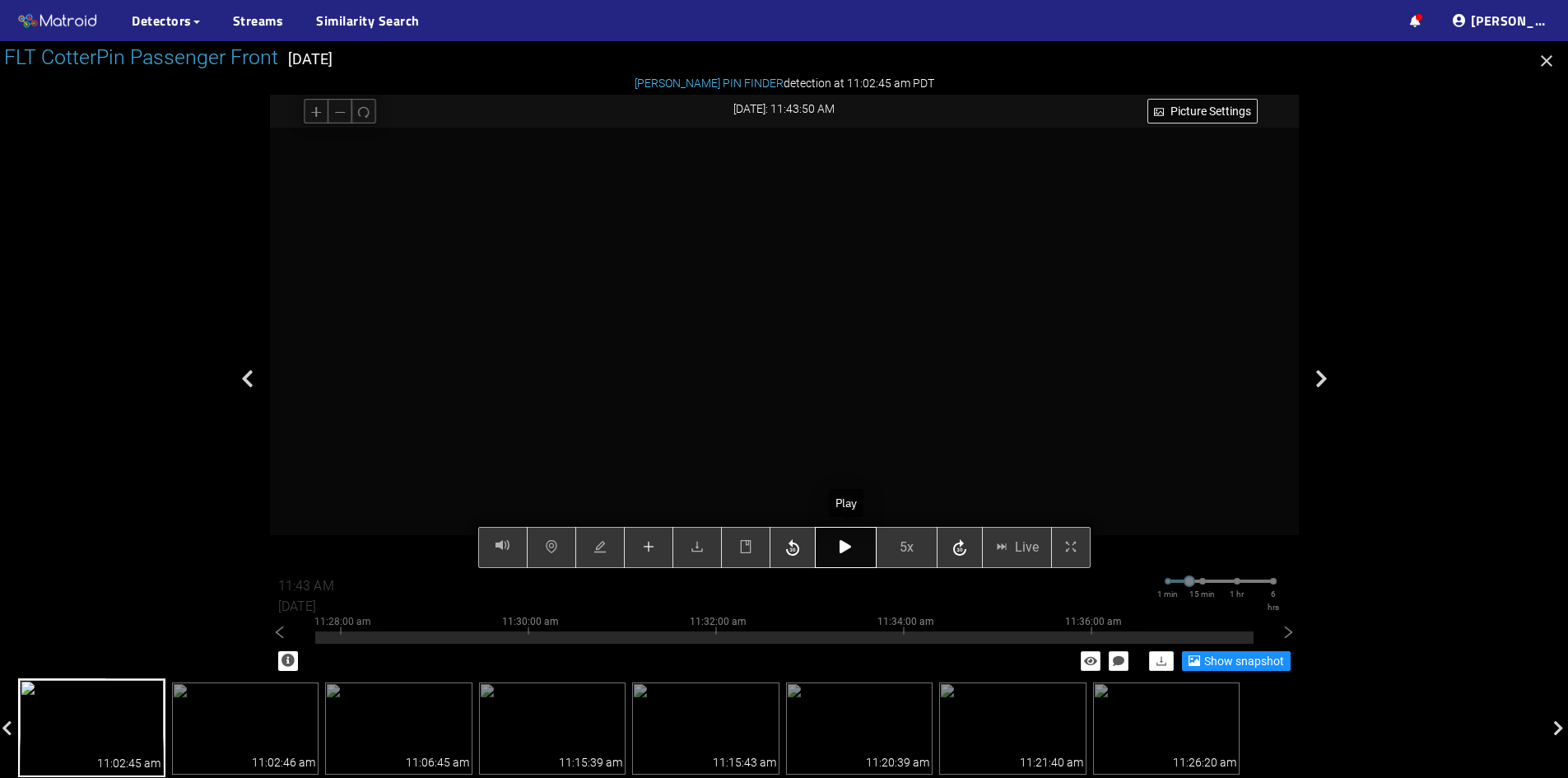
click at [834, 550] on button "button" at bounding box center [845, 547] width 61 height 41
click at [850, 546] on icon "button" at bounding box center [845, 546] width 11 height 13
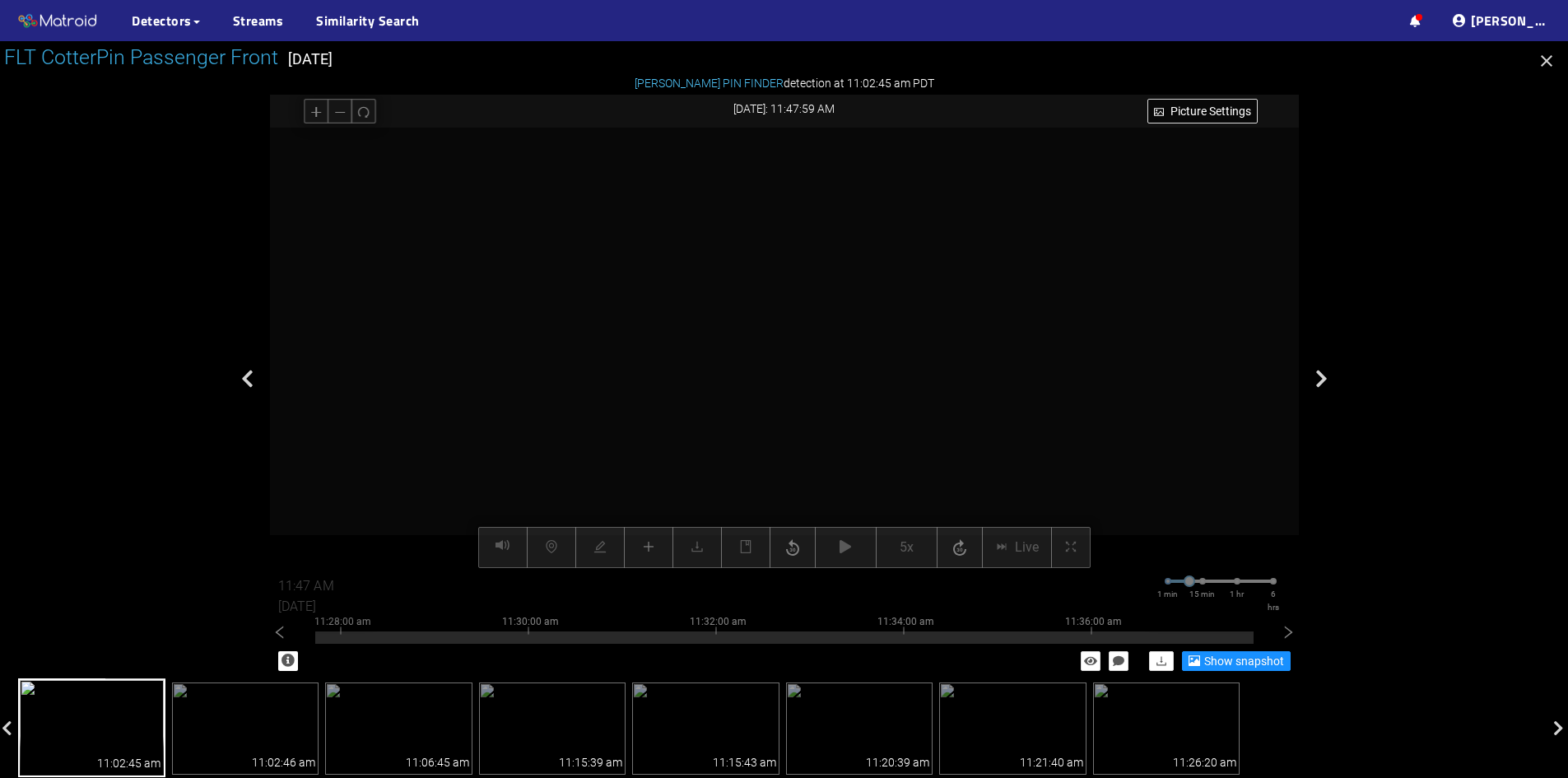
click at [1216, 483] on div at bounding box center [784, 348] width 1029 height 441
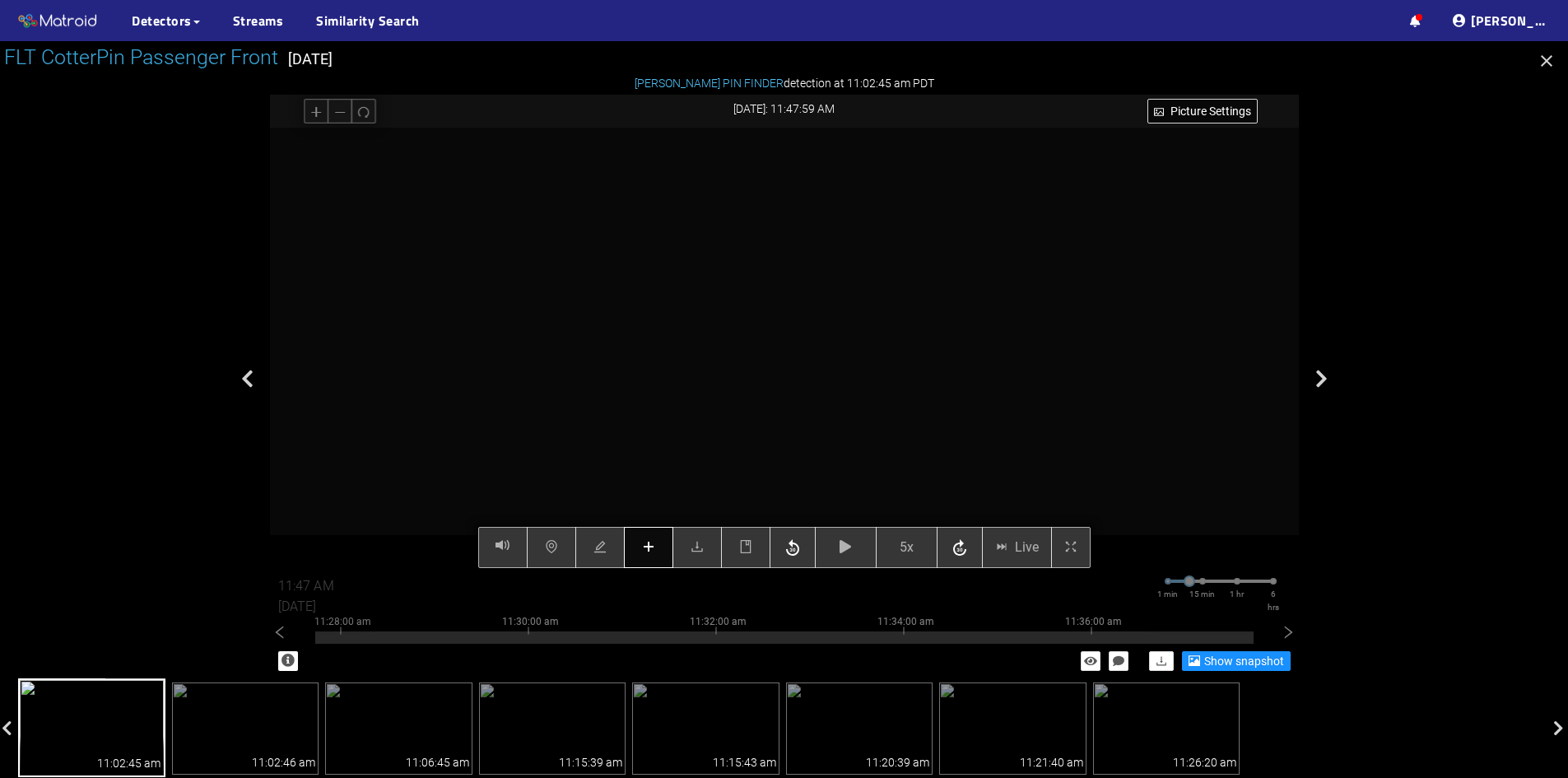
click at [653, 547] on icon "plus" at bounding box center [648, 546] width 13 height 13
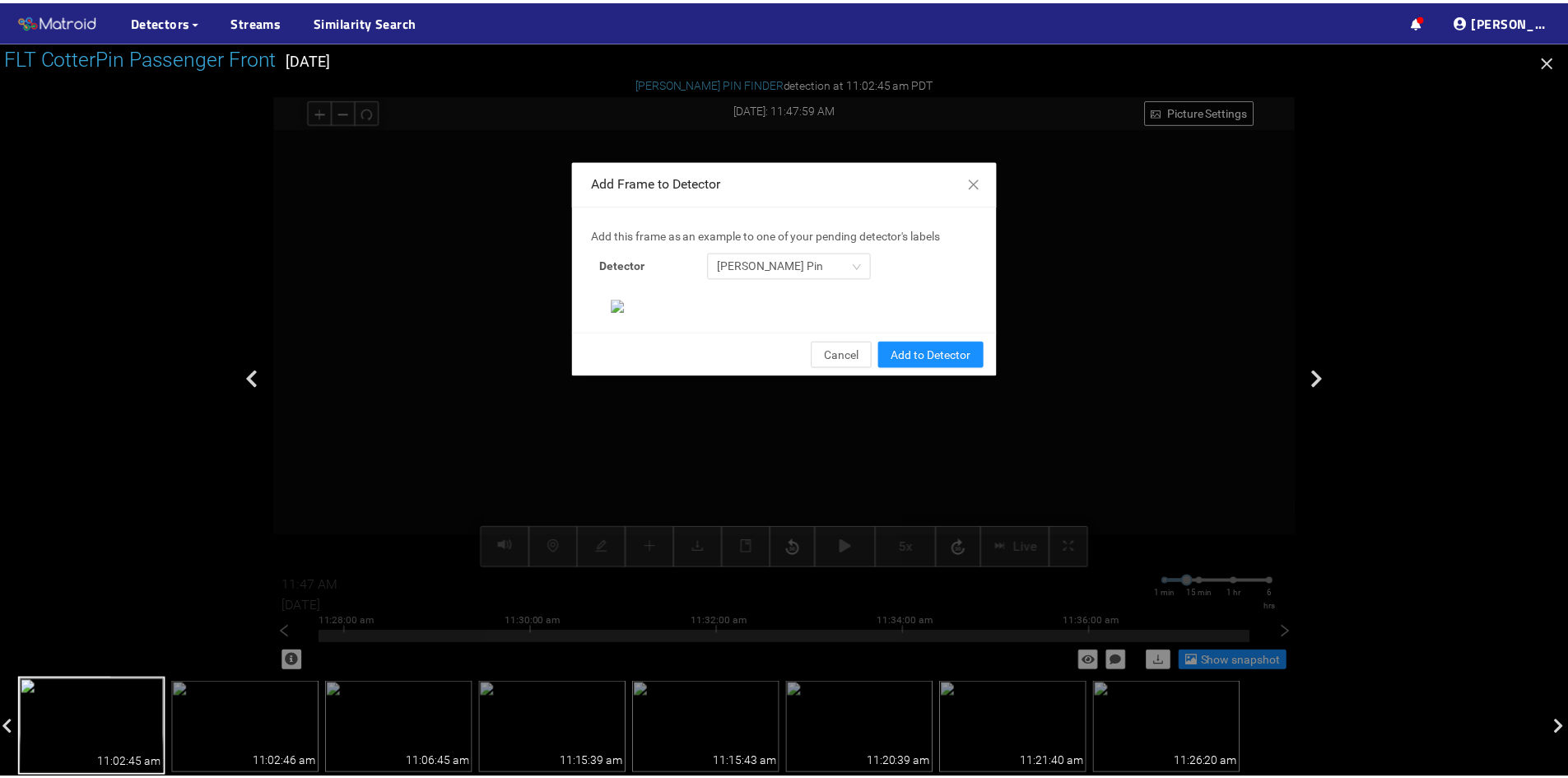
scroll to position [169, 0]
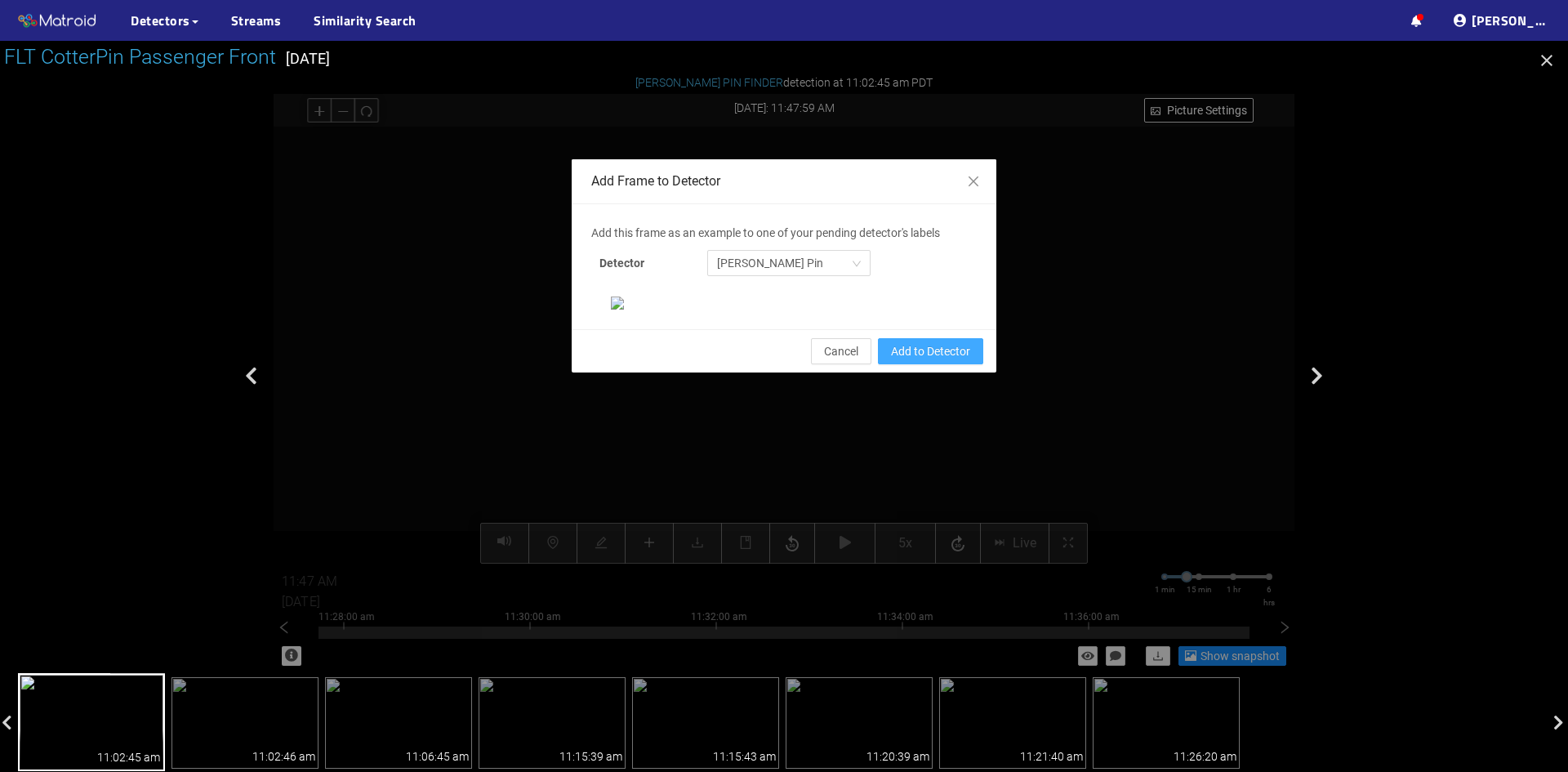
click at [932, 360] on span "Add to Detector" at bounding box center [931, 351] width 80 height 18
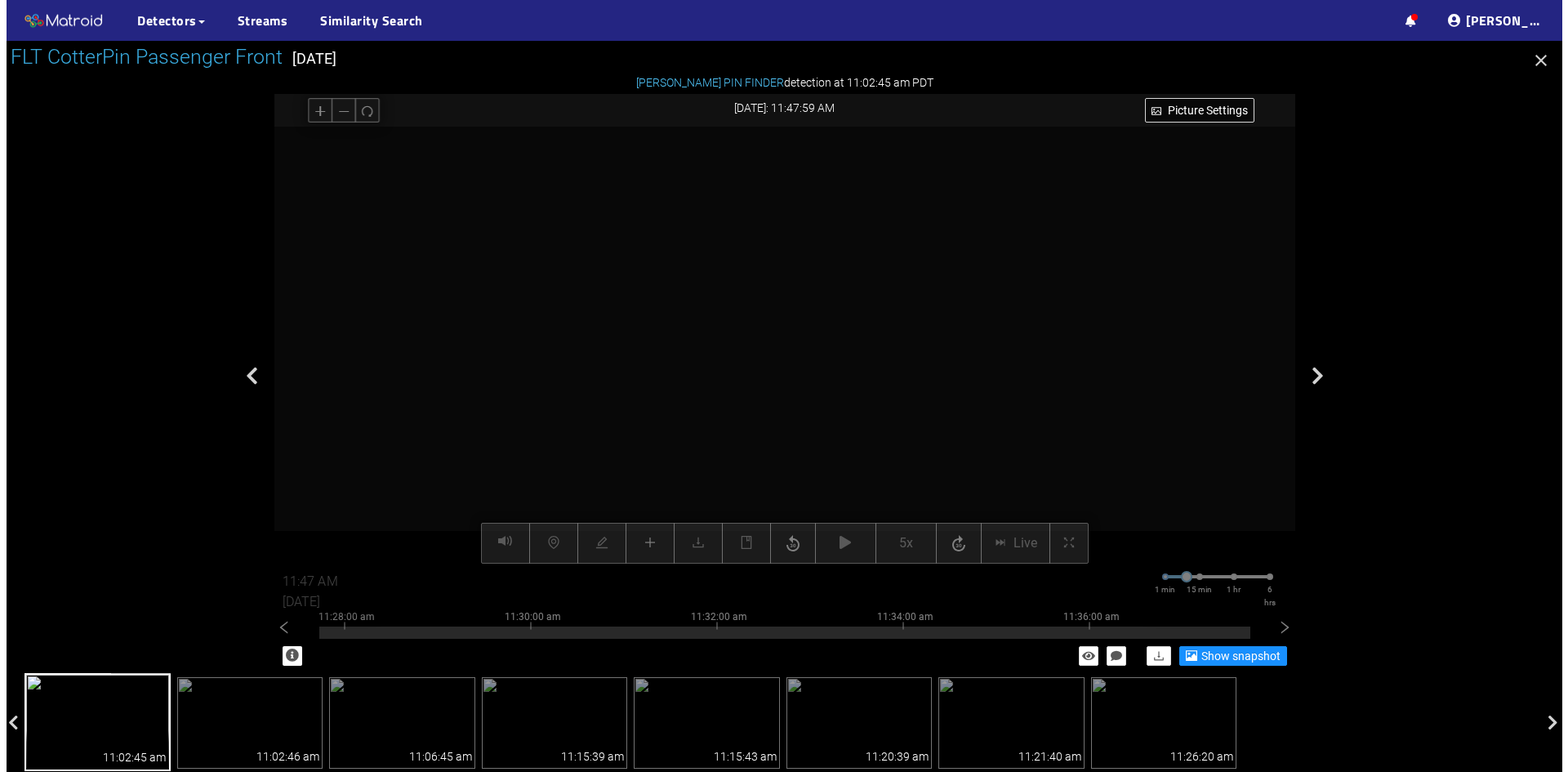
scroll to position [86, 0]
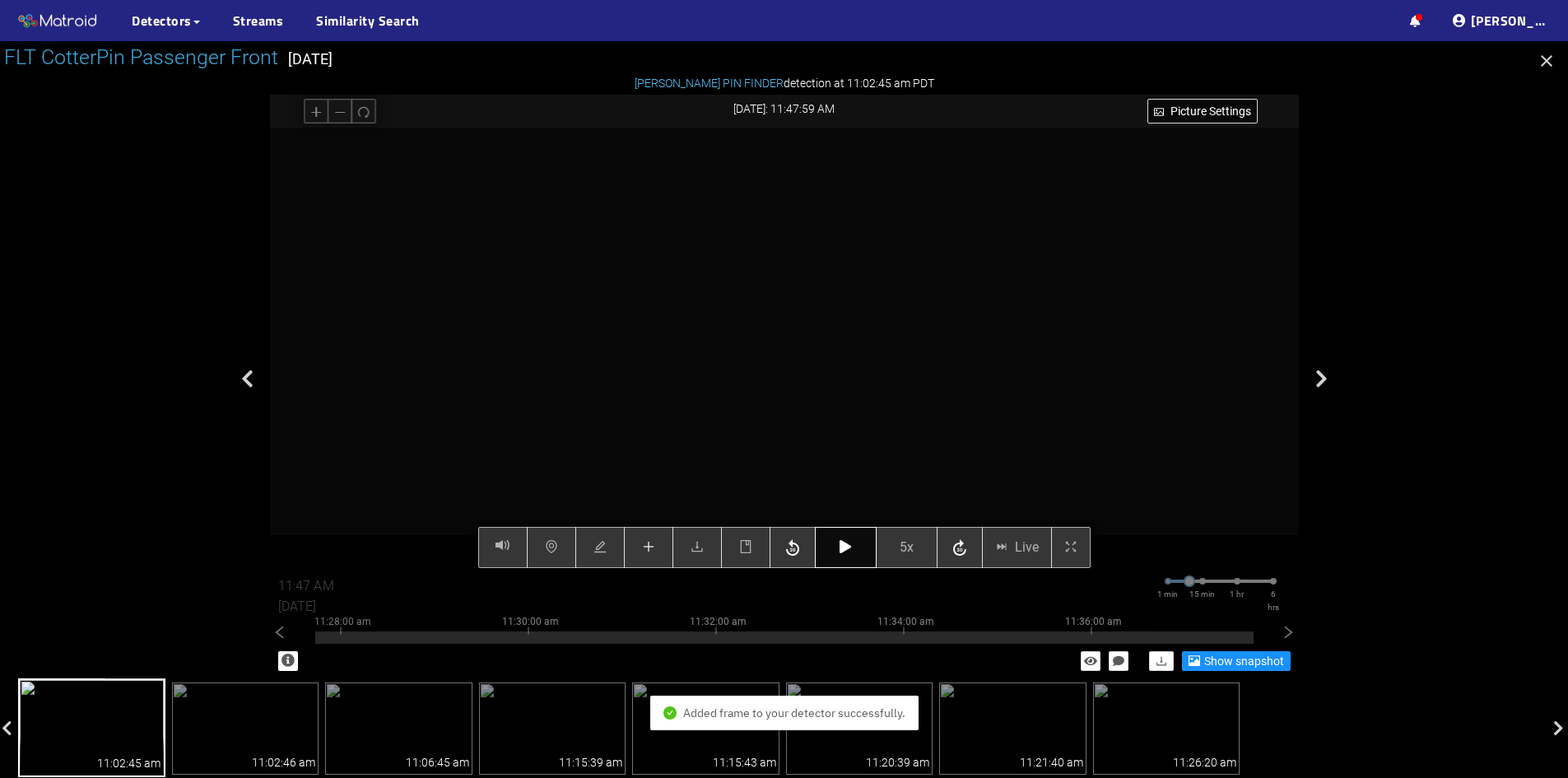
click at [851, 550] on icon "button" at bounding box center [845, 546] width 11 height 13
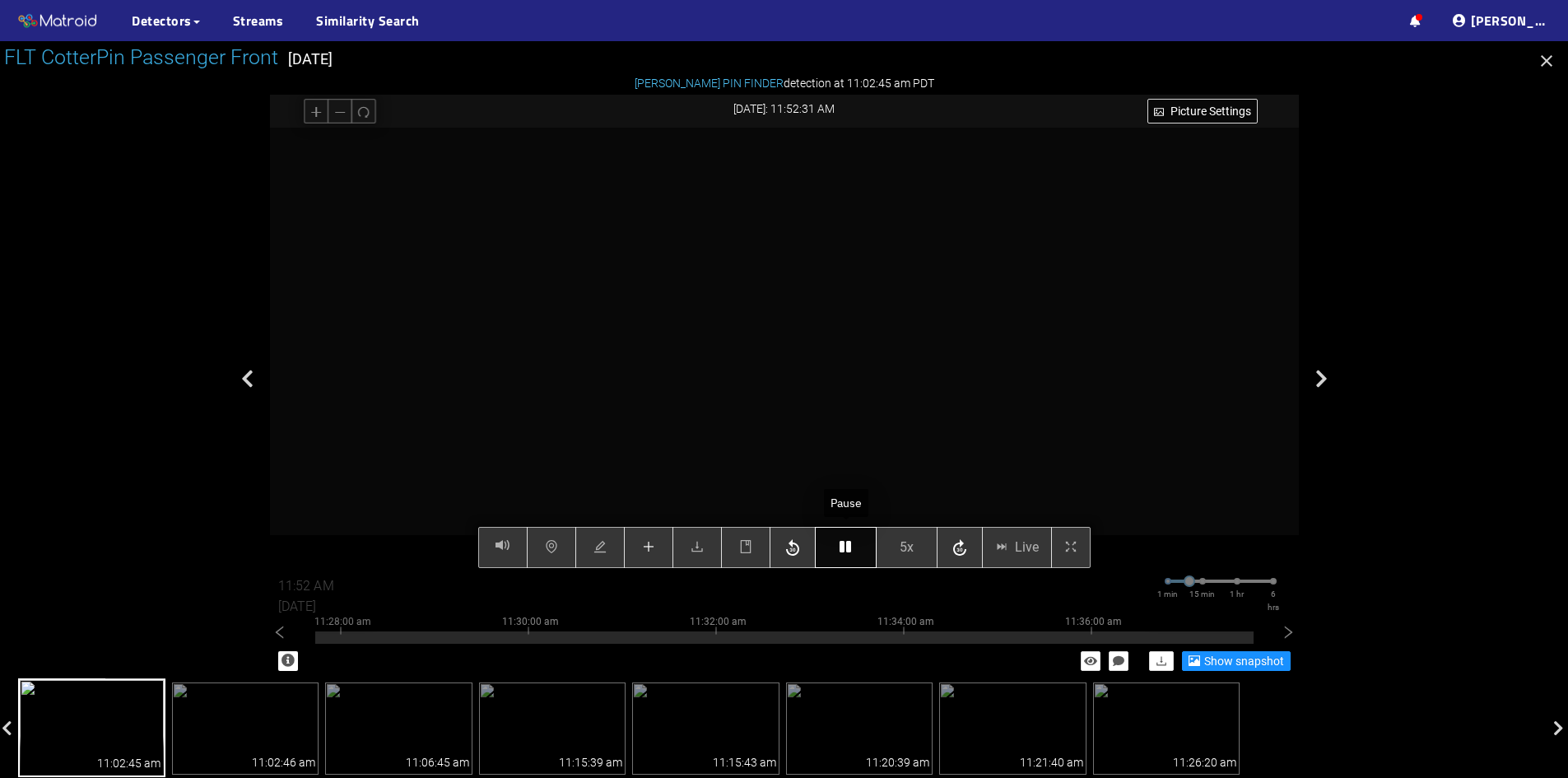
click at [843, 551] on icon "button" at bounding box center [845, 546] width 11 height 13
click at [635, 547] on button "button" at bounding box center [649, 547] width 50 height 41
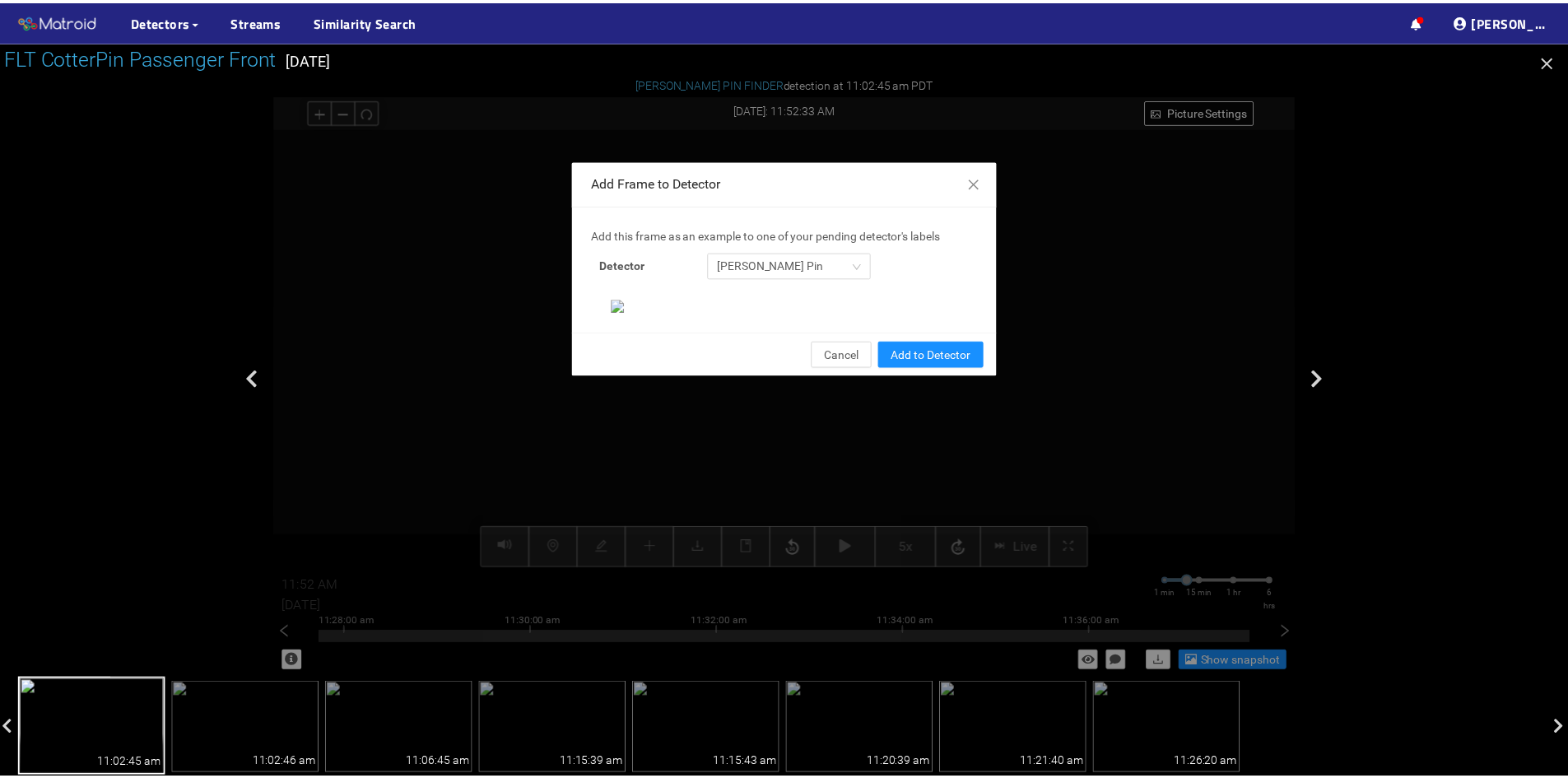
scroll to position [169, 0]
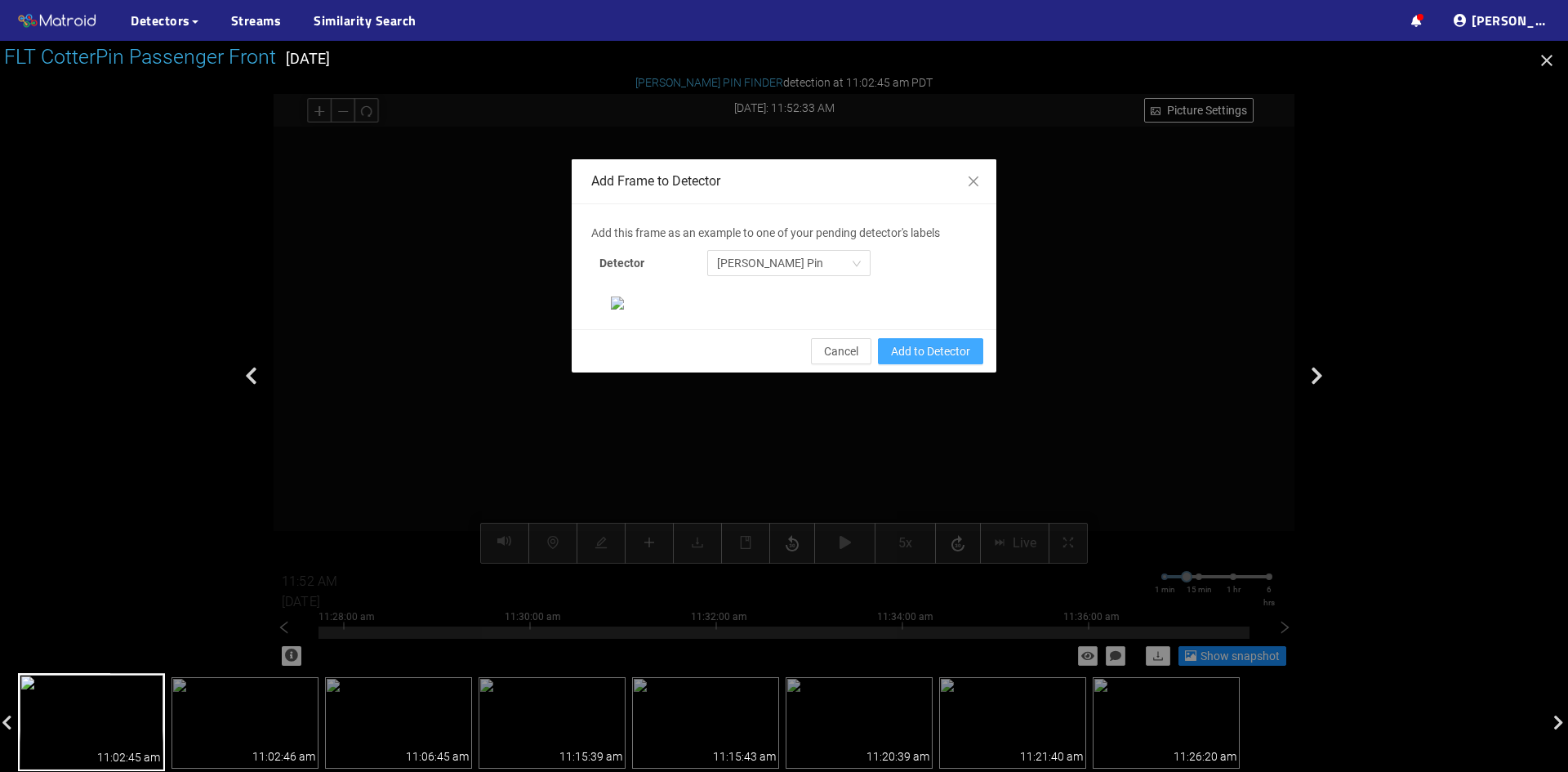
click at [914, 360] on span "Add to Detector" at bounding box center [931, 351] width 80 height 18
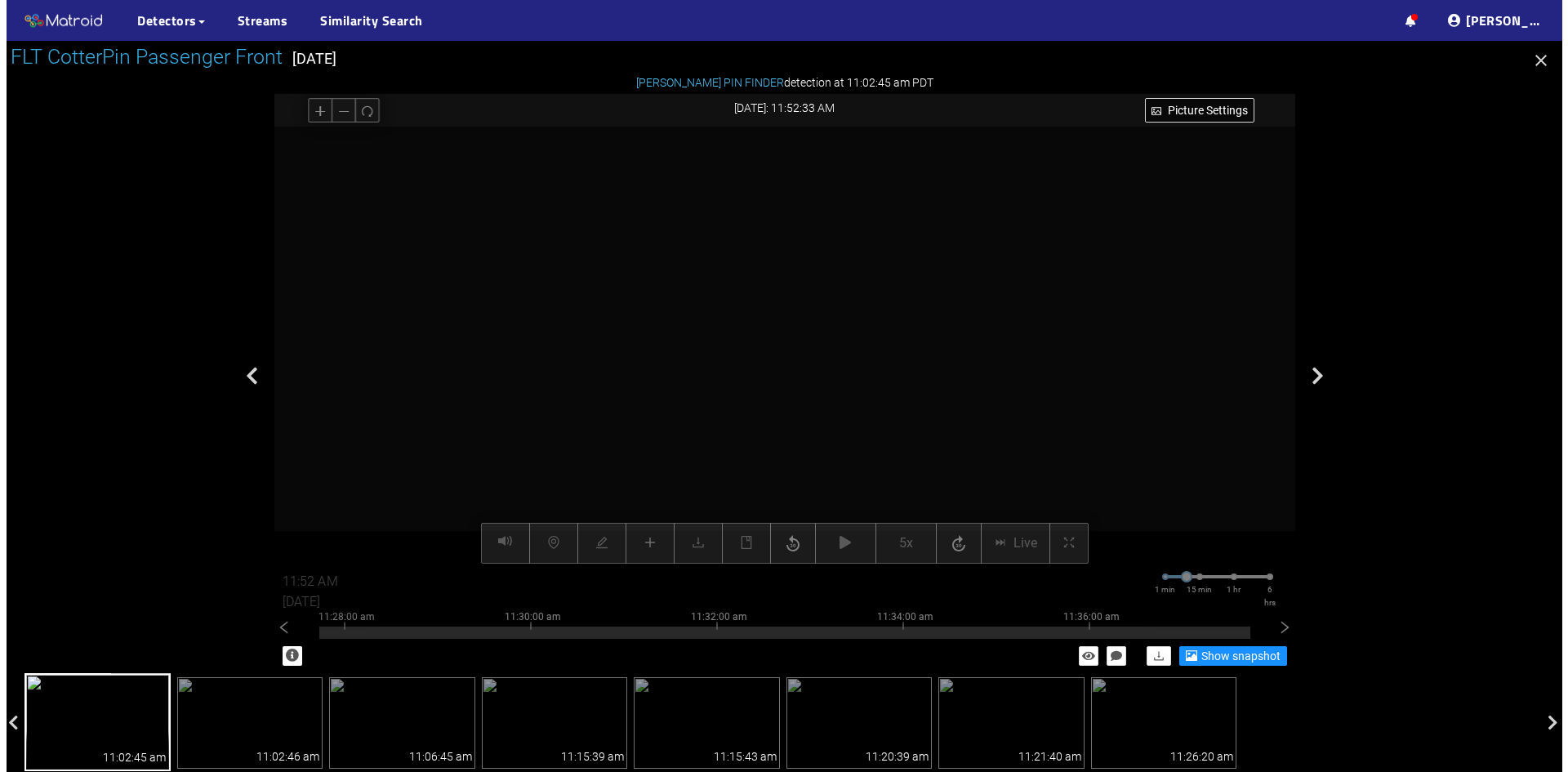
scroll to position [86, 0]
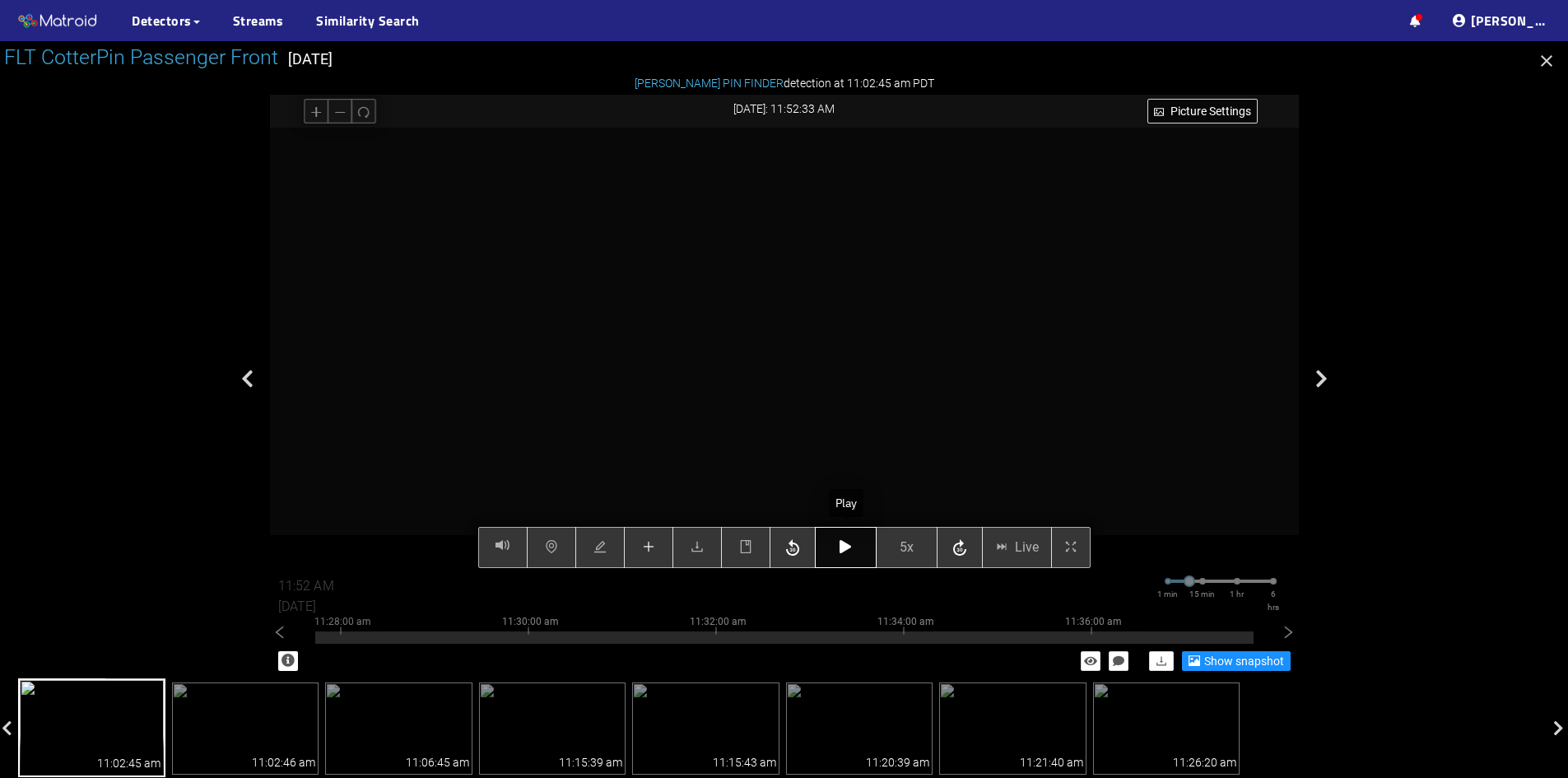
click at [841, 547] on icon "button" at bounding box center [845, 546] width 11 height 13
click at [840, 549] on icon "button" at bounding box center [845, 546] width 11 height 13
click at [849, 560] on button "button" at bounding box center [845, 547] width 61 height 41
click at [840, 548] on icon "button" at bounding box center [845, 546] width 11 height 13
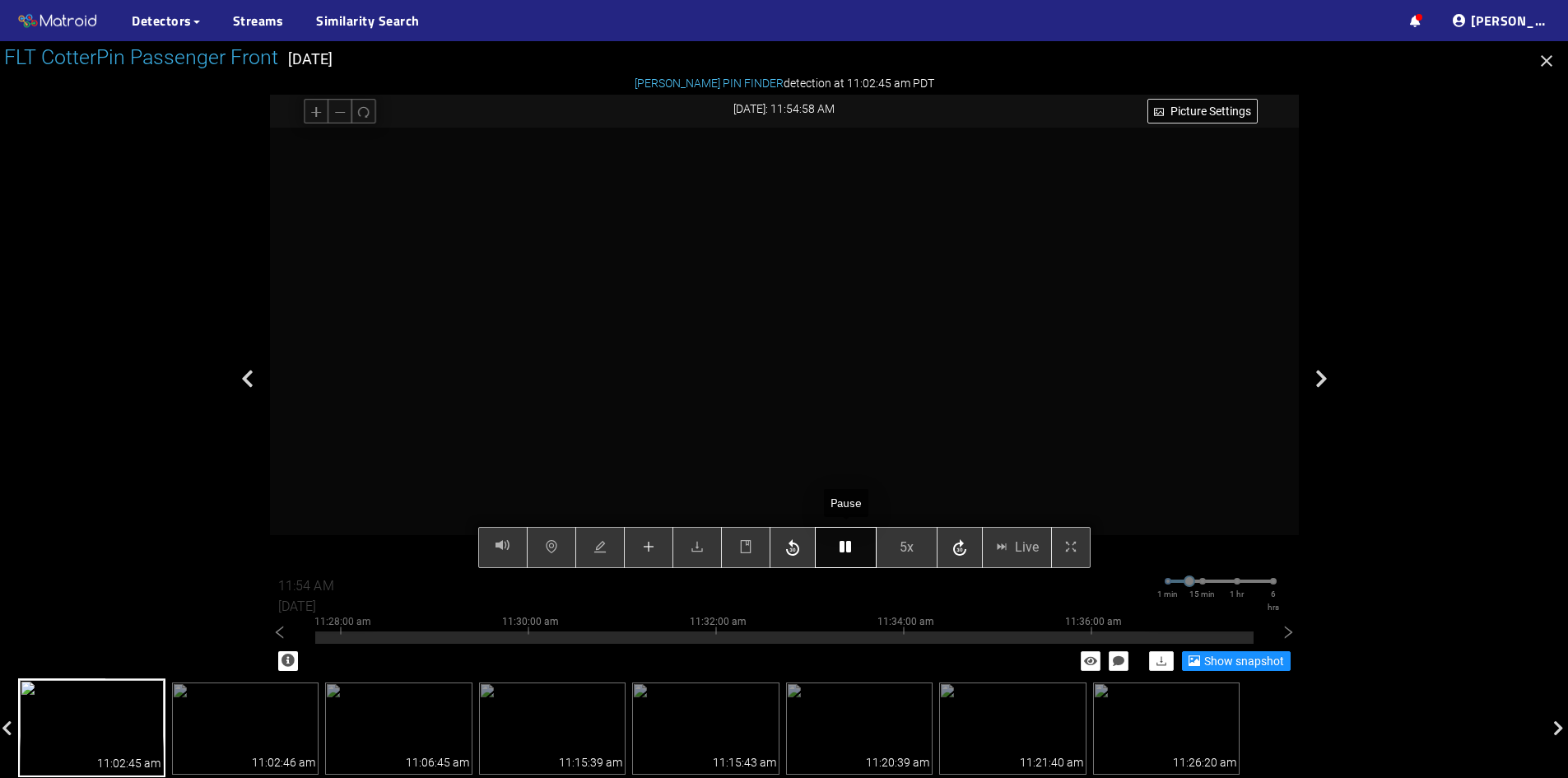
click at [851, 541] on icon "button" at bounding box center [845, 546] width 11 height 13
click at [851, 553] on icon "button" at bounding box center [845, 546] width 11 height 13
click at [651, 555] on span "plus" at bounding box center [648, 547] width 13 height 15
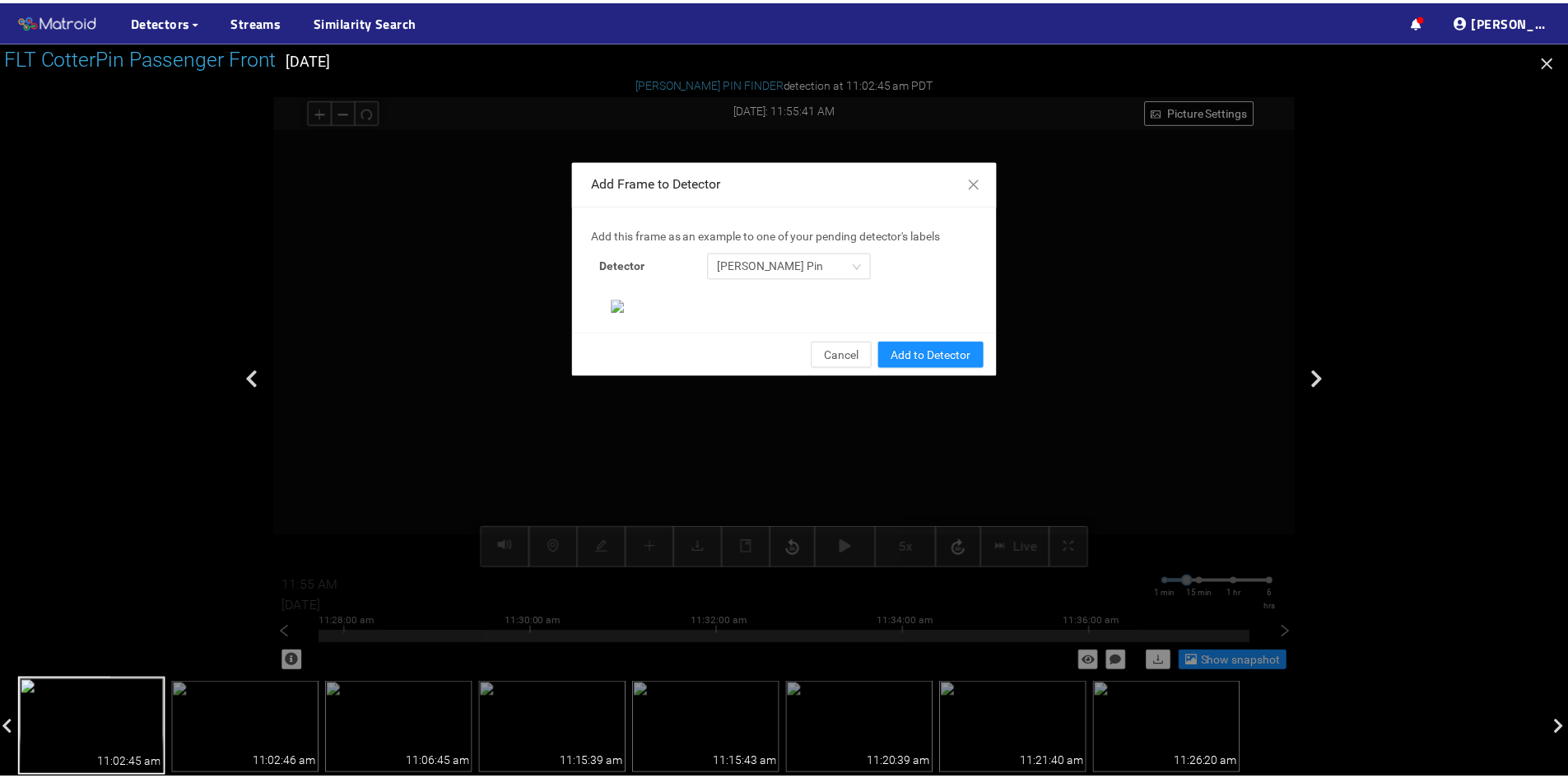
scroll to position [169, 0]
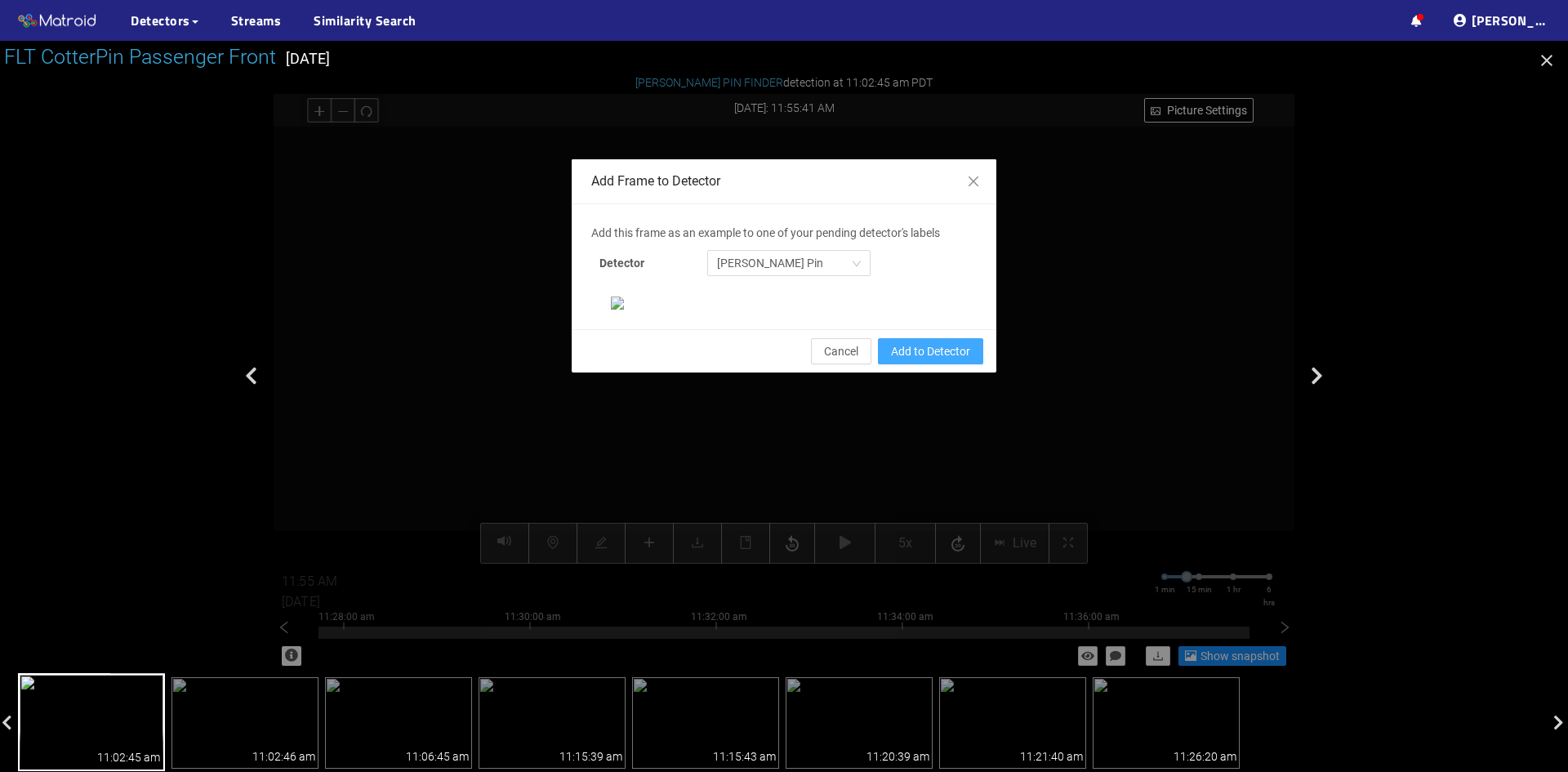
click at [908, 360] on span "Add to Detector" at bounding box center [931, 351] width 80 height 18
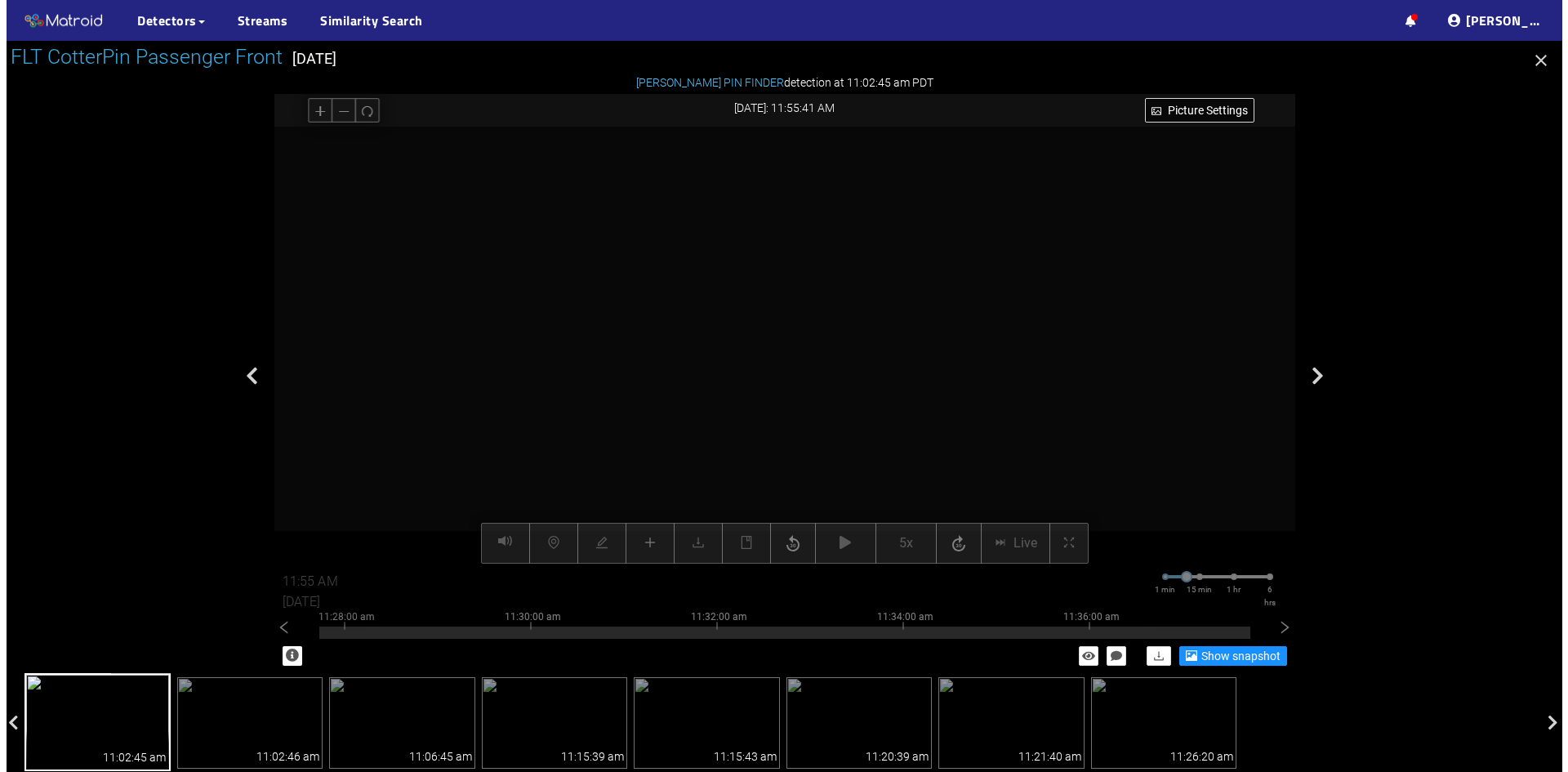
scroll to position [86, 0]
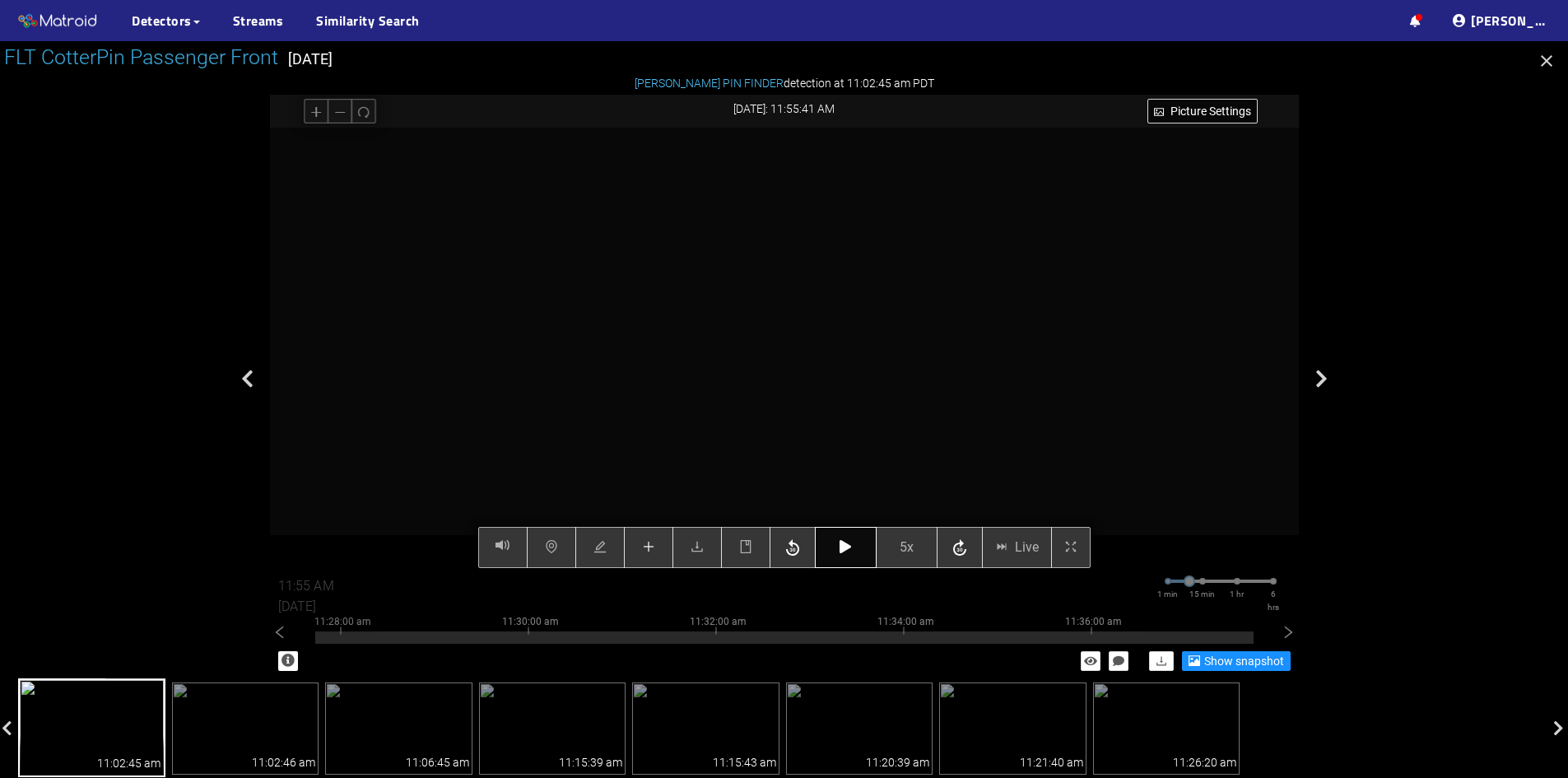
click at [848, 550] on icon "button" at bounding box center [845, 546] width 11 height 13
click at [851, 547] on icon "button" at bounding box center [845, 546] width 11 height 13
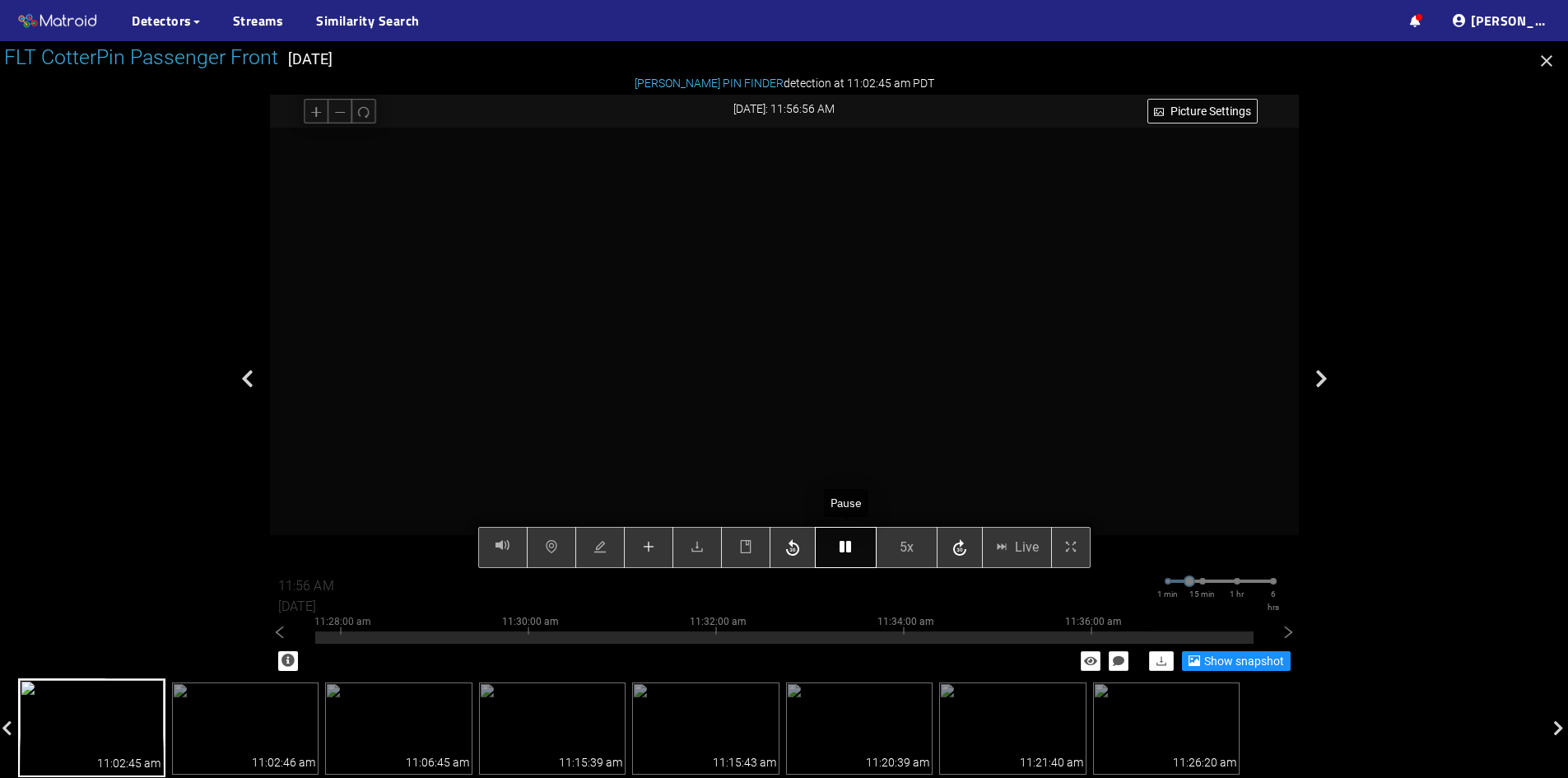
click at [851, 547] on icon "button" at bounding box center [845, 546] width 11 height 13
click at [847, 537] on button "button" at bounding box center [845, 547] width 61 height 41
click at [848, 552] on icon "button" at bounding box center [845, 546] width 11 height 13
click at [653, 545] on icon "plus" at bounding box center [648, 546] width 13 height 13
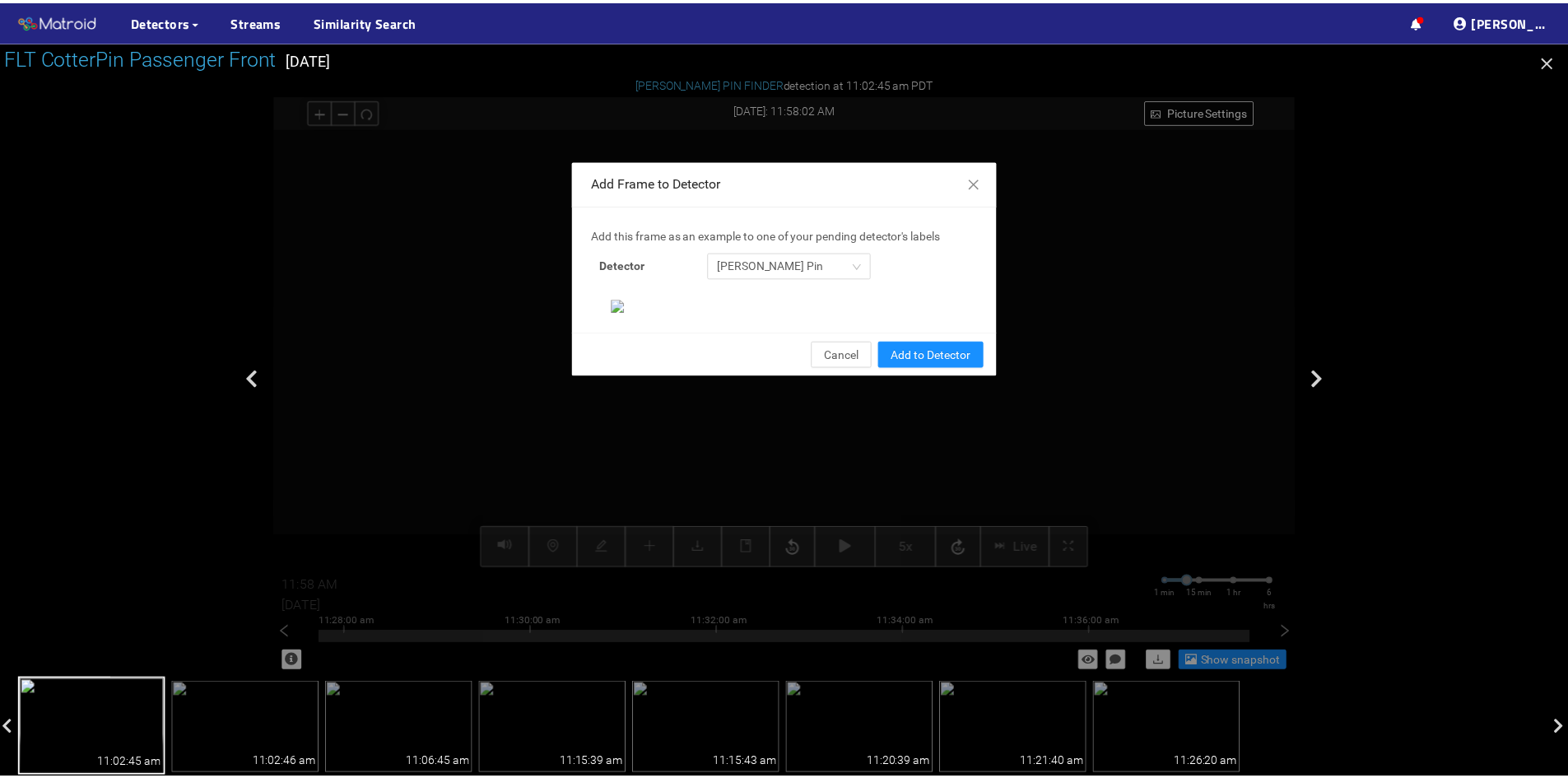
scroll to position [169, 0]
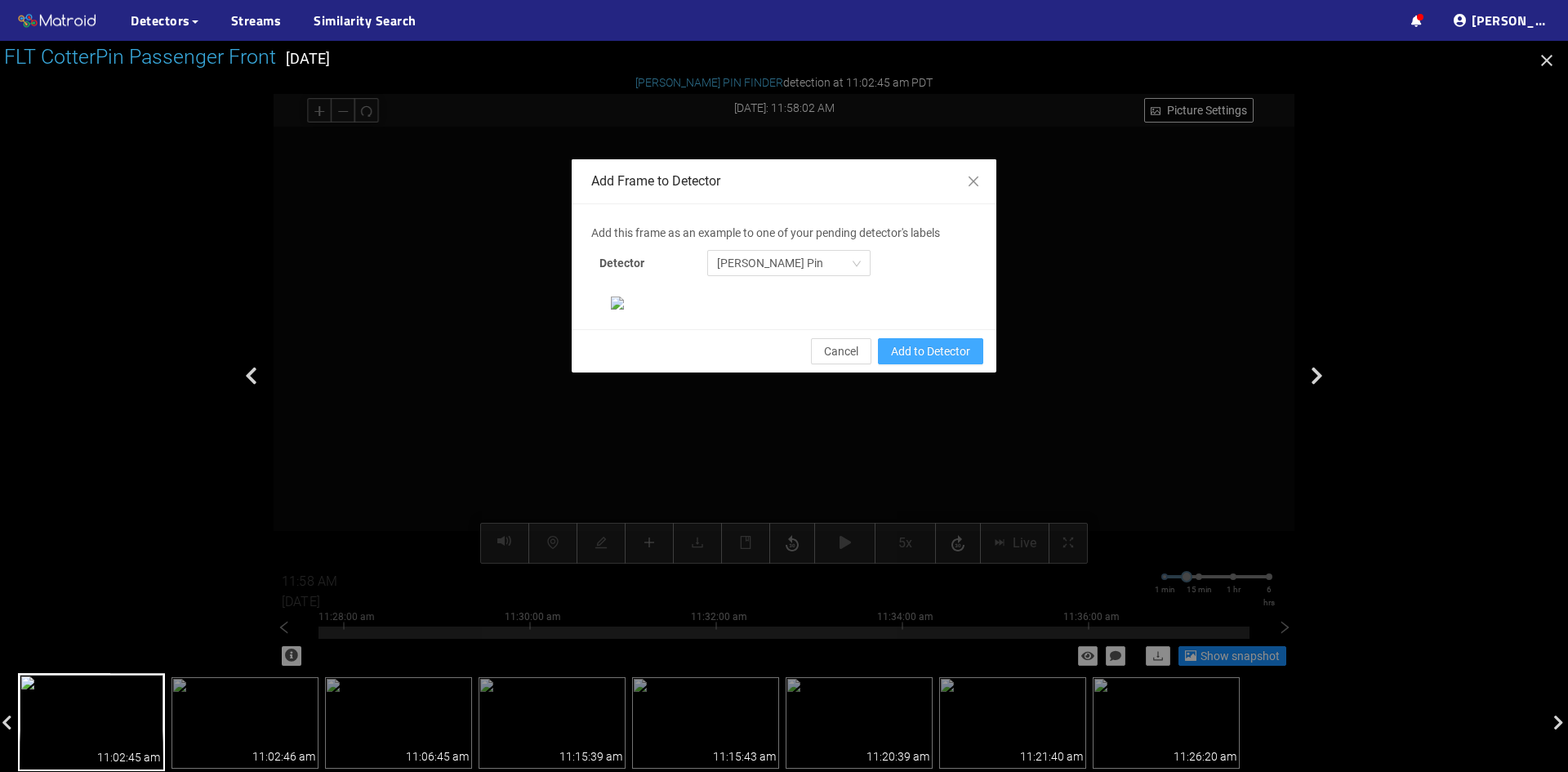
click at [898, 360] on span "Add to Detector" at bounding box center [931, 351] width 80 height 18
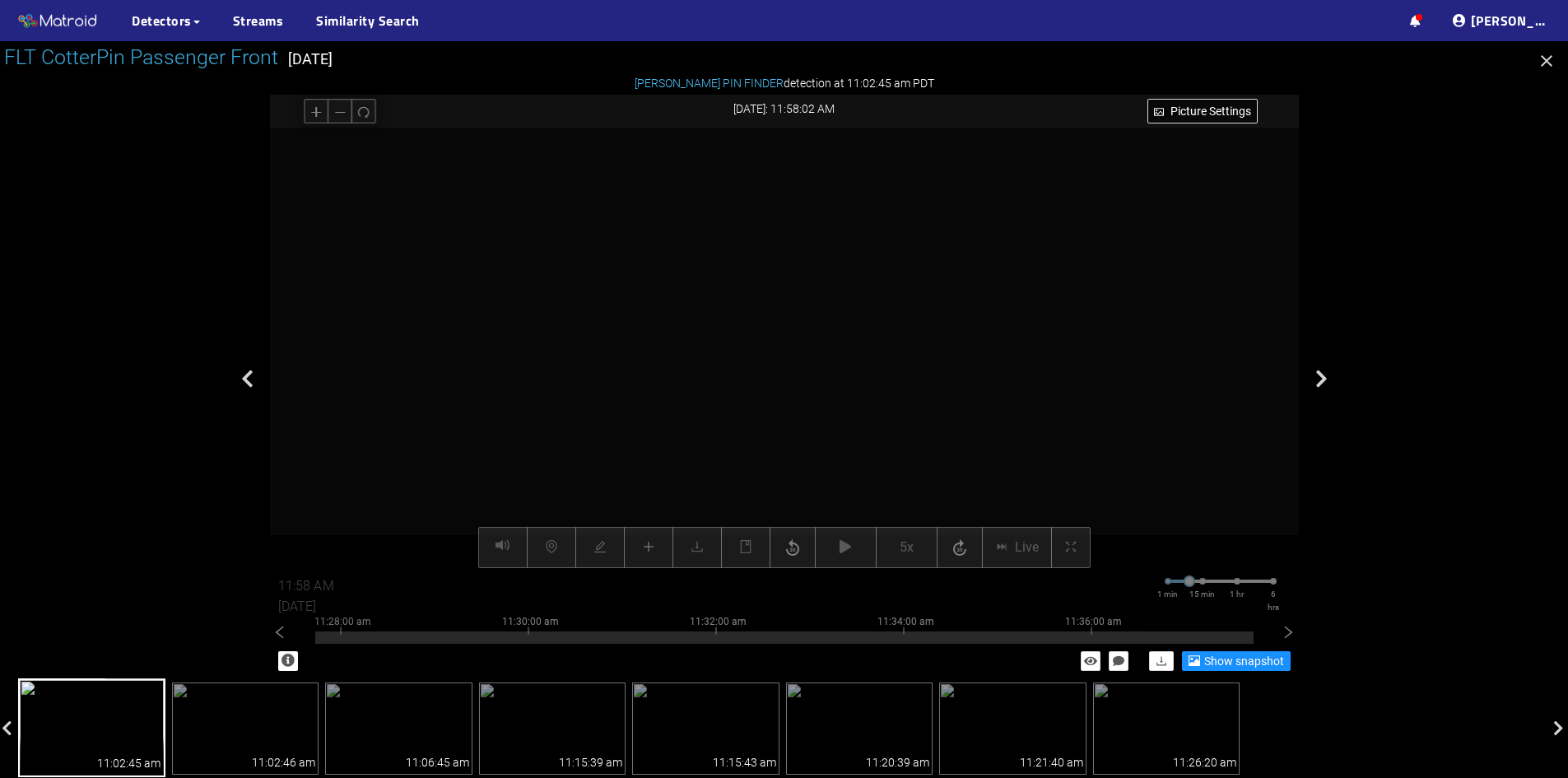
scroll to position [86, 0]
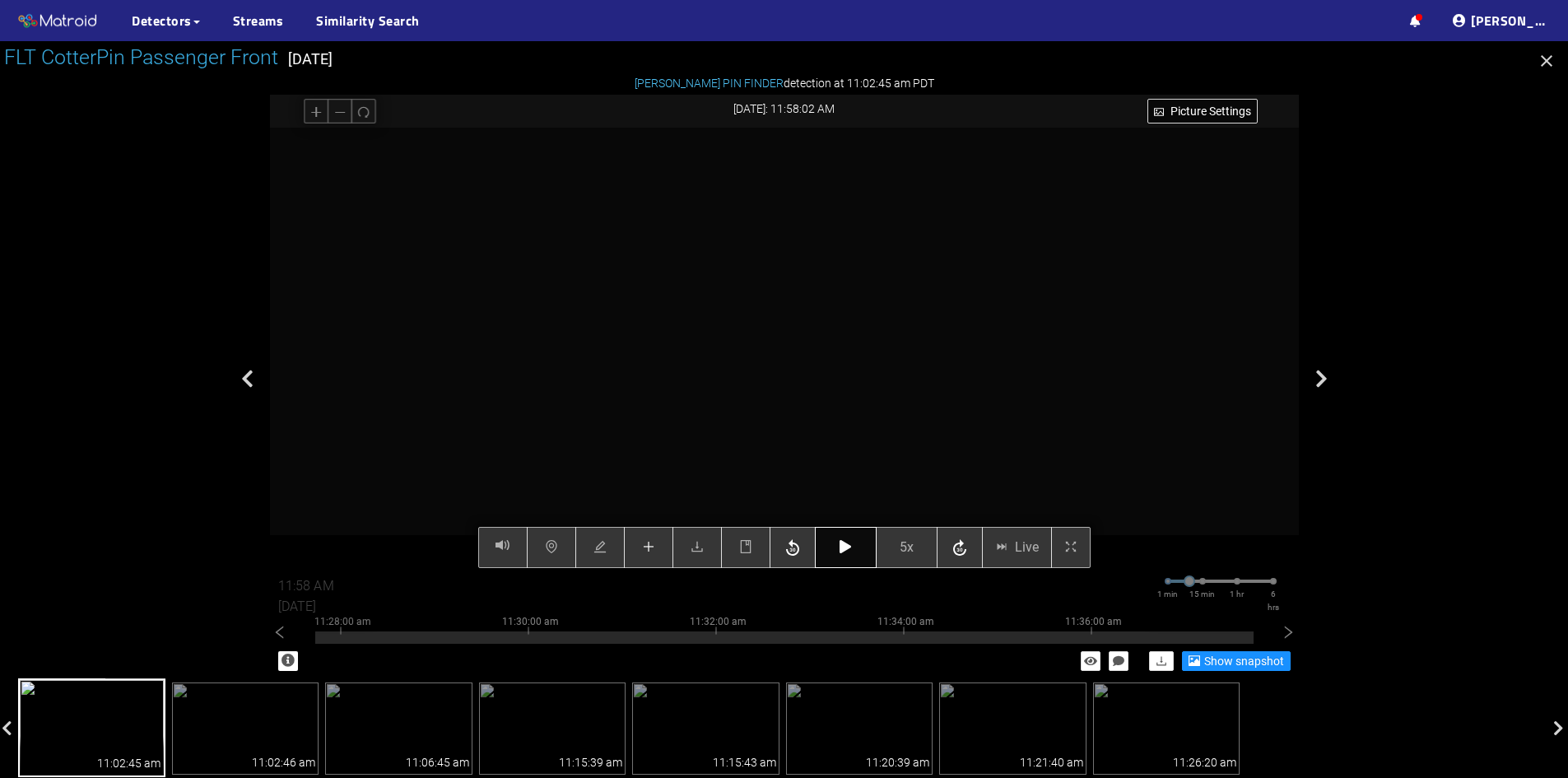
click at [851, 552] on icon "button" at bounding box center [845, 546] width 11 height 13
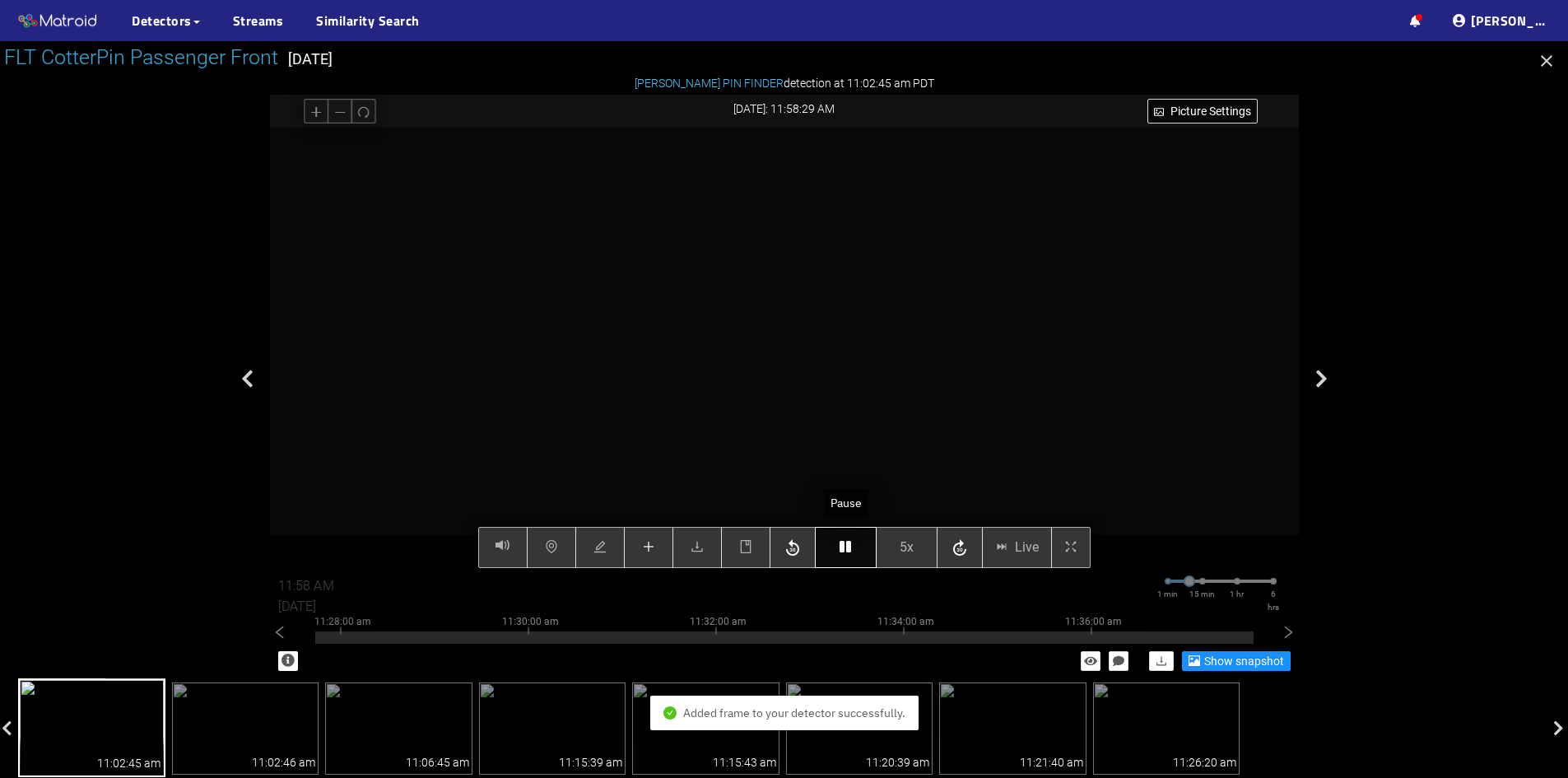
click at [851, 552] on icon "button" at bounding box center [845, 546] width 11 height 13
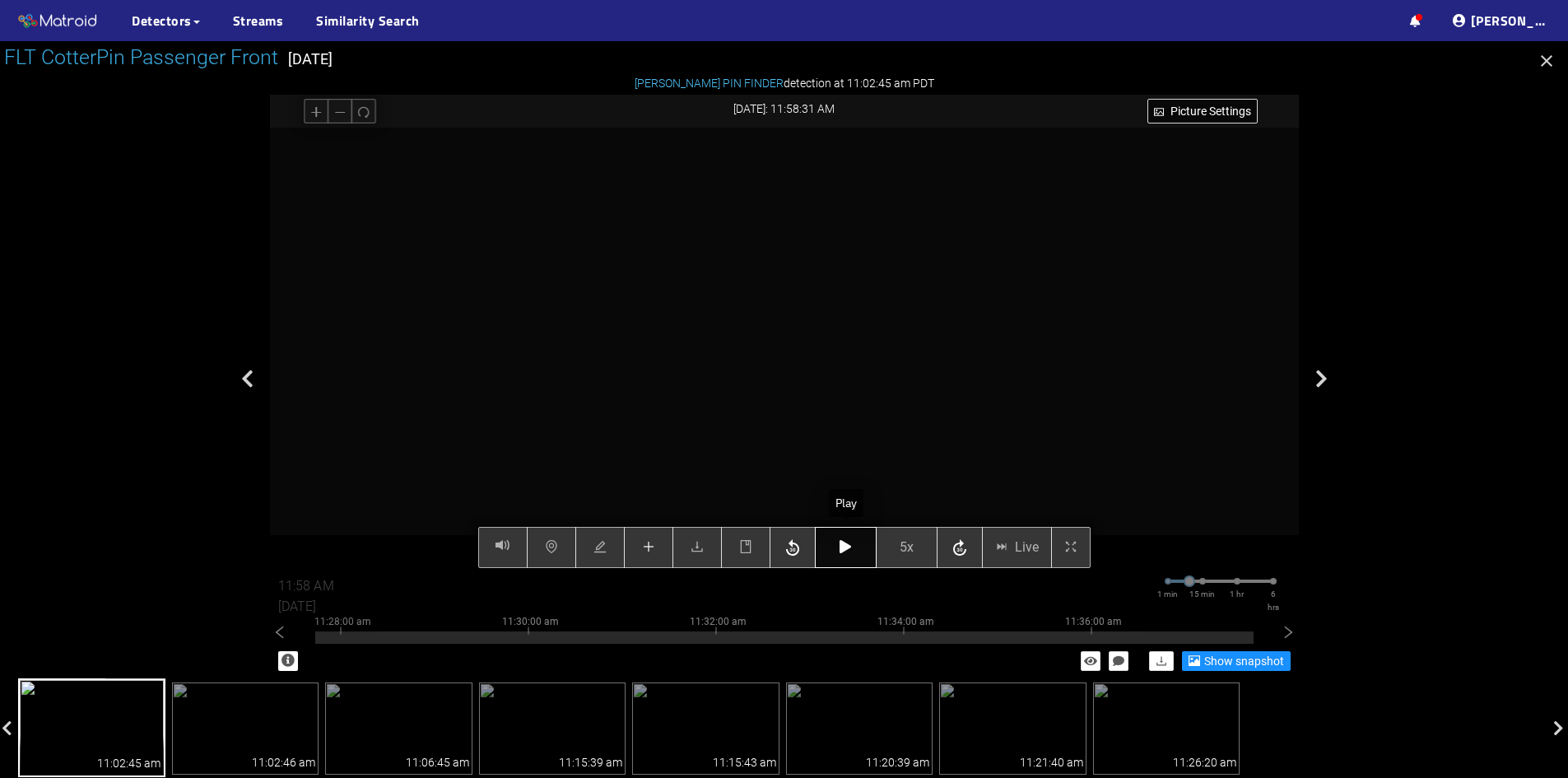
click at [851, 552] on icon "button" at bounding box center [845, 546] width 11 height 13
click at [855, 553] on button "button" at bounding box center [845, 547] width 61 height 41
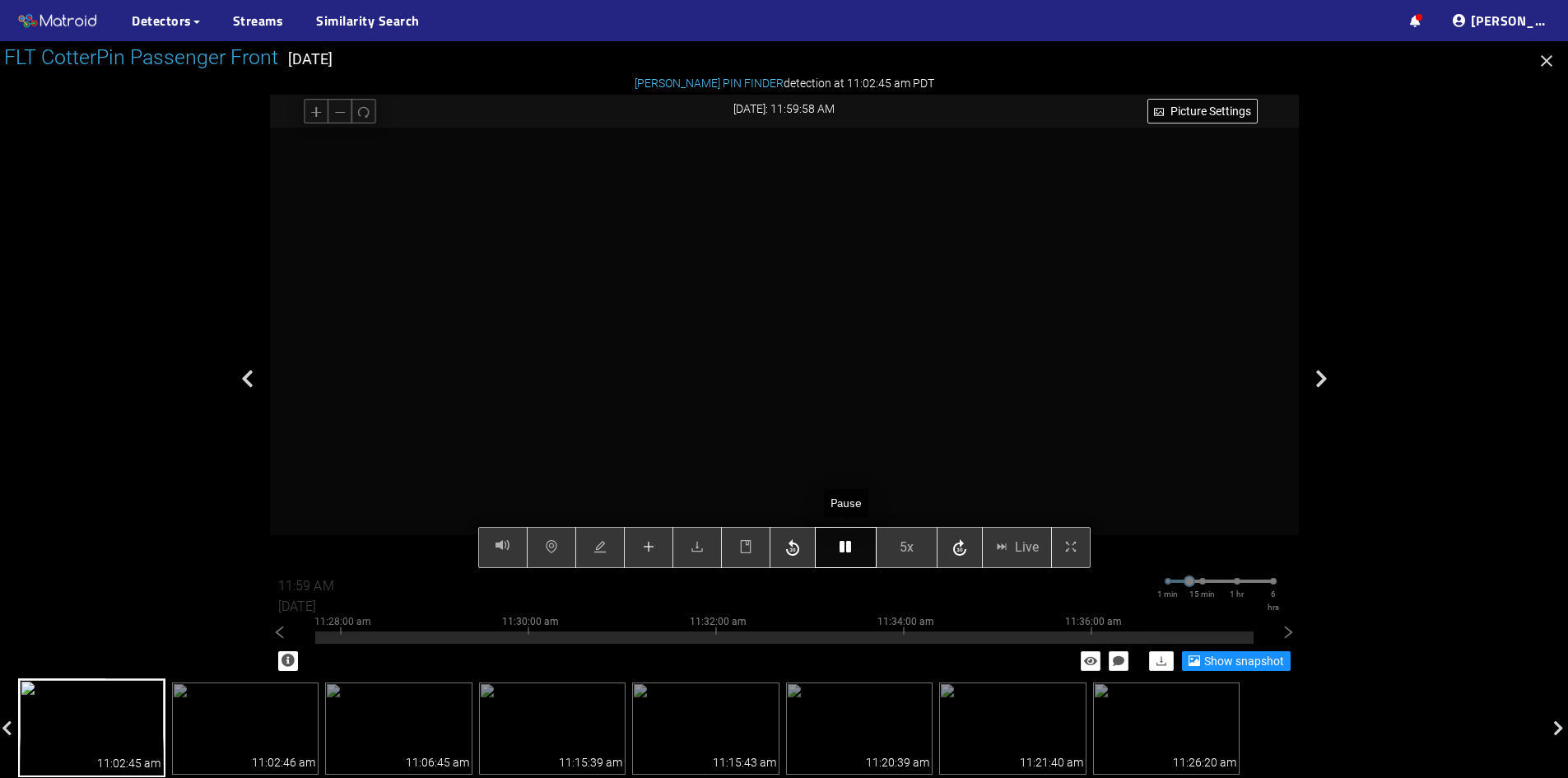
type input "12:00 PM"
click at [855, 553] on button "button" at bounding box center [845, 547] width 61 height 41
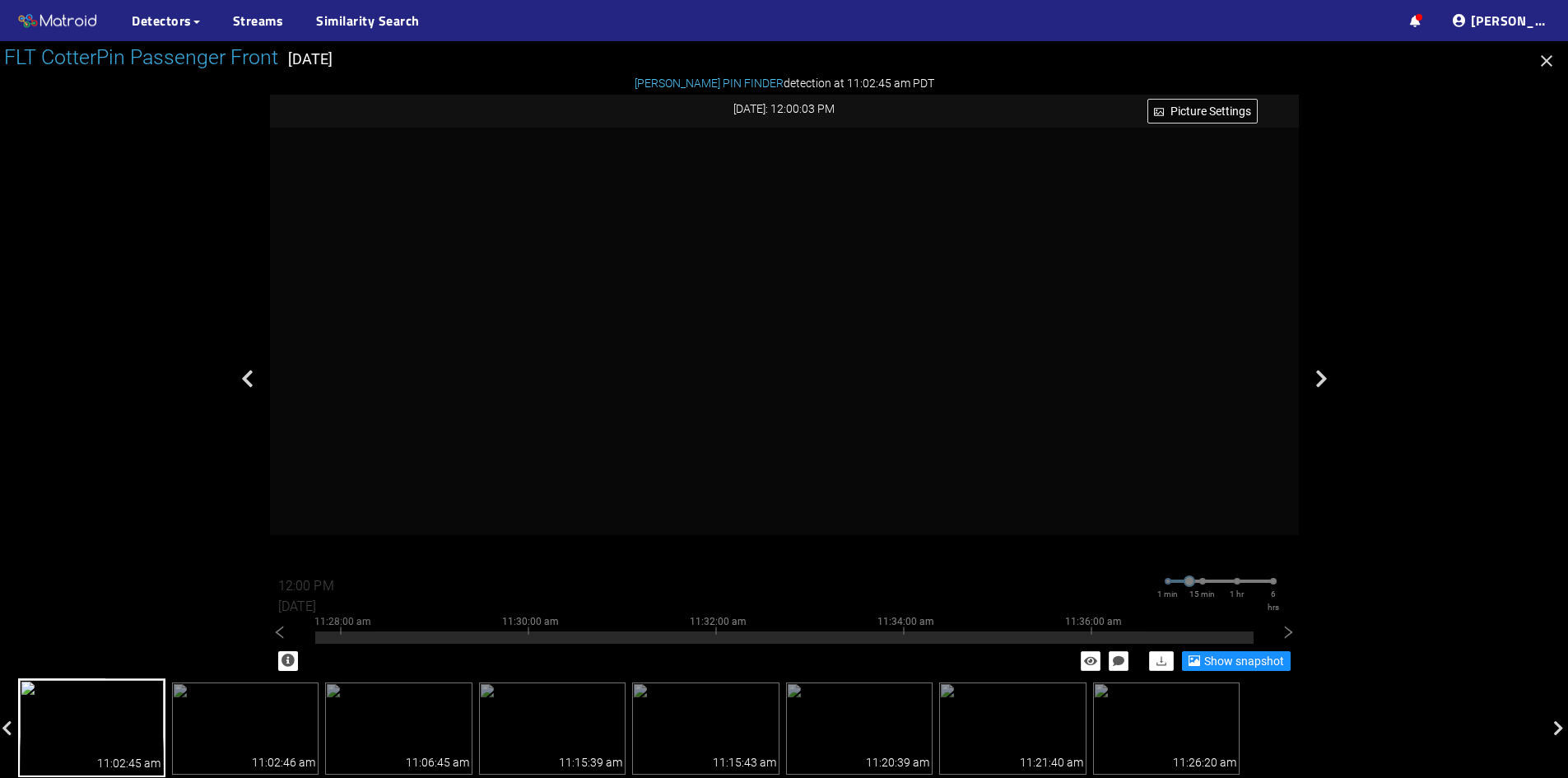
click at [1546, 60] on icon "button" at bounding box center [1547, 61] width 11 height 11
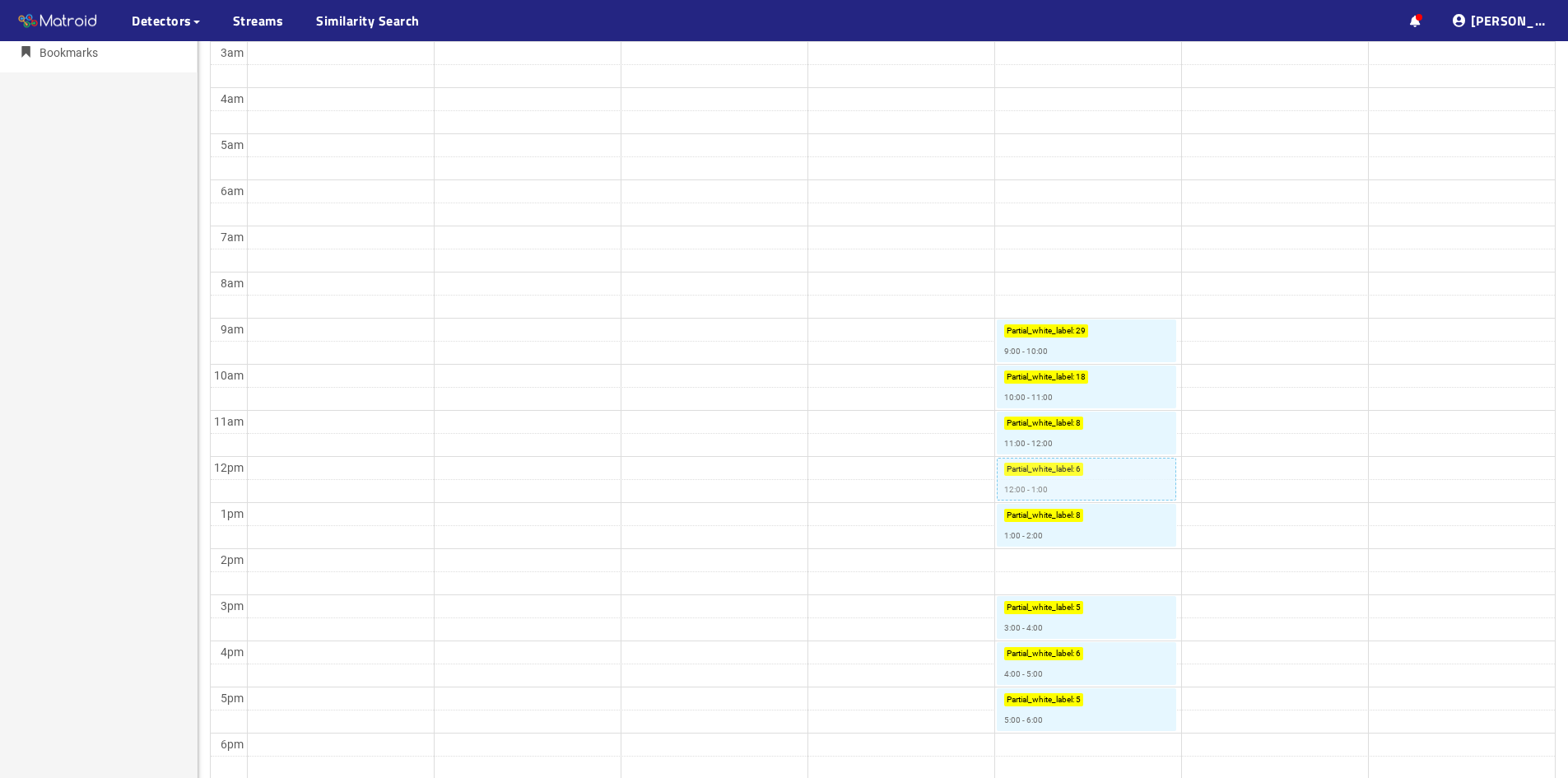
scroll to position [412, 0]
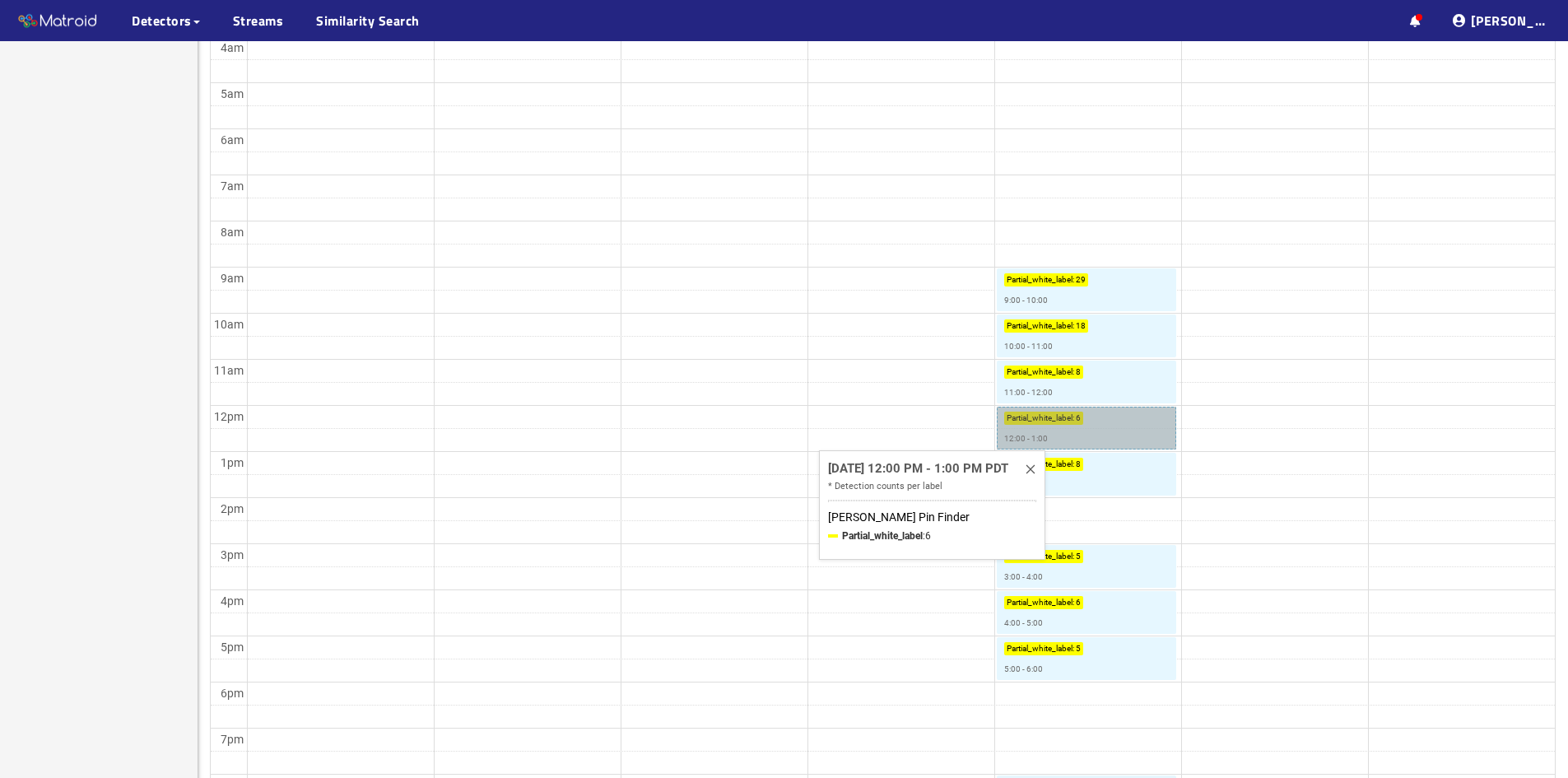
click at [1064, 420] on link "Partial_white_label : 6 12:00 - 1:00" at bounding box center [1086, 428] width 179 height 43
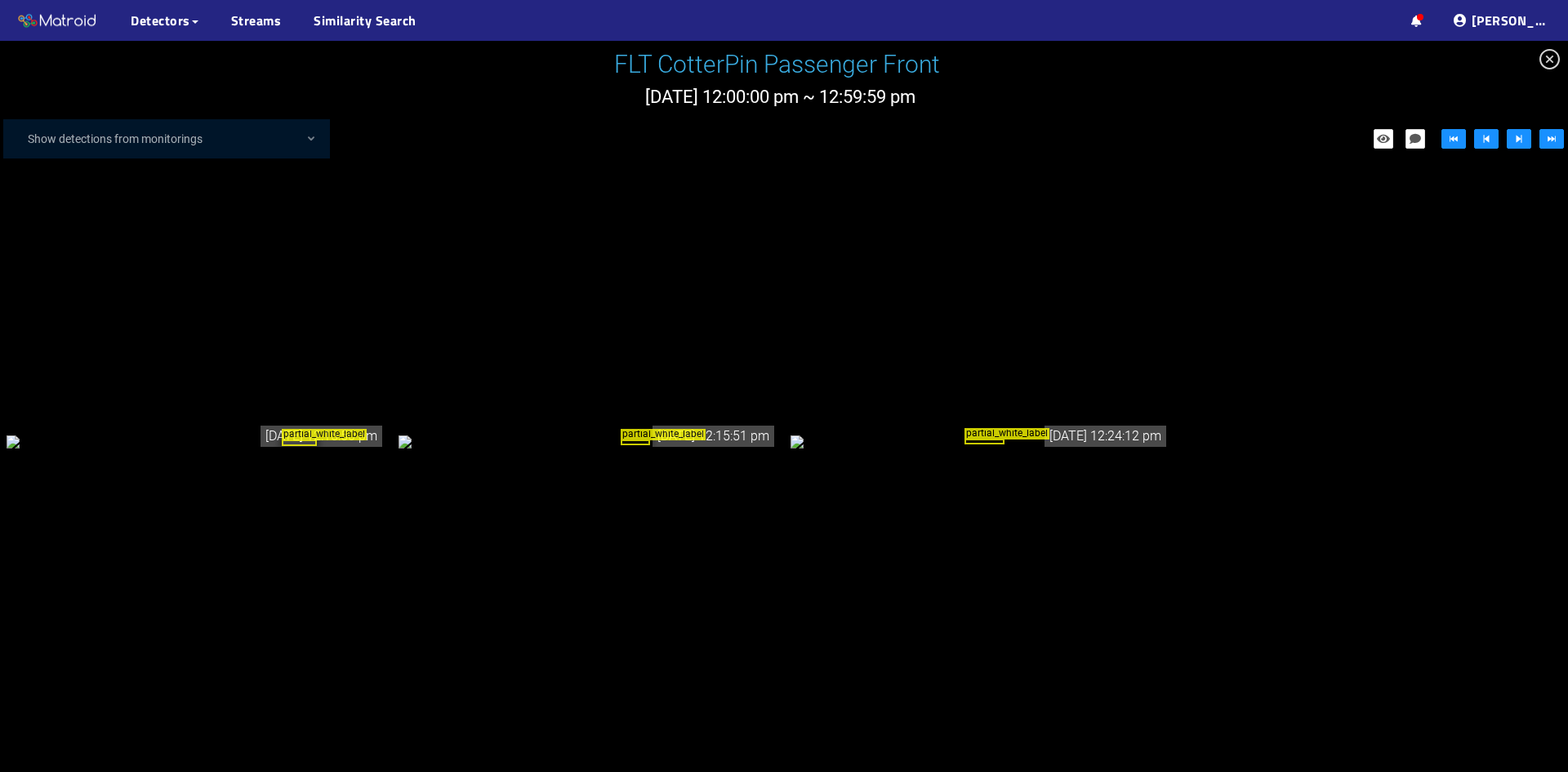
click at [321, 450] on div "partial_white_label" at bounding box center [196, 441] width 379 height 18
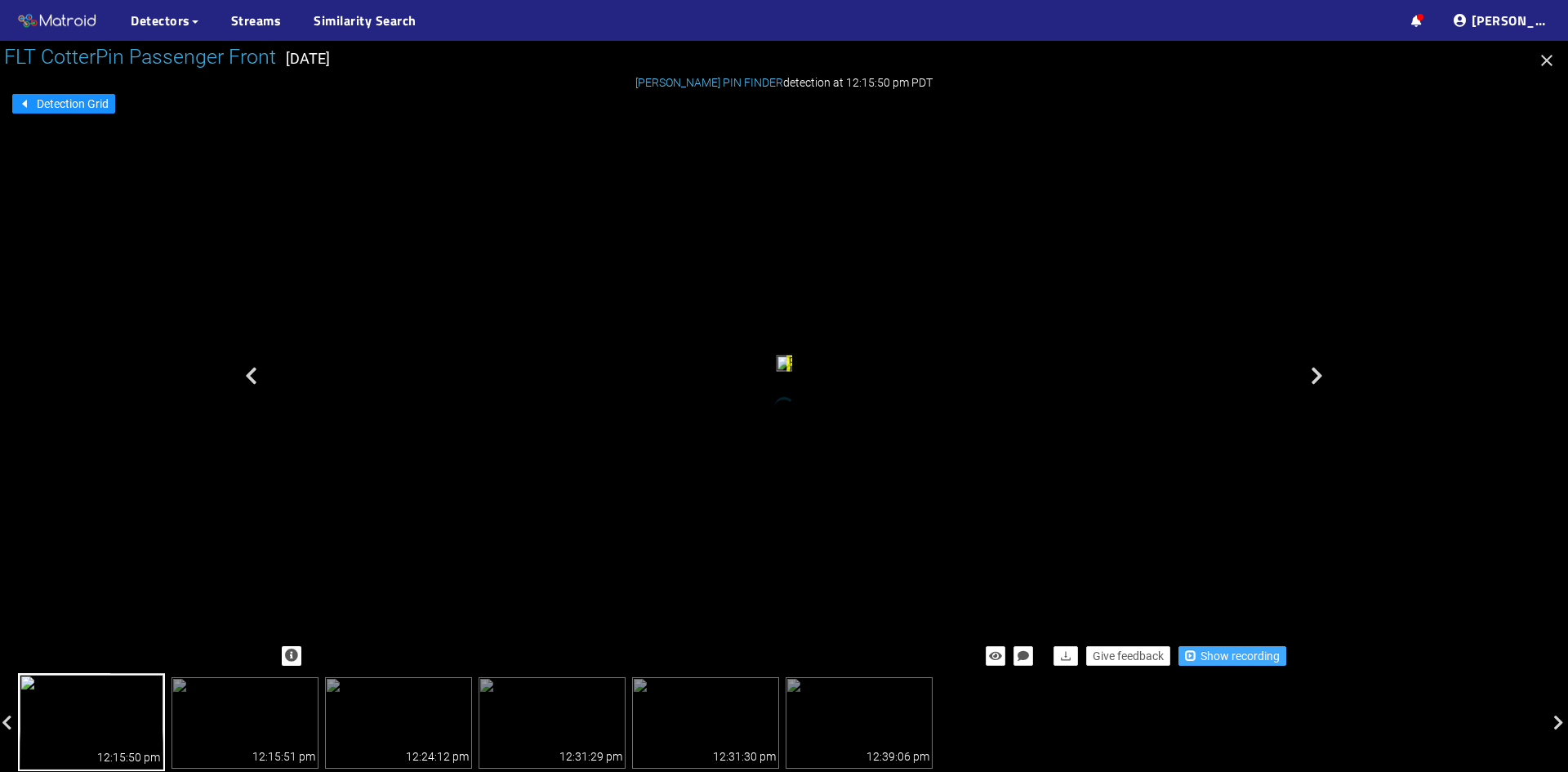
click at [1251, 655] on span "Show recording" at bounding box center [1240, 655] width 80 height 18
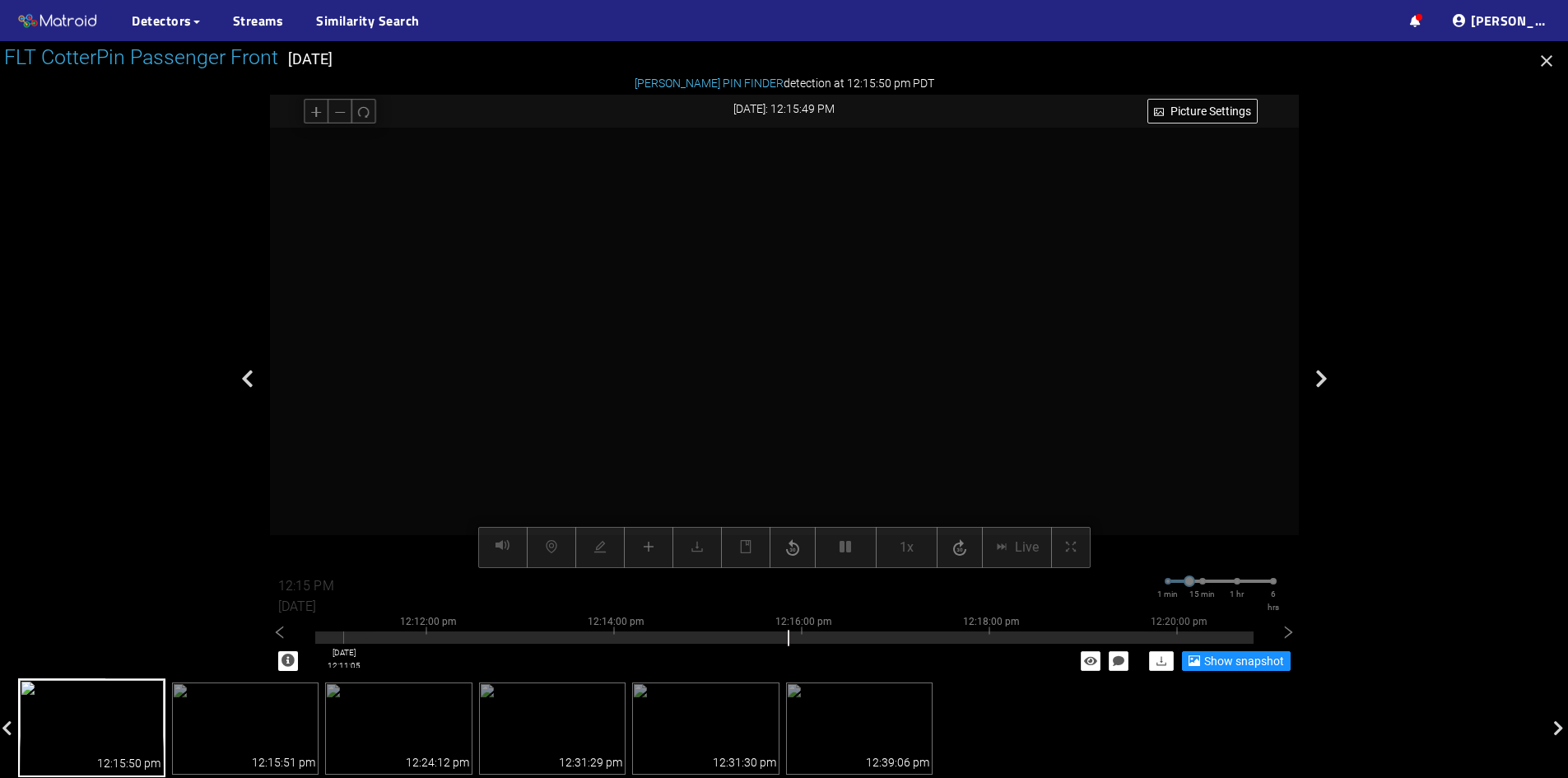
click at [344, 634] on div at bounding box center [784, 633] width 939 height 3
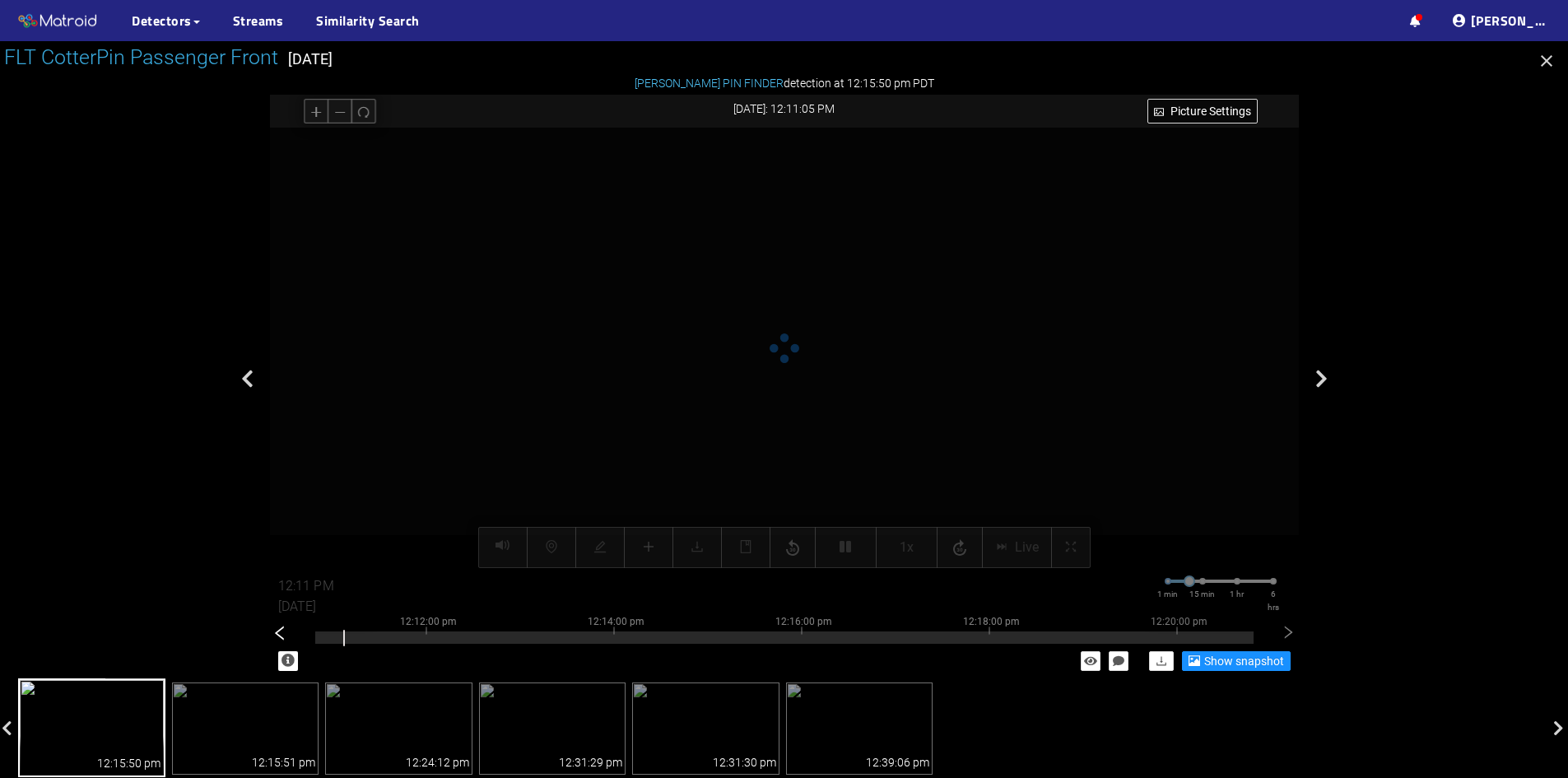
click at [284, 635] on icon "left" at bounding box center [279, 633] width 16 height 16
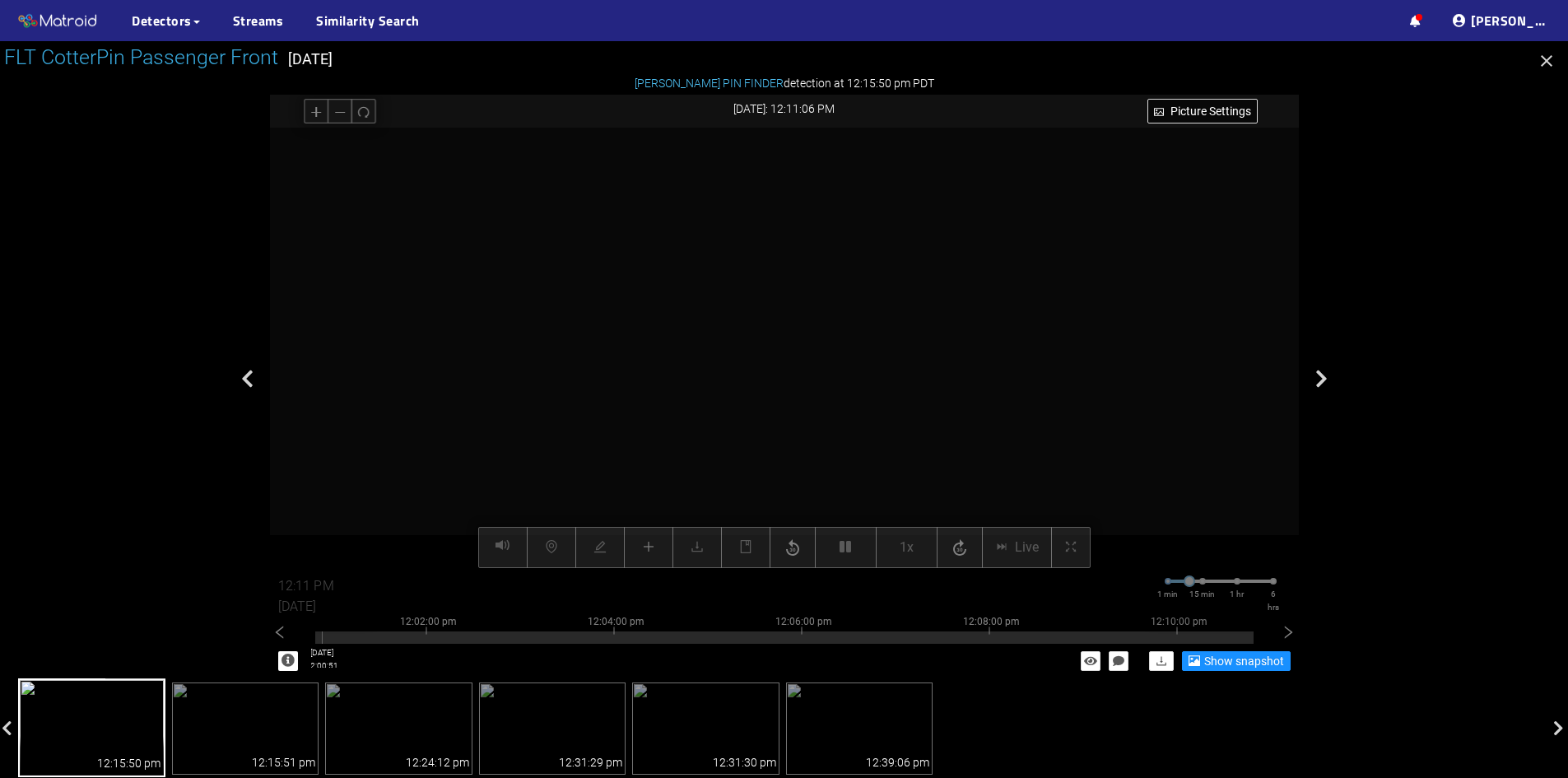
click at [322, 636] on div at bounding box center [784, 637] width 939 height 12
type input "12:00 PM"
drag, startPoint x: 327, startPoint y: 640, endPoint x: 314, endPoint y: 641, distance: 13.0
click at [311, 644] on div "COTTER PIN FINDER detection at 12:15:50 pm PDT Show snapshot FLT CotterPin Pass…" at bounding box center [784, 379] width 1029 height 601
click at [315, 641] on div at bounding box center [784, 637] width 939 height 12
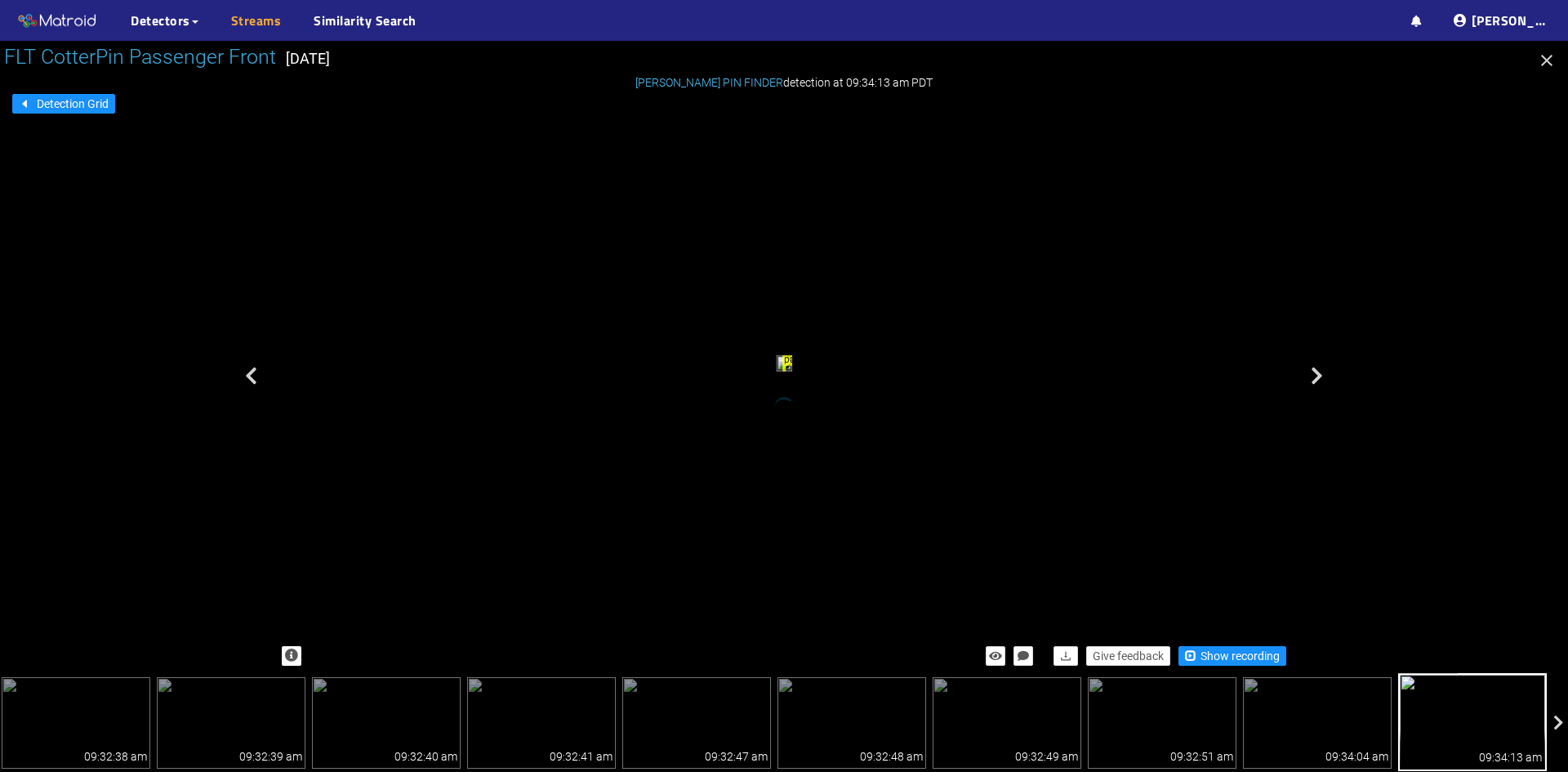
click at [268, 16] on link "Streams" at bounding box center [257, 20] width 51 height 19
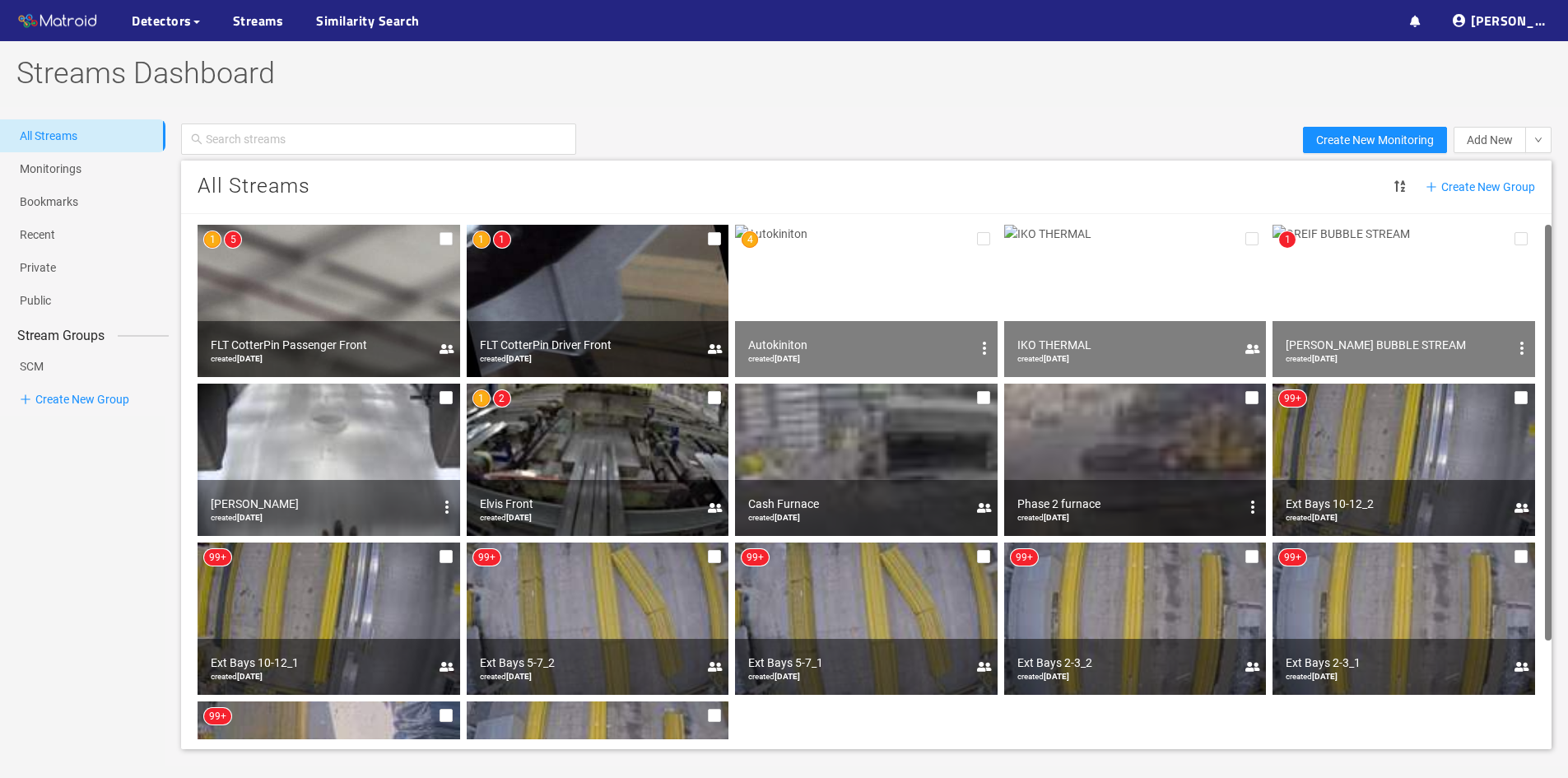
click at [308, 274] on img at bounding box center [329, 301] width 263 height 152
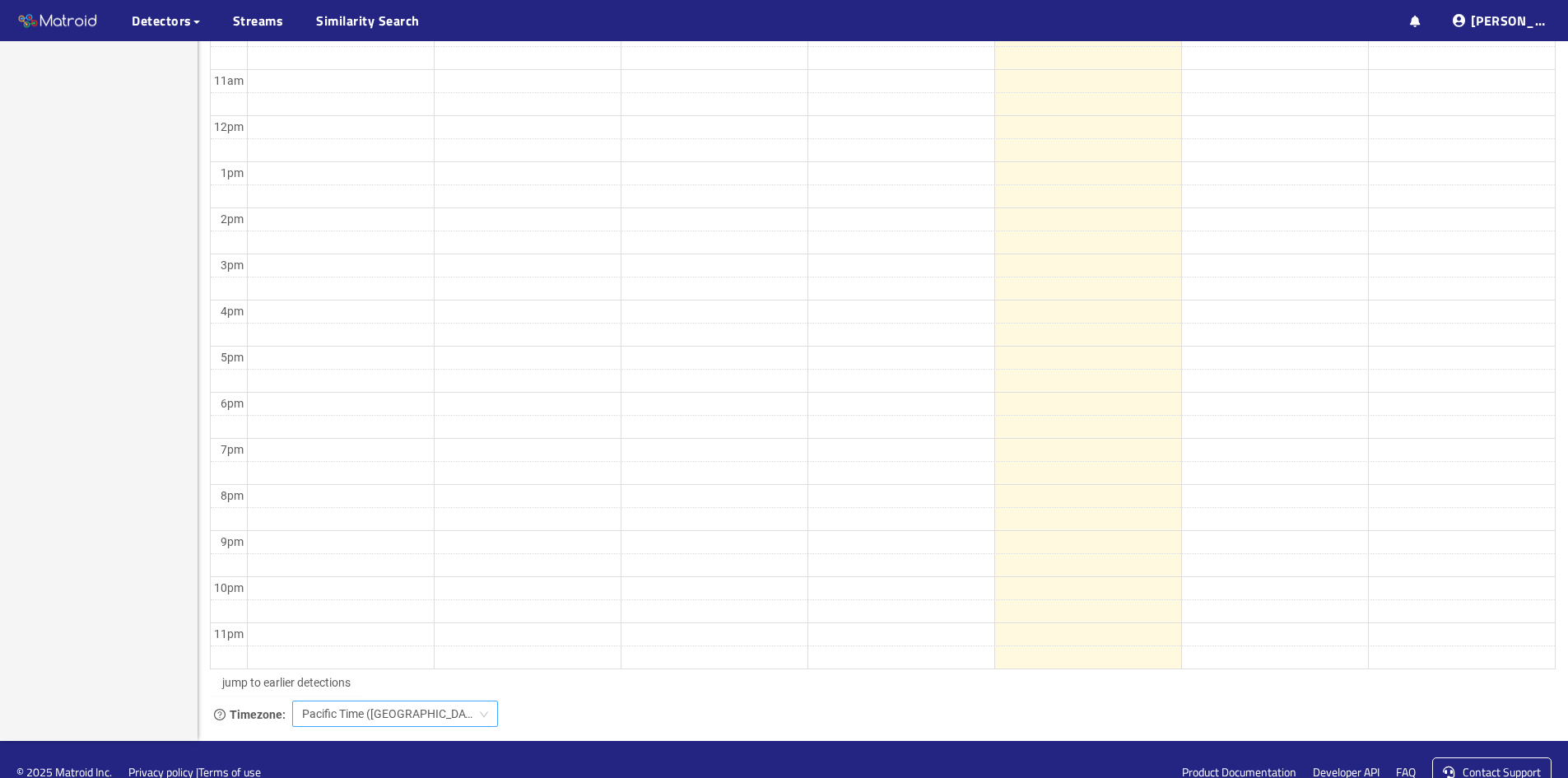
scroll to position [728, 0]
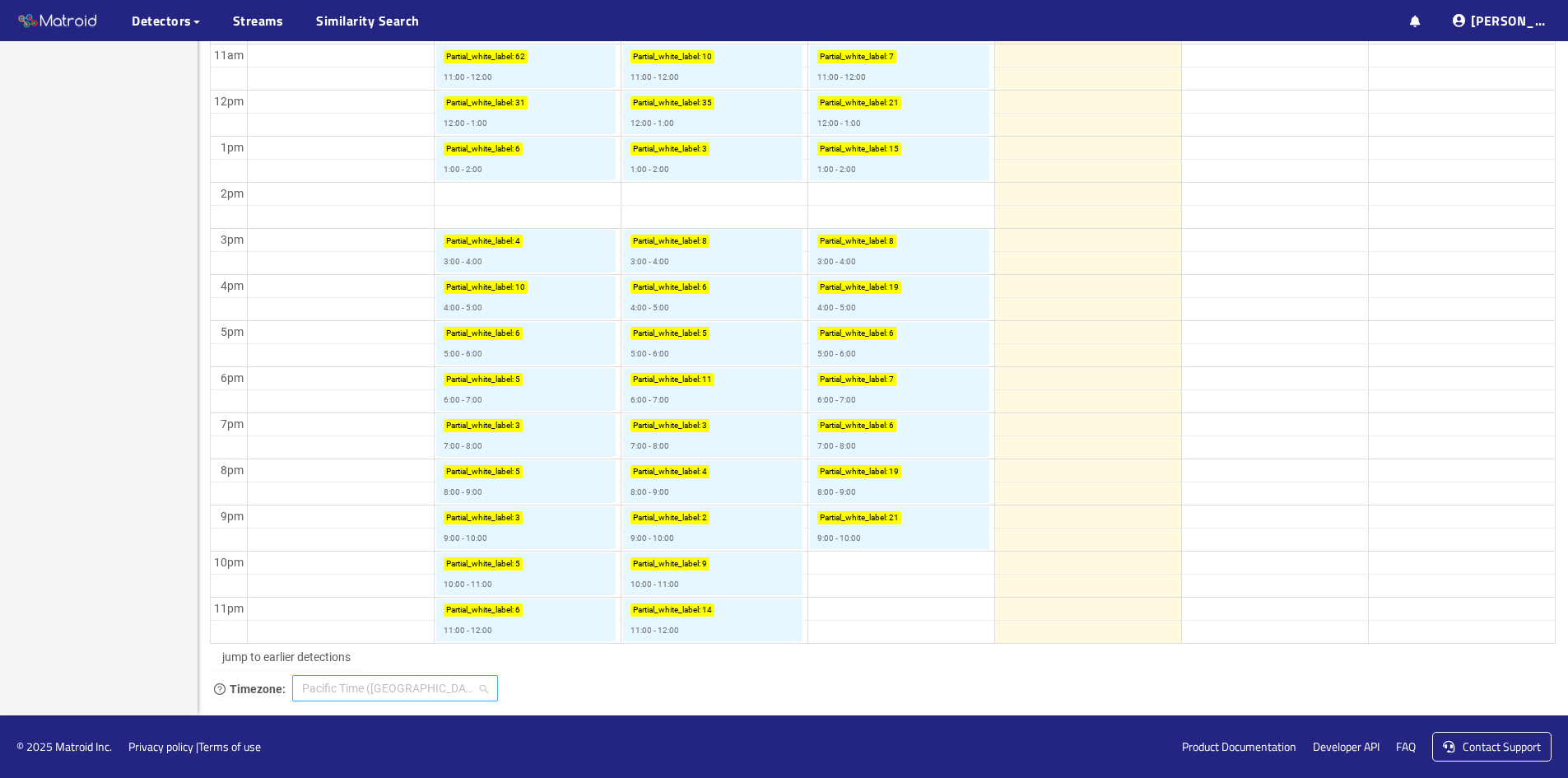
click at [389, 680] on span "Pacific Time ([GEOGRAPHIC_DATA] & [GEOGRAPHIC_DATA])" at bounding box center [395, 687] width 186 height 25
click at [609, 690] on div "Timezone: Pacific Time (US & Canada)" at bounding box center [883, 688] width 1346 height 31
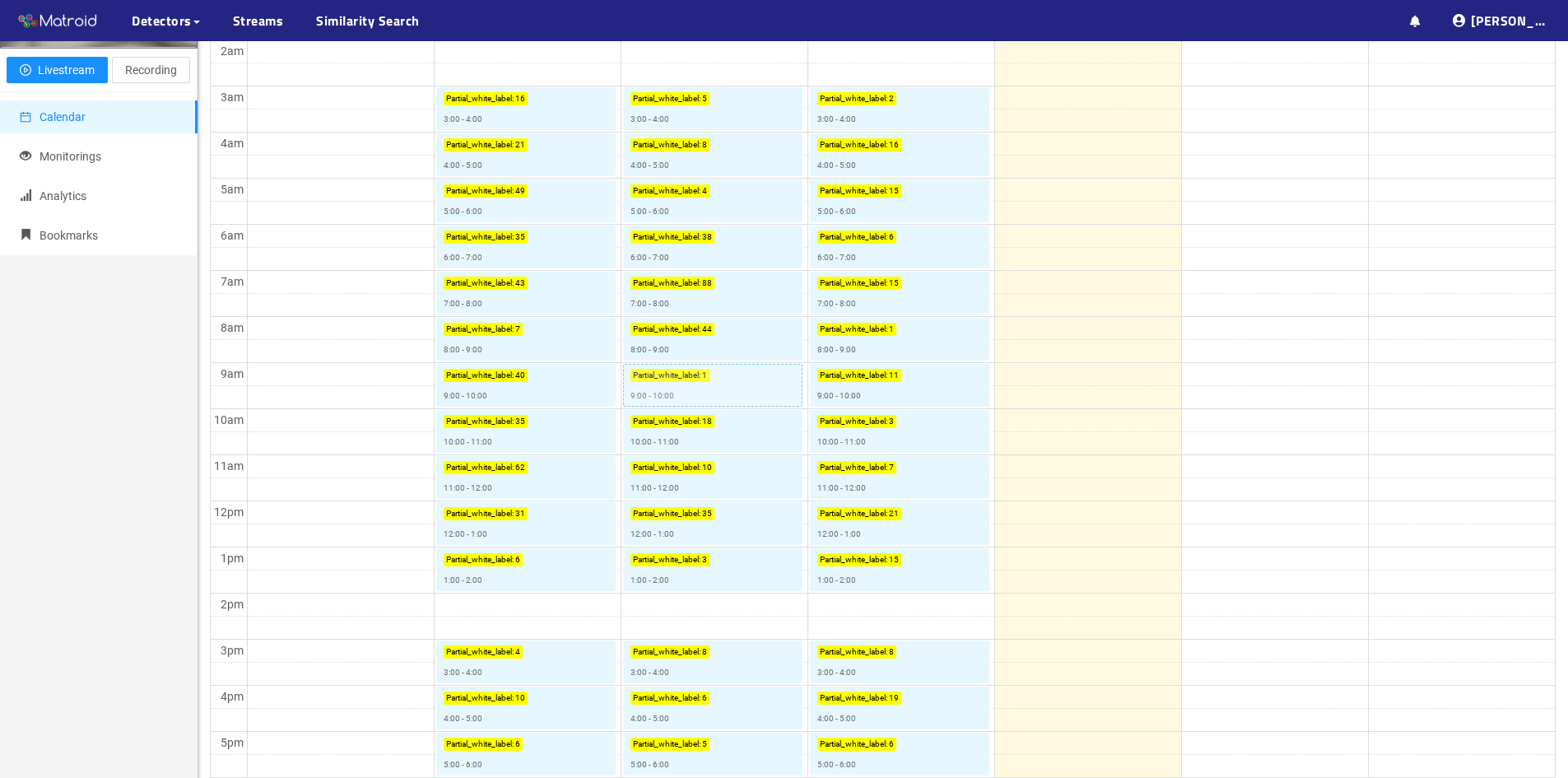
scroll to position [0, 0]
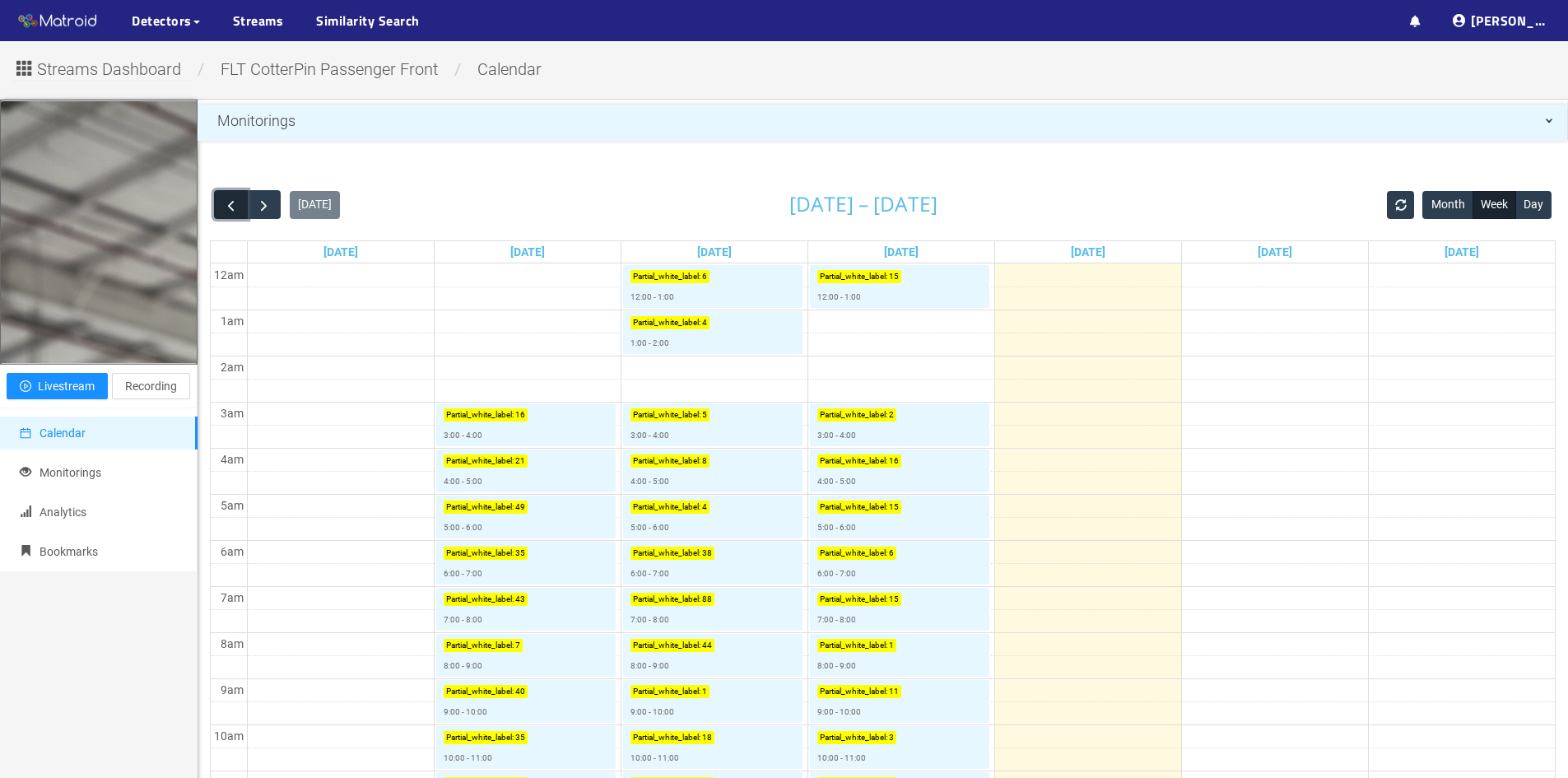
click at [229, 206] on span "button" at bounding box center [231, 205] width 17 height 17
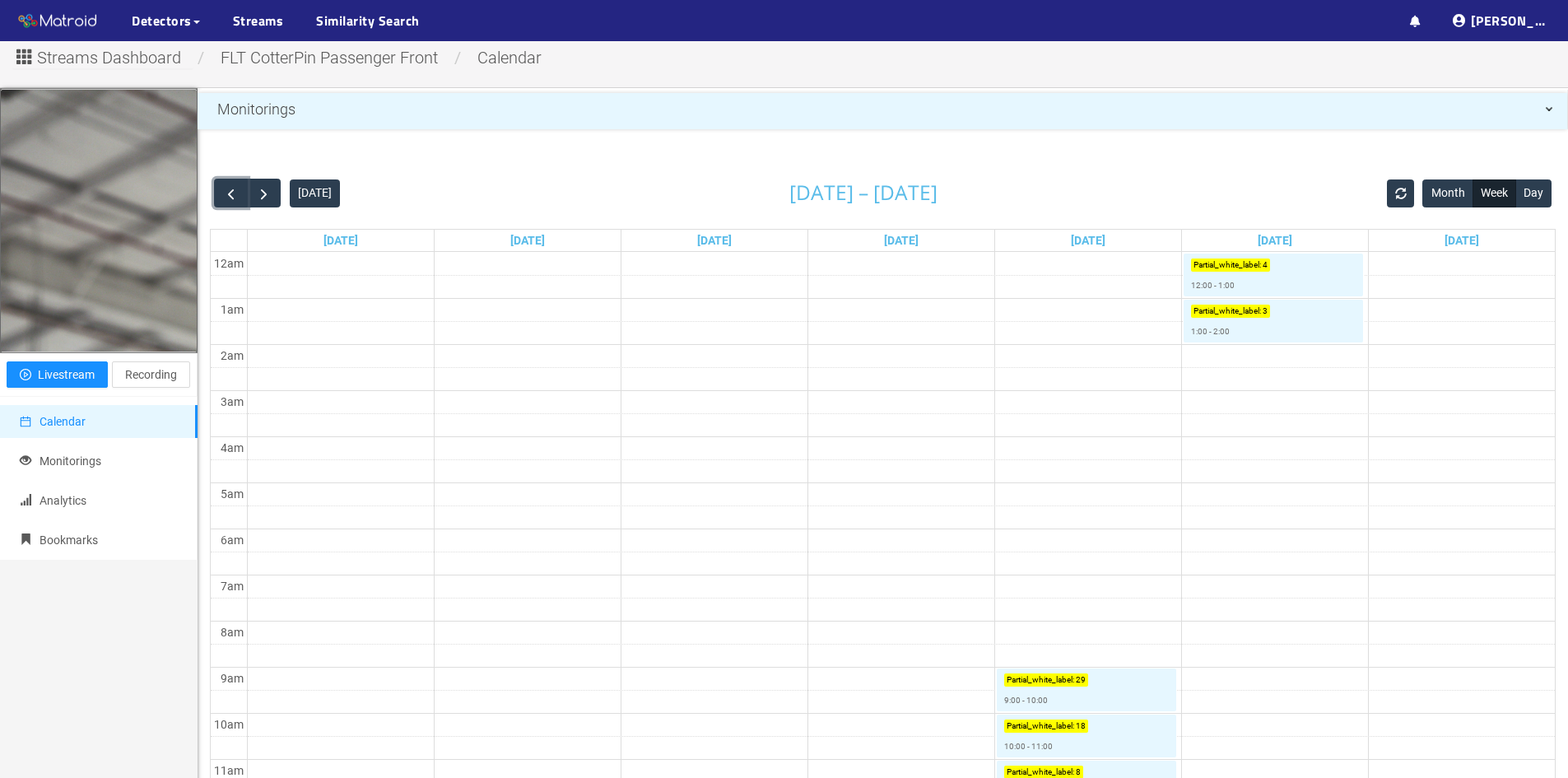
scroll to position [165, 0]
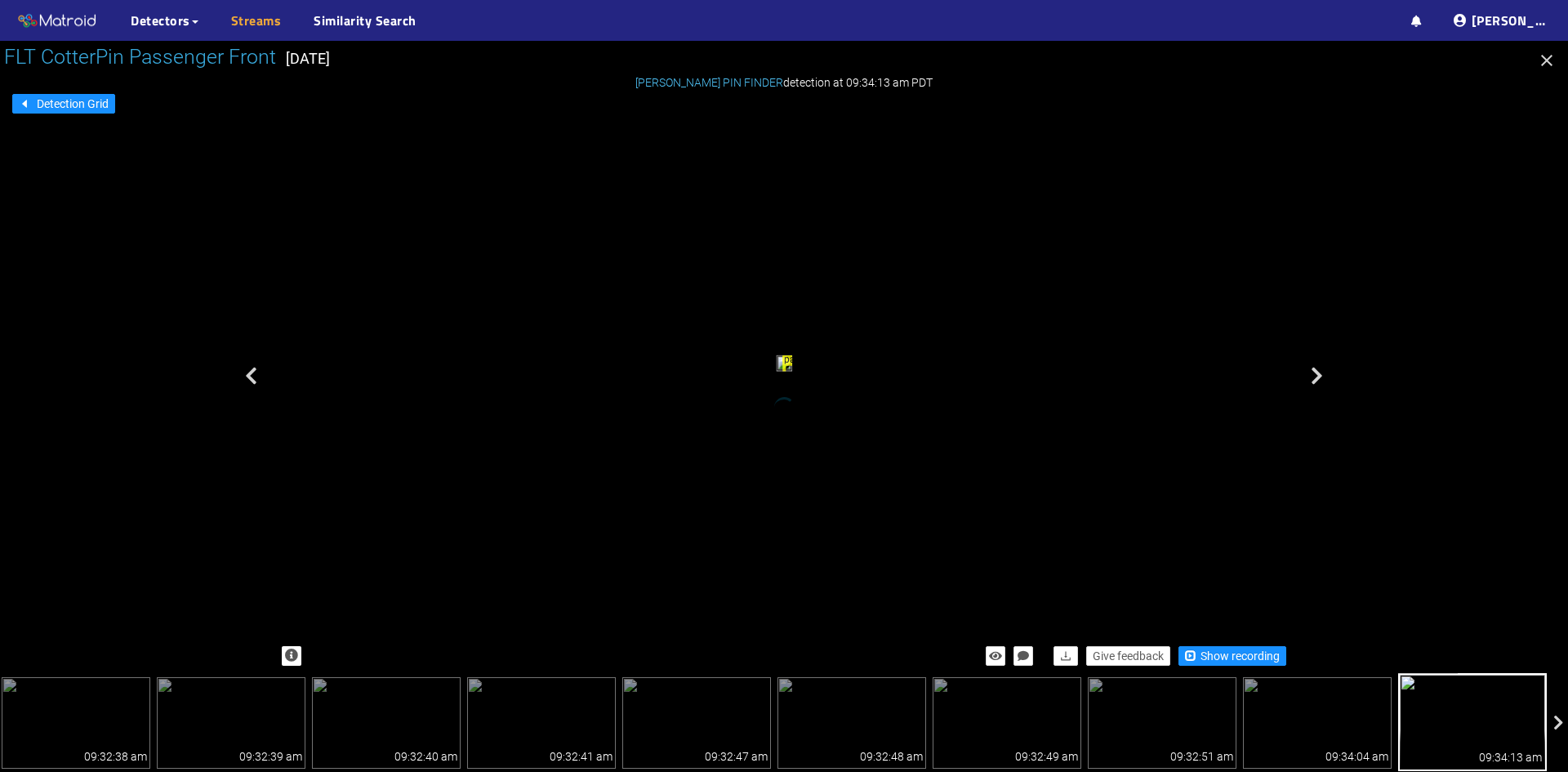
click at [261, 22] on link "Streams" at bounding box center [257, 20] width 51 height 19
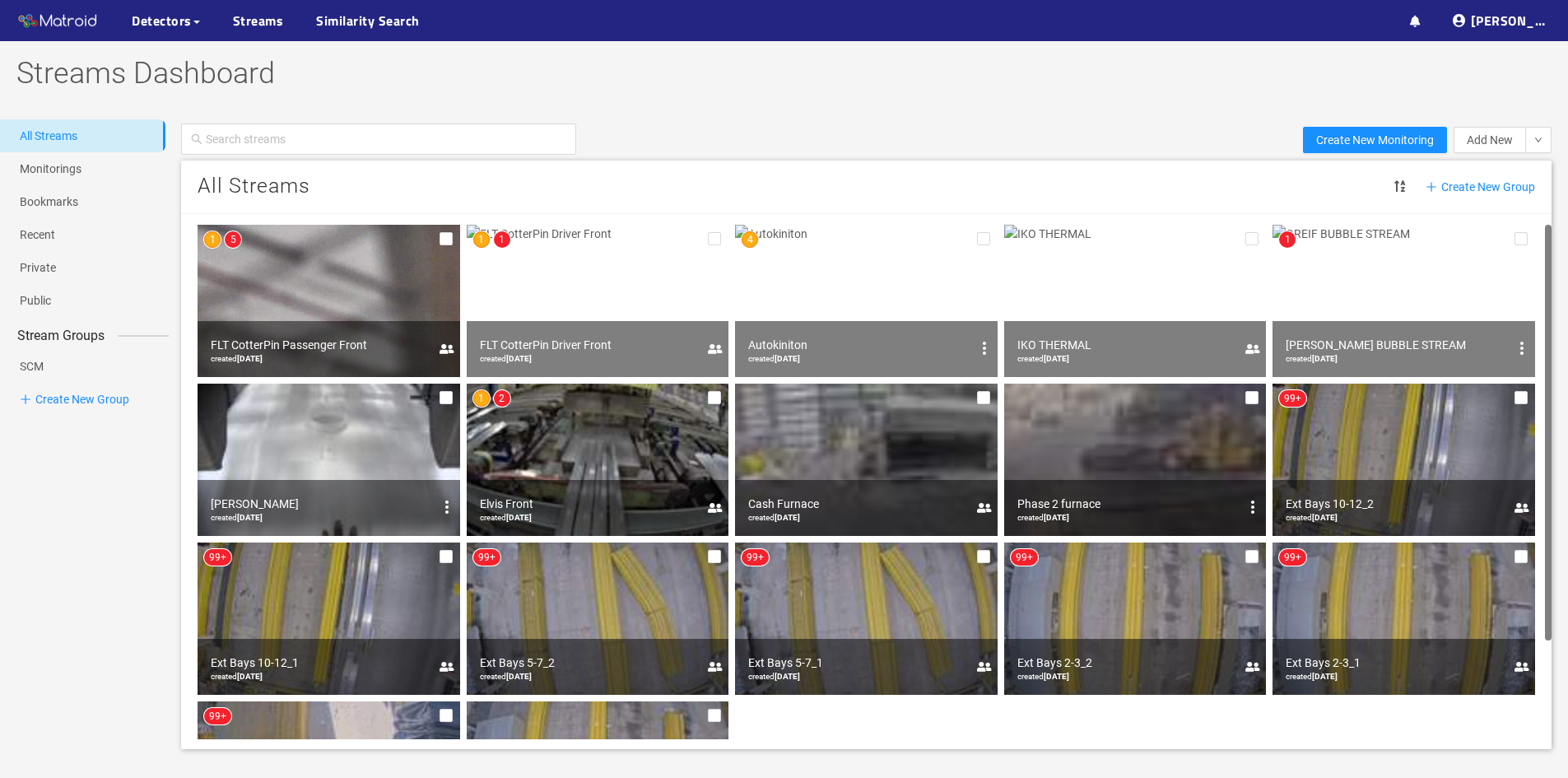
click at [406, 313] on img at bounding box center [329, 301] width 263 height 152
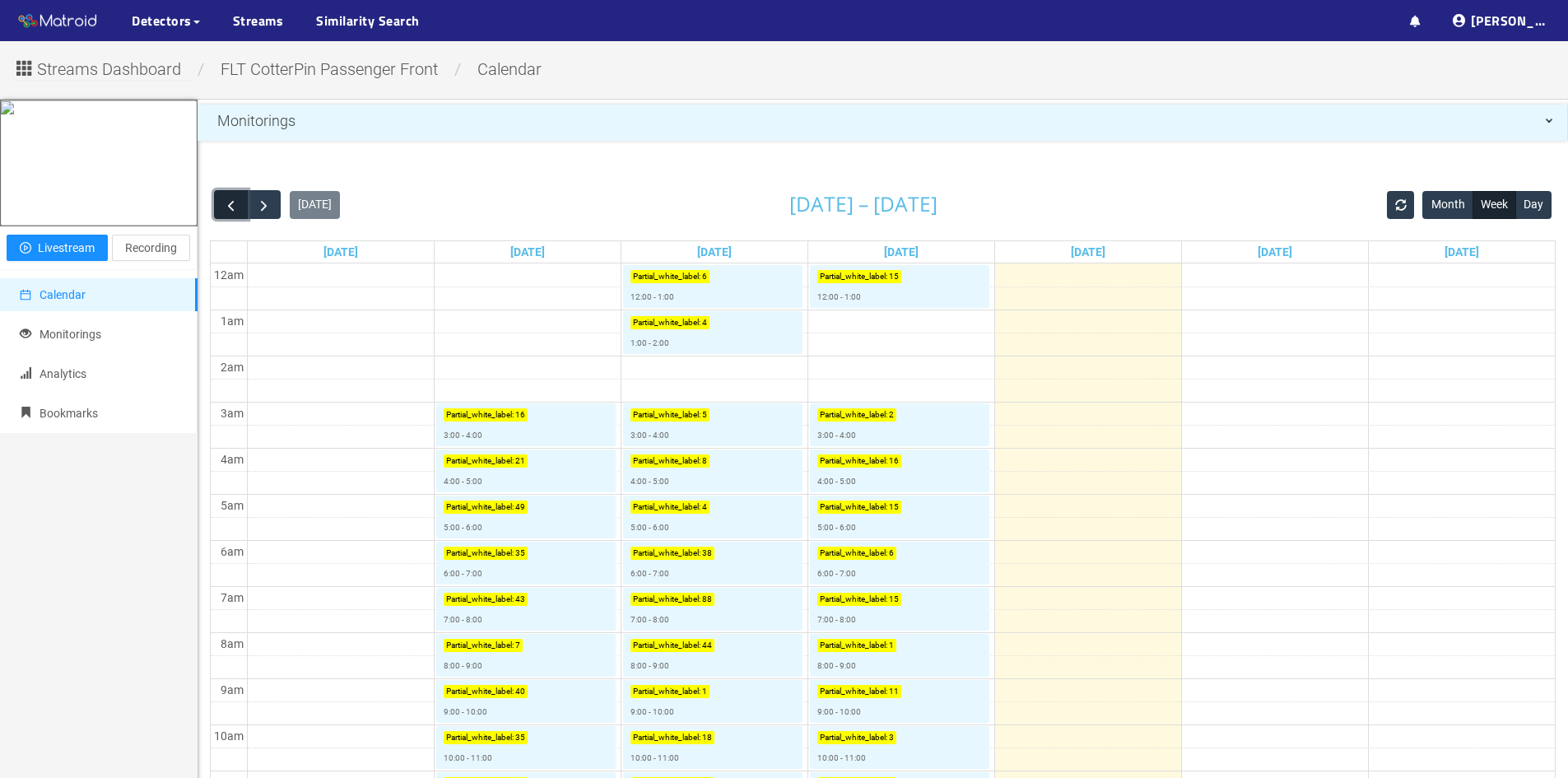
click at [226, 211] on span "button" at bounding box center [231, 205] width 17 height 17
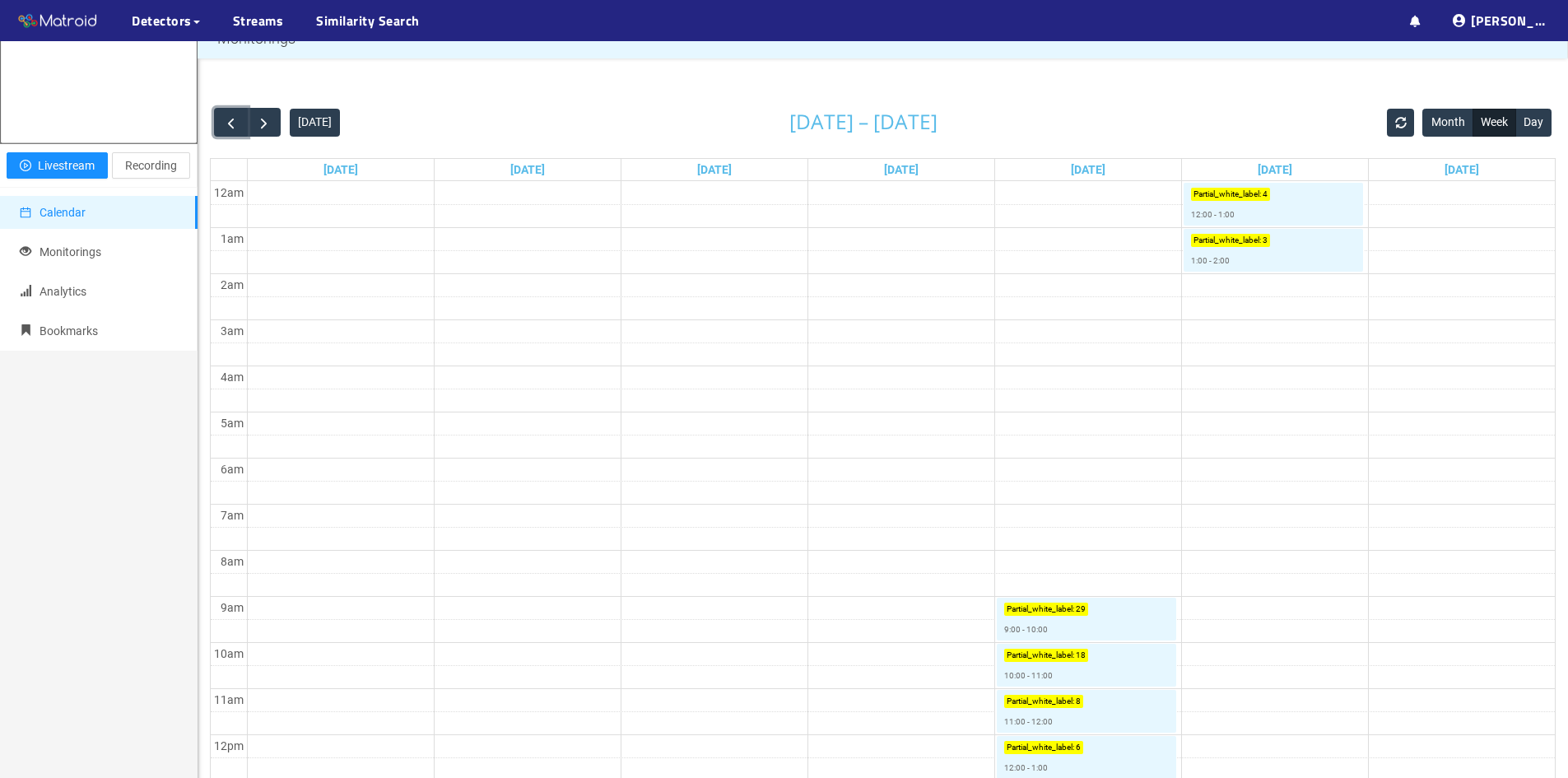
scroll to position [165, 0]
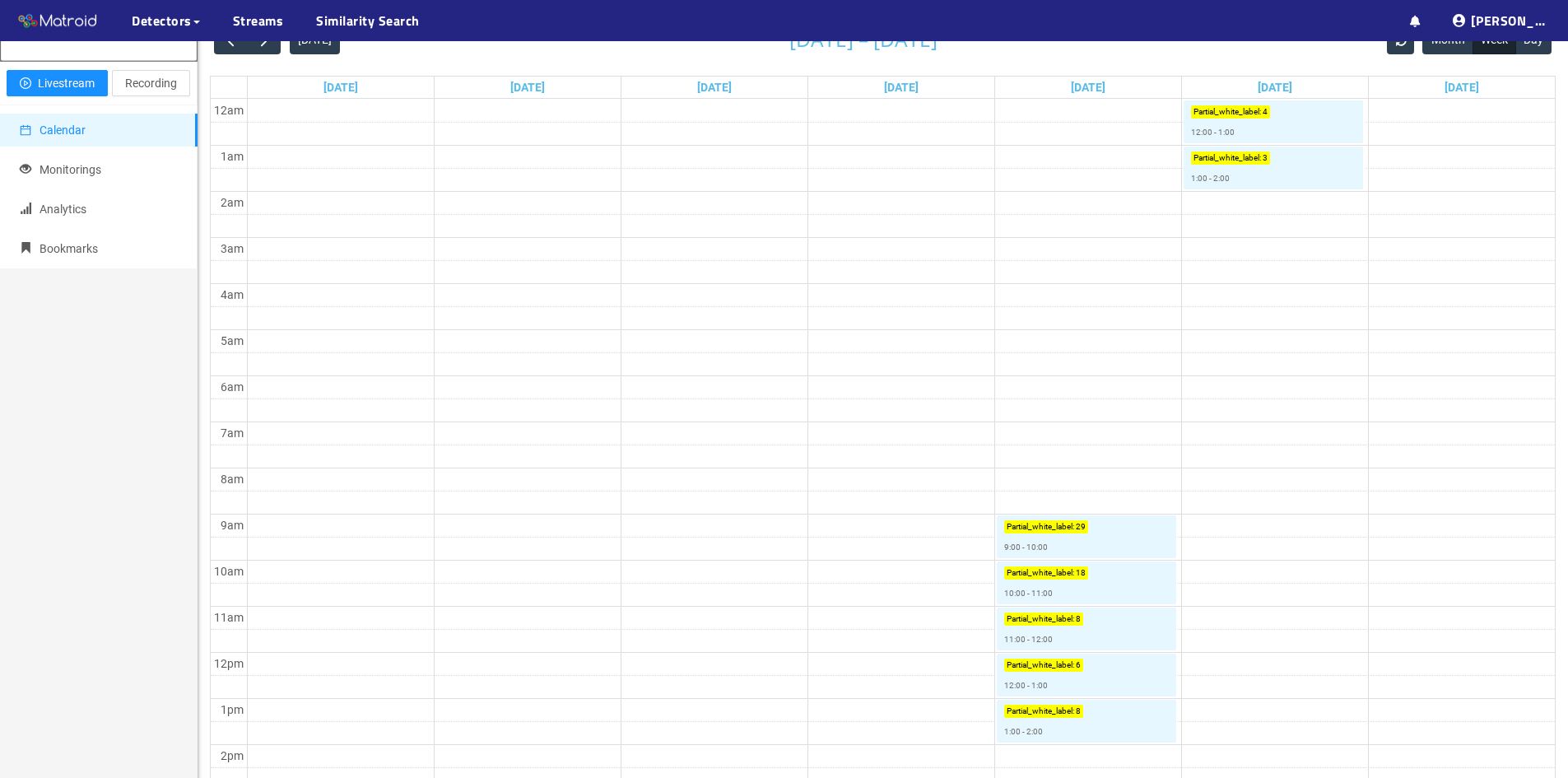
click at [1319, 676] on td at bounding box center [901, 686] width 1308 height 23
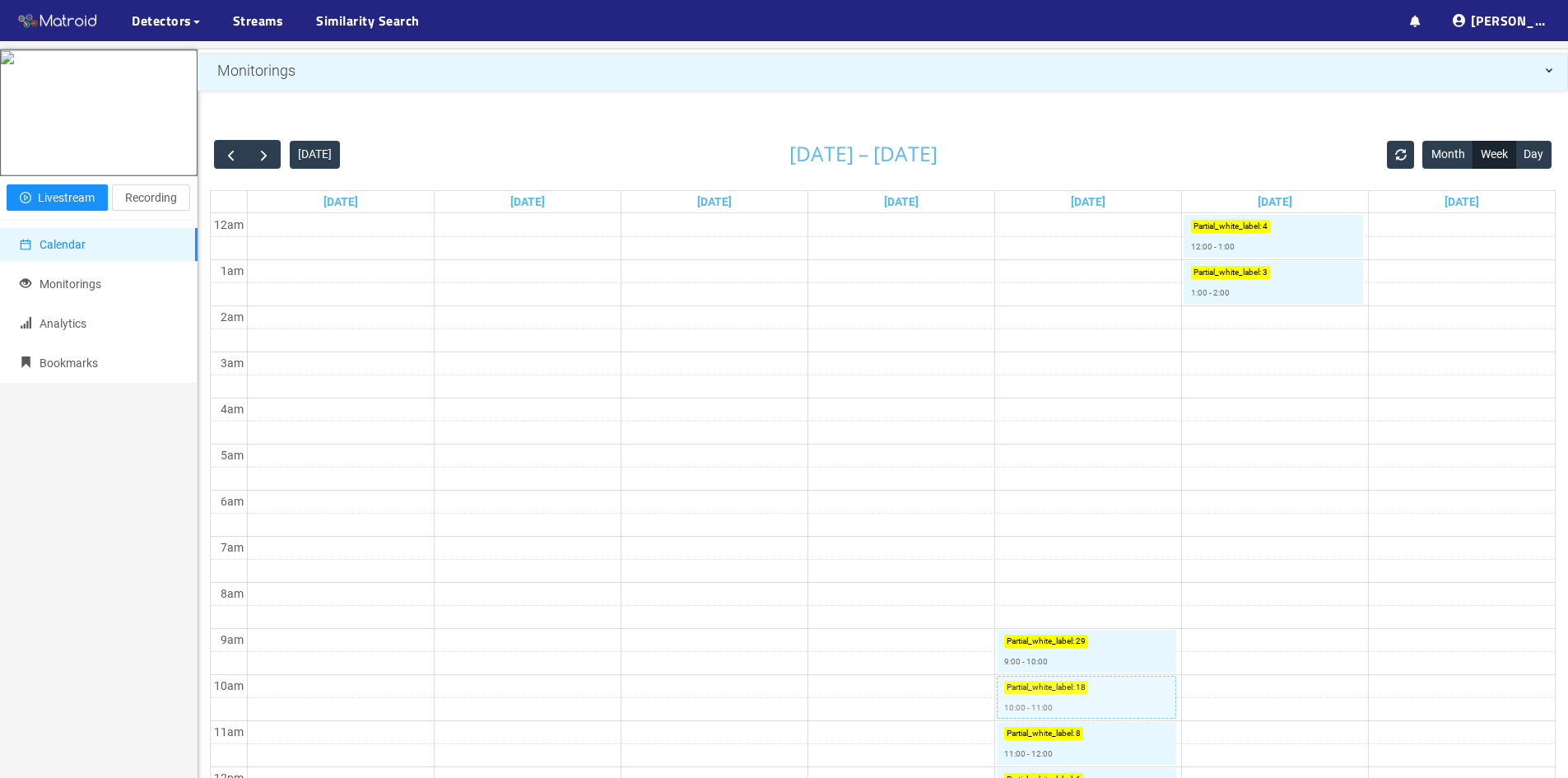
scroll to position [0, 0]
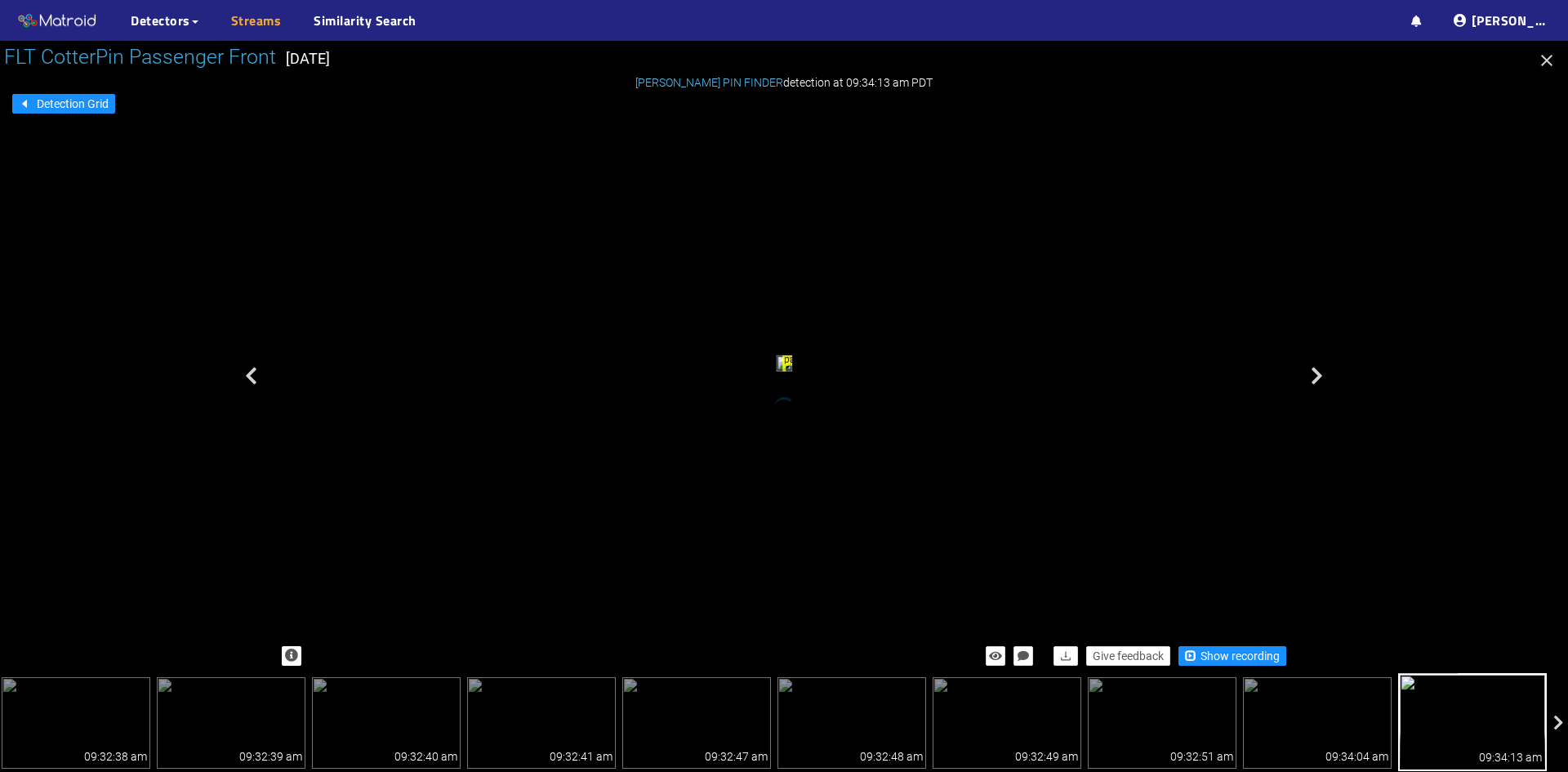
click at [235, 20] on link "Streams" at bounding box center [257, 20] width 51 height 19
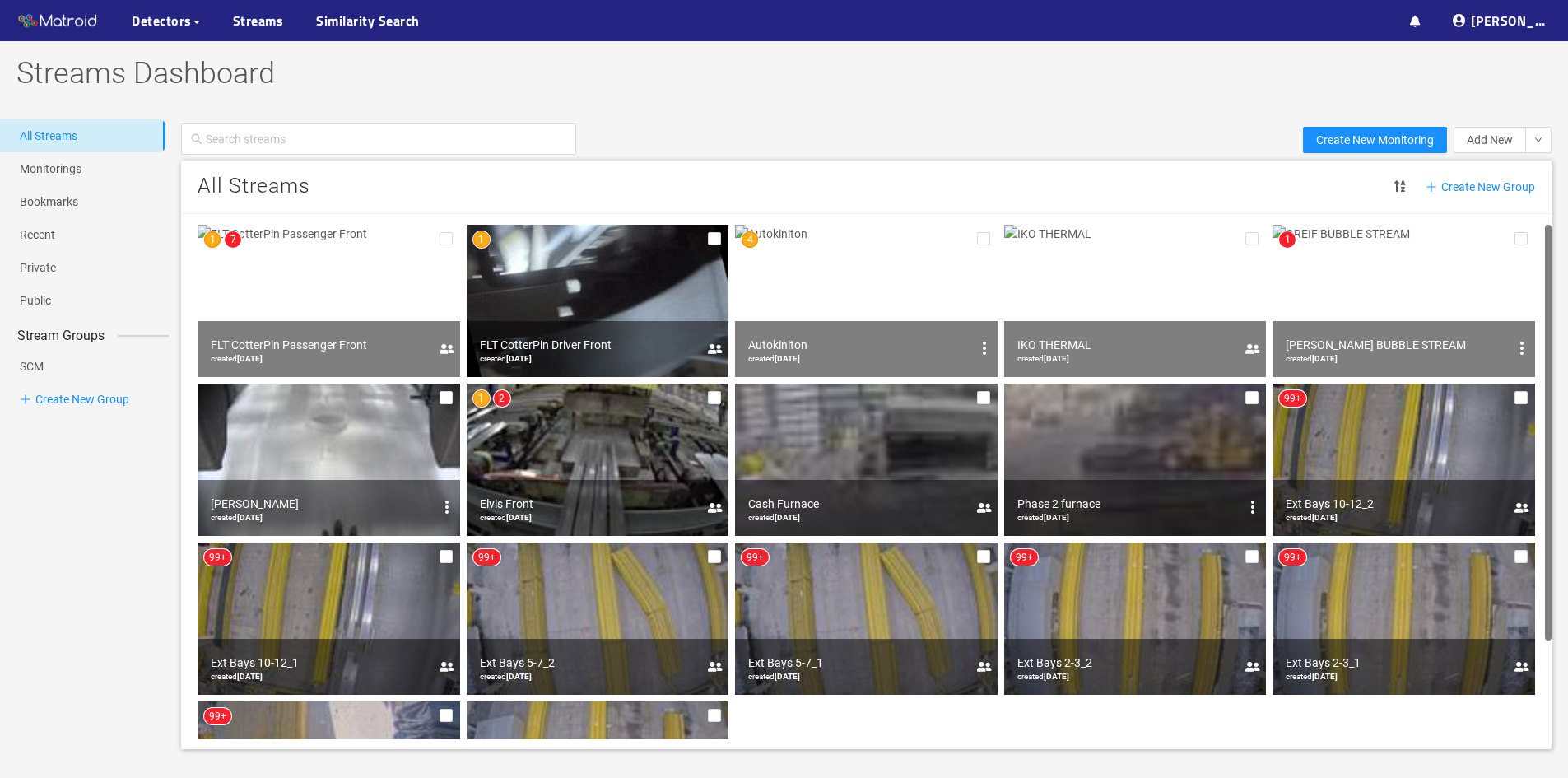
click at [342, 313] on img at bounding box center [329, 301] width 263 height 152
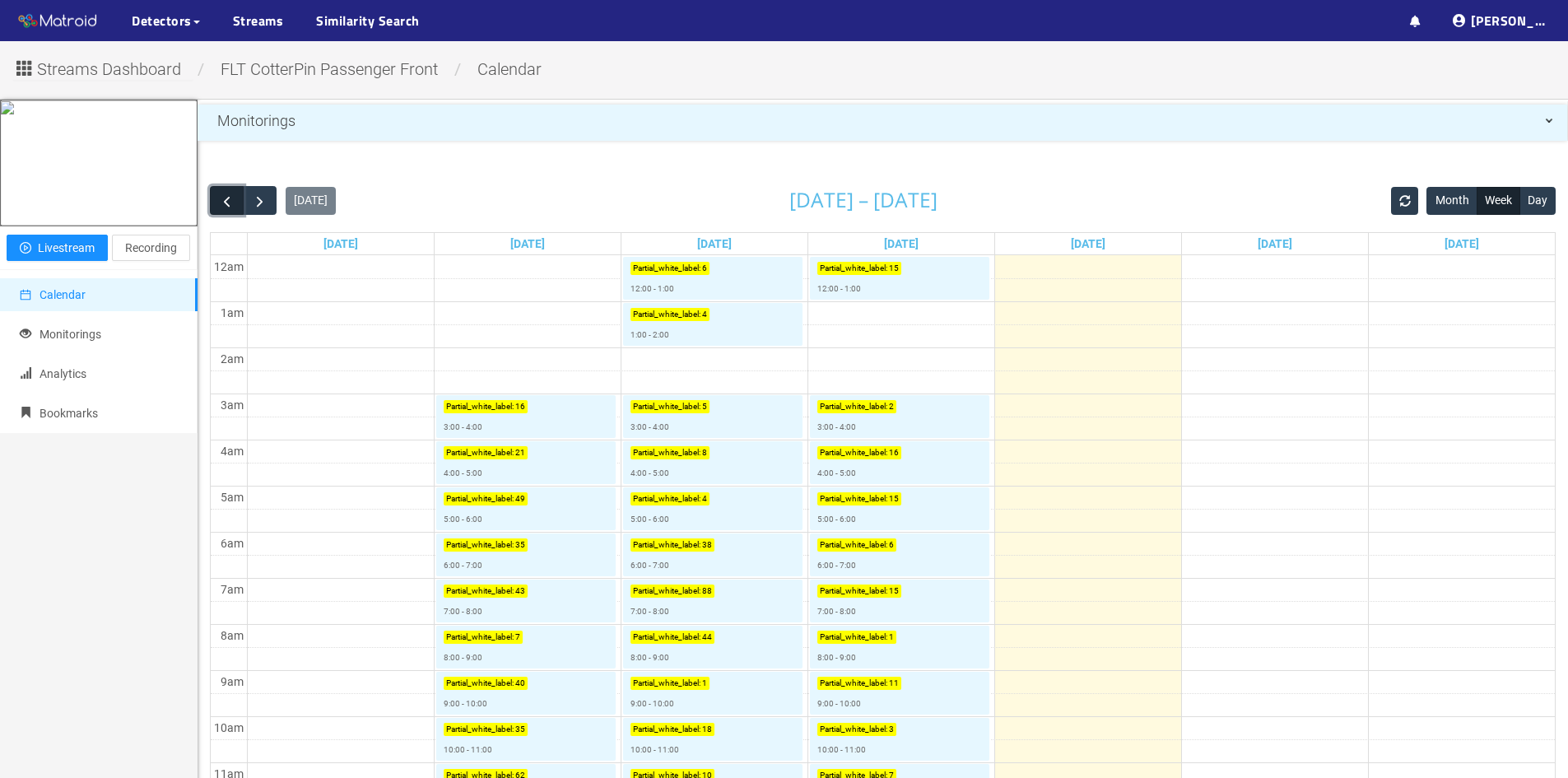
click at [216, 199] on button "button" at bounding box center [227, 201] width 34 height 29
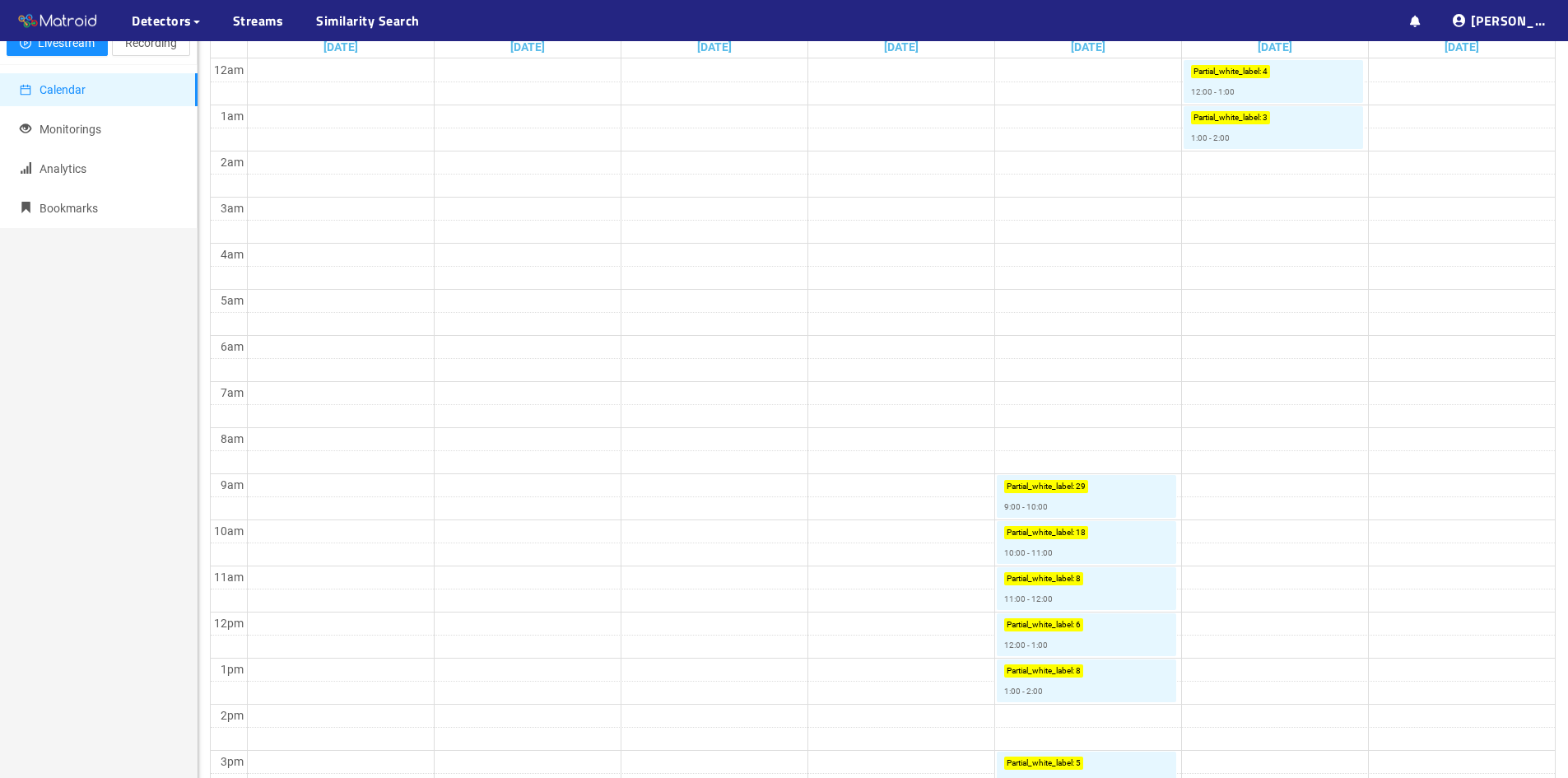
scroll to position [247, 0]
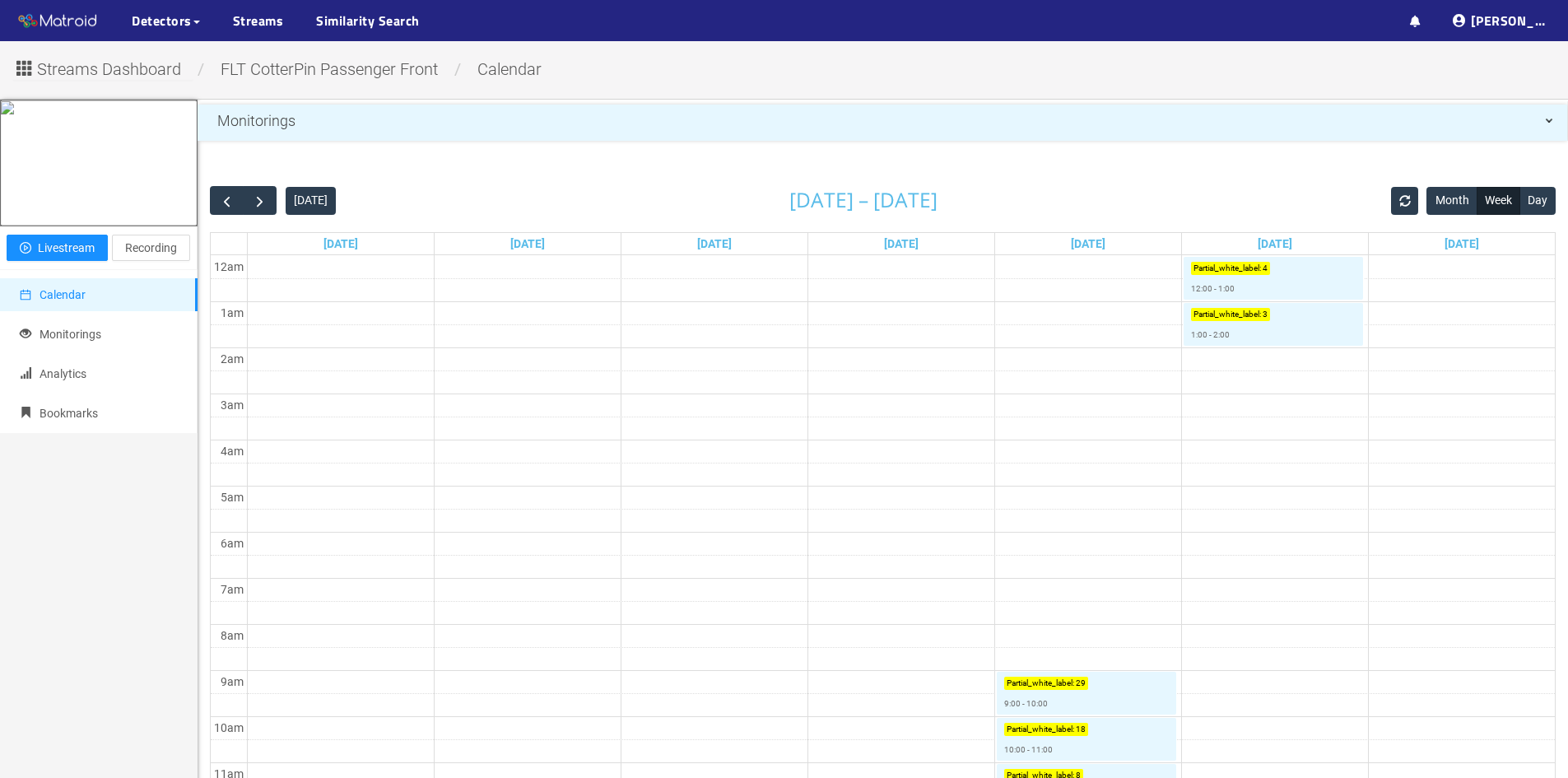
scroll to position [248, 0]
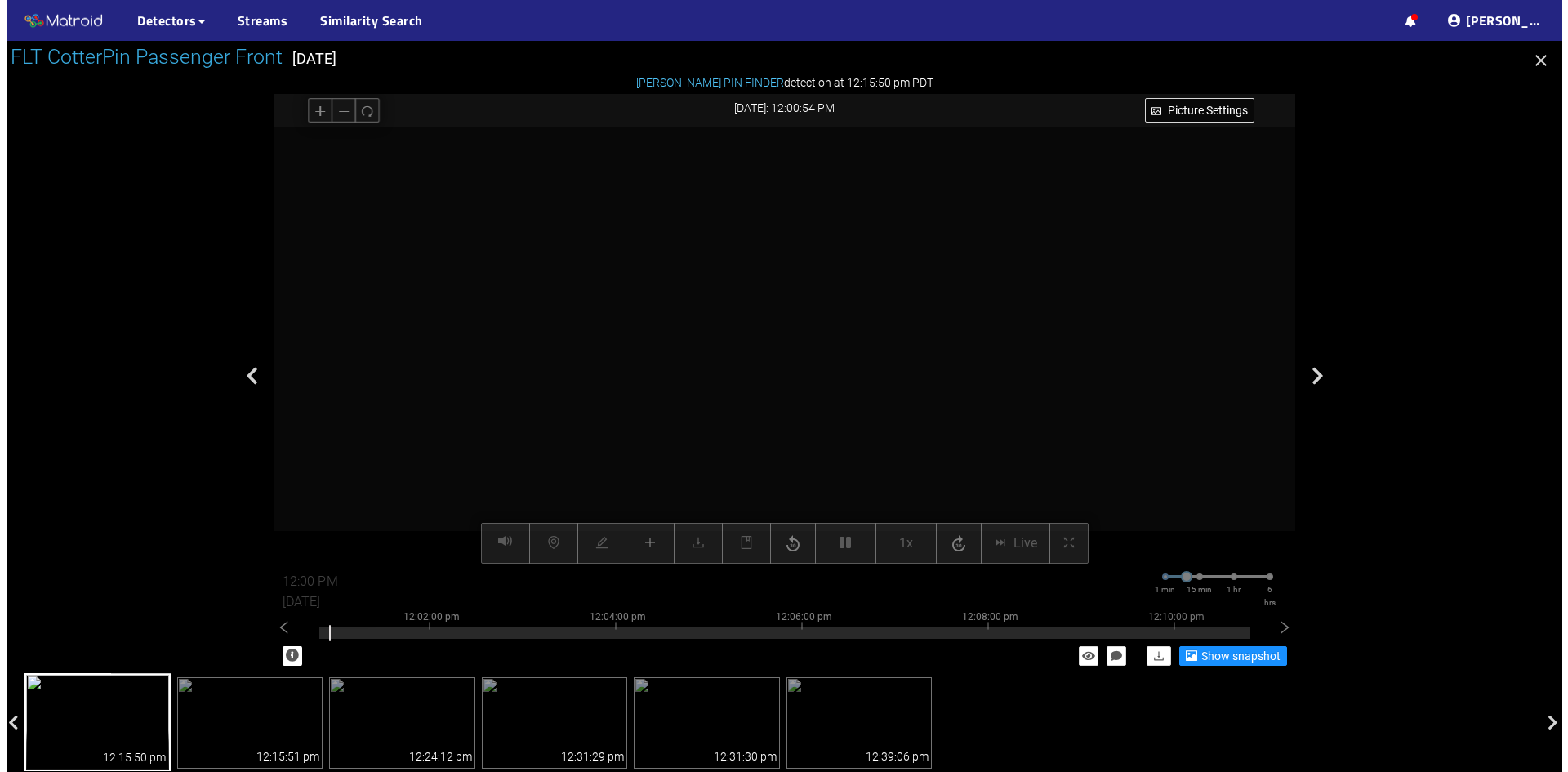
scroll to position [408, 0]
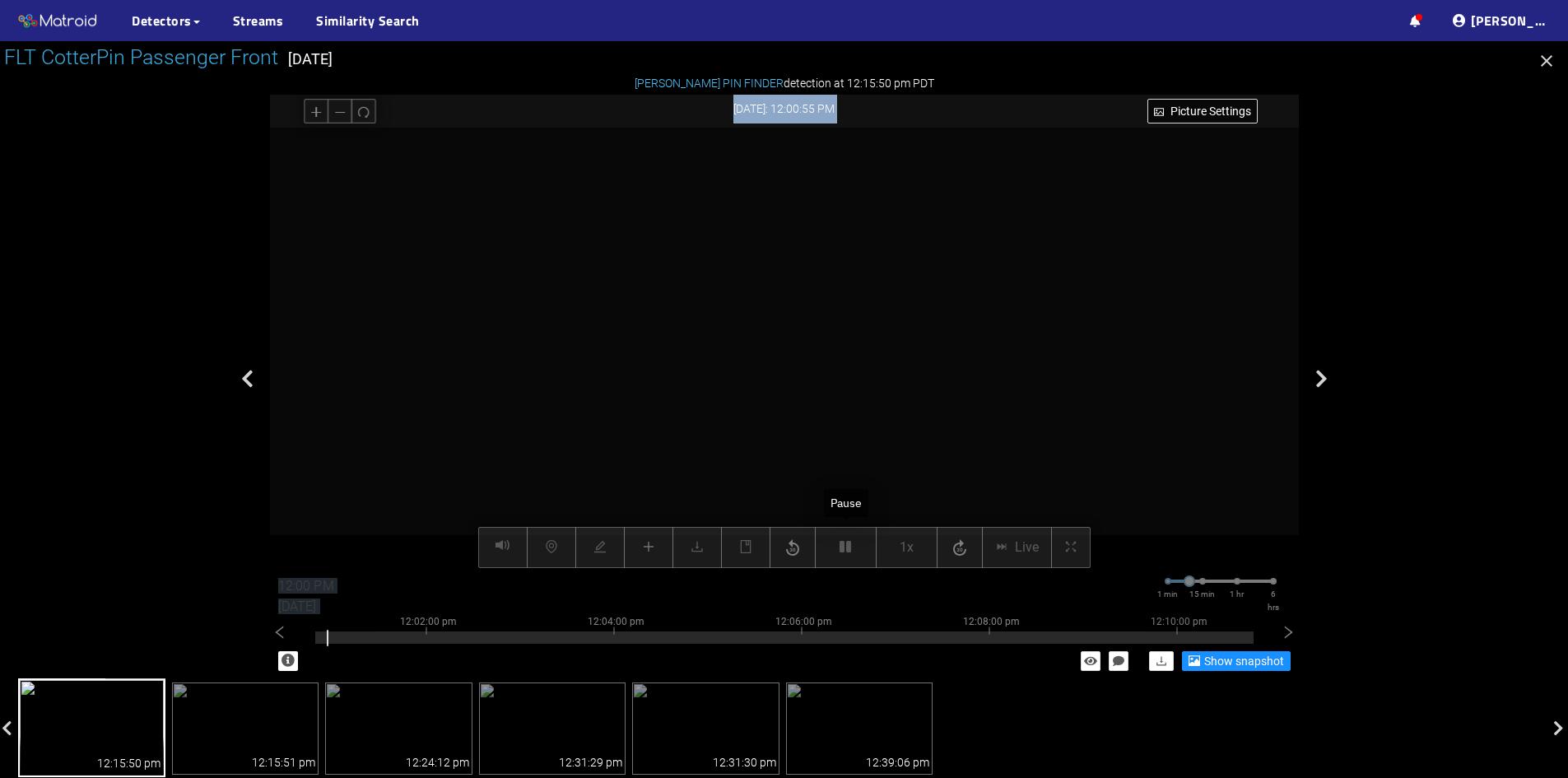
click at [1098, 389] on div at bounding box center [784, 348] width 1029 height 441
click at [886, 110] on div "[DATE]: 12:00:56 PM" at bounding box center [784, 109] width 1029 height 29
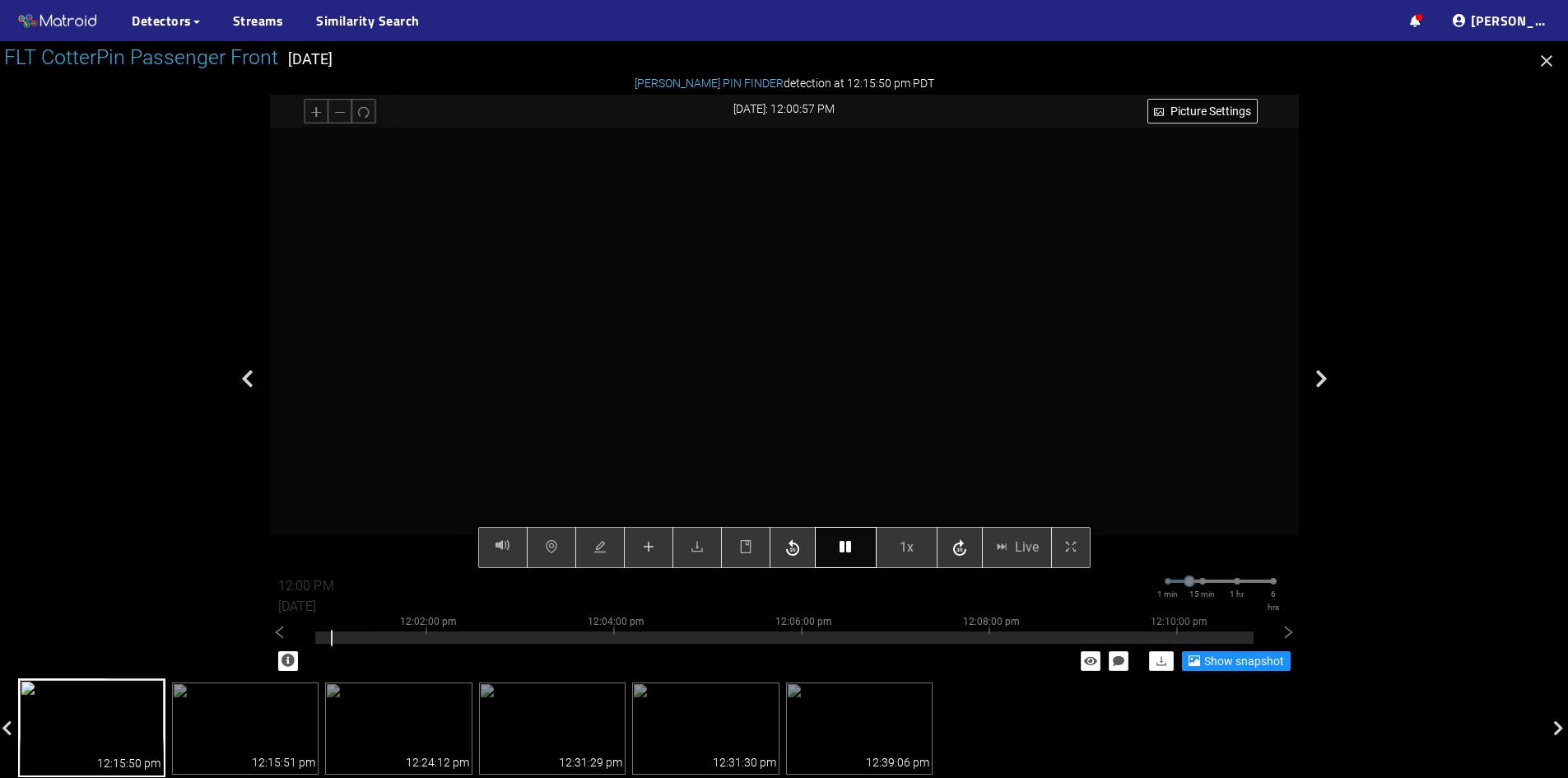
click at [840, 553] on icon "button" at bounding box center [845, 546] width 11 height 13
click at [640, 550] on button "button" at bounding box center [649, 547] width 50 height 41
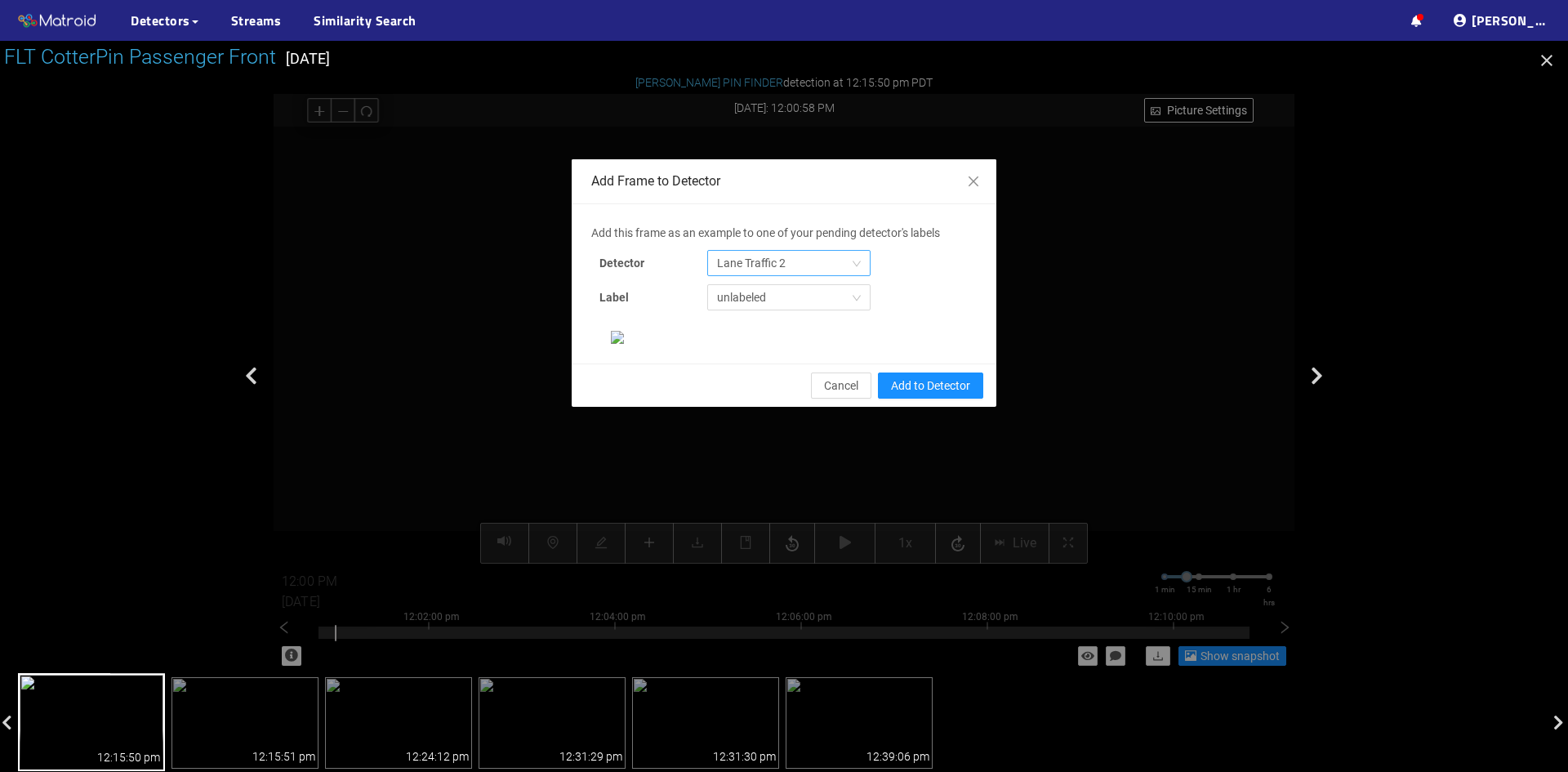
click at [816, 263] on span "Lane Traffic 2" at bounding box center [789, 263] width 144 height 25
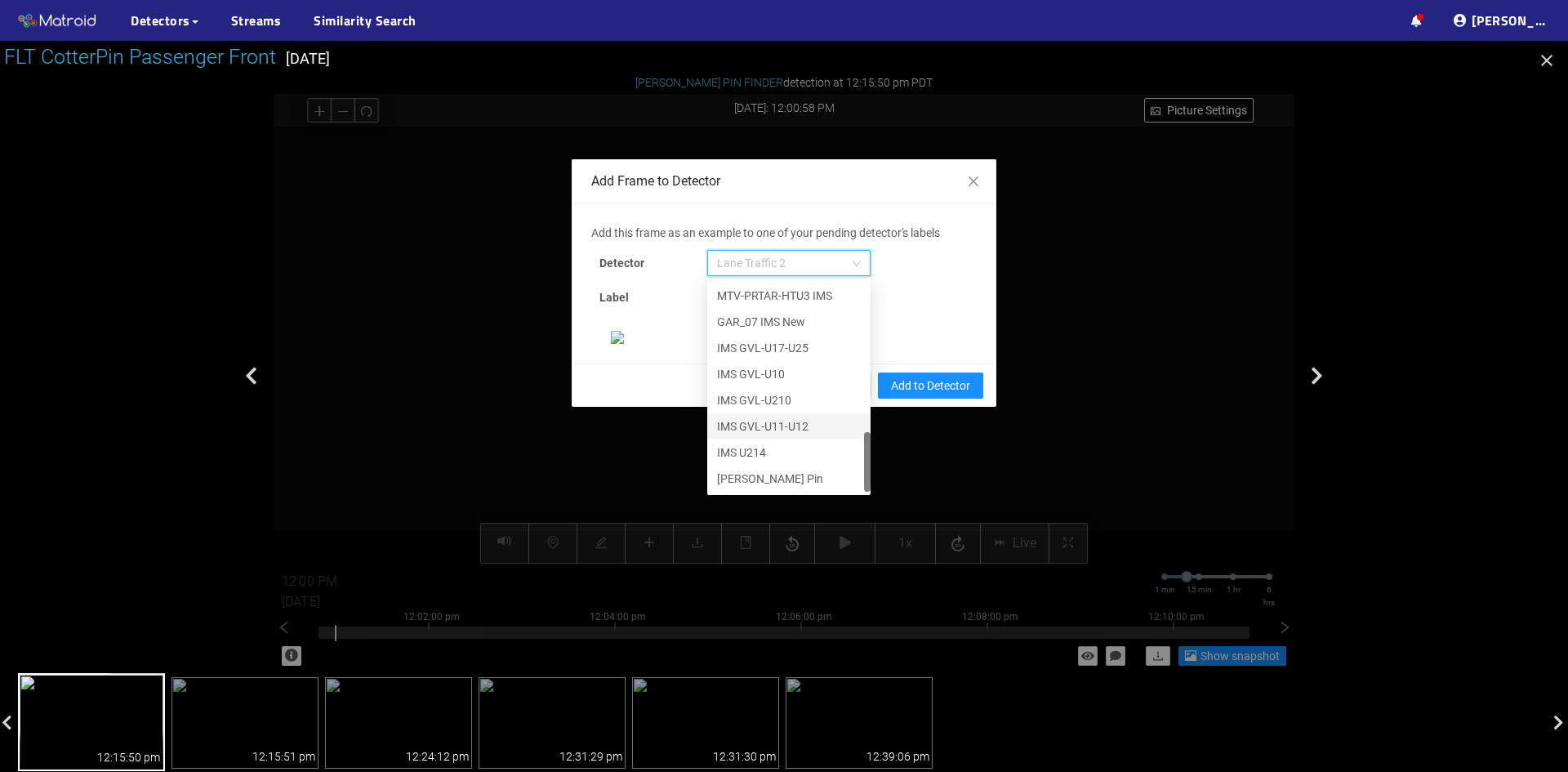
scroll to position [202, 0]
click at [783, 469] on div "[PERSON_NAME] Pin" at bounding box center [789, 478] width 144 height 18
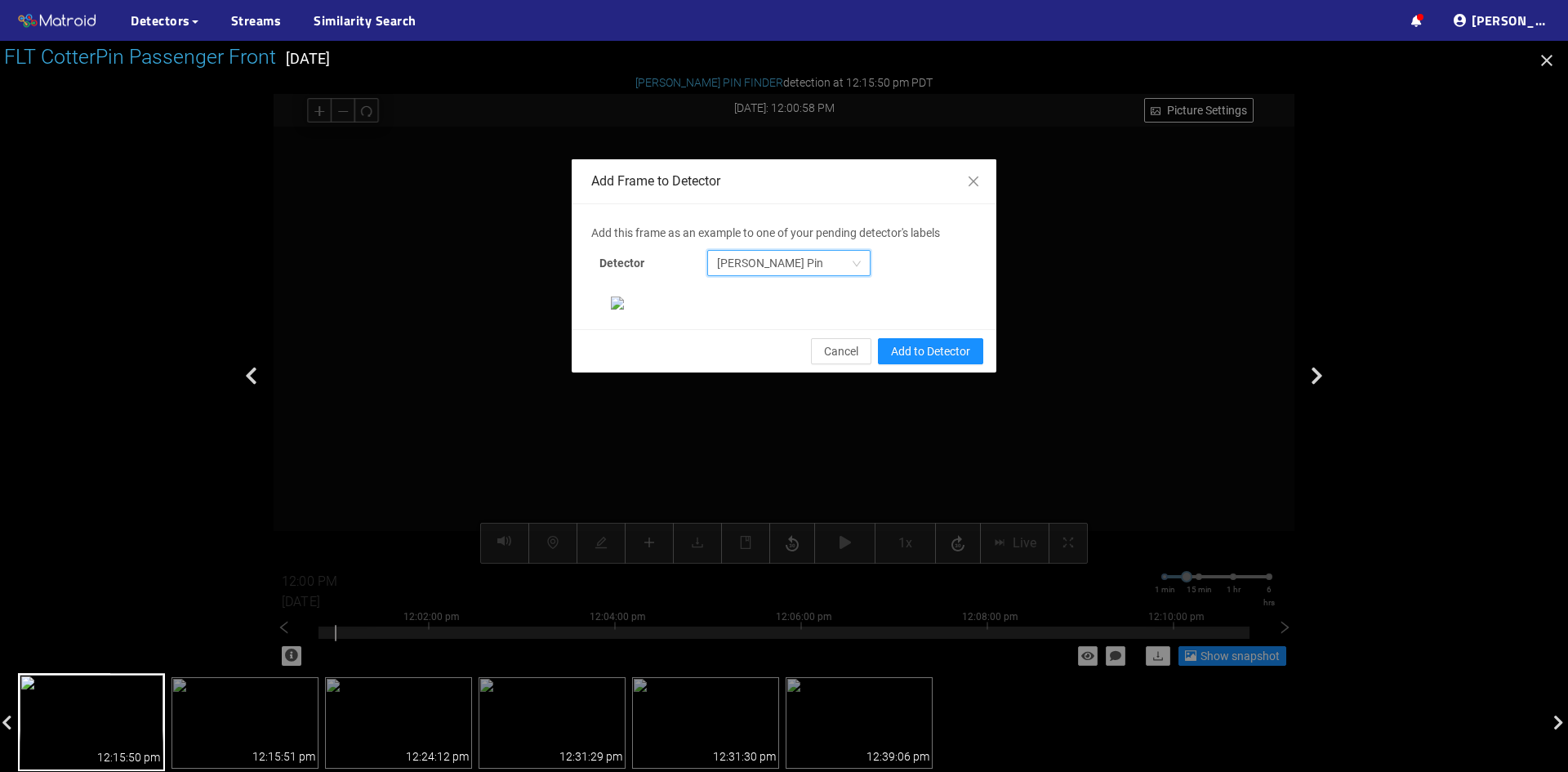
scroll to position [0, 0]
click at [925, 360] on span "Add to Detector" at bounding box center [931, 351] width 80 height 18
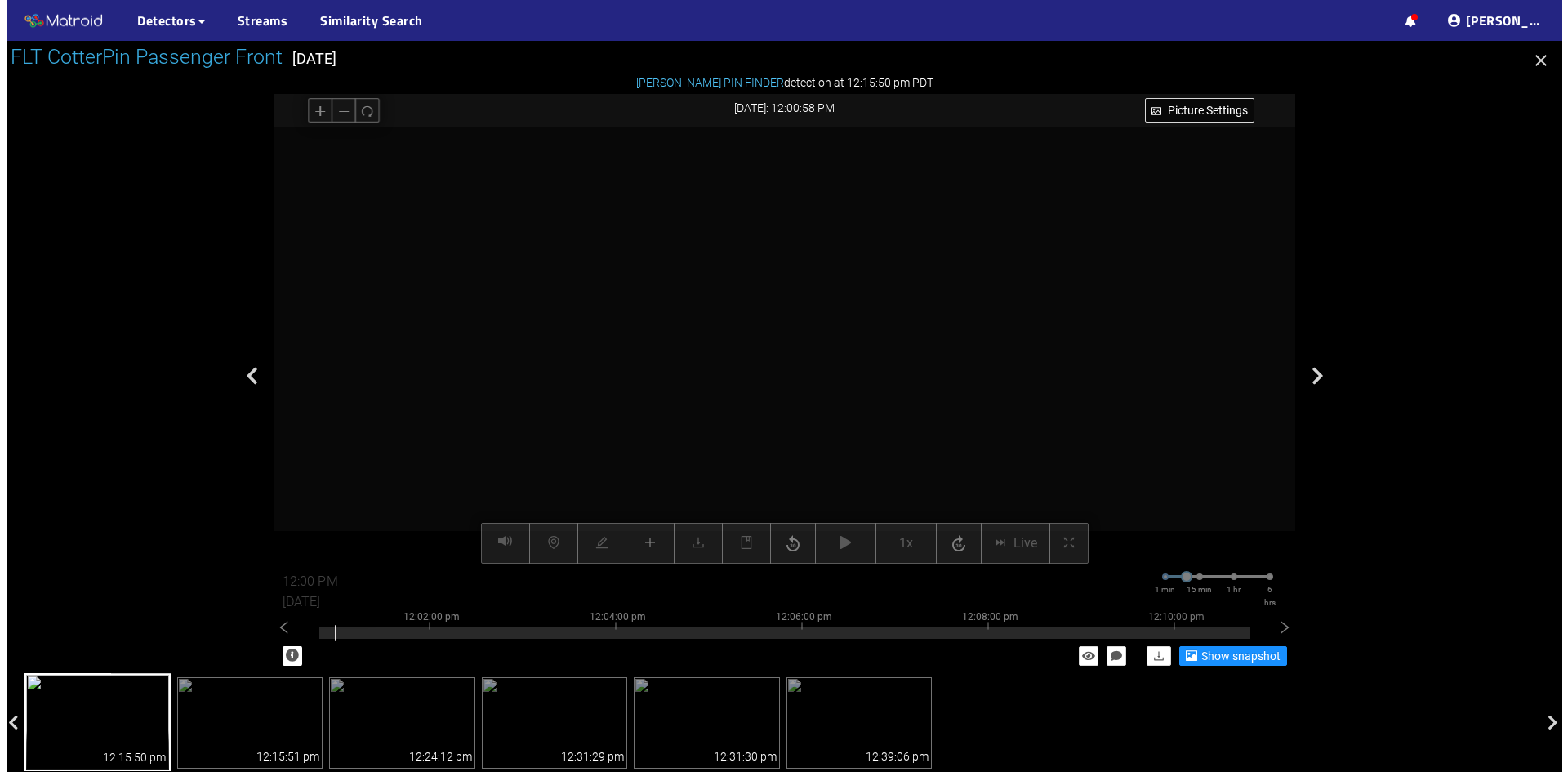
scroll to position [86, 0]
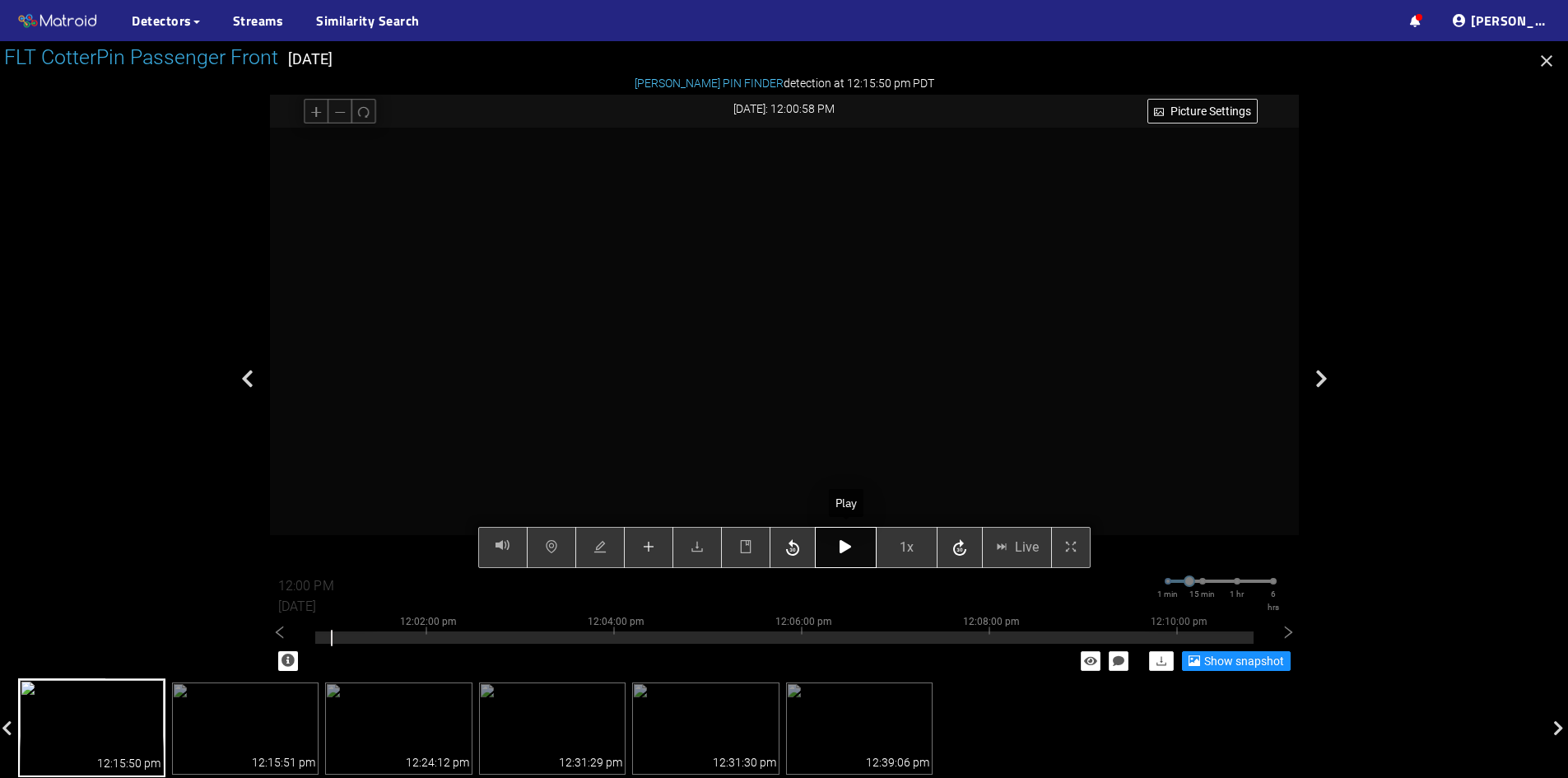
click at [838, 547] on button "button" at bounding box center [845, 547] width 61 height 41
click at [926, 544] on button "1x" at bounding box center [907, 547] width 61 height 41
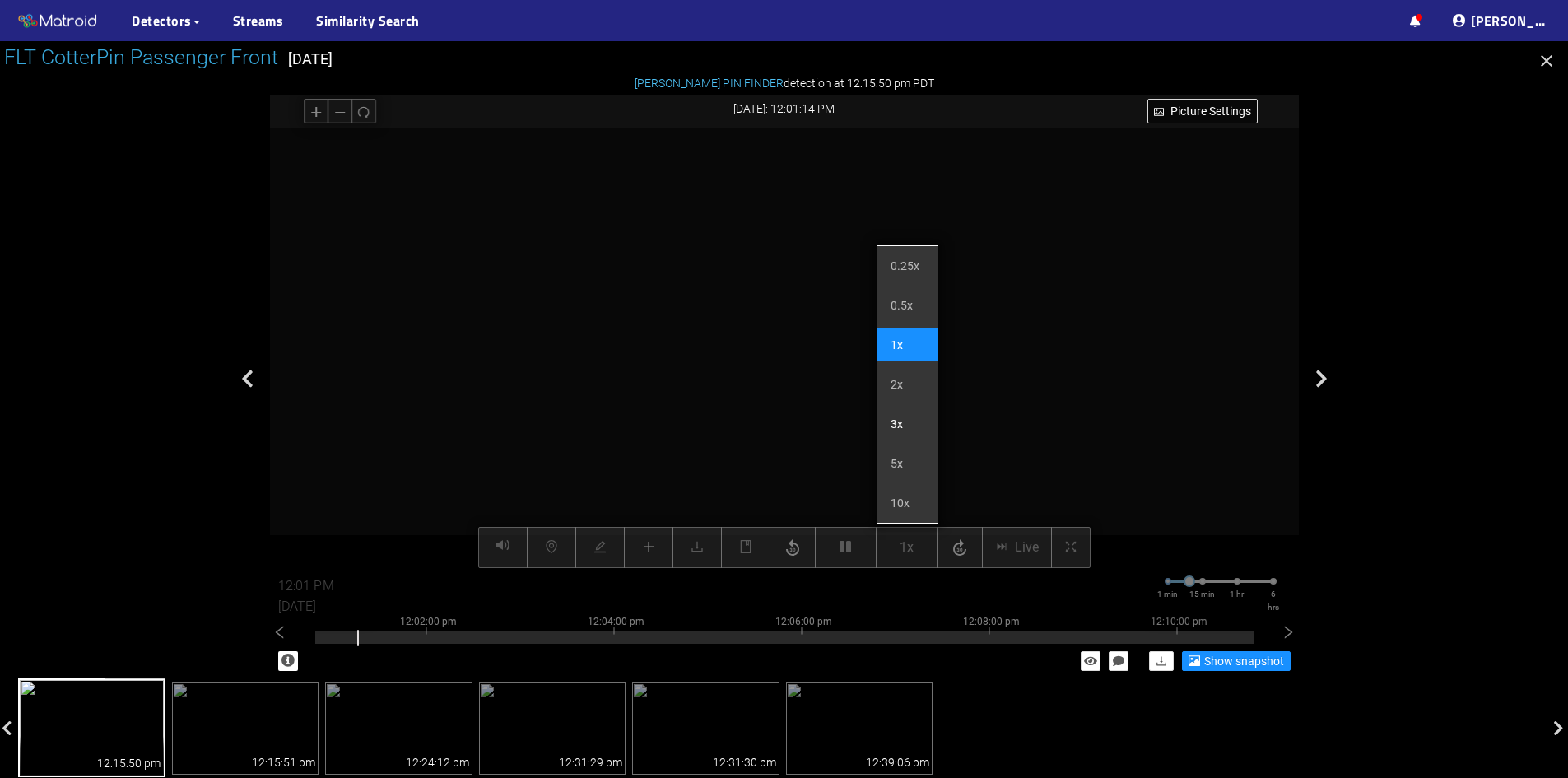
click at [900, 424] on li "3x" at bounding box center [908, 424] width 60 height 33
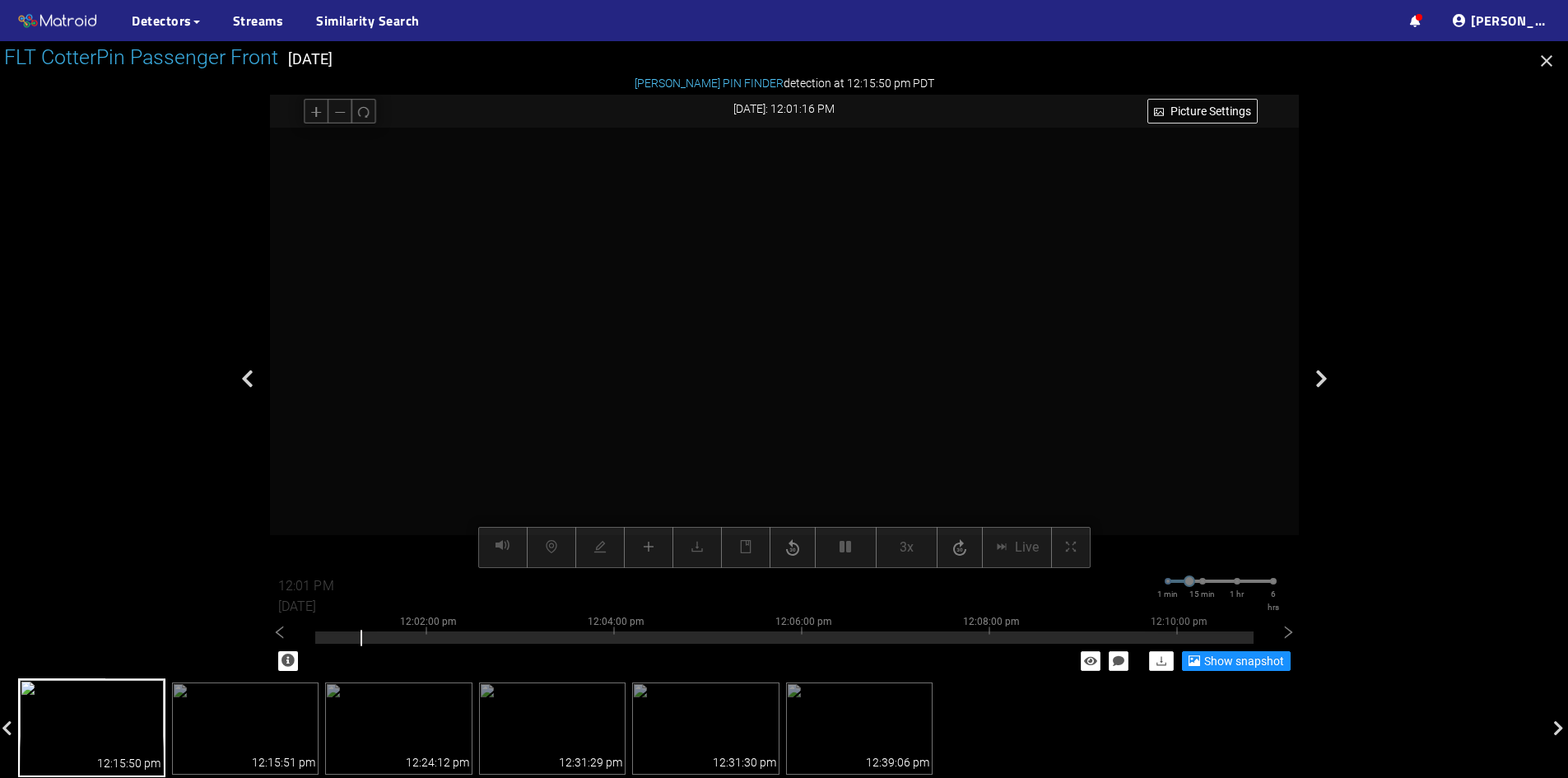
click at [1016, 464] on div at bounding box center [784, 348] width 1029 height 441
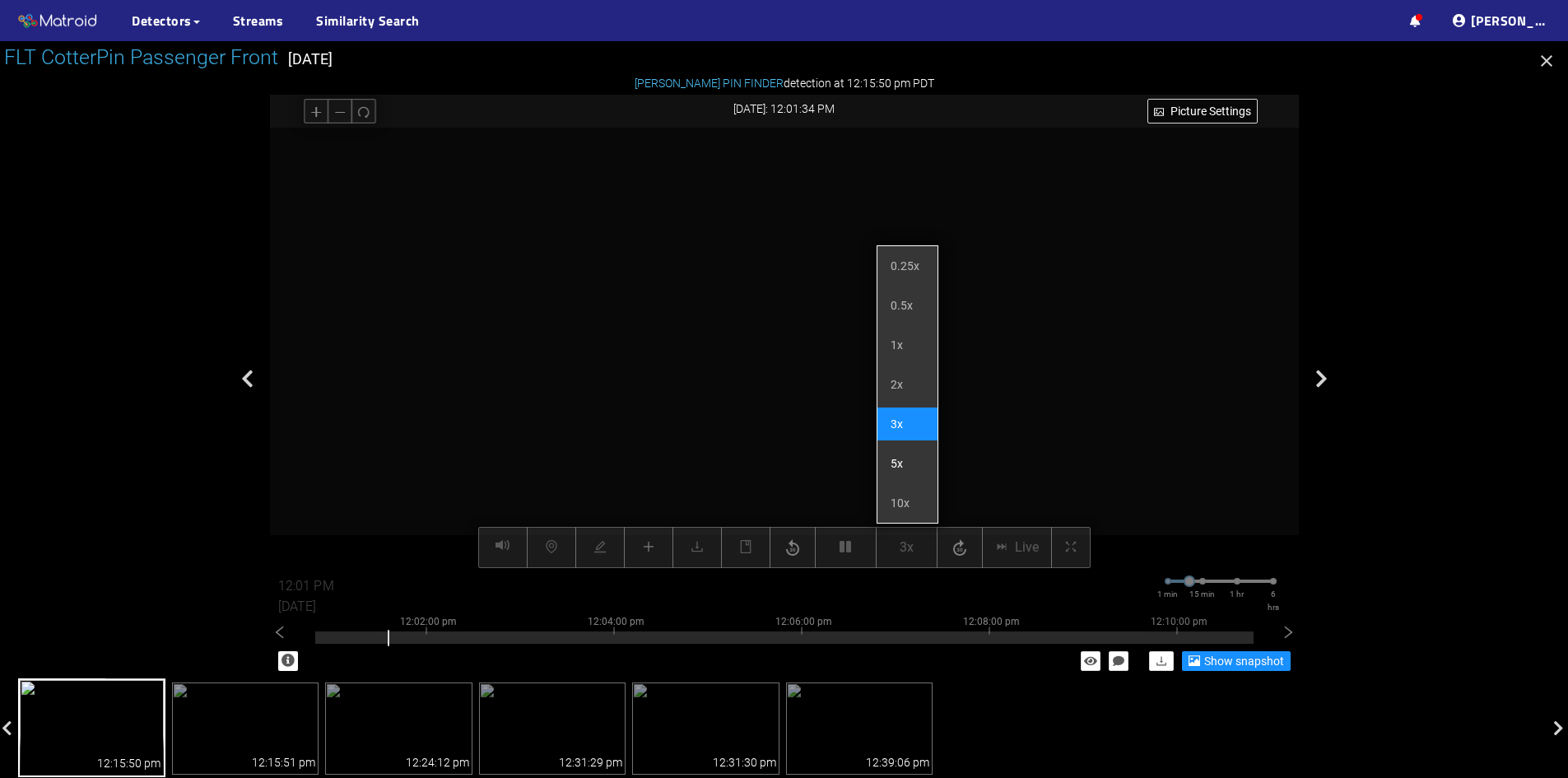
click at [911, 453] on li "5x" at bounding box center [908, 463] width 60 height 33
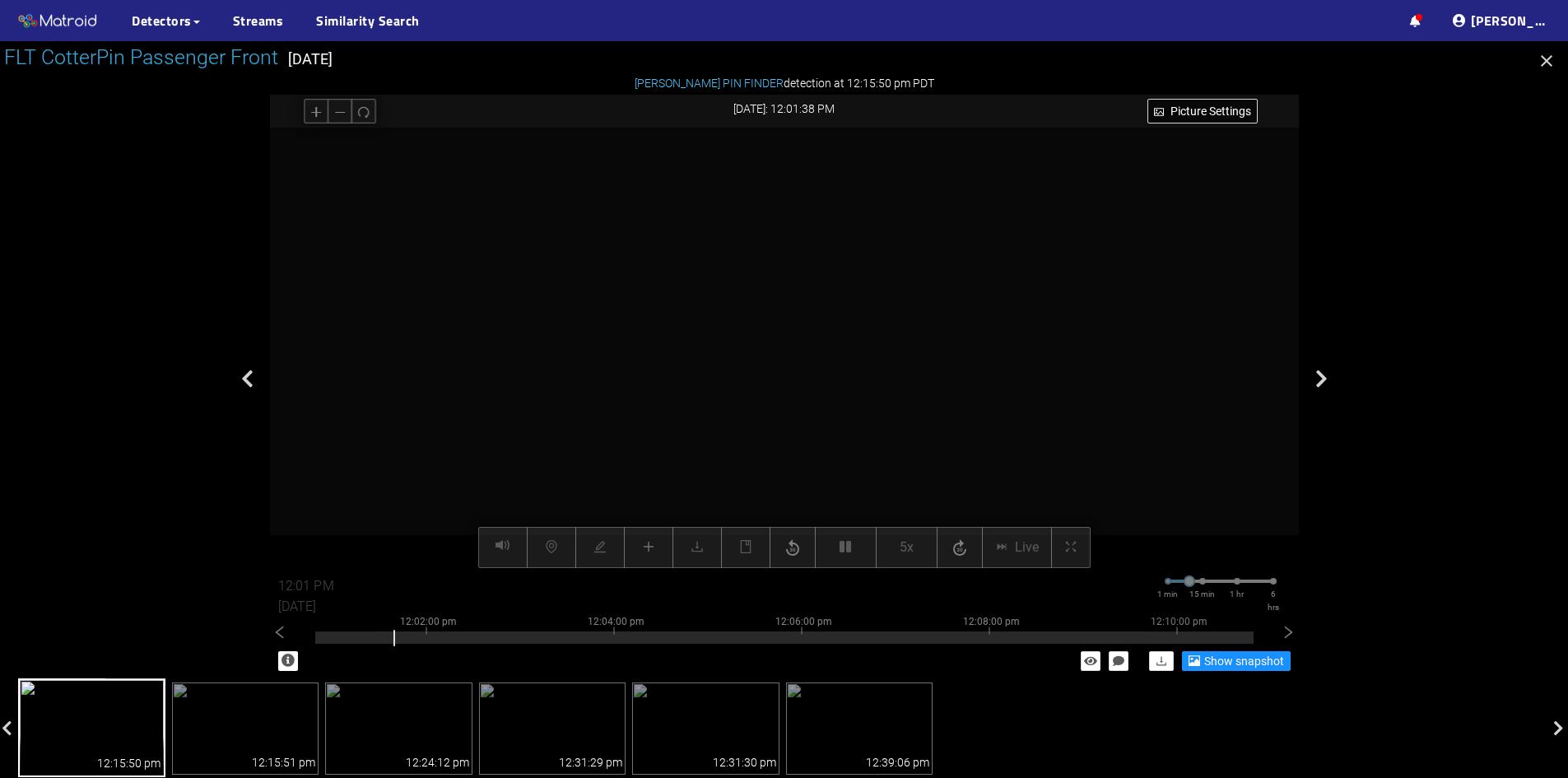
click at [1064, 424] on div at bounding box center [784, 348] width 1029 height 441
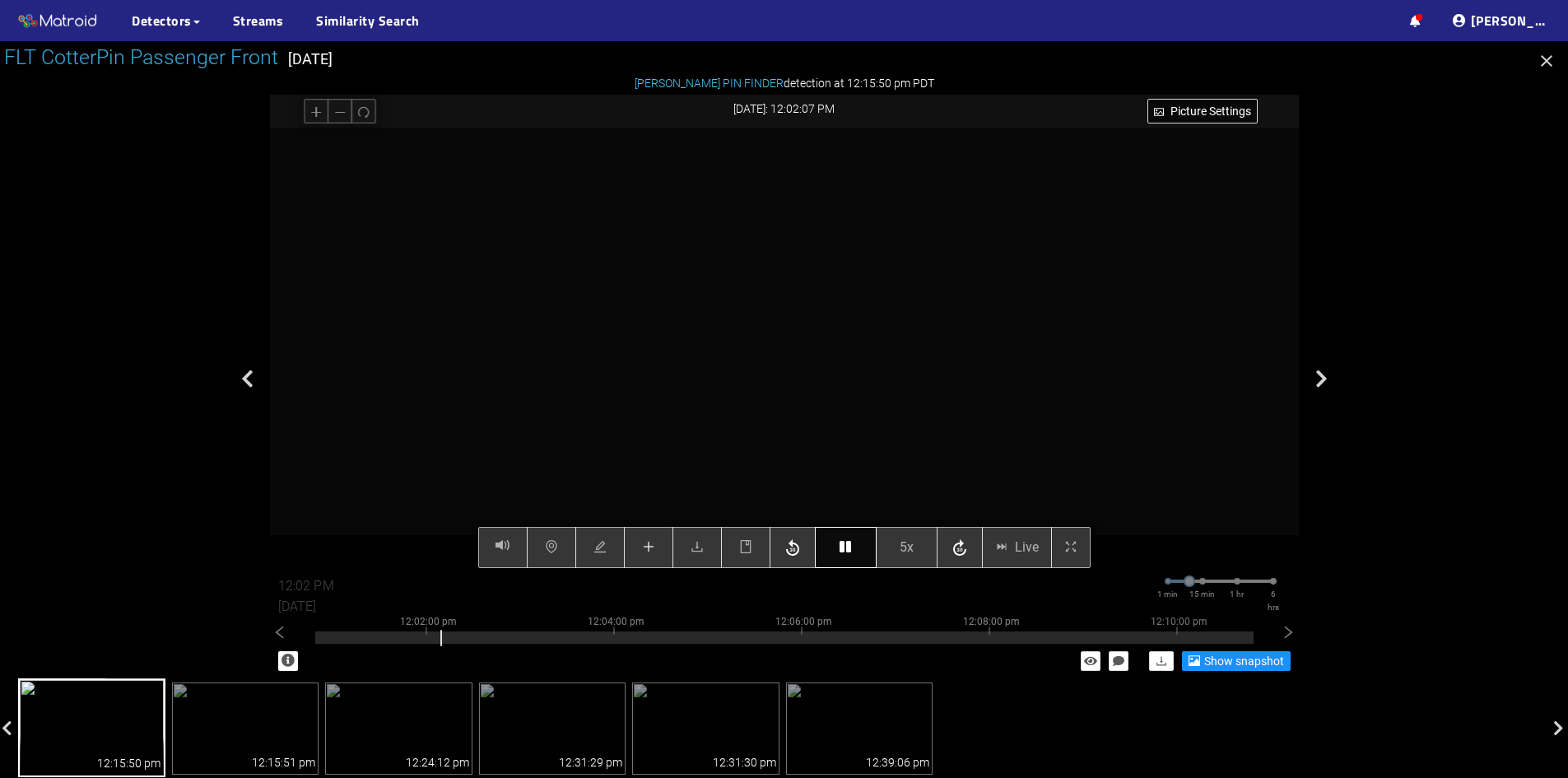
click at [833, 547] on button "button" at bounding box center [845, 547] width 61 height 41
click at [643, 550] on icon "plus" at bounding box center [648, 546] width 13 height 13
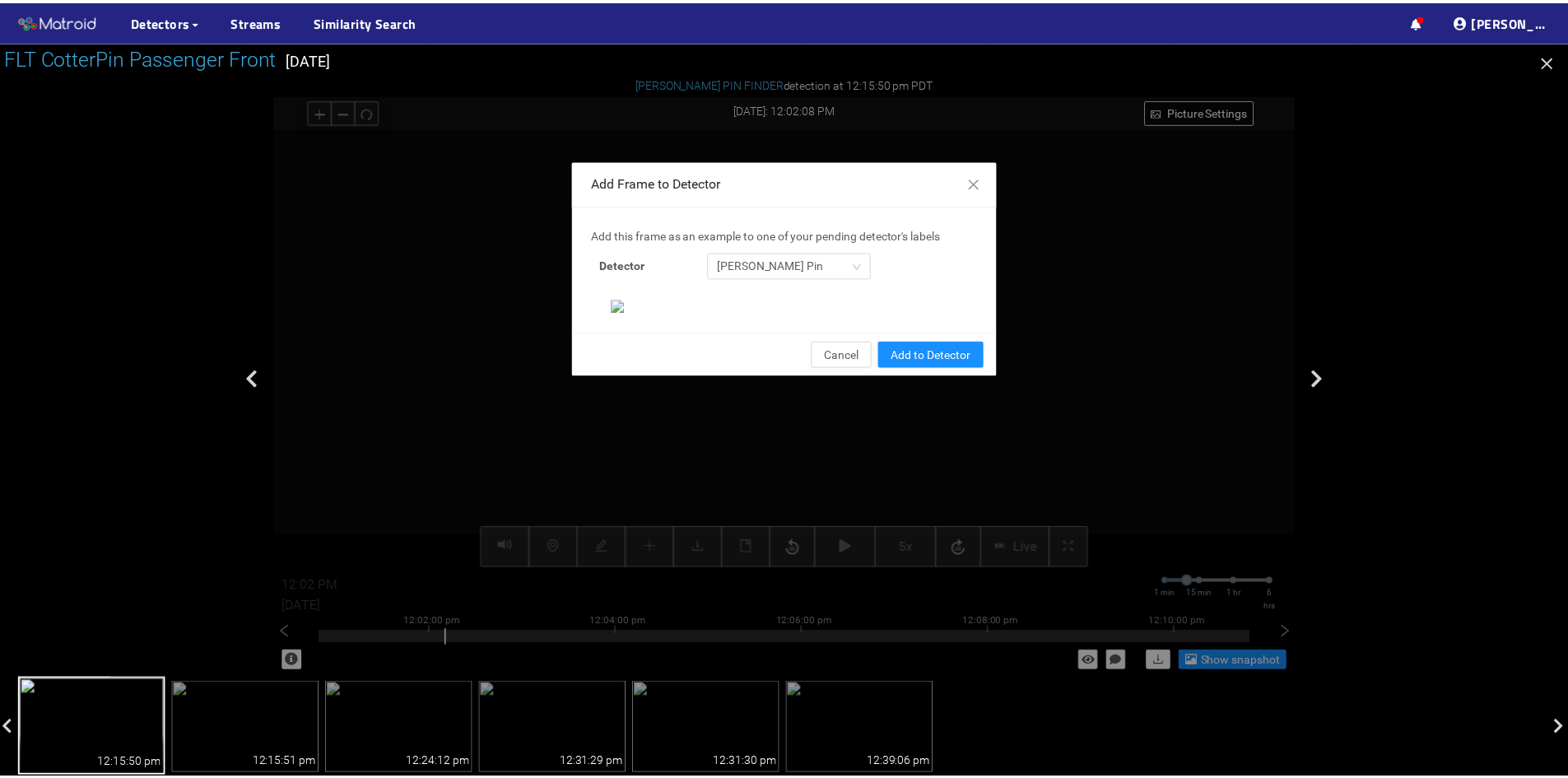
scroll to position [169, 0]
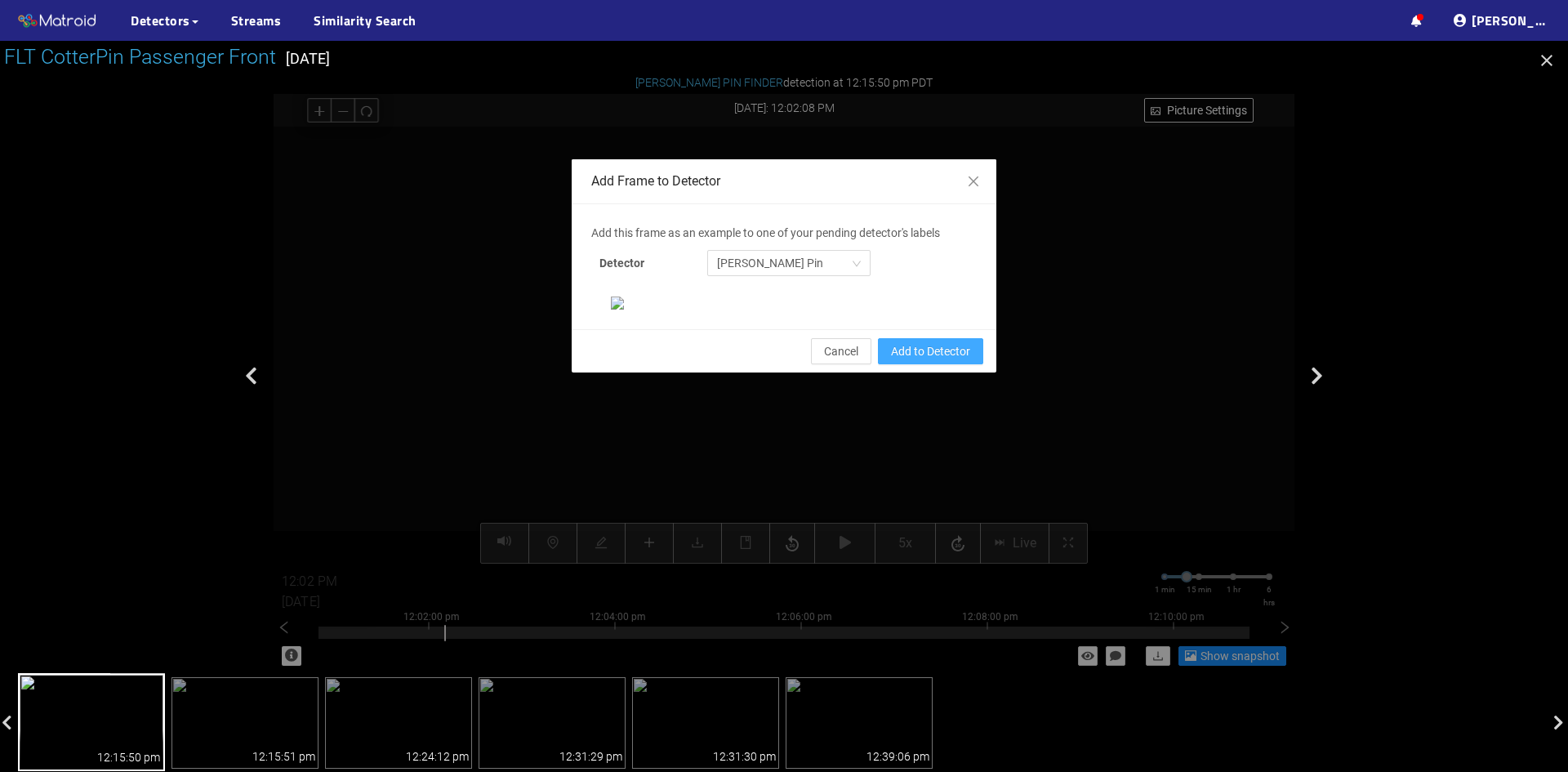
click at [930, 360] on span "Add to Detector" at bounding box center [931, 351] width 80 height 18
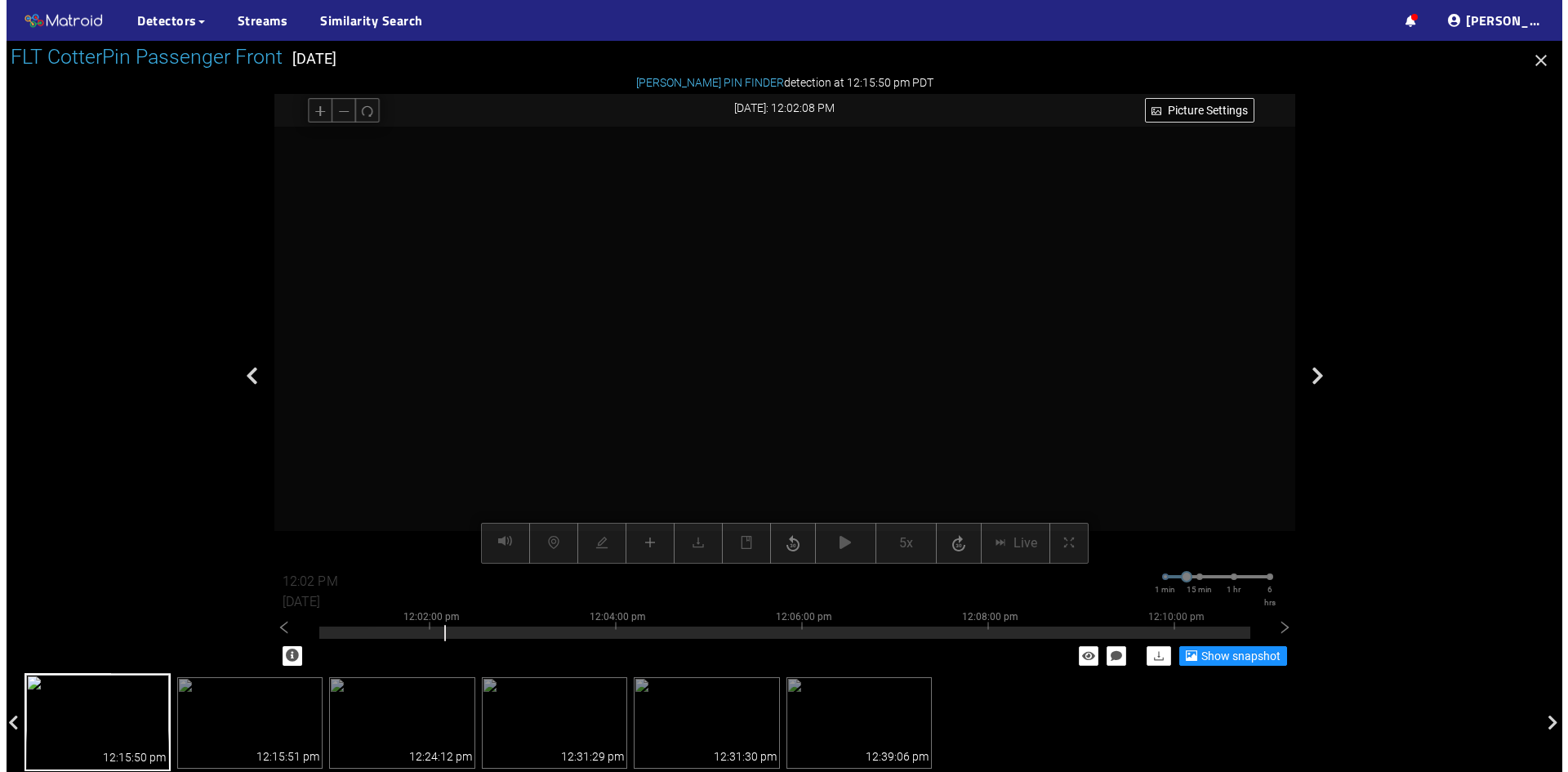
scroll to position [86, 0]
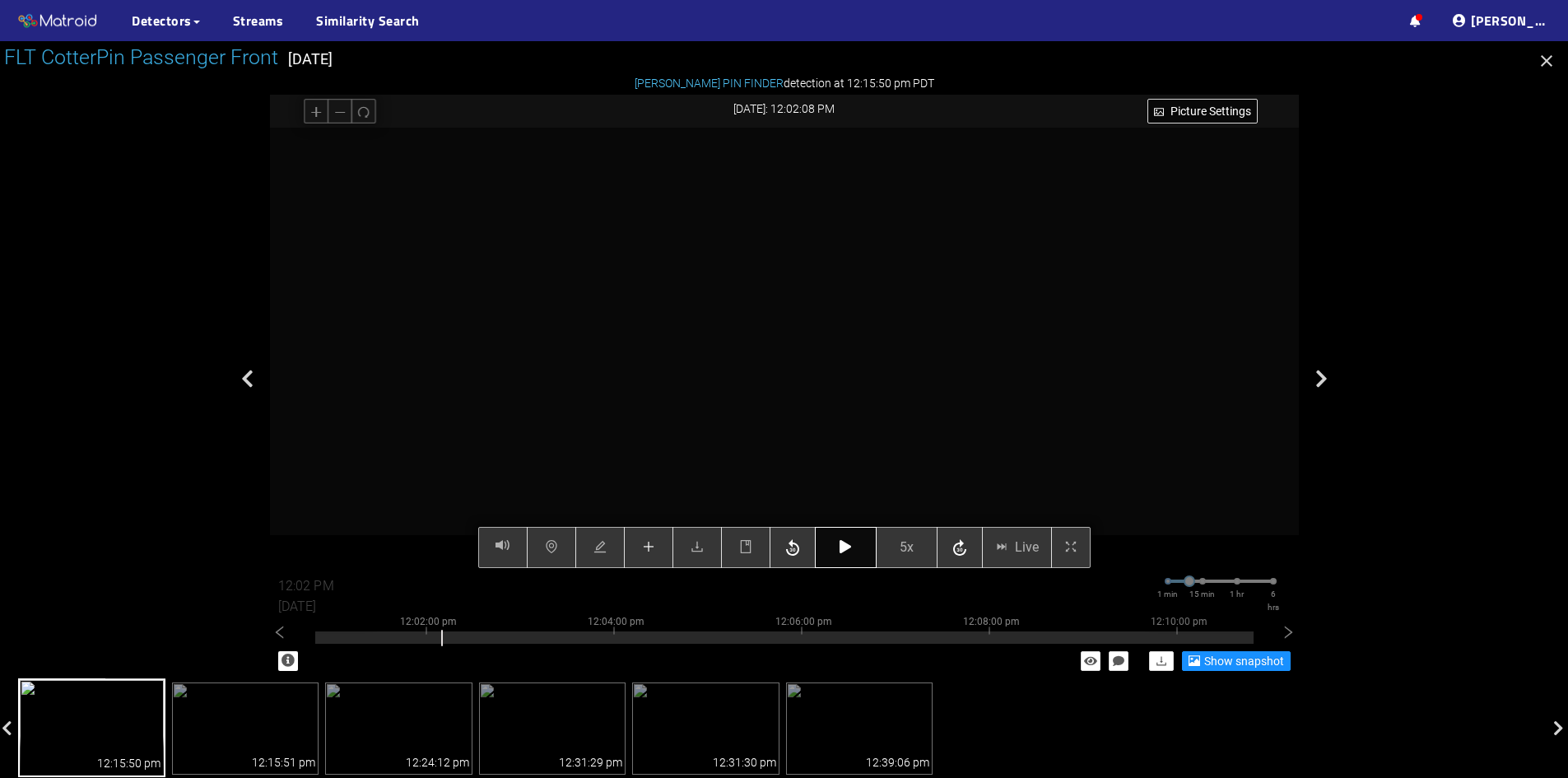
click at [824, 553] on button "button" at bounding box center [845, 547] width 61 height 41
click at [843, 547] on icon "button" at bounding box center [845, 546] width 11 height 13
click at [639, 547] on button "button" at bounding box center [649, 547] width 50 height 41
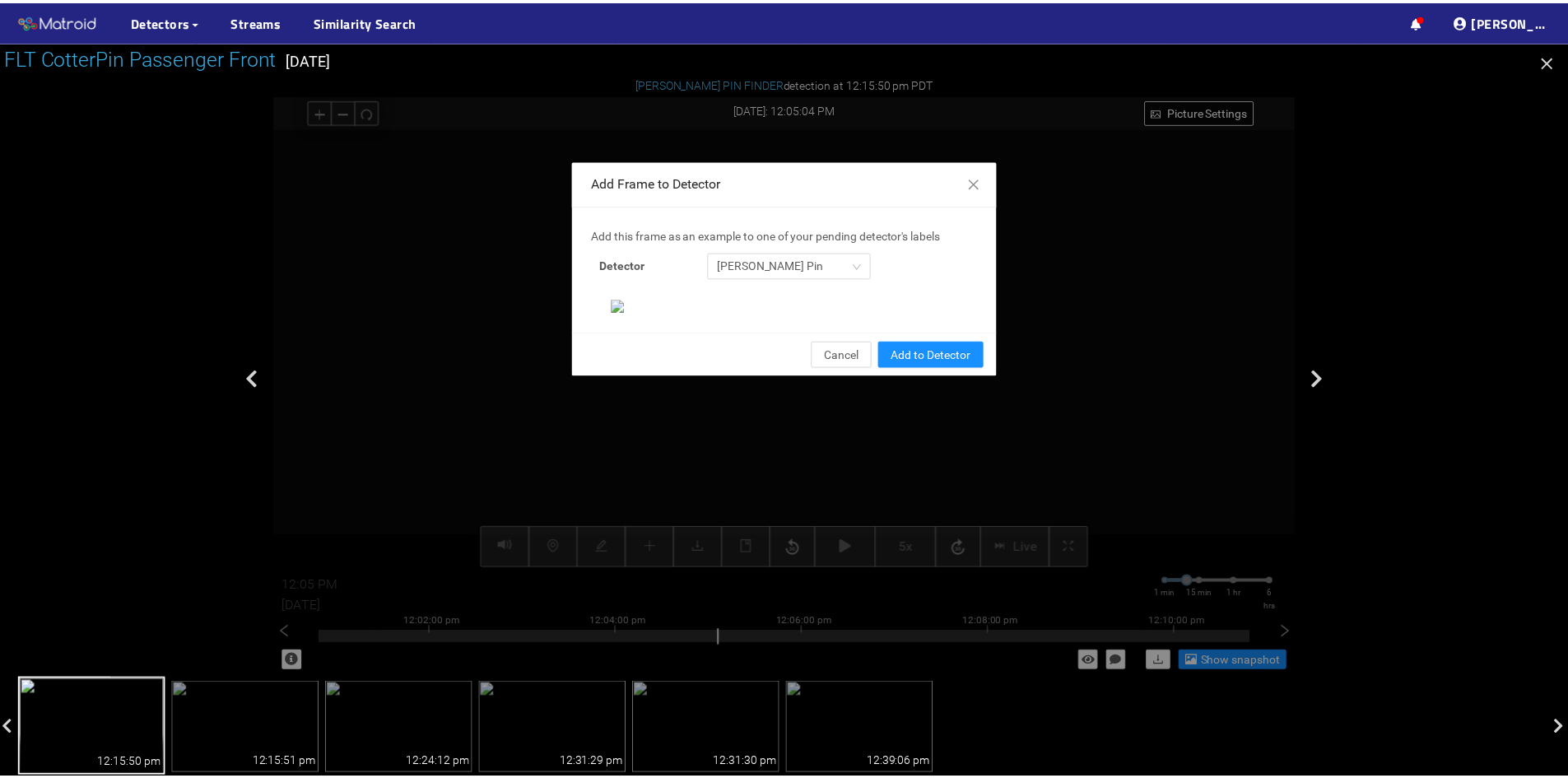
scroll to position [169, 0]
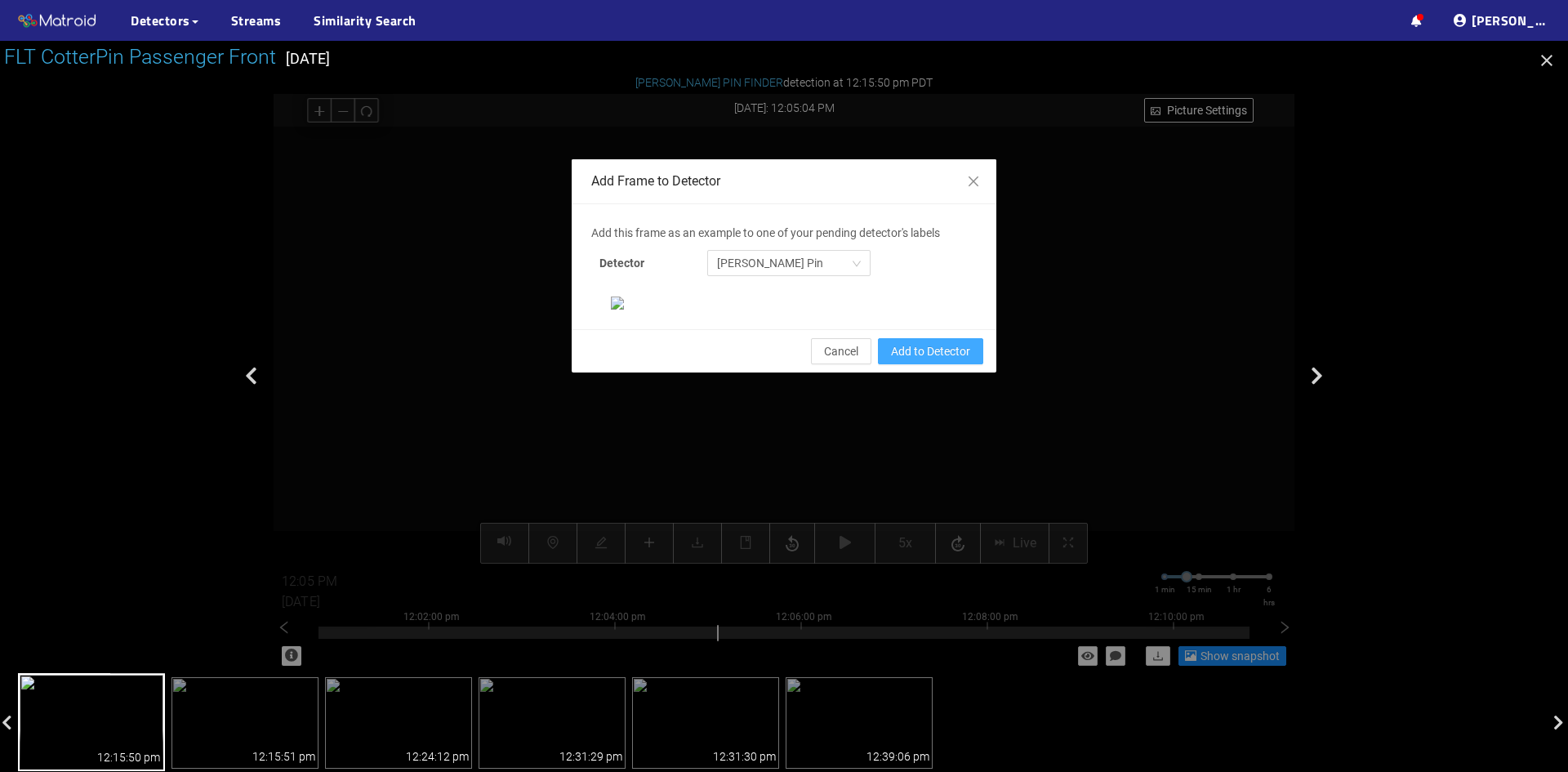
click at [926, 360] on span "Add to Detector" at bounding box center [931, 351] width 80 height 18
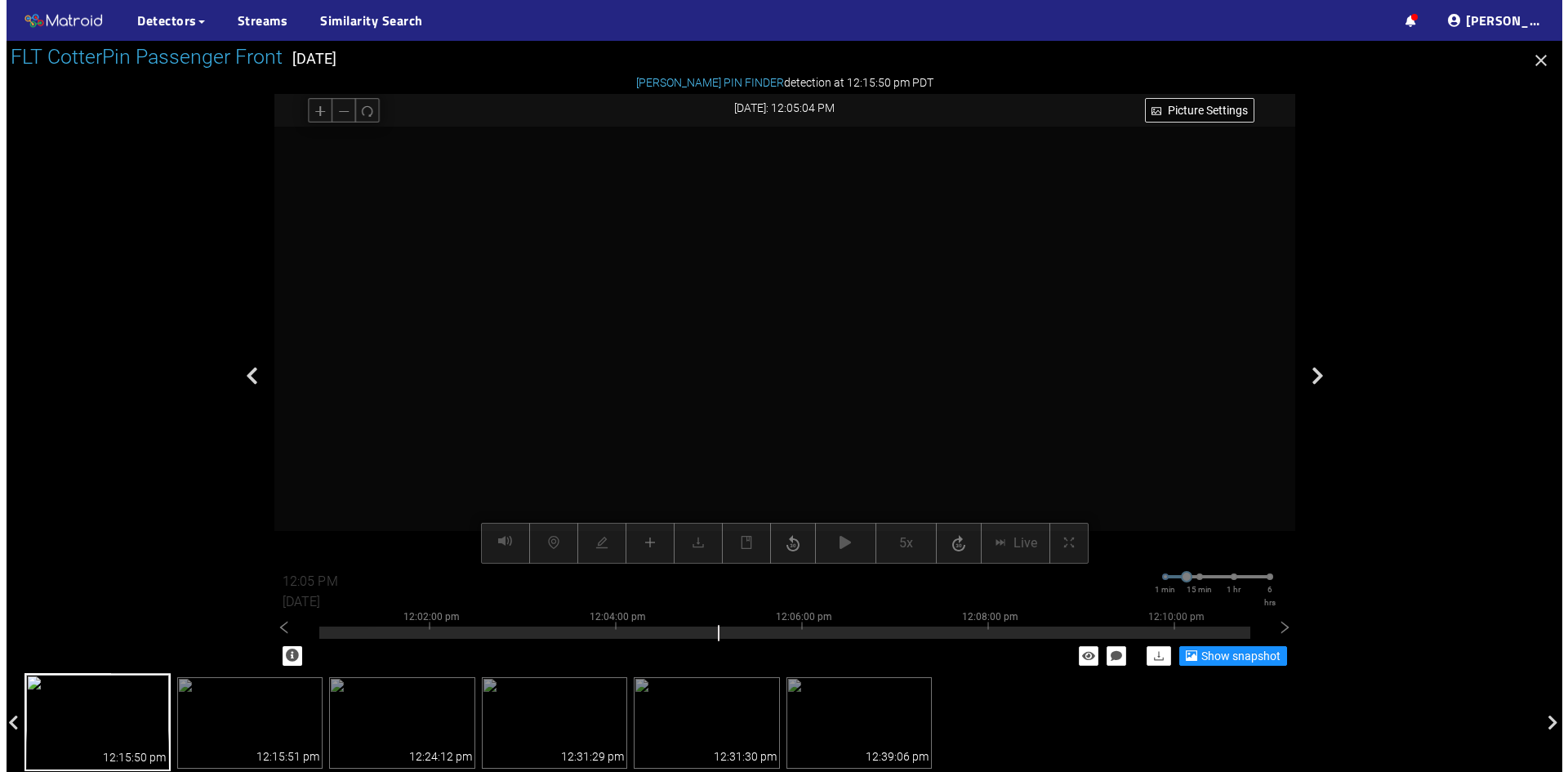
scroll to position [86, 0]
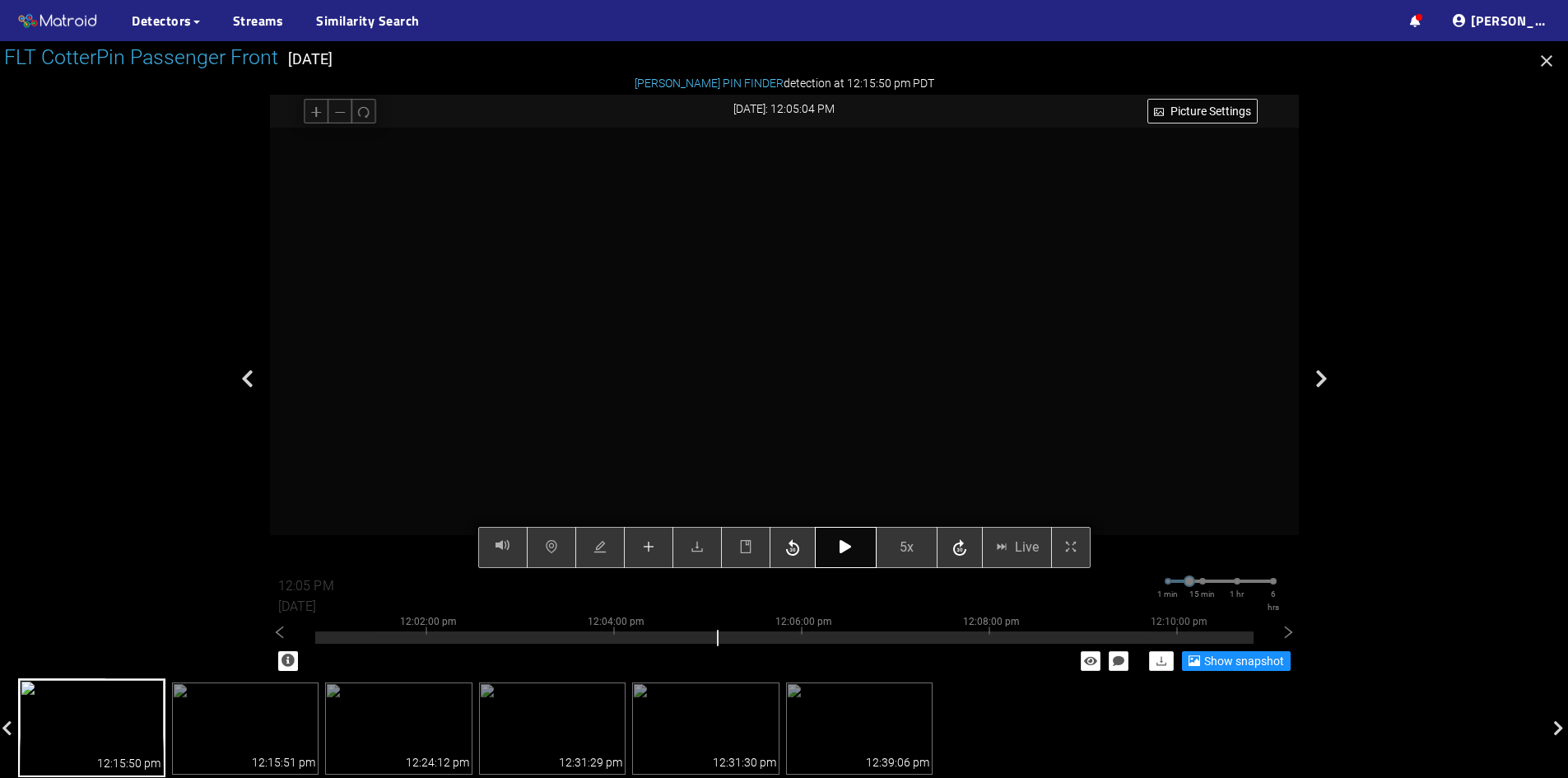
click at [840, 544] on icon "button" at bounding box center [845, 546] width 11 height 13
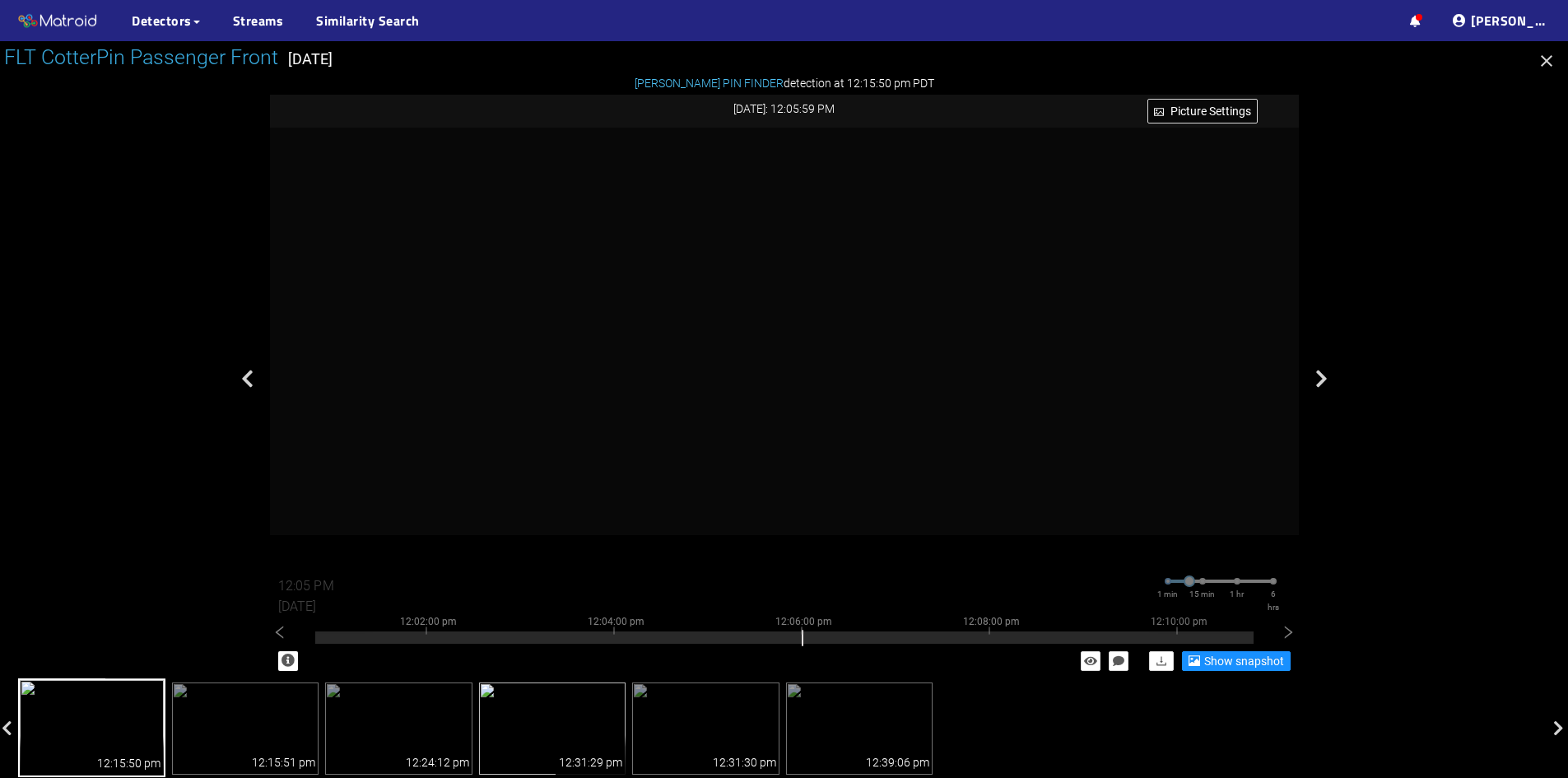
type input "12:06 PM"
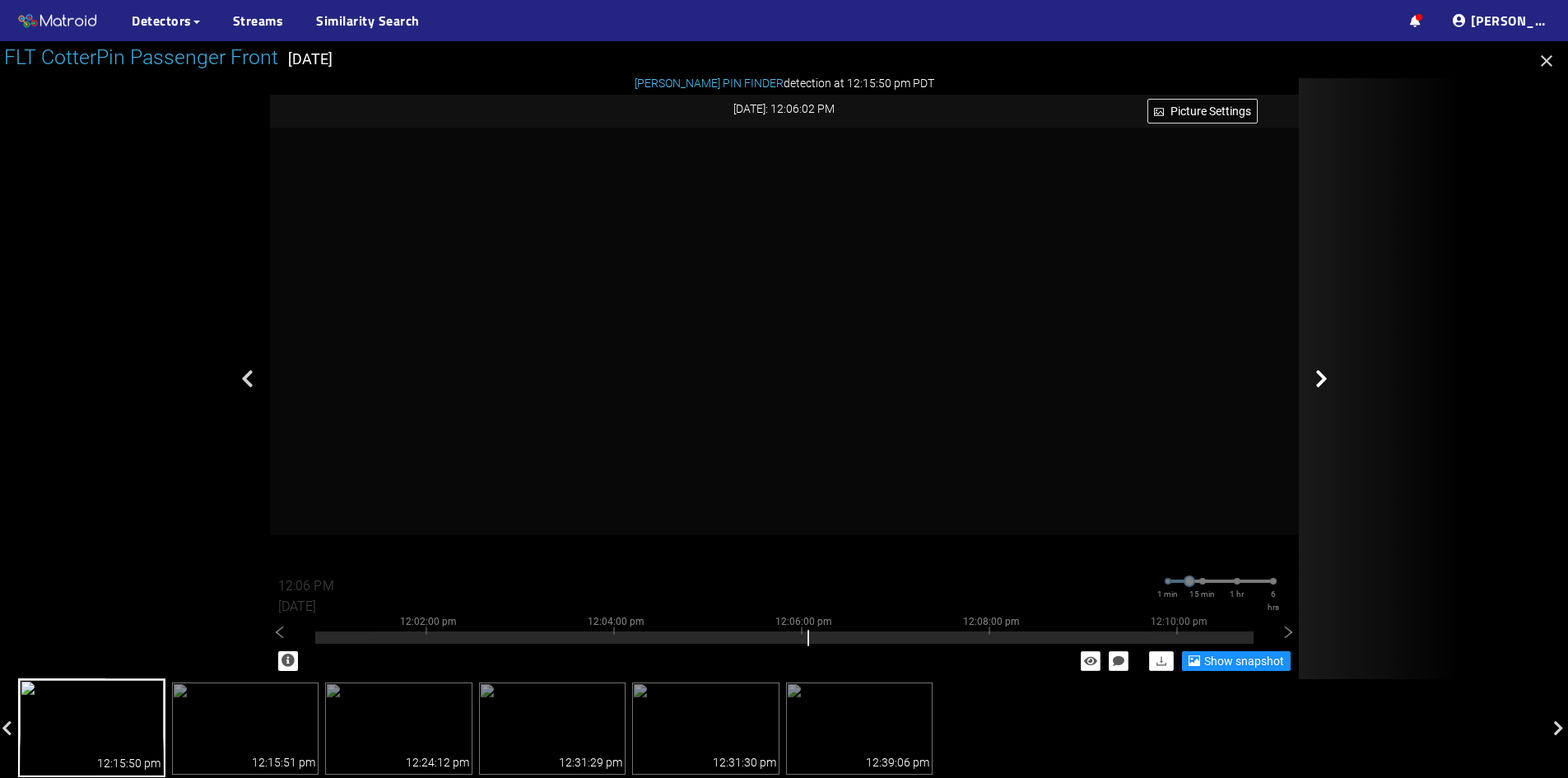
click at [1375, 469] on div at bounding box center [1381, 379] width 165 height 601
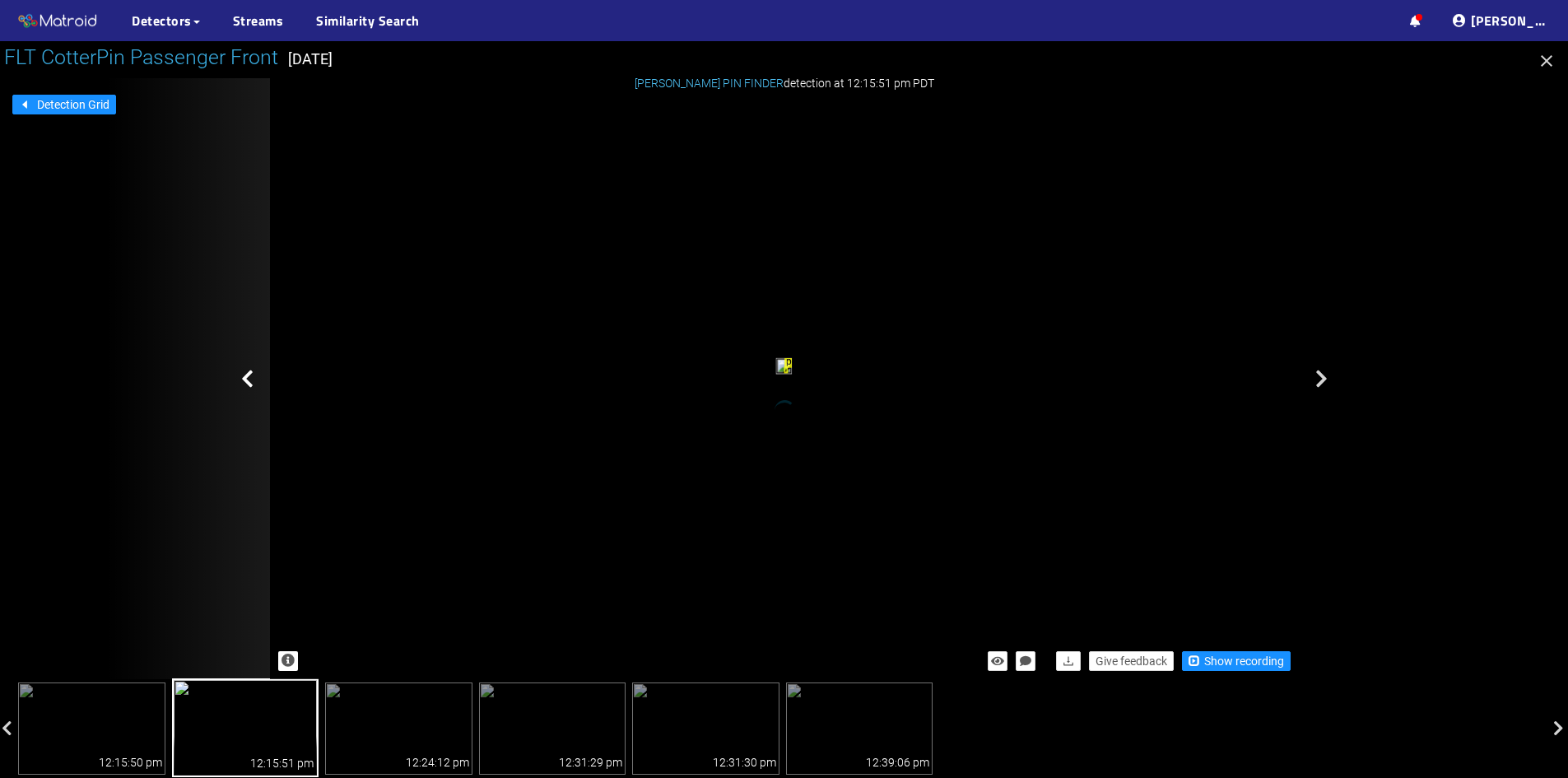
click at [249, 380] on icon at bounding box center [247, 378] width 12 height 20
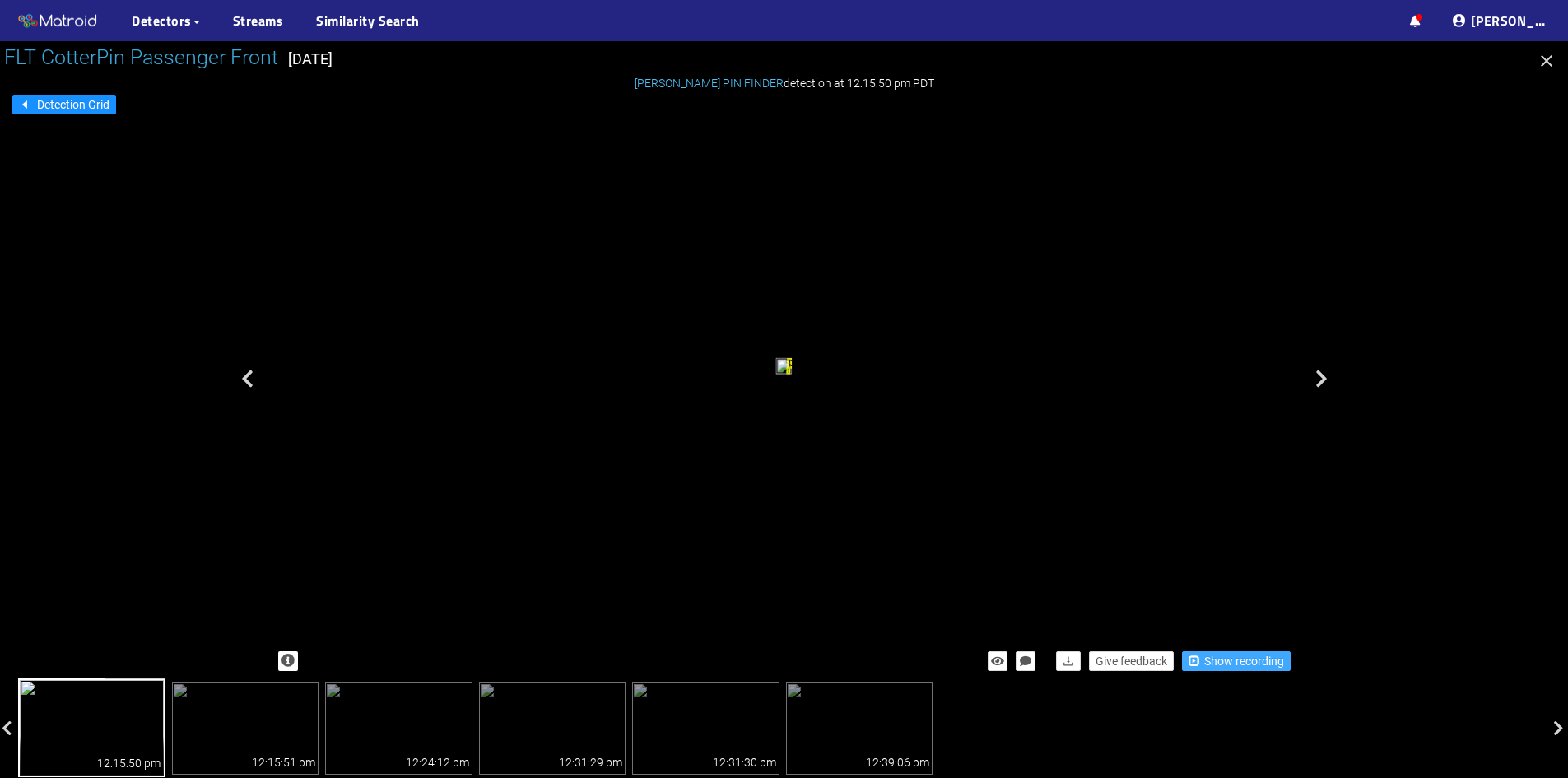
click at [1247, 668] on span "Show recording" at bounding box center [1244, 660] width 80 height 18
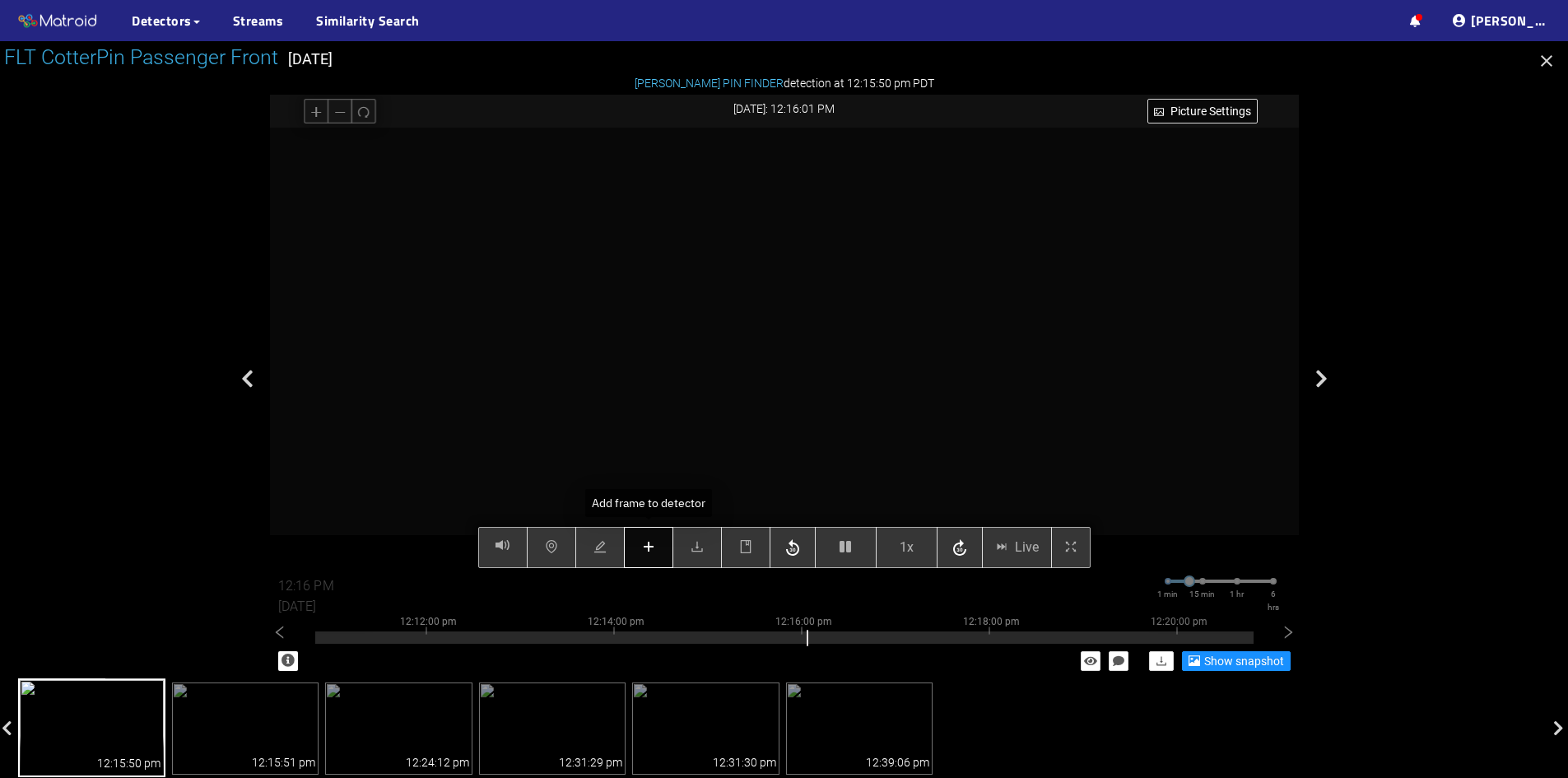
click at [652, 553] on icon "plus" at bounding box center [648, 546] width 13 height 13
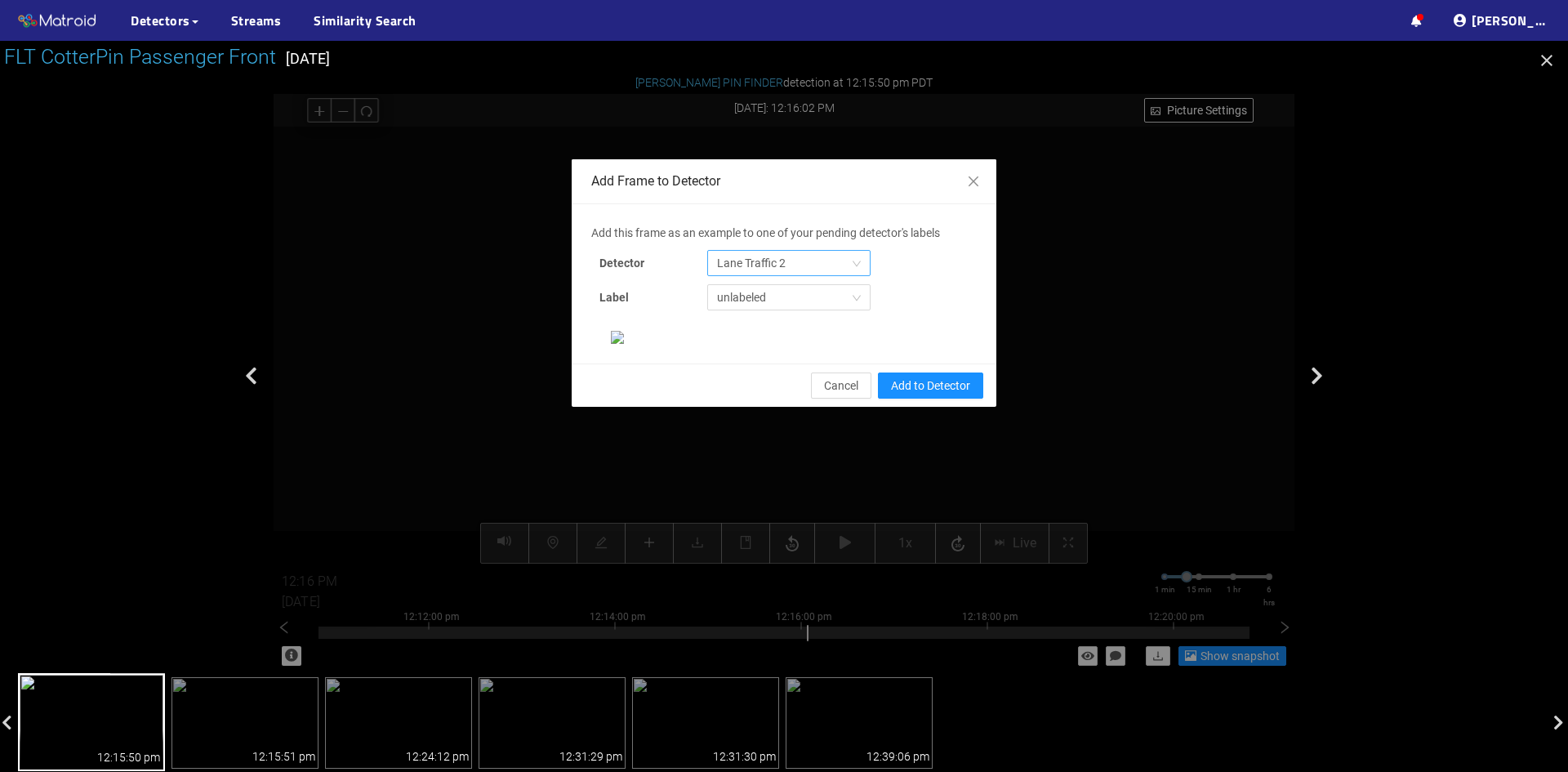
click at [773, 265] on span "Lane Traffic 2" at bounding box center [789, 263] width 144 height 25
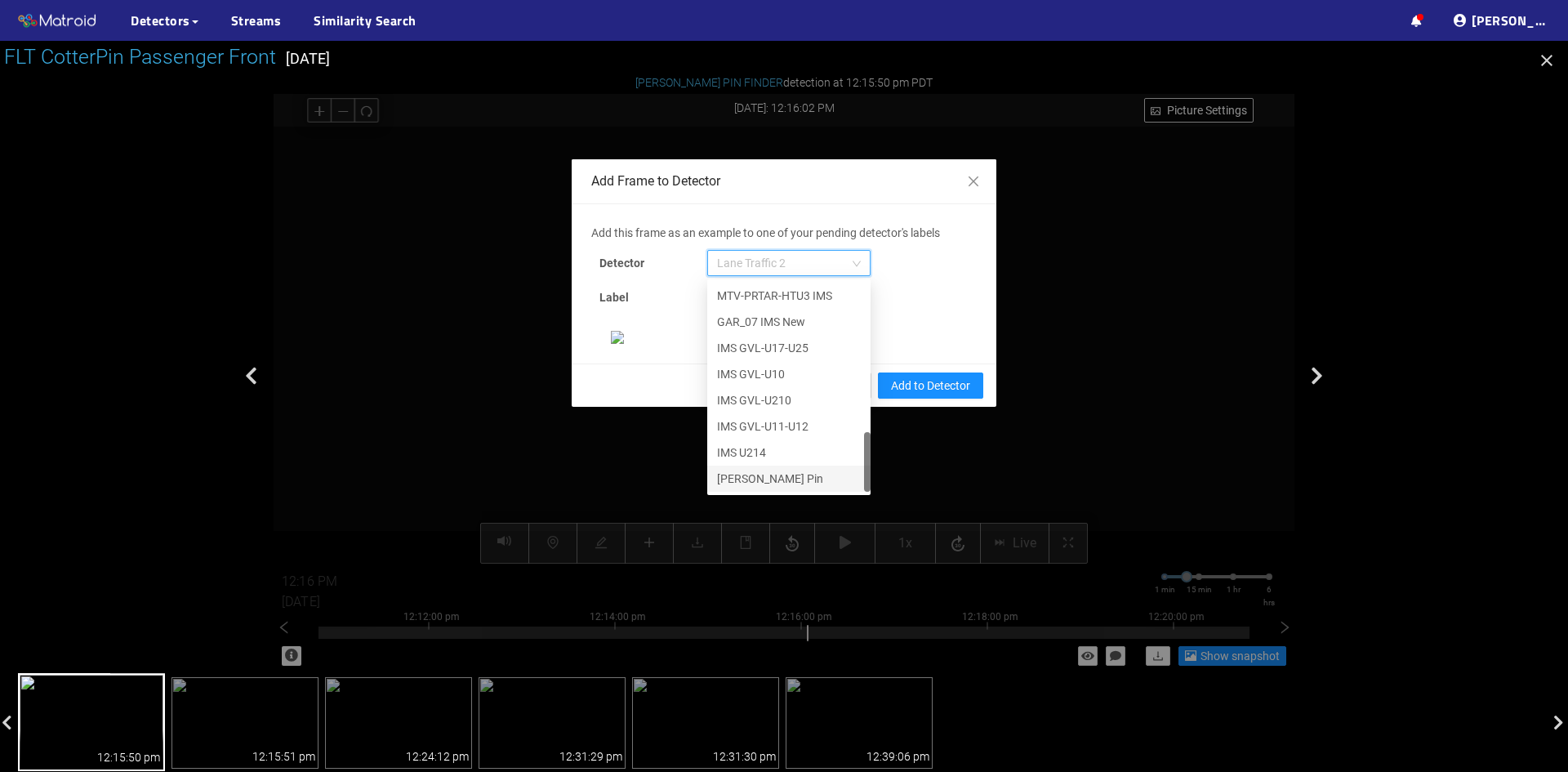
scroll to position [81, 0]
click at [767, 469] on div "[PERSON_NAME] Pin" at bounding box center [789, 478] width 144 height 18
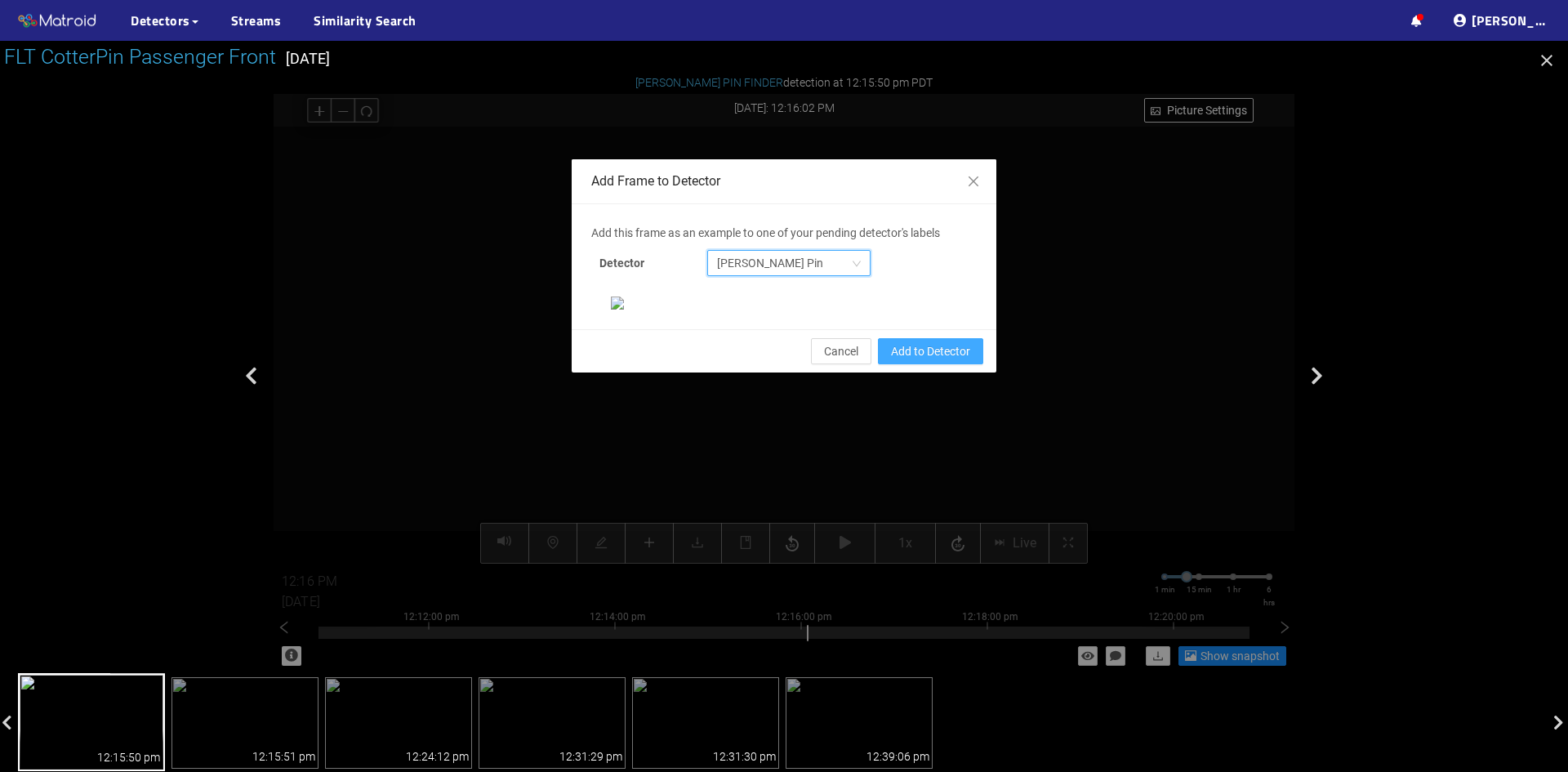
click at [900, 360] on span "Add to Detector" at bounding box center [931, 351] width 80 height 18
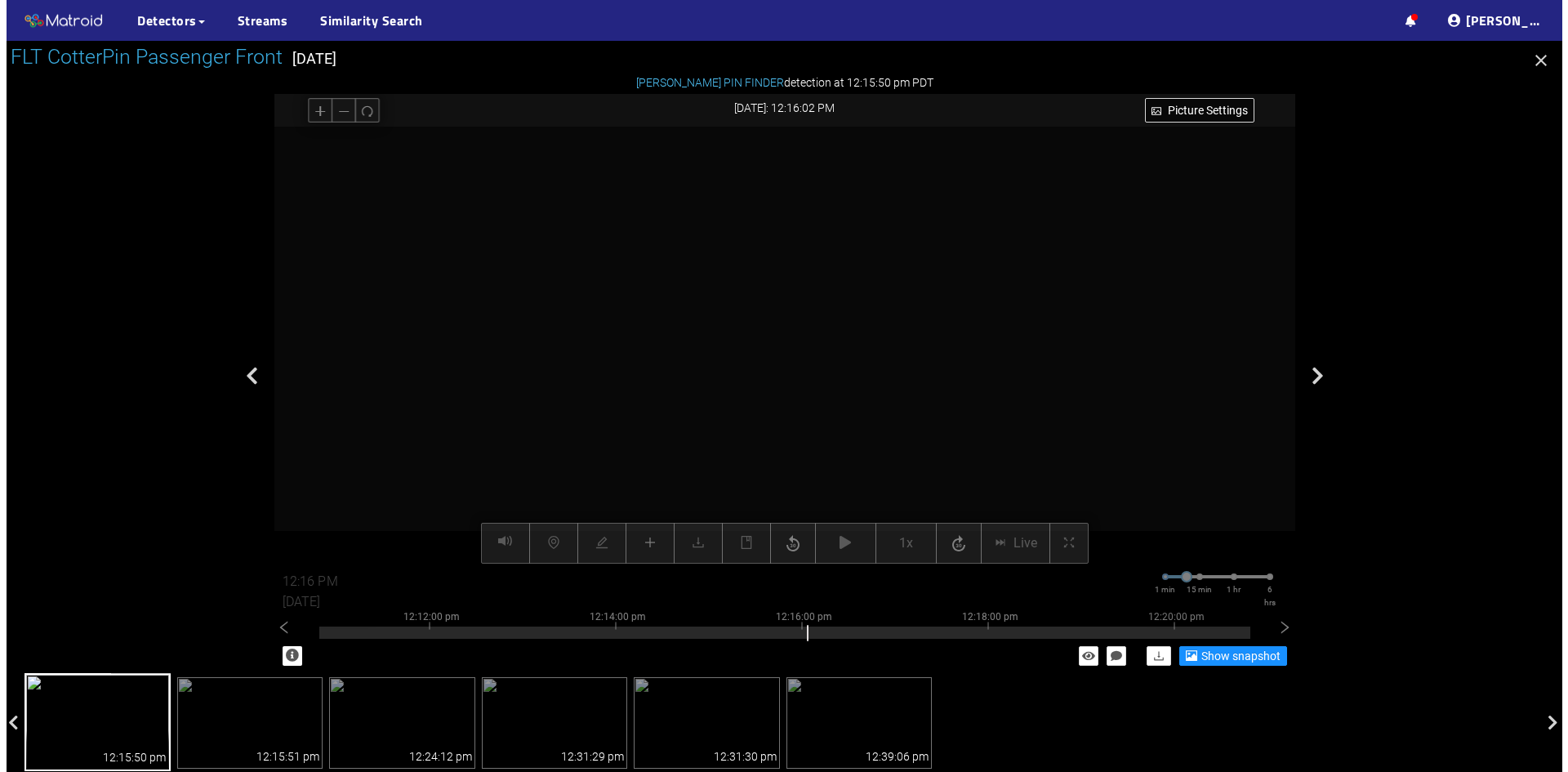
scroll to position [86, 0]
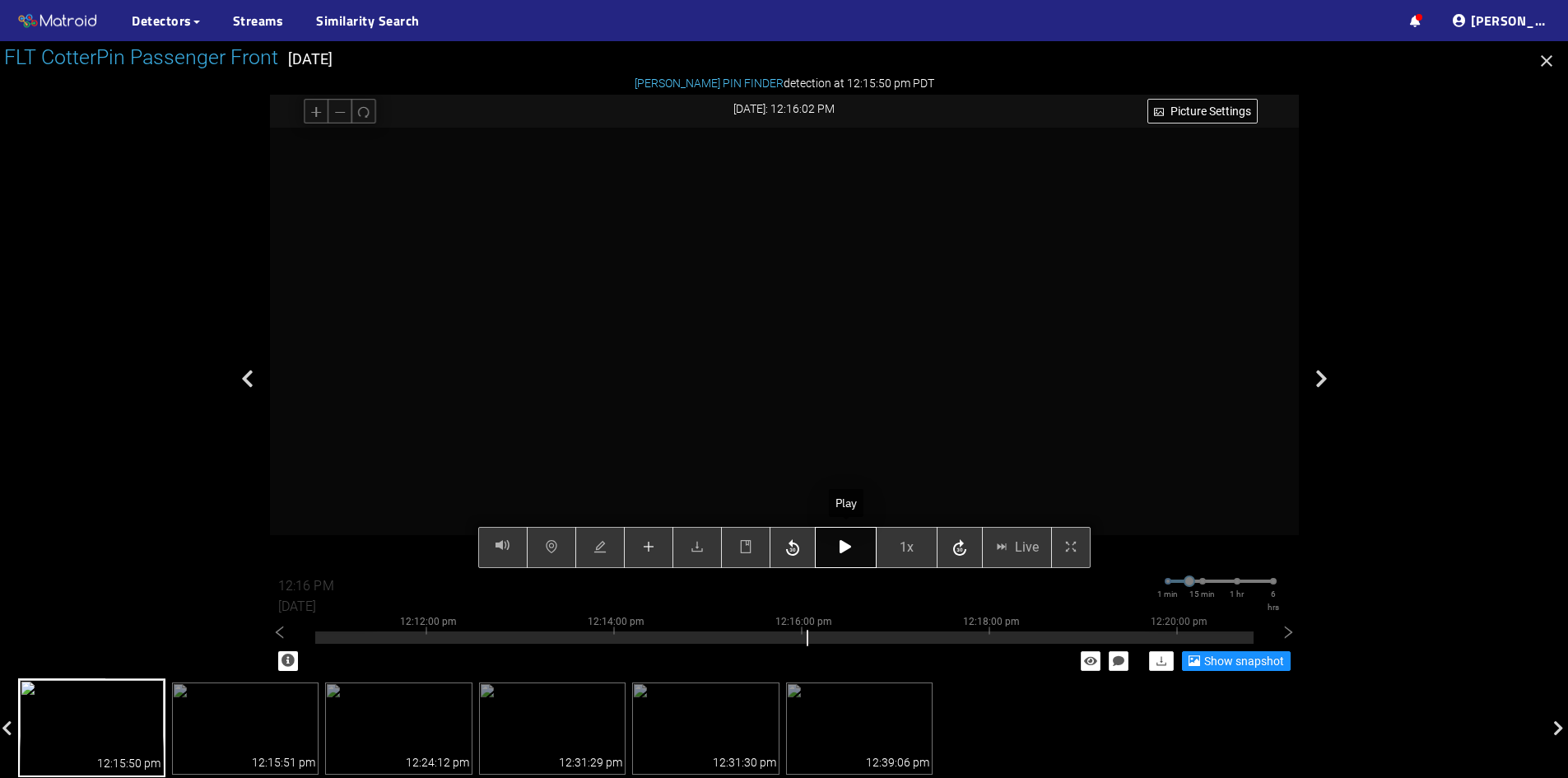
click at [846, 546] on icon "button" at bounding box center [845, 546] width 11 height 13
click at [913, 550] on span "1x" at bounding box center [907, 547] width 14 height 20
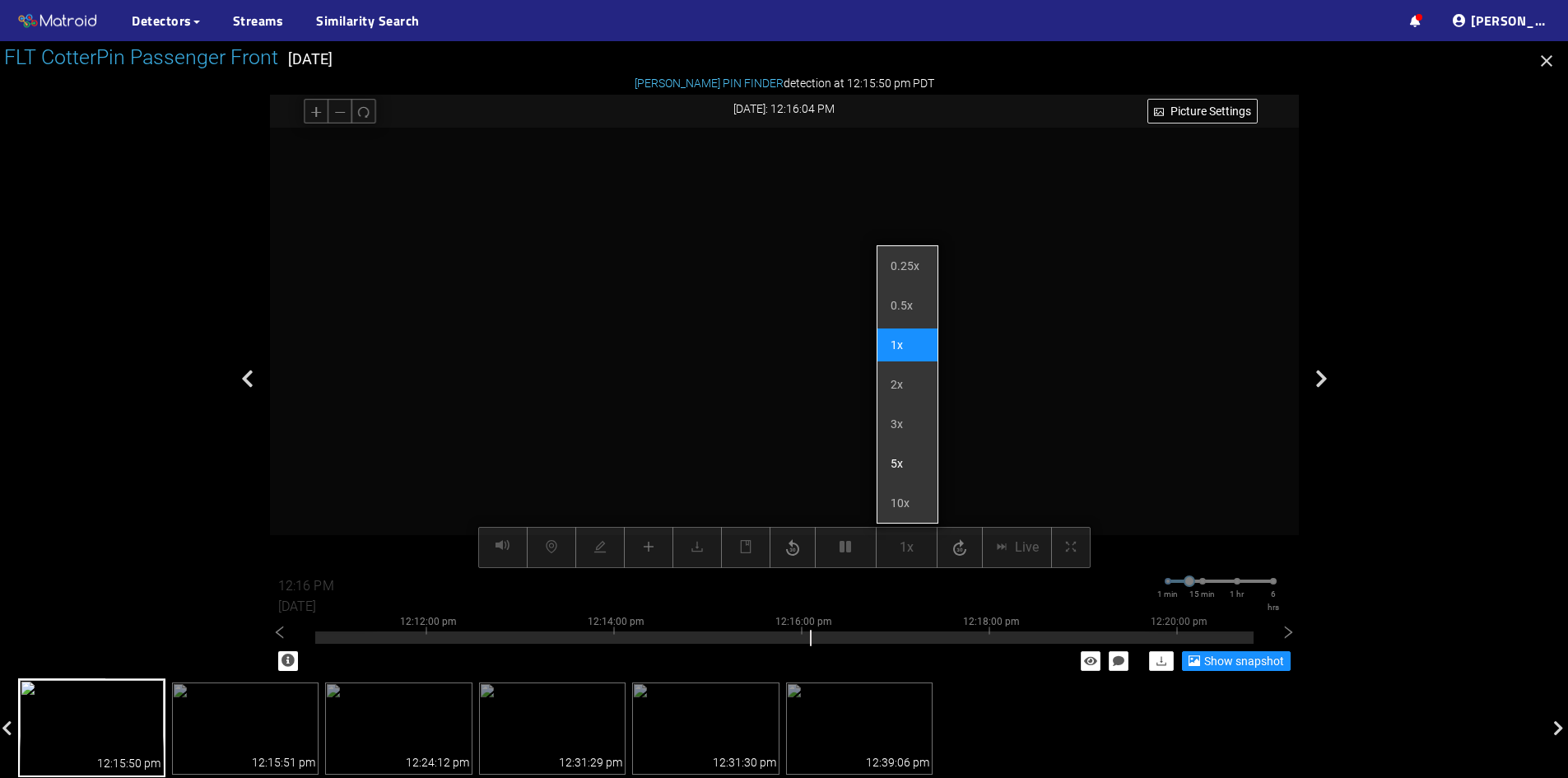
click at [903, 465] on li "5x" at bounding box center [908, 463] width 60 height 33
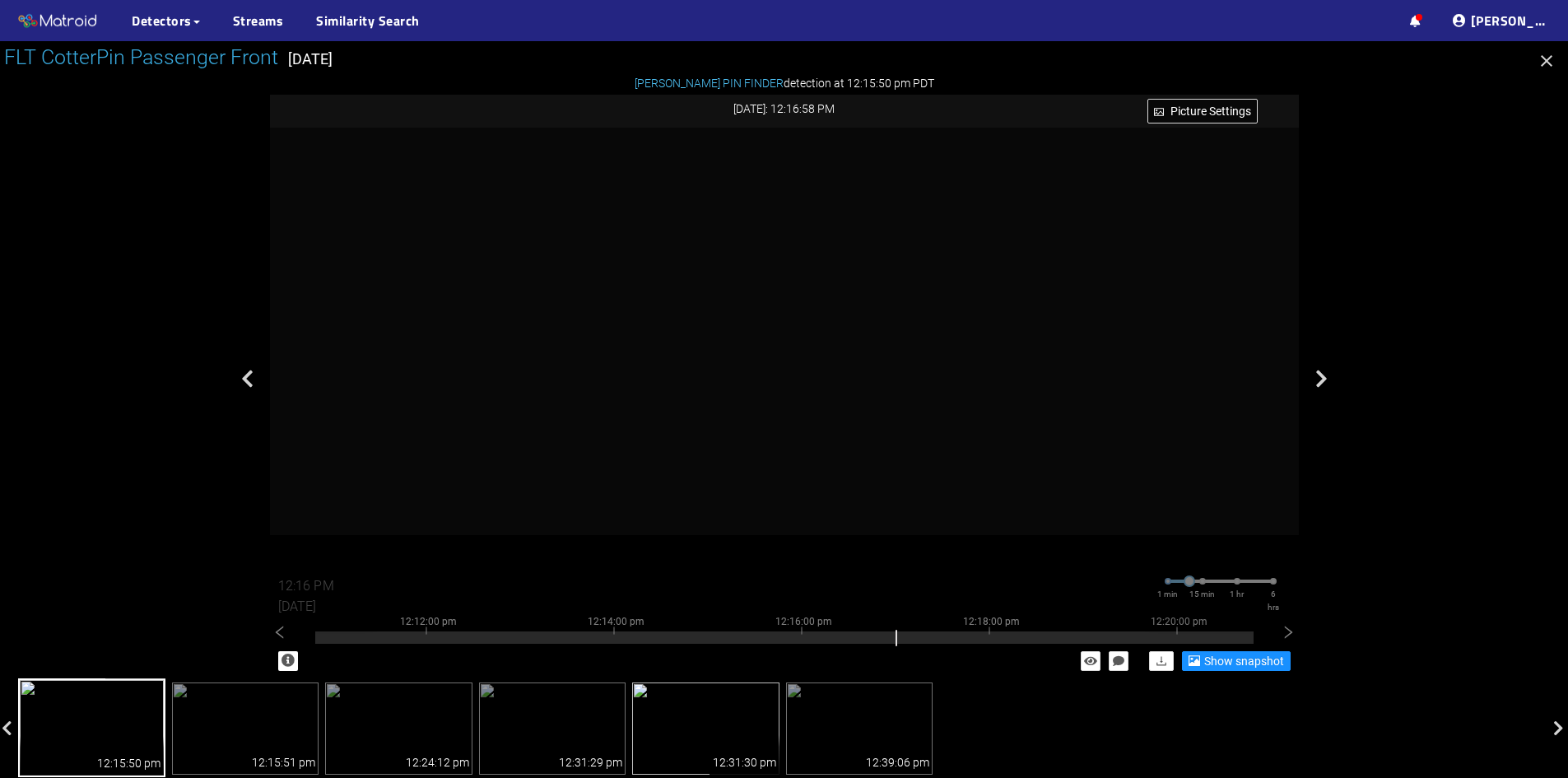
type input "12:17 PM"
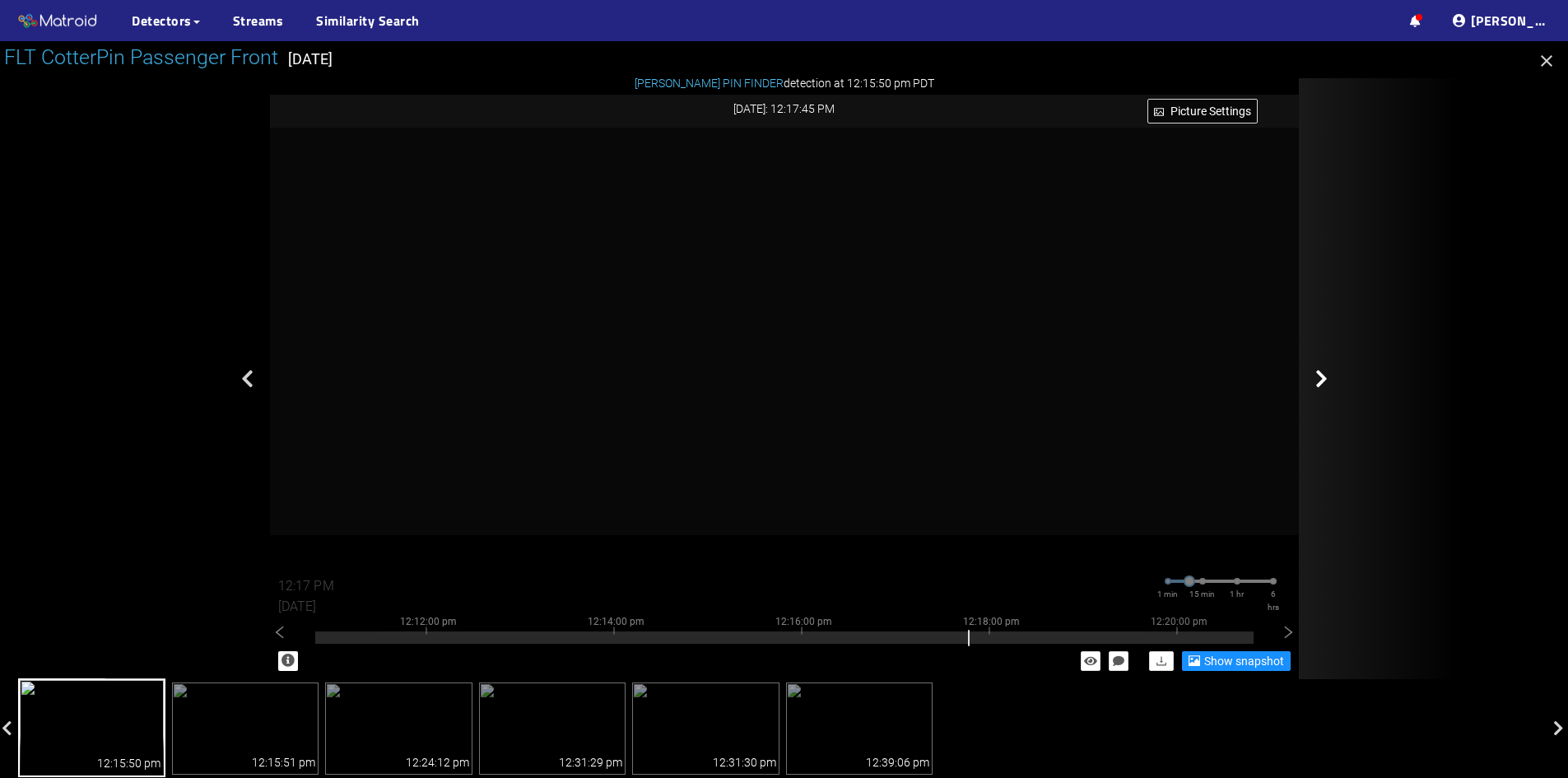
click at [1436, 98] on div at bounding box center [1381, 379] width 165 height 601
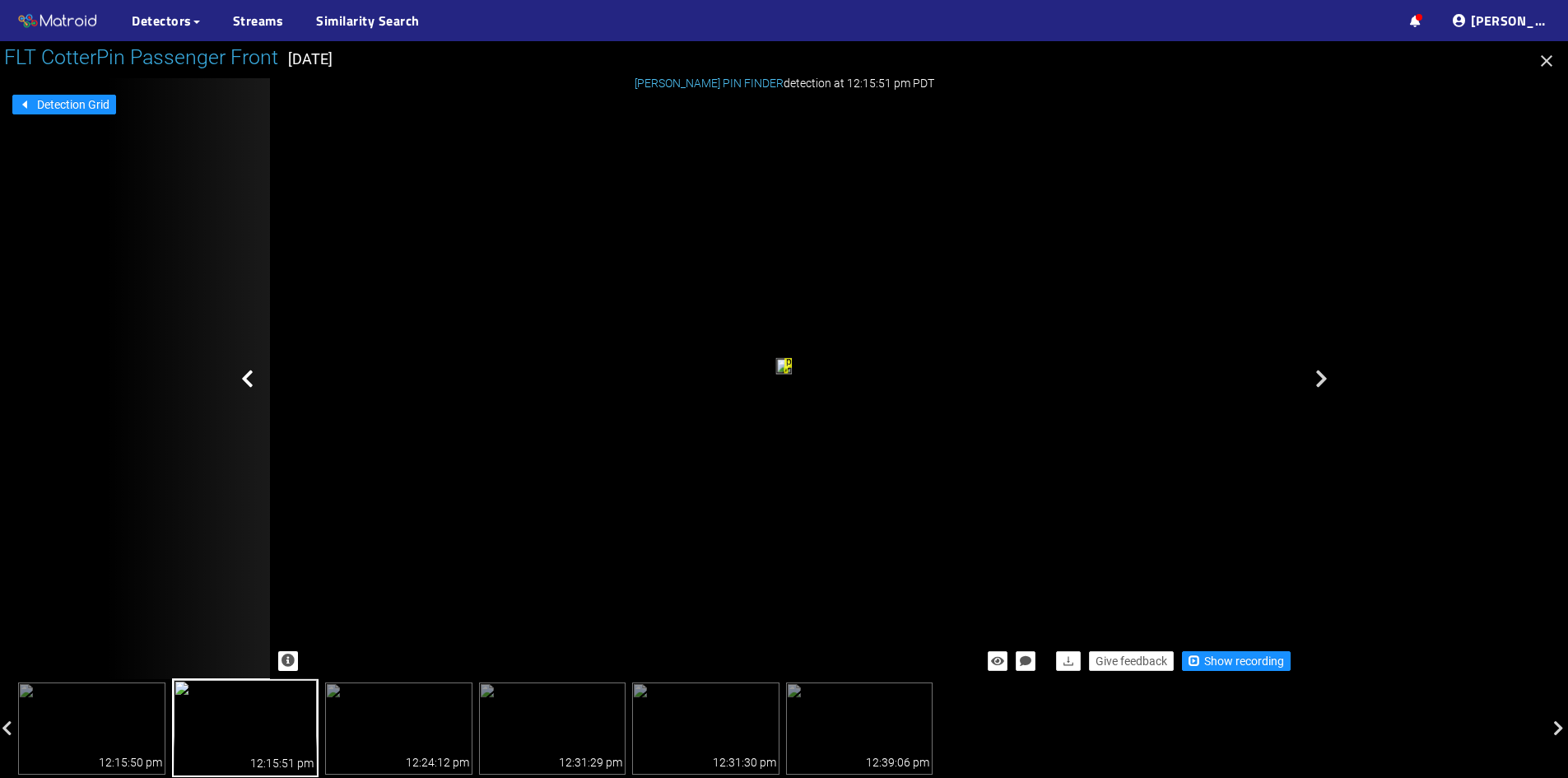
click at [255, 384] on div at bounding box center [187, 379] width 165 height 601
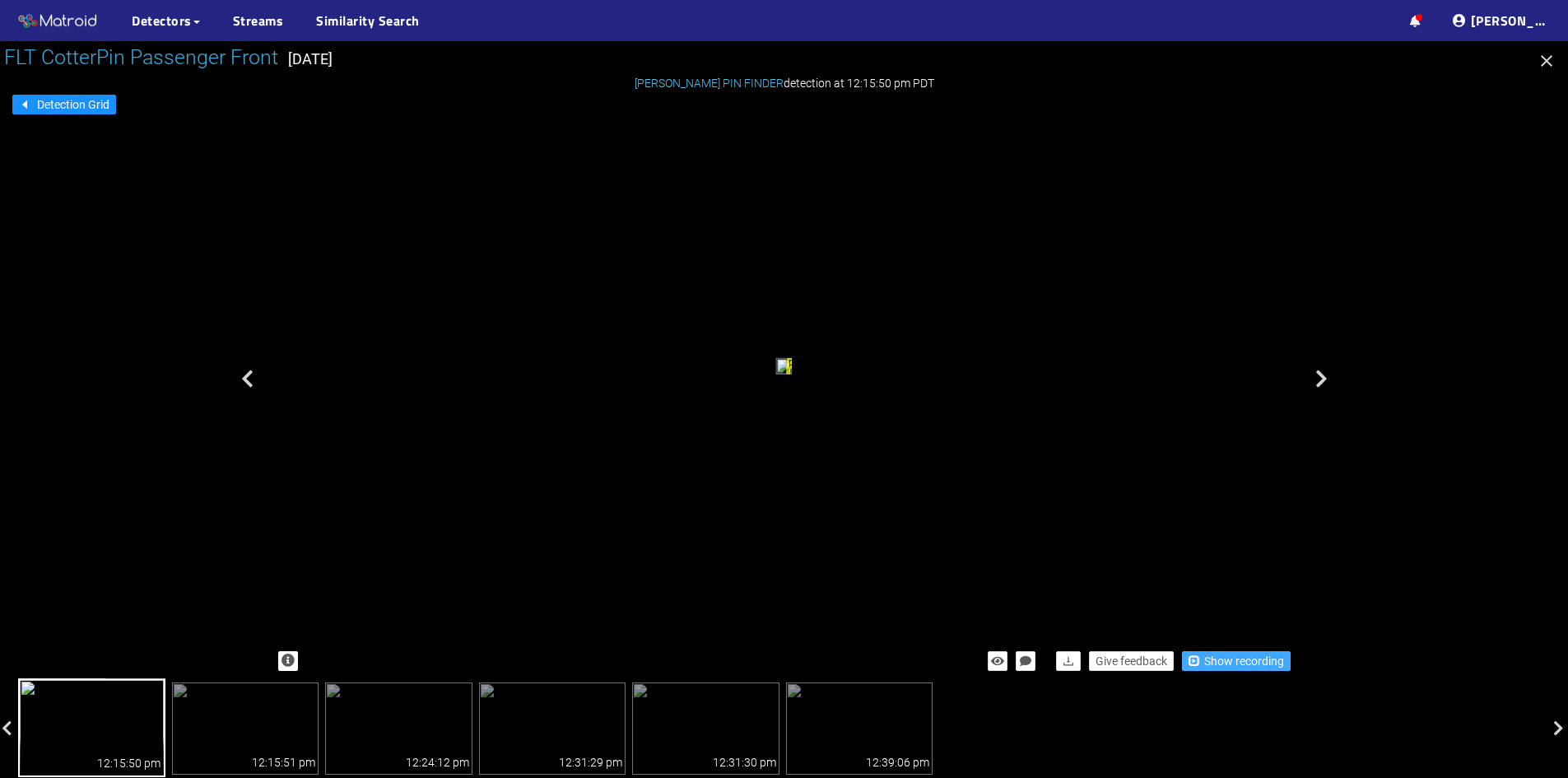
click at [1261, 661] on span "Show recording" at bounding box center [1244, 660] width 80 height 18
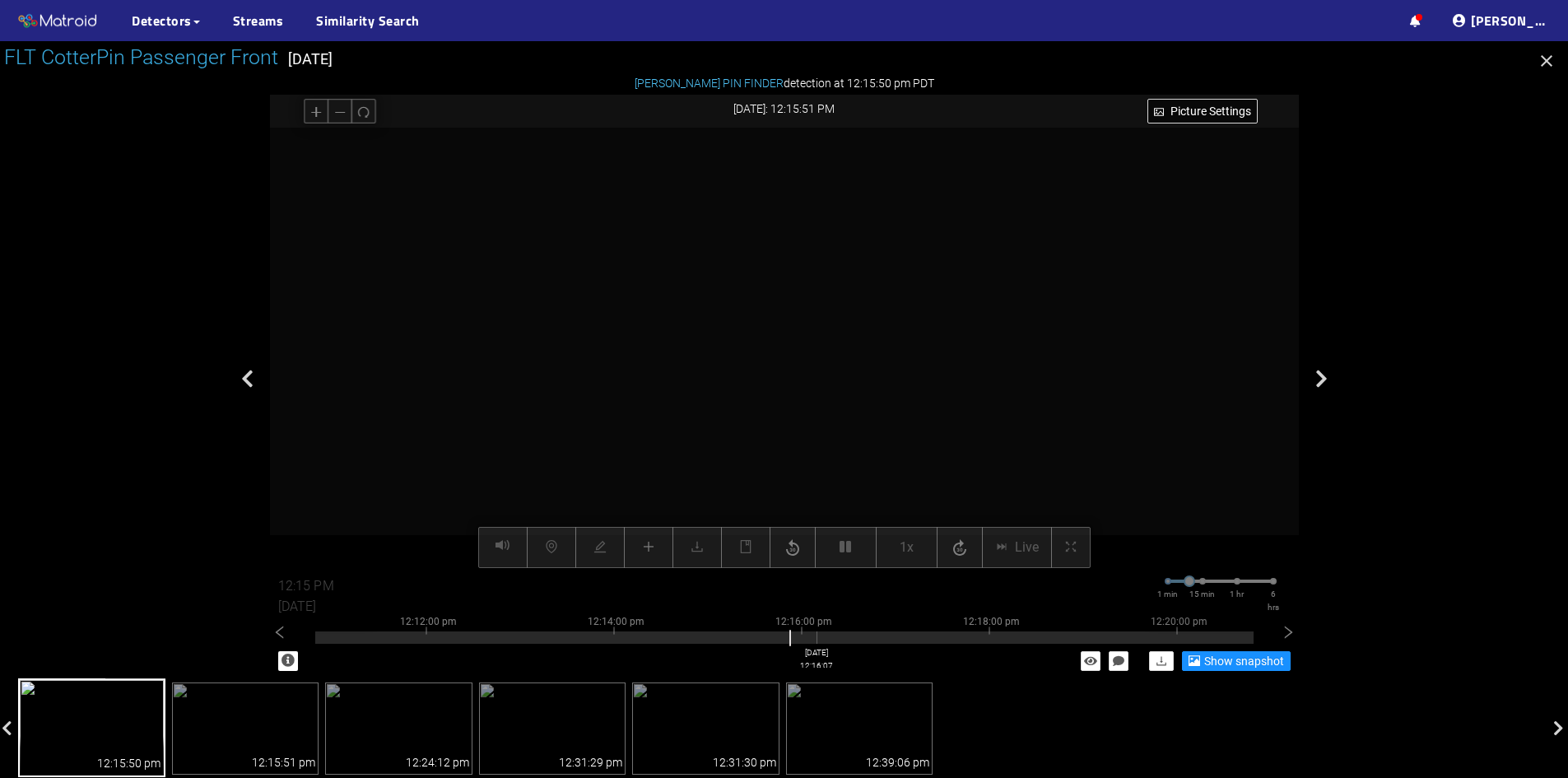
click at [816, 635] on div at bounding box center [784, 637] width 939 height 12
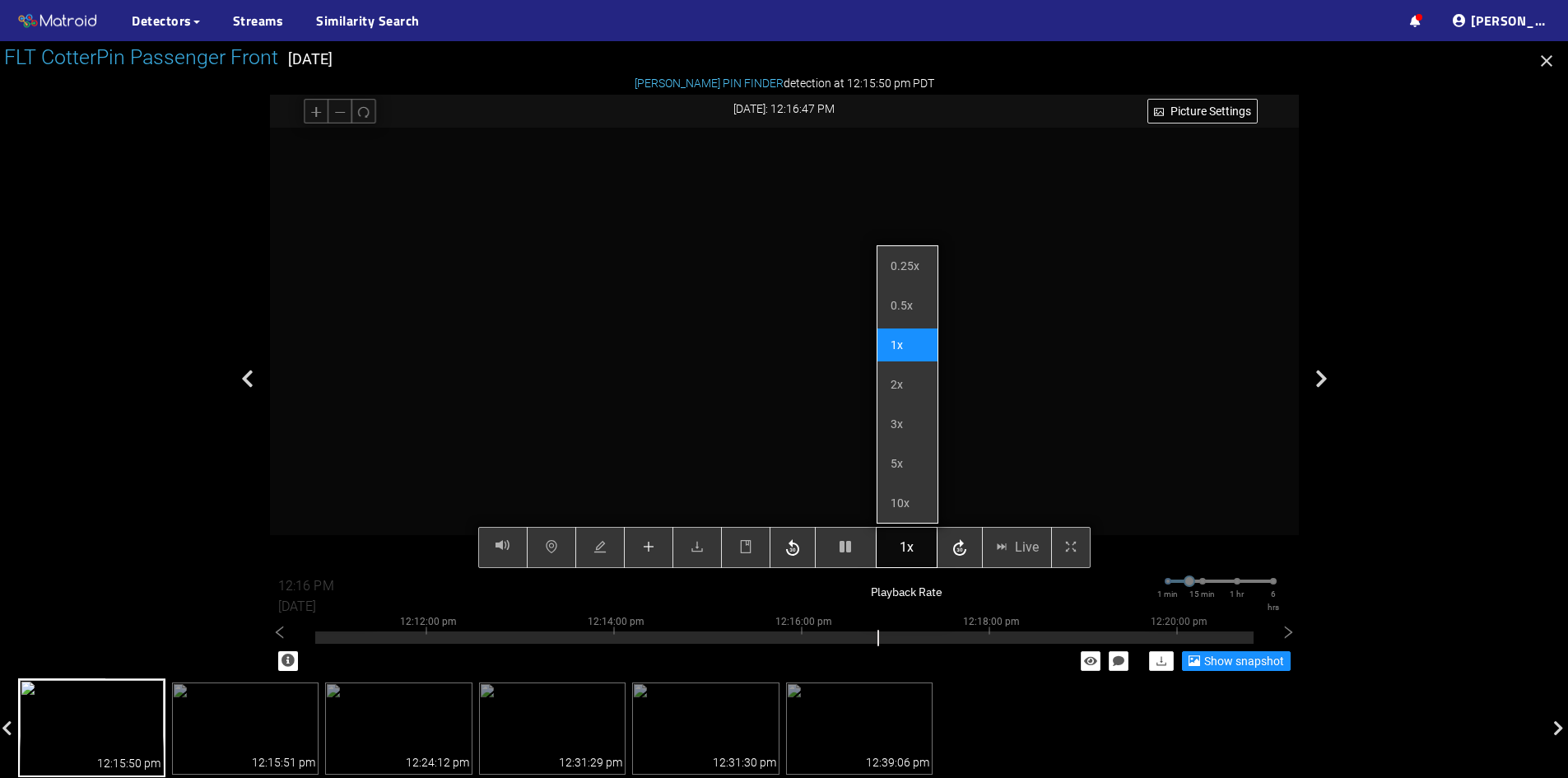
click at [920, 556] on button "1x" at bounding box center [907, 547] width 61 height 41
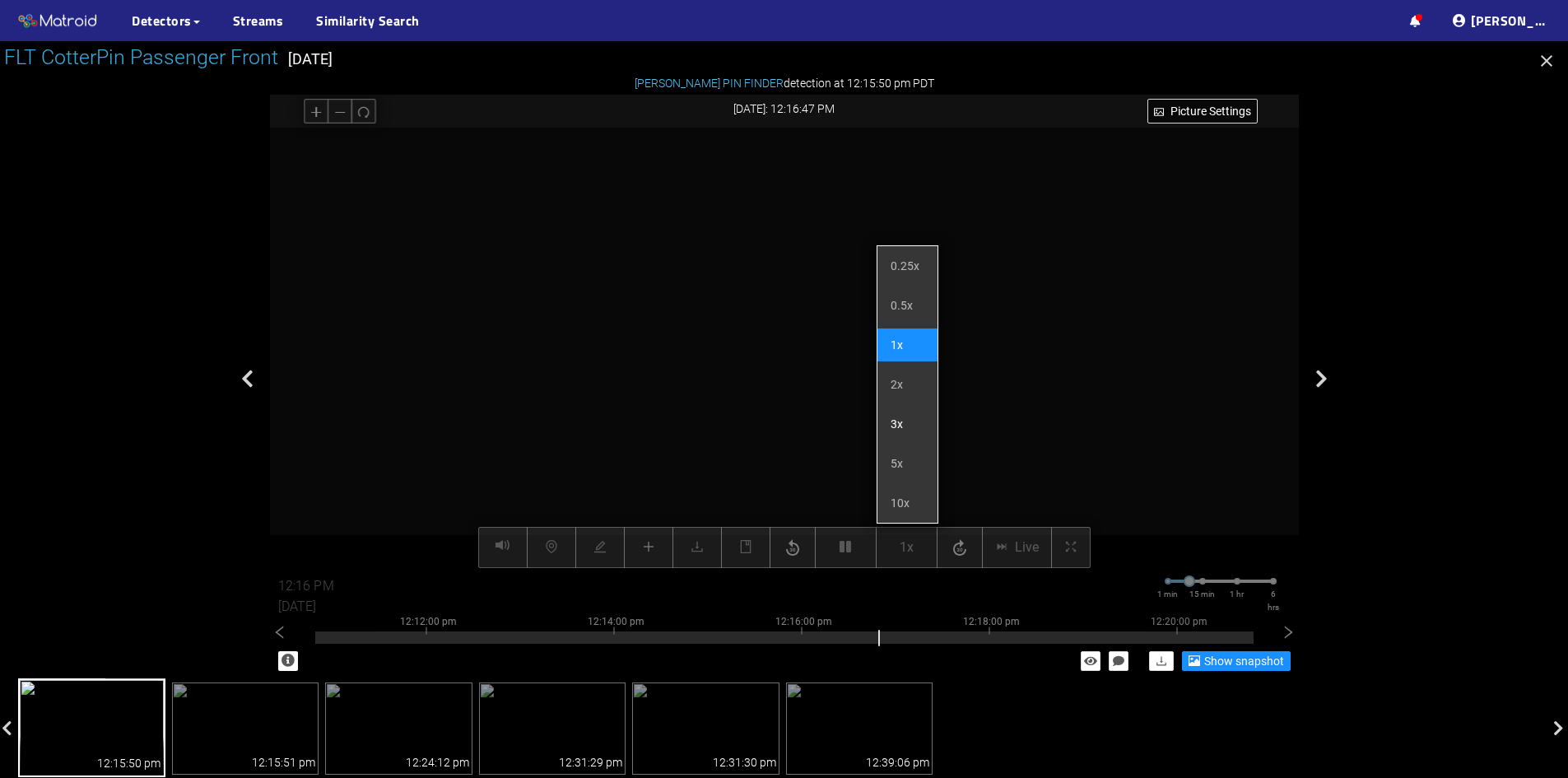
click at [912, 431] on li "3x" at bounding box center [908, 424] width 60 height 33
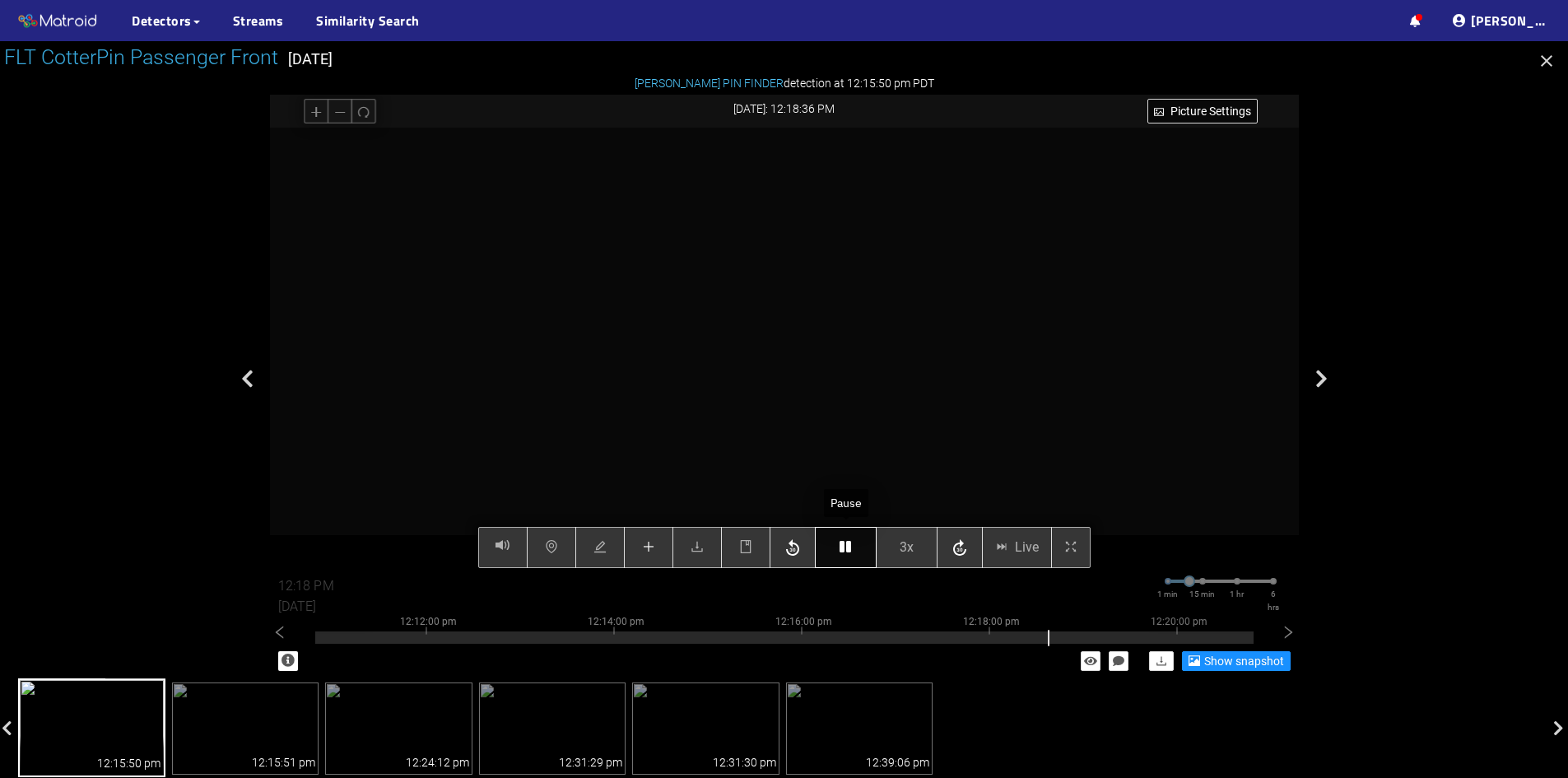
click at [851, 550] on icon "button" at bounding box center [845, 546] width 11 height 13
click at [651, 551] on icon "plus" at bounding box center [648, 546] width 13 height 13
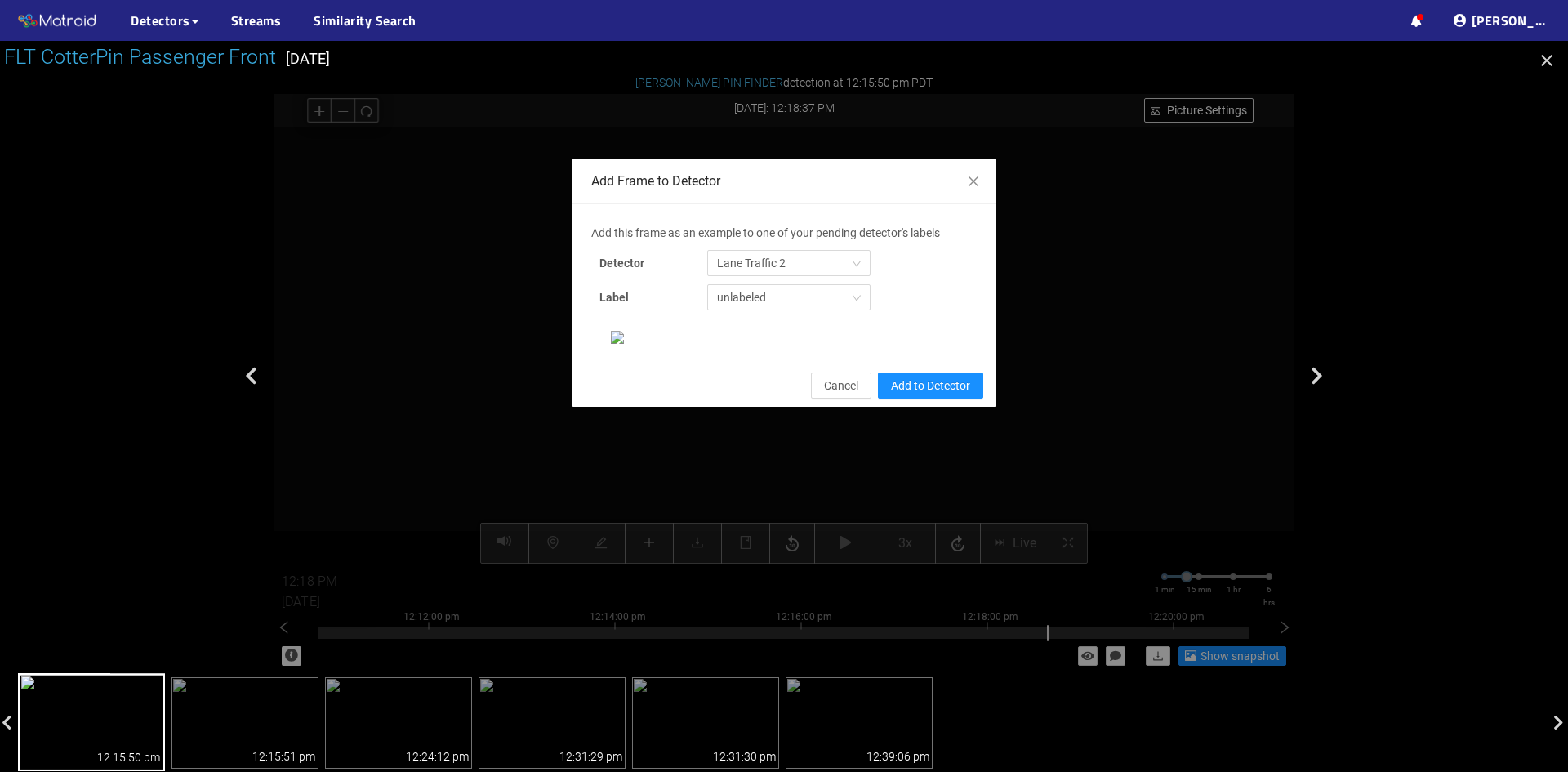
scroll to position [38, 0]
click at [806, 251] on span "Lane Traffic 2" at bounding box center [789, 263] width 144 height 25
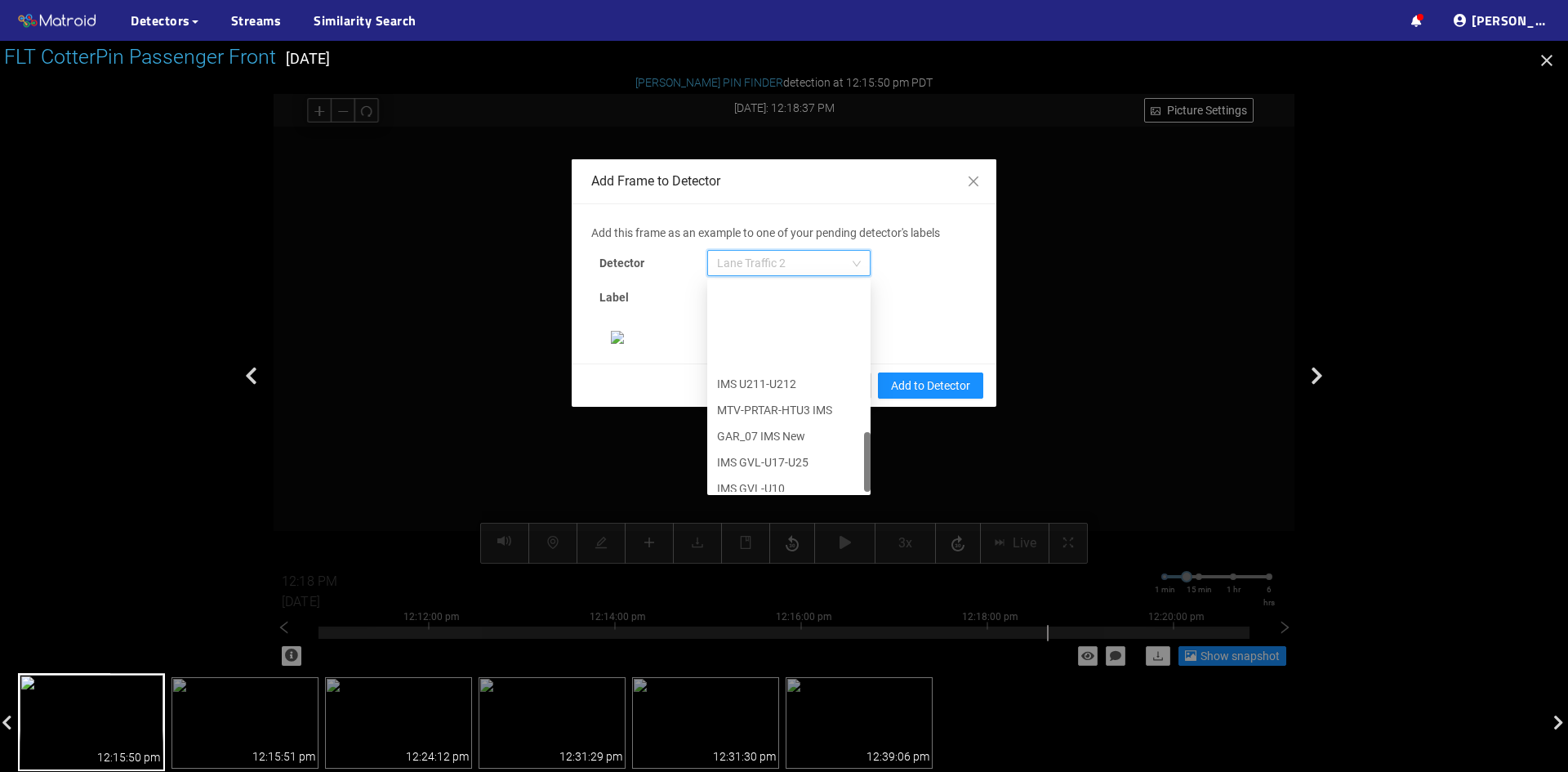
scroll to position [523, 0]
click at [760, 469] on div "[PERSON_NAME] Pin" at bounding box center [789, 478] width 144 height 18
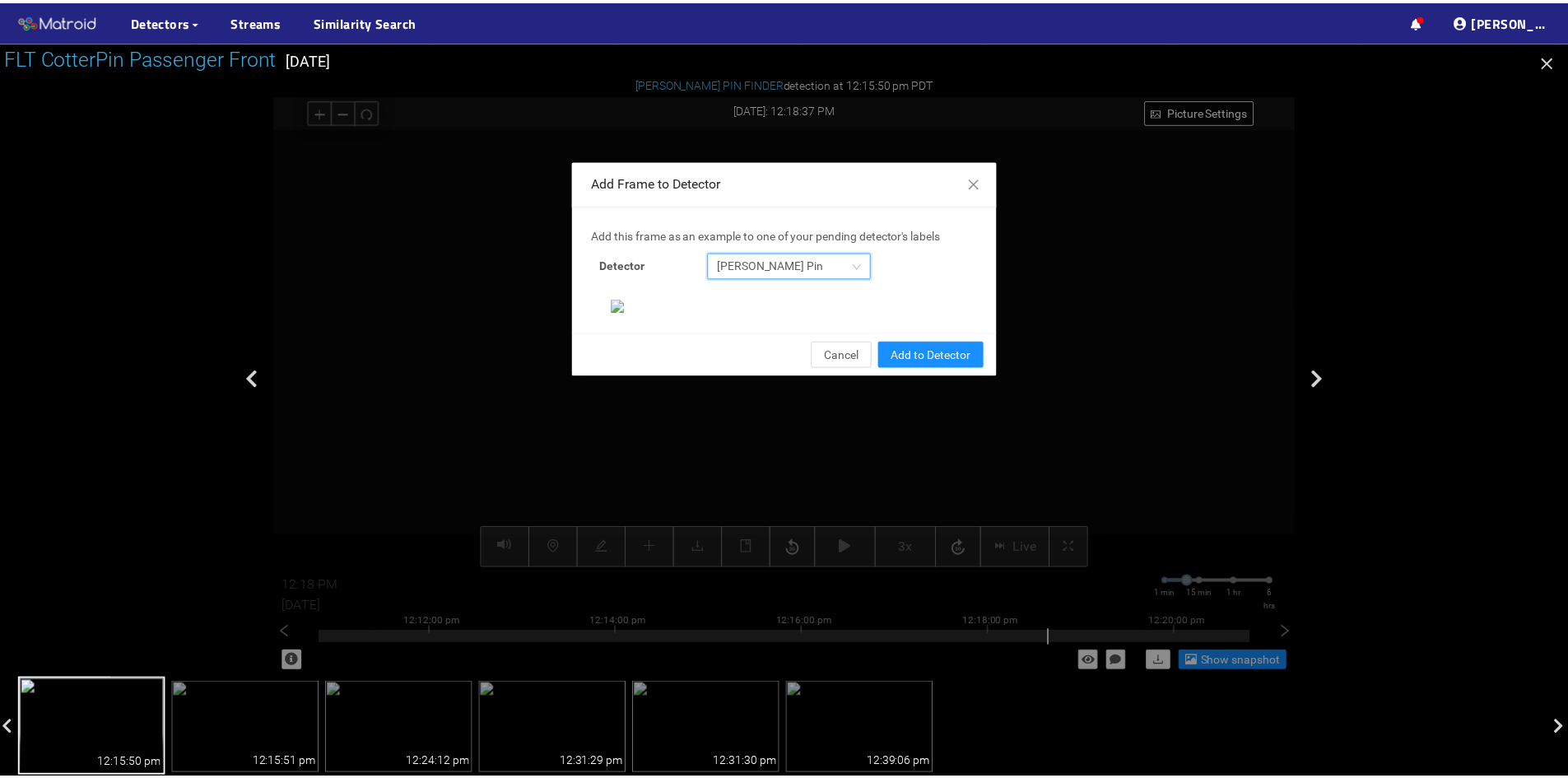
scroll to position [169, 0]
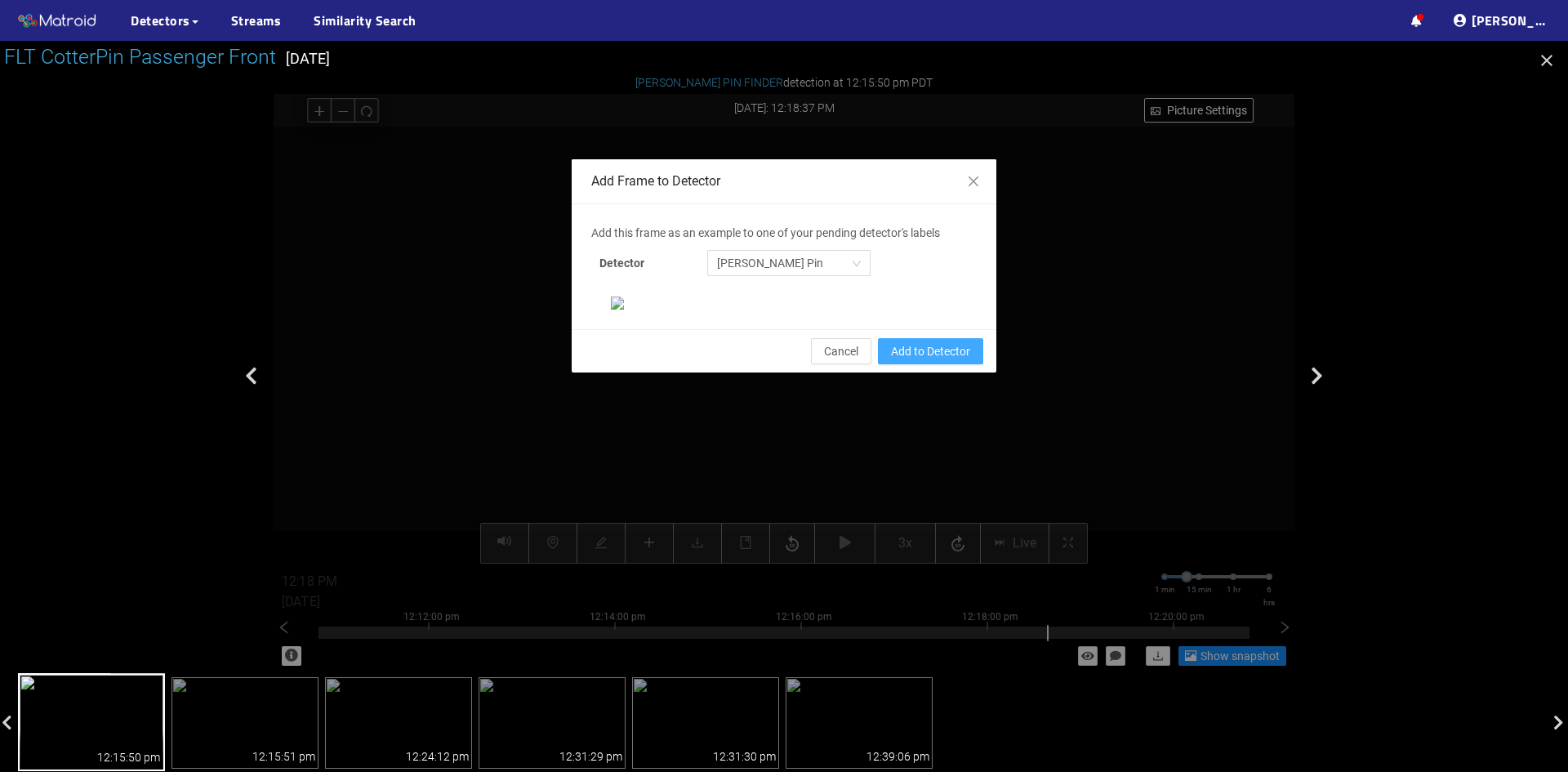
click at [927, 360] on span "Add to Detector" at bounding box center [931, 351] width 80 height 18
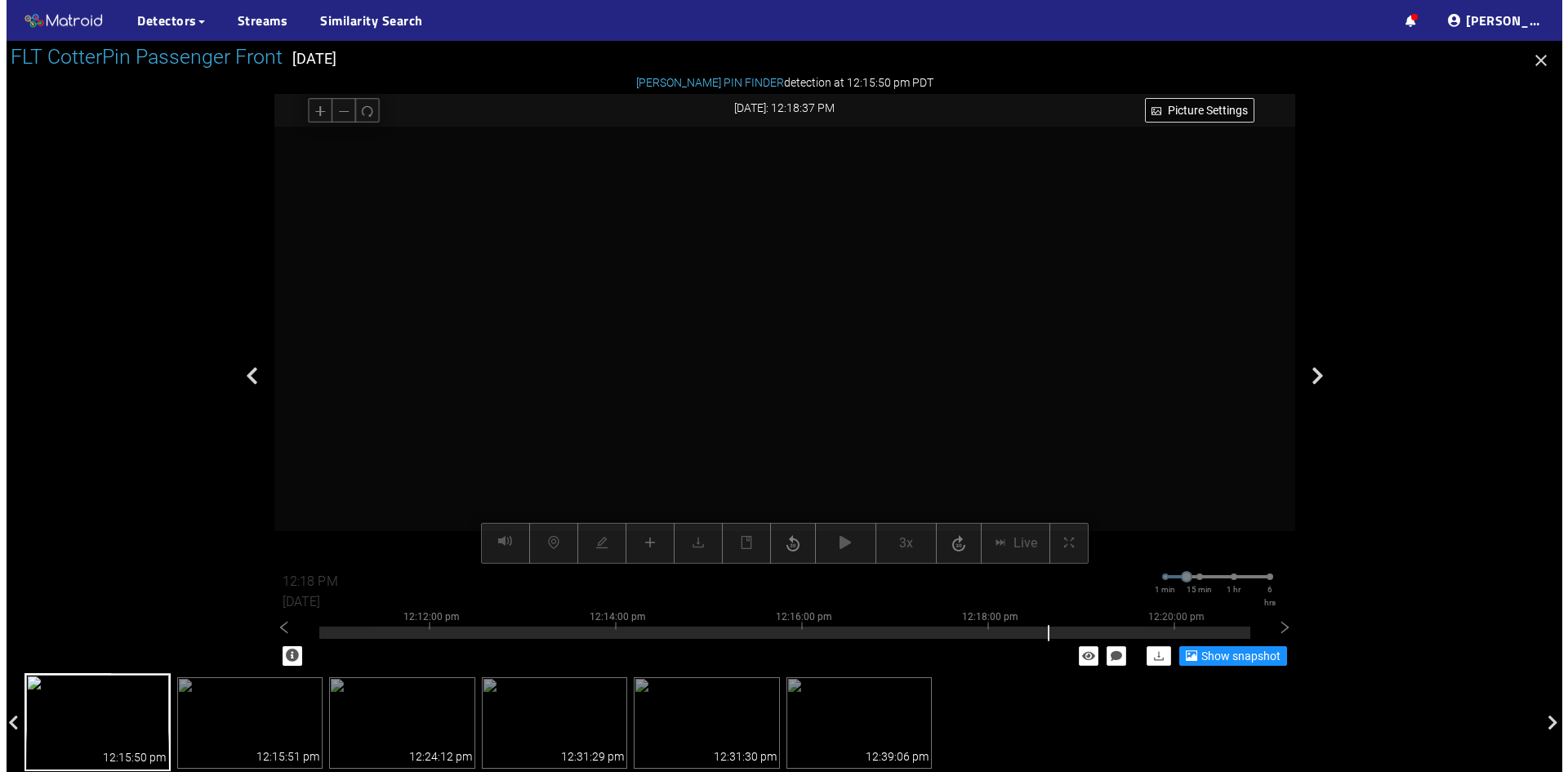
scroll to position [86, 0]
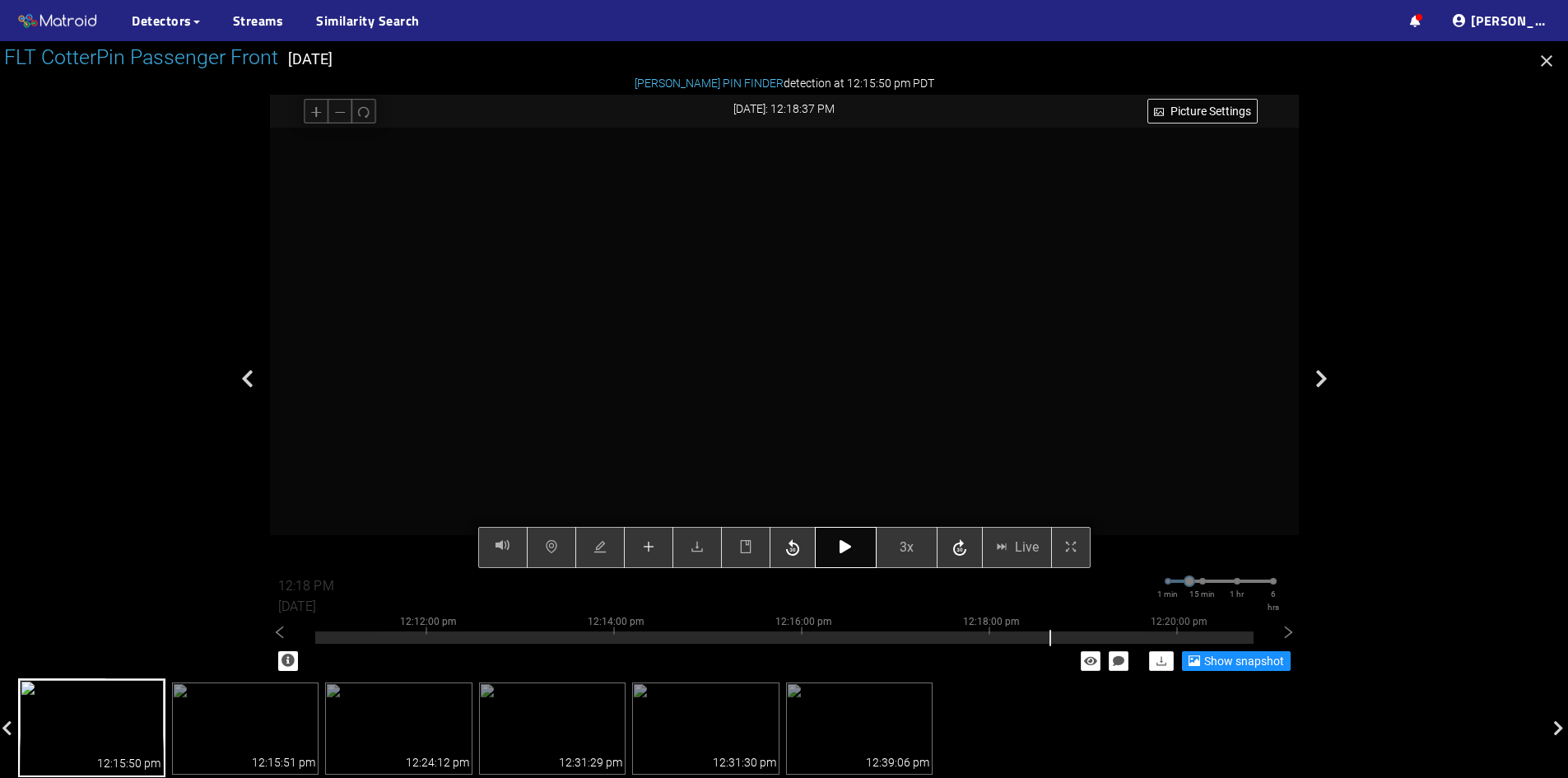
click at [858, 551] on button "button" at bounding box center [845, 547] width 61 height 41
click at [845, 548] on icon "button" at bounding box center [845, 546] width 11 height 13
click at [848, 544] on icon "button" at bounding box center [845, 546] width 11 height 13
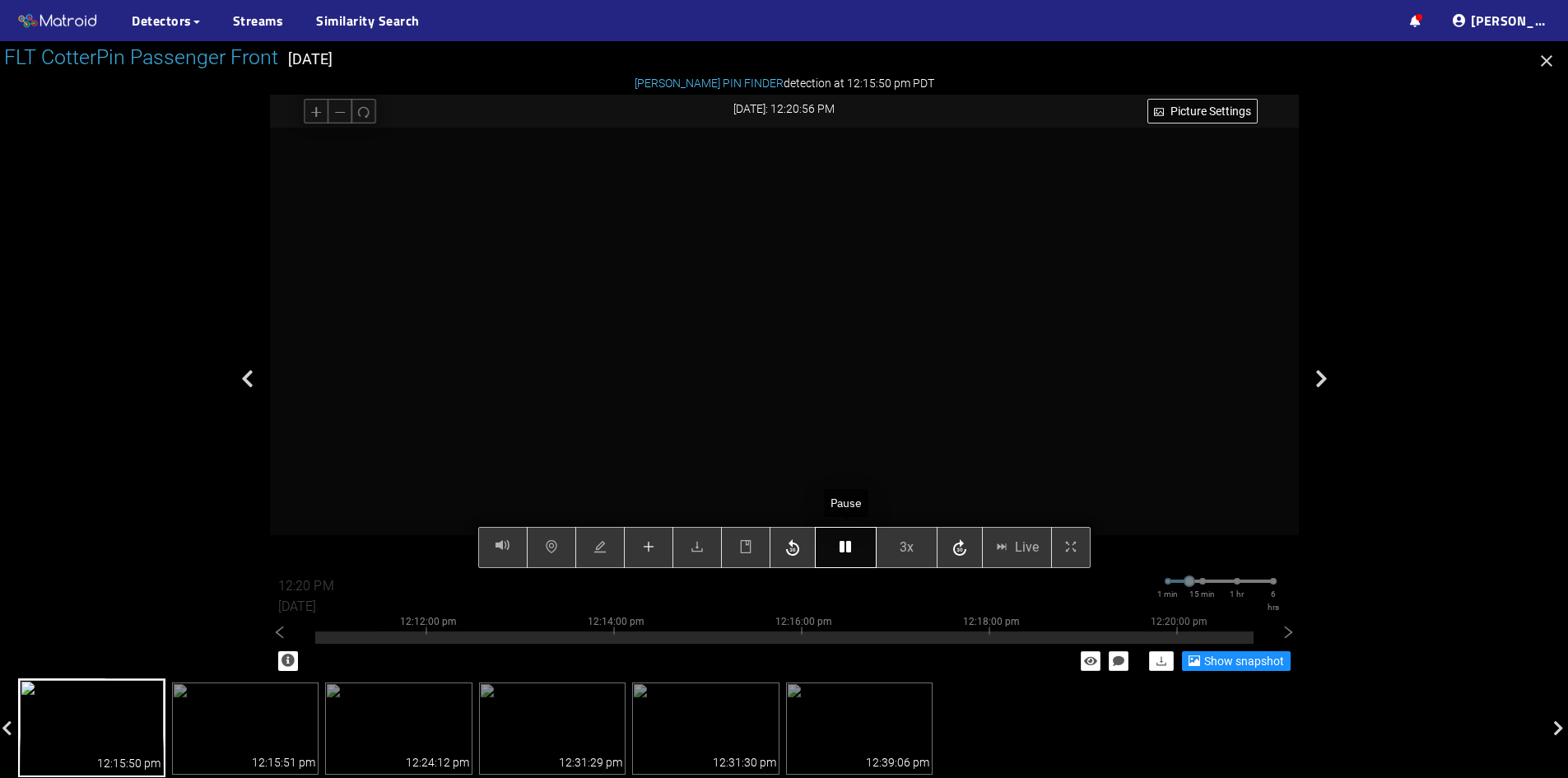
click at [848, 544] on icon "button" at bounding box center [845, 546] width 11 height 13
click at [643, 552] on icon "plus" at bounding box center [648, 546] width 13 height 13
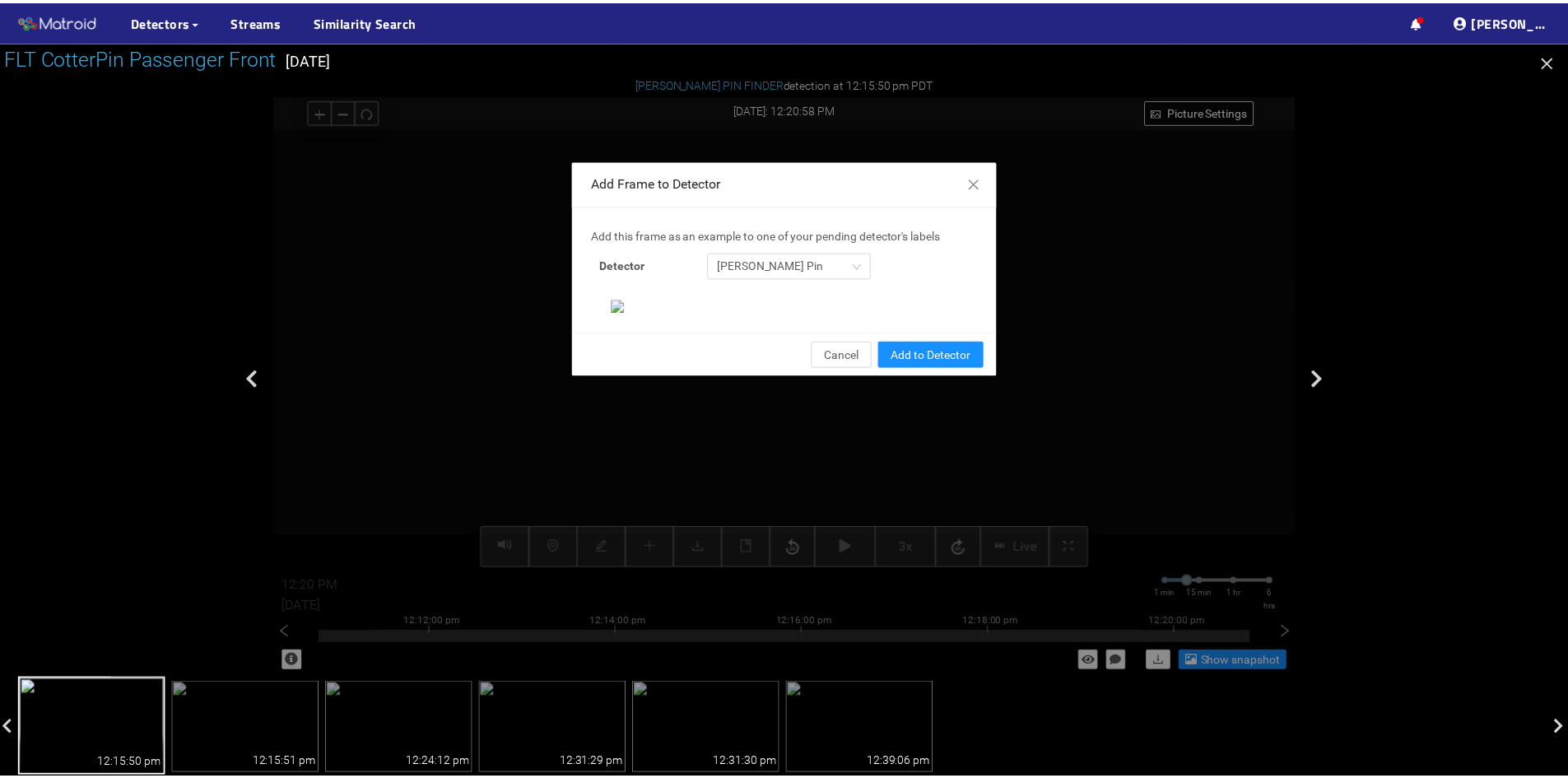
scroll to position [169, 0]
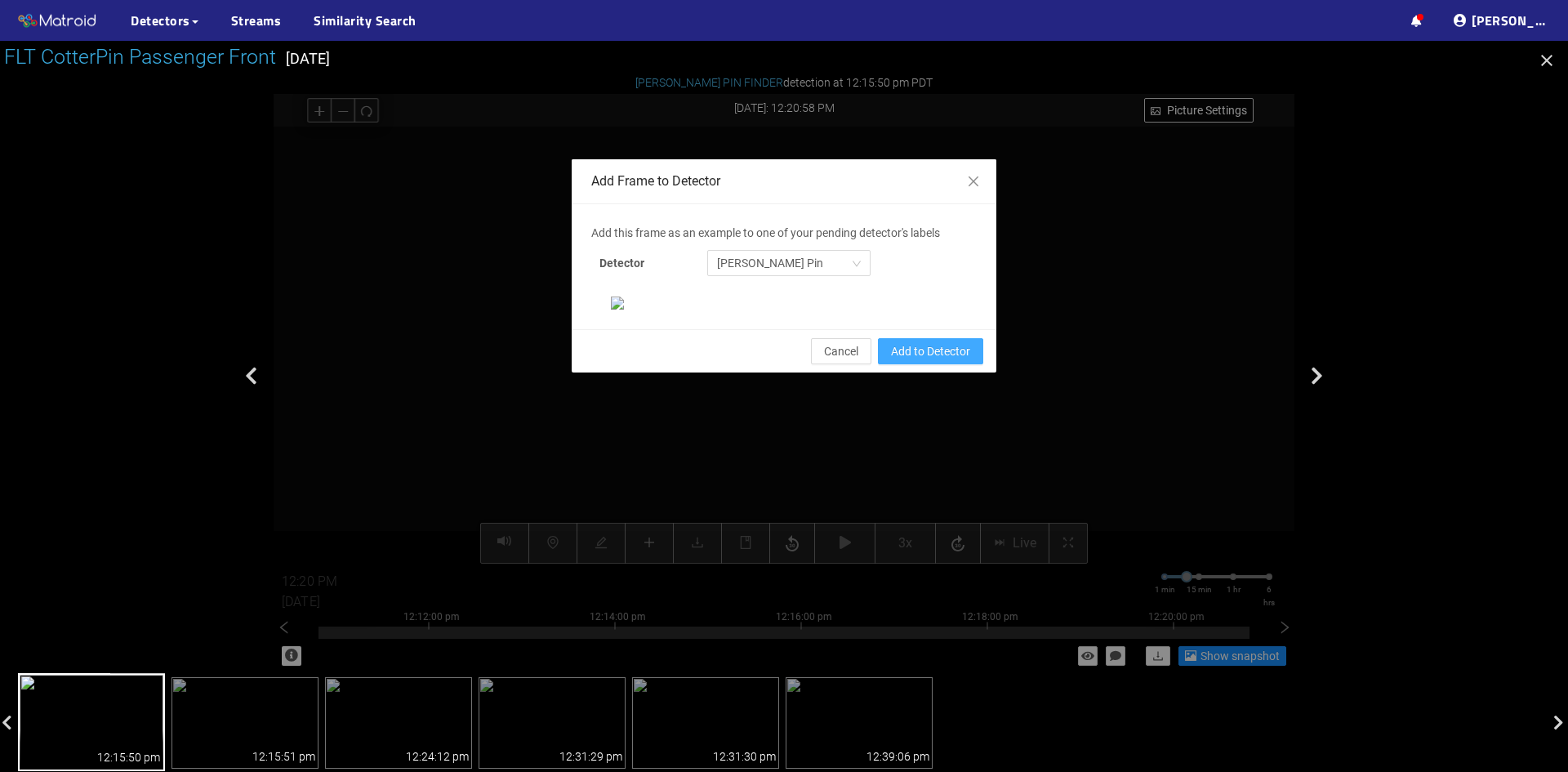
click at [914, 360] on span "Add to Detector" at bounding box center [931, 351] width 80 height 18
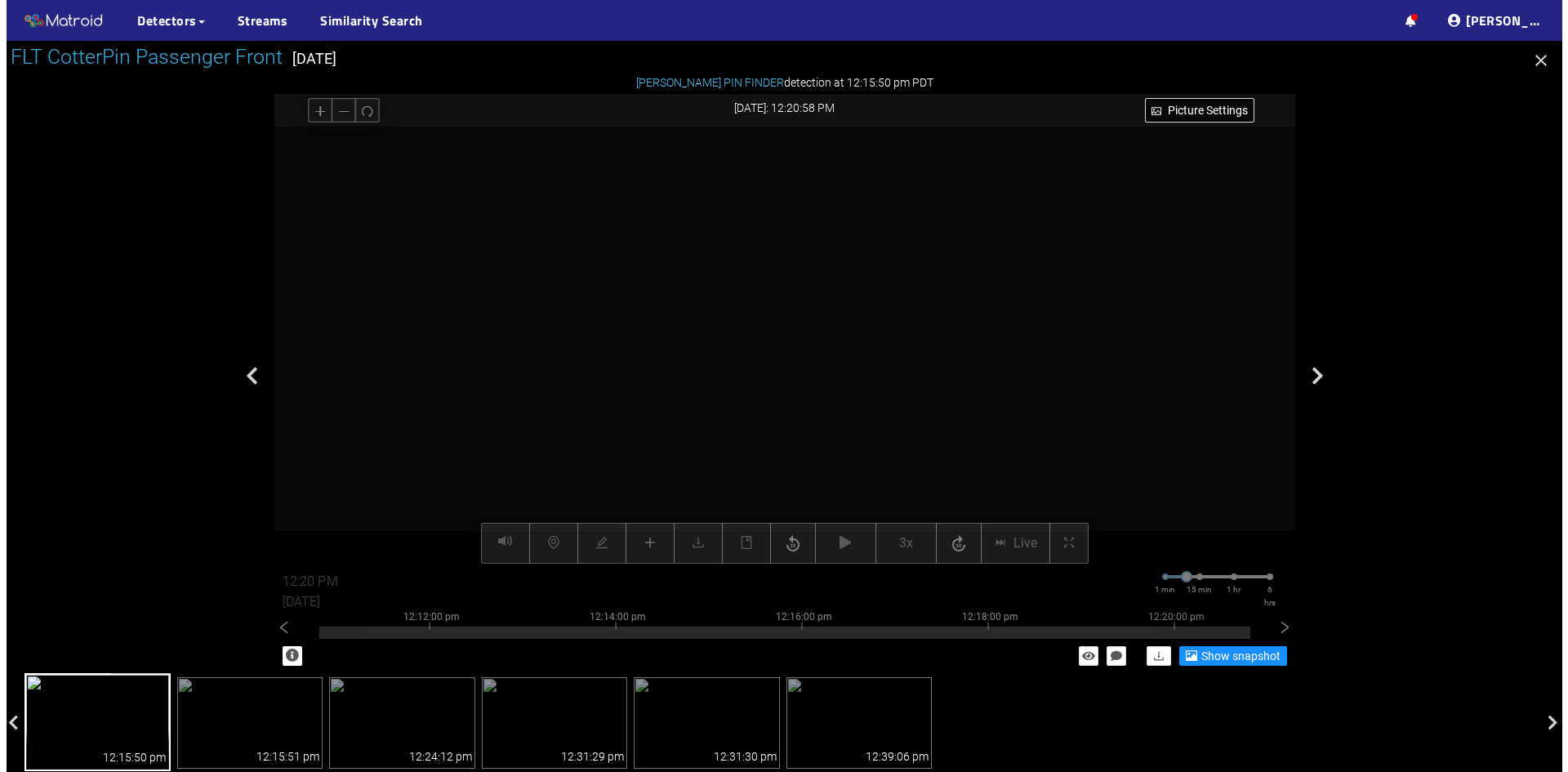
scroll to position [86, 0]
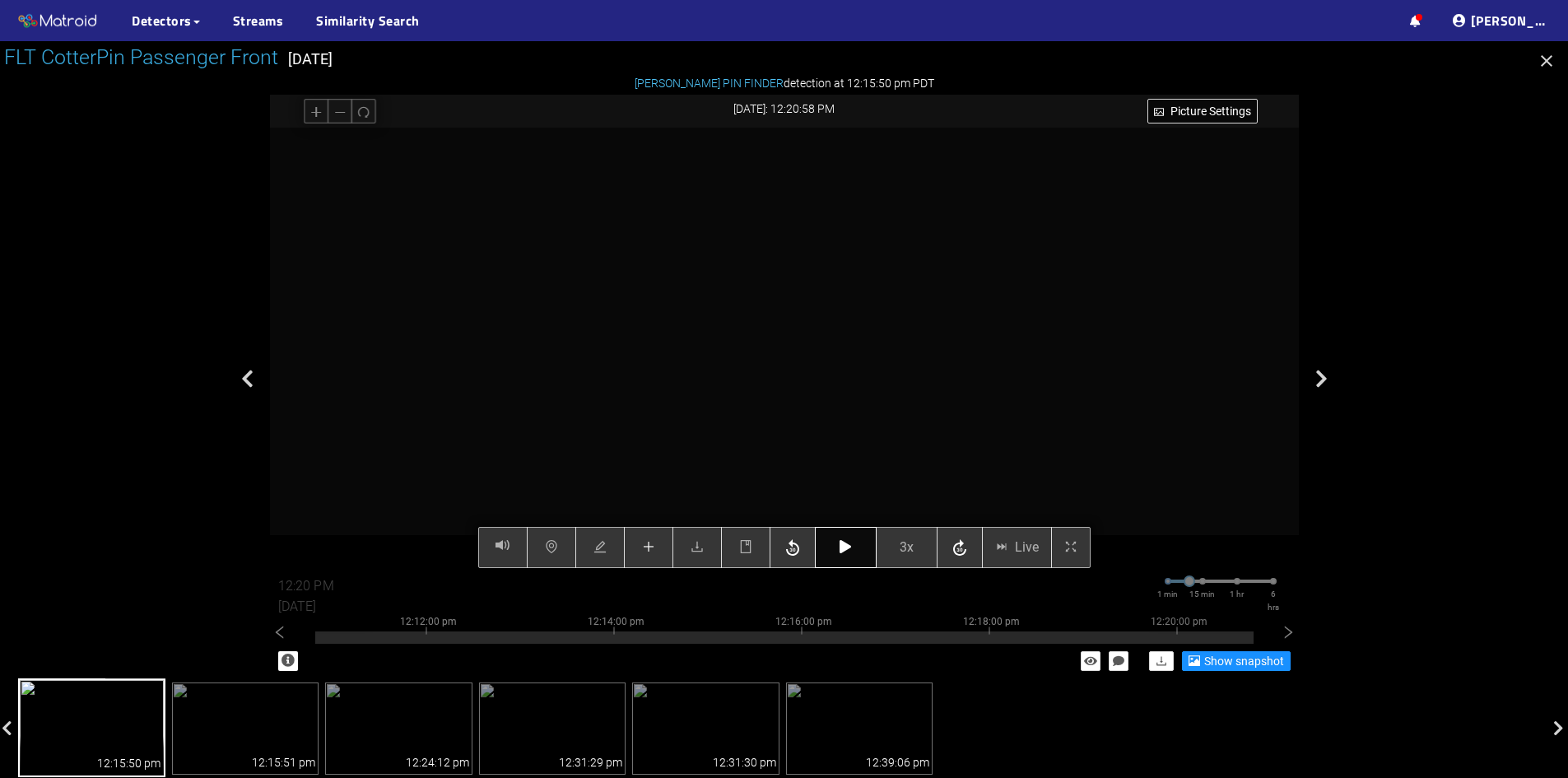
click at [833, 547] on button "button" at bounding box center [845, 547] width 61 height 41
click at [843, 545] on icon "button" at bounding box center [845, 546] width 11 height 13
click at [846, 551] on icon "button" at bounding box center [845, 546] width 11 height 13
click at [842, 544] on icon "button" at bounding box center [845, 546] width 11 height 13
click at [843, 543] on icon "button" at bounding box center [845, 546] width 11 height 13
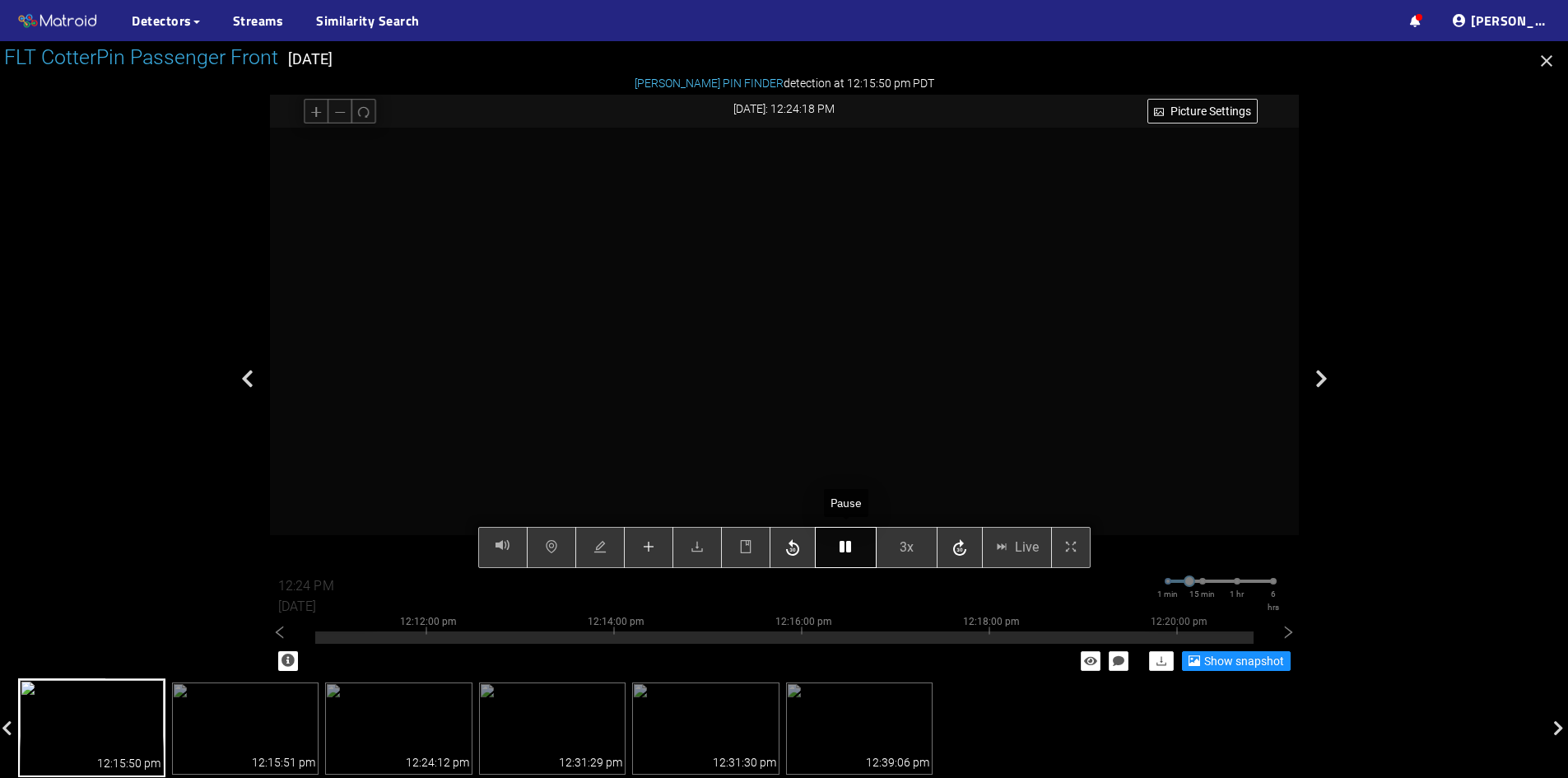
click at [849, 546] on icon "button" at bounding box center [845, 546] width 11 height 13
click at [642, 543] on icon "plus" at bounding box center [648, 546] width 13 height 13
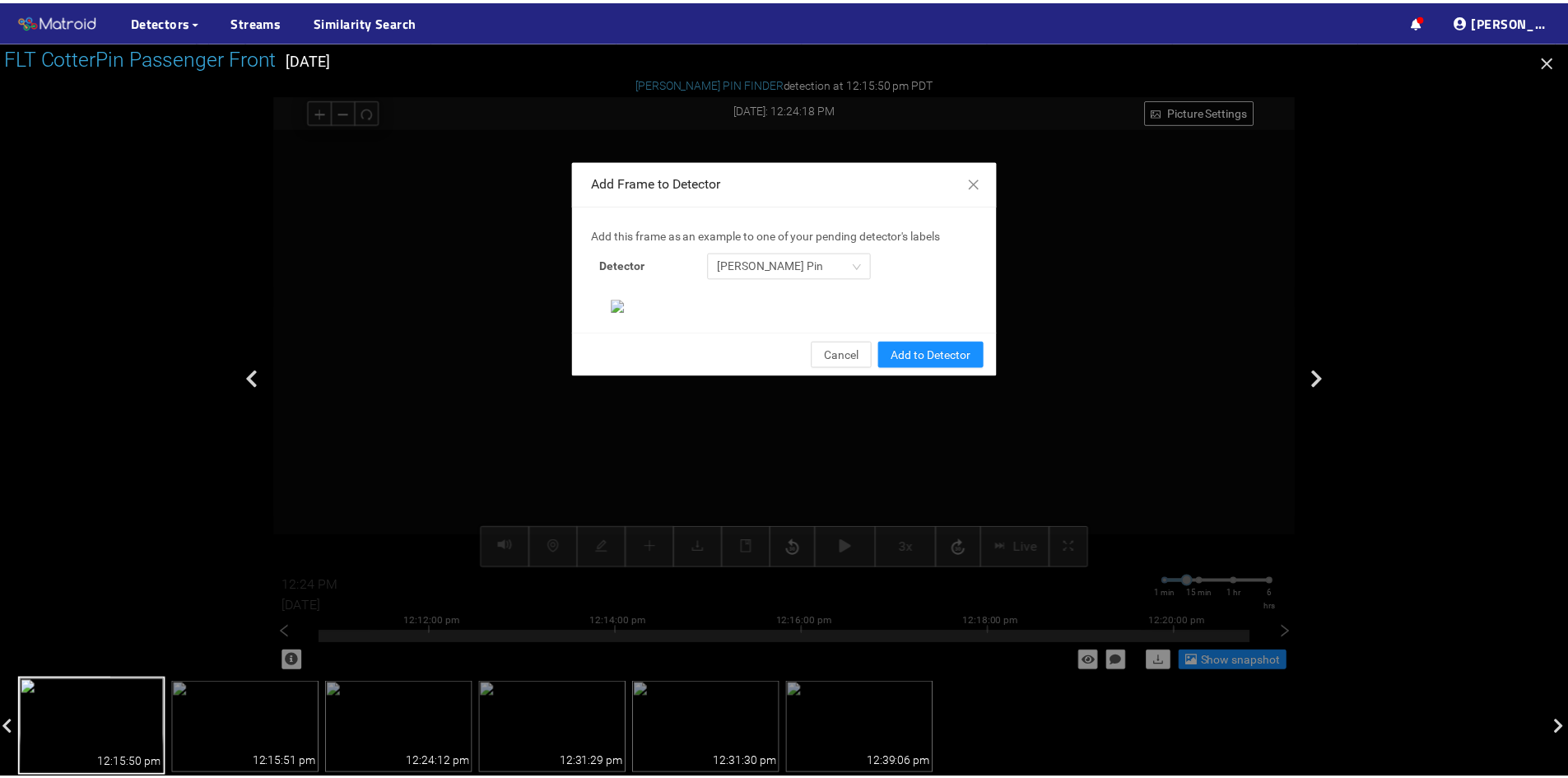
scroll to position [169, 0]
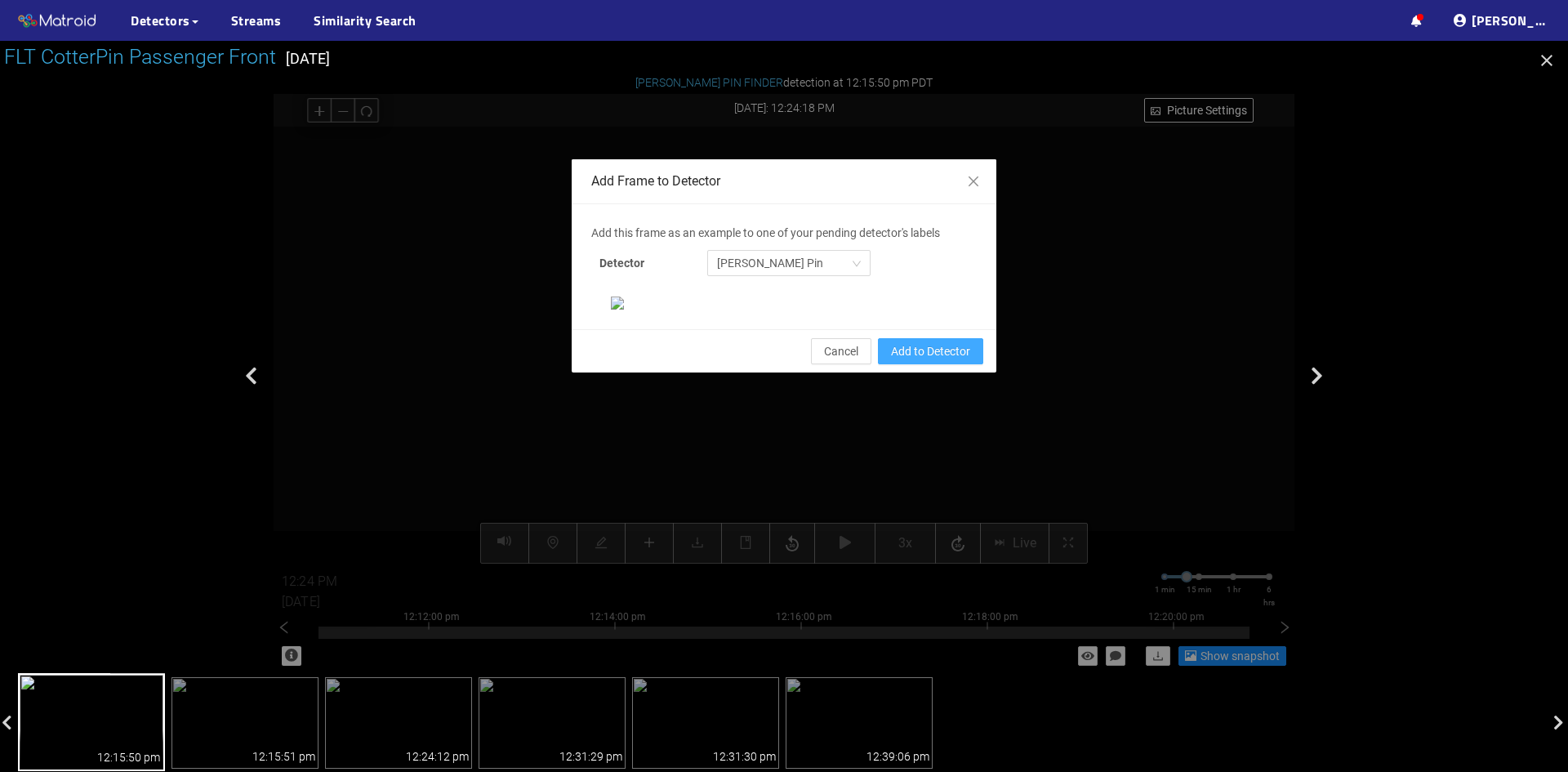
click at [919, 360] on span "Add to Detector" at bounding box center [931, 351] width 80 height 18
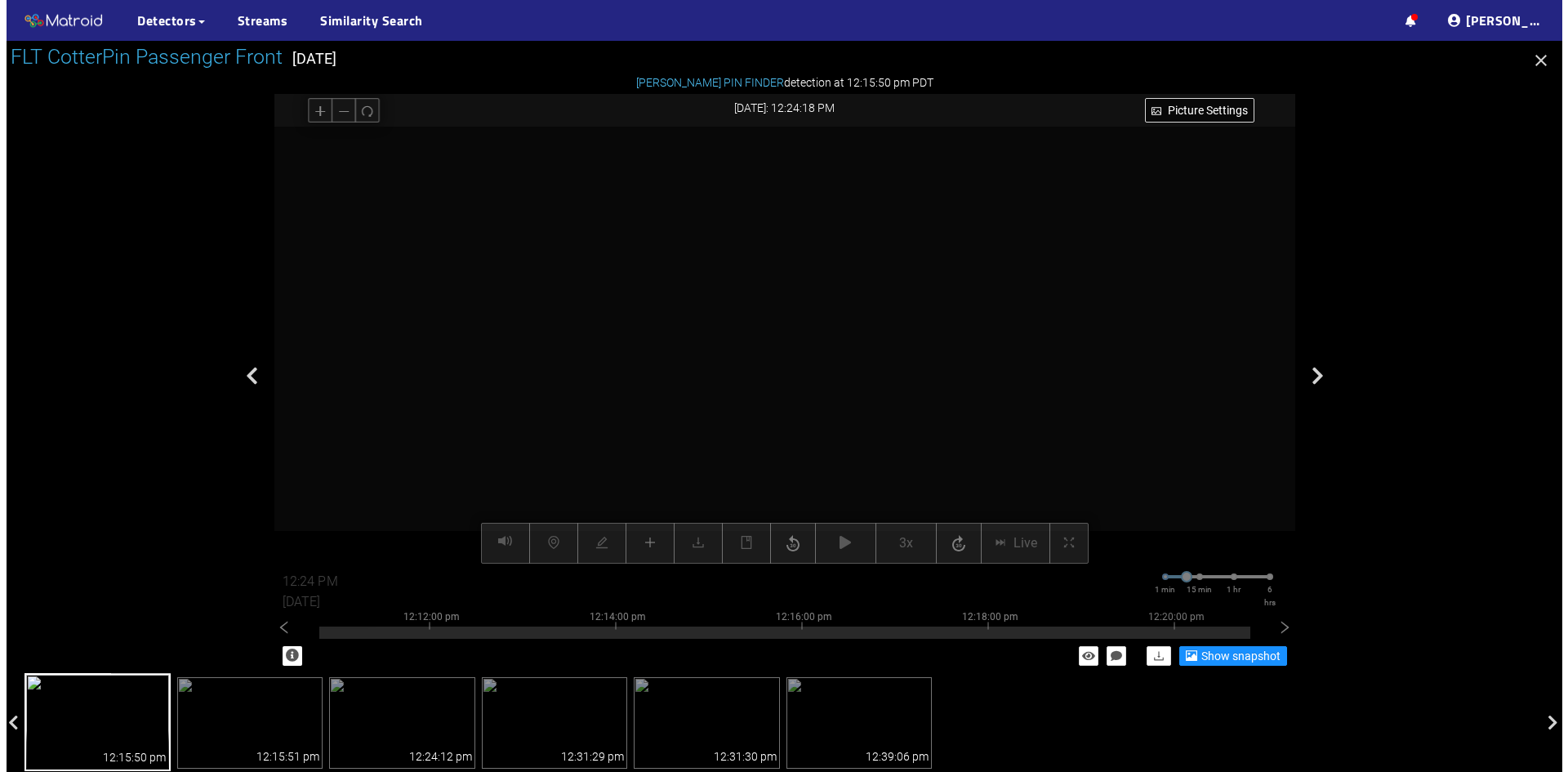
scroll to position [86, 0]
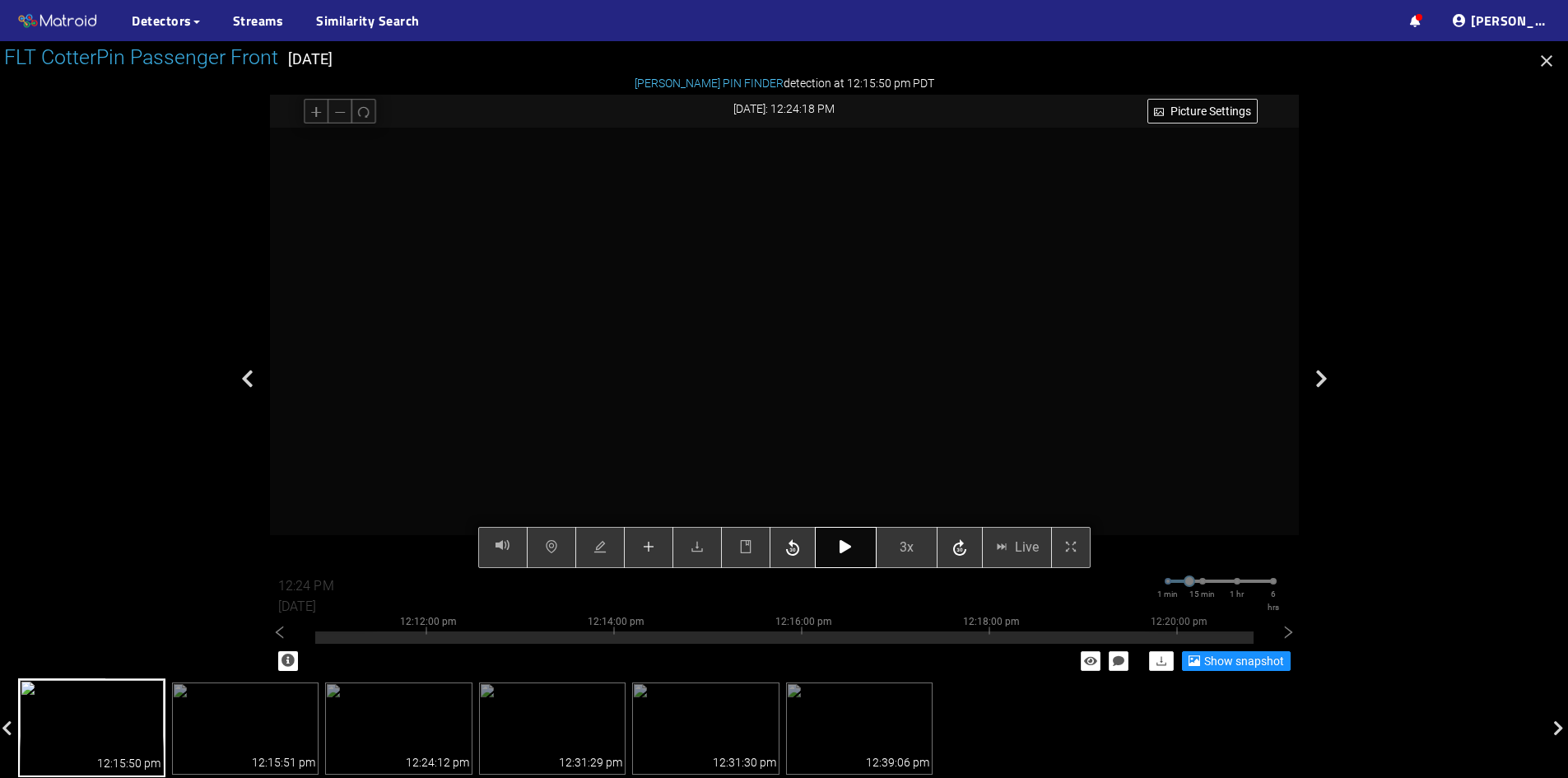
click at [836, 549] on button "button" at bounding box center [845, 547] width 61 height 41
click at [845, 547] on icon "button" at bounding box center [845, 546] width 11 height 13
click at [847, 550] on div "Picture Settings 3x Live 12:25 PM [DATE] 1 min 15 min 1 hr 6 hrs 12:02:00 pm 12…" at bounding box center [784, 348] width 1029 height 441
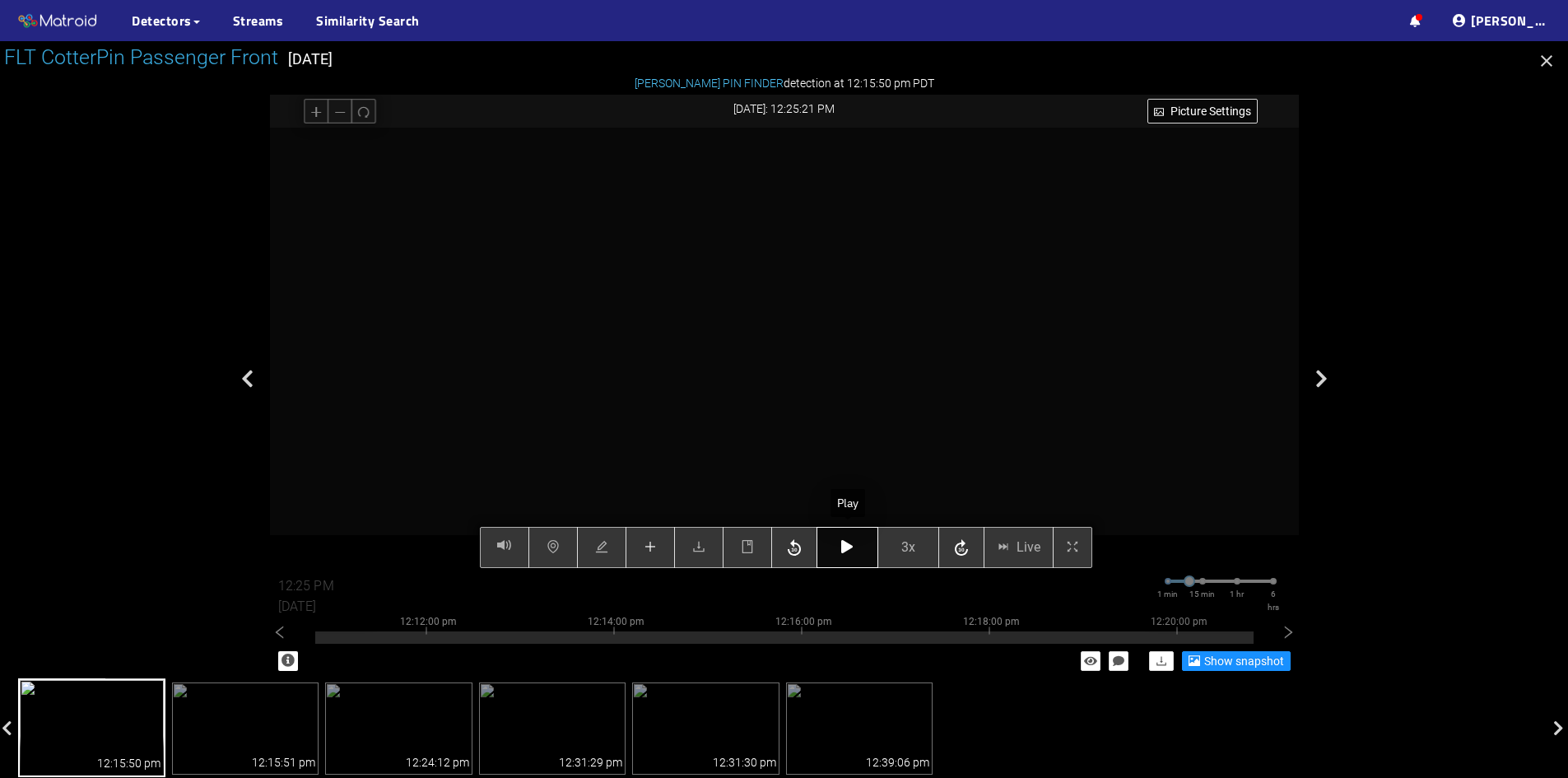
click at [850, 550] on icon "button" at bounding box center [846, 546] width 11 height 13
click at [854, 559] on button "button" at bounding box center [847, 547] width 61 height 41
click at [652, 547] on icon "plus" at bounding box center [650, 547] width 11 height 1
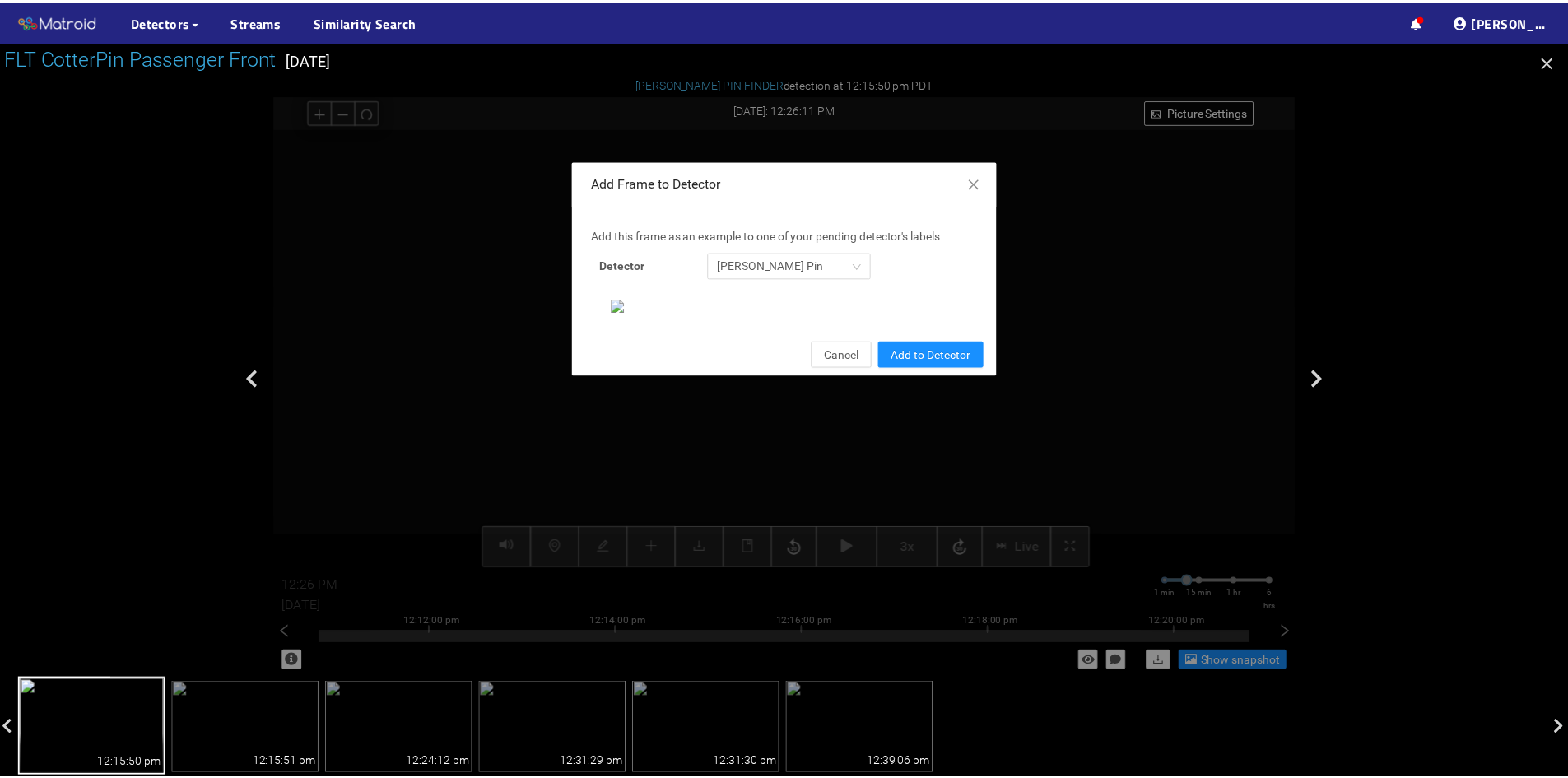
scroll to position [169, 0]
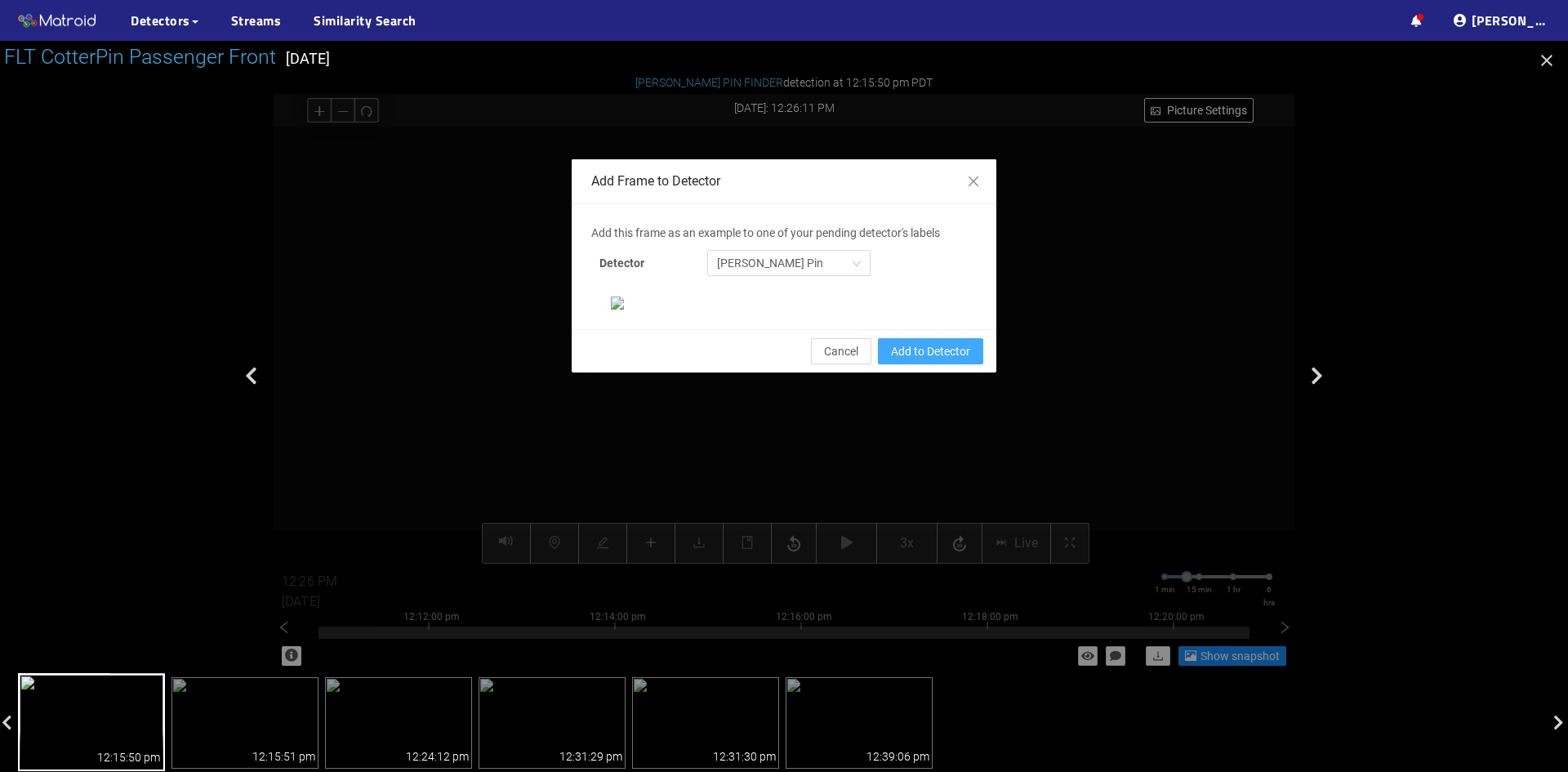
click at [916, 360] on span "Add to Detector" at bounding box center [931, 351] width 80 height 18
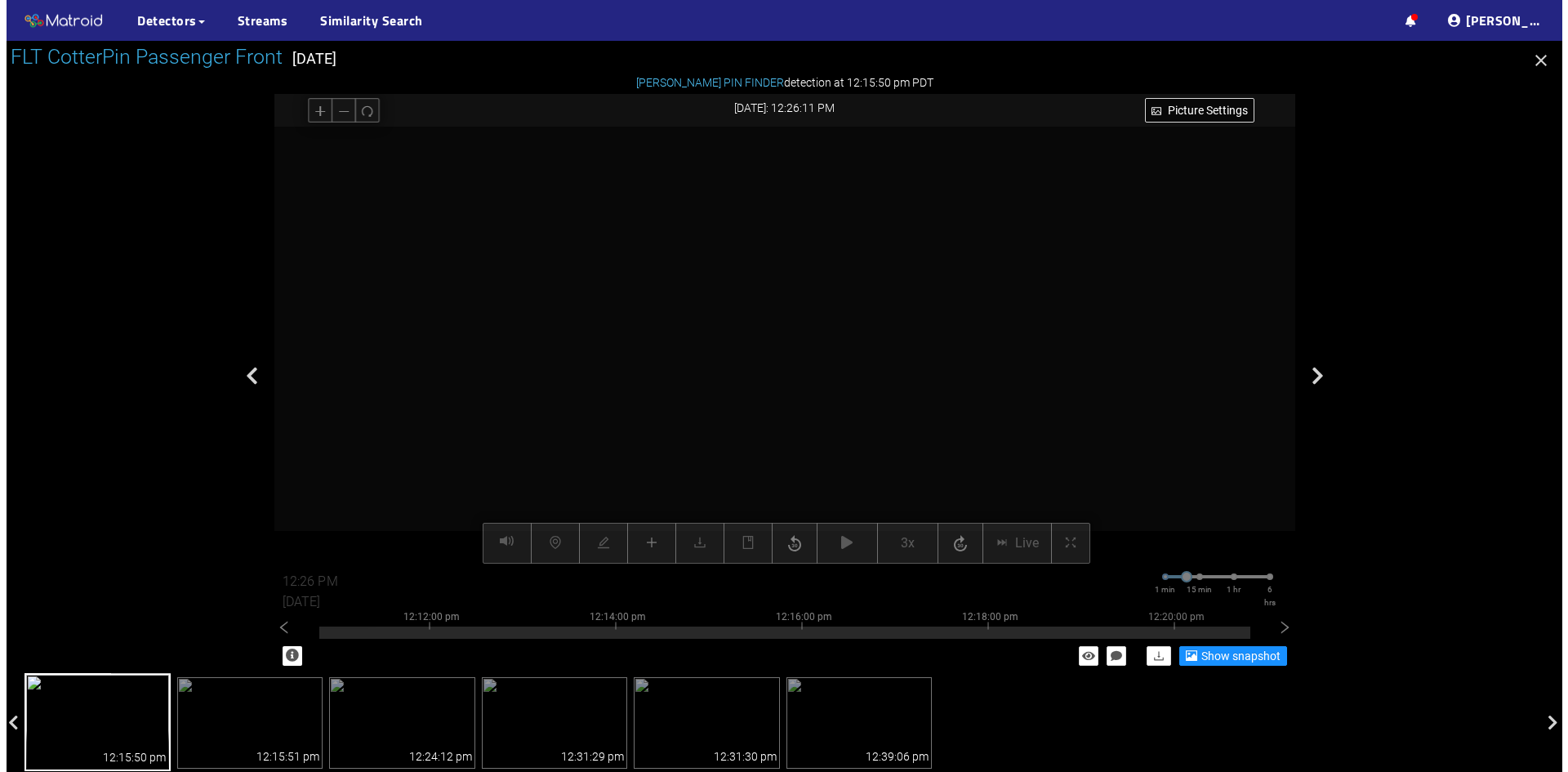
scroll to position [86, 0]
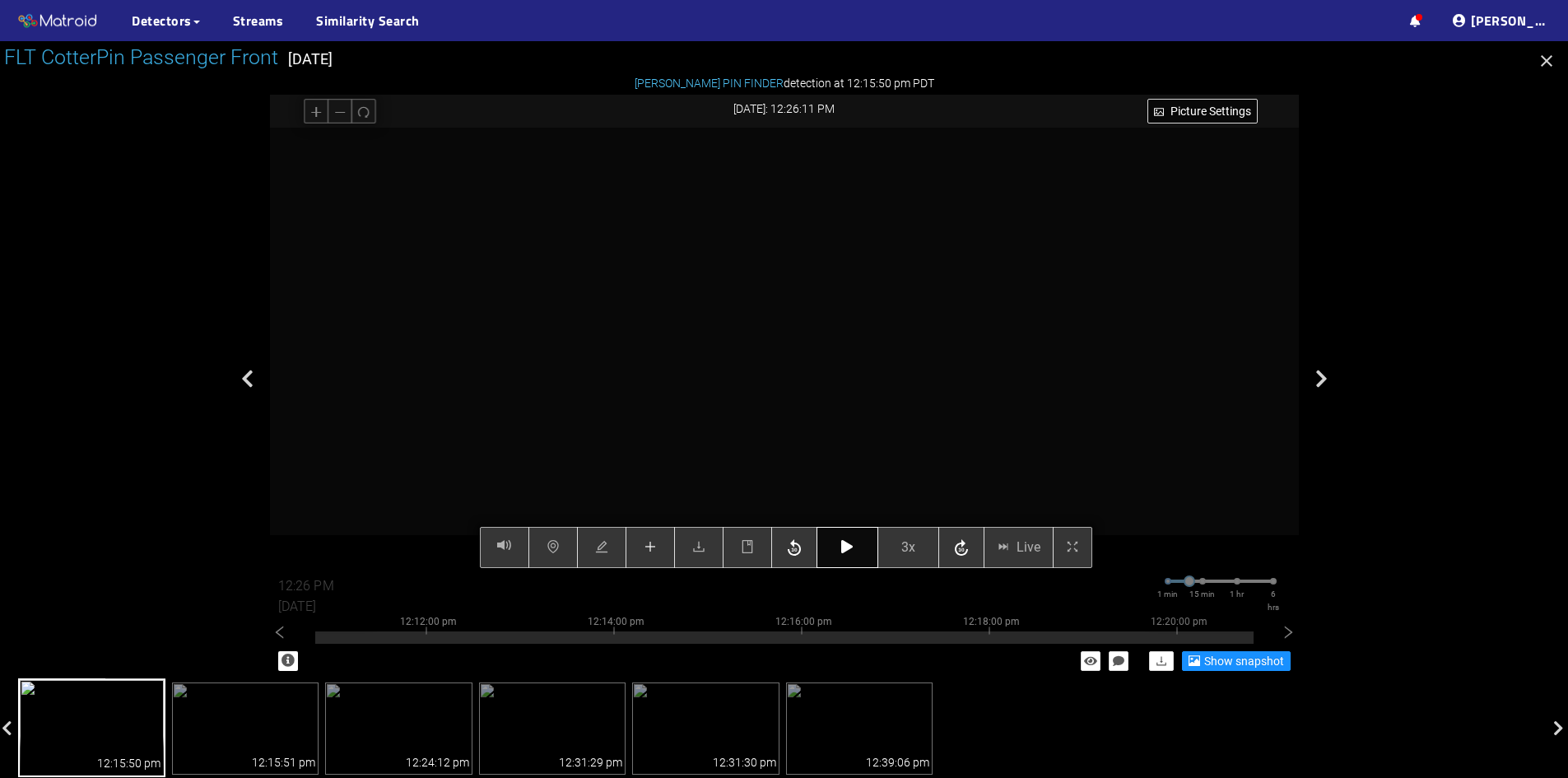
click at [851, 546] on icon "button" at bounding box center [846, 546] width 11 height 13
click at [842, 557] on button "button" at bounding box center [847, 547] width 61 height 41
click at [839, 554] on button "button" at bounding box center [847, 547] width 61 height 41
click at [855, 553] on button "button" at bounding box center [847, 547] width 61 height 41
click at [858, 547] on button "button" at bounding box center [847, 547] width 61 height 41
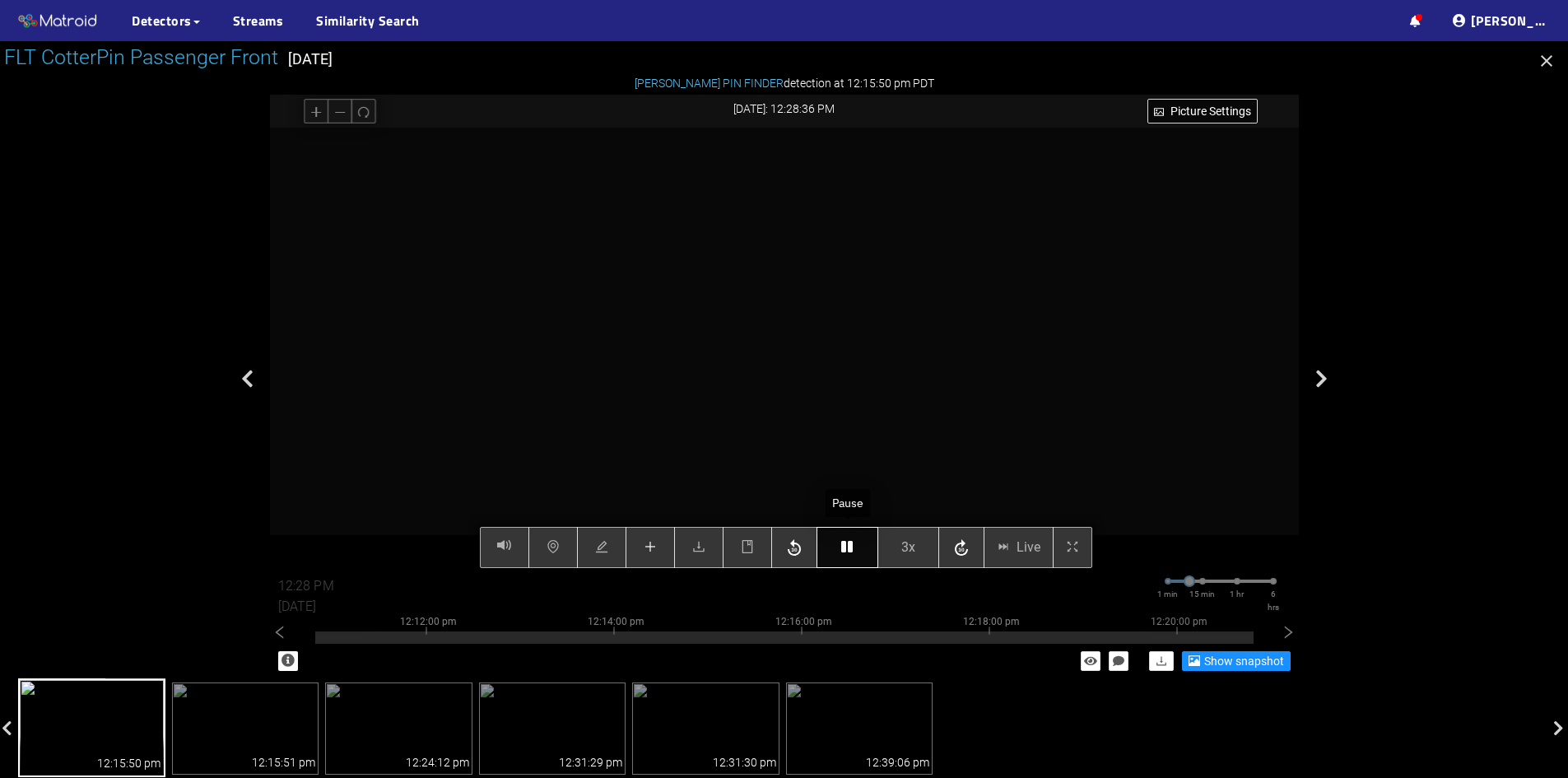
click at [858, 547] on button "button" at bounding box center [847, 547] width 61 height 41
click at [841, 552] on icon "button" at bounding box center [846, 546] width 11 height 13
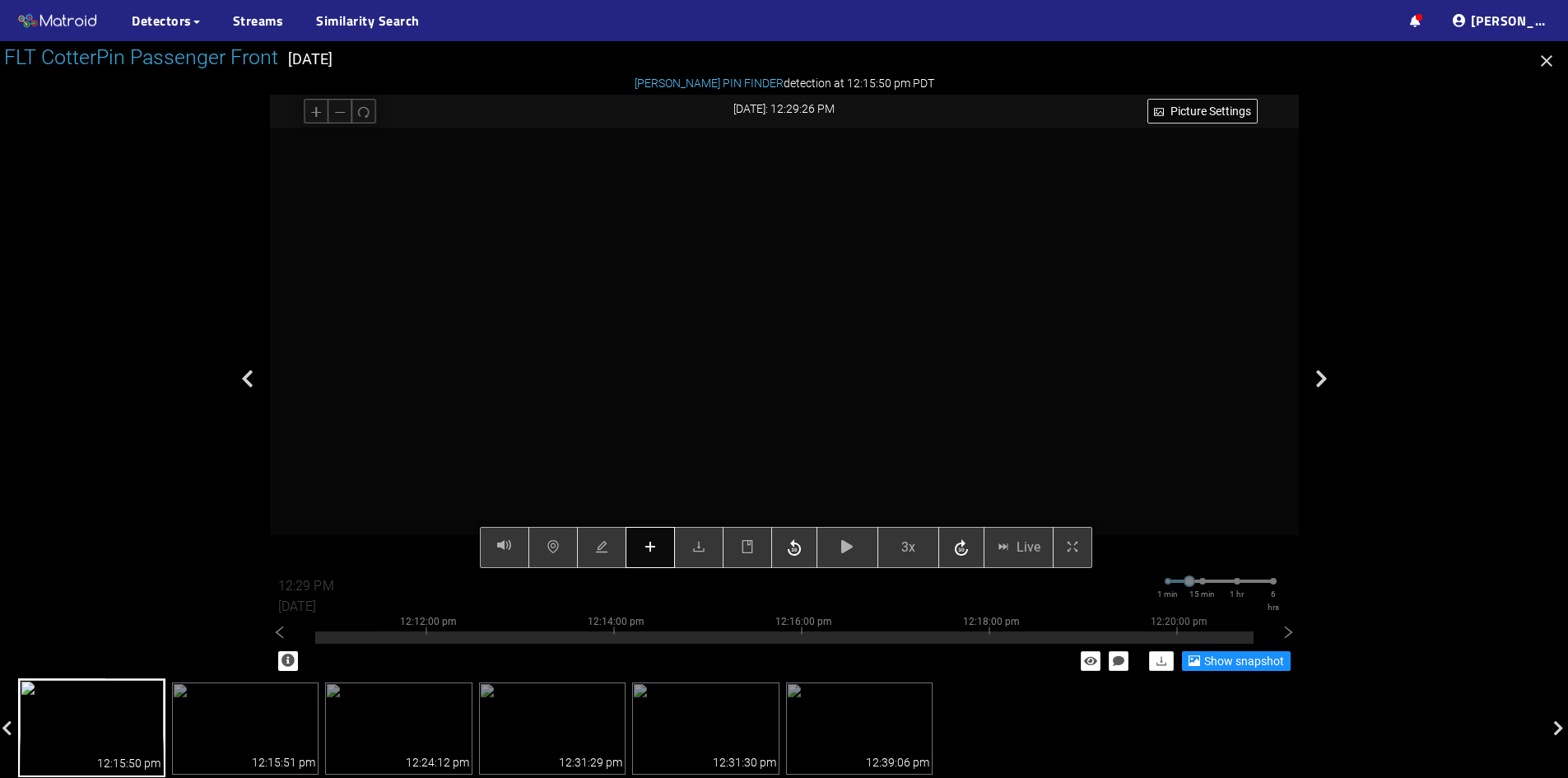
click at [653, 547] on icon "plus" at bounding box center [650, 547] width 11 height 1
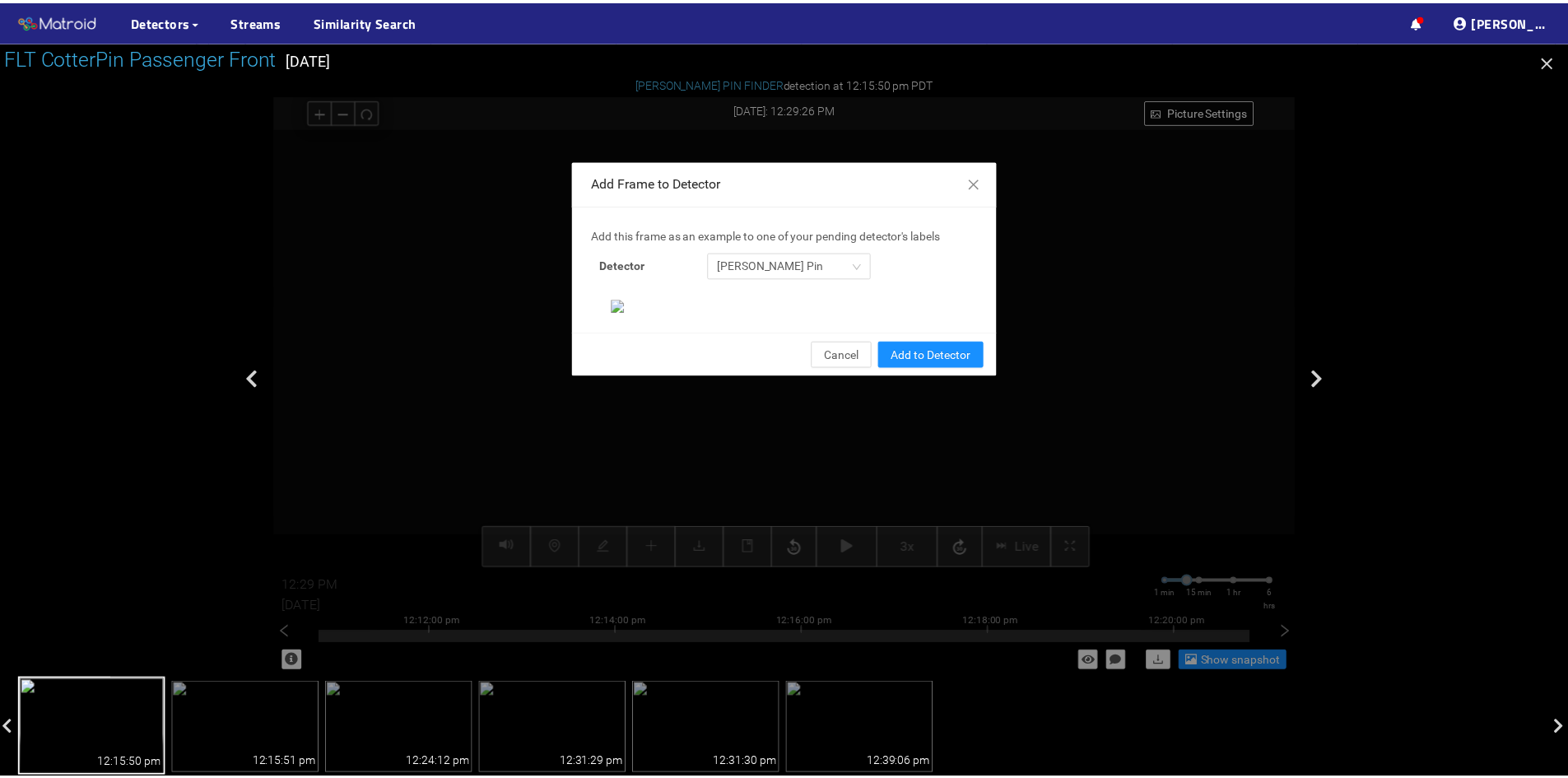
scroll to position [169, 0]
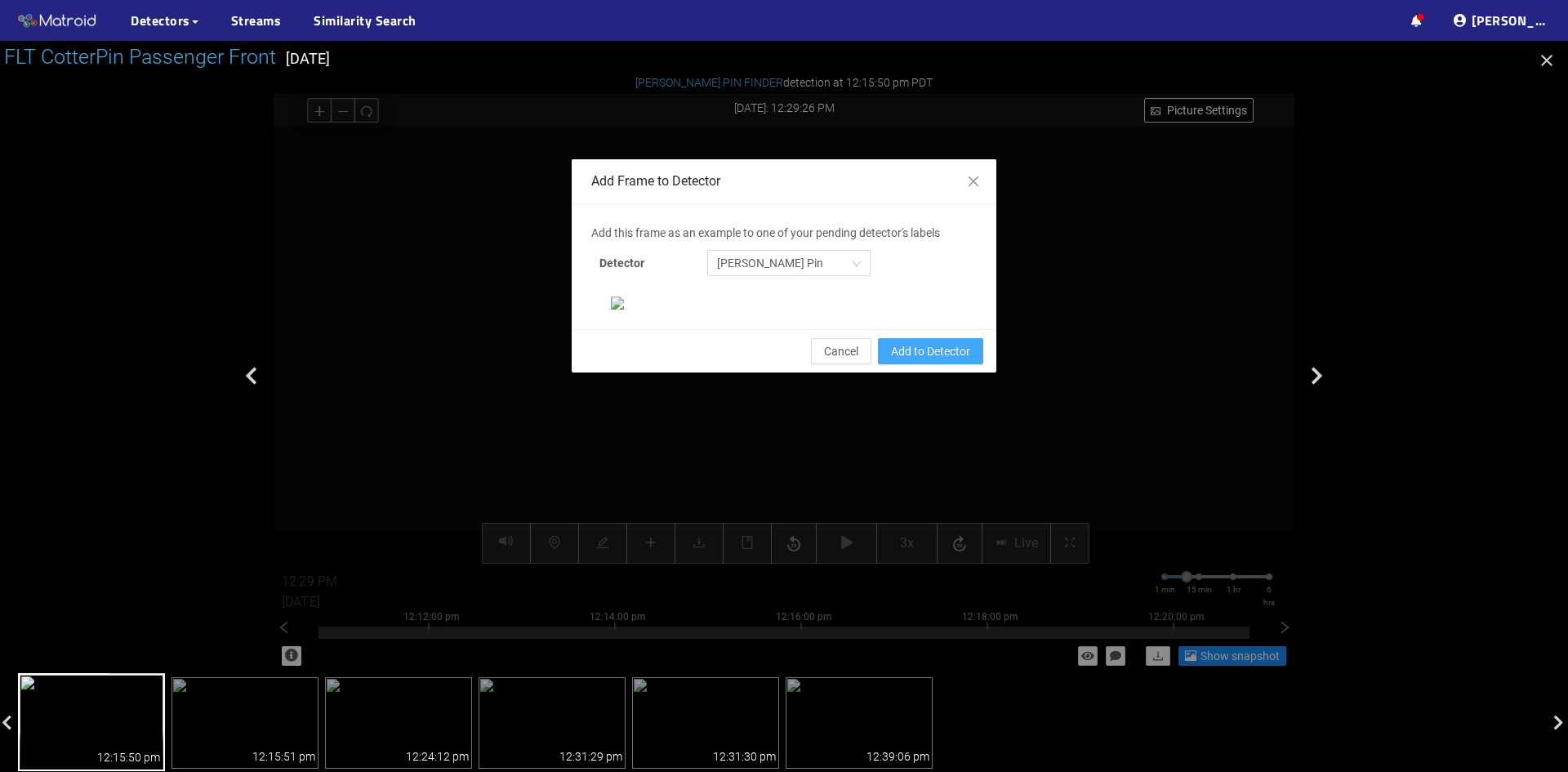
click at [917, 360] on span "Add to Detector" at bounding box center [931, 351] width 80 height 18
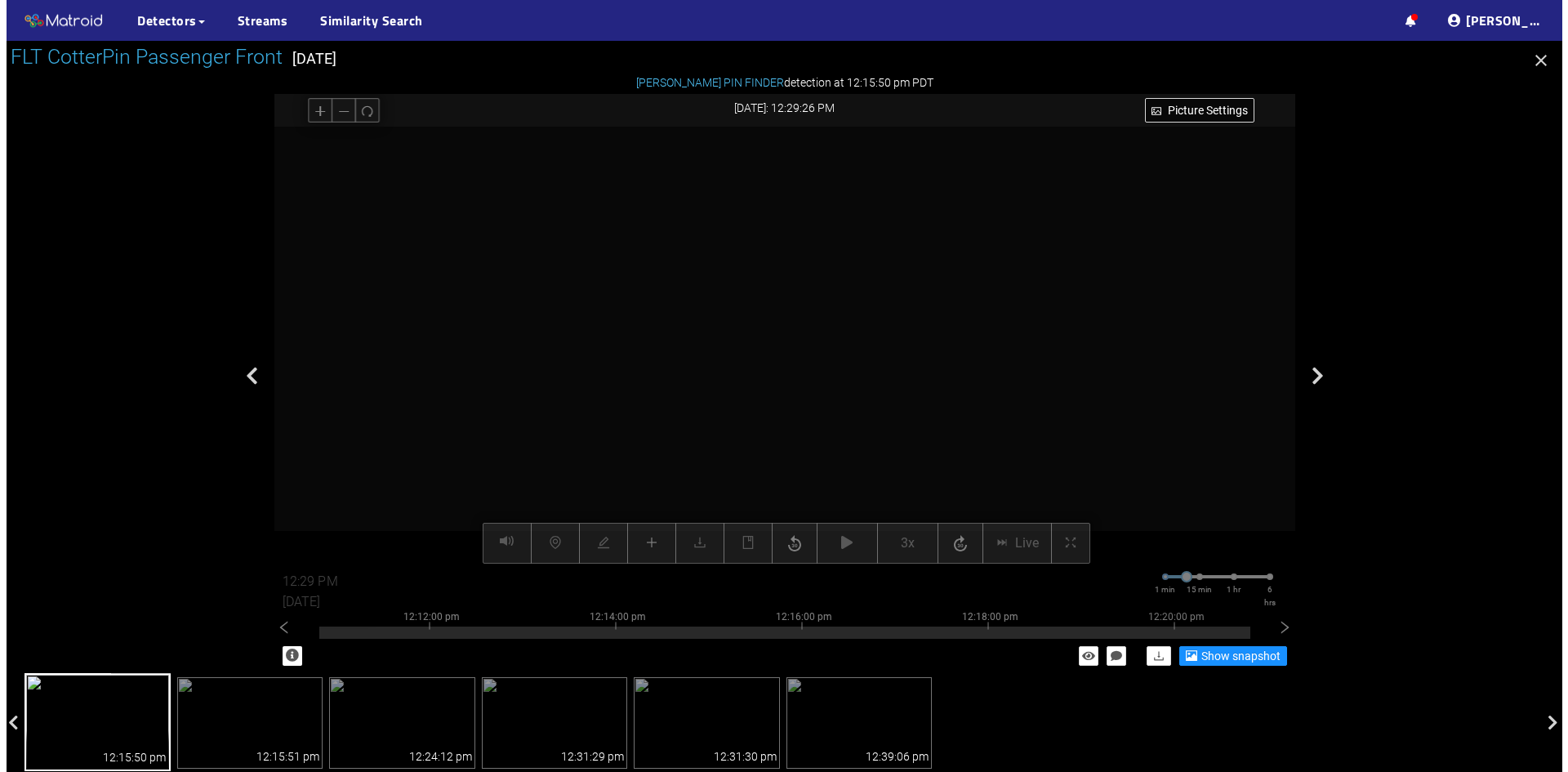
scroll to position [86, 0]
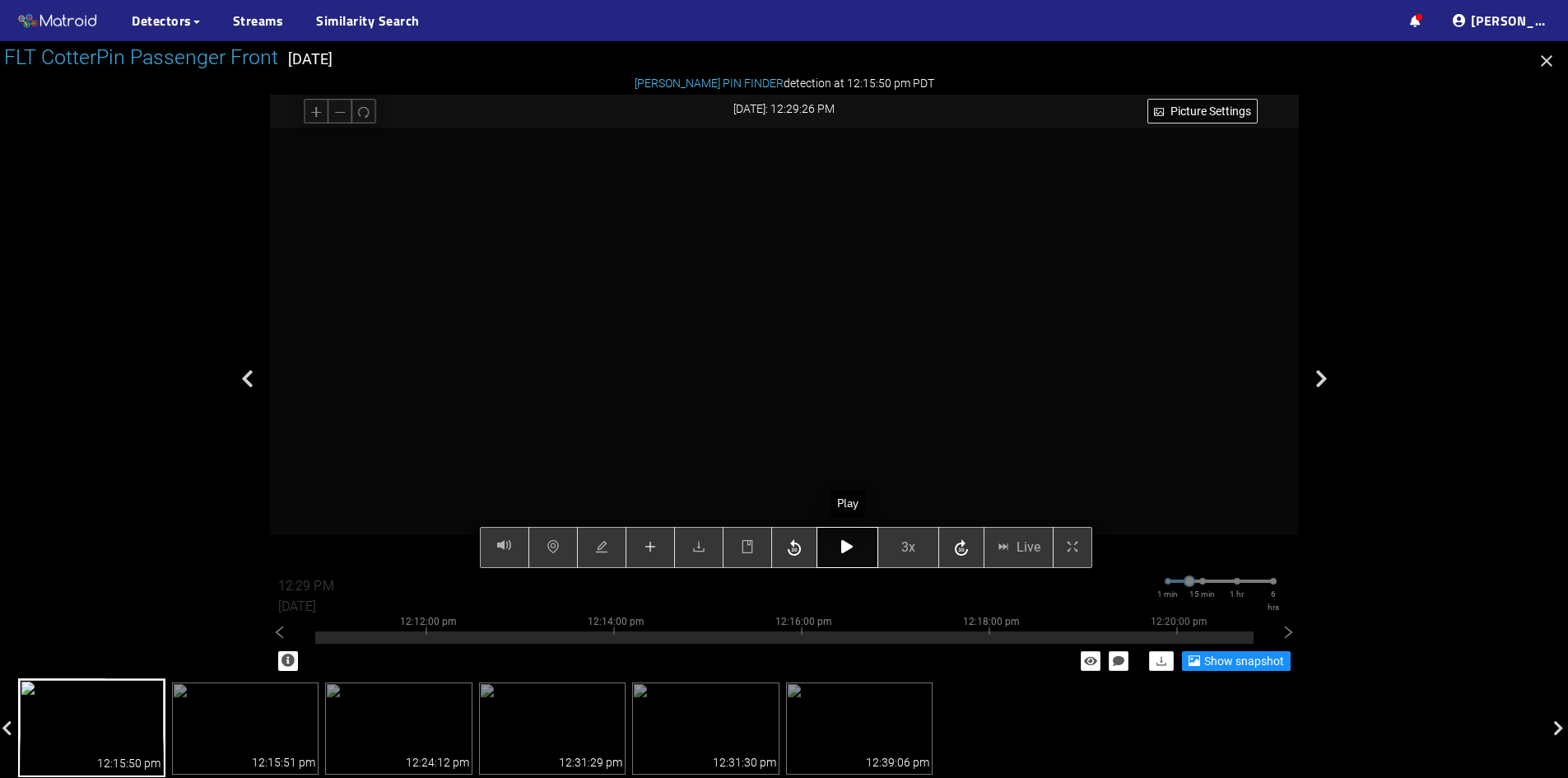
click at [853, 547] on icon "button" at bounding box center [846, 546] width 11 height 13
click at [851, 553] on icon "button" at bounding box center [846, 546] width 11 height 13
click at [845, 556] on button "button" at bounding box center [847, 547] width 61 height 41
click at [839, 549] on button "button" at bounding box center [847, 547] width 61 height 41
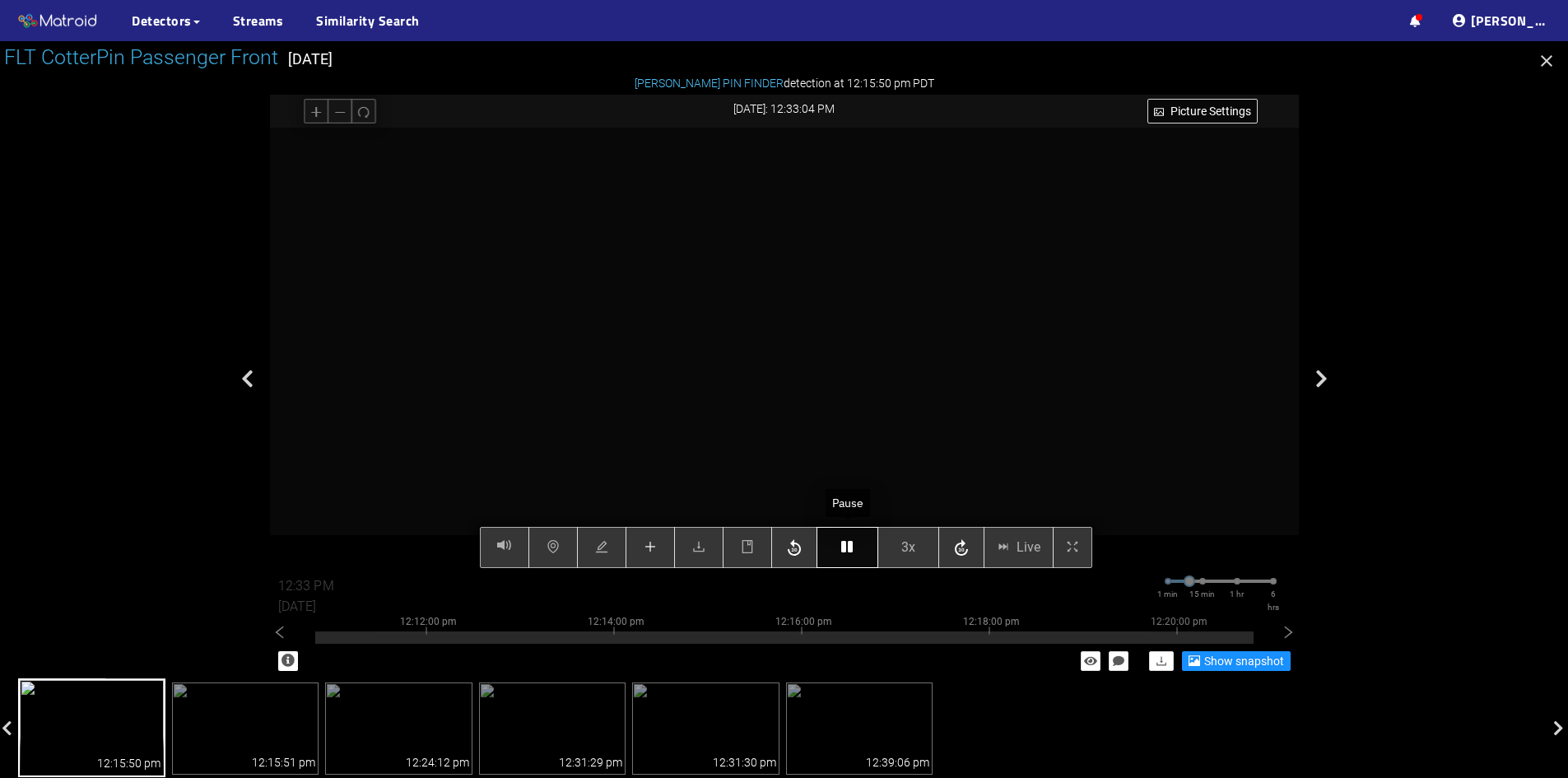
click at [858, 547] on button "button" at bounding box center [847, 547] width 61 height 41
click at [860, 542] on button "button" at bounding box center [847, 547] width 61 height 41
click at [914, 550] on span "3x" at bounding box center [909, 547] width 14 height 20
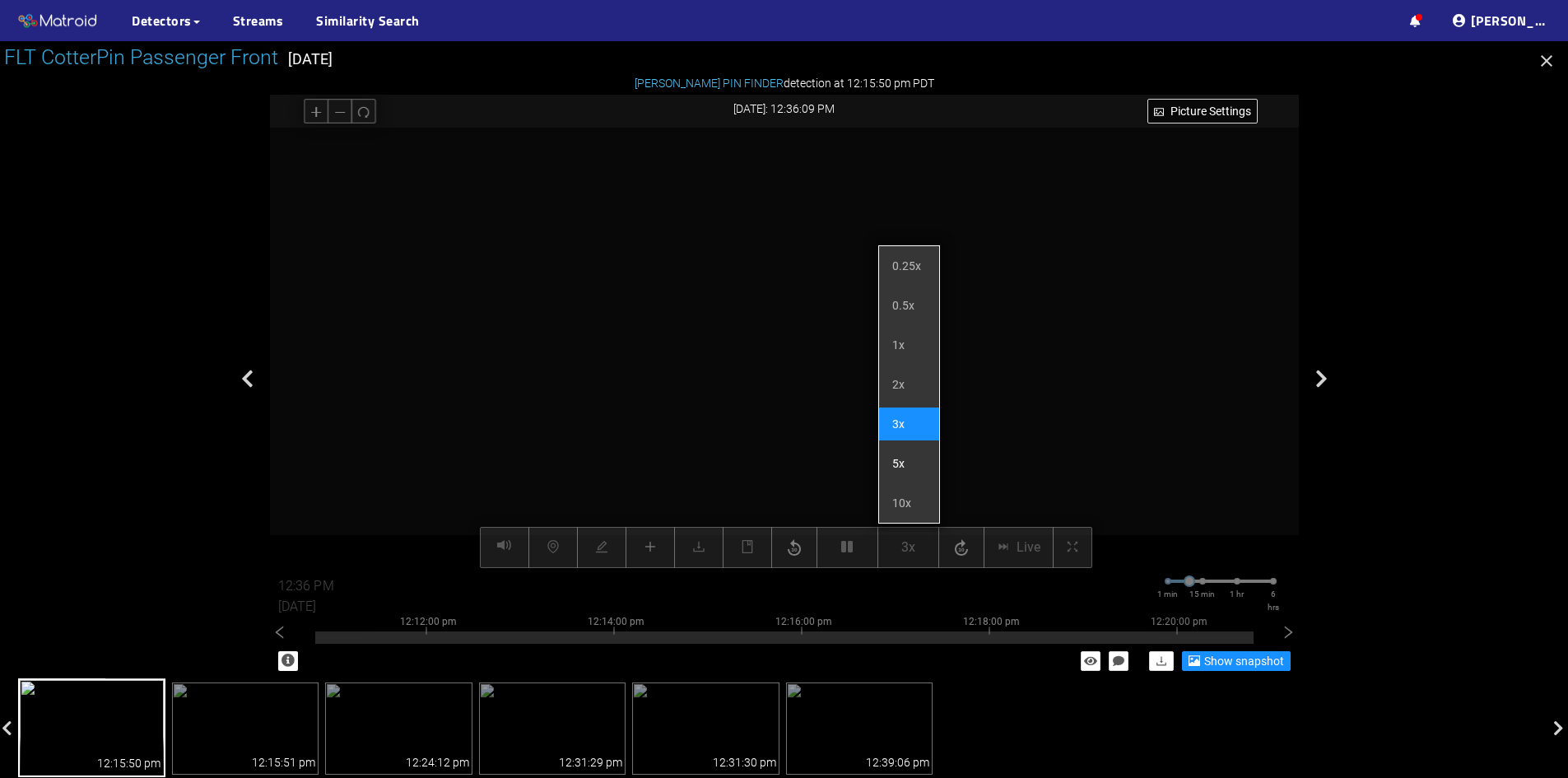
click at [916, 449] on li "5x" at bounding box center [910, 463] width 60 height 33
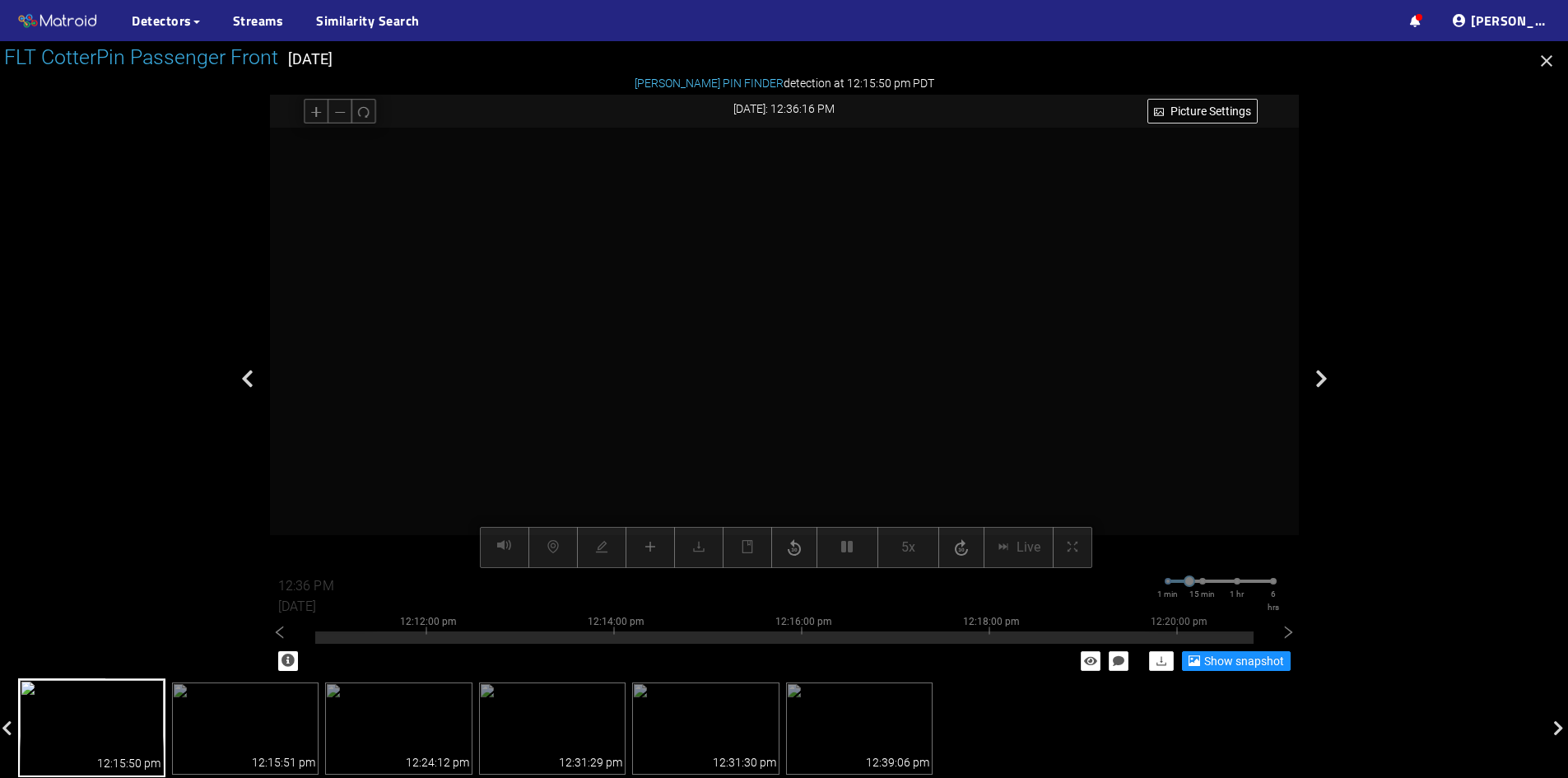
click at [1045, 433] on div at bounding box center [784, 348] width 1029 height 441
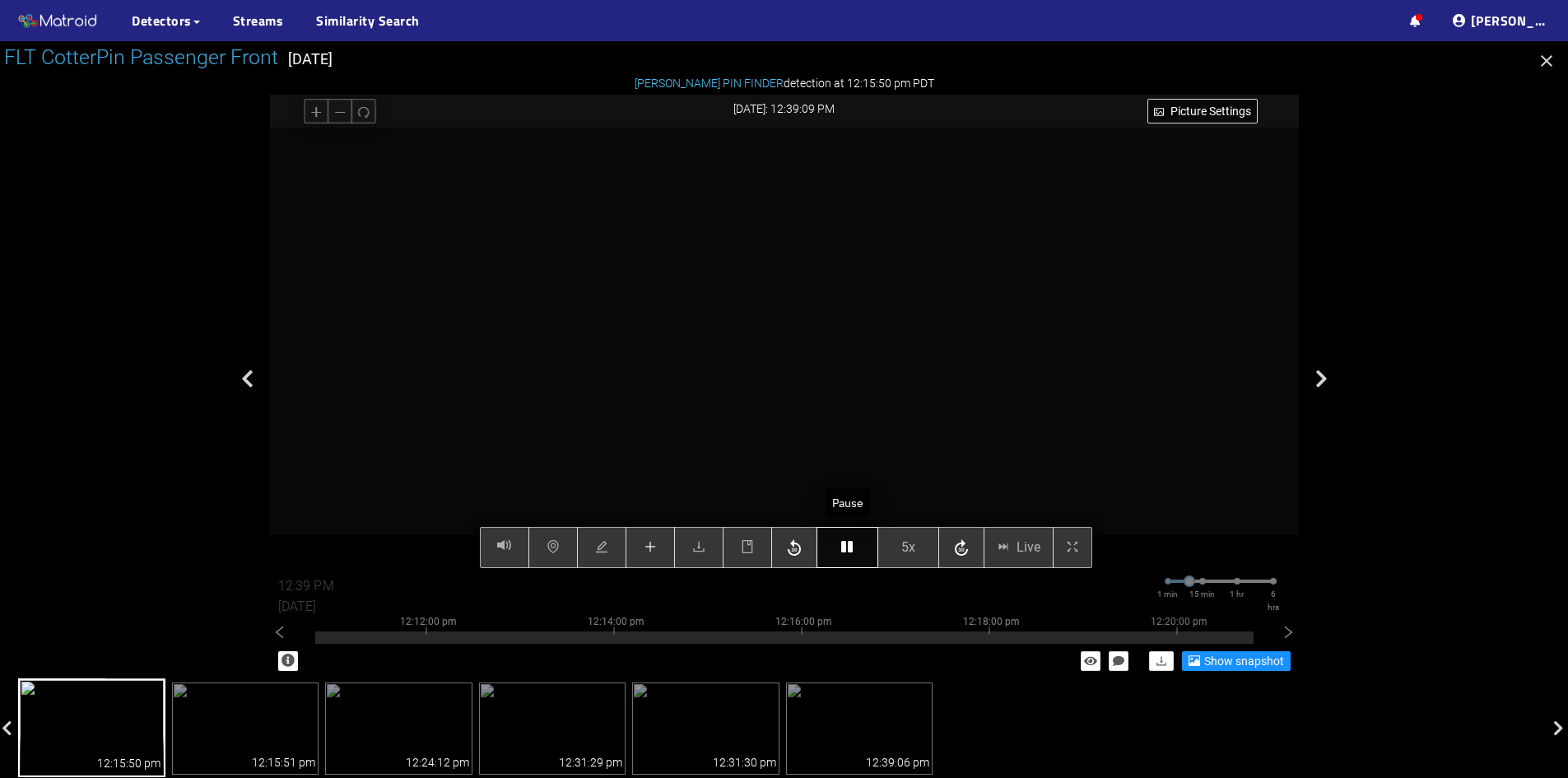
click at [847, 550] on icon "button" at bounding box center [846, 546] width 11 height 13
click at [656, 545] on icon "plus" at bounding box center [650, 546] width 13 height 13
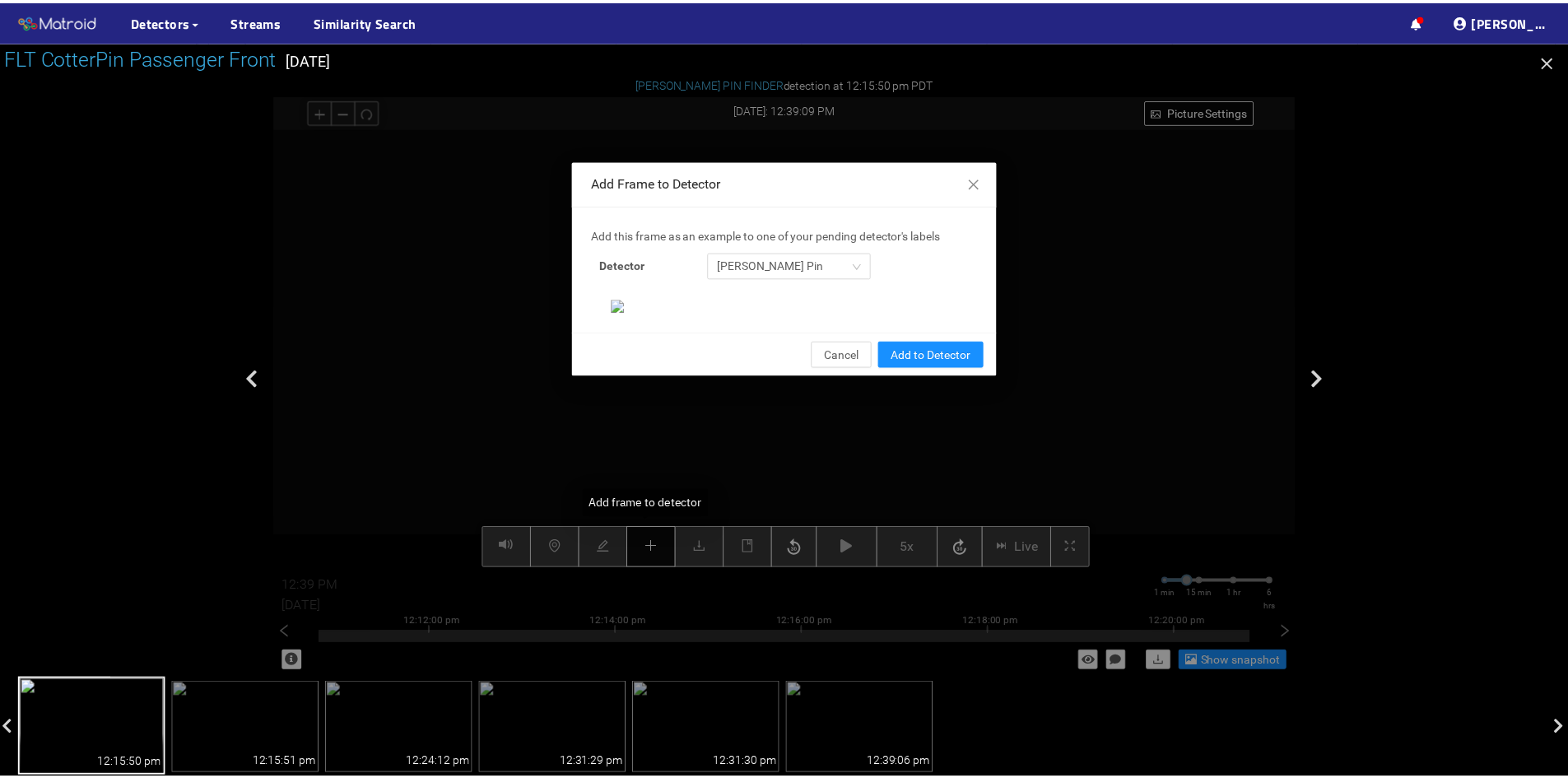
scroll to position [0, 0]
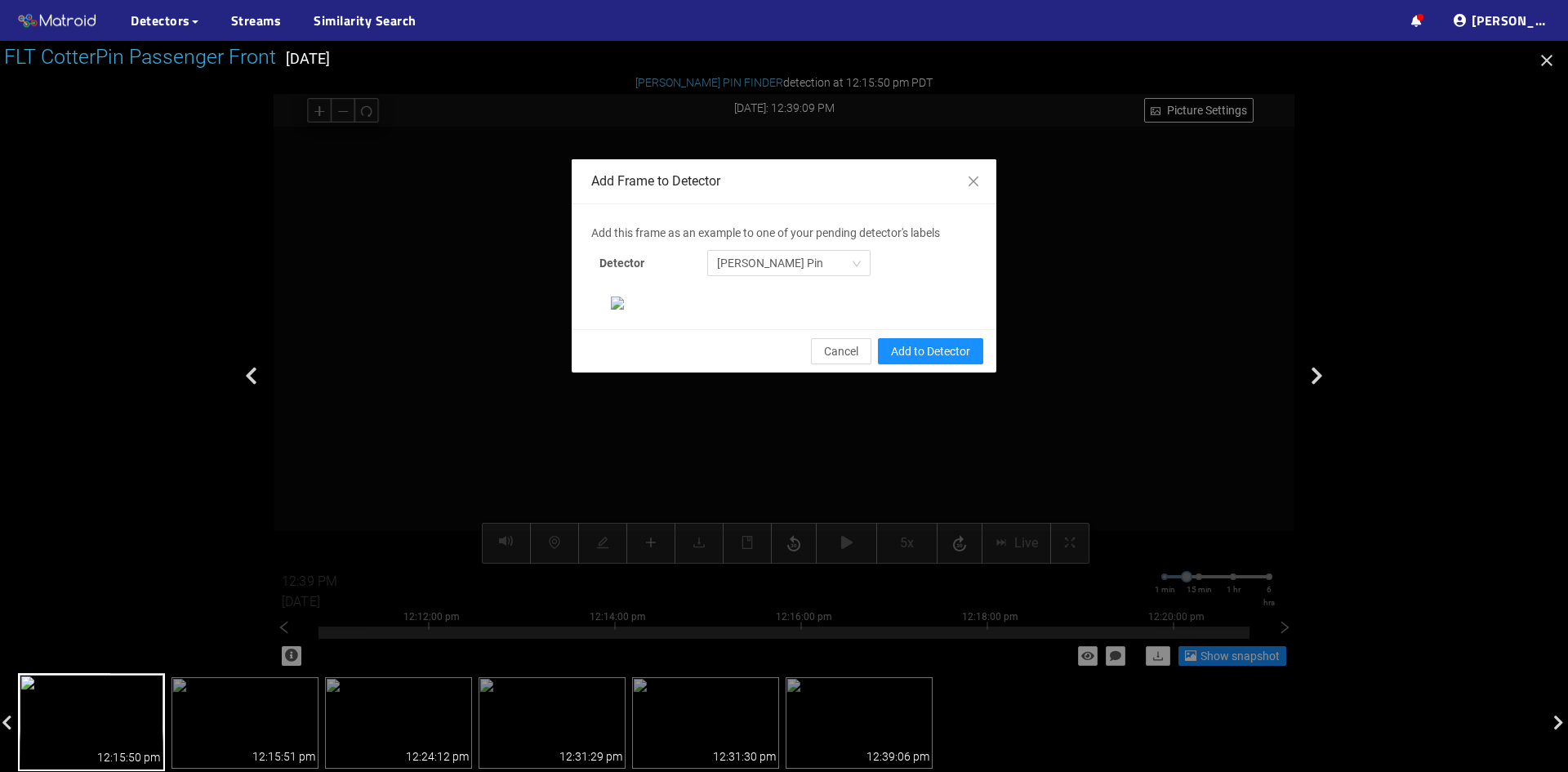
click at [974, 181] on span "Close" at bounding box center [973, 182] width 46 height 46
click at [966, 181] on div "Add Frame to Detector Add this frame as an example to one of your pending detec…" at bounding box center [784, 266] width 424 height 214
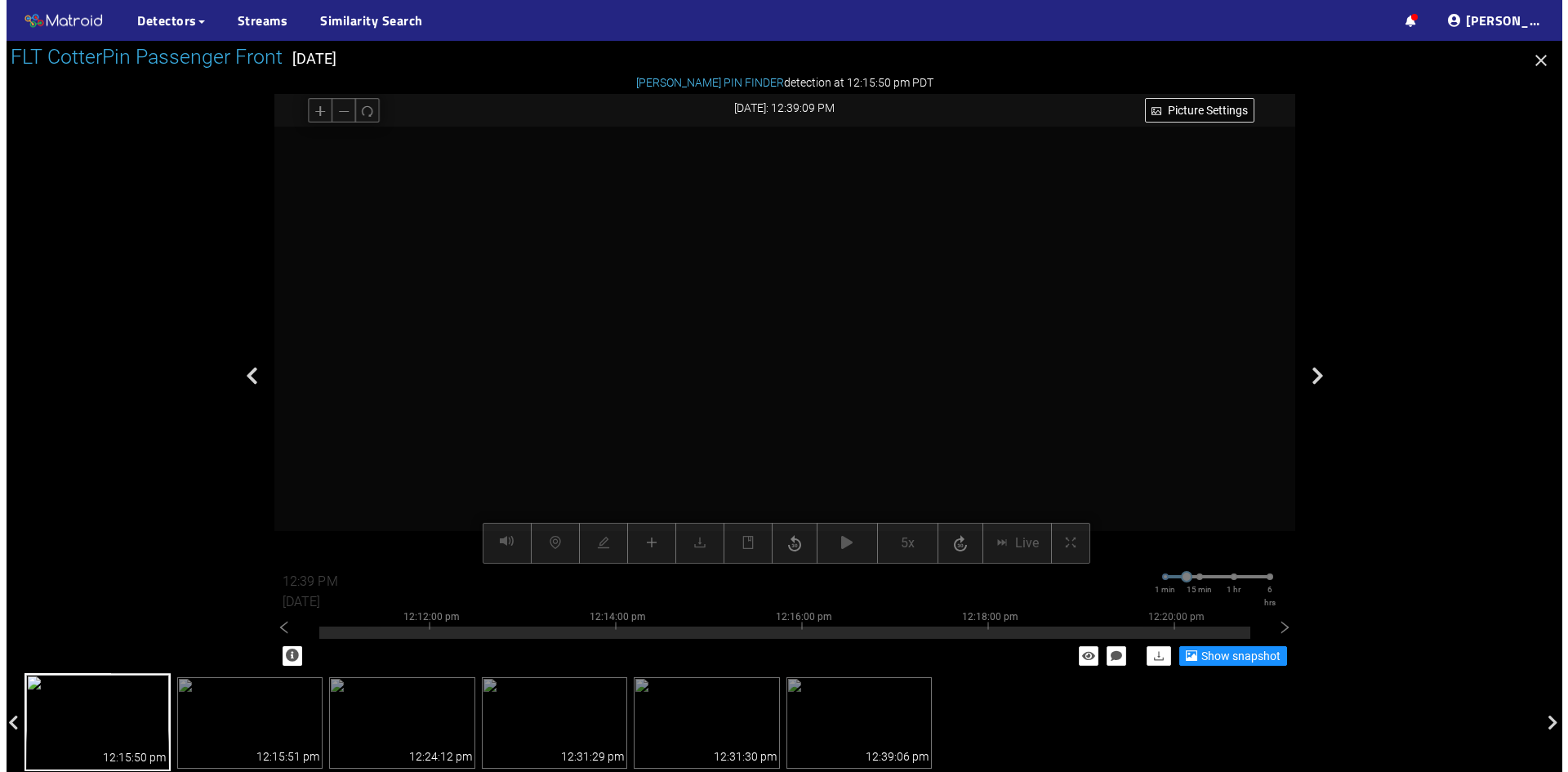
scroll to position [86, 0]
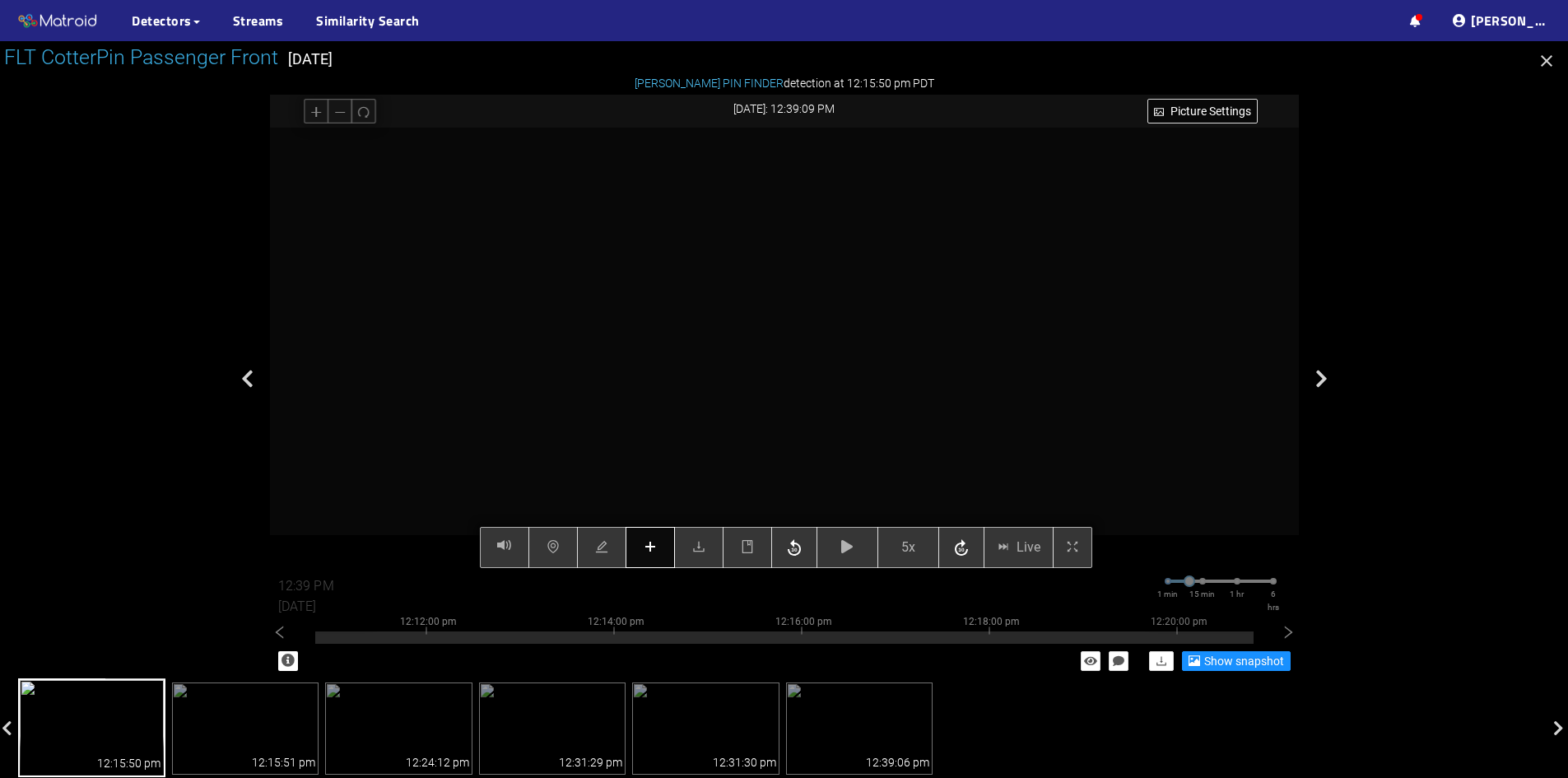
click at [646, 555] on span "plus" at bounding box center [650, 547] width 13 height 15
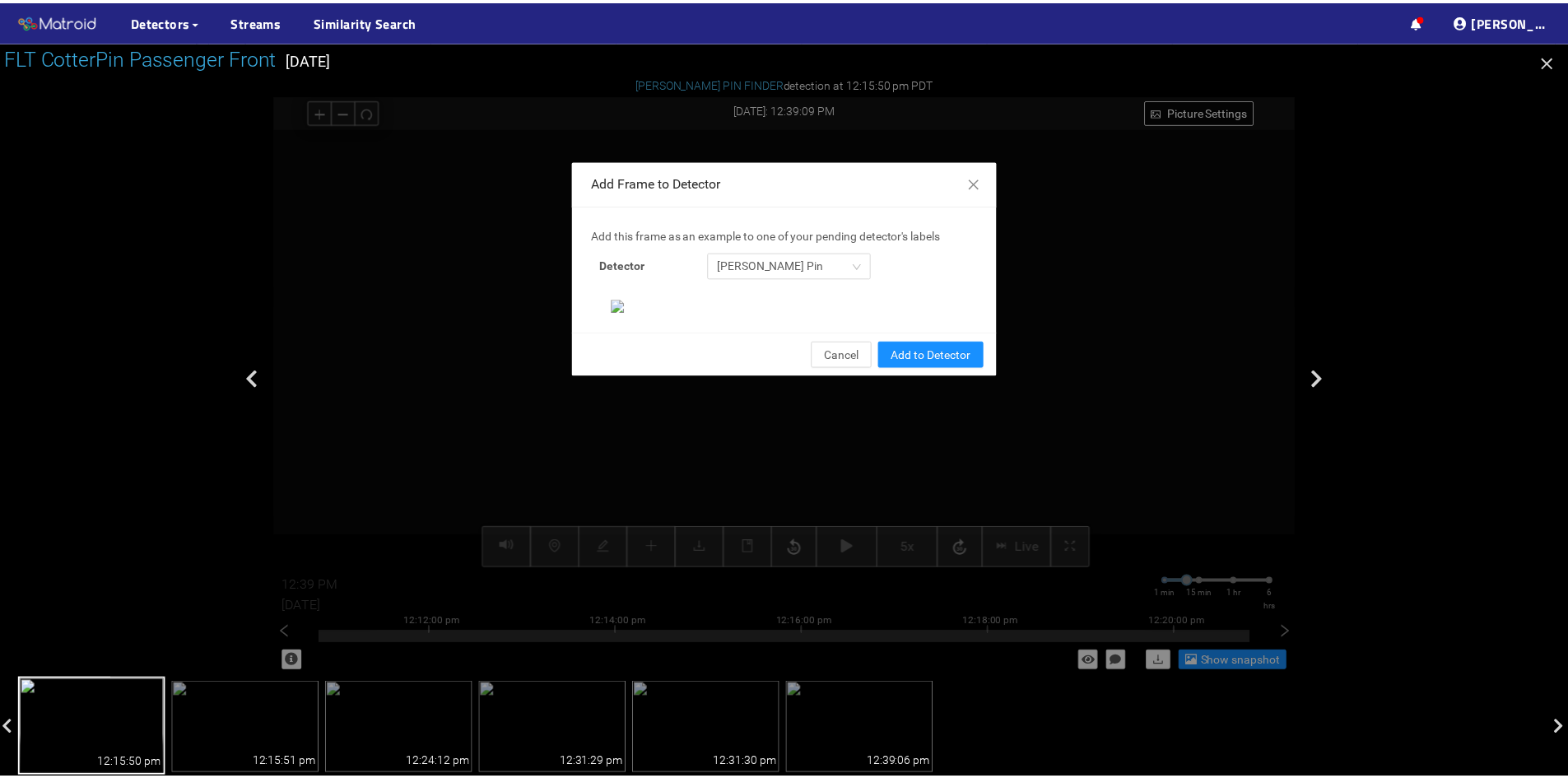
scroll to position [169, 0]
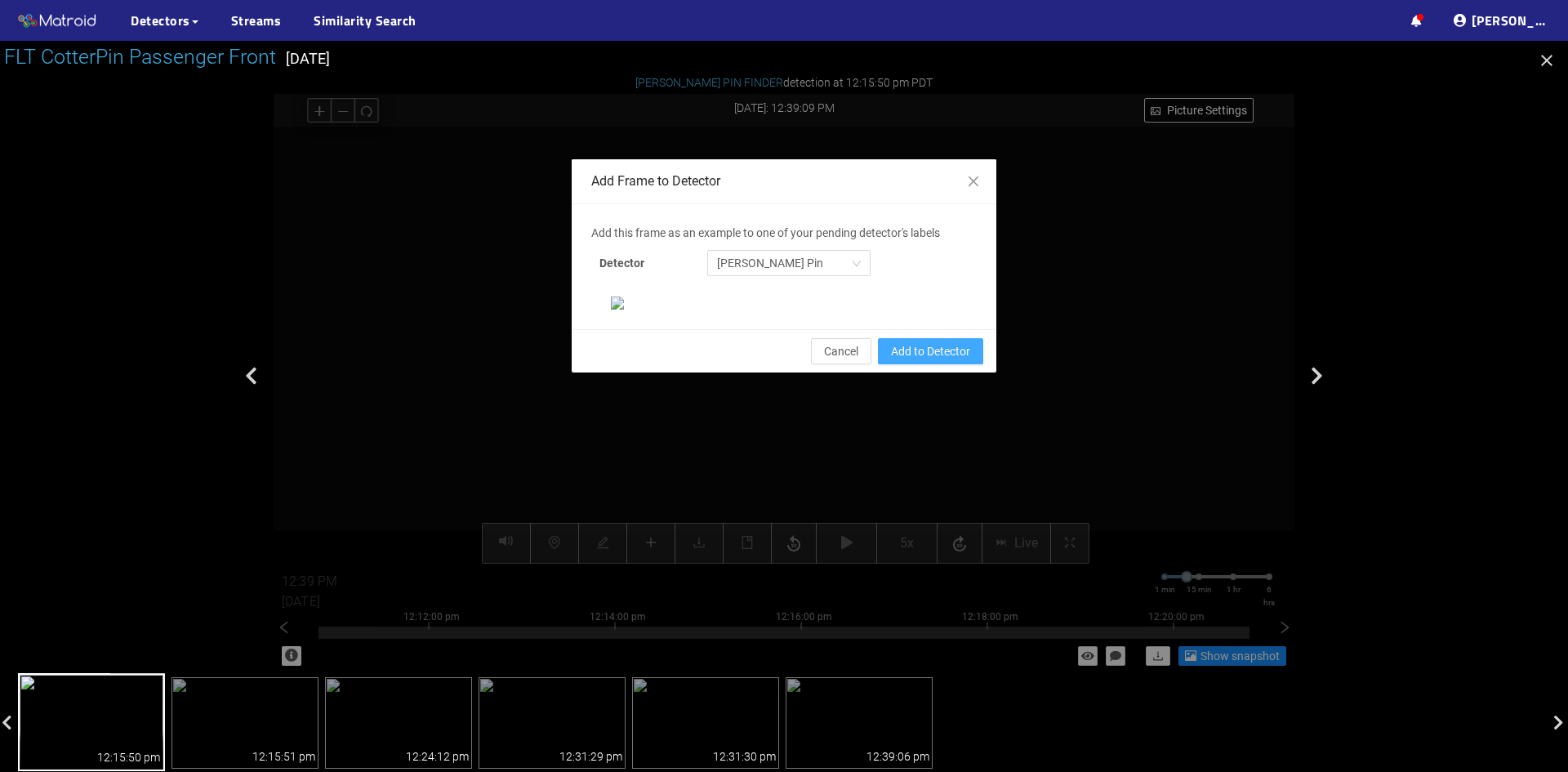
click at [923, 360] on span "Add to Detector" at bounding box center [931, 351] width 80 height 18
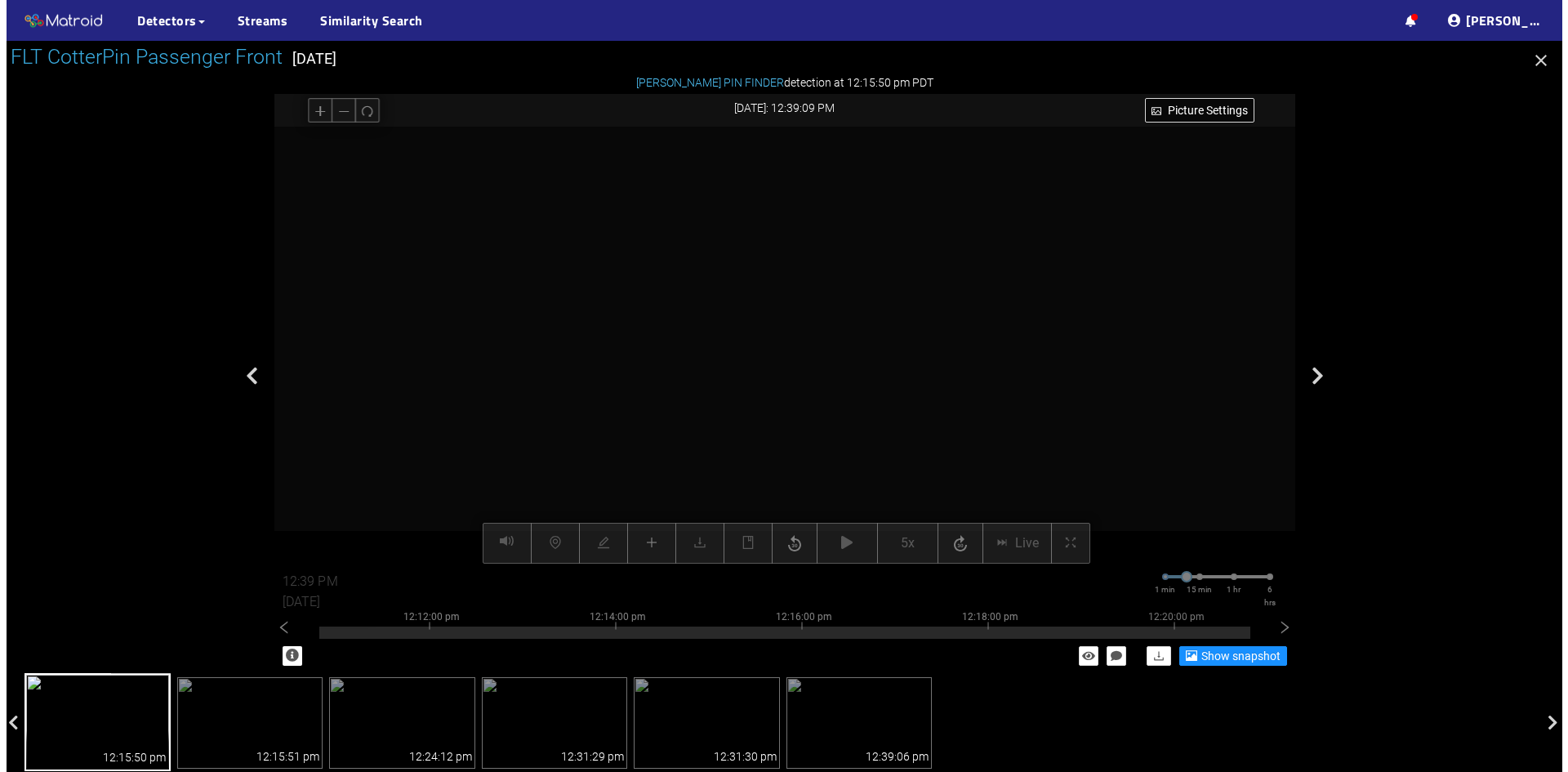
scroll to position [86, 0]
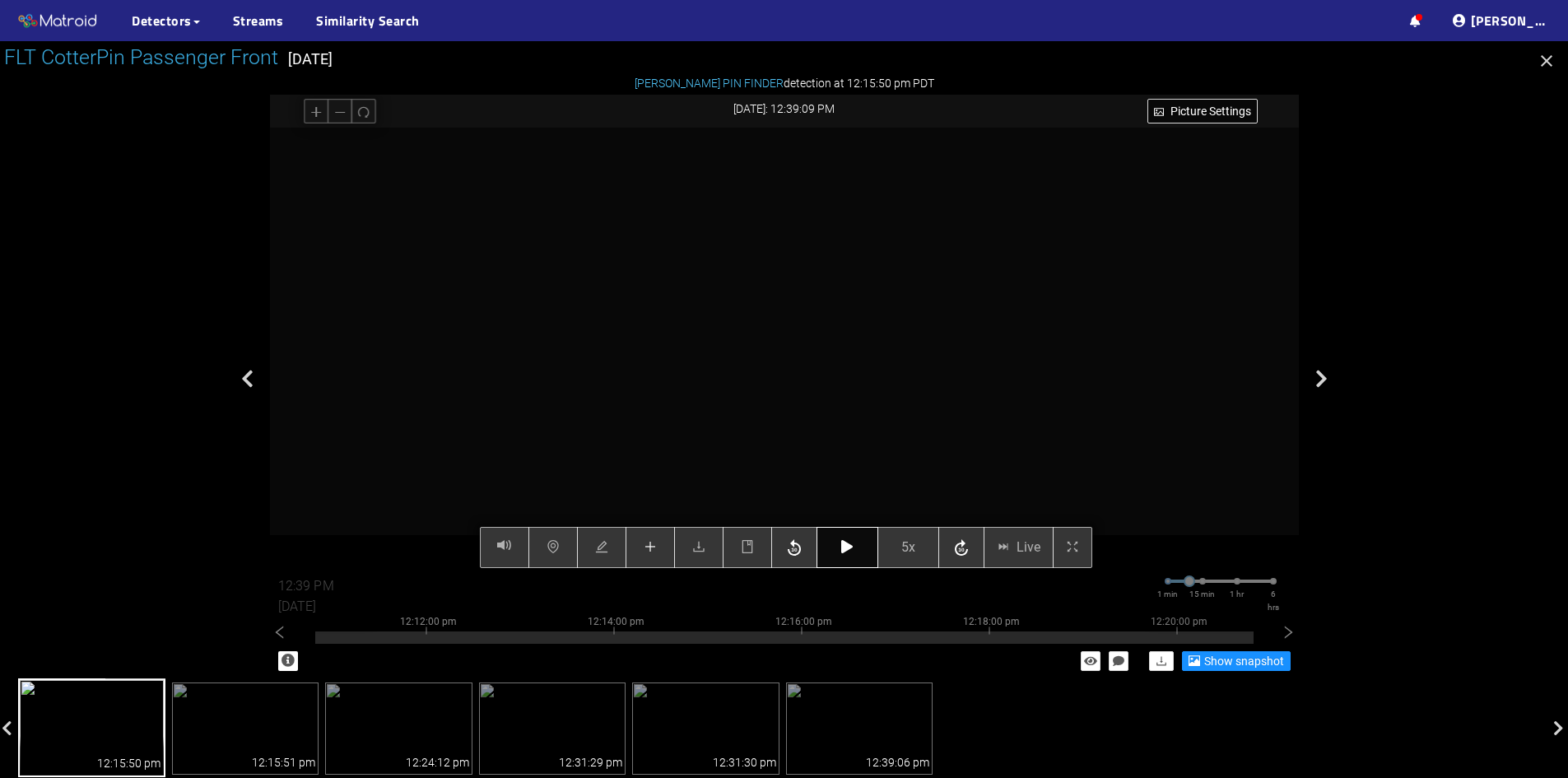
click at [845, 553] on icon "button" at bounding box center [846, 546] width 11 height 13
click at [851, 552] on icon "button" at bounding box center [846, 546] width 11 height 13
click at [642, 541] on button "button" at bounding box center [651, 547] width 50 height 41
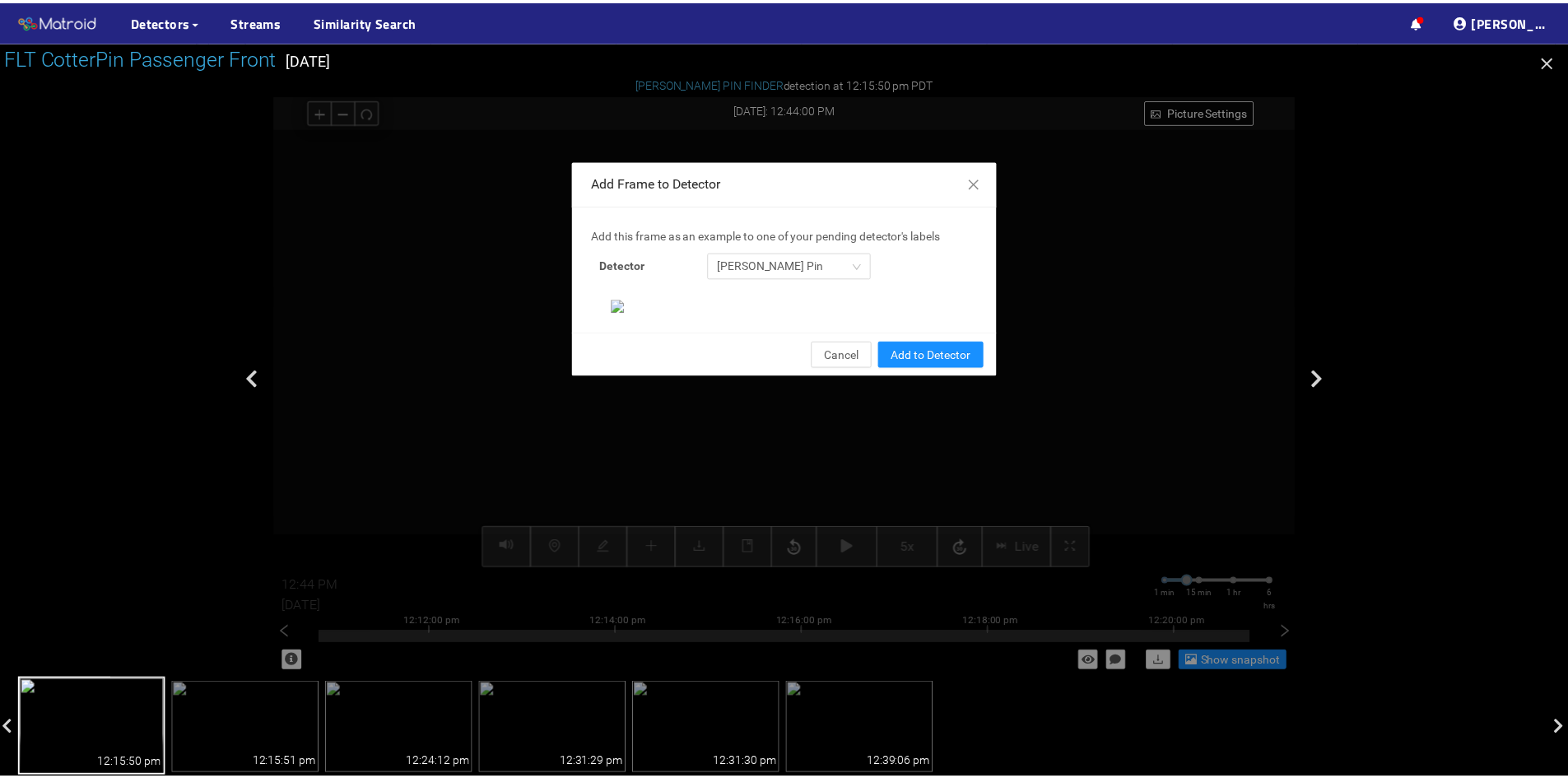
scroll to position [169, 0]
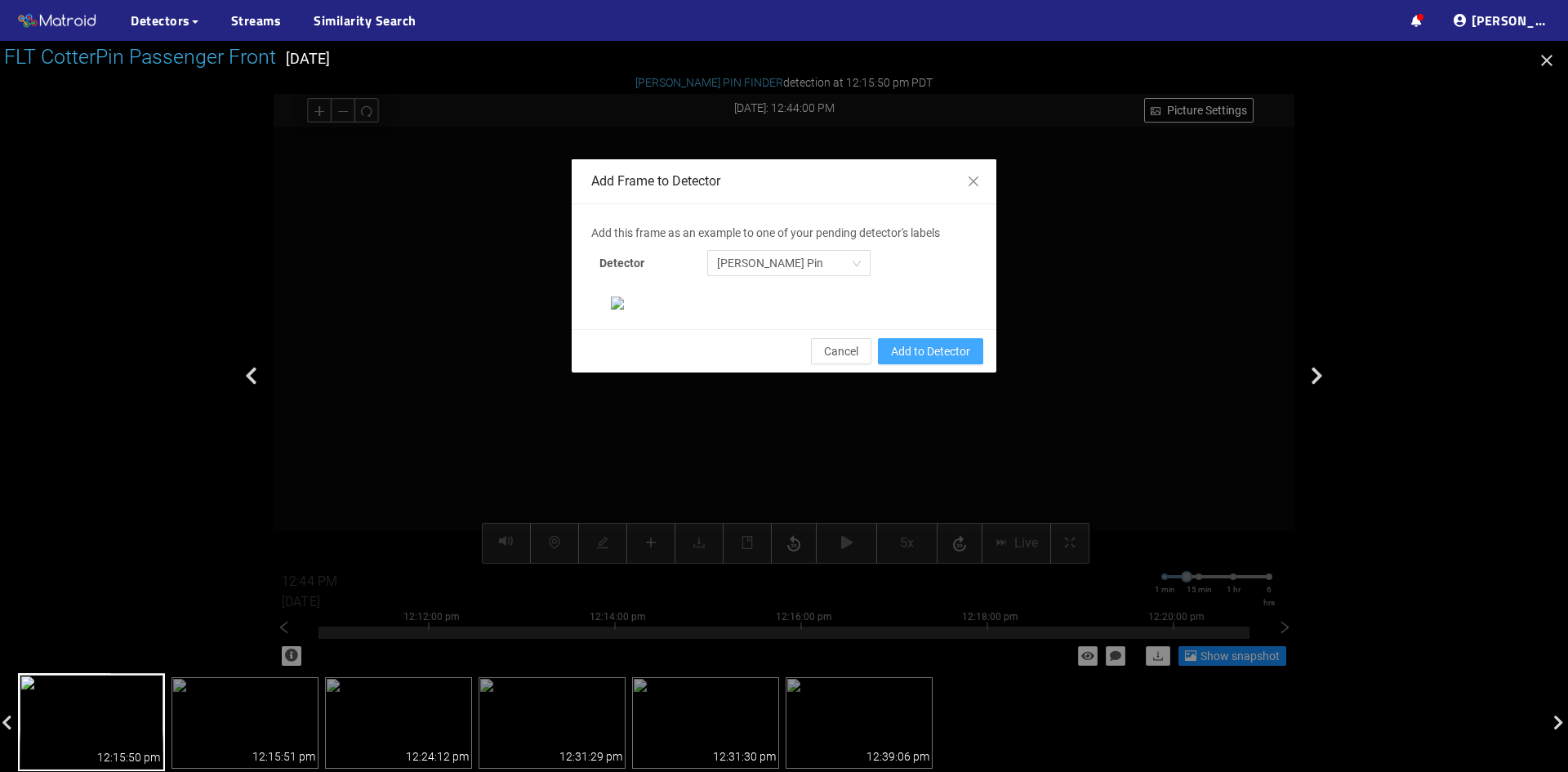
click at [918, 360] on span "Add to Detector" at bounding box center [931, 351] width 80 height 18
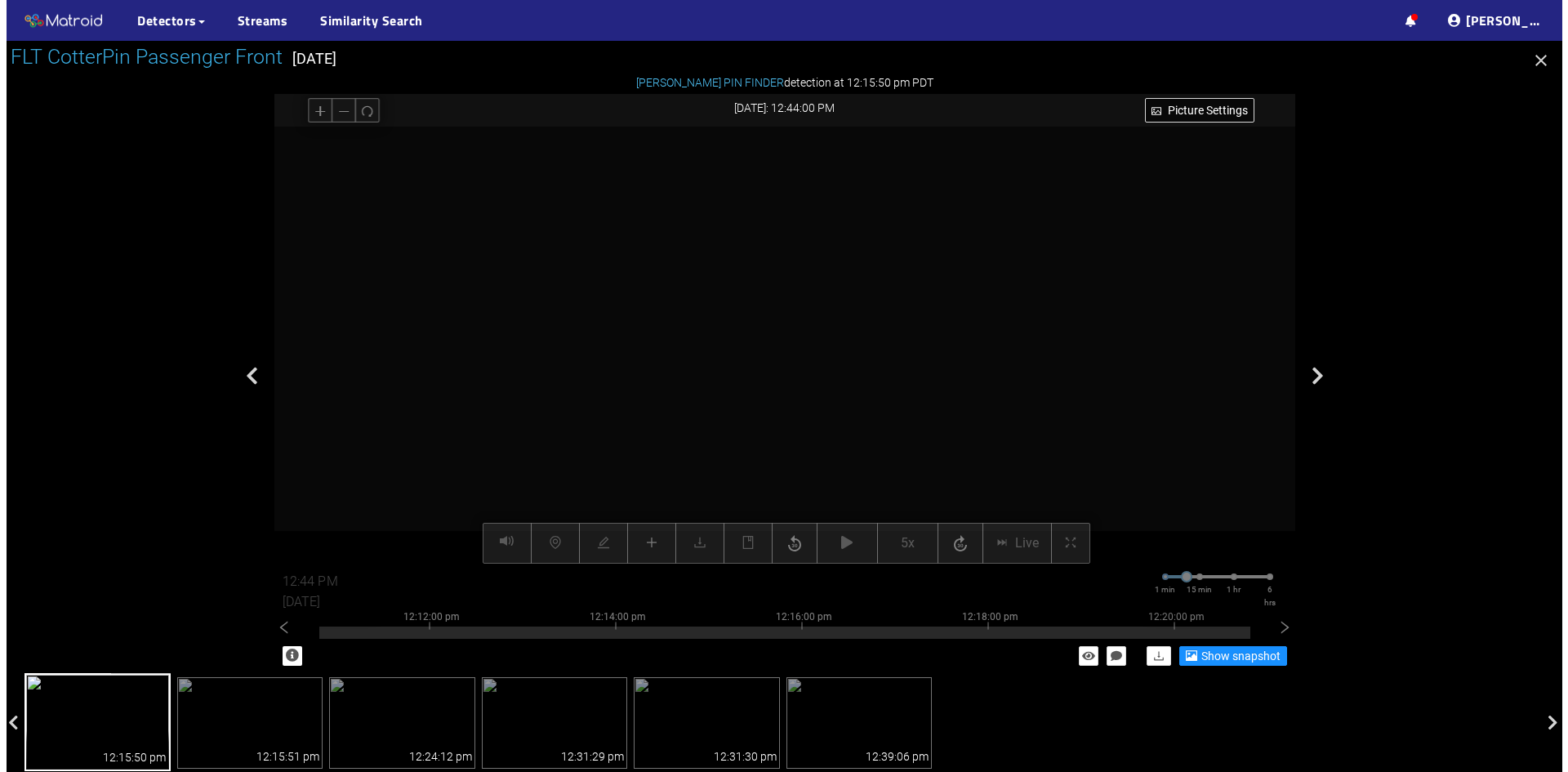
scroll to position [86, 0]
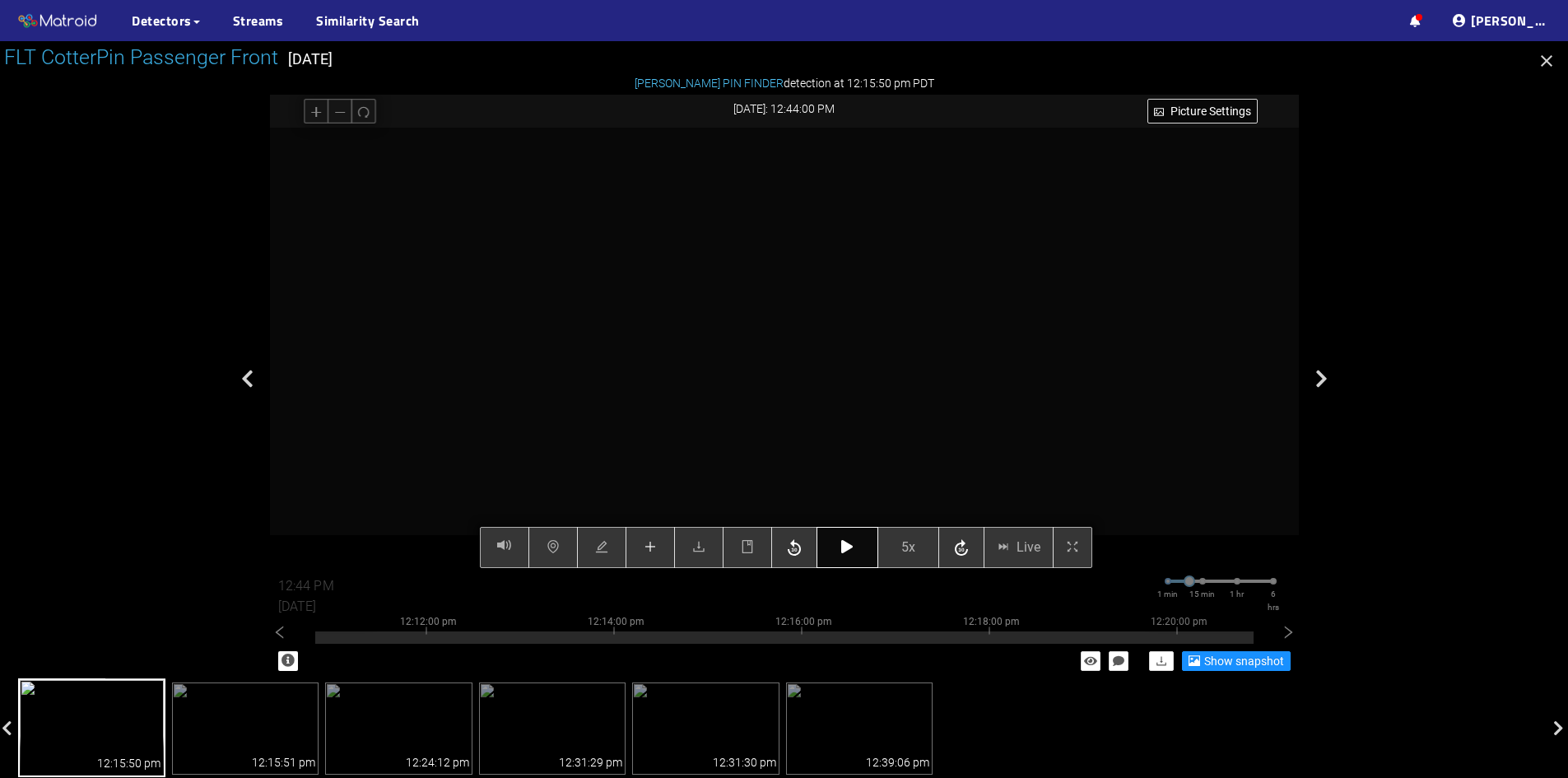
click at [845, 547] on icon "button" at bounding box center [846, 546] width 11 height 13
click at [856, 542] on button "button" at bounding box center [847, 547] width 61 height 41
click at [855, 544] on button "button" at bounding box center [847, 547] width 61 height 41
click at [845, 547] on icon "button" at bounding box center [846, 546] width 11 height 13
click at [651, 546] on icon "plus" at bounding box center [650, 547] width 1 height 11
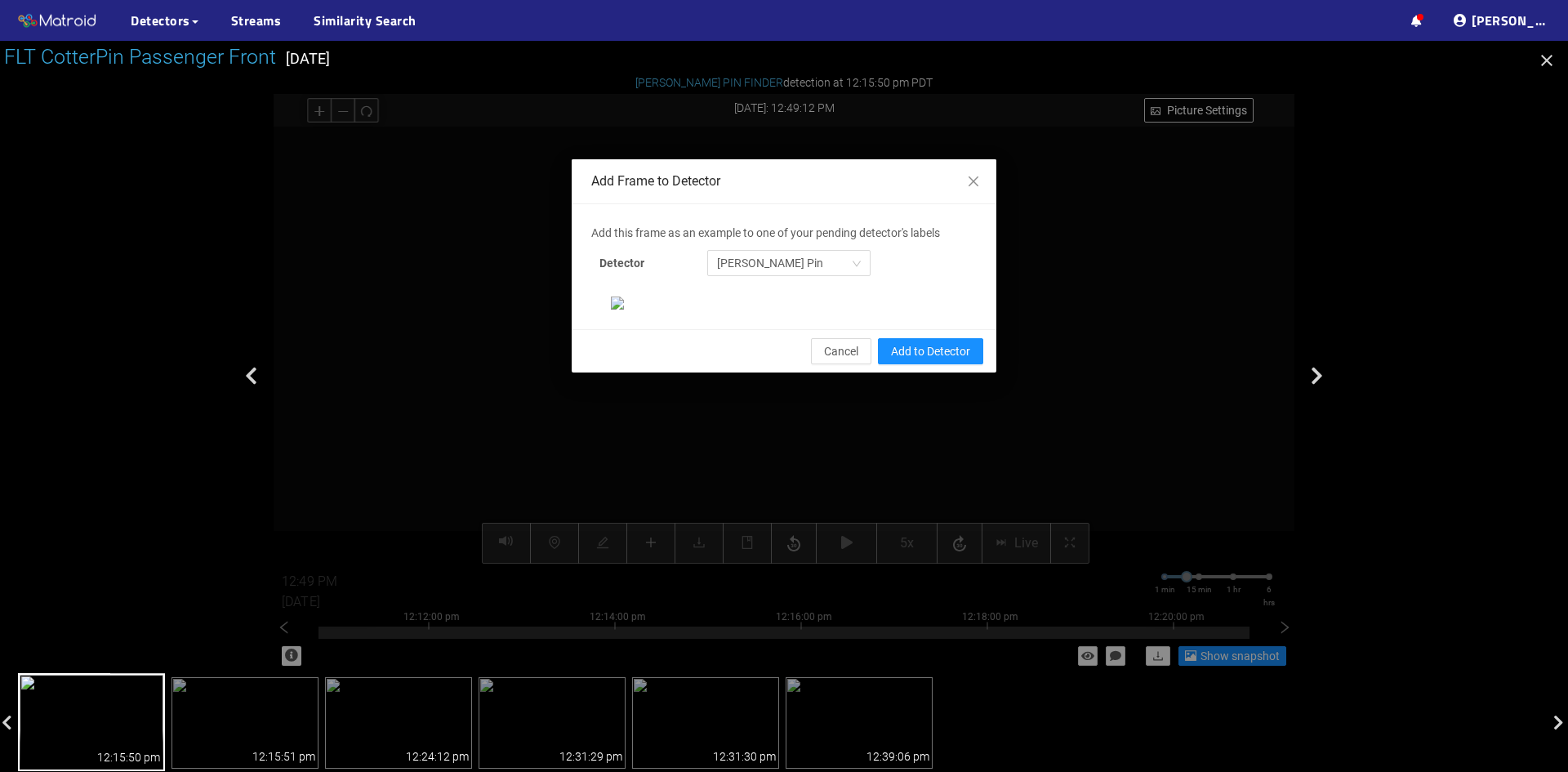
scroll to position [0, 0]
click at [929, 360] on span "Add to Detector" at bounding box center [931, 351] width 80 height 18
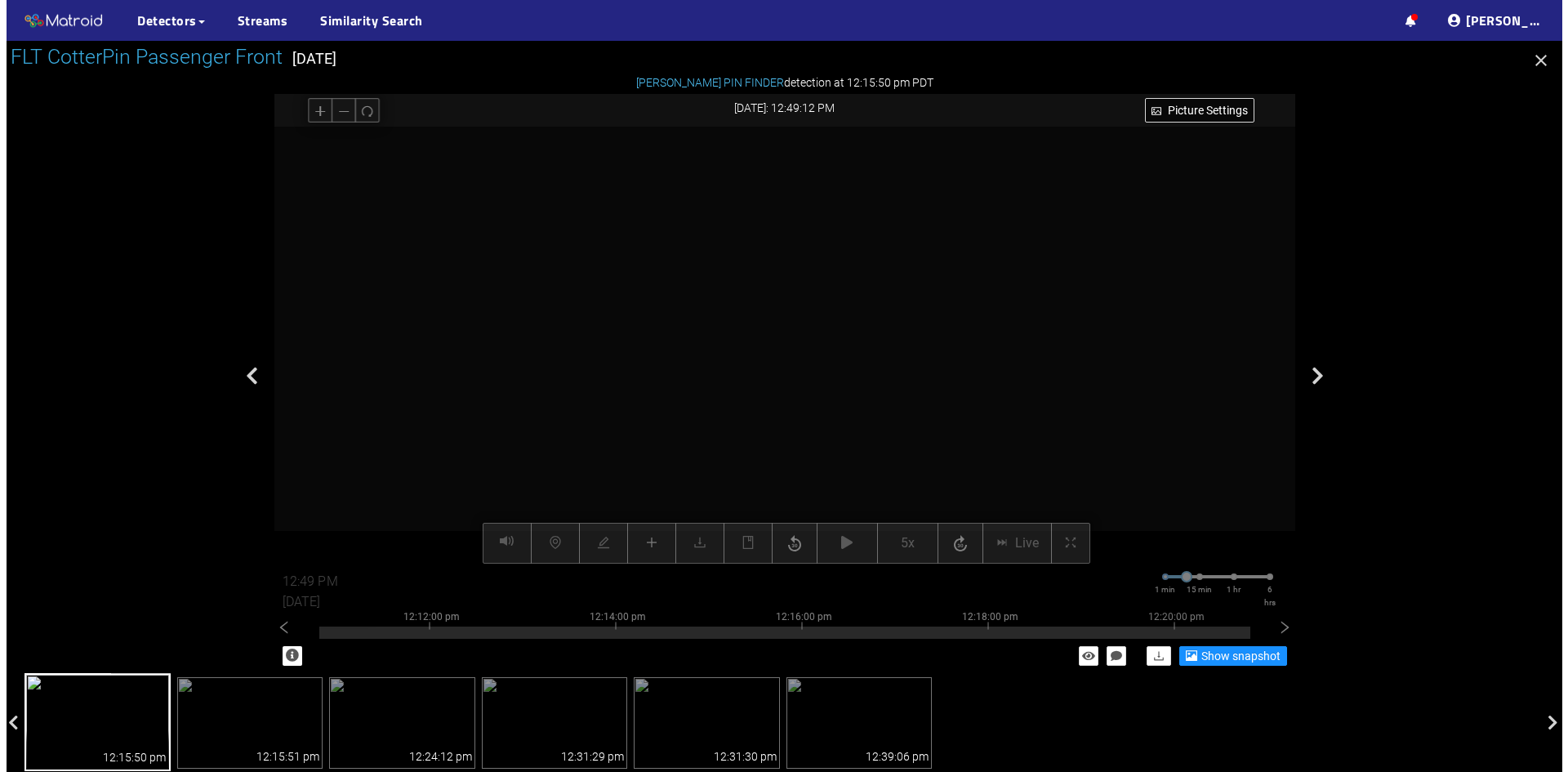
scroll to position [86, 0]
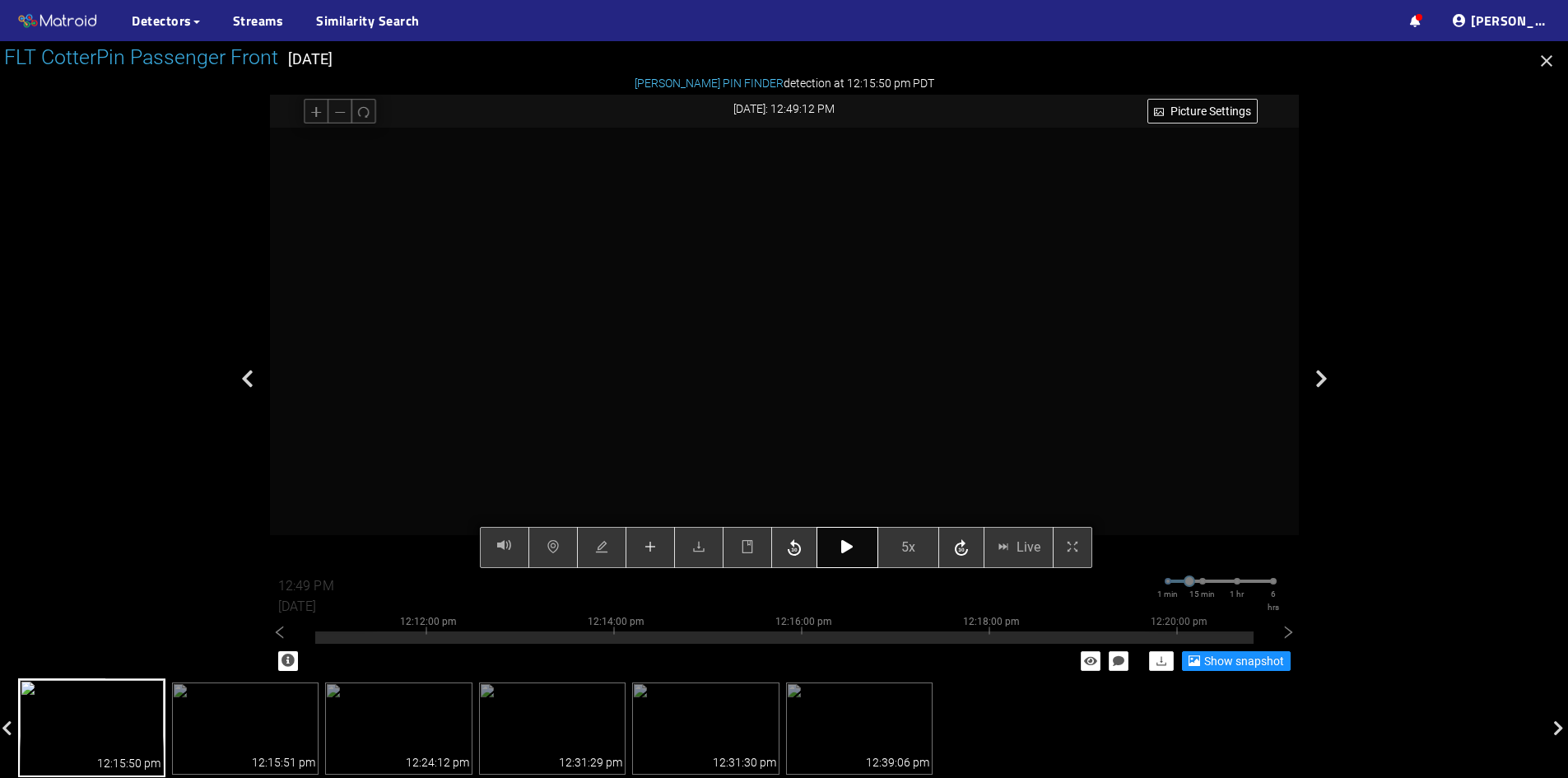
click at [855, 562] on button "button" at bounding box center [847, 547] width 61 height 41
click at [853, 559] on button "button" at bounding box center [847, 547] width 61 height 41
click at [657, 550] on icon "plus" at bounding box center [650, 546] width 13 height 13
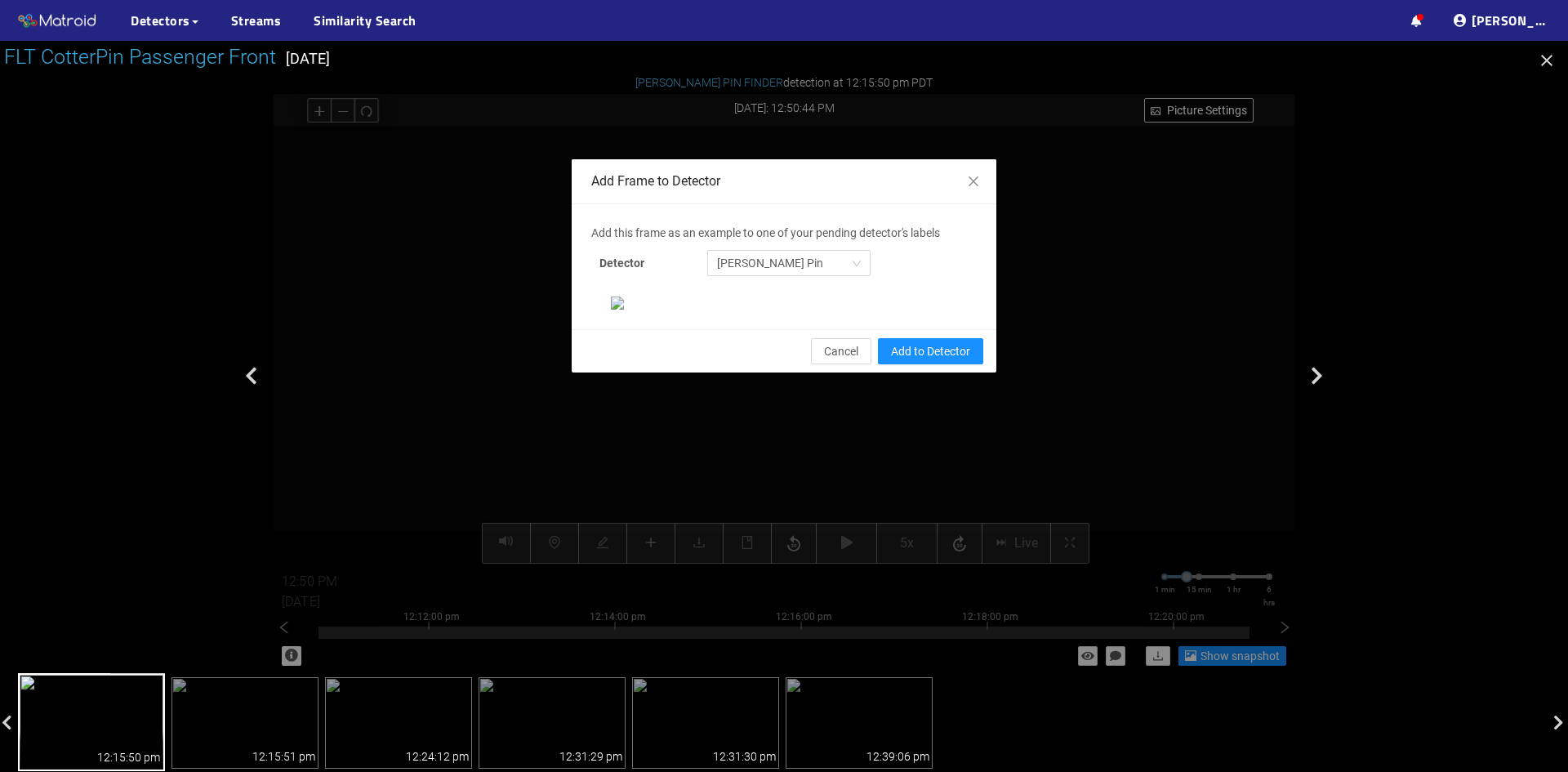
scroll to position [168, 0]
click at [913, 632] on div "Add Frame to Detector Add this frame as an example to one of your pending detec…" at bounding box center [784, 376] width 1021 height 597
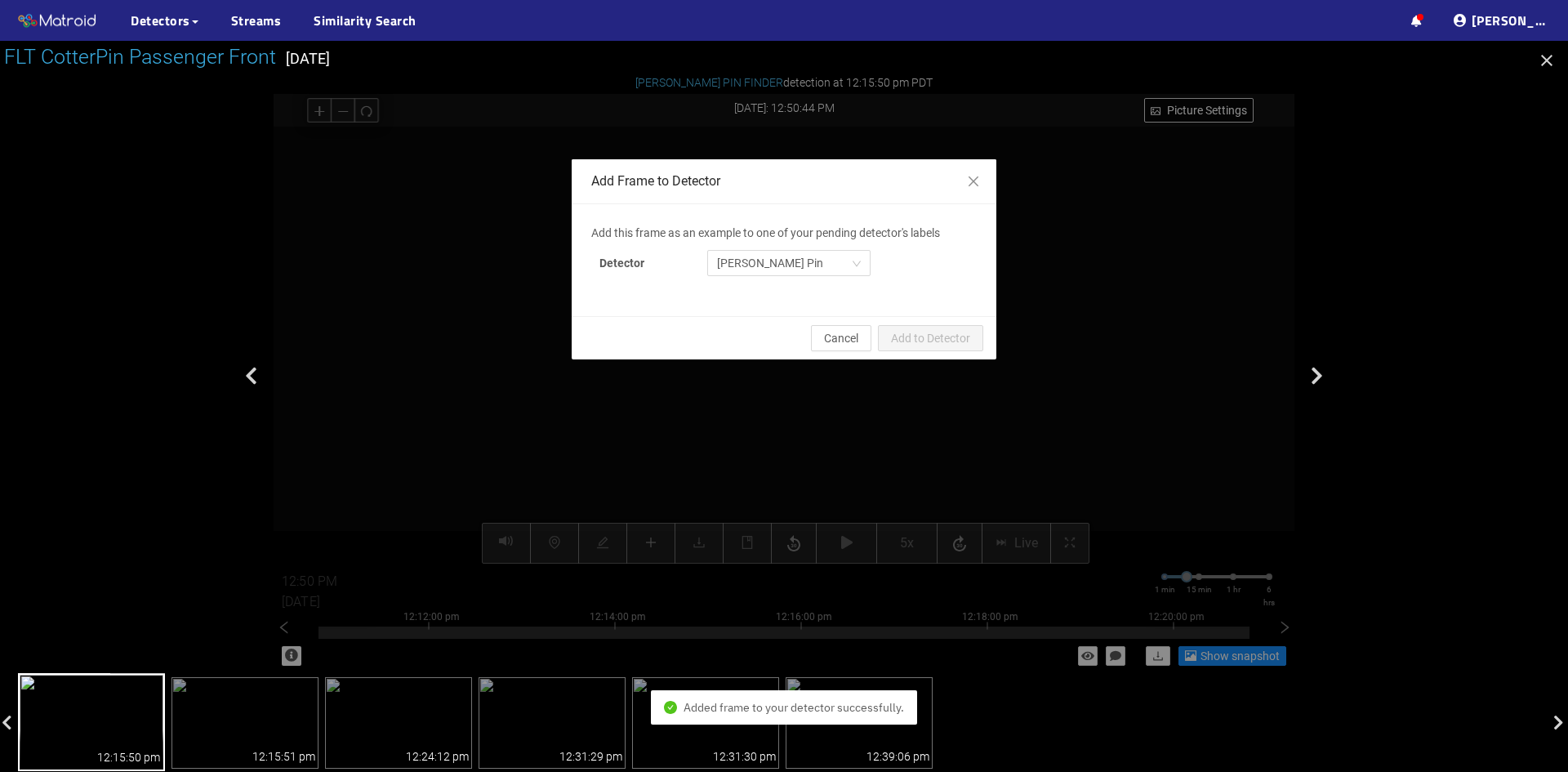
scroll to position [0, 0]
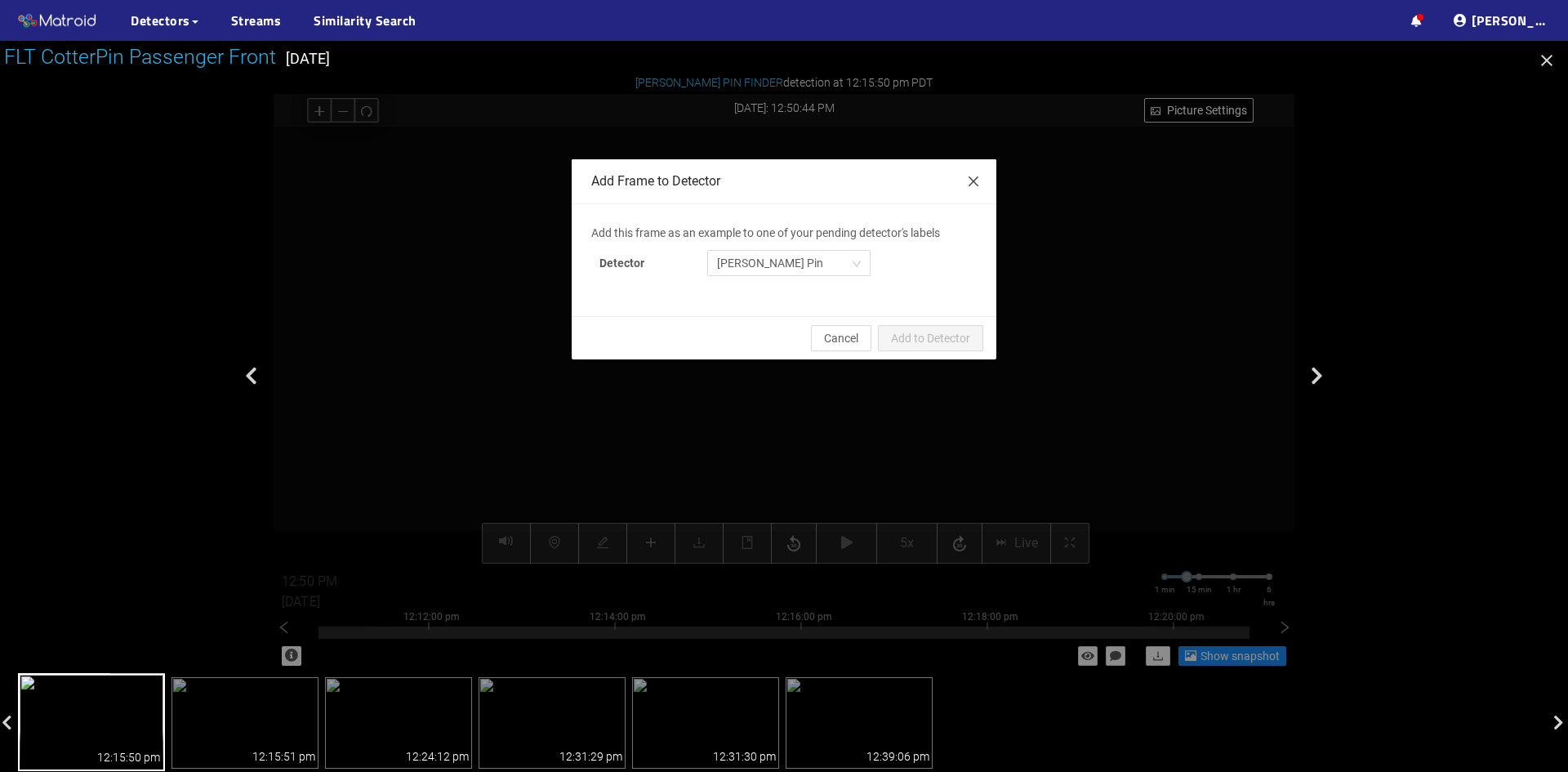
click at [975, 172] on span "Close" at bounding box center [973, 182] width 46 height 46
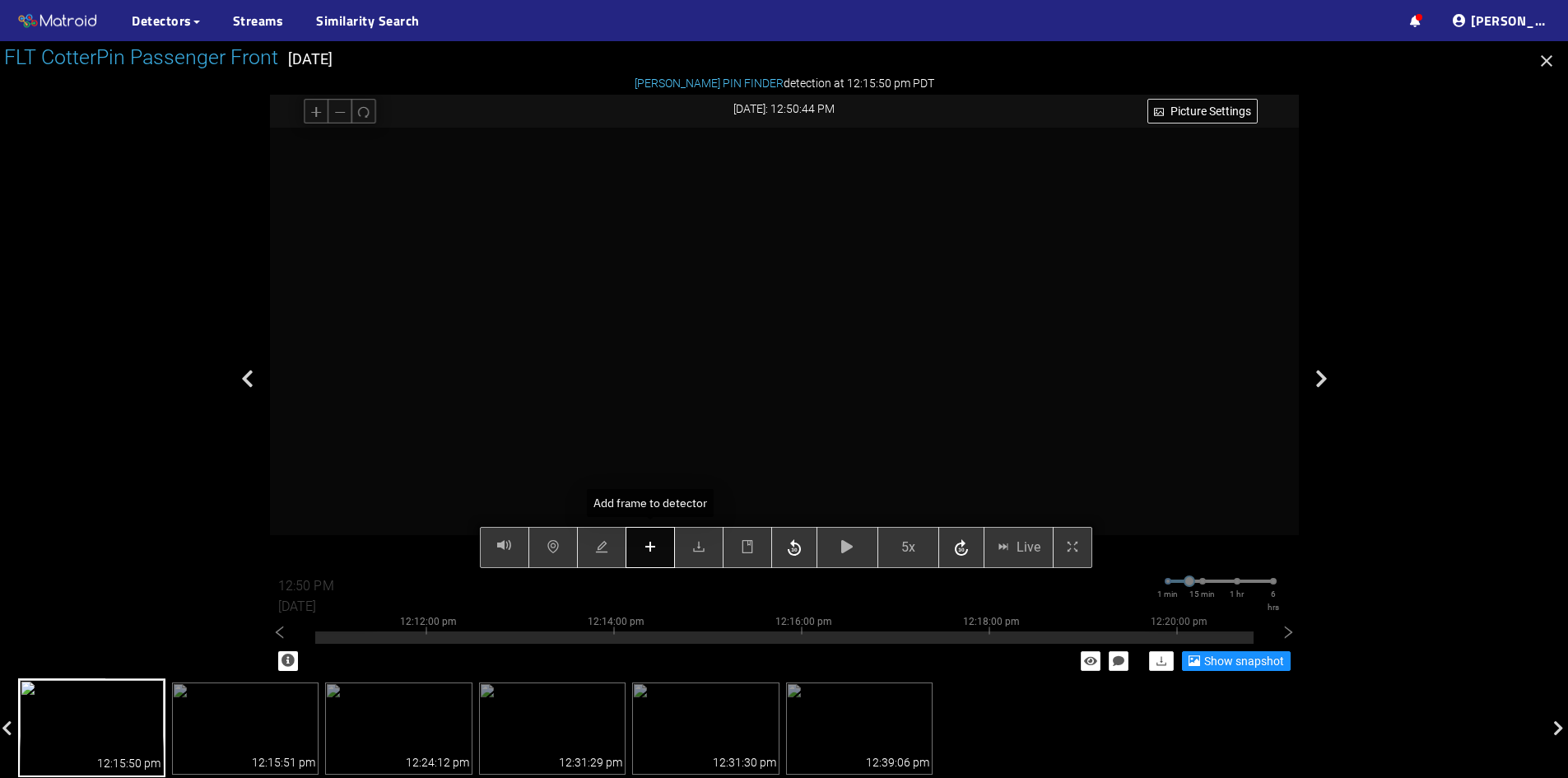
click at [649, 551] on icon "plus" at bounding box center [650, 546] width 13 height 13
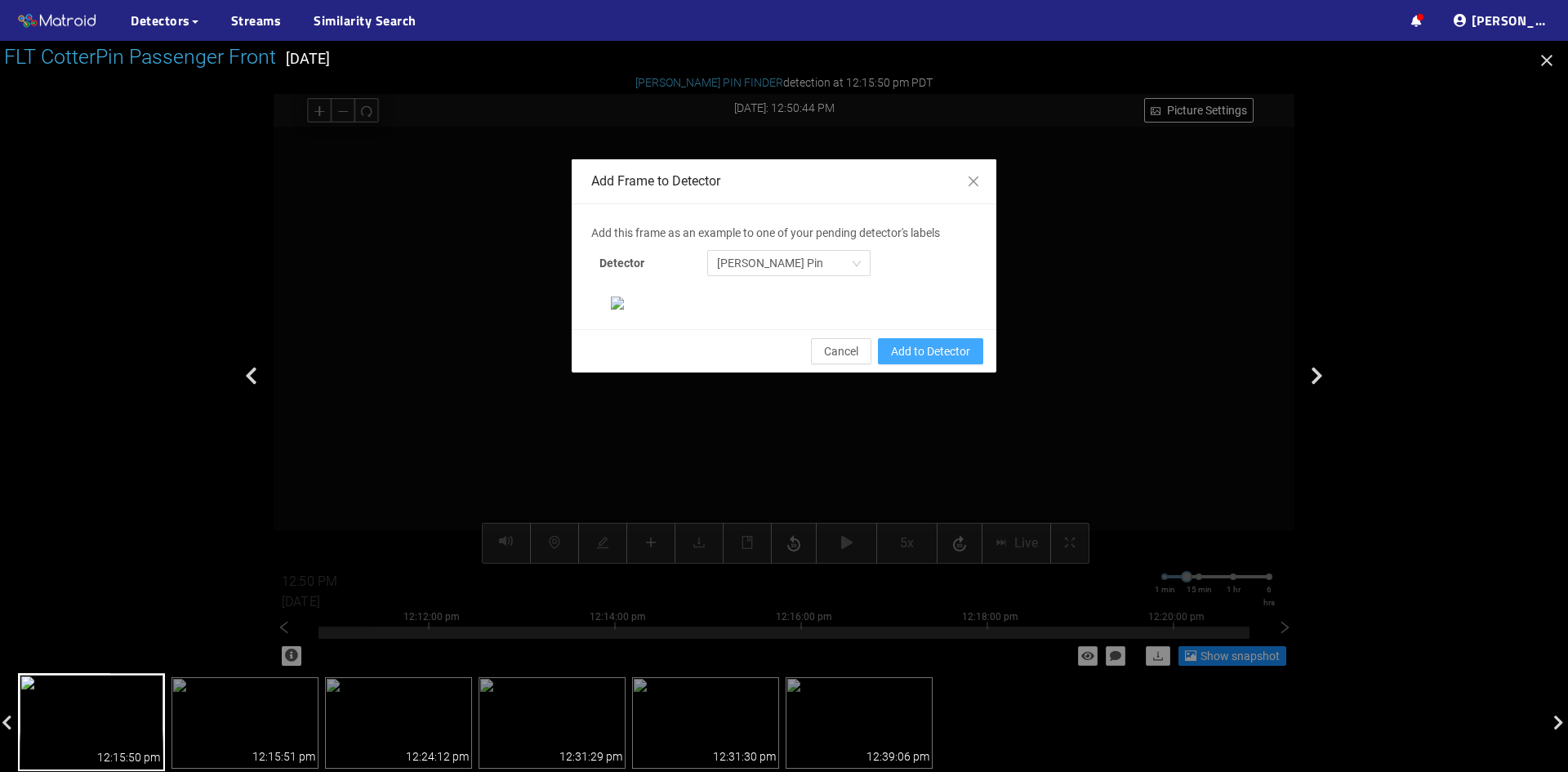
click at [929, 360] on span "Add to Detector" at bounding box center [931, 351] width 80 height 18
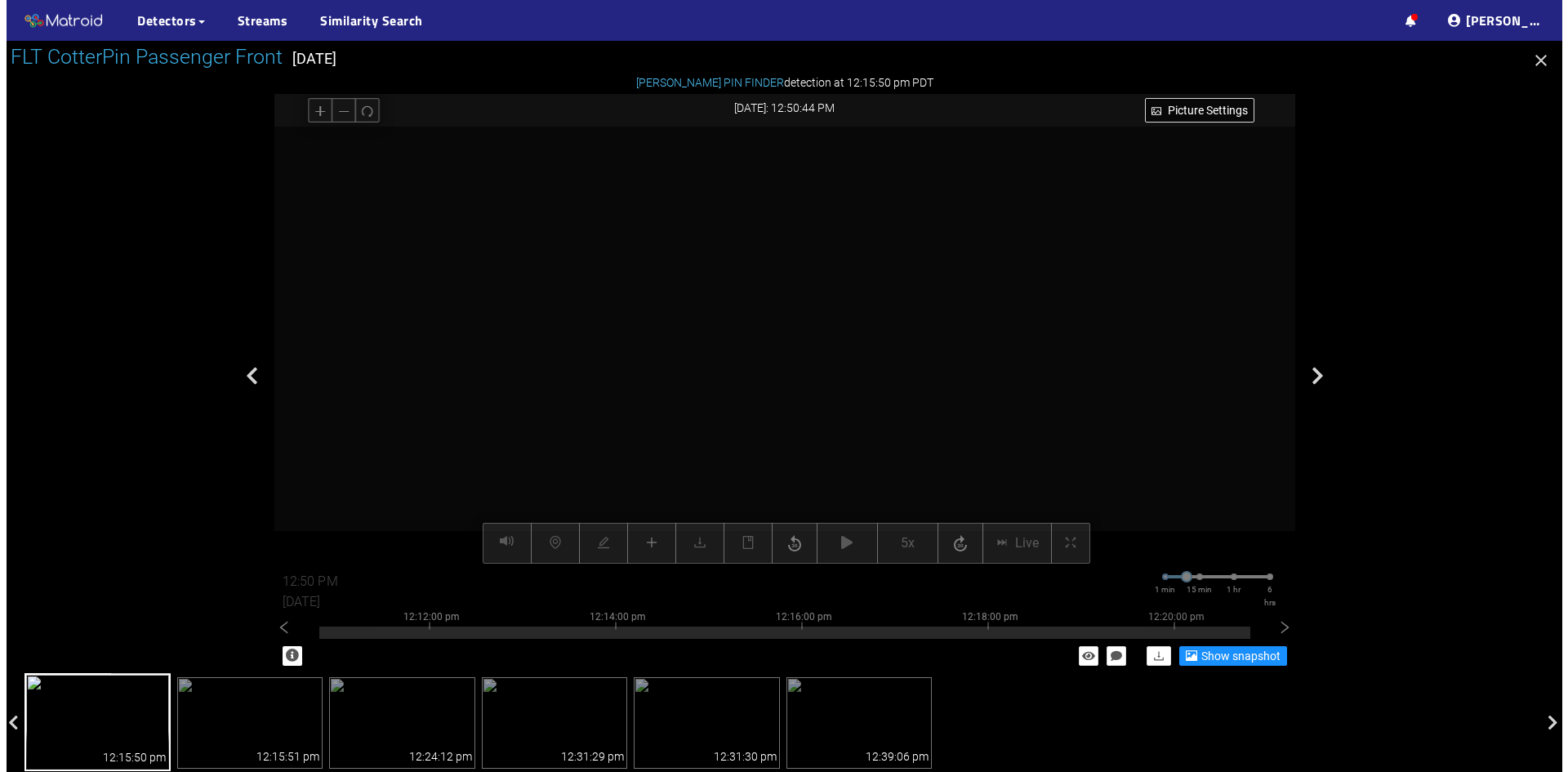
scroll to position [86, 0]
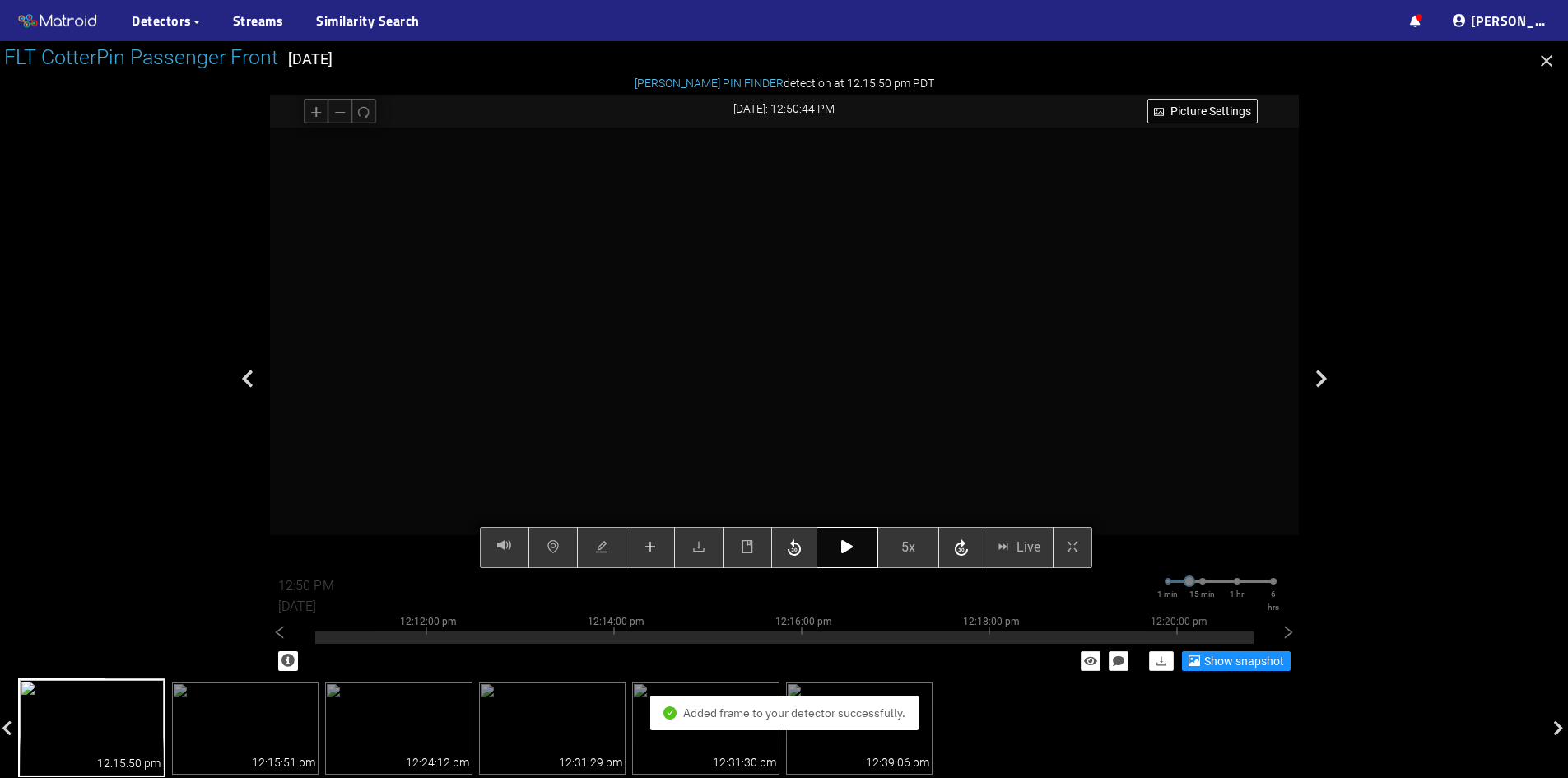
click at [847, 556] on button "button" at bounding box center [847, 547] width 61 height 41
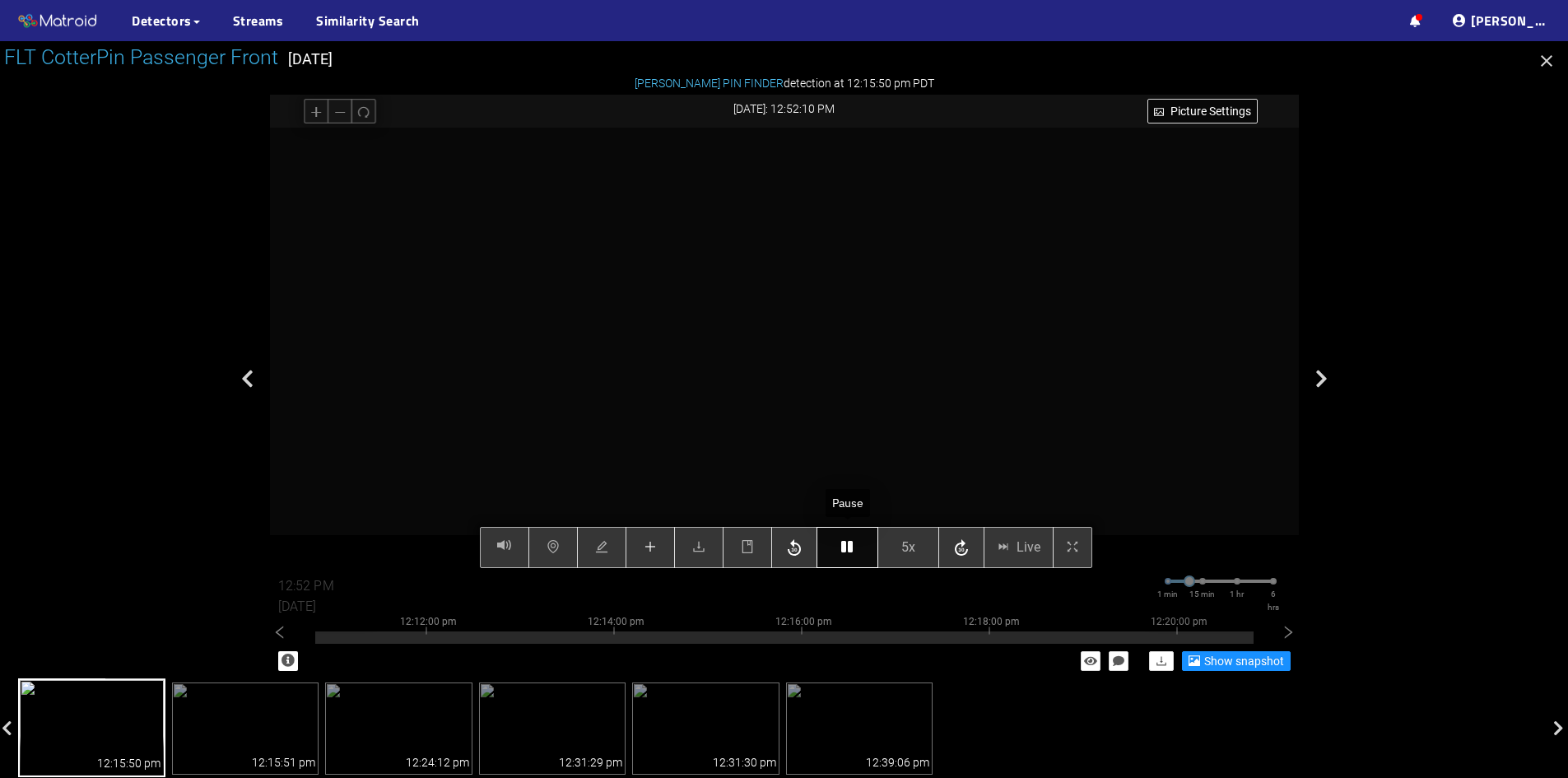
click at [856, 550] on button "button" at bounding box center [847, 547] width 61 height 41
click at [858, 554] on button "button" at bounding box center [847, 547] width 61 height 41
click at [851, 544] on icon "button" at bounding box center [846, 546] width 11 height 13
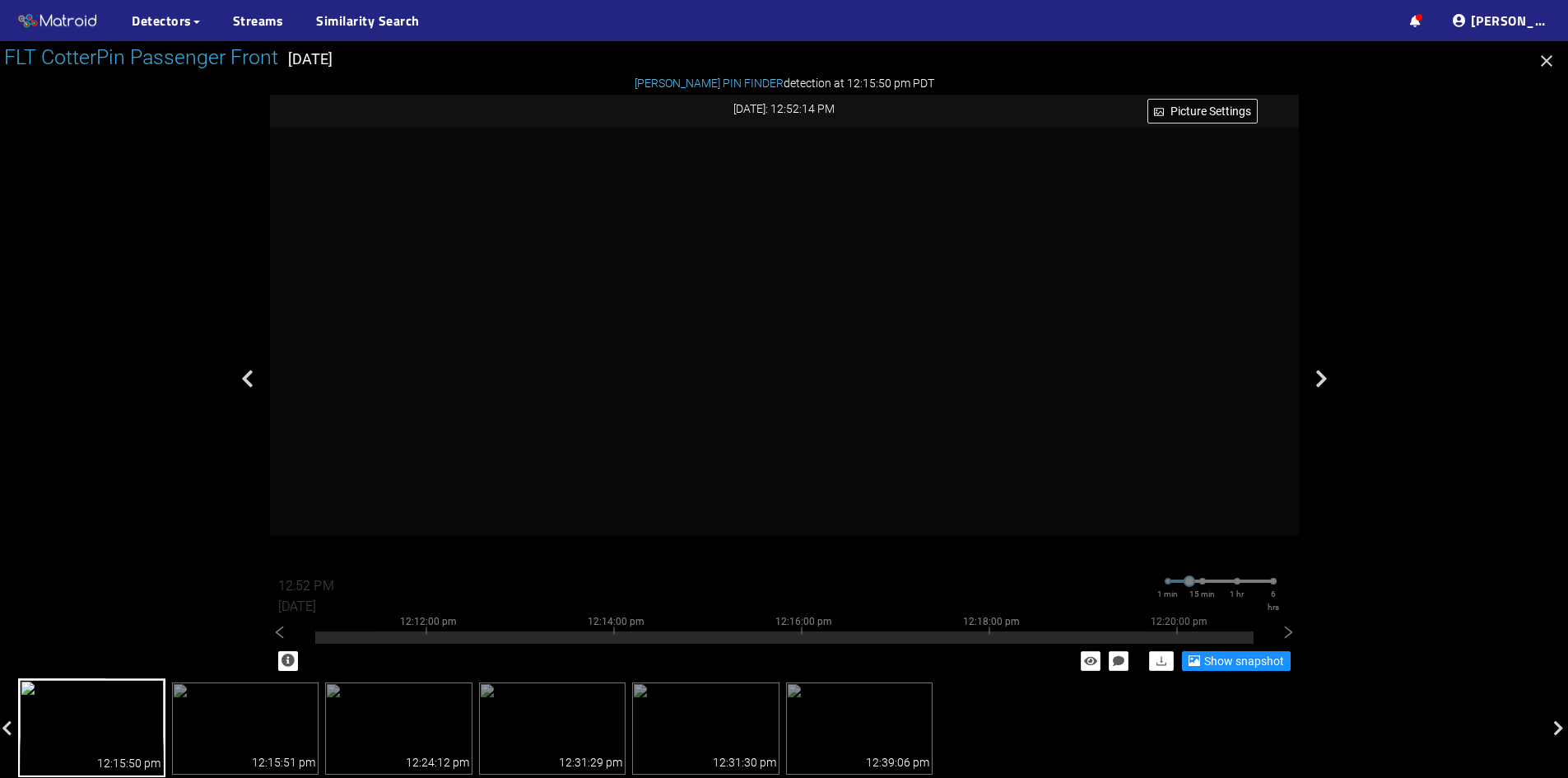
click at [1012, 26] on div "··· Detectors ··· Streams ··· Similarity Search ··· ··· ··· [PERSON_NAME] ···" at bounding box center [784, 20] width 1568 height 41
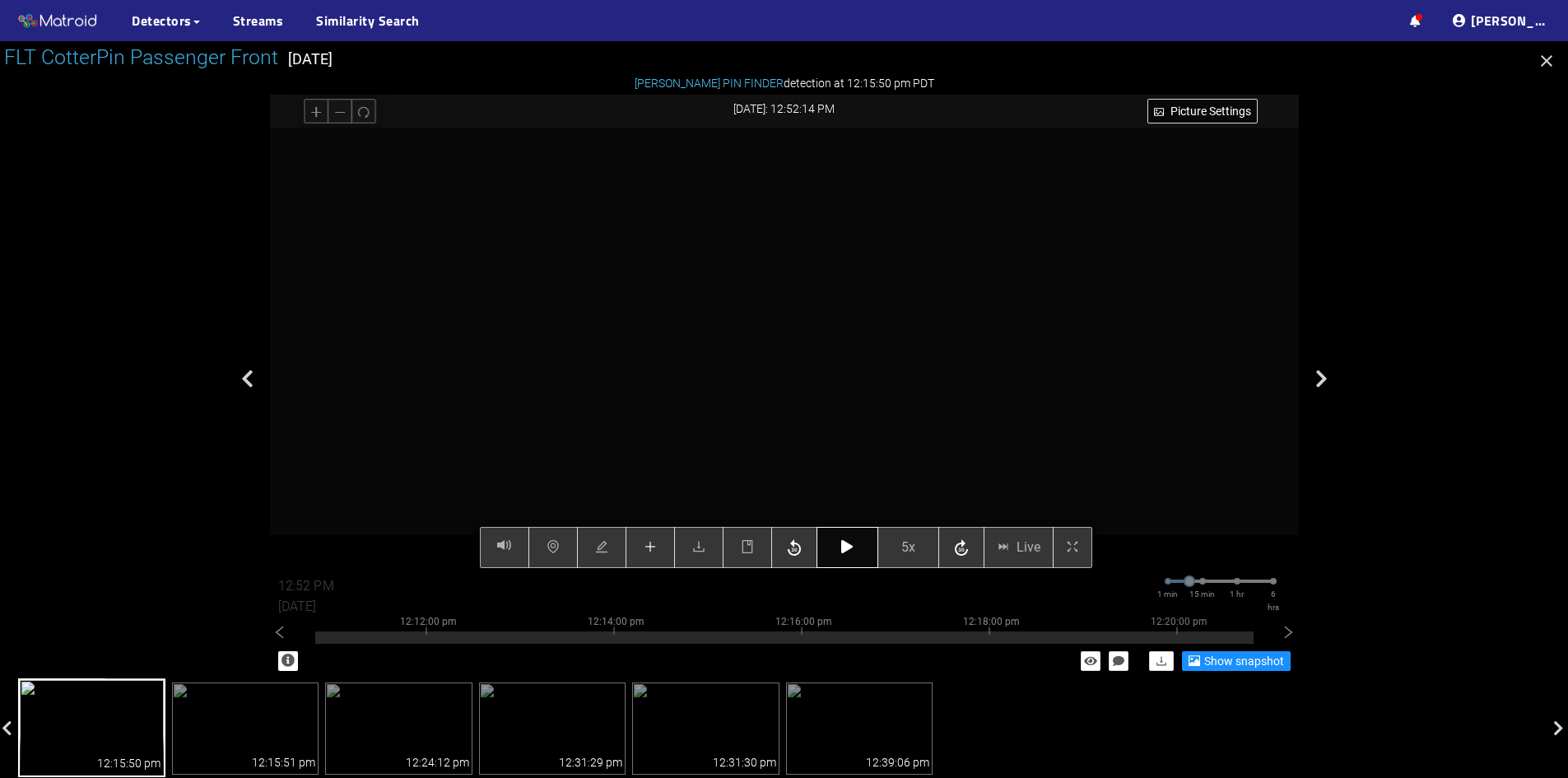
click at [842, 553] on icon "button" at bounding box center [846, 546] width 11 height 13
click at [841, 551] on icon "button" at bounding box center [846, 546] width 11 height 13
click at [658, 552] on button "button" at bounding box center [651, 547] width 50 height 41
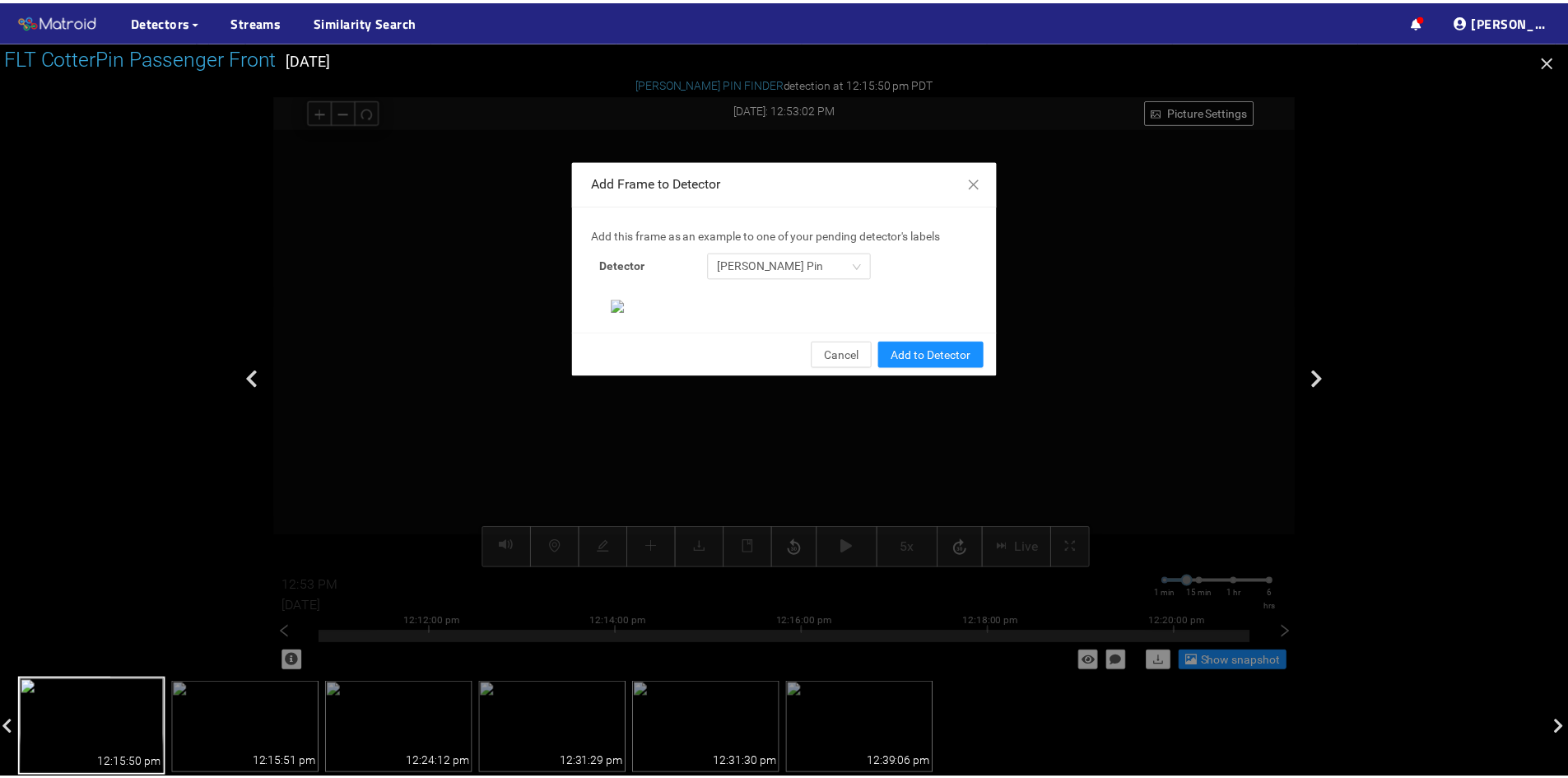
scroll to position [169, 0]
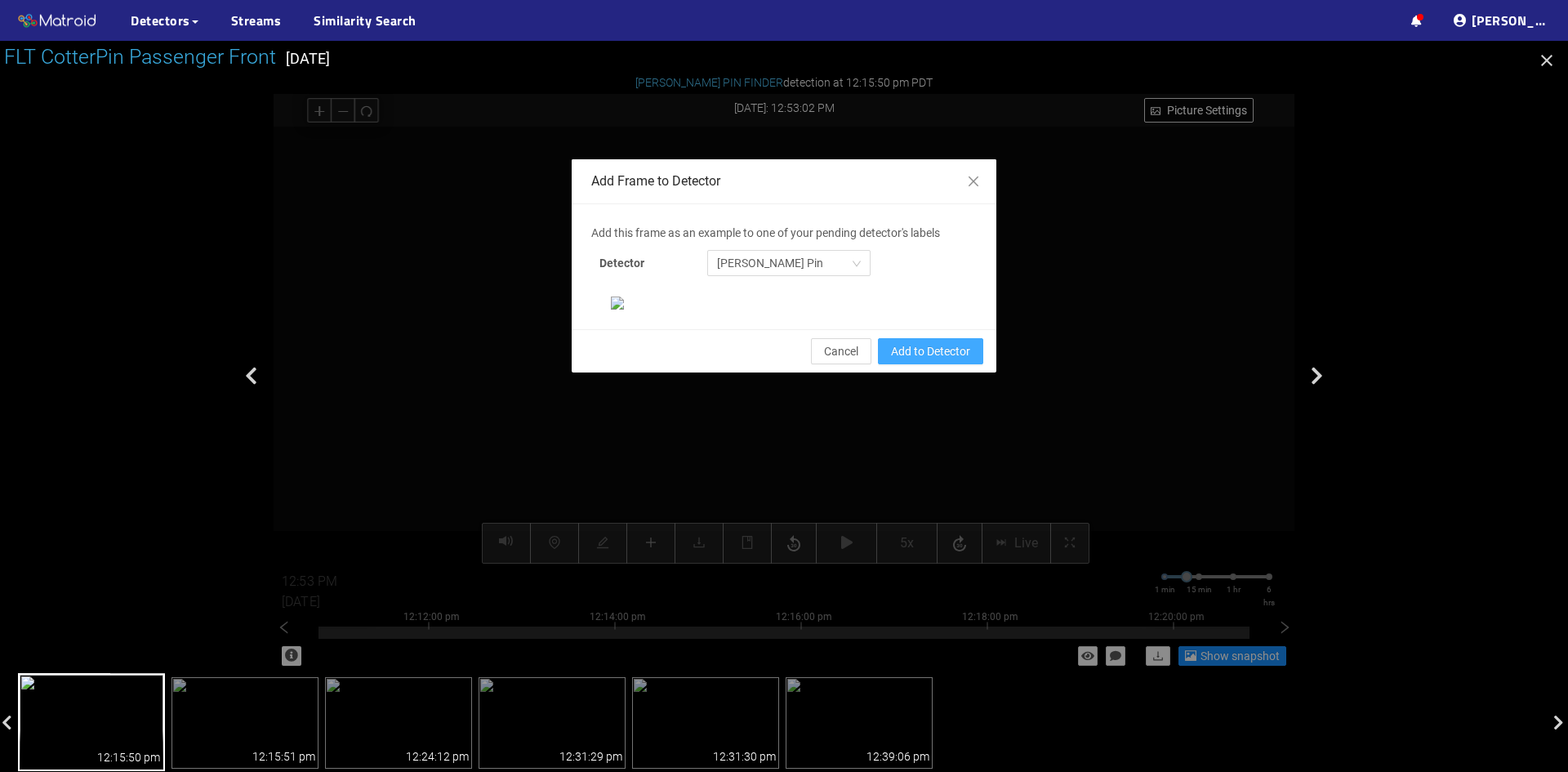
click at [912, 360] on span "Add to Detector" at bounding box center [931, 351] width 80 height 18
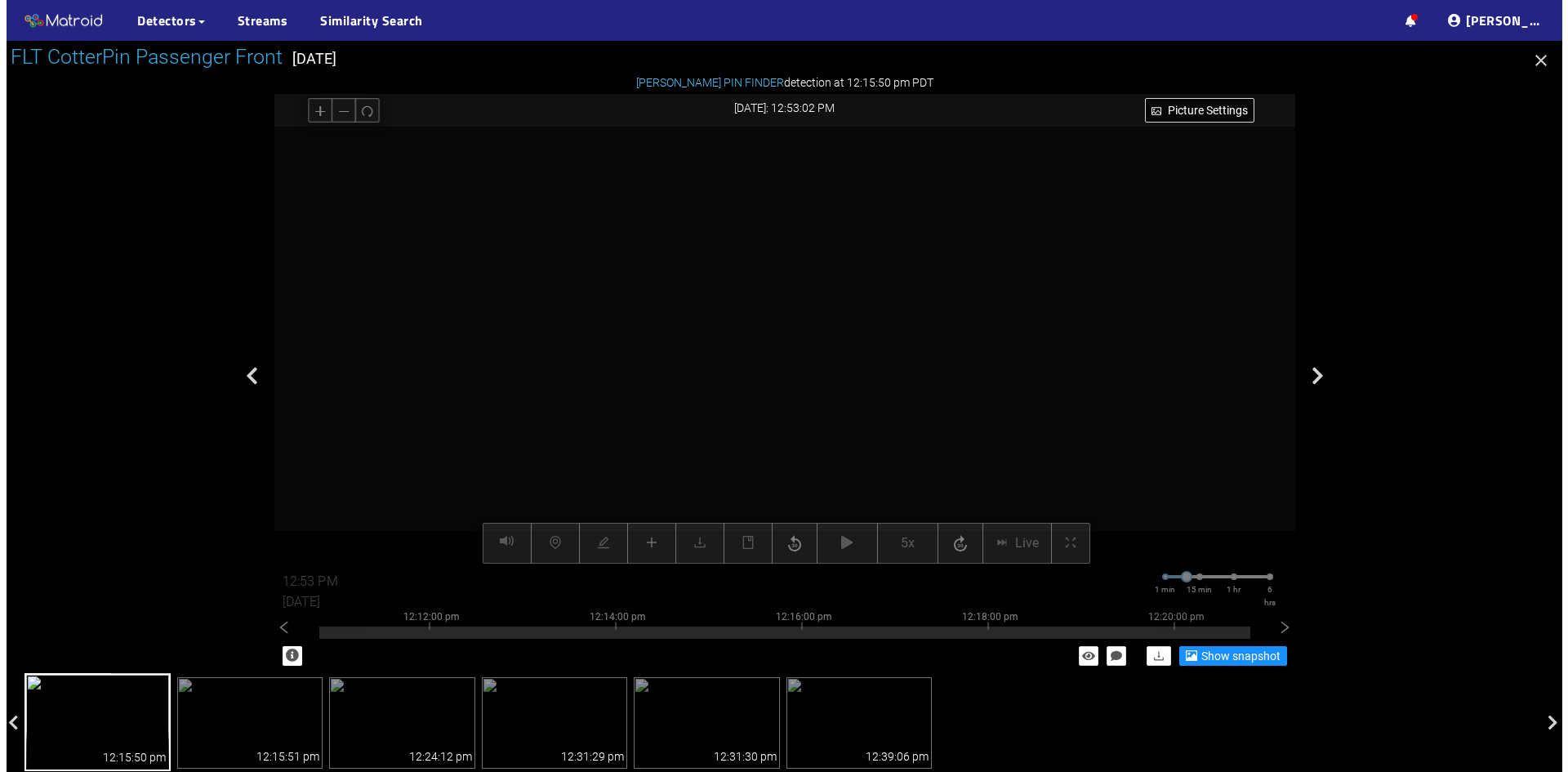
scroll to position [86, 0]
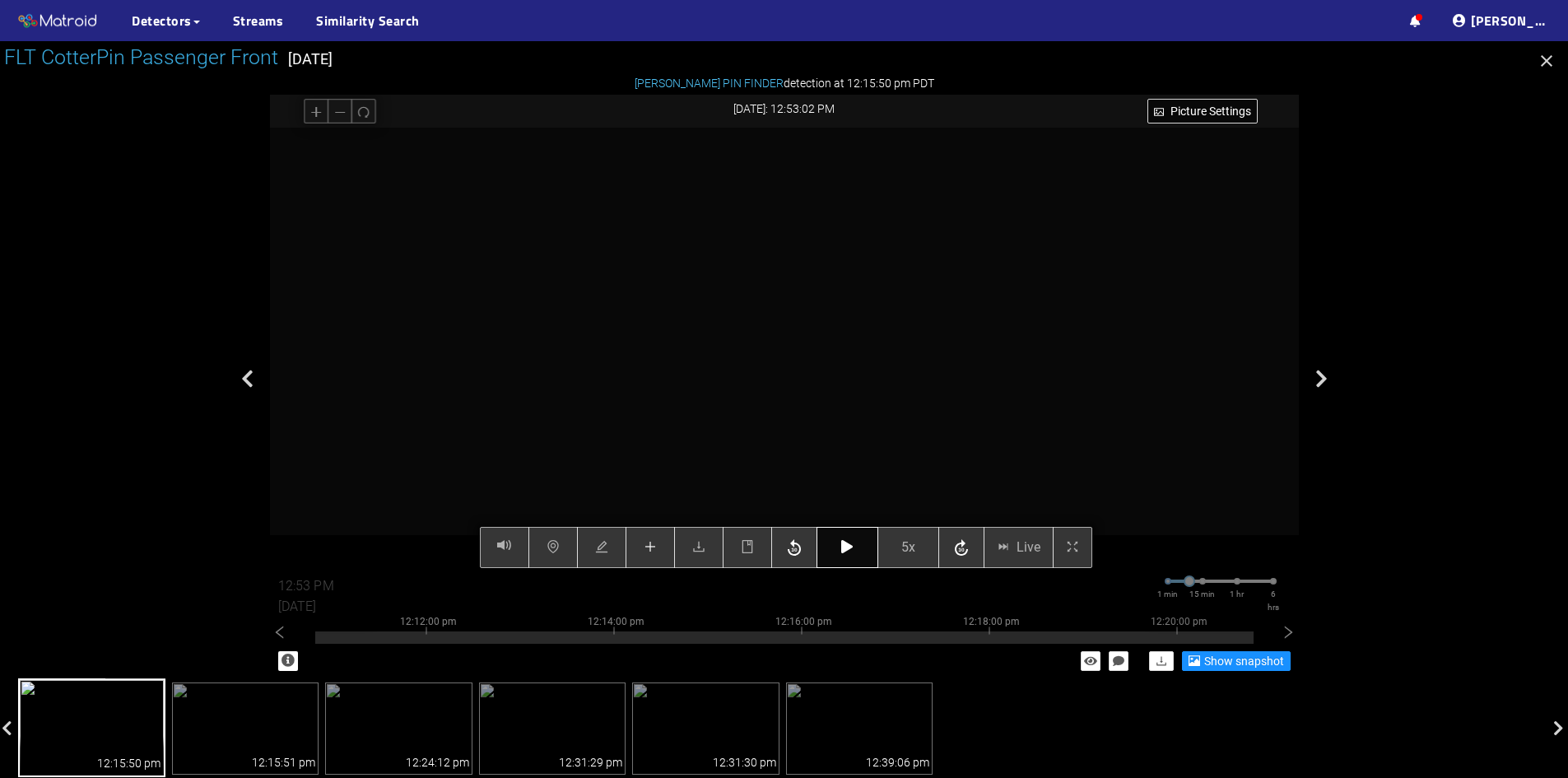
click at [840, 547] on button "button" at bounding box center [847, 547] width 61 height 41
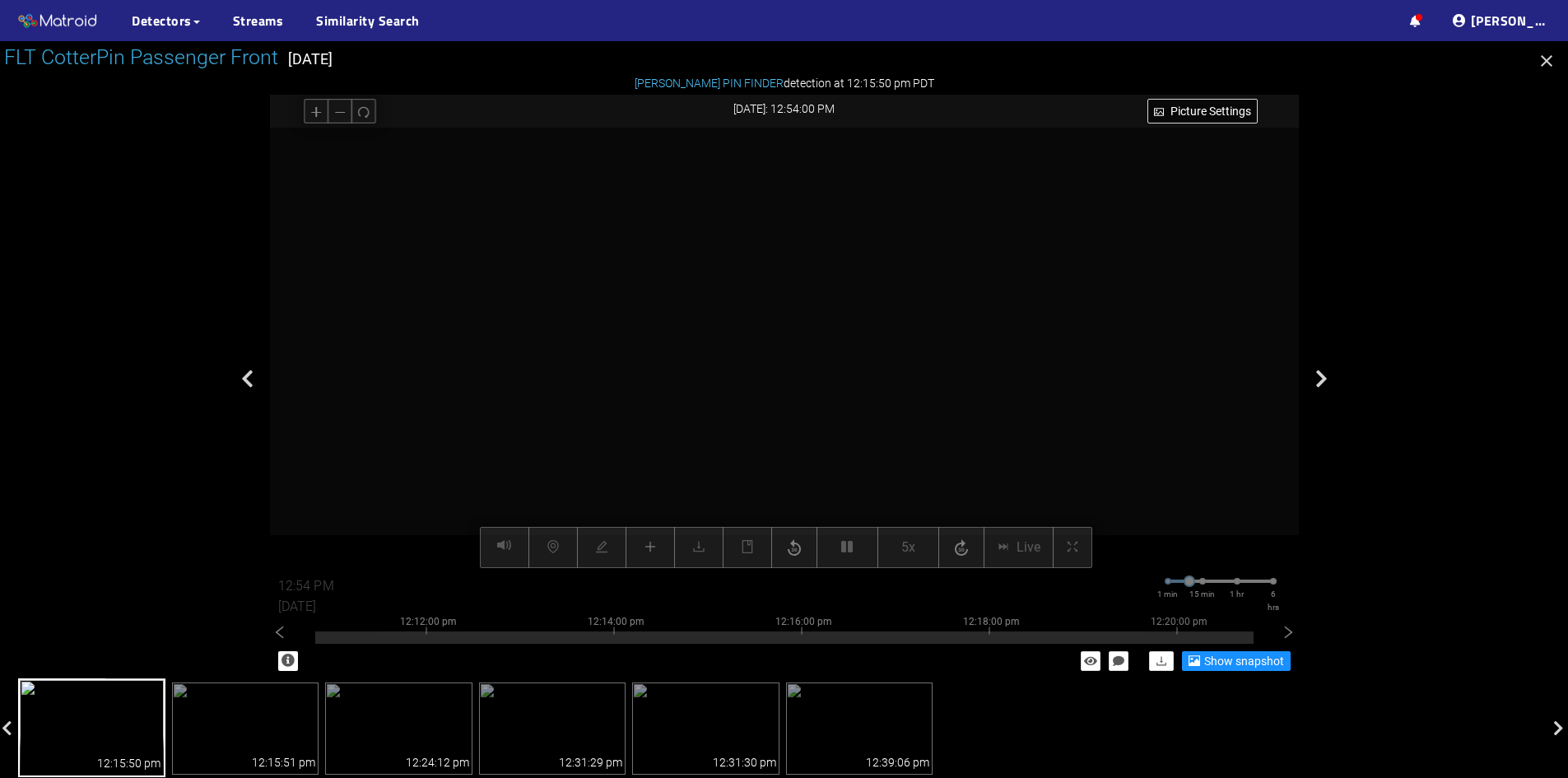
click at [872, 401] on video at bounding box center [784, 348] width 881 height 441
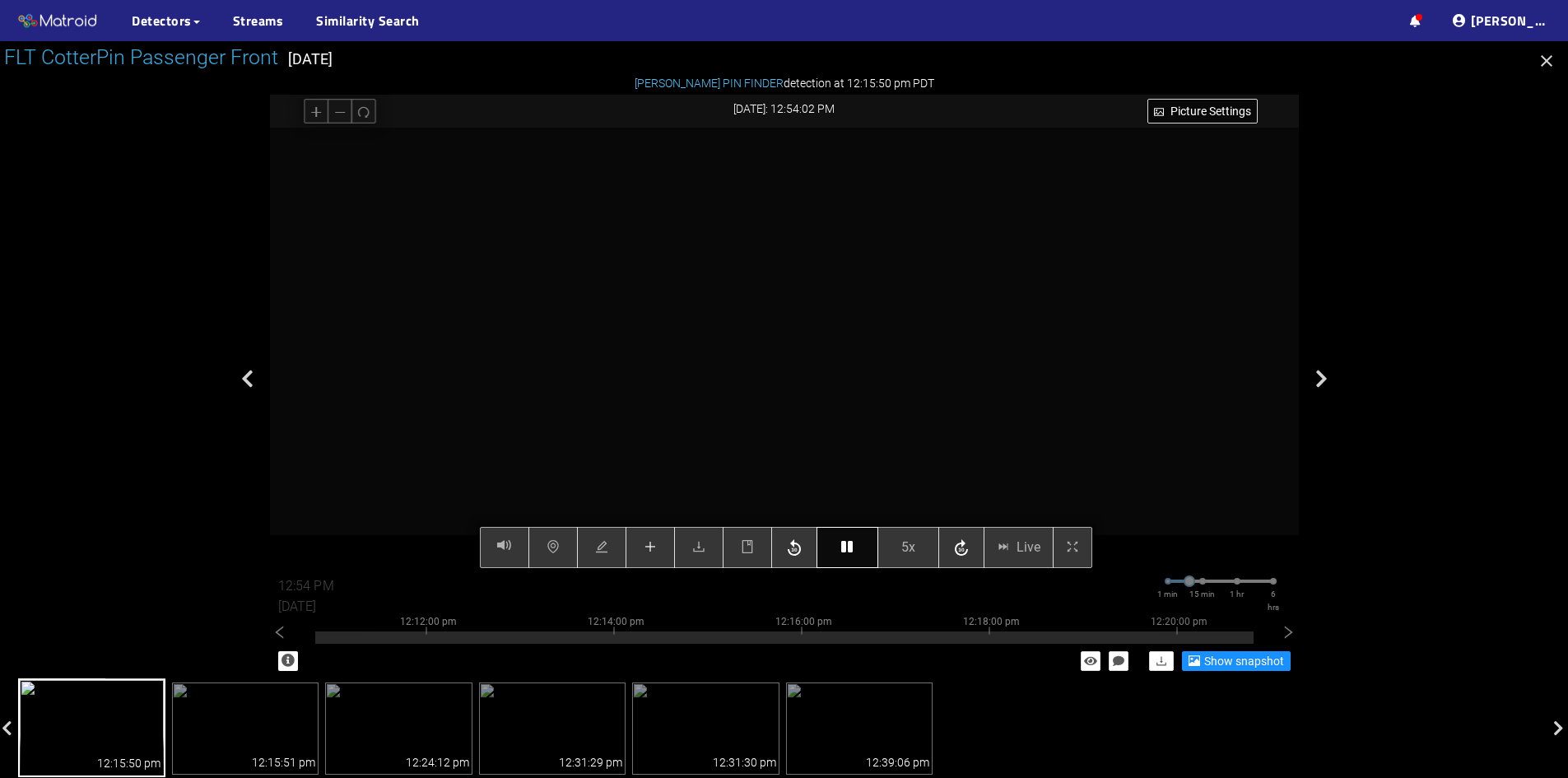
click at [850, 546] on icon "button" at bounding box center [846, 546] width 11 height 13
click at [852, 533] on button "button" at bounding box center [847, 547] width 61 height 41
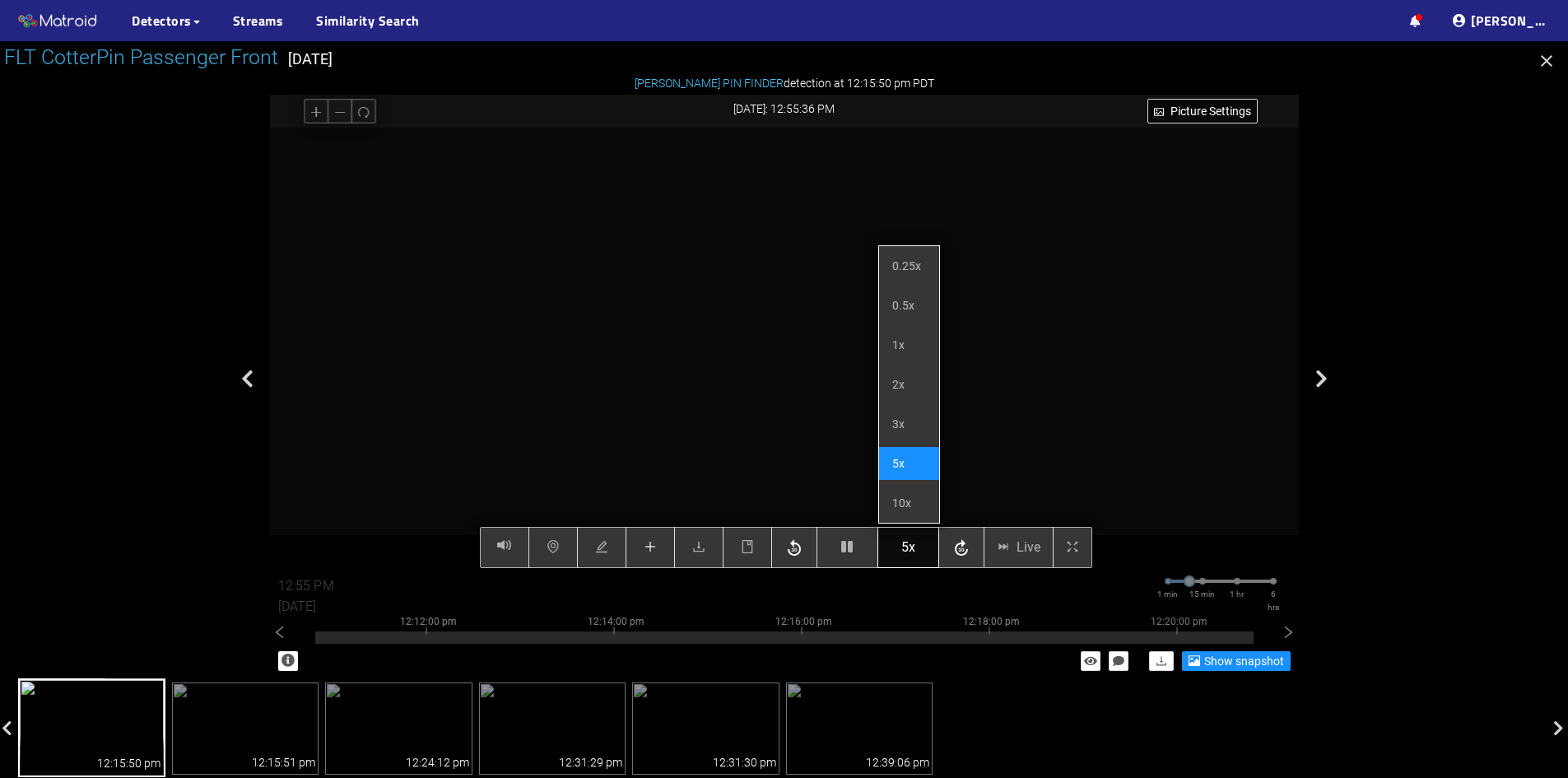
click at [915, 562] on button "5x" at bounding box center [909, 547] width 61 height 41
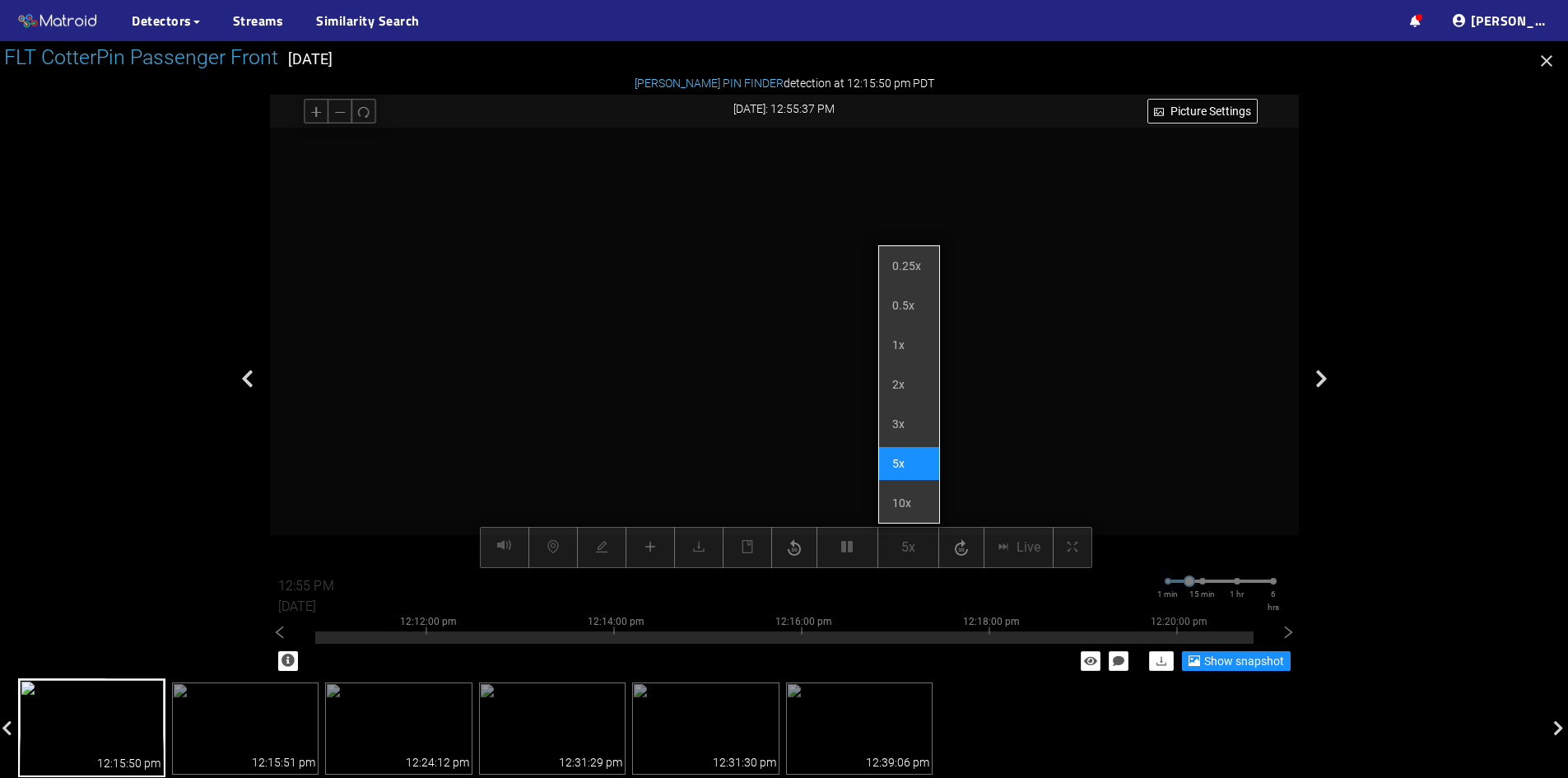
click at [911, 465] on li "5x" at bounding box center [910, 463] width 60 height 33
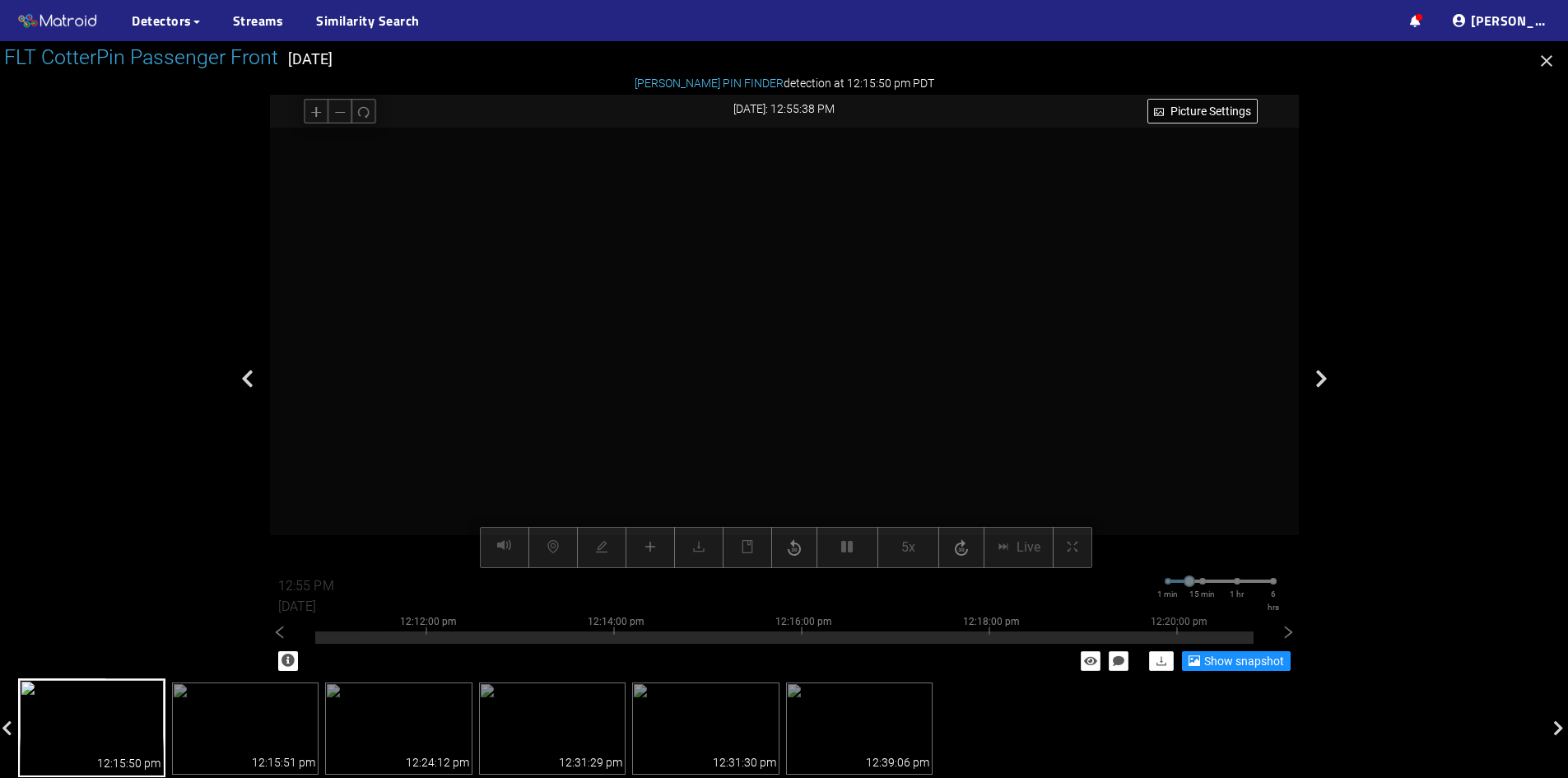
click at [1074, 423] on div at bounding box center [784, 348] width 1029 height 441
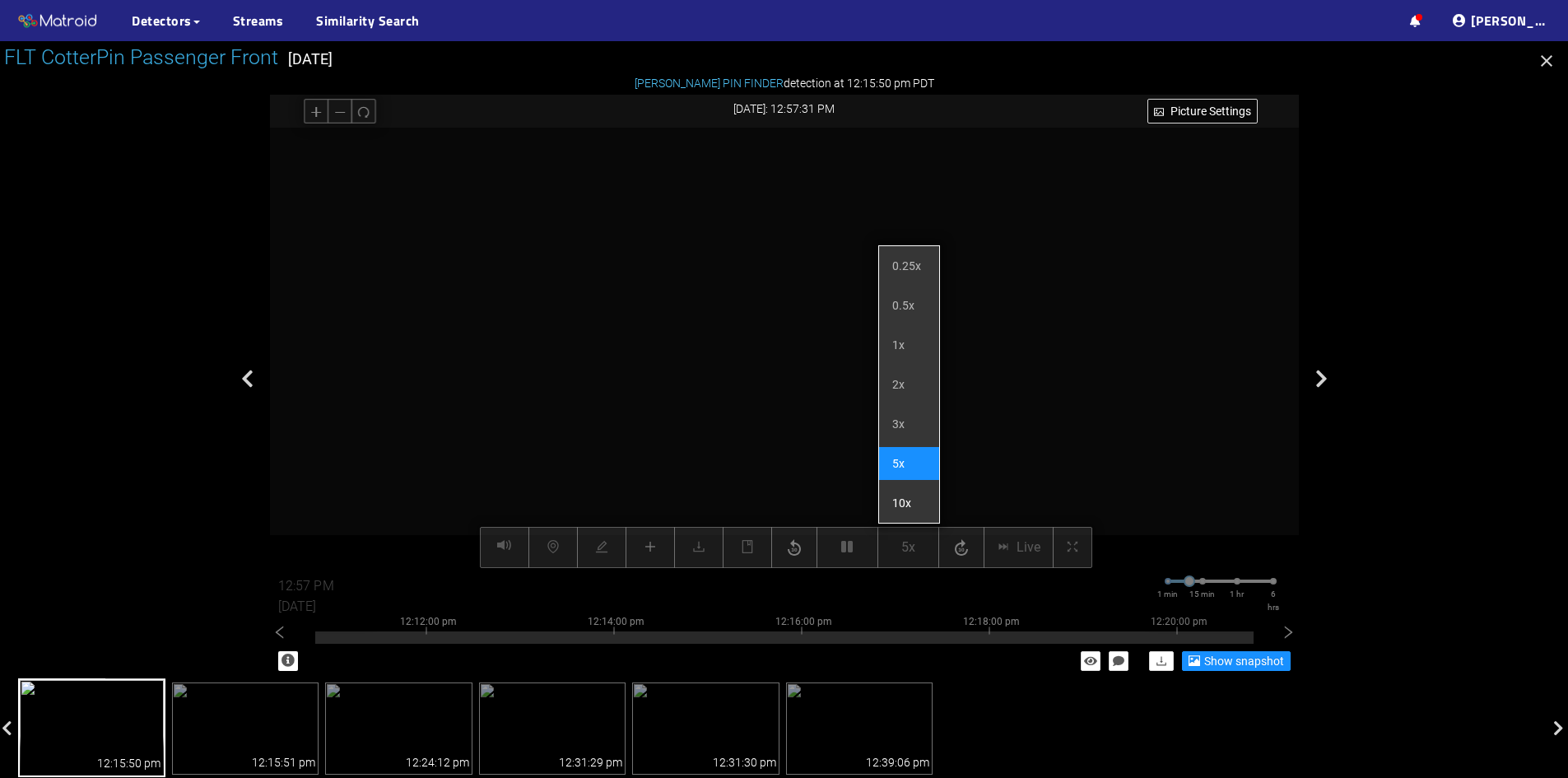
click at [895, 499] on li "10x" at bounding box center [910, 503] width 60 height 33
click at [904, 469] on li "5x" at bounding box center [910, 463] width 60 height 33
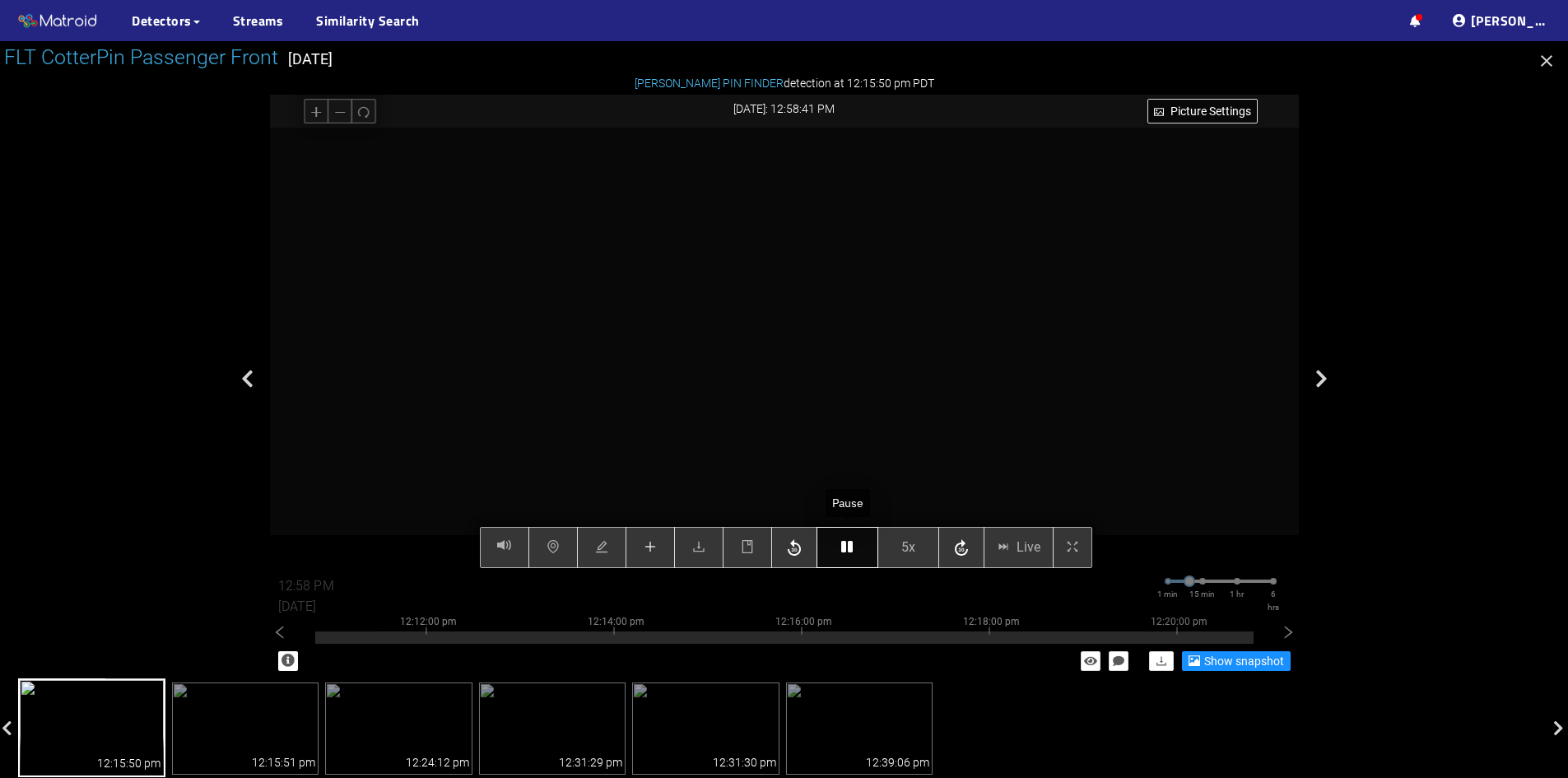
click at [861, 543] on button "button" at bounding box center [847, 547] width 61 height 41
click at [652, 541] on icon "plus" at bounding box center [650, 546] width 13 height 13
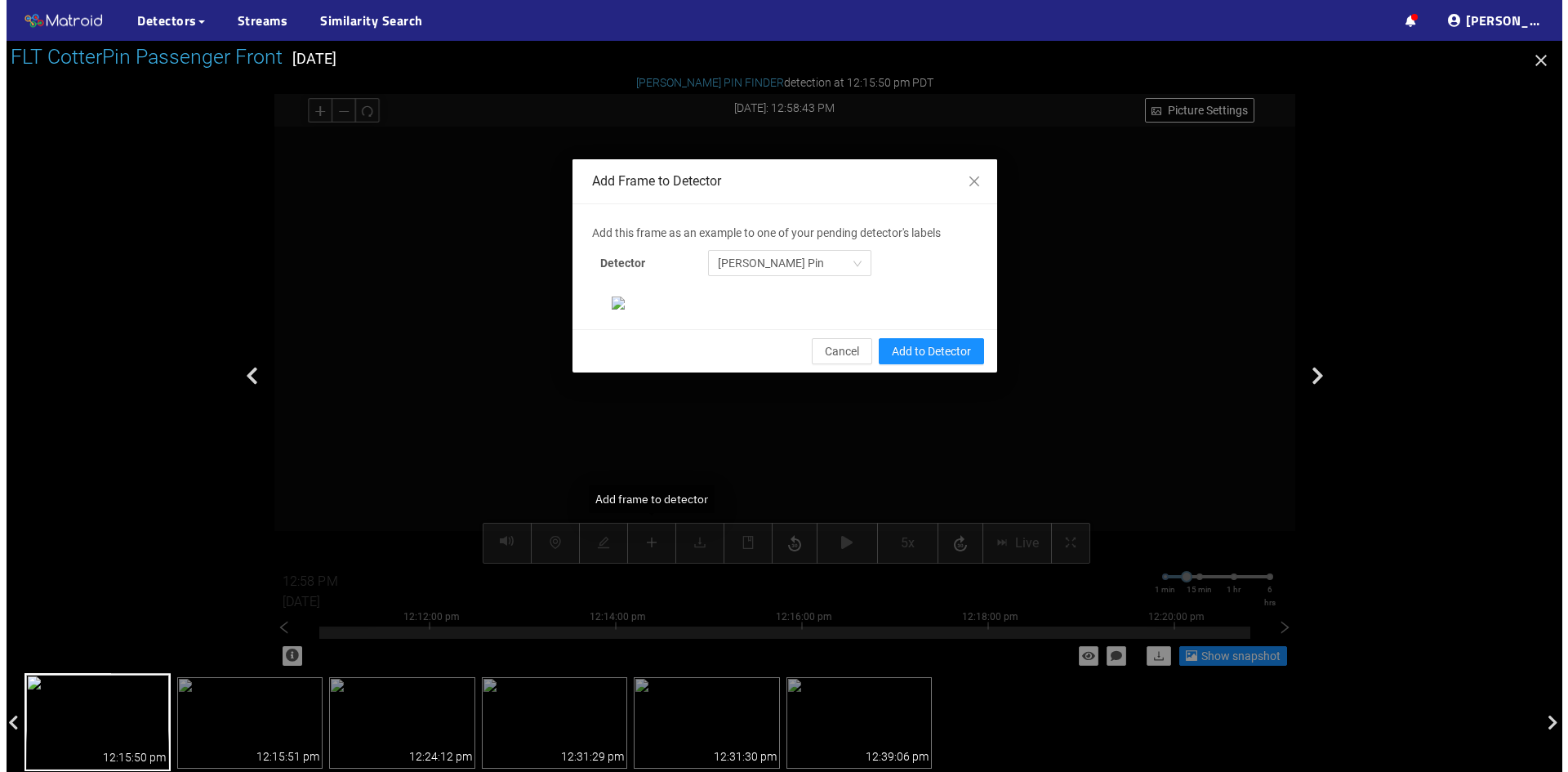
scroll to position [0, 0]
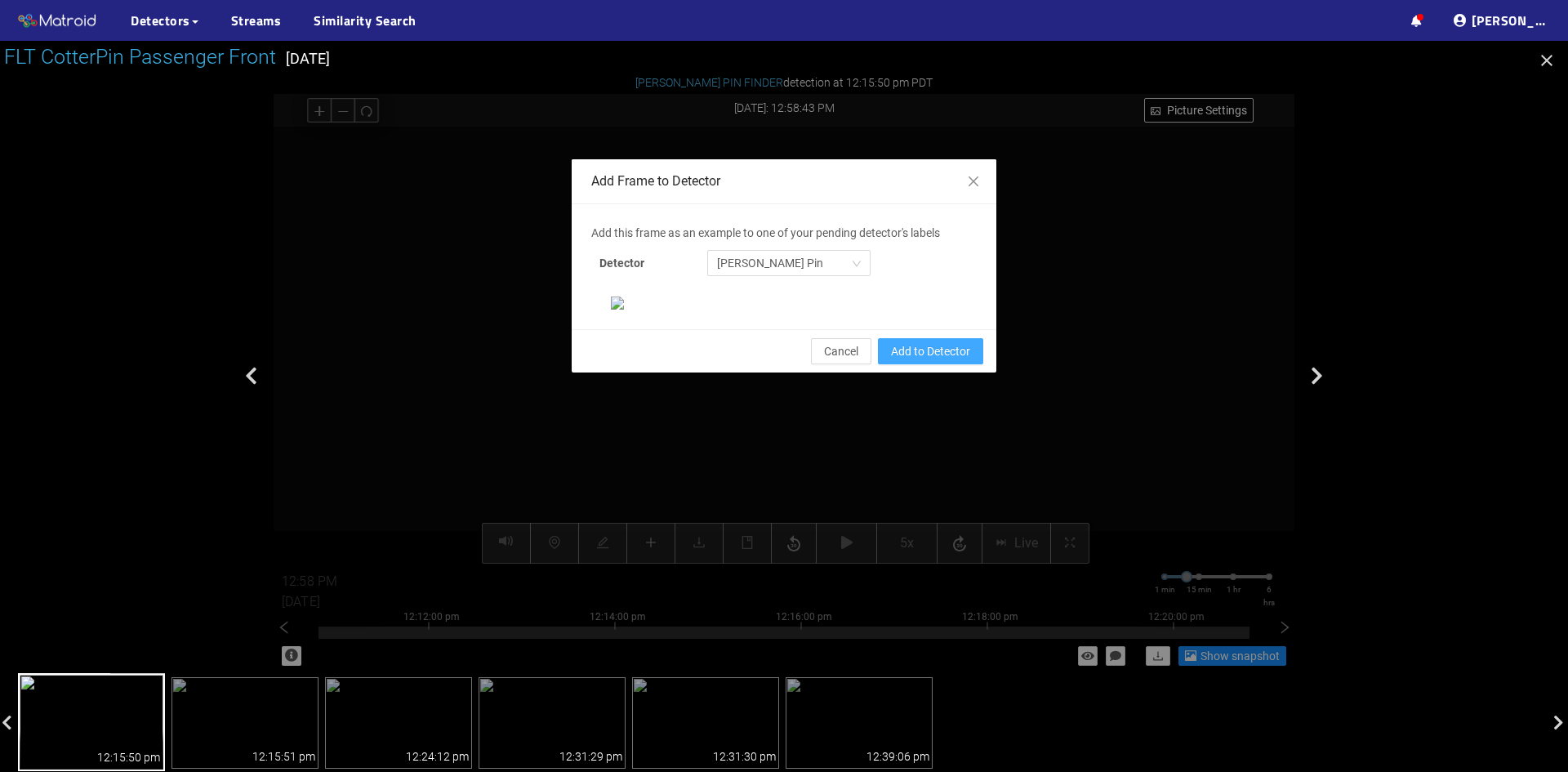
click at [934, 360] on span "Add to Detector" at bounding box center [931, 351] width 80 height 18
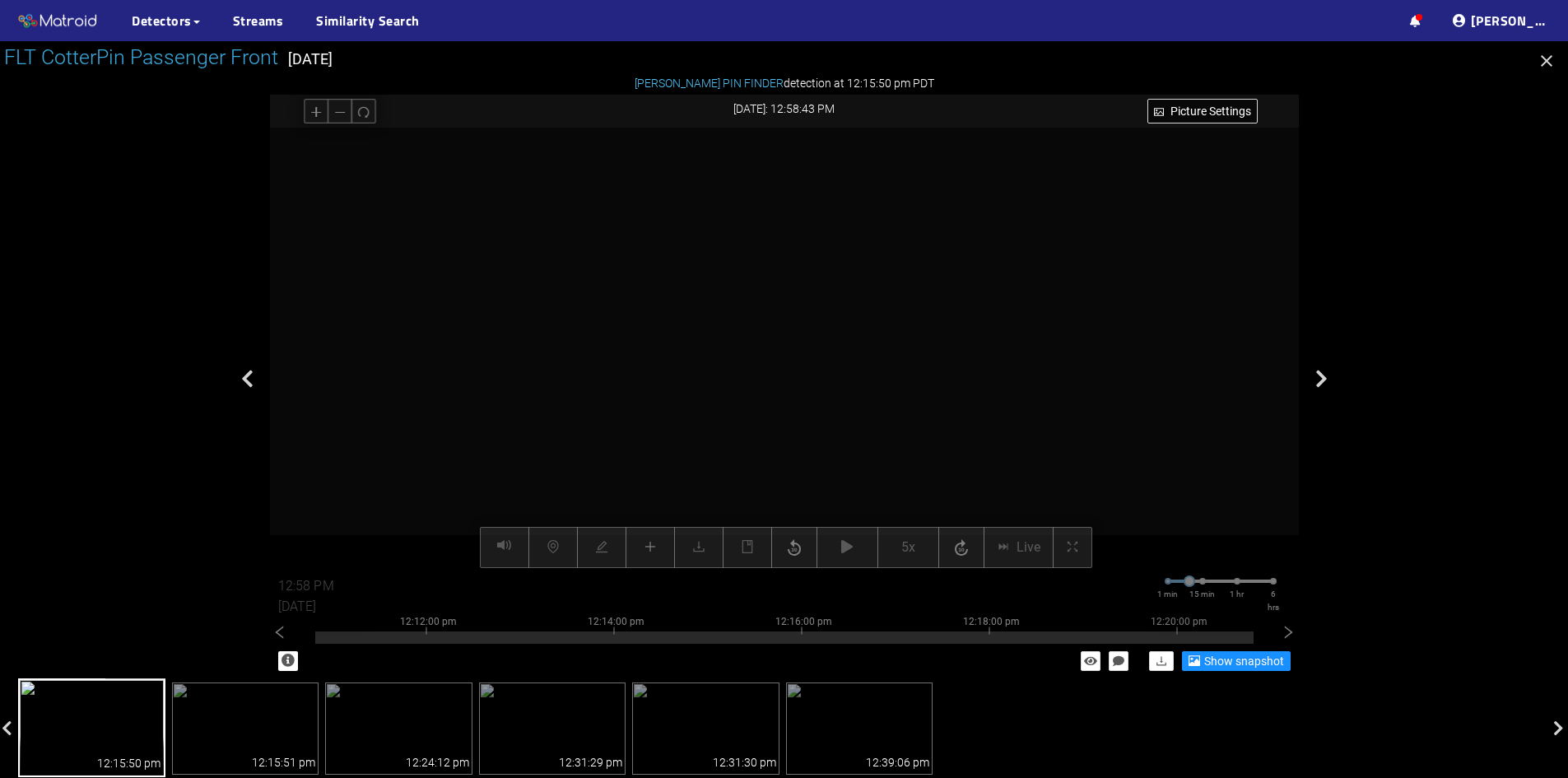
scroll to position [86, 0]
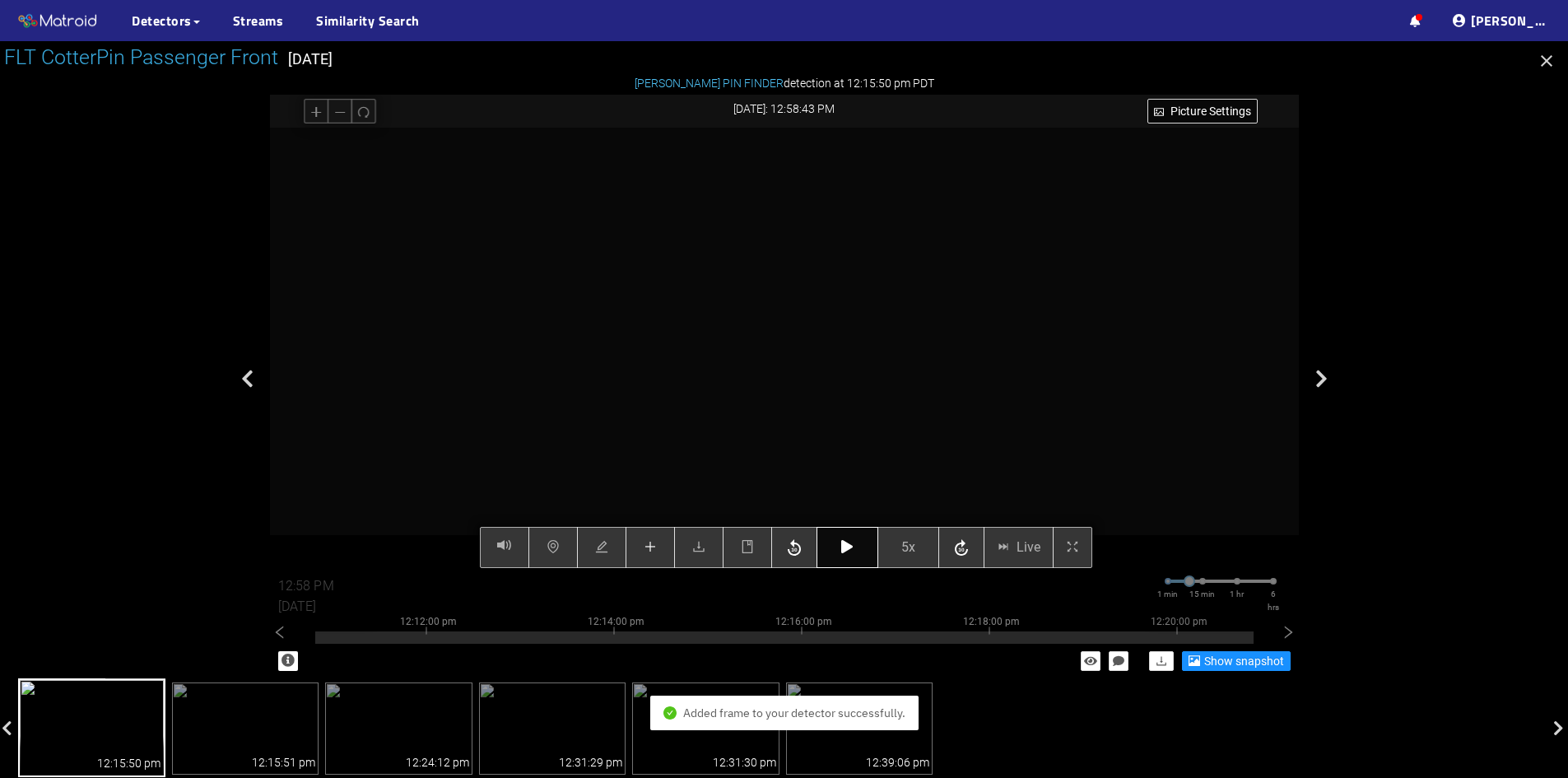
click at [854, 554] on button "button" at bounding box center [847, 547] width 61 height 41
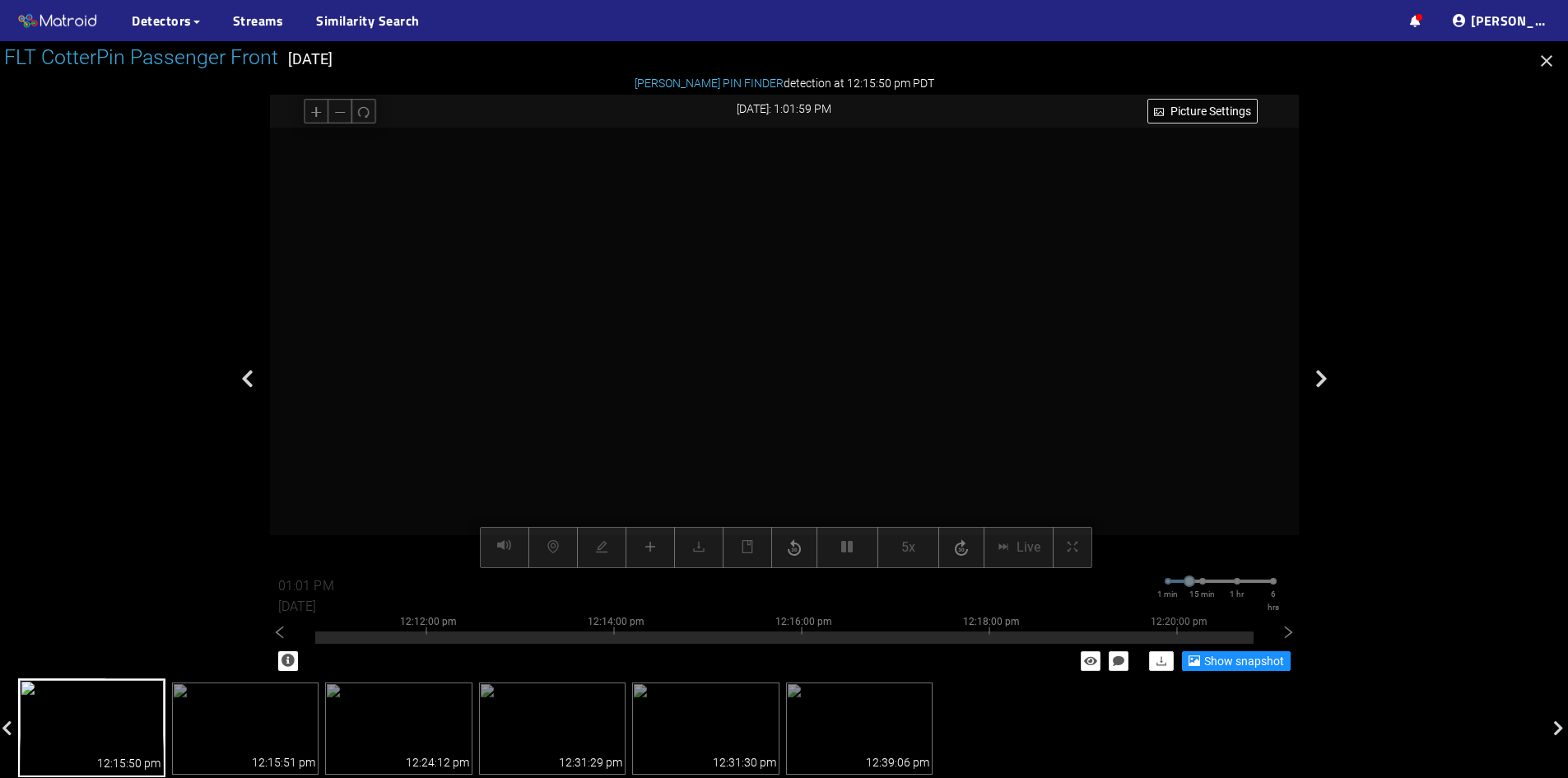
type input "01:02 PM"
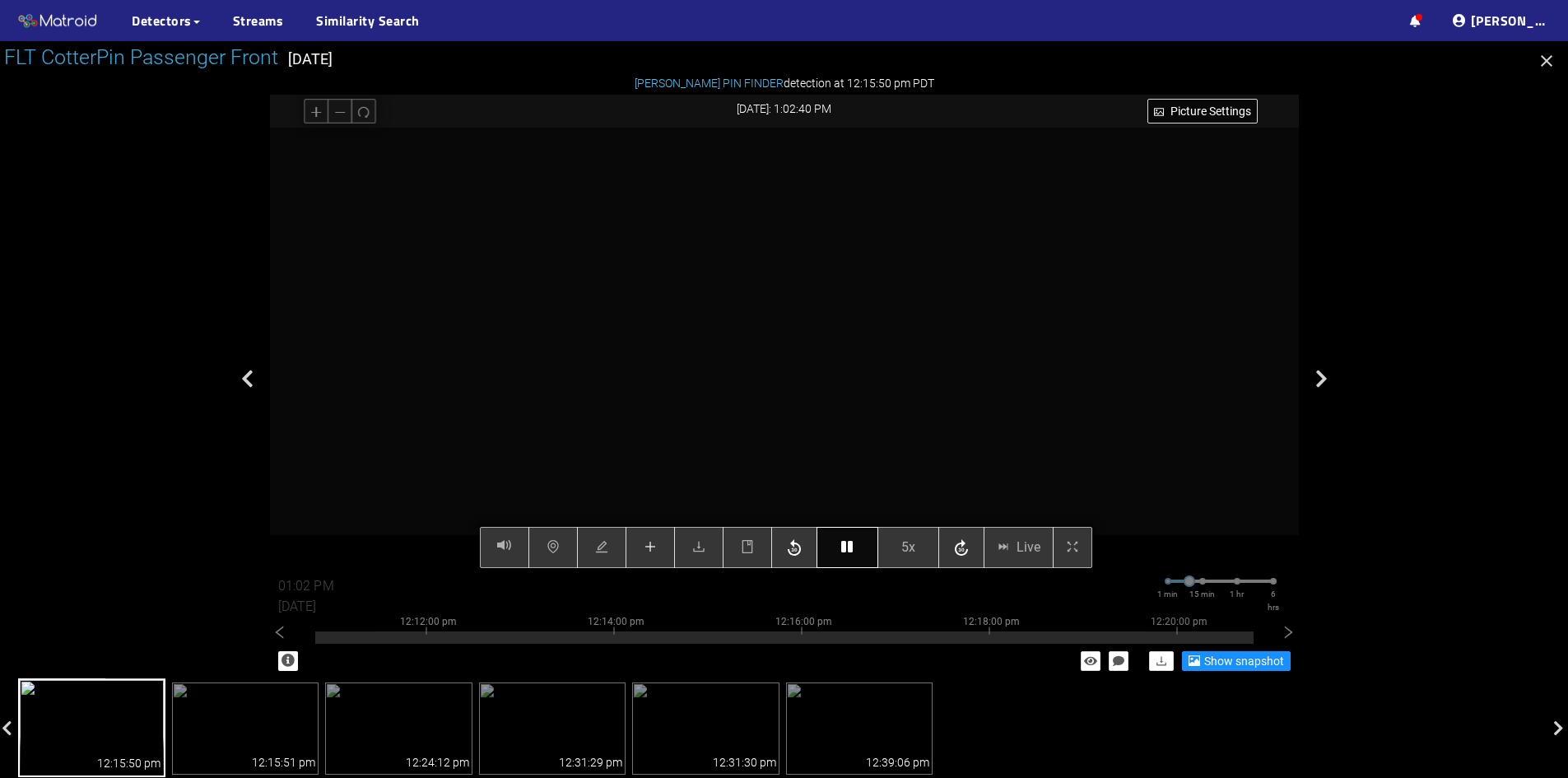
click at [850, 560] on button "button" at bounding box center [847, 547] width 61 height 41
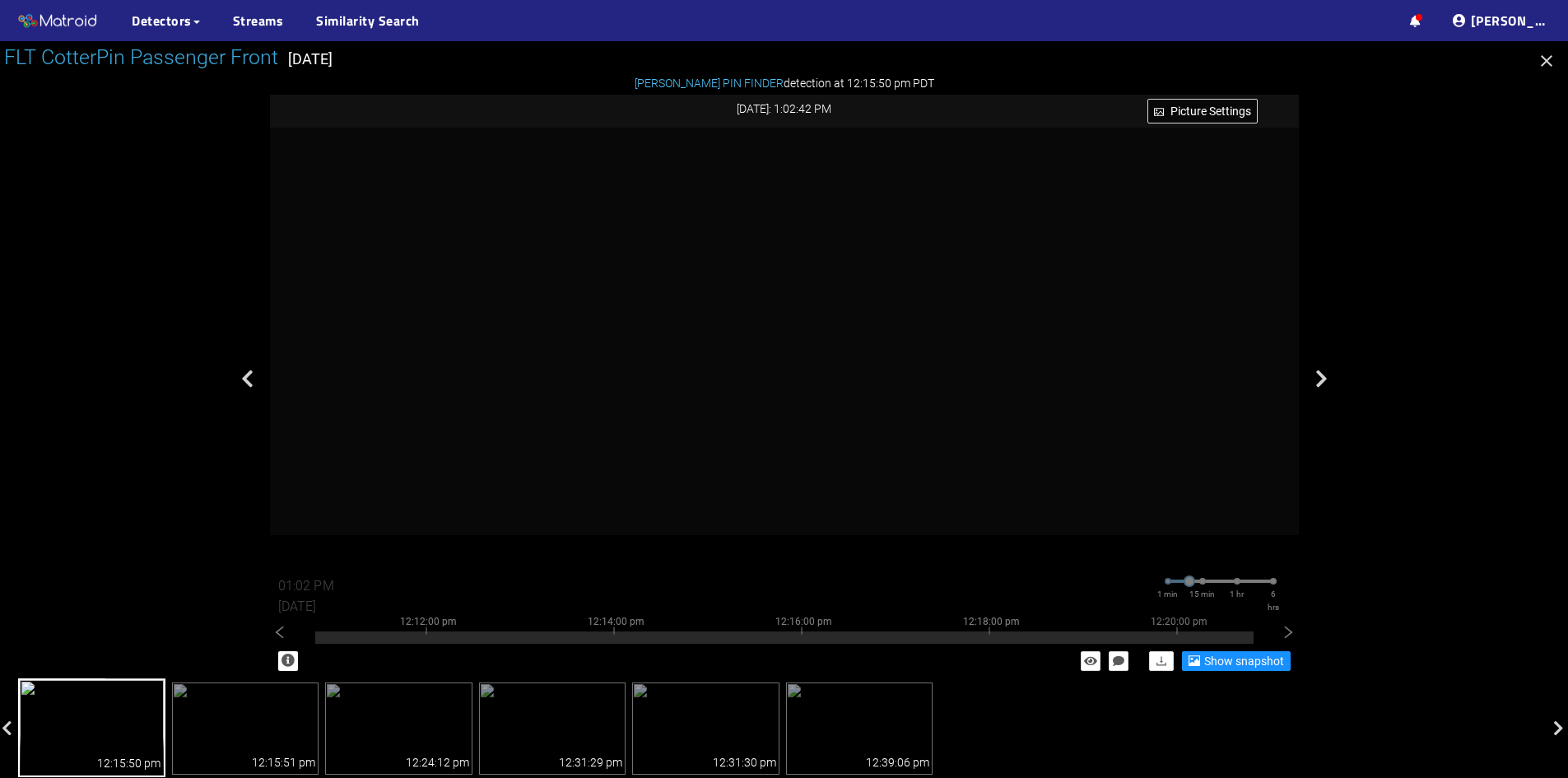
click at [1545, 57] on icon "button" at bounding box center [1547, 61] width 20 height 20
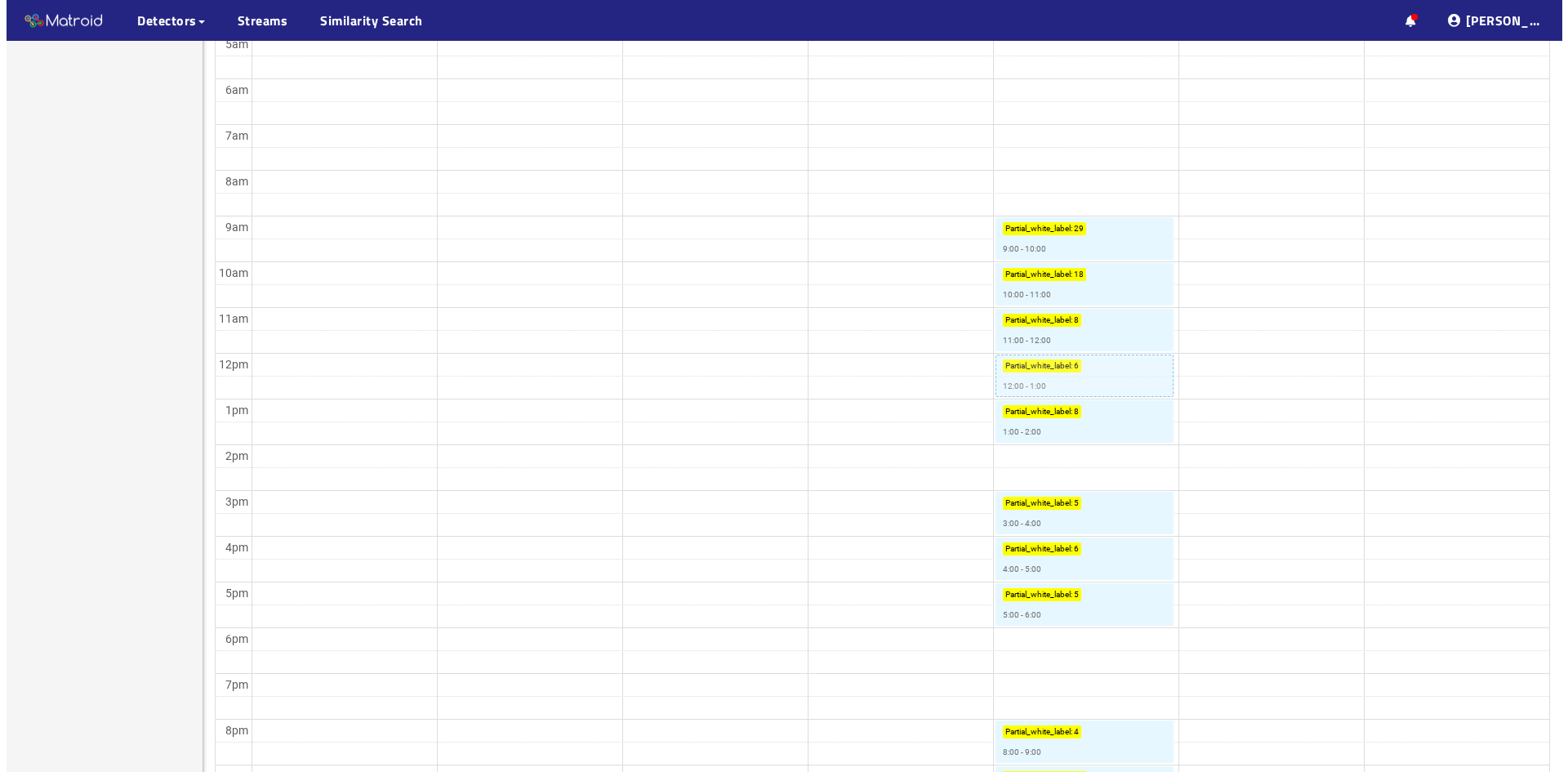
scroll to position [572, 0]
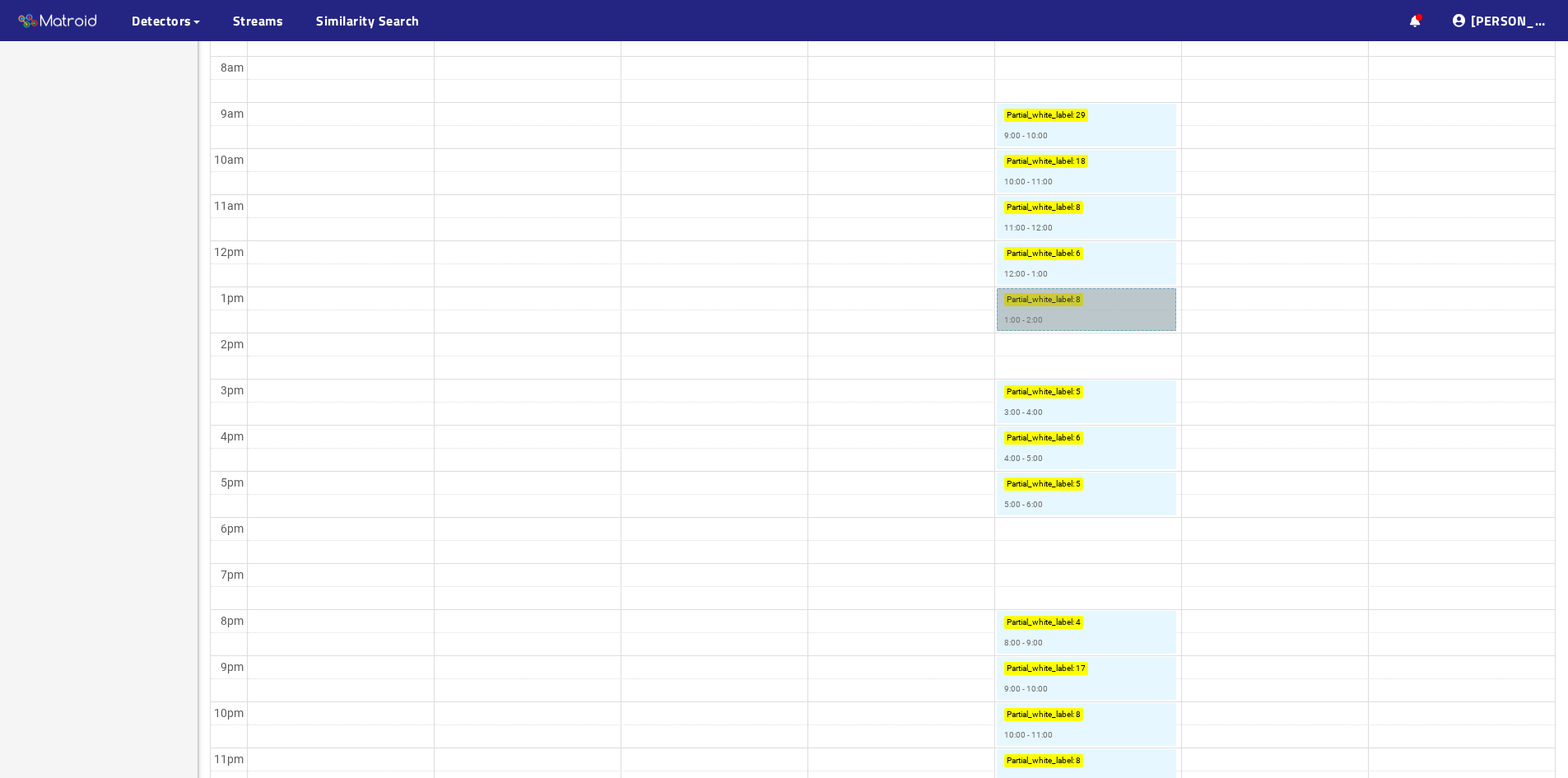
click at [1055, 302] on link "Partial_white_label : 8 1:00 - 2:00" at bounding box center [1086, 309] width 179 height 43
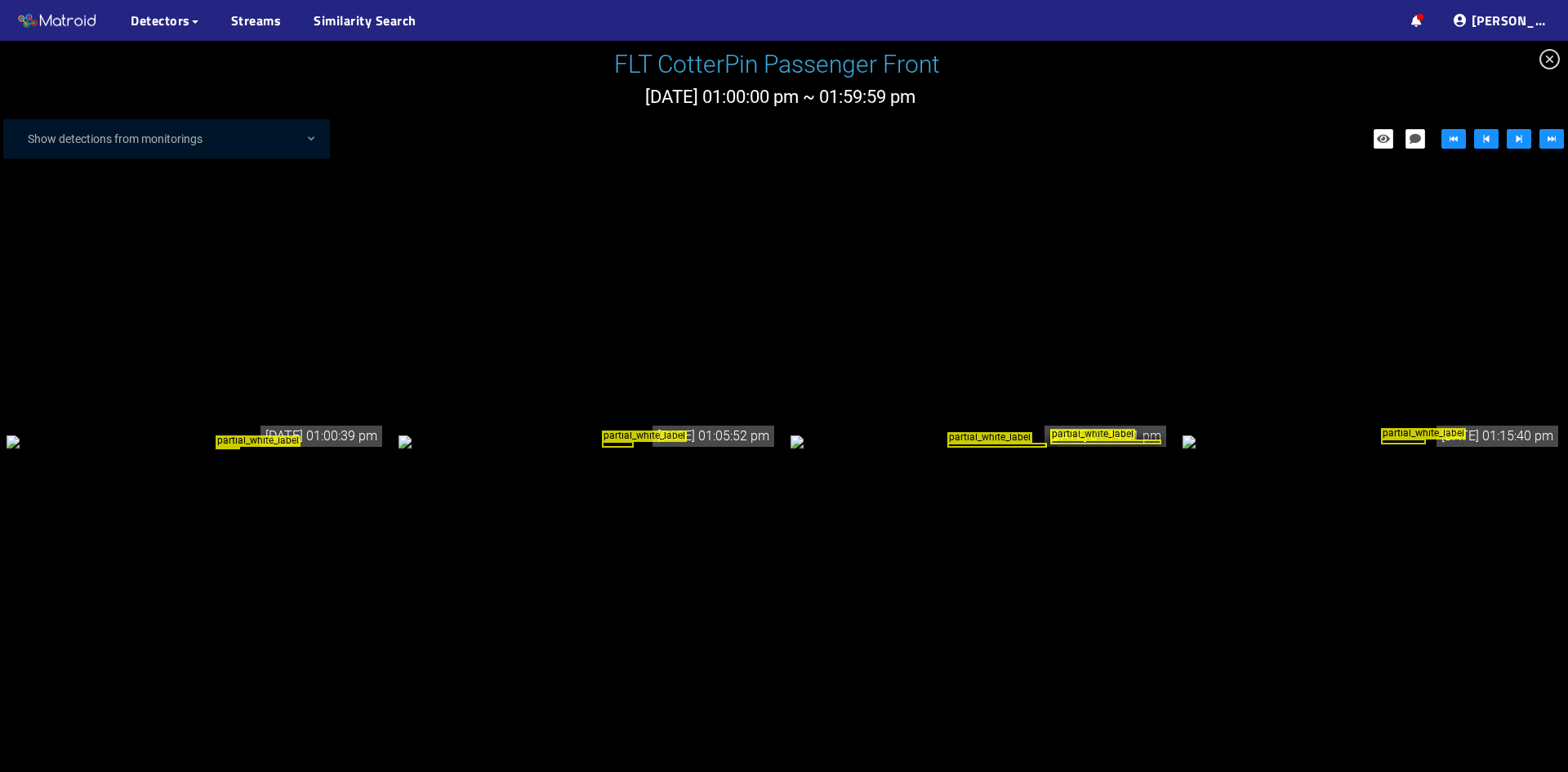
click at [263, 450] on div "partial_white_label" at bounding box center [196, 441] width 379 height 18
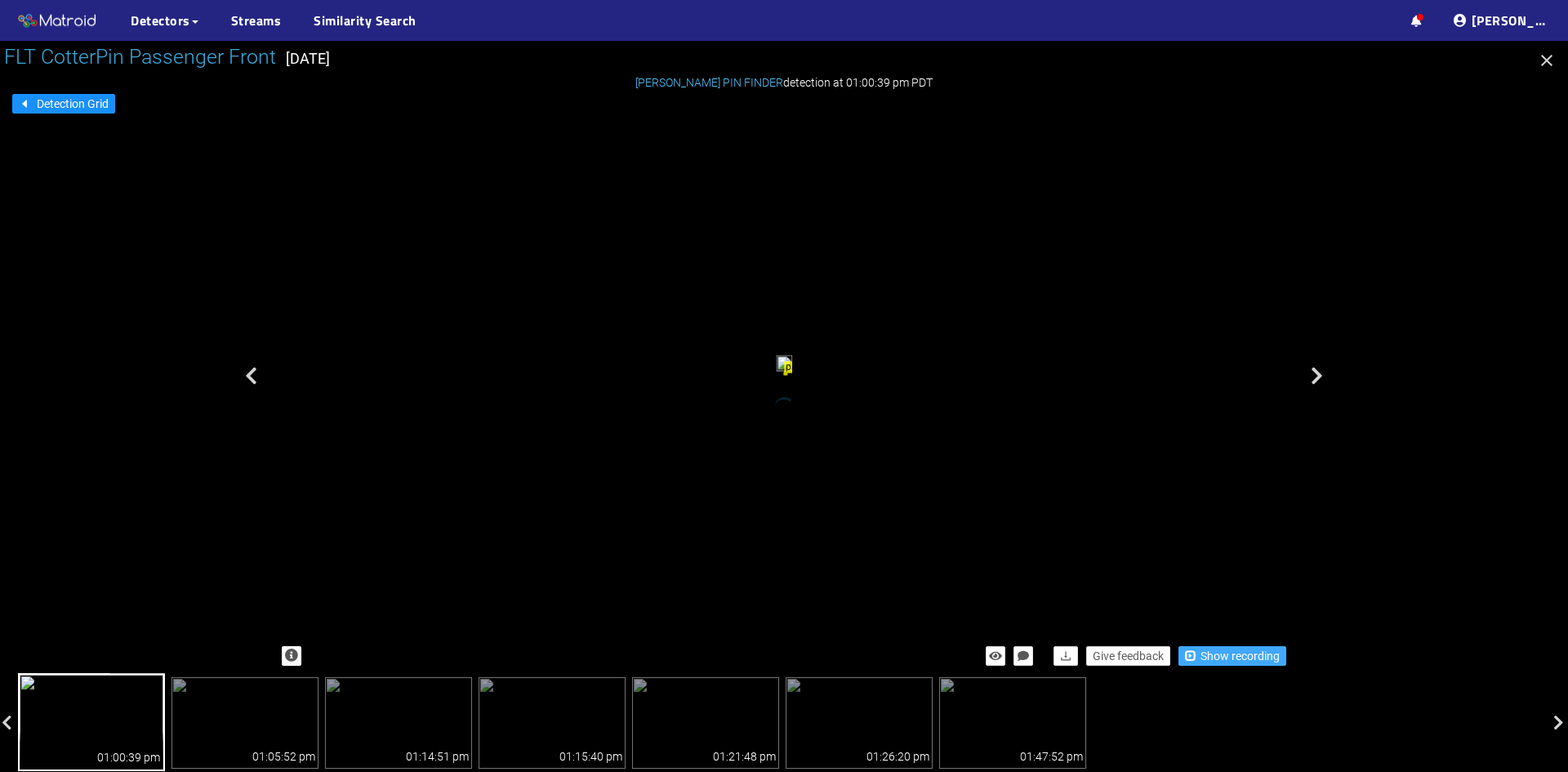
click at [1235, 659] on span "Show recording" at bounding box center [1240, 655] width 80 height 18
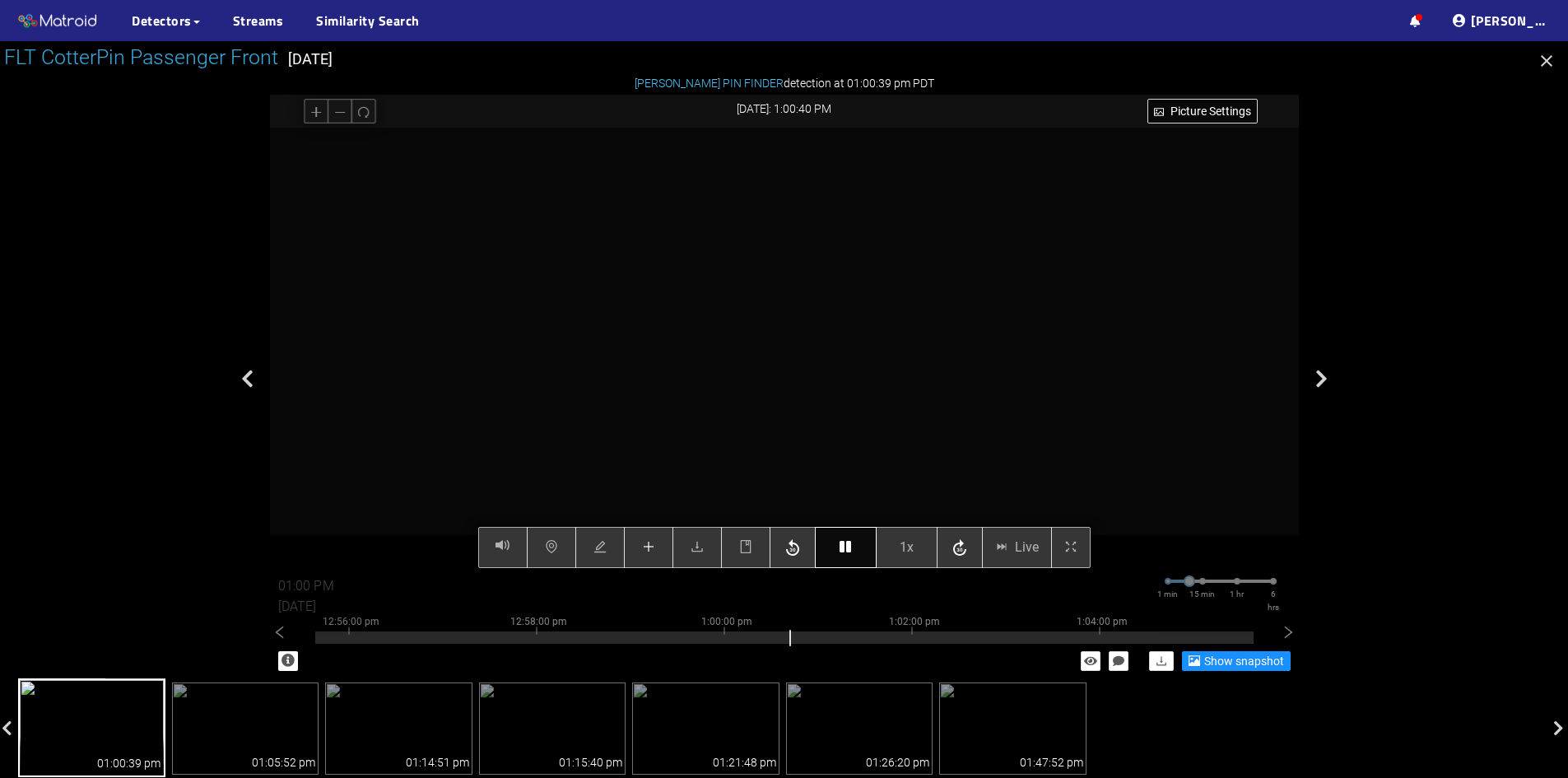
click at [851, 545] on icon "button" at bounding box center [845, 546] width 11 height 13
click at [640, 543] on button "button" at bounding box center [649, 547] width 50 height 41
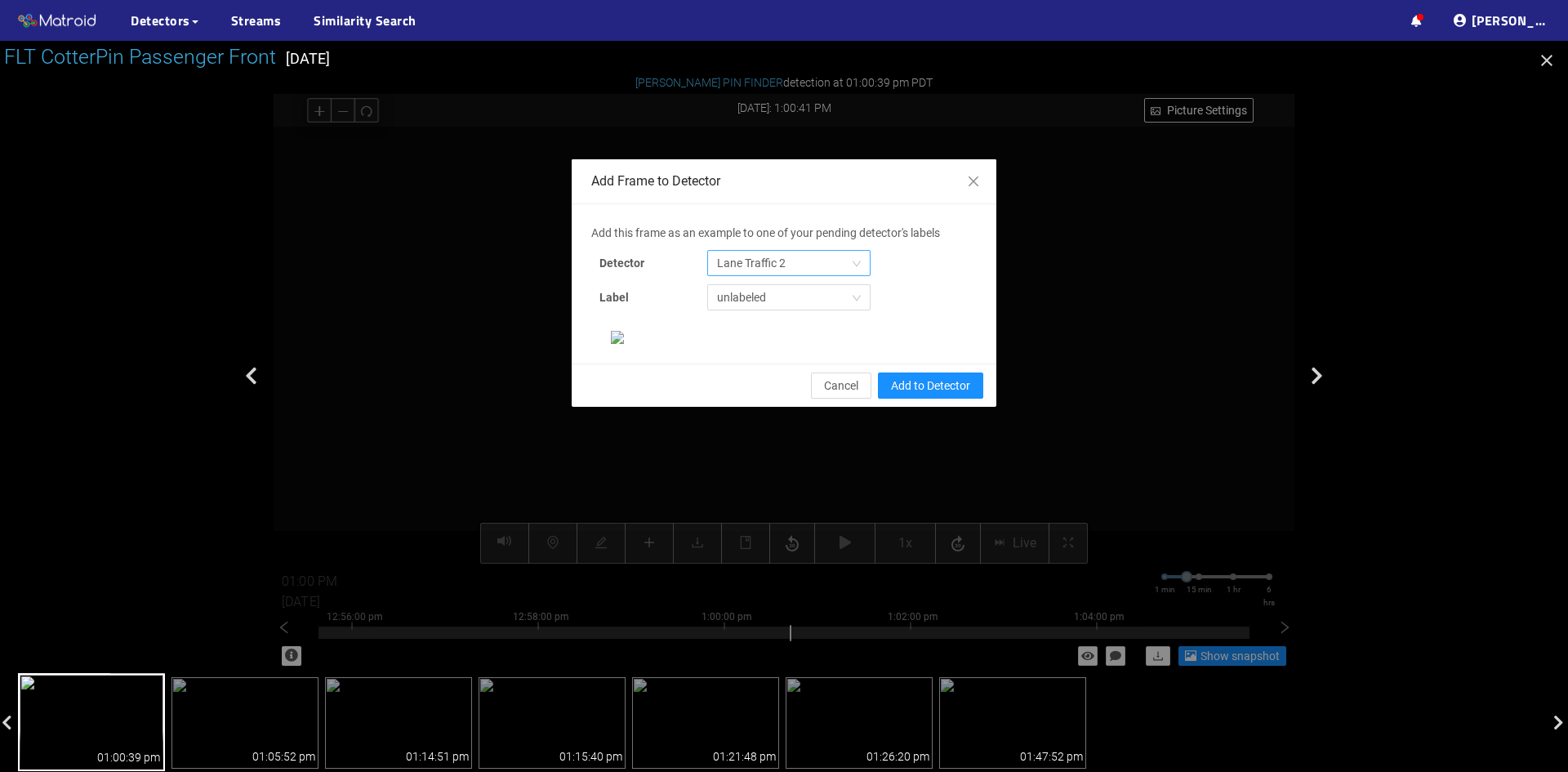
click at [812, 263] on span "Lane Traffic 2" at bounding box center [789, 263] width 144 height 25
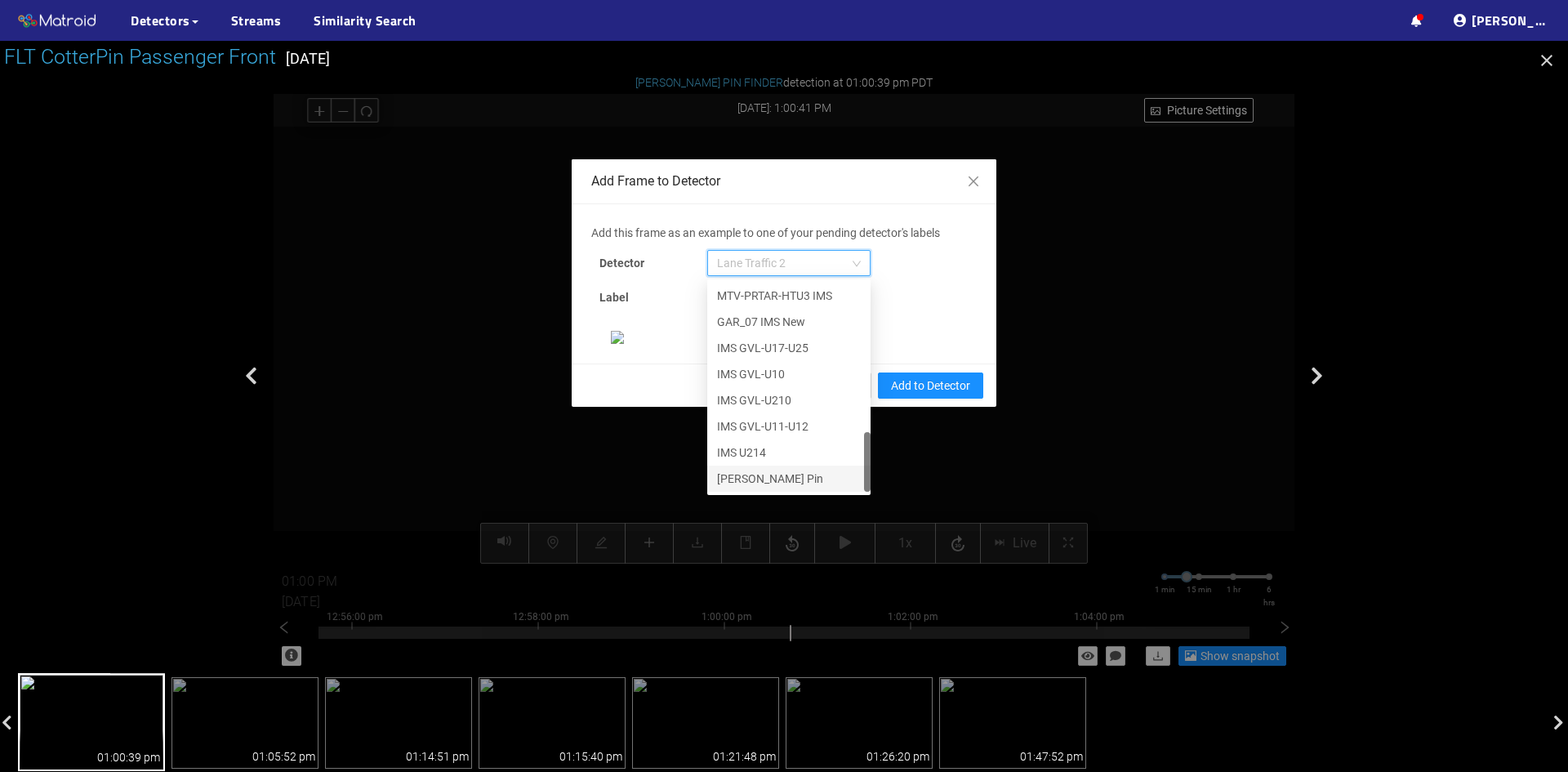
scroll to position [202, 0]
click at [758, 469] on div "[PERSON_NAME] Pin" at bounding box center [789, 478] width 144 height 18
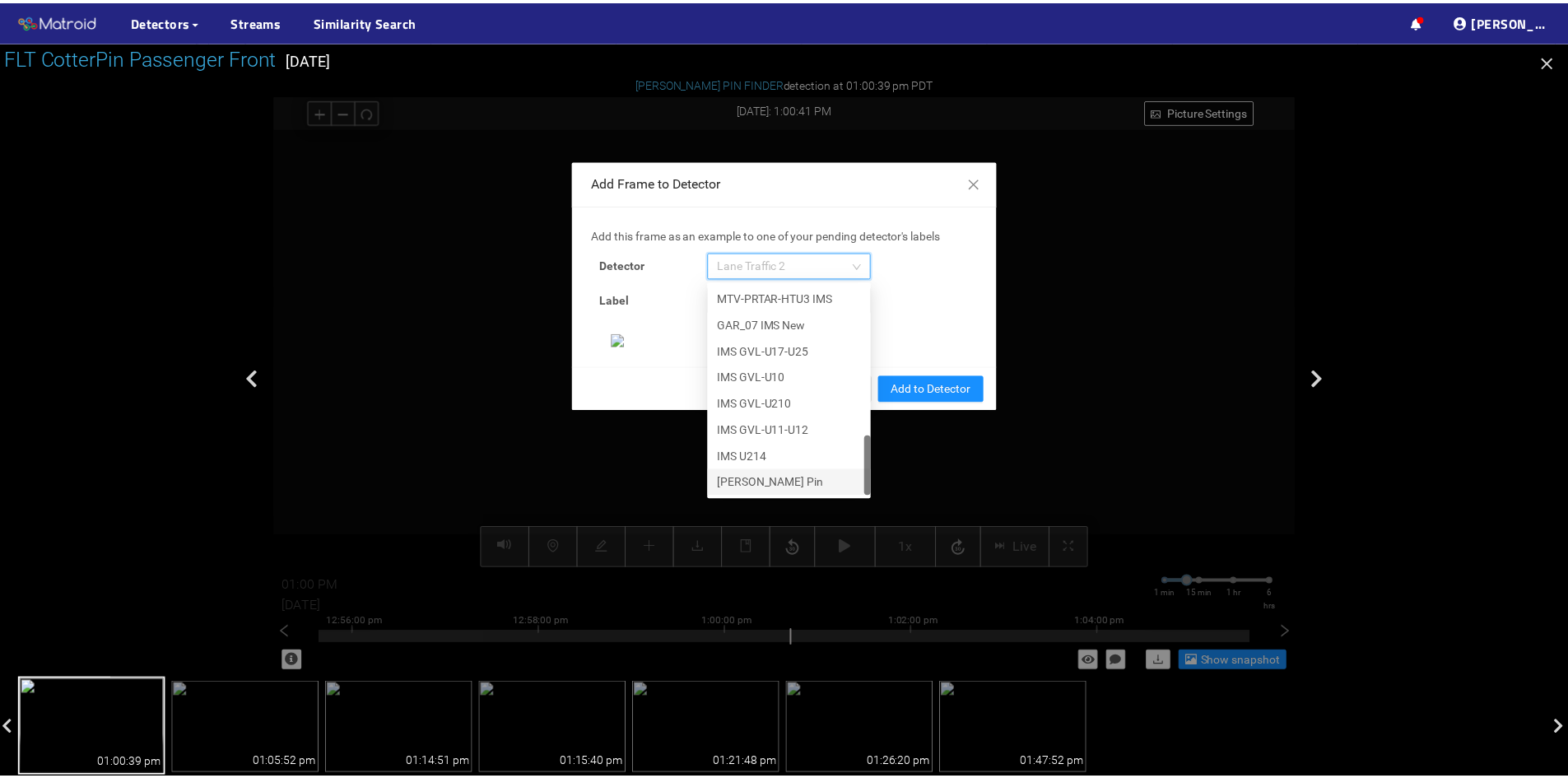
scroll to position [169, 0]
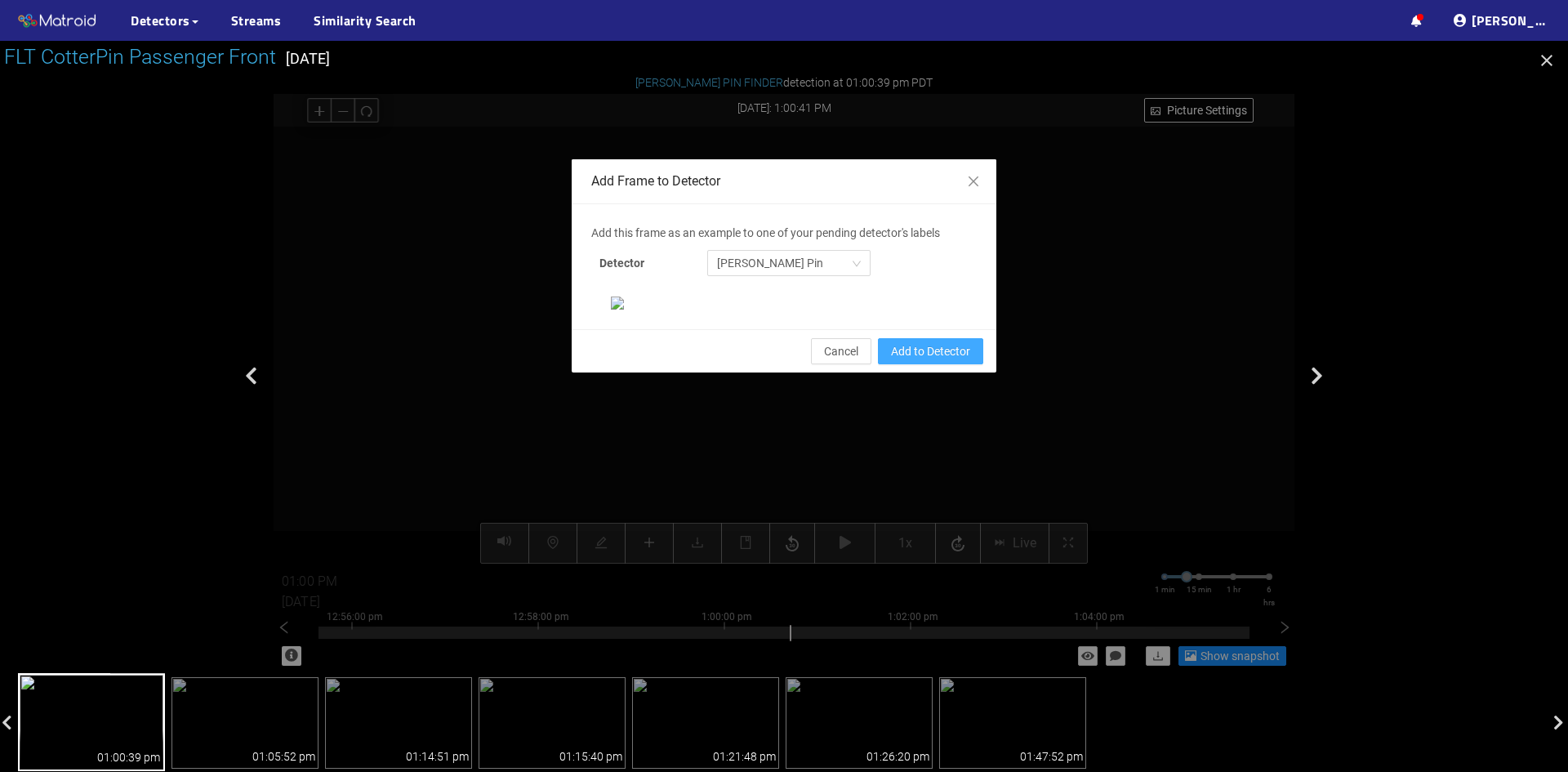
click at [933, 360] on span "Add to Detector" at bounding box center [931, 351] width 80 height 18
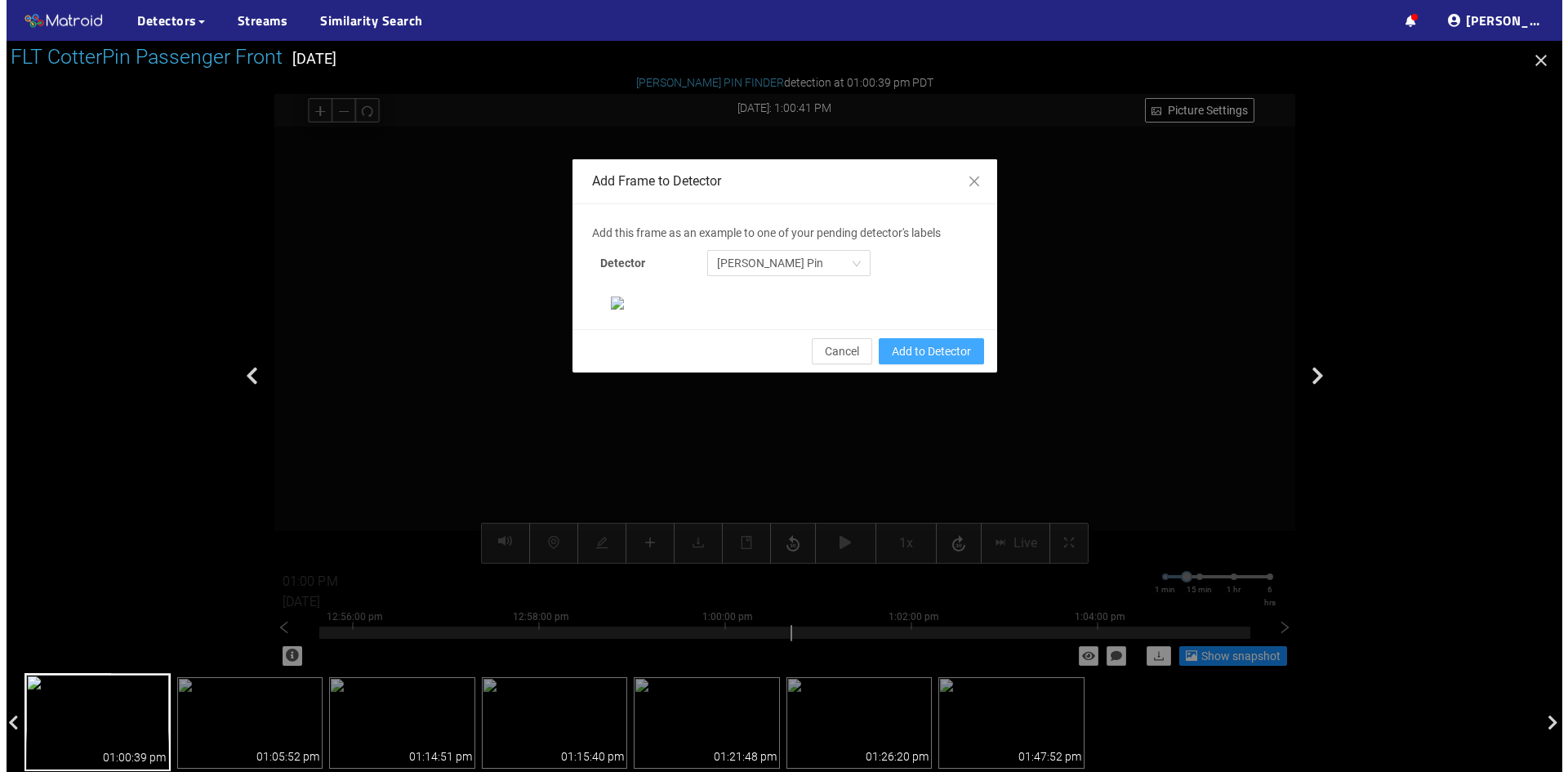
scroll to position [86, 0]
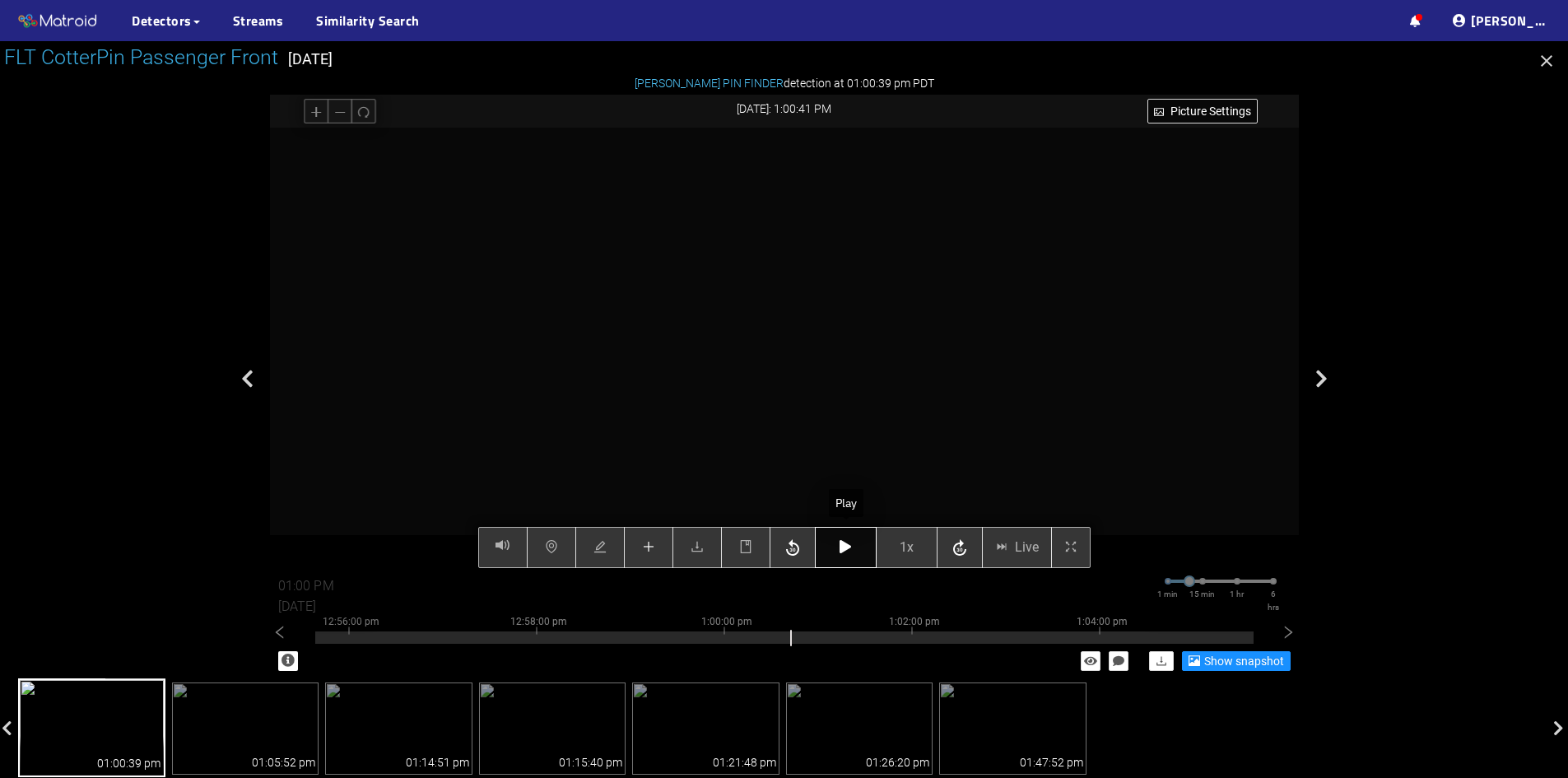
click at [841, 548] on icon "button" at bounding box center [845, 546] width 11 height 13
click at [904, 541] on span "1x" at bounding box center [907, 547] width 14 height 20
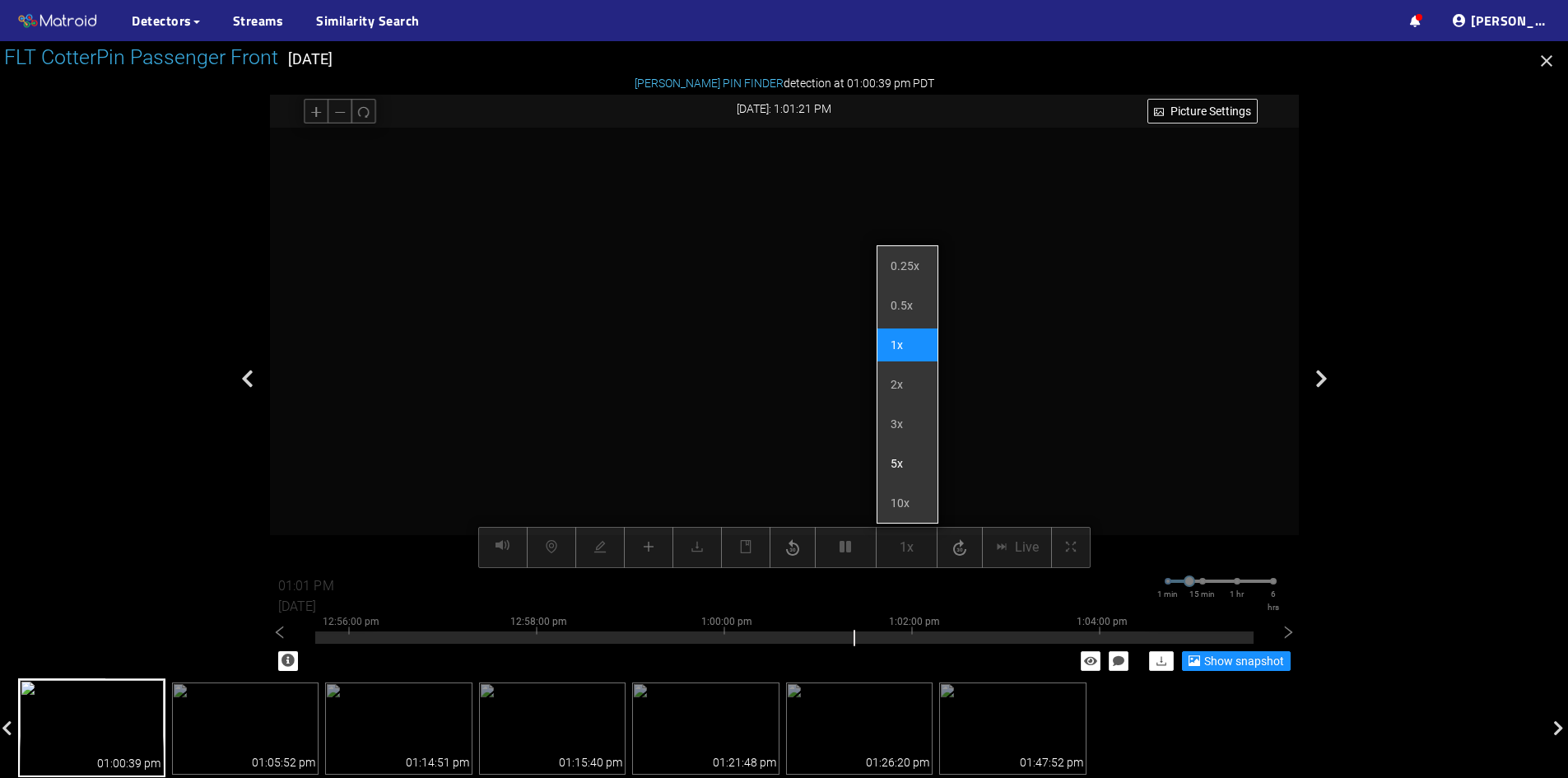
click at [902, 449] on li "5x" at bounding box center [908, 463] width 60 height 33
click at [914, 470] on li "5x" at bounding box center [908, 463] width 60 height 33
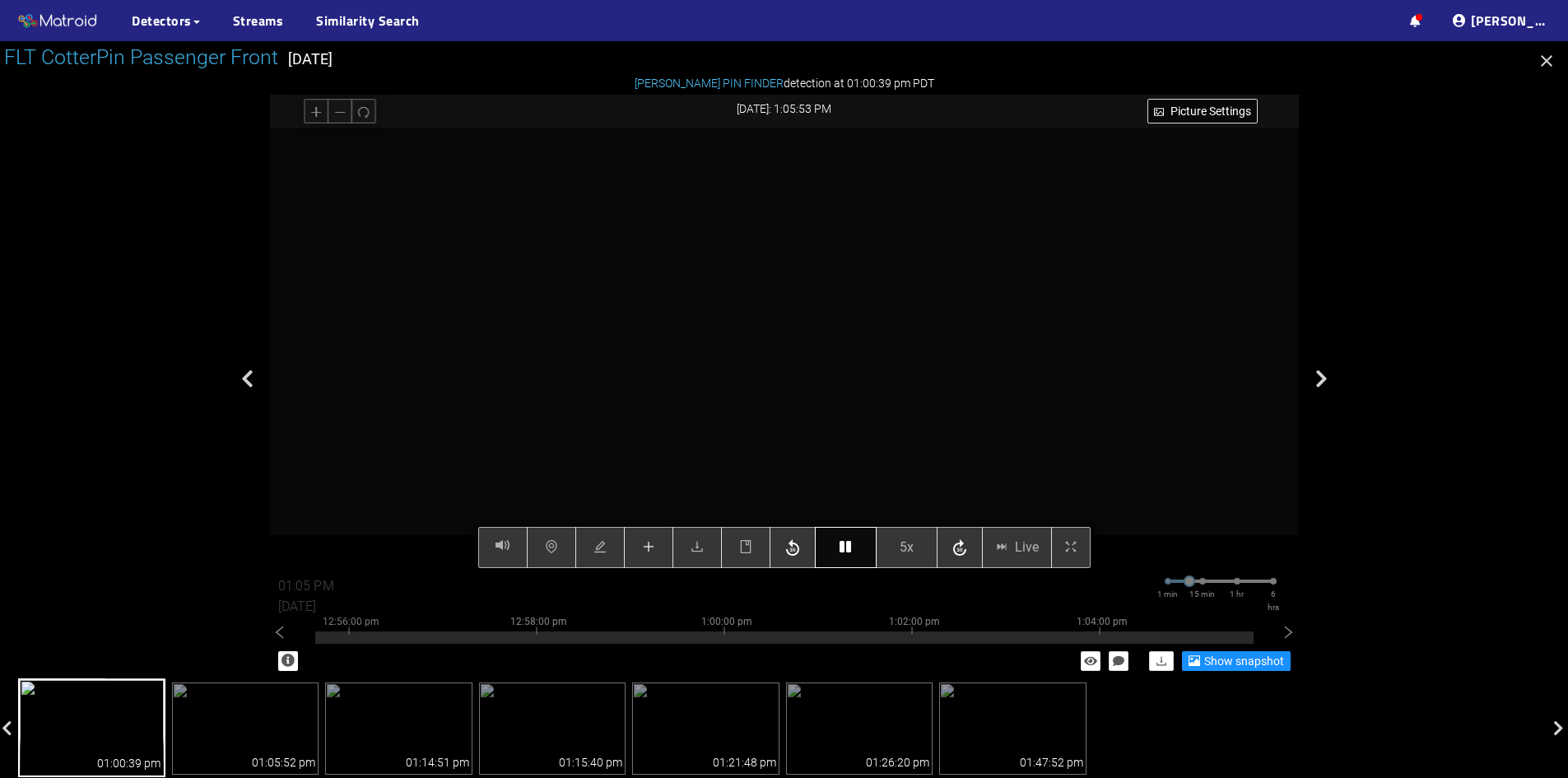
click at [843, 553] on icon "button" at bounding box center [845, 546] width 11 height 13
click at [657, 547] on button "button" at bounding box center [649, 547] width 50 height 41
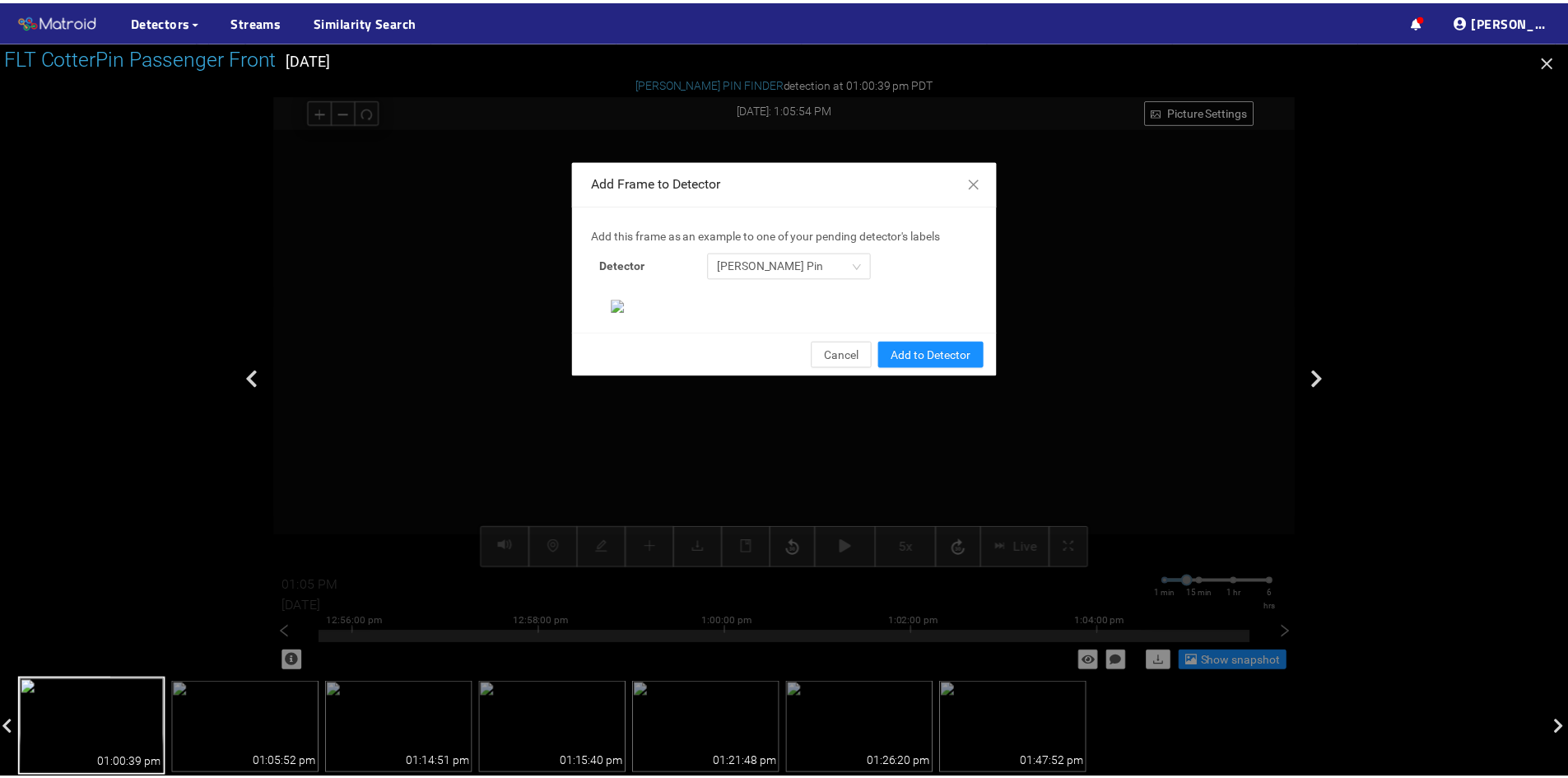
scroll to position [169, 0]
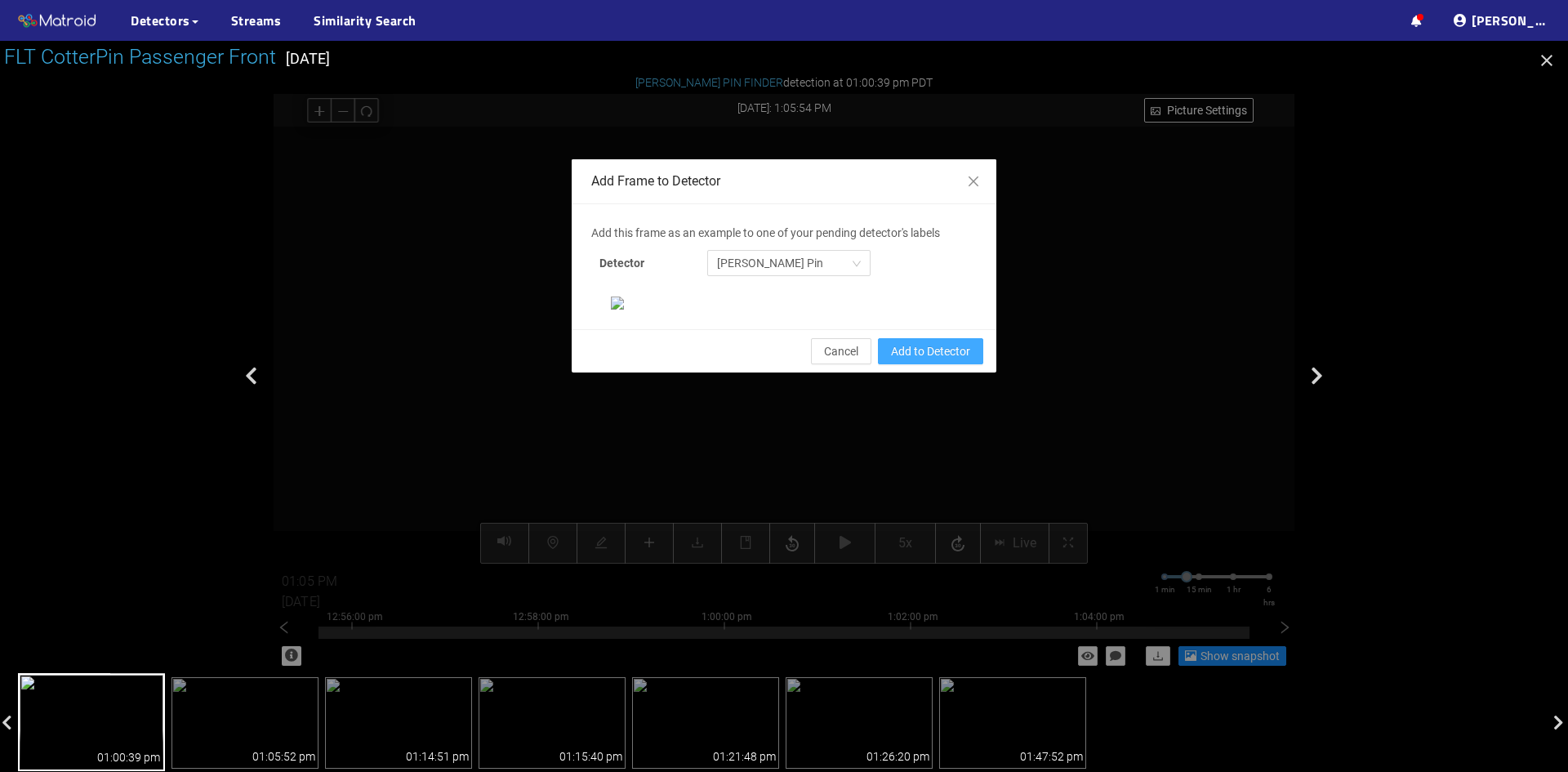
click at [942, 360] on span "Add to Detector" at bounding box center [931, 351] width 80 height 18
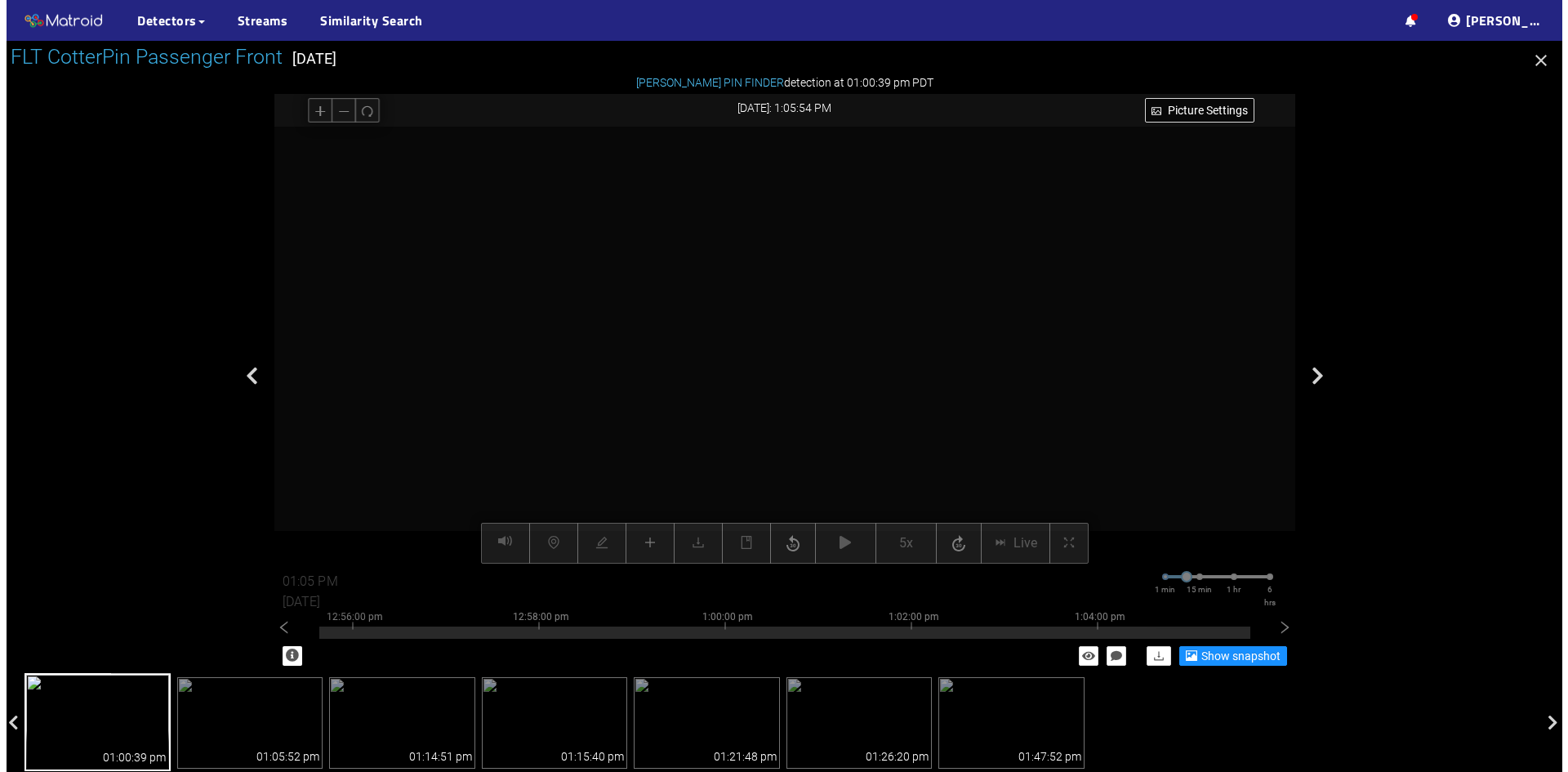
scroll to position [86, 0]
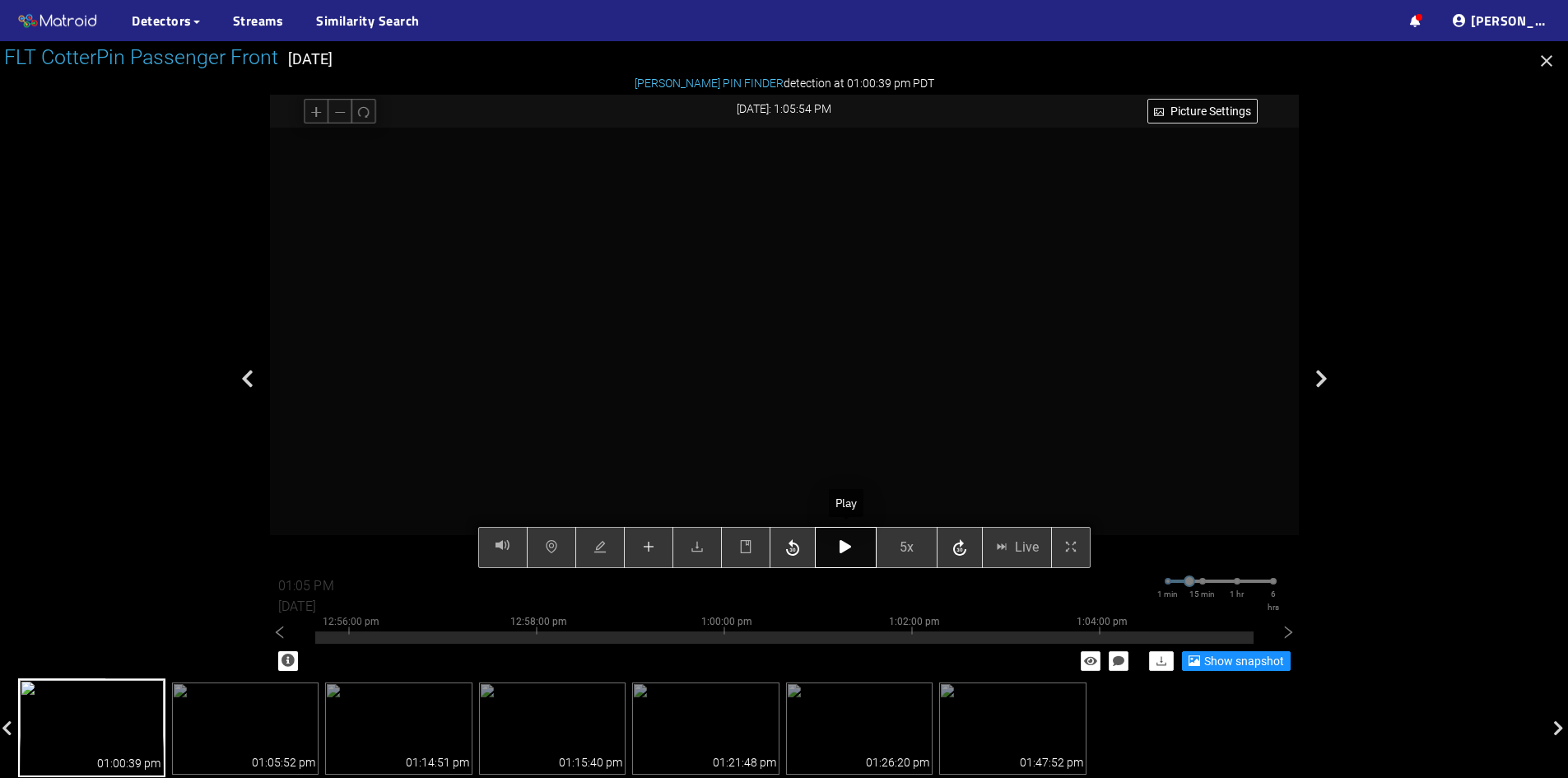
click at [853, 544] on button "button" at bounding box center [845, 547] width 61 height 41
click at [844, 551] on icon "button" at bounding box center [845, 546] width 11 height 13
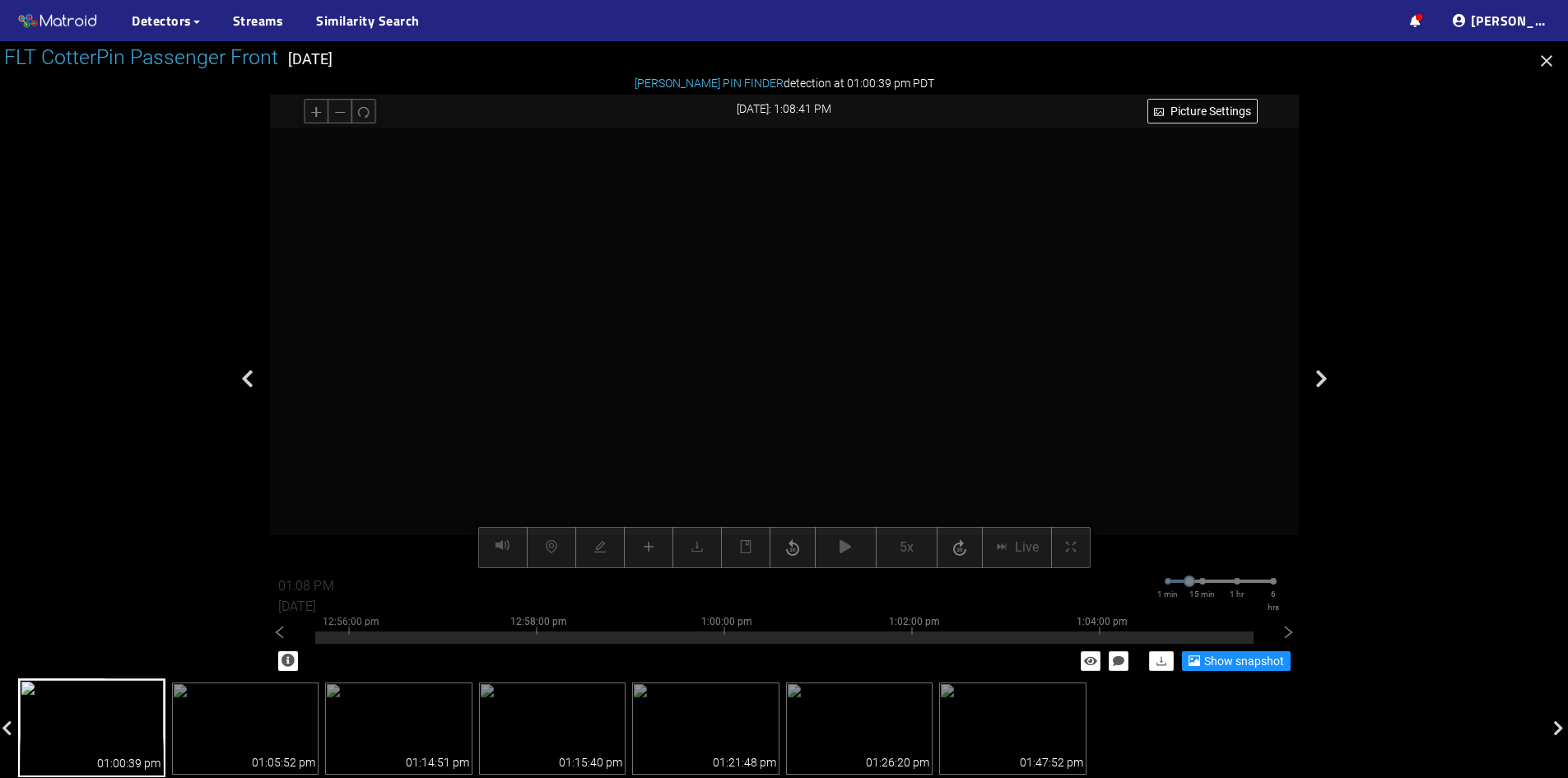
click at [649, 550] on div "Picture Settings 5x Live 01:08 PM [DATE] 1 min 15 min 1 hr 6 hrs 12:46:00 pm 12…" at bounding box center [784, 348] width 1029 height 441
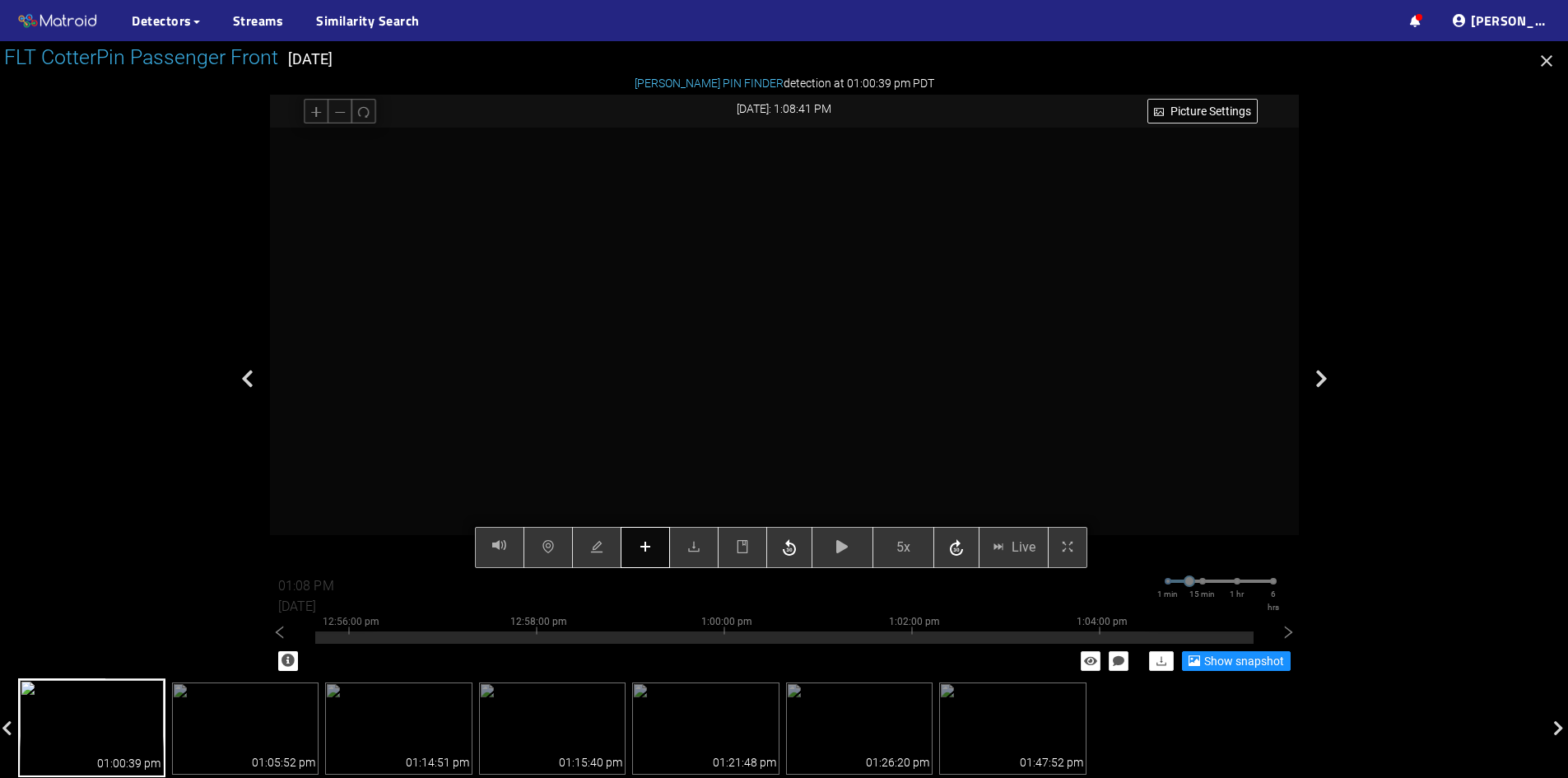
click at [643, 542] on icon "plus" at bounding box center [645, 546] width 13 height 13
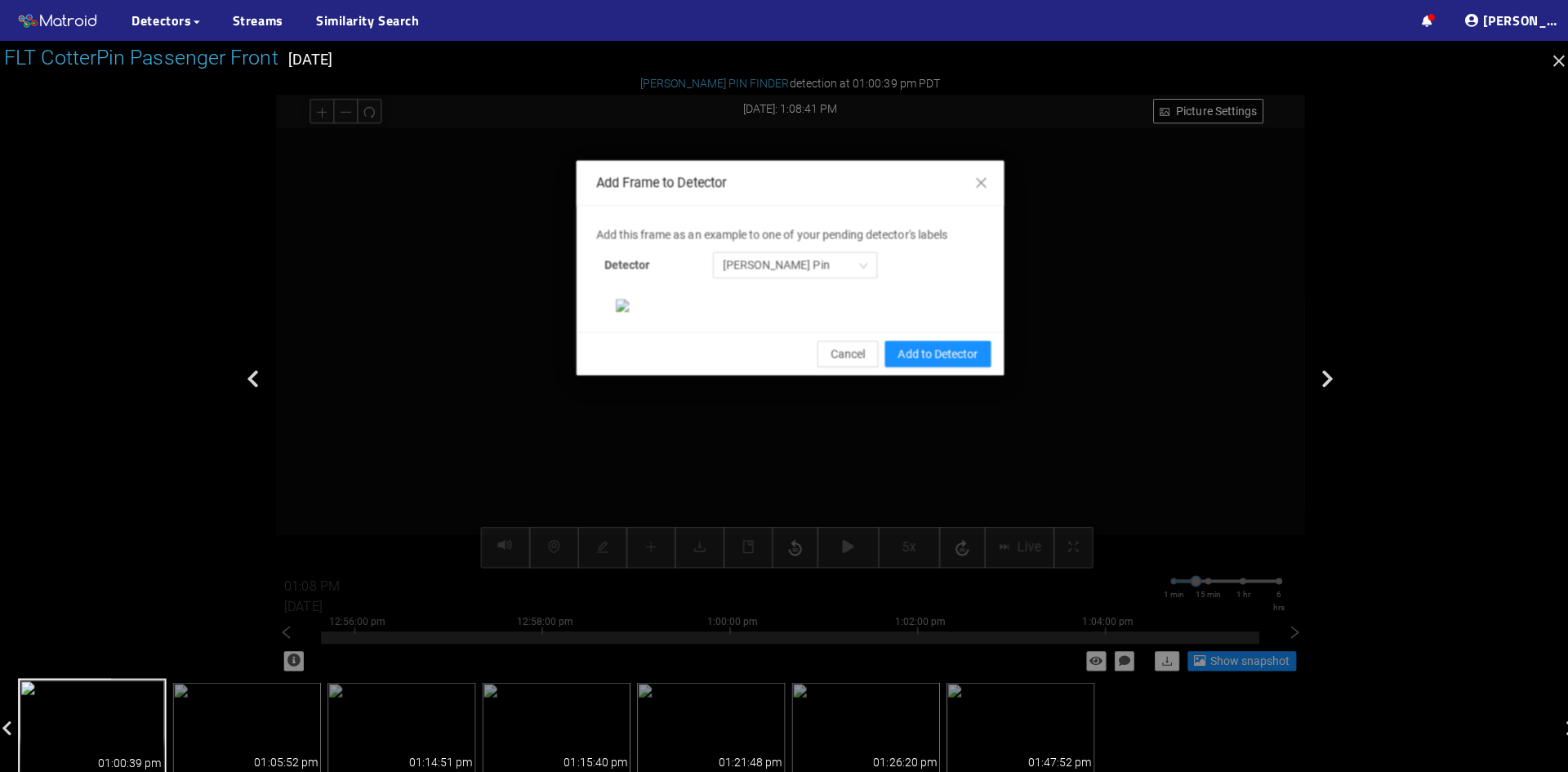
scroll to position [0, 0]
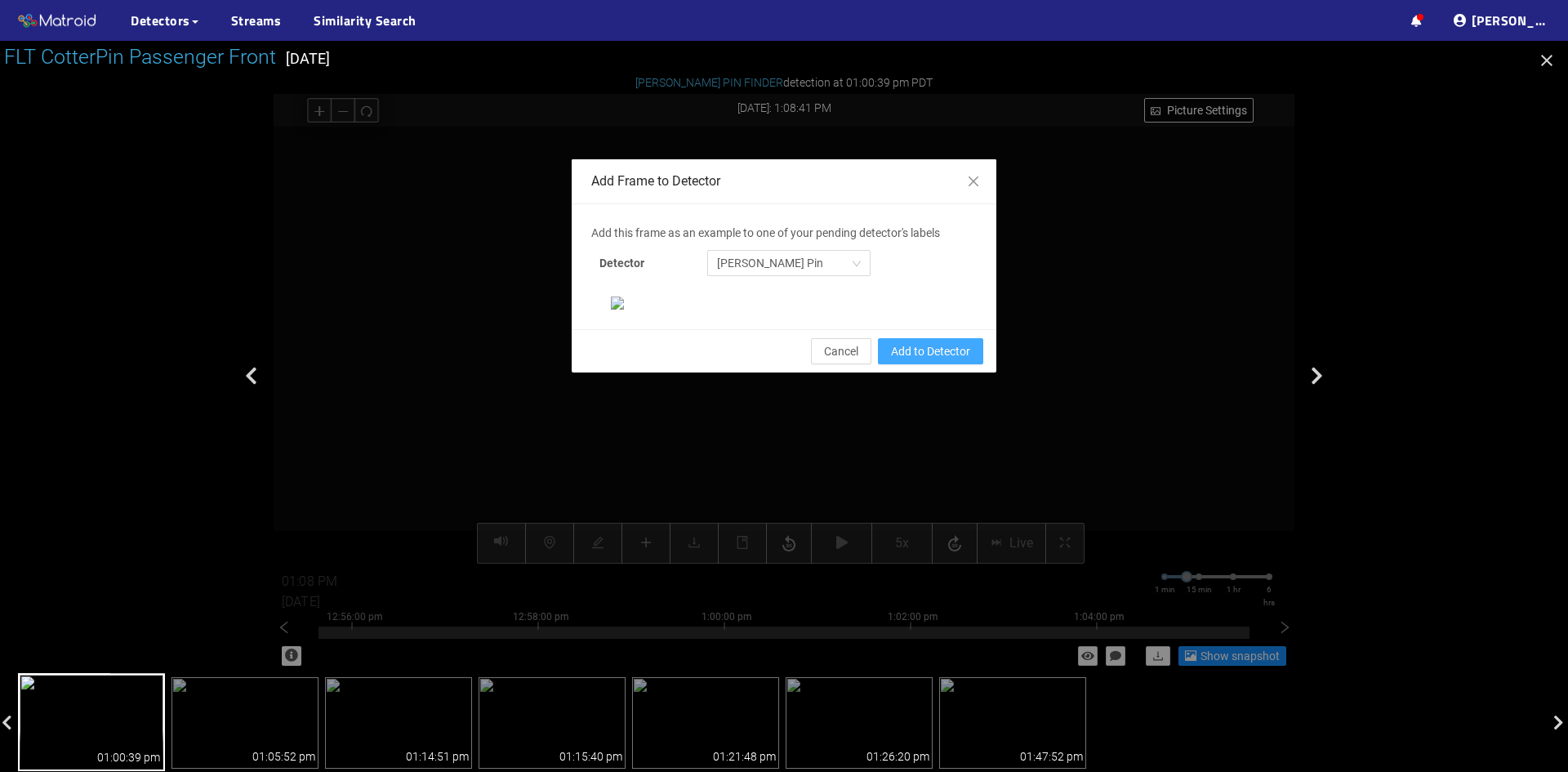
click at [911, 360] on span "Add to Detector" at bounding box center [931, 351] width 80 height 18
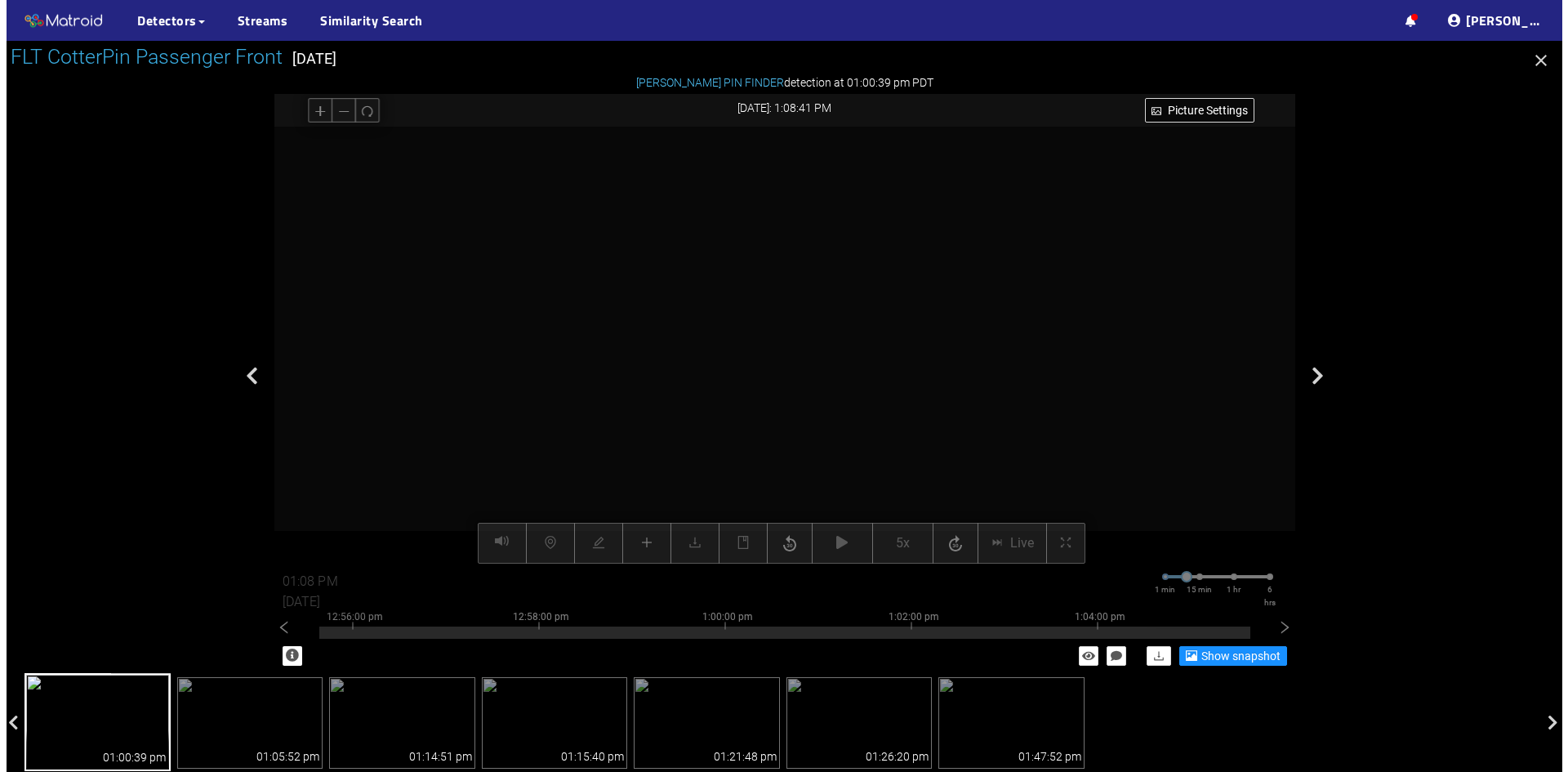
scroll to position [86, 0]
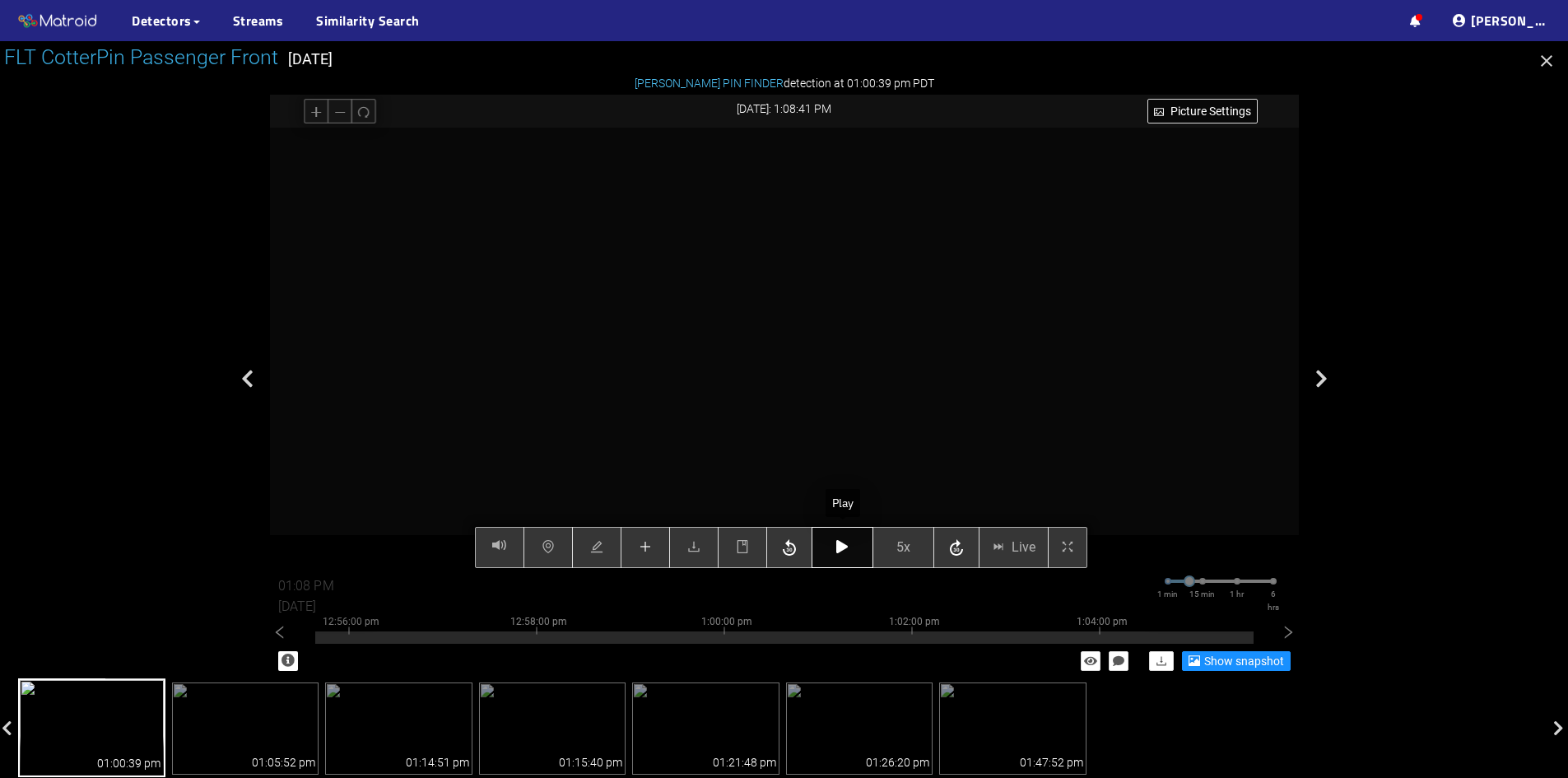
click at [841, 547] on icon "button" at bounding box center [841, 546] width 11 height 13
click at [839, 550] on icon "button" at bounding box center [841, 546] width 11 height 13
click at [841, 551] on icon "button" at bounding box center [841, 546] width 11 height 13
click at [651, 553] on icon "plus" at bounding box center [645, 546] width 13 height 13
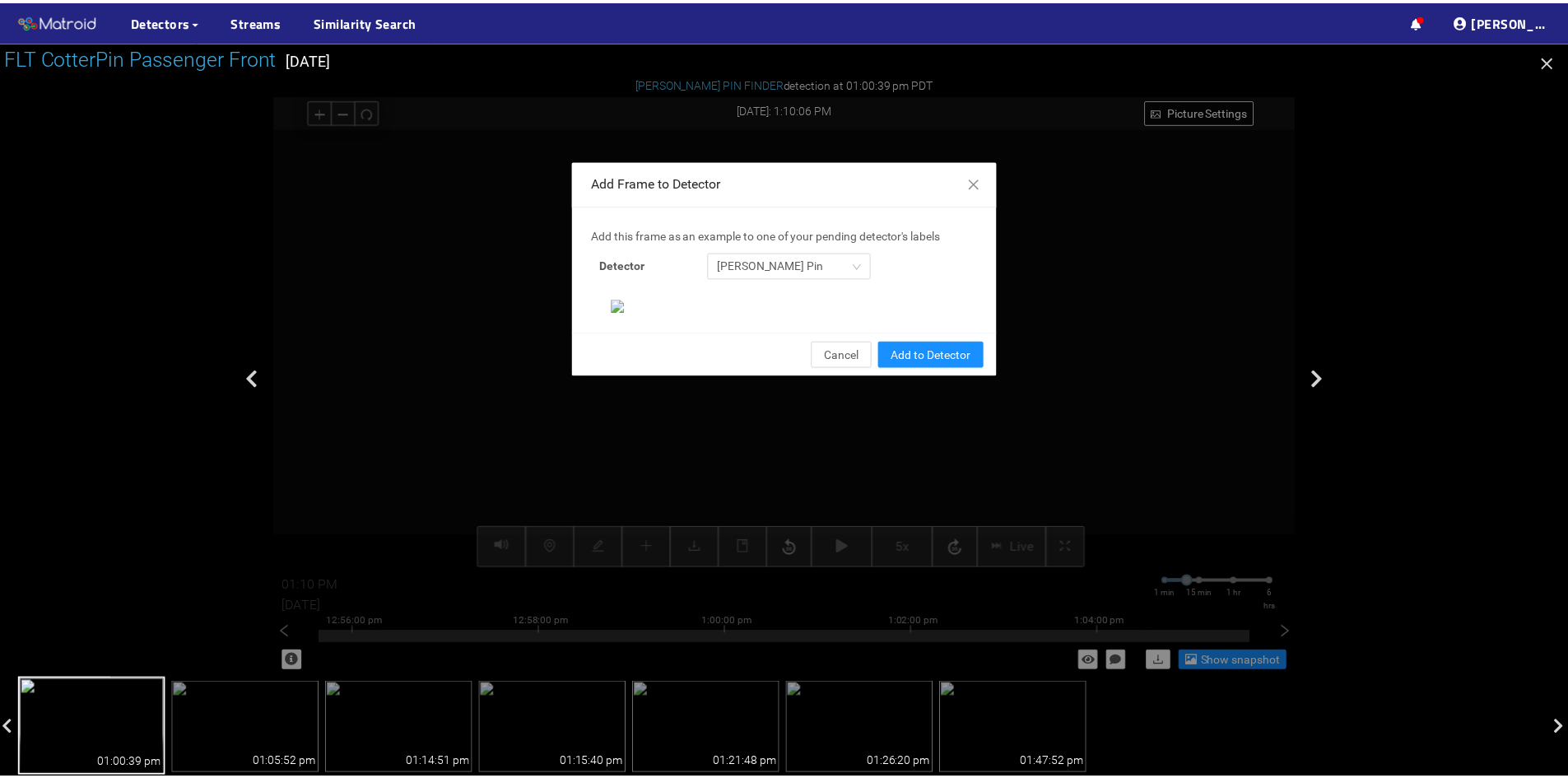
scroll to position [169, 0]
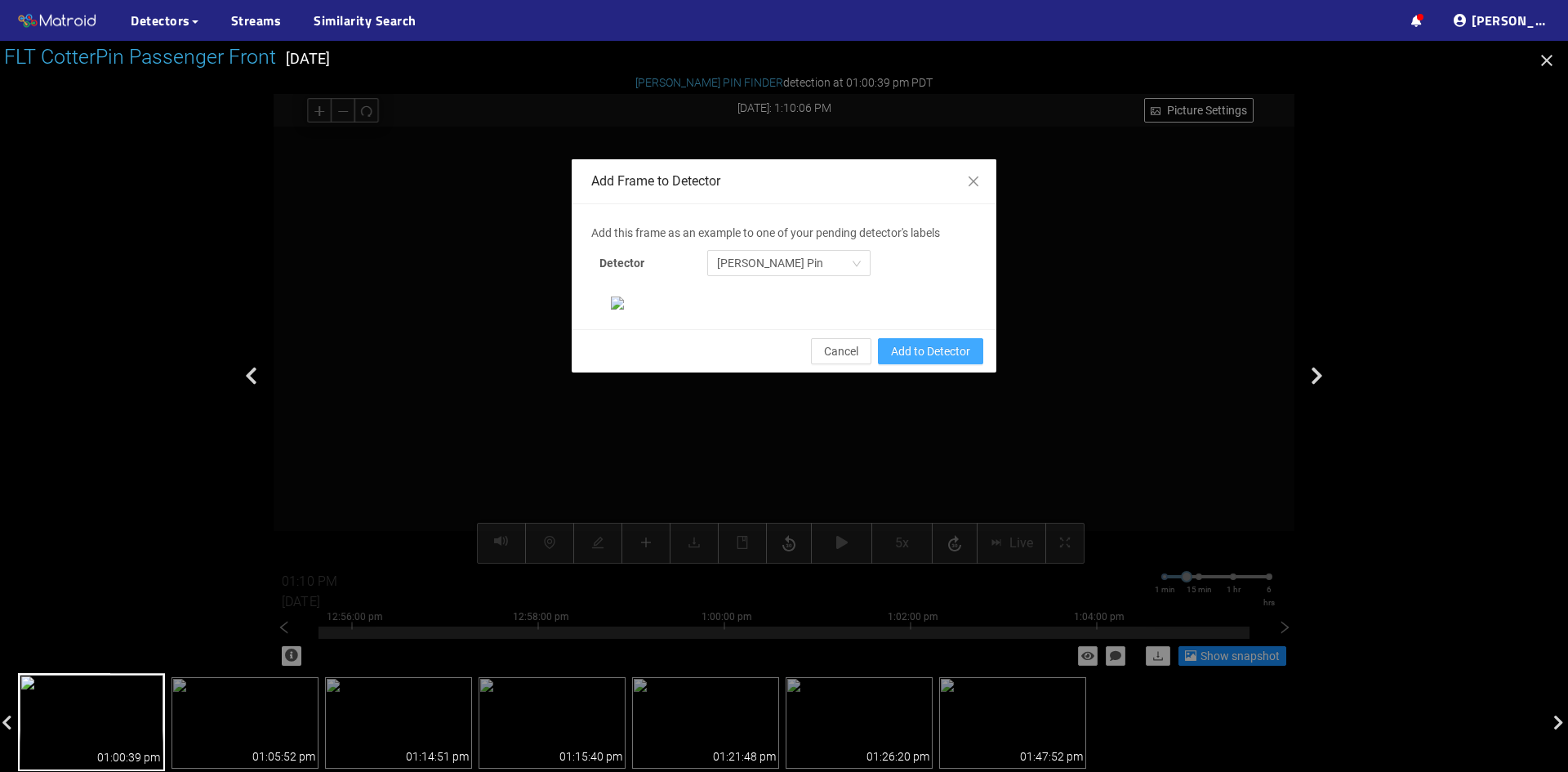
click at [927, 360] on span "Add to Detector" at bounding box center [931, 351] width 80 height 18
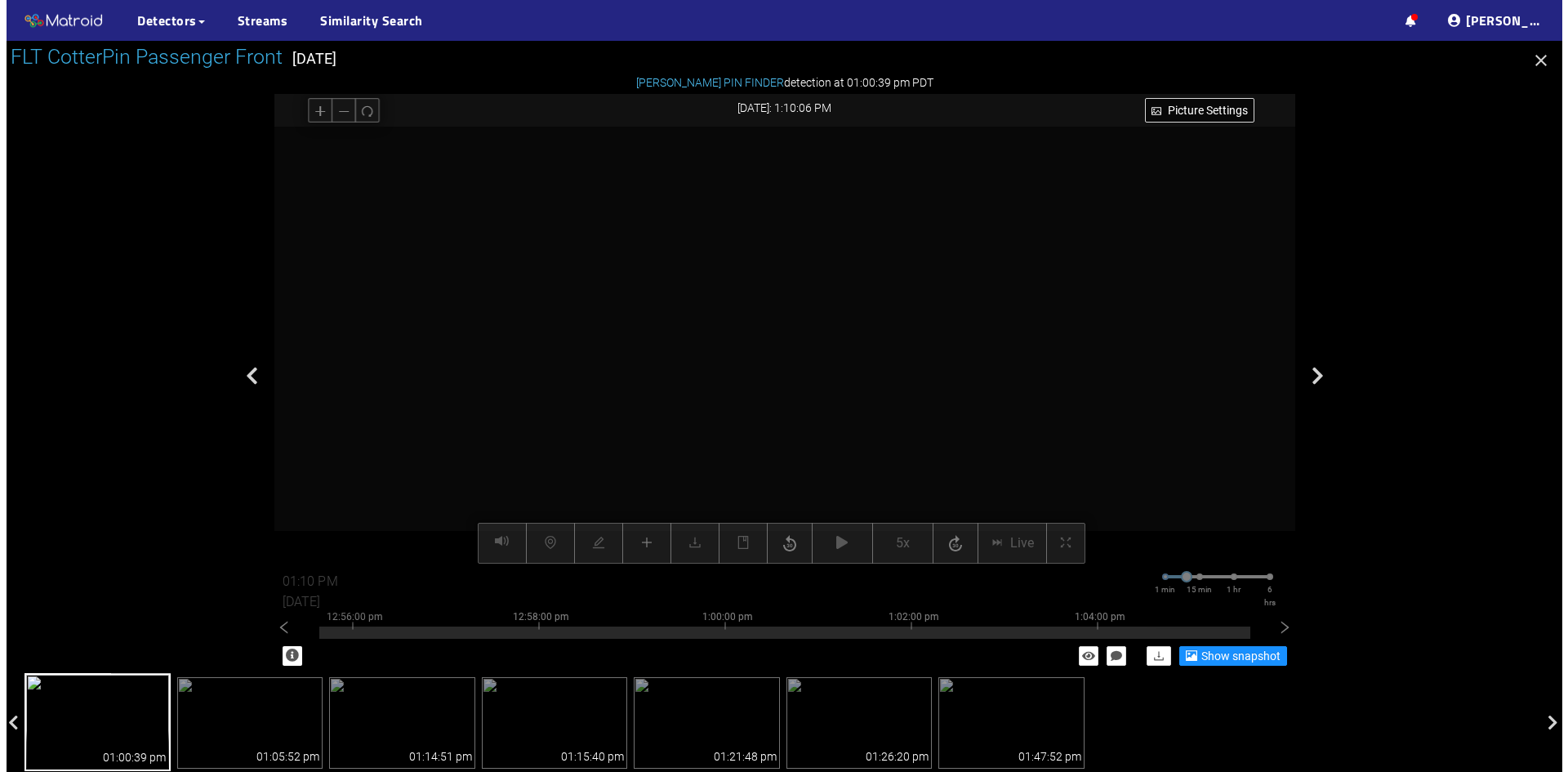
scroll to position [86, 0]
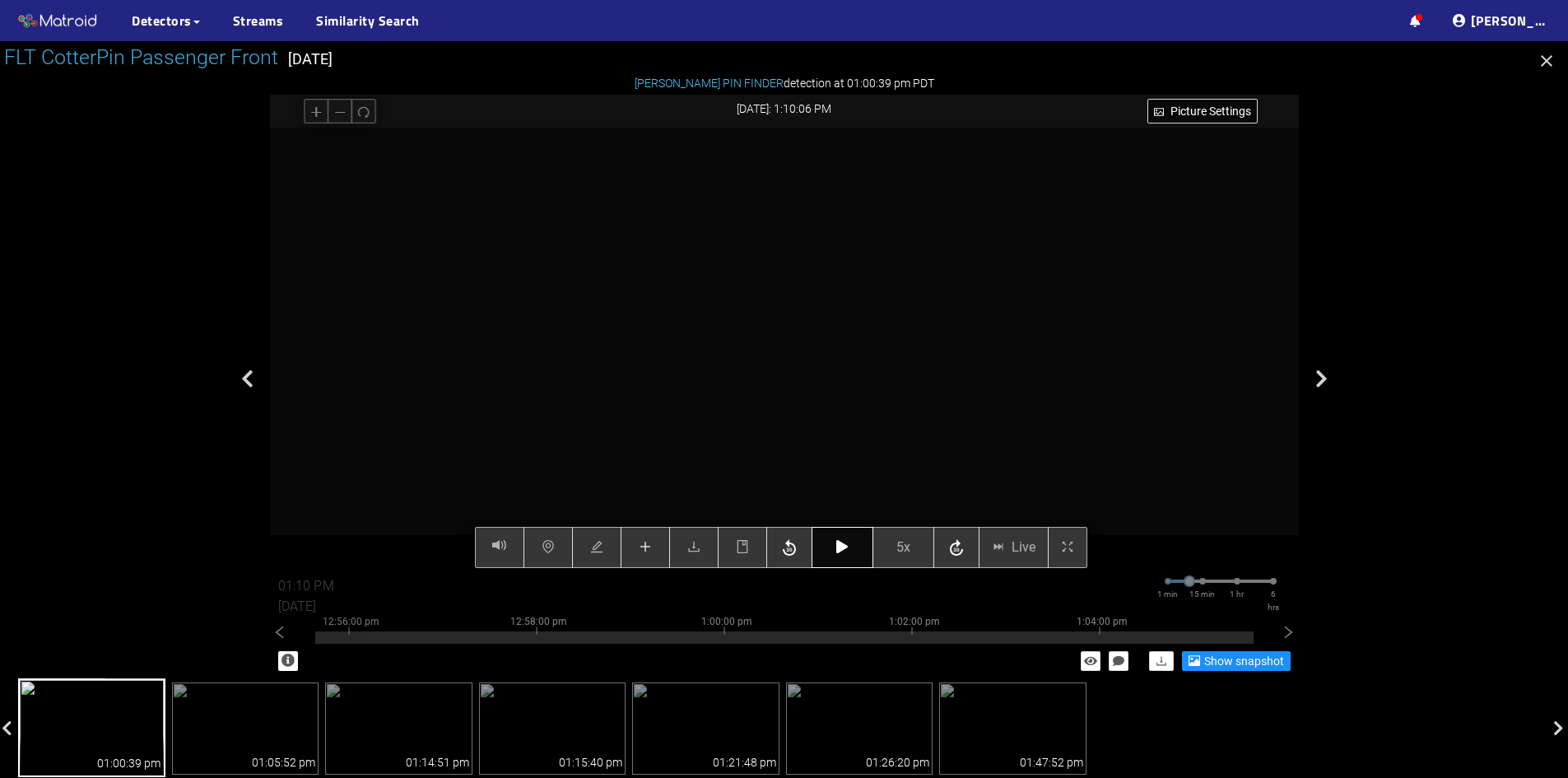
click at [858, 546] on button "button" at bounding box center [843, 547] width 61 height 41
click at [840, 550] on icon "button" at bounding box center [841, 546] width 11 height 13
click at [842, 542] on icon "button" at bounding box center [841, 546] width 11 height 13
click at [647, 540] on div "Picture Settings 5x Live 01:13 PM [DATE] 1 min 15 min 1 hr 6 hrs 12:46:00 pm 12…" at bounding box center [784, 348] width 1029 height 441
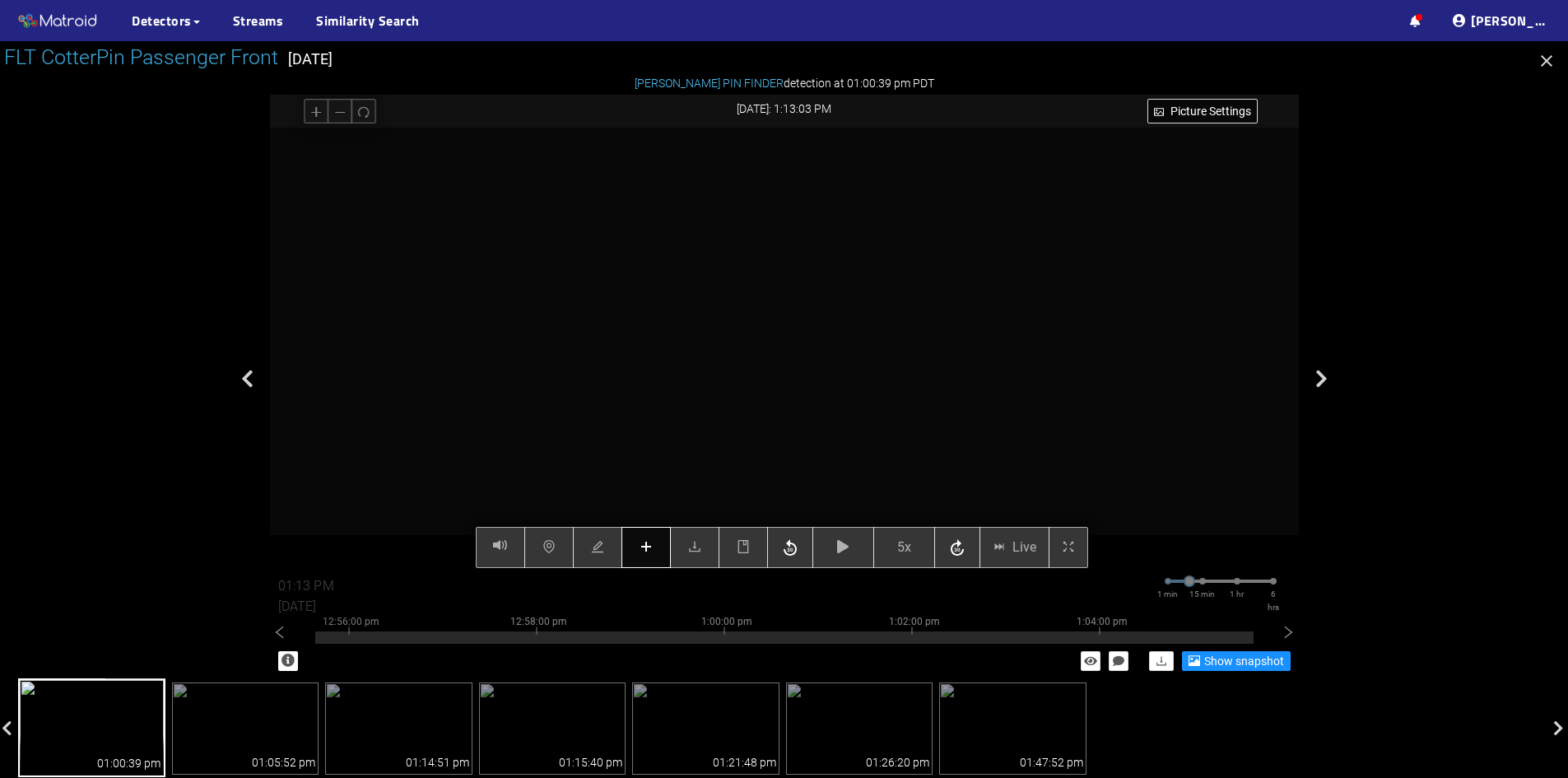
click at [655, 542] on button "button" at bounding box center [647, 547] width 50 height 41
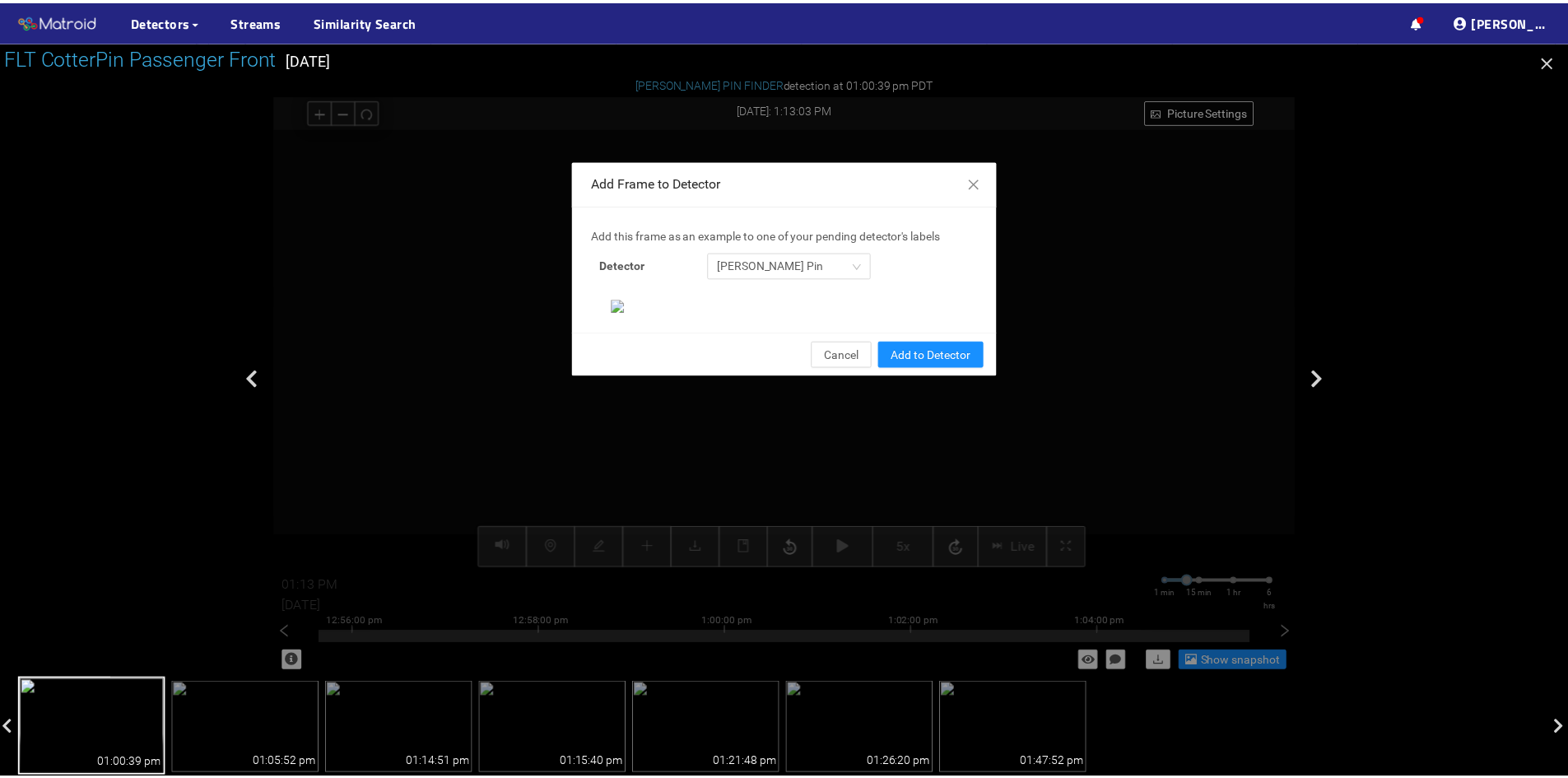
scroll to position [169, 0]
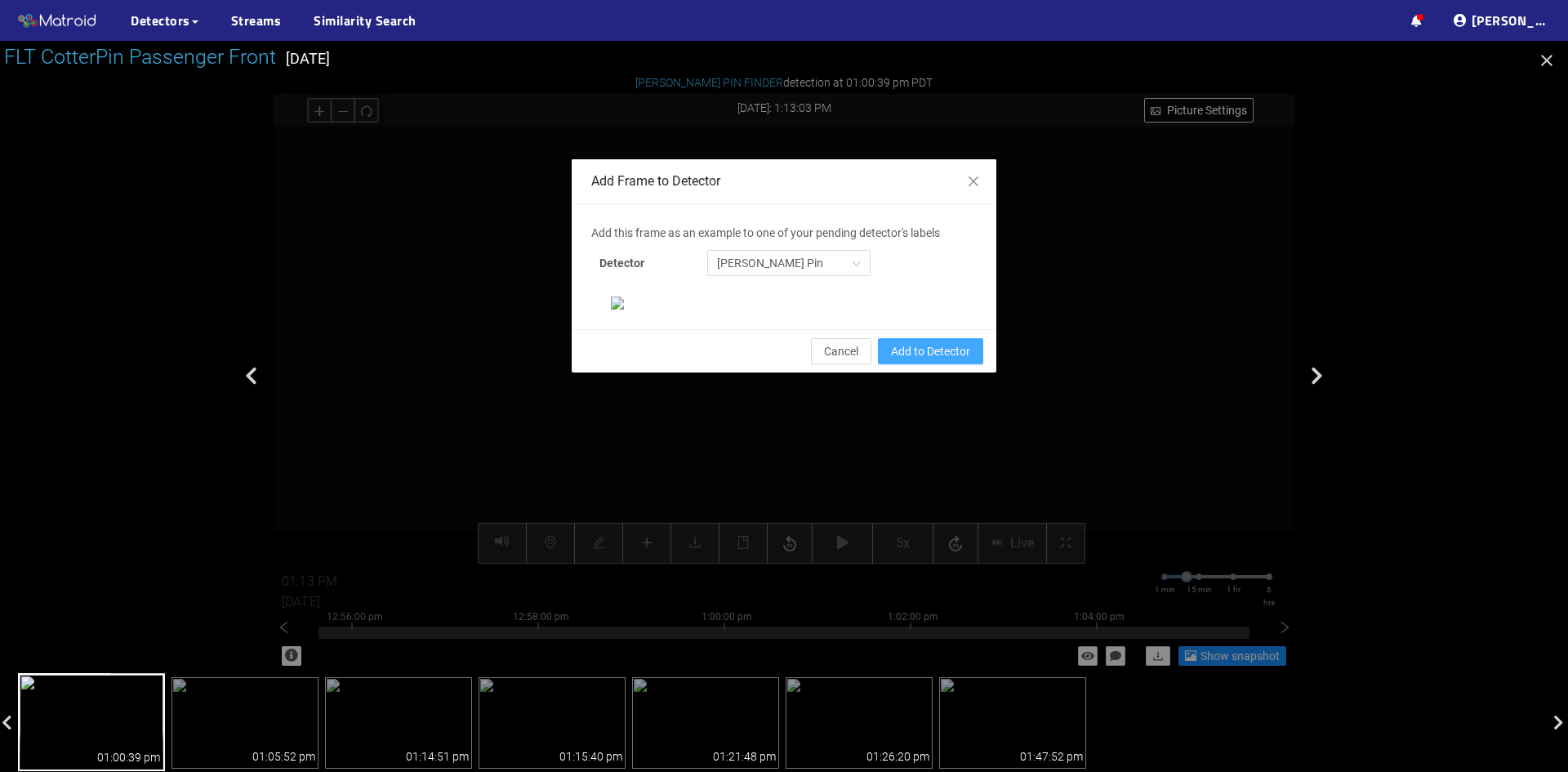
click at [930, 360] on span "Add to Detector" at bounding box center [931, 351] width 80 height 18
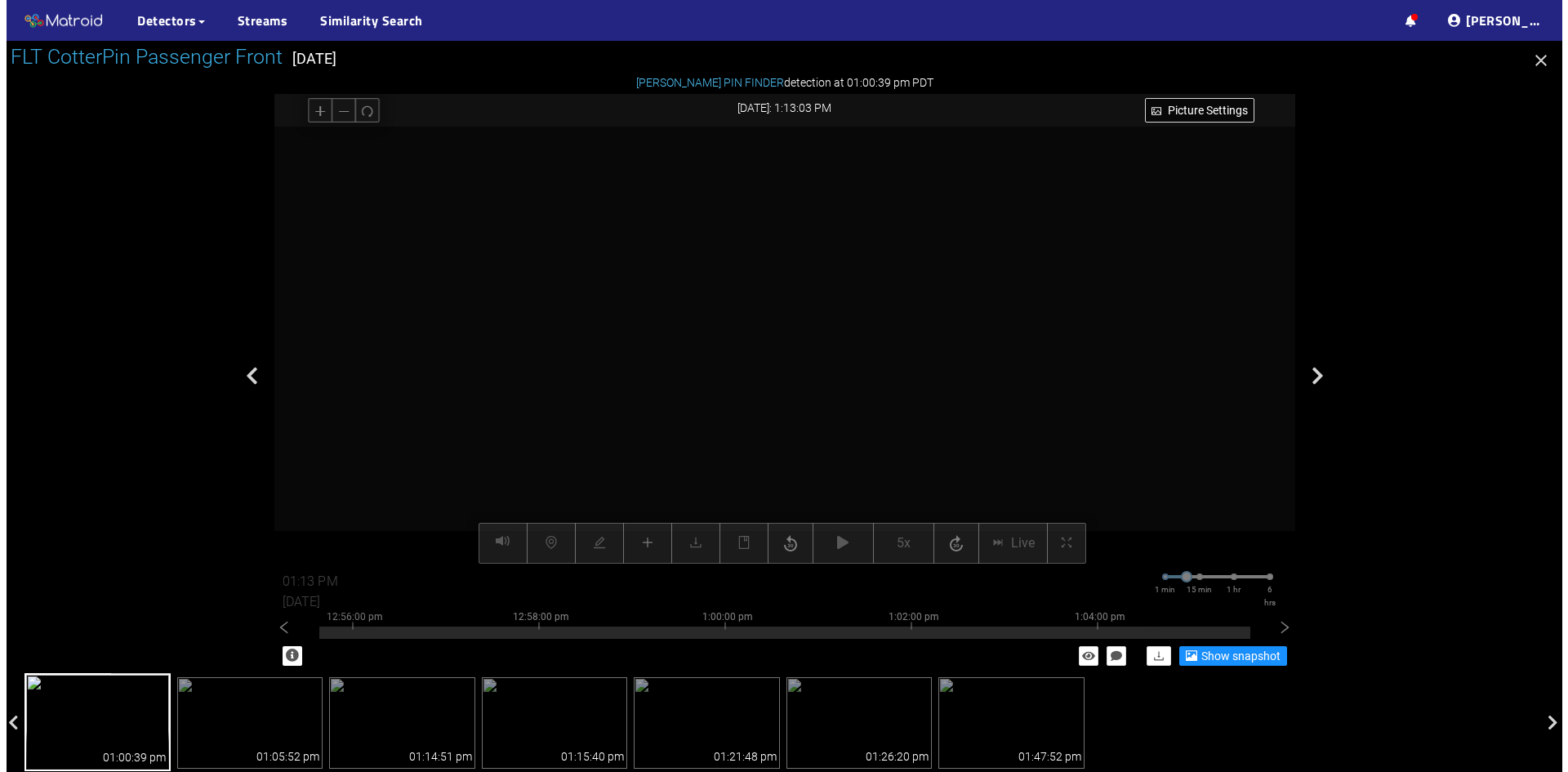
scroll to position [86, 0]
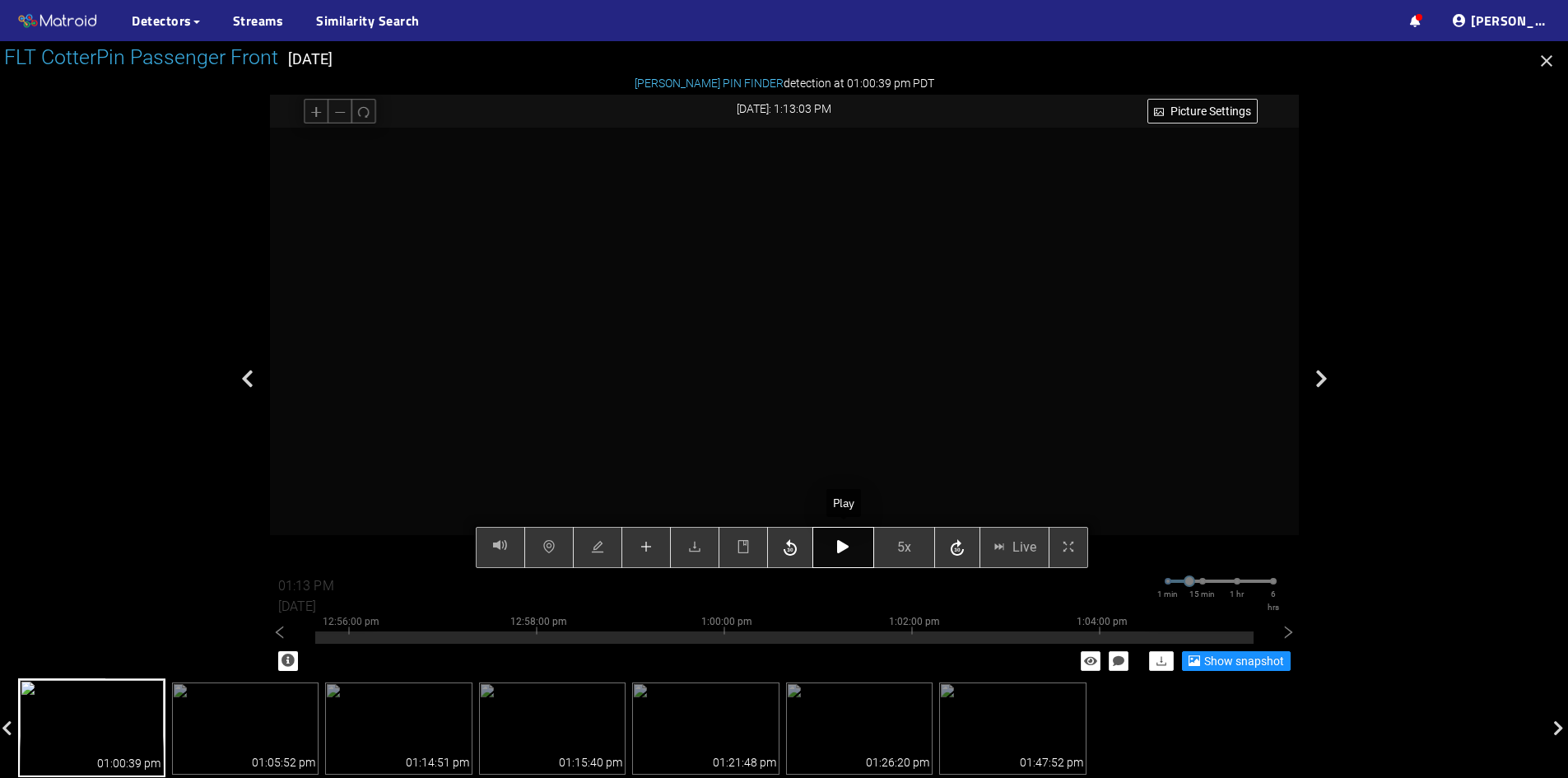
click at [841, 543] on icon "button" at bounding box center [842, 546] width 11 height 13
click at [845, 551] on icon "button" at bounding box center [842, 546] width 11 height 13
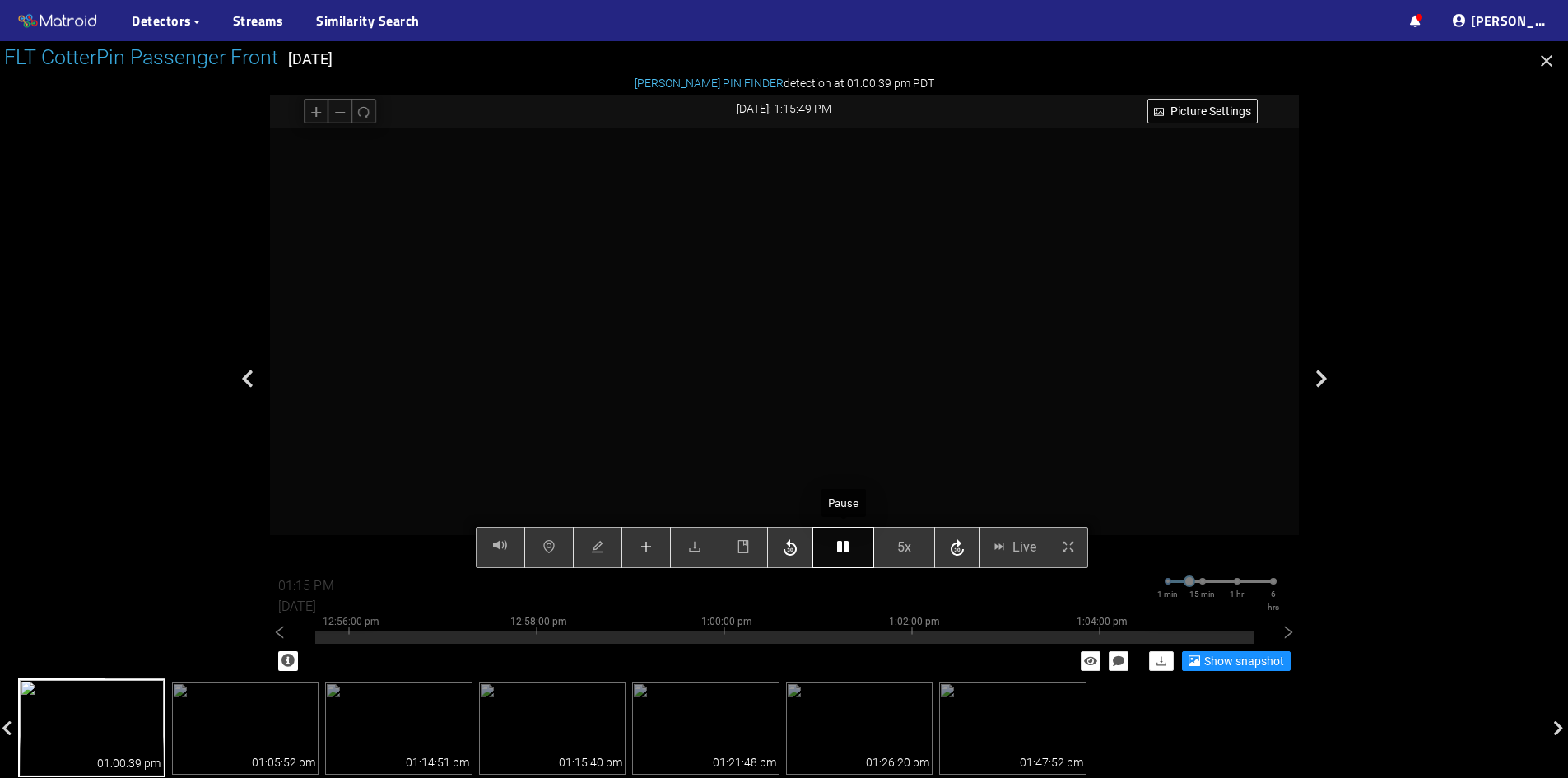
click at [849, 553] on icon "button" at bounding box center [842, 546] width 11 height 13
click at [644, 553] on icon "plus" at bounding box center [646, 546] width 13 height 13
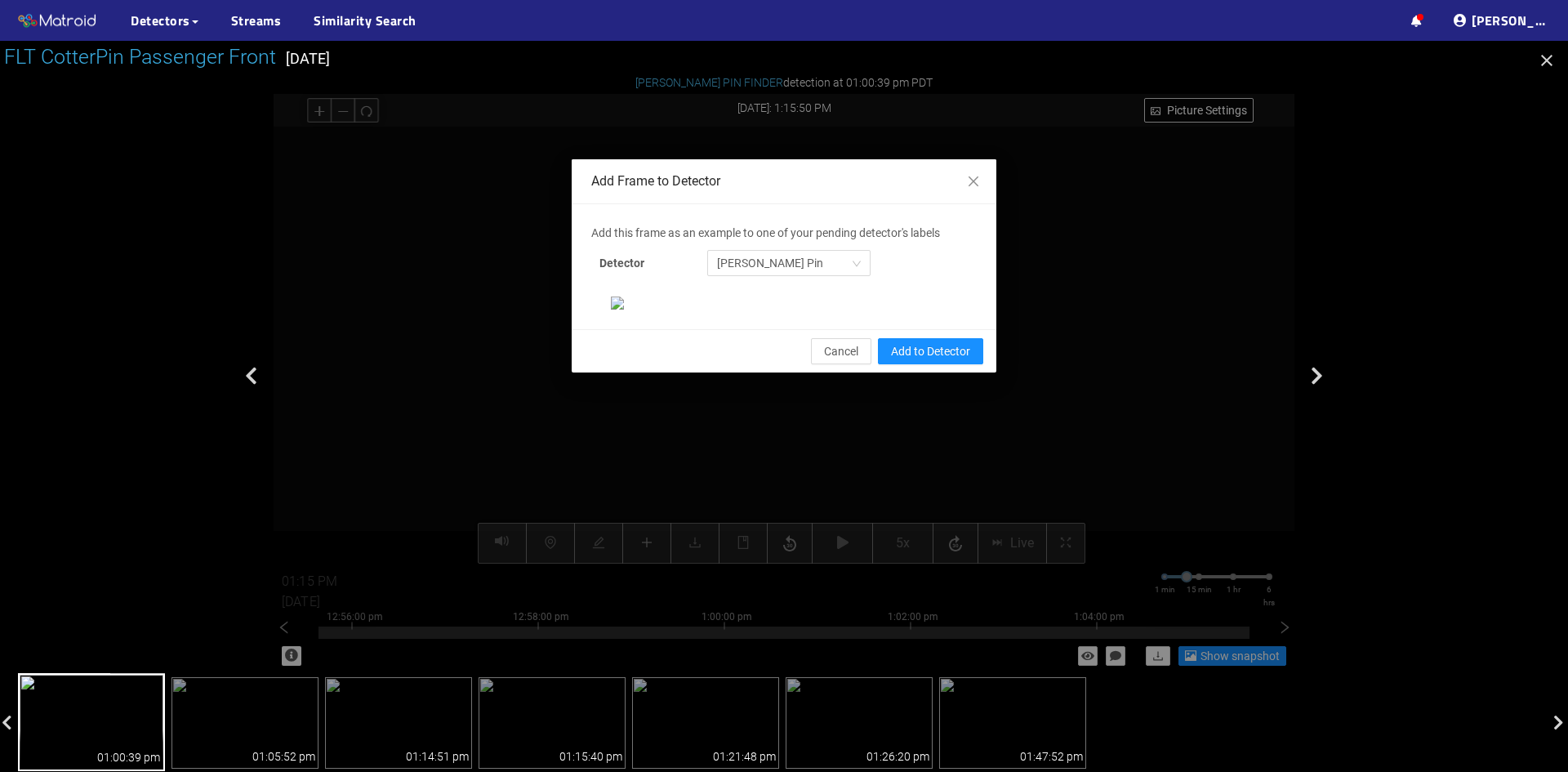
scroll to position [0, 0]
click at [924, 360] on span "Add to Detector" at bounding box center [931, 351] width 80 height 18
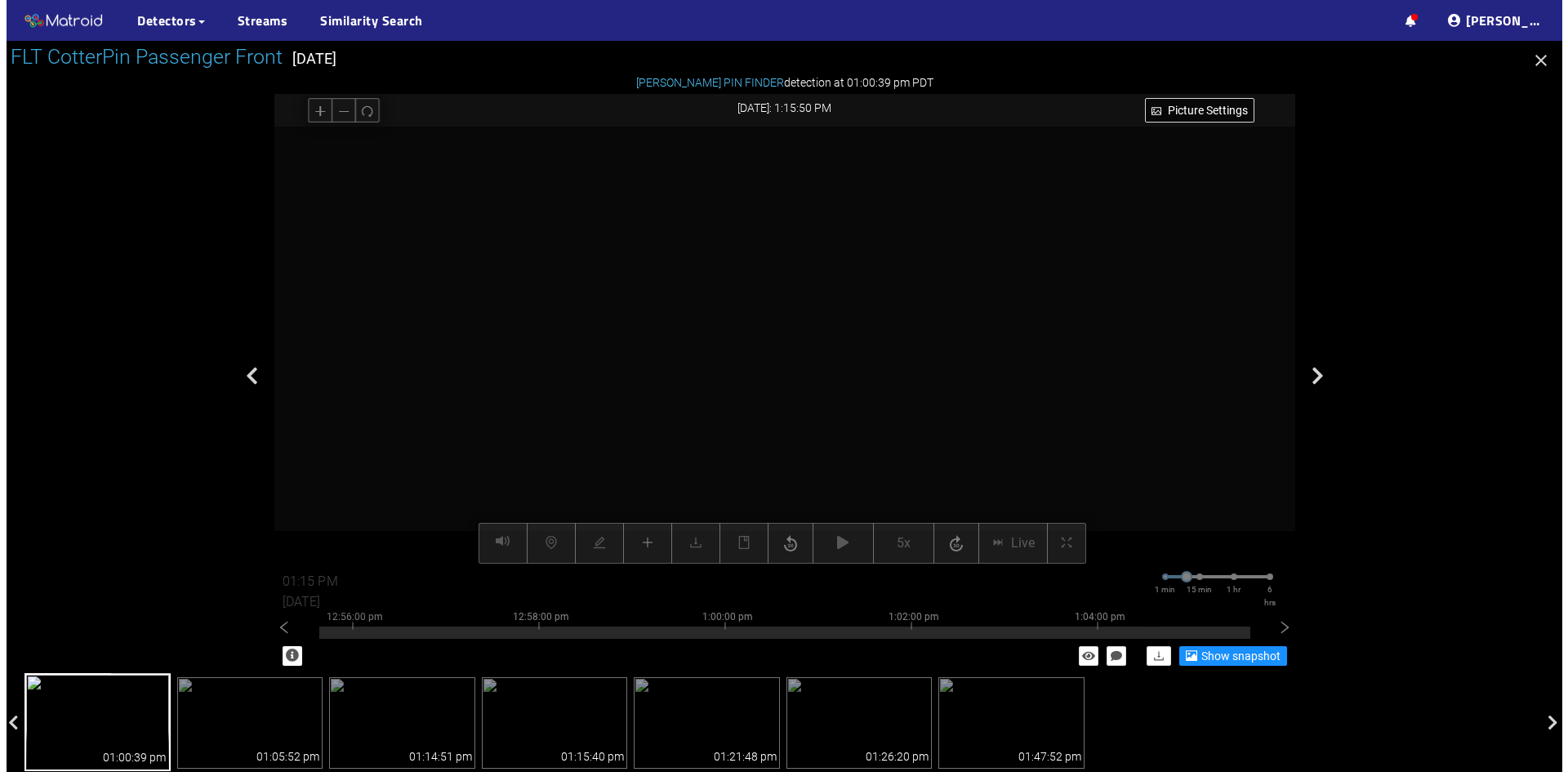
scroll to position [86, 0]
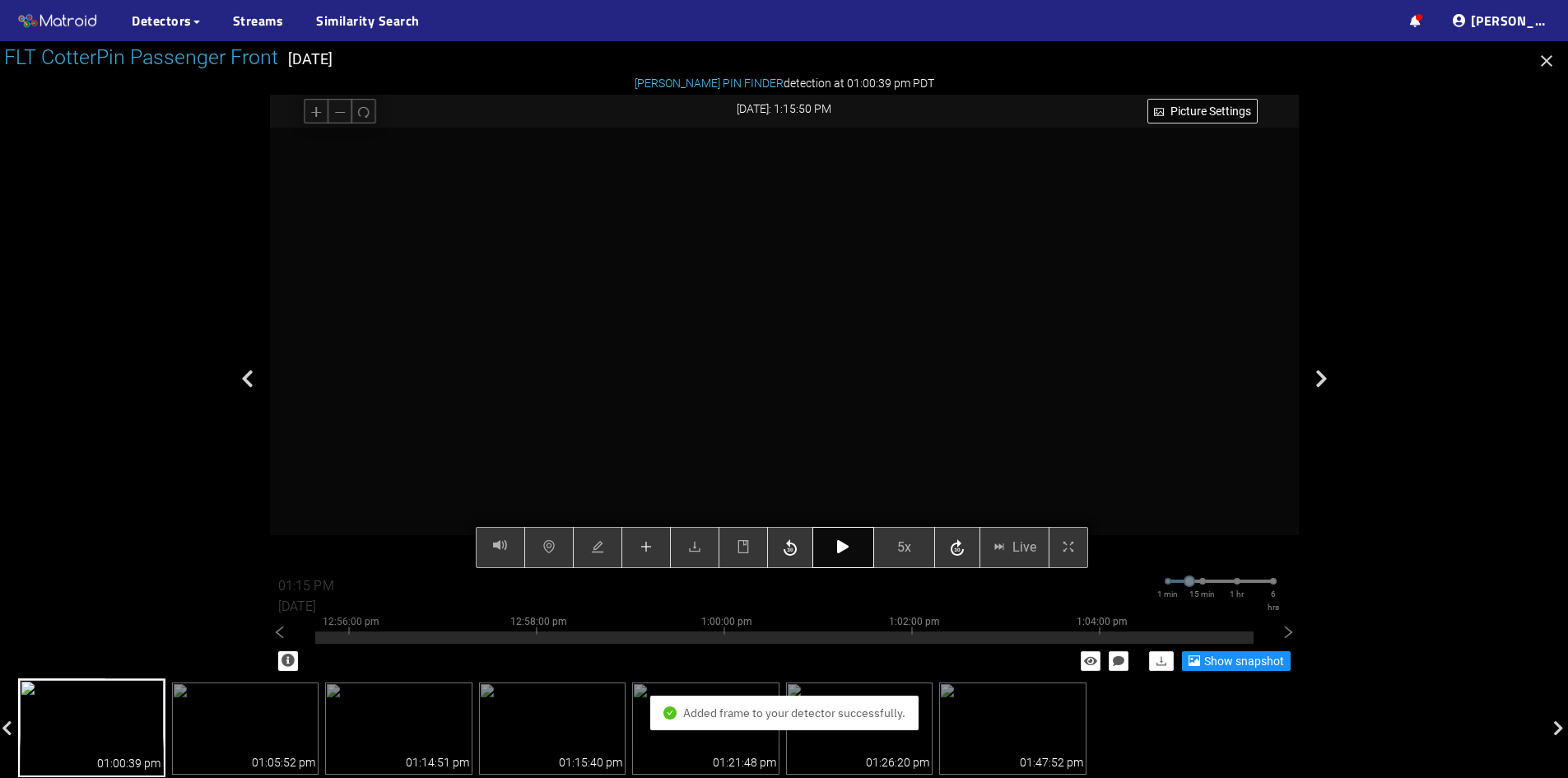
click at [848, 551] on icon "button" at bounding box center [842, 546] width 11 height 13
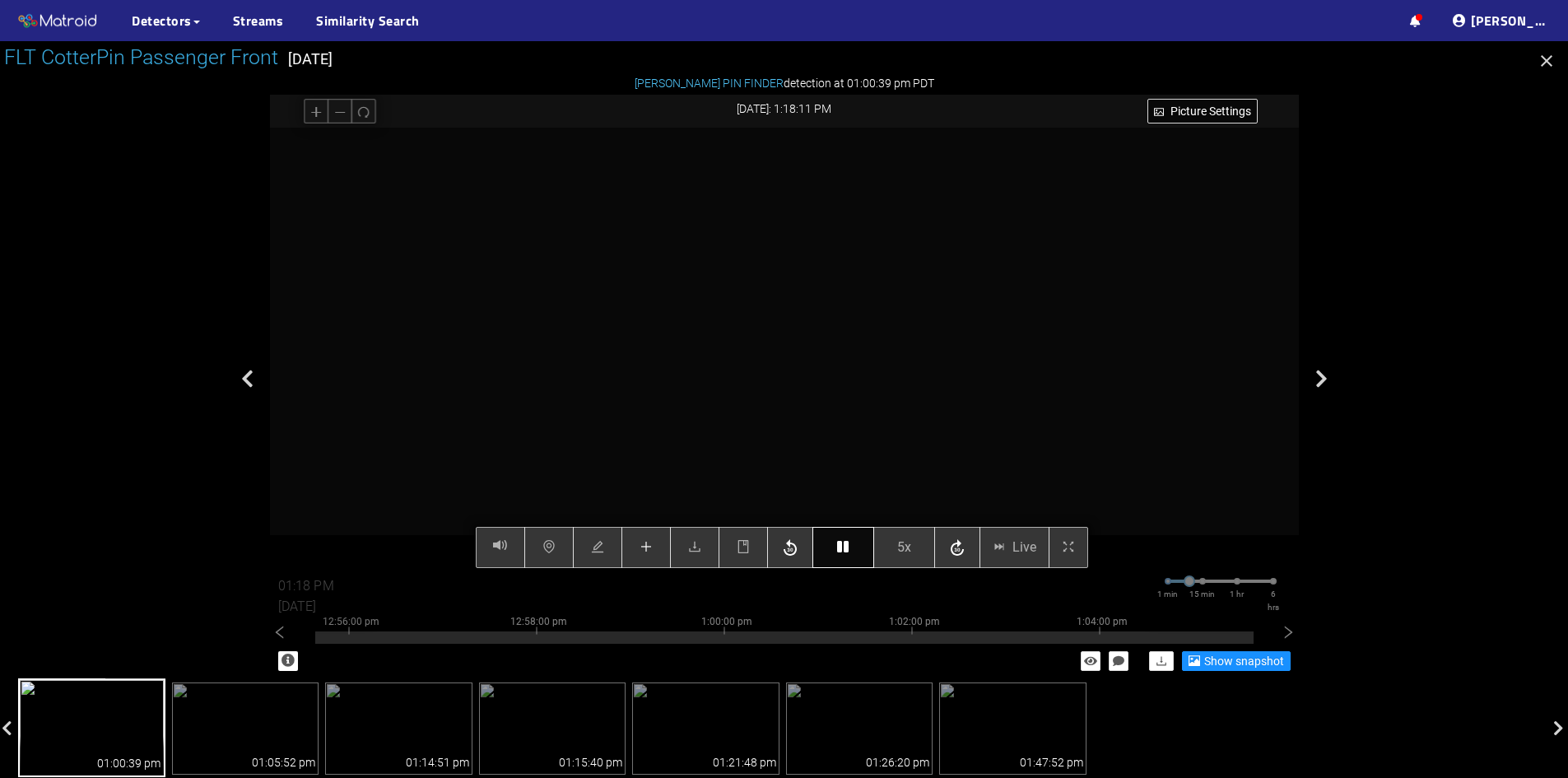
click at [854, 545] on button "button" at bounding box center [843, 547] width 61 height 41
click at [652, 547] on icon "plus" at bounding box center [646, 547] width 11 height 1
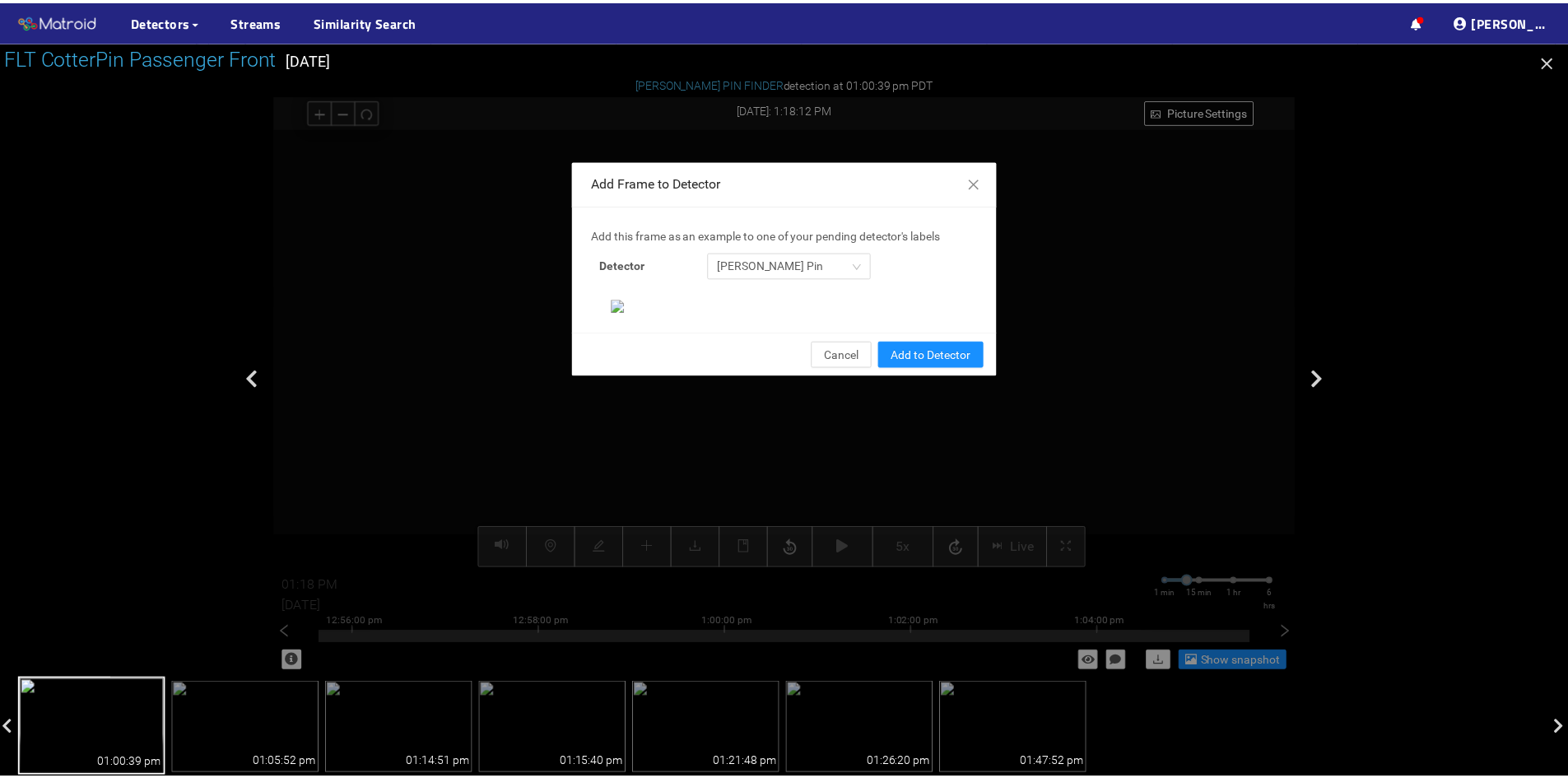
scroll to position [169, 0]
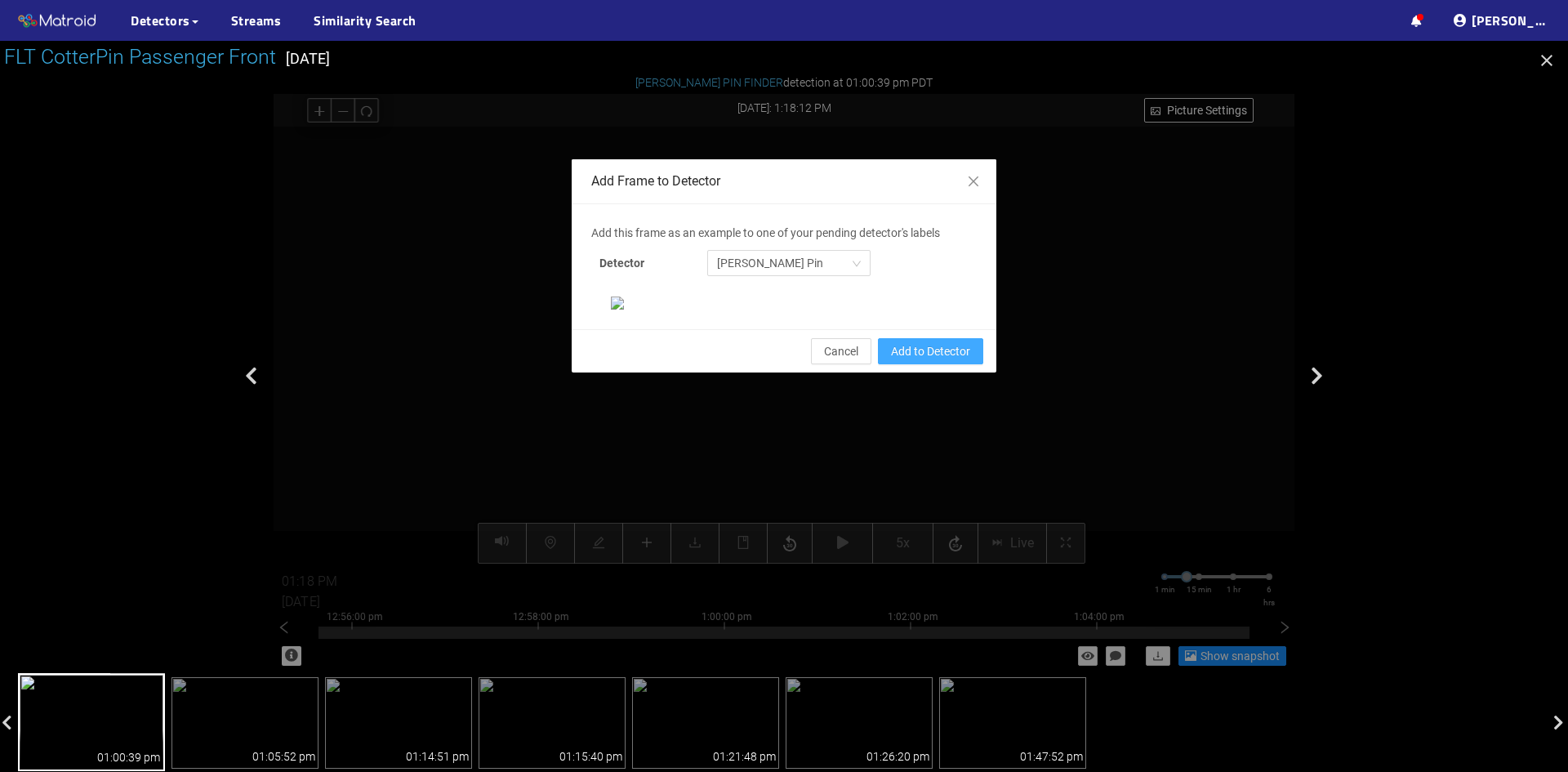
click at [917, 360] on span "Add to Detector" at bounding box center [931, 351] width 80 height 18
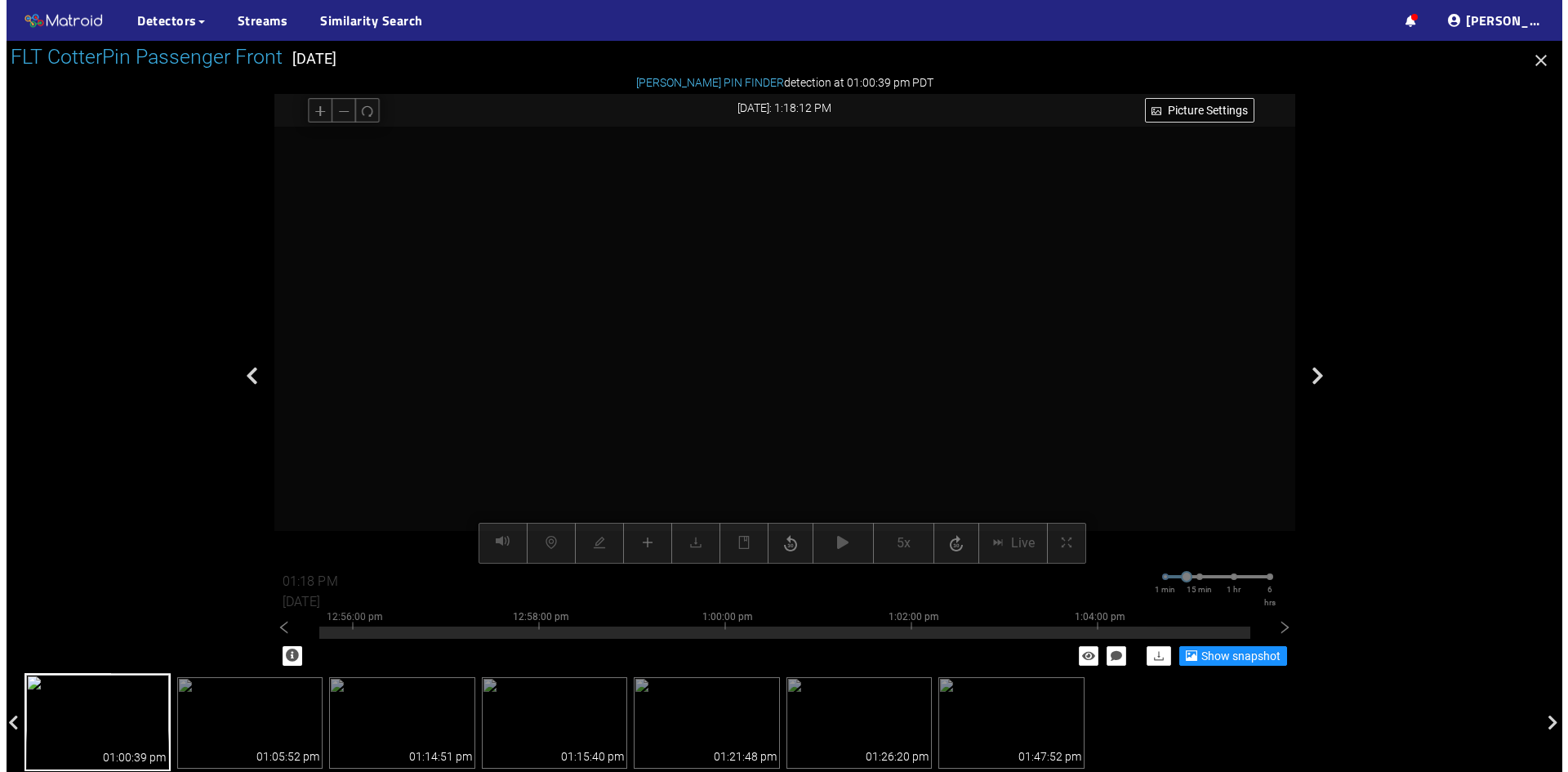
scroll to position [86, 0]
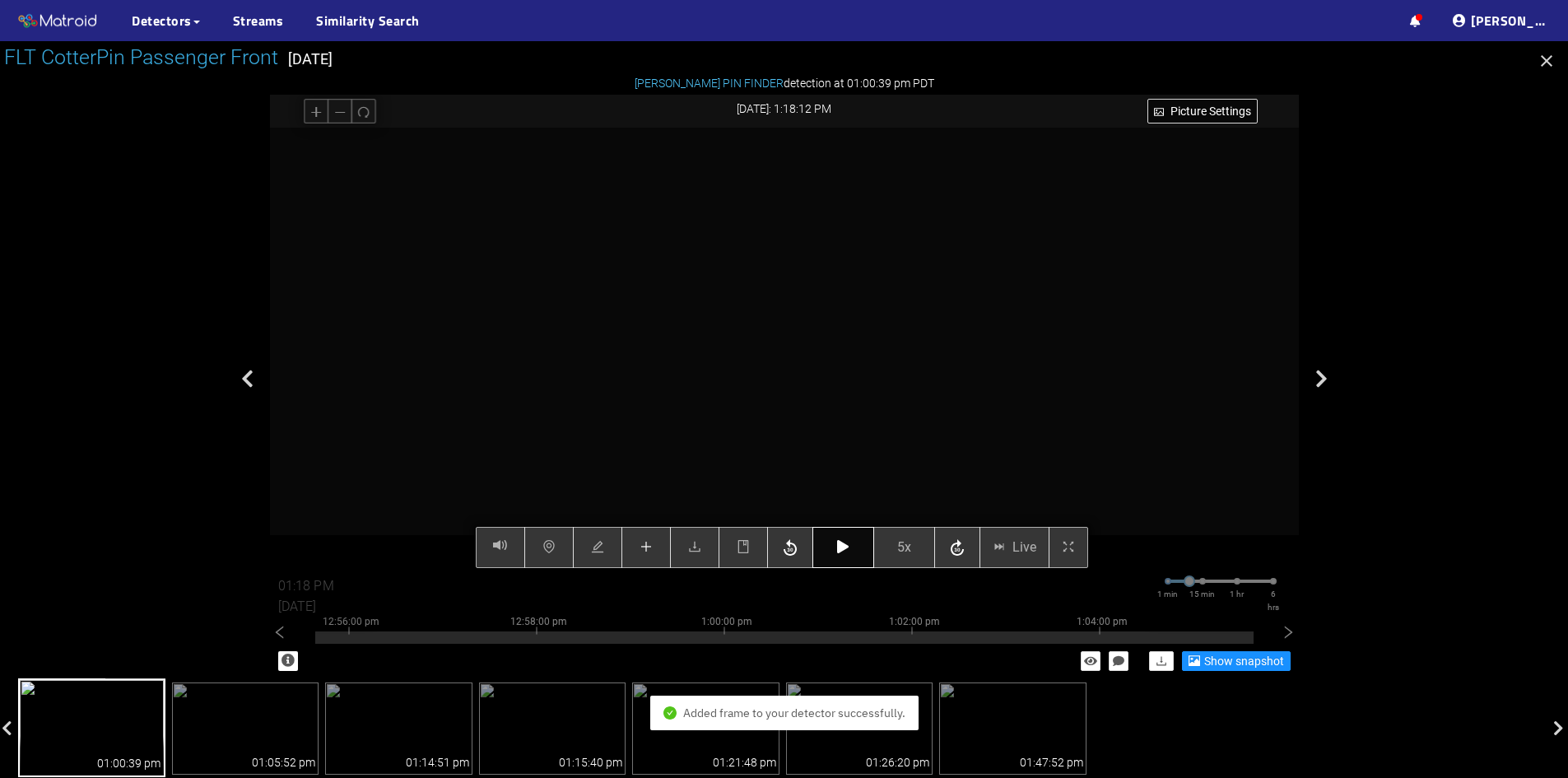
click at [845, 546] on icon "button" at bounding box center [842, 546] width 11 height 13
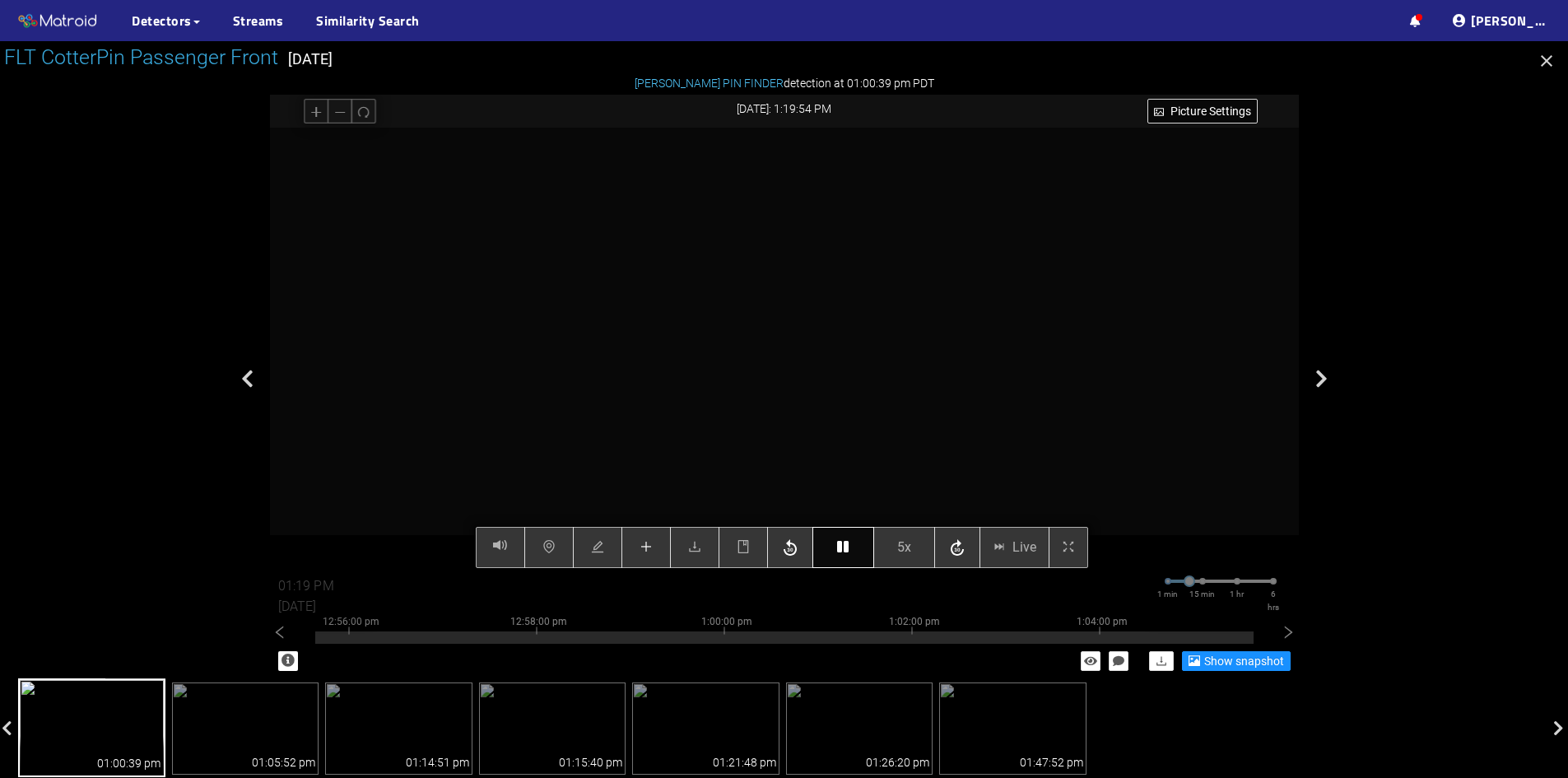
click at [841, 550] on icon "button" at bounding box center [842, 546] width 11 height 13
click at [843, 550] on icon "button" at bounding box center [842, 546] width 11 height 13
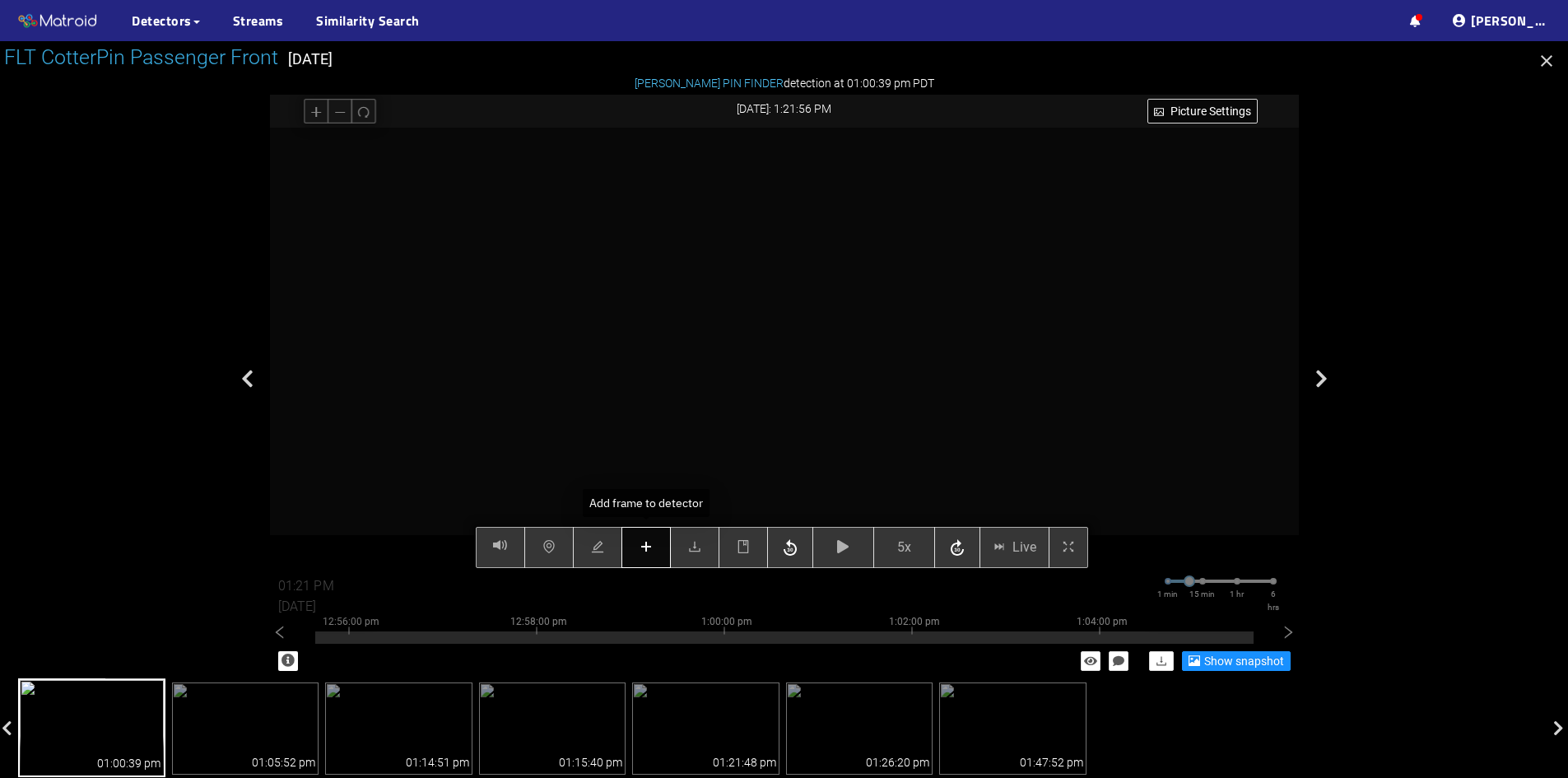
click at [652, 547] on icon "plus" at bounding box center [646, 547] width 11 height 1
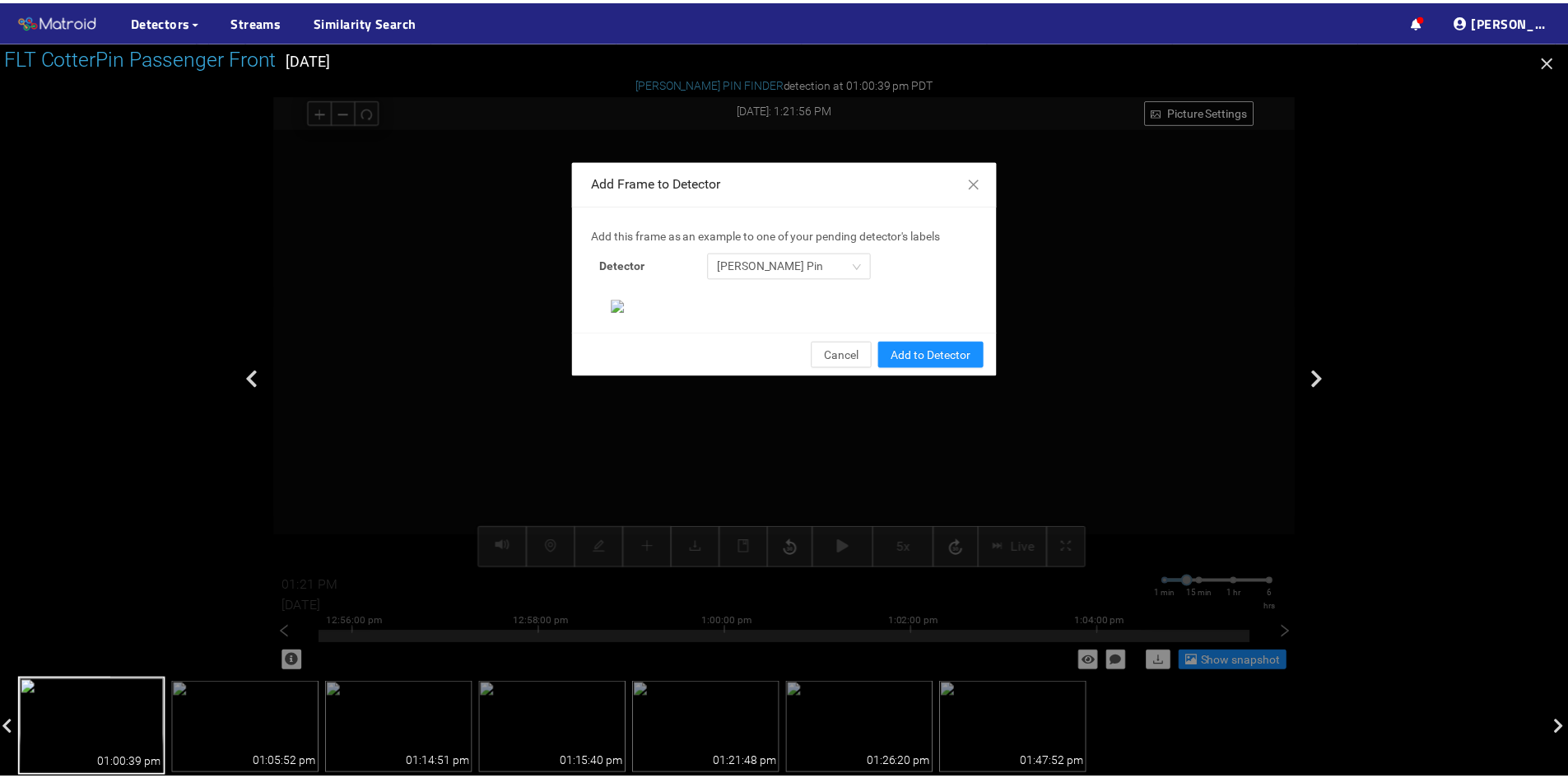
scroll to position [169, 0]
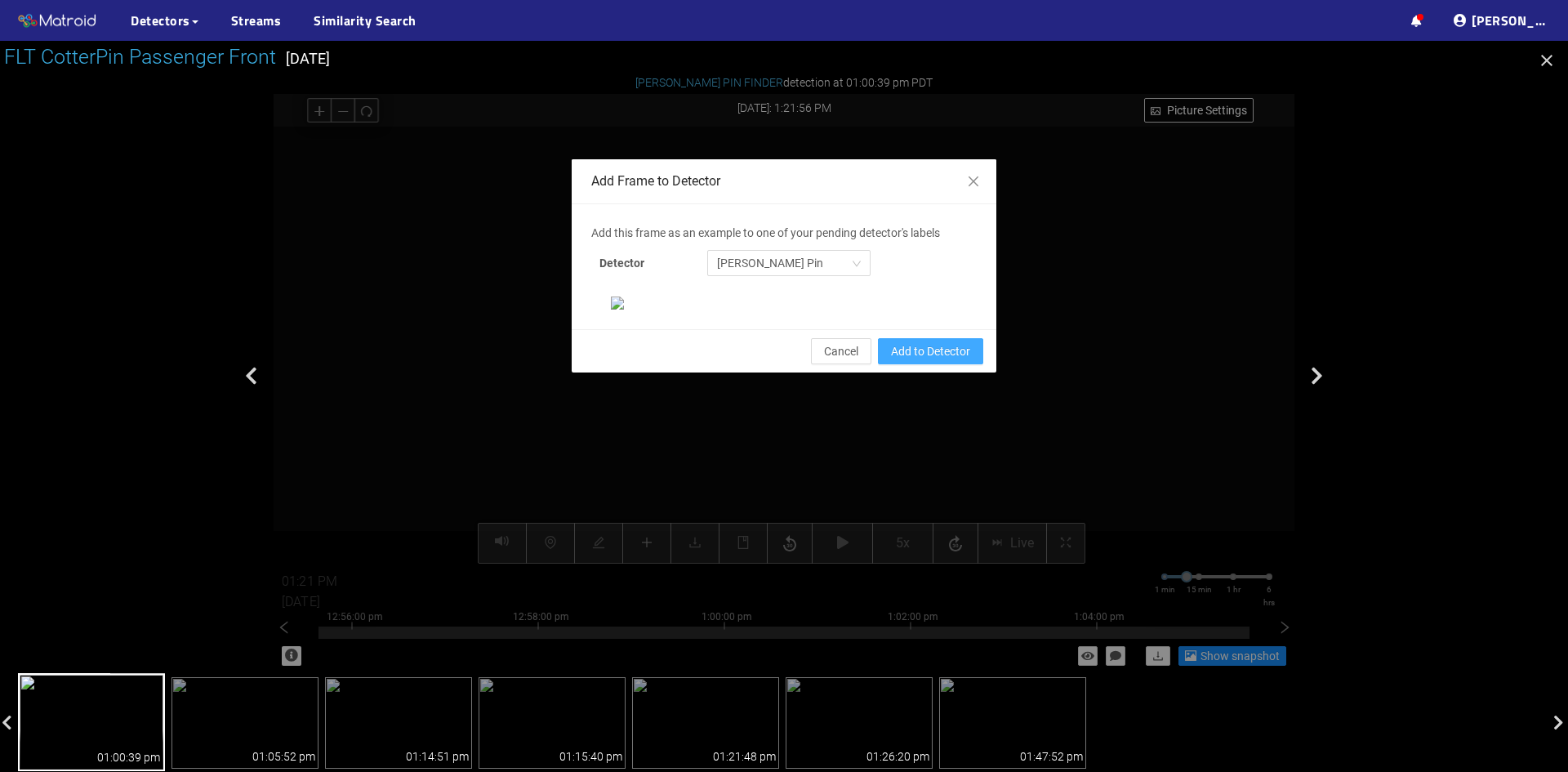
click at [913, 360] on span "Add to Detector" at bounding box center [931, 351] width 80 height 18
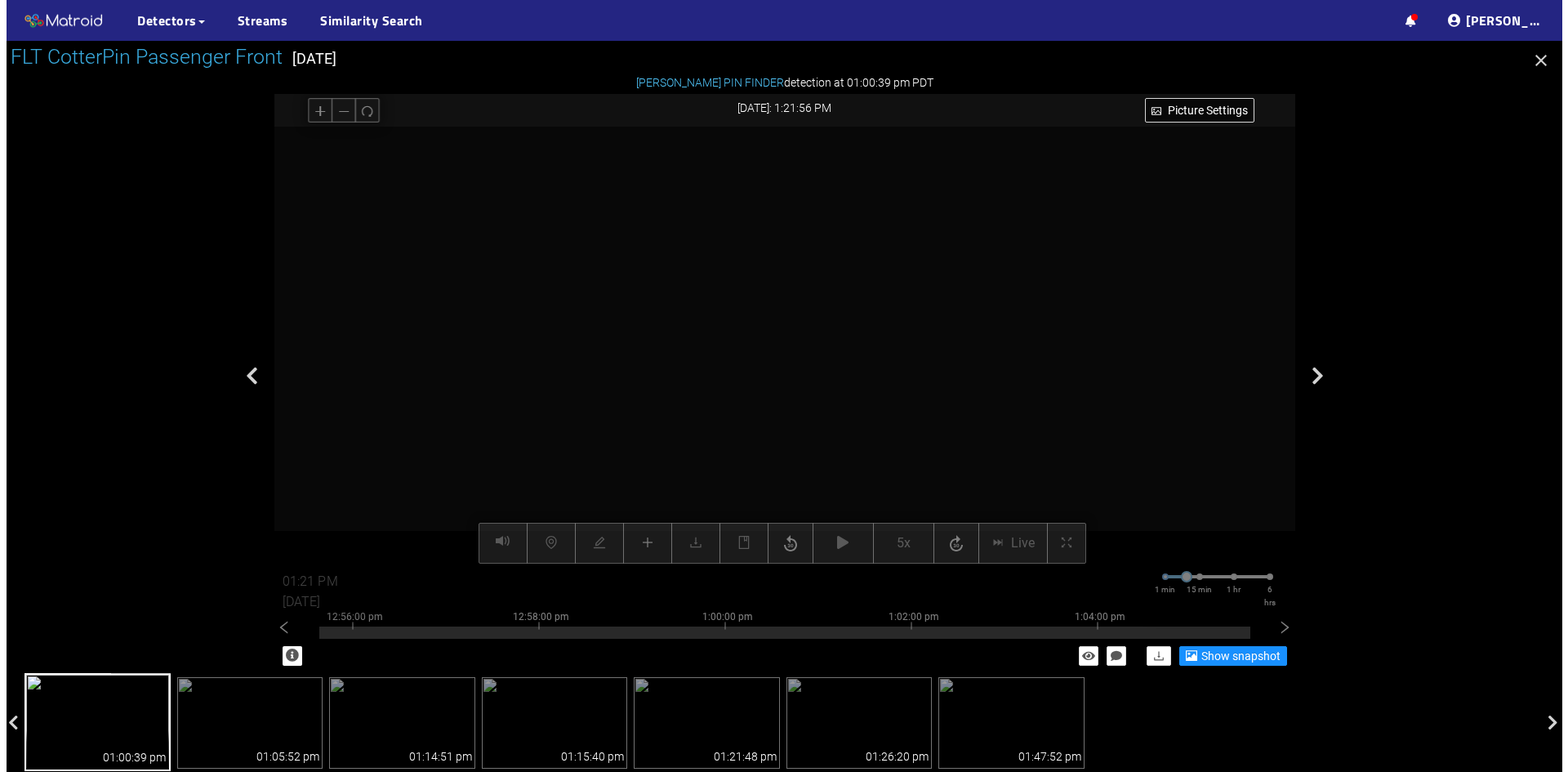
scroll to position [86, 0]
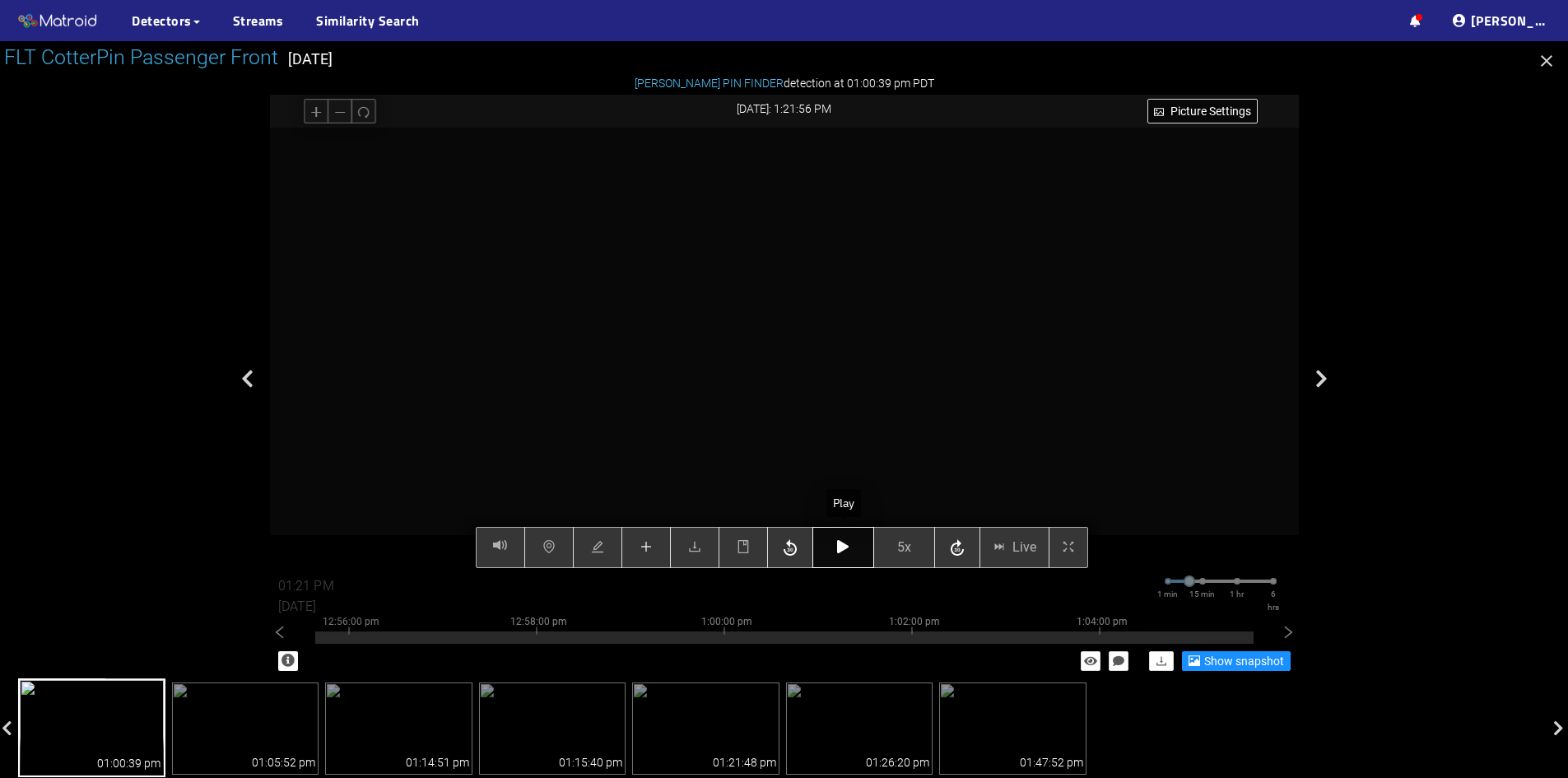
click at [844, 537] on button "button" at bounding box center [843, 547] width 61 height 41
click at [840, 548] on icon "button" at bounding box center [842, 546] width 11 height 13
click at [845, 553] on icon "button" at bounding box center [842, 546] width 11 height 13
click at [840, 552] on icon "button" at bounding box center [842, 546] width 11 height 13
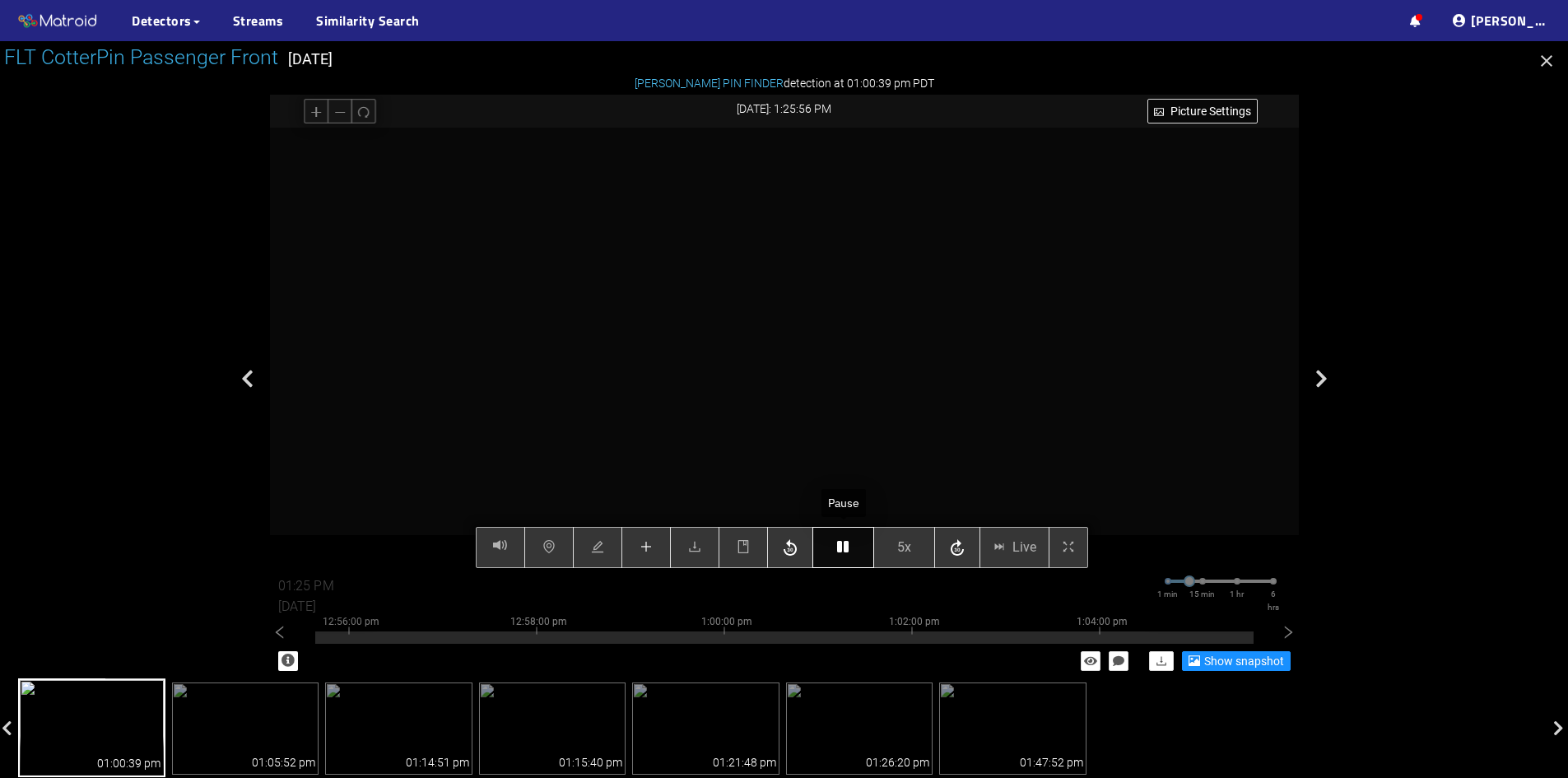
click at [840, 552] on icon "button" at bounding box center [842, 546] width 11 height 13
click at [838, 558] on button "button" at bounding box center [843, 547] width 61 height 41
click at [840, 551] on icon "button" at bounding box center [842, 546] width 11 height 13
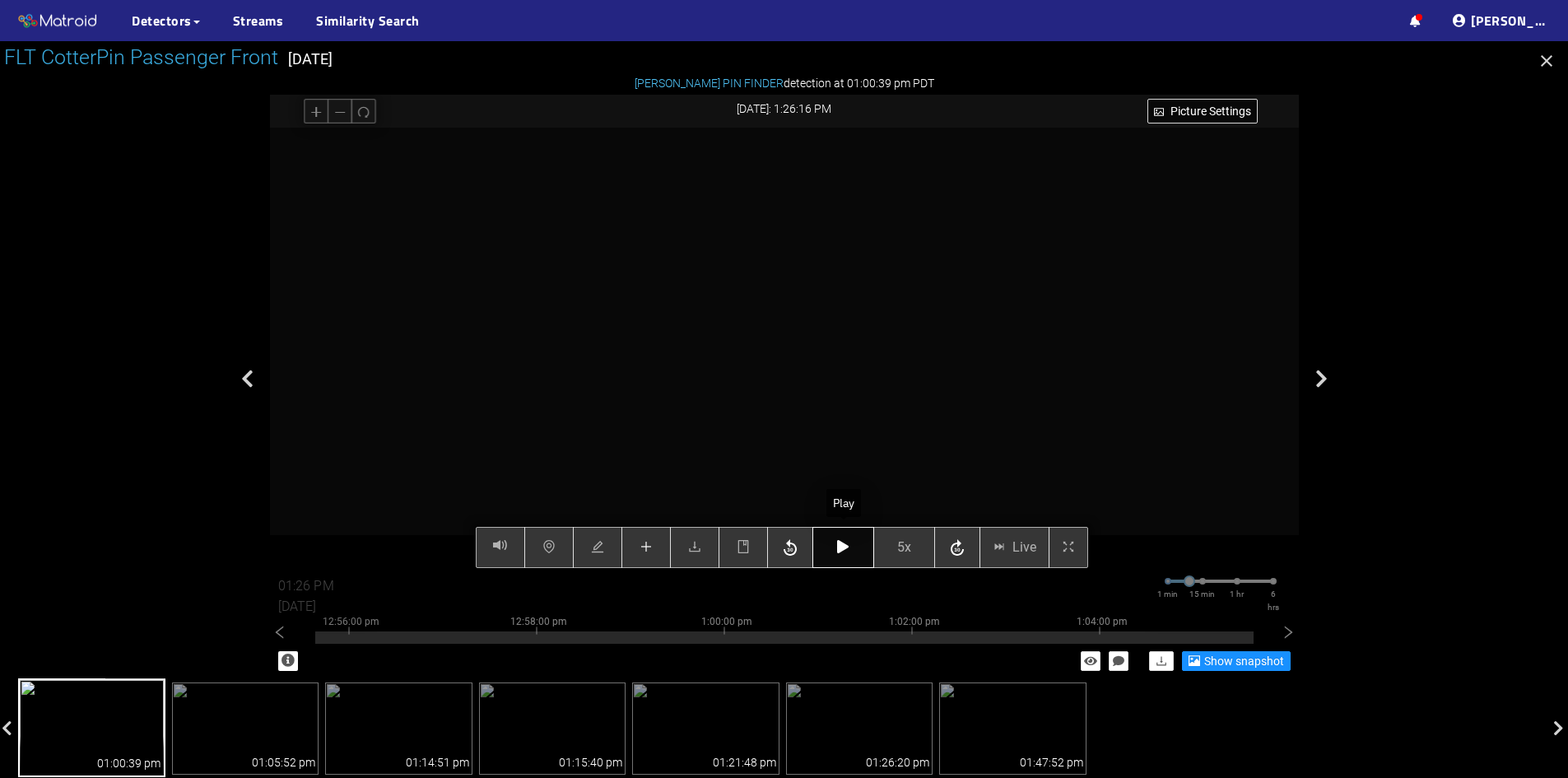
click at [840, 551] on icon "button" at bounding box center [842, 546] width 11 height 13
click at [858, 548] on button "button" at bounding box center [843, 547] width 61 height 41
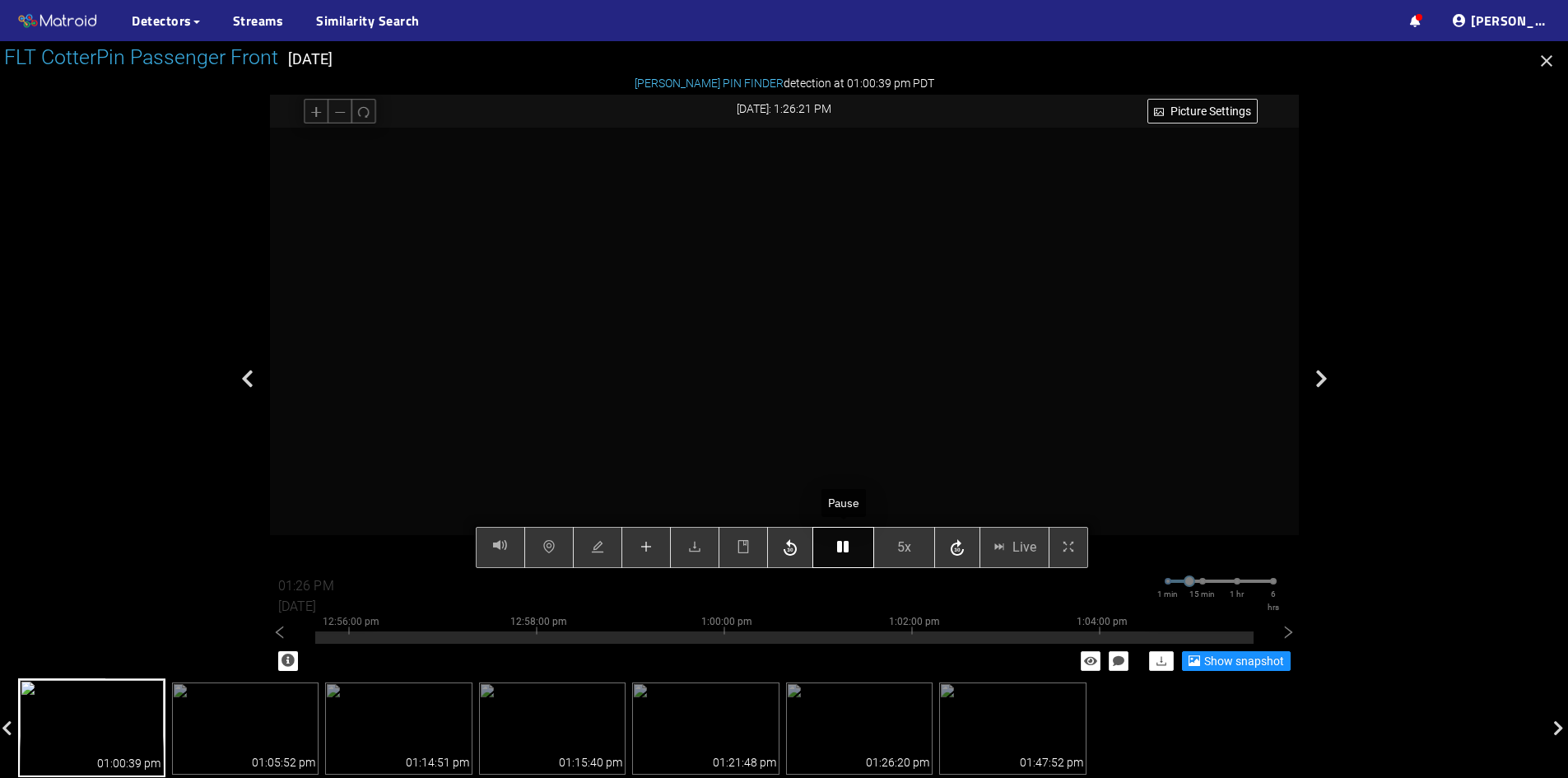
click at [858, 548] on button "button" at bounding box center [843, 547] width 61 height 41
click at [839, 553] on icon "button" at bounding box center [842, 546] width 11 height 13
click at [843, 543] on icon "button" at bounding box center [842, 546] width 11 height 13
click at [841, 541] on icon "button" at bounding box center [842, 546] width 11 height 13
click at [841, 546] on icon "button" at bounding box center [842, 546] width 11 height 13
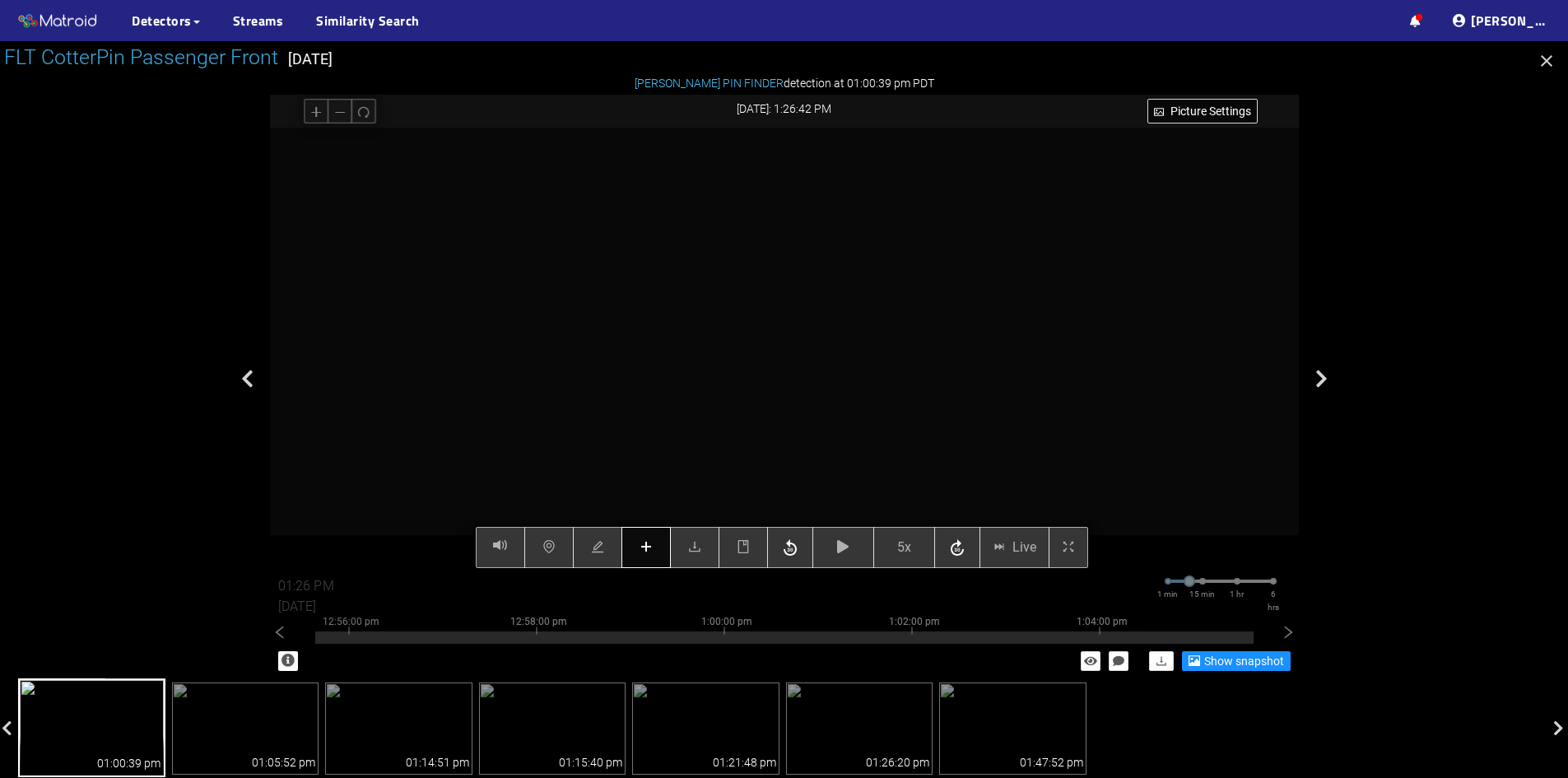
click at [648, 550] on icon "plus" at bounding box center [646, 546] width 13 height 13
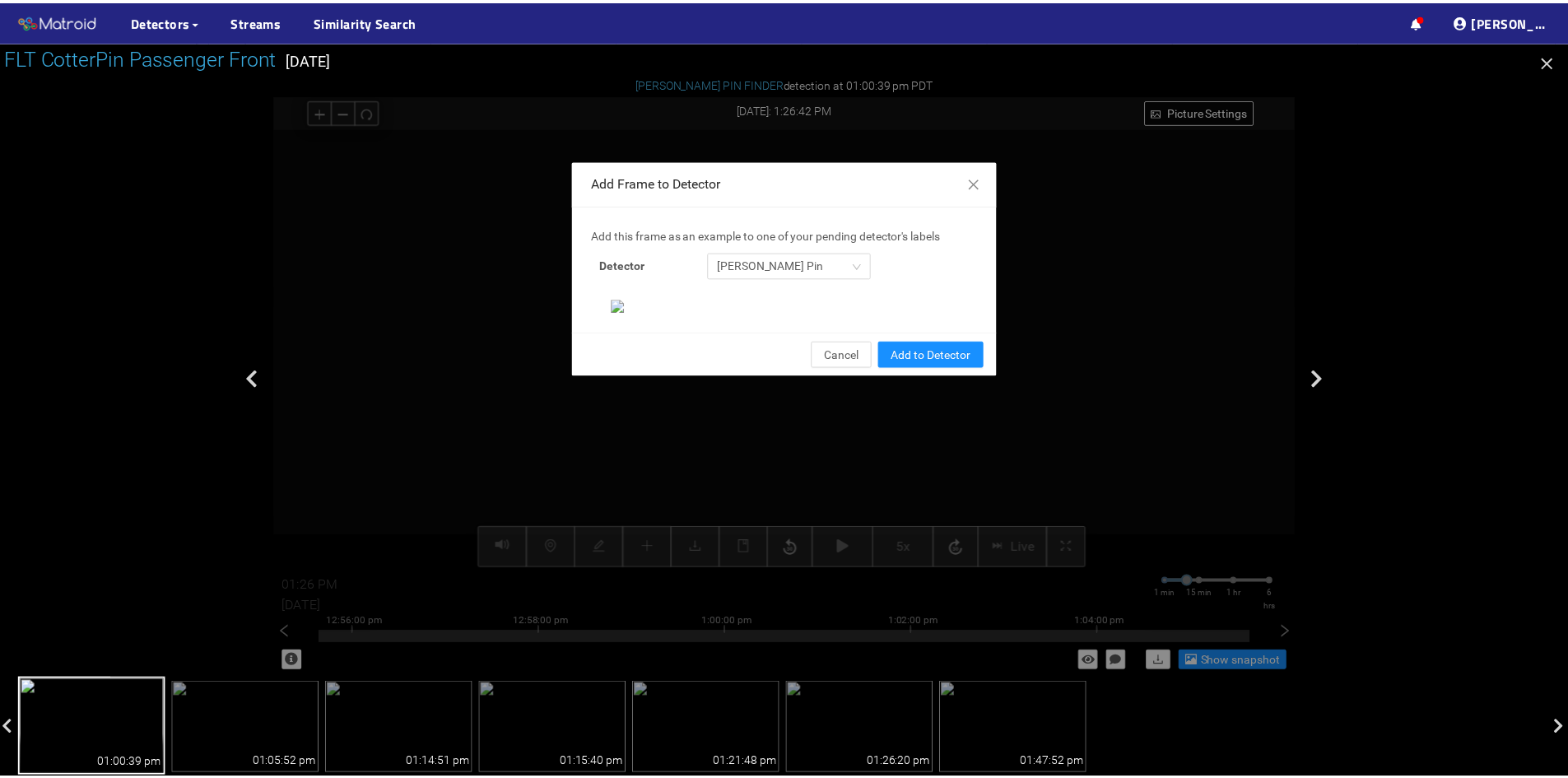
scroll to position [169, 0]
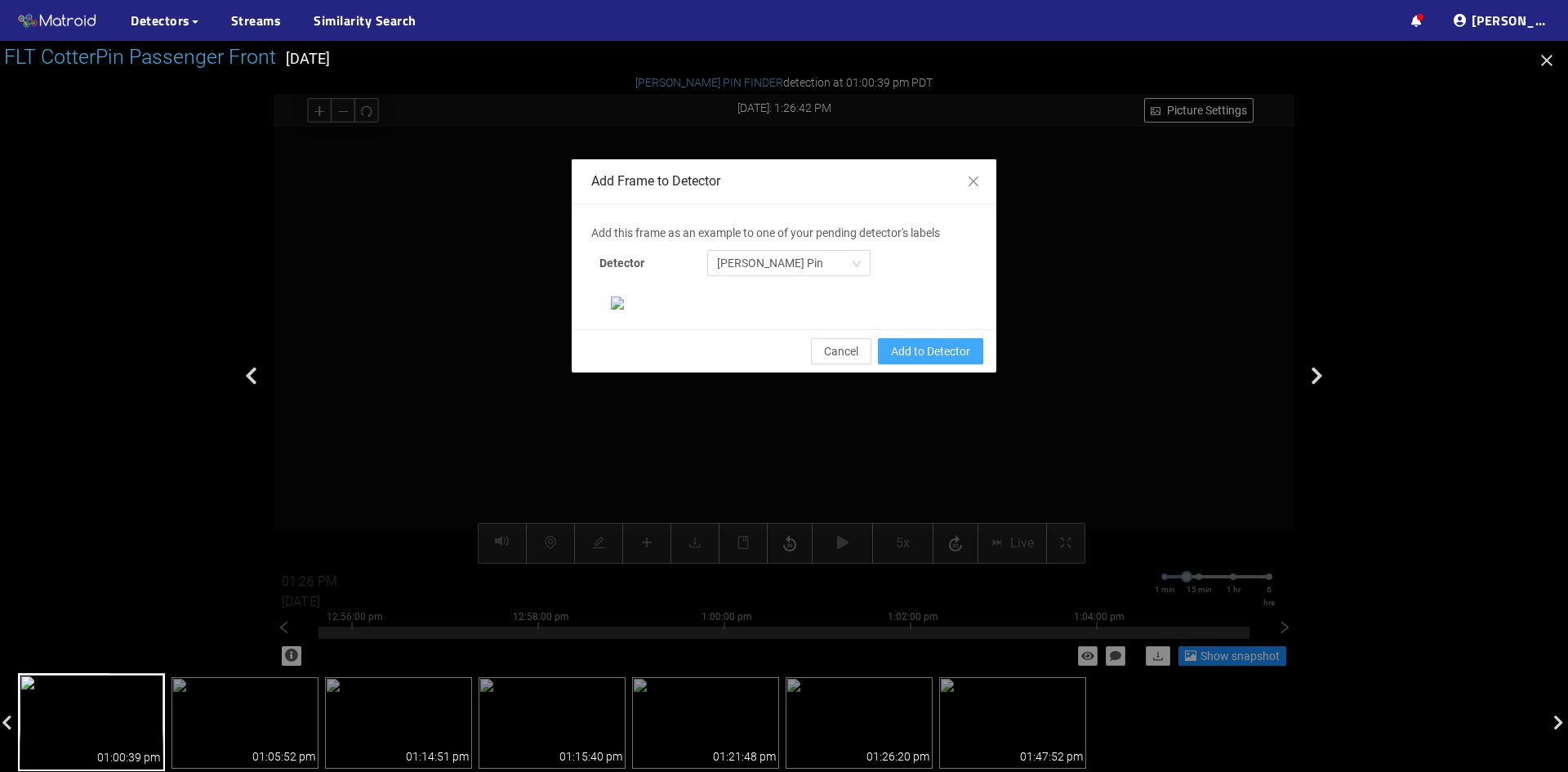
click at [911, 360] on span "Add to Detector" at bounding box center [931, 351] width 80 height 18
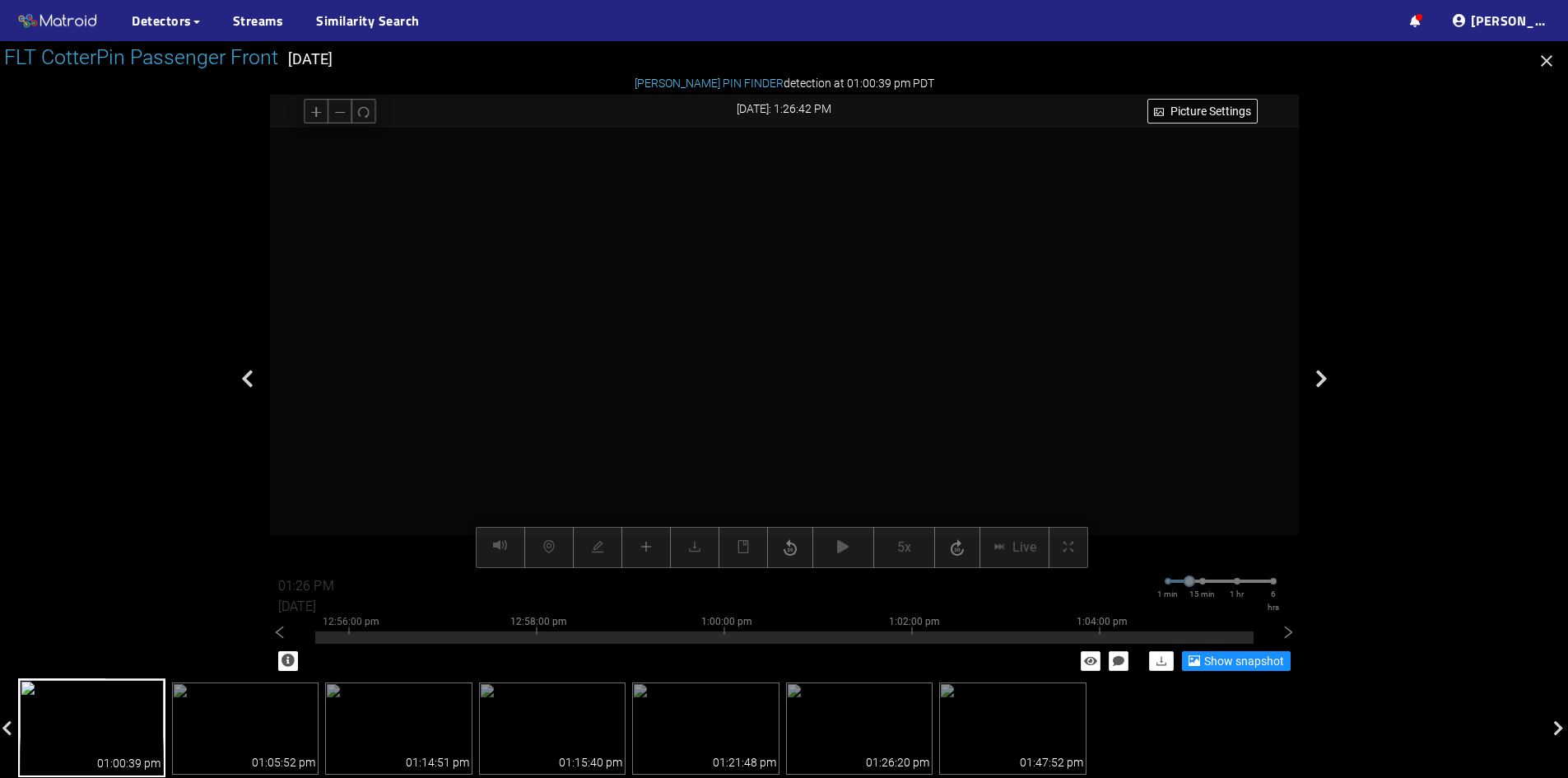
scroll to position [86, 0]
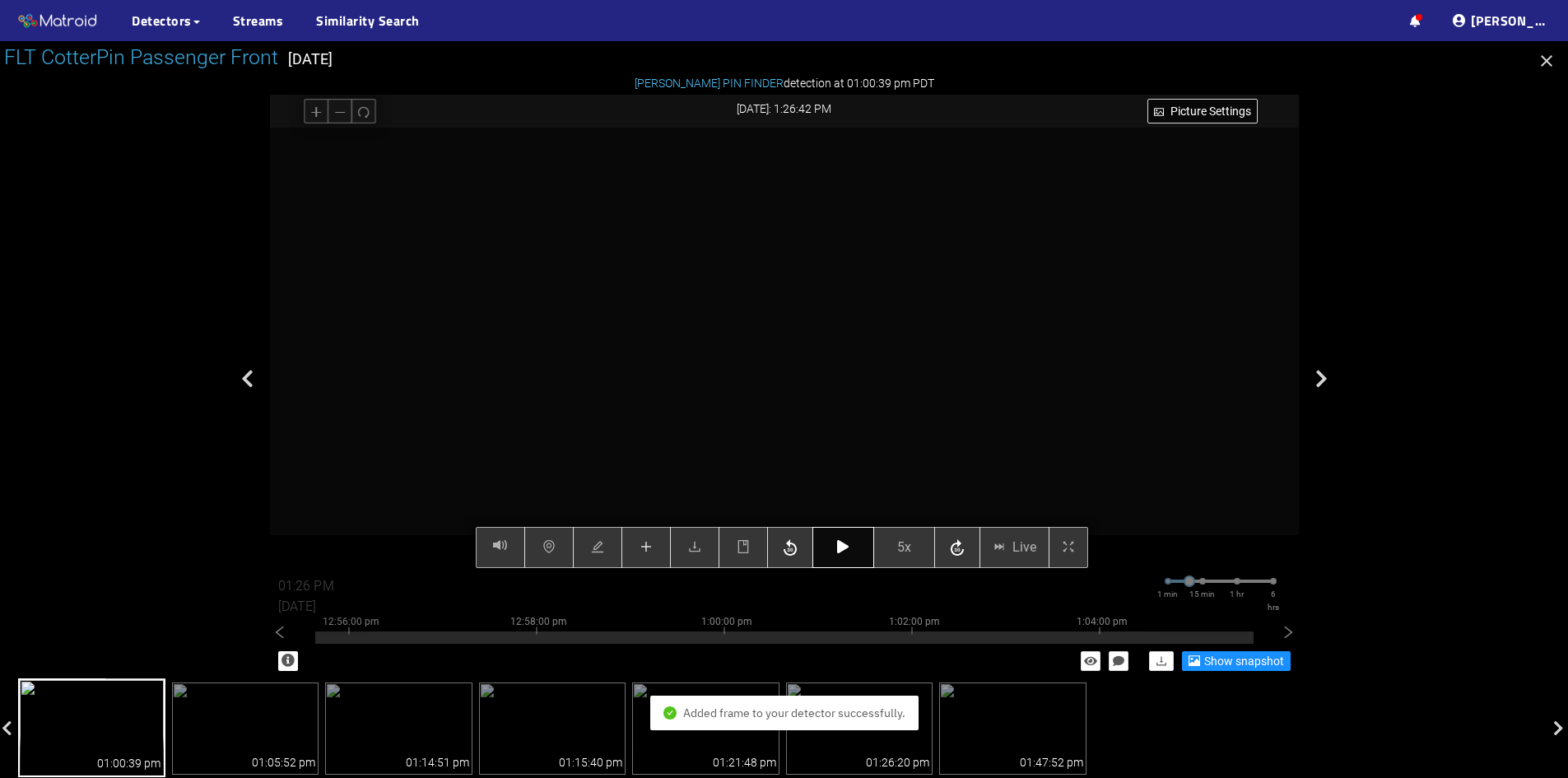
click at [841, 551] on icon "button" at bounding box center [842, 546] width 11 height 13
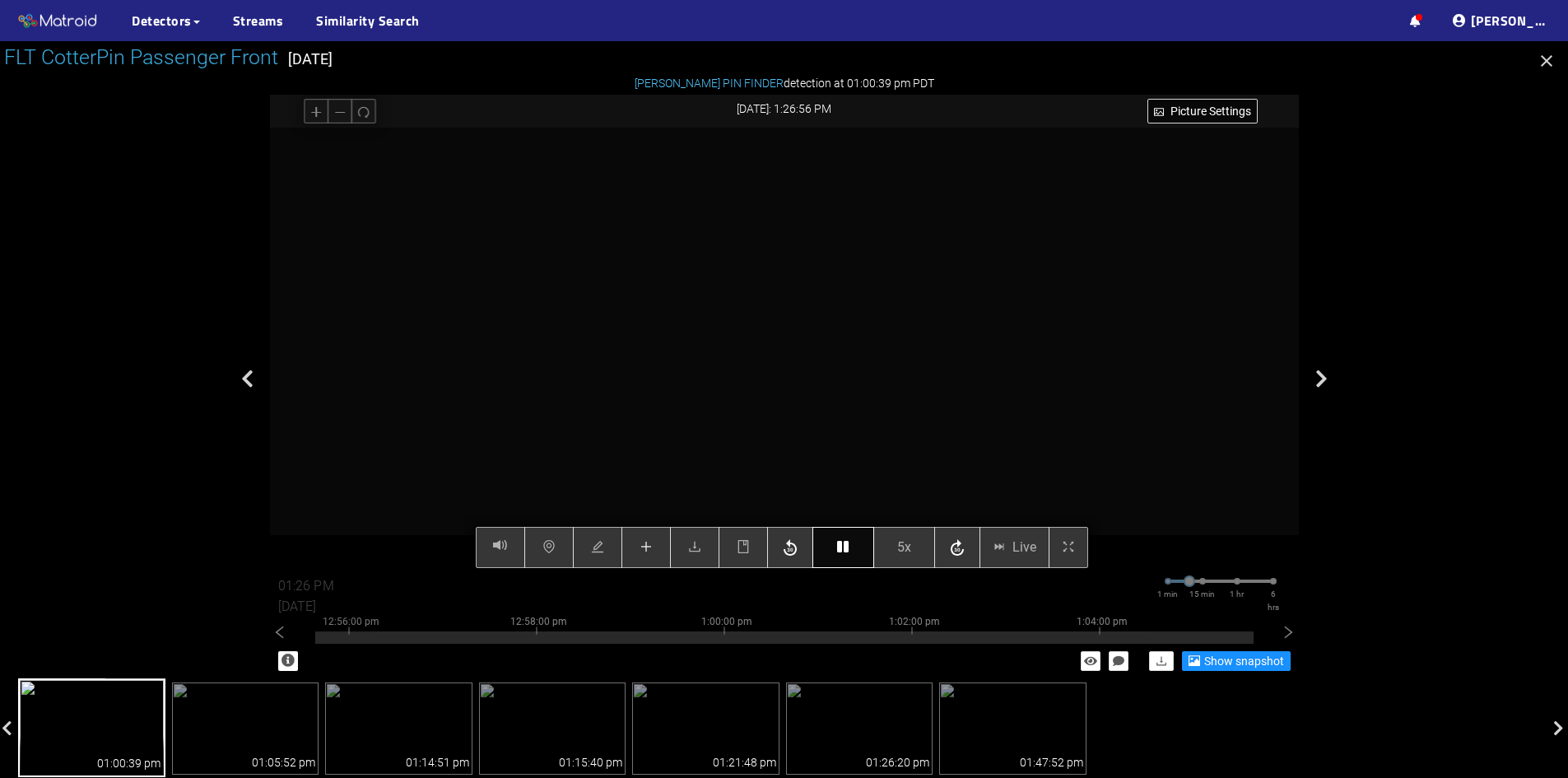
click at [847, 555] on button "button" at bounding box center [843, 547] width 61 height 41
click at [843, 550] on icon "button" at bounding box center [842, 546] width 11 height 13
click at [851, 551] on button "button" at bounding box center [843, 547] width 61 height 41
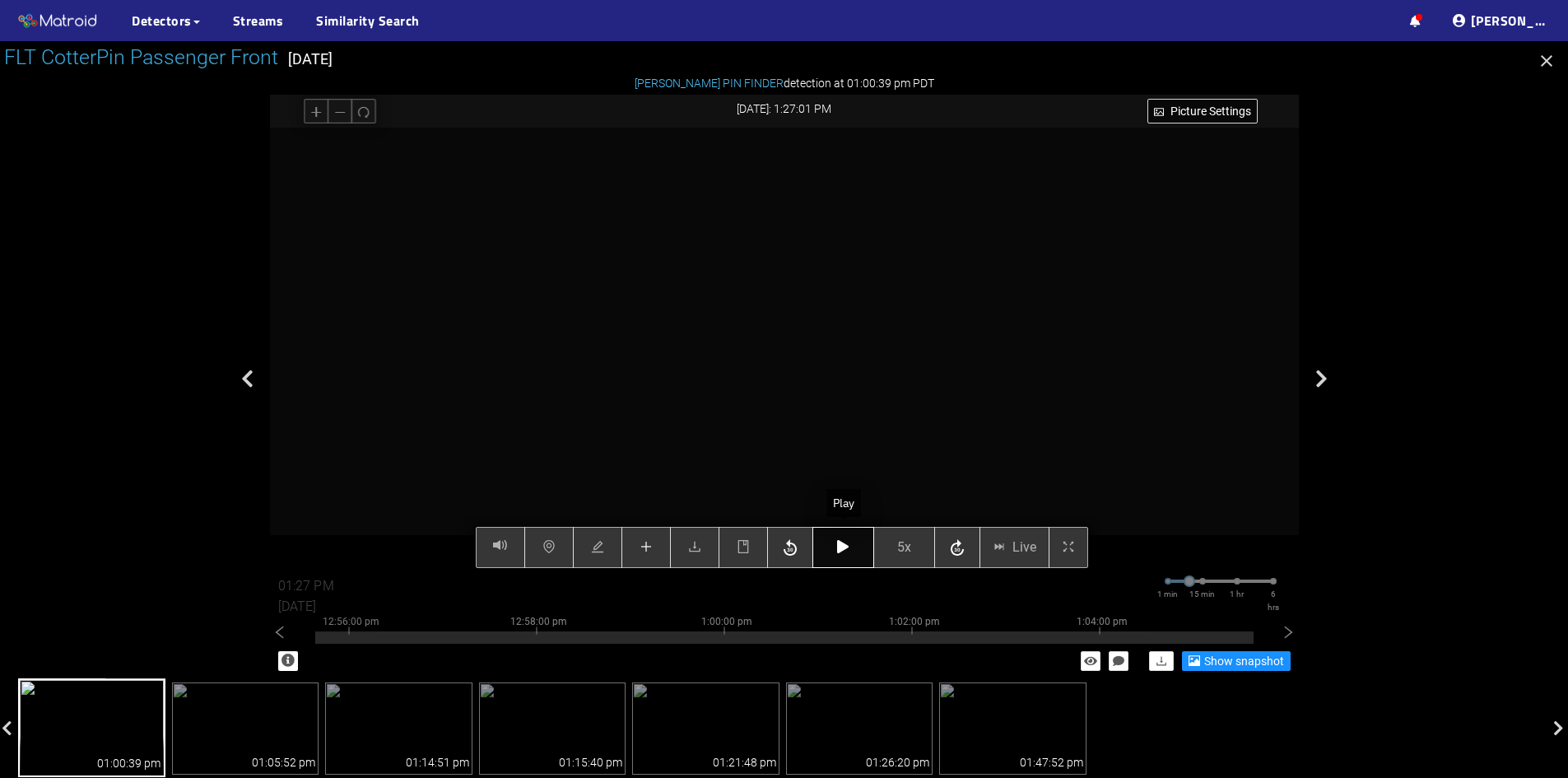
click at [851, 551] on button "button" at bounding box center [843, 547] width 61 height 41
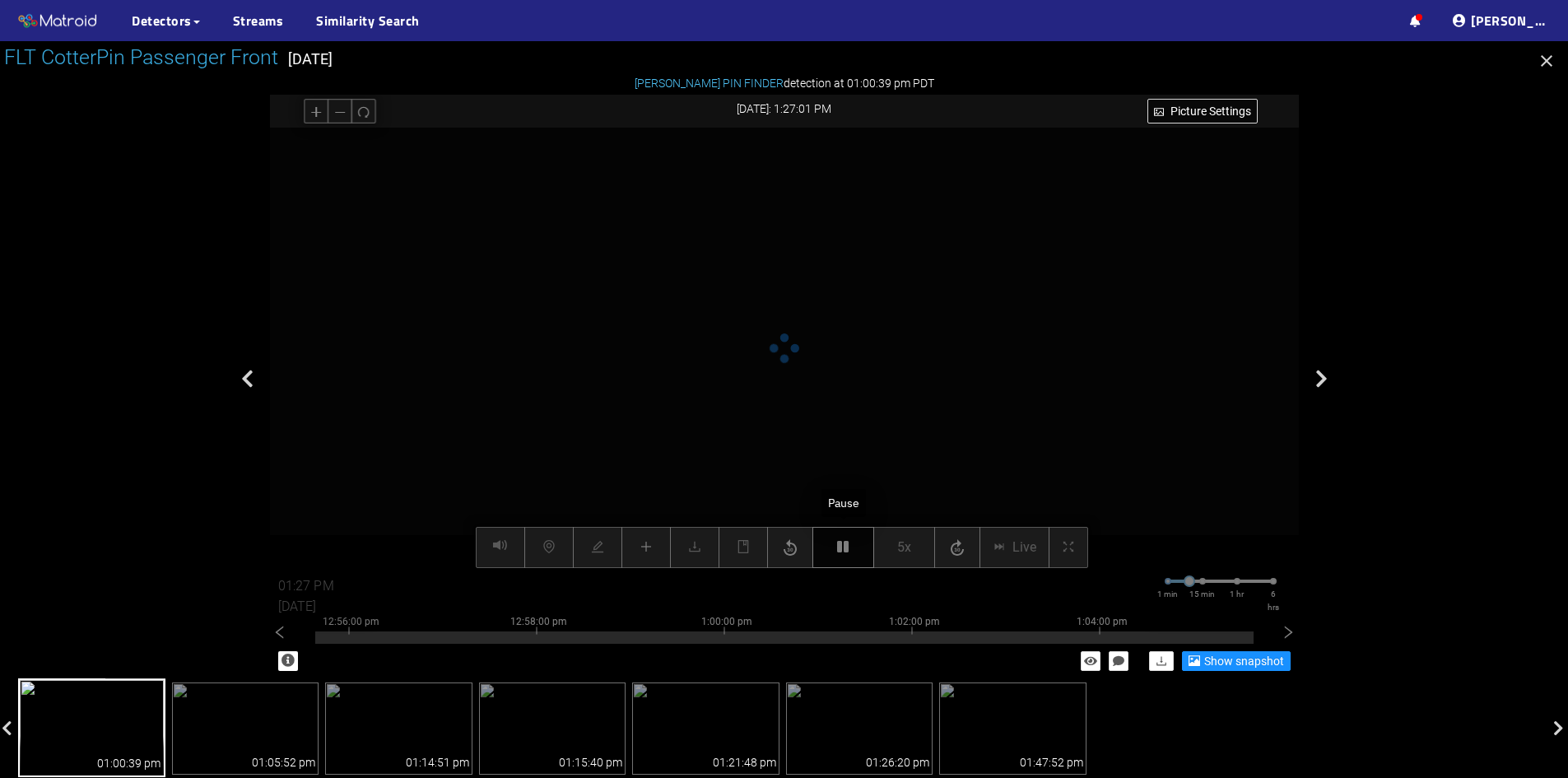
click at [851, 551] on button "button" at bounding box center [843, 547] width 61 height 41
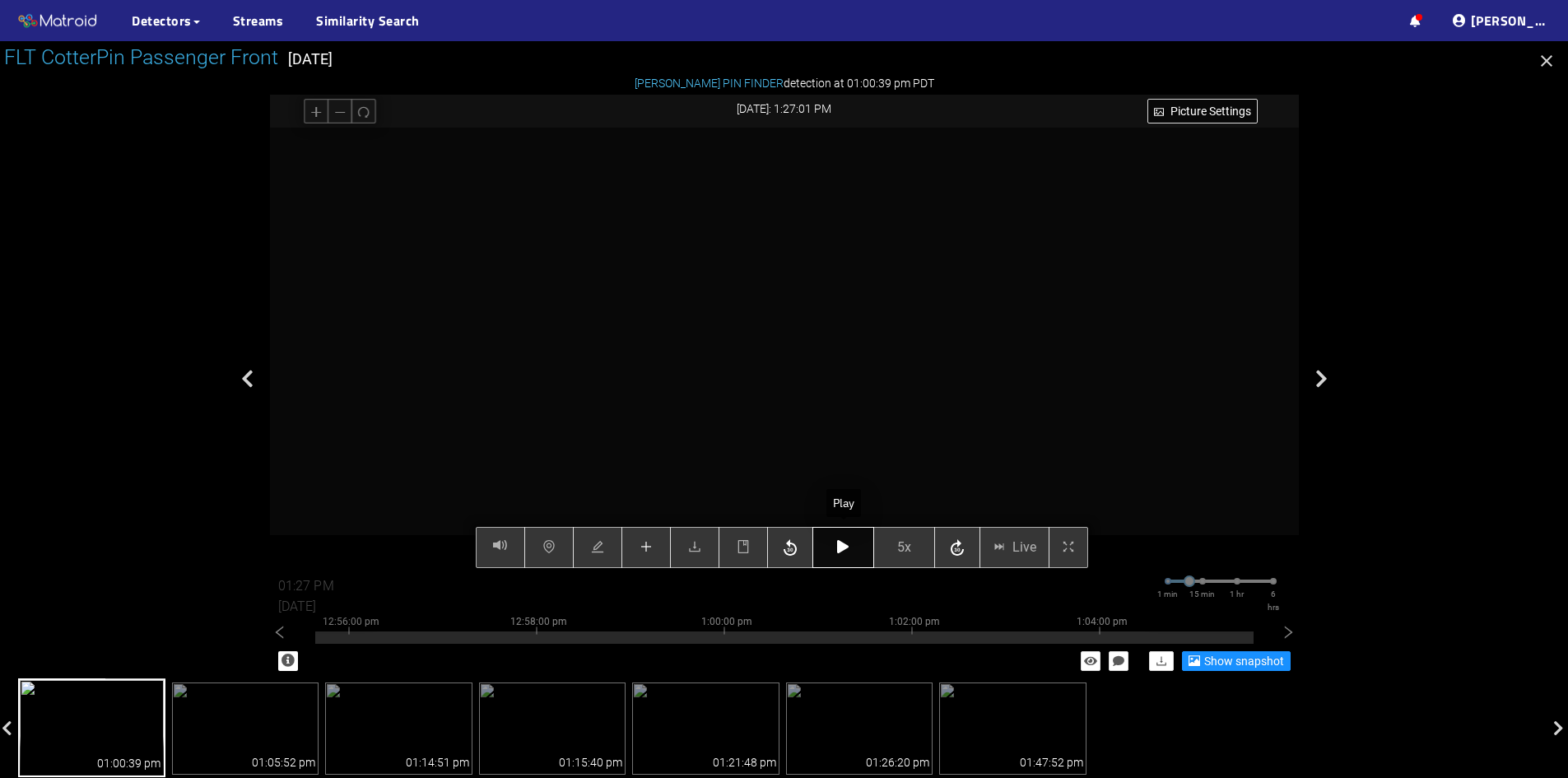
click at [851, 551] on button "button" at bounding box center [843, 547] width 61 height 41
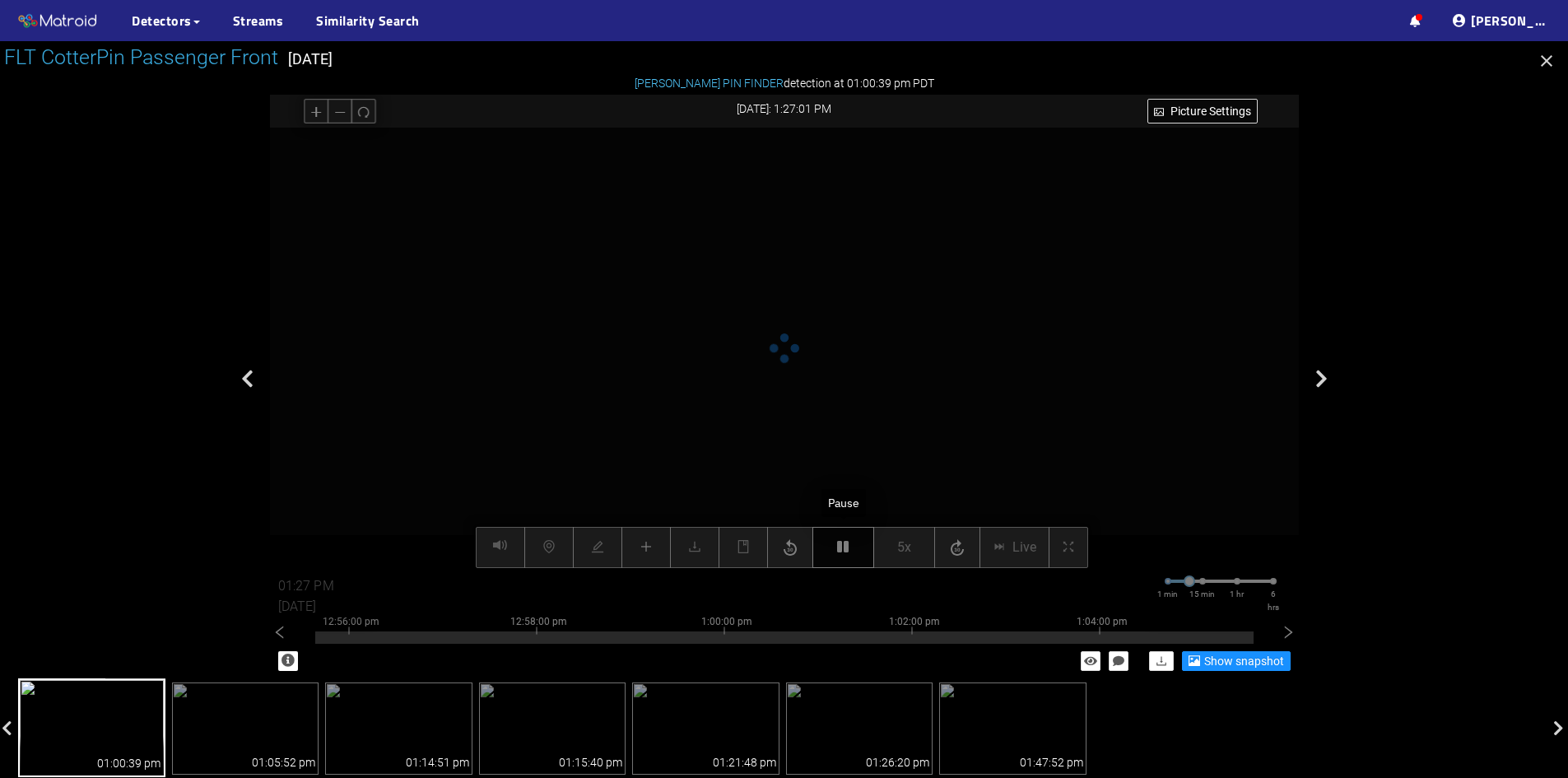
click at [851, 551] on button "button" at bounding box center [843, 547] width 61 height 41
click at [851, 550] on button "button" at bounding box center [843, 547] width 61 height 41
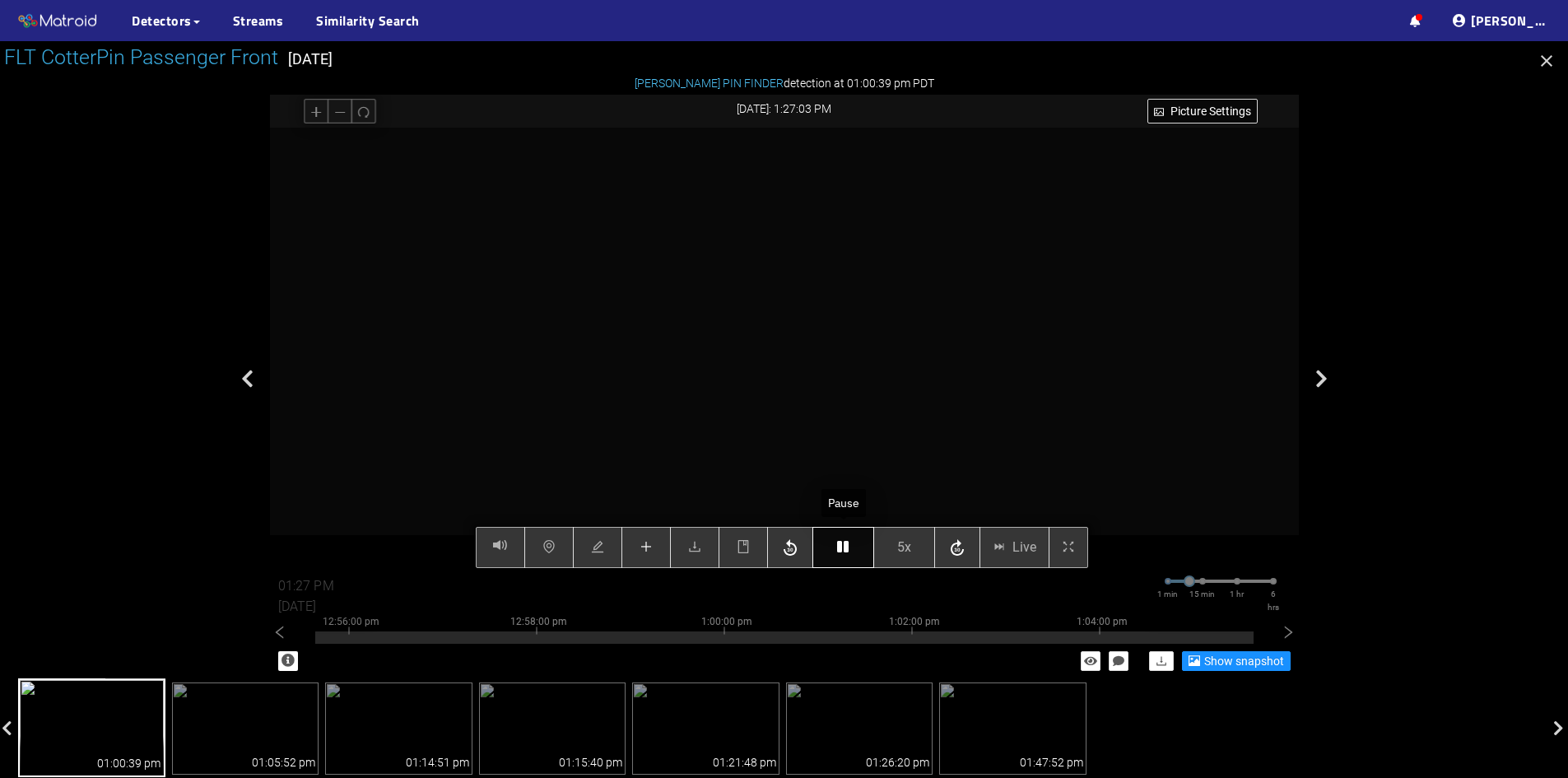
click at [851, 550] on button "button" at bounding box center [843, 547] width 61 height 41
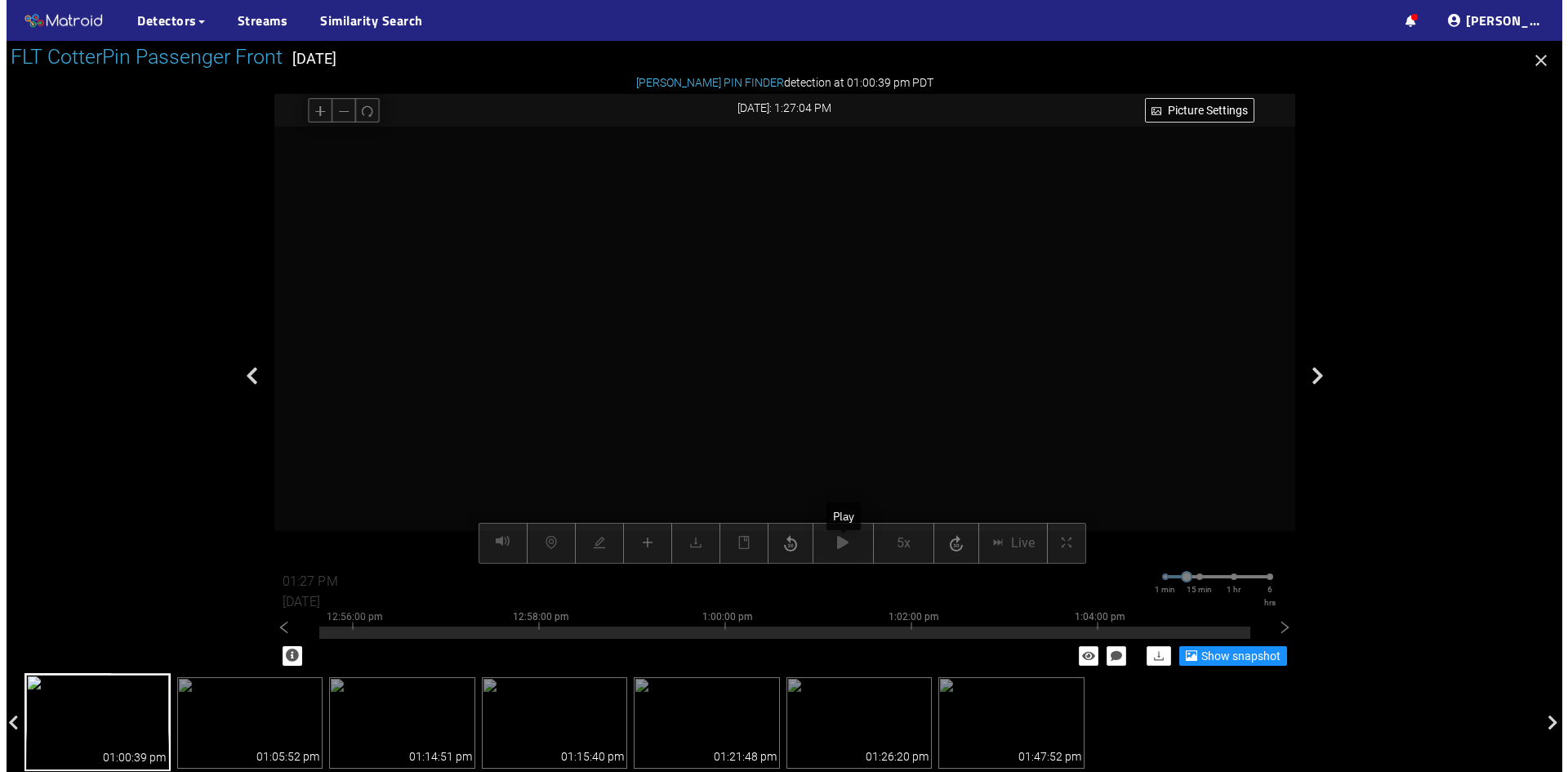
scroll to position [722, 0]
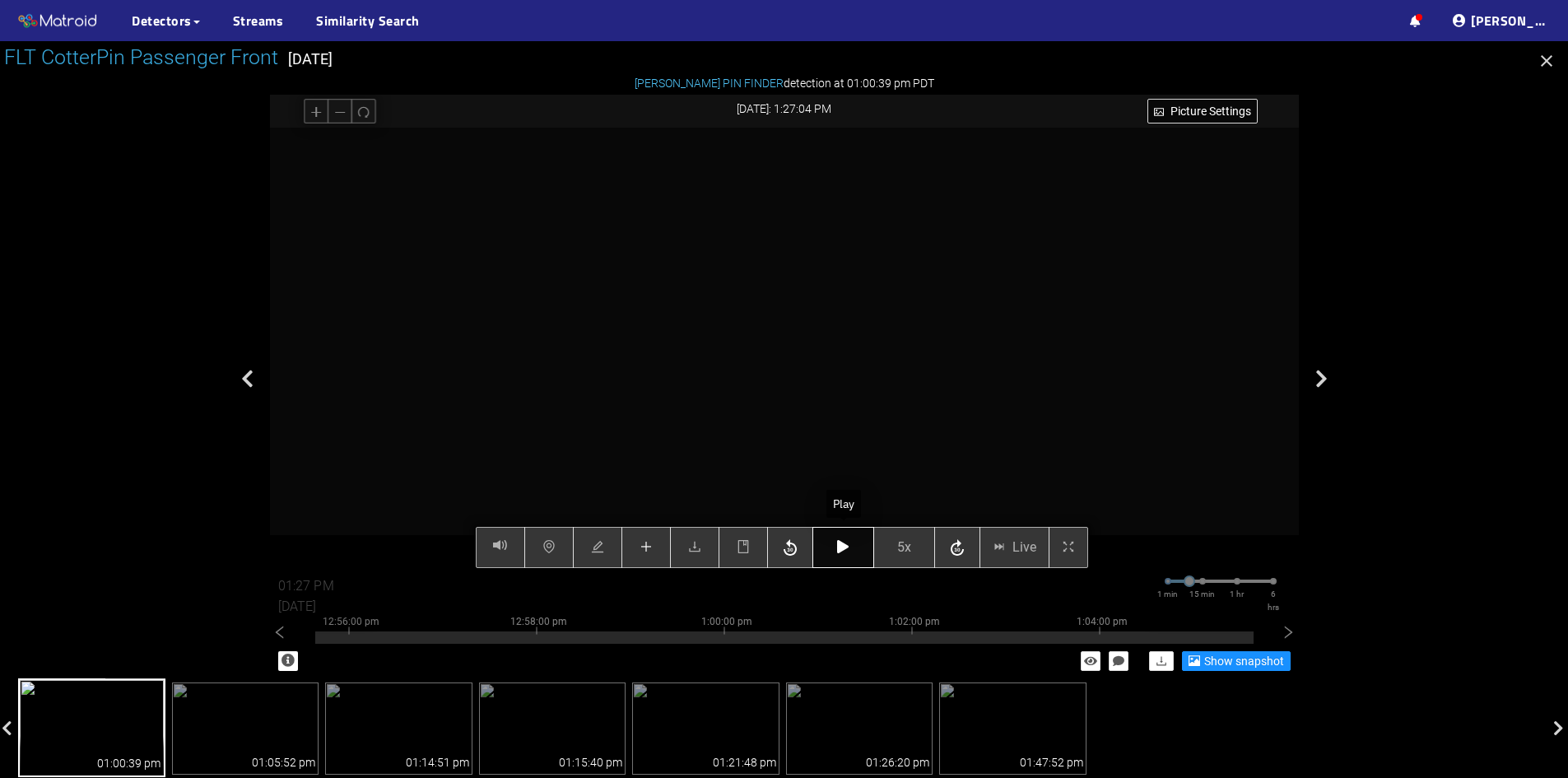
click at [841, 550] on icon "button" at bounding box center [842, 546] width 11 height 13
click at [844, 555] on button "button" at bounding box center [843, 547] width 61 height 41
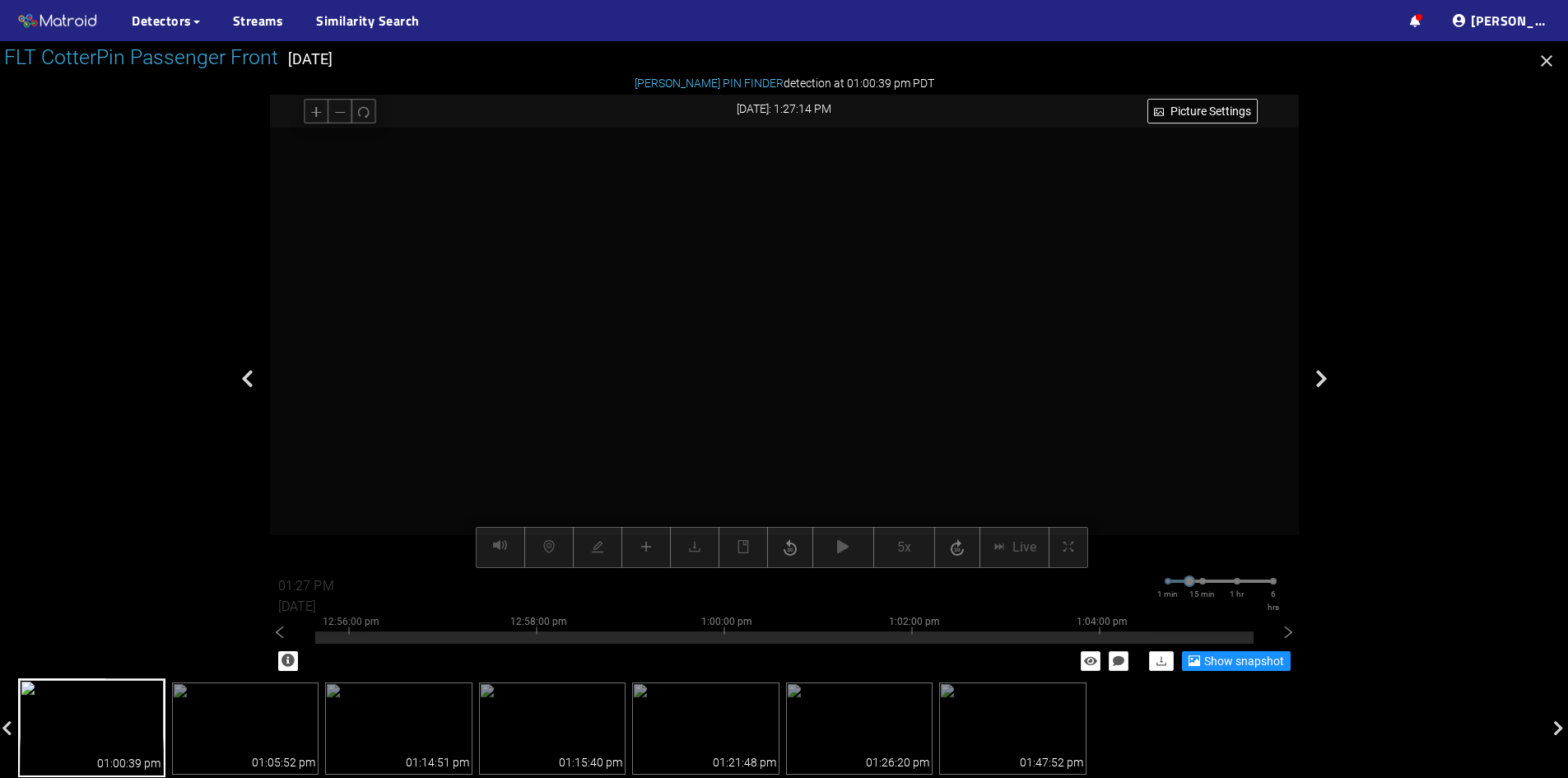
click at [1064, 442] on div at bounding box center [784, 348] width 1029 height 441
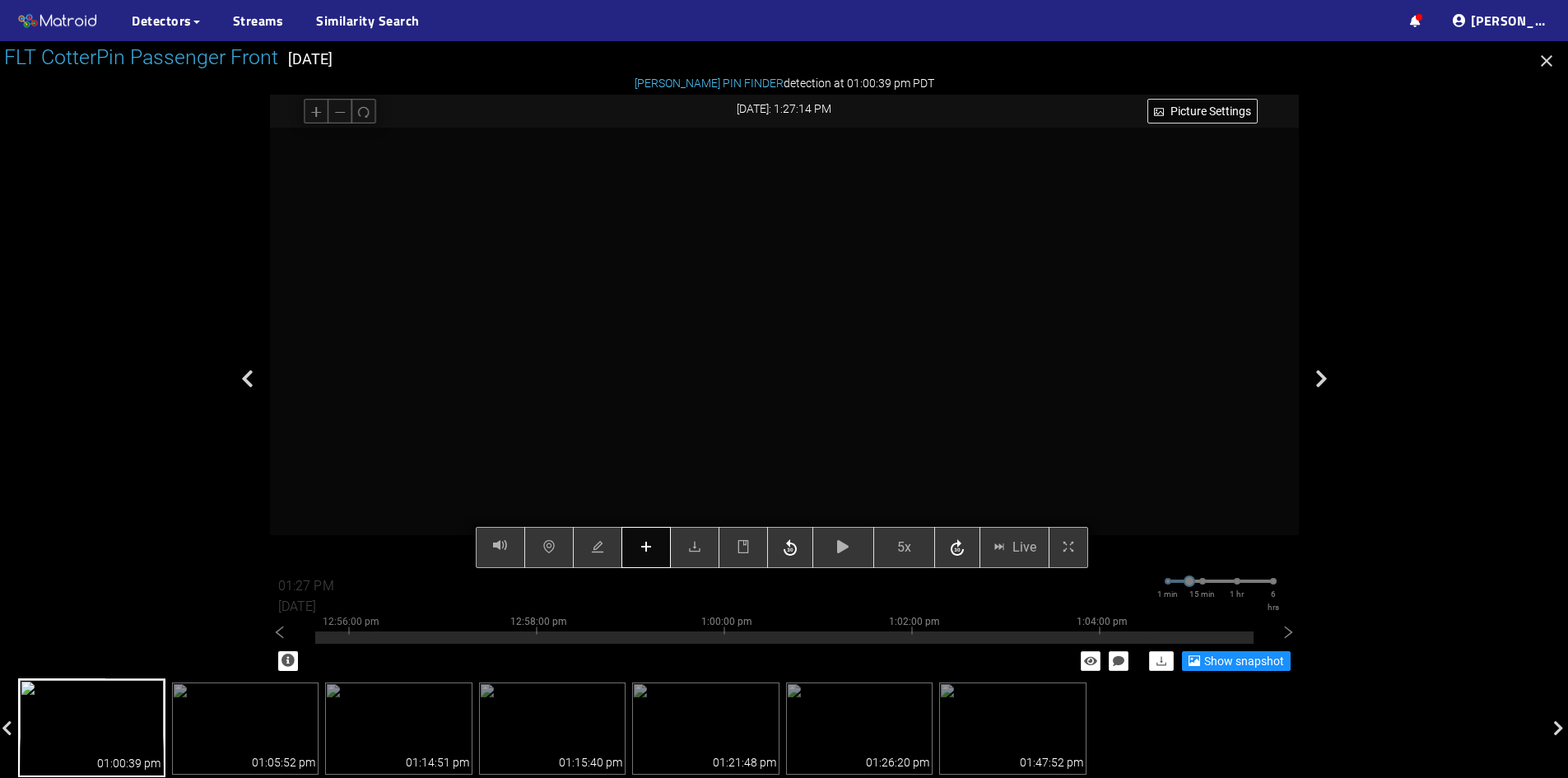
click at [651, 546] on icon "plus" at bounding box center [646, 546] width 13 height 13
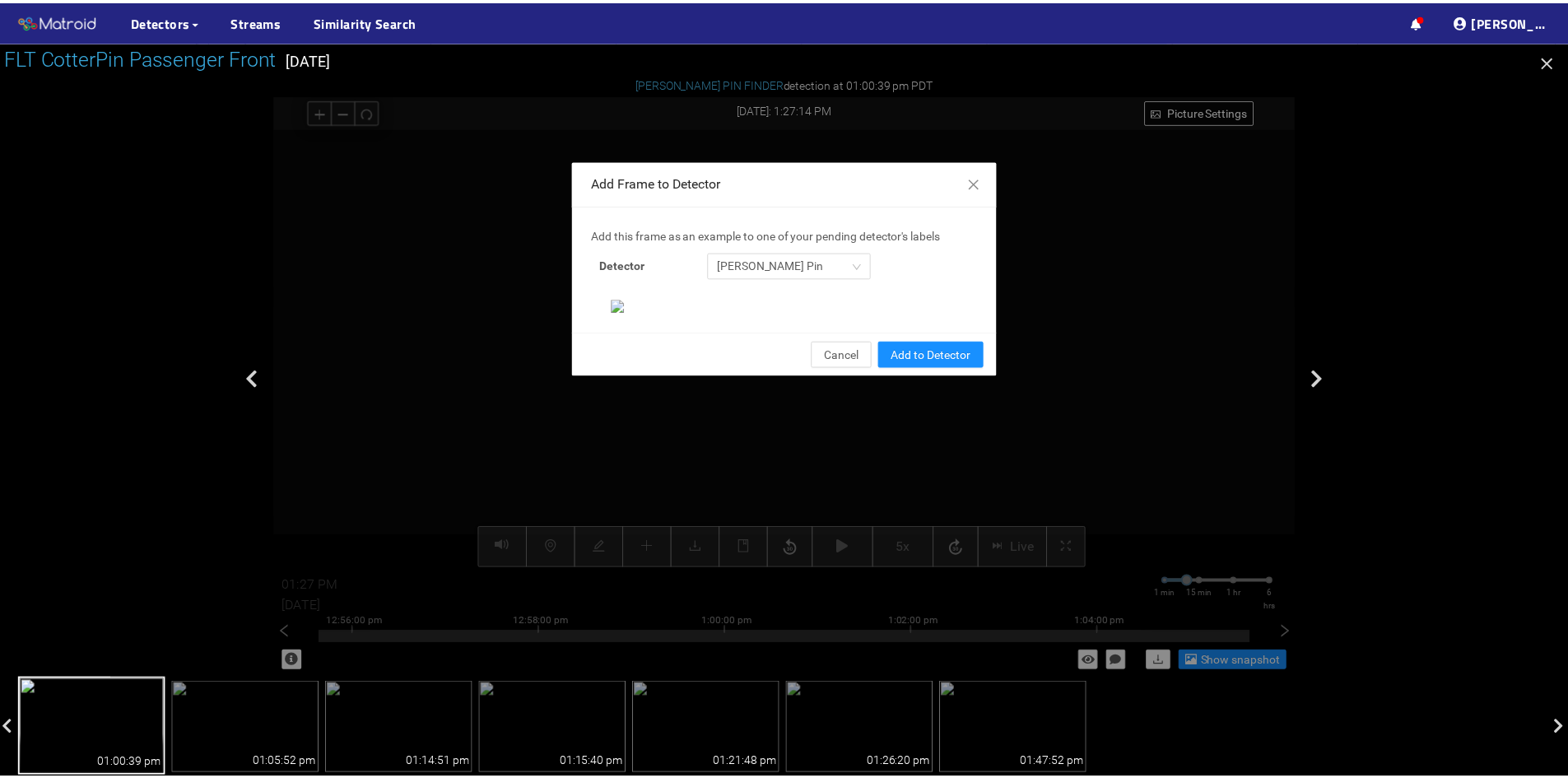
scroll to position [169, 0]
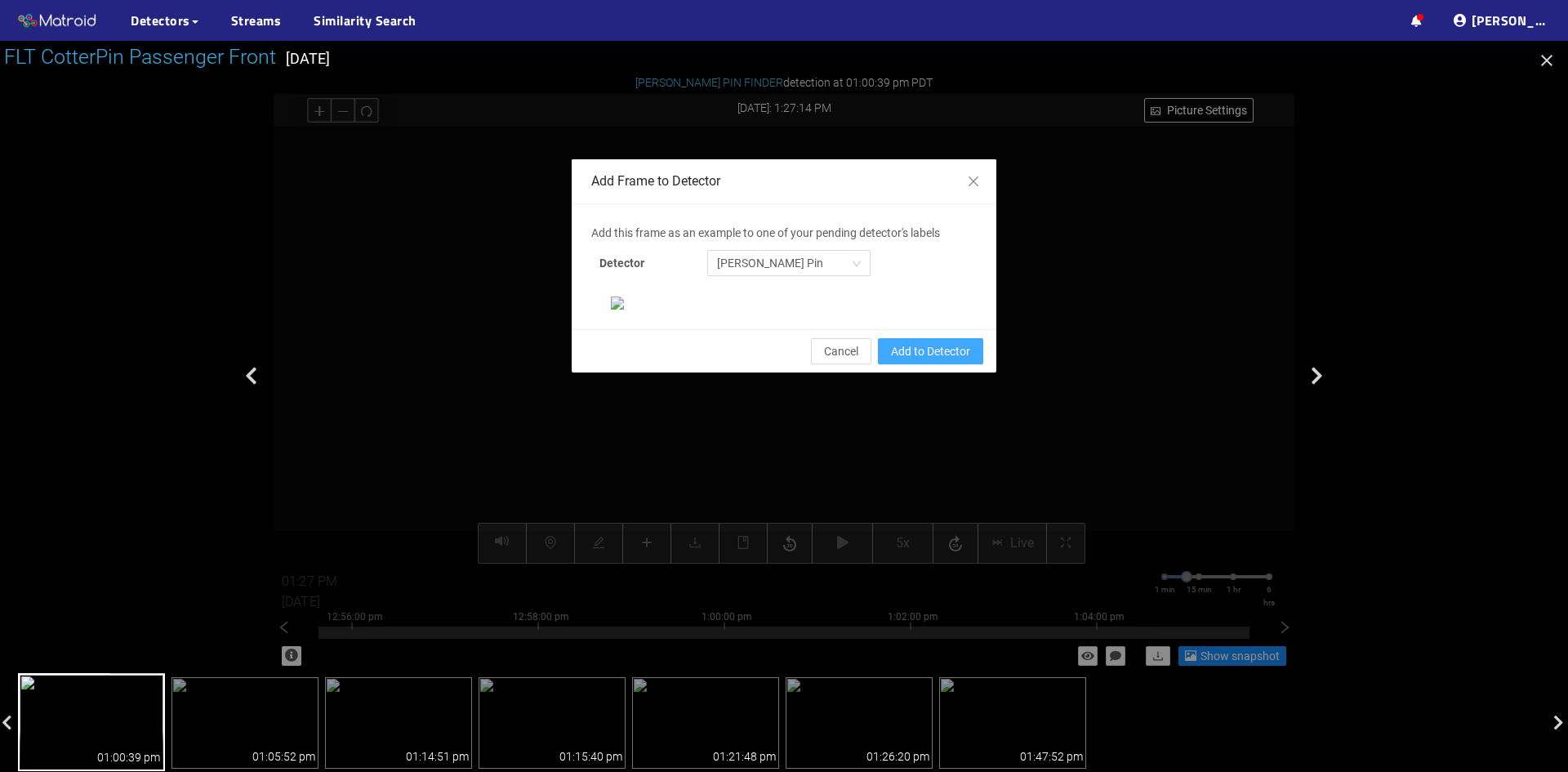
click at [911, 360] on span "Add to Detector" at bounding box center [931, 351] width 80 height 18
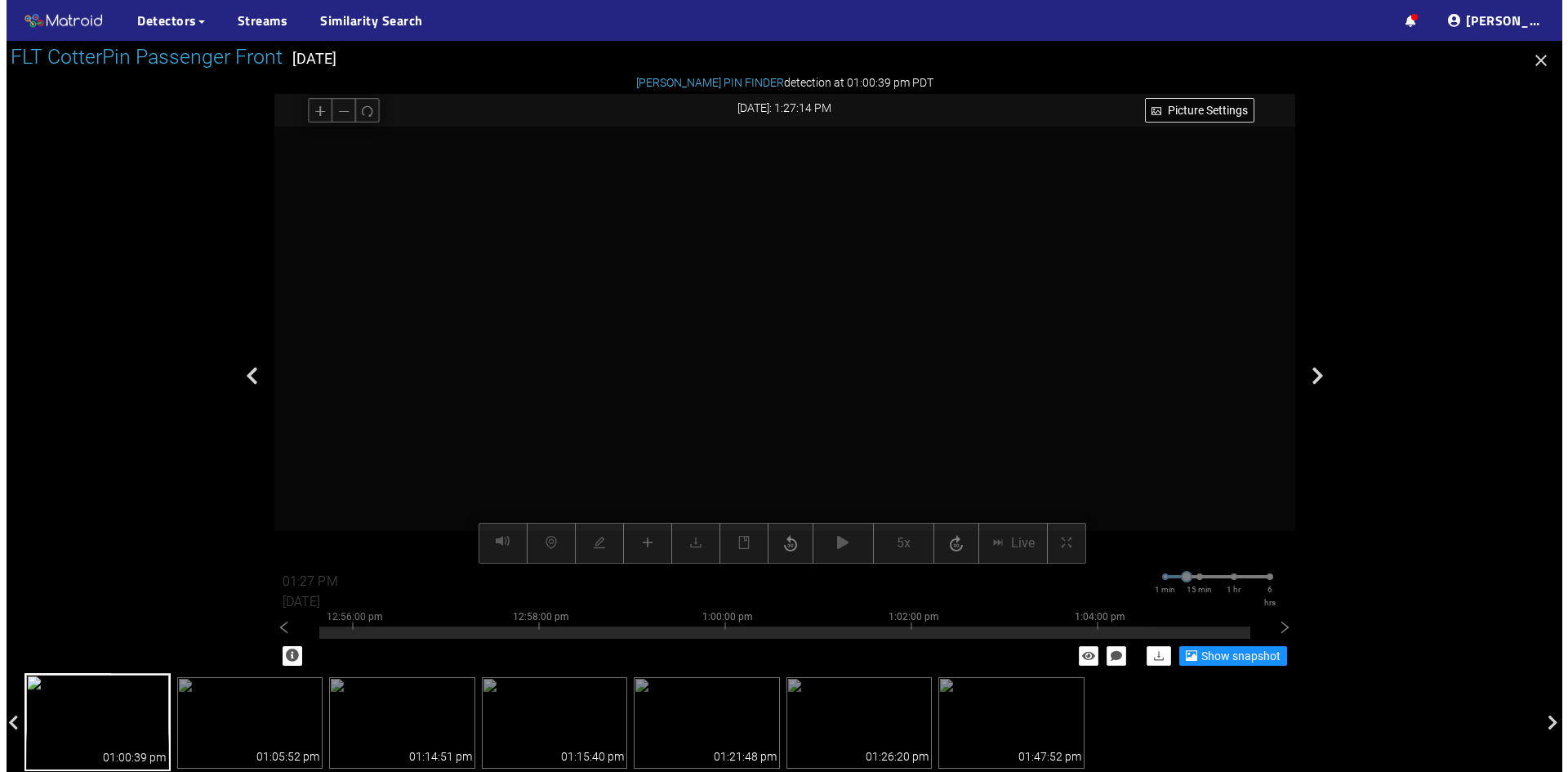
scroll to position [86, 0]
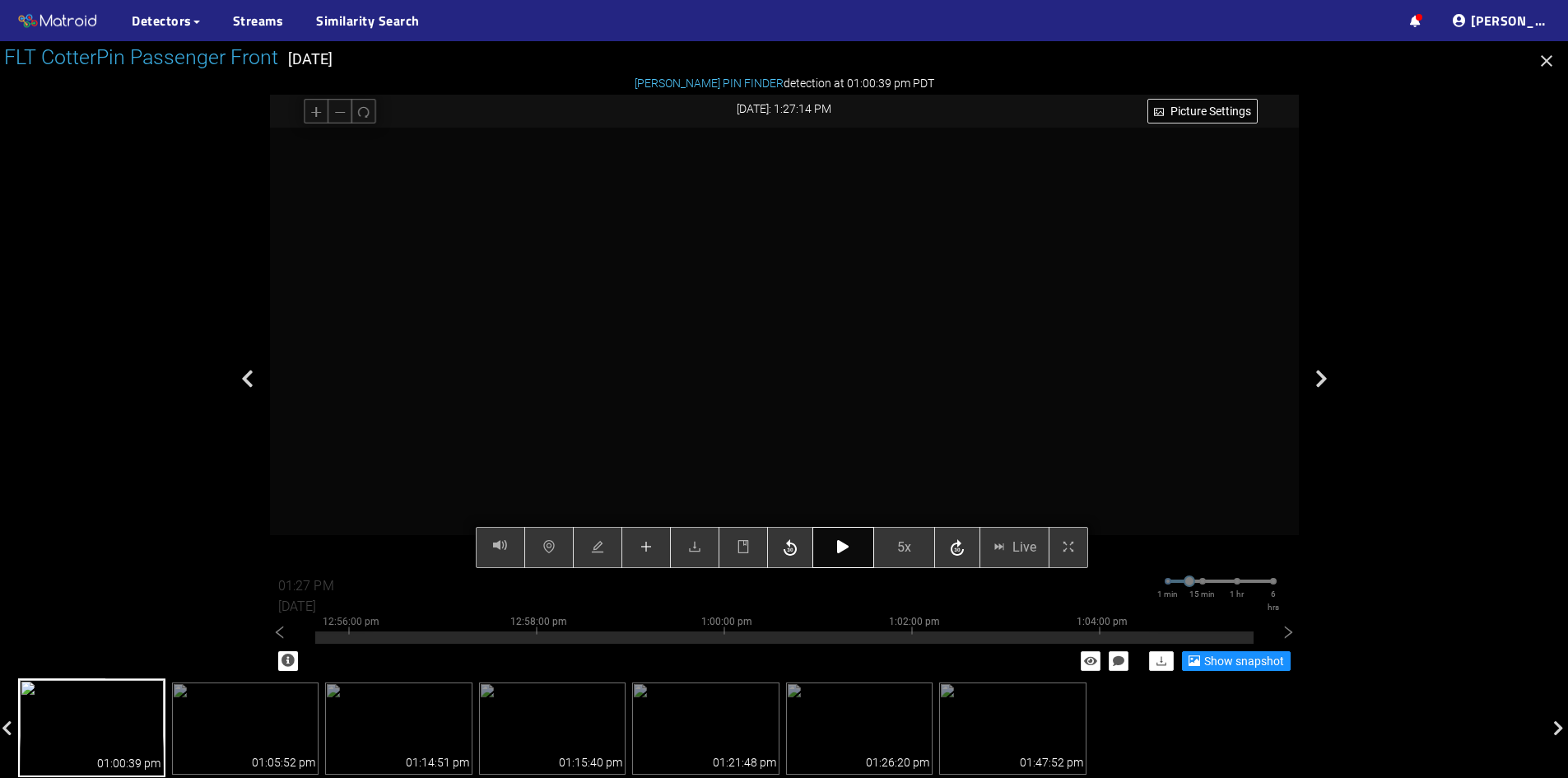
click at [836, 549] on button "button" at bounding box center [843, 547] width 61 height 41
click at [843, 544] on icon "button" at bounding box center [842, 546] width 11 height 13
click at [637, 550] on button "button" at bounding box center [647, 547] width 50 height 41
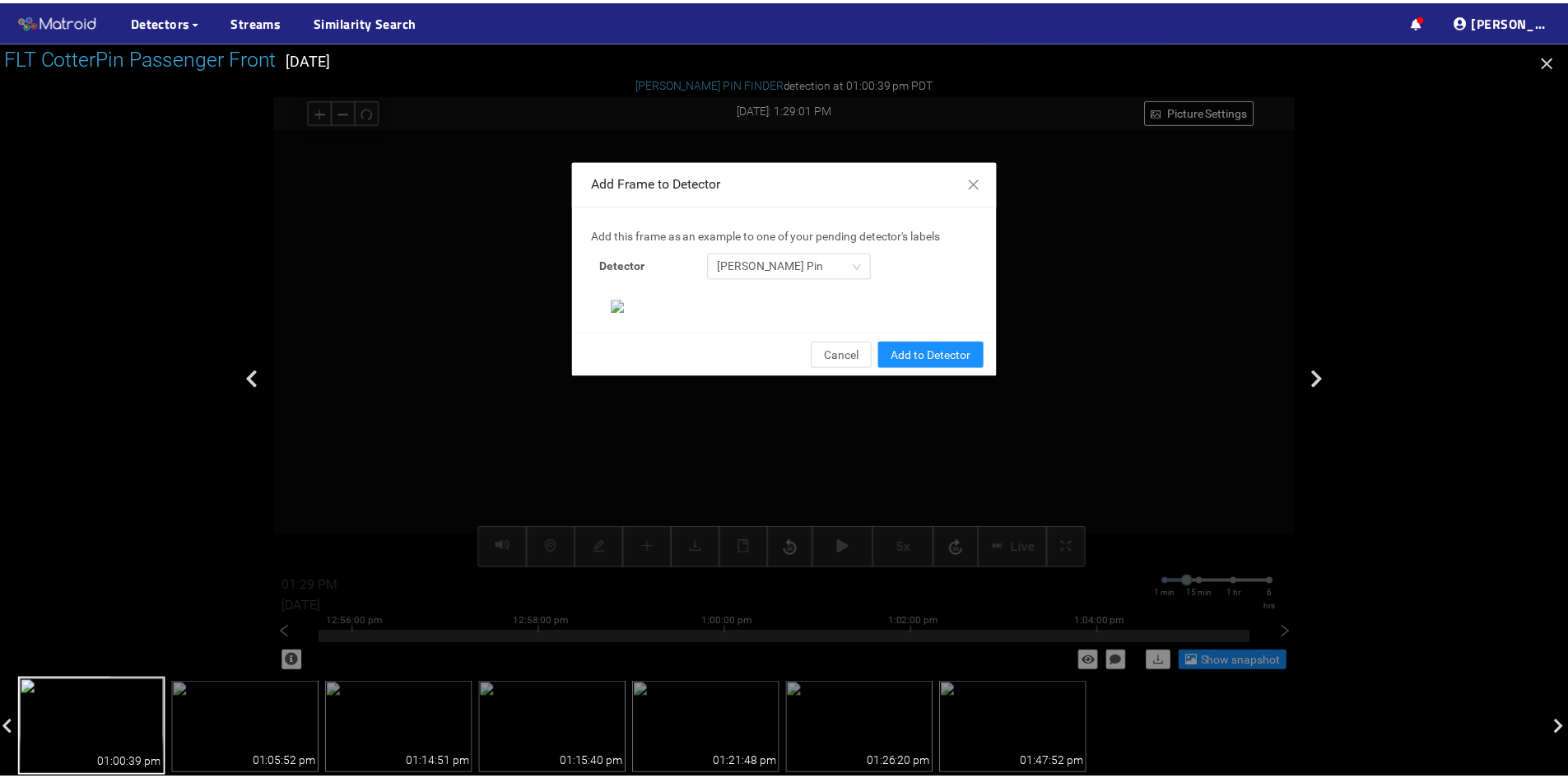
scroll to position [169, 0]
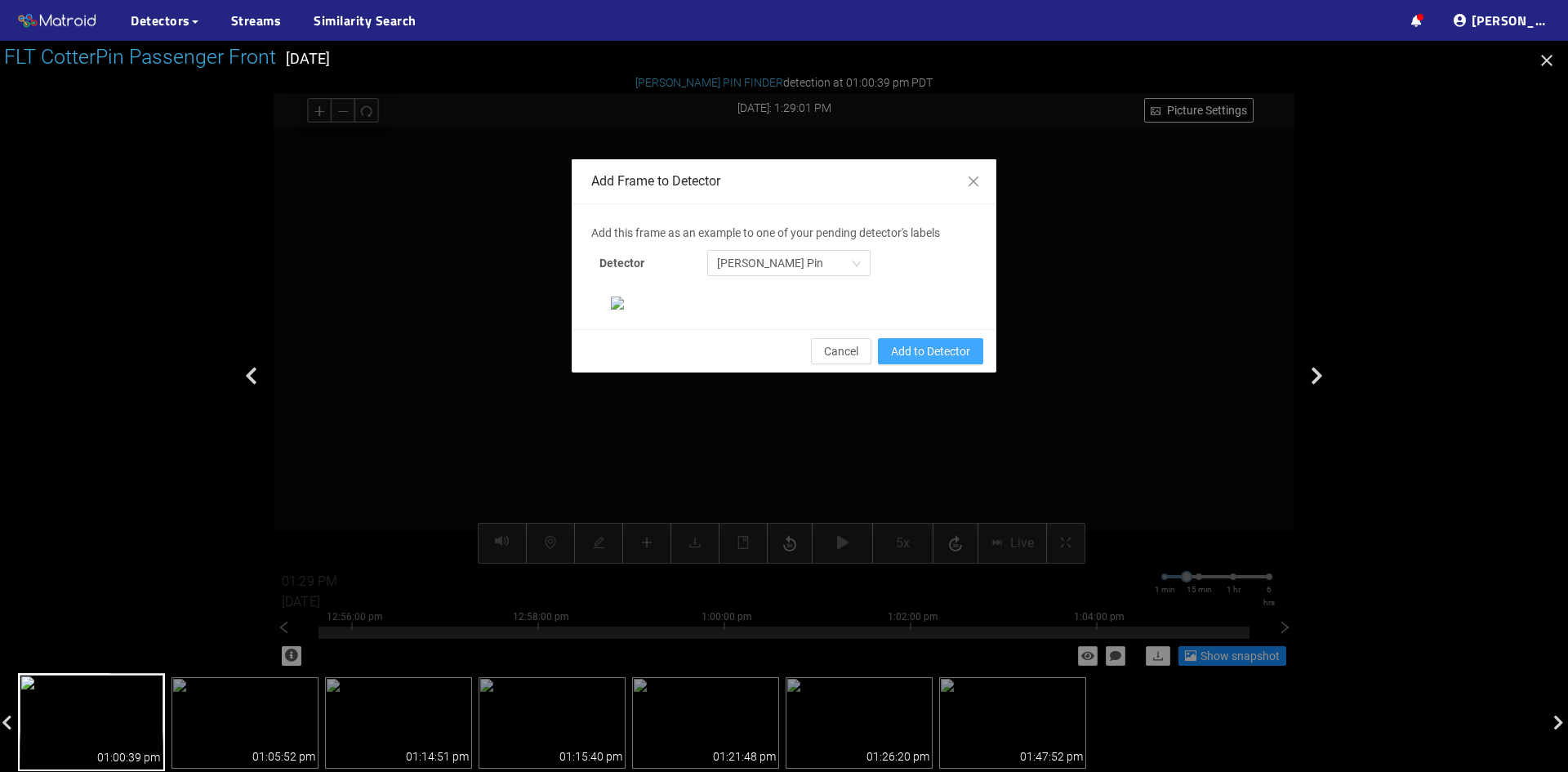
click at [929, 360] on span "Add to Detector" at bounding box center [931, 351] width 80 height 18
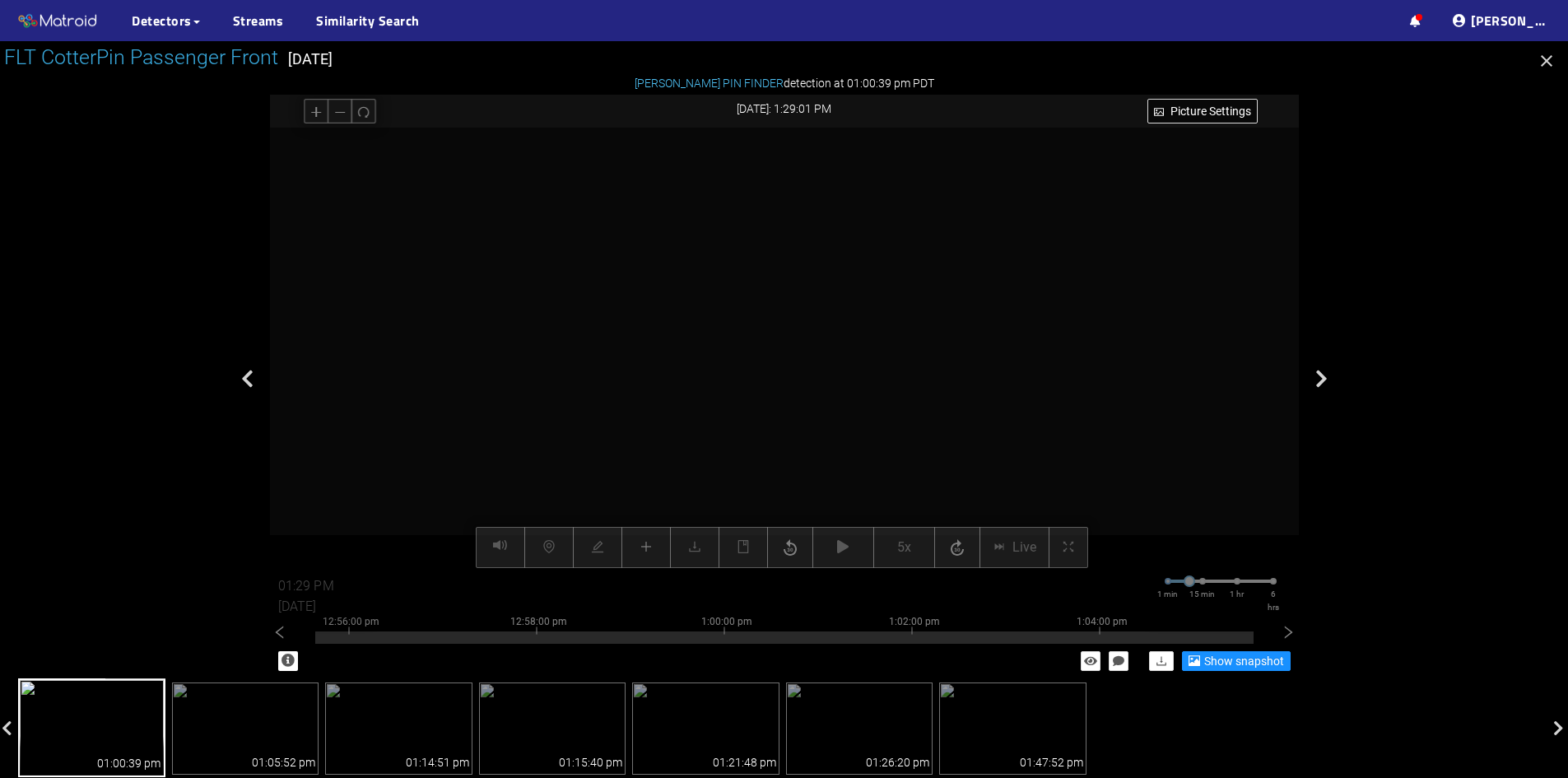
scroll to position [86, 0]
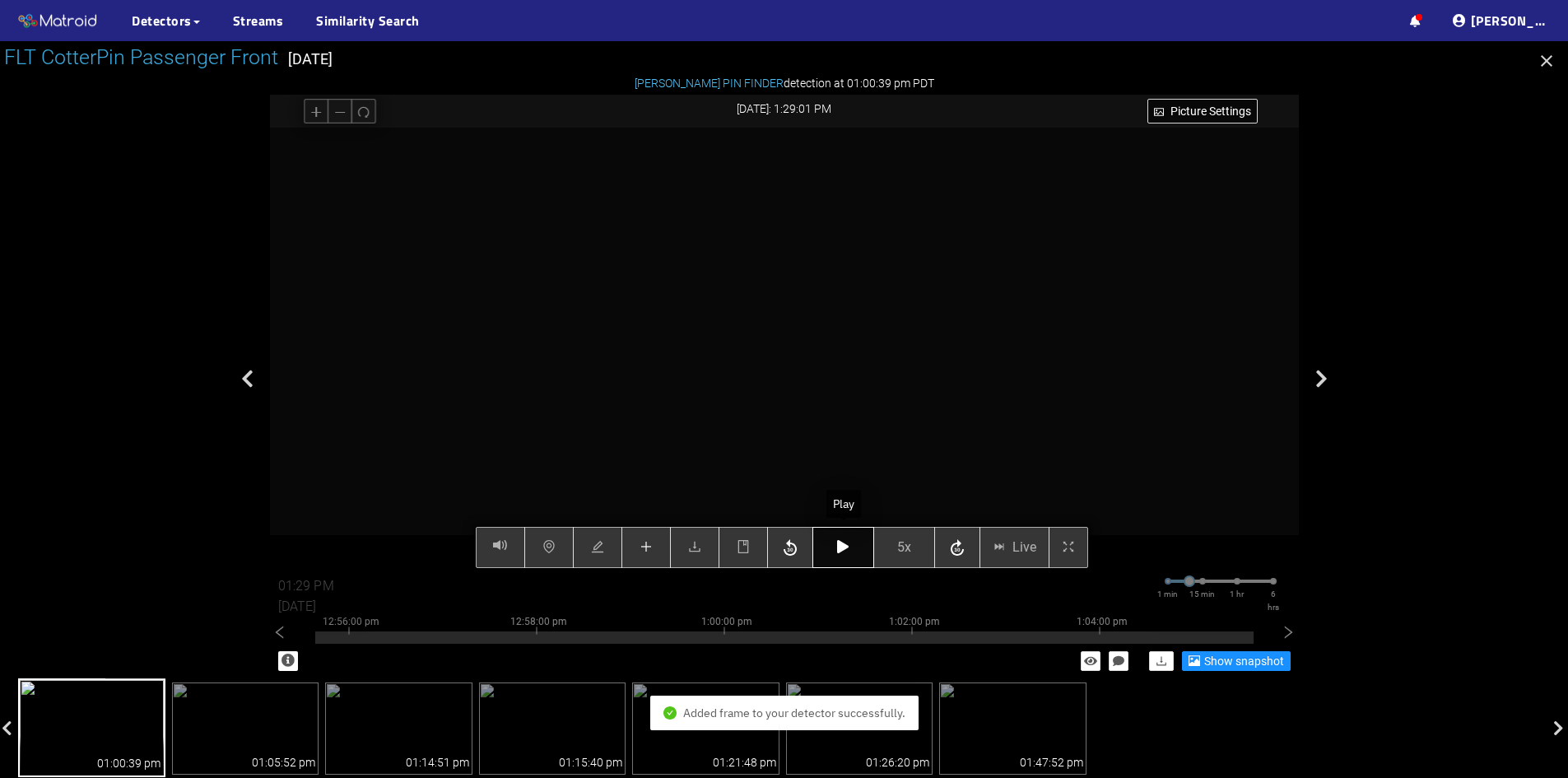
click at [855, 542] on button "button" at bounding box center [843, 547] width 61 height 41
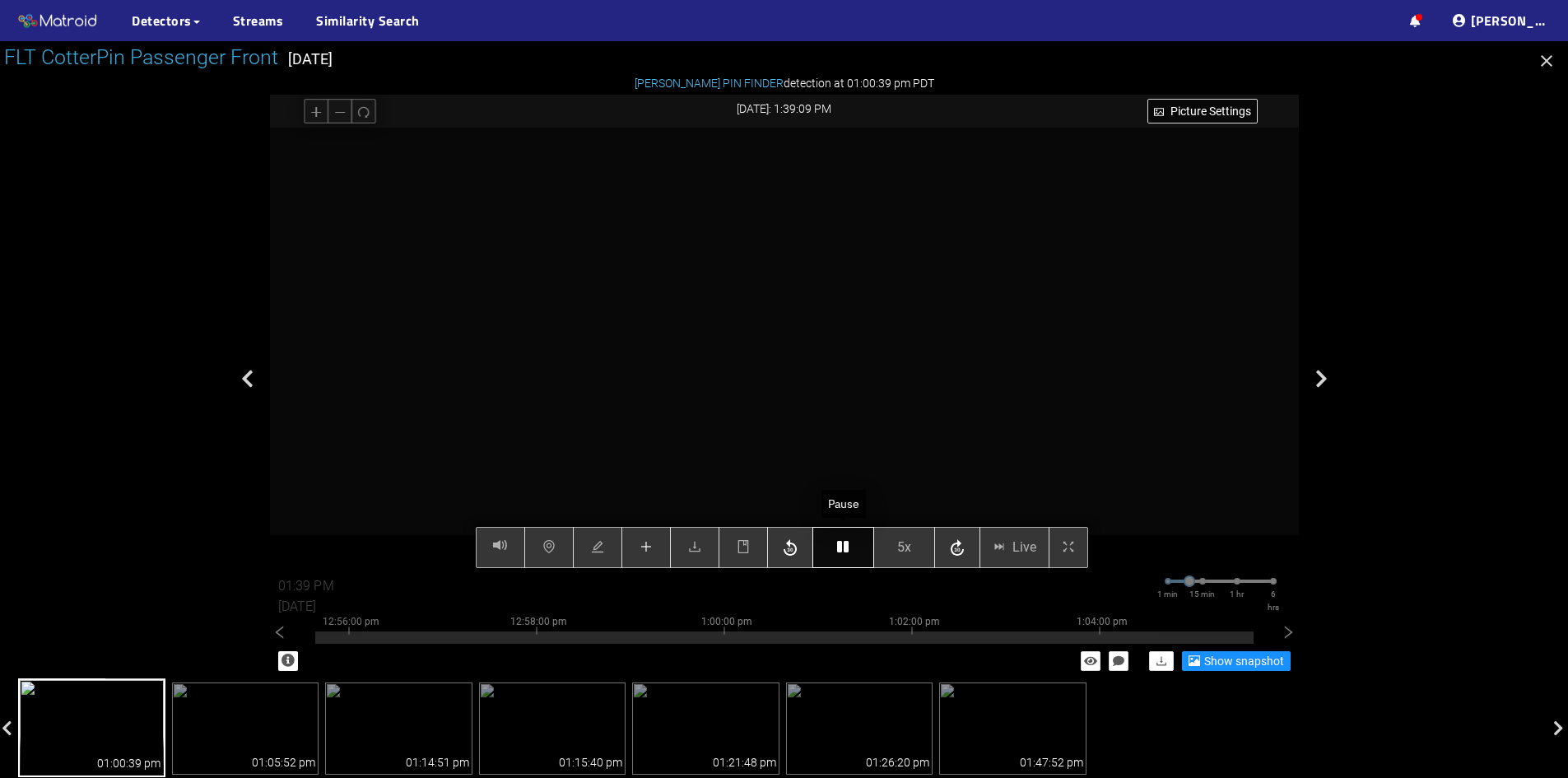
click at [841, 551] on icon "button" at bounding box center [842, 546] width 11 height 13
click at [842, 548] on icon "button" at bounding box center [842, 546] width 11 height 13
click at [840, 556] on button "button" at bounding box center [843, 547] width 61 height 41
click at [861, 547] on button "button" at bounding box center [843, 547] width 61 height 41
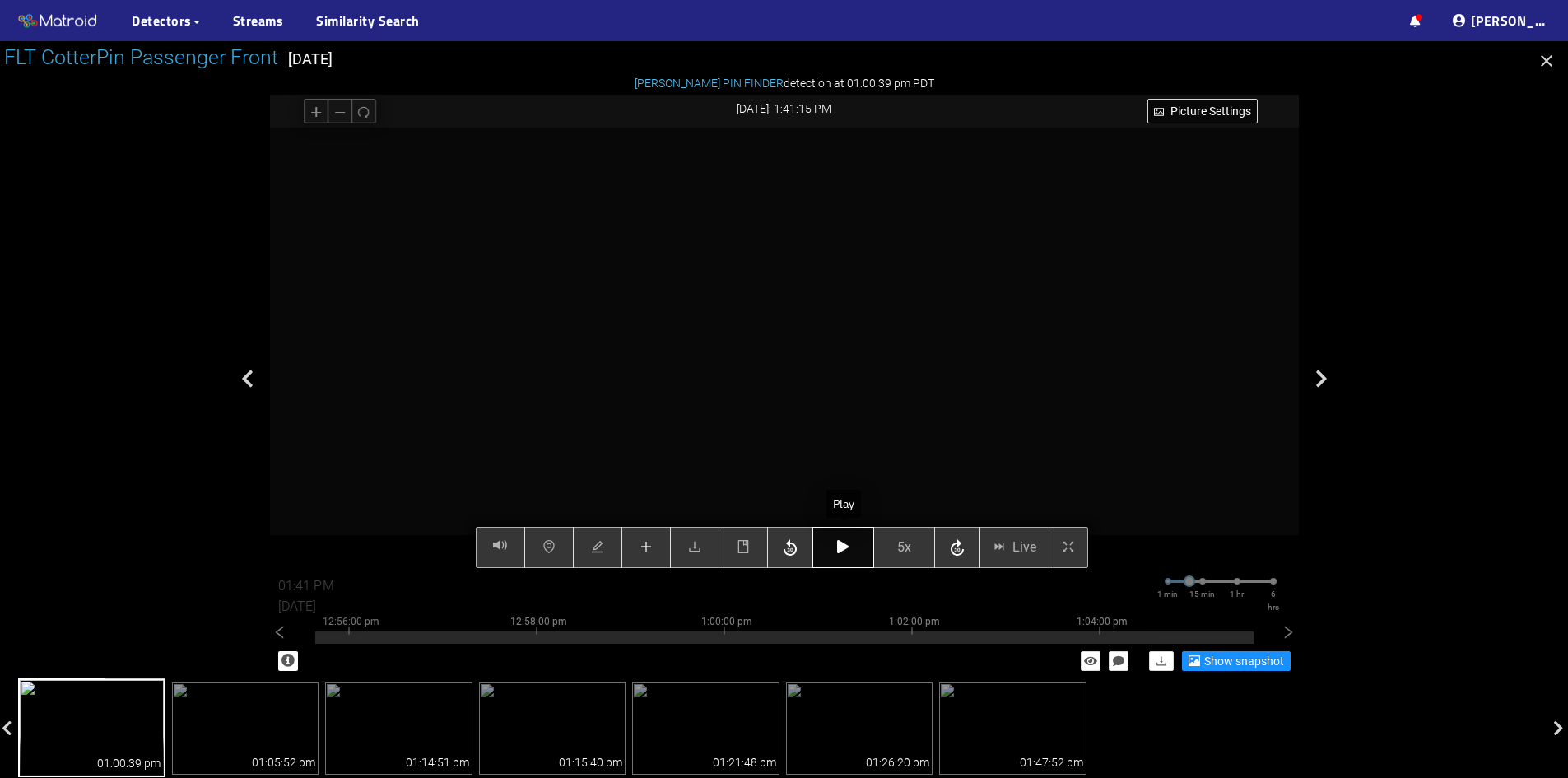
click at [852, 547] on button "button" at bounding box center [843, 547] width 61 height 41
click at [853, 548] on button "button" at bounding box center [843, 547] width 61 height 41
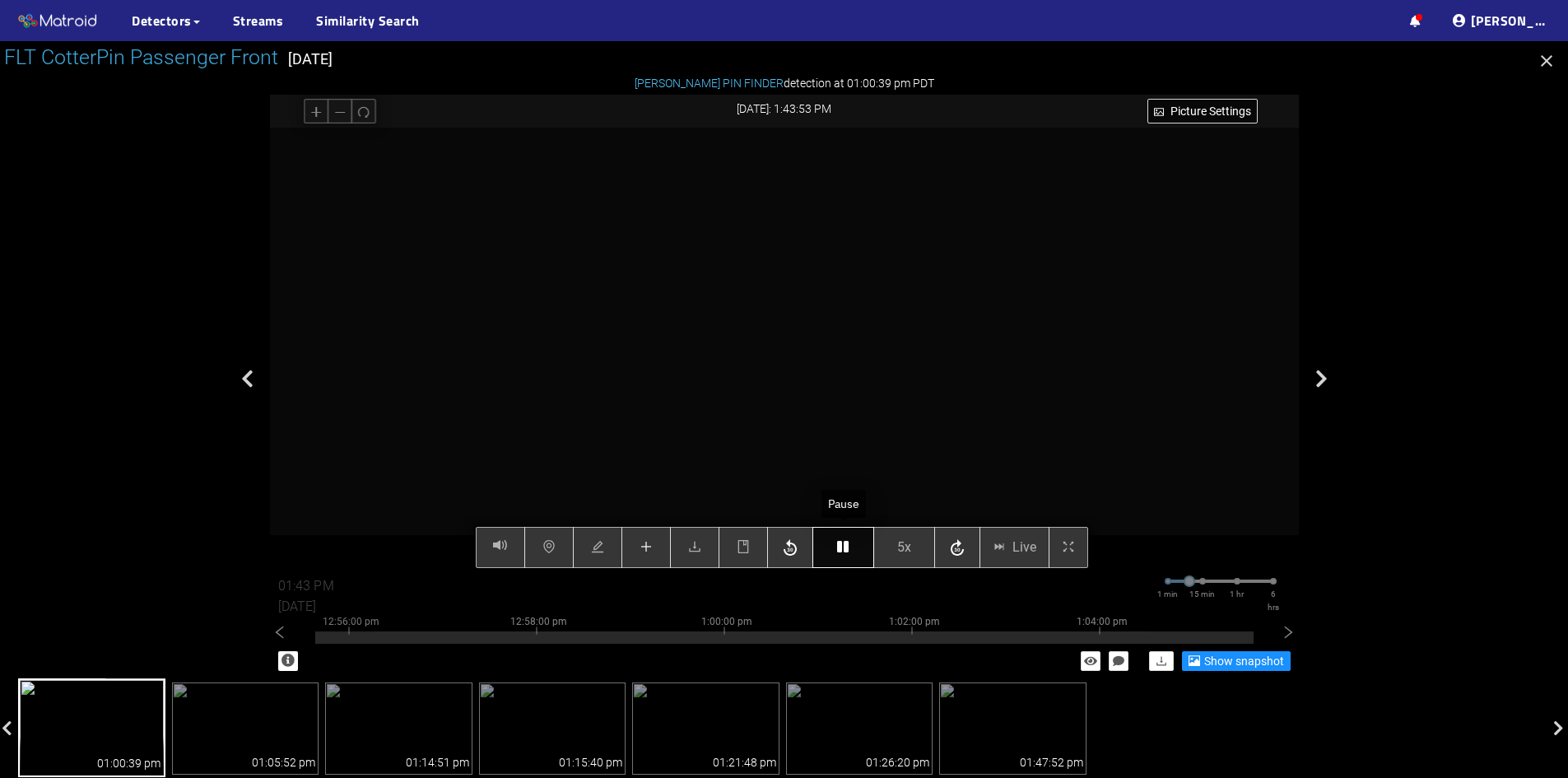
click at [843, 545] on icon "button" at bounding box center [842, 546] width 11 height 13
click at [844, 553] on icon "button" at bounding box center [842, 546] width 11 height 13
click at [847, 547] on icon "button" at bounding box center [842, 546] width 11 height 13
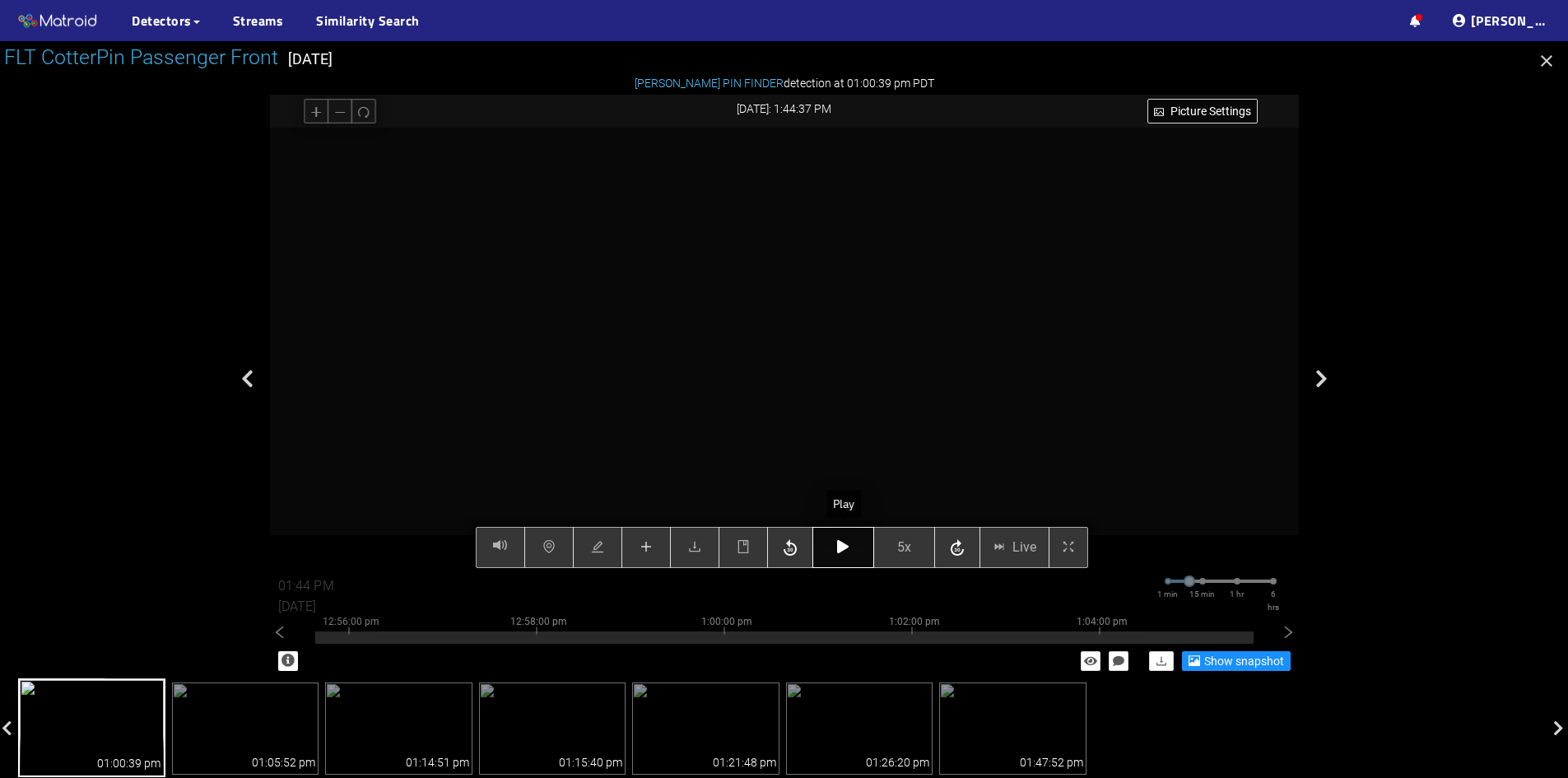
click at [847, 547] on icon "button" at bounding box center [842, 546] width 11 height 13
type input "01:46 PM"
click at [851, 549] on button "button" at bounding box center [843, 547] width 61 height 41
